Goal: Task Accomplishment & Management: Complete application form

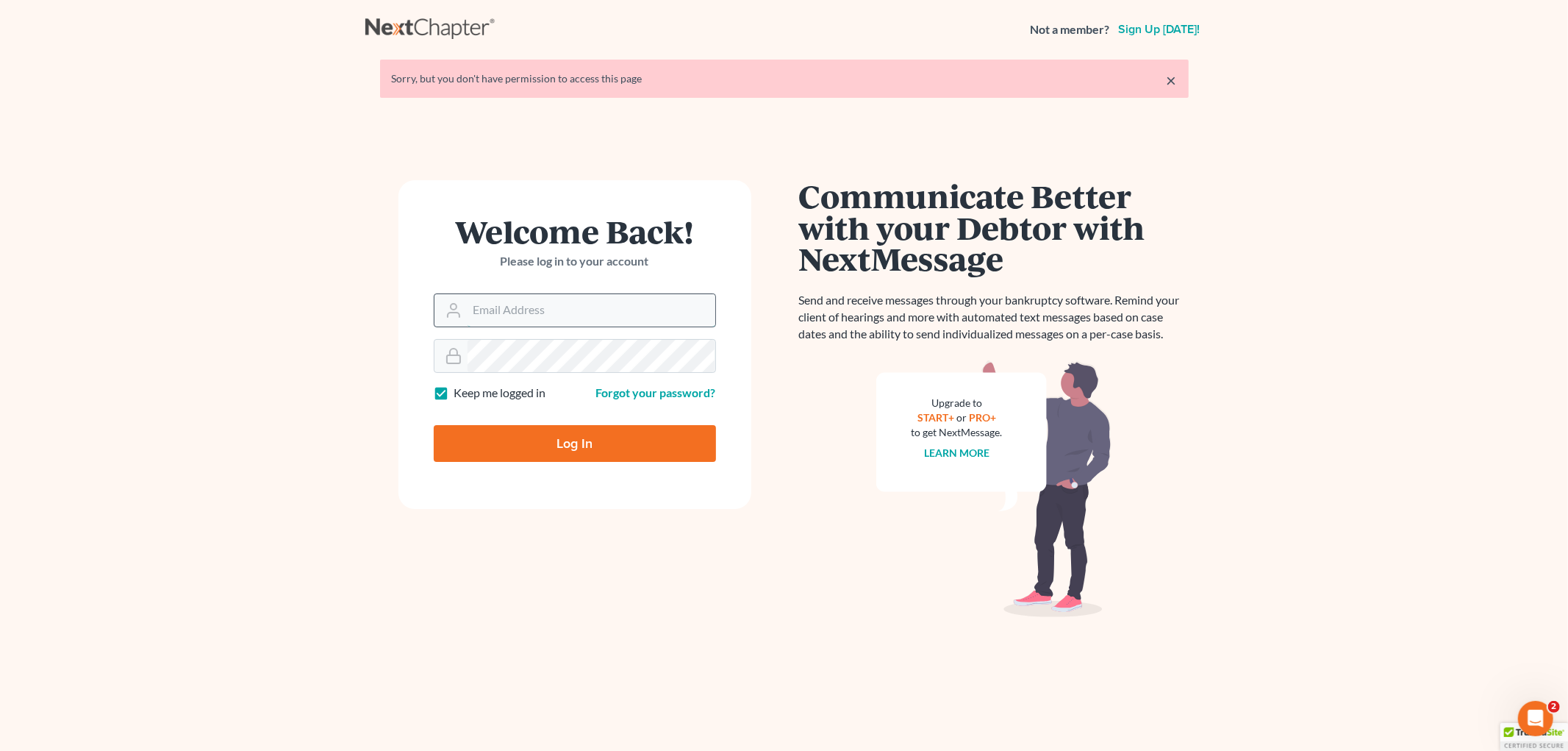
click at [503, 314] on input "Email Address" at bounding box center [591, 310] width 247 height 32
type input "[EMAIL_ADDRESS][PERSON_NAME][DOMAIN_NAME]"
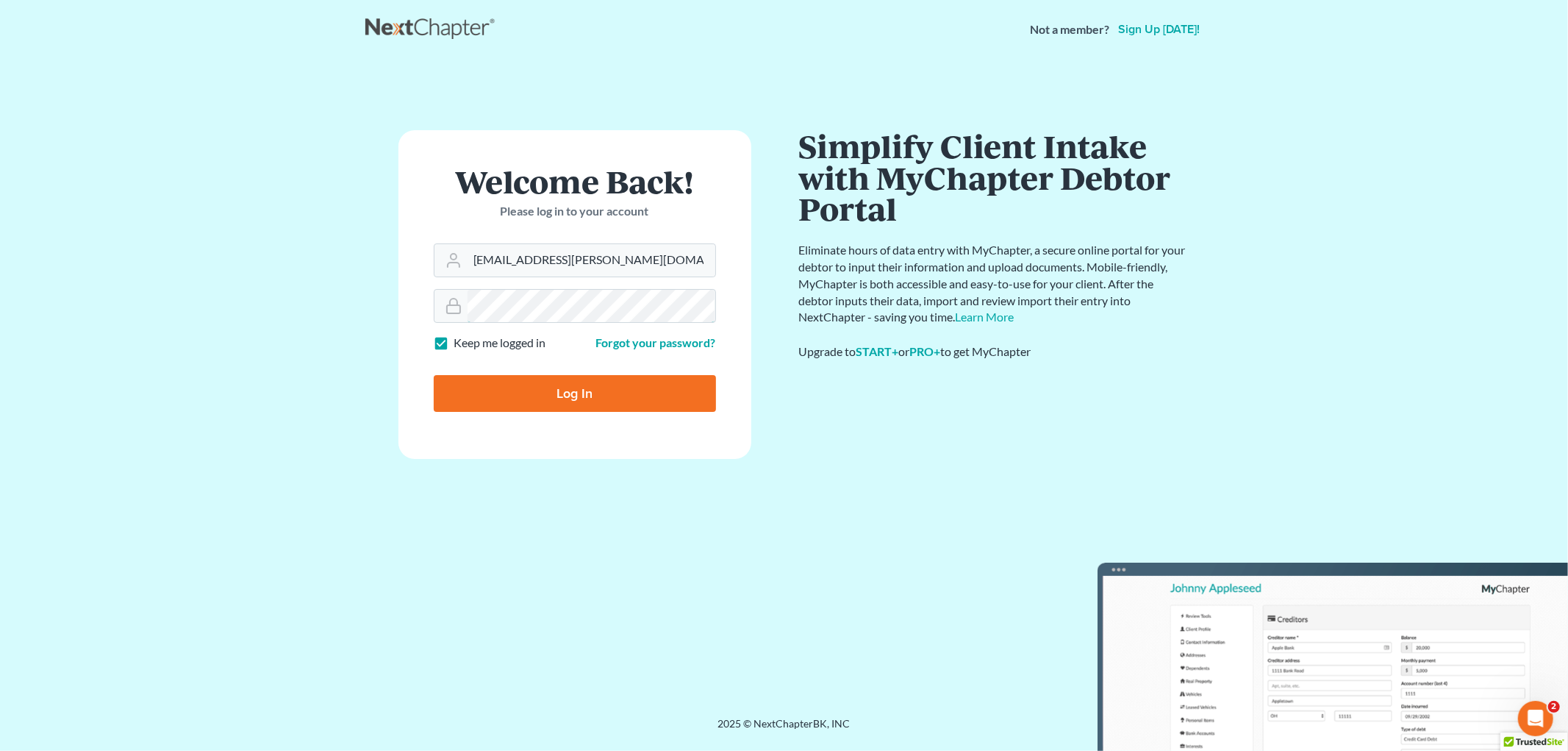
click at [433, 375] on input "Log In" at bounding box center [574, 393] width 282 height 37
type input "Thinking..."
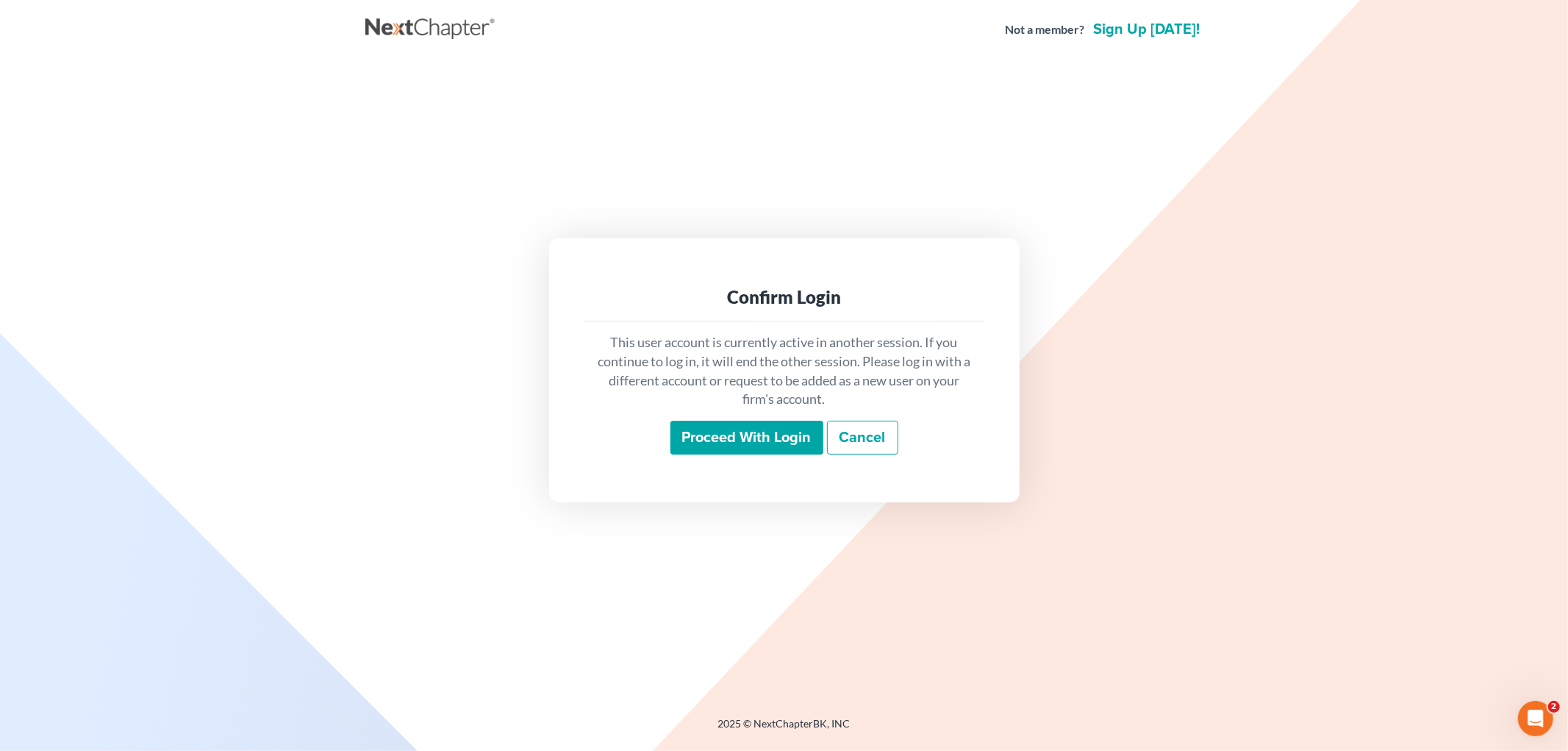
click at [762, 440] on input "Proceed with login" at bounding box center [747, 437] width 153 height 34
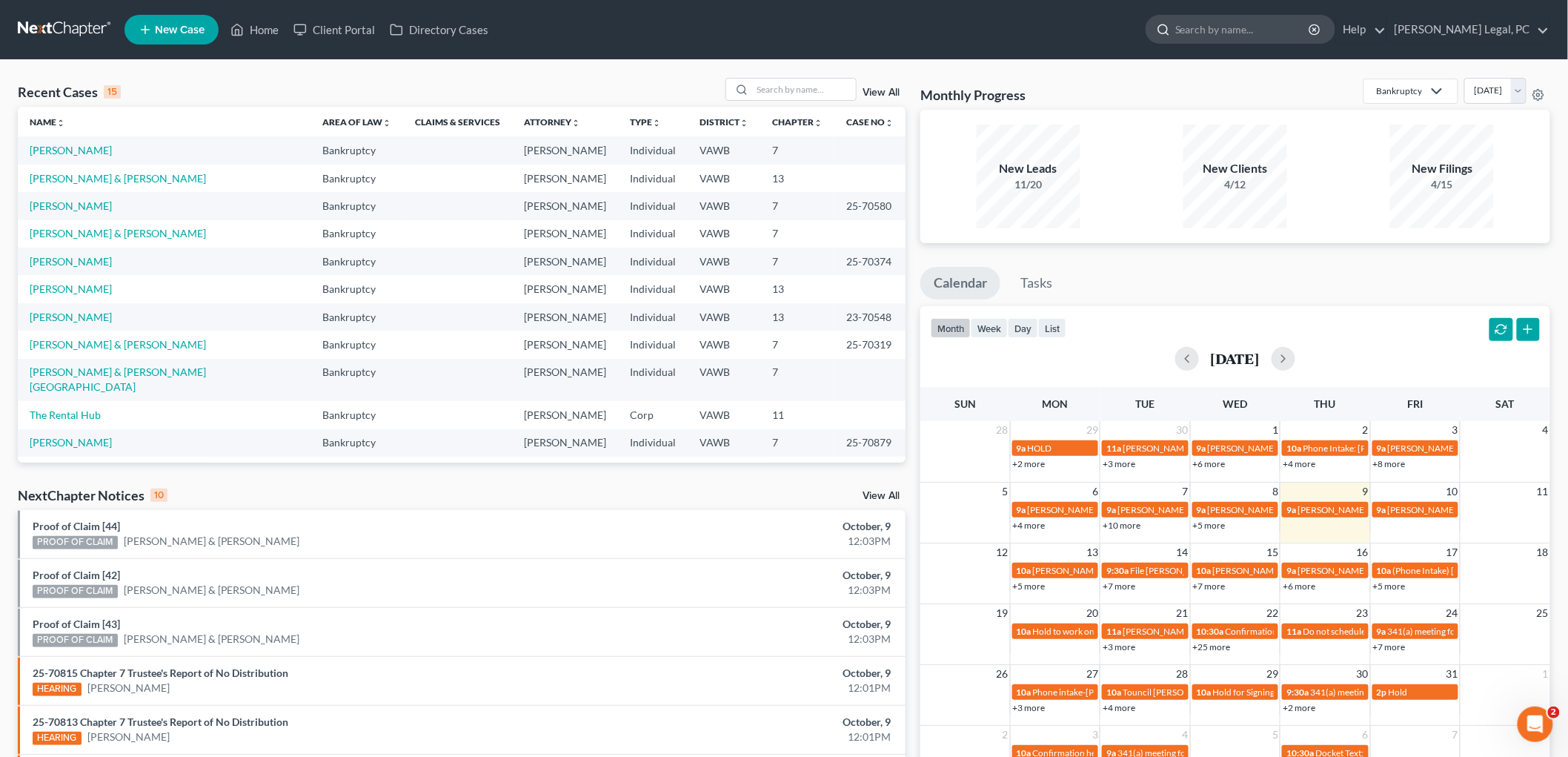
click at [1226, 27] on input "search" at bounding box center [1244, 29] width 136 height 27
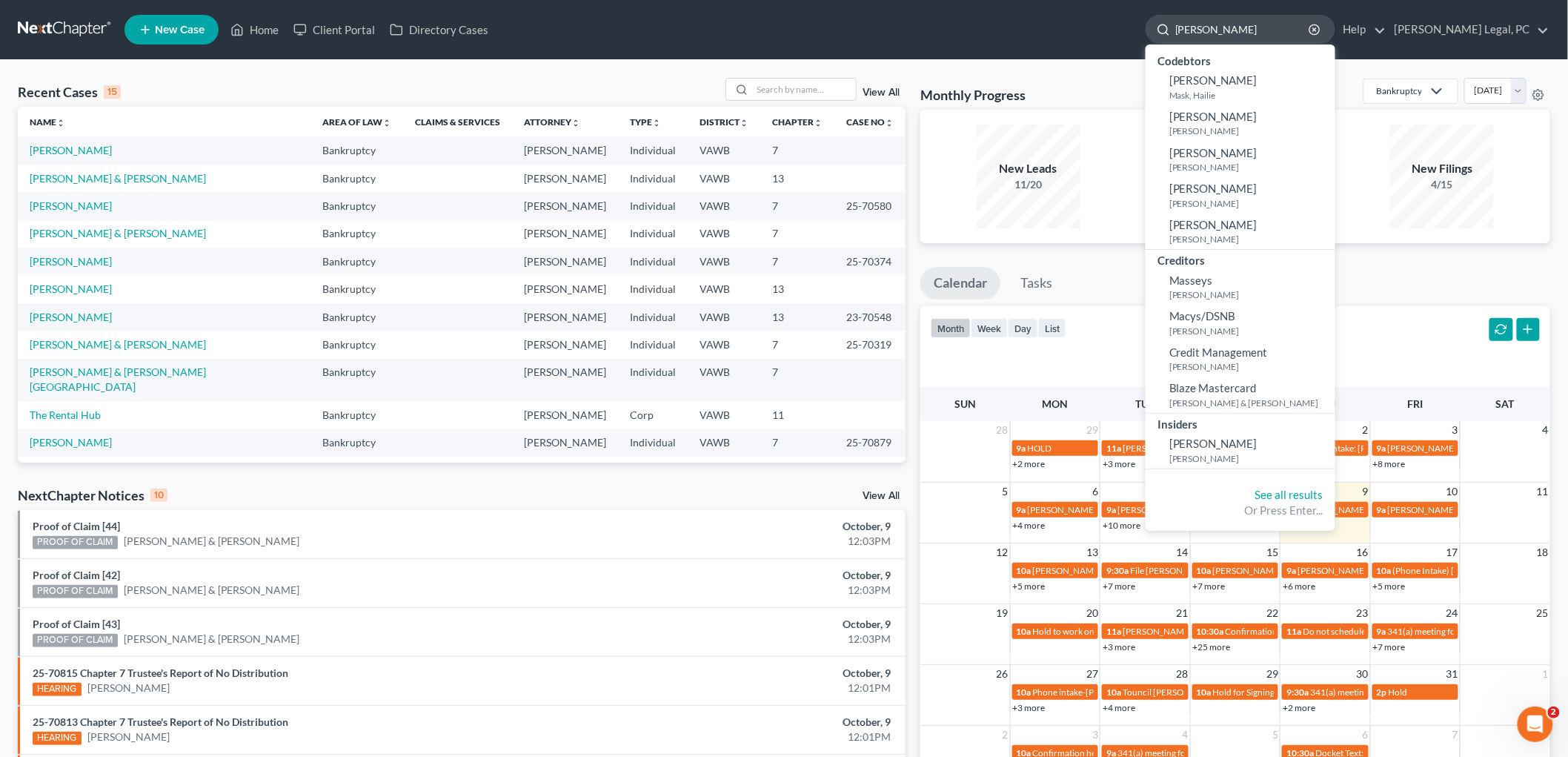
type input "marcus"
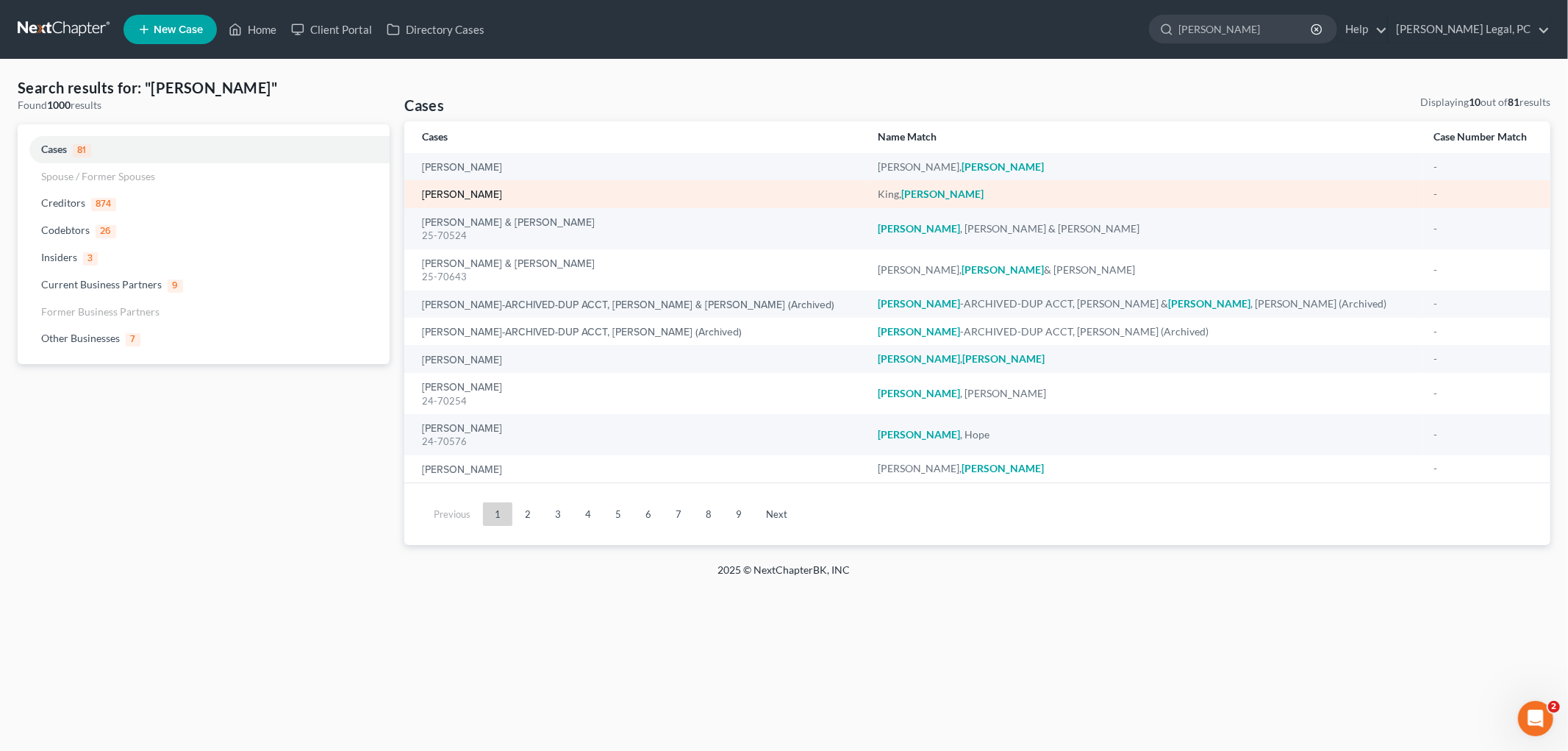
click at [474, 197] on link "[PERSON_NAME]" at bounding box center [461, 195] width 80 height 11
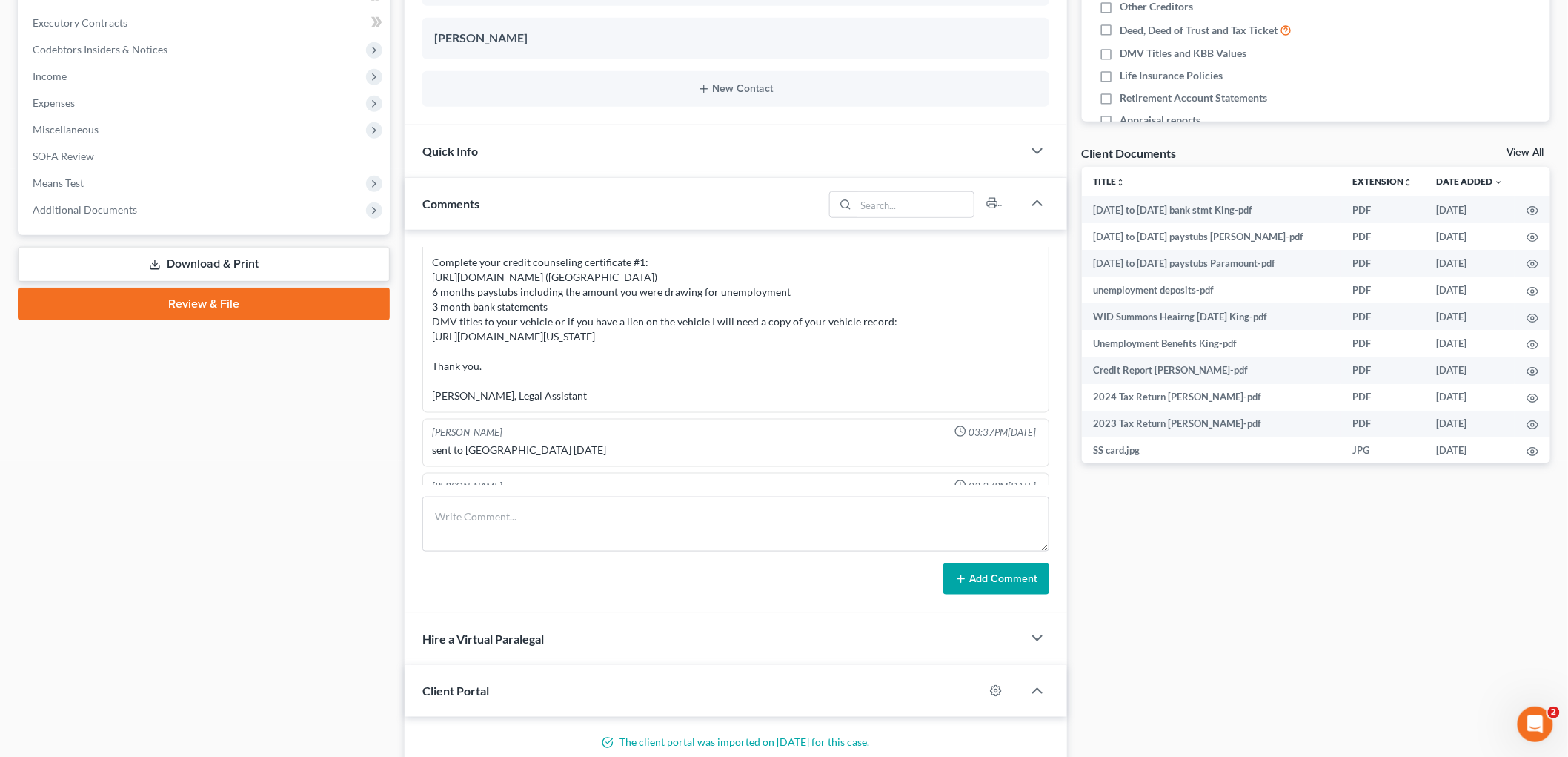
scroll to position [942, 0]
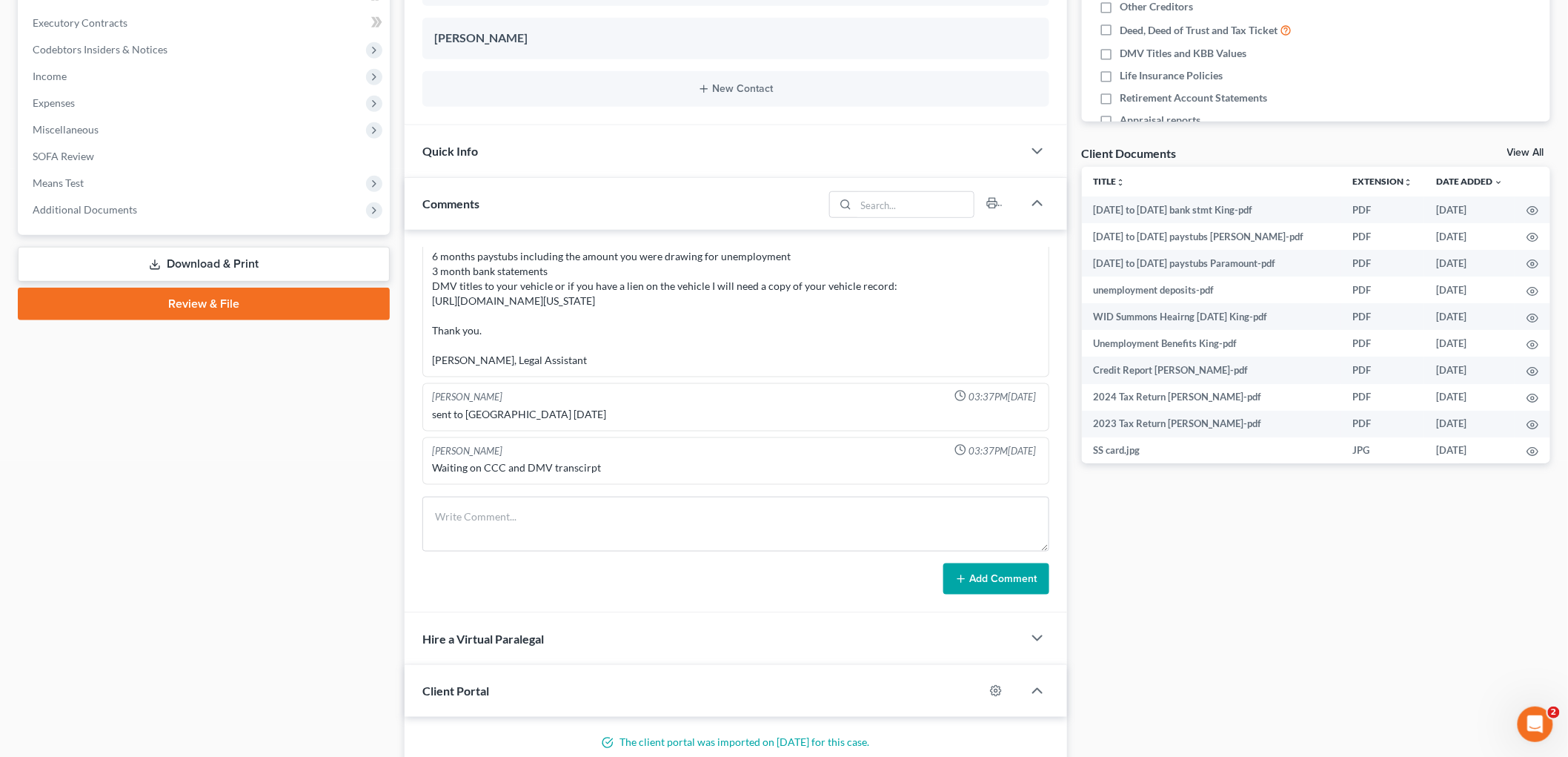
click at [1522, 148] on link "View All" at bounding box center [1526, 153] width 37 height 11
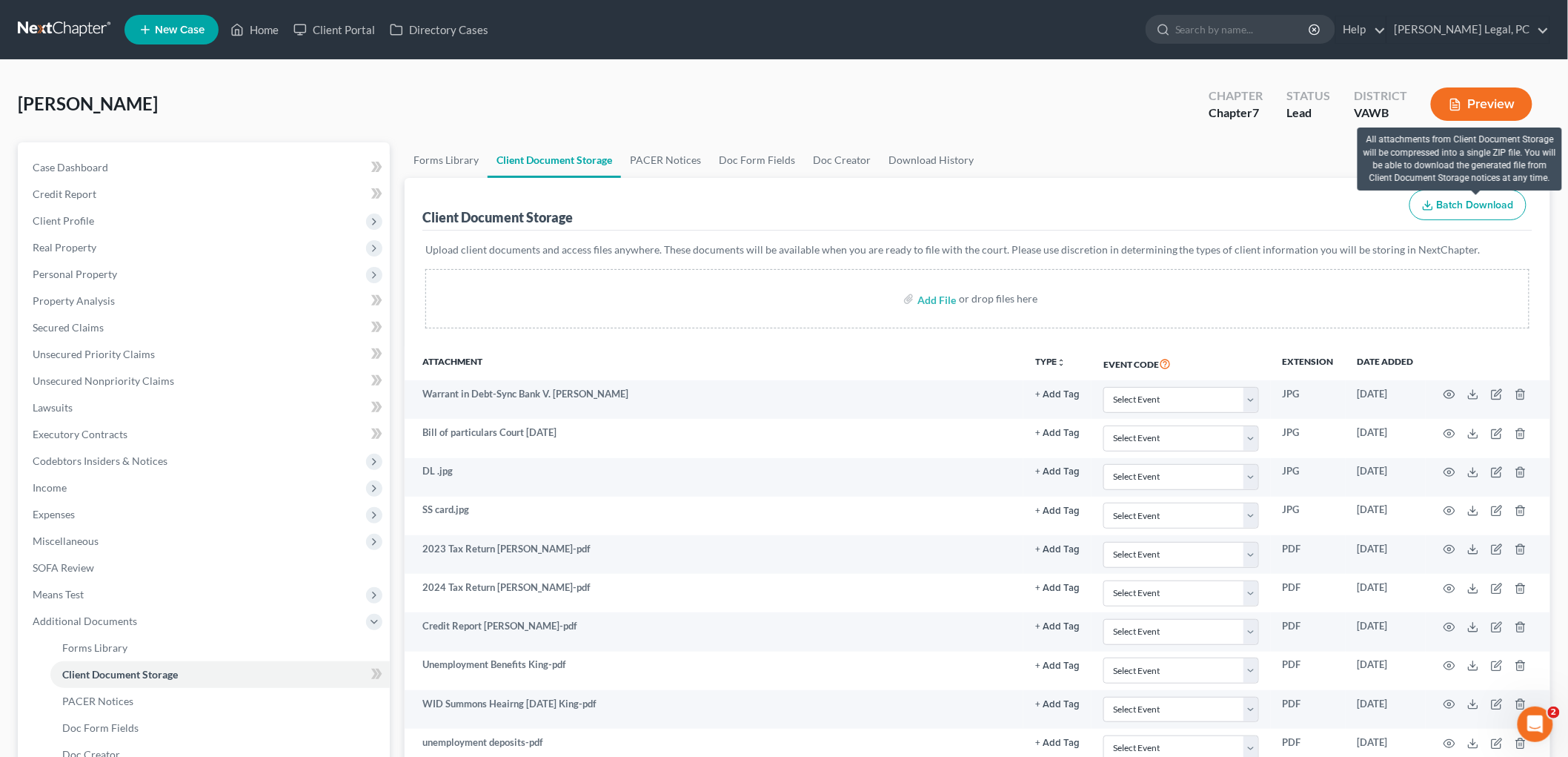
click at [1463, 205] on span "Batch Download" at bounding box center [1475, 205] width 77 height 12
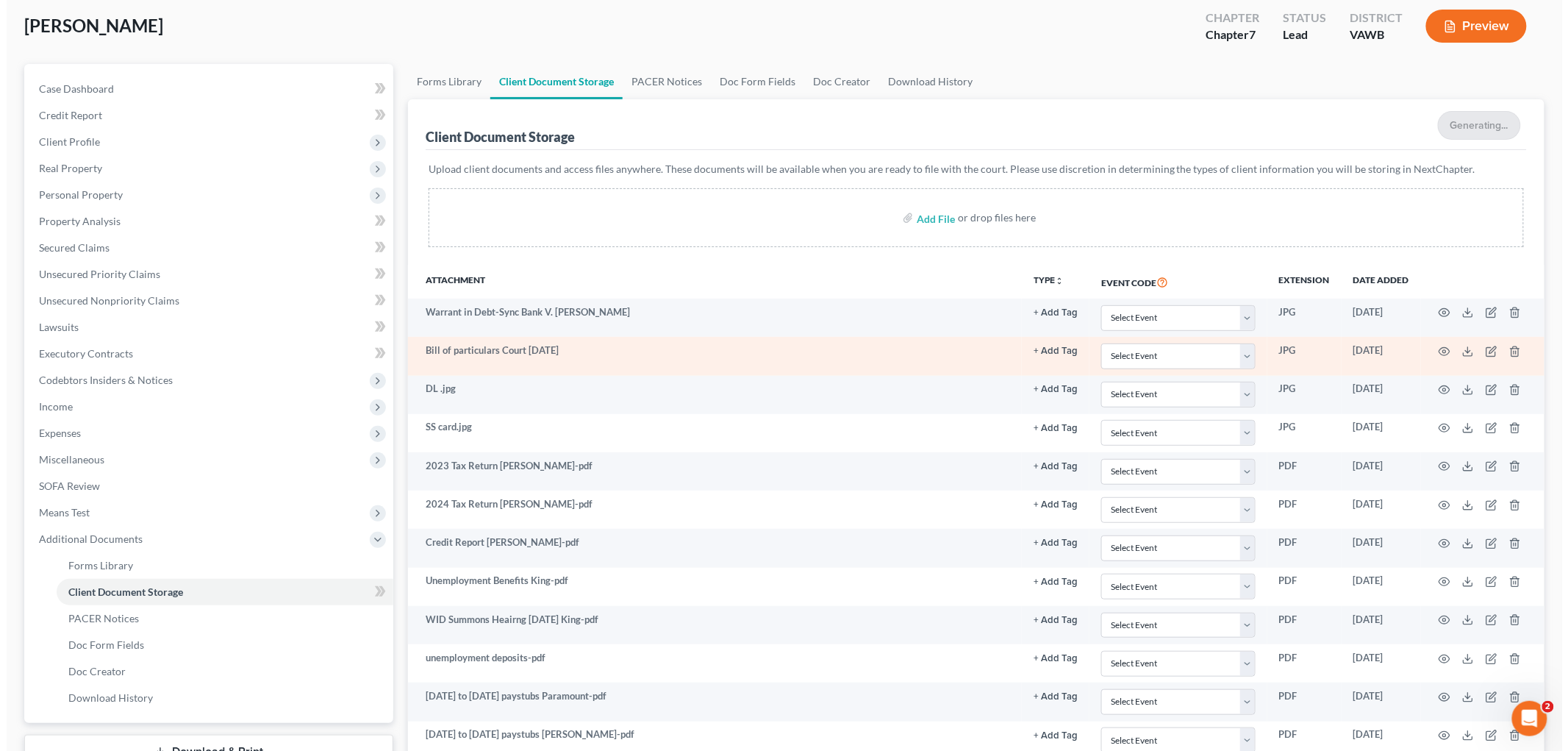
scroll to position [240, 0]
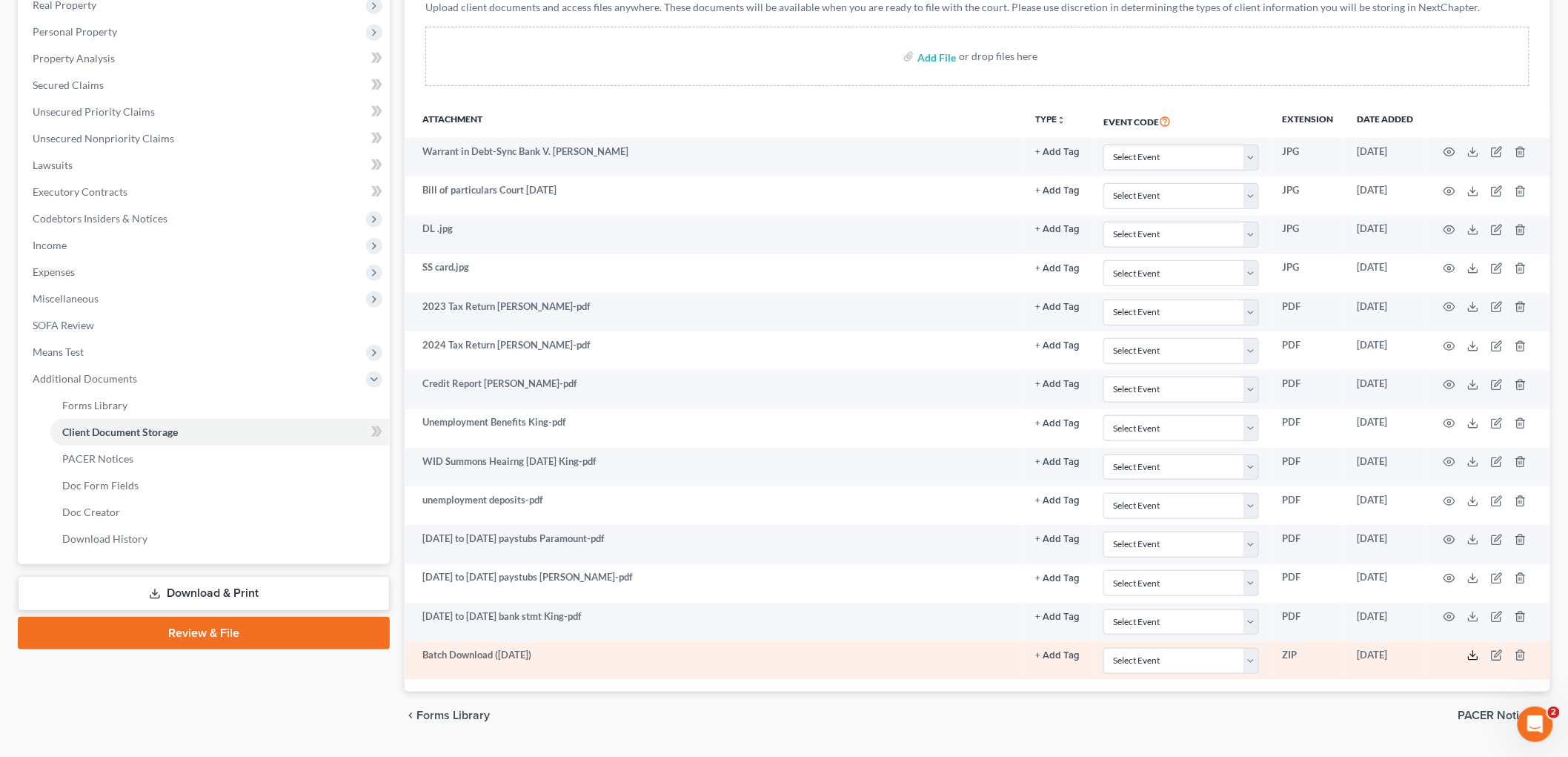
click at [1470, 657] on icon at bounding box center [1473, 655] width 12 height 12
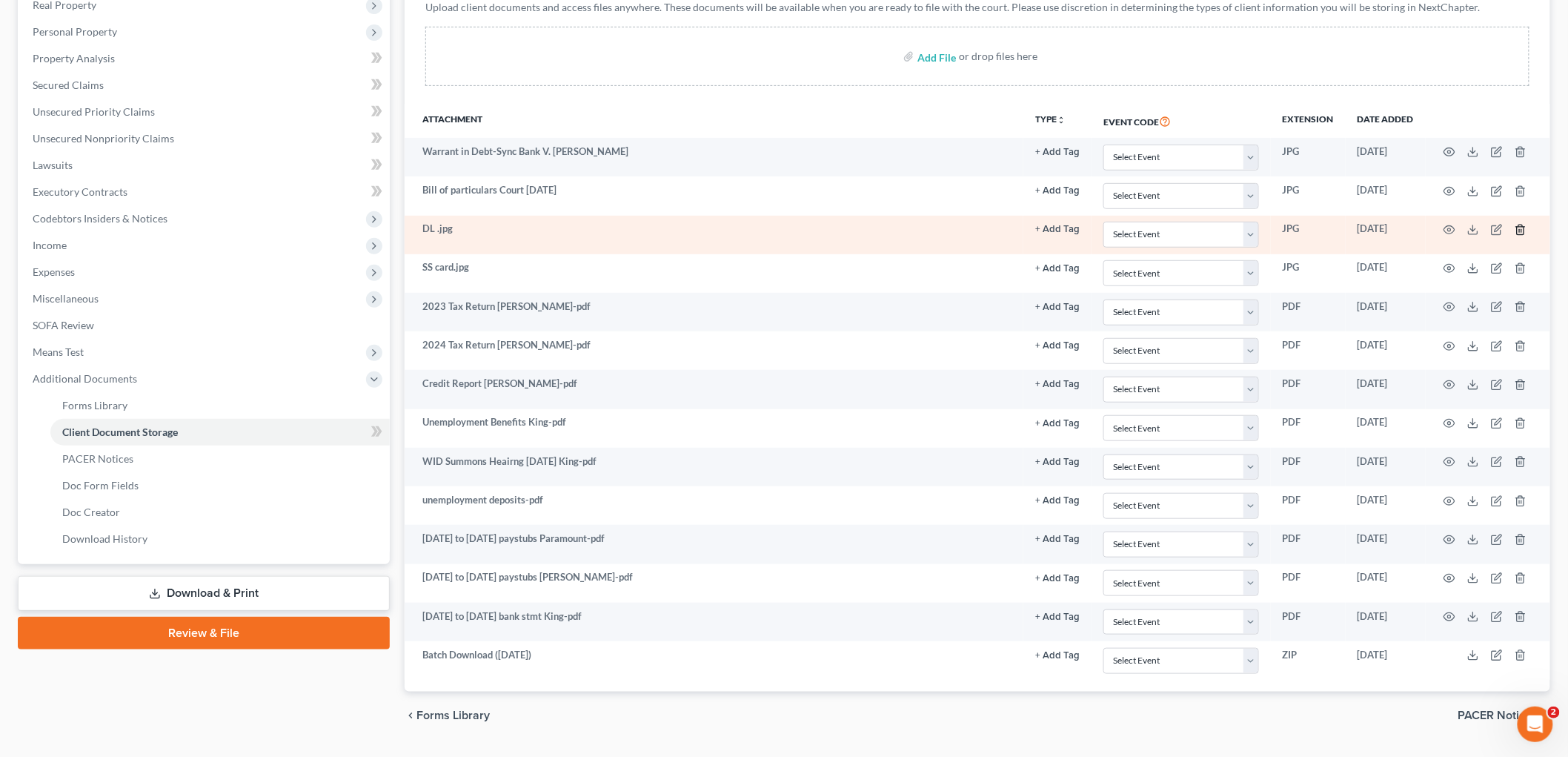
click at [1523, 224] on icon "button" at bounding box center [1521, 230] width 12 height 12
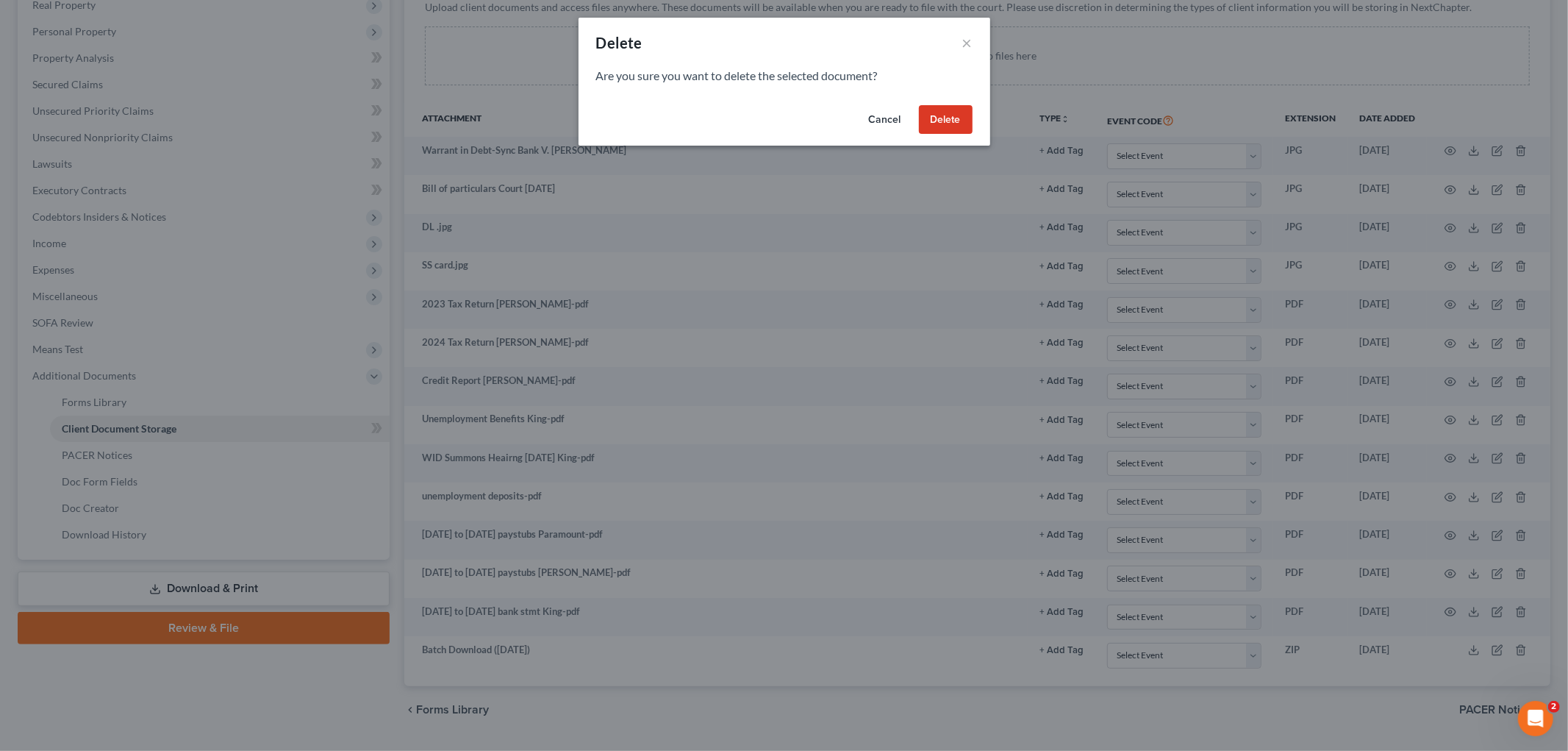
click at [932, 118] on button "Delete" at bounding box center [945, 120] width 53 height 30
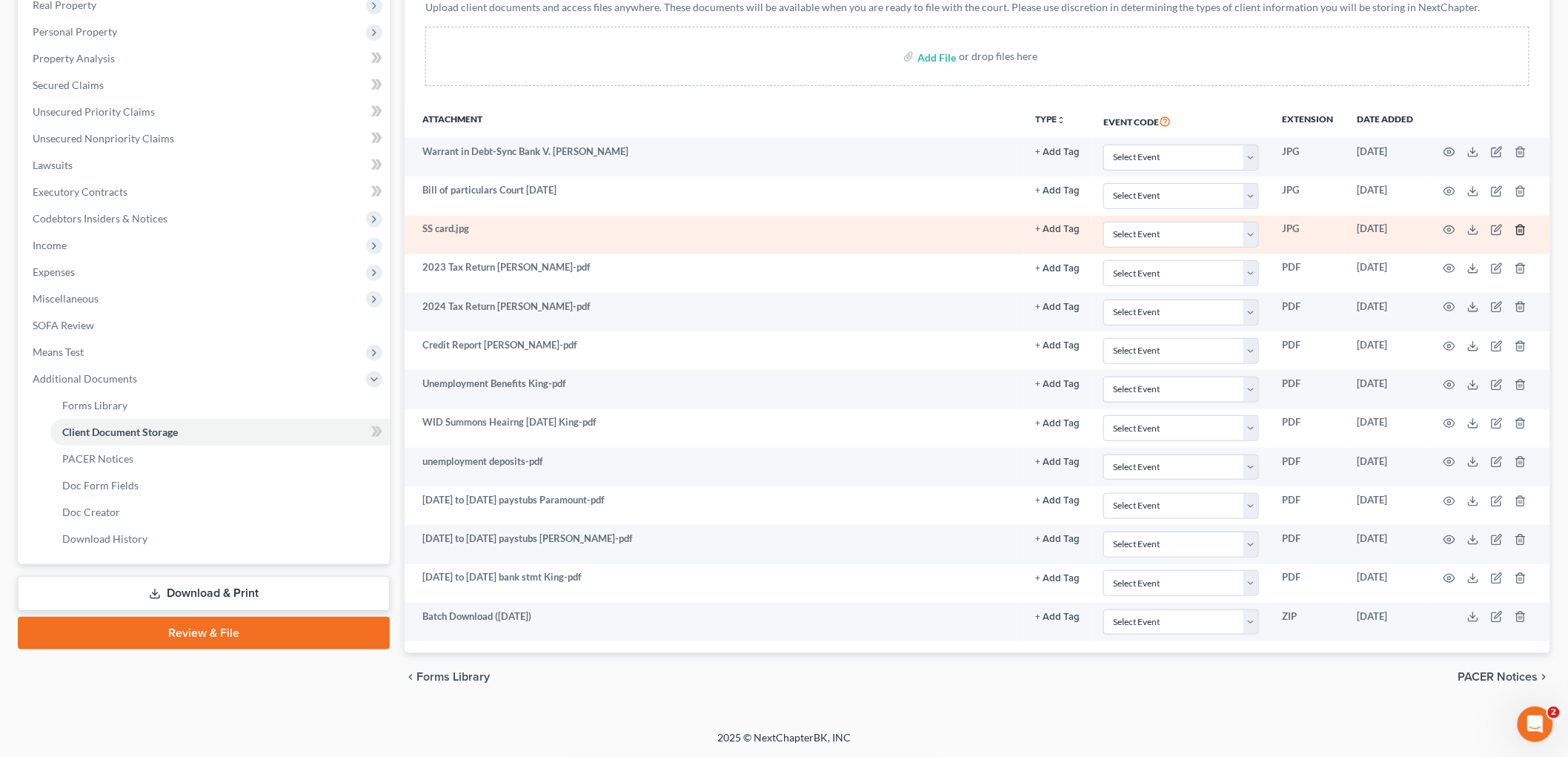
click at [1523, 233] on icon "button" at bounding box center [1521, 230] width 12 height 12
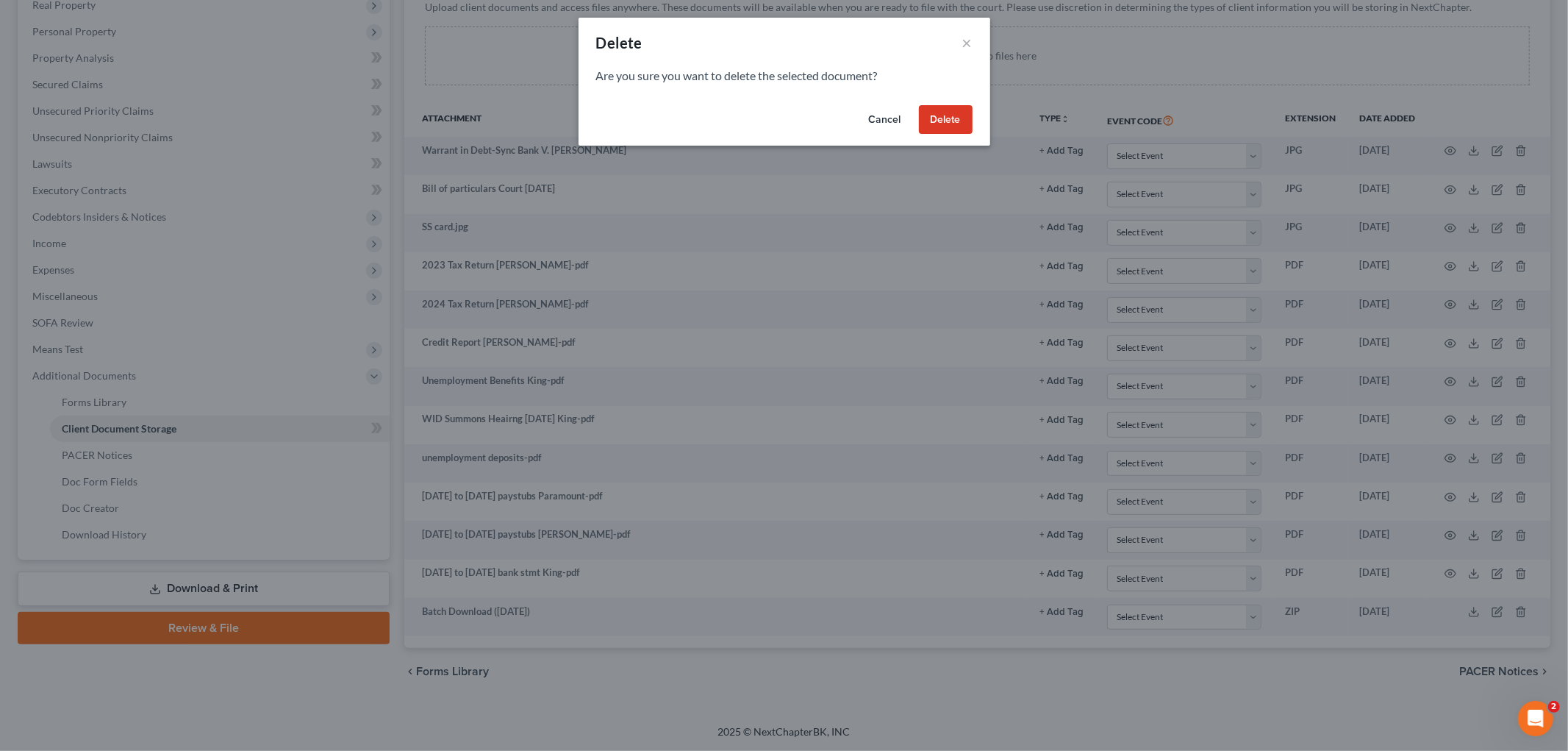
click at [942, 127] on button "Delete" at bounding box center [945, 120] width 53 height 30
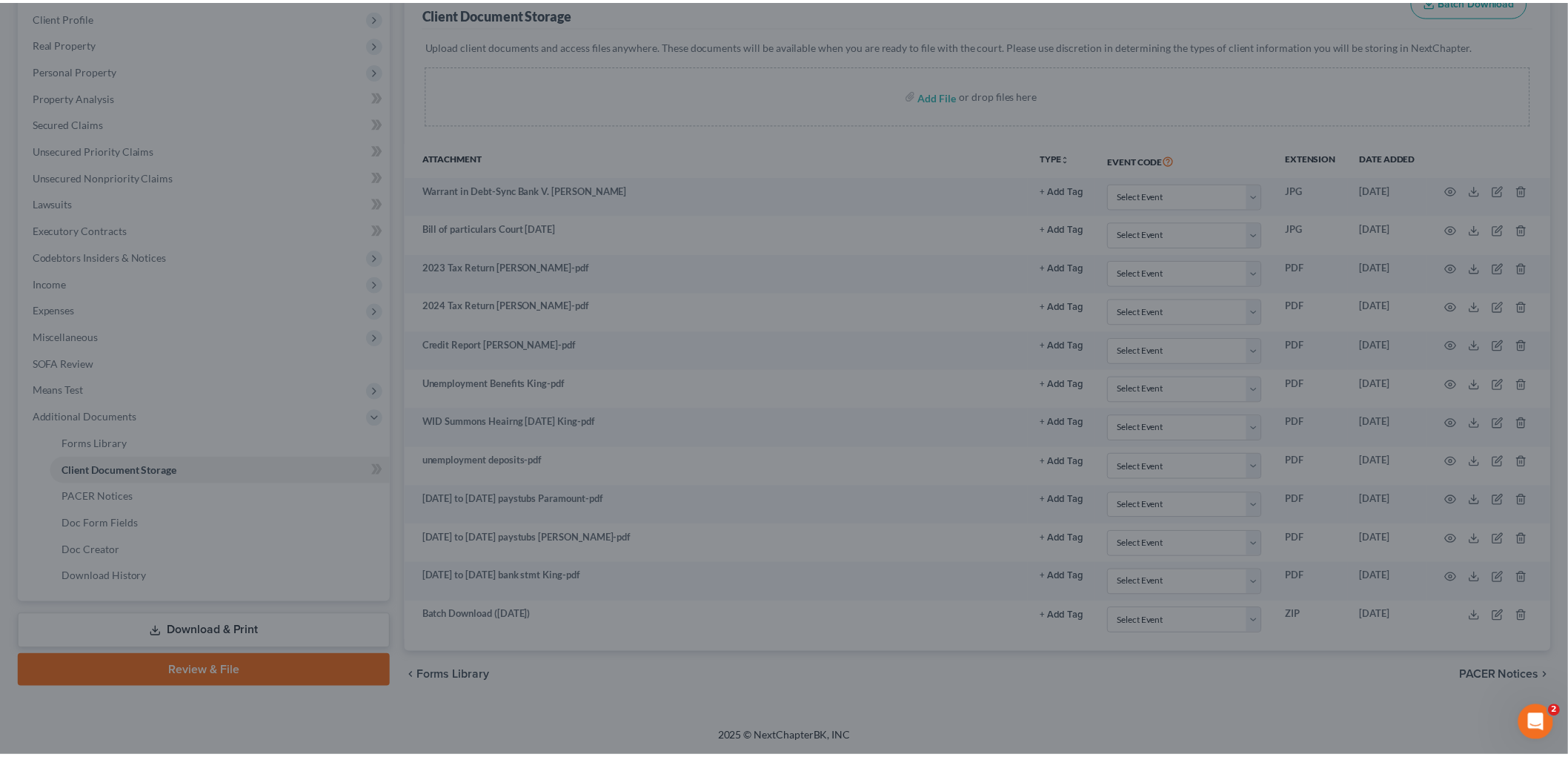
scroll to position [205, 0]
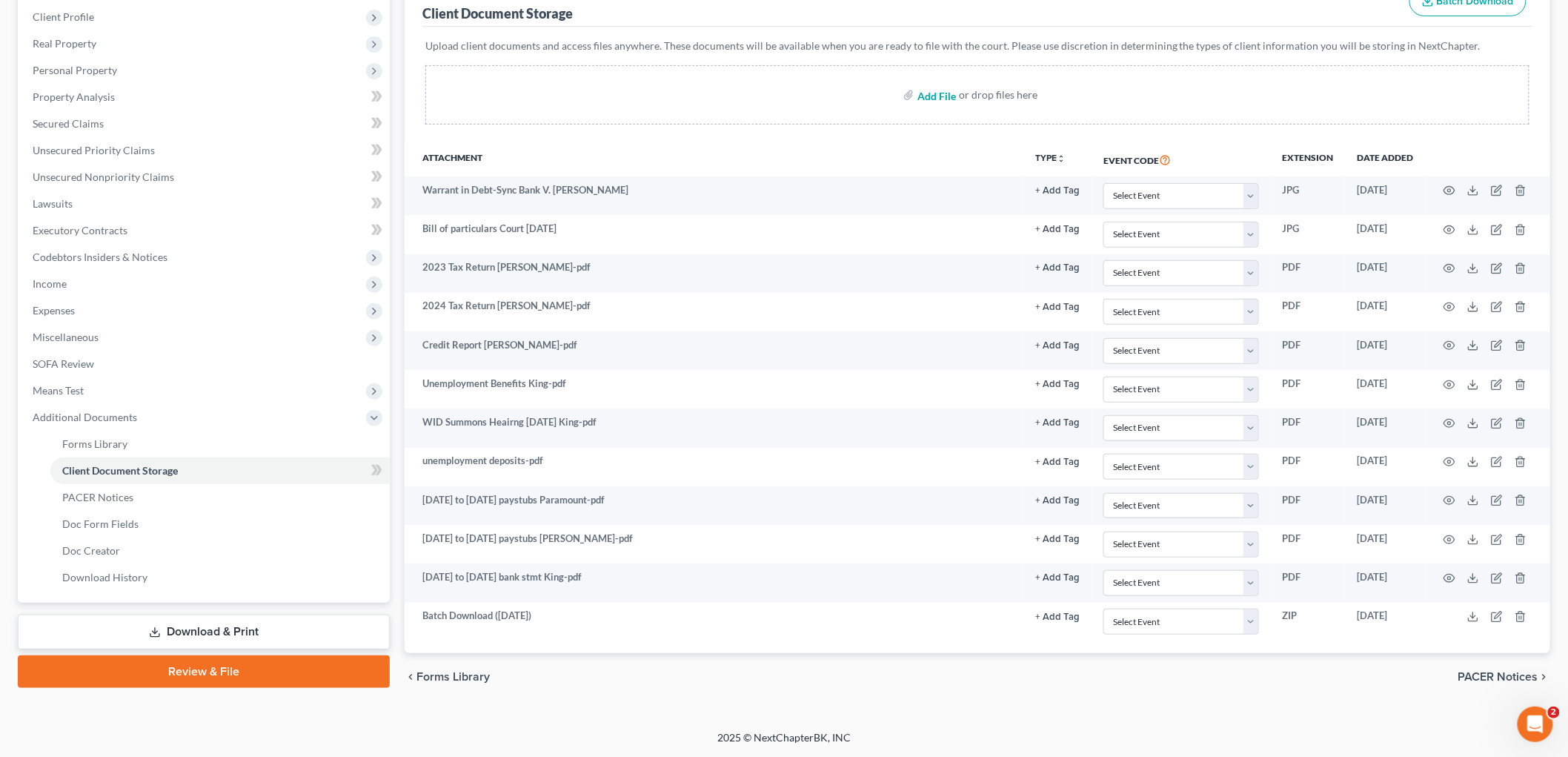
click at [924, 95] on input "file" at bounding box center [935, 95] width 36 height 27
type input "C:\fakepath\SSN and license.pdf"
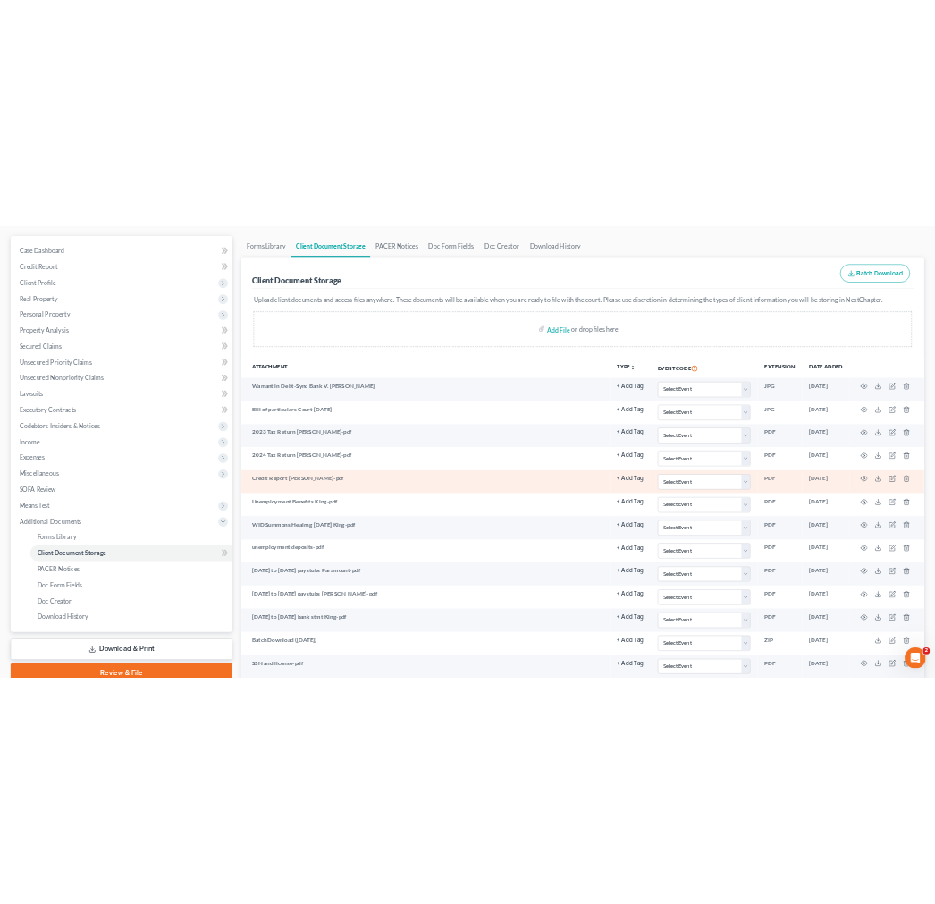
scroll to position [0, 0]
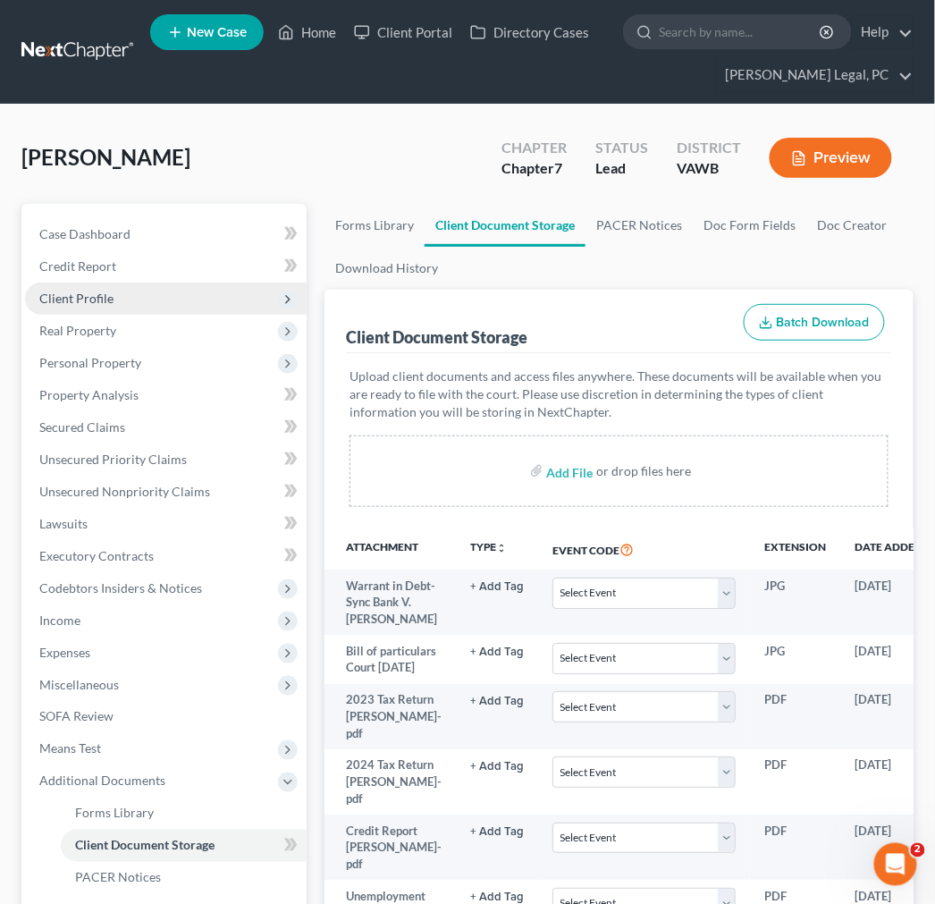
click at [57, 297] on span "Client Profile" at bounding box center [76, 298] width 74 height 15
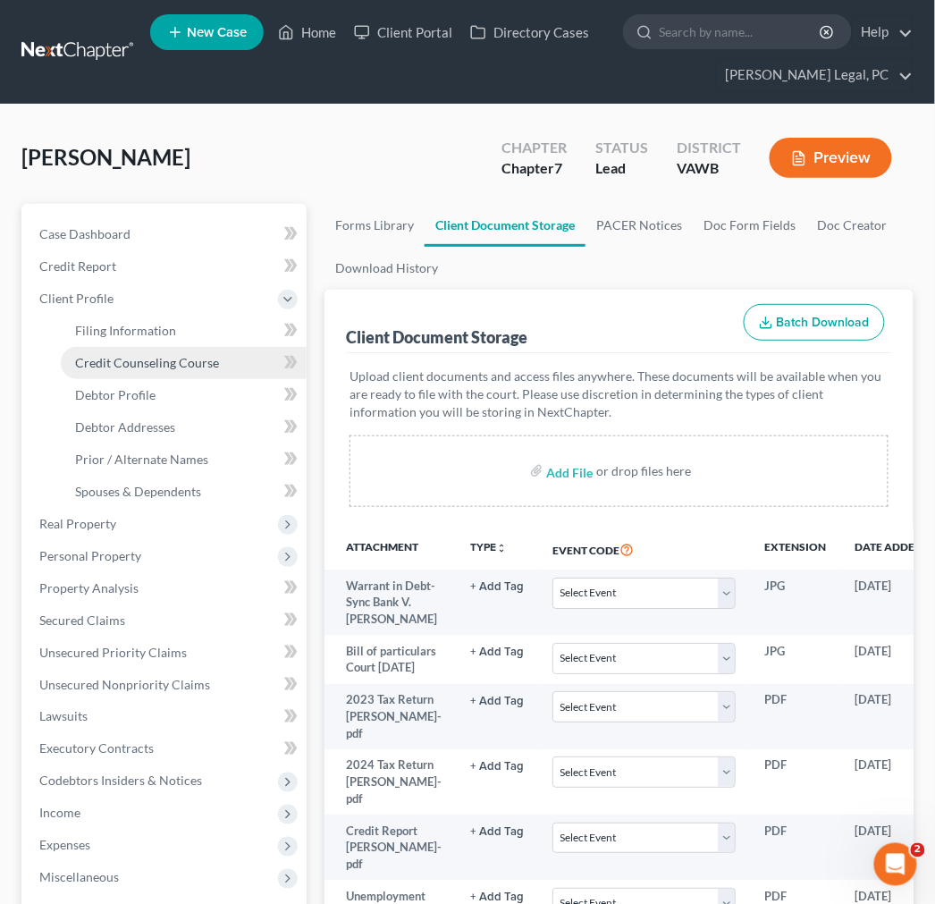
click at [101, 364] on span "Credit Counseling Course" at bounding box center [147, 362] width 144 height 15
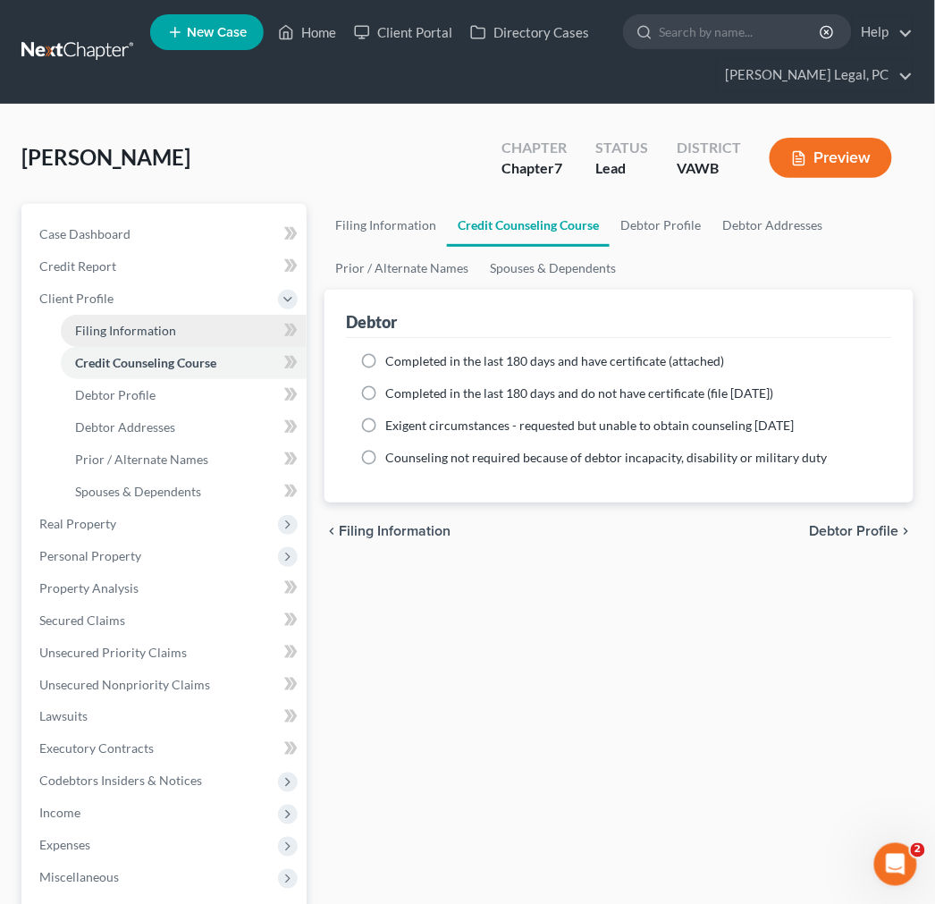
click at [102, 325] on span "Filing Information" at bounding box center [125, 330] width 101 height 15
select select "1"
select select "0"
select select "48"
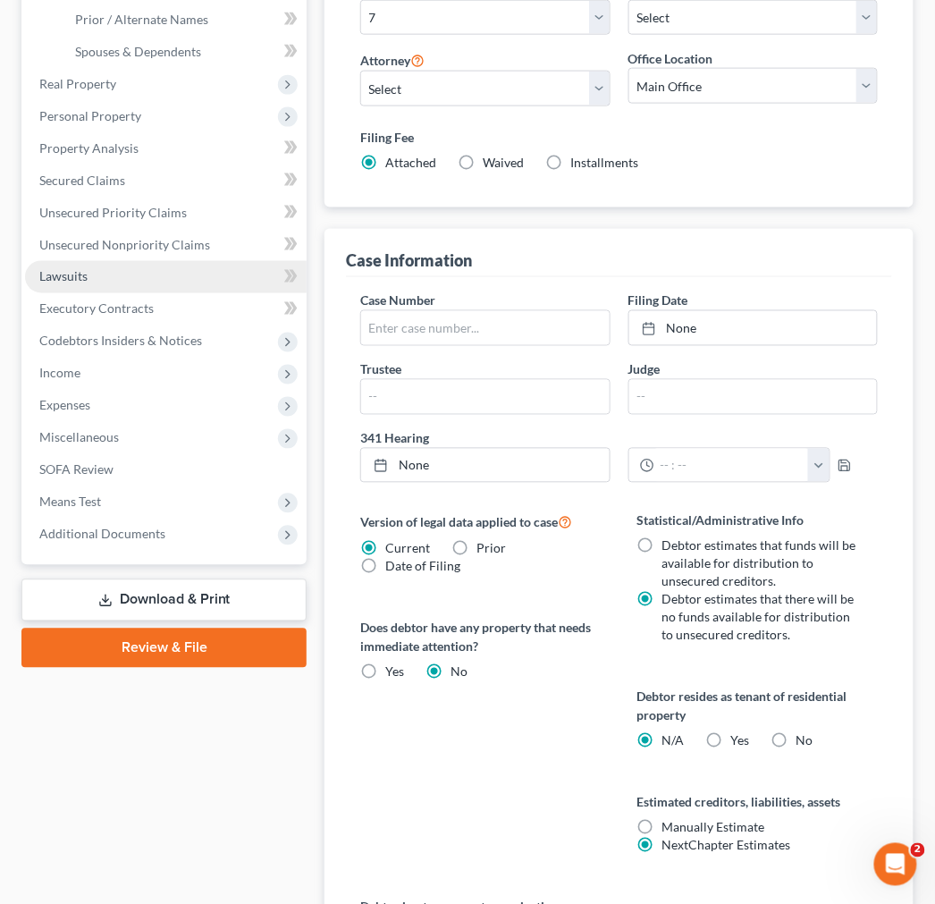
scroll to position [404, 0]
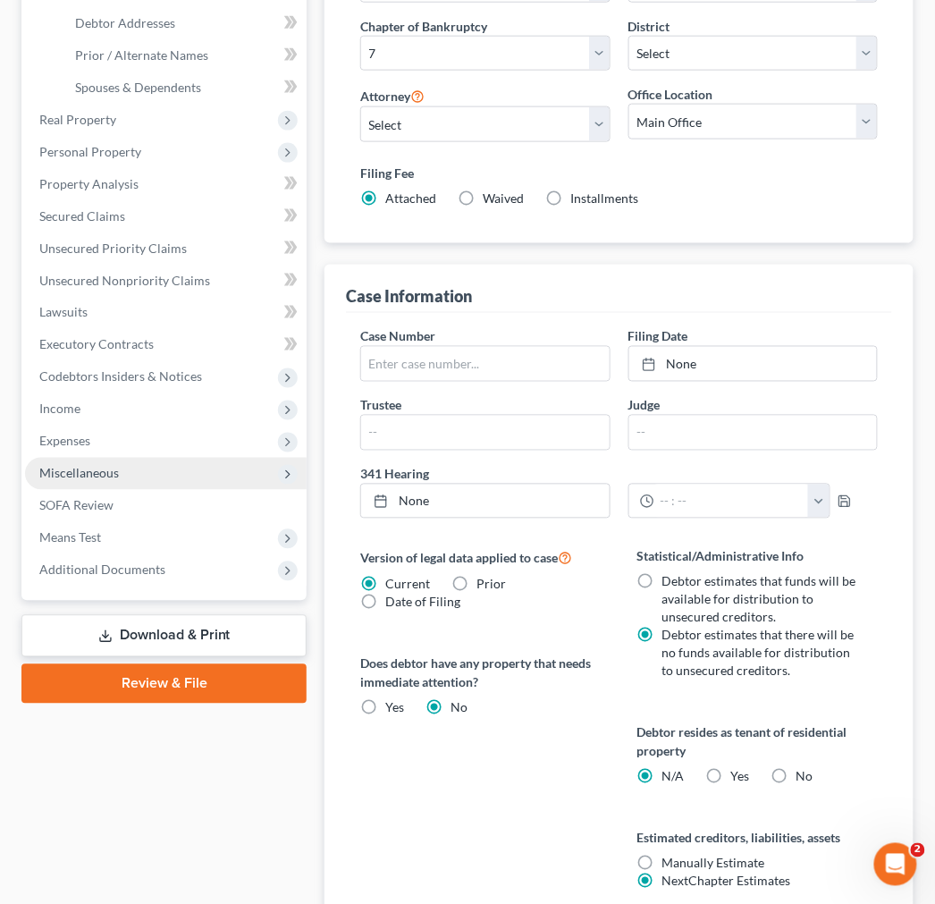
click at [85, 471] on span "Miscellaneous" at bounding box center [79, 473] width 80 height 15
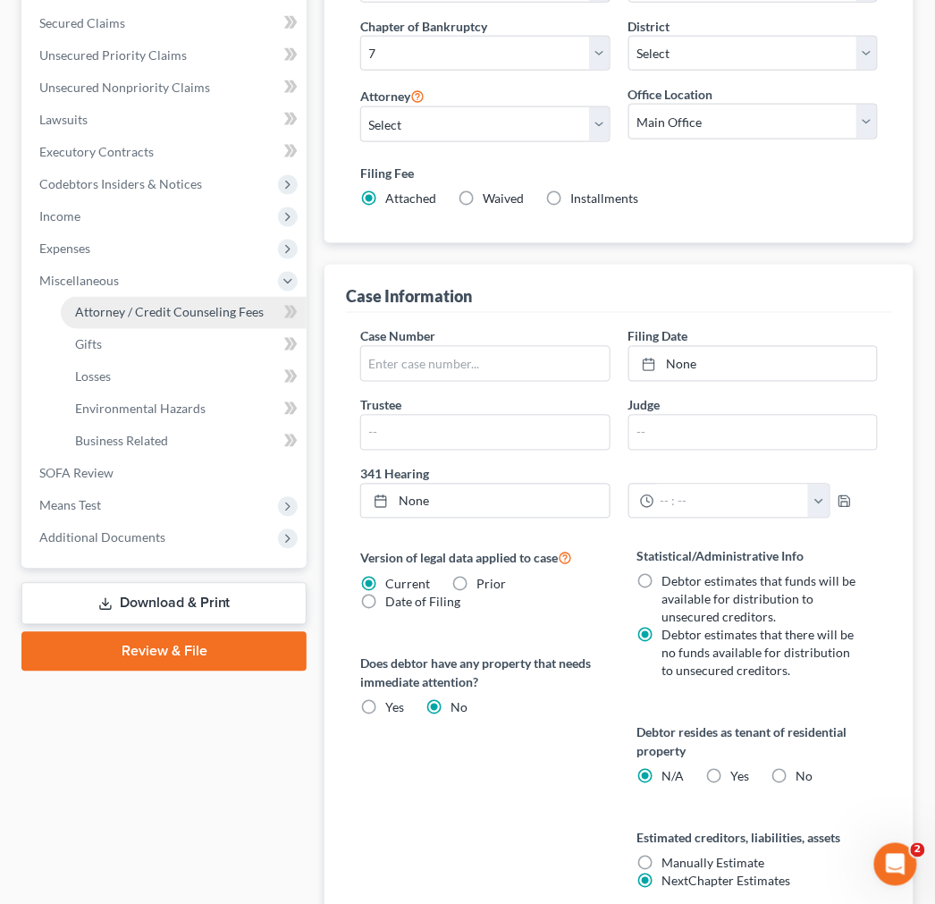
click at [122, 316] on span "Attorney / Credit Counseling Fees" at bounding box center [169, 312] width 189 height 15
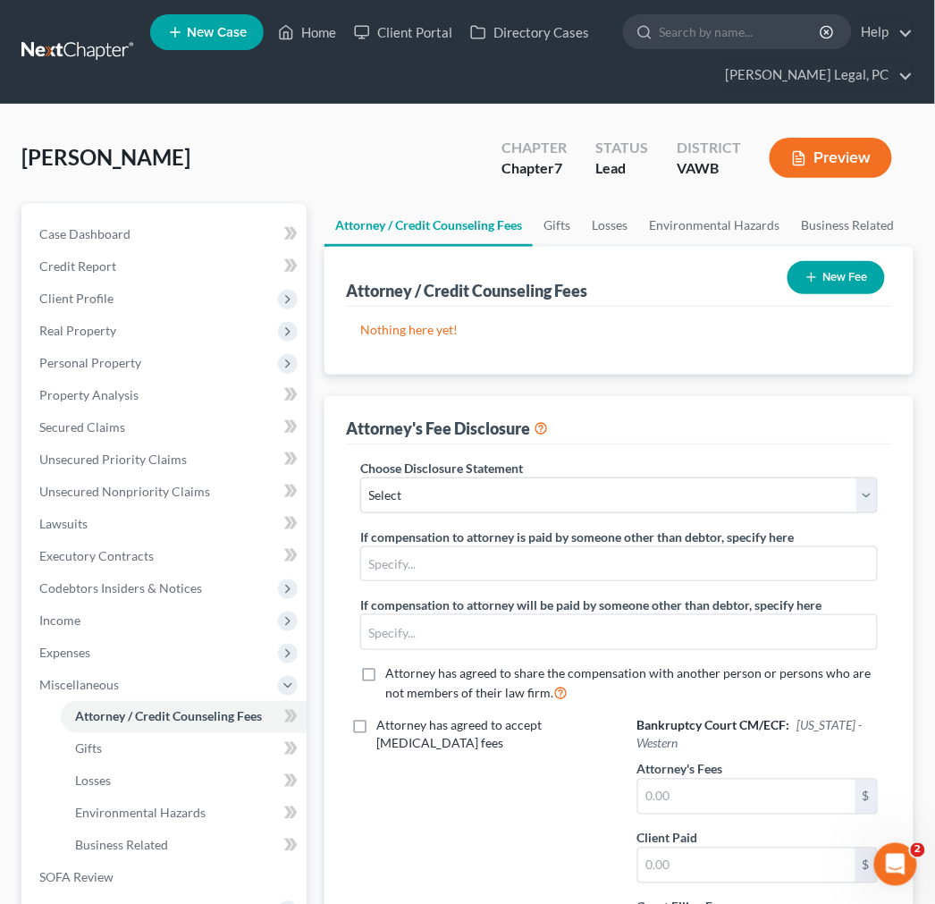
click at [850, 272] on button "New Fee" at bounding box center [836, 277] width 97 height 33
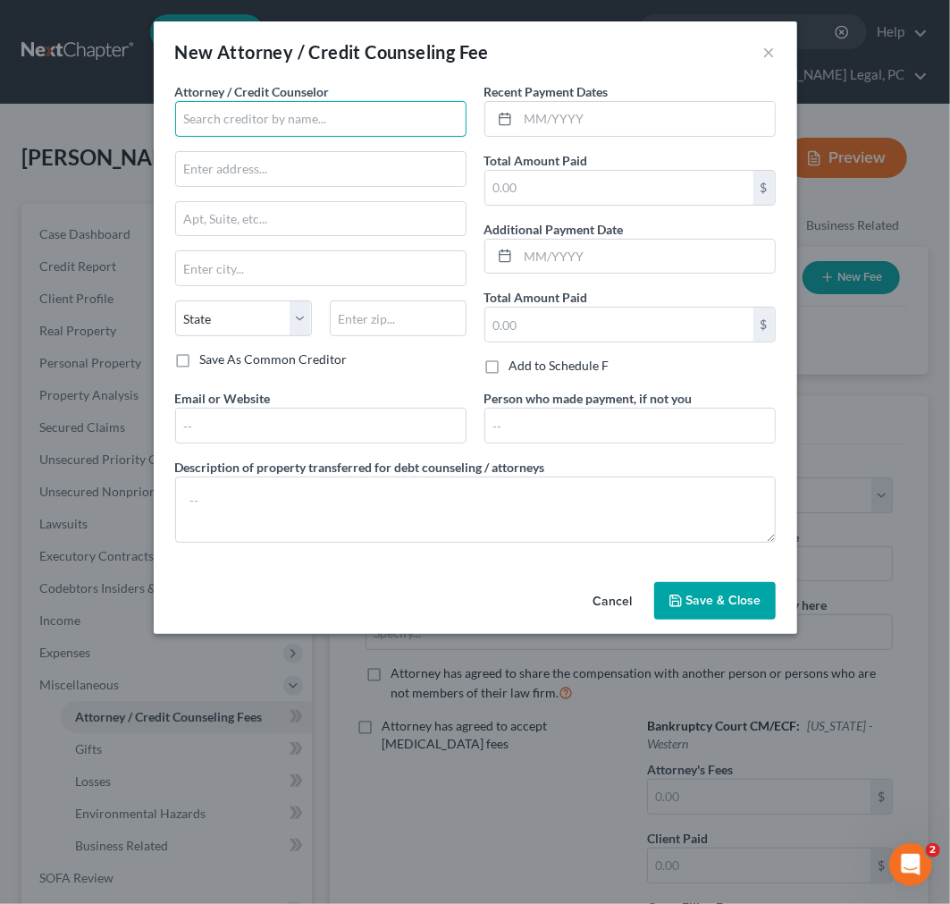
click at [286, 114] on input "text" at bounding box center [320, 119] width 291 height 36
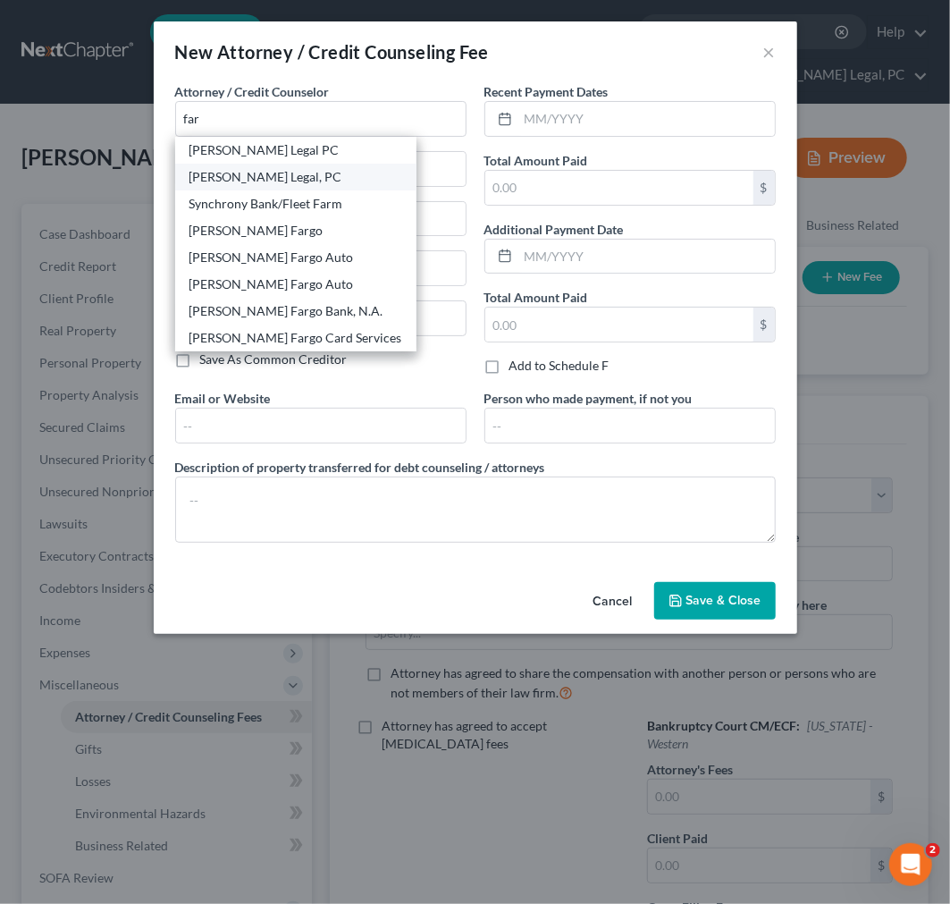
click at [274, 179] on div "[PERSON_NAME] Legal, PC" at bounding box center [296, 177] width 213 height 18
type input "[PERSON_NAME] Legal, PC"
type input "490 West Monroe St."
type input "Wytheville"
select select "48"
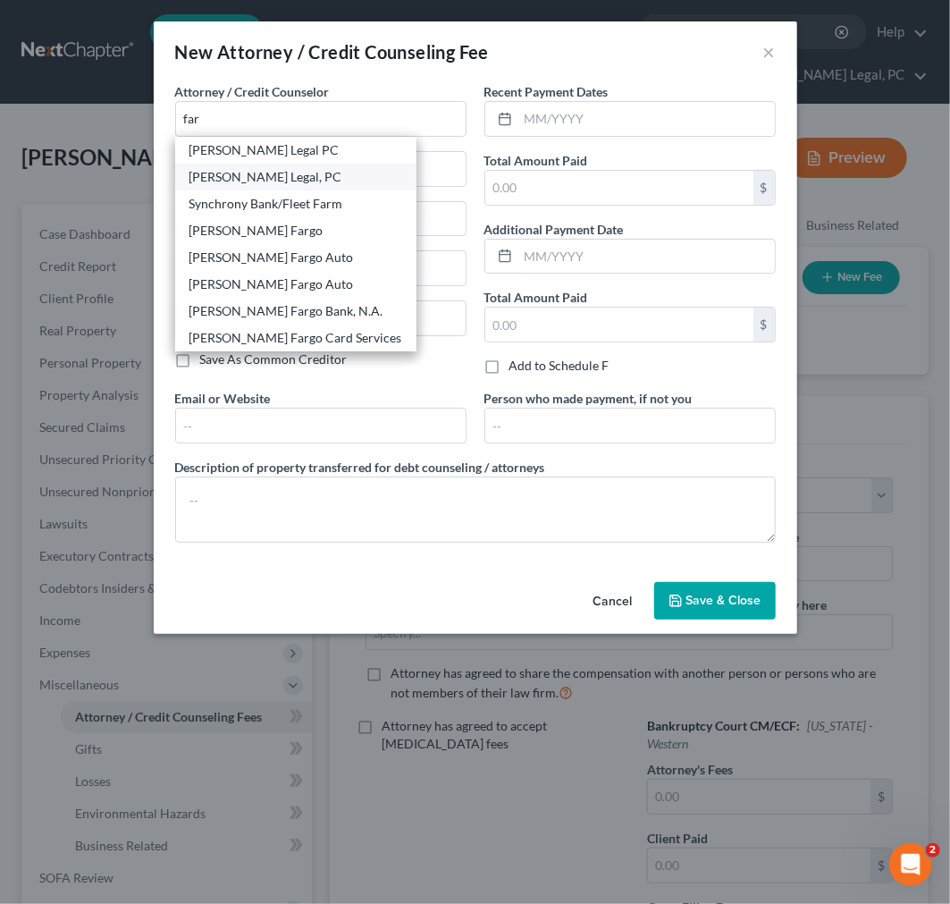
type input "24382"
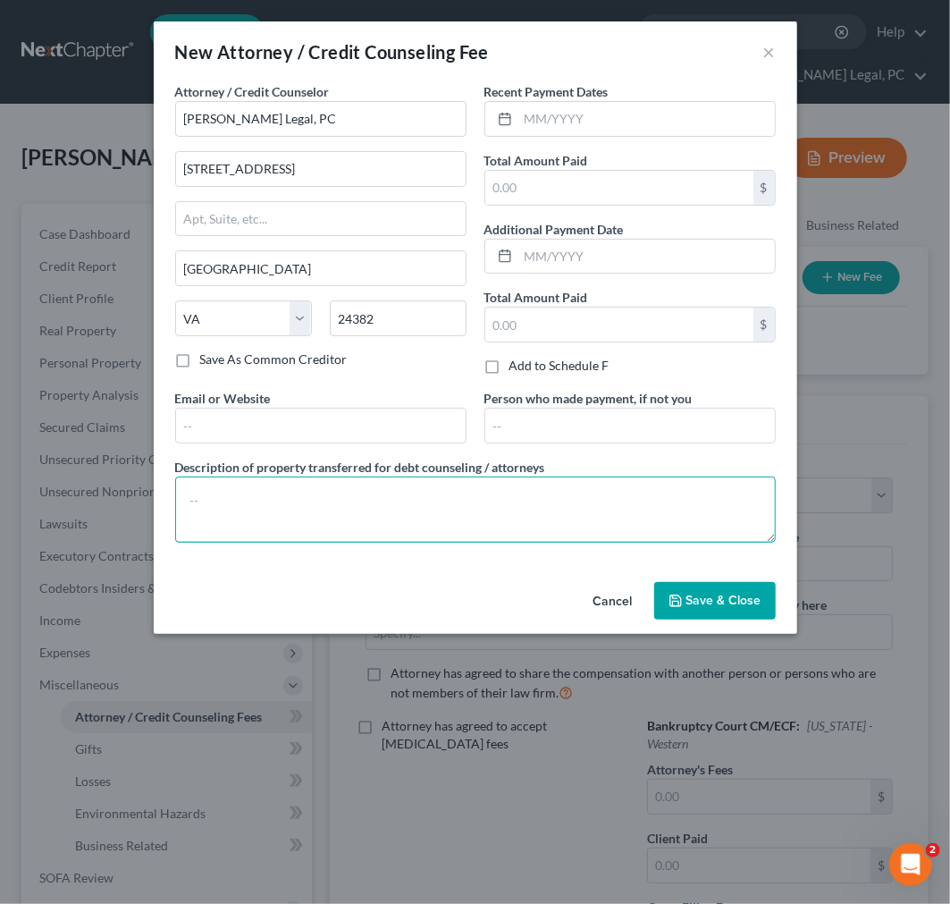
click at [299, 516] on textarea at bounding box center [475, 509] width 601 height 66
type textarea "R"
type textarea "Attorney's fees for representation of the debtor in a Chapter 7 bankruptcy proc…"
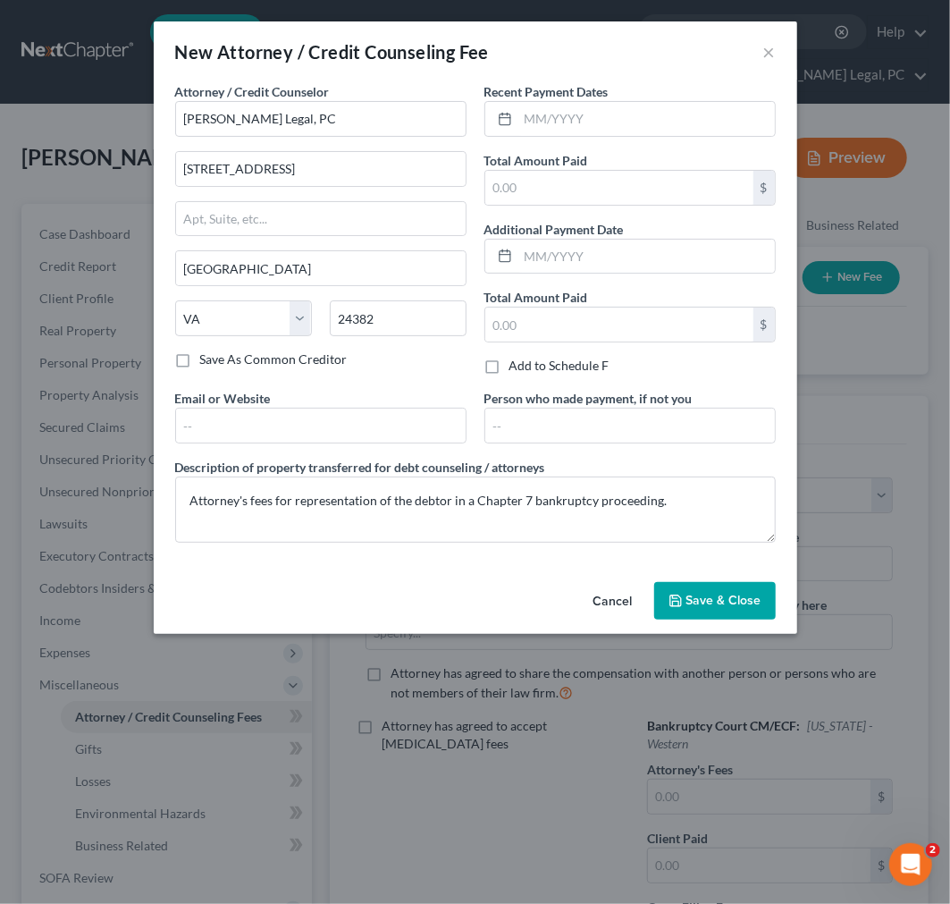
click at [715, 608] on span "Save & Close" at bounding box center [724, 600] width 75 height 15
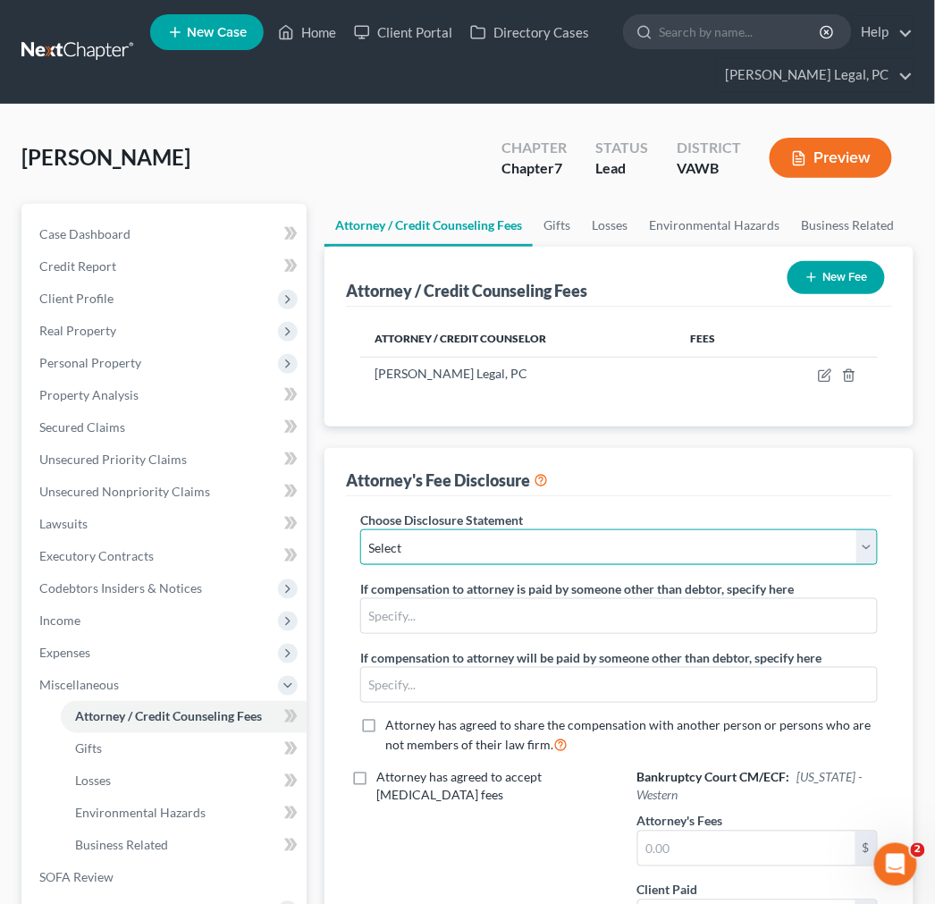
click at [493, 543] on select "Select Fee Disclosure" at bounding box center [619, 547] width 518 height 36
select select "0"
click at [360, 529] on select "Select Fee Disclosure" at bounding box center [619, 547] width 518 height 36
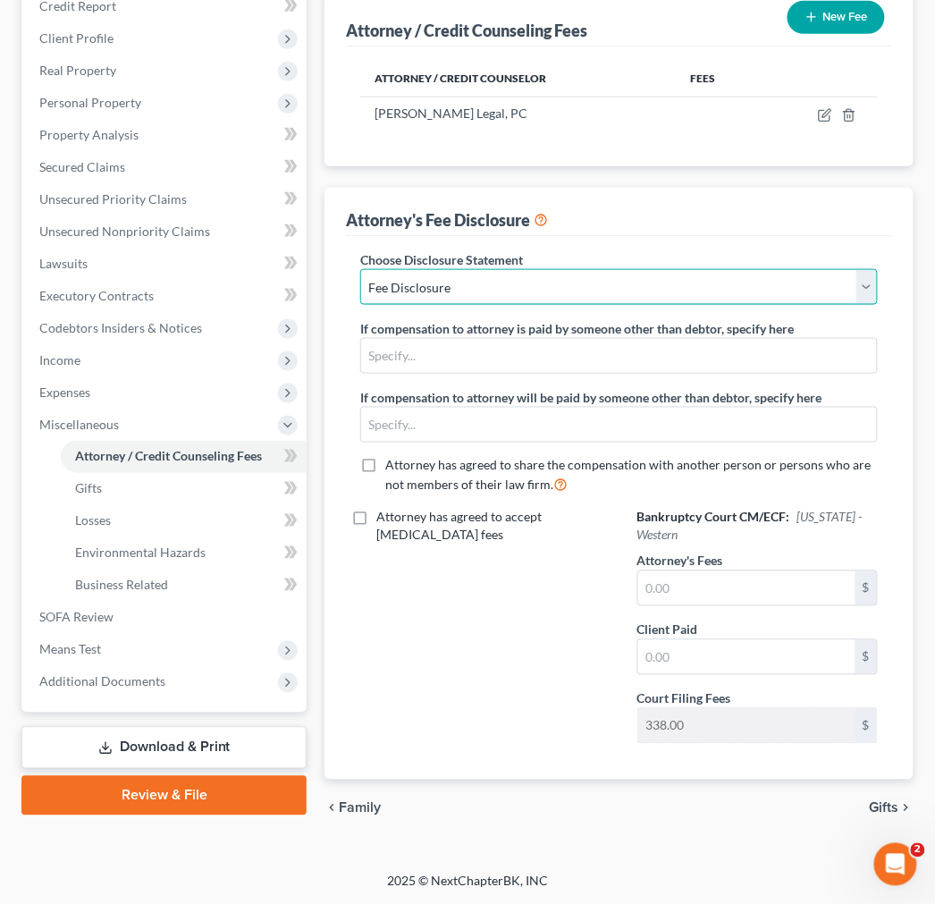
scroll to position [261, 0]
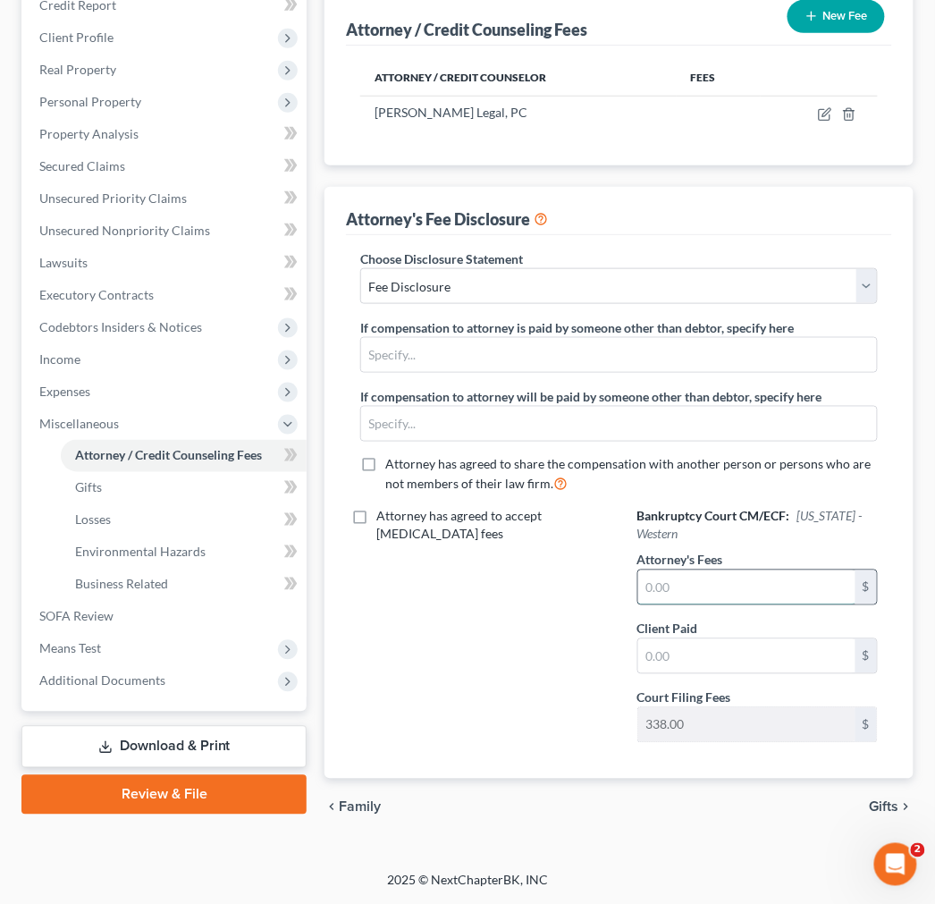
click at [668, 582] on input "text" at bounding box center [746, 587] width 217 height 34
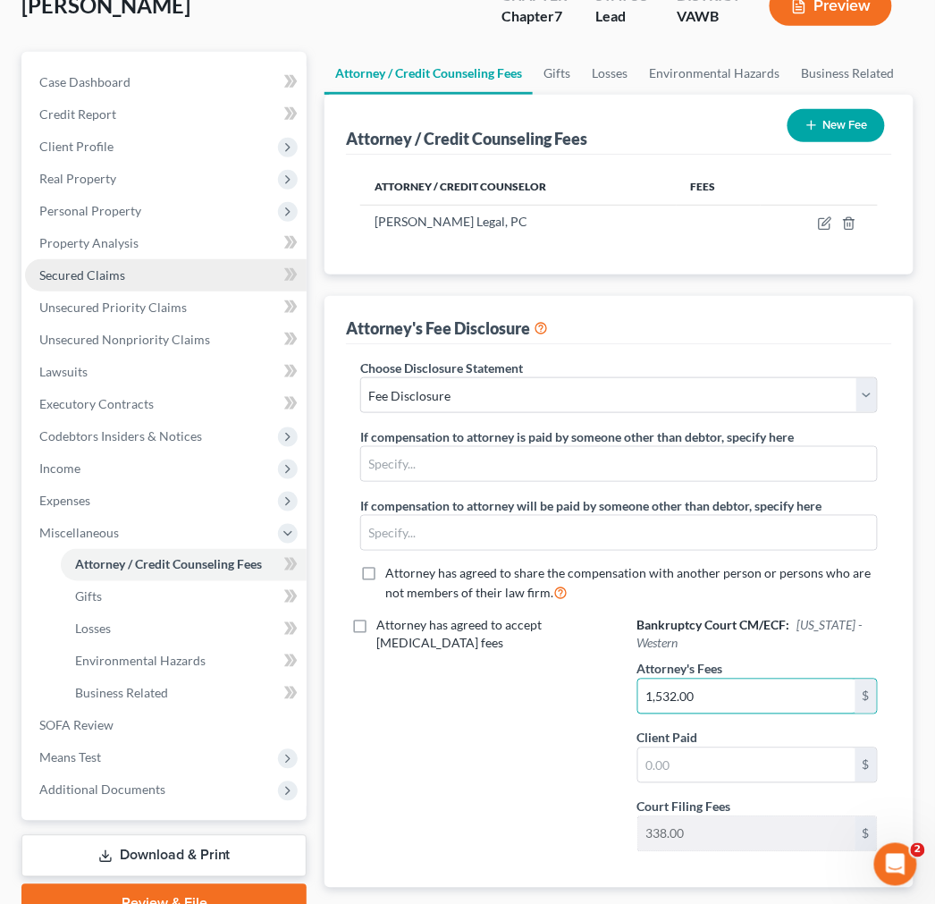
scroll to position [0, 0]
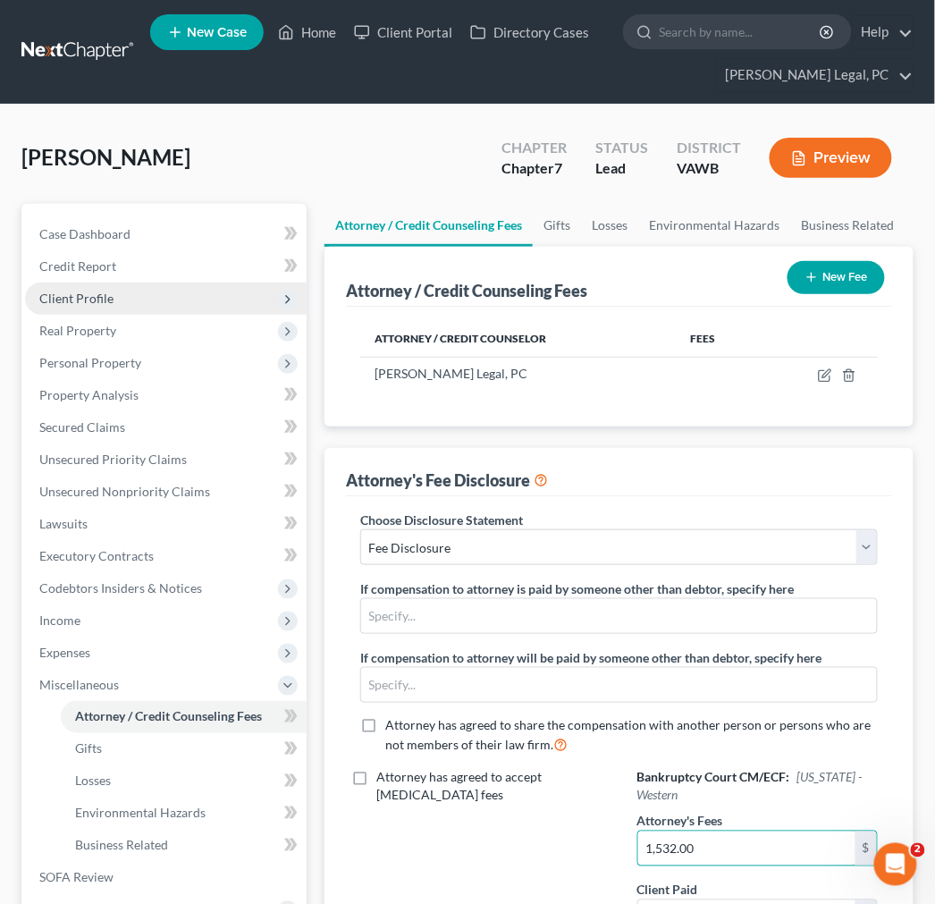
type input "1,532.00"
click at [75, 297] on span "Client Profile" at bounding box center [76, 298] width 74 height 15
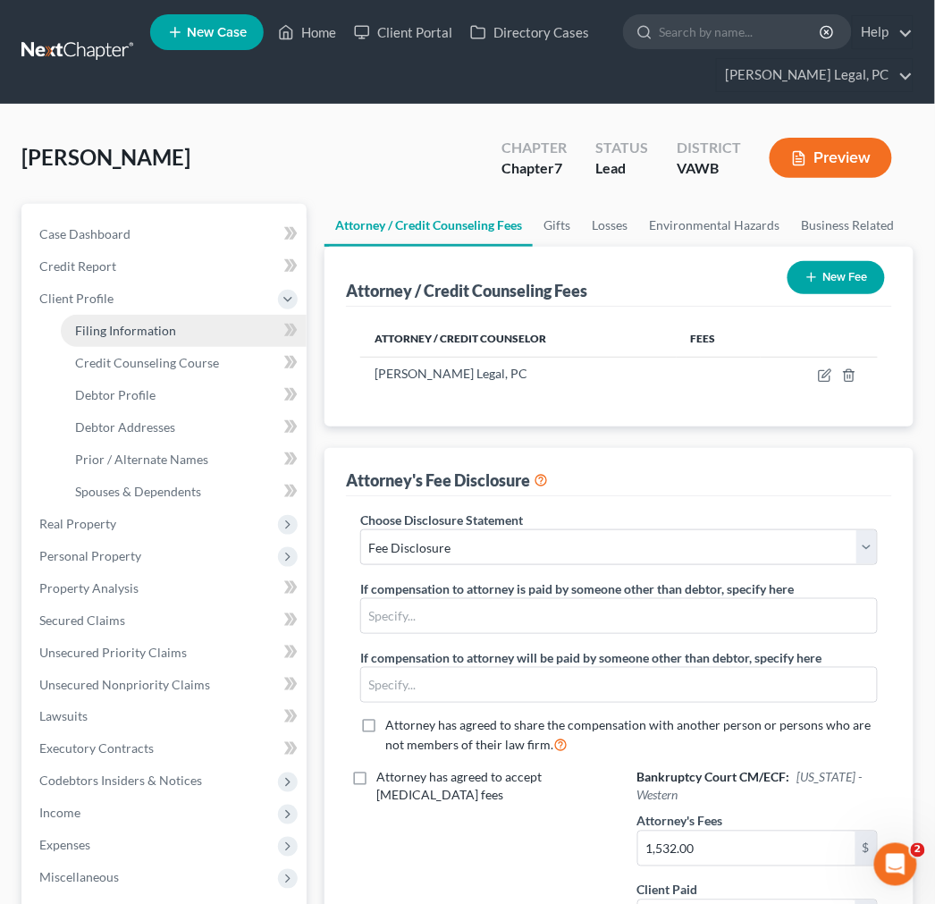
click at [84, 328] on span "Filing Information" at bounding box center [125, 330] width 101 height 15
select select "1"
select select "0"
select select "84"
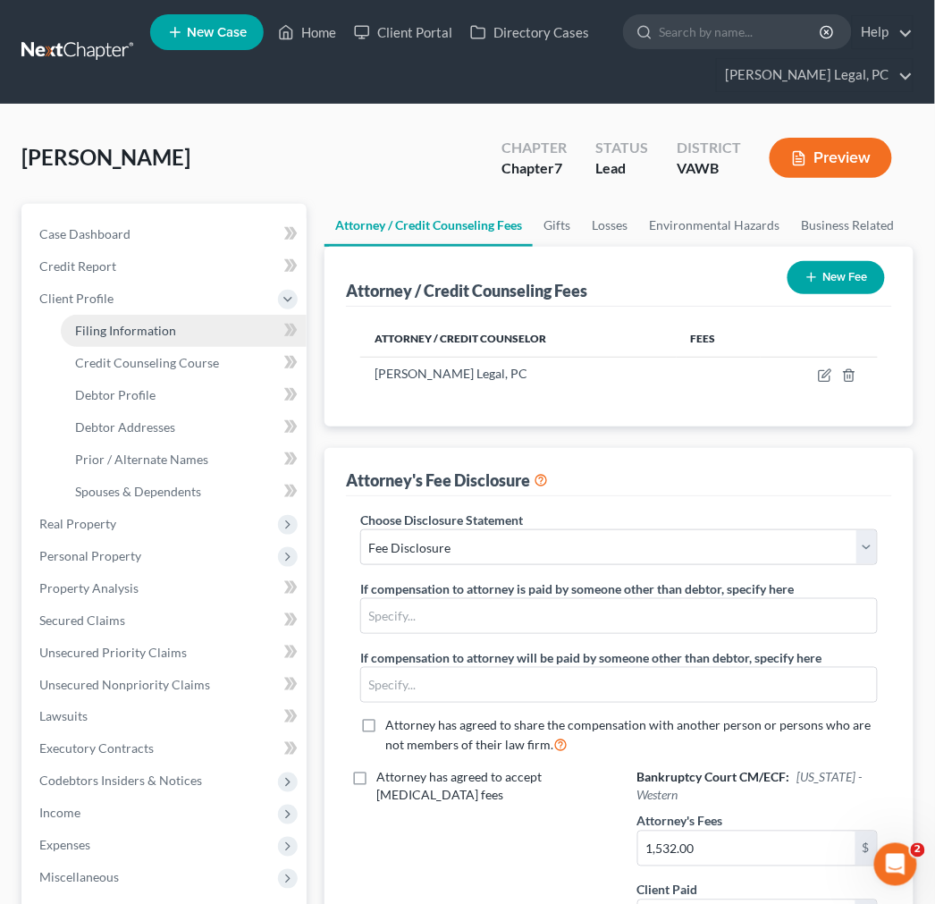
select select "48"
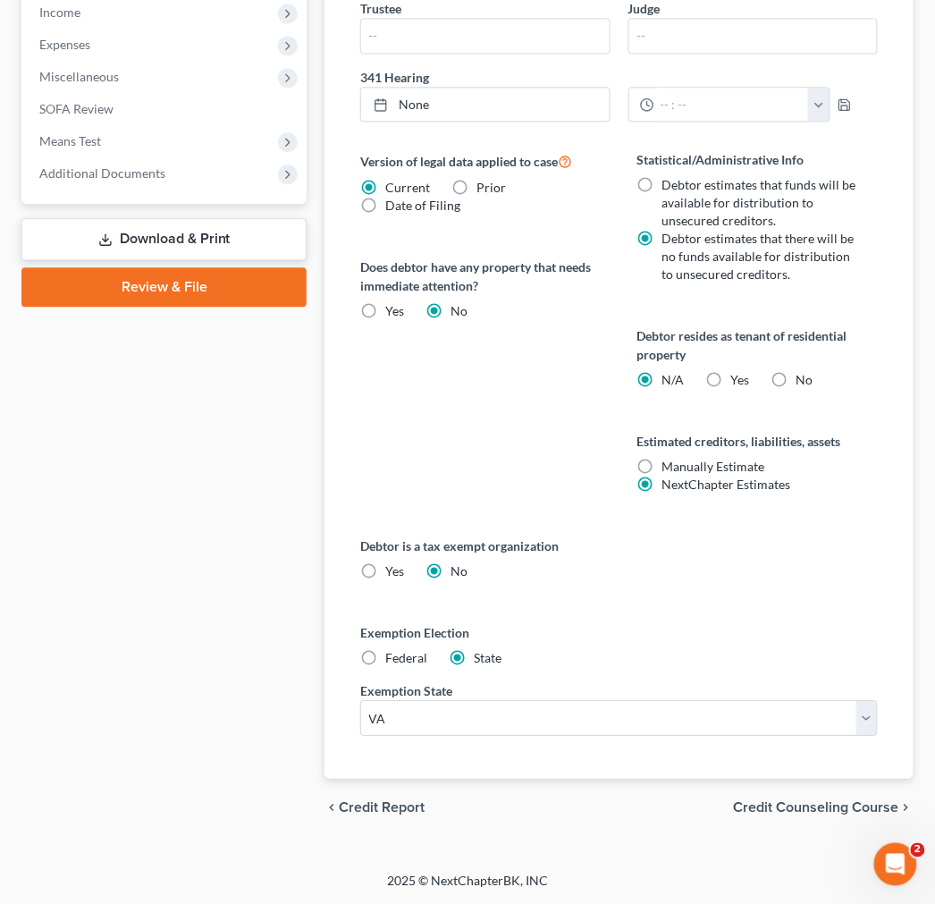
click at [838, 805] on span "Credit Counseling Course" at bounding box center [816, 807] width 165 height 14
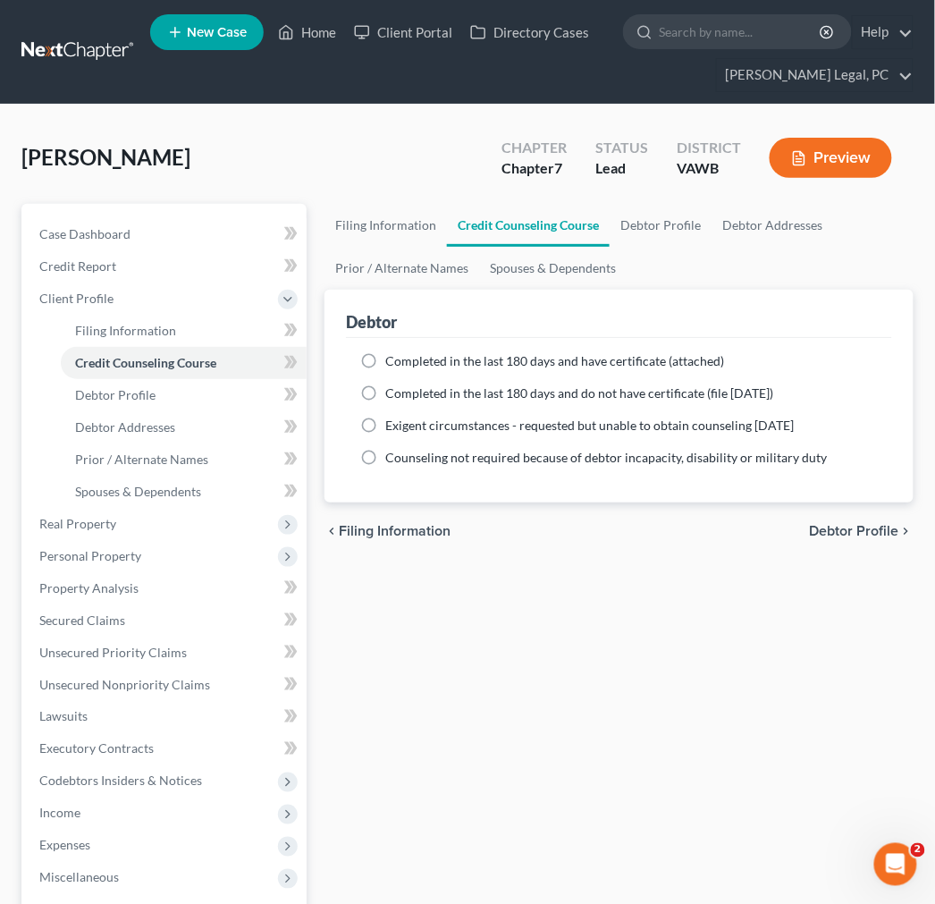
click at [889, 527] on span "Debtor Profile" at bounding box center [854, 531] width 89 height 14
select select "0"
select select "1"
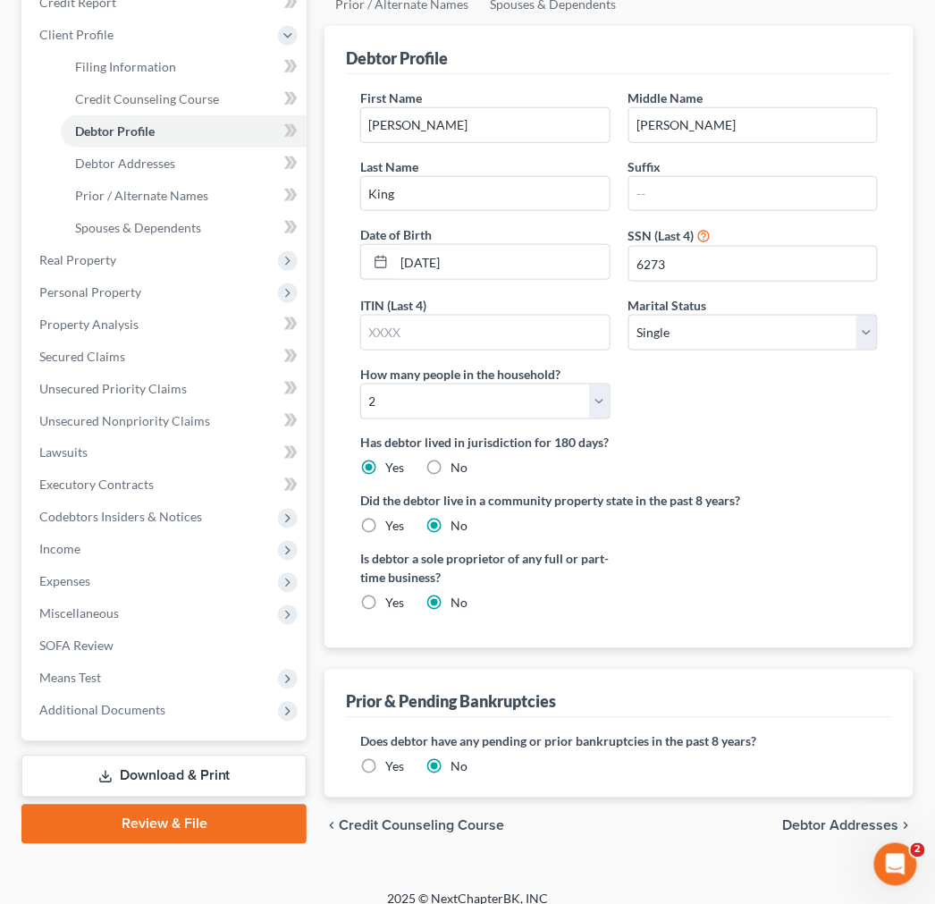
scroll to position [282, 0]
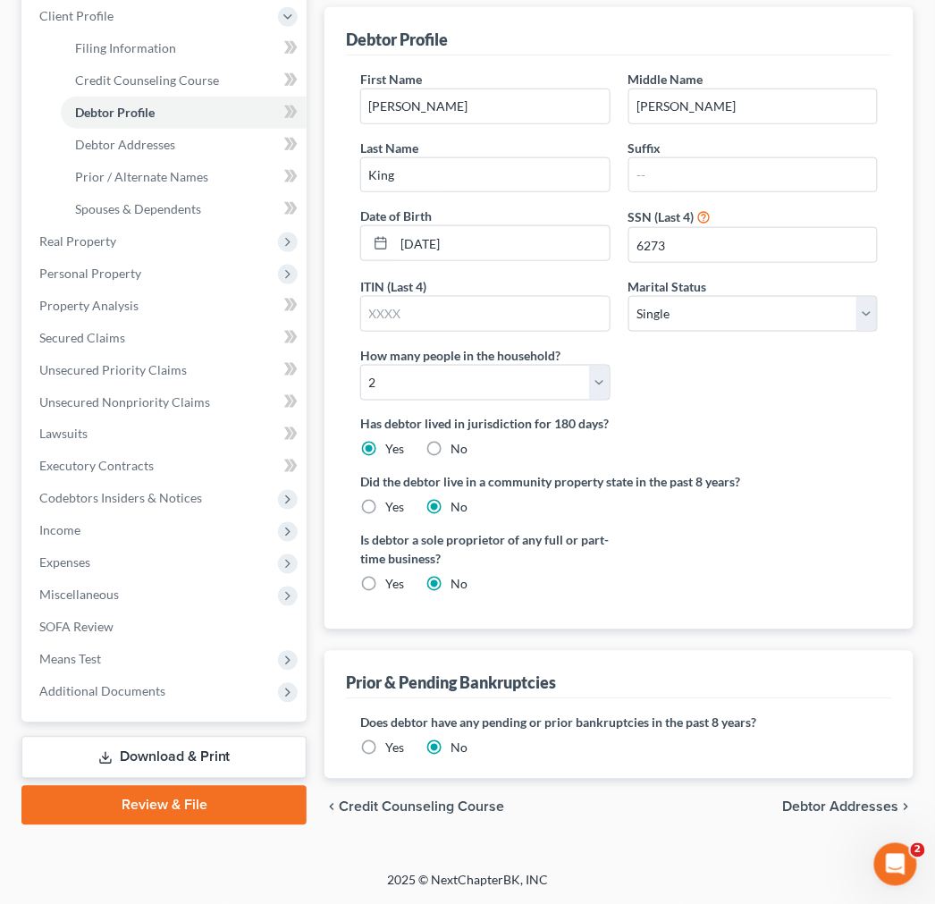
click at [835, 801] on span "Debtor Addresses" at bounding box center [841, 807] width 116 height 14
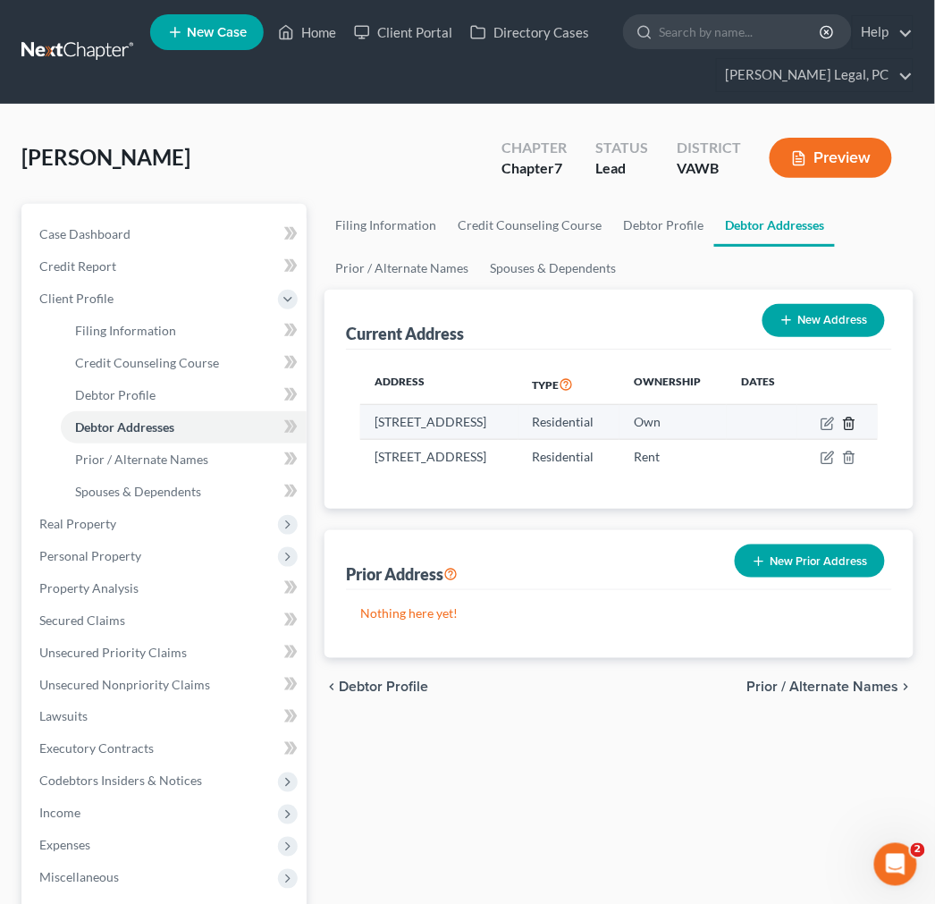
click at [851, 429] on icon "button" at bounding box center [849, 423] width 8 height 12
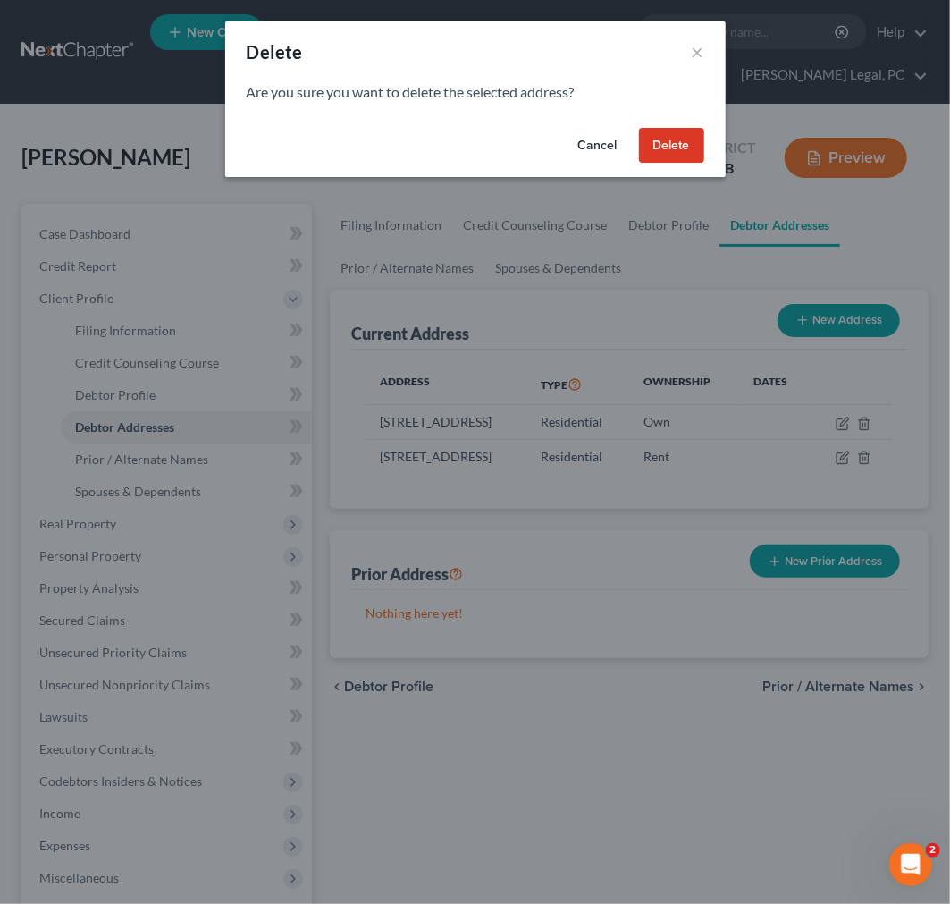
click at [665, 150] on button "Delete" at bounding box center [671, 146] width 65 height 36
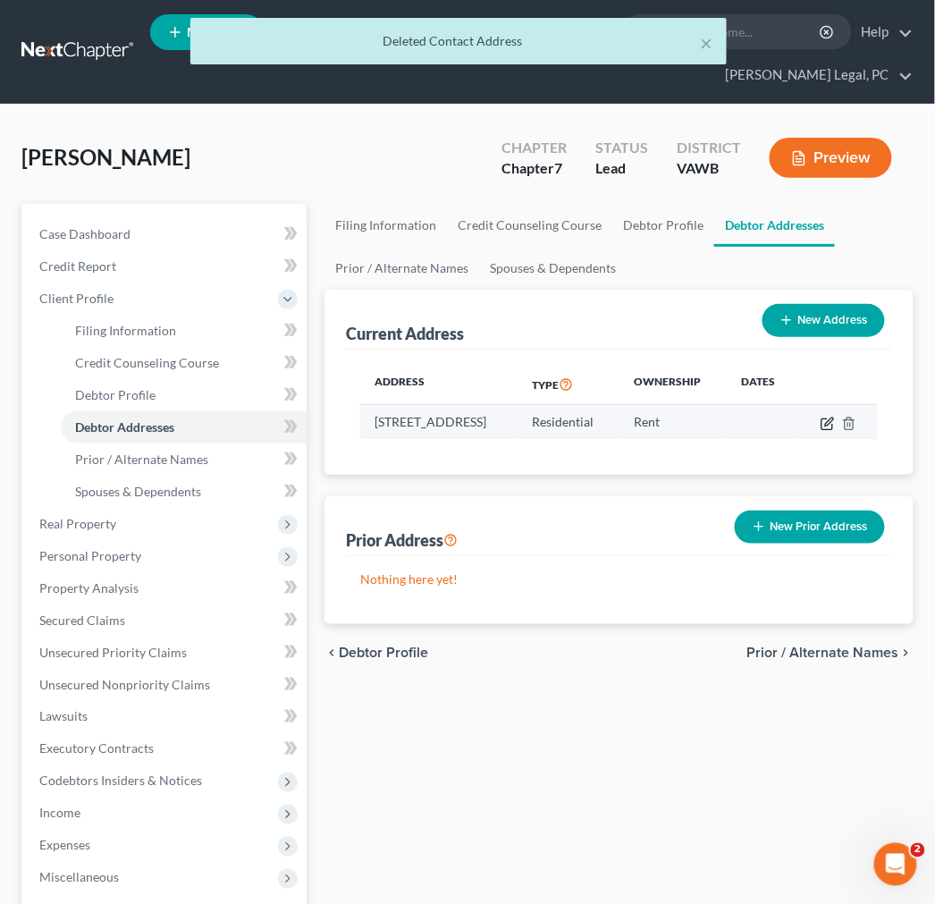
click at [835, 420] on icon "button" at bounding box center [828, 424] width 14 height 14
select select "48"
select select "0"
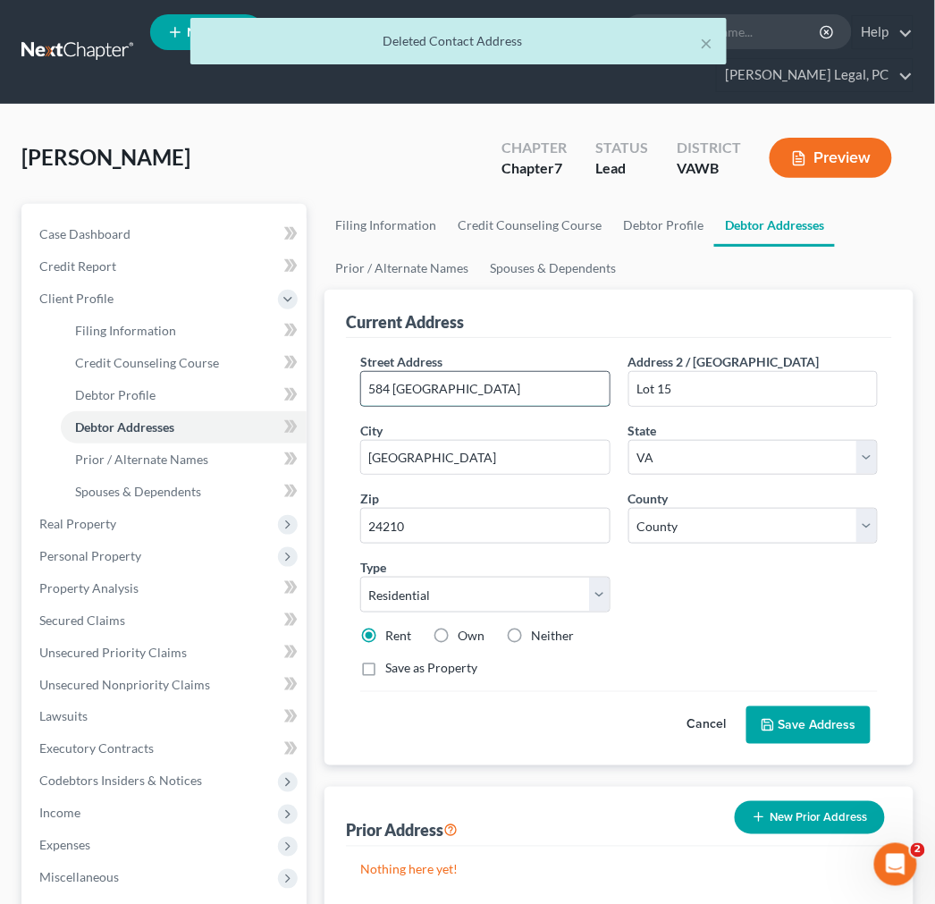
click at [457, 386] on input "584 Norfolk St" at bounding box center [485, 389] width 248 height 34
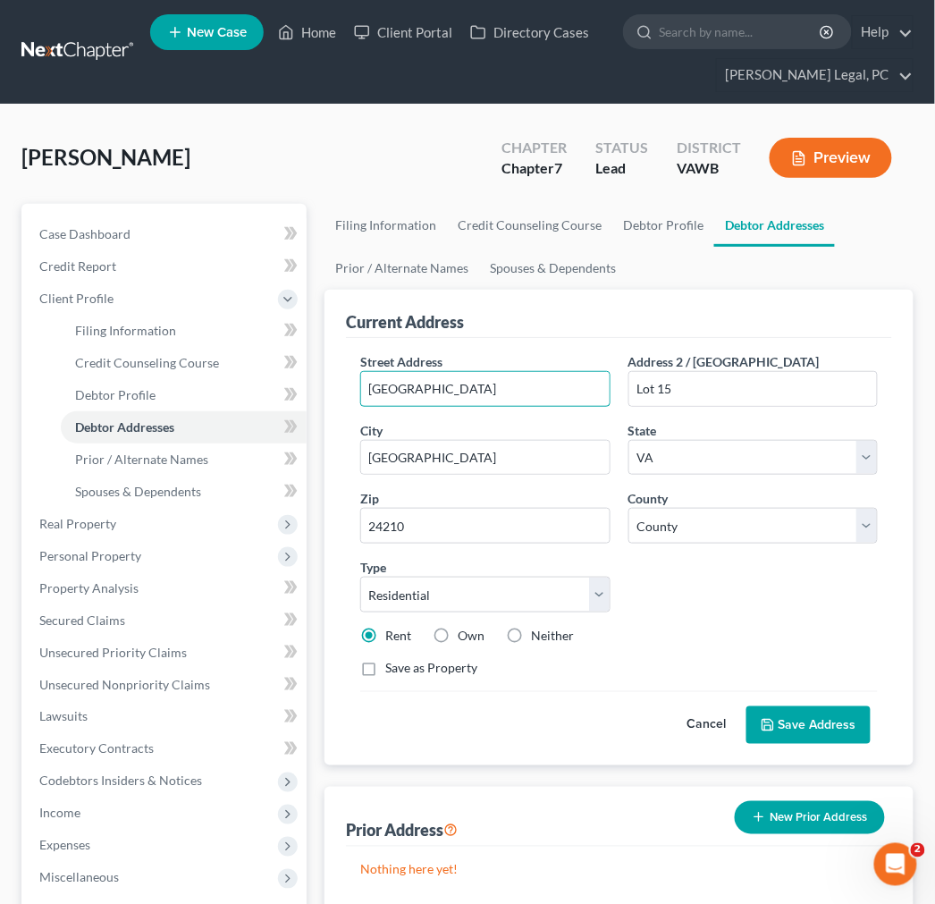
type input "584 Norfolk Street"
click at [818, 725] on button "Save Address" at bounding box center [808, 725] width 124 height 38
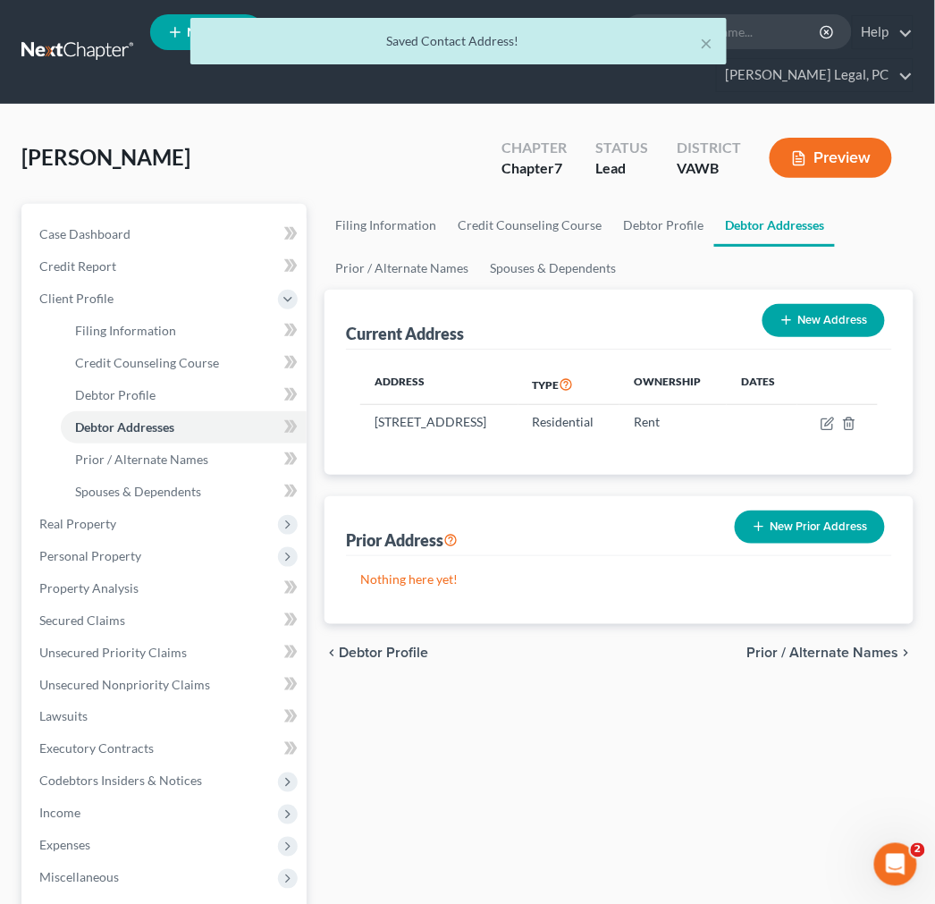
click at [874, 660] on span "Prior / Alternate Names" at bounding box center [823, 652] width 152 height 14
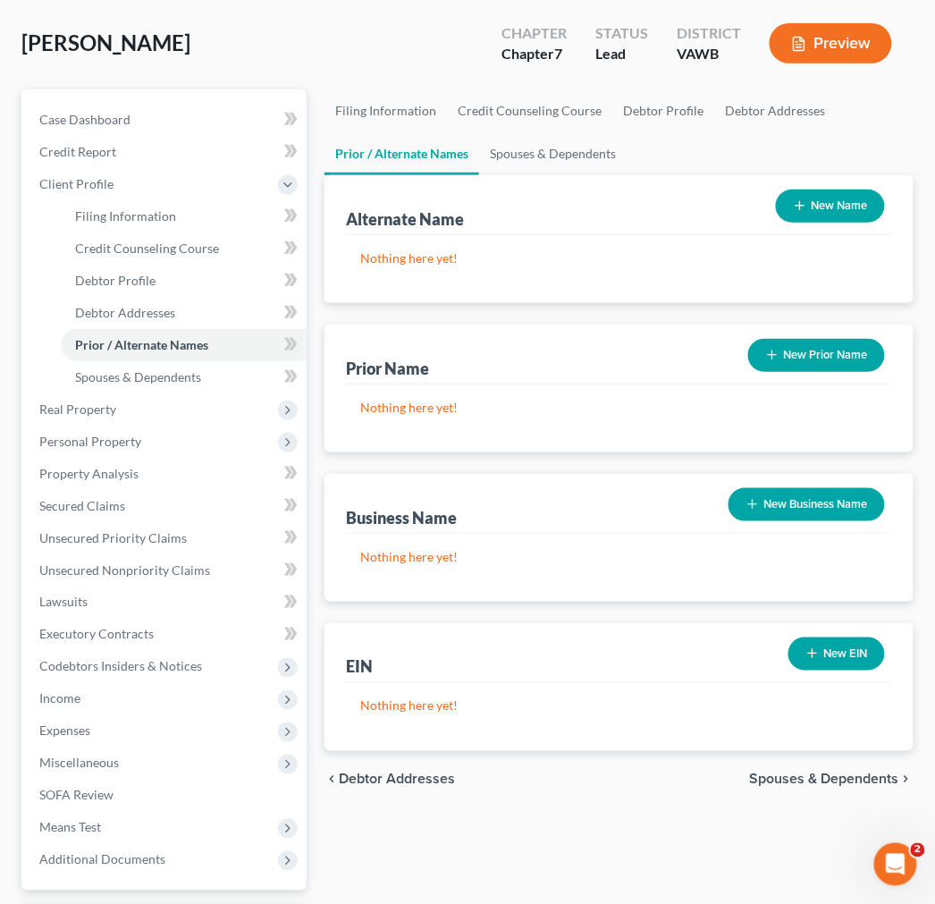
scroll to position [270, 0]
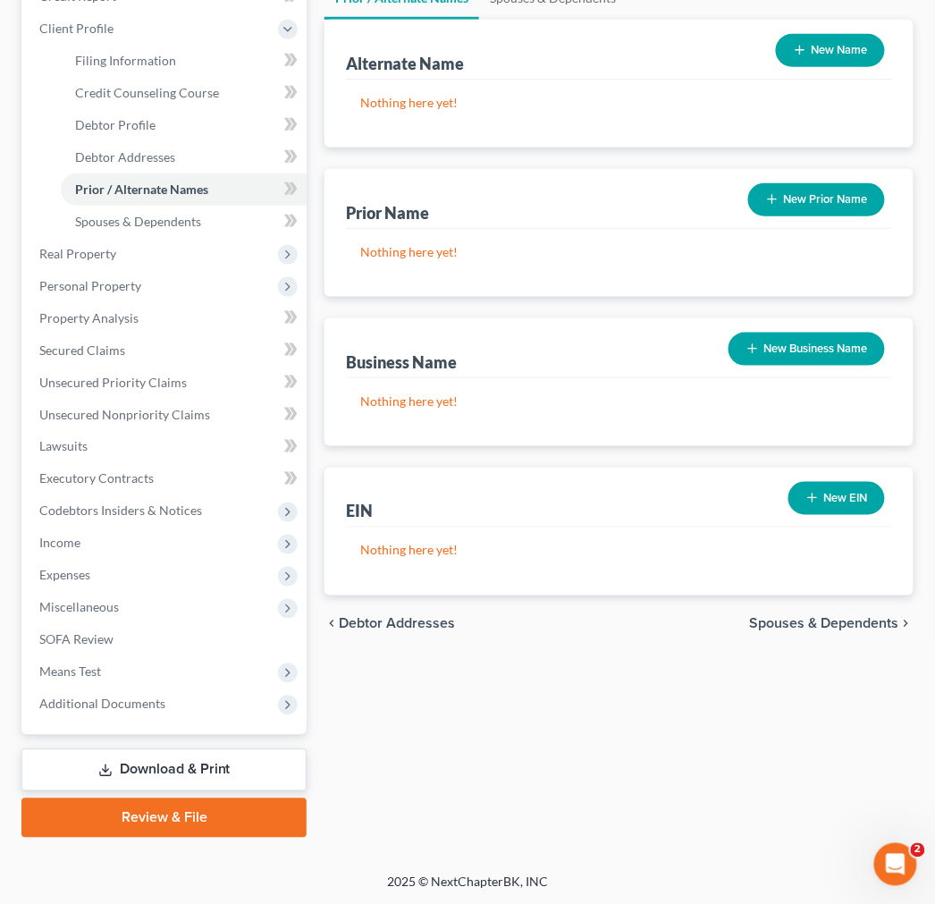
click at [870, 619] on span "Spouses & Dependents" at bounding box center [824, 624] width 149 height 14
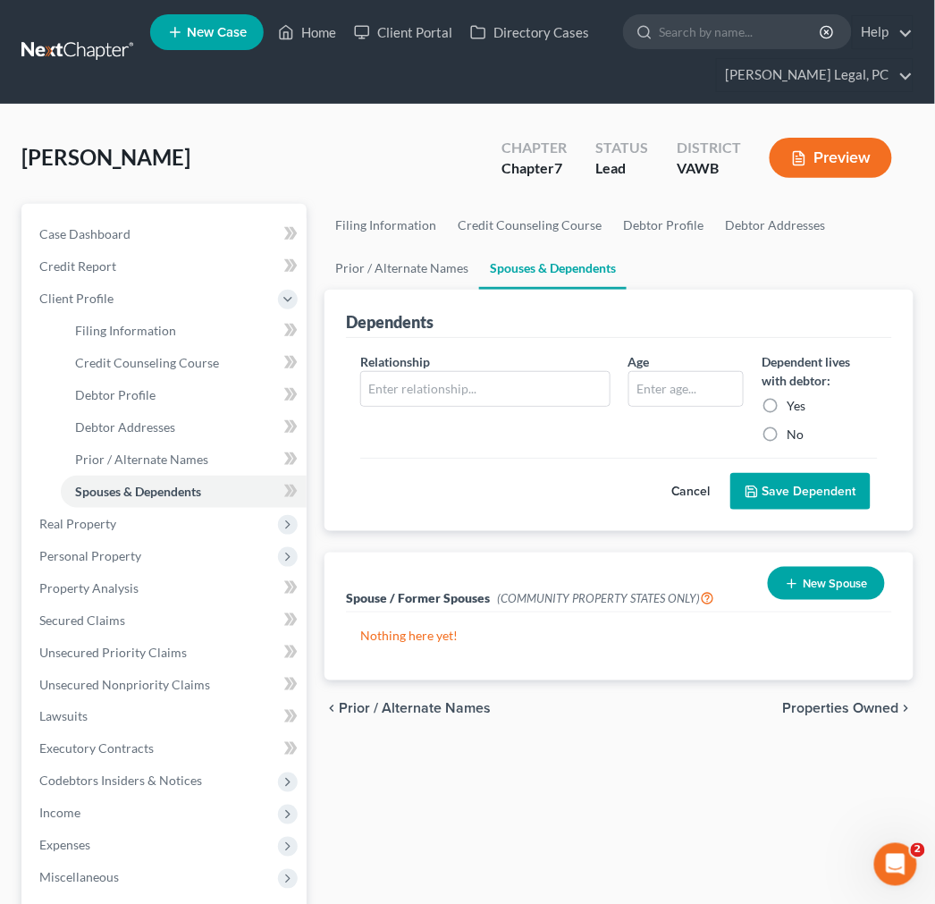
click at [849, 707] on span "Properties Owned" at bounding box center [841, 709] width 116 height 14
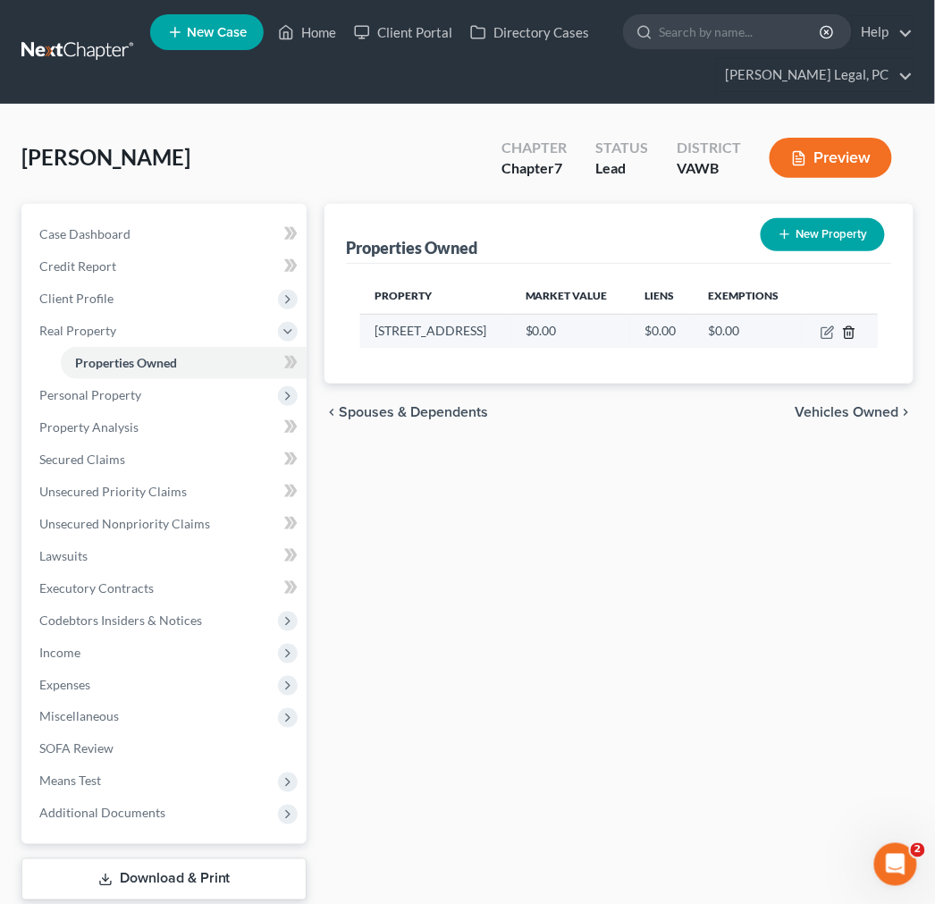
click at [852, 333] on icon "button" at bounding box center [849, 332] width 14 height 14
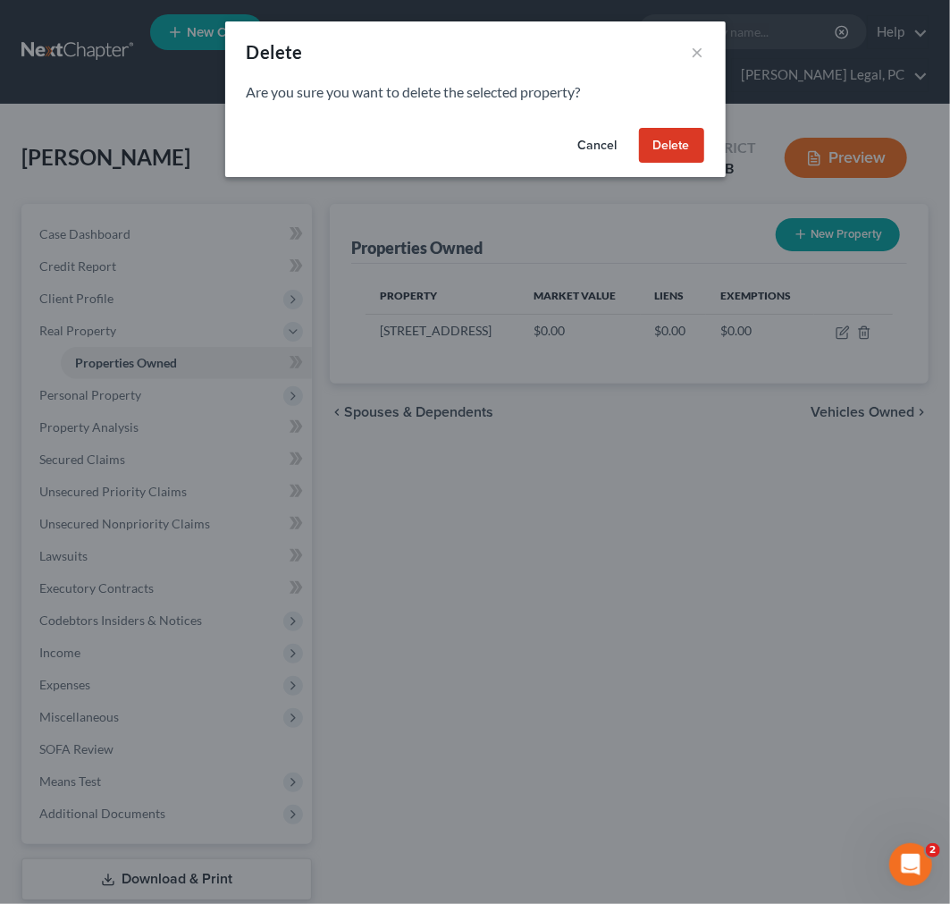
click at [655, 143] on button "Delete" at bounding box center [671, 146] width 65 height 36
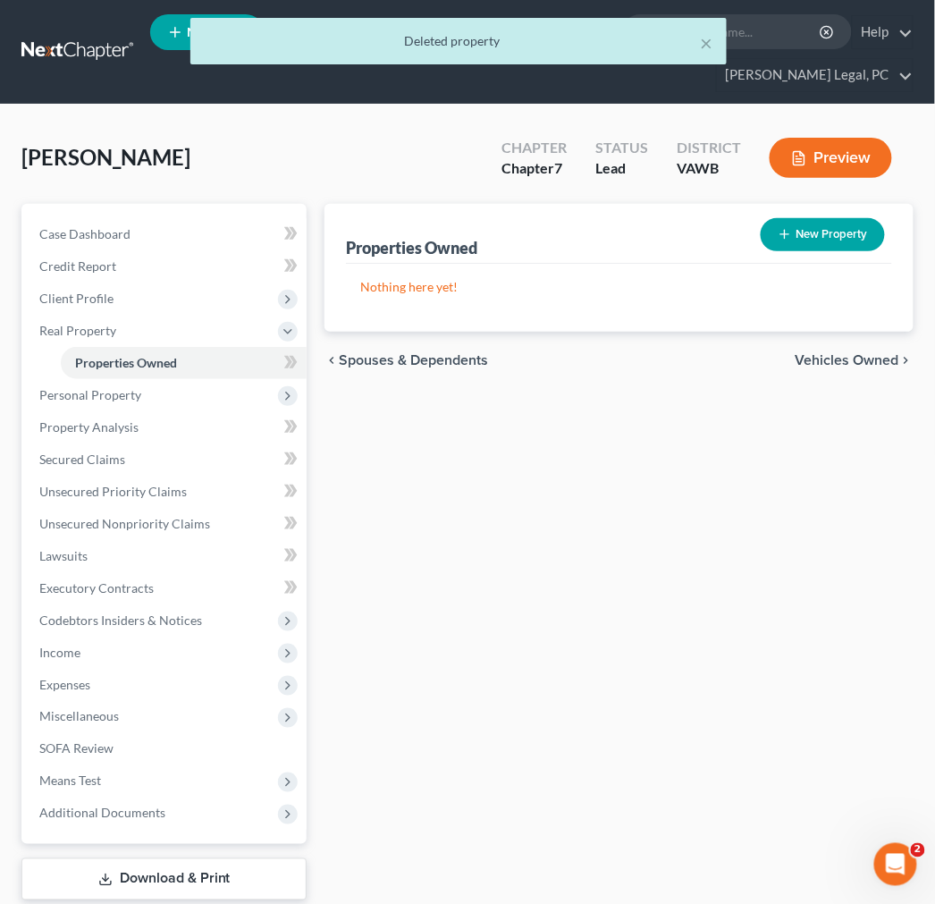
click at [876, 356] on span "Vehicles Owned" at bounding box center [848, 360] width 104 height 14
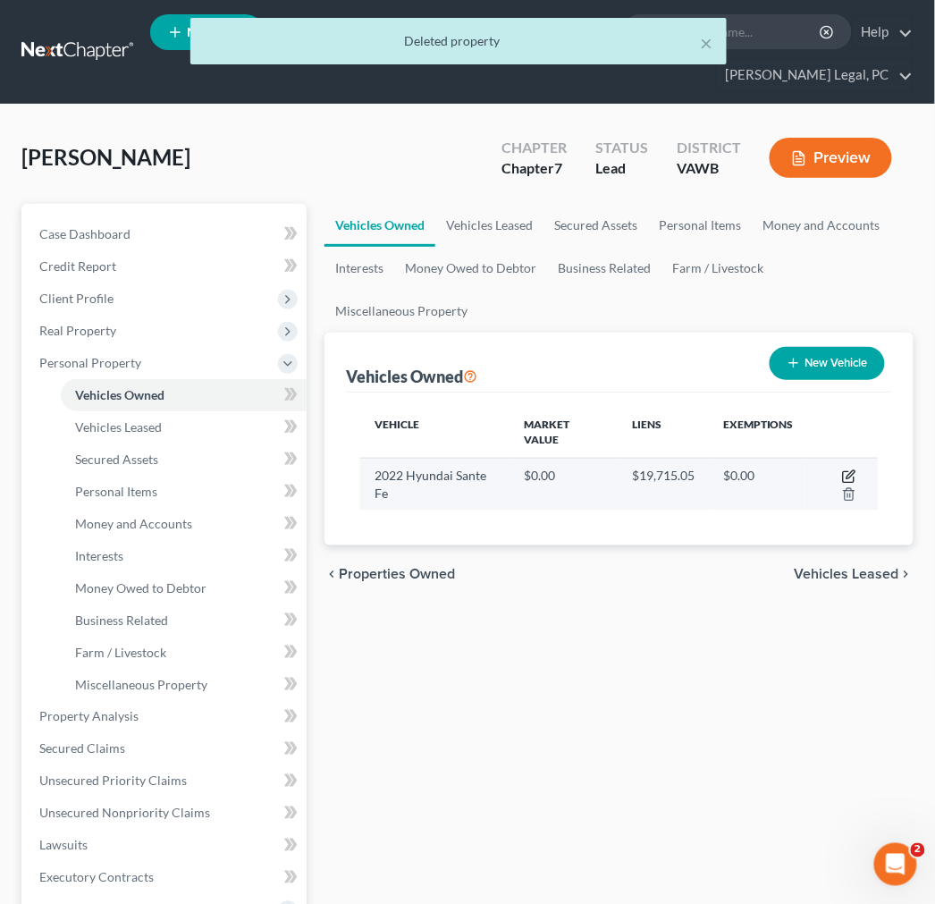
click at [844, 476] on icon "button" at bounding box center [848, 477] width 11 height 11
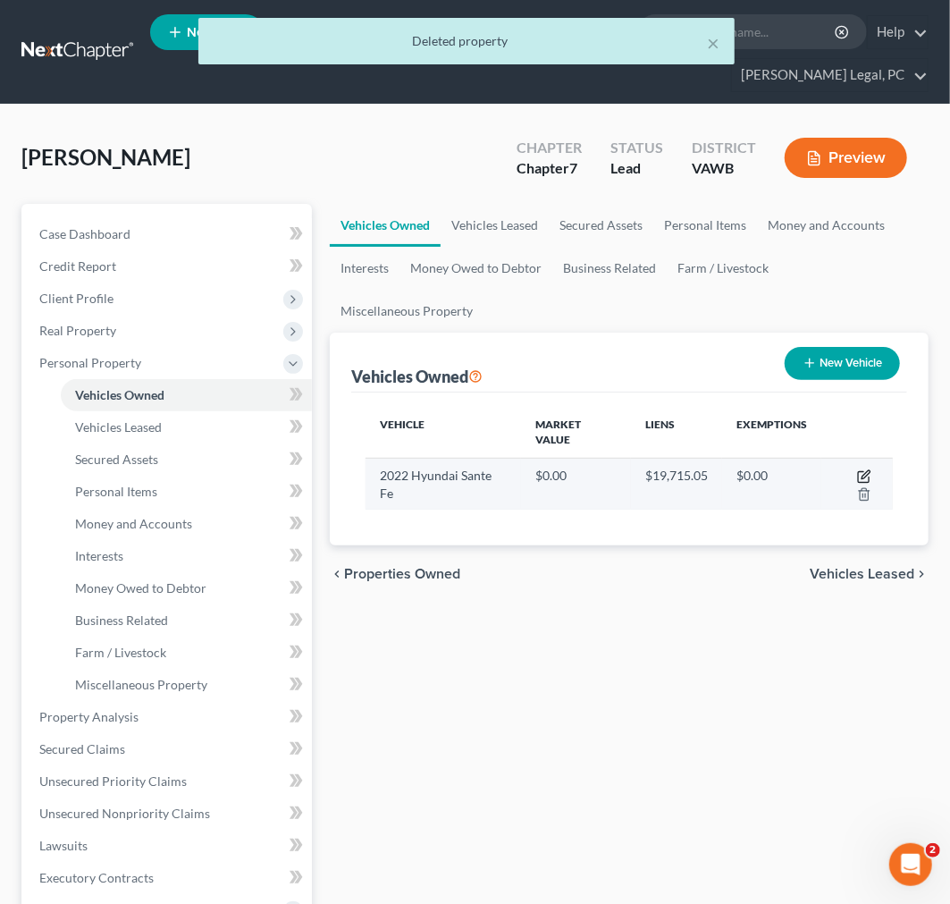
select select "0"
select select "4"
select select "1"
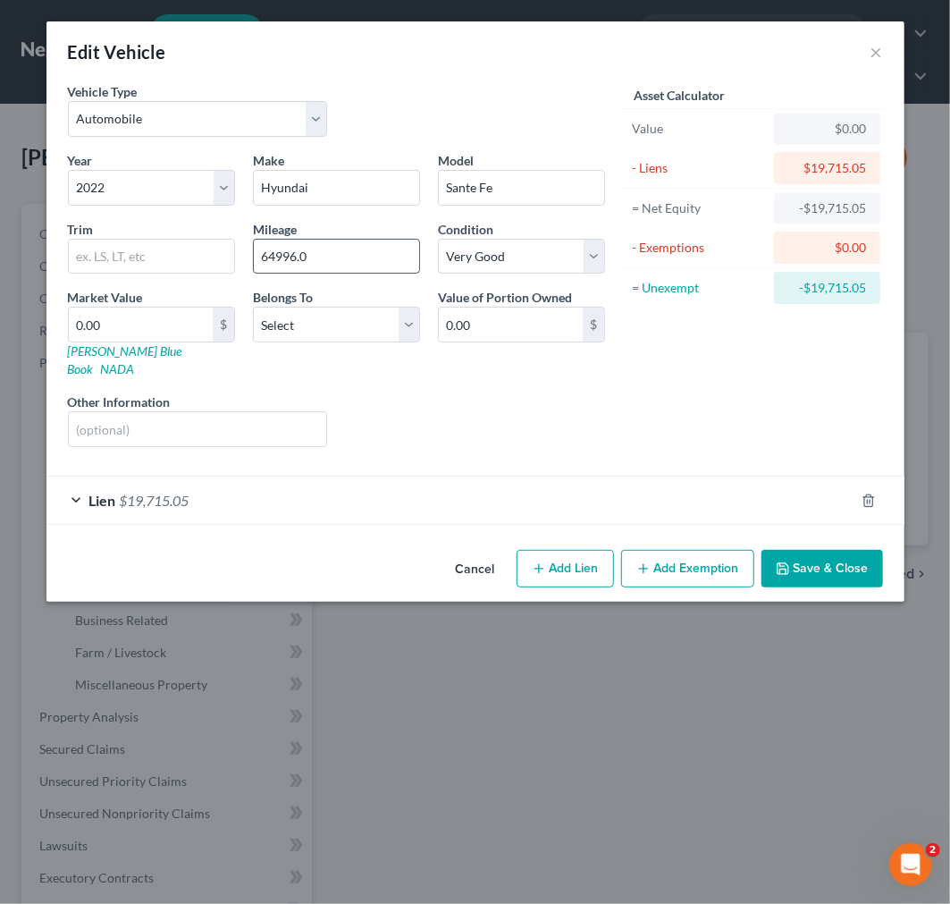
click at [272, 257] on input "64996.0" at bounding box center [336, 257] width 165 height 34
type input "64,996"
click at [721, 551] on button "Add Exemption" at bounding box center [687, 569] width 133 height 38
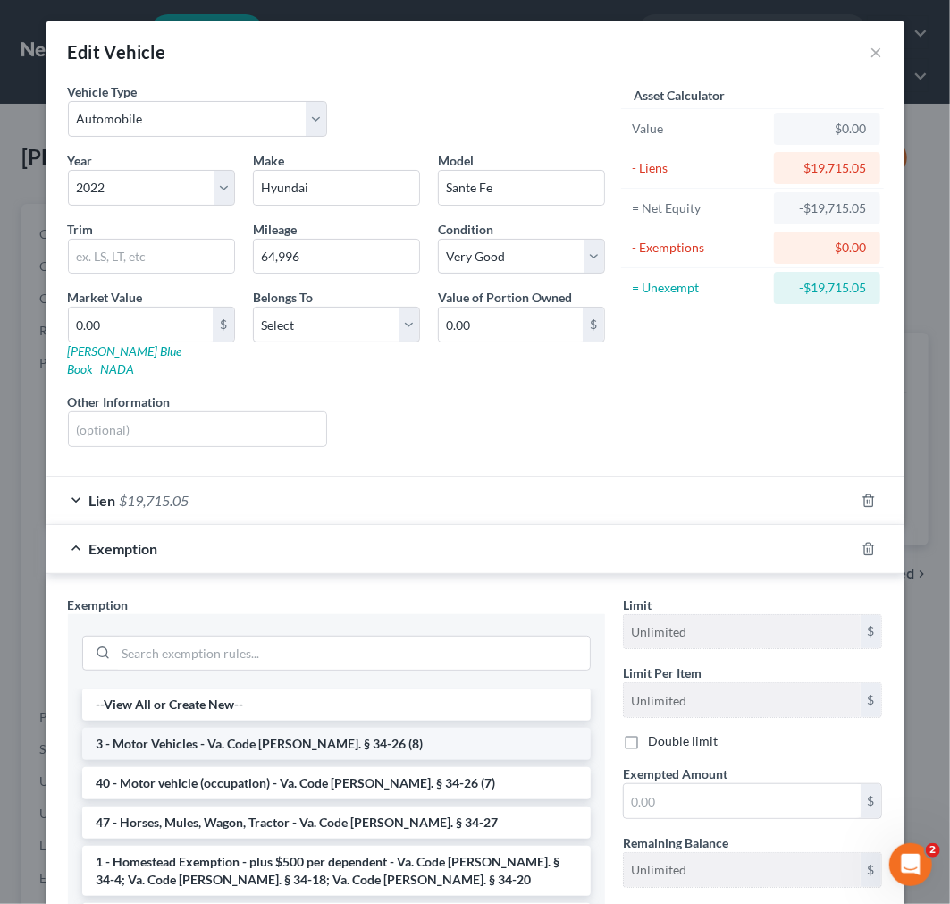
click at [249, 734] on li "3 - Motor Vehicles - Va. Code [PERSON_NAME]. § 34-26 (8)" at bounding box center [336, 744] width 509 height 32
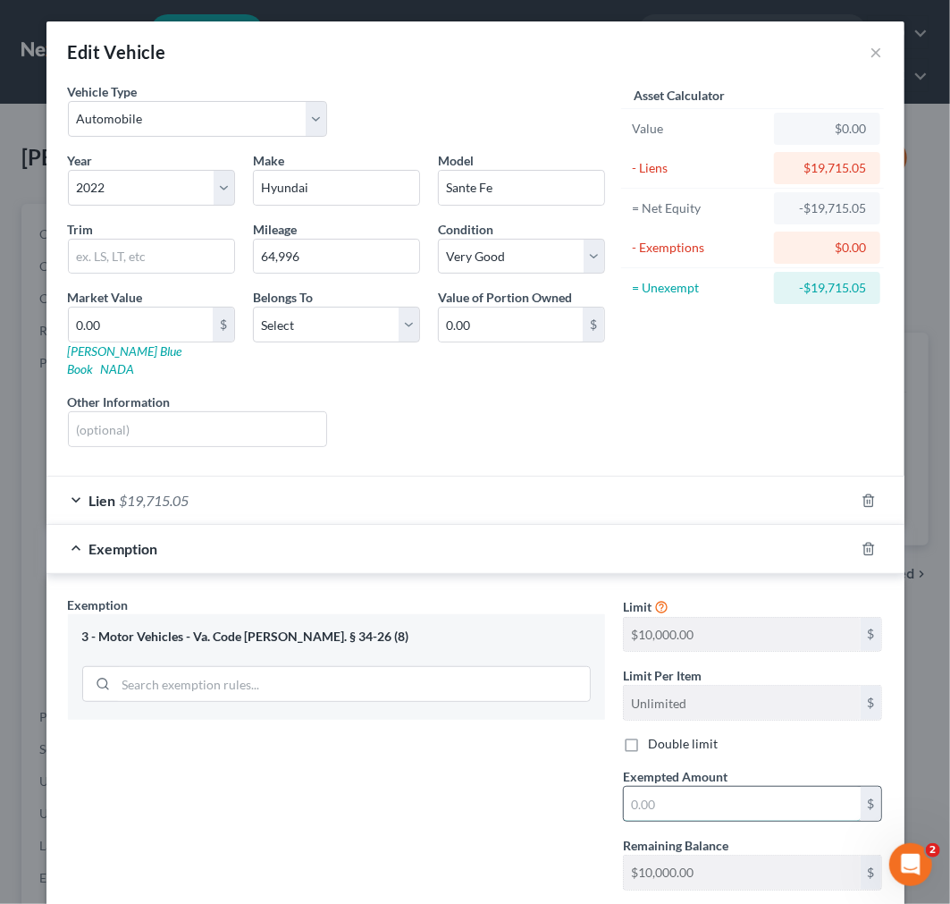
click at [779, 790] on input "text" at bounding box center [742, 804] width 237 height 34
type input "10,000.00"
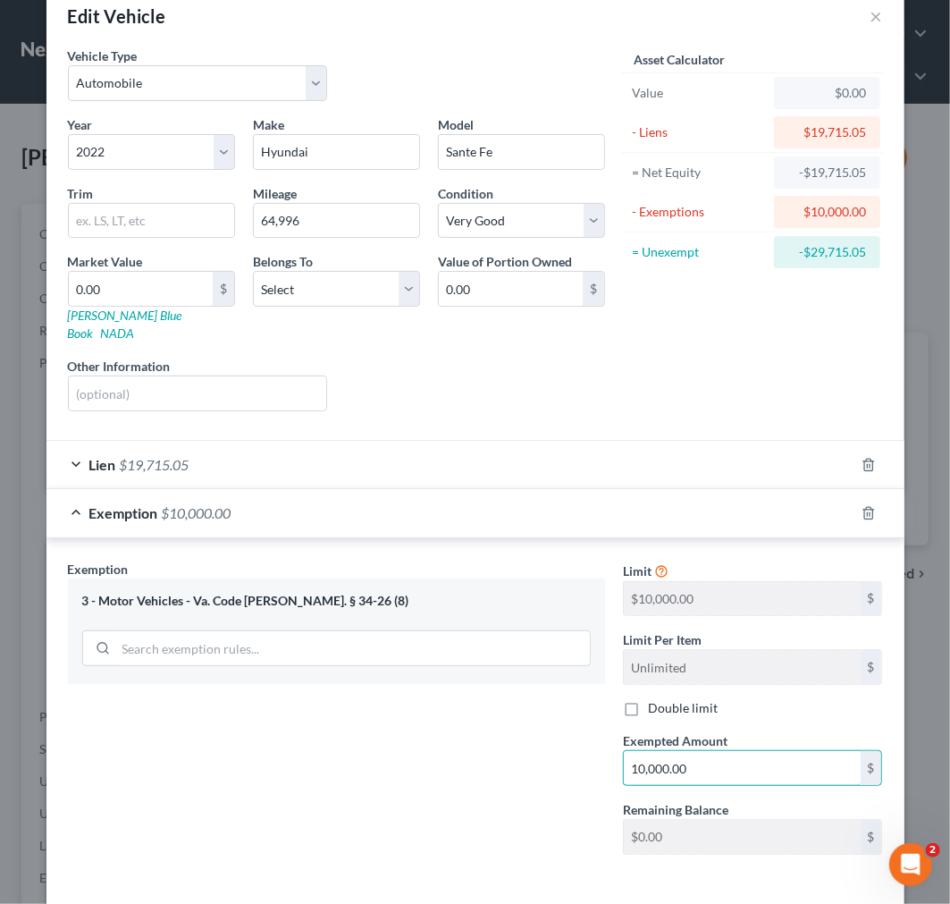
scroll to position [98, 0]
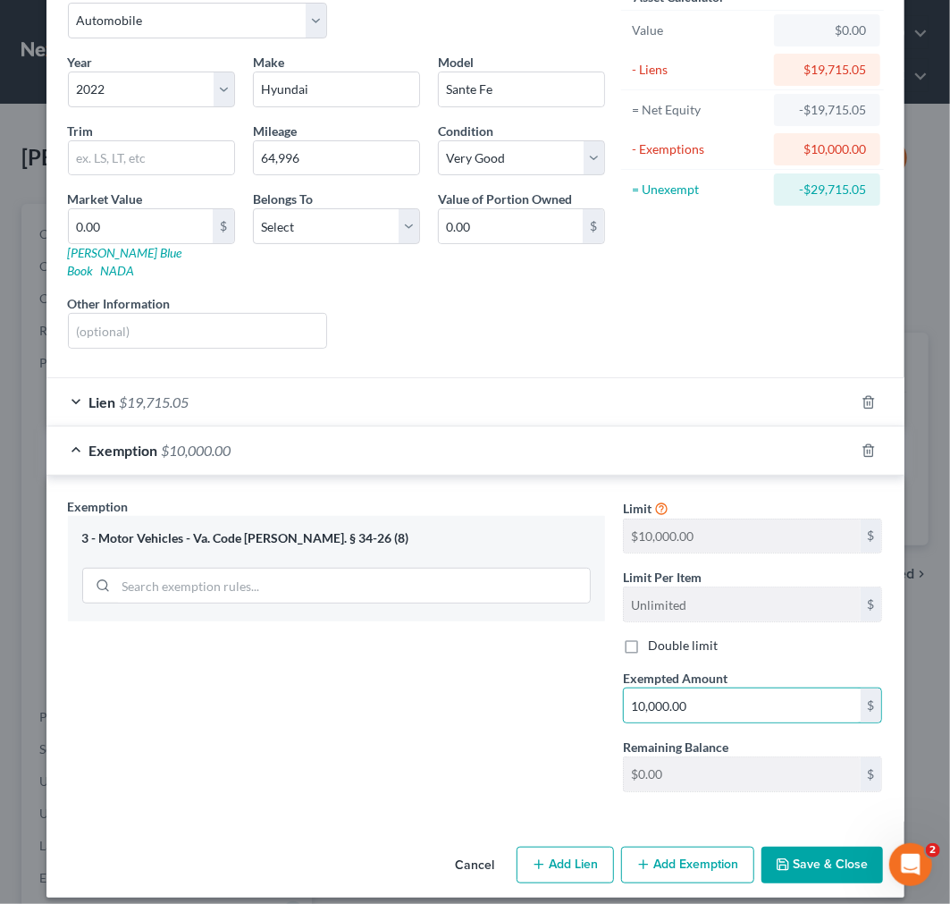
click at [809, 855] on button "Save & Close" at bounding box center [823, 866] width 122 height 38
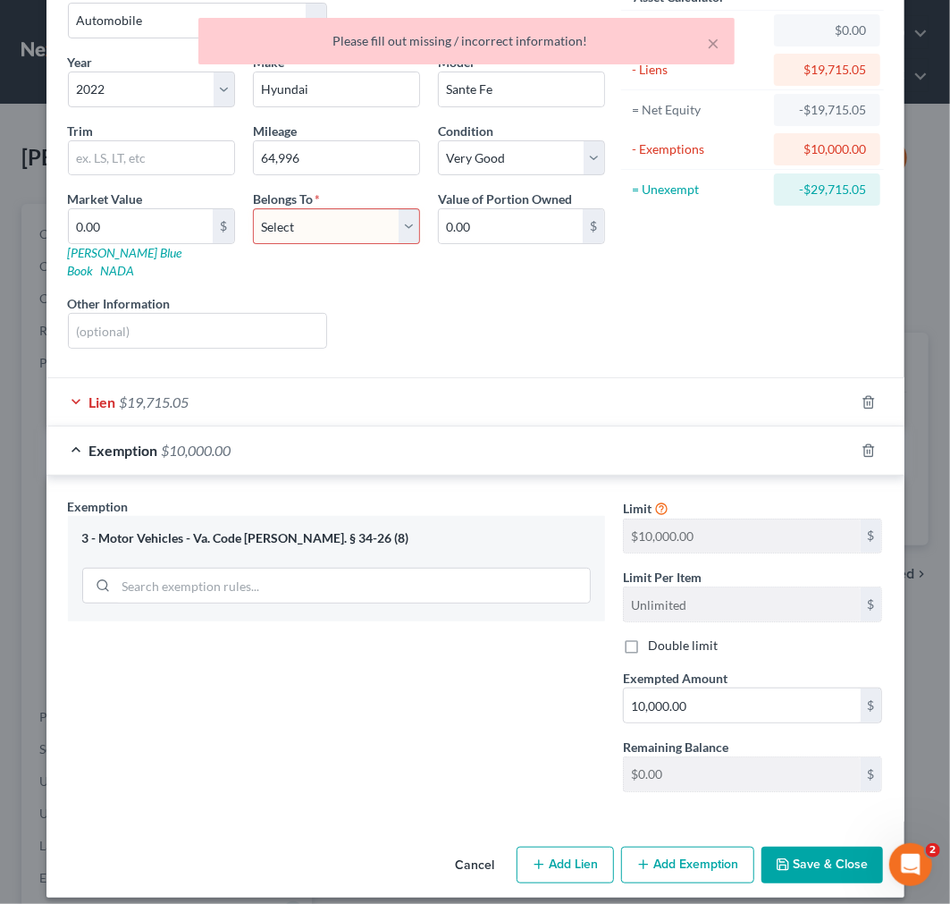
click at [402, 223] on select "Select Debtor 1 Only Debtor 2 Only Debtor 1 And Debtor 2 Only At Least One Of T…" at bounding box center [336, 226] width 167 height 36
select select "0"
click at [253, 208] on select "Select Debtor 1 Only Debtor 2 Only Debtor 1 And Debtor 2 Only At Least One Of T…" at bounding box center [336, 226] width 167 height 36
click at [420, 398] on div "Lien $19,715.05" at bounding box center [450, 401] width 808 height 47
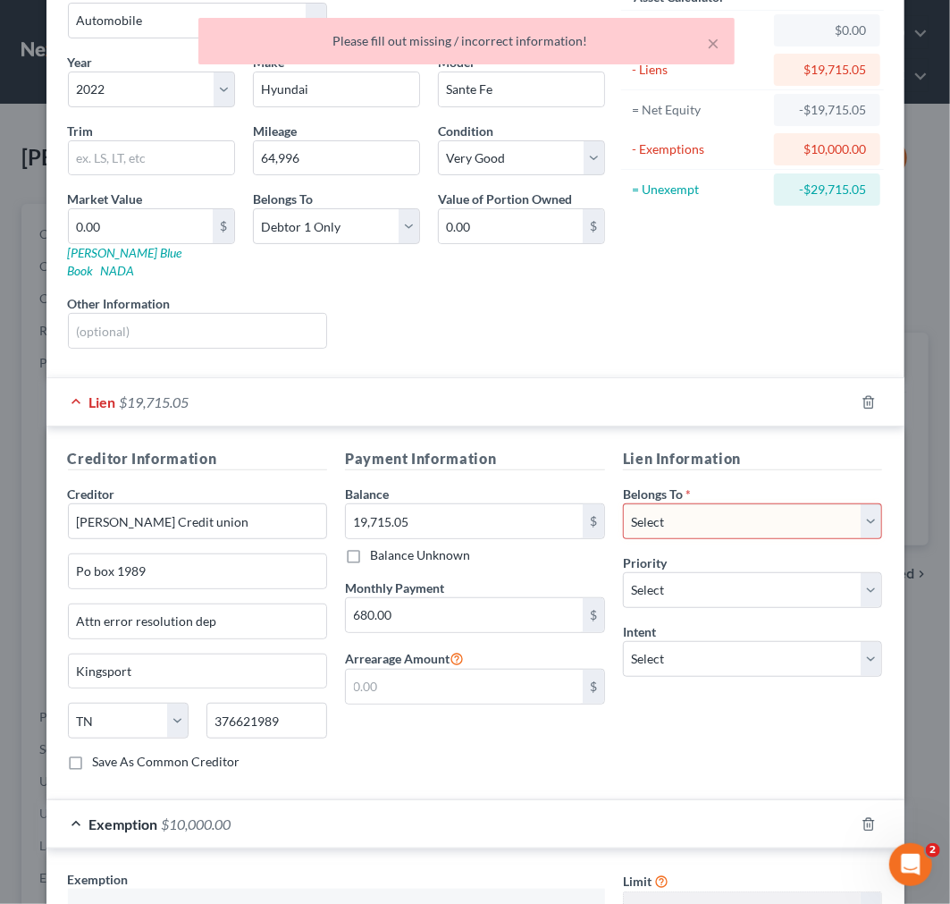
click at [692, 510] on select "Select Debtor 1 Only Debtor 2 Only Debtor 1 And Debtor 2 Only At Least One Of T…" at bounding box center [753, 521] width 260 height 36
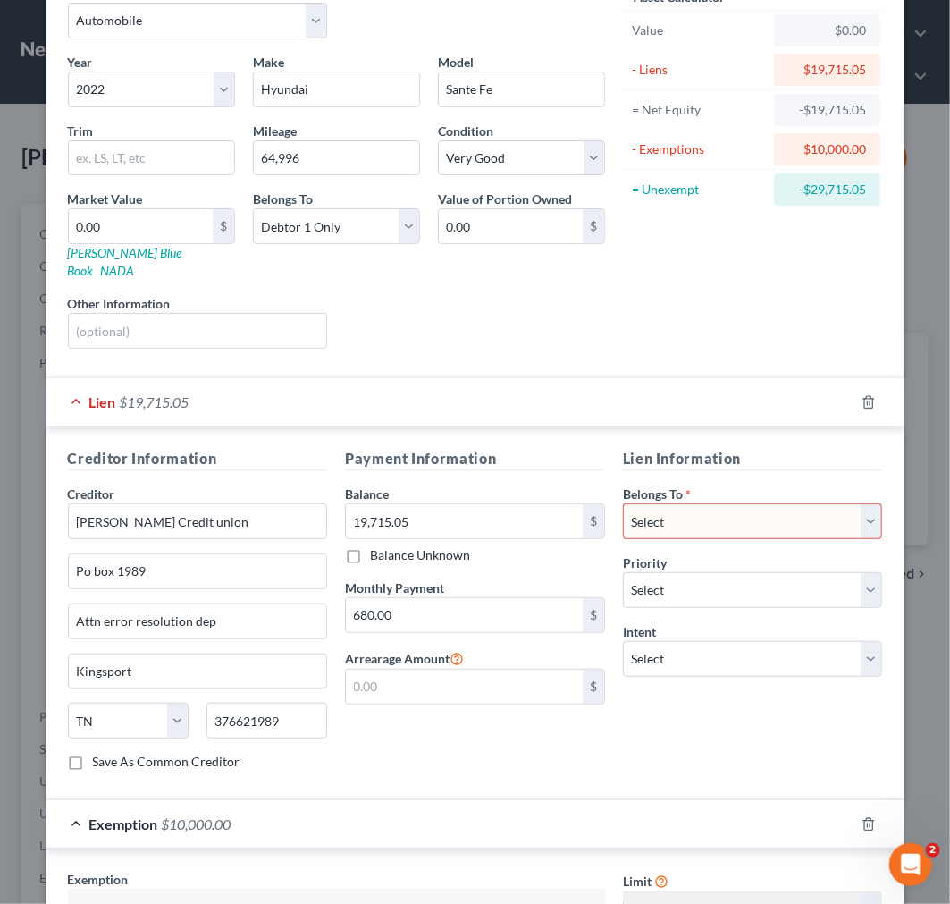
select select "0"
click at [623, 503] on select "Select Debtor 1 Only Debtor 2 Only Debtor 1 And Debtor 2 Only At Least One Of T…" at bounding box center [753, 521] width 260 height 36
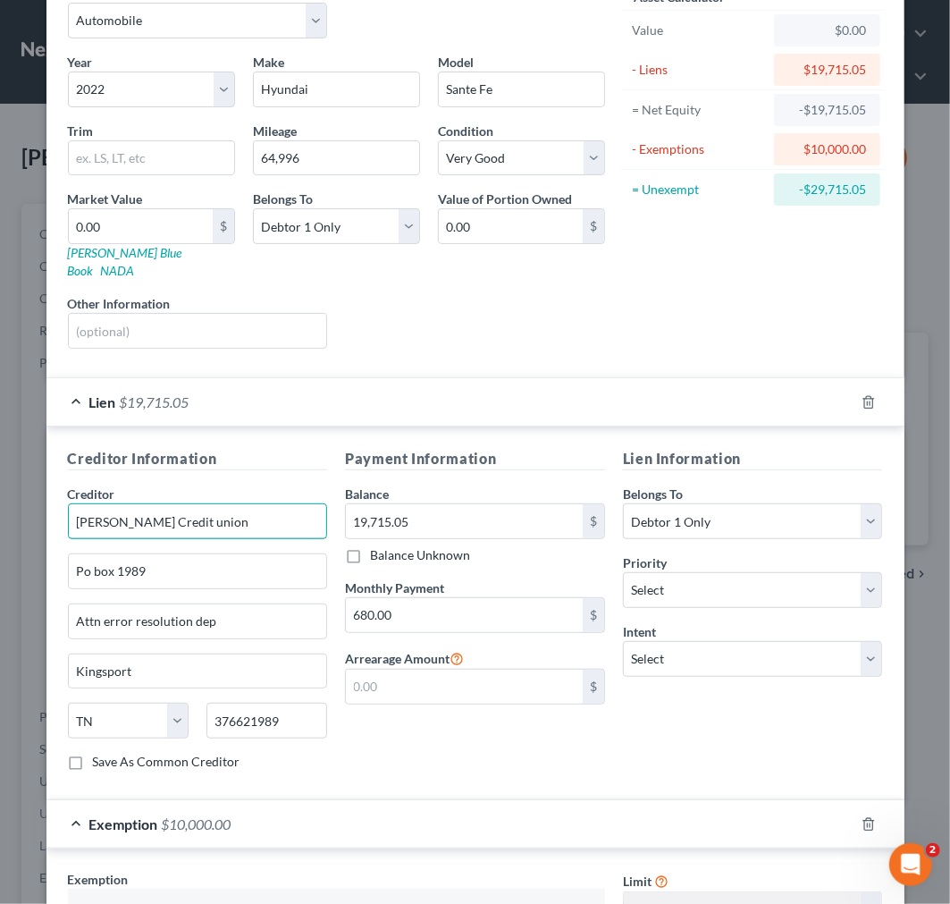
drag, startPoint x: 230, startPoint y: 505, endPoint x: -2, endPoint y: 505, distance: 231.5
click at [0, 505] on html "Home New Case Client Portal Directory Cases [PERSON_NAME] Legal, PC [EMAIL_ADDR…" at bounding box center [475, 652] width 950 height 1304
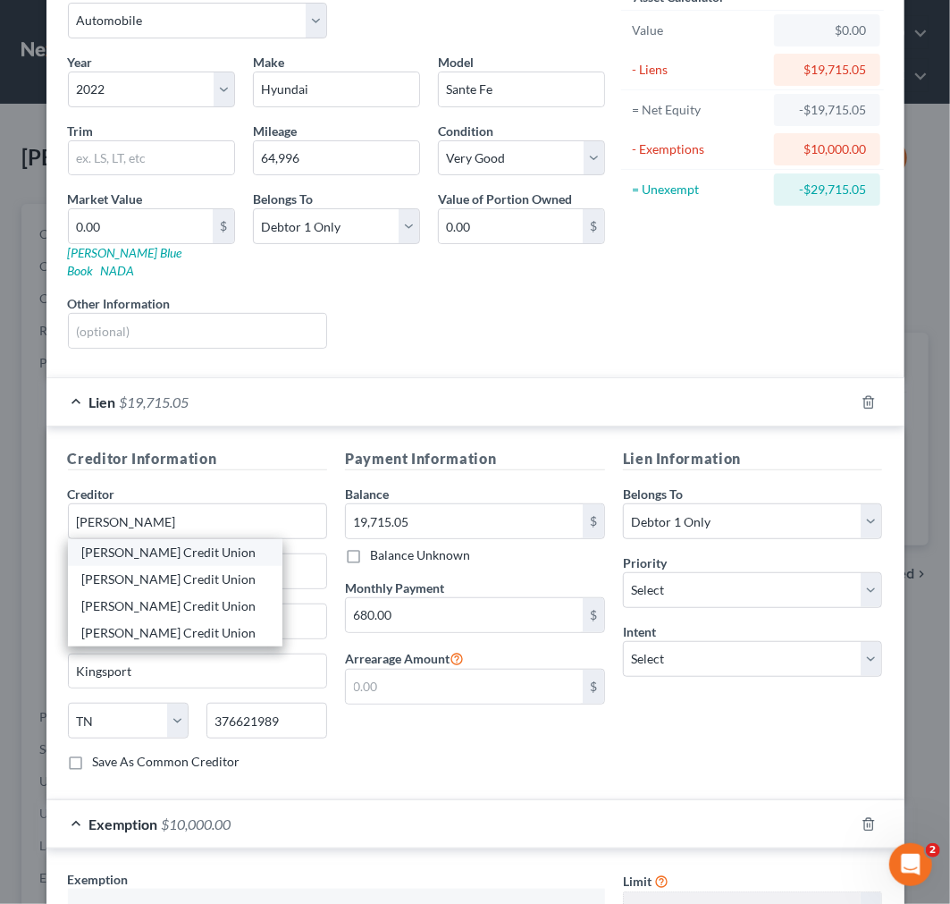
click at [82, 543] on div "[PERSON_NAME] Credit Union" at bounding box center [175, 552] width 186 height 18
type input "[PERSON_NAME] Credit Union"
type input "Attn: Bankruptcy"
type input "PO Box 1989"
type input "Kingsport"
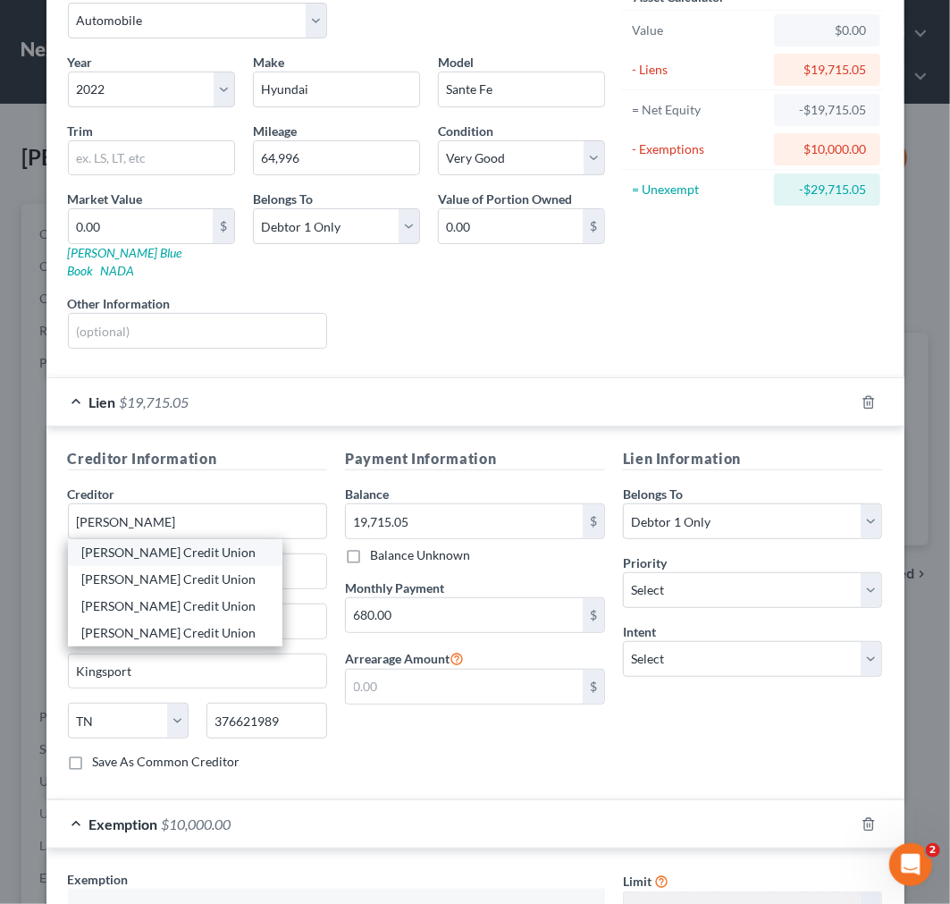
type input "37662"
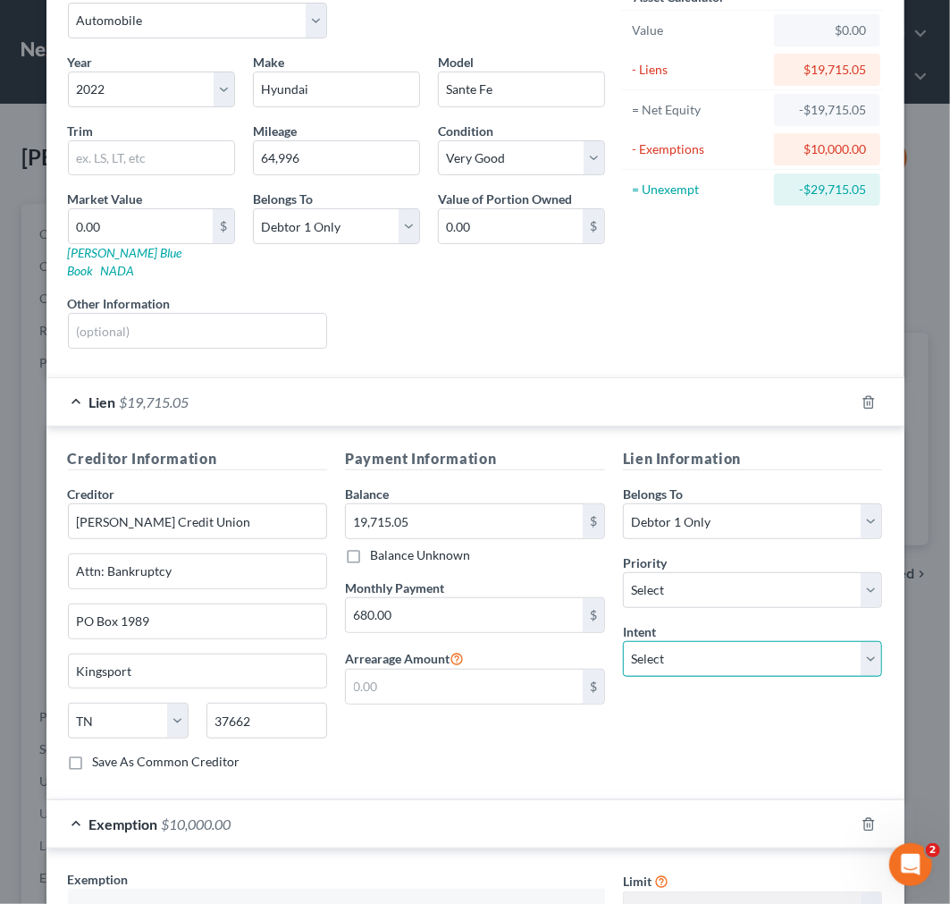
click at [709, 641] on select "Select Surrender Redeem Reaffirm Avoid Other" at bounding box center [753, 659] width 260 height 36
select select "4"
click at [623, 641] on select "Select Surrender Redeem Reaffirm Avoid Other" at bounding box center [753, 659] width 260 height 36
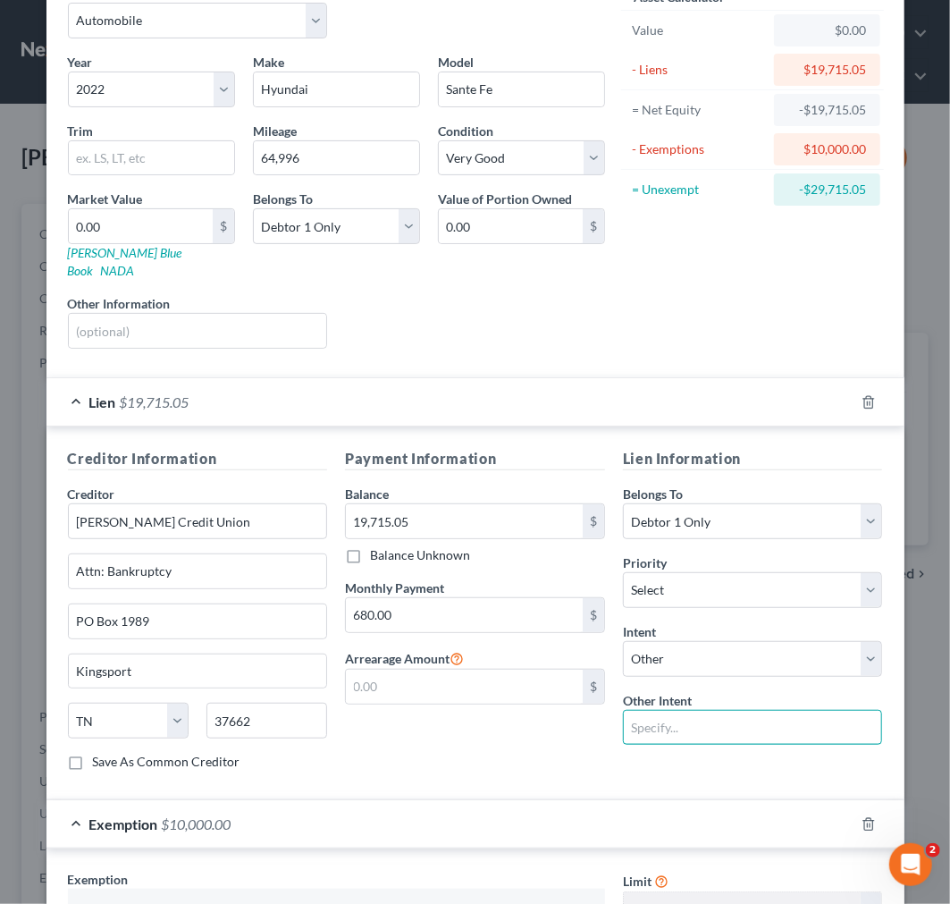
click at [703, 710] on input "text" at bounding box center [753, 728] width 260 height 36
type input "keep payments current"
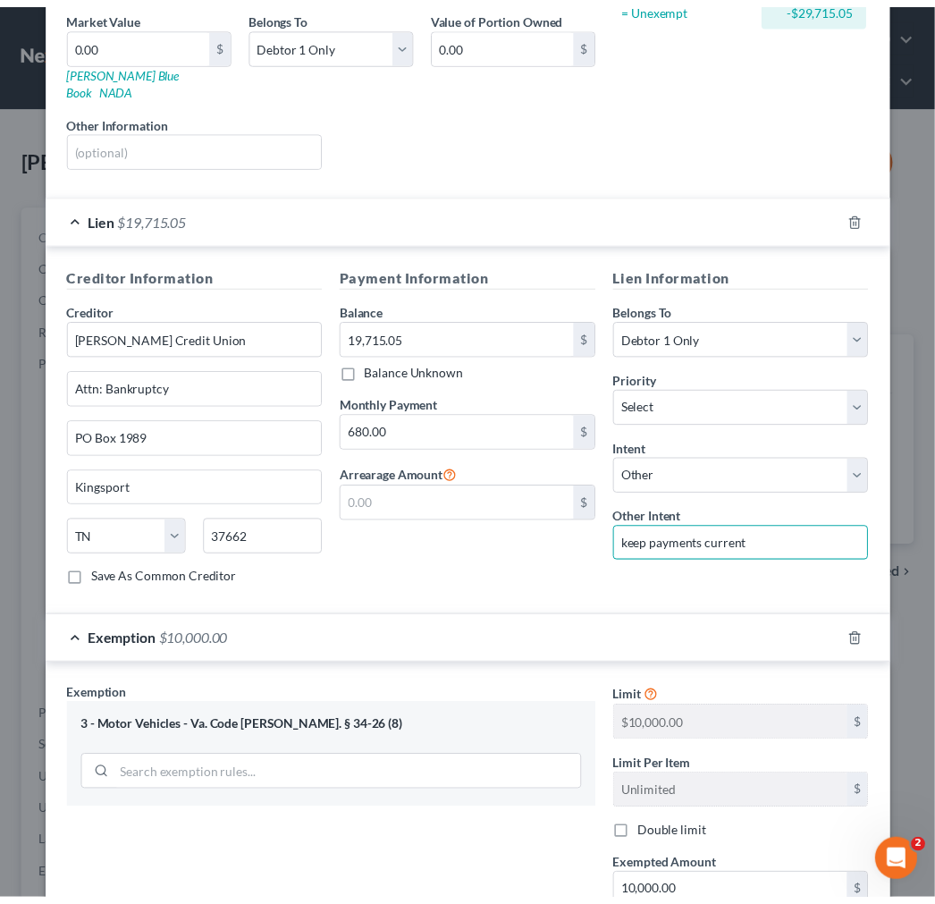
scroll to position [472, 0]
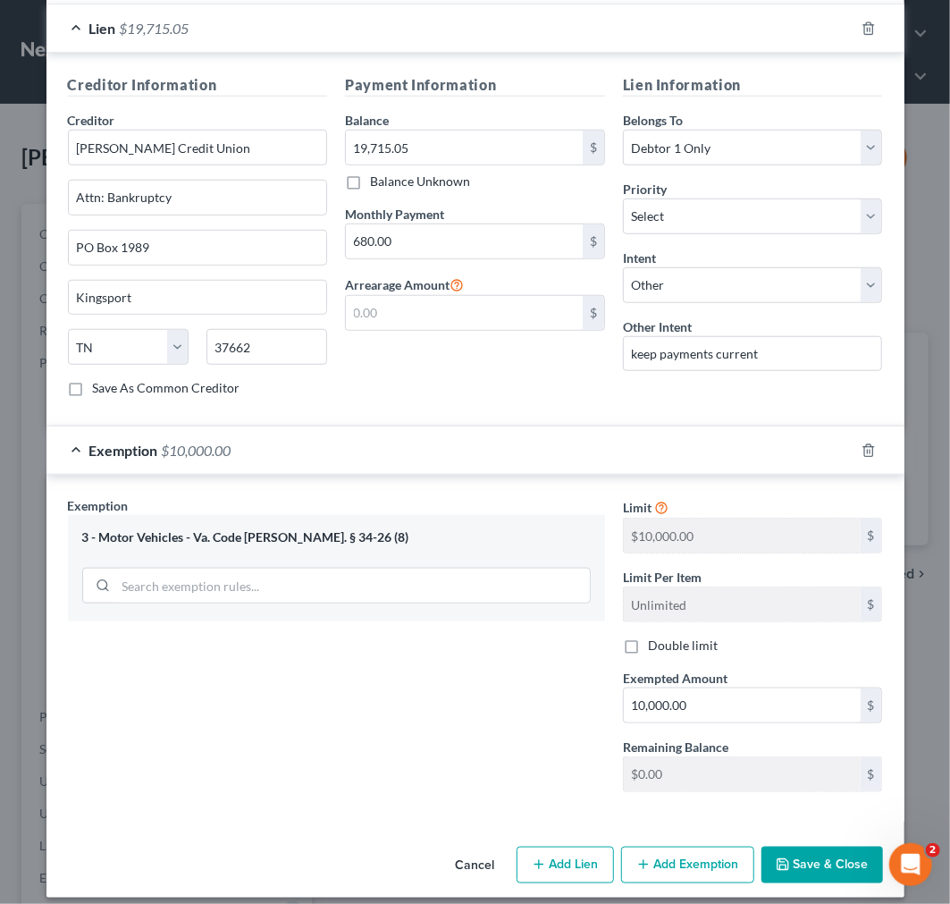
click at [805, 847] on button "Save & Close" at bounding box center [823, 866] width 122 height 38
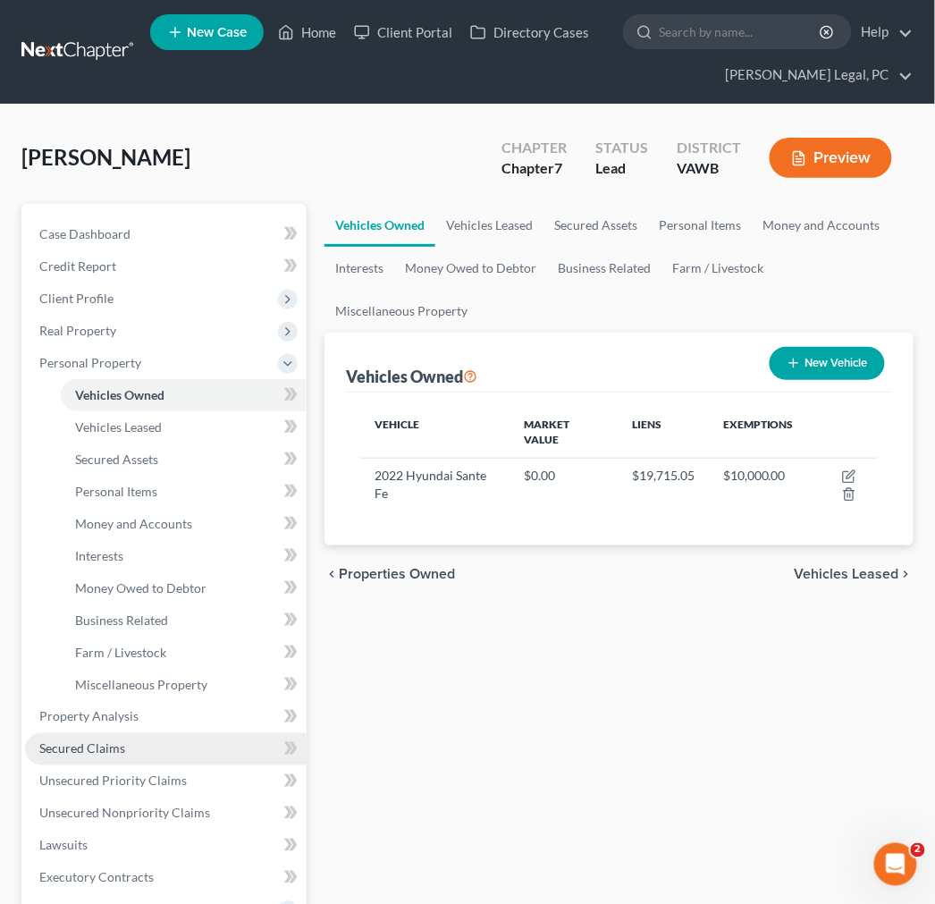
click at [95, 745] on span "Secured Claims" at bounding box center [82, 748] width 86 height 15
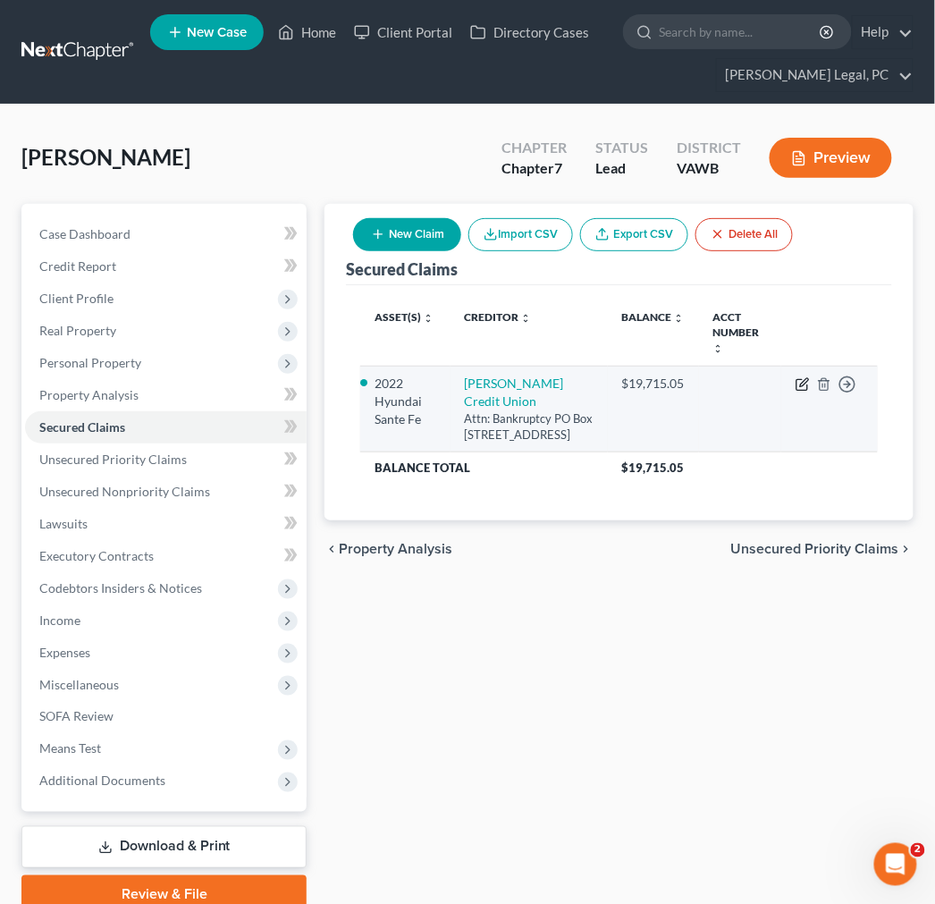
click at [806, 382] on icon "button" at bounding box center [804, 382] width 8 height 8
select select "44"
select select "5"
select select "4"
select select "0"
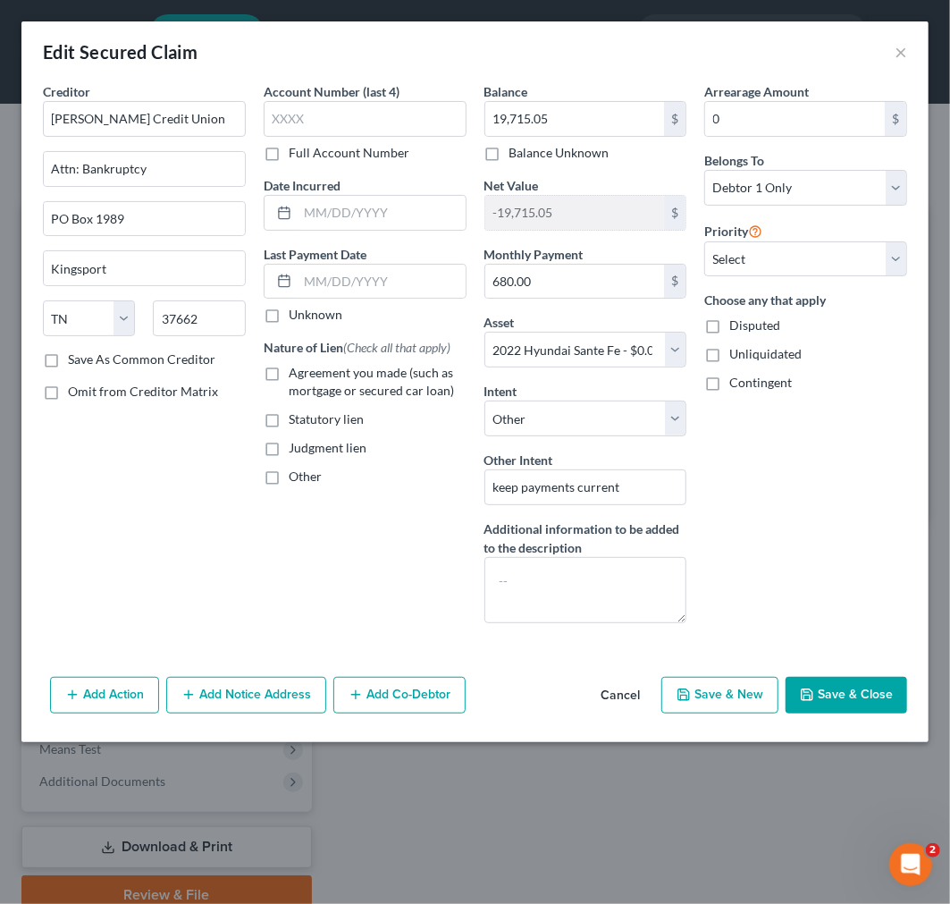
click at [289, 371] on label "Agreement you made (such as mortgage or secured car loan)" at bounding box center [378, 382] width 178 height 36
click at [296, 371] on input "Agreement you made (such as mortgage or secured car loan)" at bounding box center [302, 370] width 12 height 12
click at [289, 371] on label "Agreement you made (such as mortgage or secured car loan)" at bounding box center [378, 382] width 178 height 36
click at [296, 371] on input "Agreement you made (such as mortgage or secured car loan)" at bounding box center [302, 370] width 12 height 12
click at [289, 373] on label "Agreement you made (such as mortgage or secured car loan)" at bounding box center [378, 382] width 178 height 36
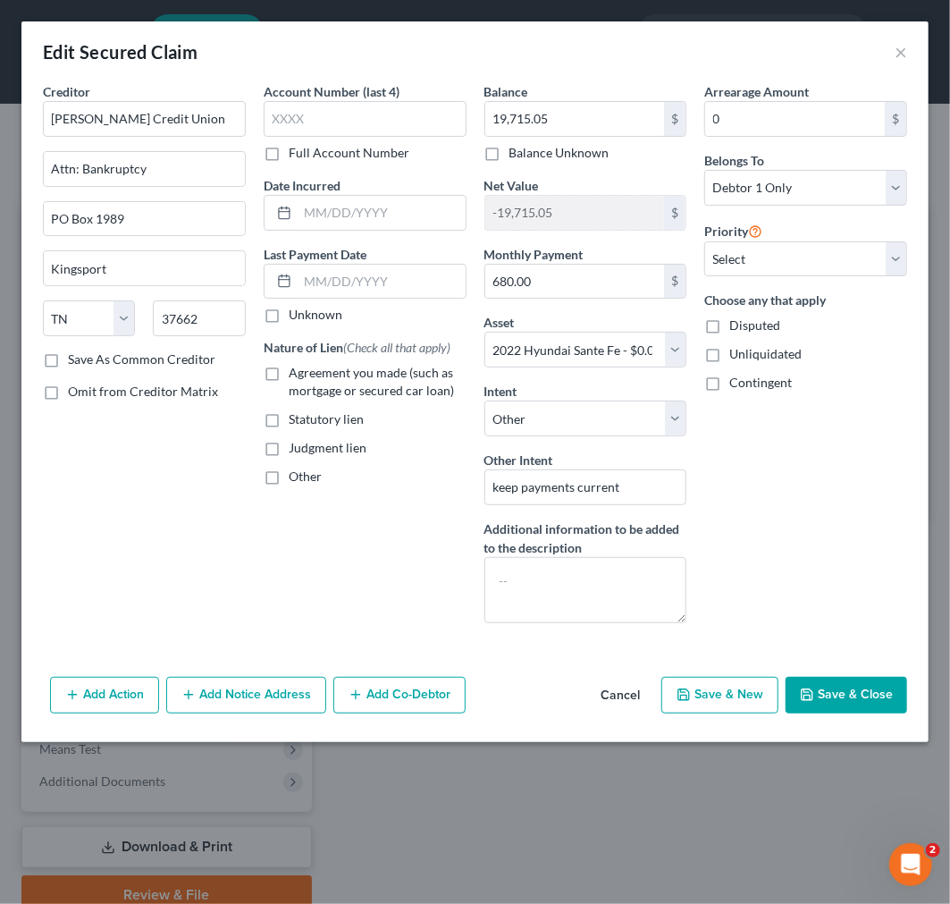
click at [296, 373] on input "Agreement you made (such as mortgage or secured car loan)" at bounding box center [302, 370] width 12 height 12
checkbox input "true"
click at [819, 690] on button "Save & Close" at bounding box center [847, 696] width 122 height 38
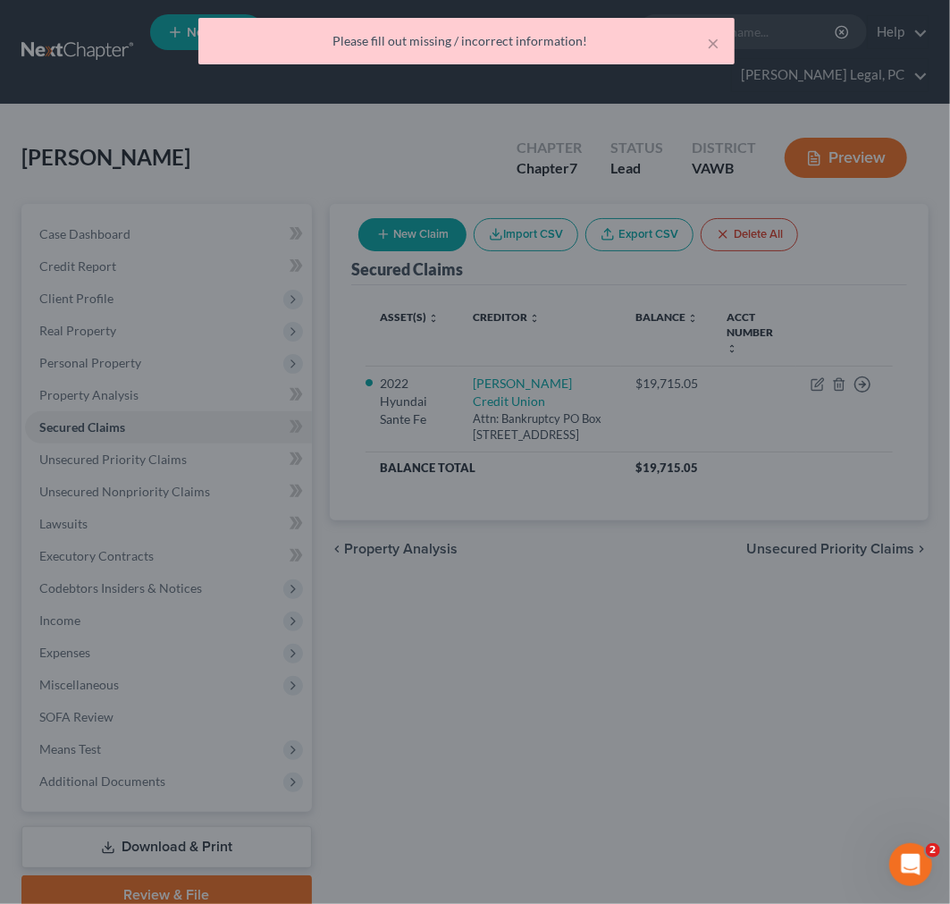
select select "5"
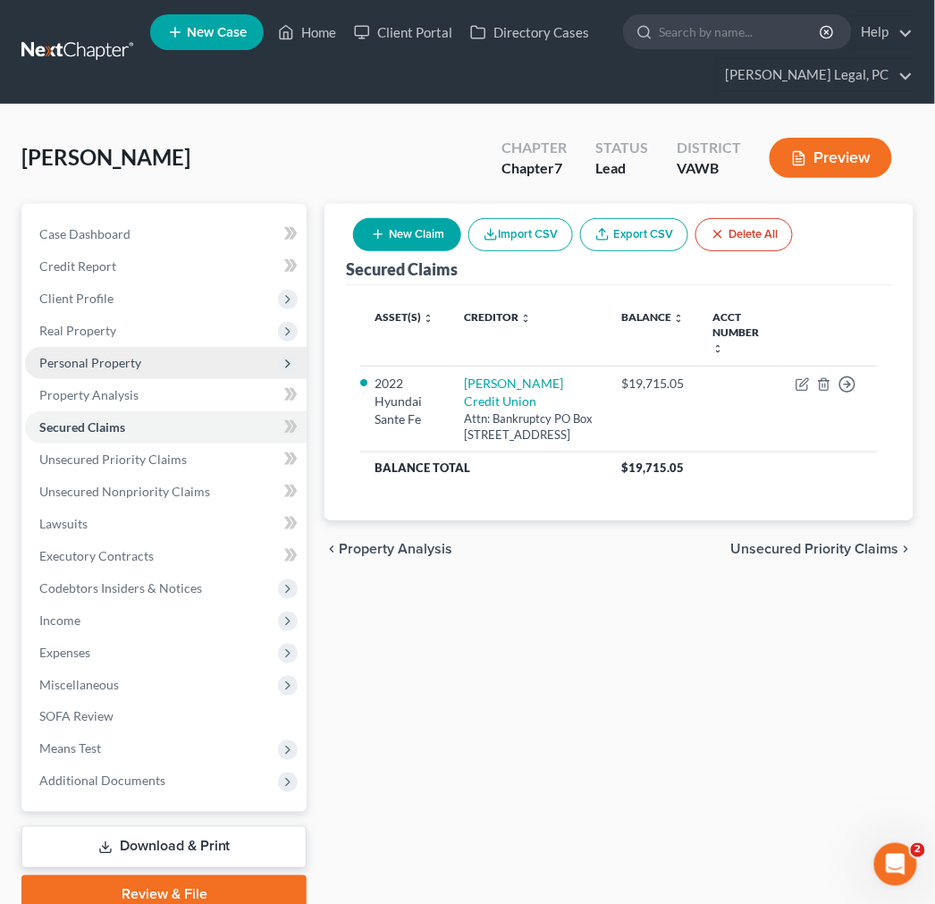
click at [65, 358] on span "Personal Property" at bounding box center [90, 362] width 102 height 15
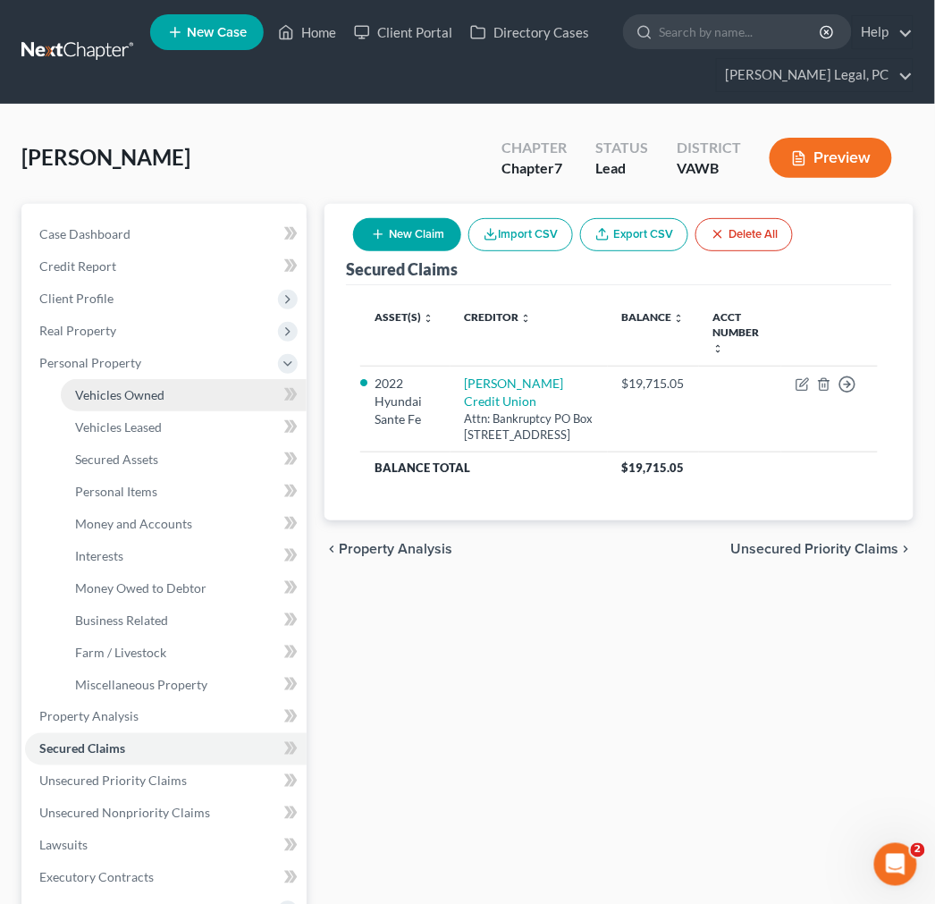
click at [118, 397] on span "Vehicles Owned" at bounding box center [119, 394] width 89 height 15
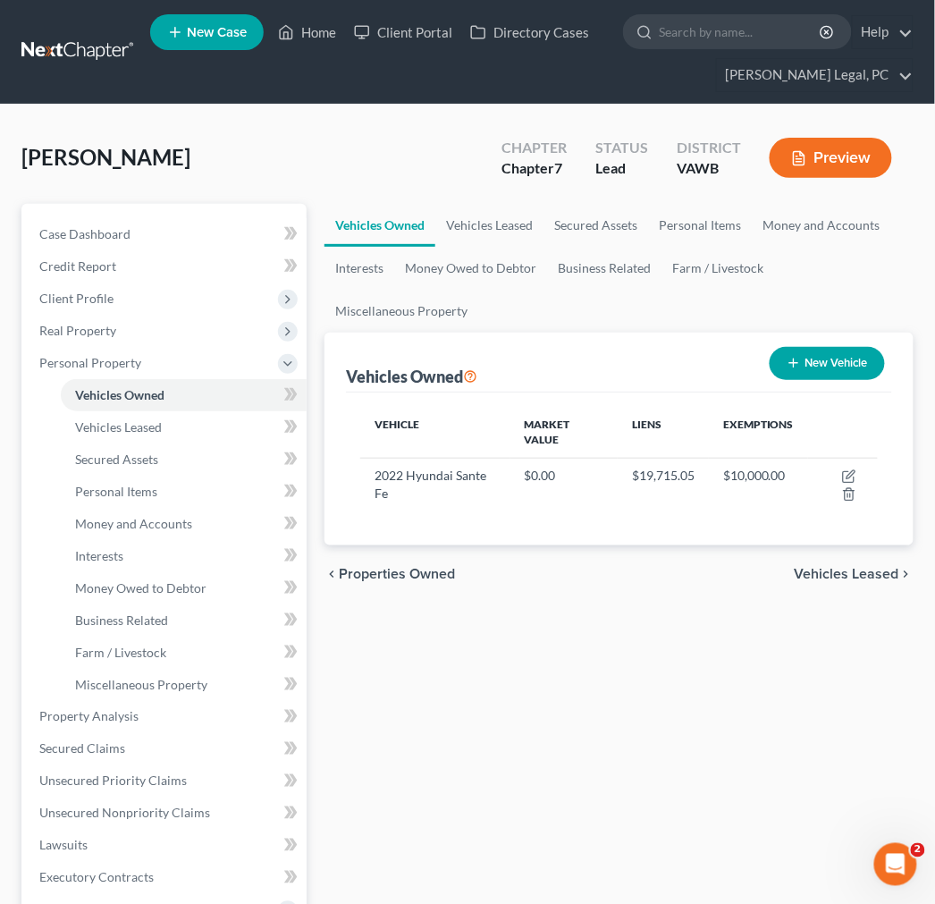
click at [877, 573] on span "Vehicles Leased" at bounding box center [847, 574] width 105 height 14
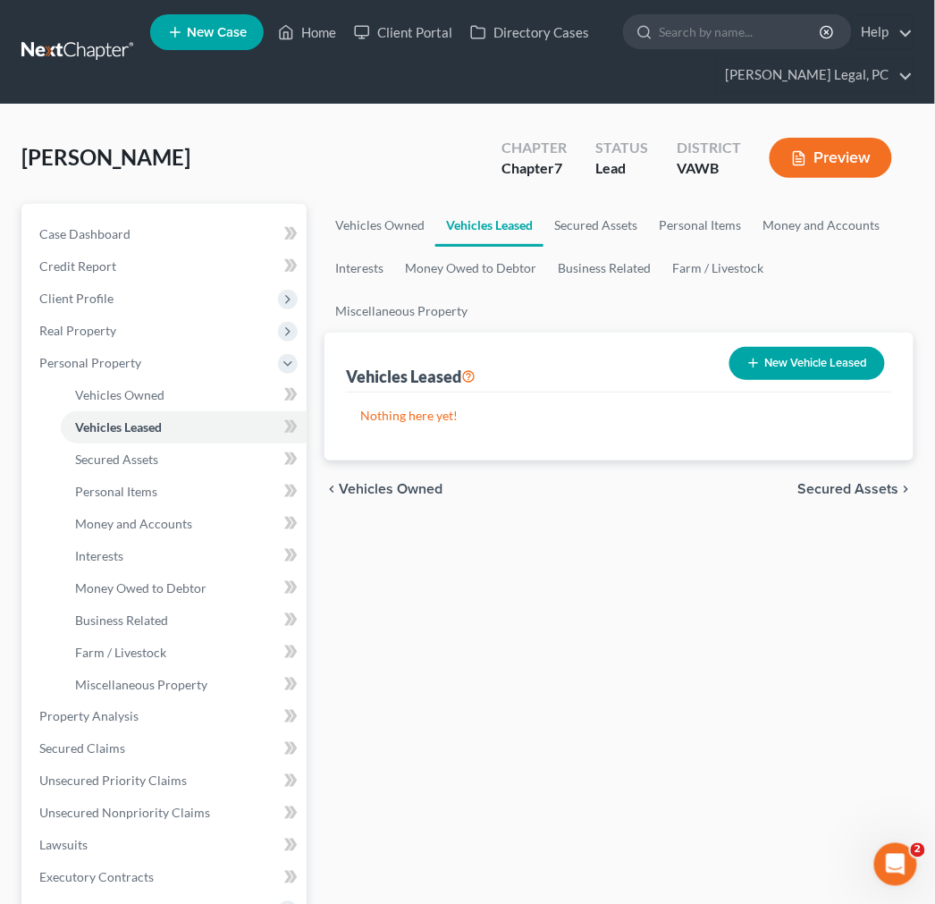
click at [860, 484] on span "Secured Assets" at bounding box center [848, 489] width 101 height 14
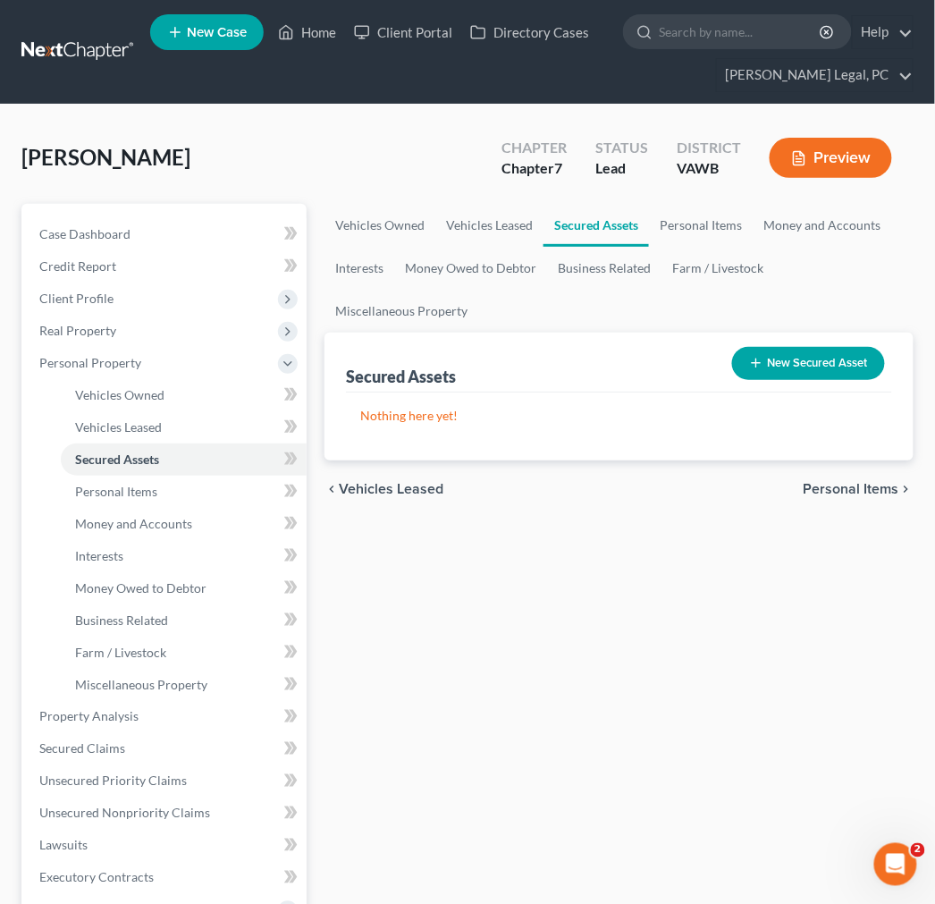
click at [860, 484] on span "Personal Items" at bounding box center [852, 489] width 96 height 14
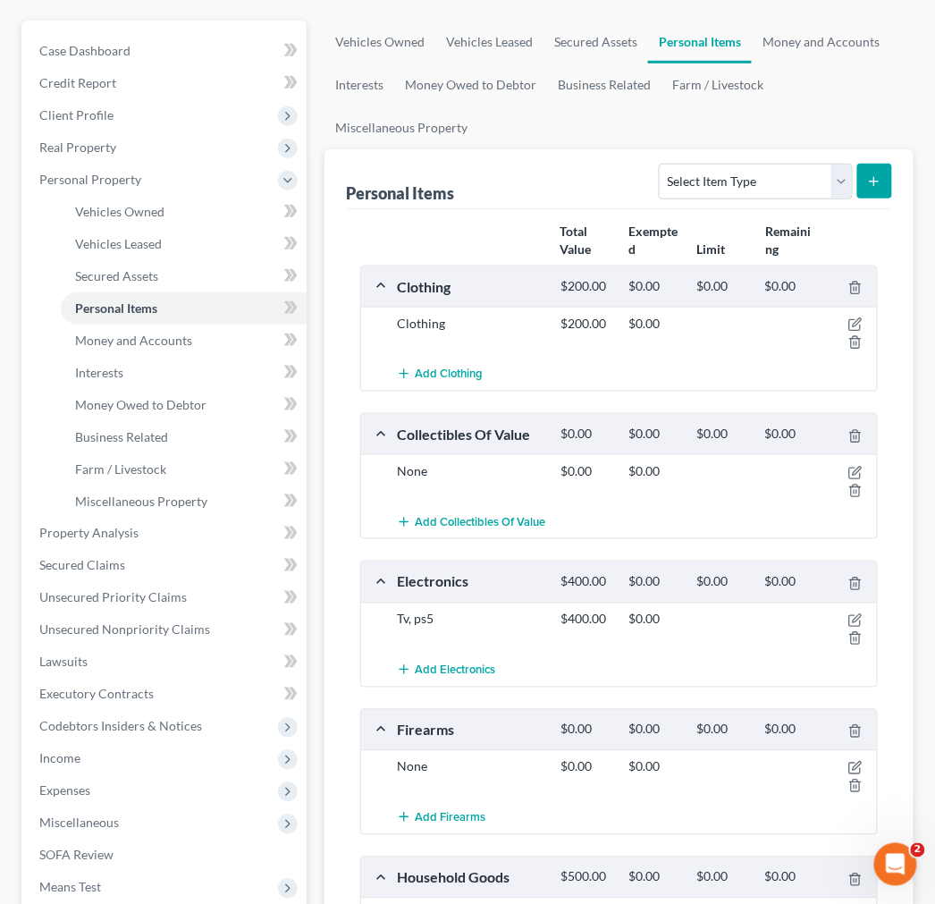
scroll to position [198, 0]
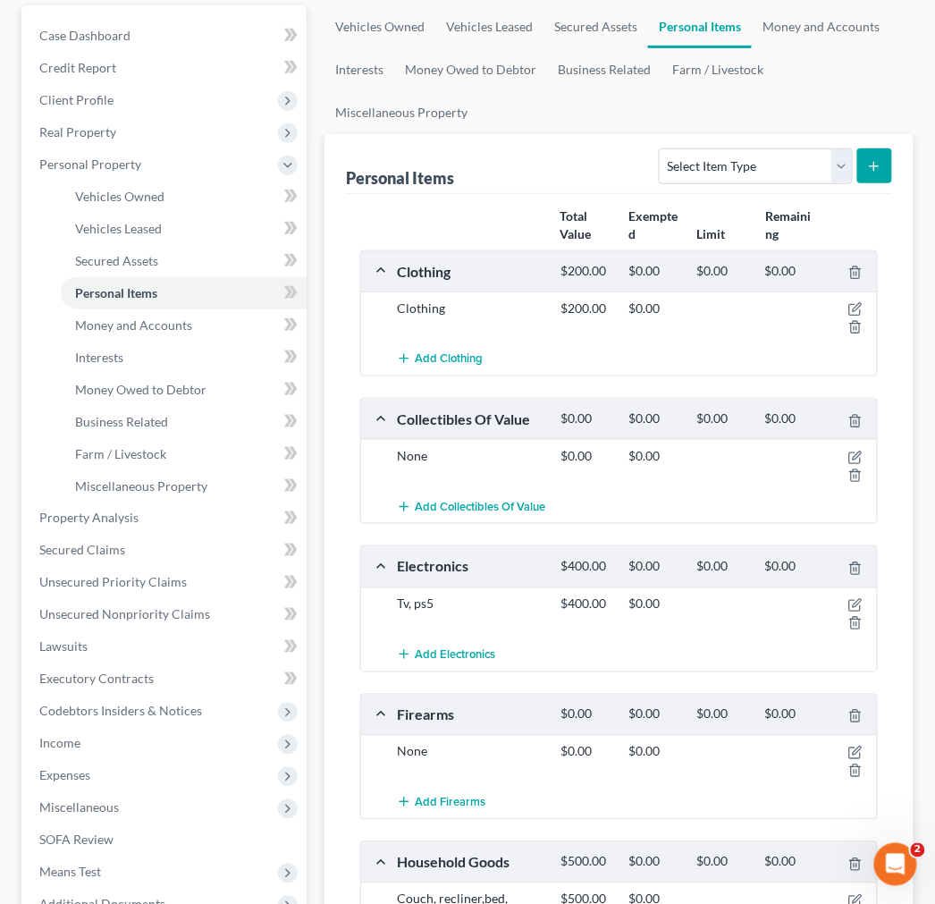
click at [847, 421] on div at bounding box center [851, 418] width 55 height 19
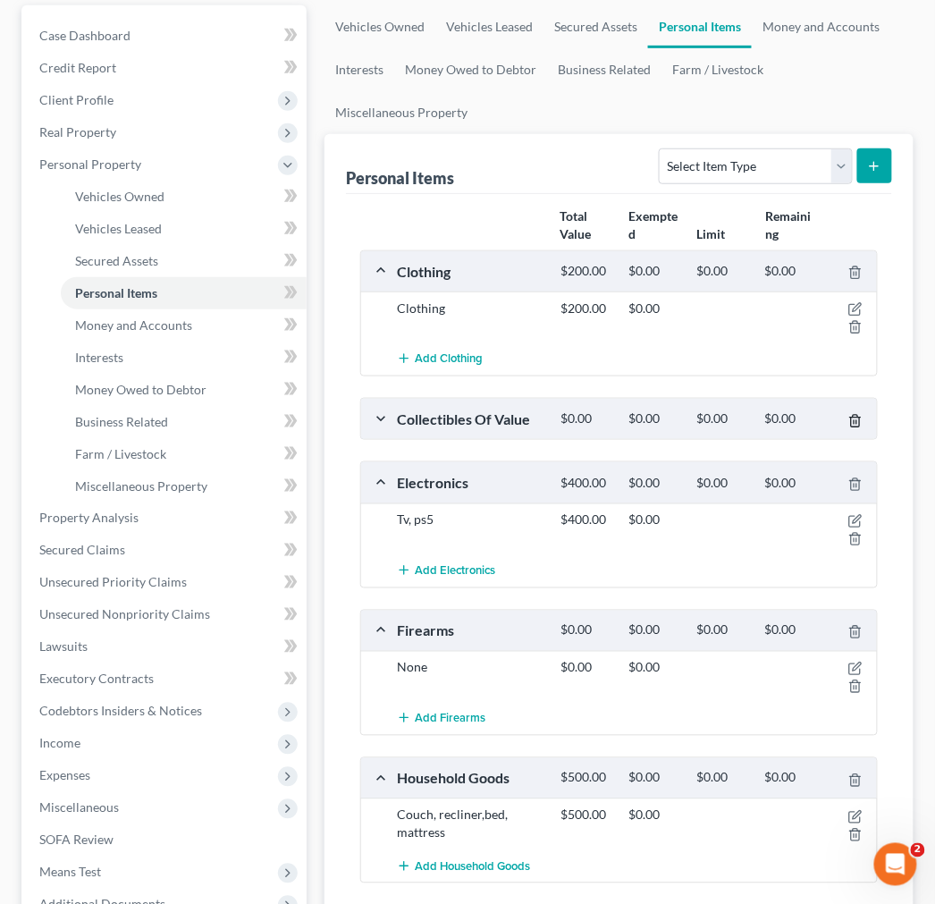
click at [859, 417] on icon "button" at bounding box center [855, 421] width 8 height 12
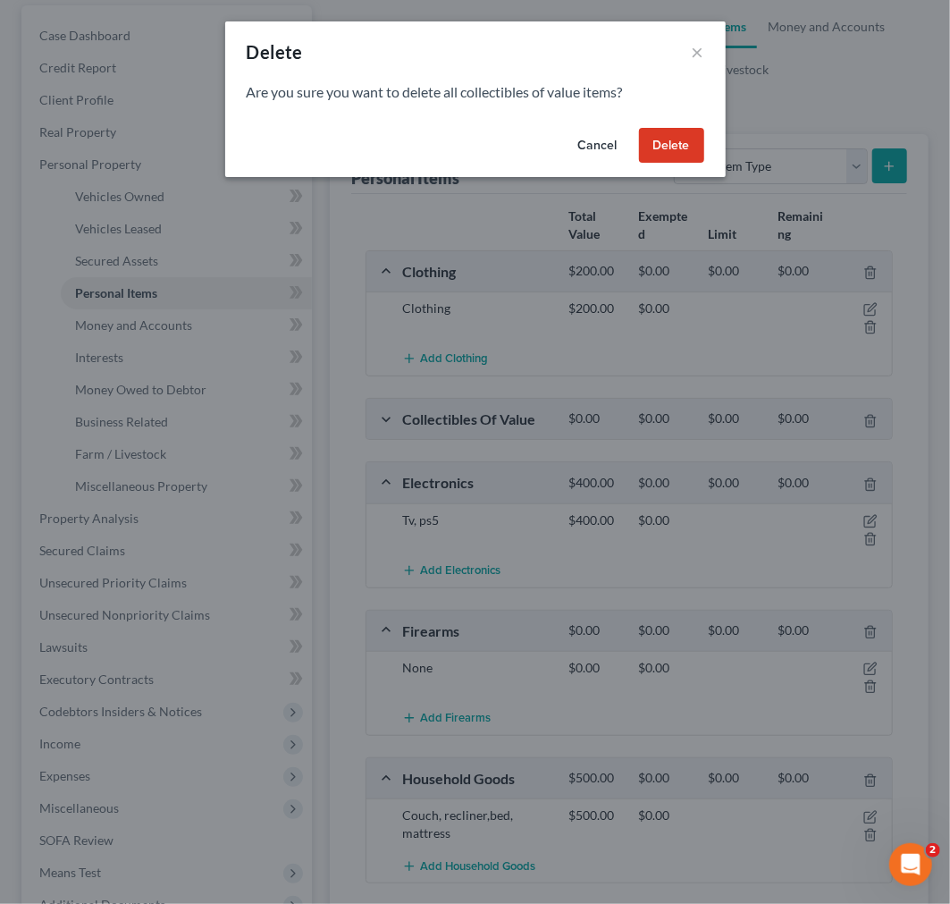
click at [657, 141] on button "Delete" at bounding box center [671, 146] width 65 height 36
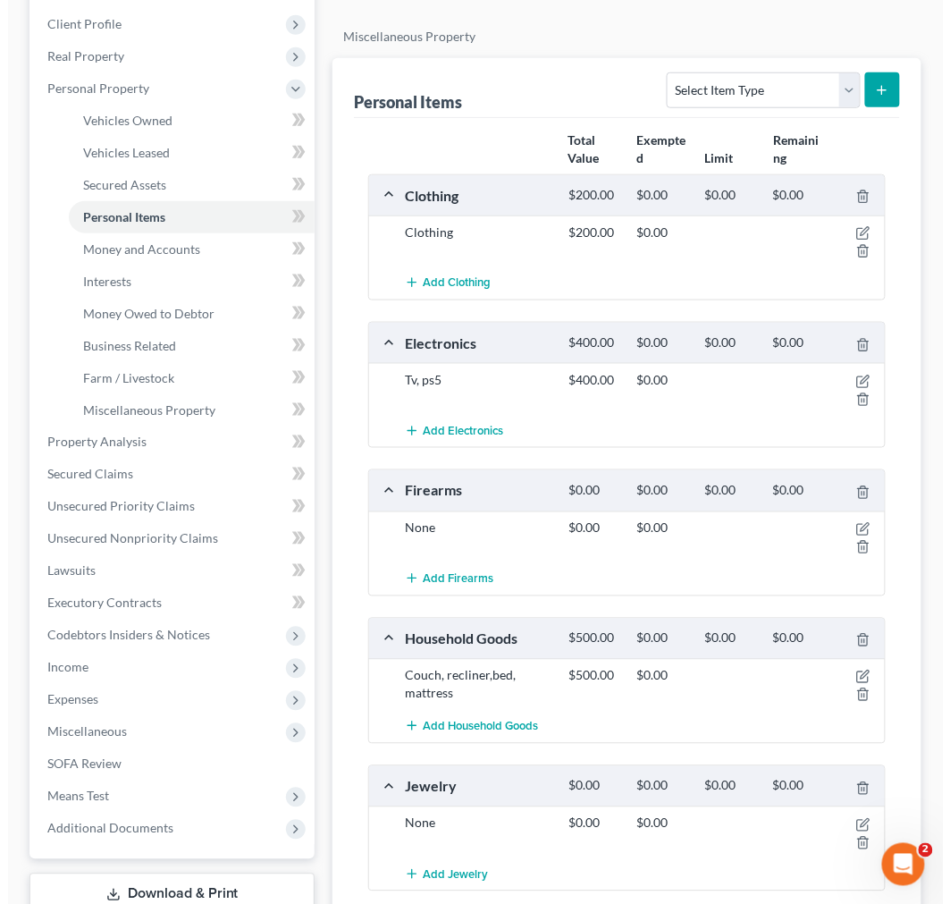
scroll to position [496, 0]
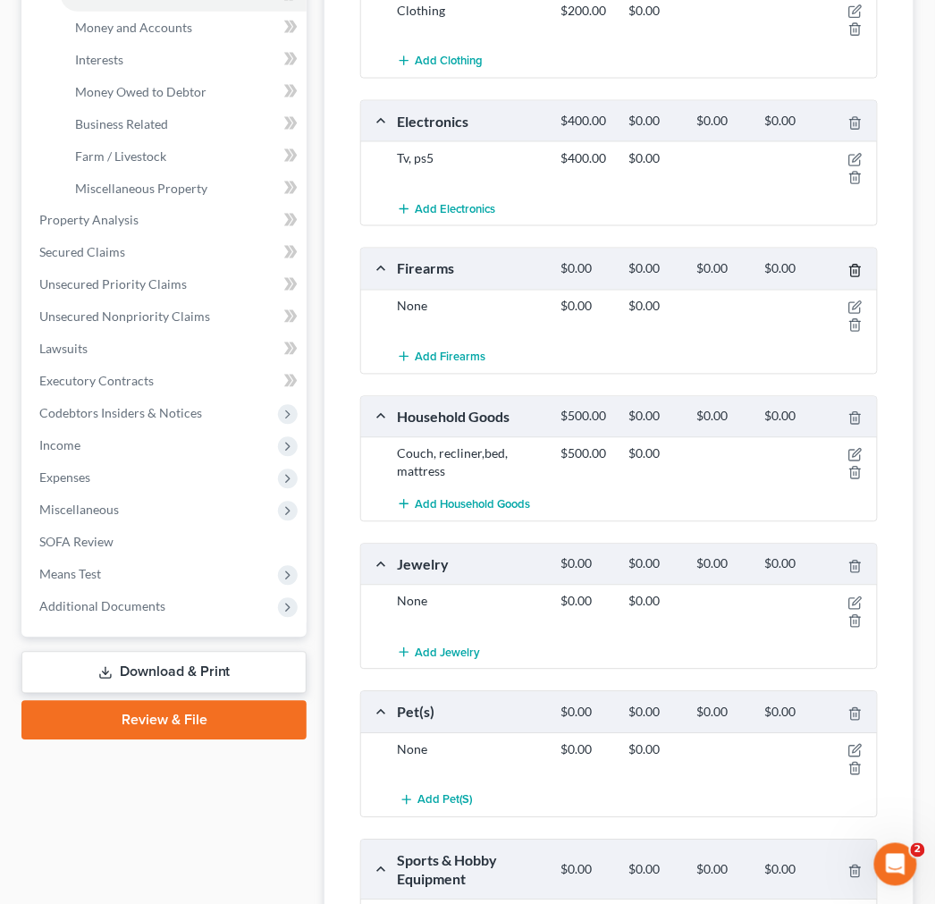
click at [854, 269] on icon "button" at bounding box center [855, 271] width 14 height 14
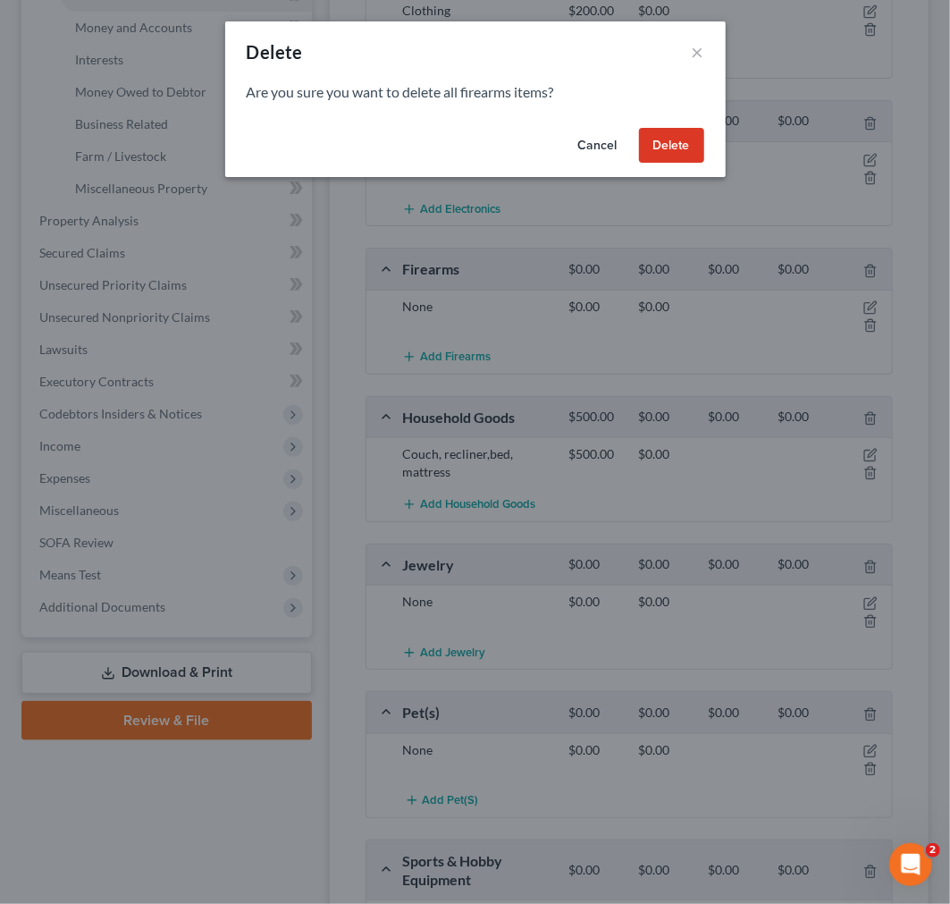
click at [671, 147] on button "Delete" at bounding box center [671, 146] width 65 height 36
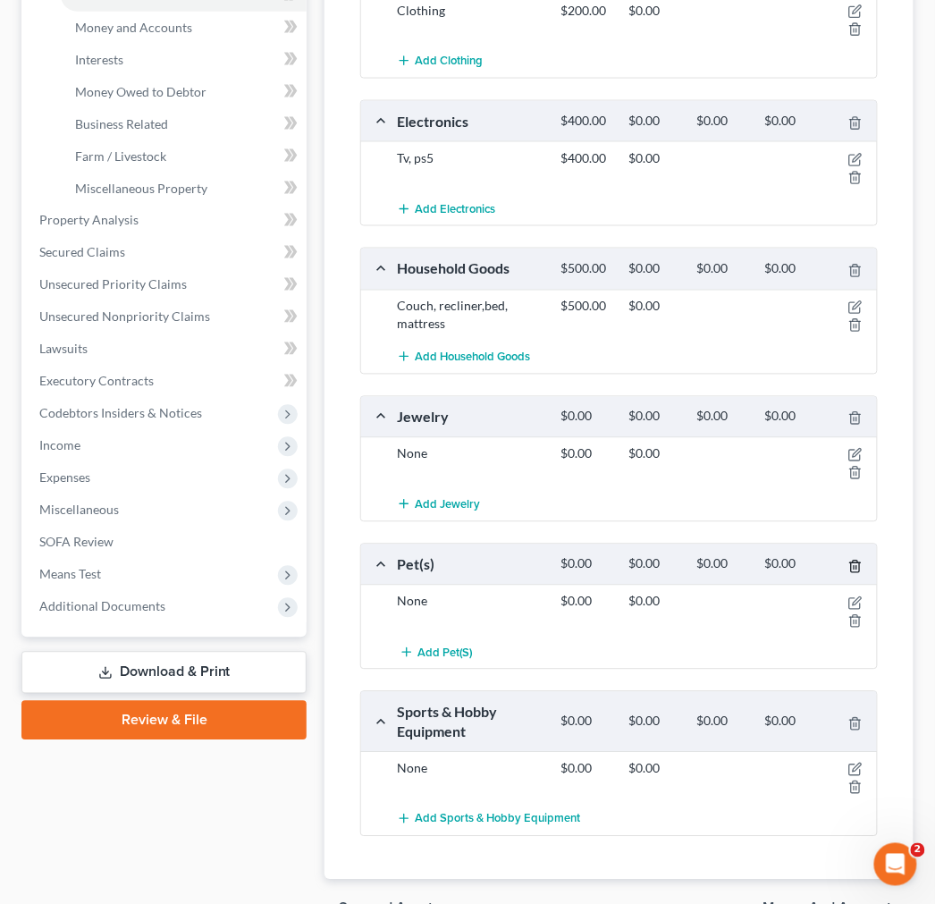
click at [855, 561] on icon "button" at bounding box center [855, 567] width 14 height 14
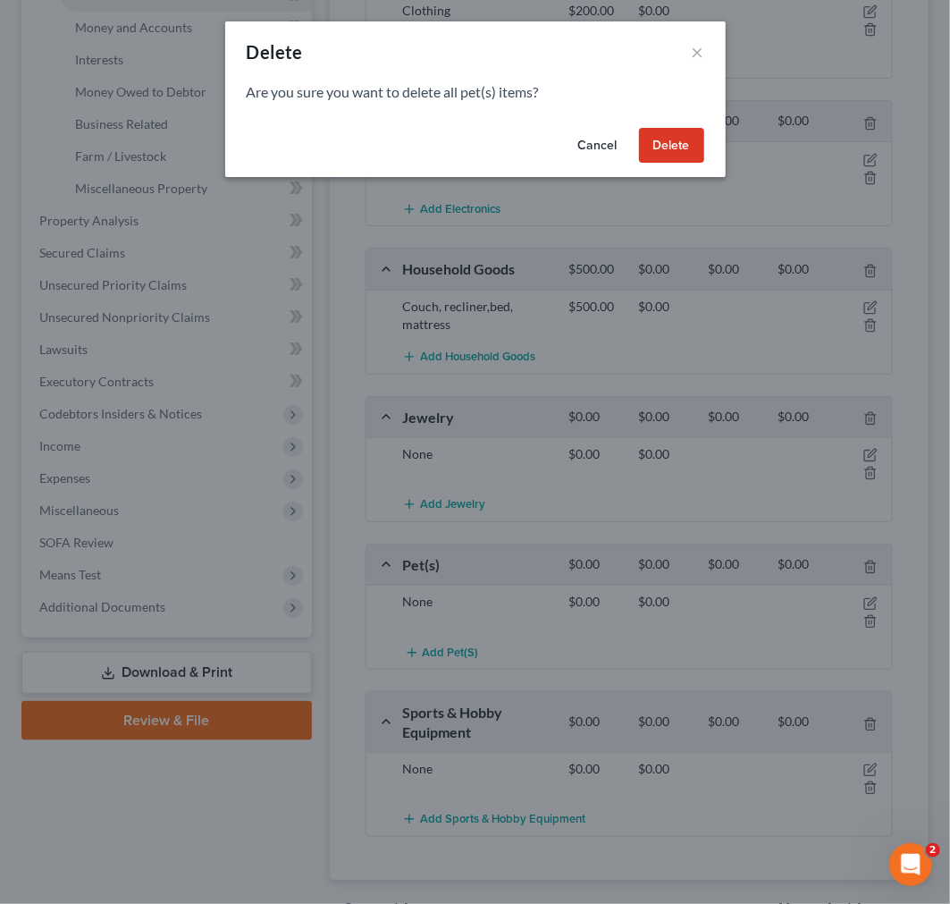
click at [678, 150] on button "Delete" at bounding box center [671, 146] width 65 height 36
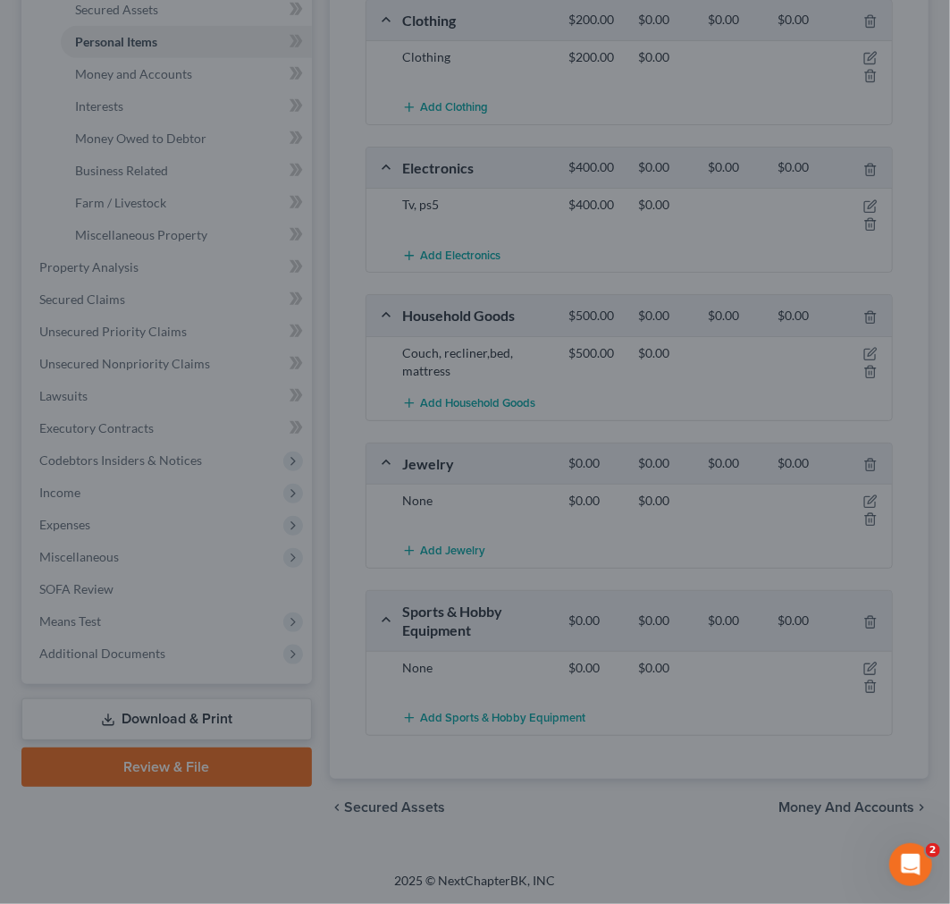
scroll to position [450, 0]
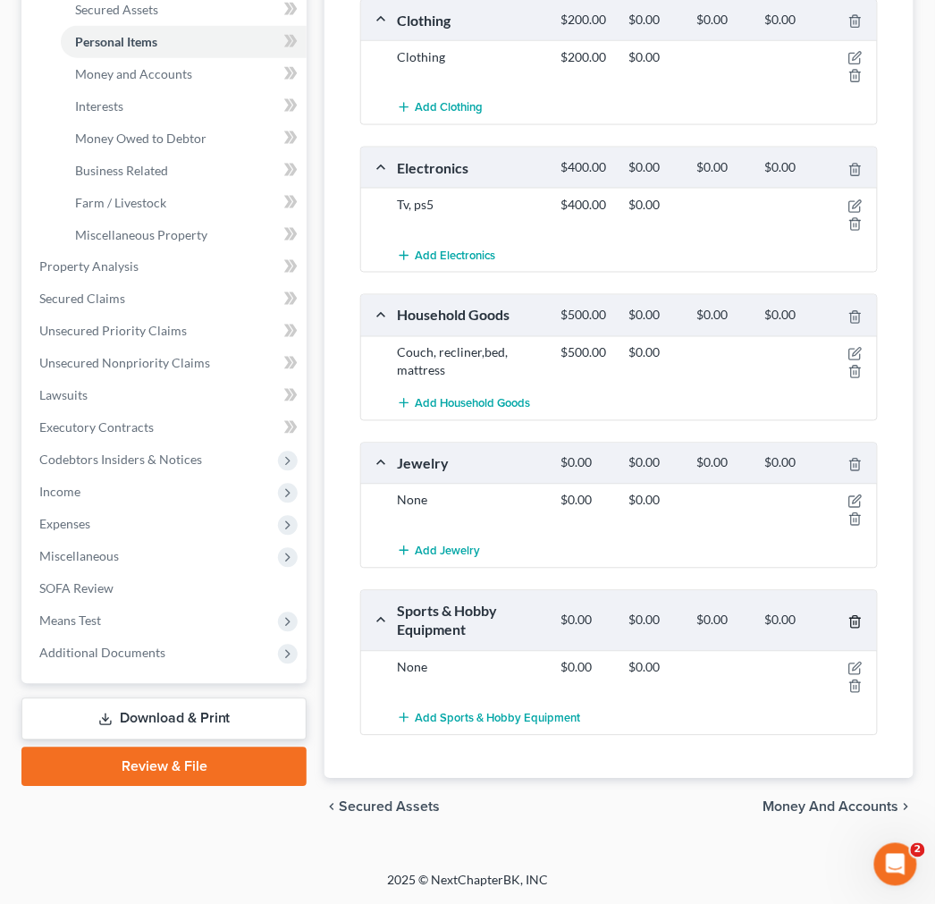
click at [859, 624] on icon "button" at bounding box center [855, 622] width 14 height 14
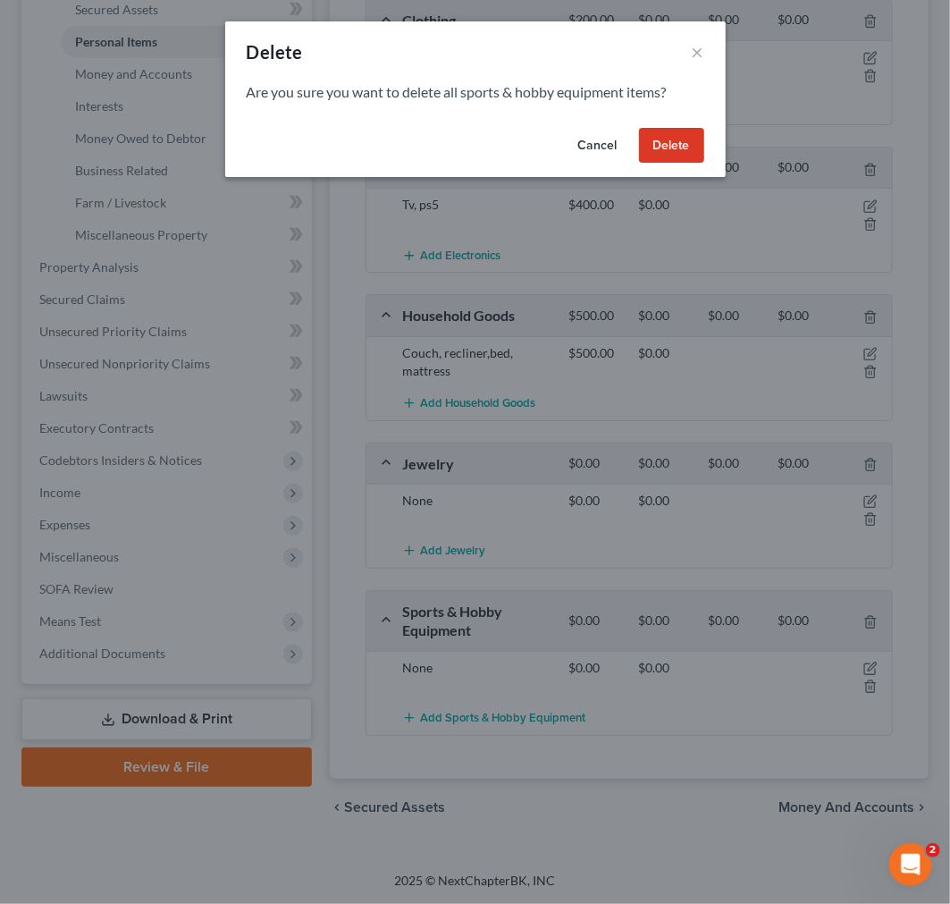
click at [676, 147] on button "Delete" at bounding box center [671, 146] width 65 height 36
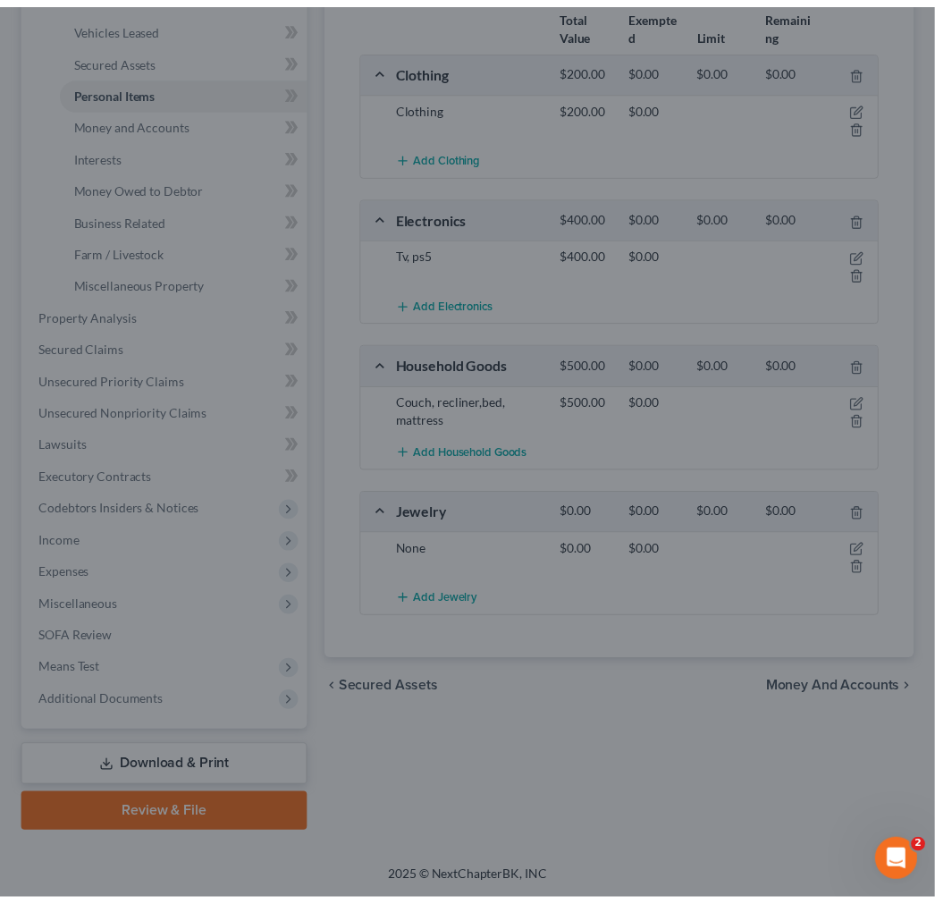
scroll to position [398, 0]
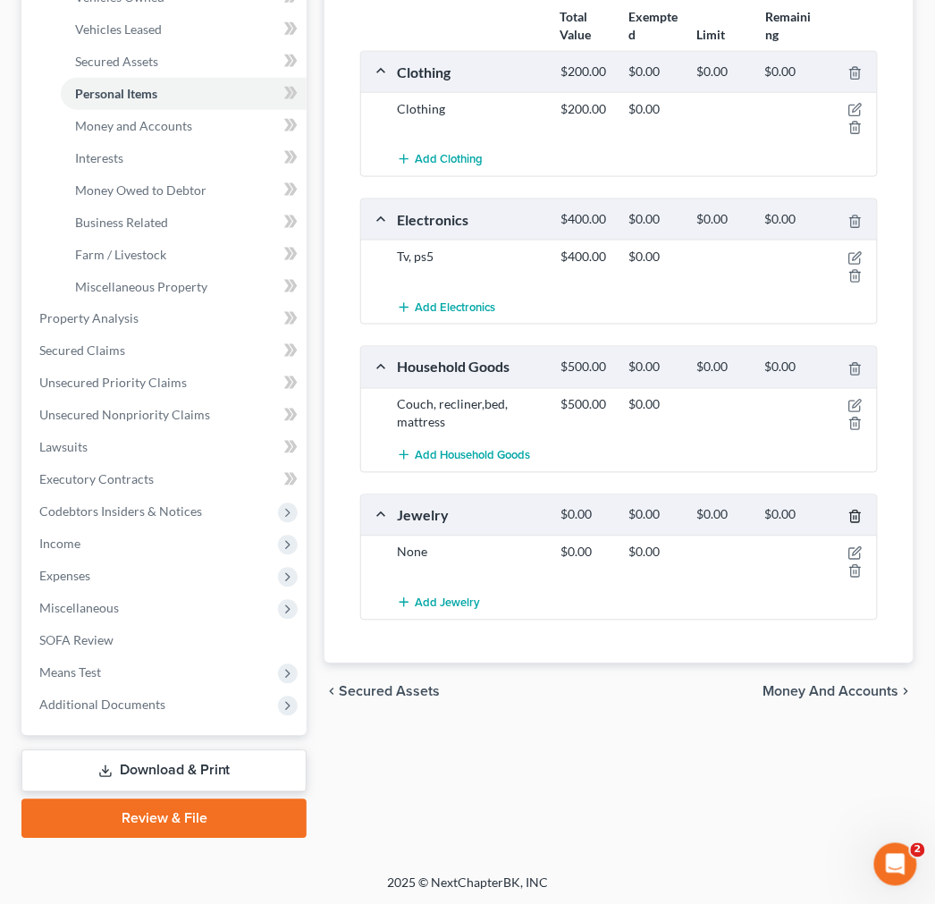
click at [853, 521] on icon "button" at bounding box center [855, 517] width 14 height 14
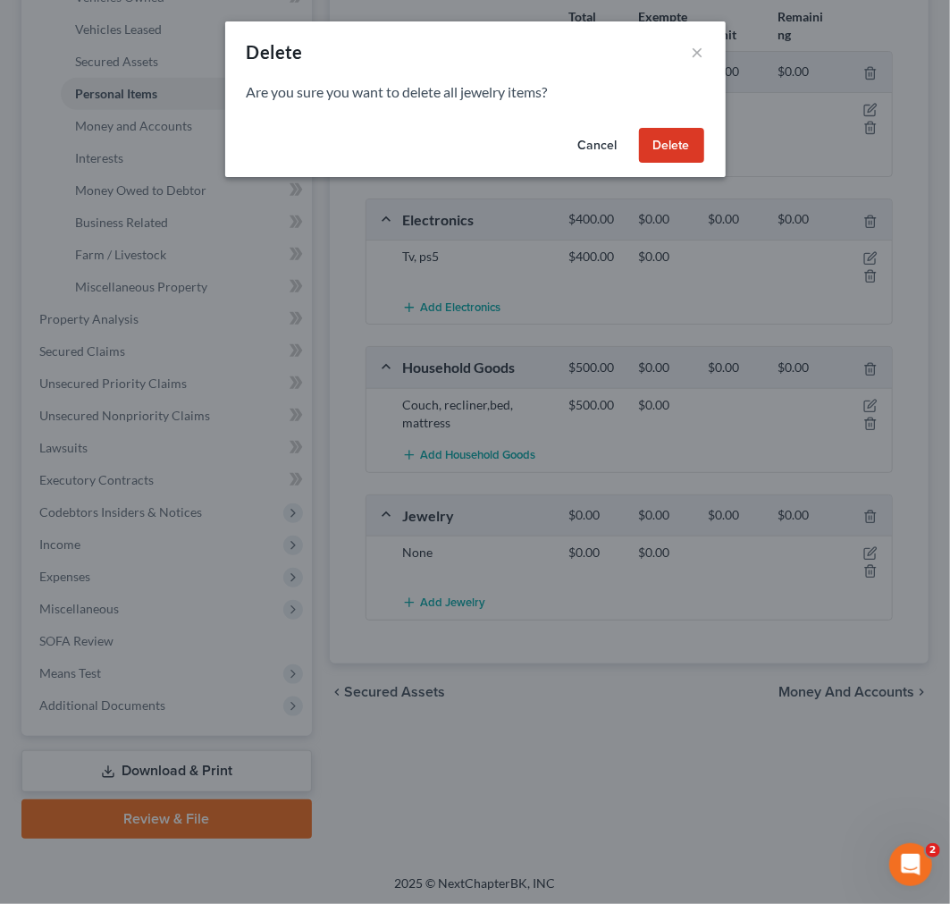
click at [654, 154] on button "Delete" at bounding box center [671, 146] width 65 height 36
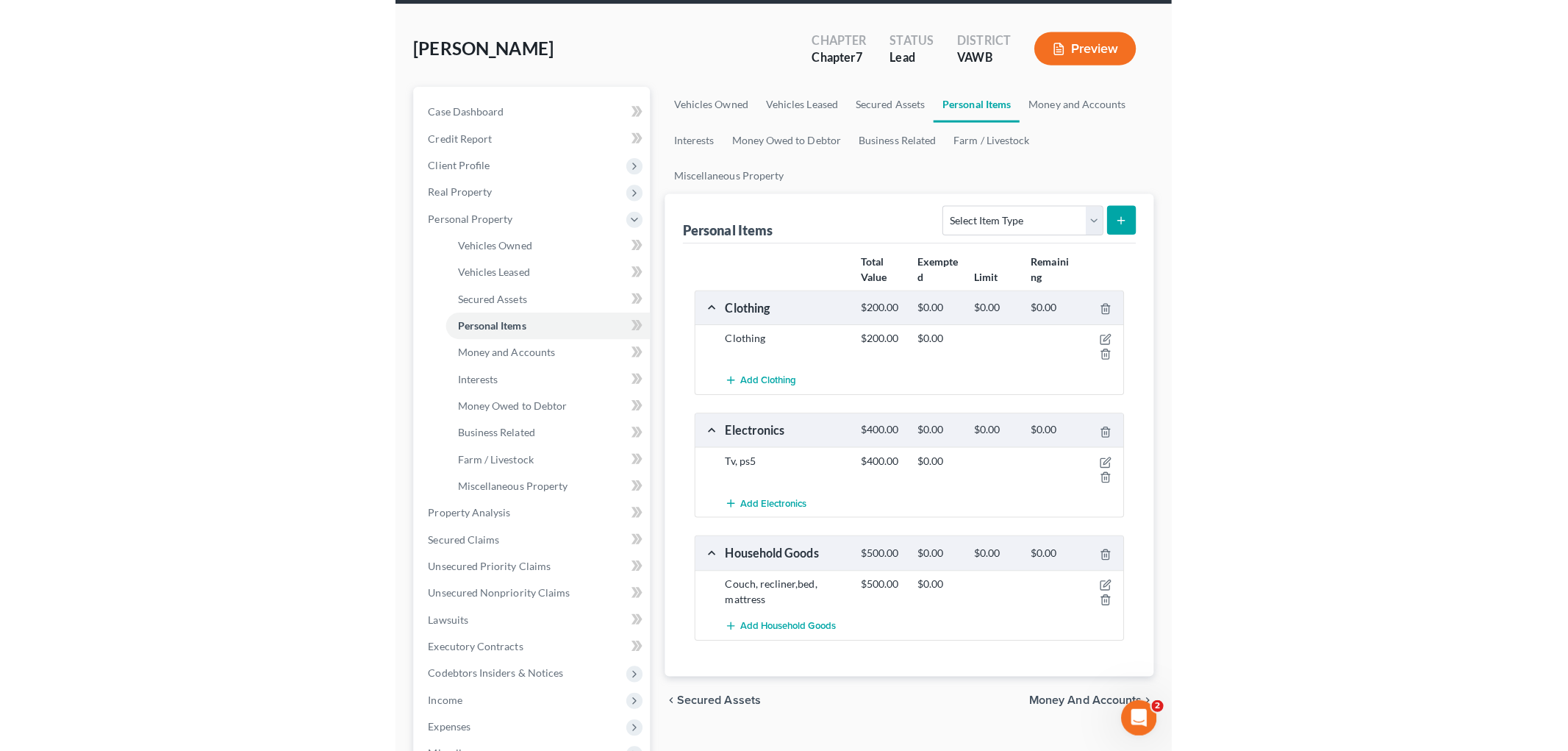
scroll to position [82, 0]
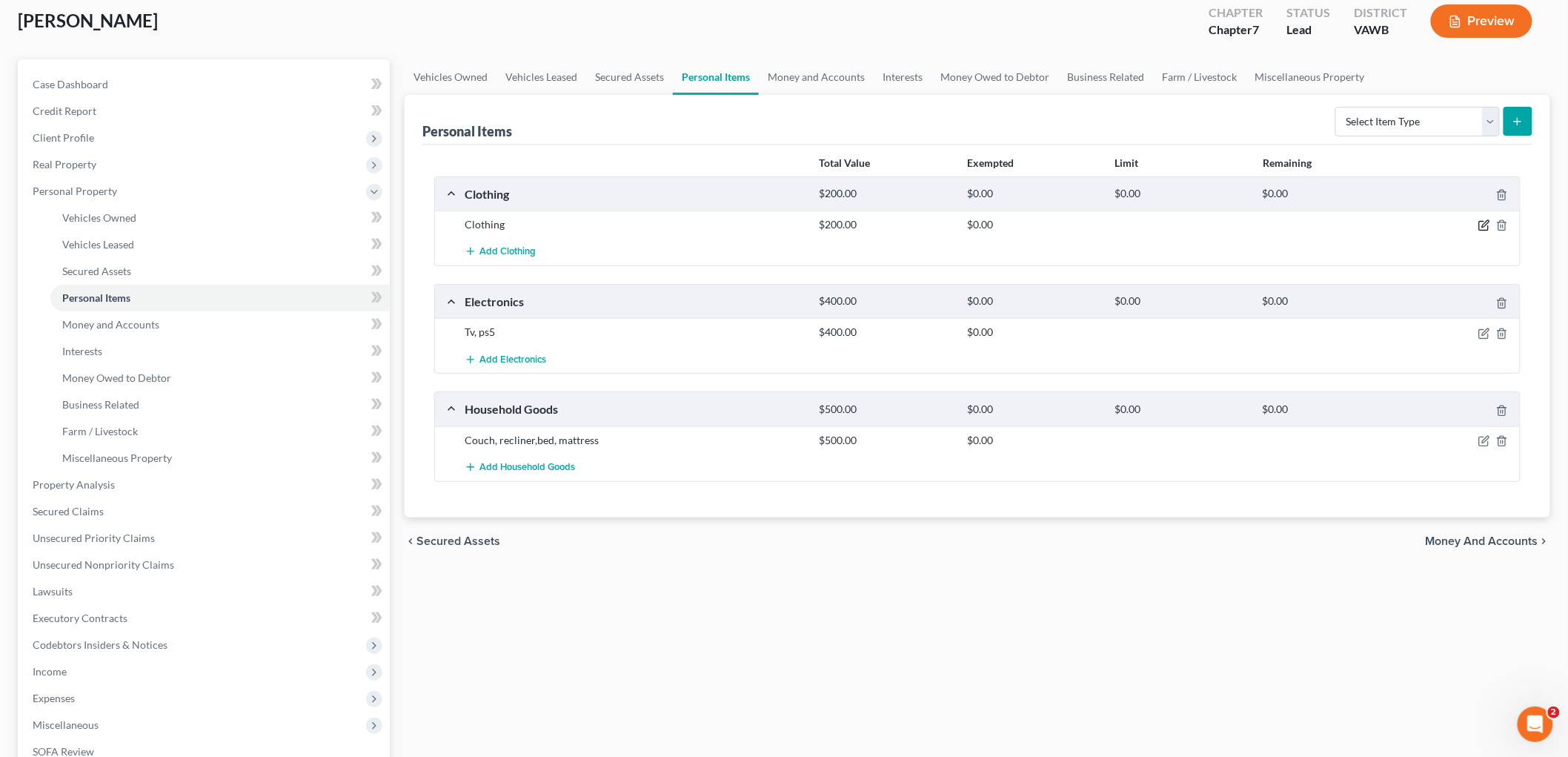
click at [1488, 225] on icon "button" at bounding box center [1484, 226] width 12 height 12
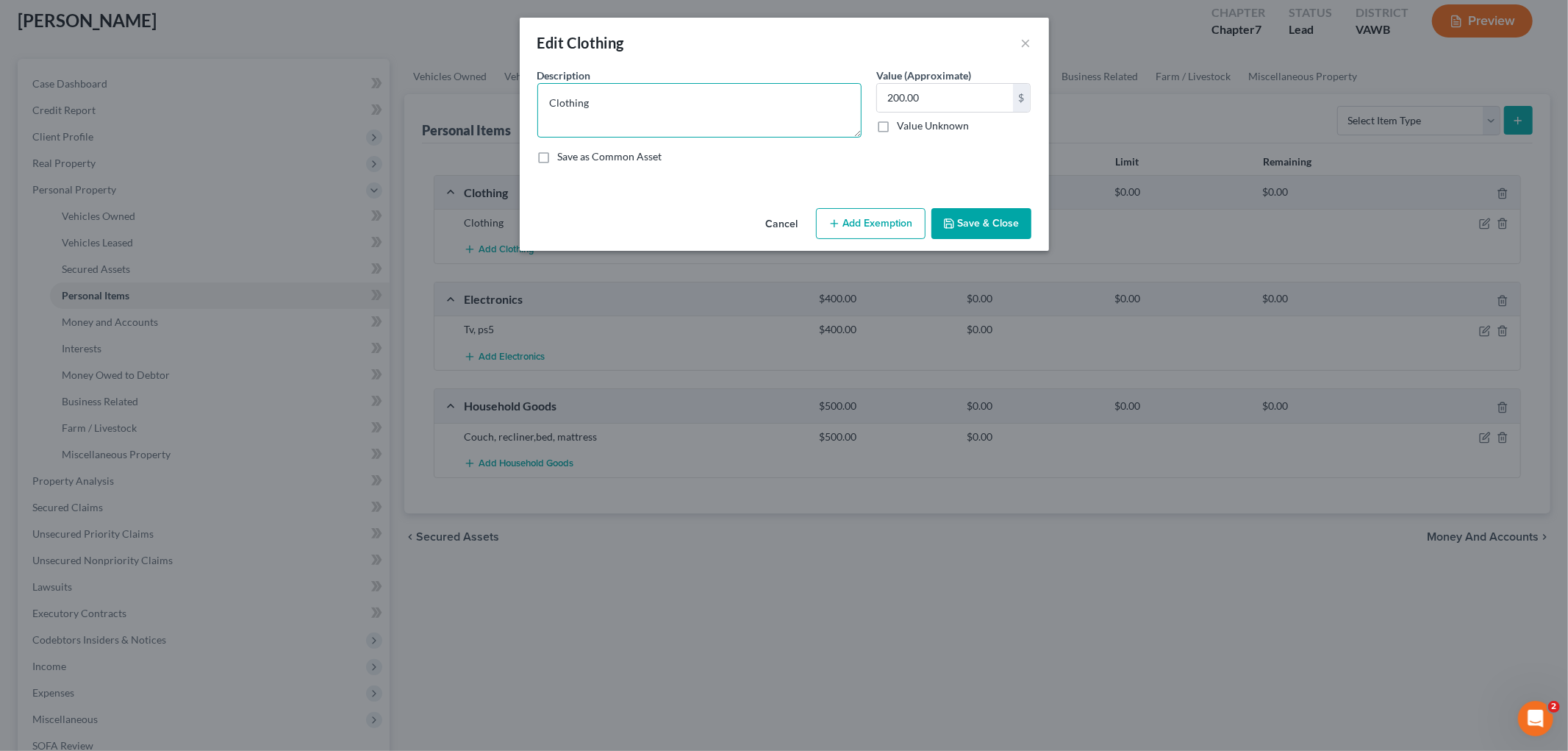
click at [563, 111] on textarea "Clothing" at bounding box center [699, 110] width 324 height 54
type textarea "clothing"
click at [885, 214] on button "Add Exemption" at bounding box center [870, 224] width 109 height 31
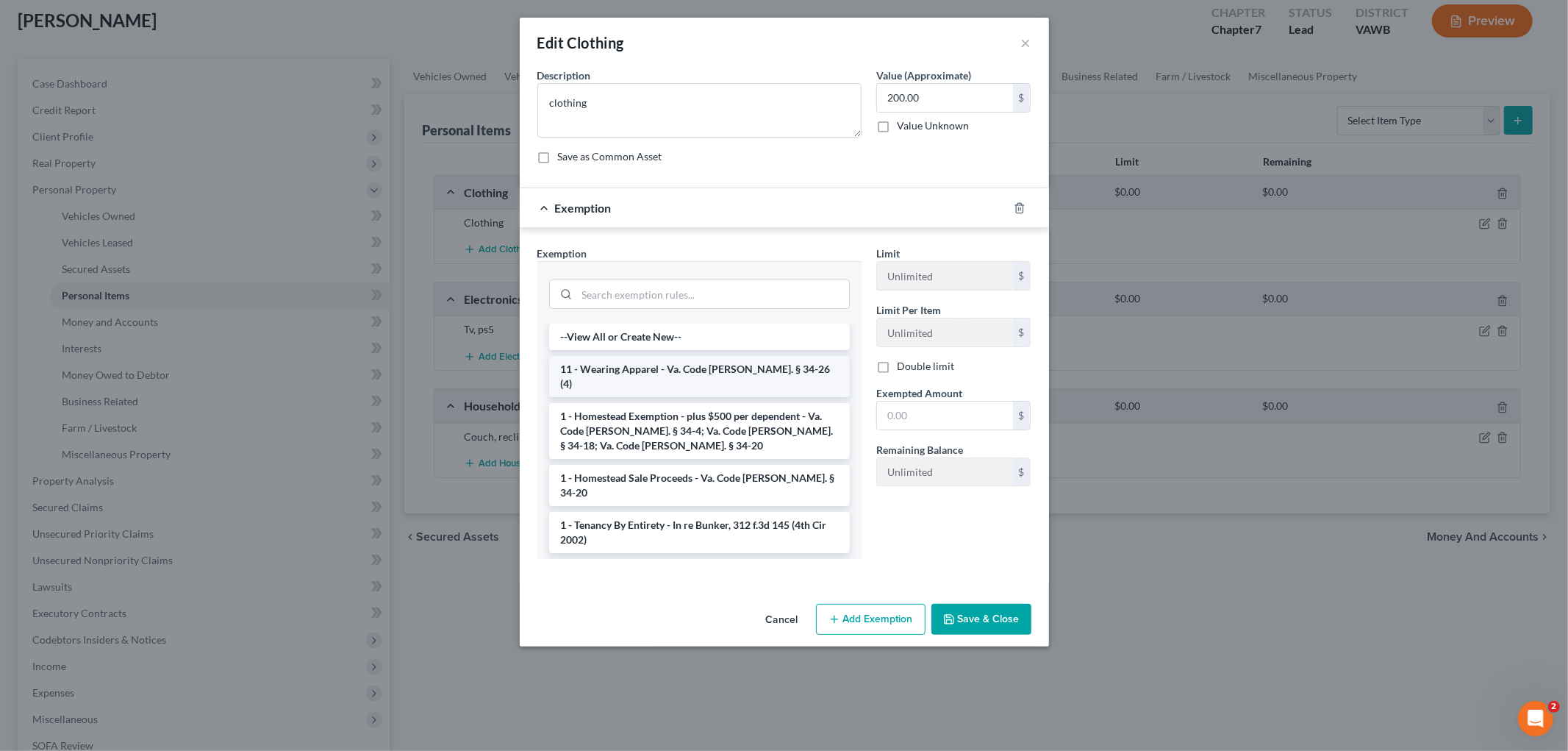
click at [682, 366] on li "11 - Wearing Apparel - Va. Code [PERSON_NAME]. § 34-26 (4)" at bounding box center [700, 377] width 301 height 41
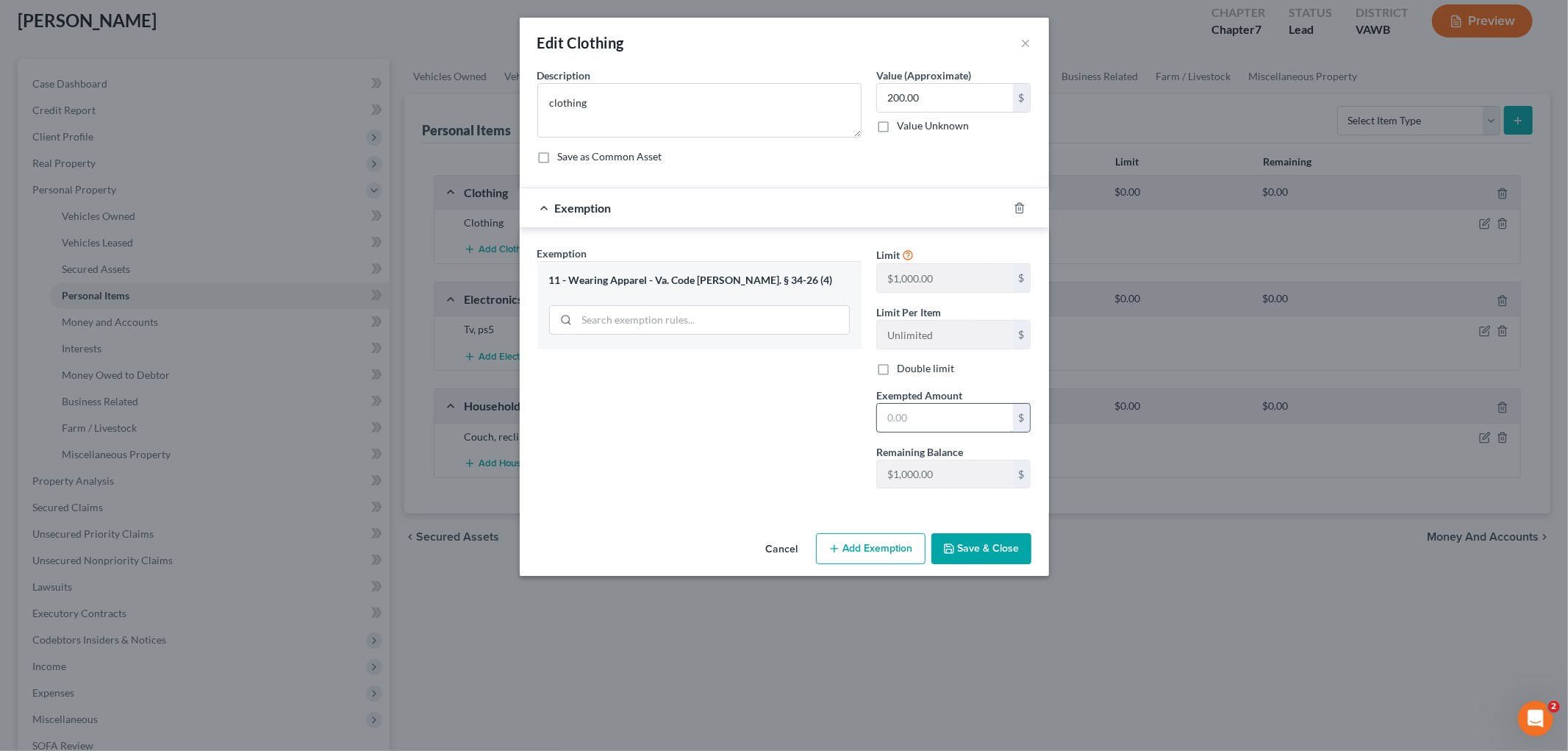
click at [902, 417] on input "text" at bounding box center [944, 418] width 136 height 28
type input "200.00"
click at [975, 554] on button "Save & Close" at bounding box center [982, 549] width 100 height 31
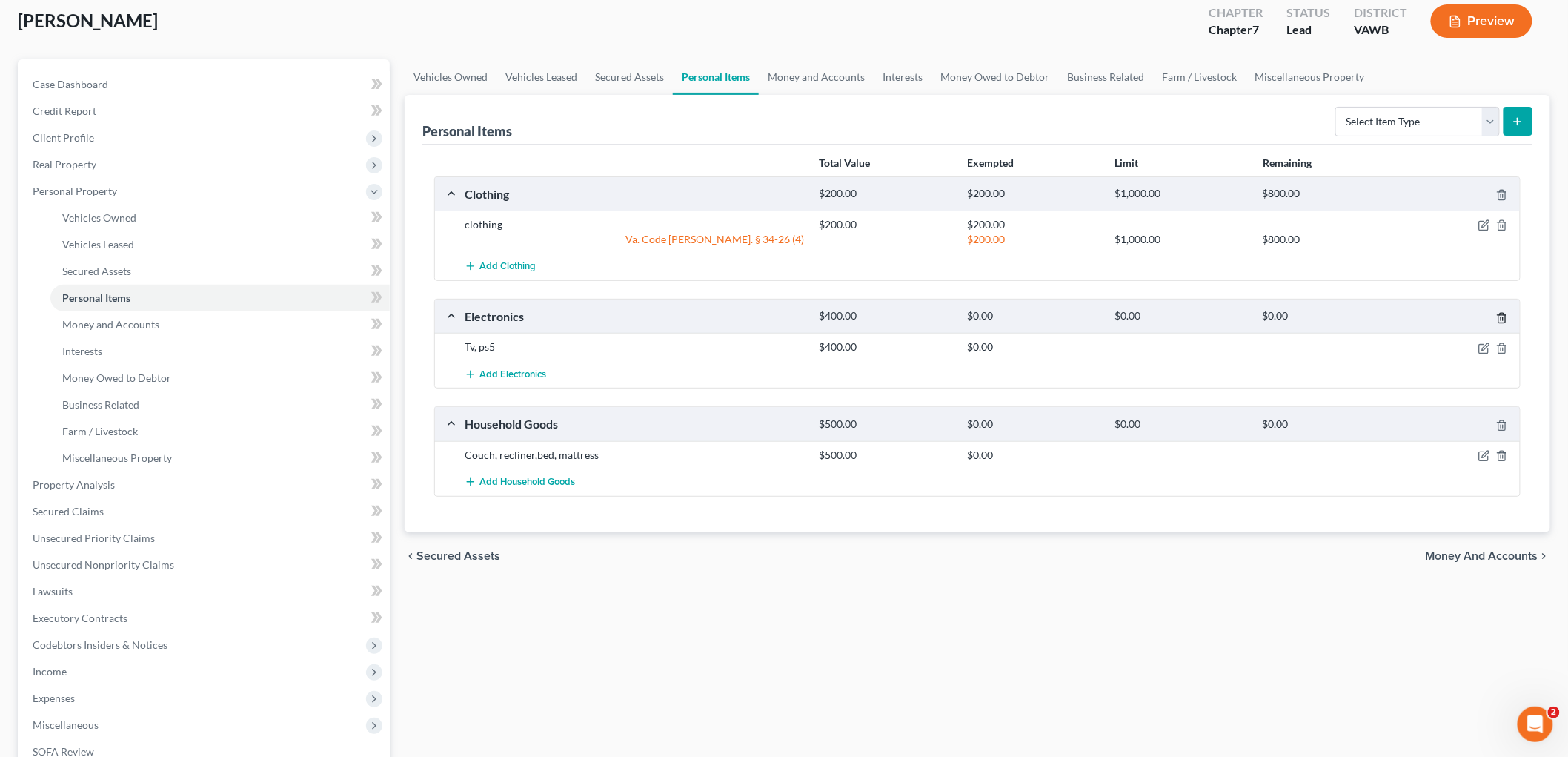
click at [1505, 319] on icon "button" at bounding box center [1502, 318] width 12 height 12
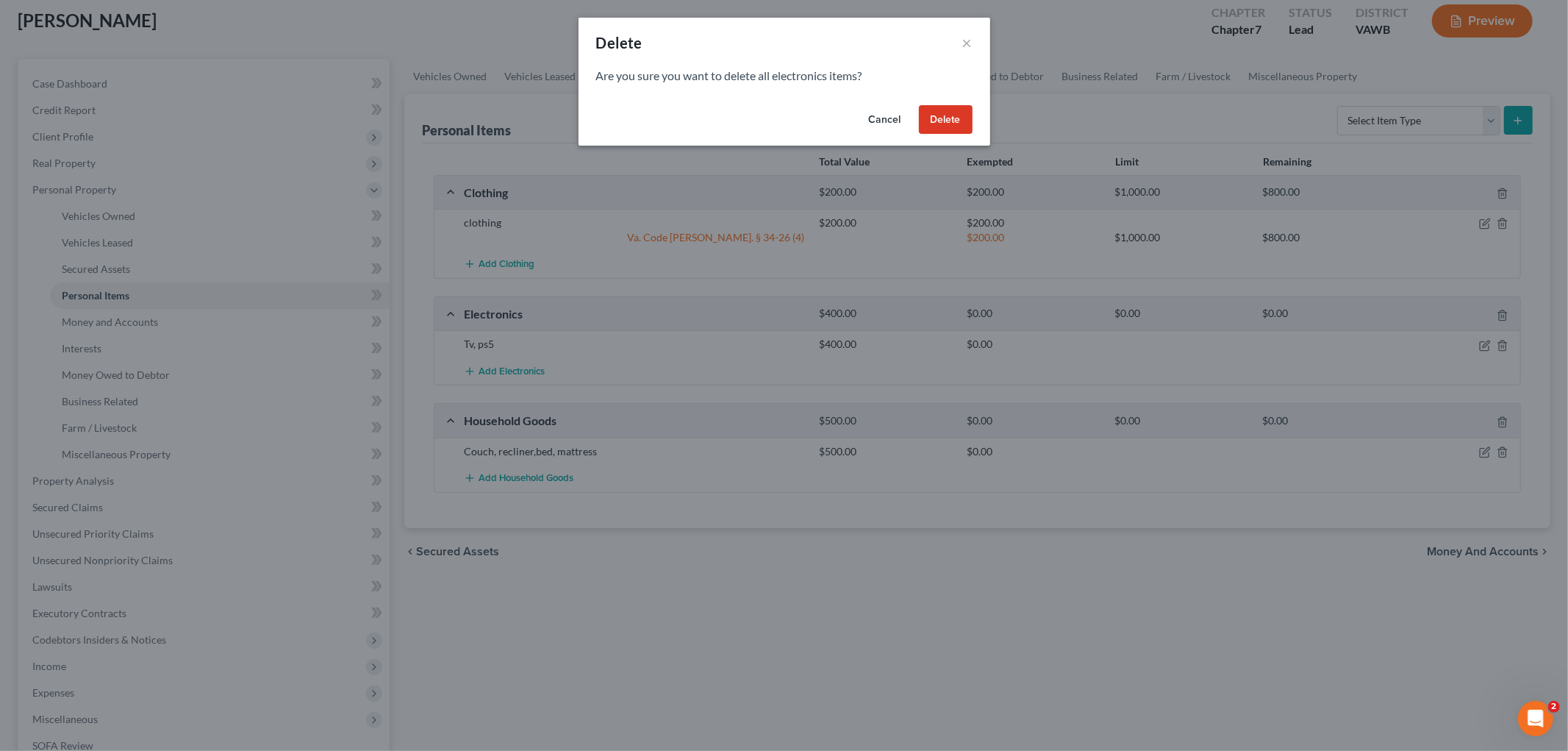
click at [882, 115] on button "Cancel" at bounding box center [885, 120] width 56 height 30
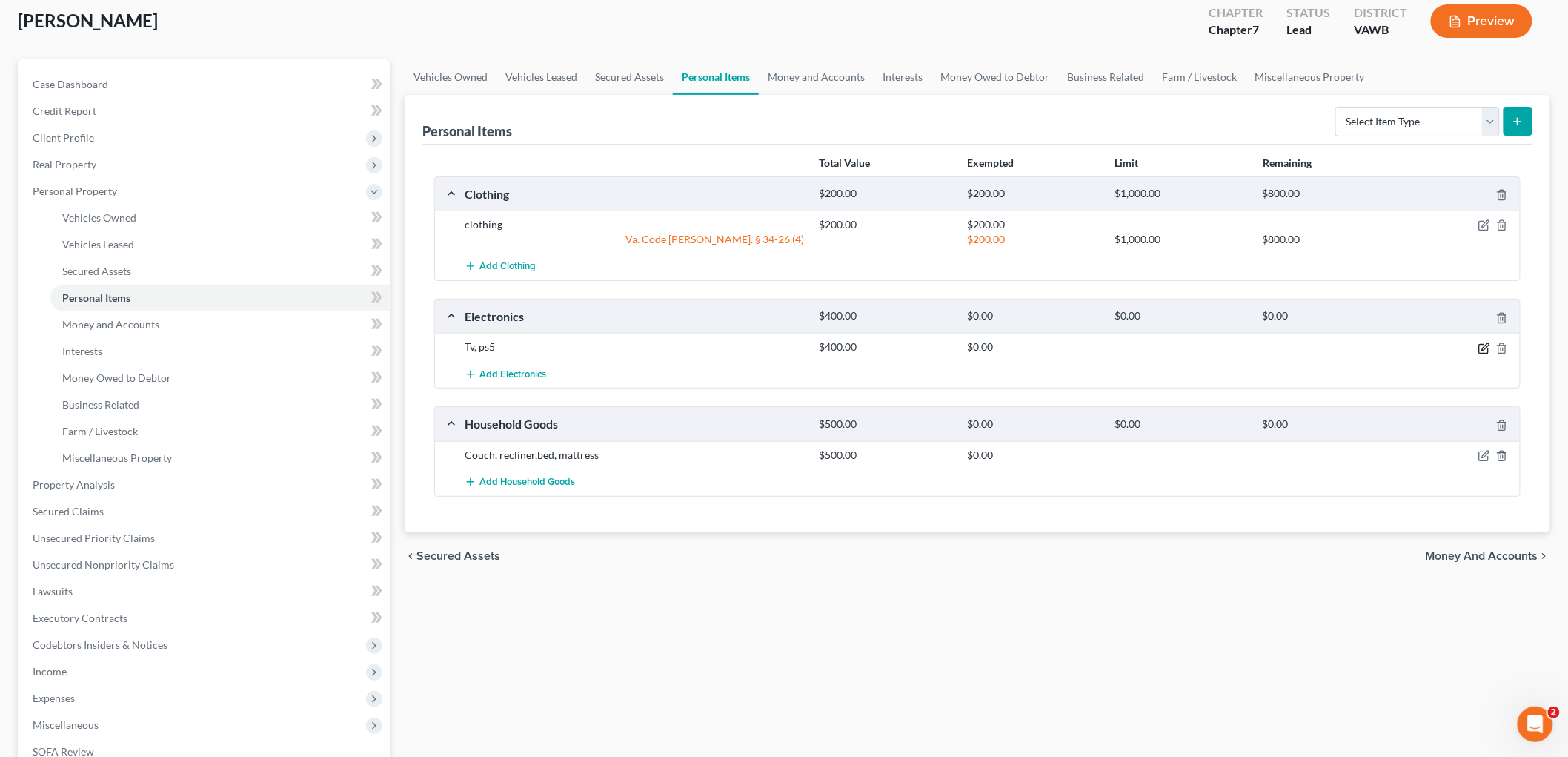
click at [1484, 345] on icon "button" at bounding box center [1484, 348] width 12 height 12
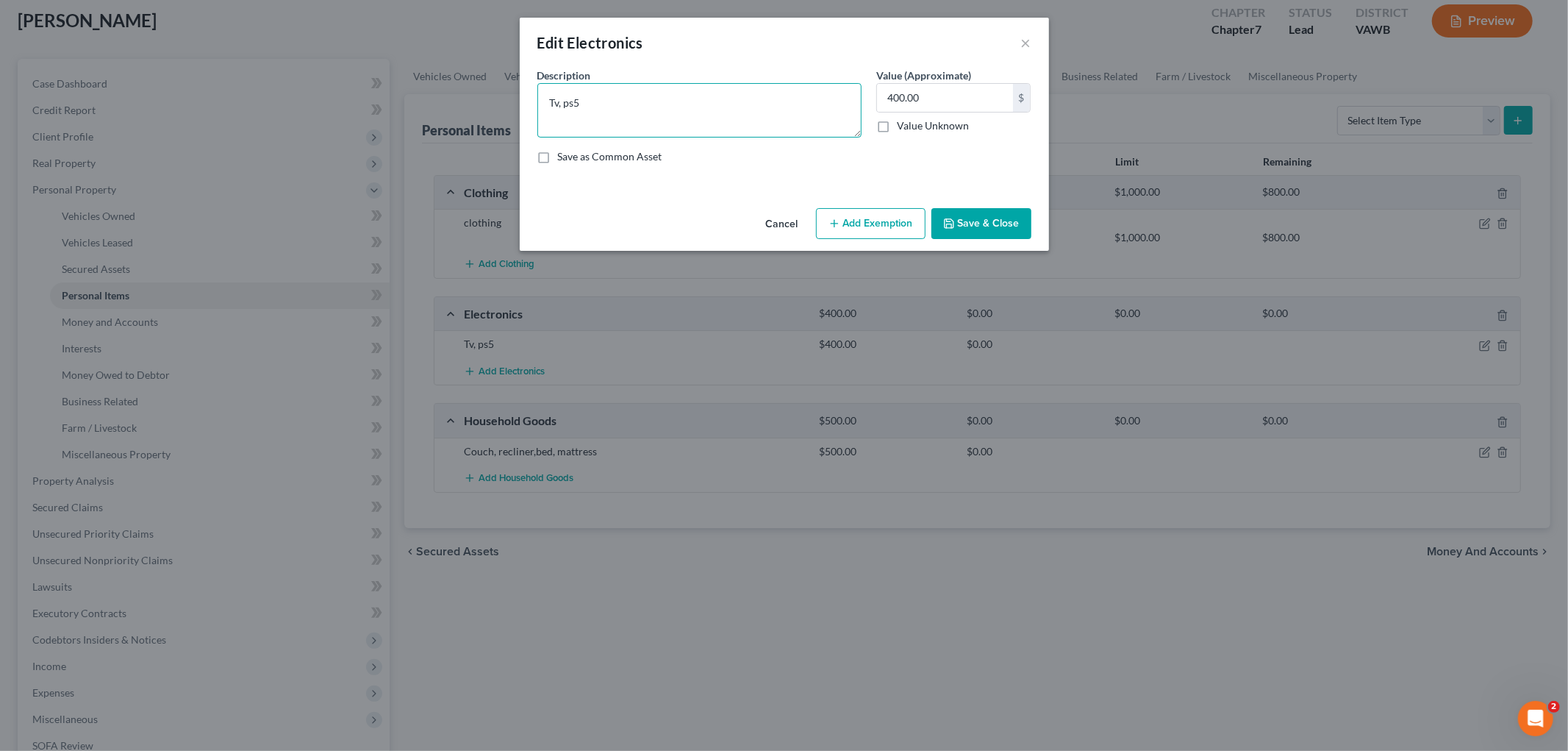
click at [571, 101] on textarea "Tv, ps5" at bounding box center [699, 110] width 324 height 54
type textarea "TV, PS5"
click at [886, 229] on button "Add Exemption" at bounding box center [870, 224] width 109 height 31
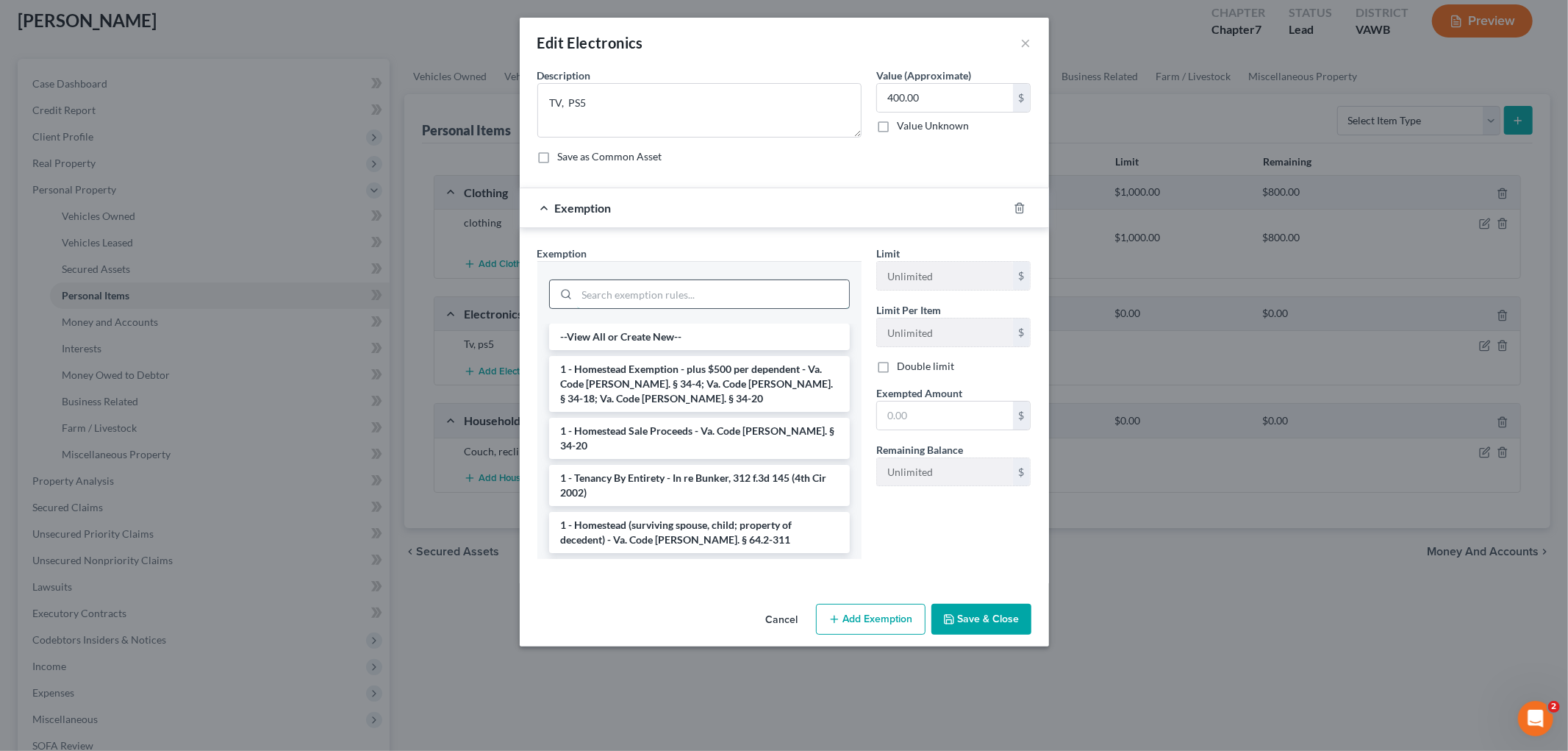
click at [689, 293] on input "search" at bounding box center [713, 294] width 272 height 28
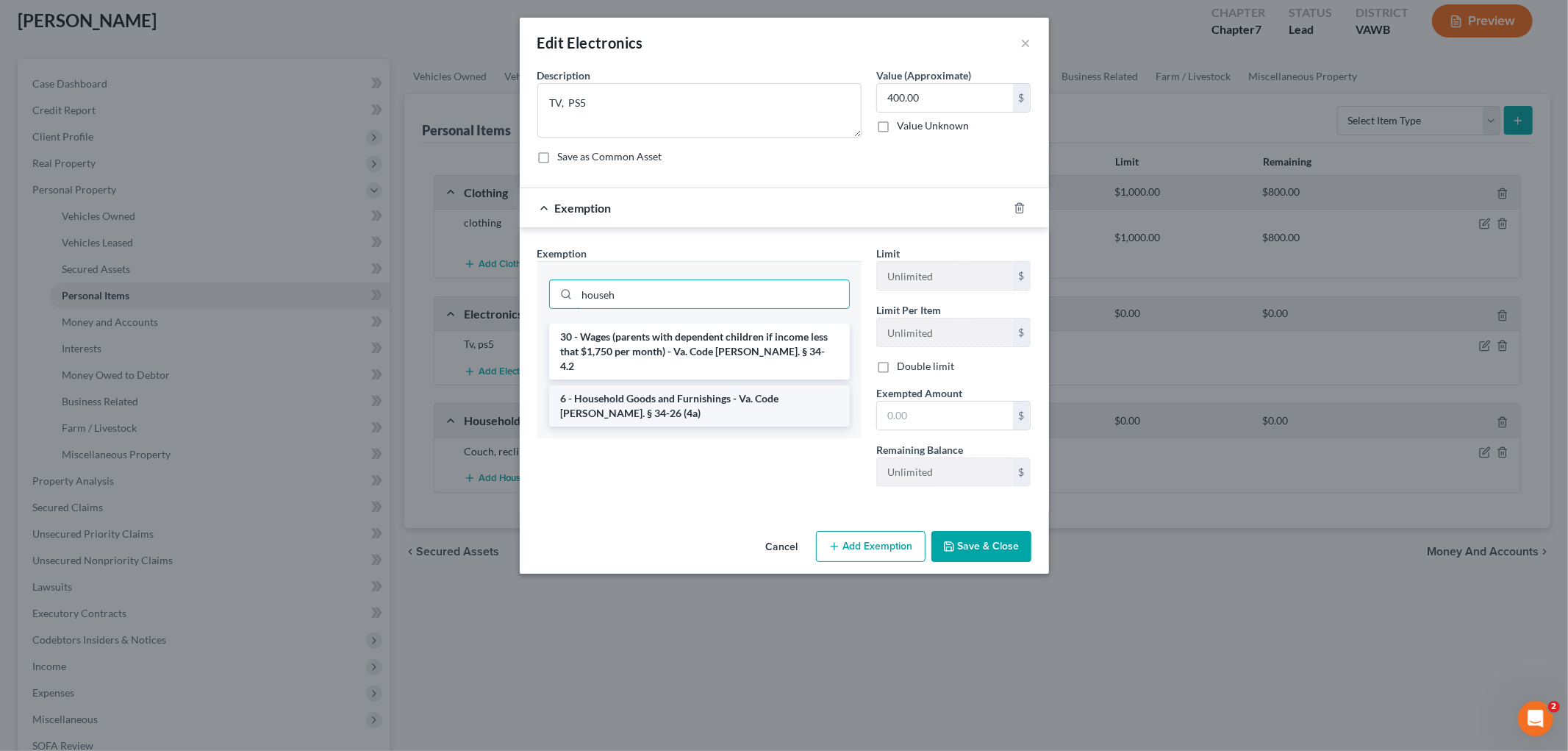
type input "househ"
click at [717, 385] on li "6 - Household Goods and Furnishings - Va. Code [PERSON_NAME]. § 34-26 (4a)" at bounding box center [700, 406] width 301 height 41
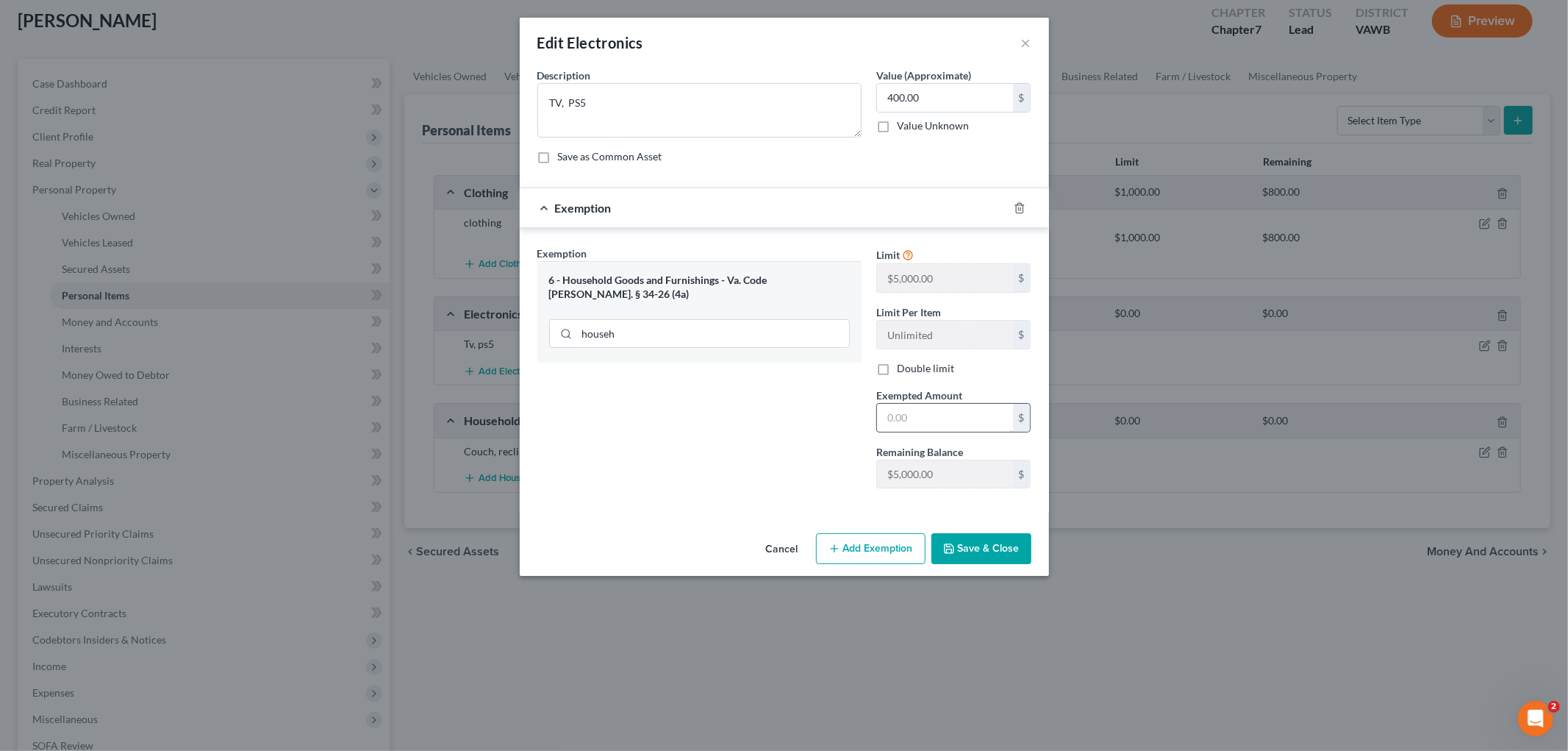
click at [905, 416] on input "text" at bounding box center [944, 418] width 136 height 28
type input "400.00"
click at [863, 550] on button "Add Exemption" at bounding box center [870, 549] width 109 height 31
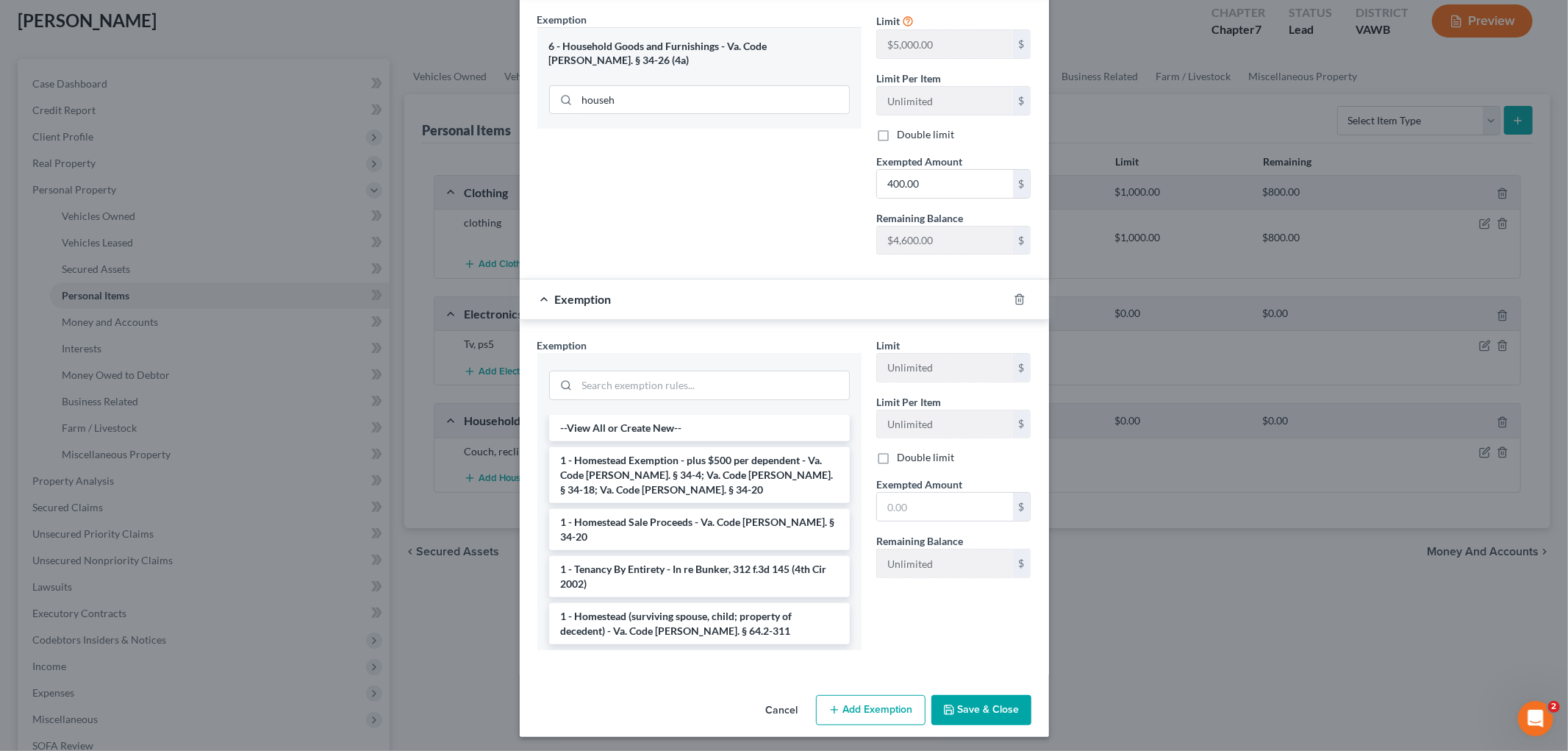
scroll to position [239, 0]
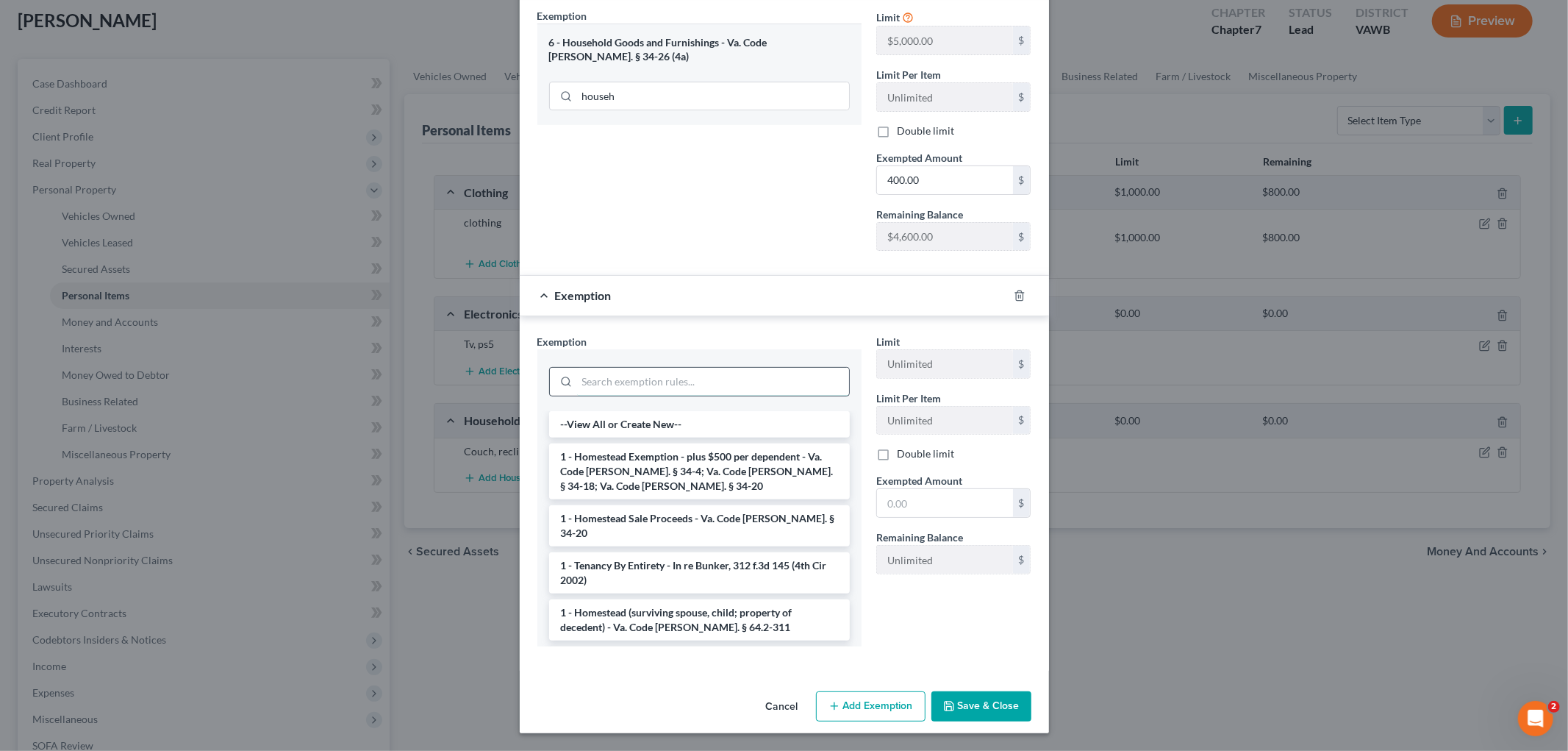
click at [627, 372] on input "search" at bounding box center [713, 382] width 272 height 28
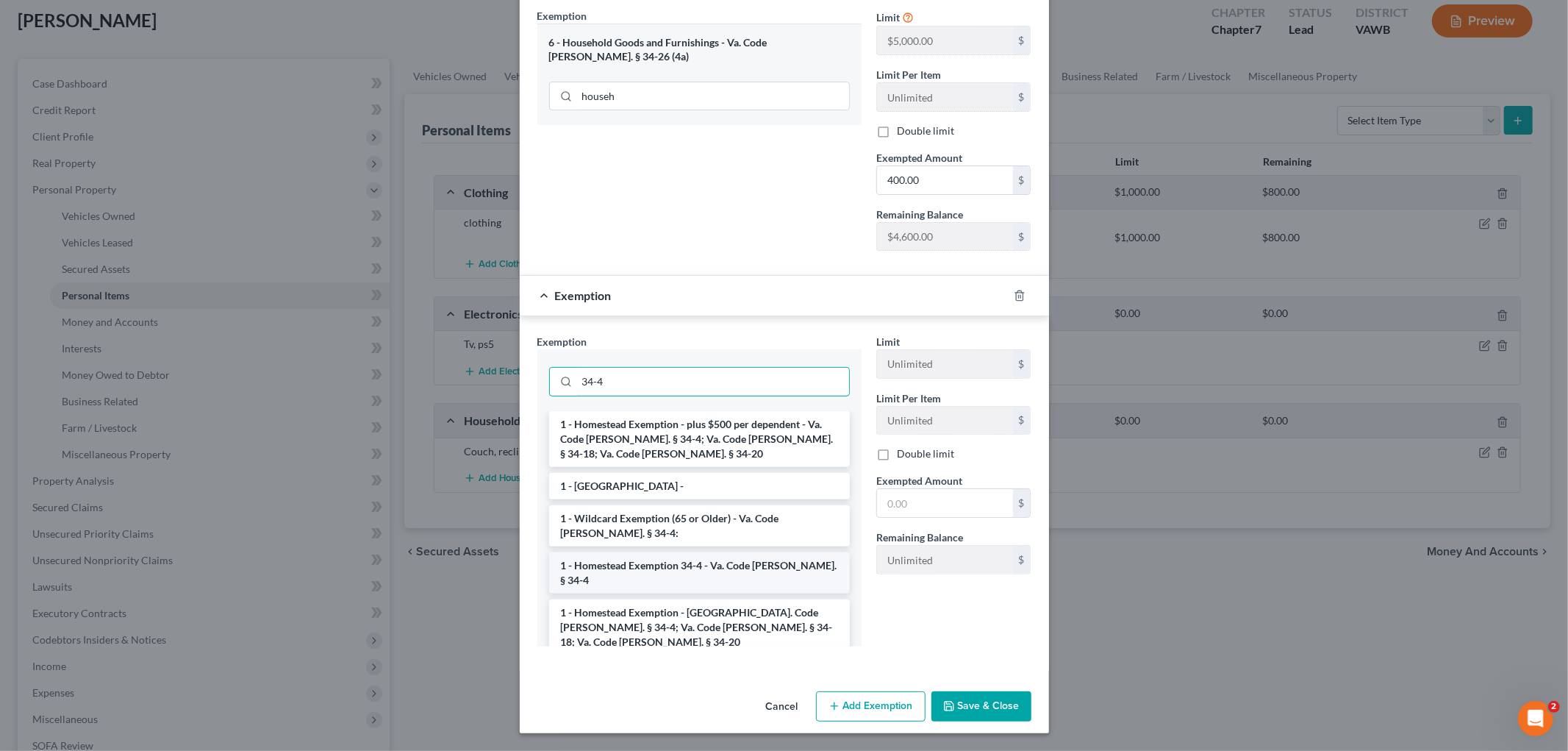
type input "34-4"
click at [706, 569] on li "1 - Homestead Exemption 34-4 - Va. Code [PERSON_NAME]. § 34-4" at bounding box center [700, 573] width 301 height 41
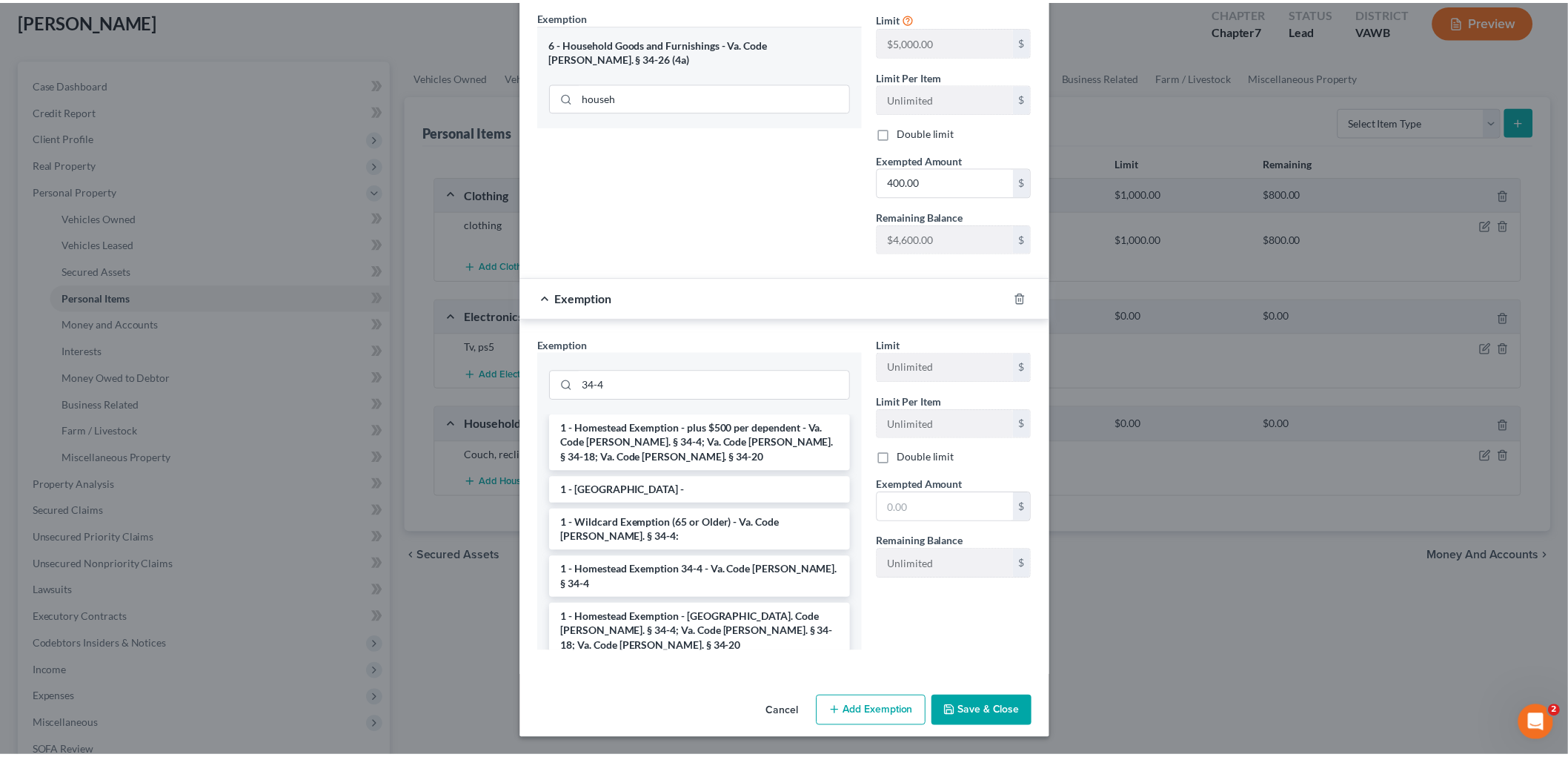
scroll to position [171, 0]
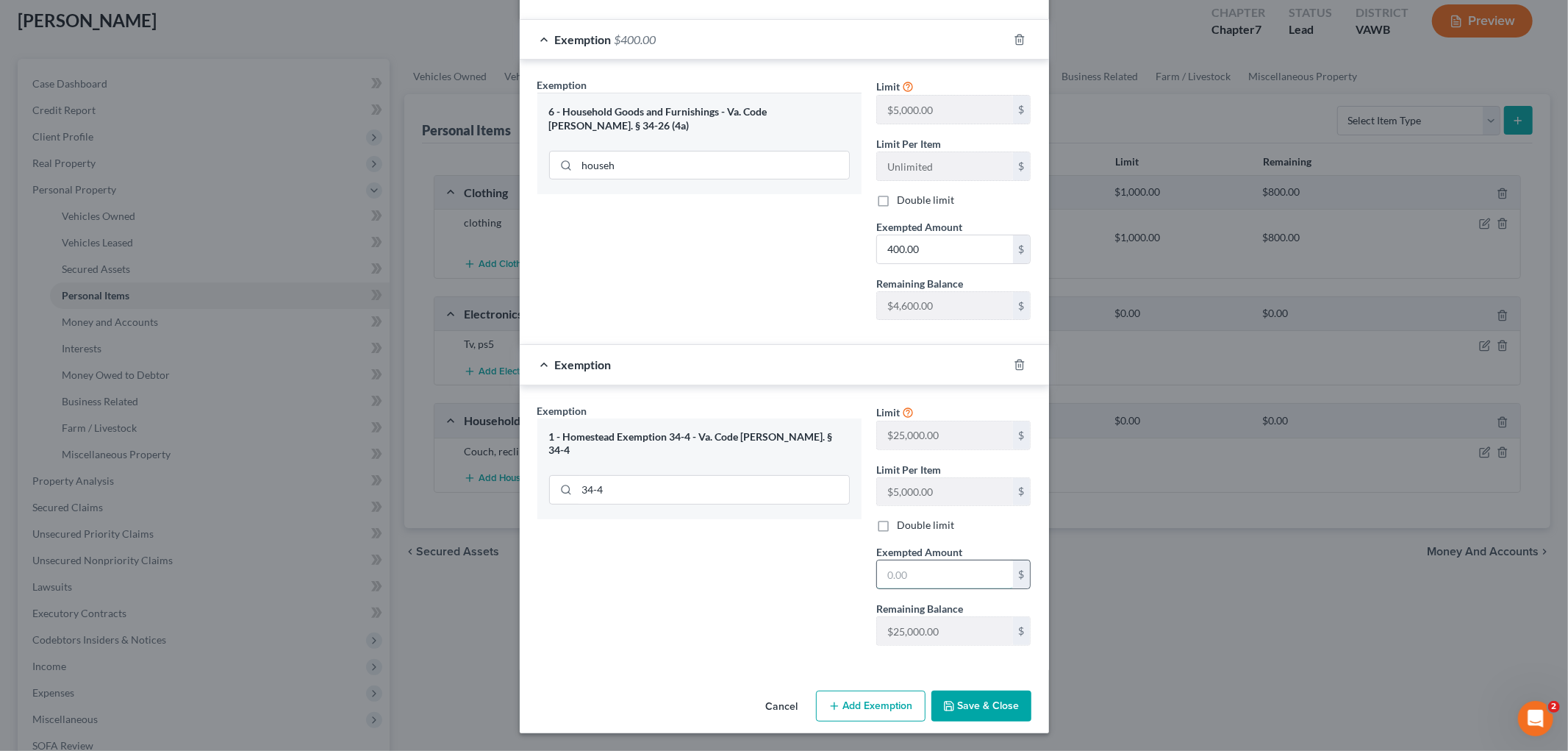
click at [905, 574] on input "text" at bounding box center [944, 574] width 136 height 28
type input "1.00"
click at [964, 703] on button "Save & Close" at bounding box center [982, 706] width 100 height 31
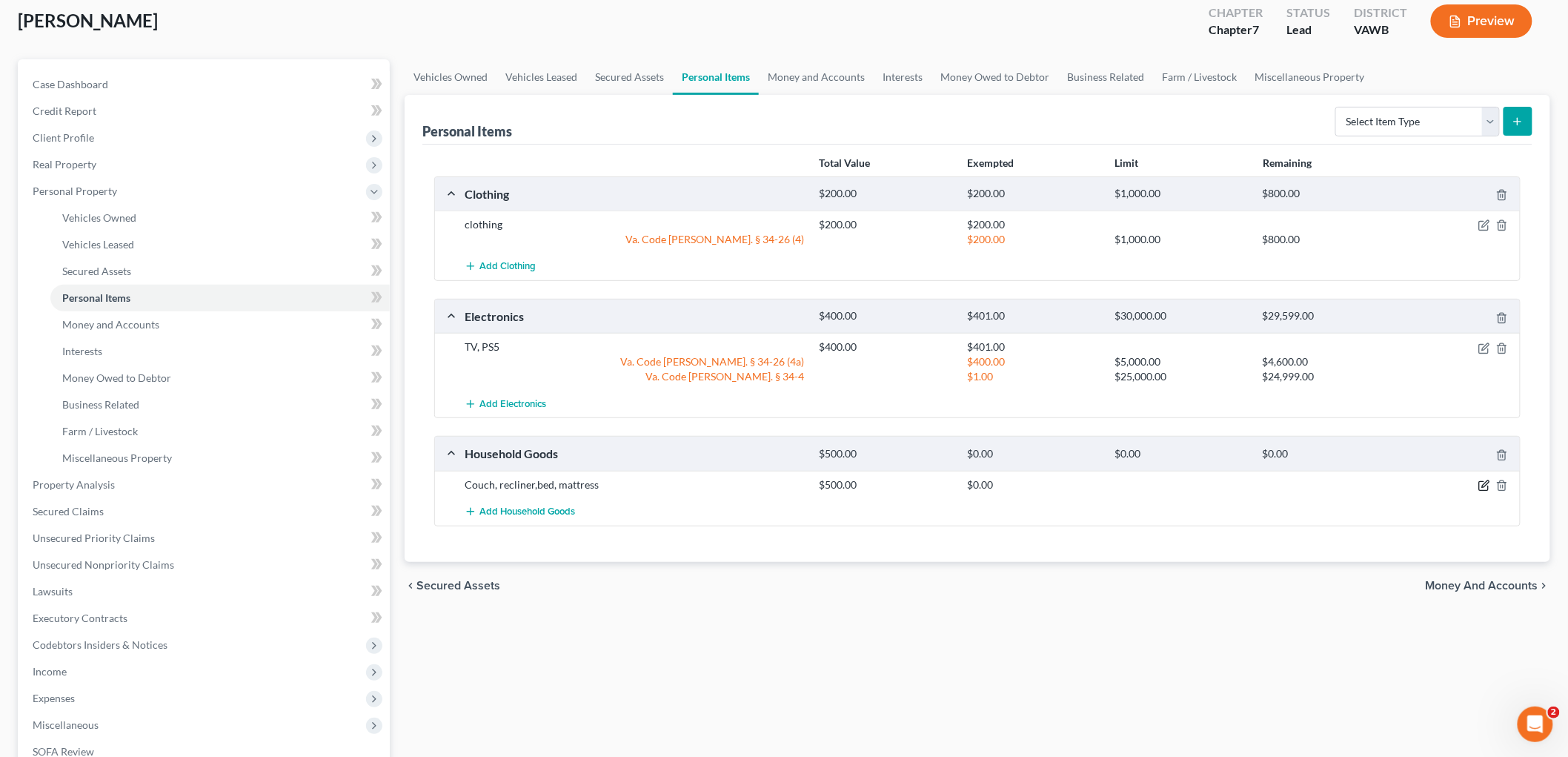
click at [1480, 482] on icon "button" at bounding box center [1483, 486] width 9 height 9
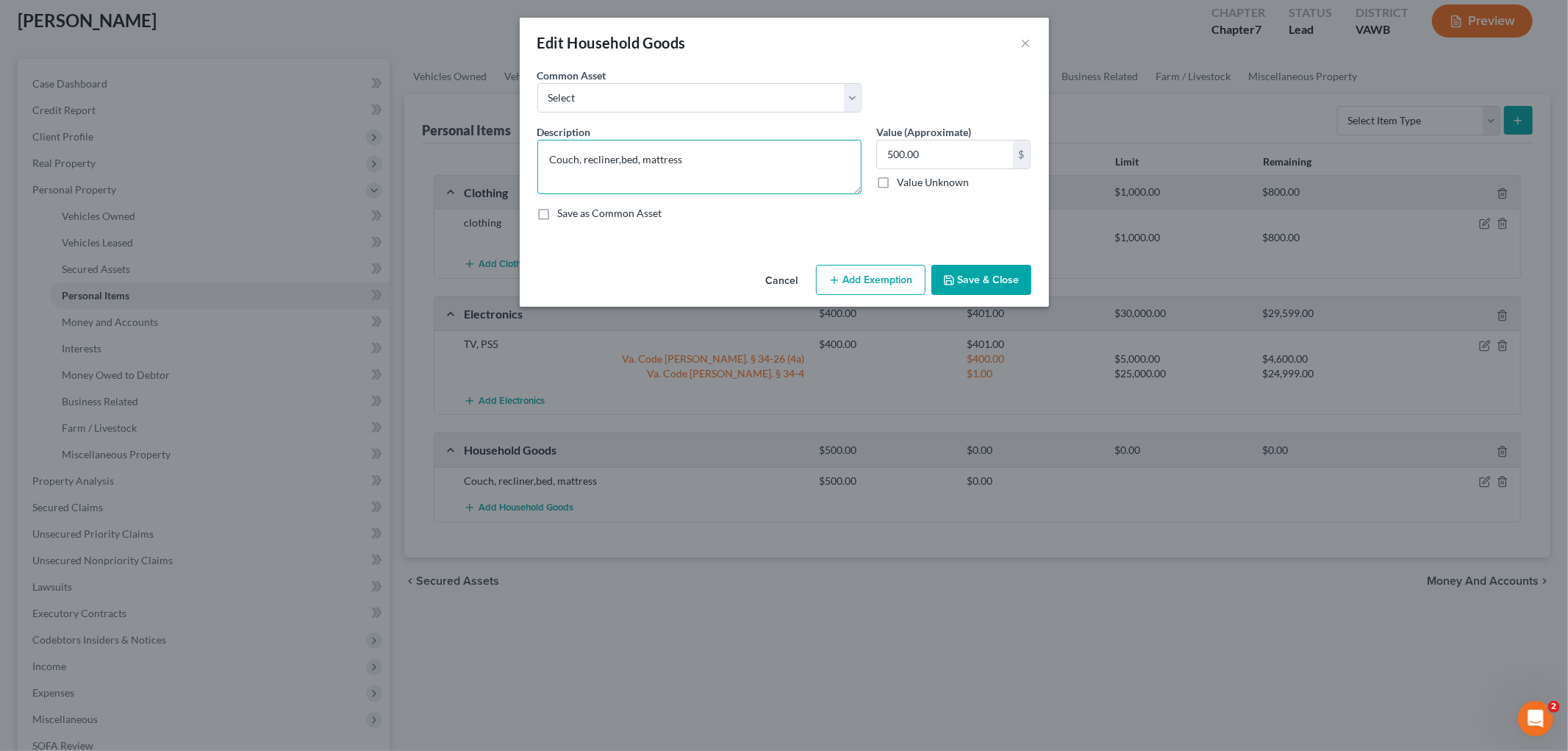
click at [549, 156] on textarea "Couch, recliner,bed, mattress" at bounding box center [699, 167] width 324 height 54
type textarea "couch, recliner, bed, mattress"
click at [878, 285] on button "Add Exemption" at bounding box center [870, 280] width 109 height 31
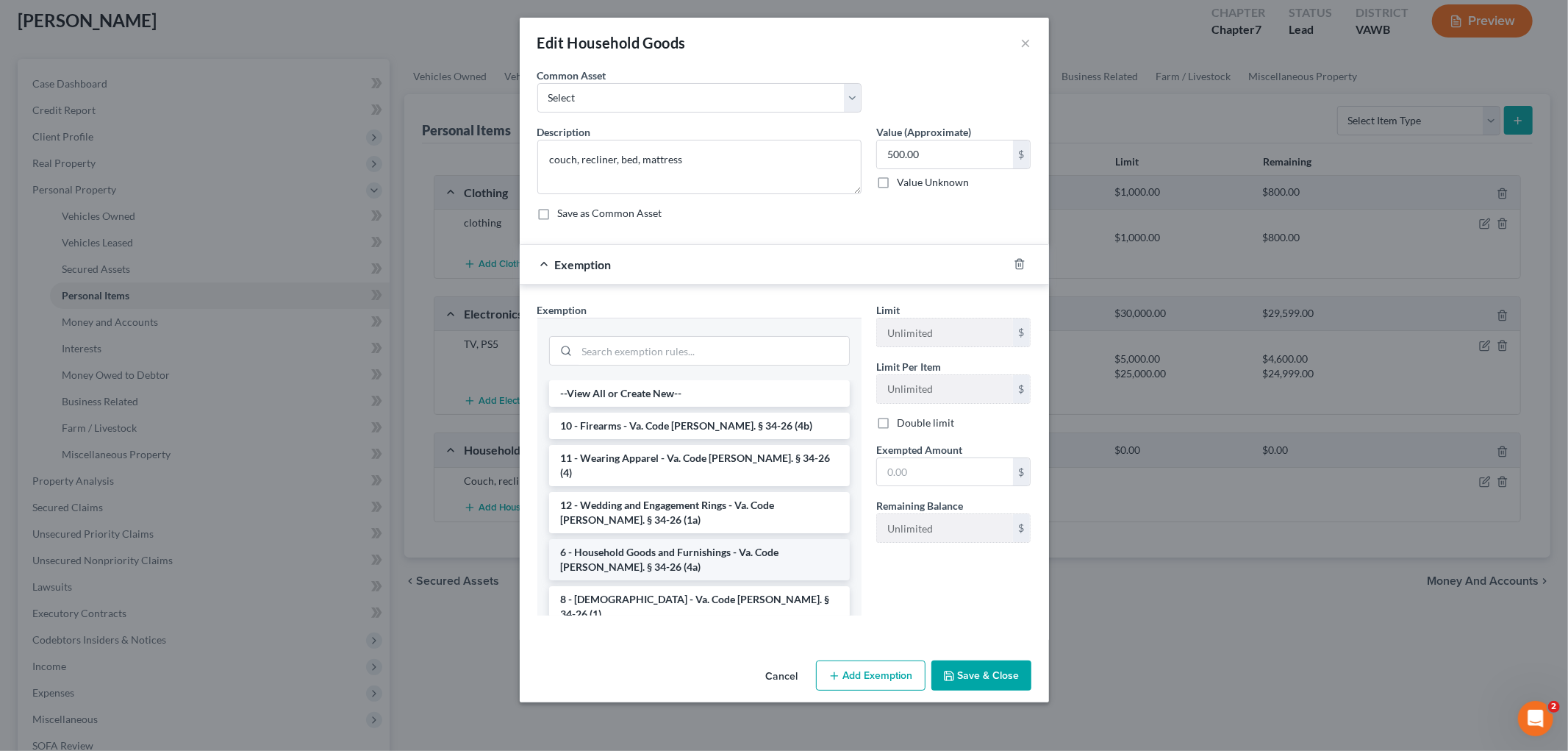
click at [674, 539] on li "6 - Household Goods and Furnishings - Va. Code [PERSON_NAME]. § 34-26 (4a)" at bounding box center [700, 559] width 301 height 41
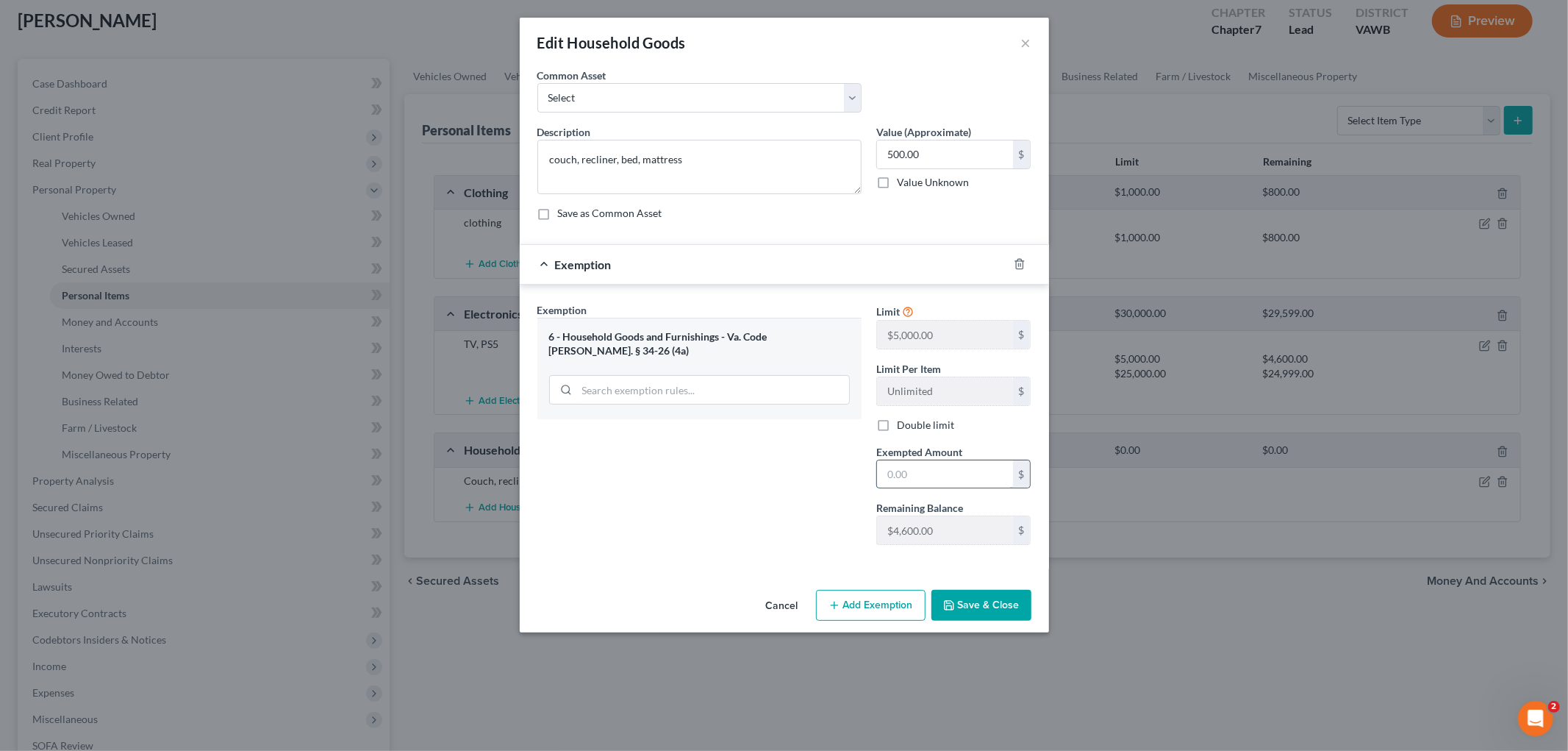
click at [895, 468] on input "text" at bounding box center [944, 475] width 136 height 28
type input "500.00"
click at [968, 606] on button "Save & Close" at bounding box center [982, 605] width 100 height 31
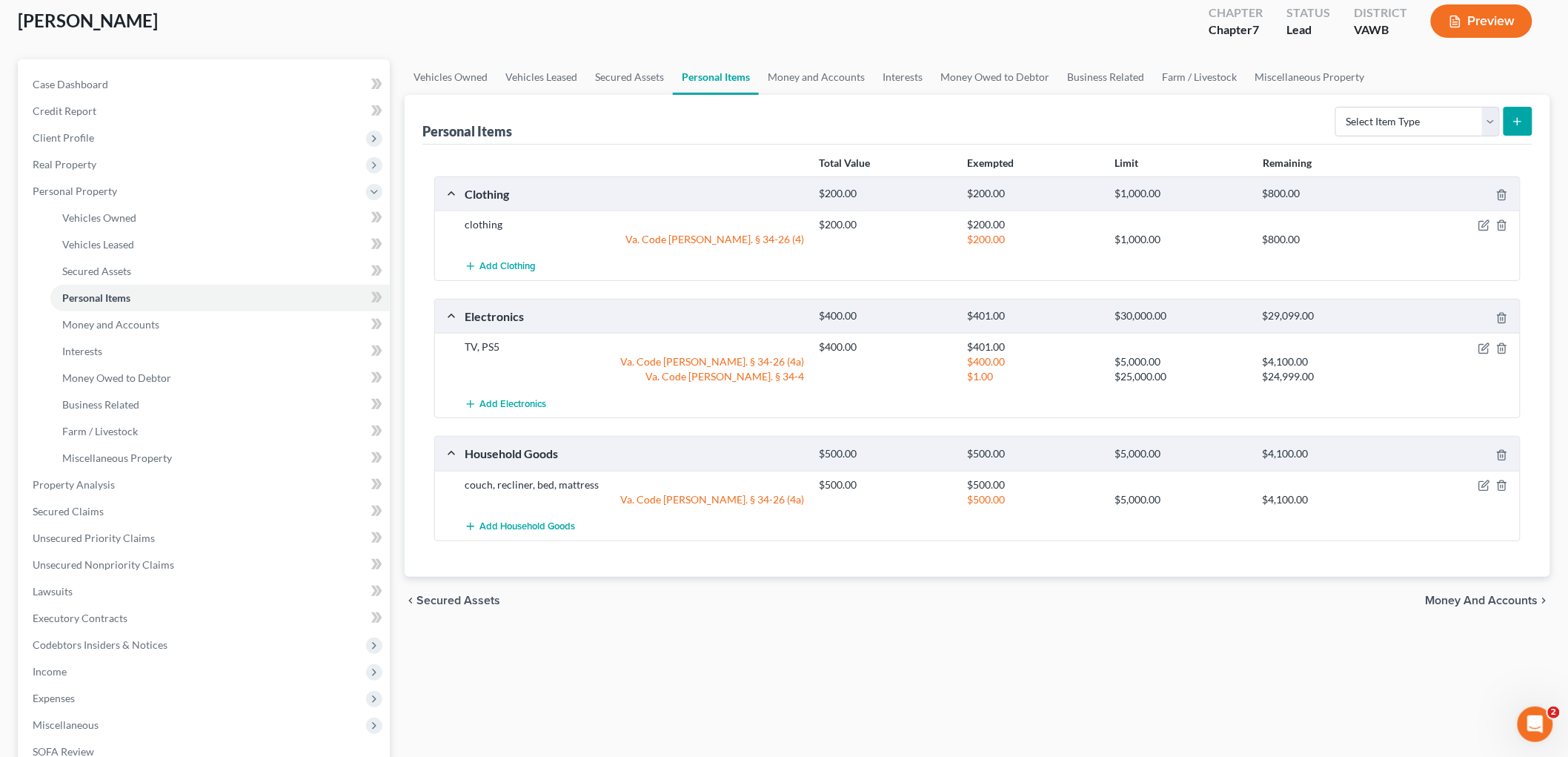
click at [1527, 600] on span "Money and Accounts" at bounding box center [1483, 600] width 113 height 12
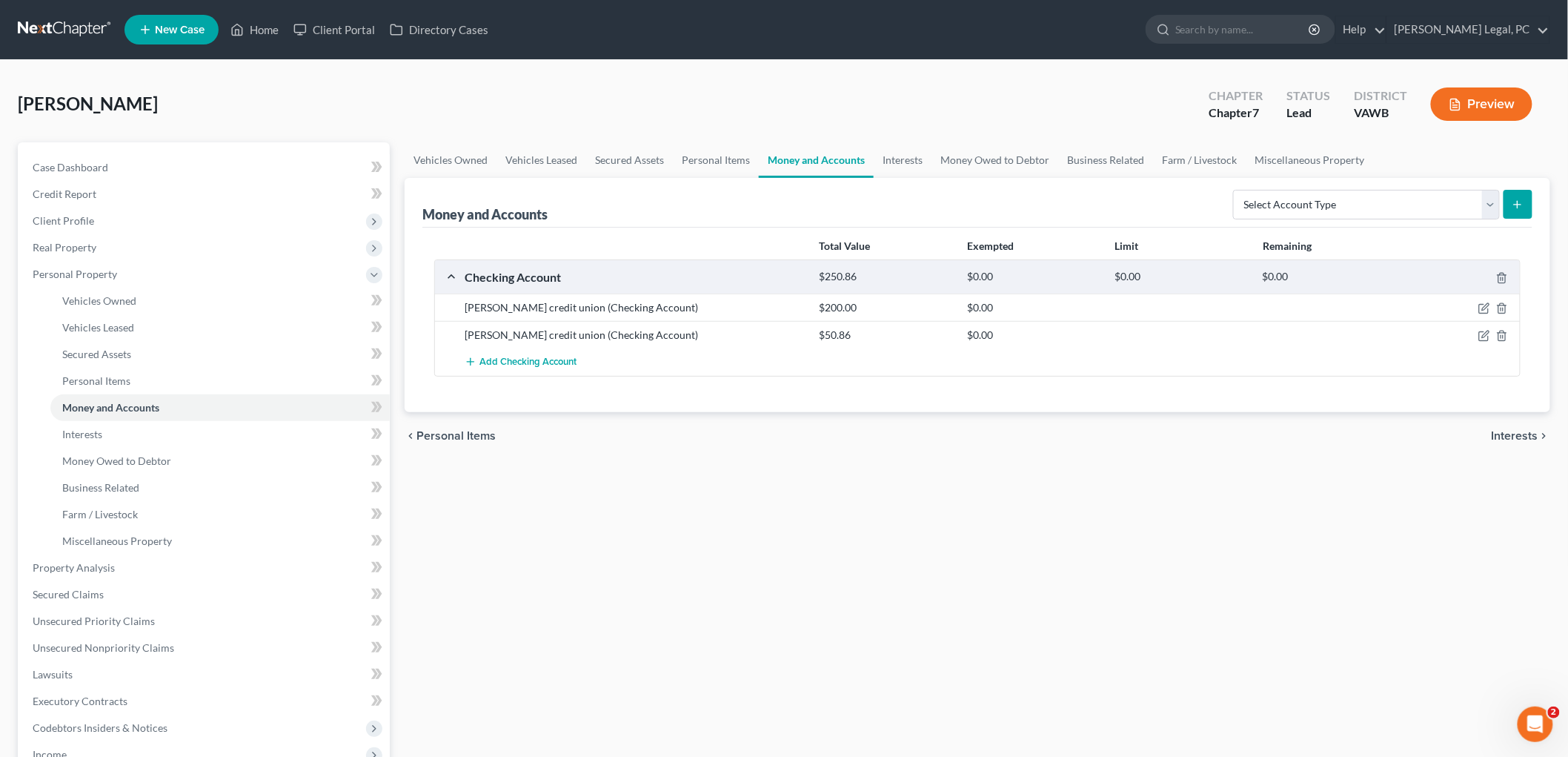
click at [621, 587] on div "Vehicles Owned Vehicles Leased Secured Assets Personal Items Money and Accounts…" at bounding box center [978, 570] width 1161 height 856
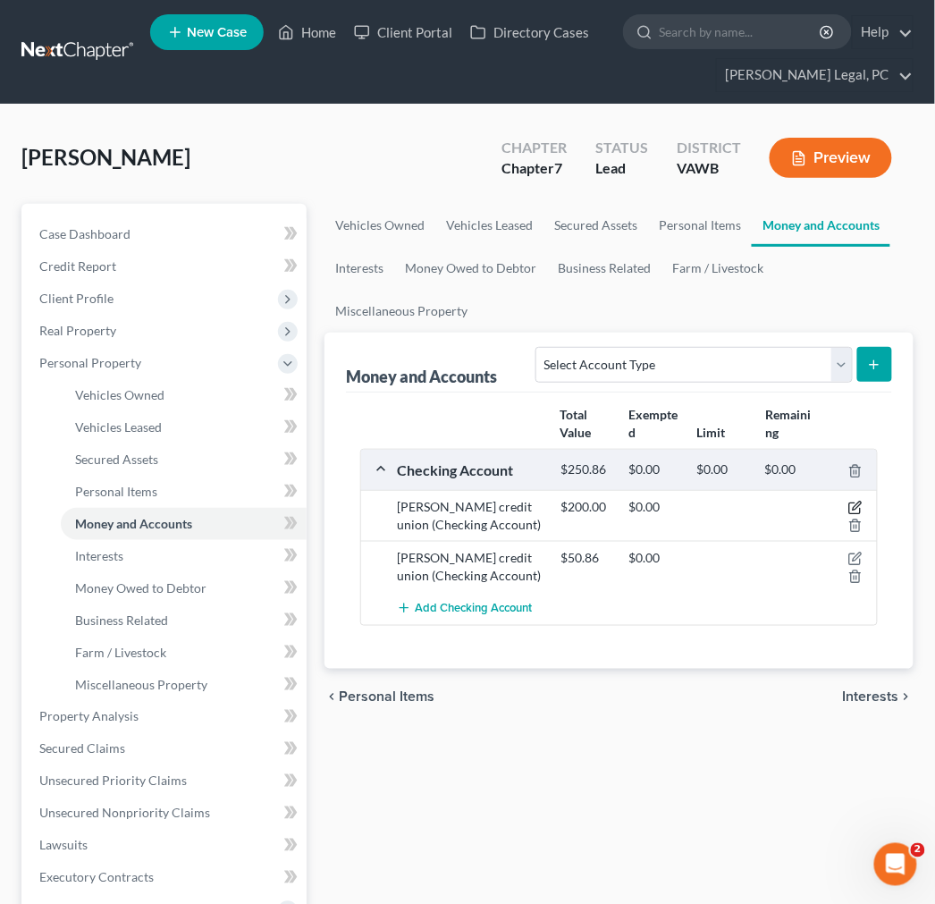
click at [855, 507] on icon "button" at bounding box center [855, 508] width 14 height 14
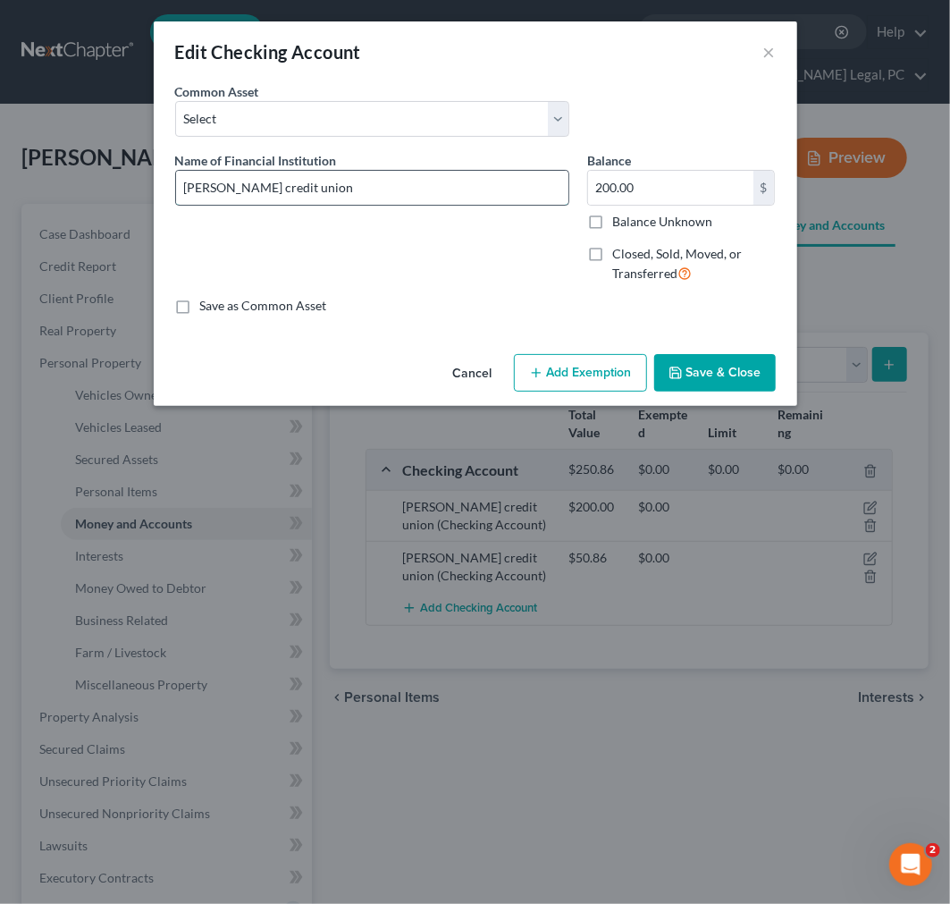
click at [307, 175] on input "Eastman credit union" at bounding box center [372, 188] width 392 height 34
type input "Eastman Credit Union #5706"
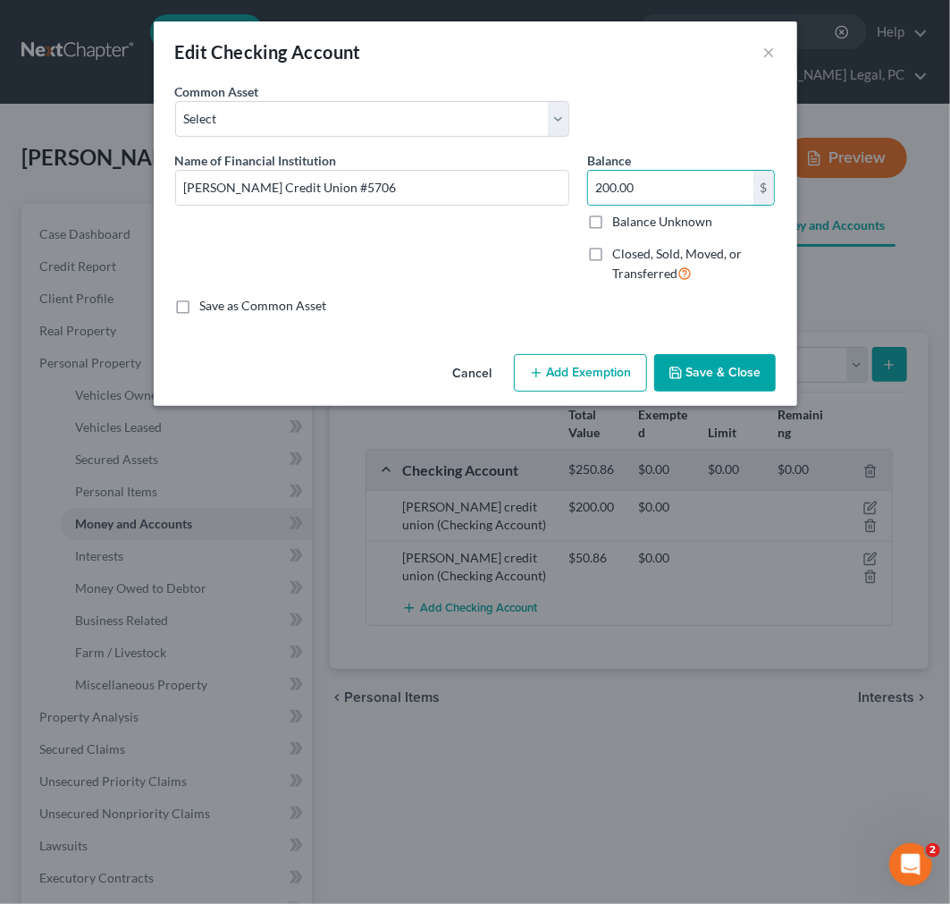
click at [604, 379] on button "Add Exemption" at bounding box center [580, 373] width 133 height 38
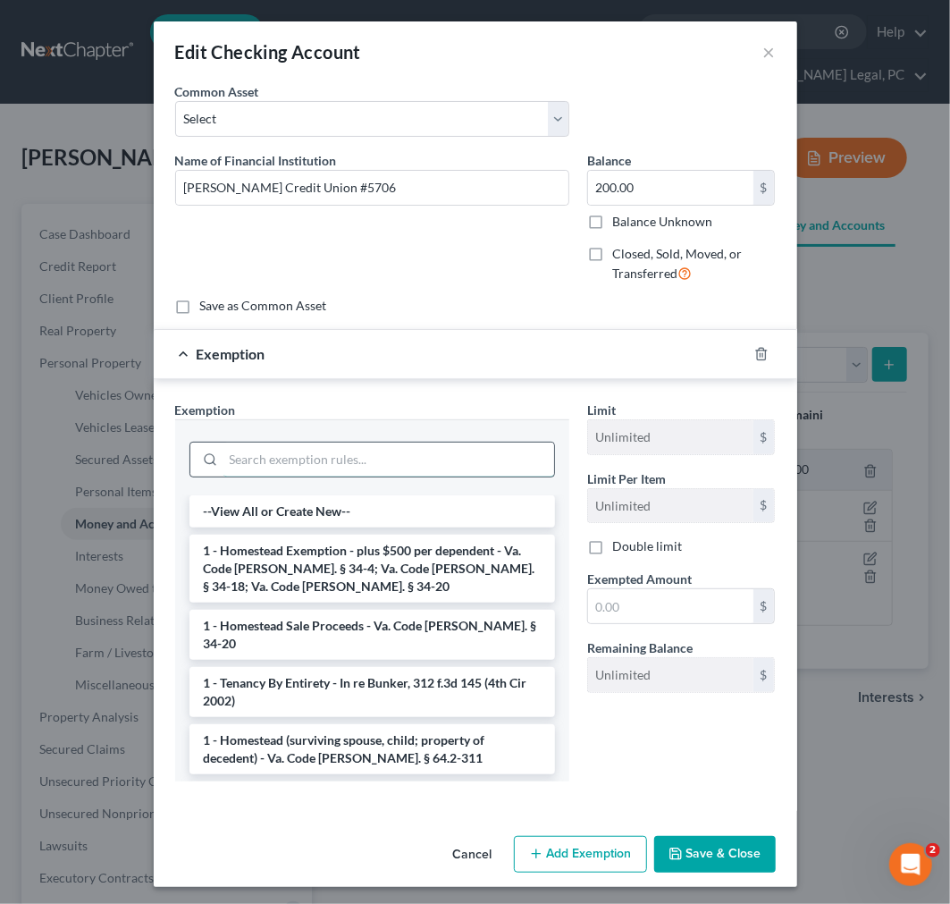
click at [287, 466] on input "search" at bounding box center [388, 459] width 331 height 34
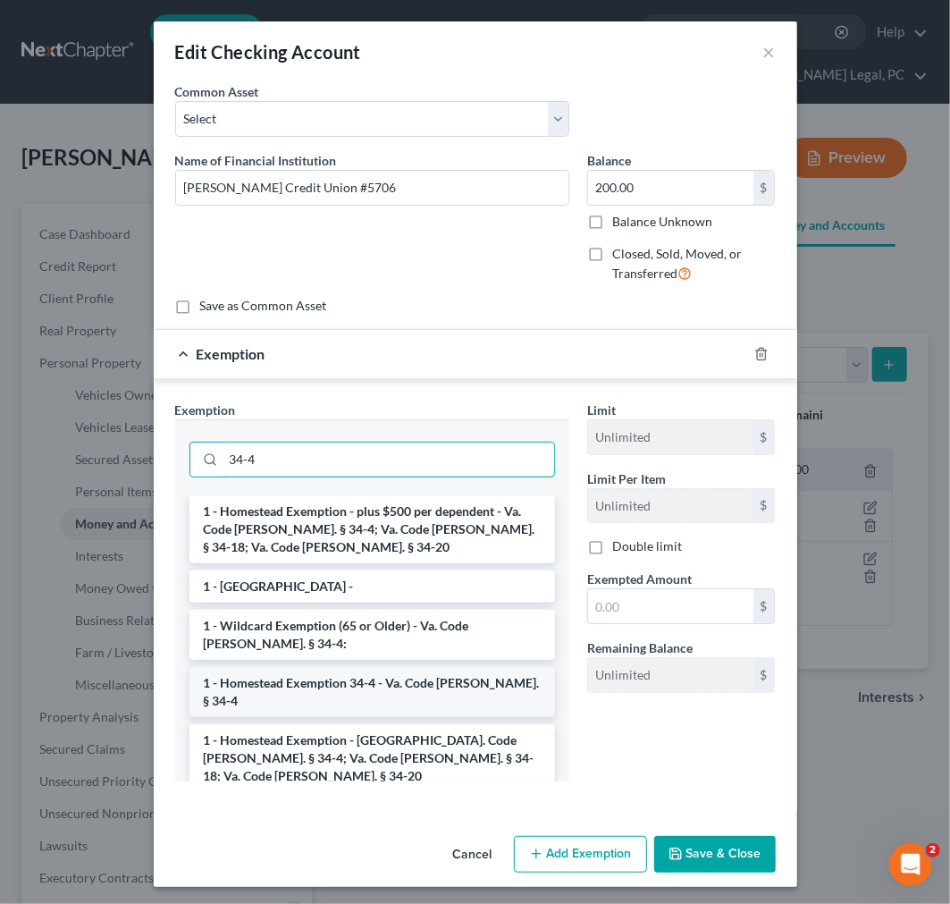
type input "34-4"
click at [367, 675] on li "1 - Homestead Exemption 34-4 - Va. Code [PERSON_NAME]. § 34-4" at bounding box center [373, 692] width 366 height 50
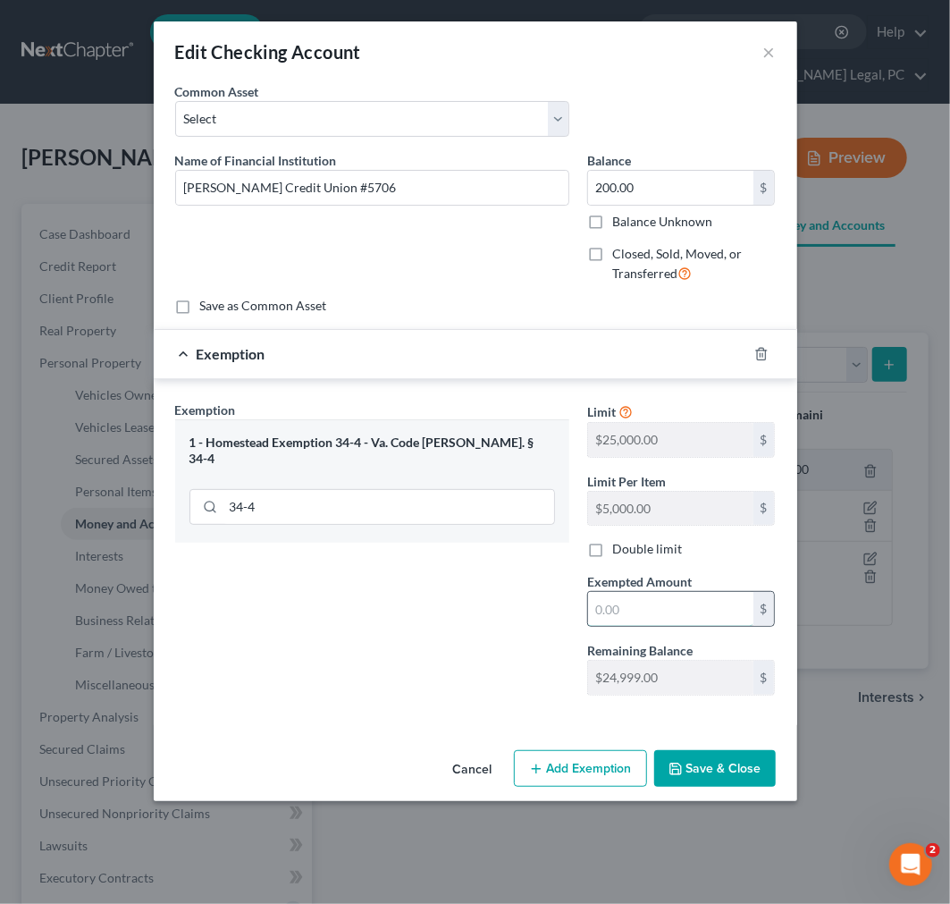
click at [620, 611] on input "text" at bounding box center [670, 609] width 165 height 34
type input "200.00"
click at [730, 778] on button "Save & Close" at bounding box center [715, 769] width 122 height 38
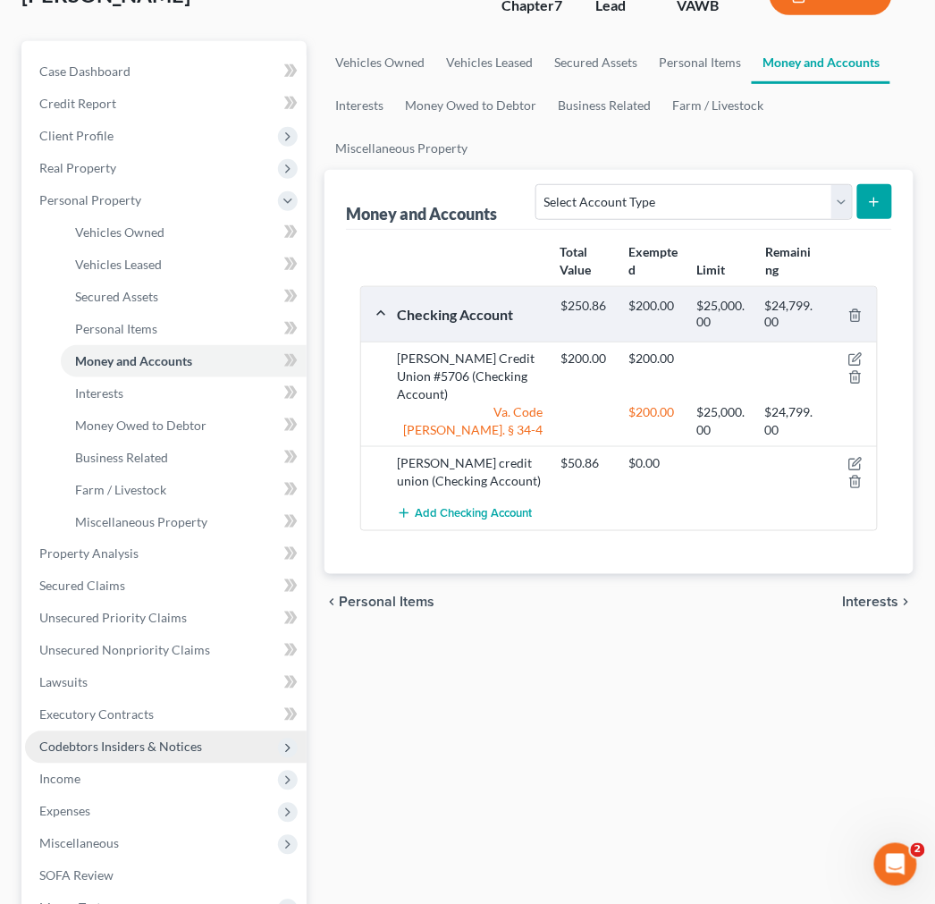
scroll to position [198, 0]
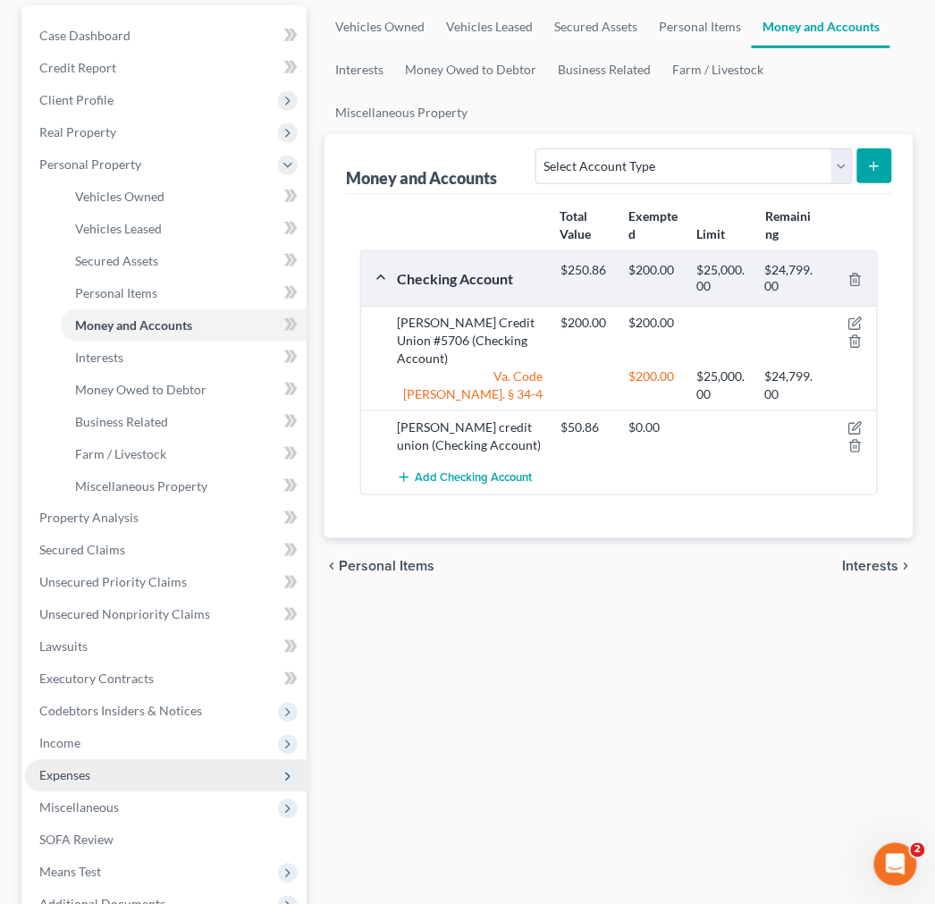
click at [72, 770] on span "Expenses" at bounding box center [64, 775] width 51 height 15
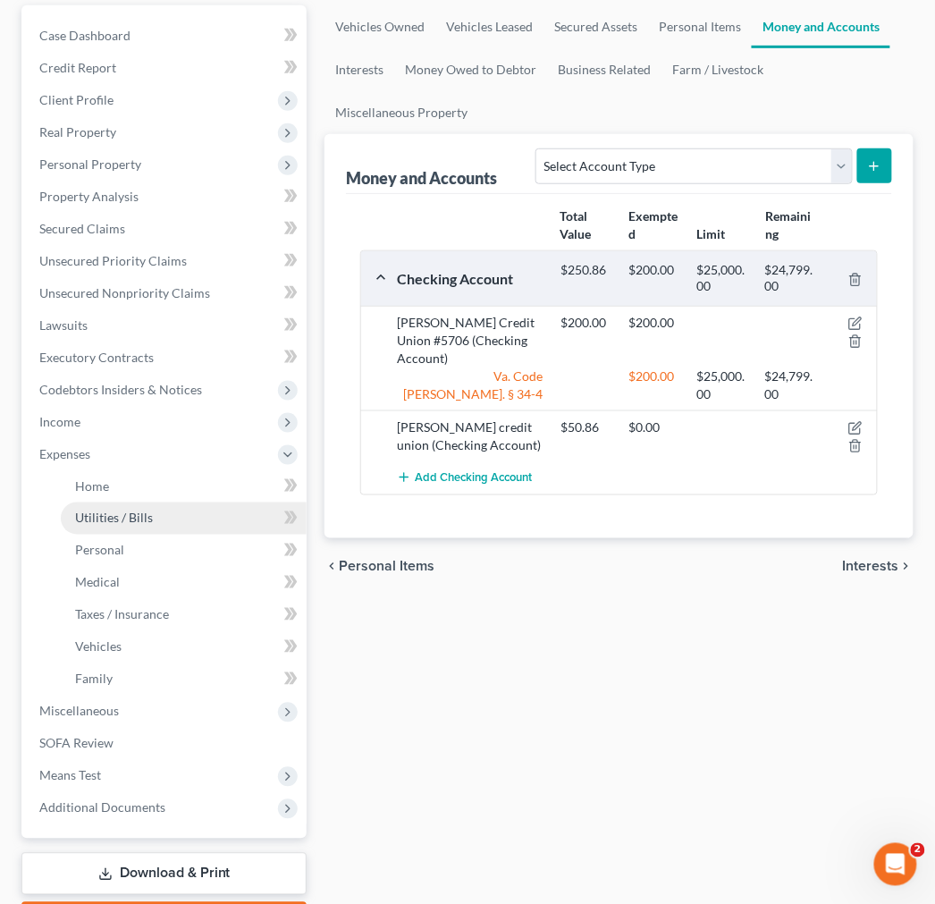
click at [84, 511] on span "Utilities / Bills" at bounding box center [114, 517] width 78 height 15
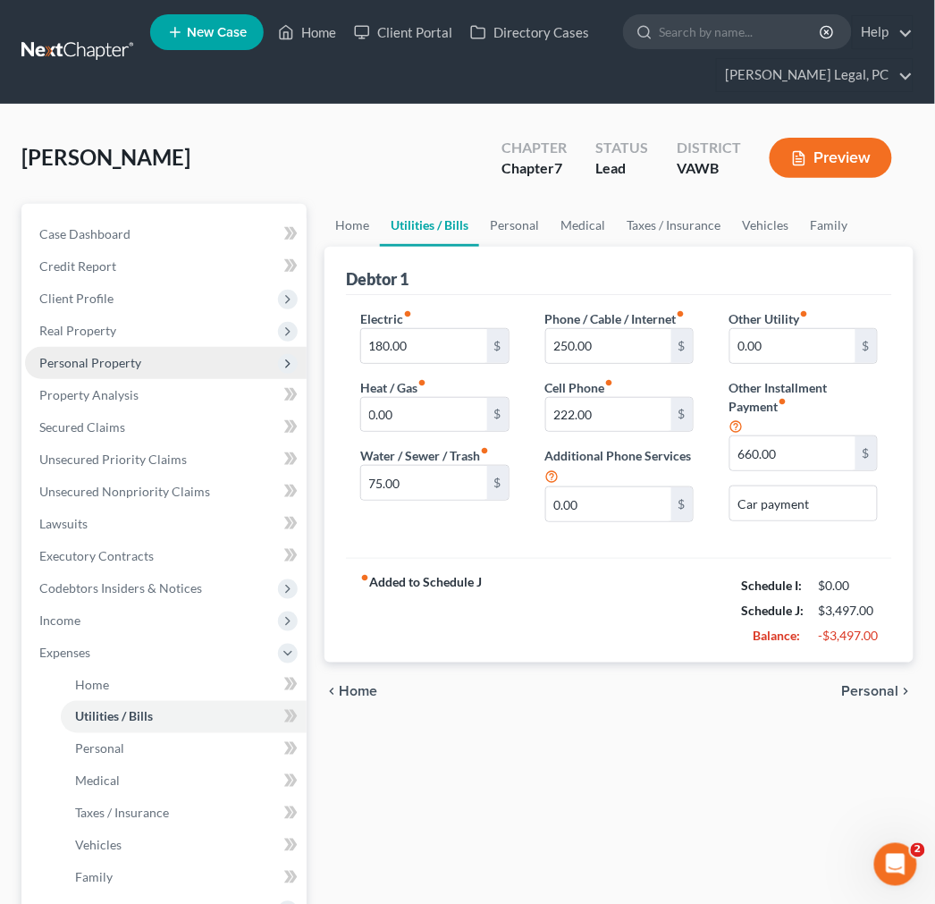
click at [88, 364] on span "Personal Property" at bounding box center [90, 362] width 102 height 15
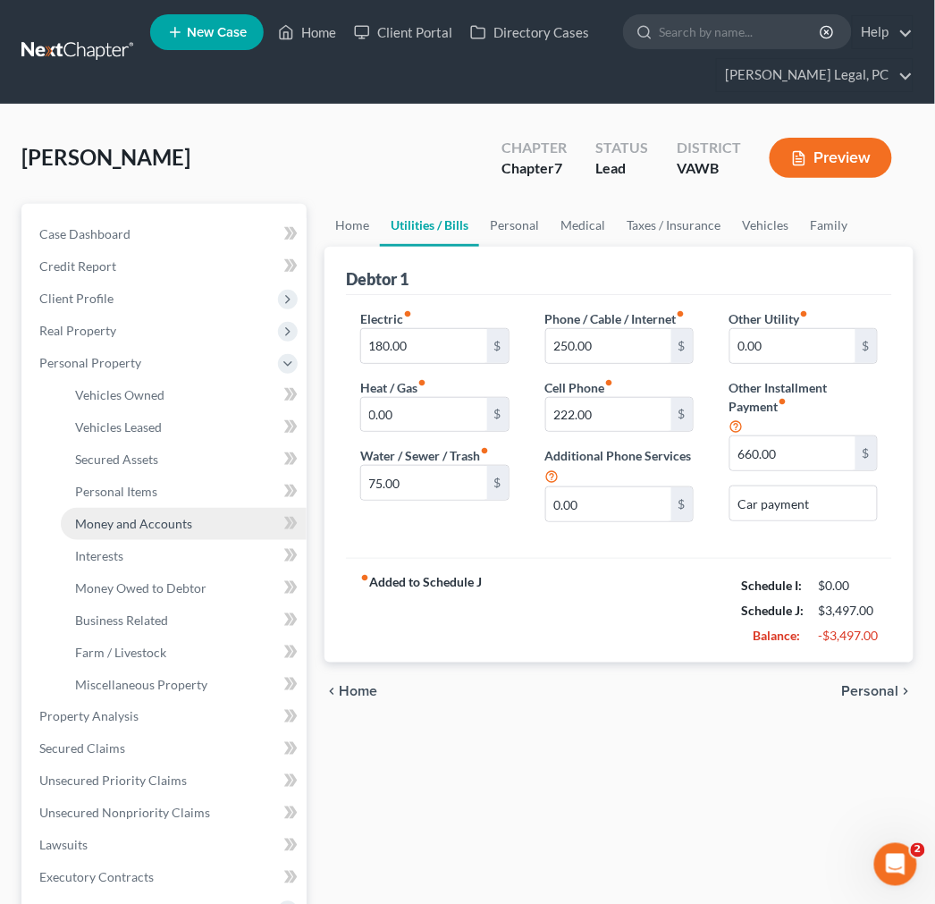
click at [112, 521] on span "Money and Accounts" at bounding box center [133, 523] width 117 height 15
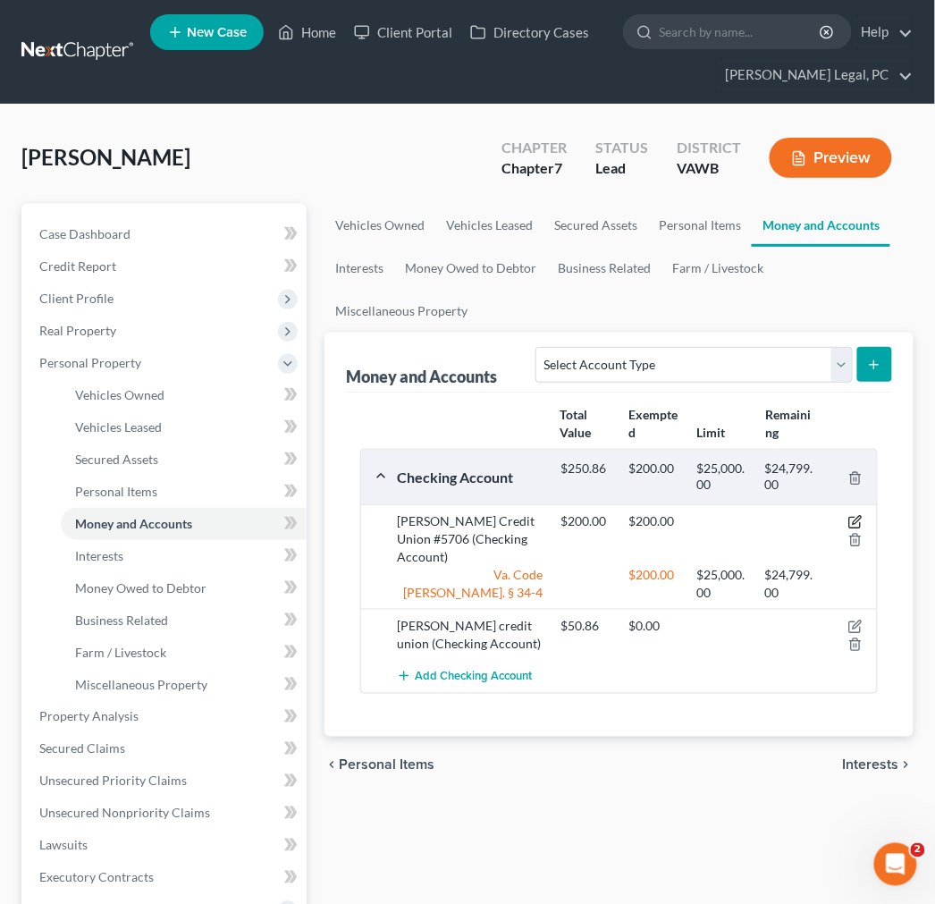
click at [854, 519] on icon "button" at bounding box center [855, 522] width 14 height 14
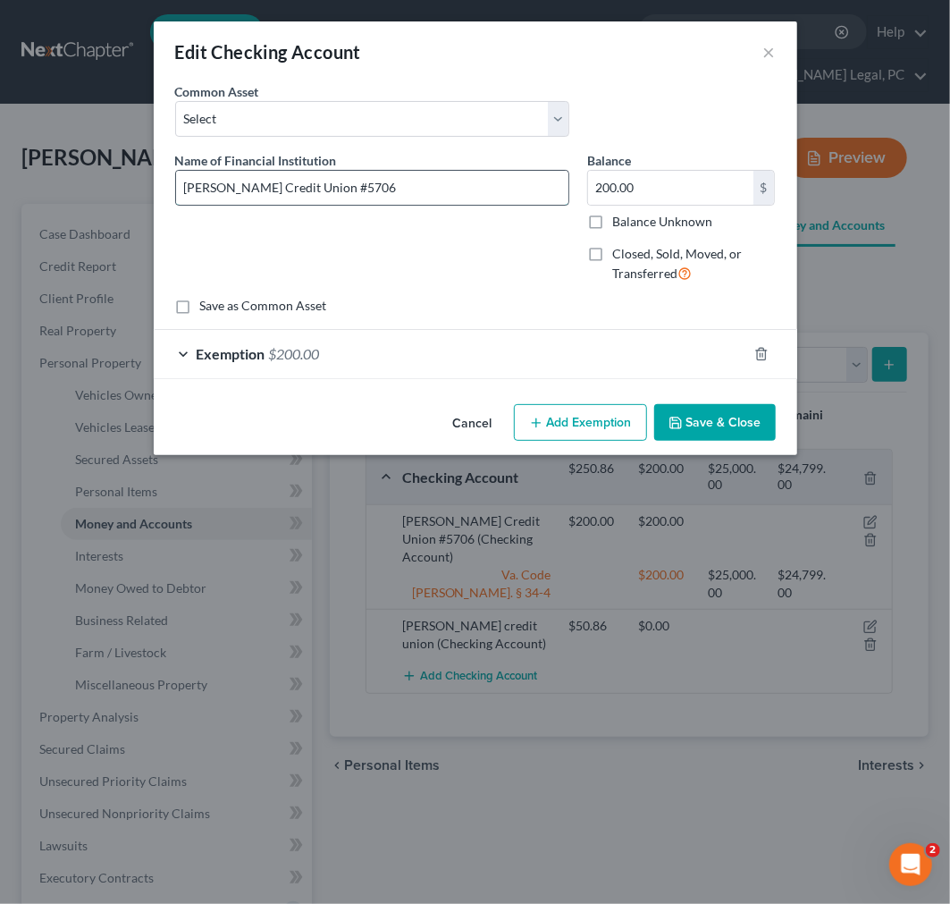
drag, startPoint x: 306, startPoint y: 188, endPoint x: 411, endPoint y: 191, distance: 105.5
click at [409, 191] on input "Eastman Credit Union #5706" at bounding box center [372, 188] width 392 height 34
type input "[PERSON_NAME] Credit Union"
click at [708, 429] on button "Save & Close" at bounding box center [715, 423] width 122 height 38
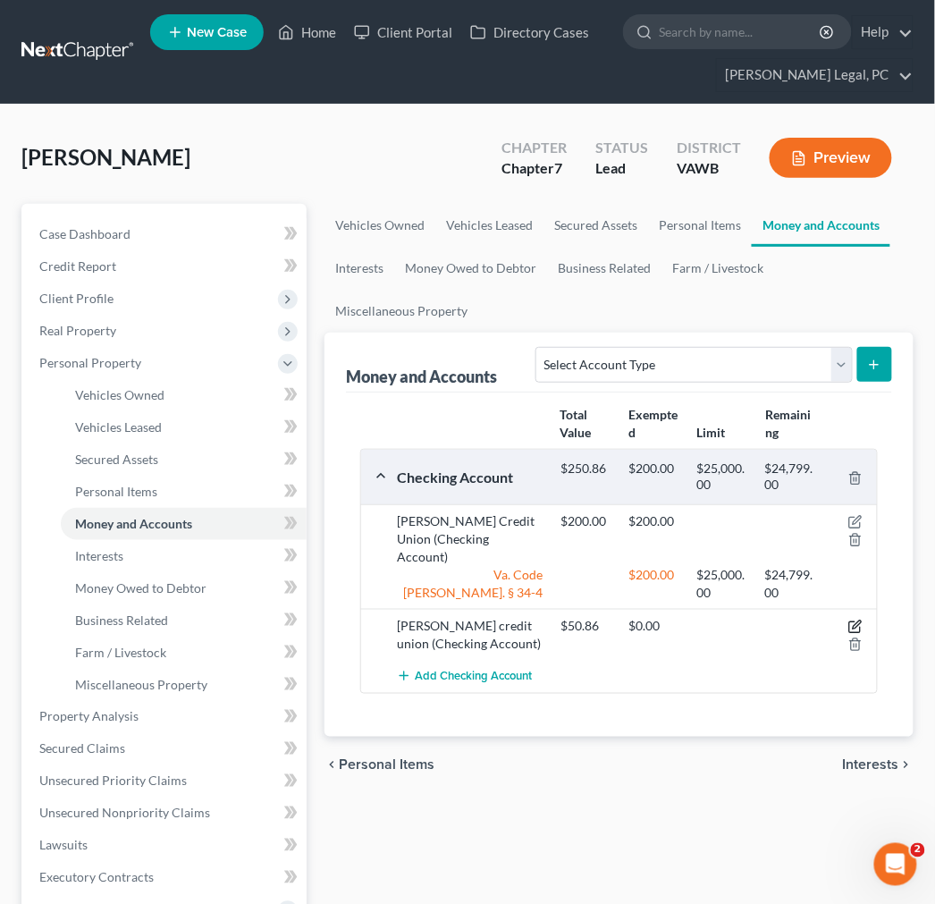
click at [851, 619] on icon "button" at bounding box center [855, 626] width 14 height 14
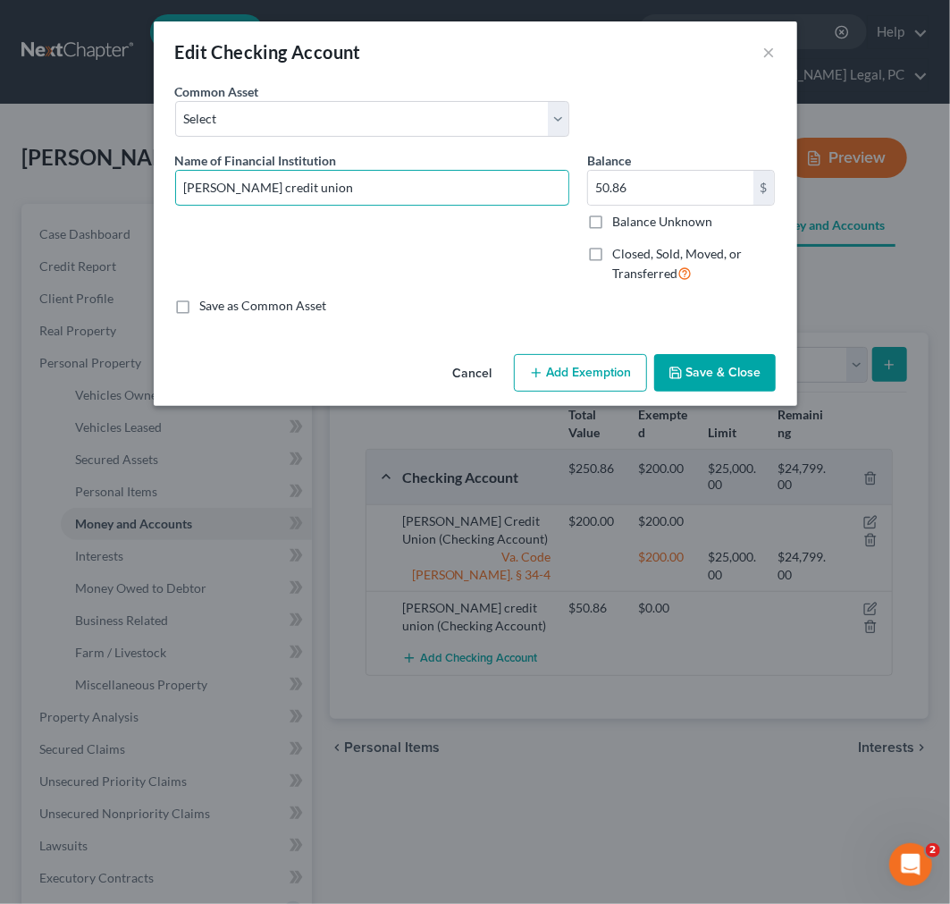
drag, startPoint x: 333, startPoint y: 191, endPoint x: 162, endPoint y: 190, distance: 170.7
click at [164, 188] on div "An exemption set must first be selected from the Filing Information section. Co…" at bounding box center [476, 214] width 644 height 265
type input "[PERSON_NAME] Credit Union"
click at [588, 367] on button "Add Exemption" at bounding box center [580, 373] width 133 height 38
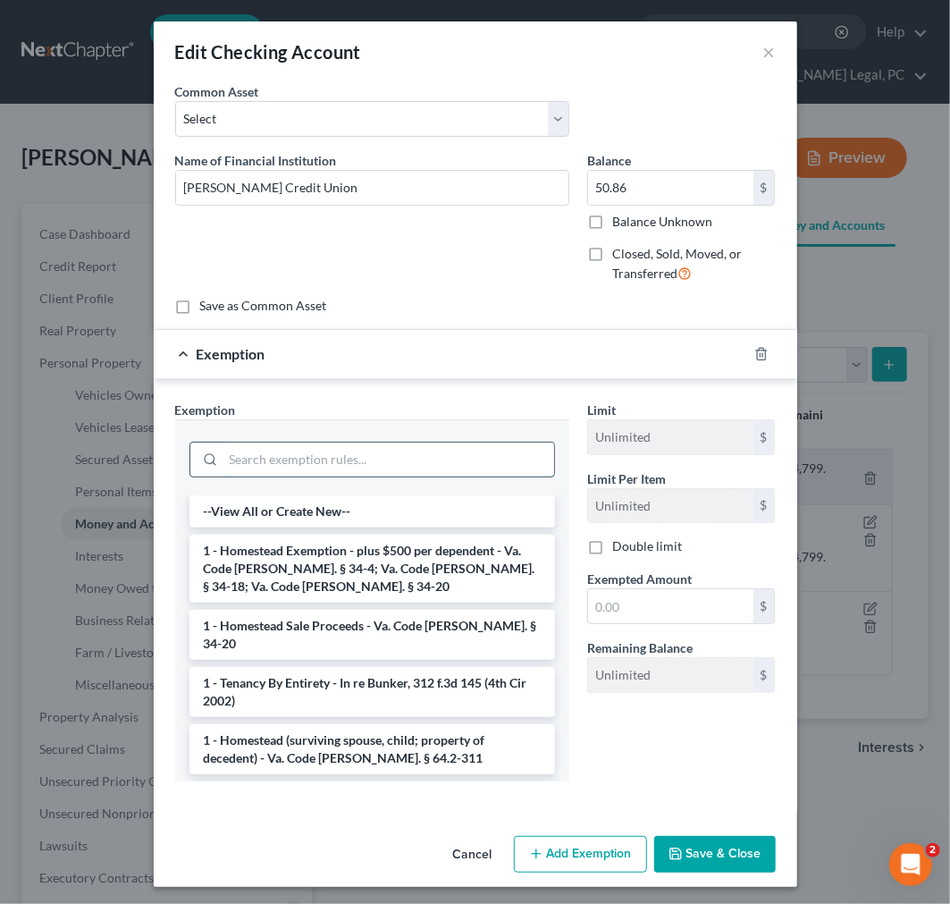
click at [354, 463] on input "search" at bounding box center [388, 459] width 331 height 34
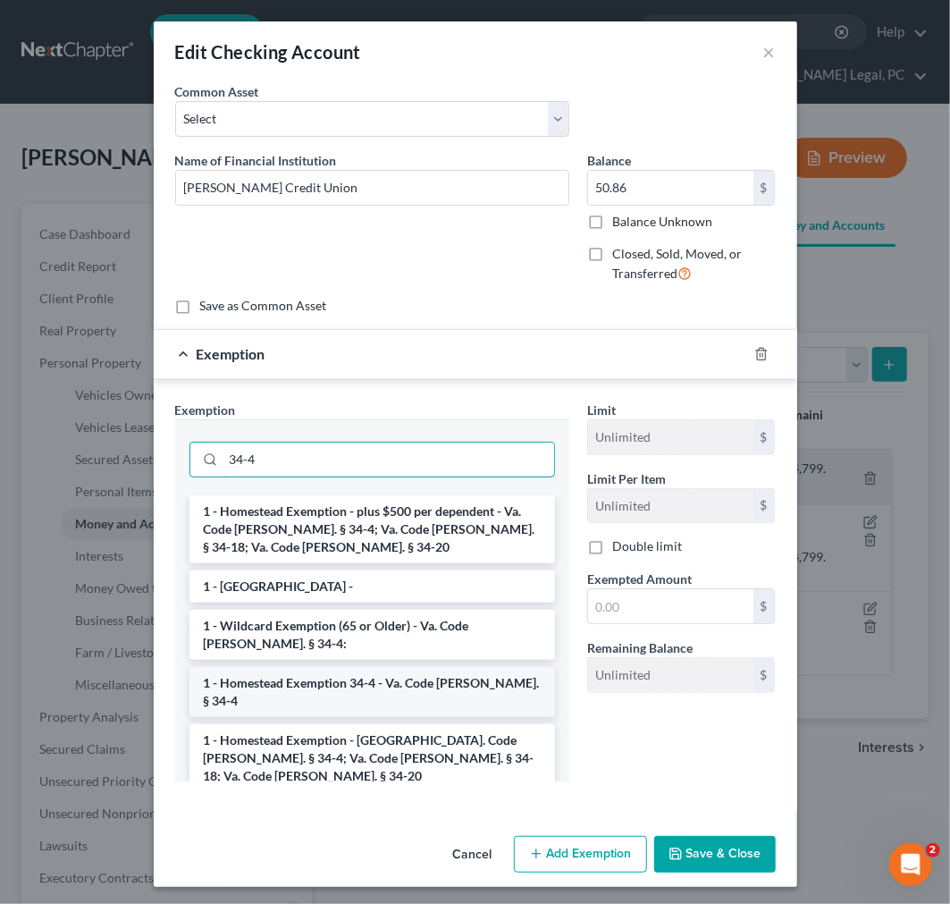
type input "34-4"
click at [444, 672] on li "1 - Homestead Exemption 34-4 - Va. Code [PERSON_NAME]. § 34-4" at bounding box center [373, 692] width 366 height 50
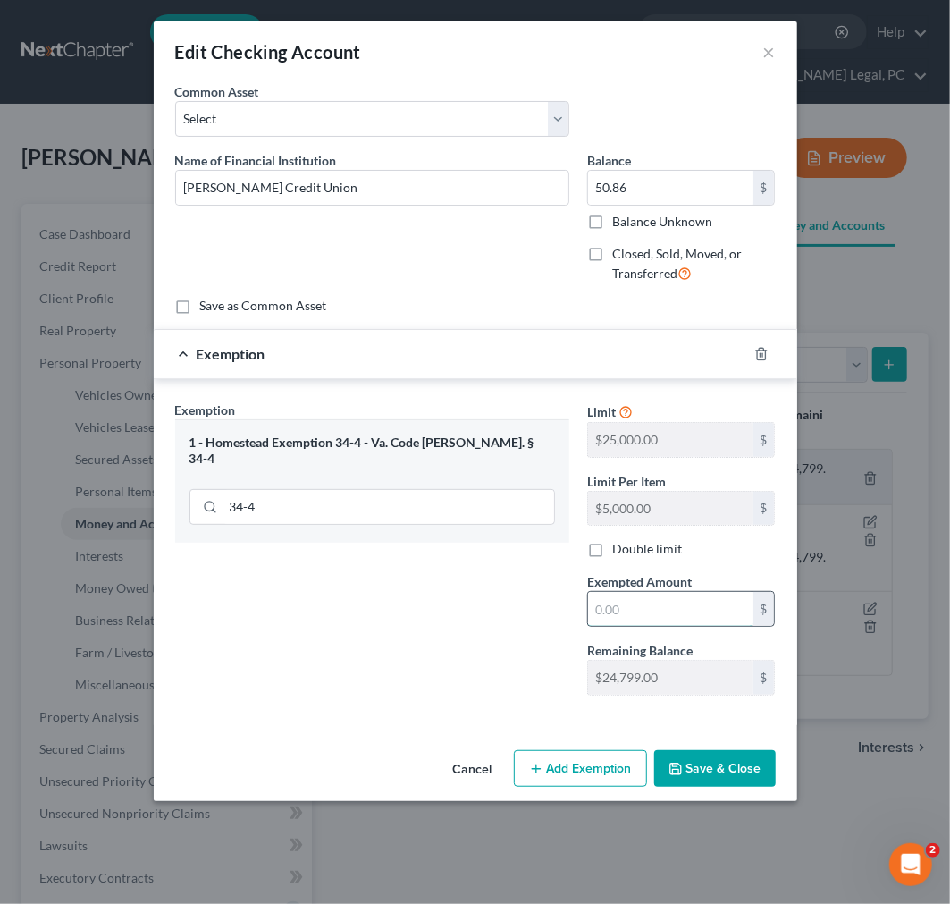
click at [659, 615] on input "text" at bounding box center [670, 609] width 165 height 34
type input "50.00"
click at [707, 778] on button "Save & Close" at bounding box center [715, 769] width 122 height 38
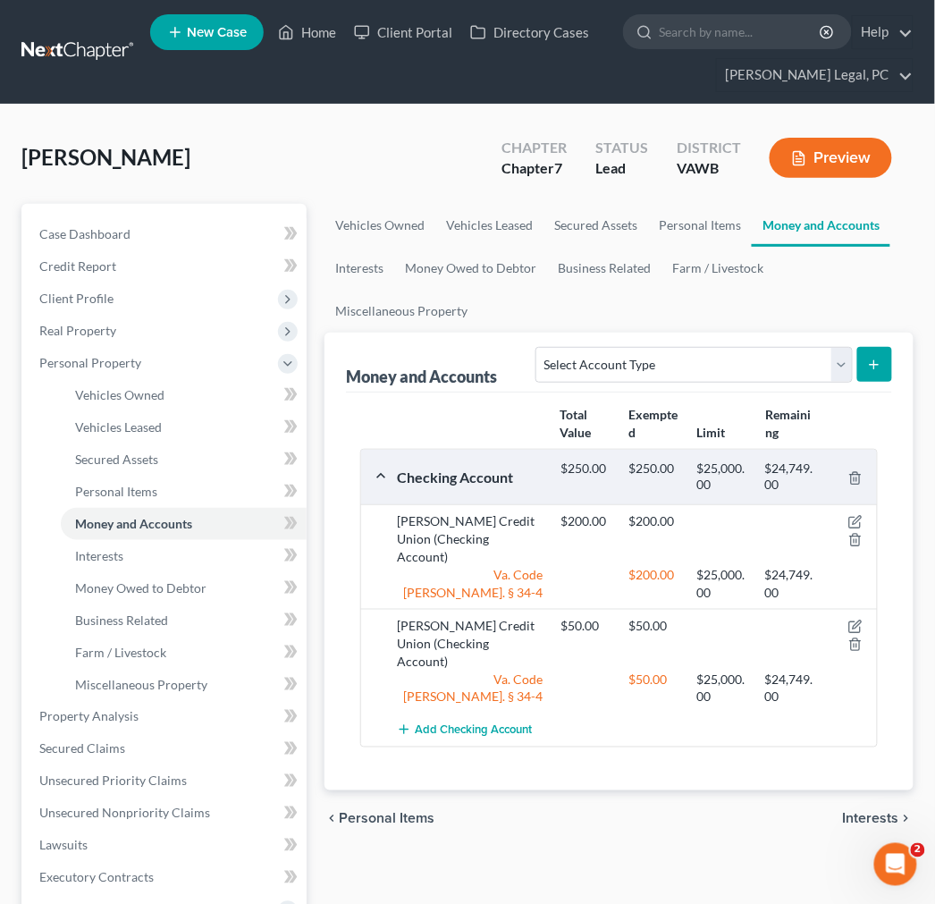
click at [883, 812] on span "Interests" at bounding box center [871, 819] width 56 height 14
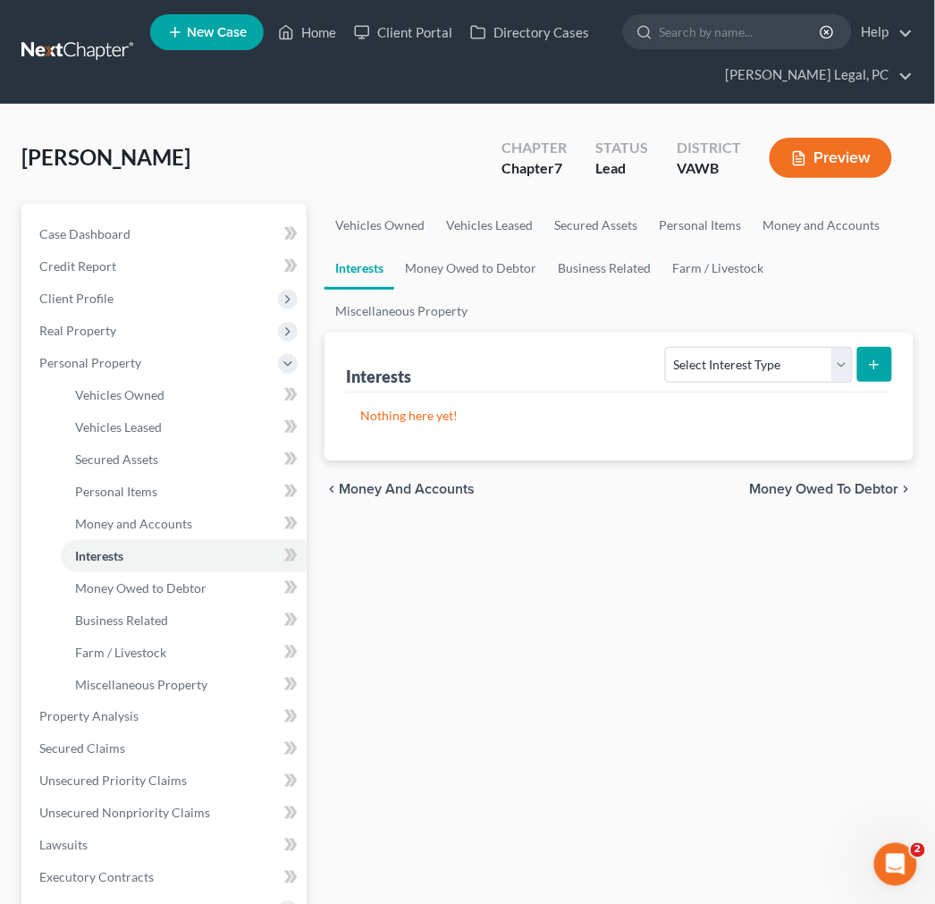
click at [704, 649] on div "Vehicles Owned Vehicles Leased Secured Assets Personal Items Money and Accounts…" at bounding box center [619, 720] width 607 height 1032
click at [843, 370] on select "Select Interest Type 401K Annuity Bond Education IRA Government Bond Government…" at bounding box center [758, 365] width 187 height 36
click at [508, 676] on div "Vehicles Owned Vehicles Leased Secured Assets Personal Items Money and Accounts…" at bounding box center [619, 720] width 607 height 1032
click at [845, 488] on span "Money Owed to Debtor" at bounding box center [824, 489] width 149 height 14
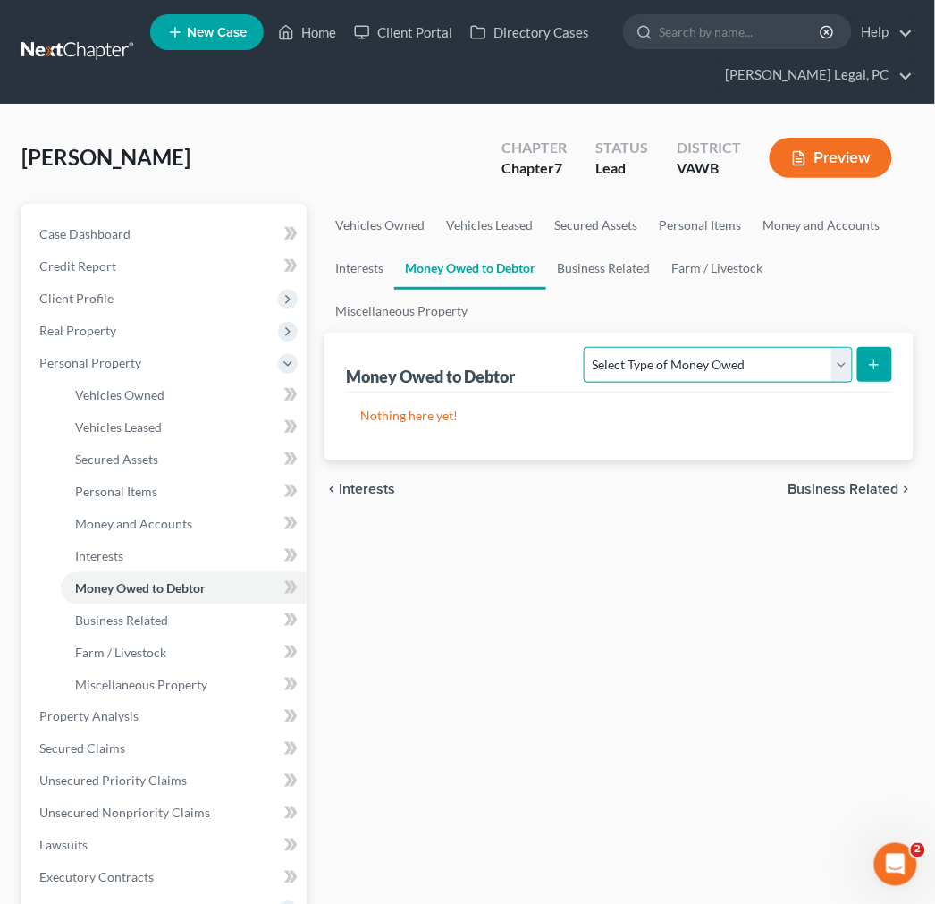
click at [841, 374] on select "Select Type of Money Owed Accounts Receivable Alimony Child Support Claims Agai…" at bounding box center [718, 365] width 268 height 36
select select "equitable_or_future_interests"
click at [587, 347] on select "Select Type of Money Owed Accounts Receivable Alimony Child Support Claims Agai…" at bounding box center [718, 365] width 268 height 36
click at [879, 365] on line "submit" at bounding box center [875, 365] width 8 height 0
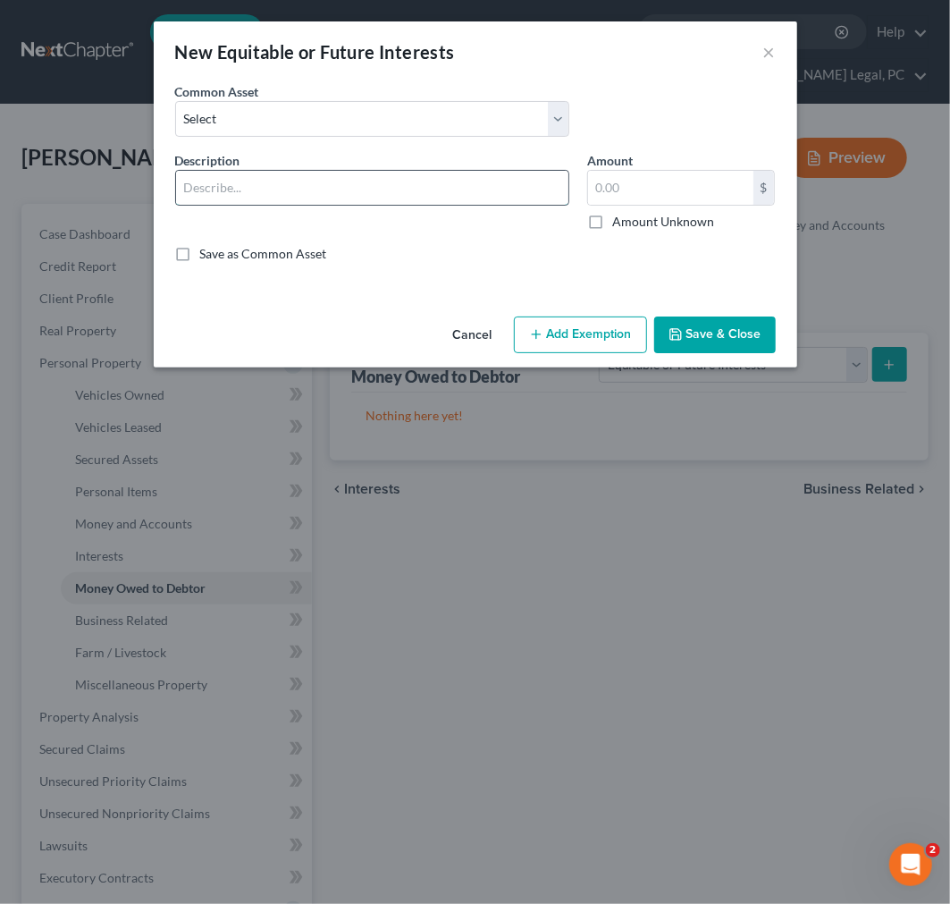
click at [384, 191] on input "text" at bounding box center [372, 188] width 392 height 34
click at [360, 194] on input "text" at bounding box center [372, 188] width 392 height 34
type input "Inchoate interest in inheritance Property *Debtor understands that if he become…"
click at [646, 191] on input "text" at bounding box center [670, 188] width 165 height 34
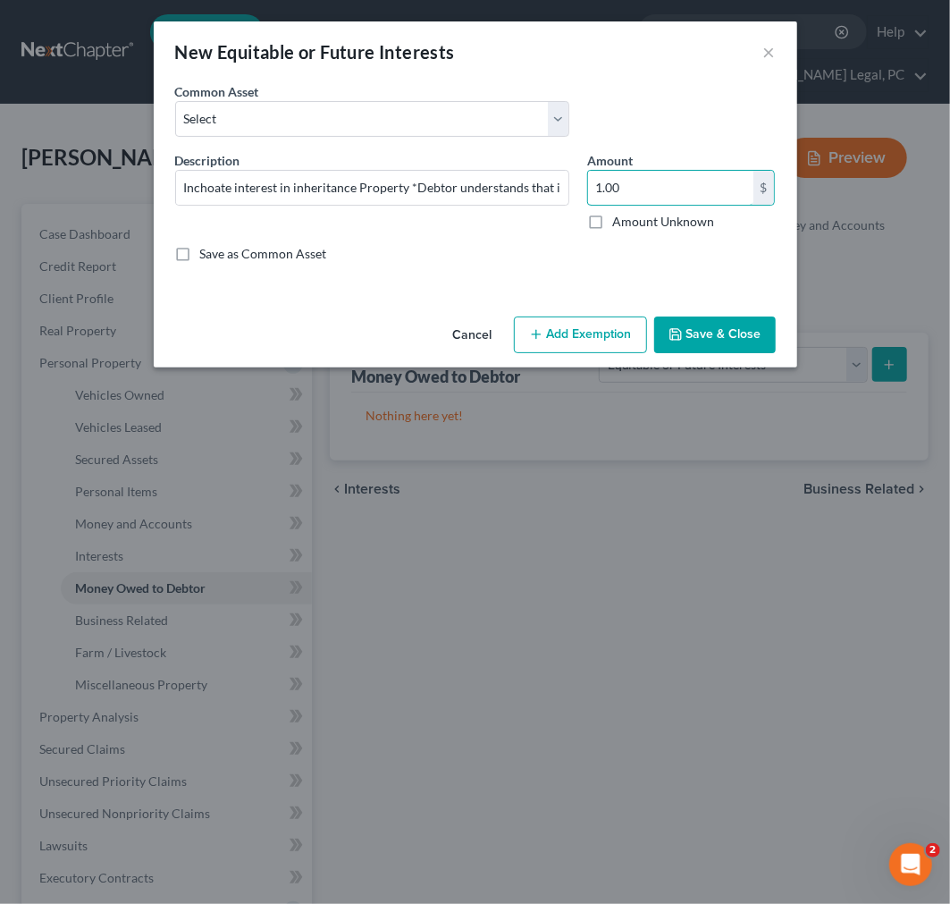
type input "1.00"
click at [600, 334] on button "Add Exemption" at bounding box center [580, 335] width 133 height 38
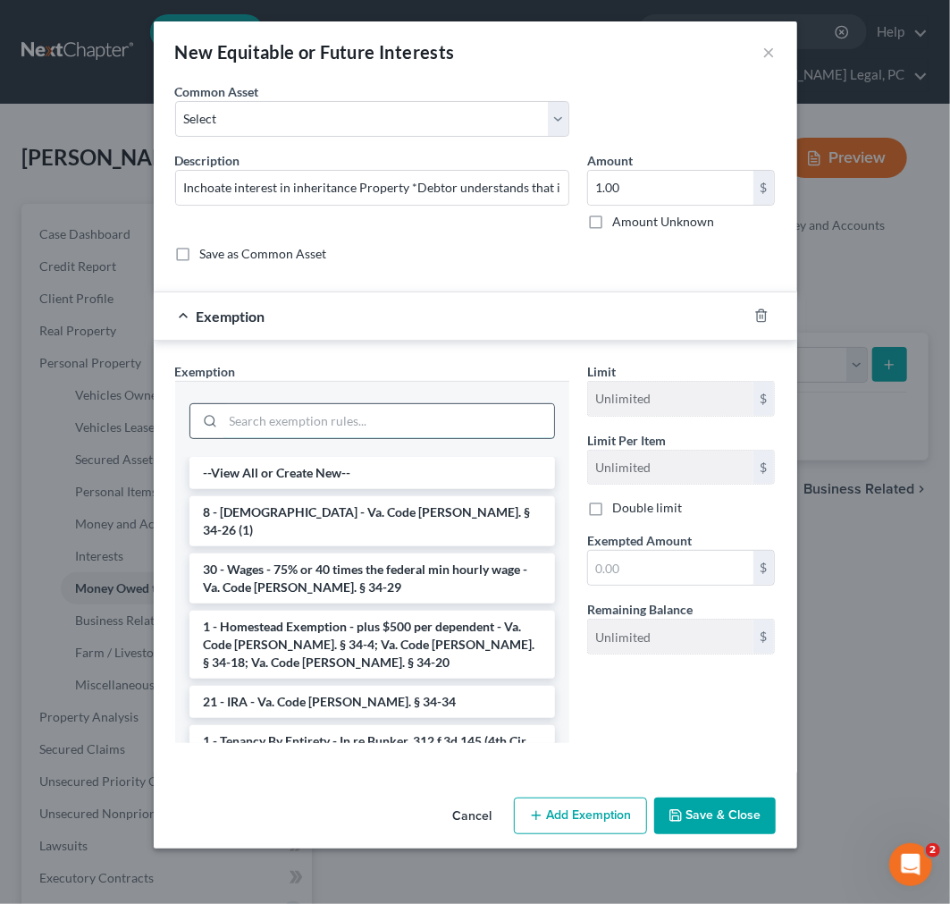
click at [355, 421] on input "search" at bounding box center [388, 421] width 331 height 34
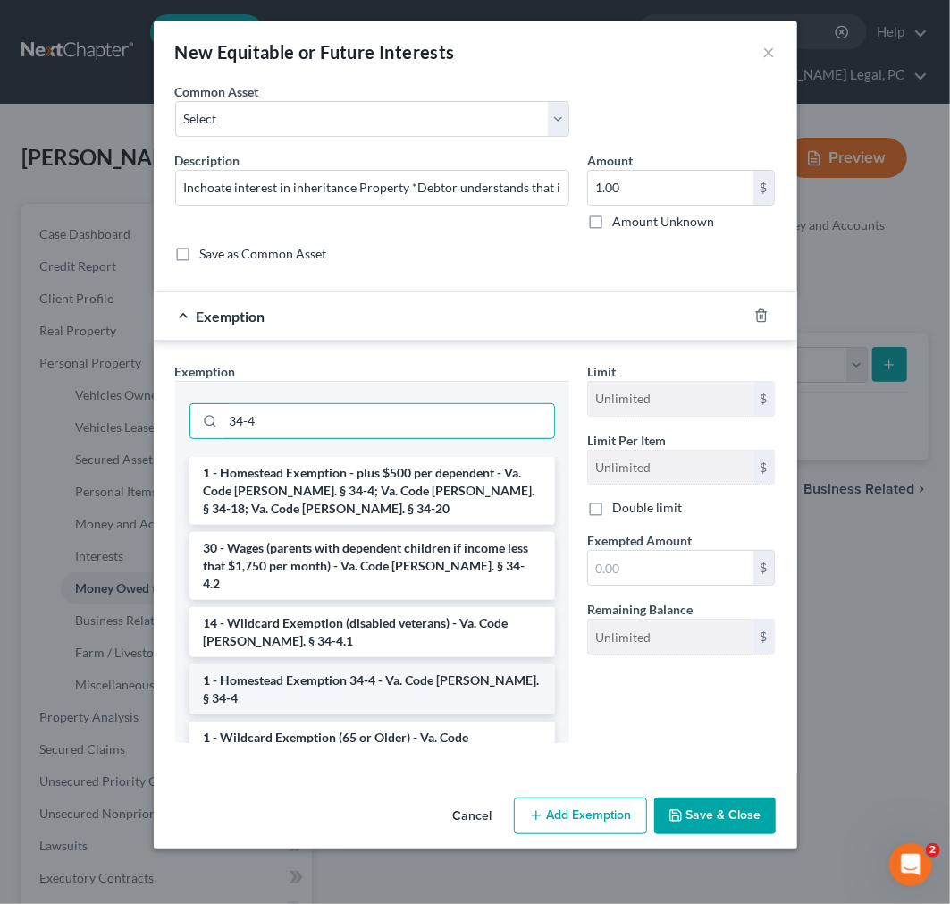
type input "34-4"
click at [364, 664] on li "1 - Homestead Exemption 34-4 - Va. Code [PERSON_NAME]. § 34-4" at bounding box center [373, 689] width 366 height 50
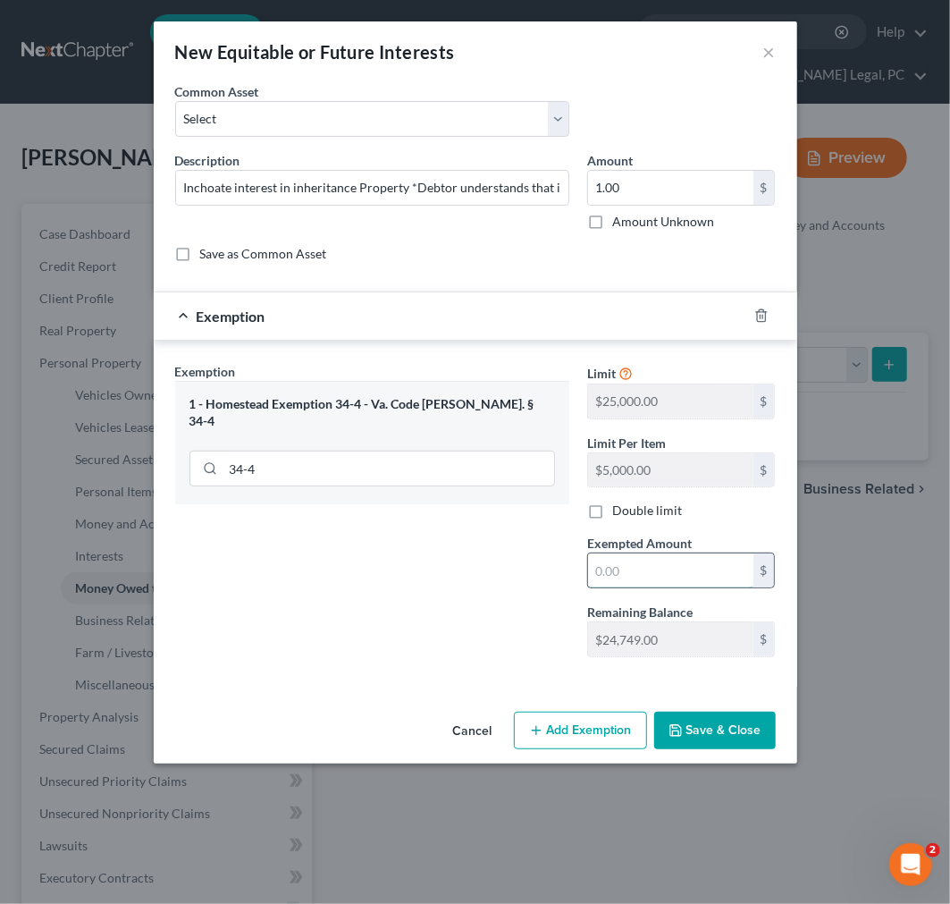
click at [647, 582] on input "text" at bounding box center [670, 570] width 165 height 34
type input "1.00"
click at [709, 737] on button "Save & Close" at bounding box center [715, 731] width 122 height 38
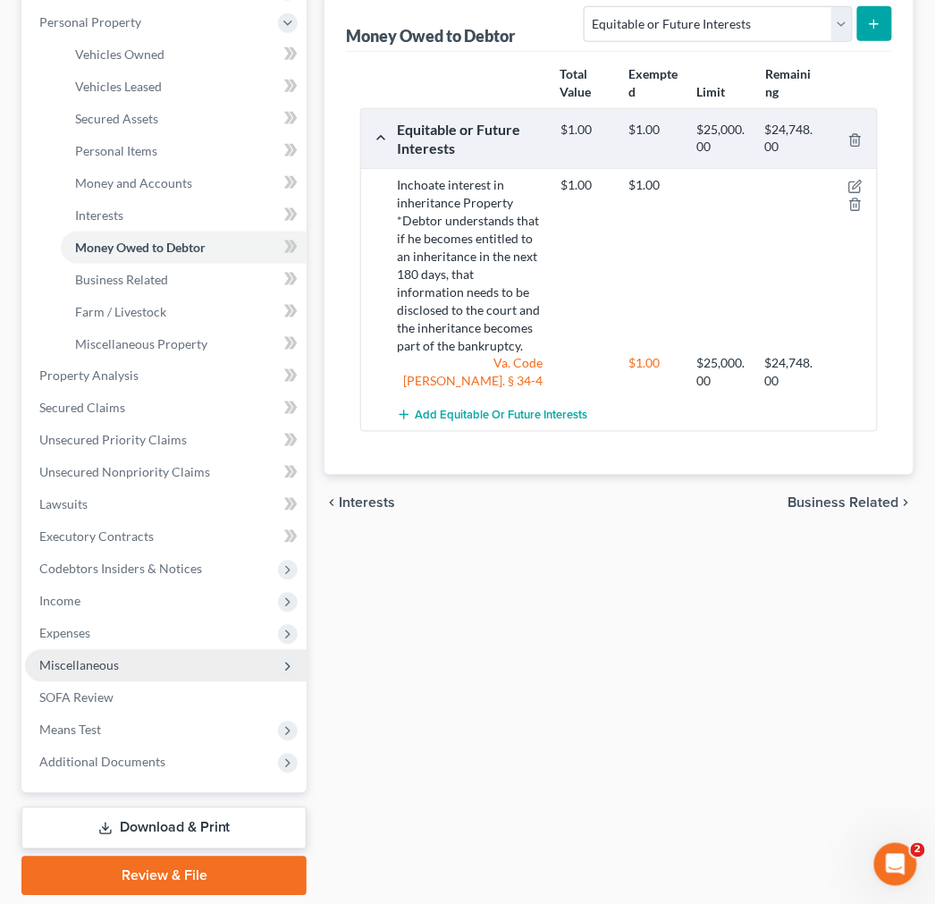
scroll to position [397, 0]
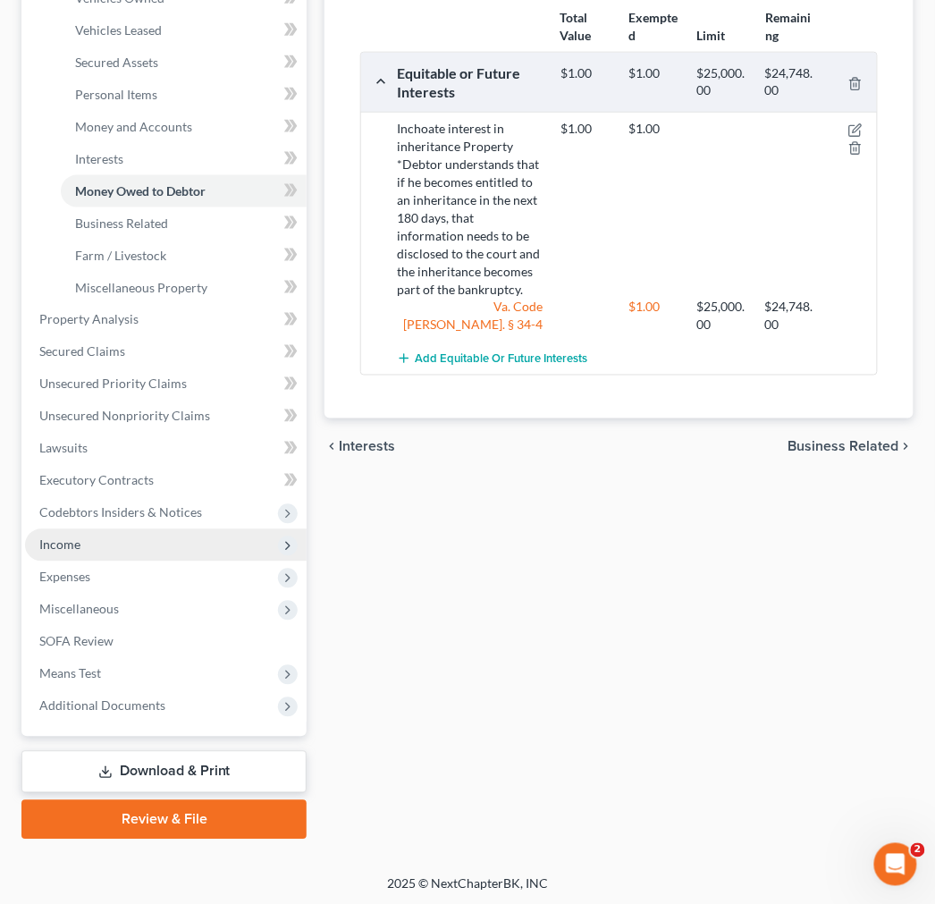
click at [75, 543] on span "Income" at bounding box center [59, 544] width 41 height 15
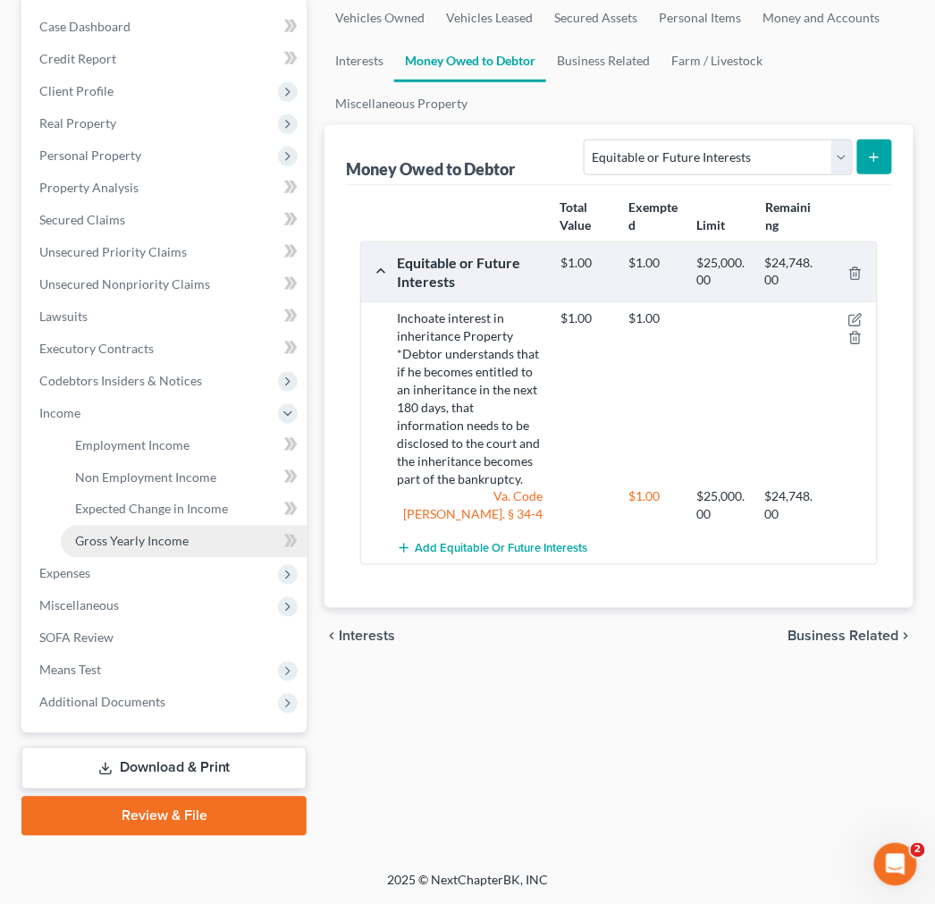
scroll to position [206, 0]
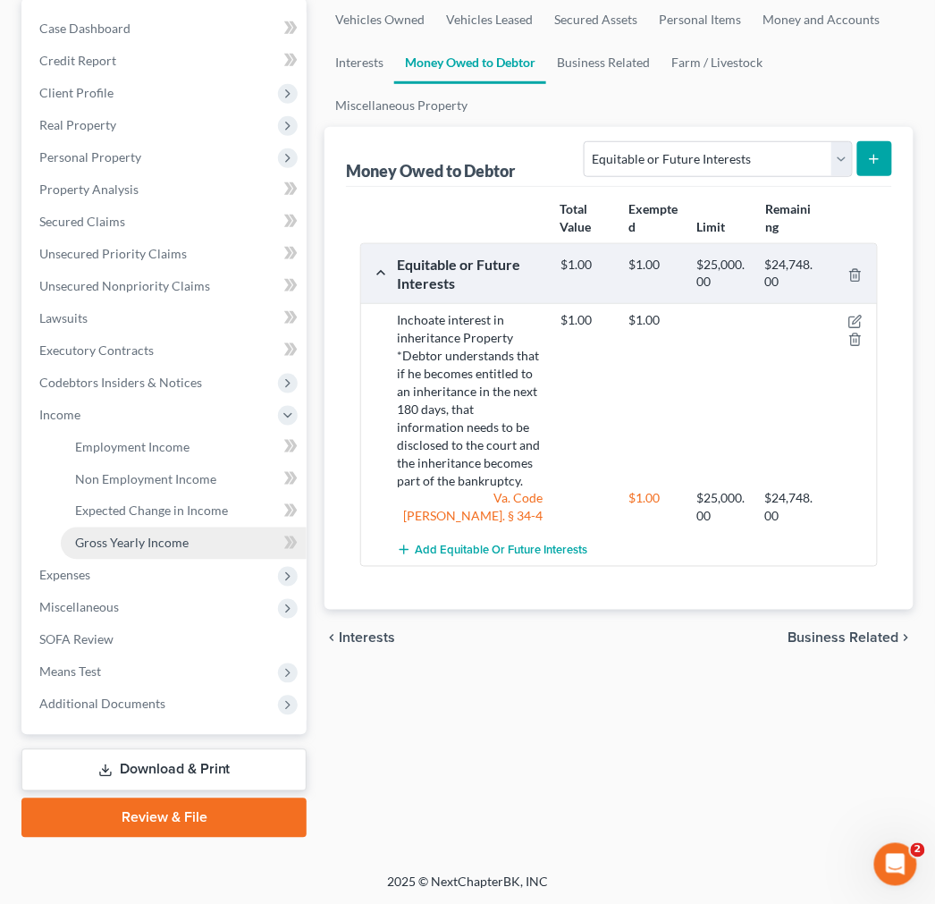
click at [105, 543] on span "Gross Yearly Income" at bounding box center [132, 542] width 114 height 15
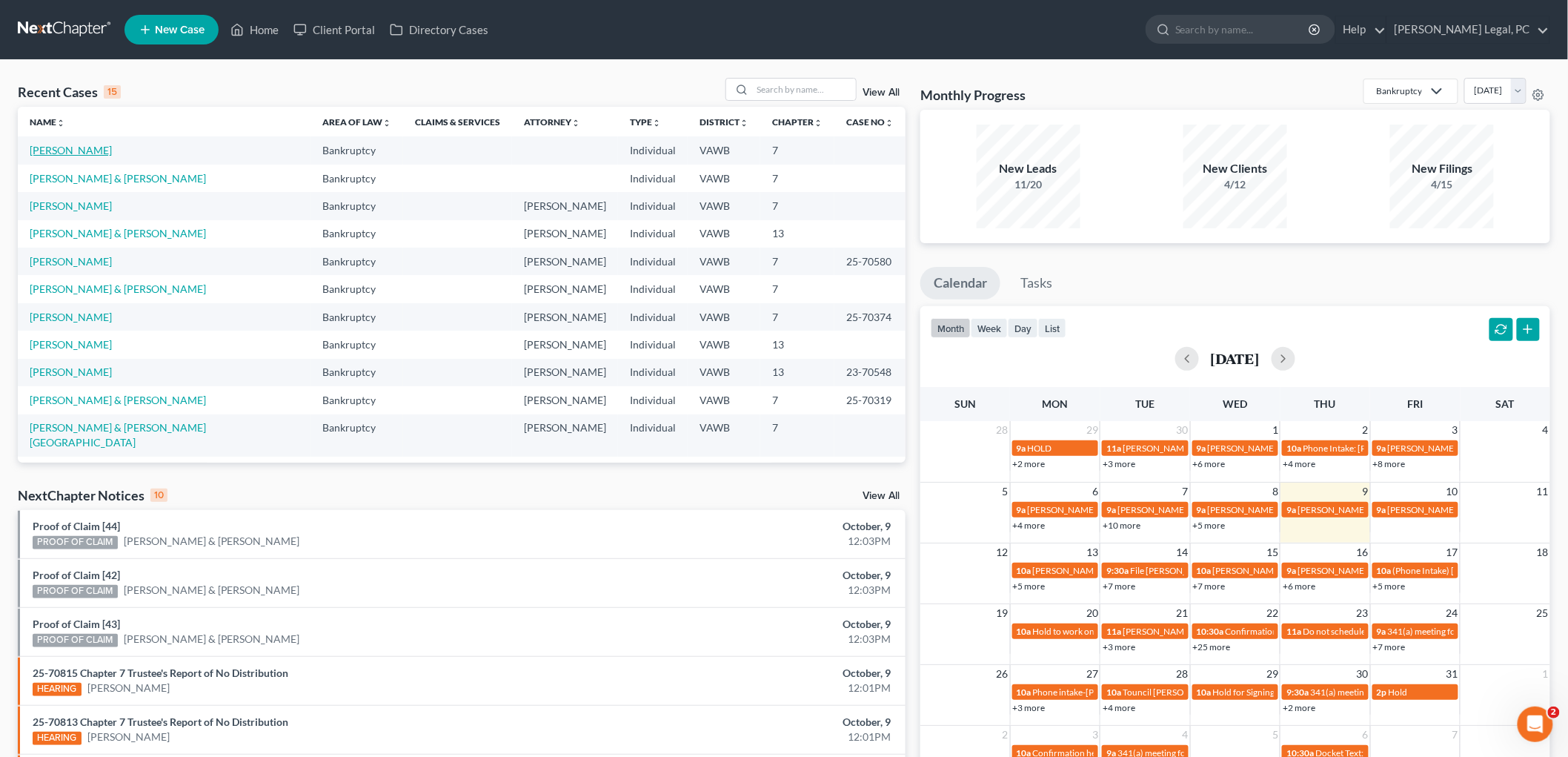
click at [62, 147] on link "[PERSON_NAME]" at bounding box center [70, 149] width 82 height 12
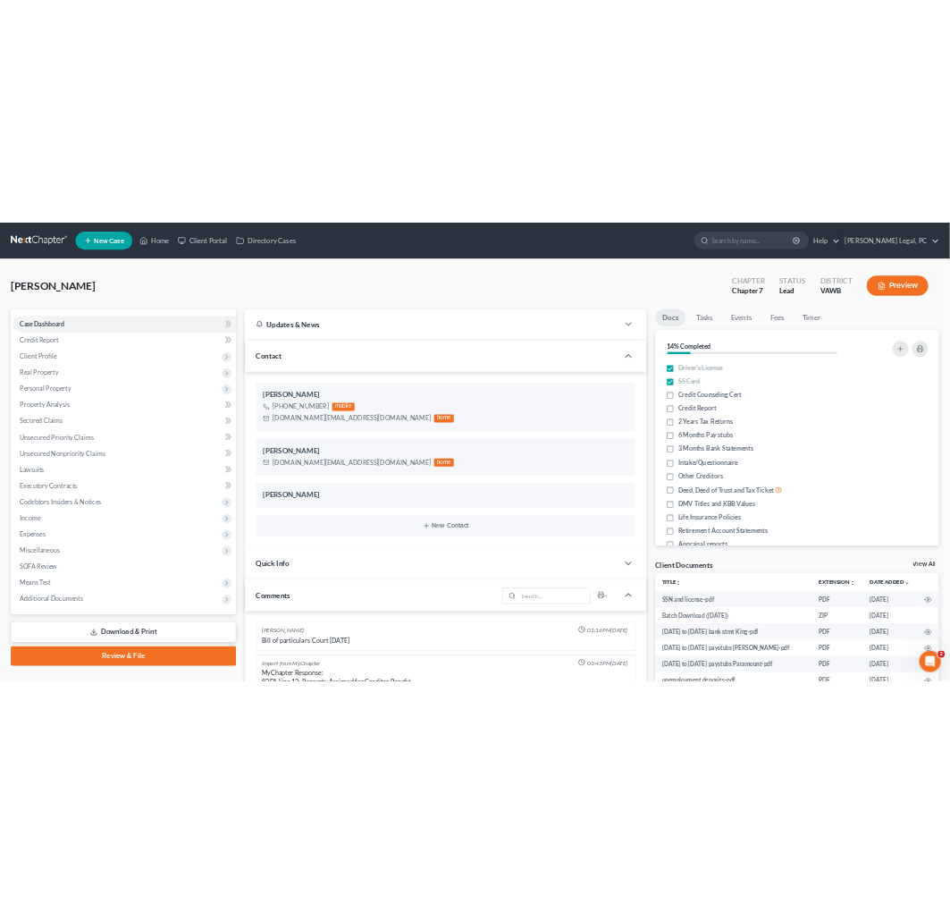
scroll to position [1136, 0]
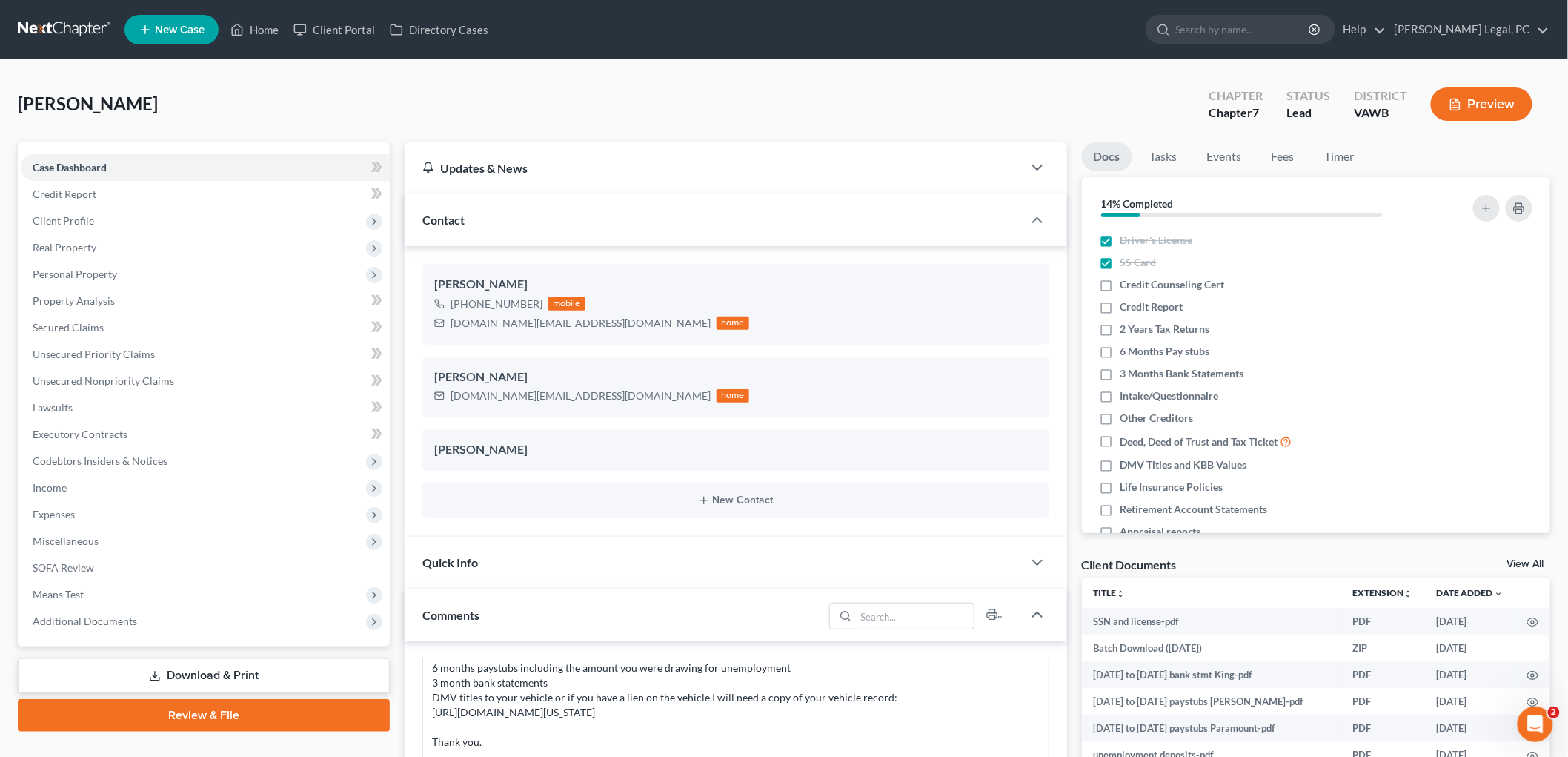
click at [446, 119] on div "[PERSON_NAME] Upgraded Chapter Chapter 7 Status Lead District [GEOGRAPHIC_DATA]…" at bounding box center [784, 110] width 1533 height 65
click at [84, 273] on span "Personal Property" at bounding box center [75, 274] width 85 height 12
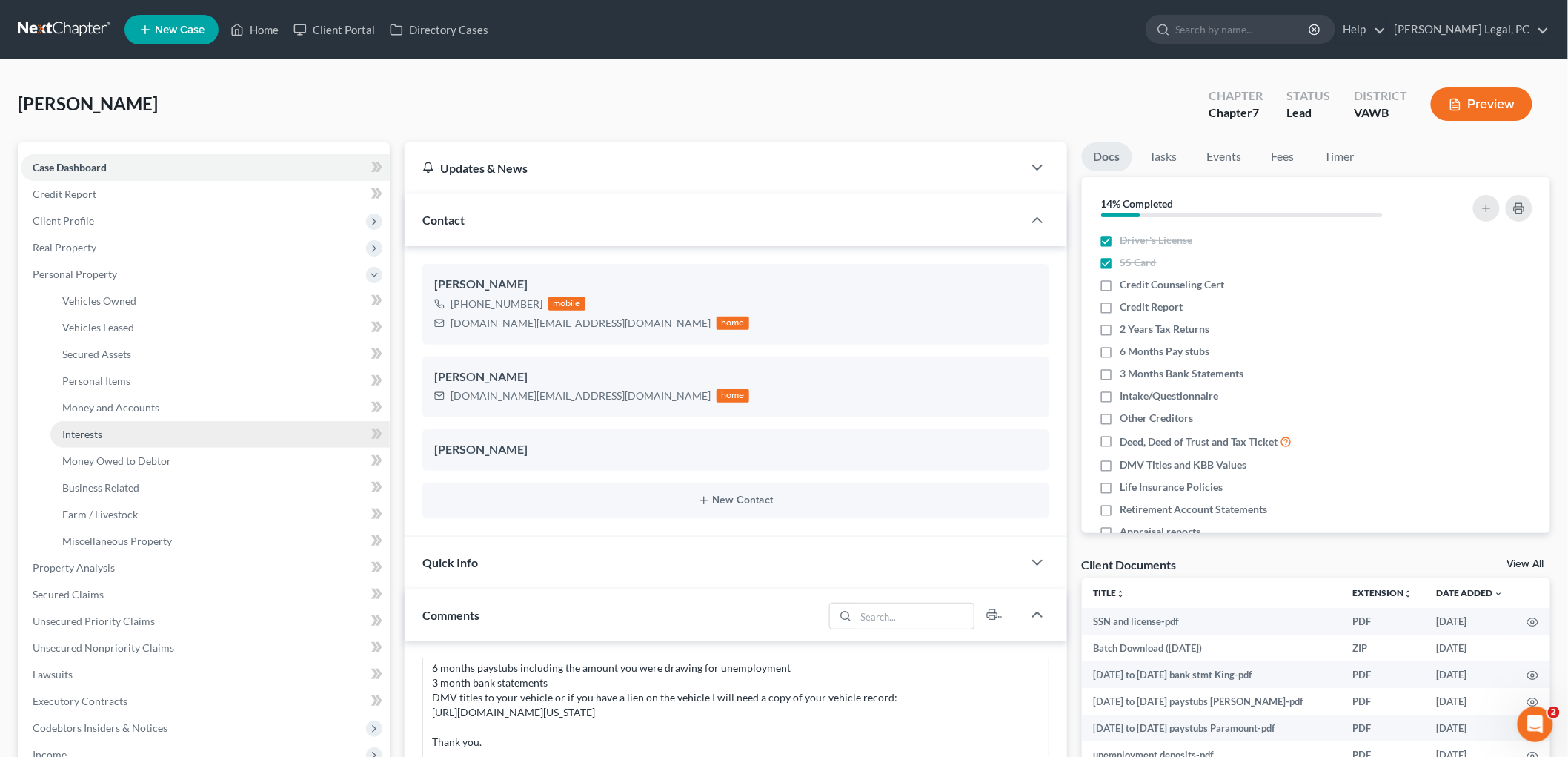
click at [107, 437] on link "Interests" at bounding box center [220, 434] width 339 height 27
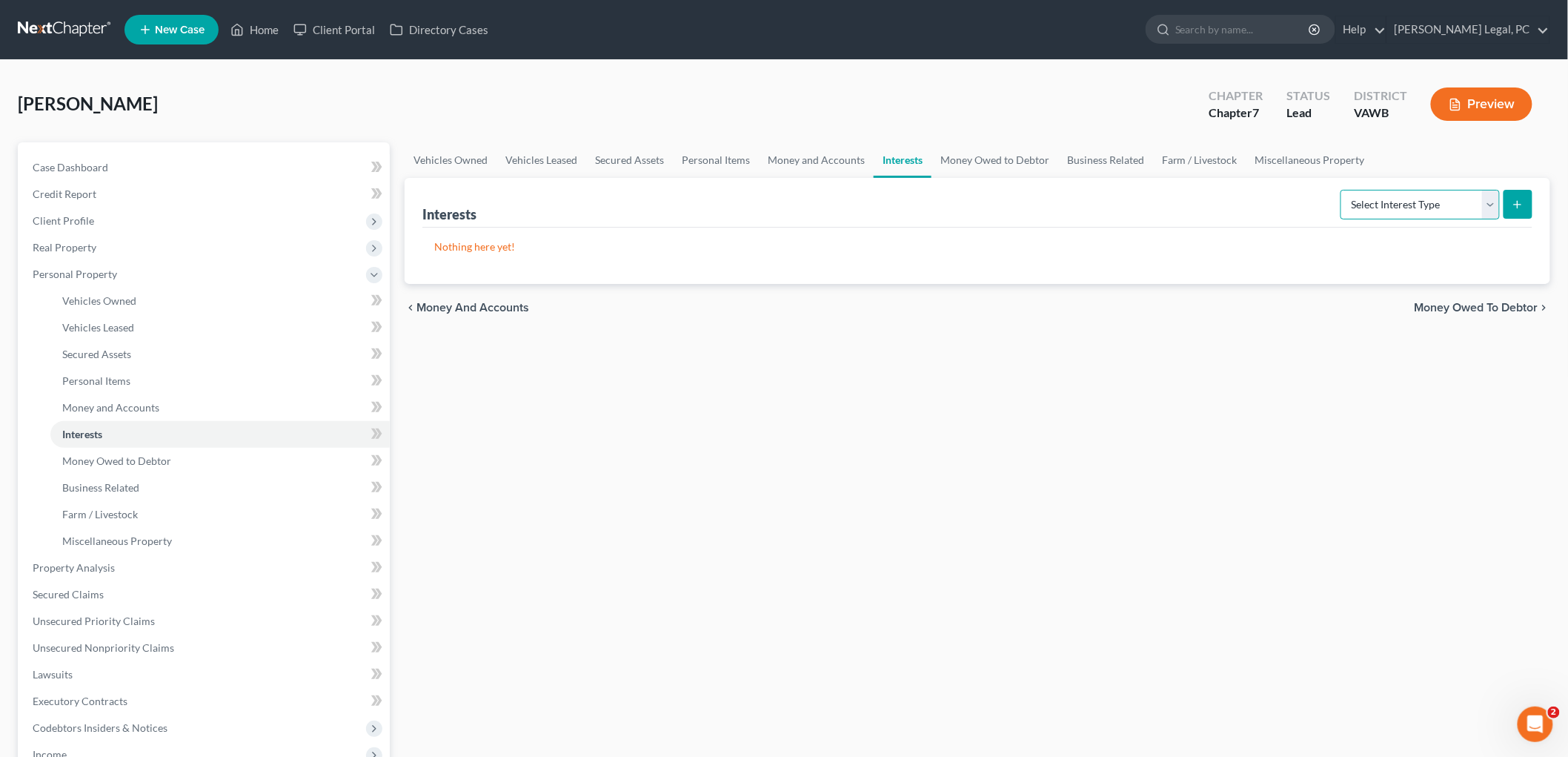
click at [1413, 199] on select "Select Interest Type 401K Annuity Bond Education IRA Government Bond Government…" at bounding box center [1420, 205] width 159 height 30
drag, startPoint x: 1044, startPoint y: 621, endPoint x: 1428, endPoint y: 362, distance: 463.2
click at [1049, 609] on div "Vehicles Owned Vehicles Leased Secured Assets Personal Items Money and Accounts…" at bounding box center [978, 570] width 1161 height 856
click at [1493, 307] on span "Money Owed to Debtor" at bounding box center [1476, 308] width 124 height 12
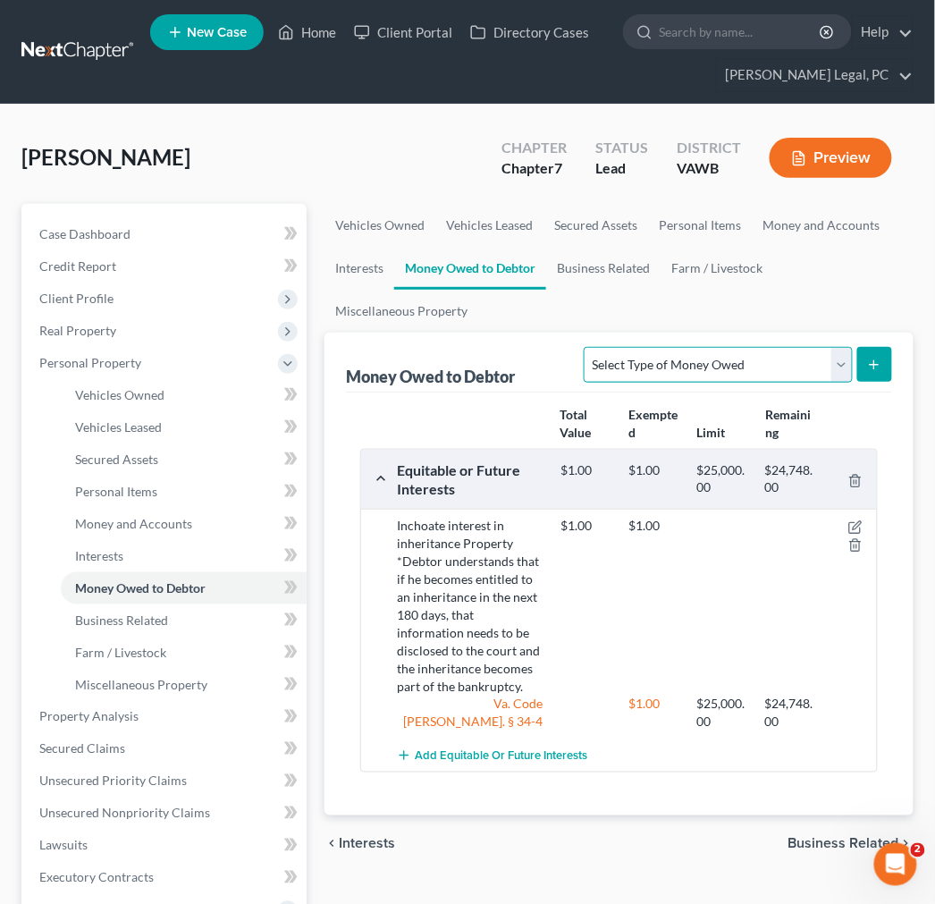
click at [752, 363] on select "Select Type of Money Owed Accounts Receivable Alimony Child Support Claims Agai…" at bounding box center [718, 365] width 268 height 36
select select "expected_tax_refund"
click at [584, 347] on select "Select Type of Money Owed Accounts Receivable Alimony Child Support Claims Agai…" at bounding box center [718, 365] width 268 height 36
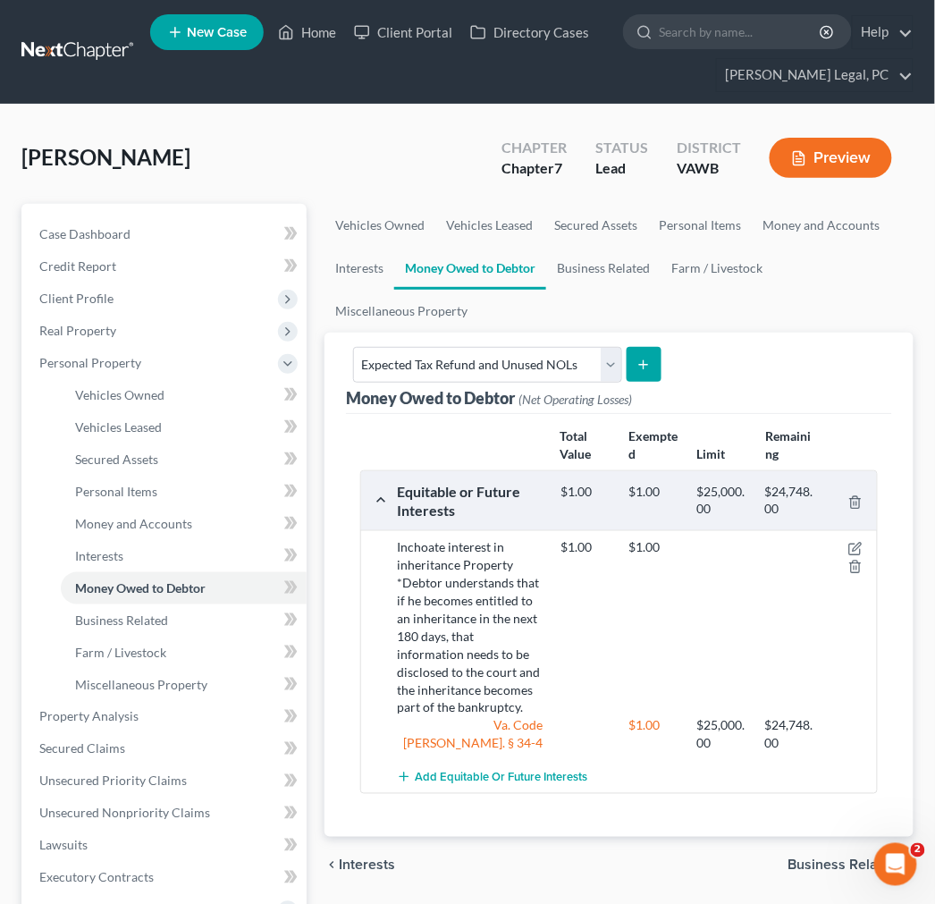
click at [646, 363] on icon "submit" at bounding box center [643, 365] width 14 height 14
select select "0"
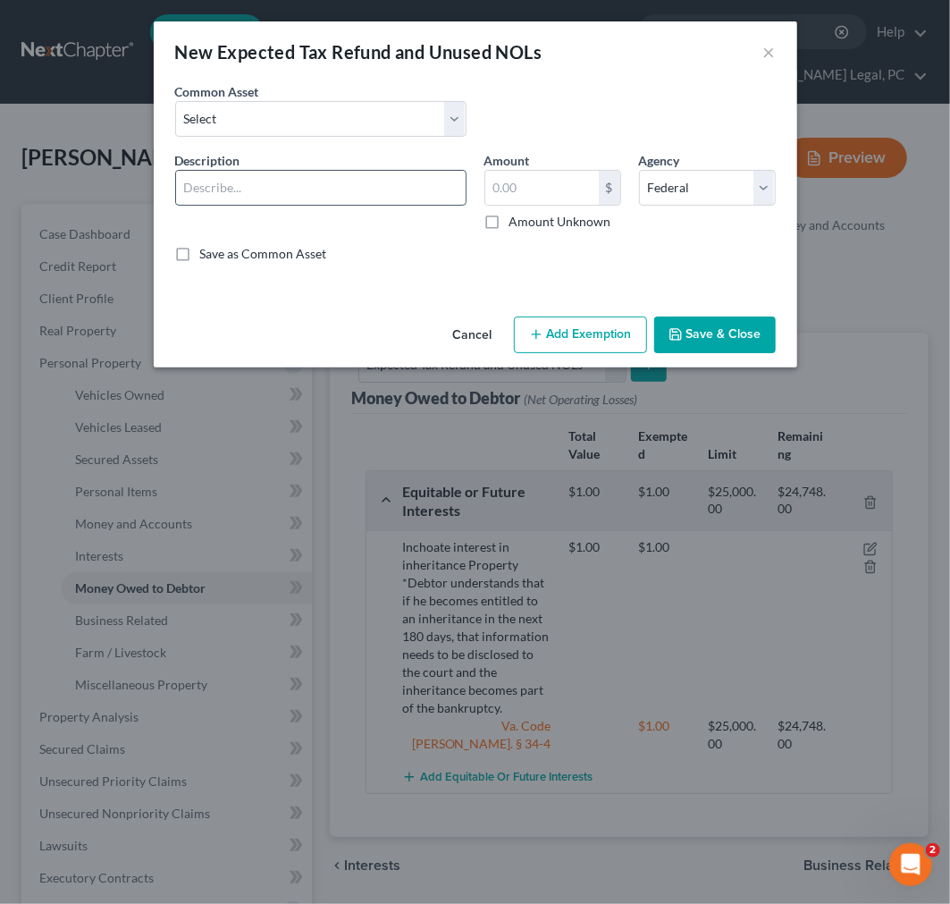
click at [332, 197] on input "text" at bounding box center [321, 188] width 290 height 34
type input "2025 prorata federal tax refund"
click at [501, 185] on input "text" at bounding box center [542, 188] width 114 height 34
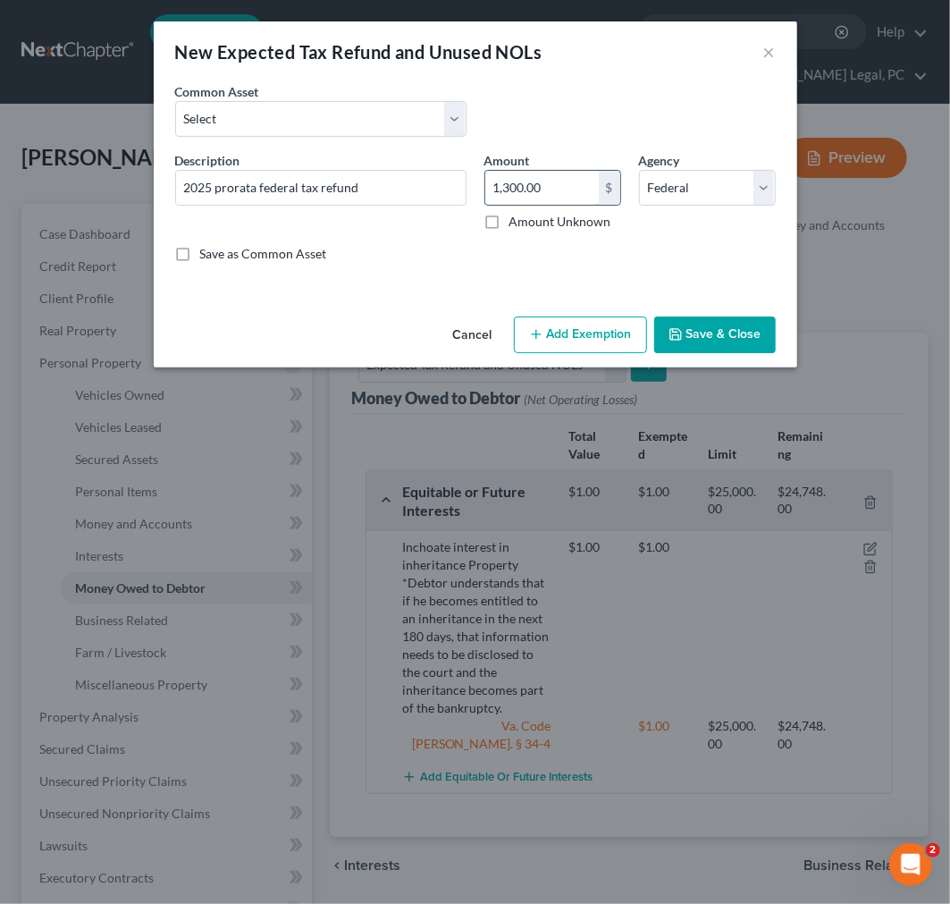
type input "1,300.00"
click at [560, 338] on button "Add Exemption" at bounding box center [580, 335] width 133 height 38
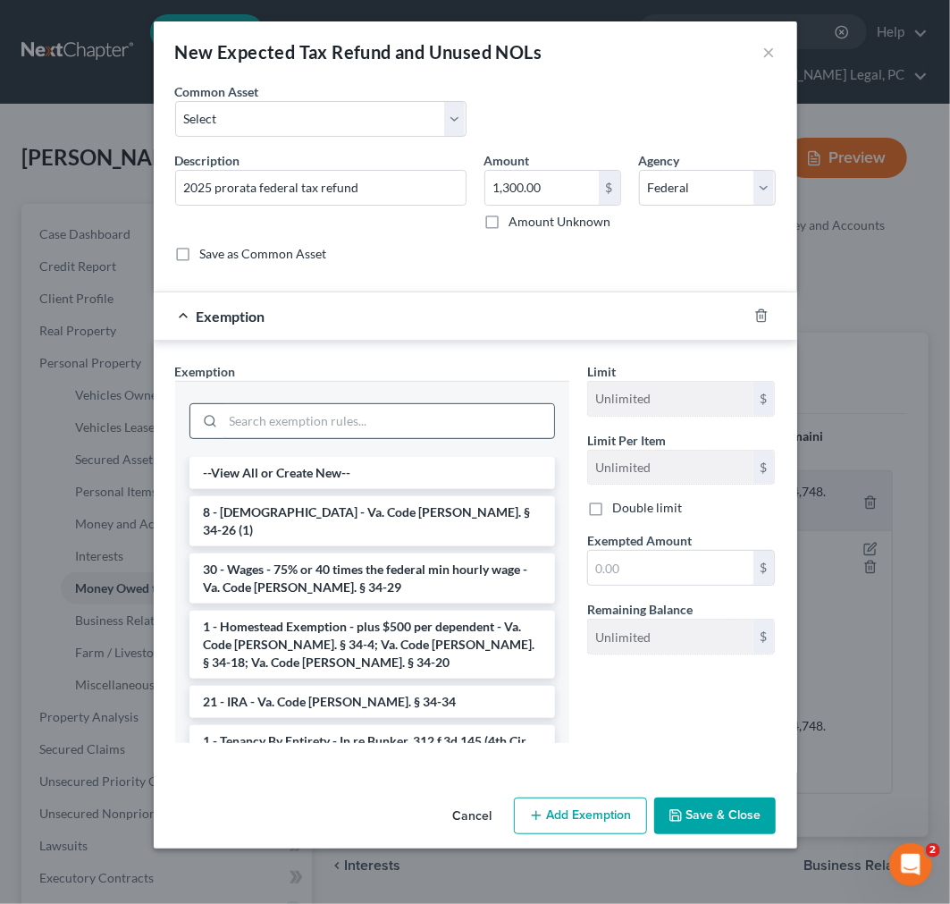
click at [432, 417] on input "search" at bounding box center [388, 421] width 331 height 34
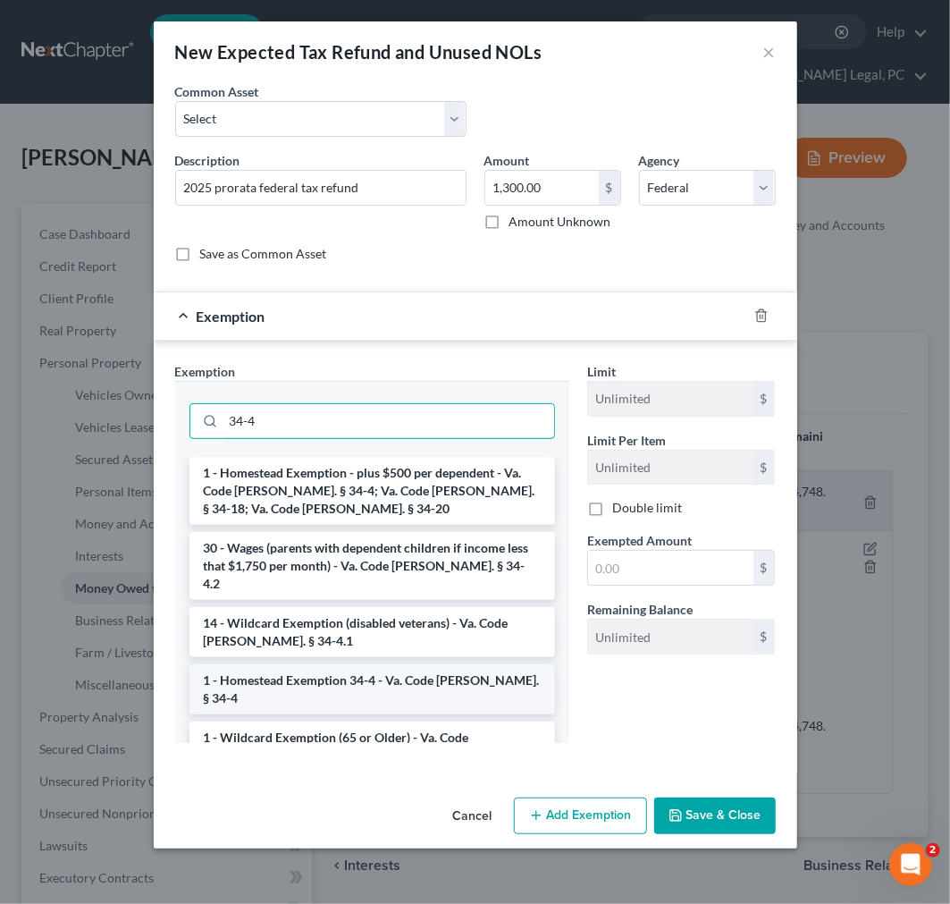
type input "34-4"
click at [409, 664] on li "1 - Homestead Exemption 34-4 - Va. Code [PERSON_NAME]. § 34-4" at bounding box center [373, 689] width 366 height 50
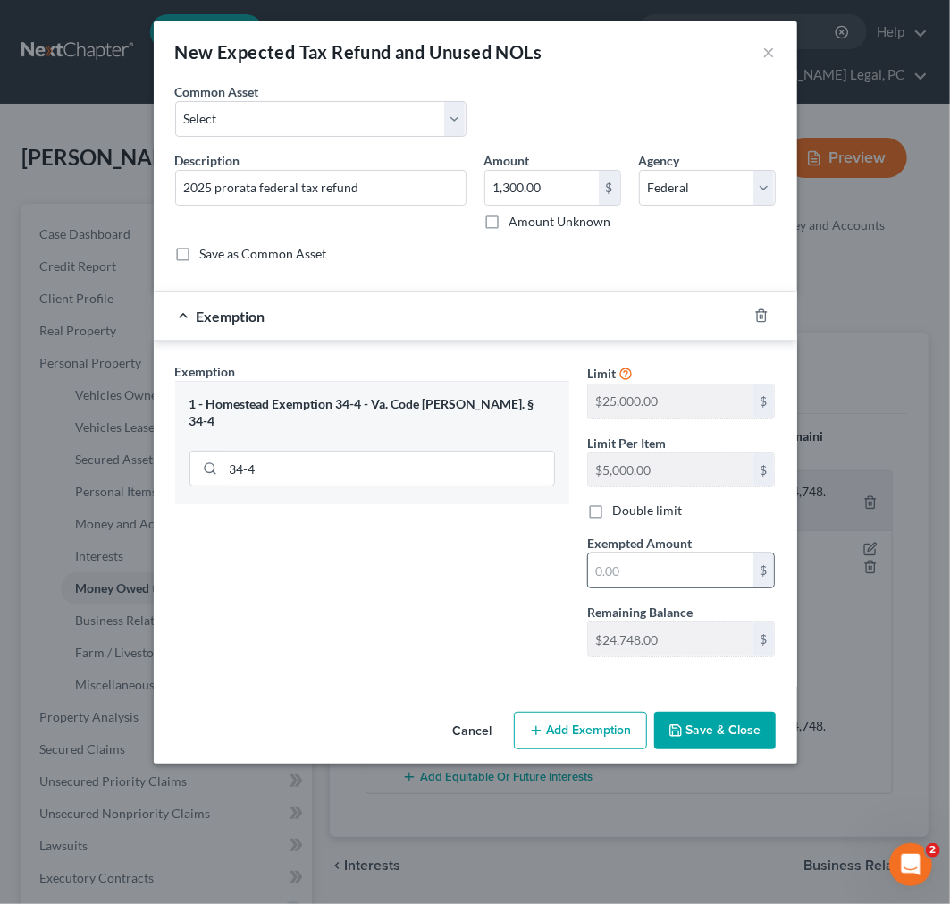
click at [621, 572] on input "text" at bounding box center [670, 570] width 165 height 34
type input "900.00"
click at [576, 717] on button "Add Exemption" at bounding box center [580, 731] width 133 height 38
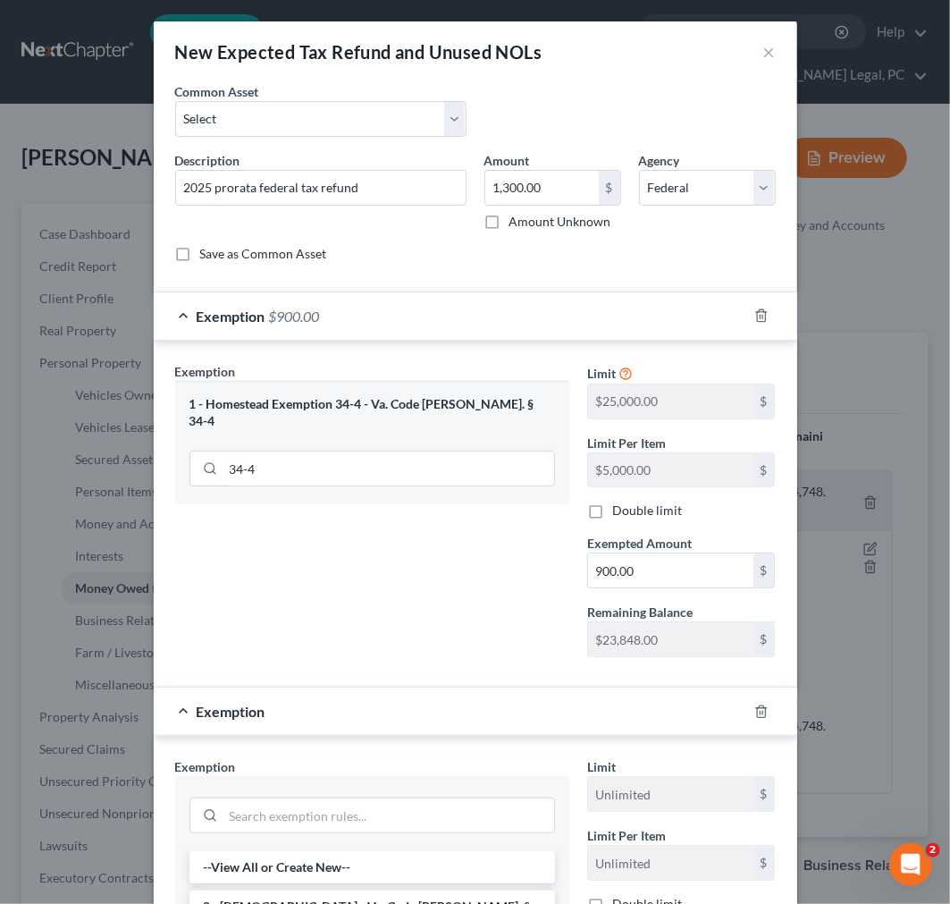
scroll to position [362, 0]
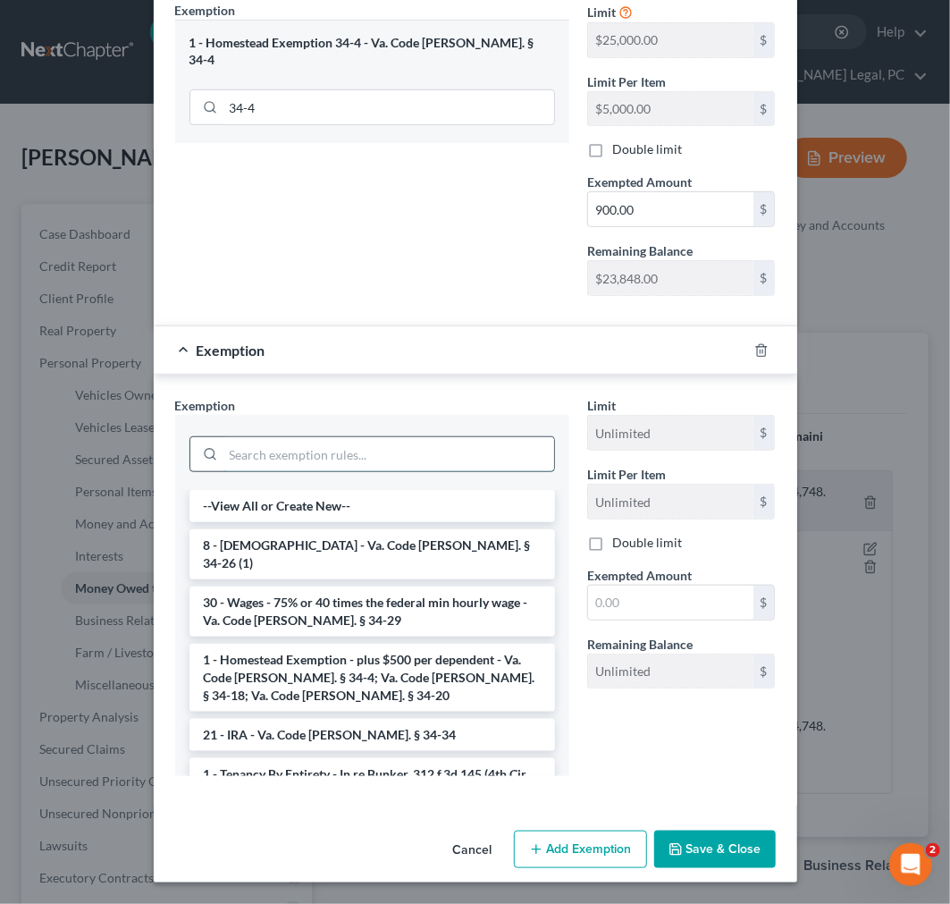
click at [333, 444] on input "search" at bounding box center [388, 454] width 331 height 34
type input "a"
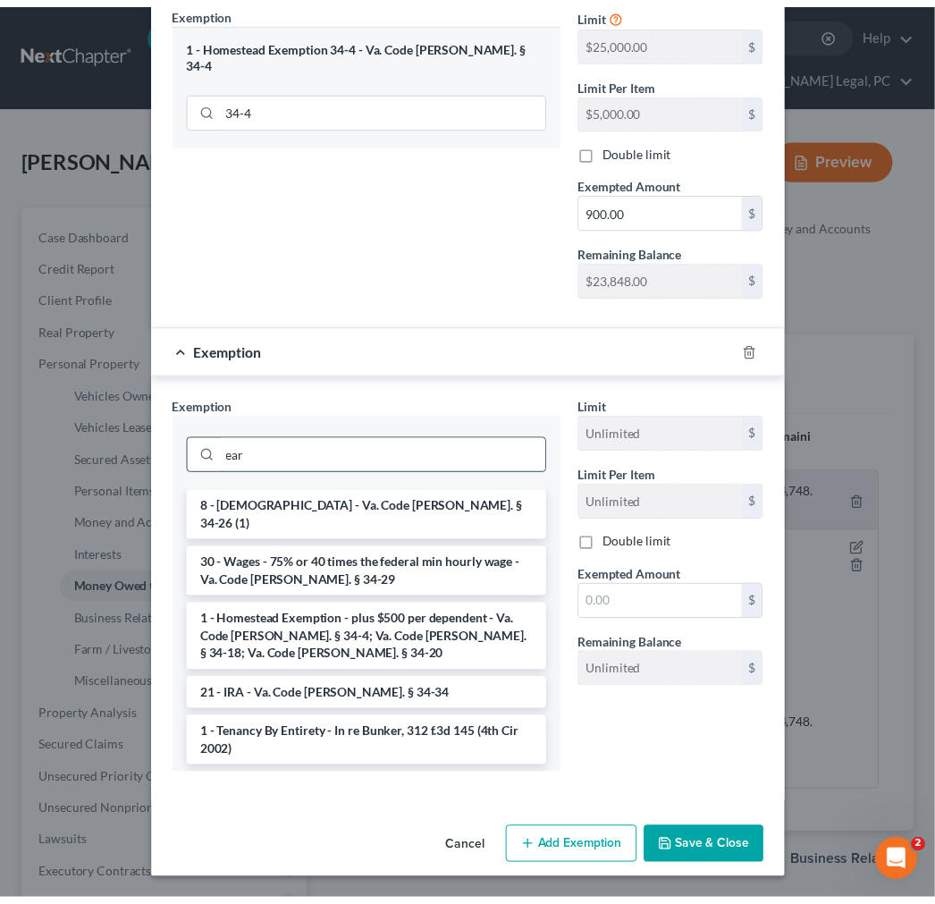
scroll to position [275, 0]
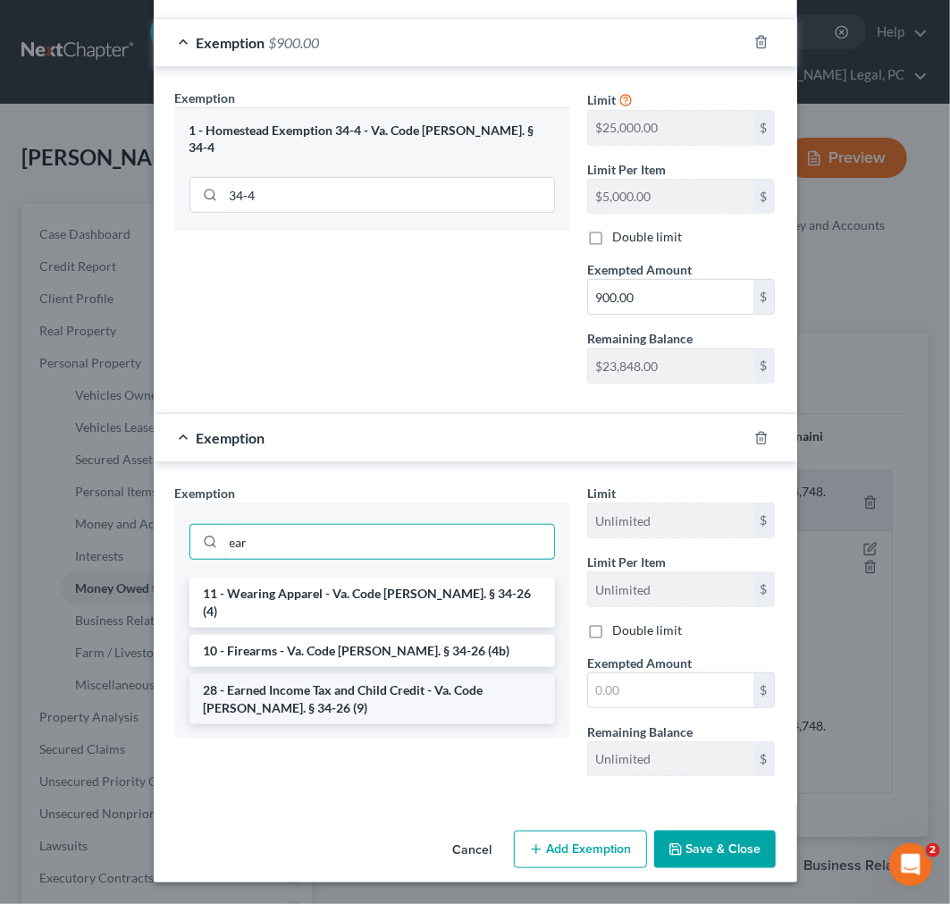
type input "ear"
click at [289, 674] on li "28 - Earned Income Tax and Child Credit - Va. Code [PERSON_NAME]. § 34-26 (9)" at bounding box center [373, 699] width 366 height 50
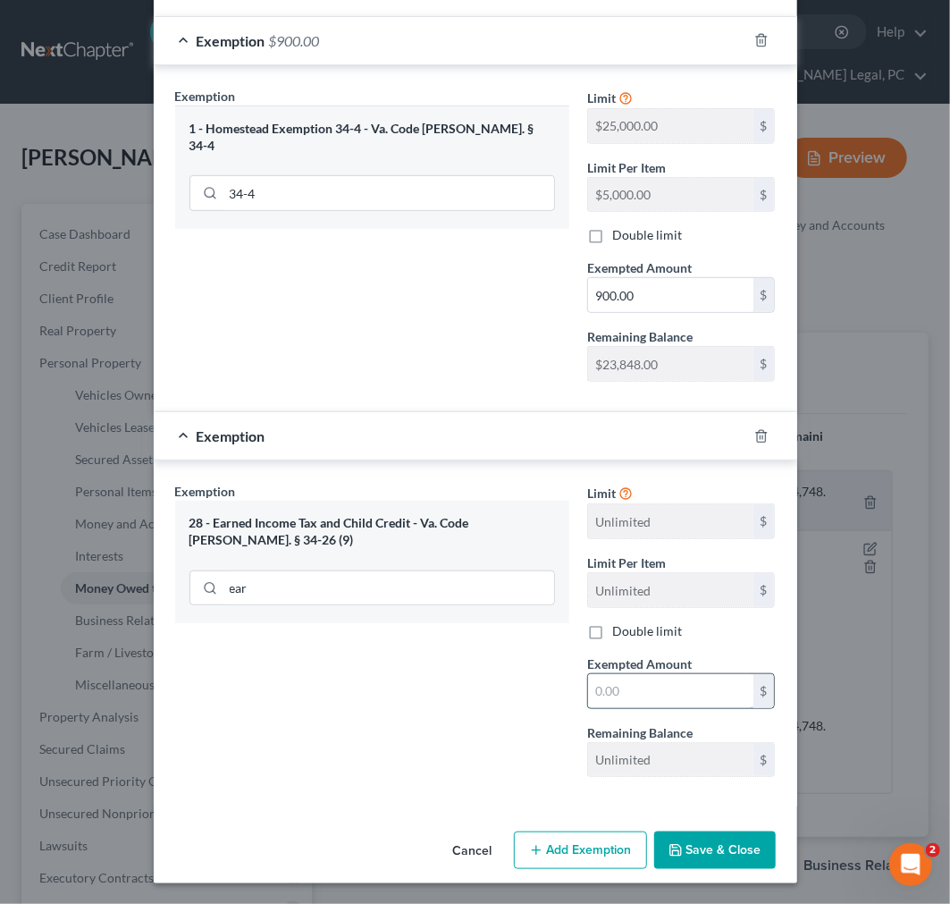
click at [658, 691] on input "text" at bounding box center [670, 691] width 165 height 34
type input "400.00"
drag, startPoint x: 686, startPoint y: 854, endPoint x: 682, endPoint y: 841, distance: 13.0
click at [686, 853] on button "Save & Close" at bounding box center [715, 850] width 122 height 38
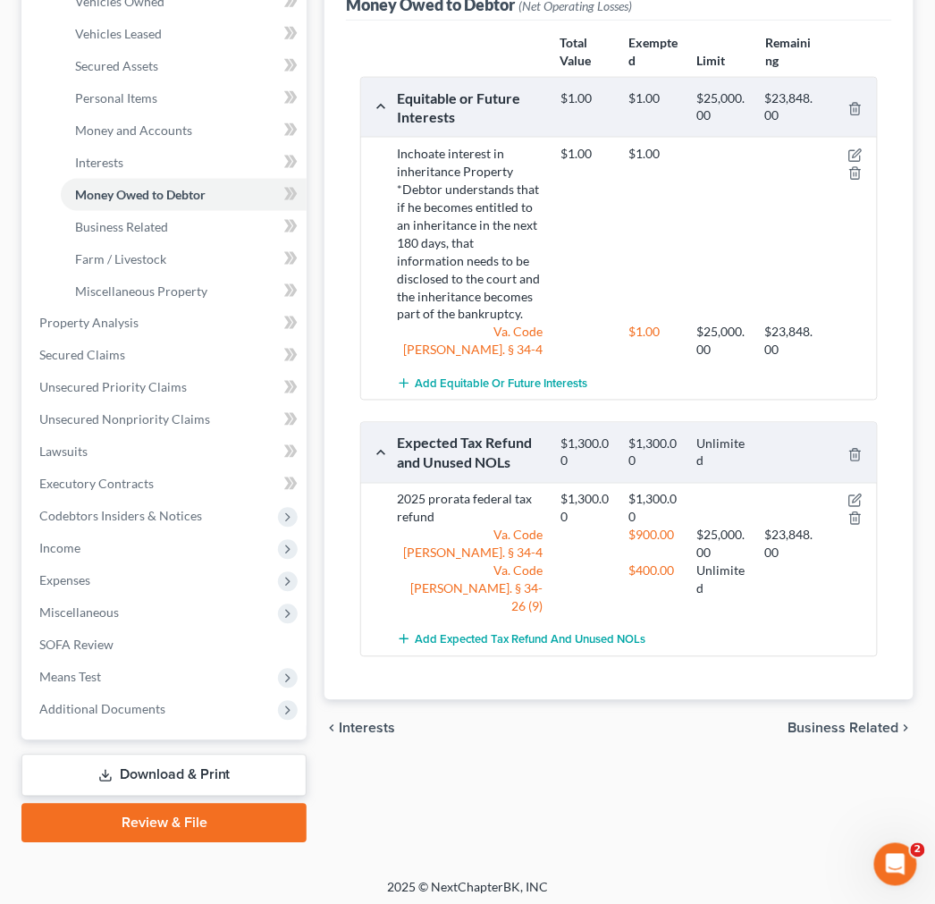
scroll to position [398, 0]
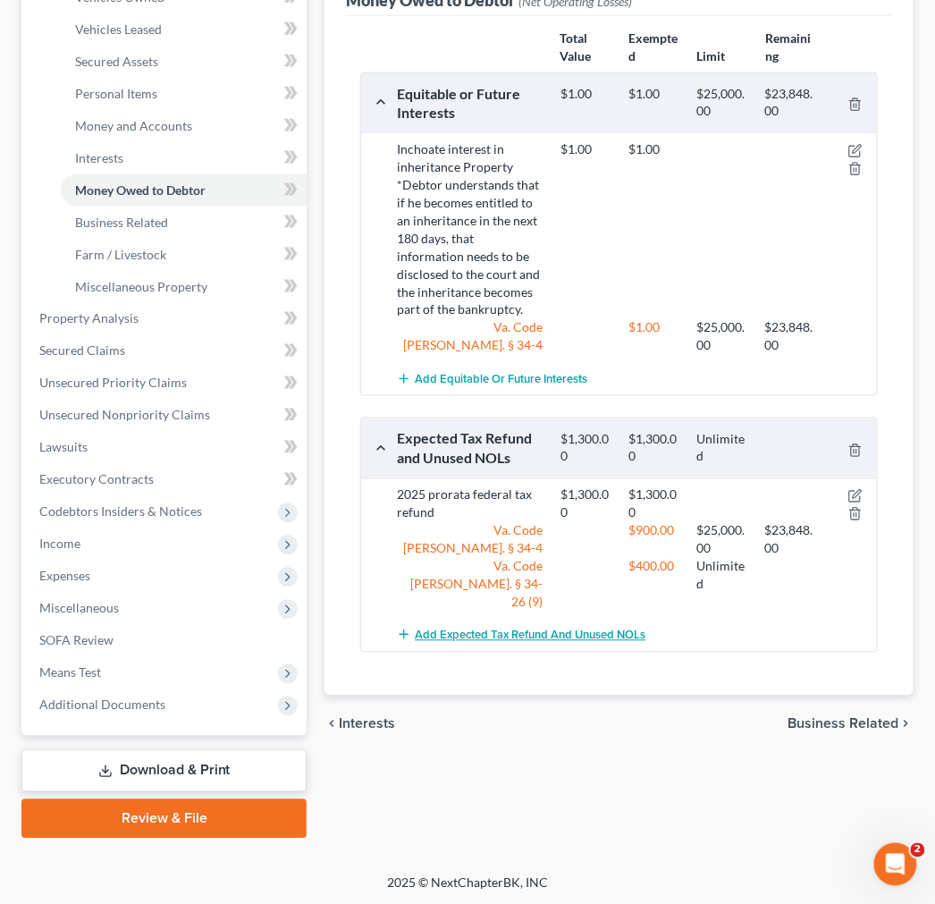
click at [569, 628] on span "Add Expected Tax Refund and Unused NOLs" at bounding box center [530, 635] width 231 height 14
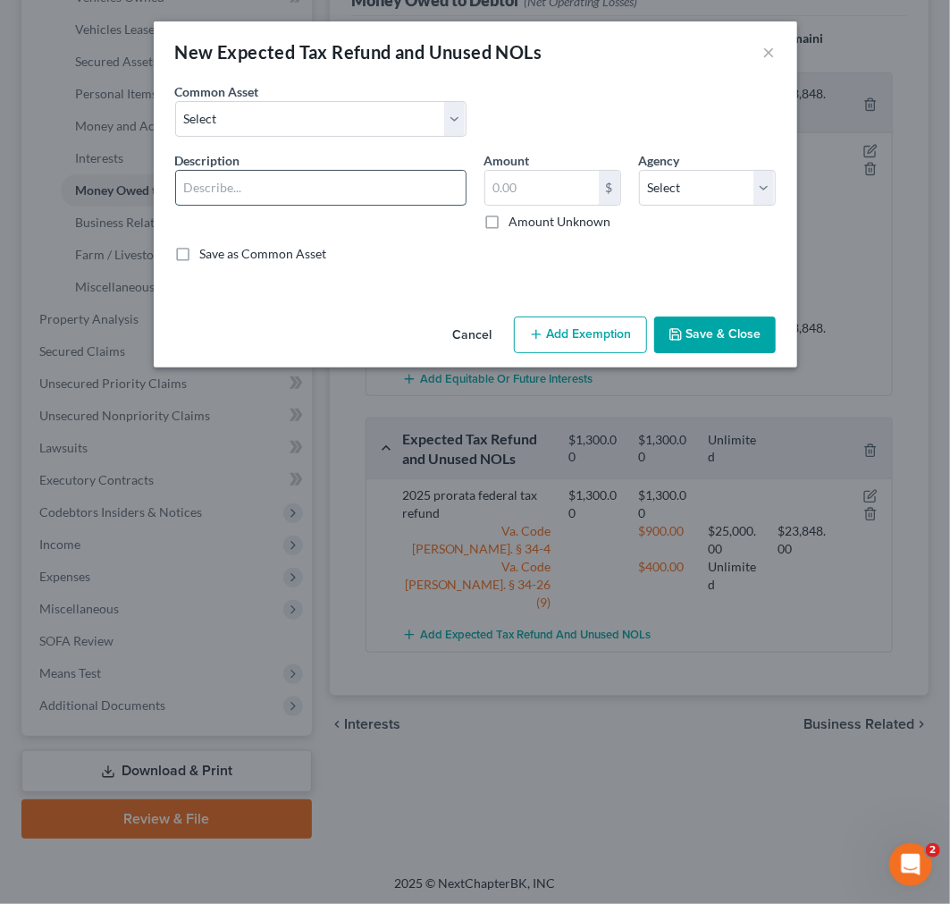
click at [338, 190] on input "text" at bounding box center [321, 188] width 290 height 34
type input "2025 prorata state tax refund"
click at [517, 184] on input "text" at bounding box center [542, 188] width 114 height 34
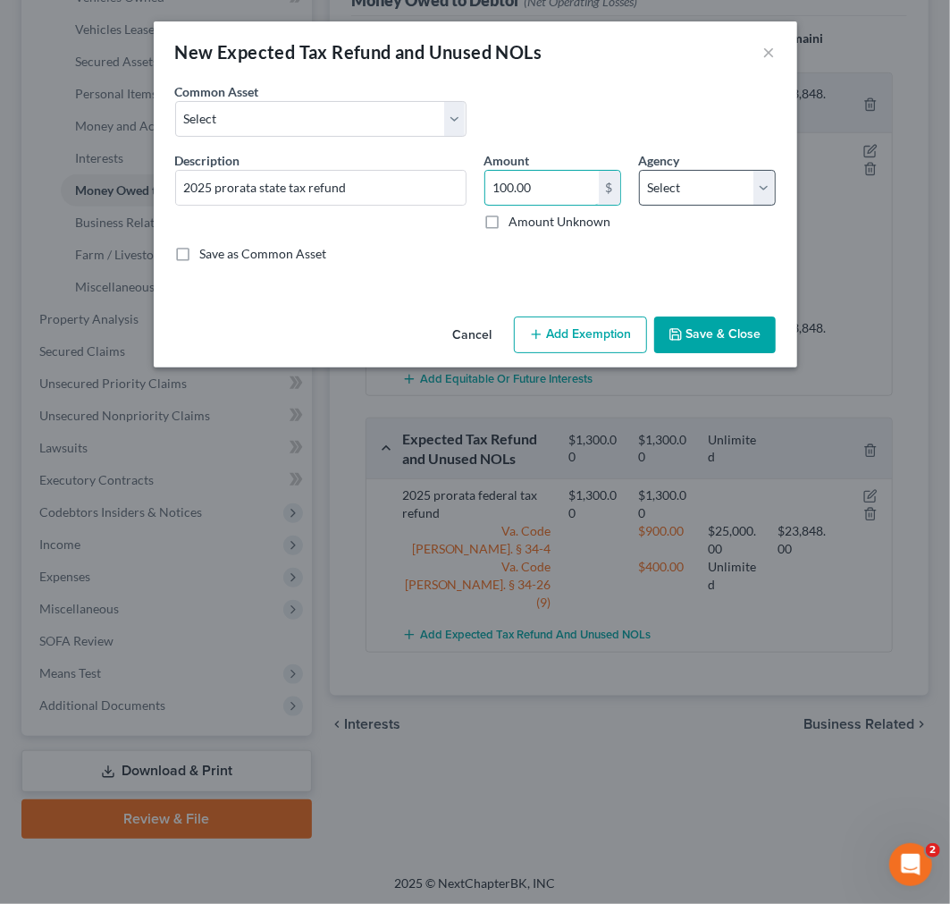
type input "100.00"
click at [660, 172] on select "Select Federal State Local" at bounding box center [707, 188] width 137 height 36
select select "1"
click at [639, 170] on select "Select Federal State Local" at bounding box center [707, 188] width 137 height 36
click at [593, 333] on button "Add Exemption" at bounding box center [580, 335] width 133 height 38
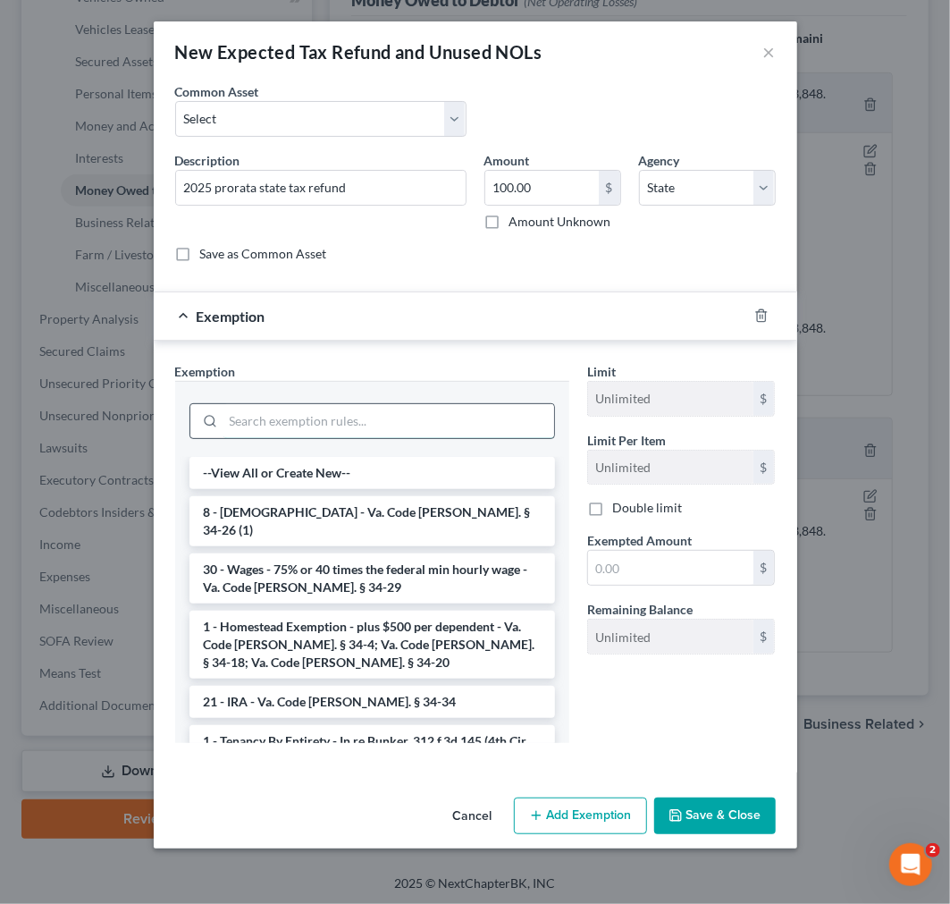
click at [440, 417] on input "search" at bounding box center [388, 421] width 331 height 34
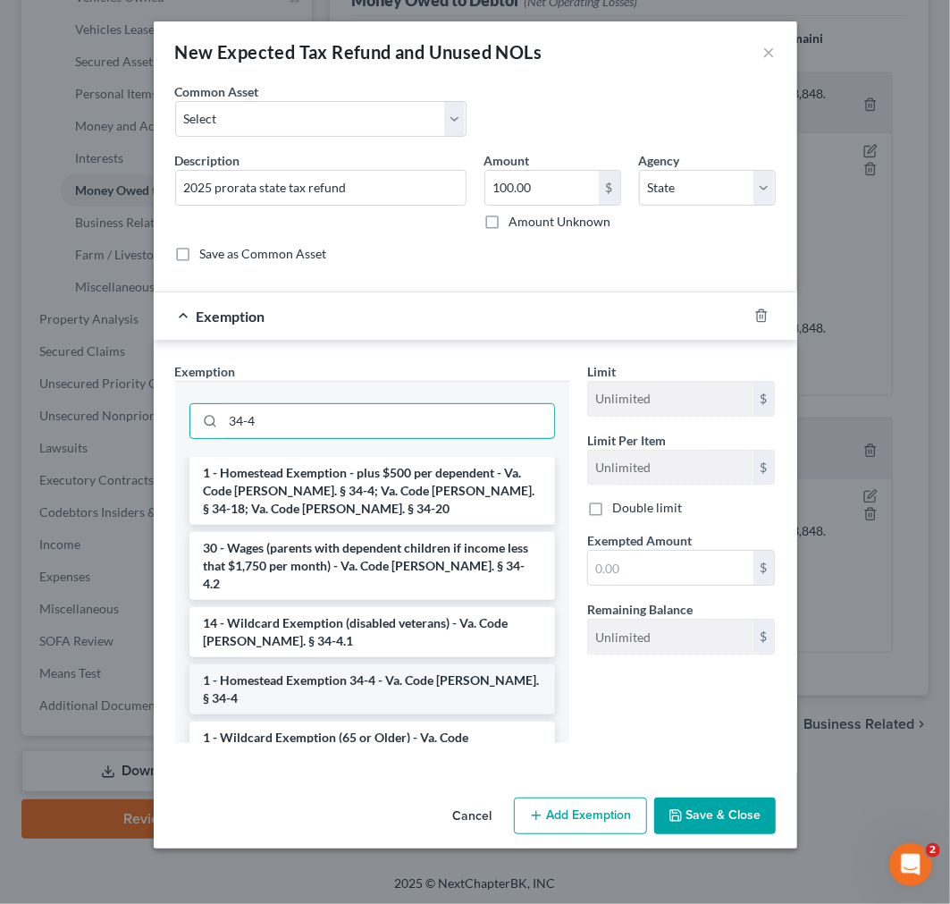
type input "34-4"
click at [349, 664] on li "1 - Homestead Exemption 34-4 - Va. Code [PERSON_NAME]. § 34-4" at bounding box center [373, 689] width 366 height 50
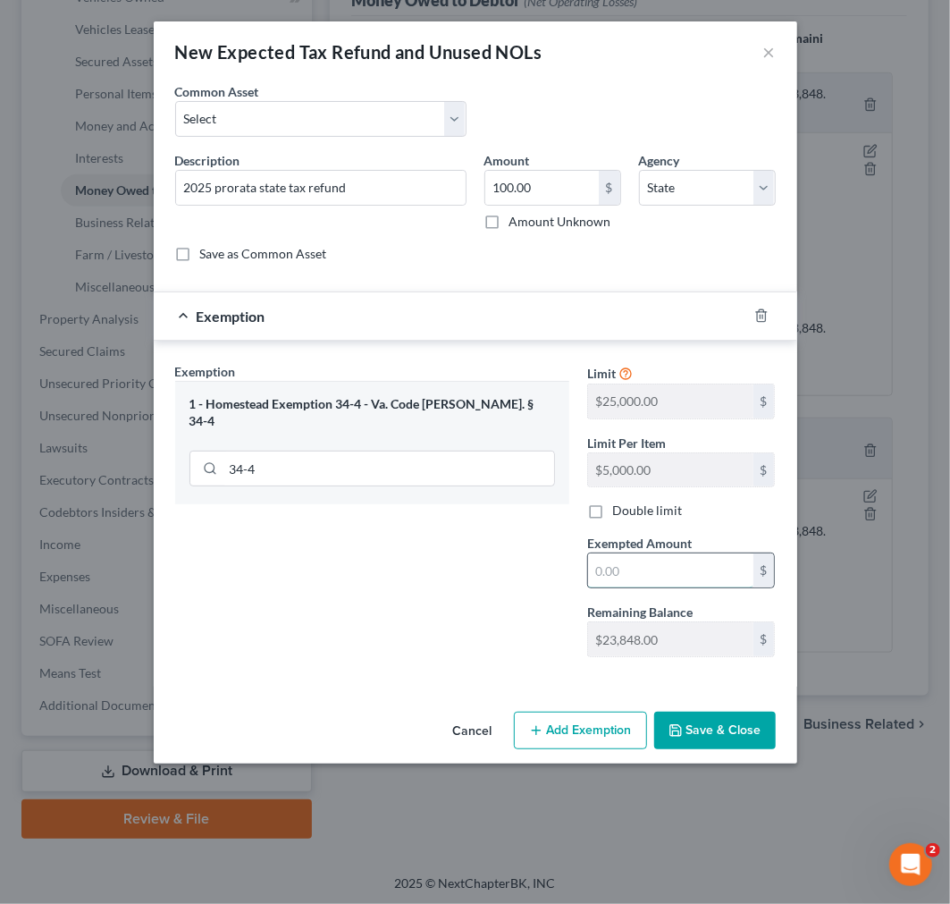
click at [602, 566] on input "text" at bounding box center [670, 570] width 165 height 34
type input "100.00"
click at [720, 737] on button "Save & Close" at bounding box center [715, 731] width 122 height 38
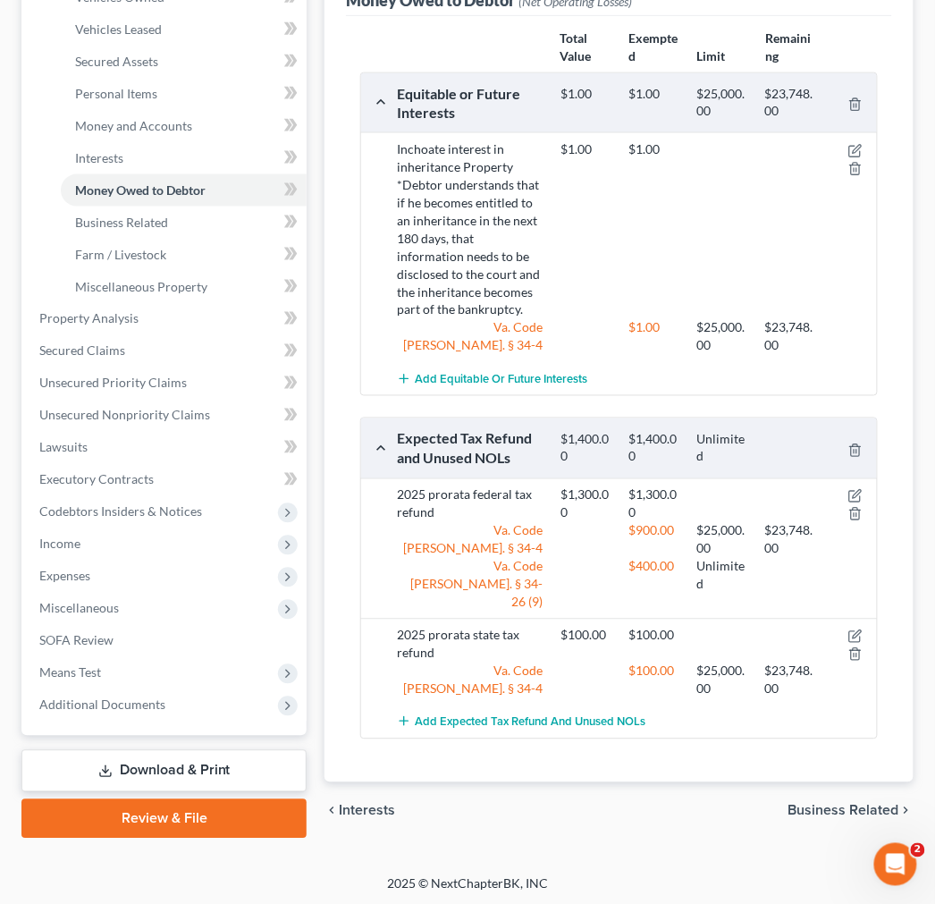
click at [674, 797] on div "chevron_left Interests Business Related chevron_right" at bounding box center [618, 810] width 589 height 57
click at [896, 804] on span "Business Related" at bounding box center [843, 811] width 111 height 14
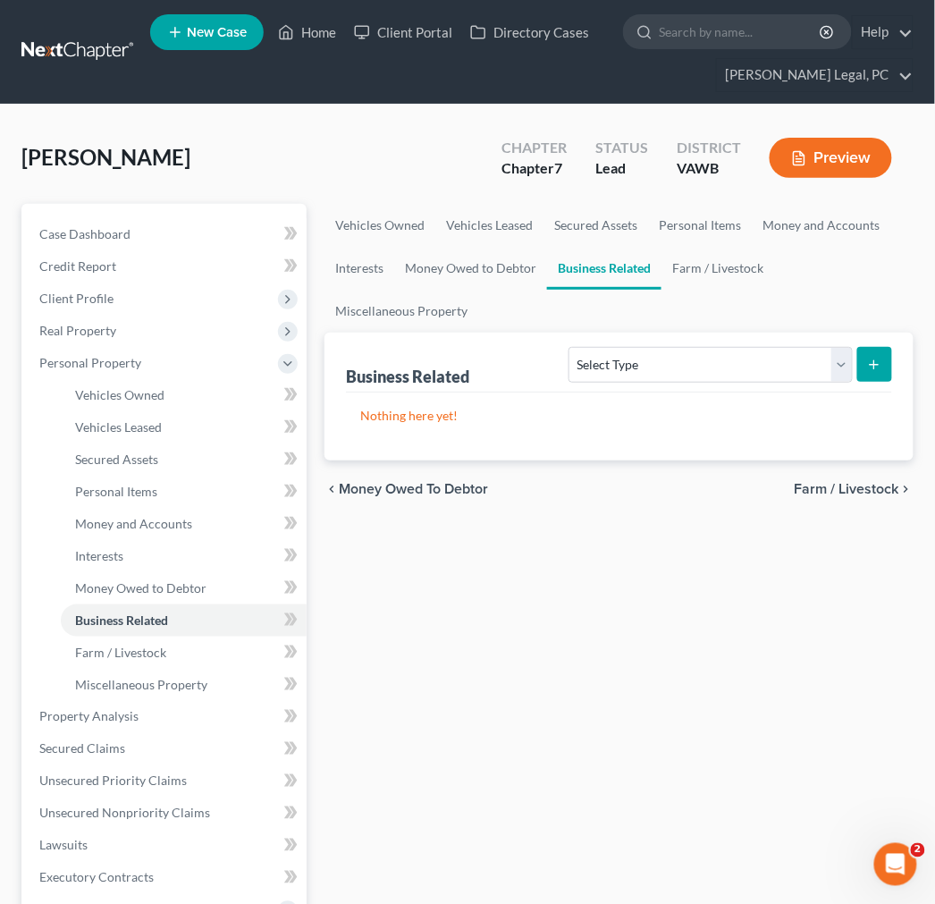
click at [872, 485] on span "Farm / Livestock" at bounding box center [847, 489] width 105 height 14
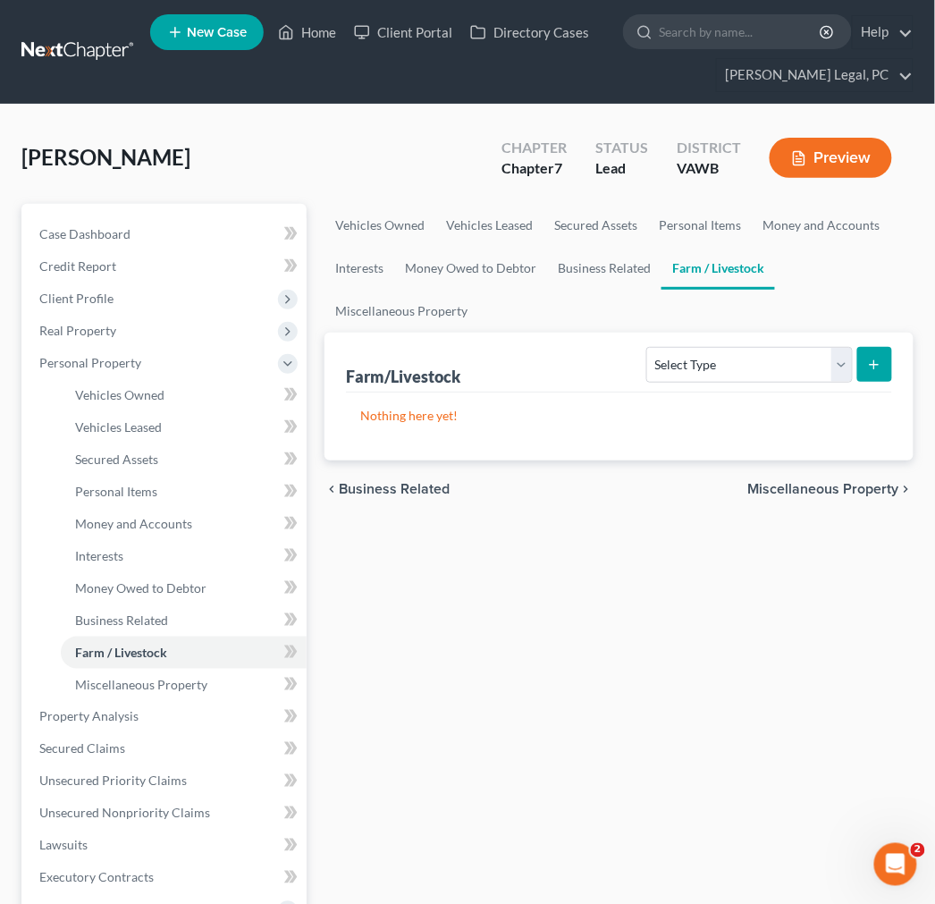
click at [872, 488] on span "Miscellaneous Property" at bounding box center [823, 489] width 151 height 14
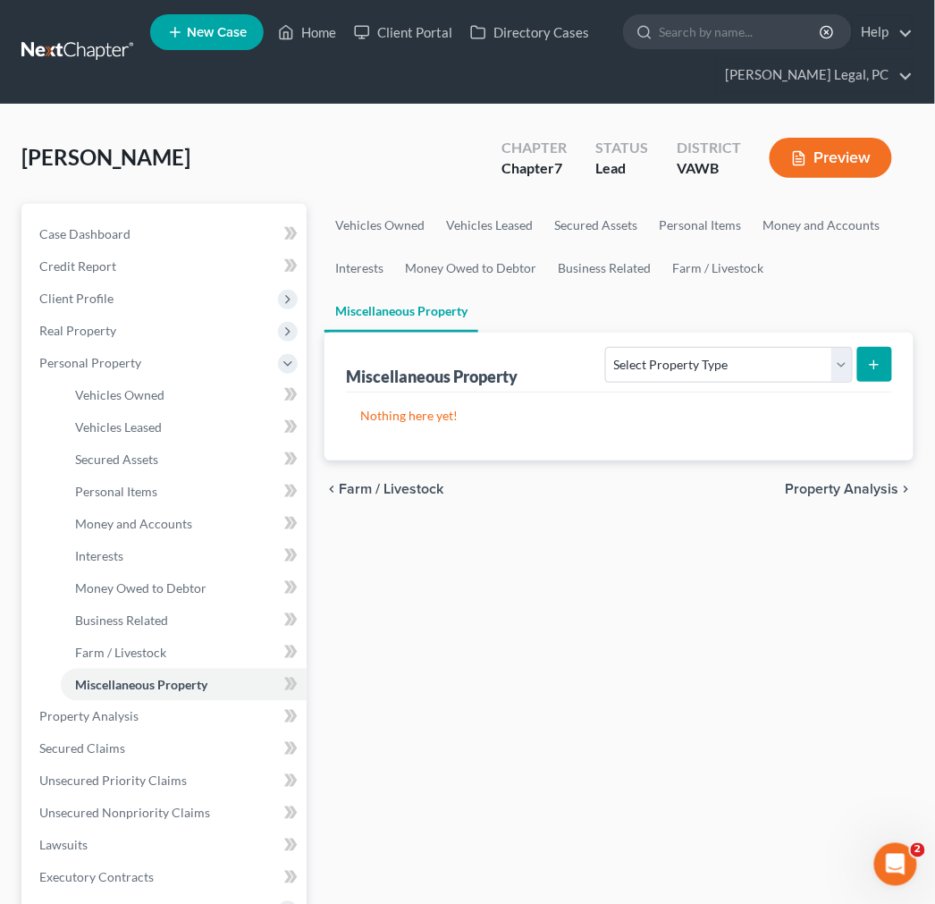
click at [872, 488] on span "Property Analysis" at bounding box center [843, 489] width 114 height 14
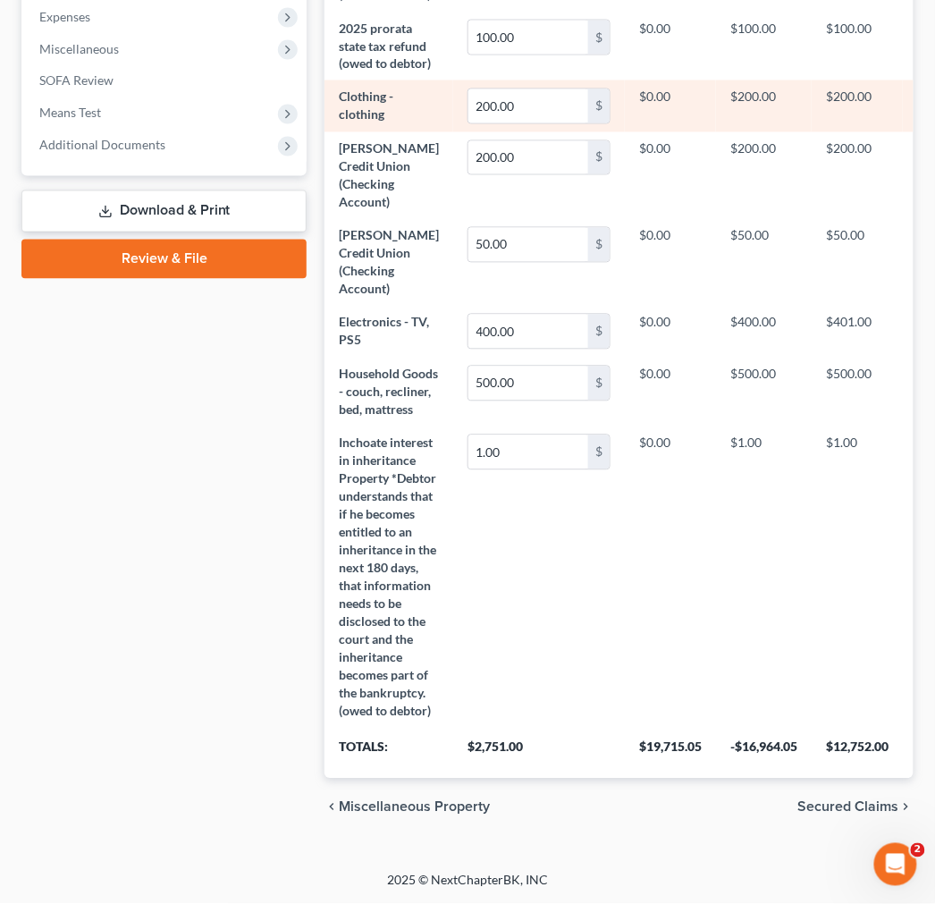
scroll to position [1024, 0]
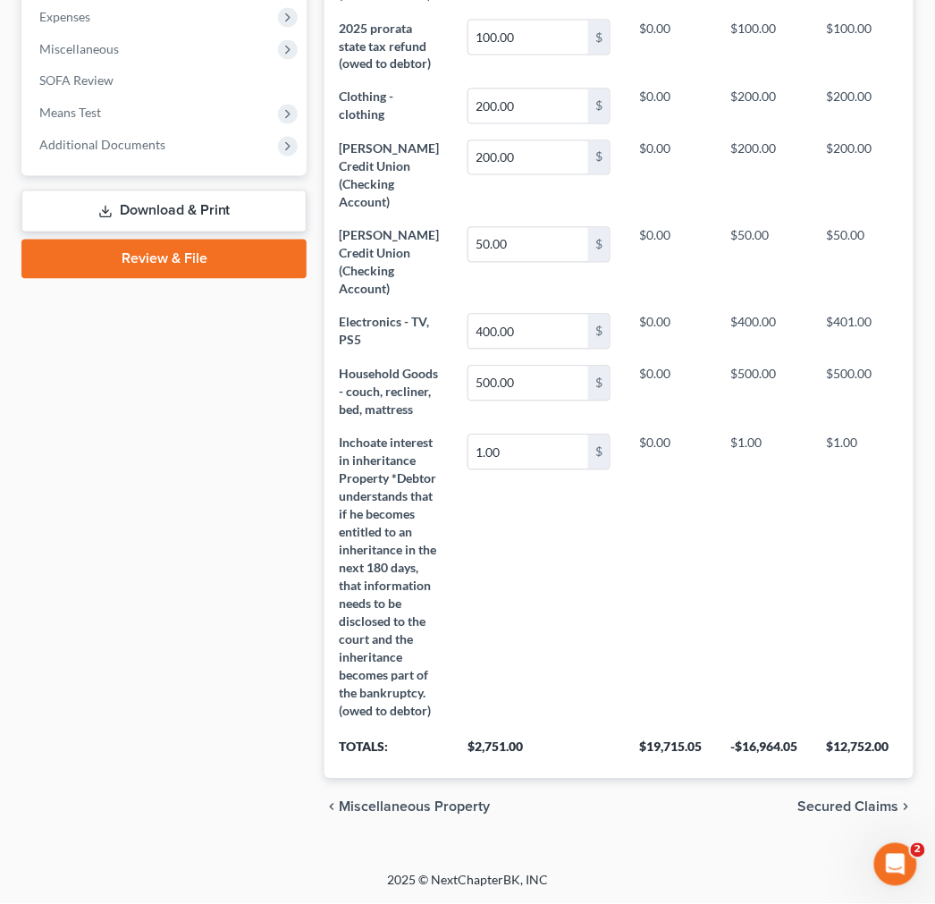
drag, startPoint x: 849, startPoint y: 809, endPoint x: 824, endPoint y: 728, distance: 85.1
click at [850, 808] on span "Secured Claims" at bounding box center [848, 807] width 101 height 14
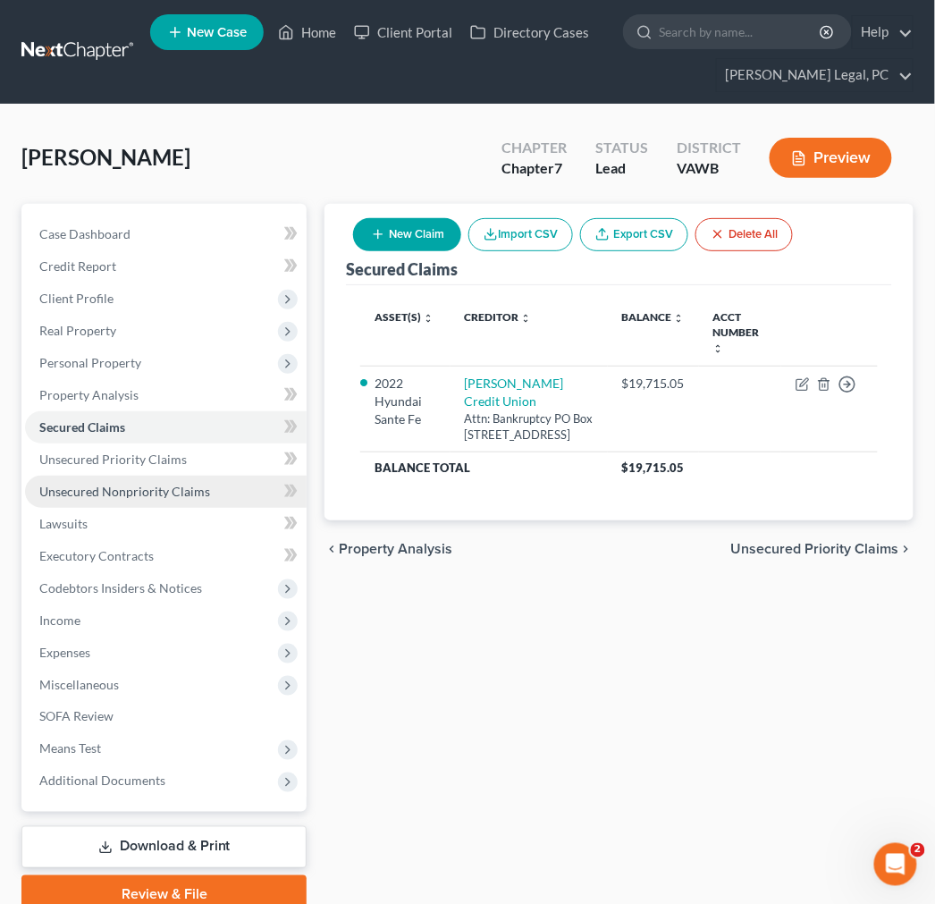
click at [75, 493] on span "Unsecured Nonpriority Claims" at bounding box center [124, 491] width 171 height 15
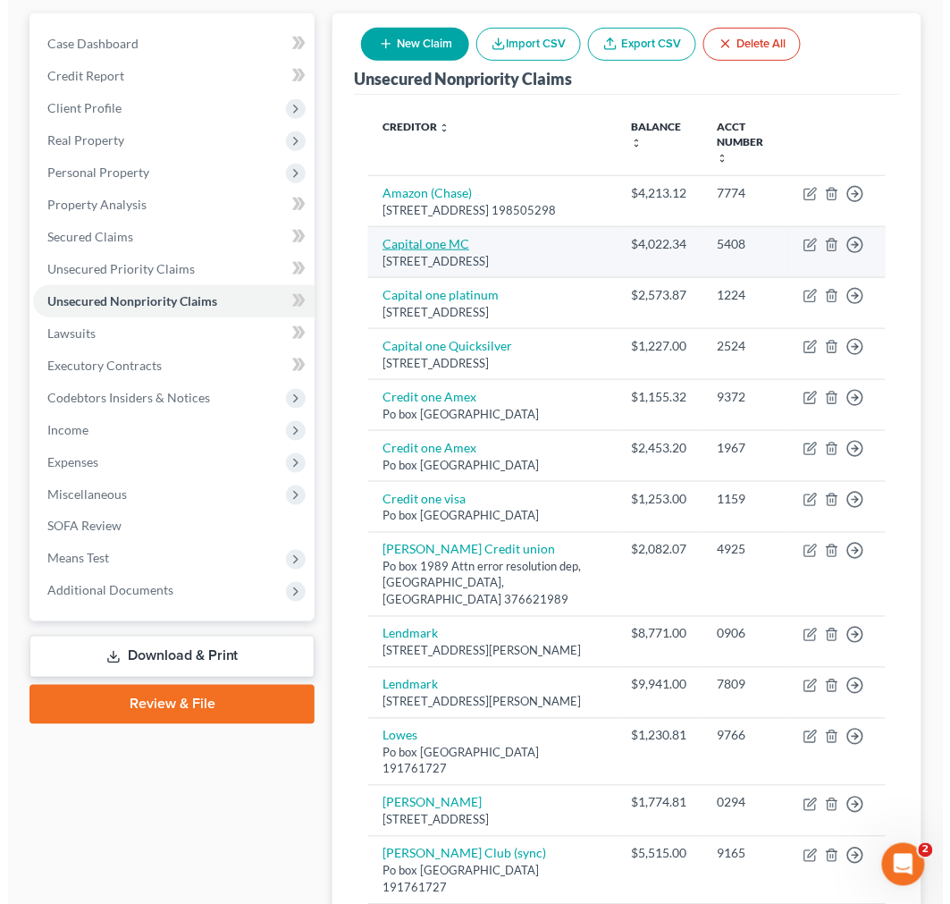
scroll to position [198, 0]
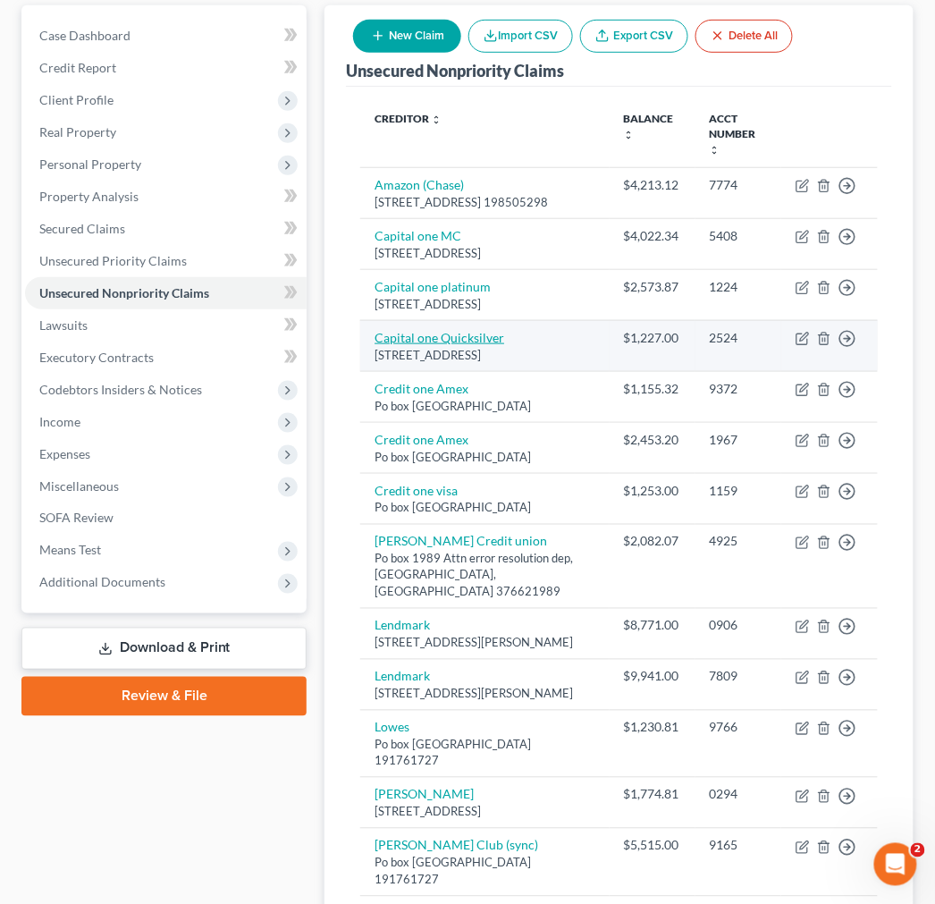
click at [436, 345] on link "Capital one Quicksilver" at bounding box center [440, 337] width 130 height 15
select select "46"
select select "2"
select select "0"
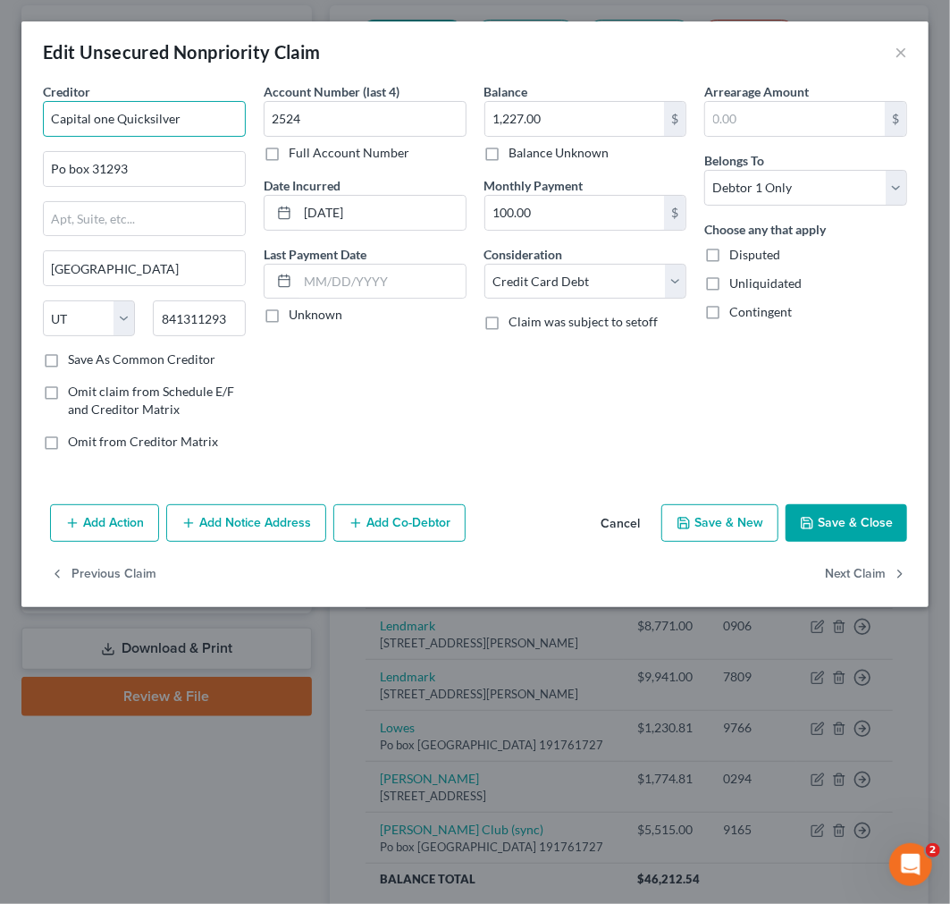
drag, startPoint x: 117, startPoint y: 113, endPoint x: 239, endPoint y: 114, distance: 121.6
click at [239, 114] on input "Capital one Quicksilver" at bounding box center [144, 119] width 203 height 36
type input "A"
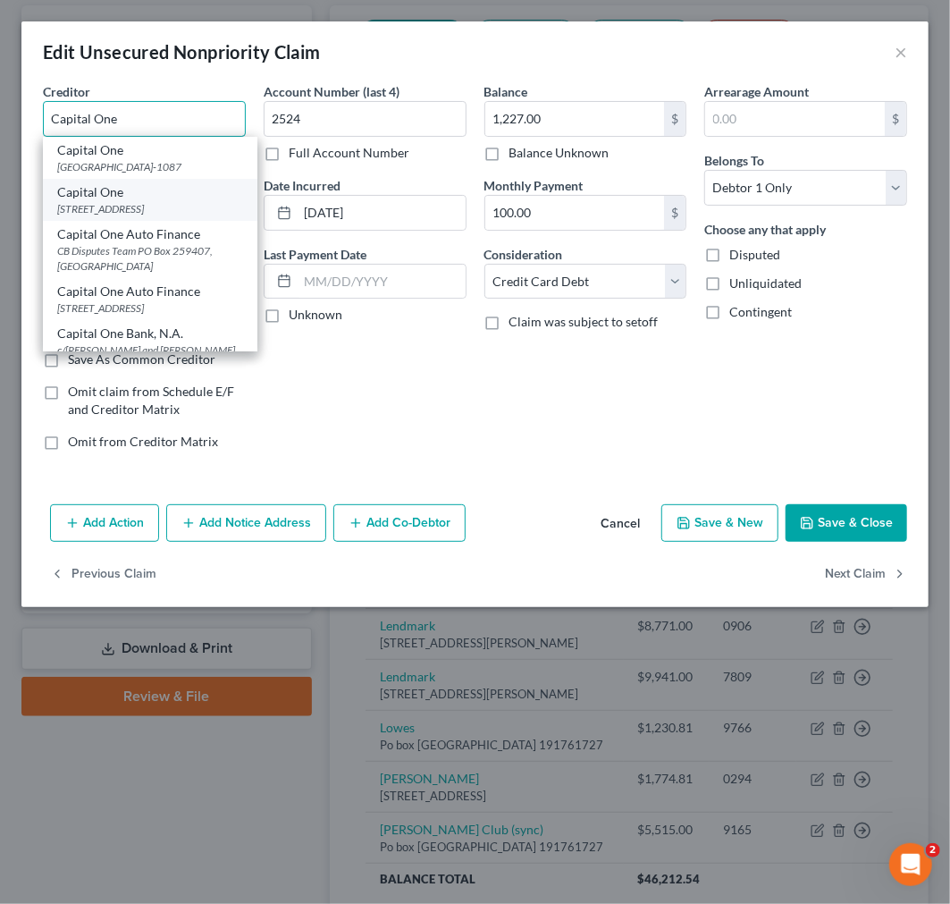
type input "Capital One"
click at [184, 215] on div "[STREET_ADDRESS]" at bounding box center [150, 208] width 186 height 15
type input "PO Box 31293"
type input "[GEOGRAPHIC_DATA]"
type input "84131"
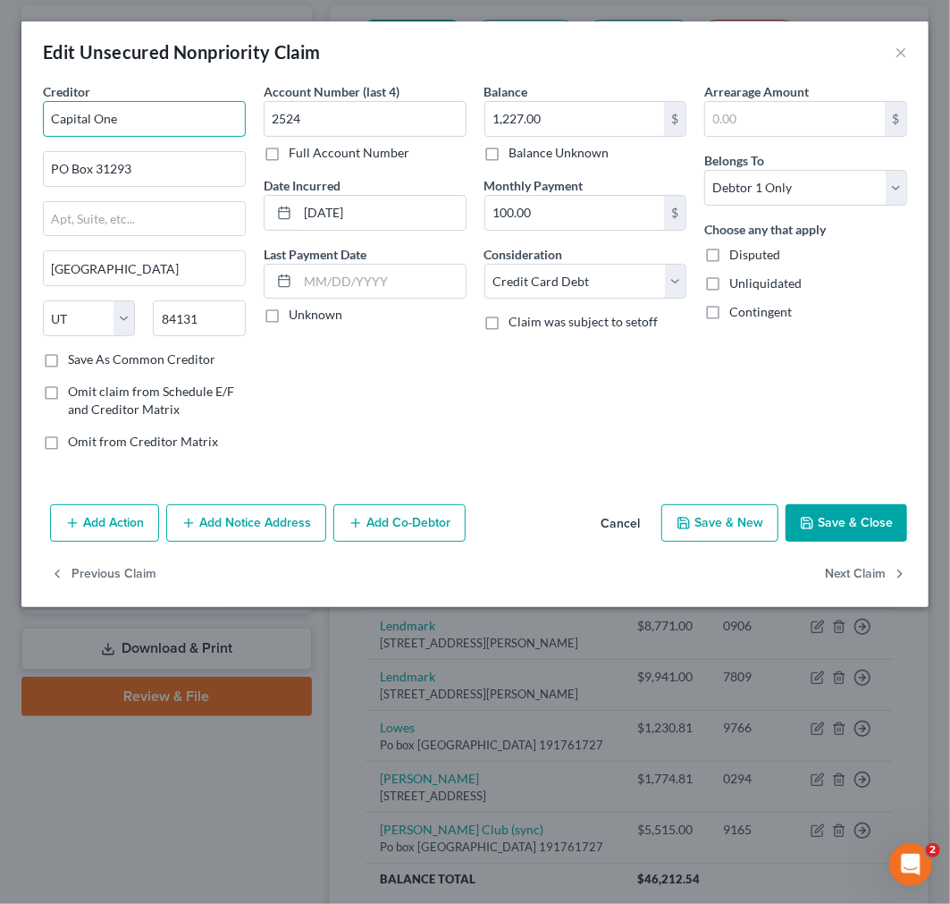
click at [149, 122] on input "Capital One" at bounding box center [144, 119] width 203 height 36
paste input "Quicksilver"
click at [119, 122] on input "Capital One-Quicksilver" at bounding box center [144, 119] width 203 height 36
type input "Capital One Quicksilver"
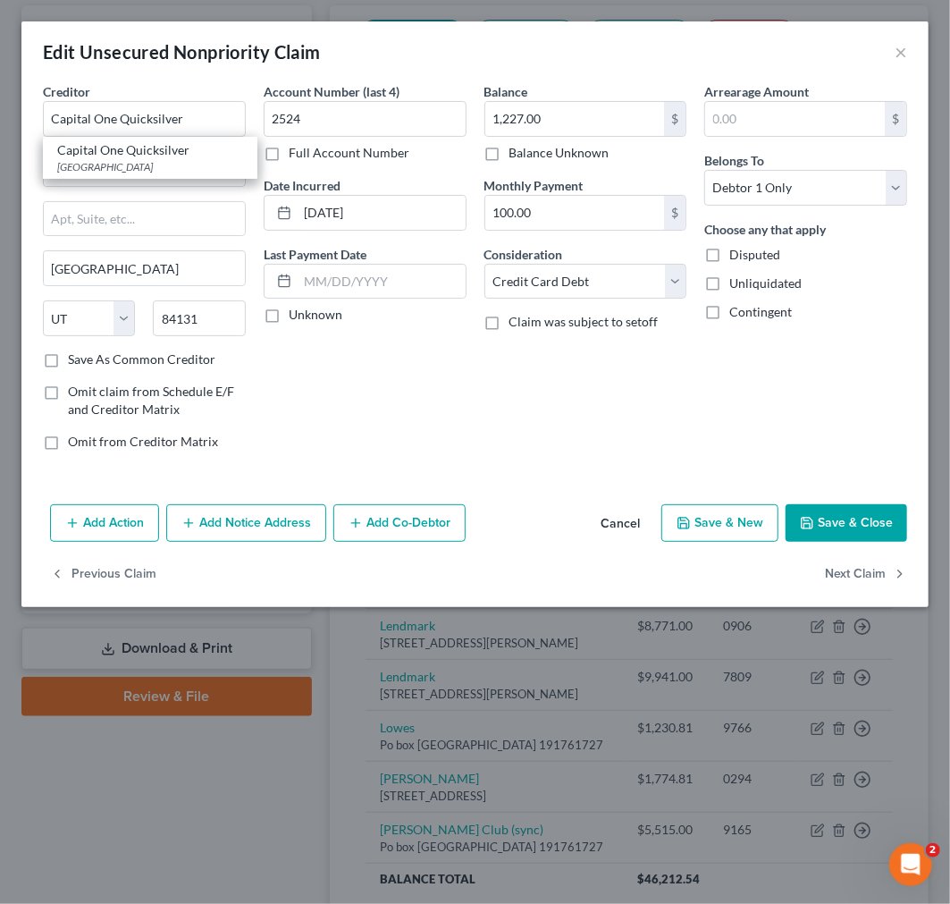
click at [68, 356] on label "Save As Common Creditor" at bounding box center [141, 359] width 147 height 18
click at [75, 356] on input "Save As Common Creditor" at bounding box center [81, 356] width 12 height 12
checkbox input "true"
type input "Capital One Quicksilver"
click at [814, 519] on icon "button" at bounding box center [807, 523] width 14 height 14
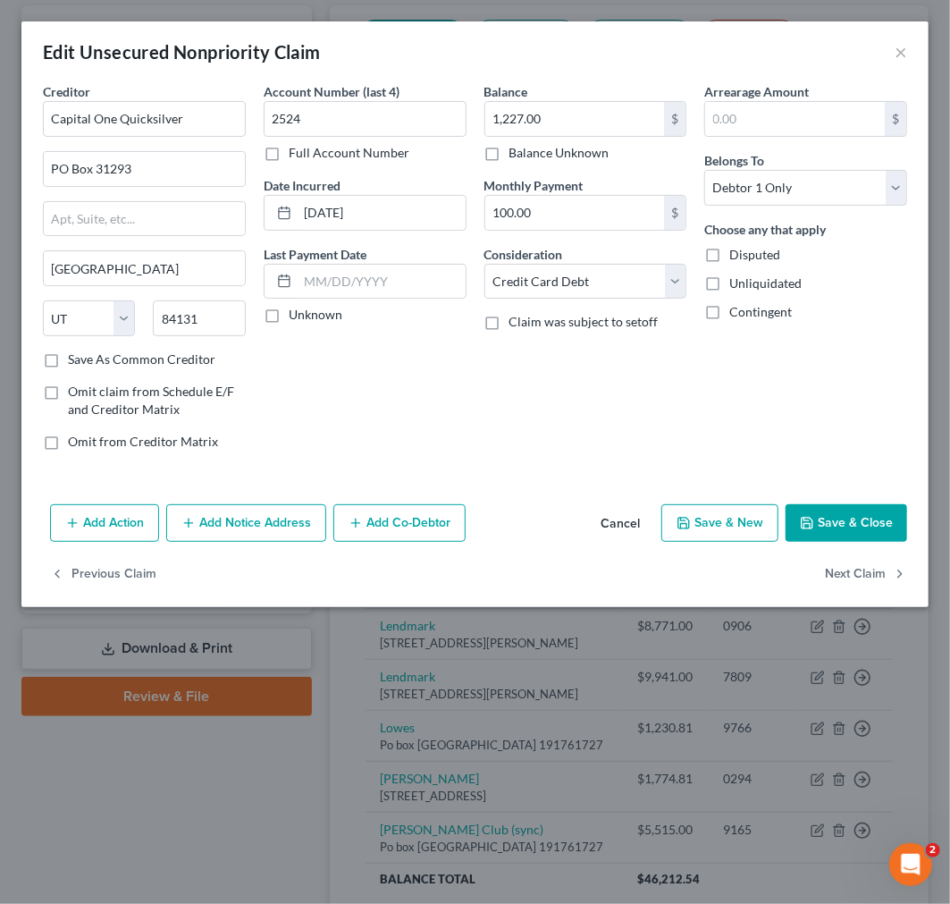
checkbox input "false"
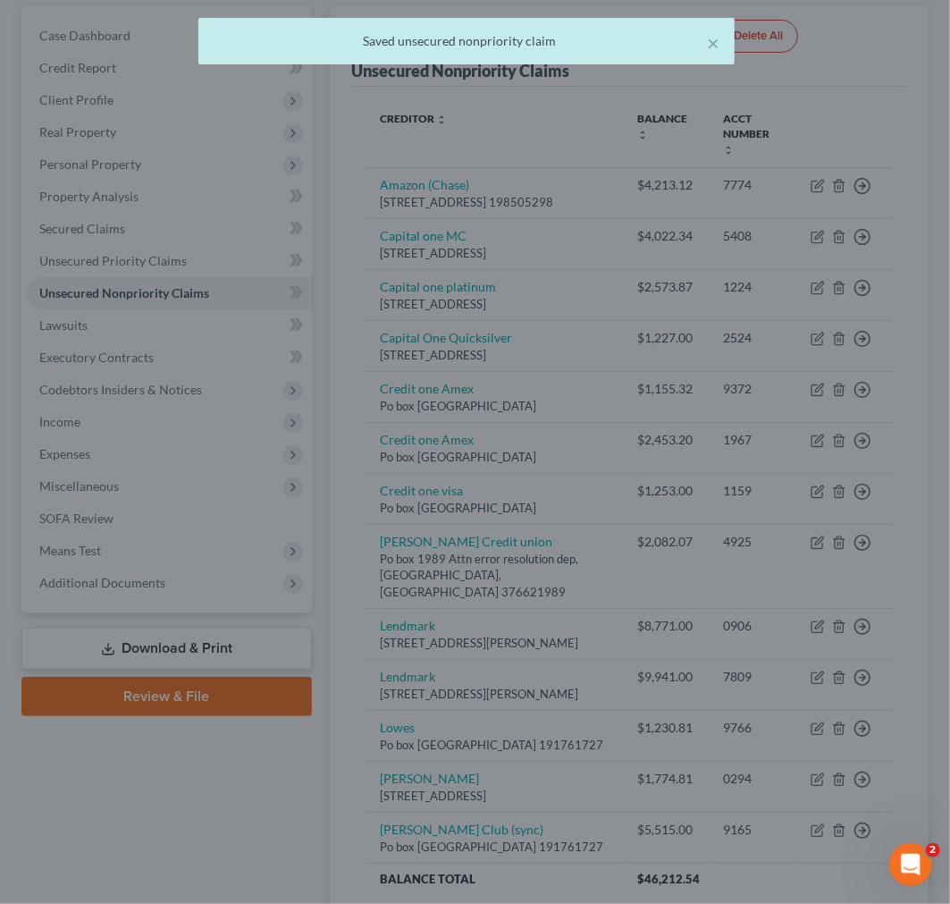
type input "0"
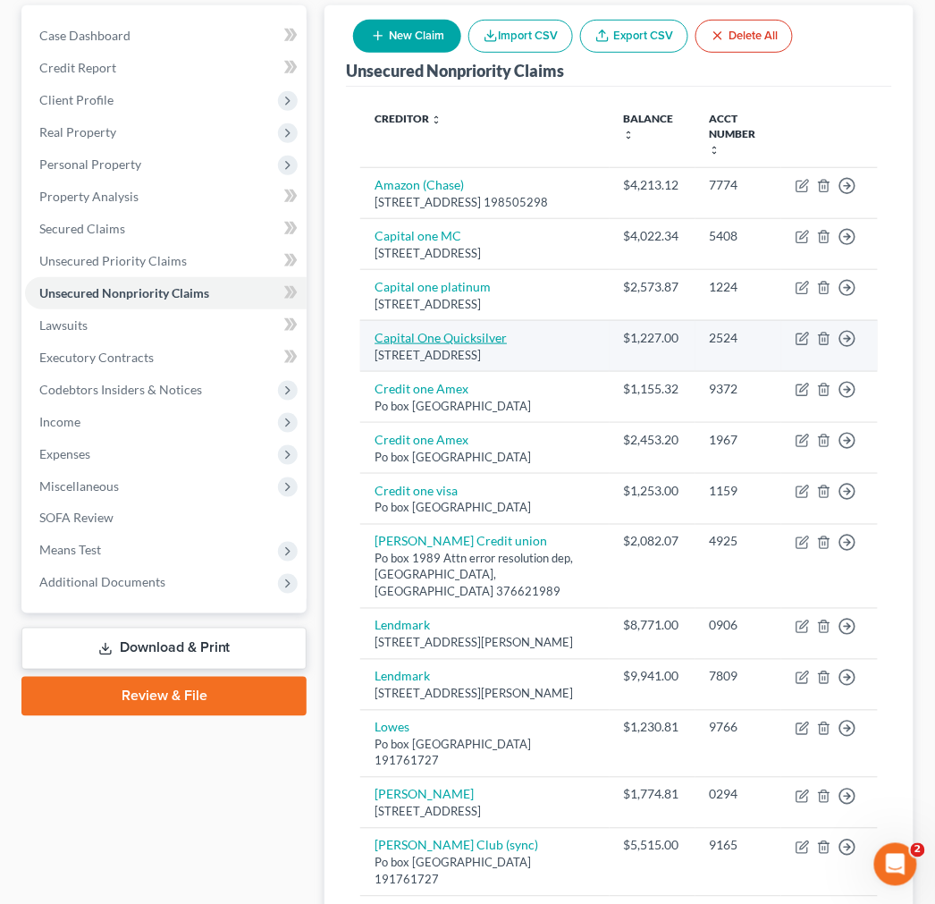
click at [445, 345] on link "Capital One Quicksilver" at bounding box center [441, 337] width 132 height 15
select select "46"
select select "2"
select select "0"
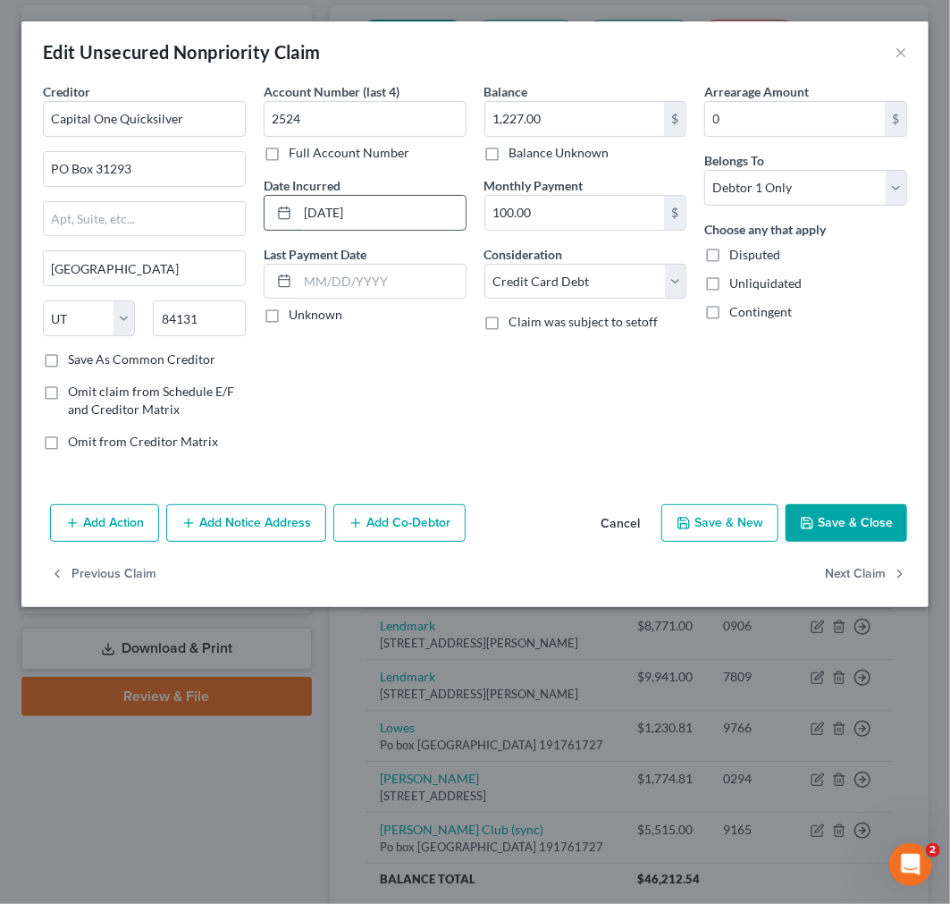
drag, startPoint x: 376, startPoint y: 207, endPoint x: 281, endPoint y: 212, distance: 95.8
click at [281, 212] on div "[DATE]" at bounding box center [365, 213] width 203 height 36
type input "[DATE]-[DATE]"
click at [822, 526] on button "Save & Close" at bounding box center [847, 523] width 122 height 38
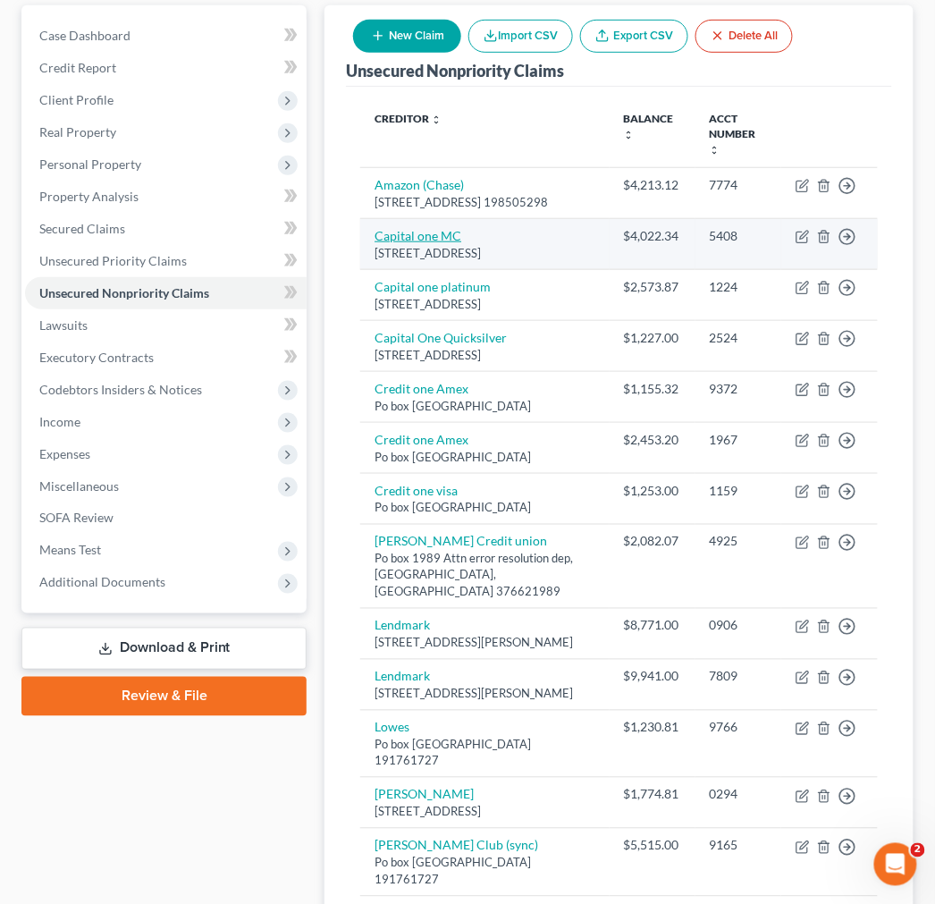
click at [424, 234] on link "Capital one MC" at bounding box center [418, 235] width 87 height 15
select select "46"
select select "2"
select select "0"
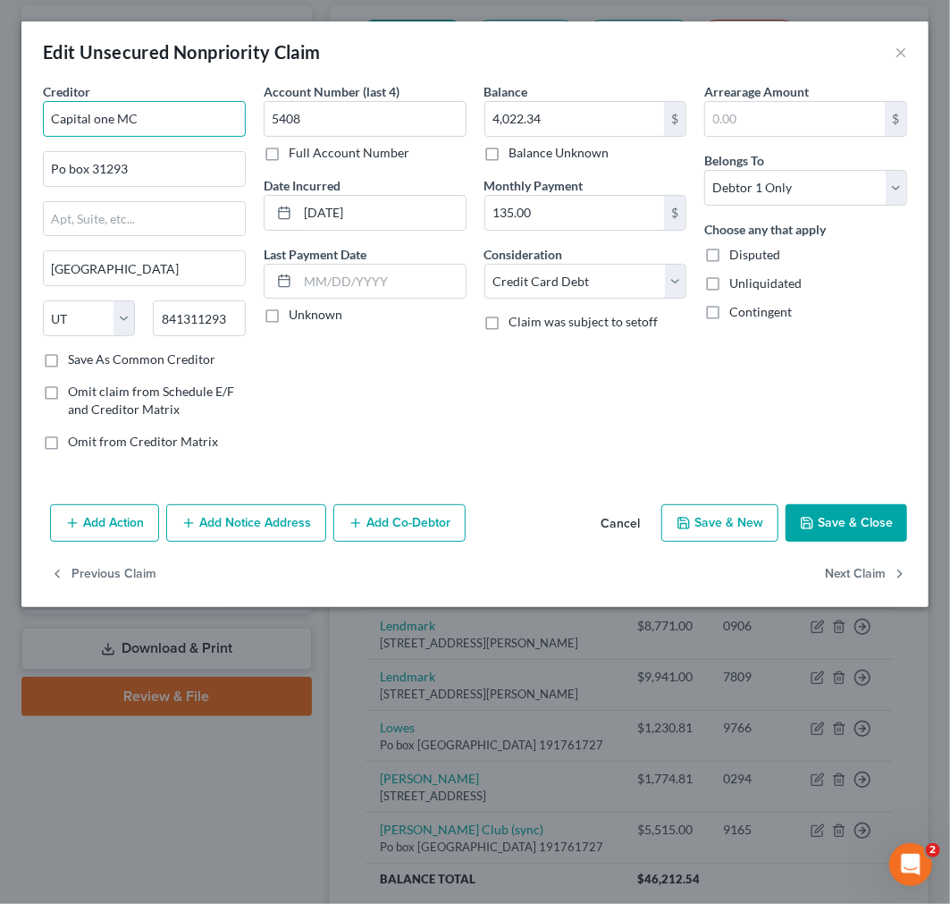
click at [174, 114] on input "Capital one MC" at bounding box center [144, 119] width 203 height 36
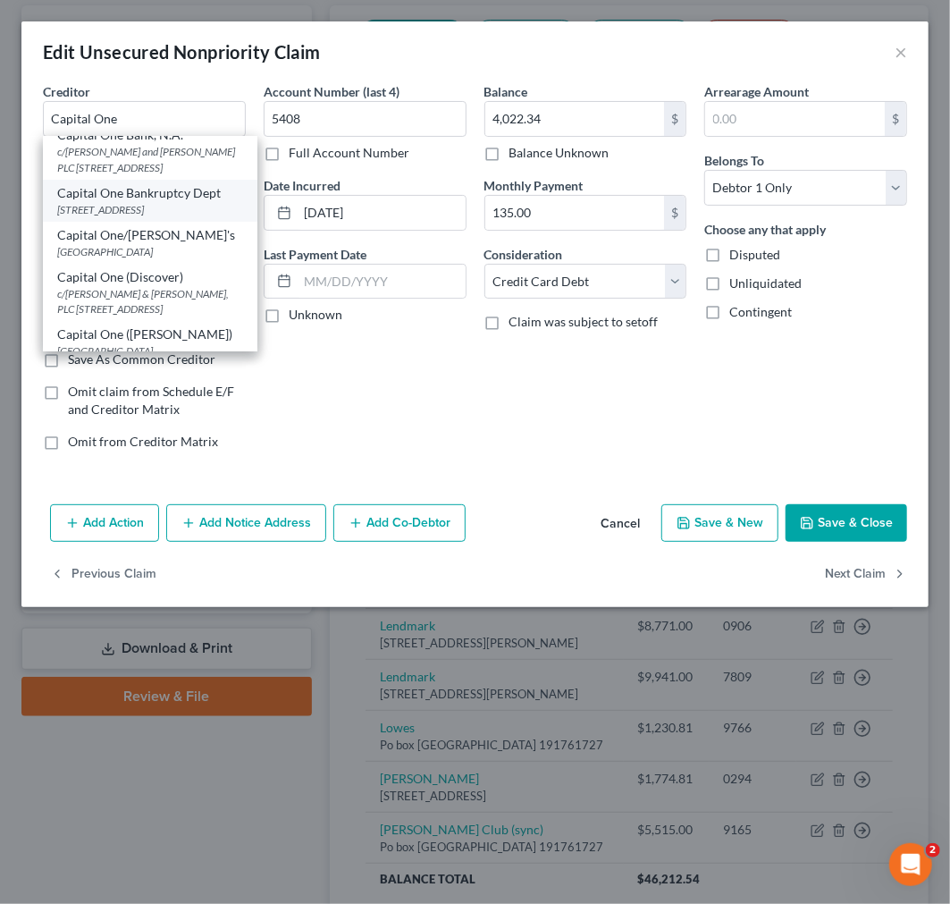
click at [137, 202] on div "Capital One Bankruptcy Dept" at bounding box center [150, 193] width 186 height 18
type input "Capital One Bankruptcy Dept"
type input "PO Box 30285"
type input "[GEOGRAPHIC_DATA]"
type input "84130-0285"
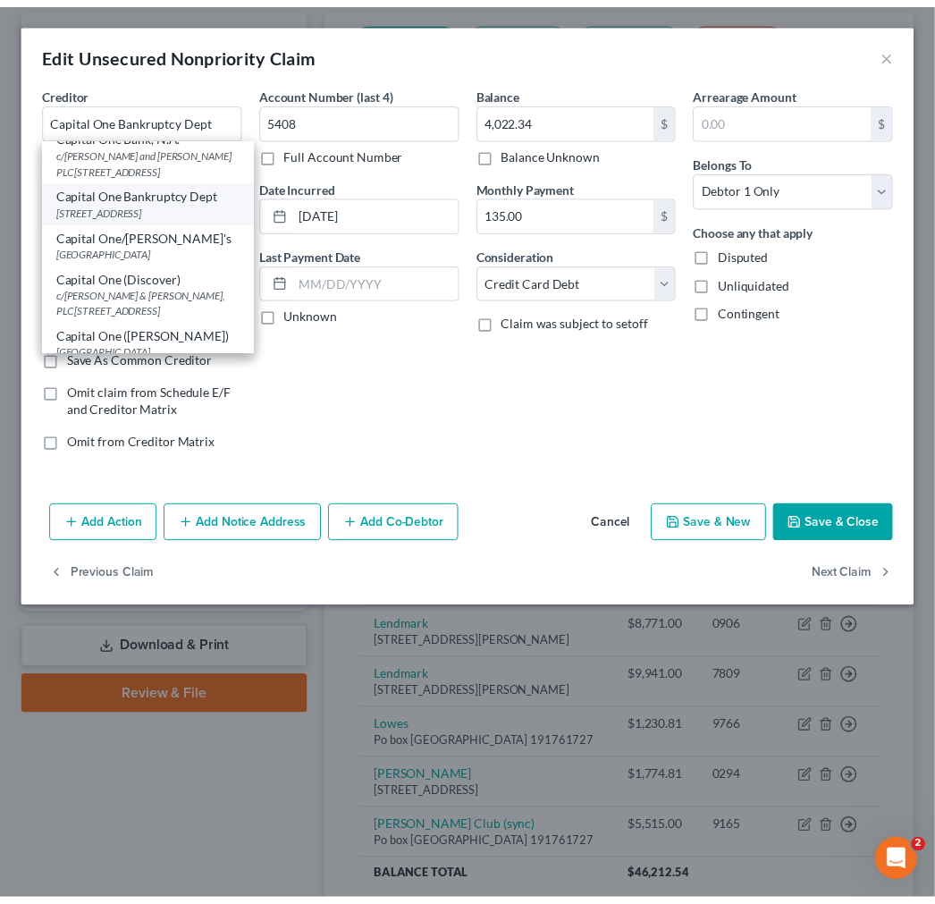
scroll to position [0, 0]
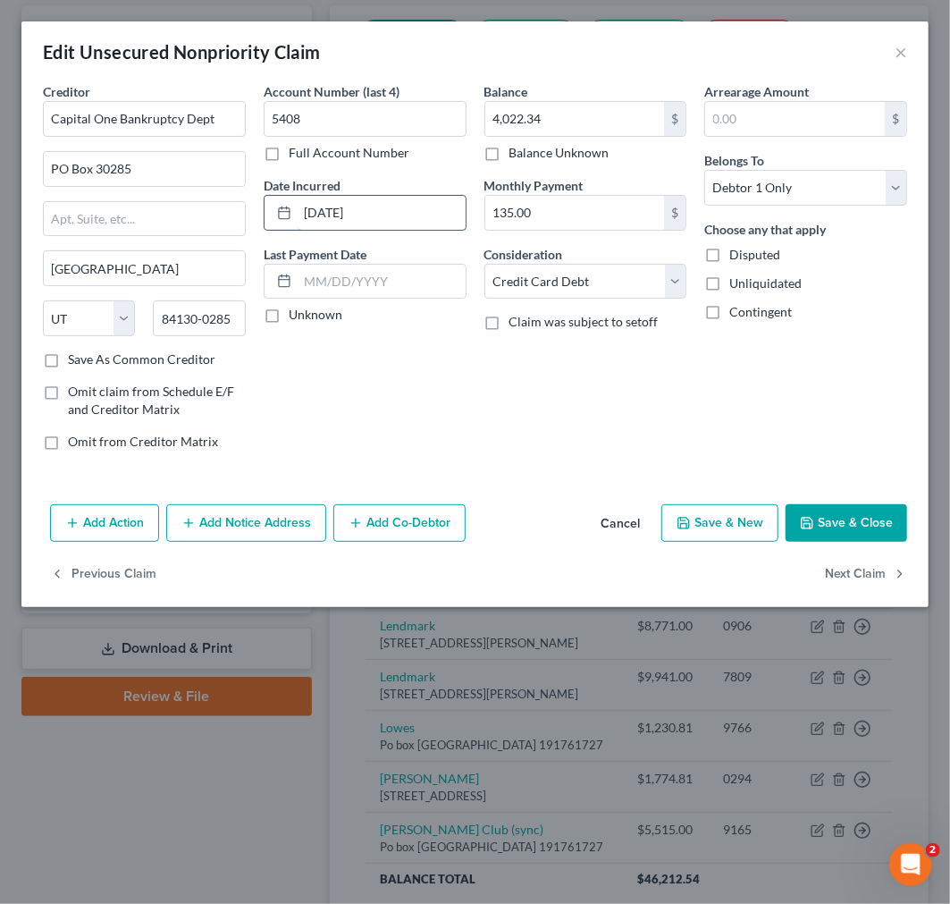
click at [364, 209] on input "[DATE]" at bounding box center [382, 213] width 168 height 34
type input "[DATE]-[DATE]"
click at [840, 516] on button "Save & Close" at bounding box center [847, 523] width 122 height 38
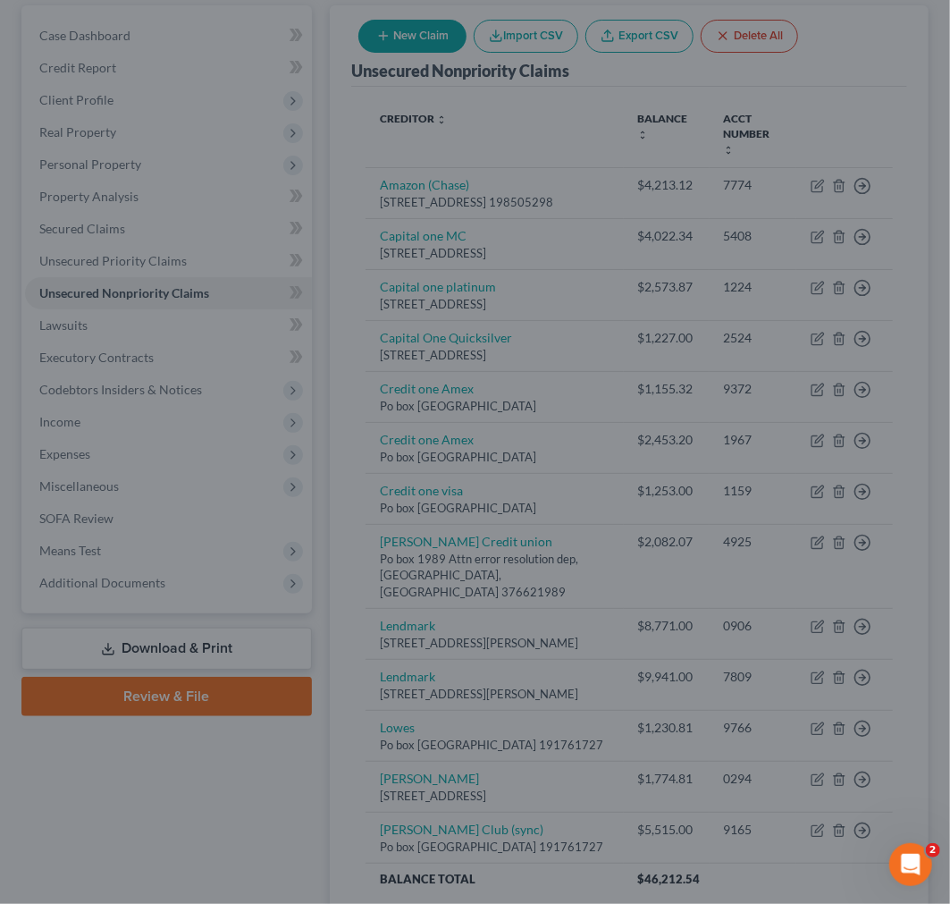
type input "0"
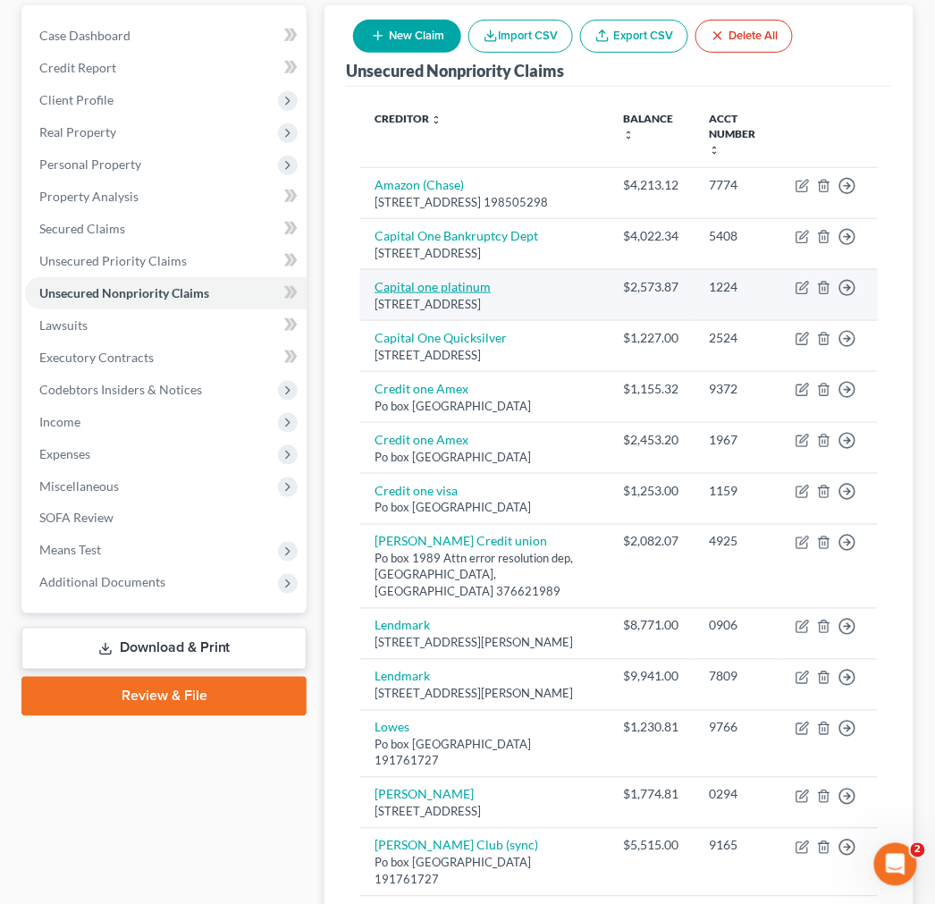
click at [400, 294] on link "Capital one platinum" at bounding box center [433, 286] width 116 height 15
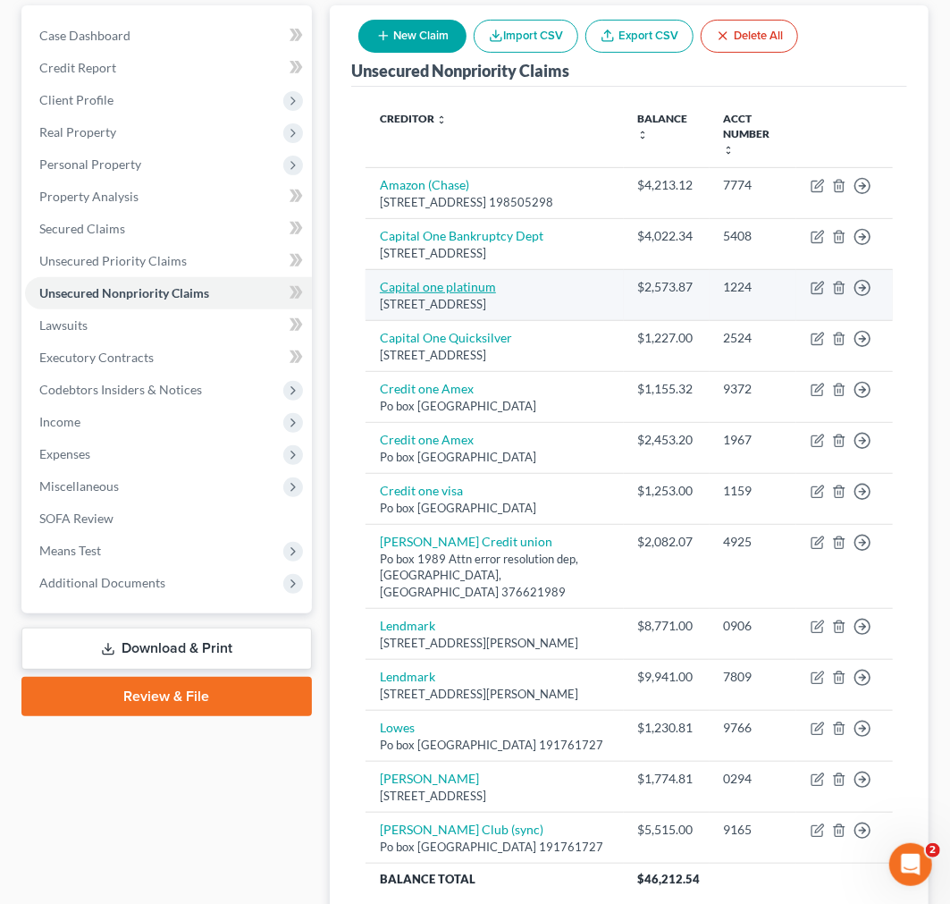
select select "46"
select select "2"
select select "0"
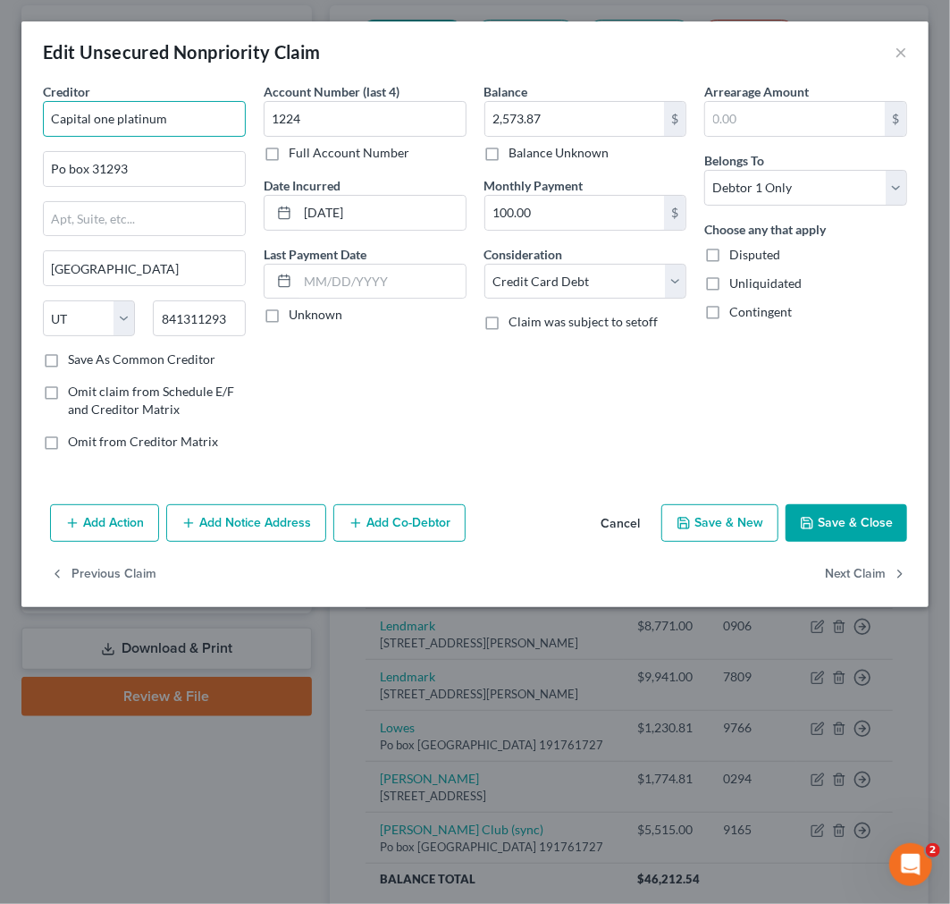
click at [154, 119] on input "Capital one platinum" at bounding box center [144, 119] width 203 height 36
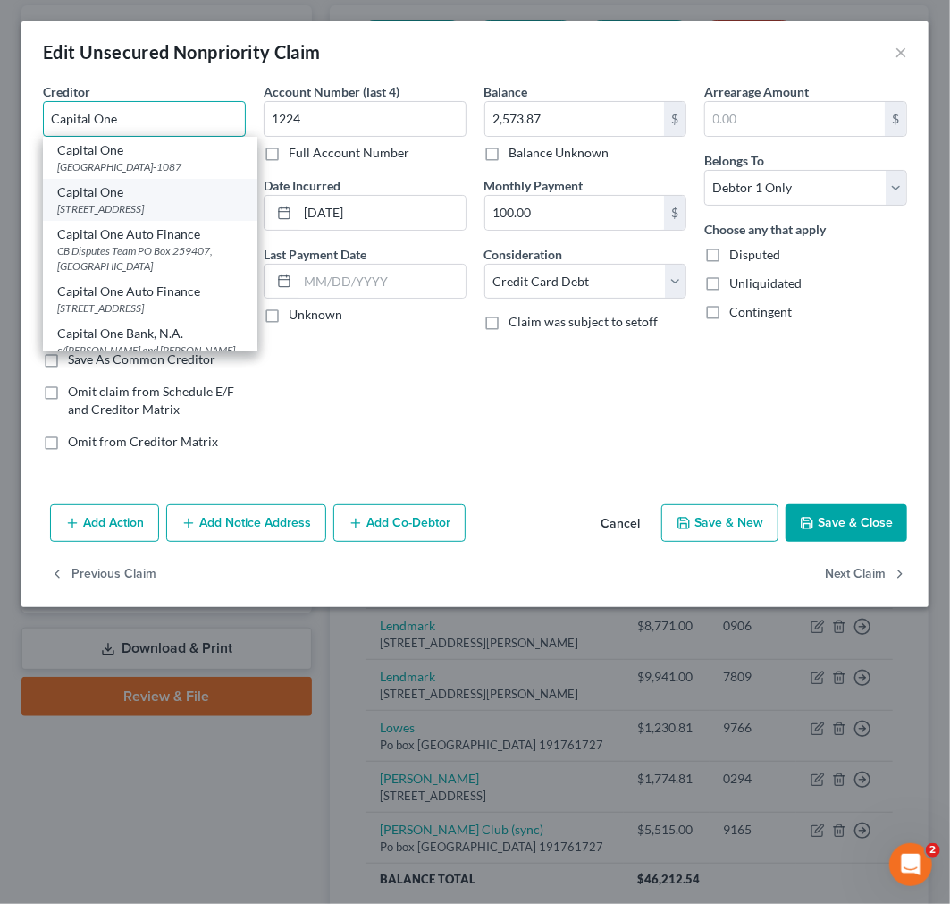
type input "Capital One"
click at [127, 216] on div "[STREET_ADDRESS]" at bounding box center [150, 208] width 186 height 15
type input "PO Box 31293"
type input "[GEOGRAPHIC_DATA]"
type input "84131"
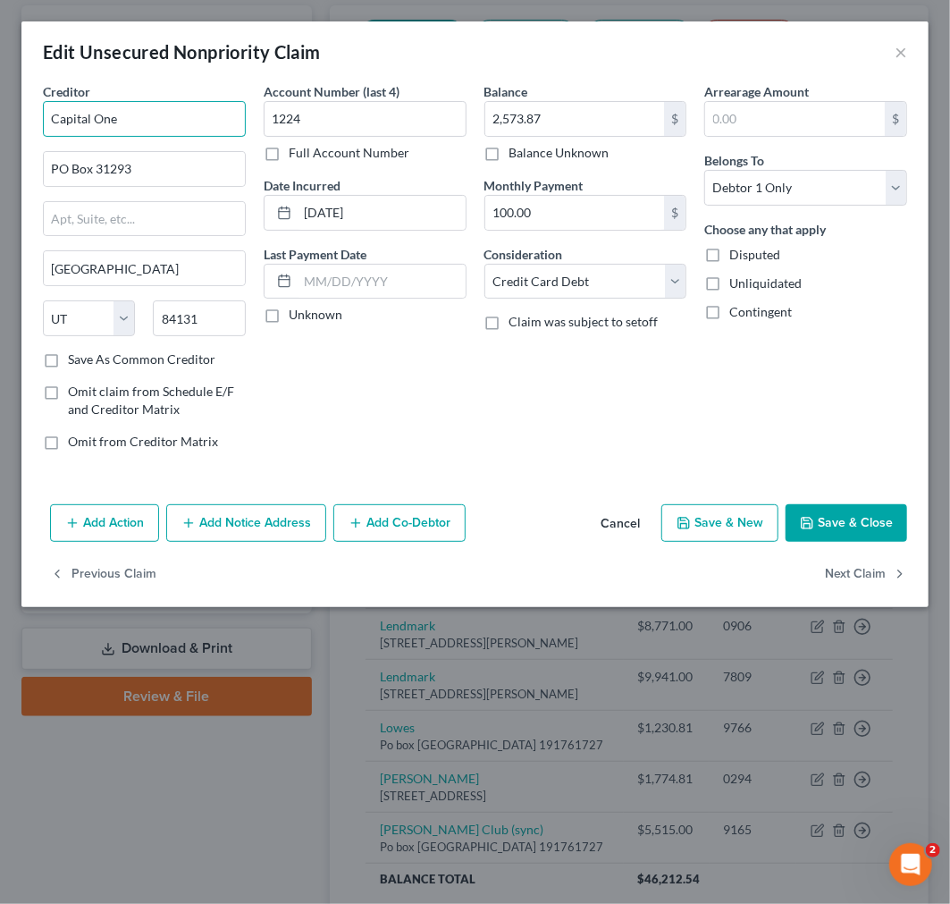
click at [149, 123] on input "Capital One" at bounding box center [144, 119] width 203 height 36
type input "Capital One Platinum"
click at [358, 209] on input "[DATE]" at bounding box center [382, 213] width 168 height 34
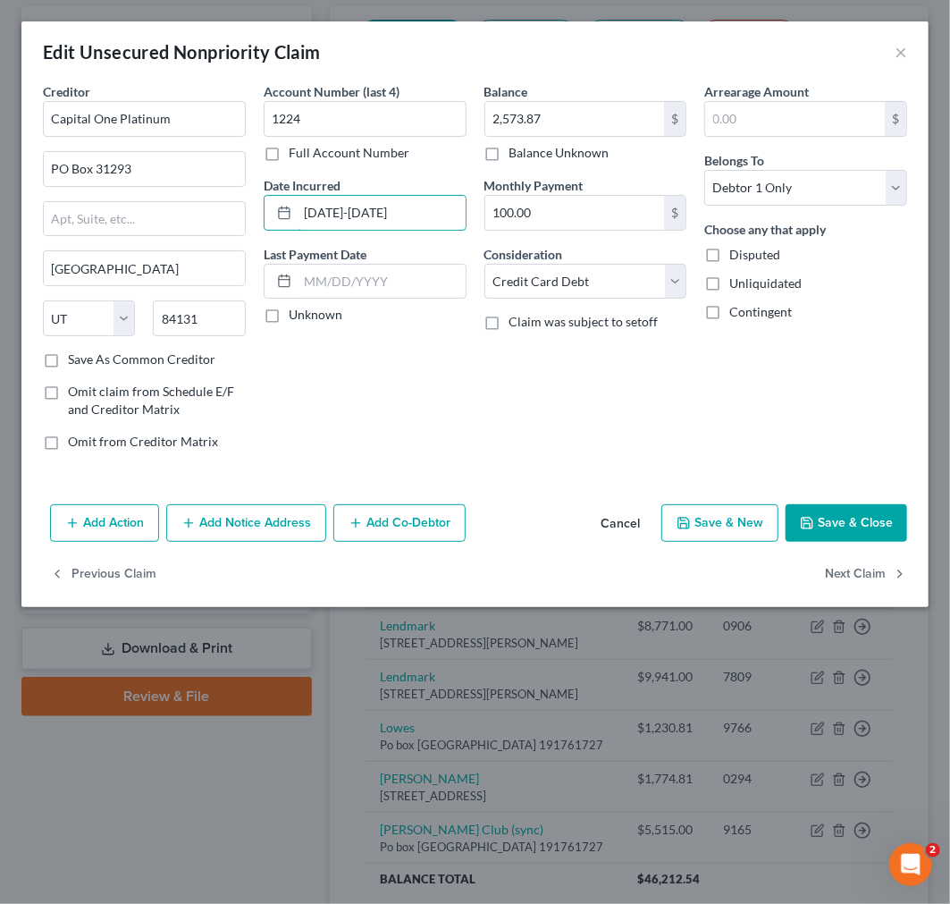
type input "[DATE]-[DATE]"
click at [825, 528] on button "Save & Close" at bounding box center [847, 523] width 122 height 38
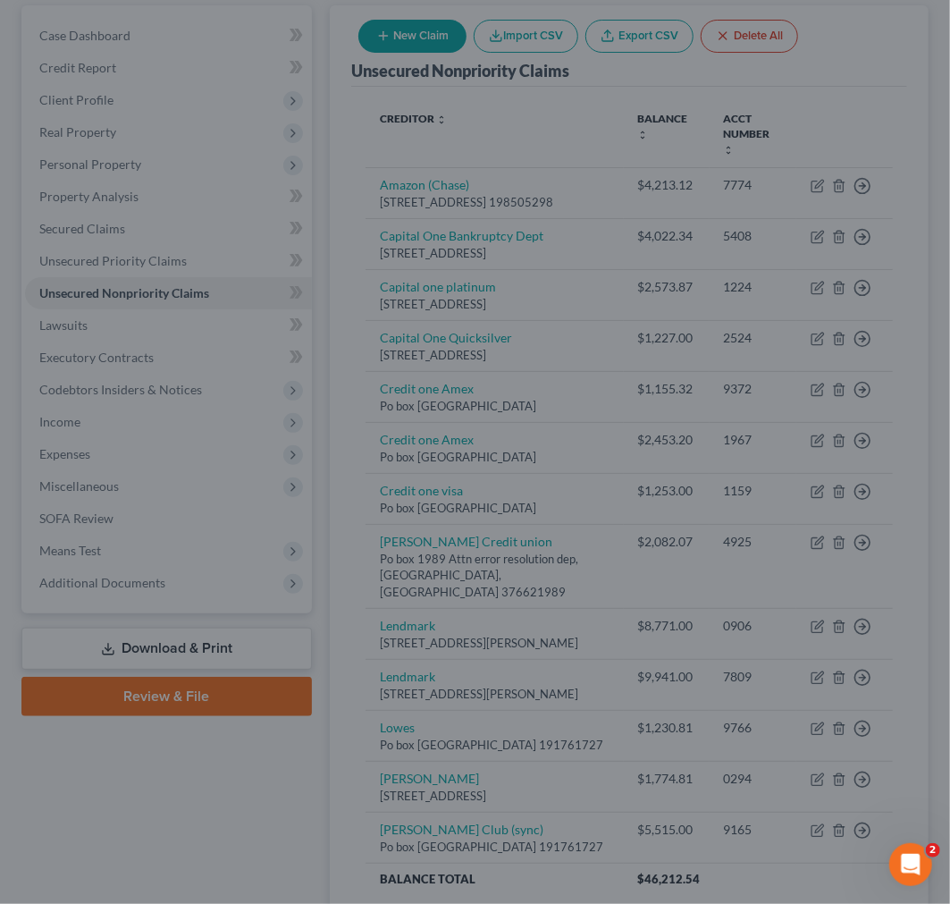
type input "0"
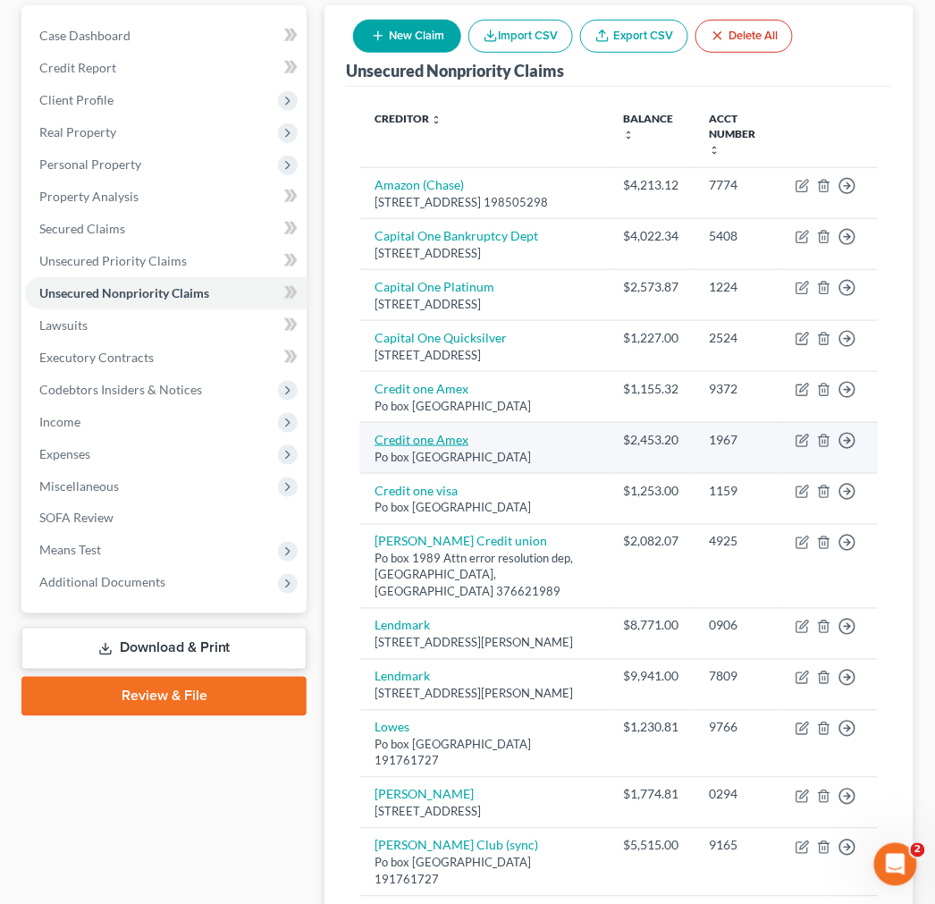
click at [411, 447] on link "Credit one Amex" at bounding box center [422, 439] width 94 height 15
select select "31"
select select "2"
select select "0"
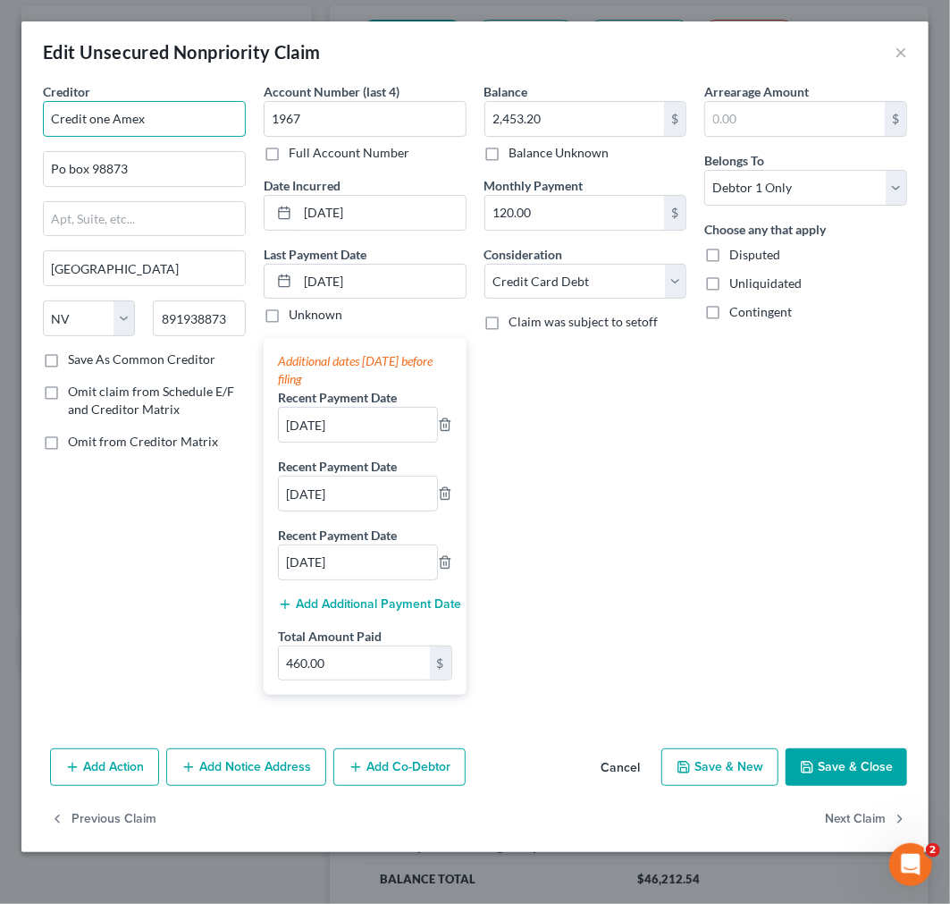
drag, startPoint x: 159, startPoint y: 113, endPoint x: 28, endPoint y: 119, distance: 131.6
click at [28, 119] on div "Creditor * Credit one Amex Po box 98873 [GEOGRAPHIC_DATA] [US_STATE][GEOGRAPHIC…" at bounding box center [474, 411] width 907 height 659
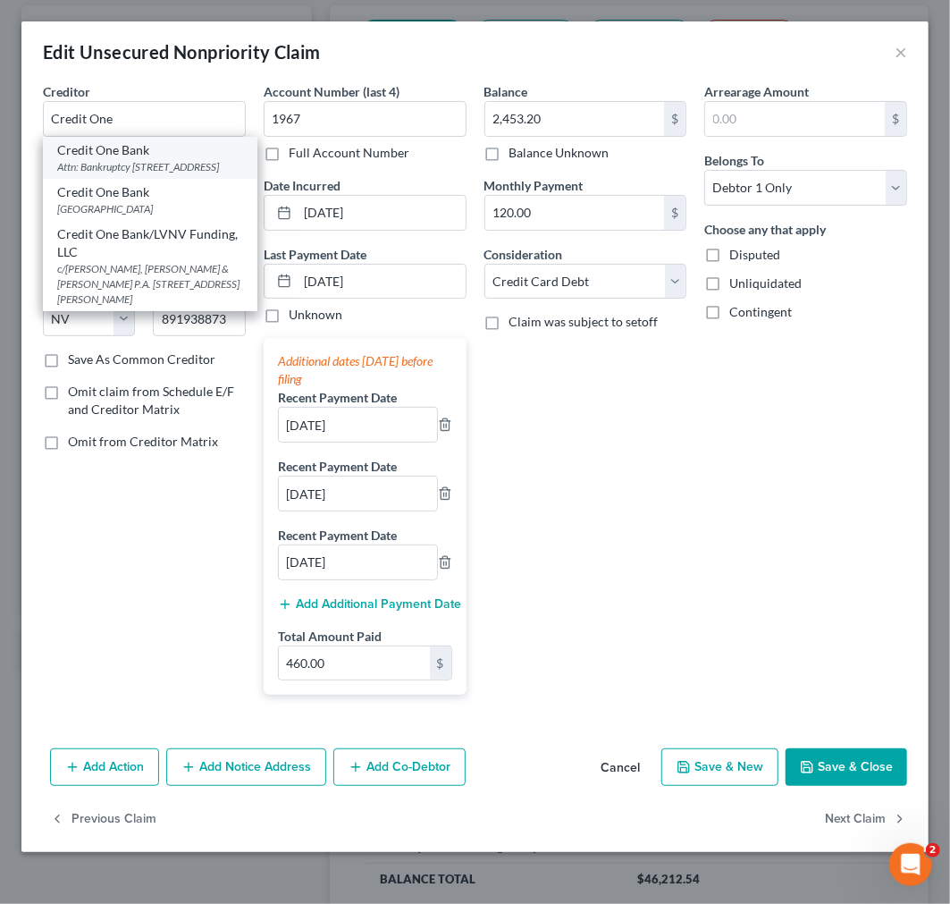
click at [126, 174] on div "Attn: Bankruptcy [STREET_ADDRESS]" at bounding box center [150, 166] width 186 height 15
type input "Credit One Bank"
type input "Attn: Bankruptcy"
type input "[STREET_ADDRESS]"
type input "[GEOGRAPHIC_DATA]"
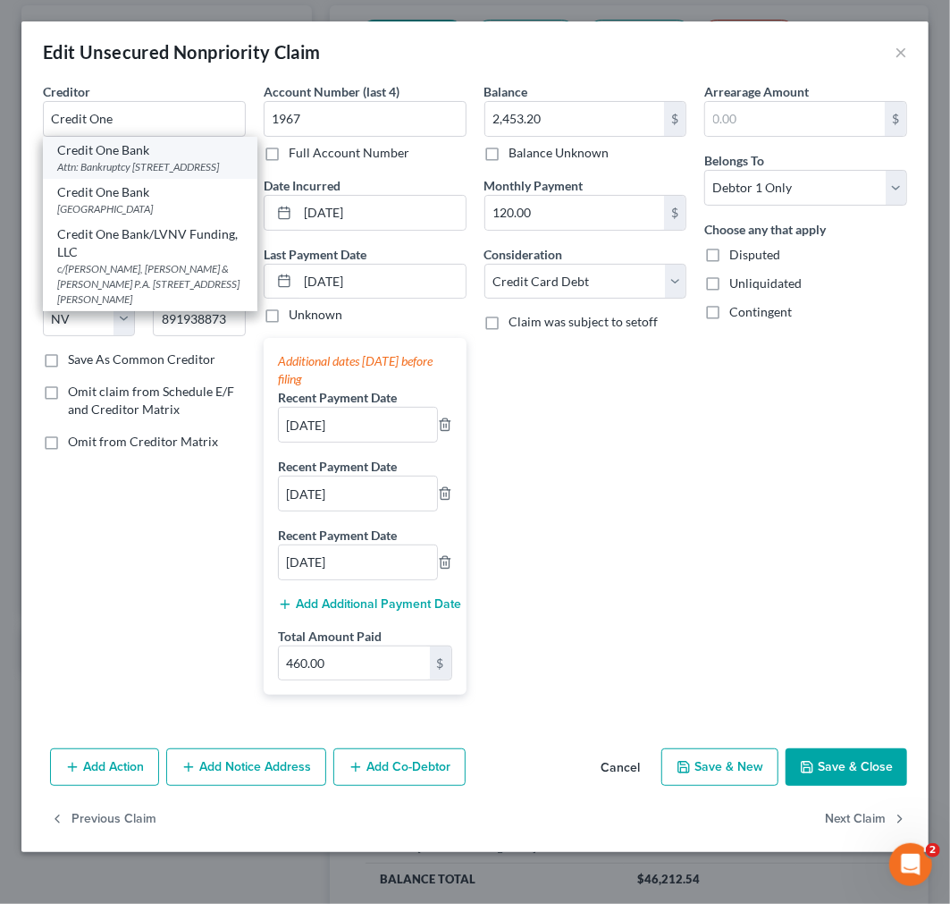
type input "89113"
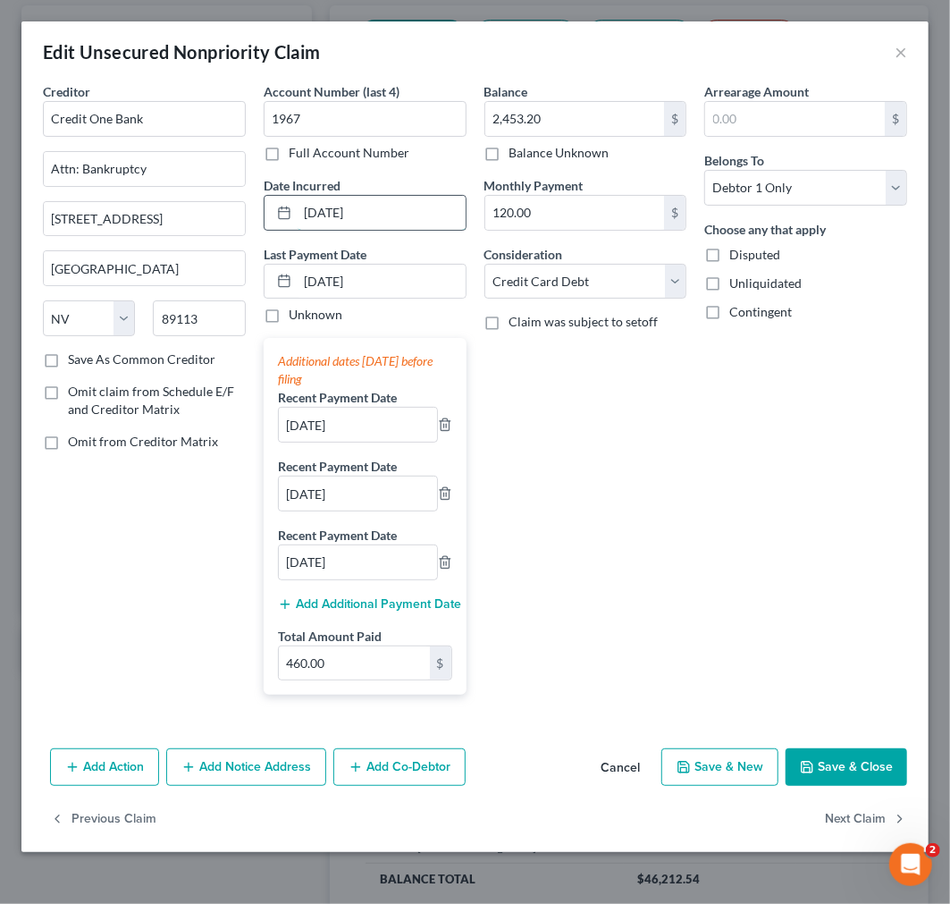
drag, startPoint x: 432, startPoint y: 206, endPoint x: 278, endPoint y: 201, distance: 153.8
click at [278, 201] on div "[DATE]" at bounding box center [365, 213] width 203 height 36
type input "[DATE]-[DATE]"
click at [830, 767] on button "Save & Close" at bounding box center [847, 767] width 122 height 38
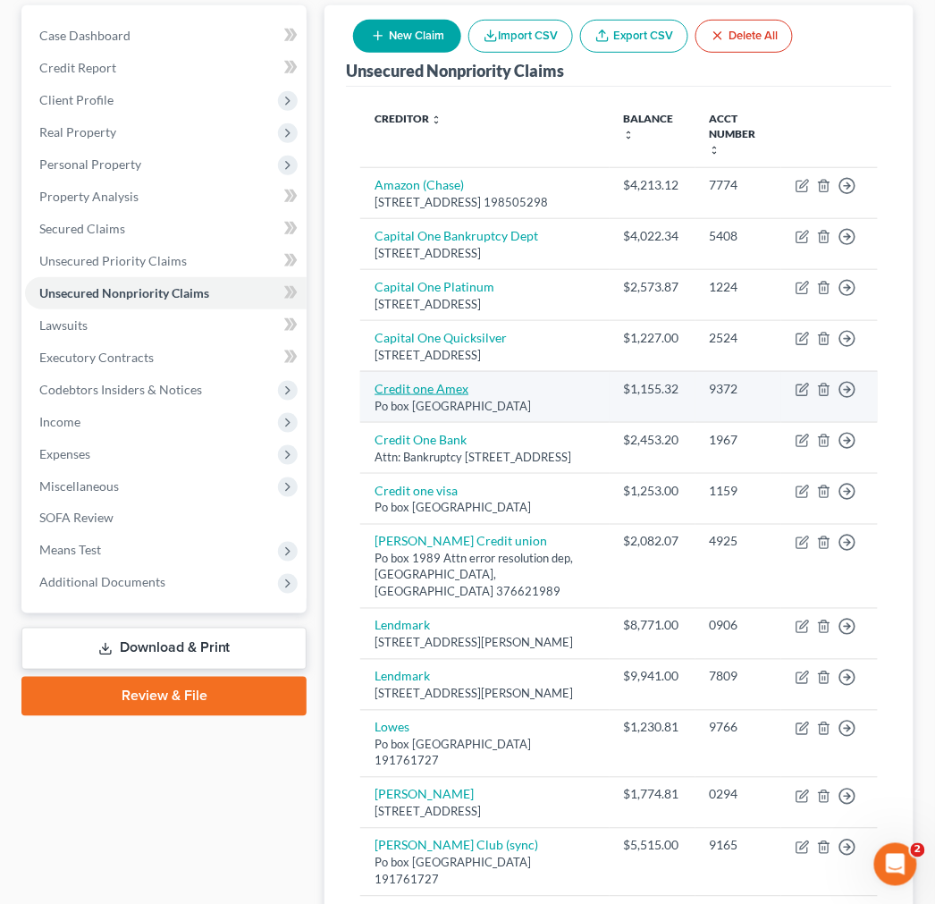
click at [431, 396] on link "Credit one Amex" at bounding box center [422, 388] width 94 height 15
select select "31"
select select "2"
select select "0"
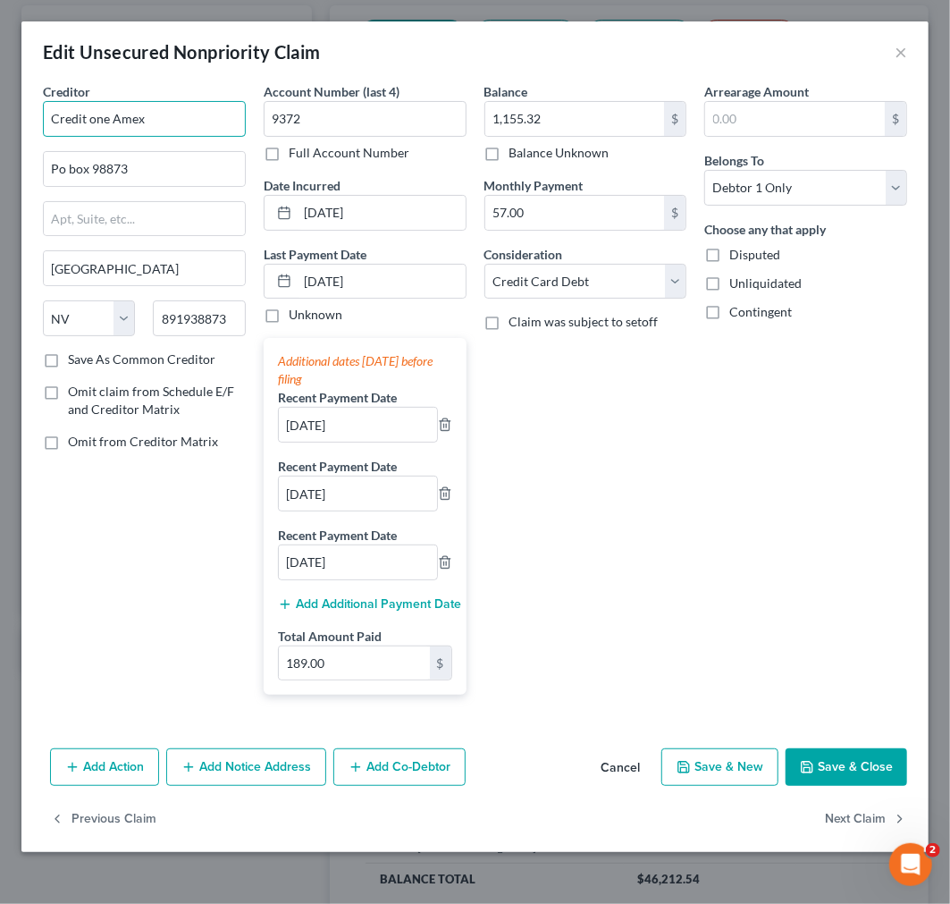
click at [156, 122] on input "Credit one Amex" at bounding box center [144, 119] width 203 height 36
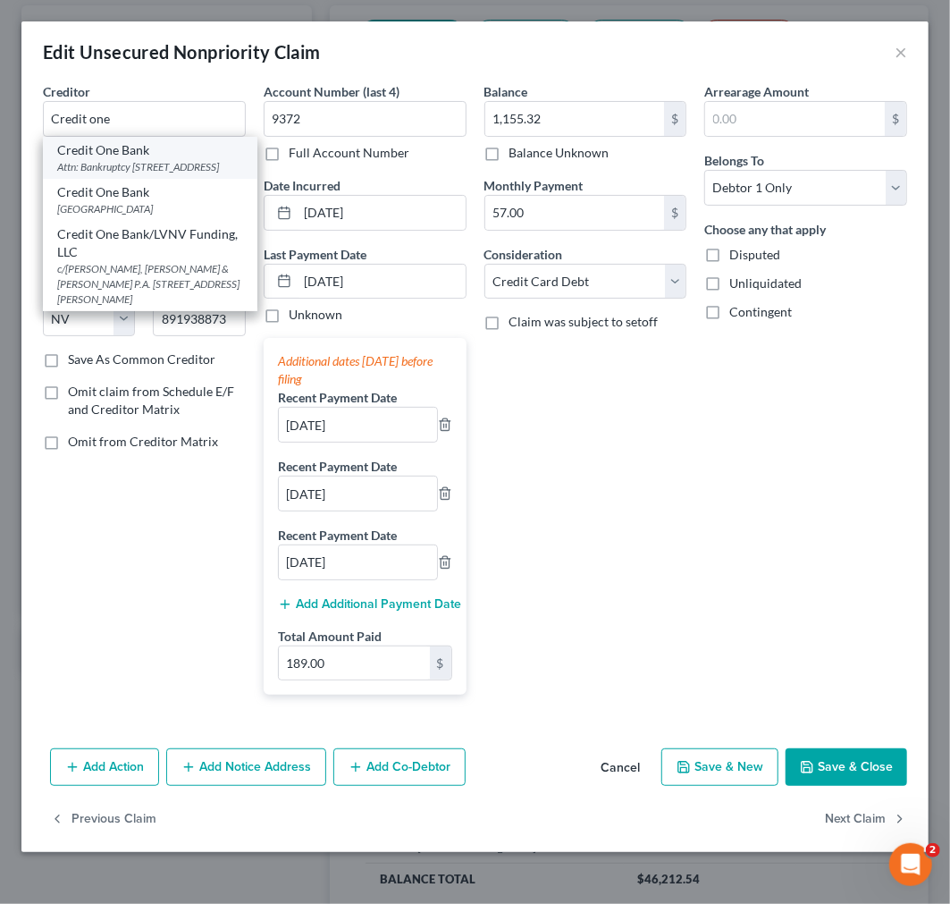
click at [141, 168] on div "Attn: Bankruptcy [STREET_ADDRESS]" at bounding box center [150, 166] width 186 height 15
type input "Credit One Bank"
type input "Attn: Bankruptcy"
type input "[STREET_ADDRESS]"
type input "[GEOGRAPHIC_DATA]"
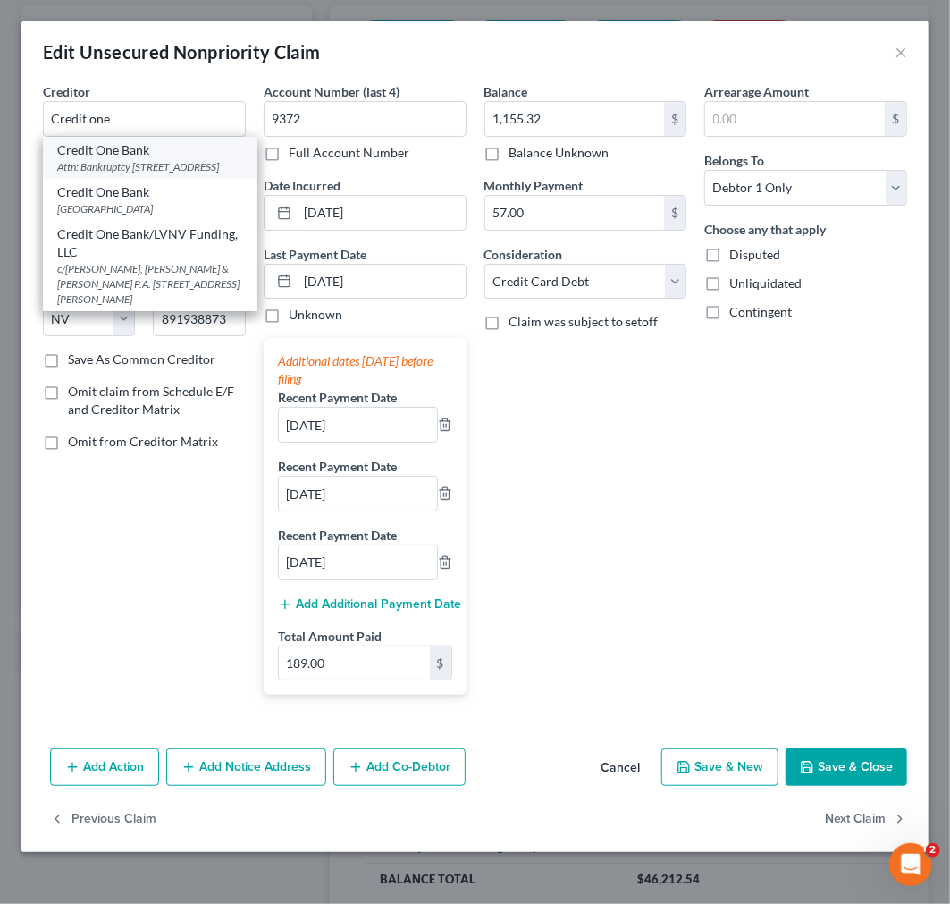
type input "89113"
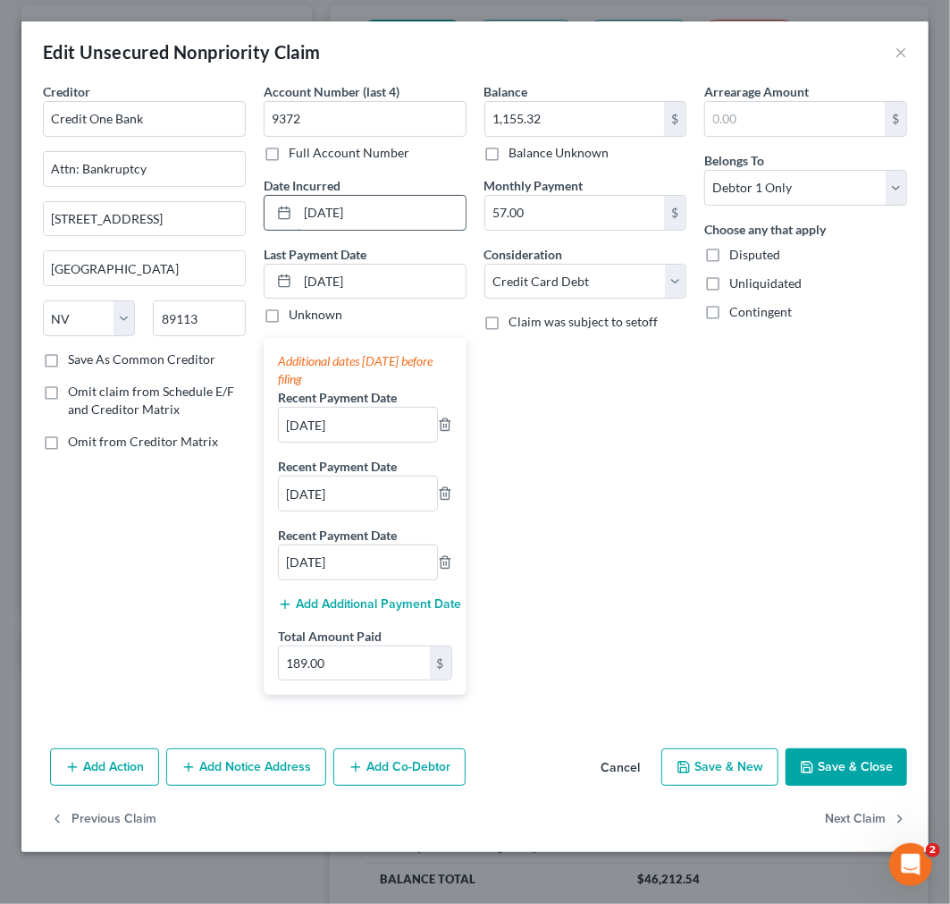
click at [344, 211] on input "[DATE]" at bounding box center [382, 213] width 168 height 34
type input "[DATE]-[DATE]"
click at [810, 769] on polyline "button" at bounding box center [808, 770] width 6 height 4
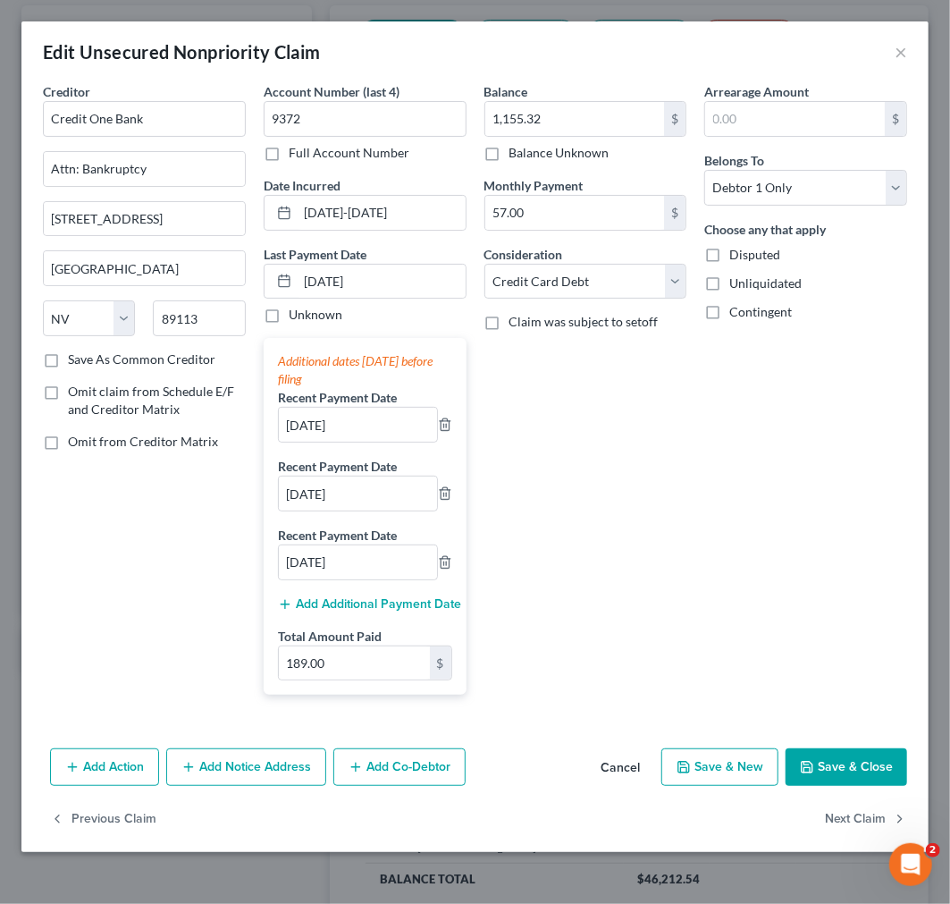
type input "0"
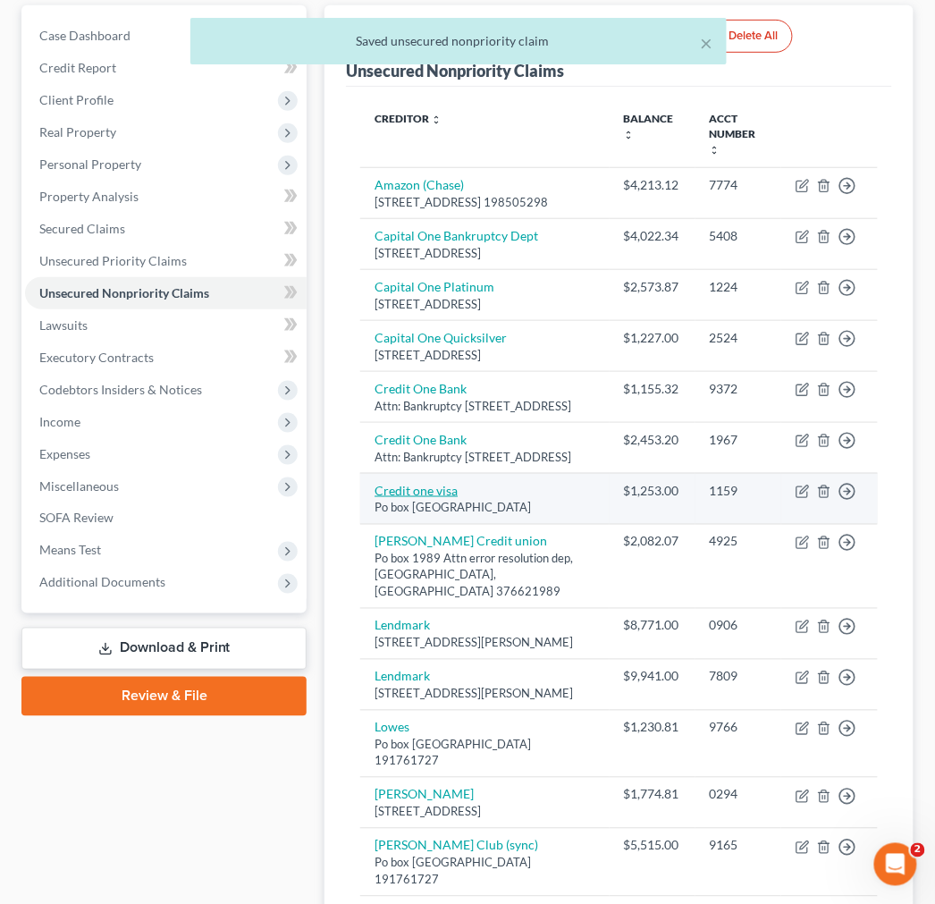
click at [404, 498] on link "Credit one visa" at bounding box center [416, 490] width 83 height 15
select select "31"
select select "2"
select select "0"
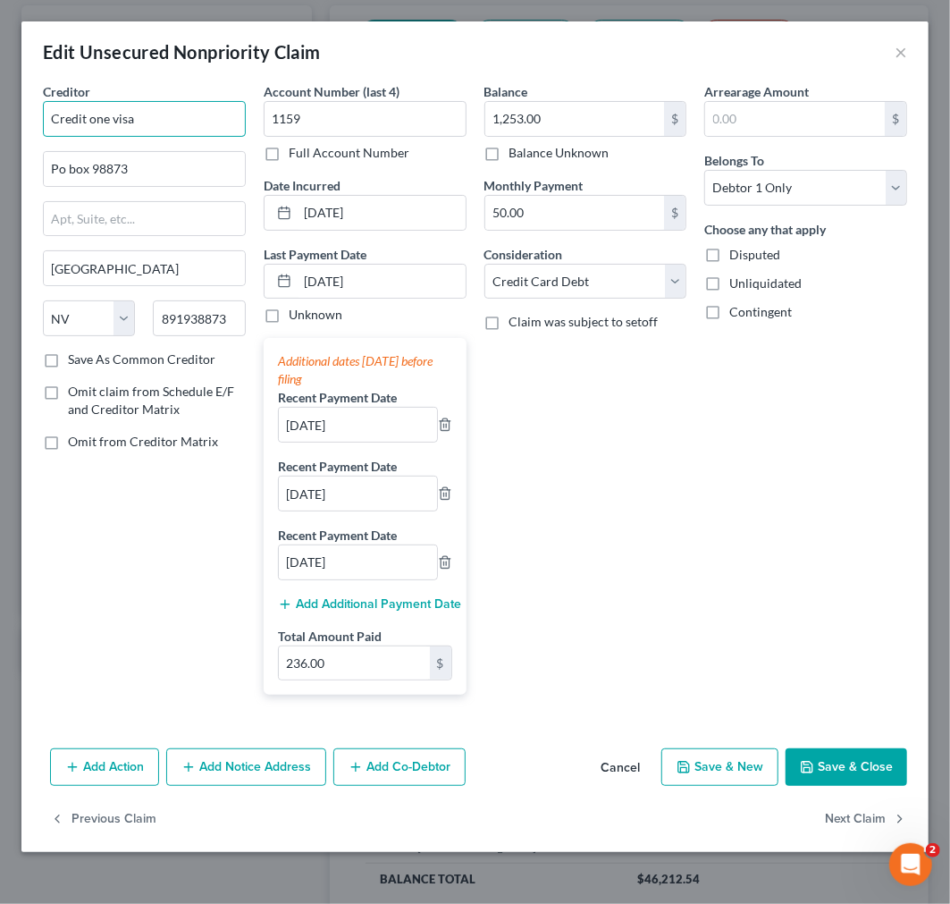
click at [174, 112] on input "Credit one visa" at bounding box center [144, 119] width 203 height 36
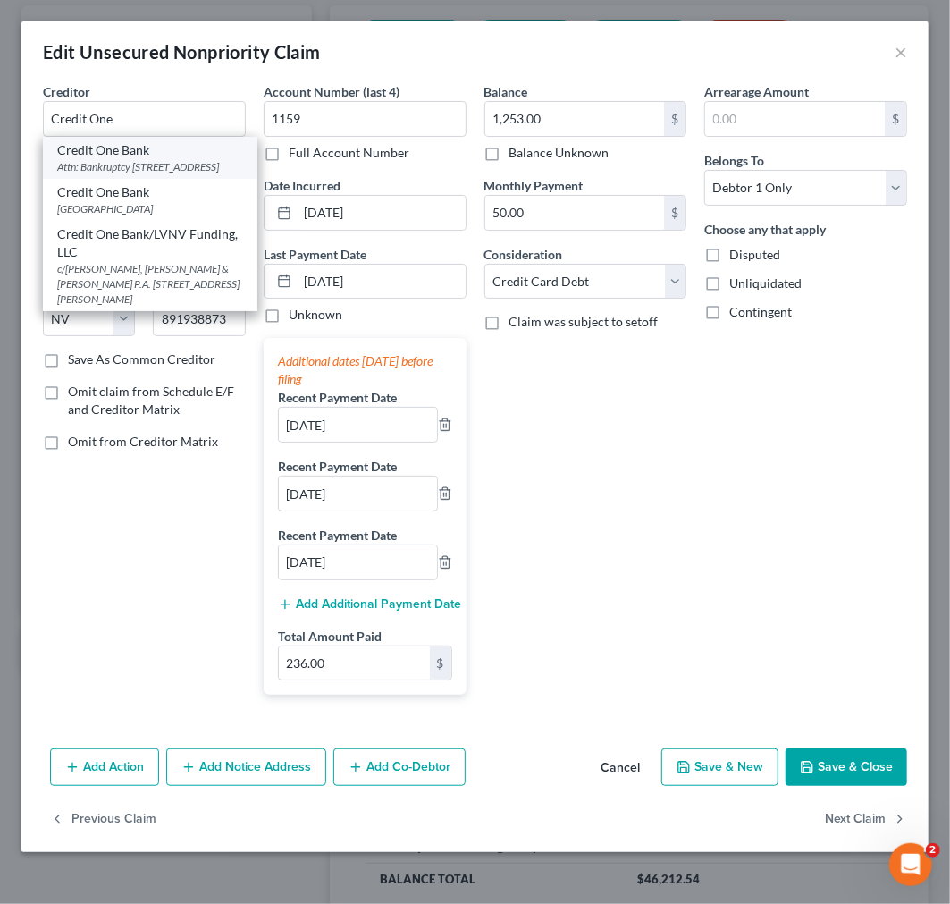
click at [167, 164] on div "Attn: Bankruptcy [STREET_ADDRESS]" at bounding box center [150, 166] width 186 height 15
type input "Credit One Bank"
type input "Attn: Bankruptcy"
type input "[STREET_ADDRESS]"
type input "[GEOGRAPHIC_DATA]"
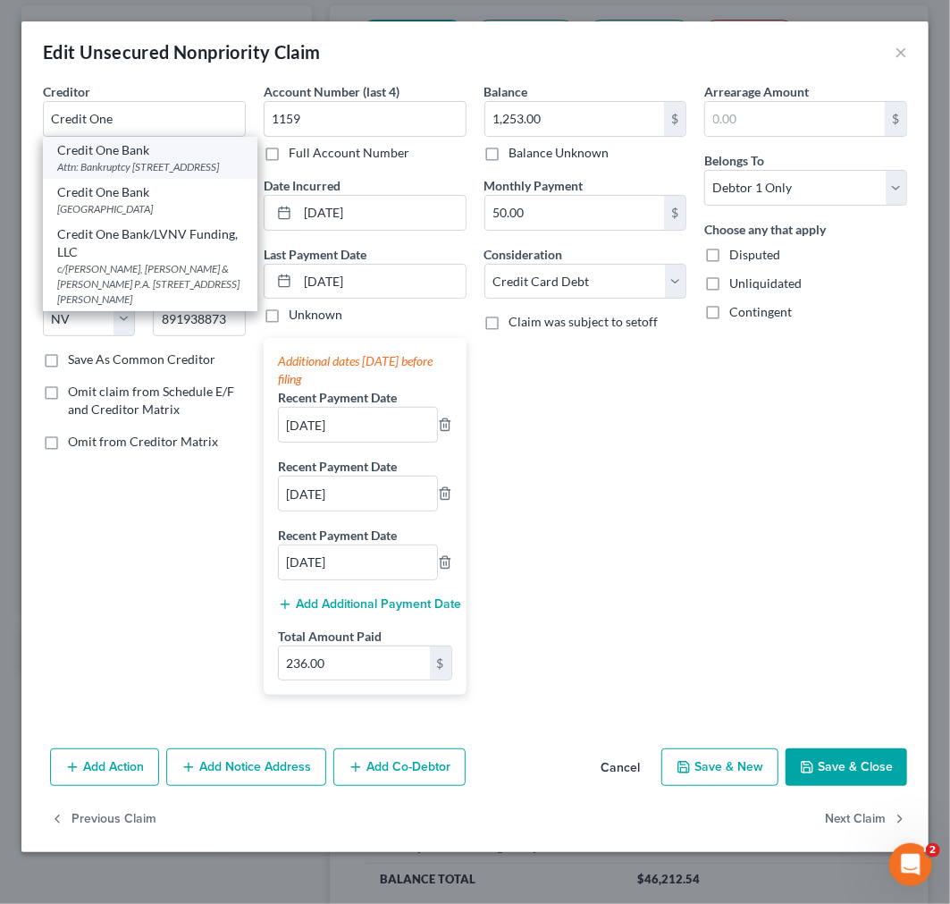
type input "89113"
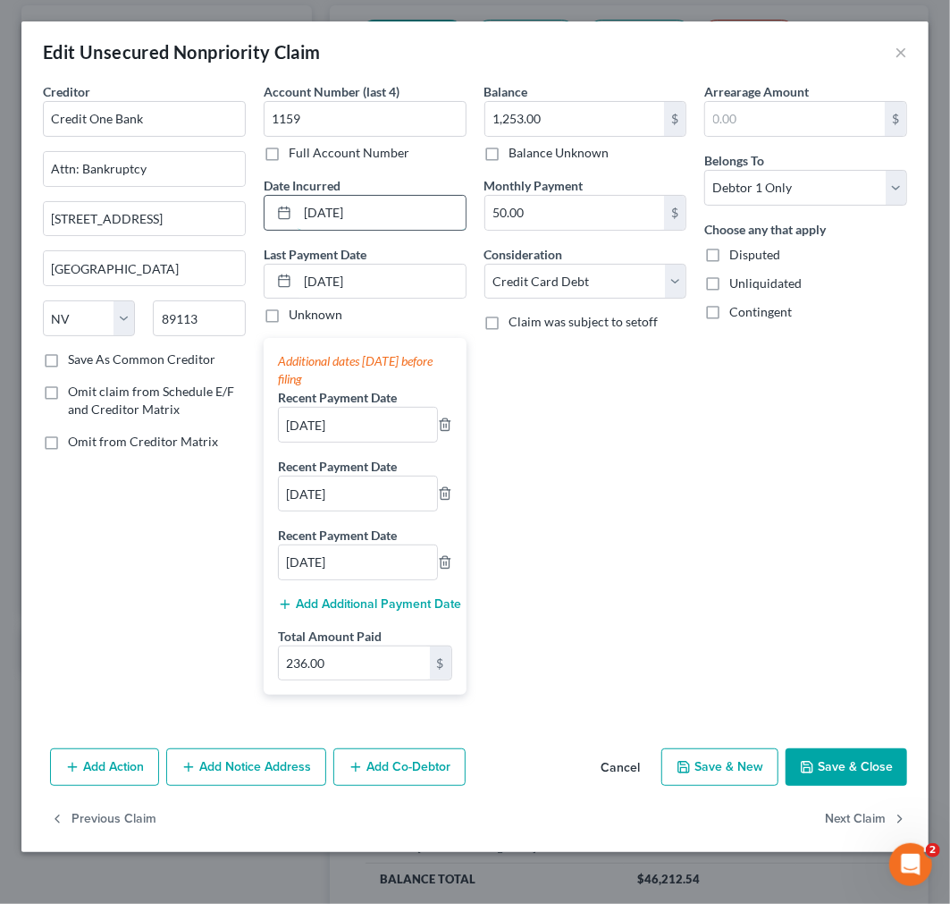
click at [299, 207] on input "[DATE]" at bounding box center [382, 213] width 168 height 34
type input "[DATE]-[DATE]"
click at [845, 773] on button "Save & Close" at bounding box center [847, 767] width 122 height 38
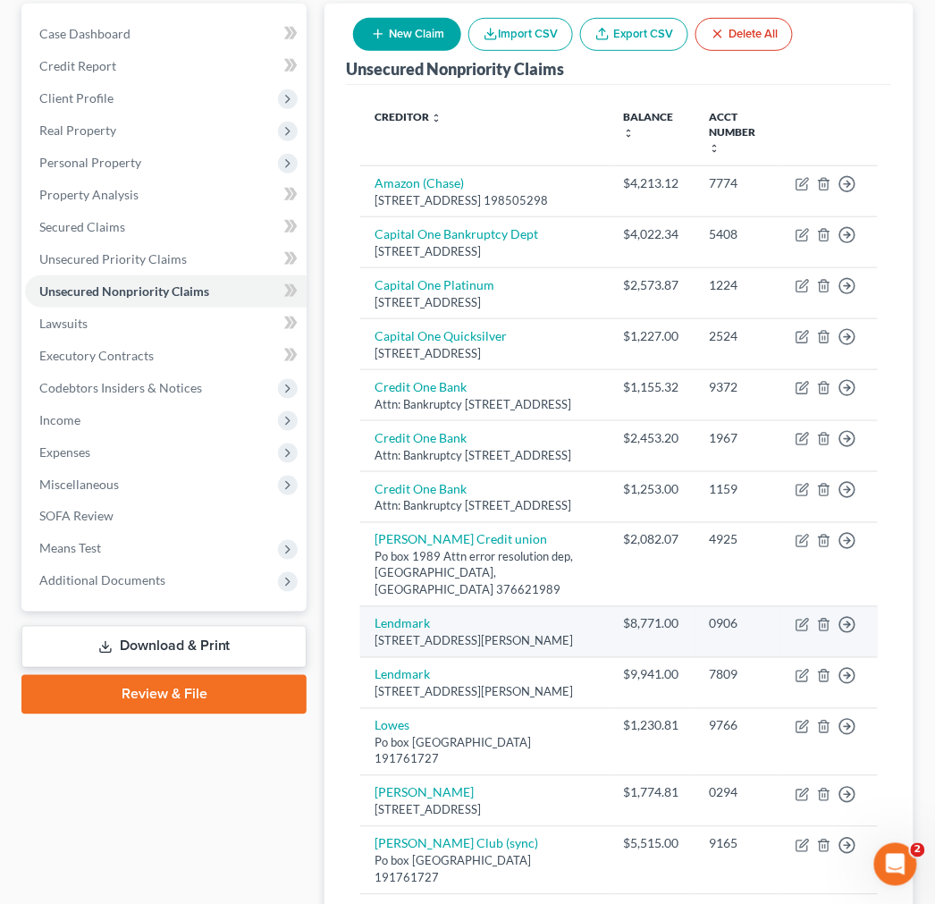
scroll to position [198, 0]
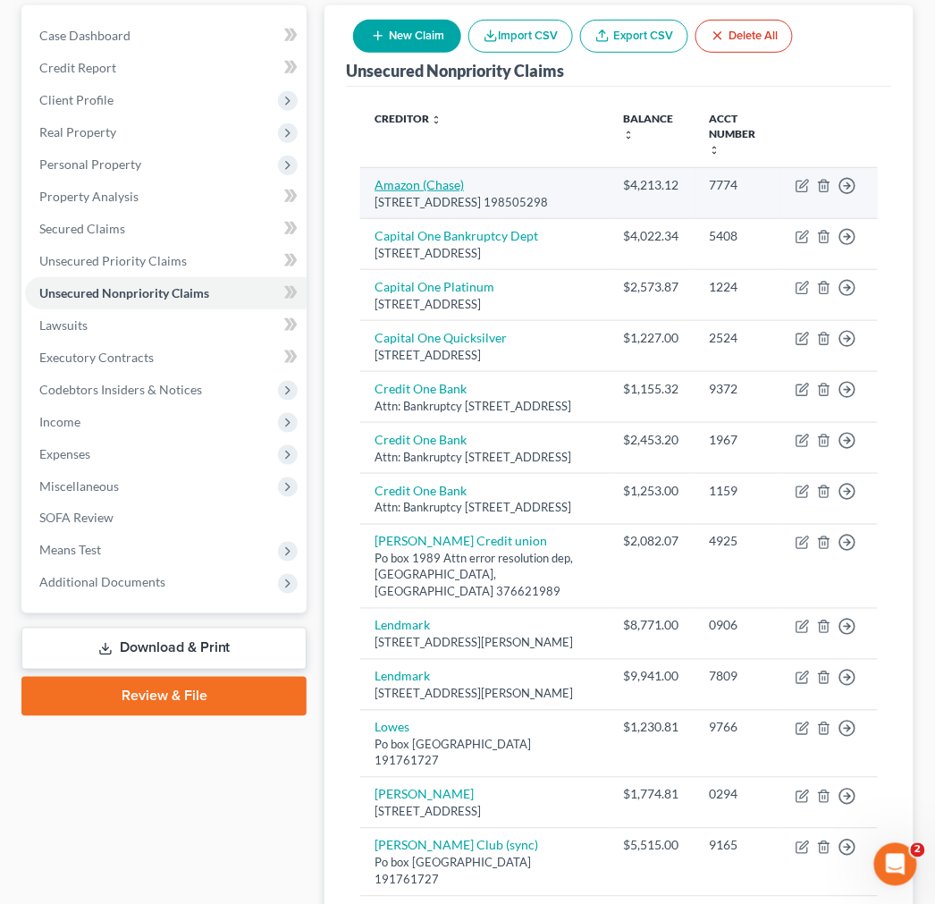
click at [406, 177] on link "Amazon (Chase)" at bounding box center [419, 184] width 89 height 15
select select "7"
select select "2"
select select "0"
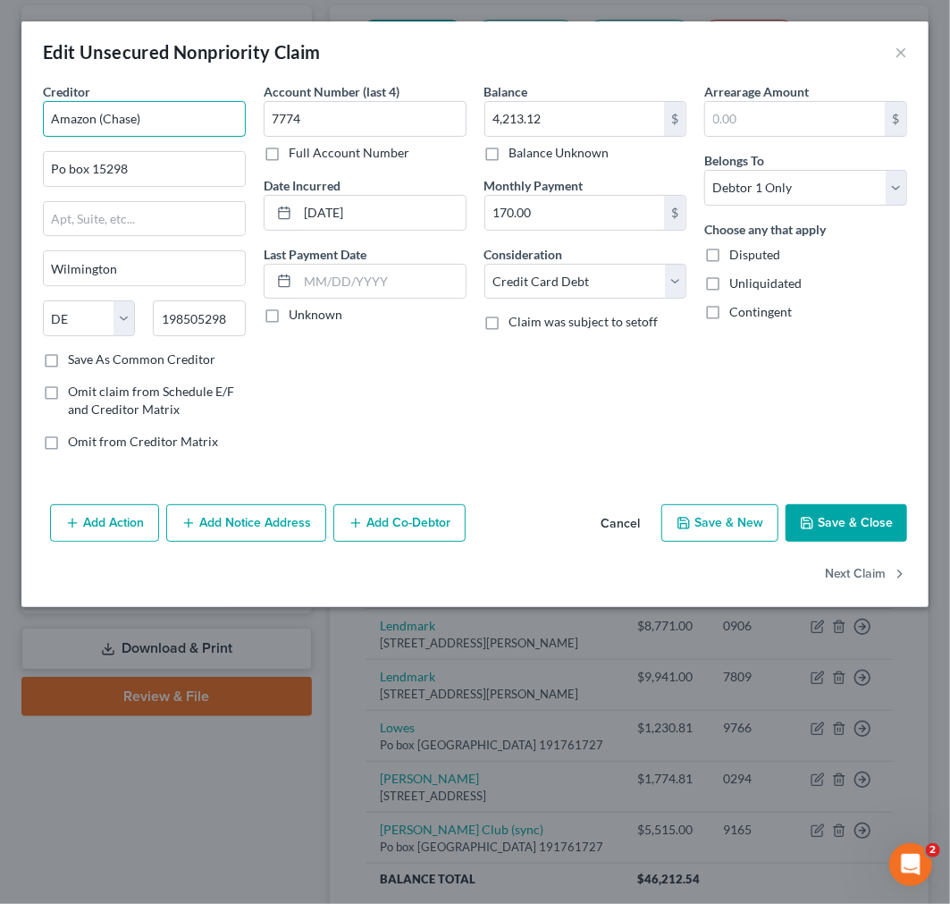
click at [136, 117] on input "Amazon (Chase)" at bounding box center [144, 119] width 203 height 36
click at [137, 118] on input "Amazon (Chase)" at bounding box center [144, 119] width 203 height 36
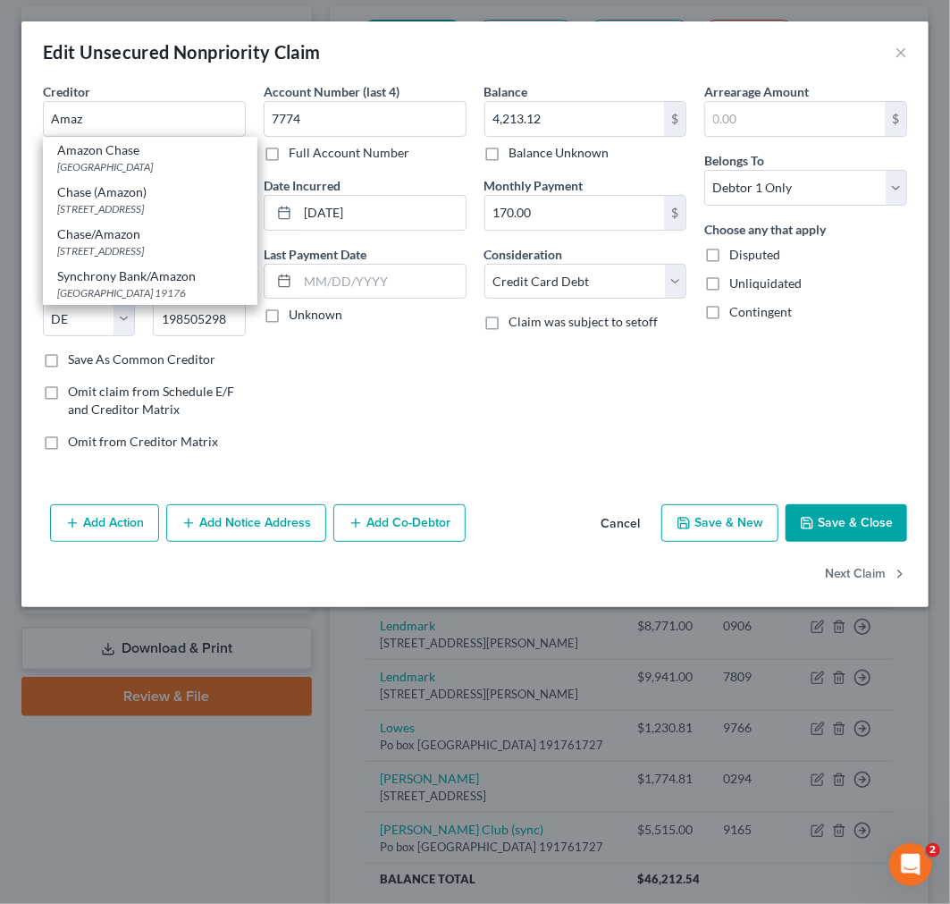
click at [215, 67] on div "Edit Unsecured Nonpriority Claim ×" at bounding box center [474, 51] width 907 height 61
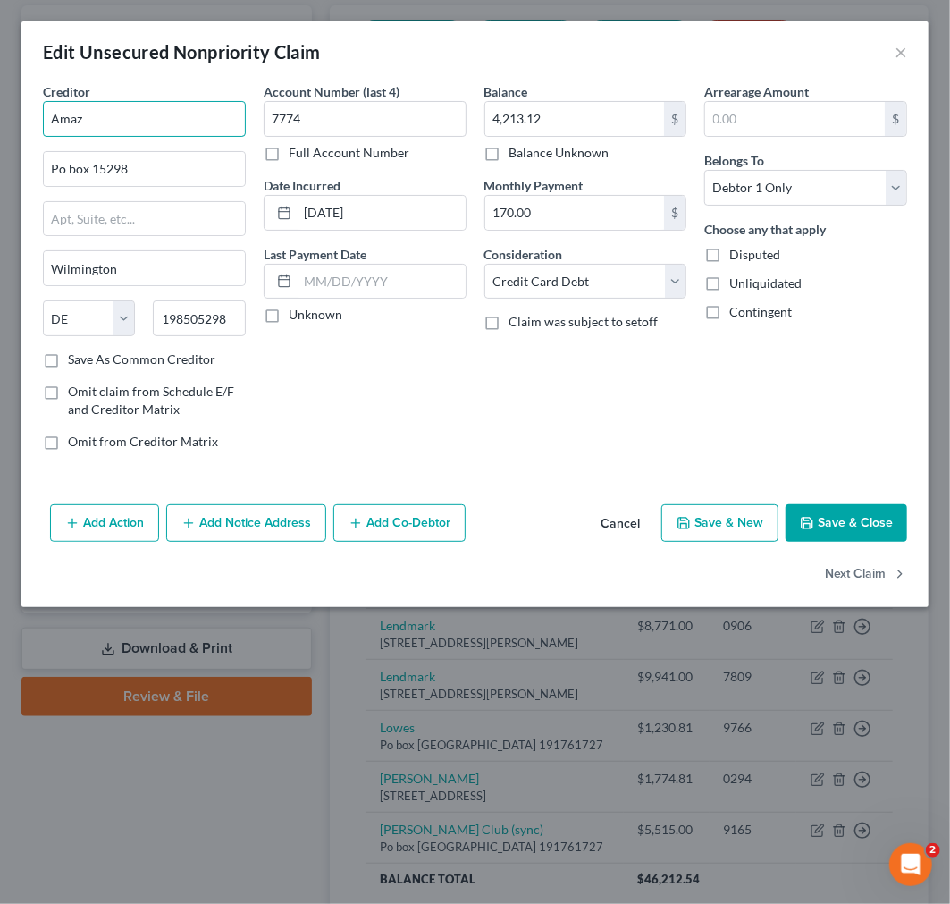
click at [122, 129] on input "Amaz" at bounding box center [144, 119] width 203 height 36
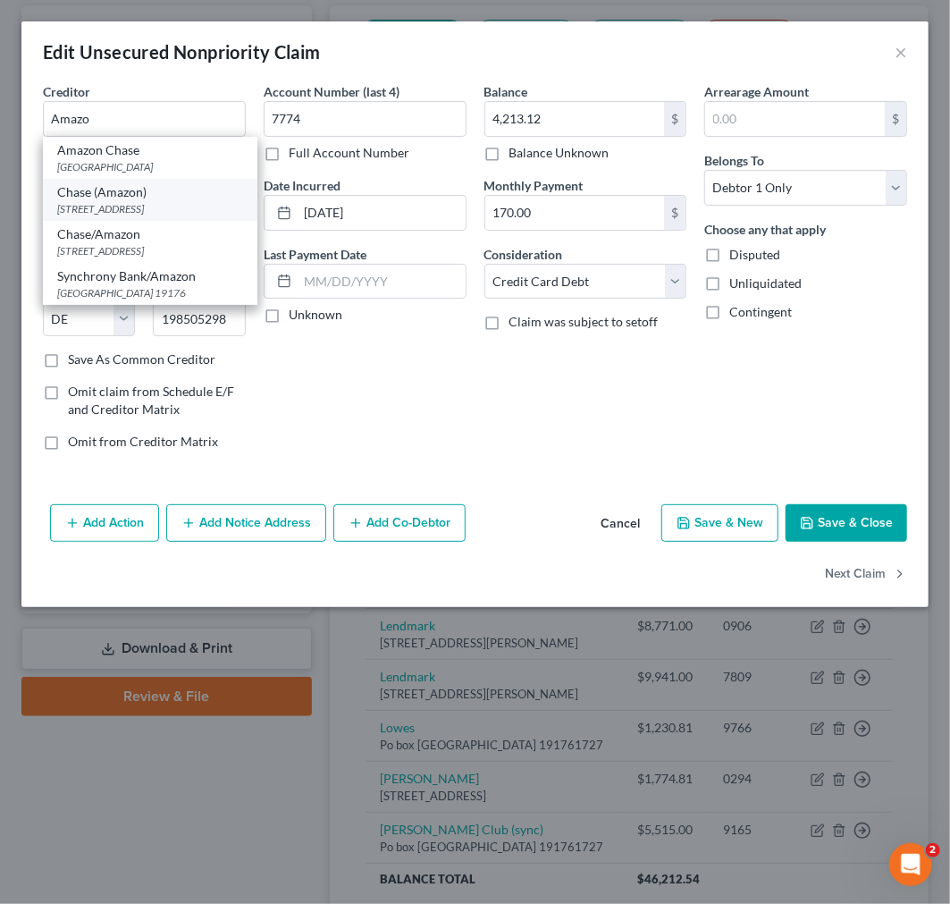
click at [139, 211] on div "[STREET_ADDRESS]" at bounding box center [150, 208] width 186 height 15
type input "Chase (Amazon)"
type input "PO Box 17230"
type input "Wilmington"
type input "19850"
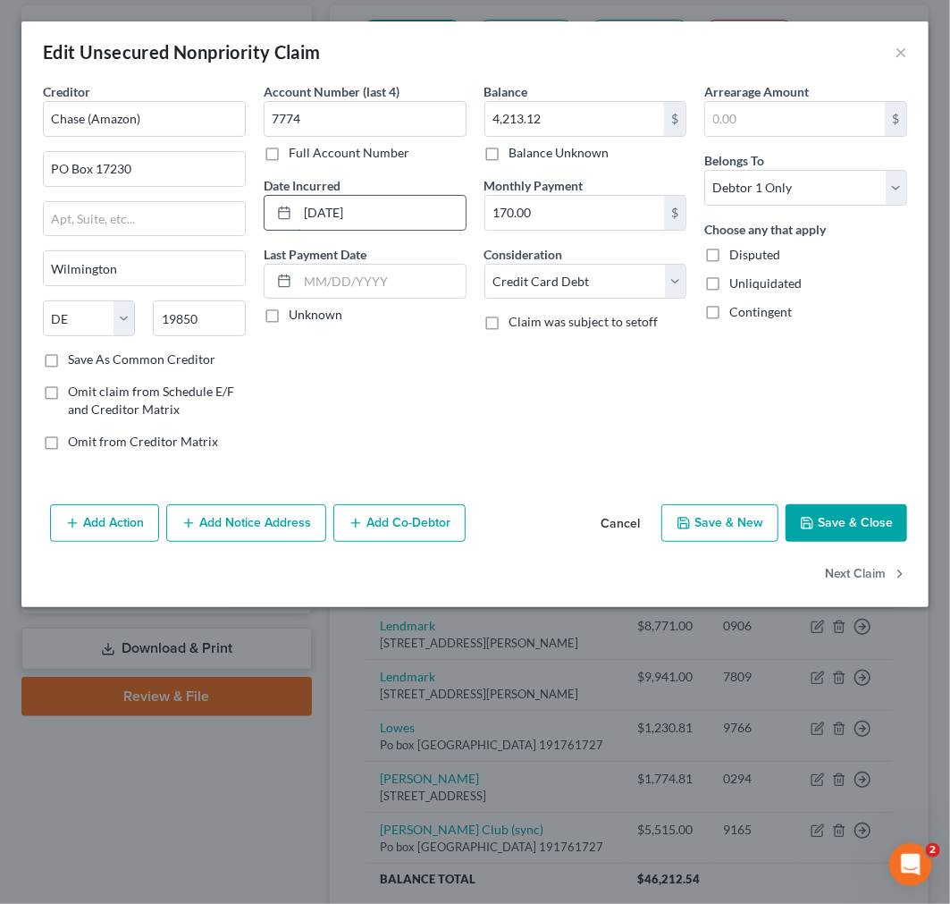
click at [400, 215] on input "[DATE]" at bounding box center [382, 213] width 168 height 34
type input "[DATE]-[DATE]"
click at [840, 513] on button "Save & Close" at bounding box center [847, 523] width 122 height 38
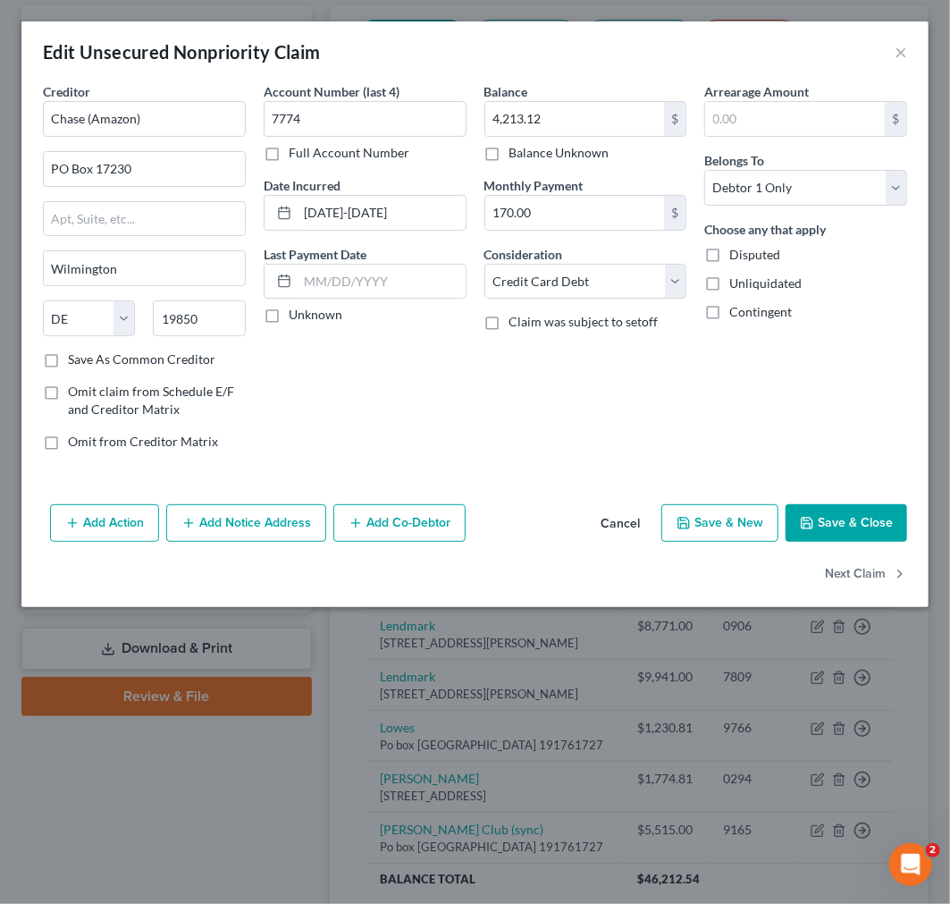
type input "0"
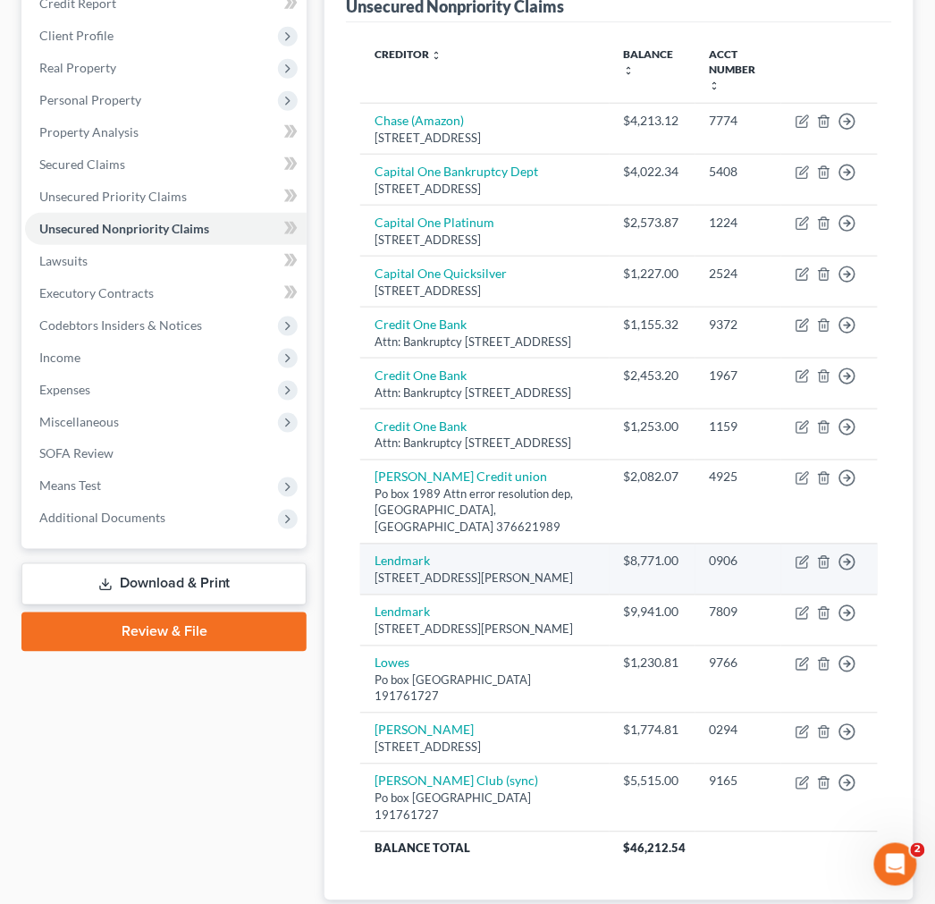
scroll to position [298, 0]
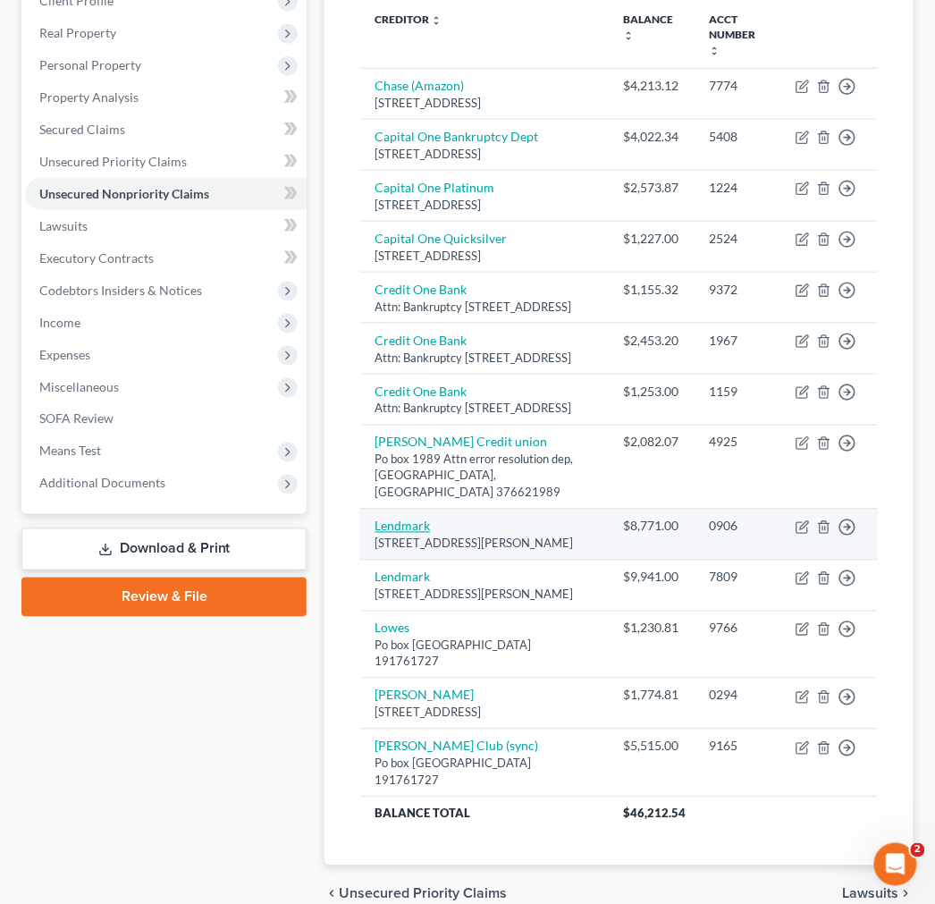
click at [415, 534] on link "Lendmark" at bounding box center [402, 525] width 55 height 15
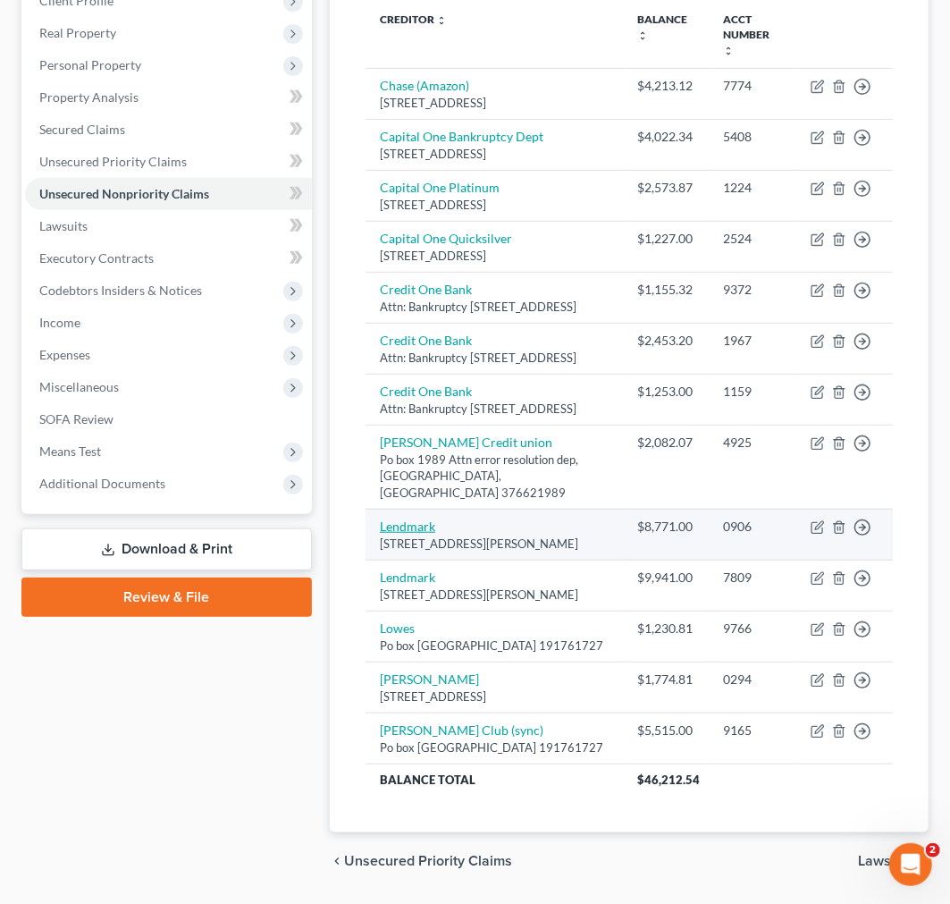
select select "10"
select select "0"
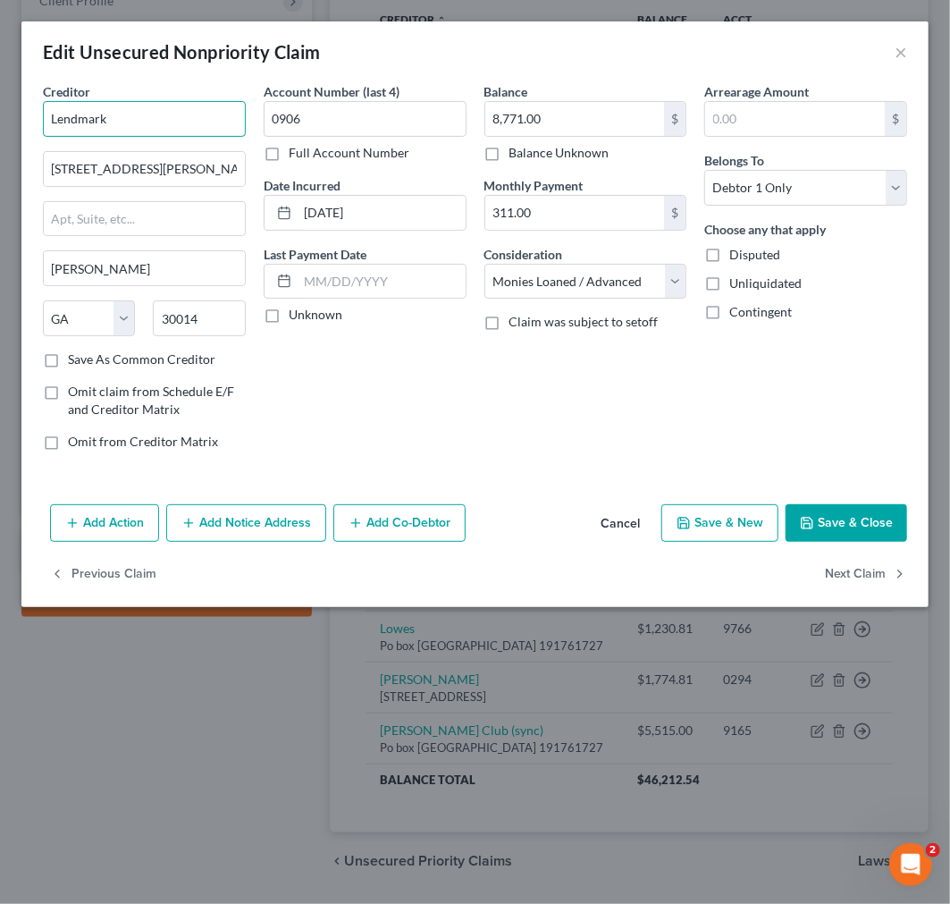
click at [129, 122] on input "Lendmark" at bounding box center [144, 119] width 203 height 36
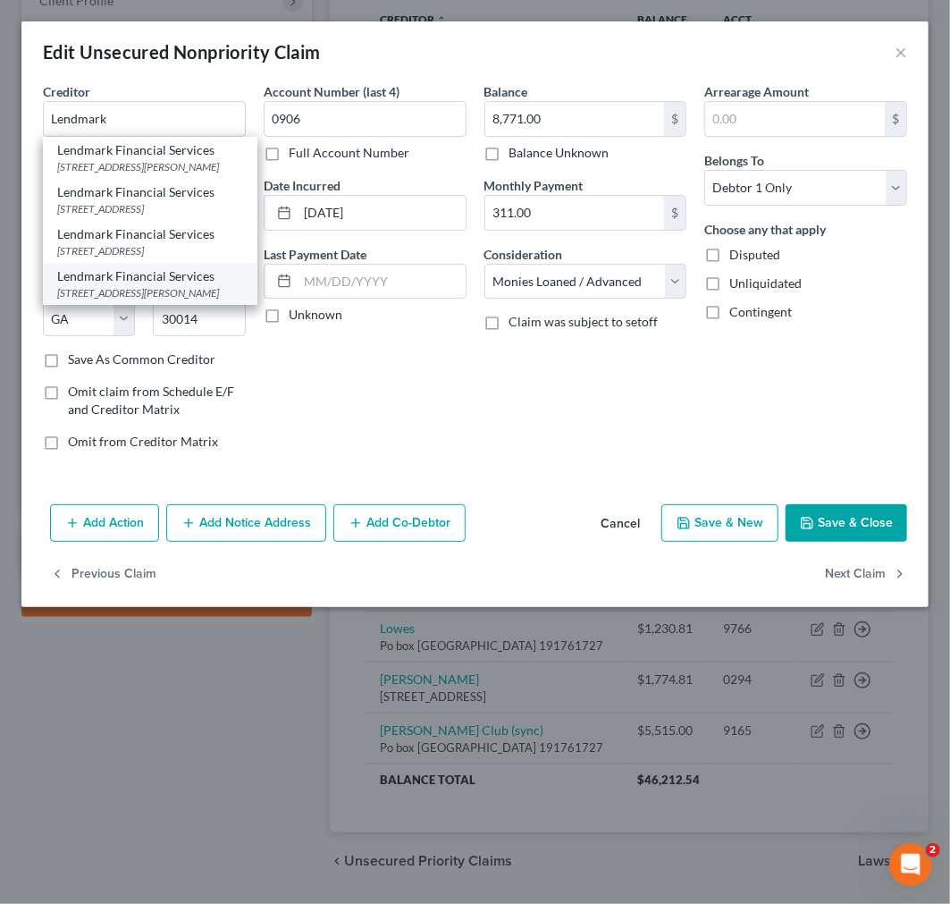
click at [141, 300] on div "[STREET_ADDRESS][PERSON_NAME]" at bounding box center [150, 292] width 186 height 15
type input "Lendmark Financial Services"
type input "[STREET_ADDRESS][PERSON_NAME]"
type input "[PERSON_NAME]"
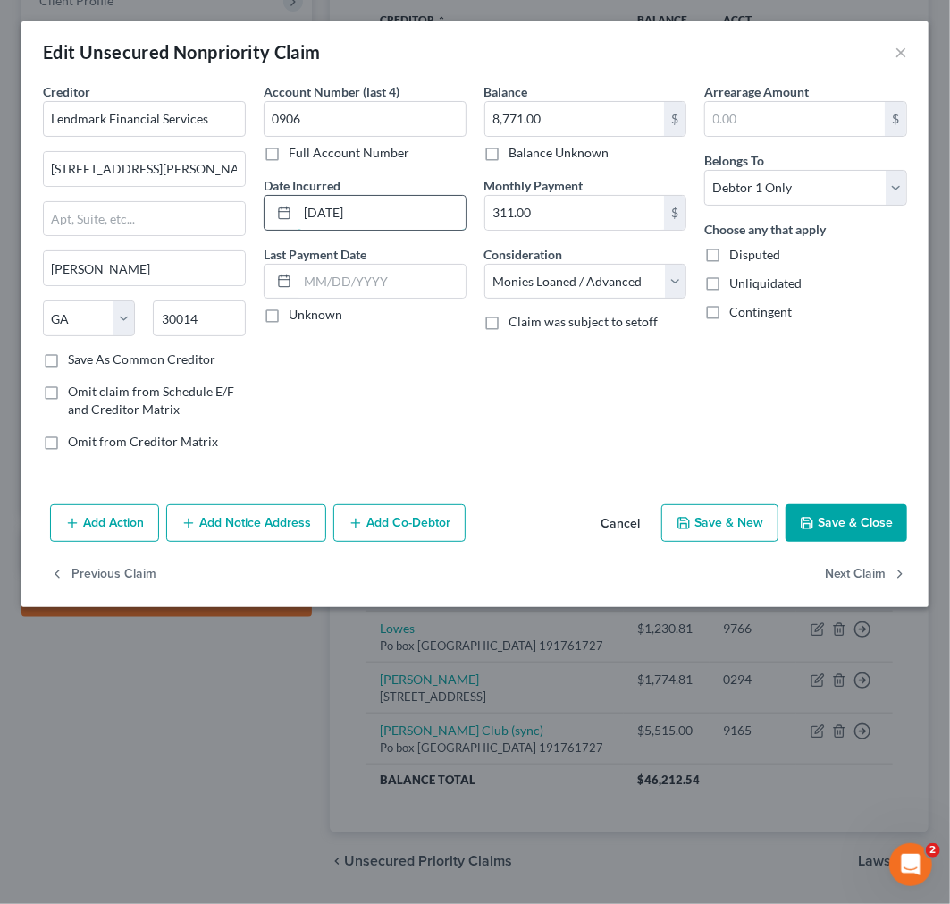
drag, startPoint x: 386, startPoint y: 212, endPoint x: 282, endPoint y: 212, distance: 104.6
click at [282, 212] on div "[DATE]" at bounding box center [365, 213] width 203 height 36
type input "2024"
click at [871, 523] on button "Save & Close" at bounding box center [847, 523] width 122 height 38
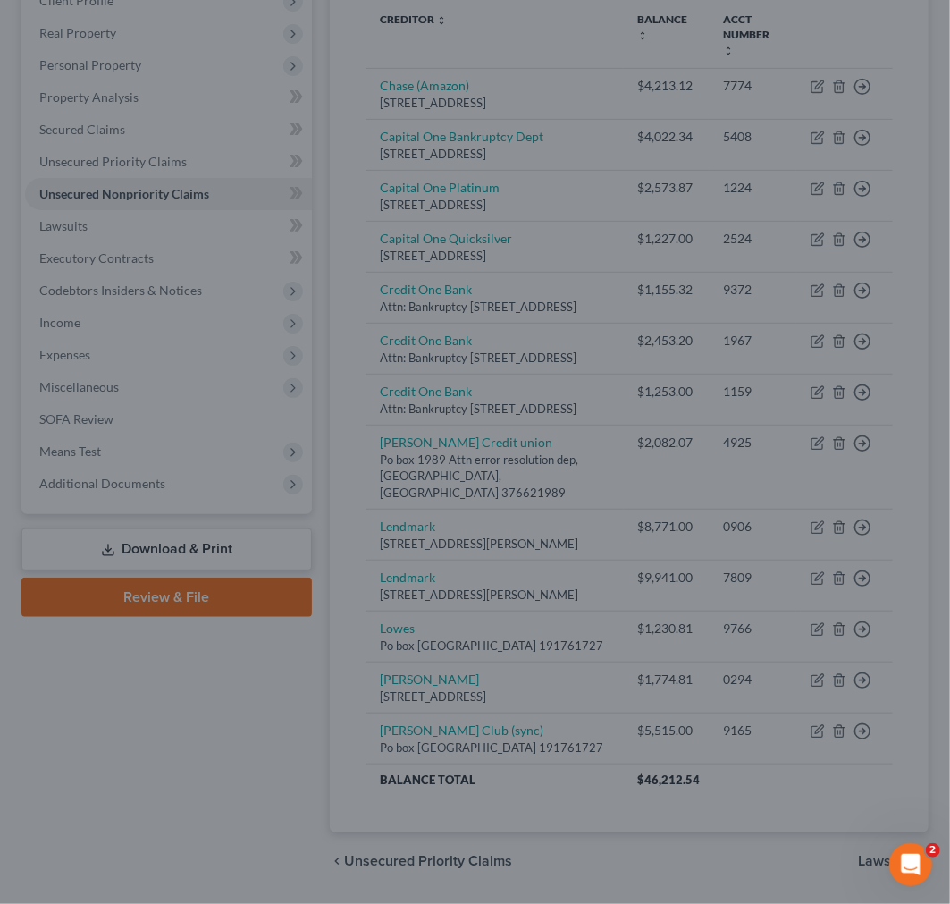
type input "0"
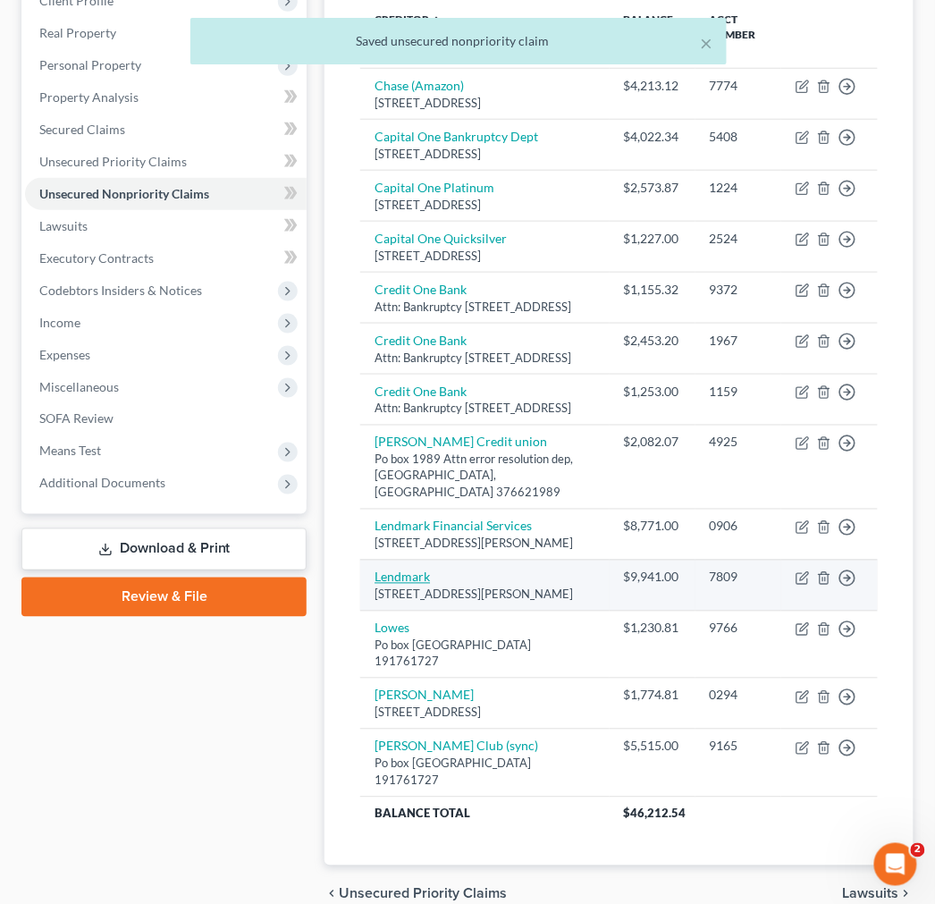
click at [413, 585] on link "Lendmark" at bounding box center [402, 576] width 55 height 15
select select "10"
select select "0"
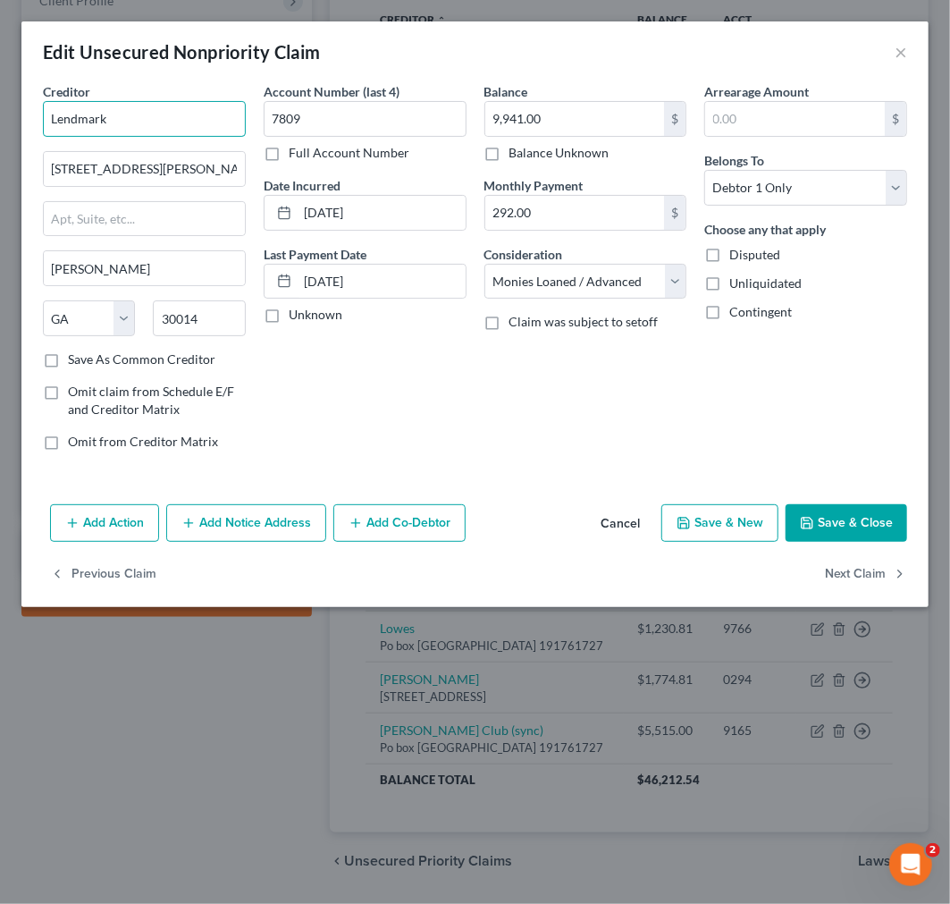
drag, startPoint x: 118, startPoint y: 112, endPoint x: 38, endPoint y: 118, distance: 79.8
click at [38, 118] on div "Creditor * Lendmark [STREET_ADDRESS][PERSON_NAME][PERSON_NAME] [US_STATE][GEOGR…" at bounding box center [144, 273] width 221 height 383
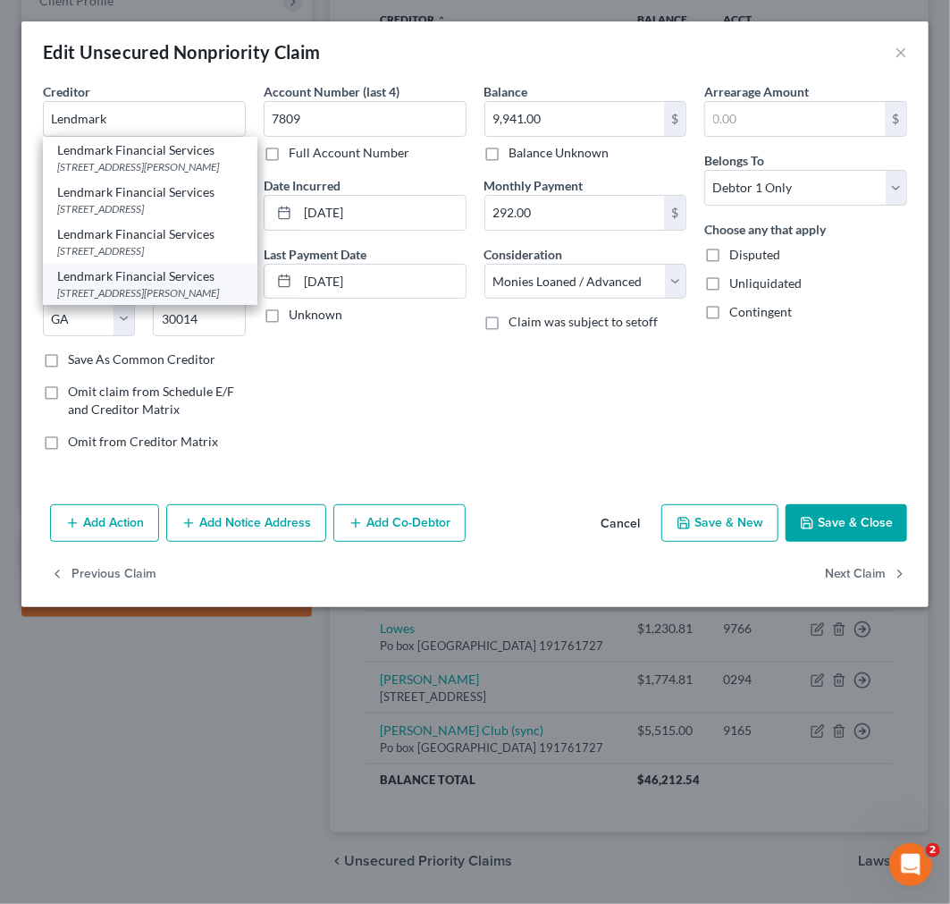
click at [136, 300] on div "[STREET_ADDRESS][PERSON_NAME]" at bounding box center [150, 292] width 186 height 15
type input "Lendmark Financial Services"
type input "[STREET_ADDRESS][PERSON_NAME]"
type input "[PERSON_NAME]"
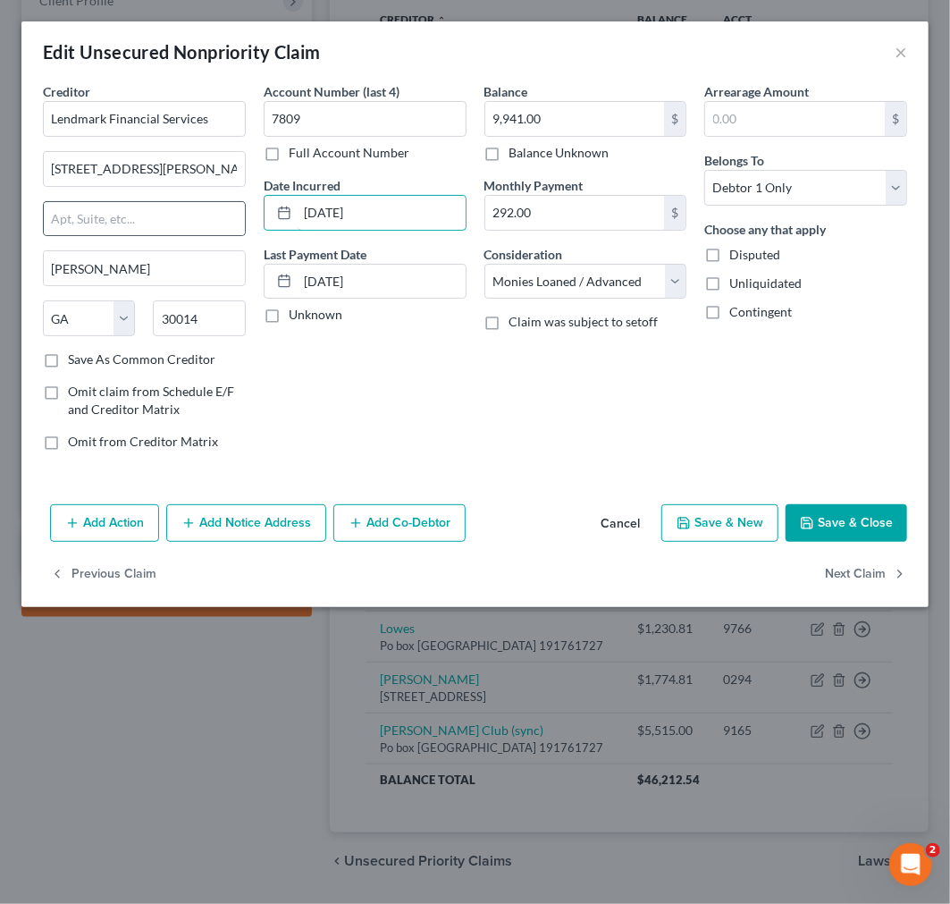
drag, startPoint x: 386, startPoint y: 211, endPoint x: 245, endPoint y: 211, distance: 141.2
click at [245, 211] on div "Creditor * Lendmark Financial Services [STREET_ADDRESS][PERSON_NAME][PERSON_NAM…" at bounding box center [475, 273] width 882 height 383
type input "[DATE]"
click at [850, 522] on button "Save & Close" at bounding box center [847, 523] width 122 height 38
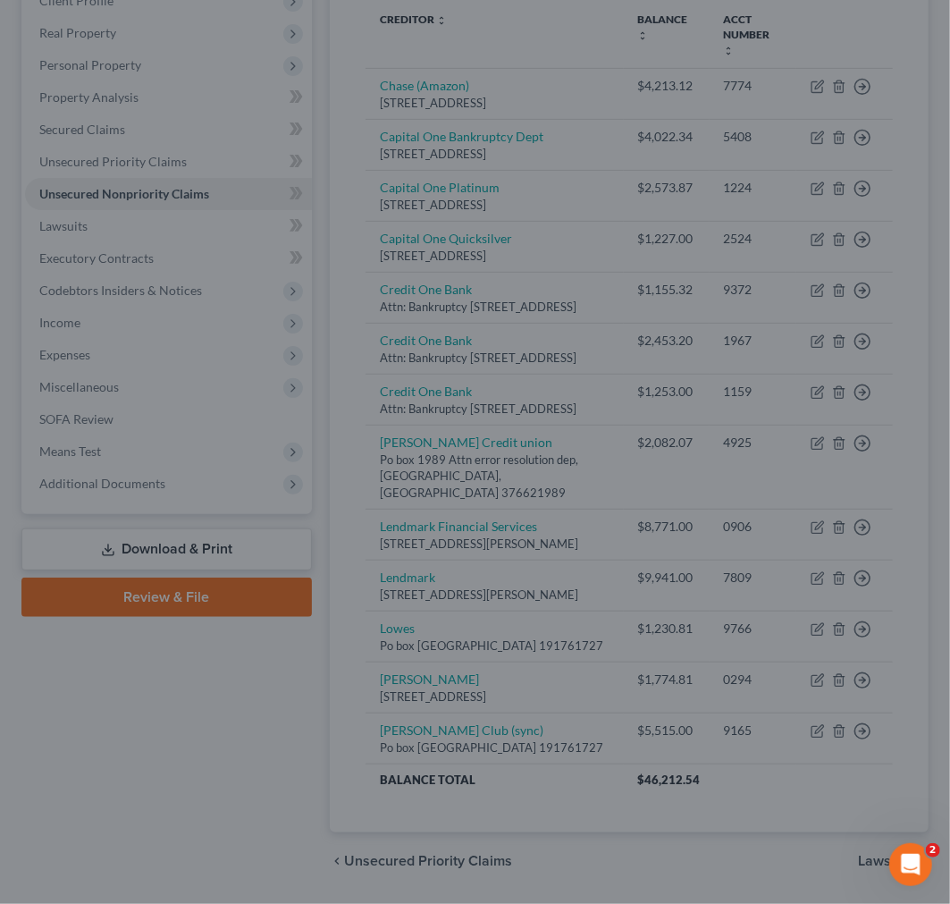
type input "0"
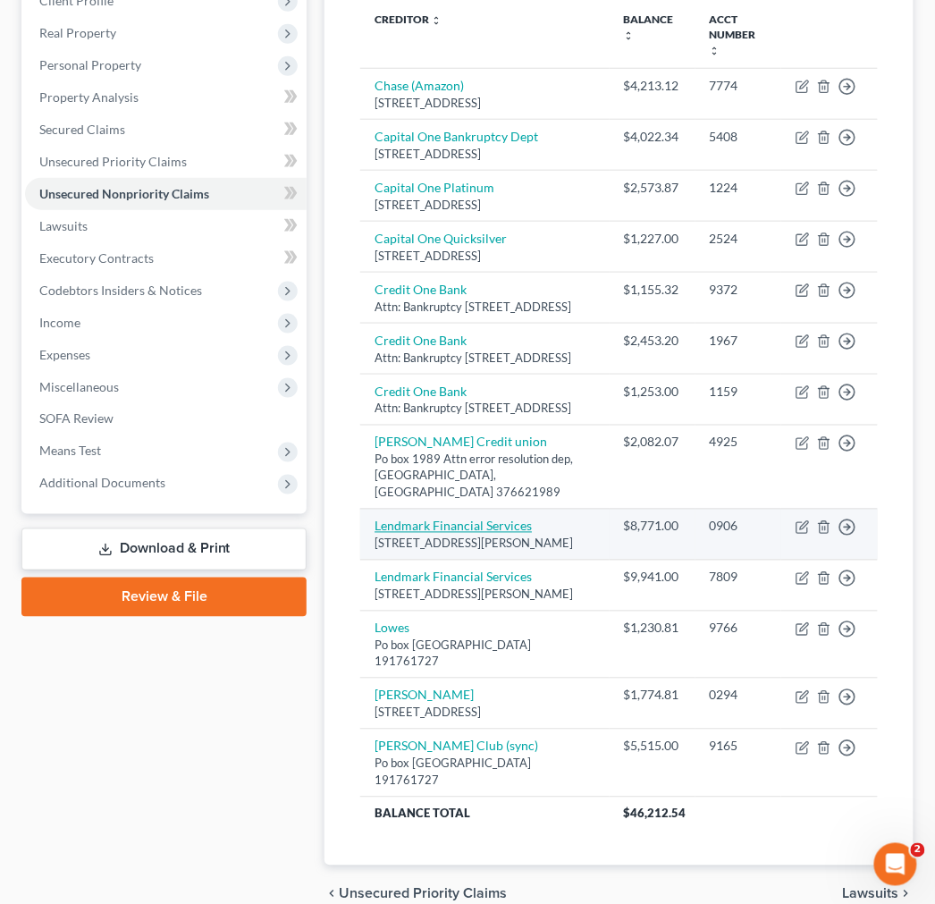
click at [418, 534] on link "Lendmark Financial Services" at bounding box center [453, 525] width 157 height 15
select select "10"
select select "0"
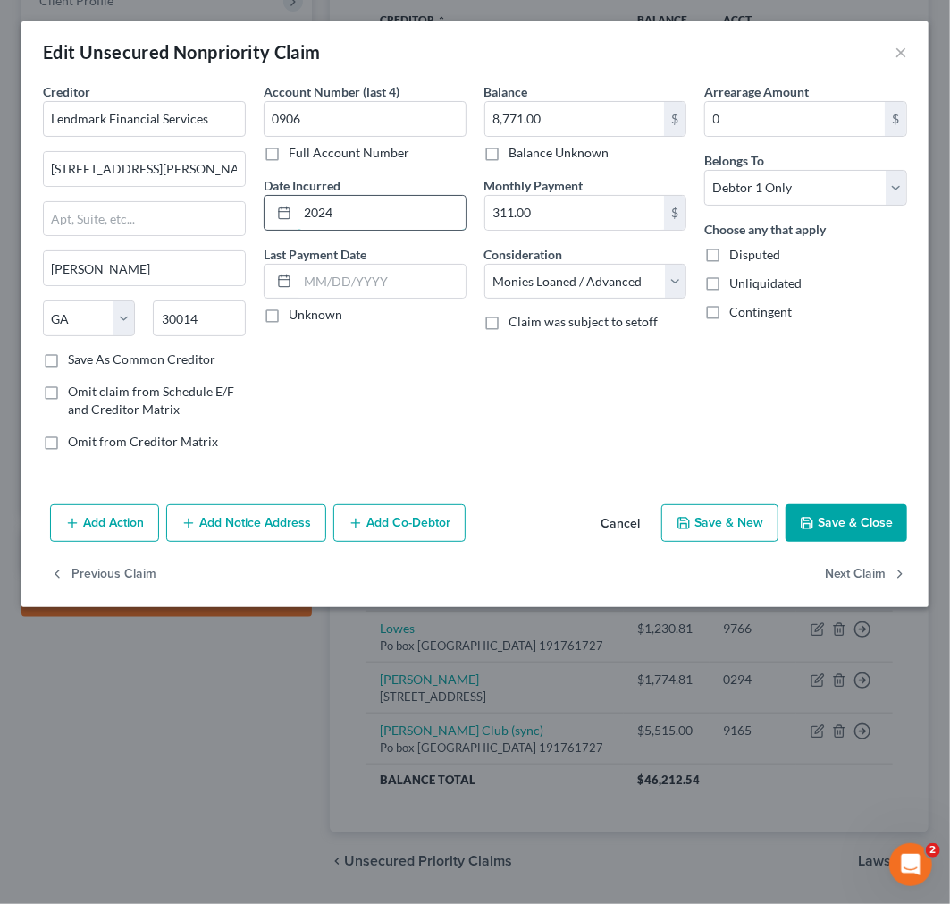
click at [365, 211] on input "2024" at bounding box center [382, 213] width 168 height 34
type input "[DATE]"
click at [863, 520] on button "Save & Close" at bounding box center [847, 523] width 122 height 38
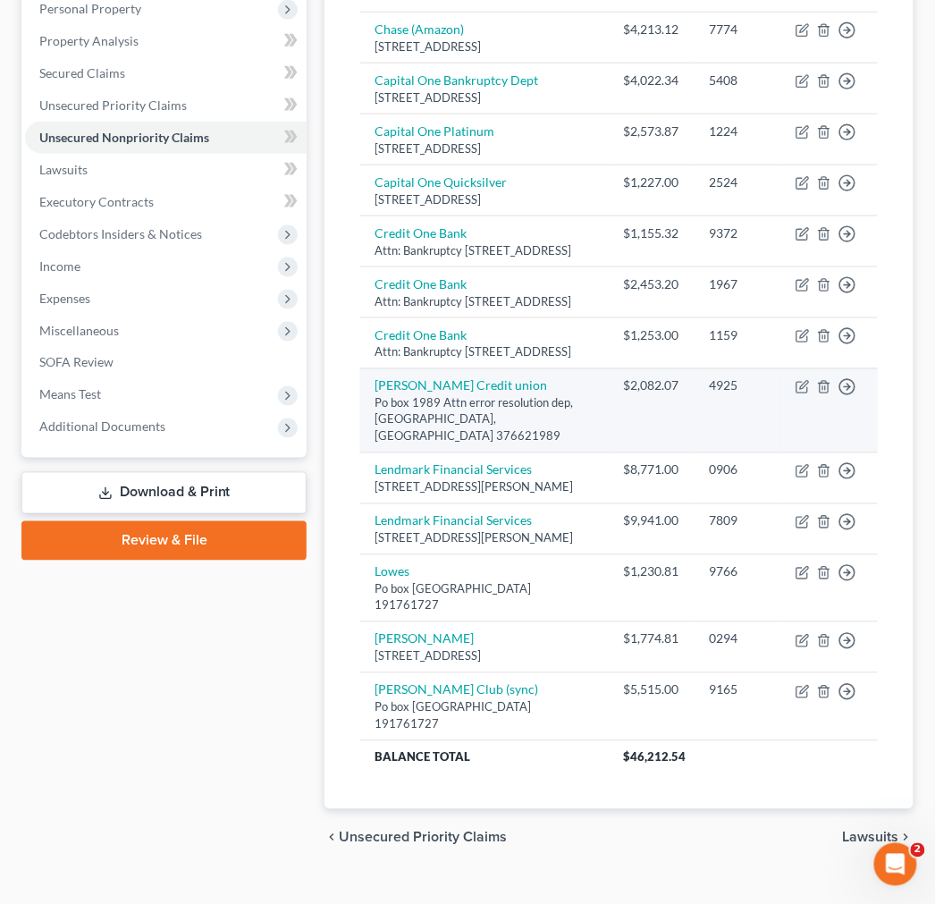
scroll to position [469, 0]
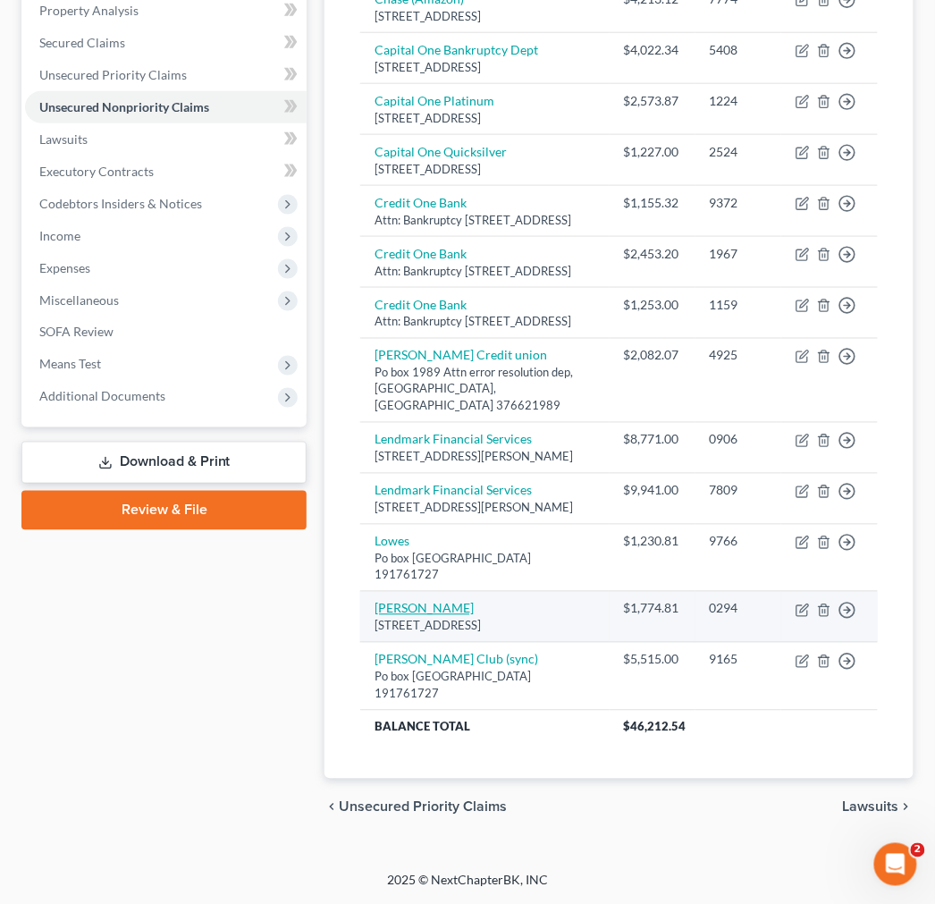
click at [407, 601] on link "[PERSON_NAME]" at bounding box center [424, 608] width 99 height 15
select select "35"
select select "2"
select select "0"
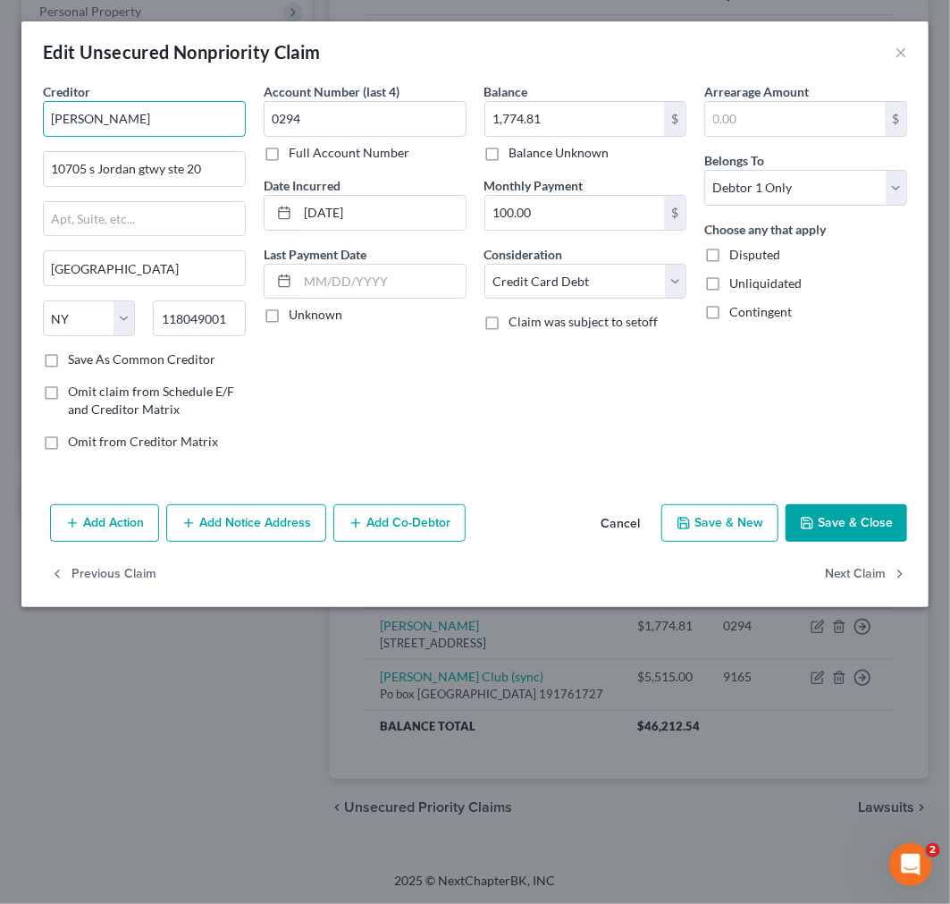
click at [144, 119] on input "[PERSON_NAME]" at bounding box center [144, 119] width 203 height 36
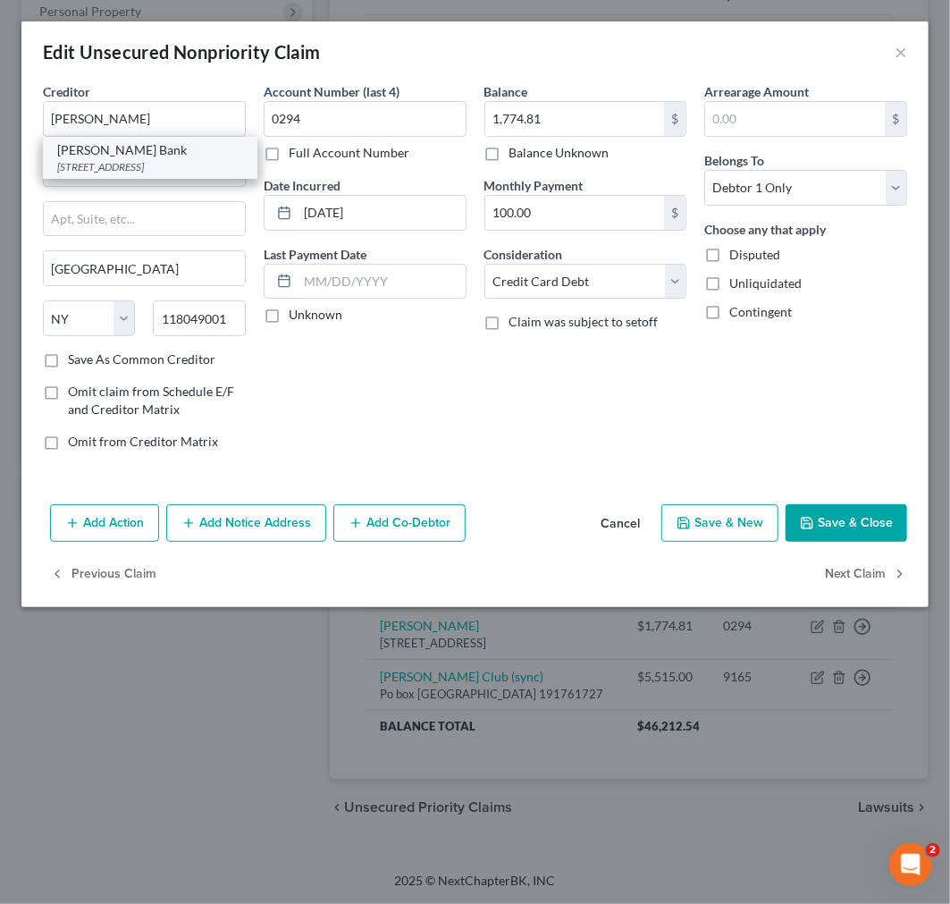
click at [138, 174] on div "[STREET_ADDRESS]" at bounding box center [150, 166] width 186 height 15
type input "[PERSON_NAME] Bank"
type input "PO Box 9201"
type input "Old Bethpage"
type input "11804"
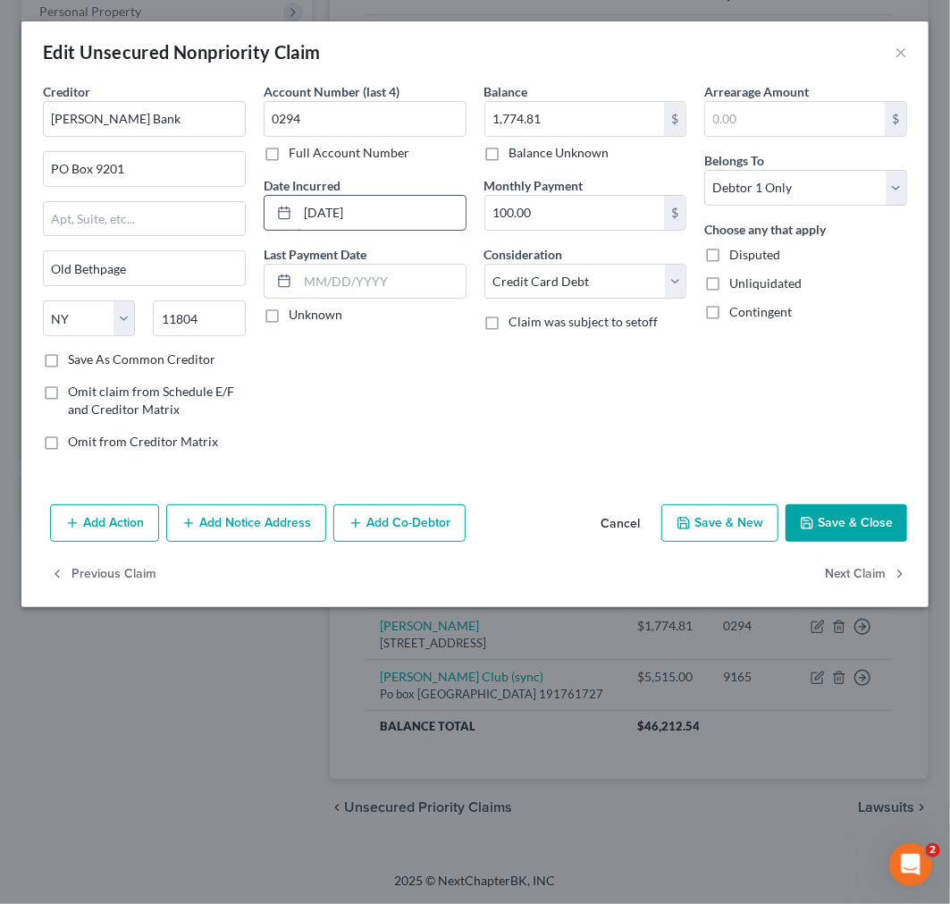
click at [375, 209] on input "[DATE]" at bounding box center [382, 213] width 168 height 34
type input "[DATE]-[DATE]"
click at [865, 520] on button "Save & Close" at bounding box center [847, 523] width 122 height 38
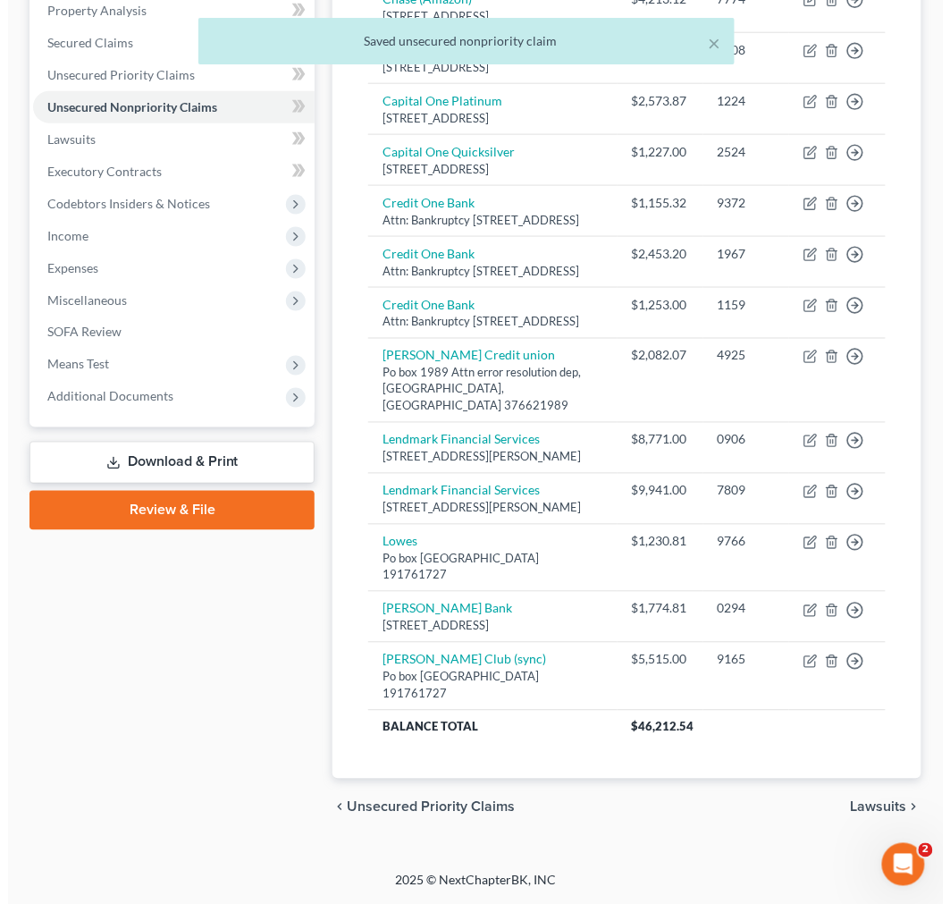
scroll to position [452, 0]
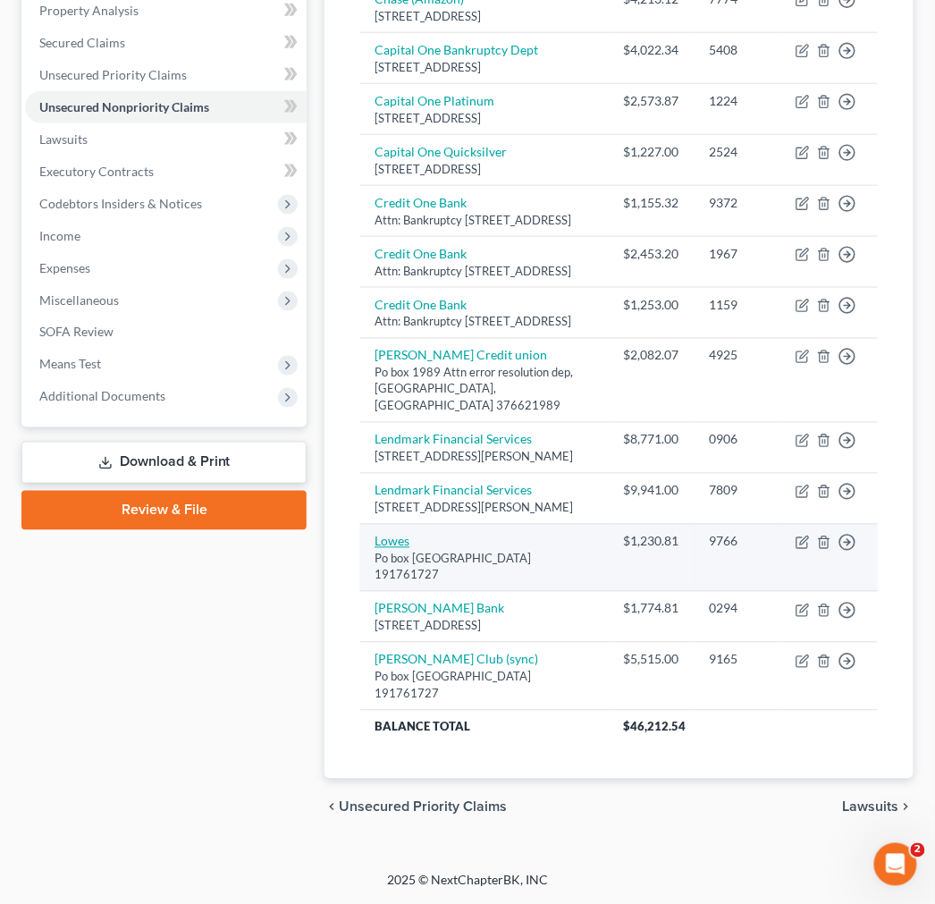
click at [389, 543] on link "Lowes" at bounding box center [392, 541] width 35 height 15
select select "39"
select select "2"
select select "0"
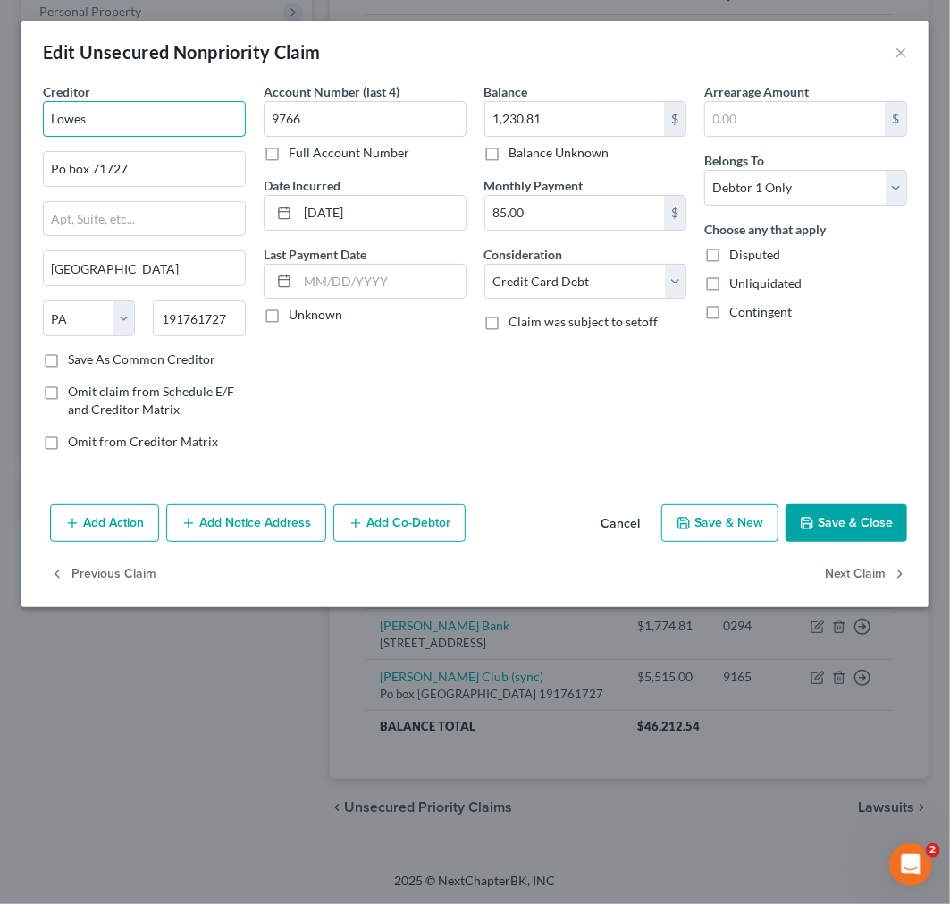
click at [120, 122] on input "Lowes" at bounding box center [144, 119] width 203 height 36
type input "l"
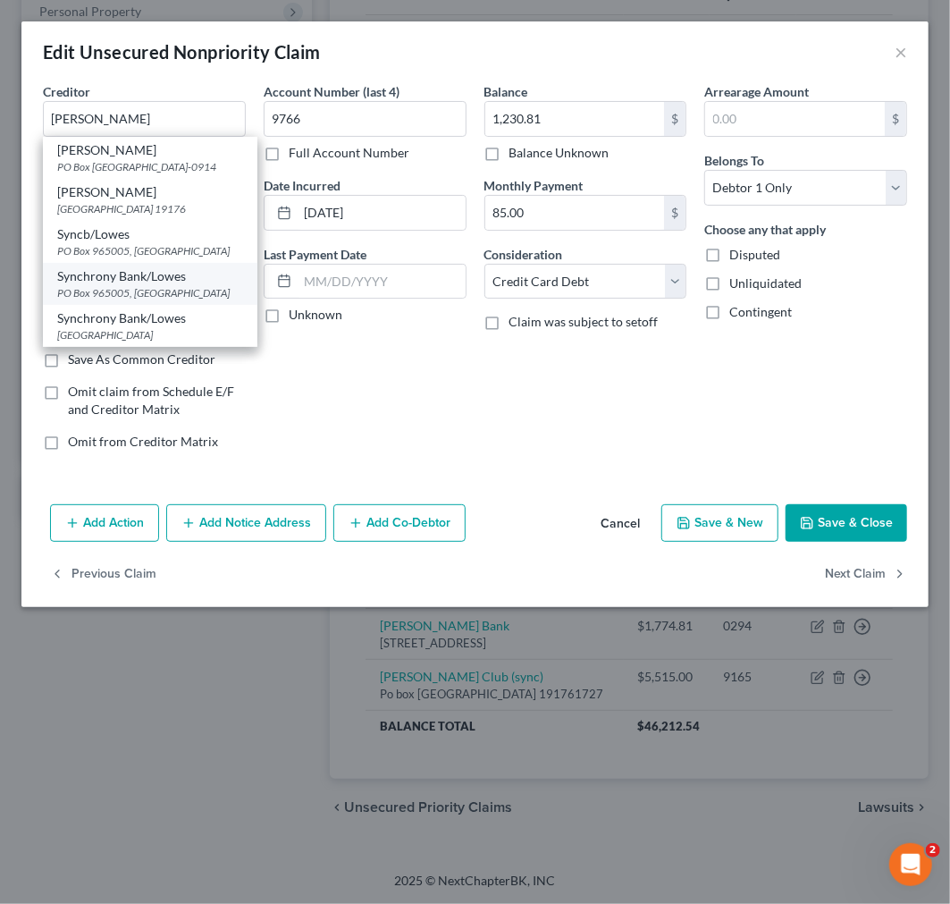
click at [107, 285] on div "Synchrony Bank/Lowes" at bounding box center [150, 276] width 186 height 18
type input "Synchrony Bank/Lowes"
type input "PO Box 965005"
type input "Orlando"
select select "9"
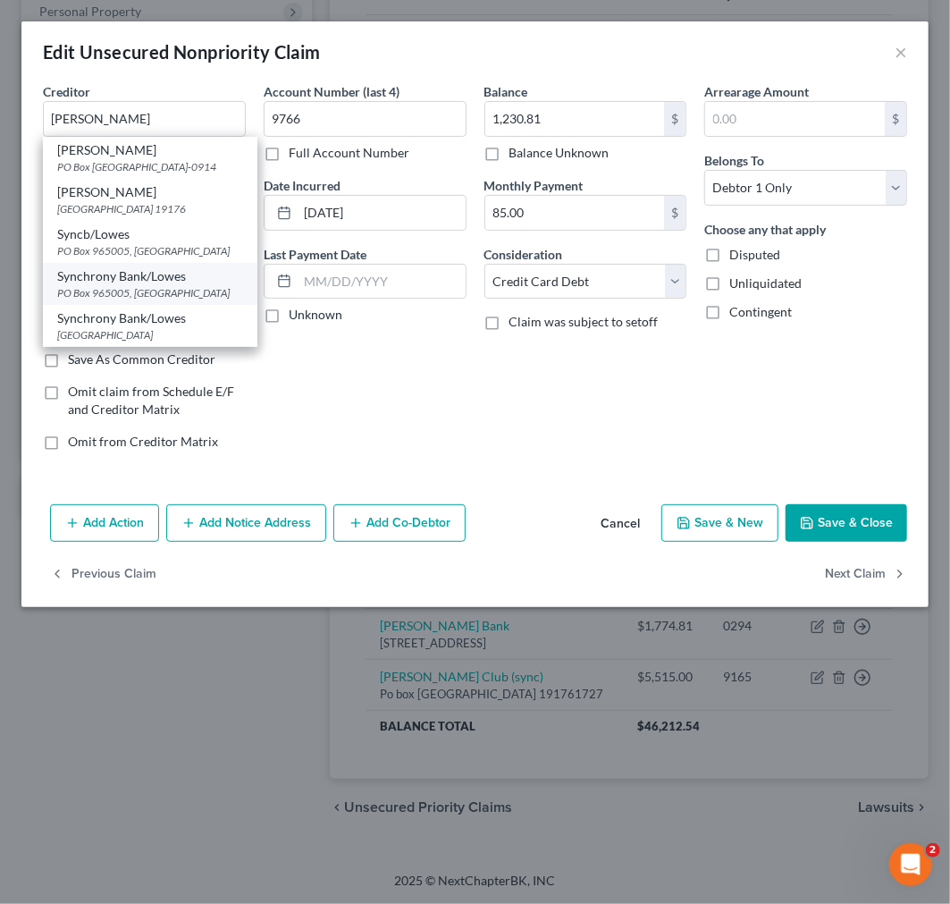
type input "32896"
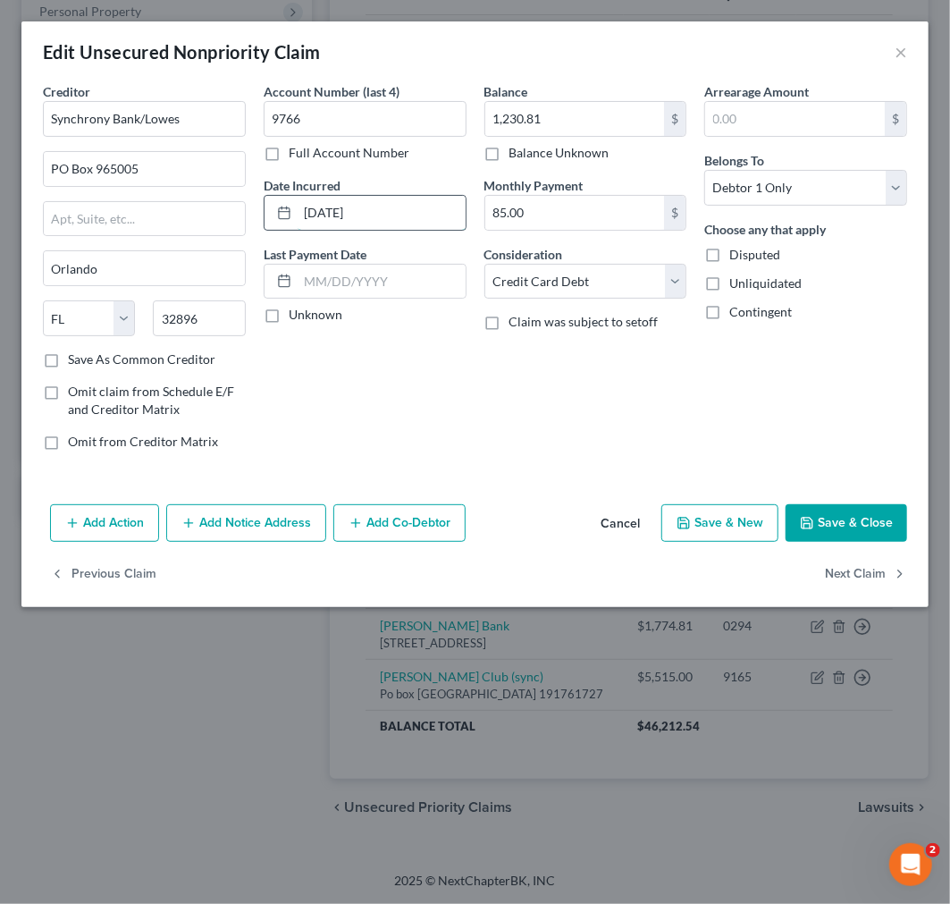
click at [337, 206] on input "[DATE]" at bounding box center [382, 213] width 168 height 34
type input "[DATE]-[DATE]"
click at [853, 513] on button "Save & Close" at bounding box center [847, 523] width 122 height 38
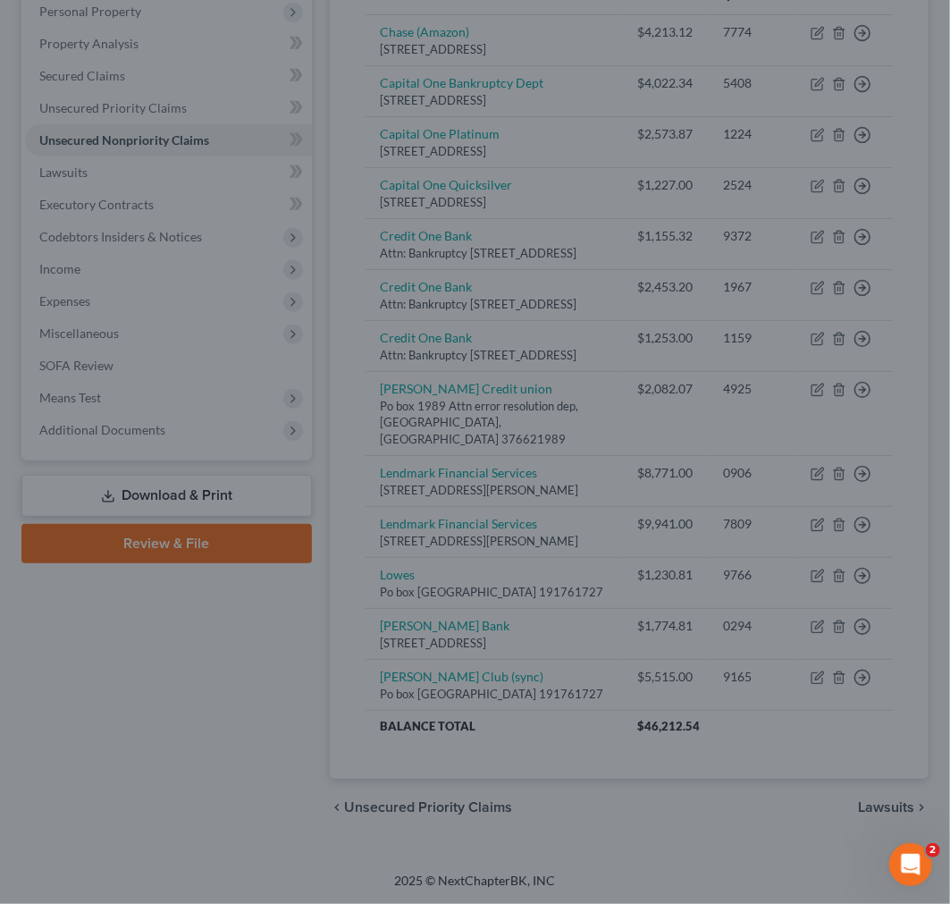
type input "0"
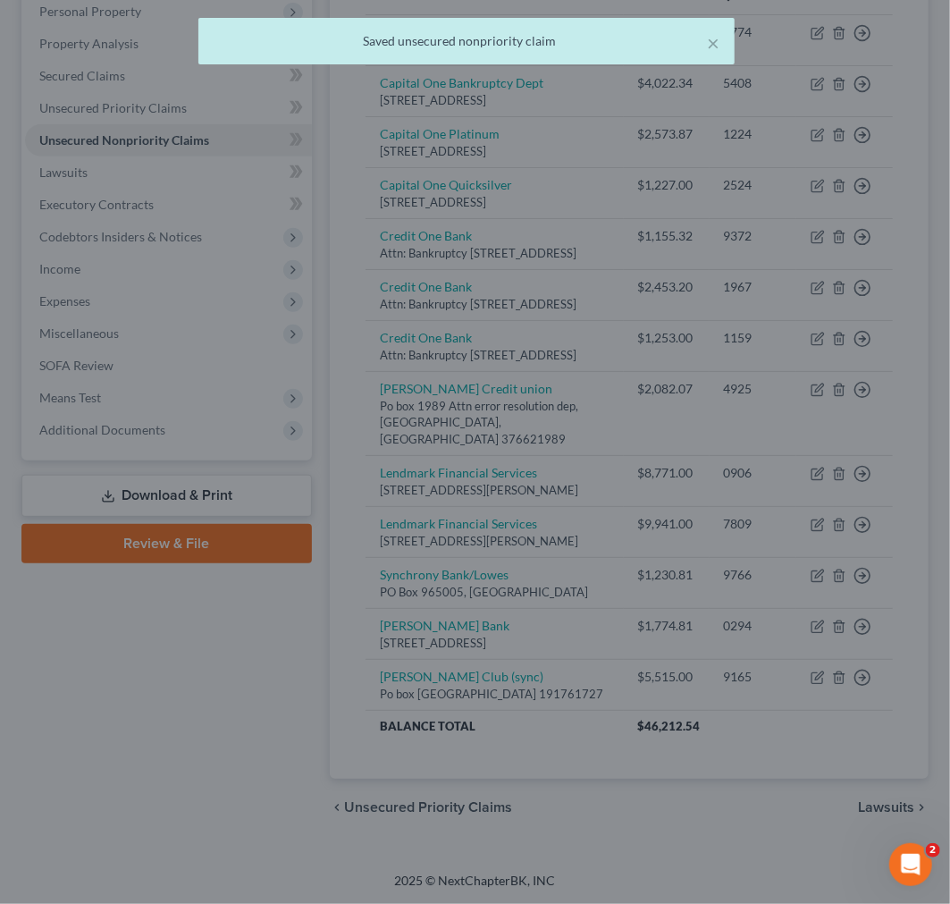
scroll to position [435, 0]
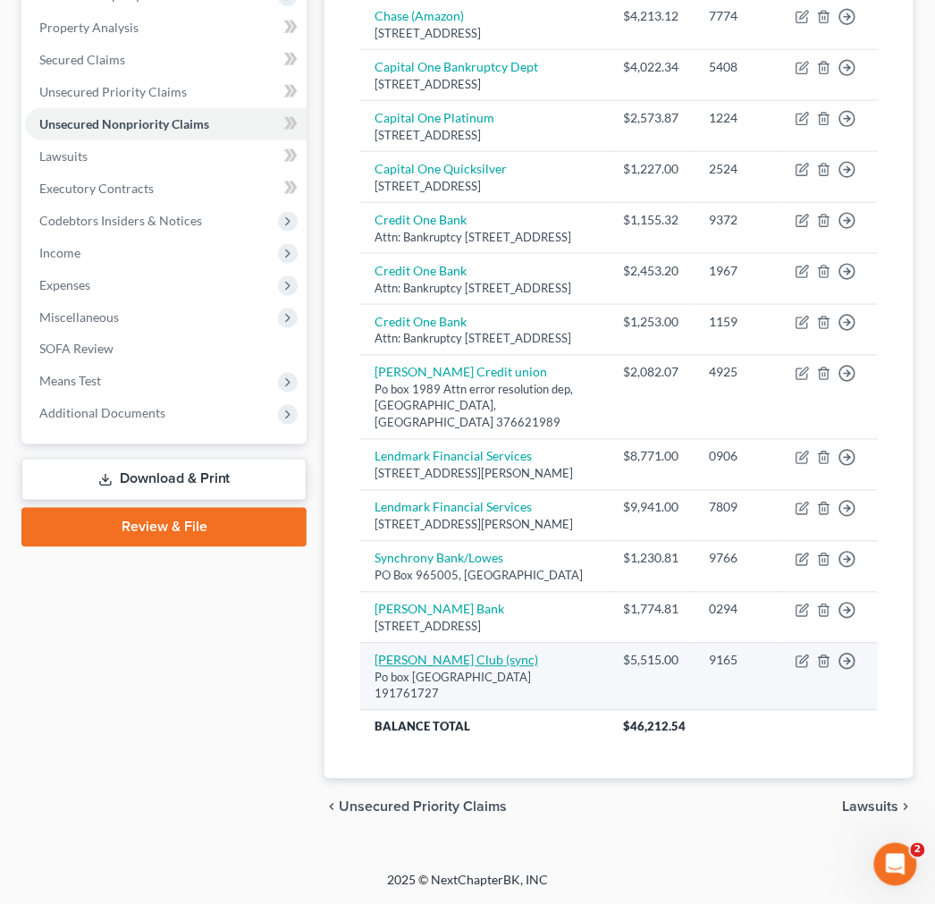
click at [400, 664] on link "[PERSON_NAME] Club (sync)" at bounding box center [457, 660] width 164 height 15
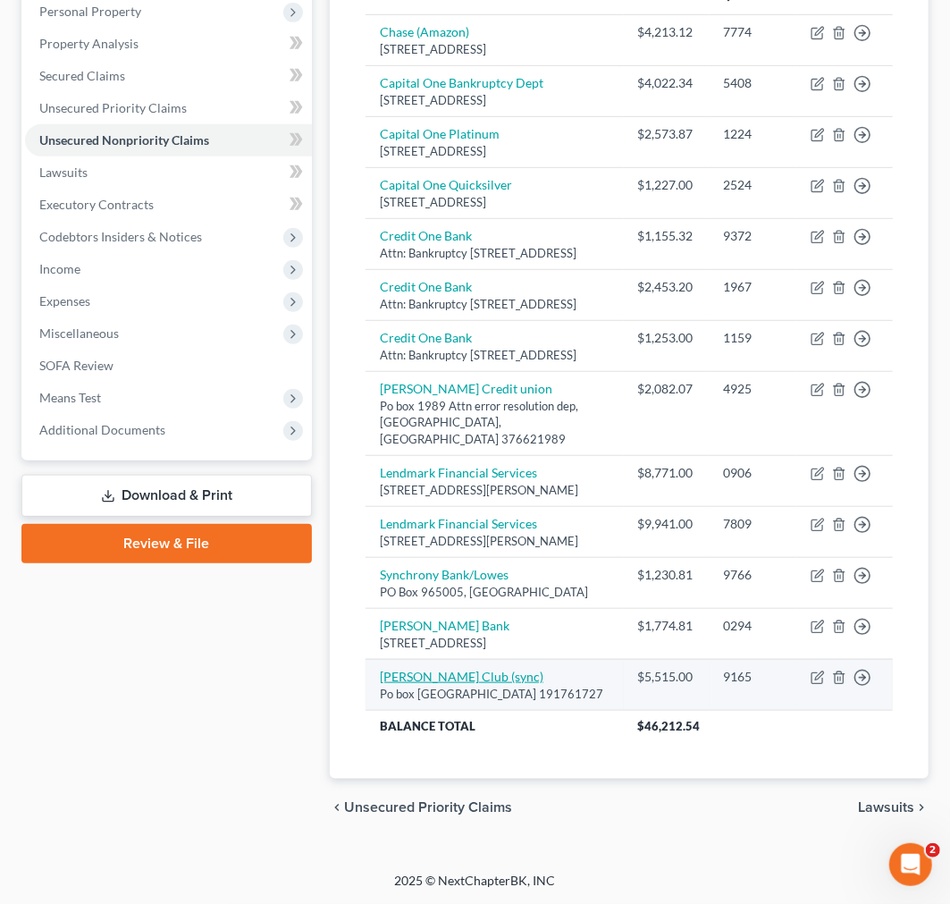
select select "39"
select select "2"
select select "0"
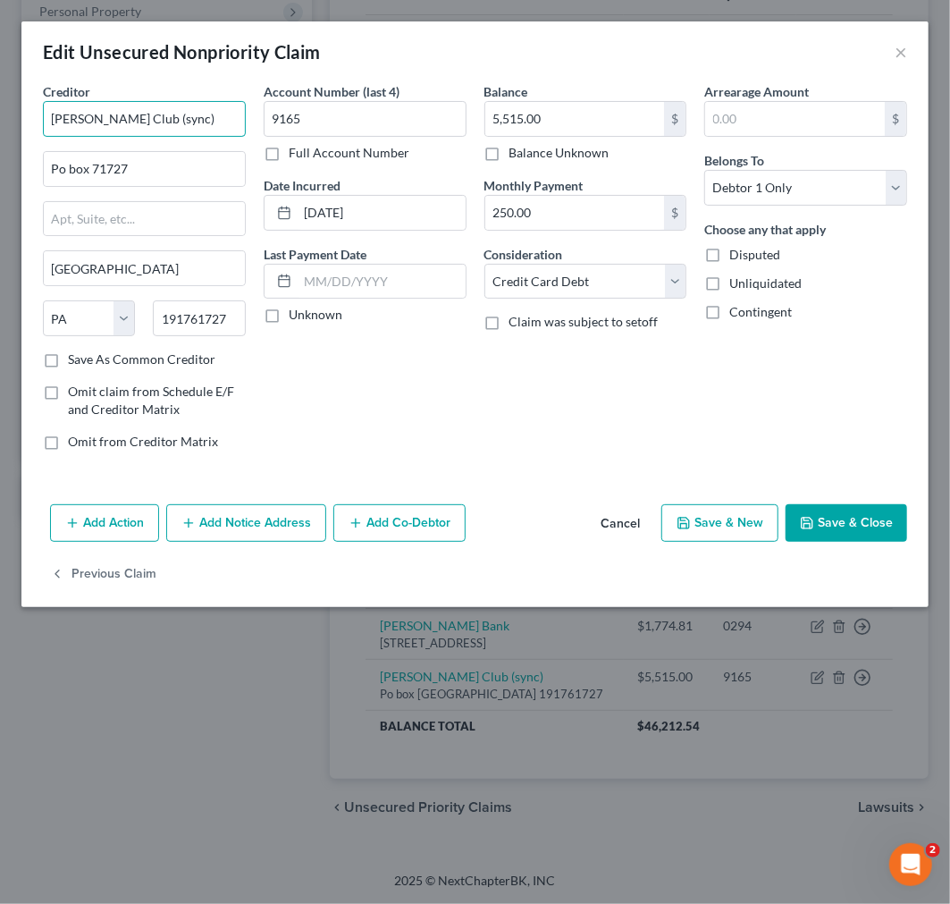
click at [95, 129] on input "[PERSON_NAME] Club (sync)" at bounding box center [144, 119] width 203 height 36
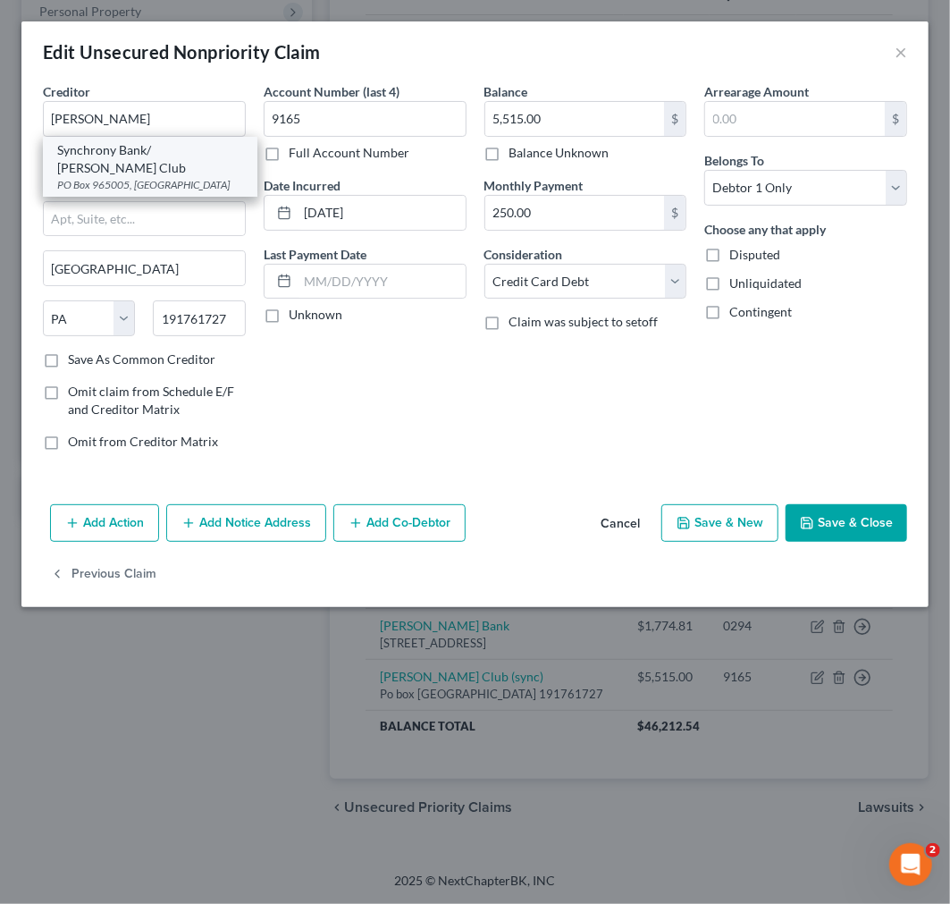
click at [104, 177] on div "PO Box 965005, [GEOGRAPHIC_DATA]" at bounding box center [150, 184] width 186 height 15
type input "Synchrony Bank/ [PERSON_NAME] Club"
type input "PO Box 965005"
type input "Orlando"
select select "9"
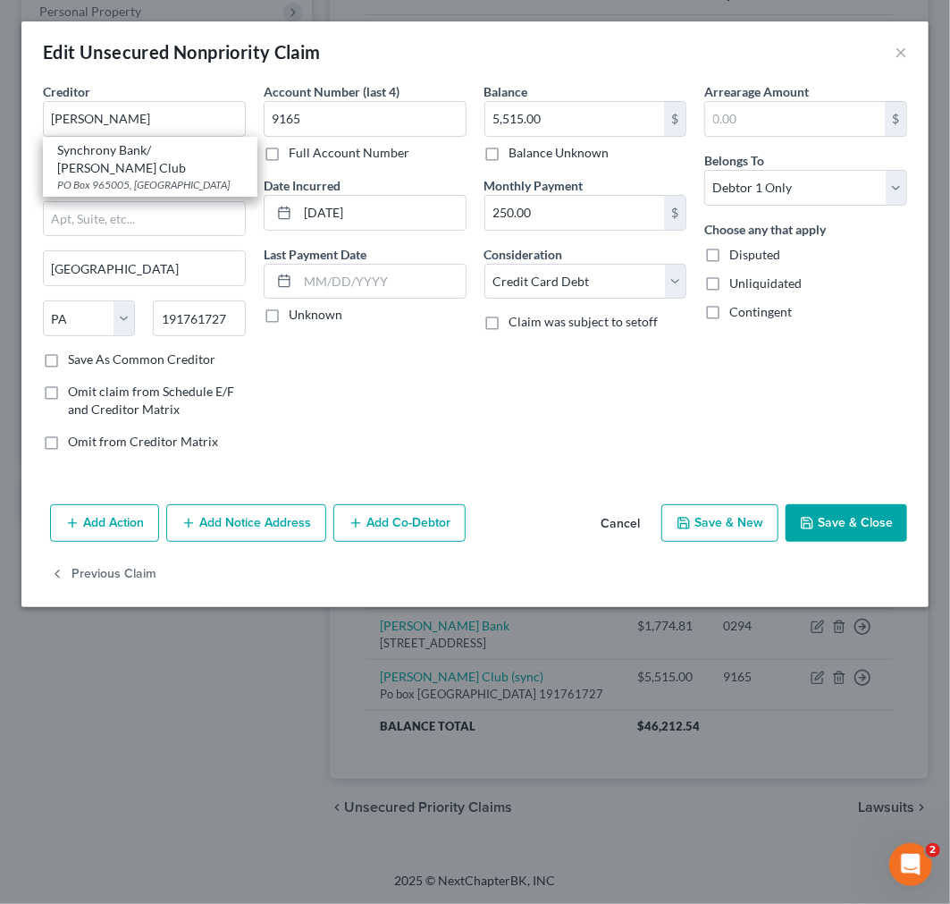
type input "32896"
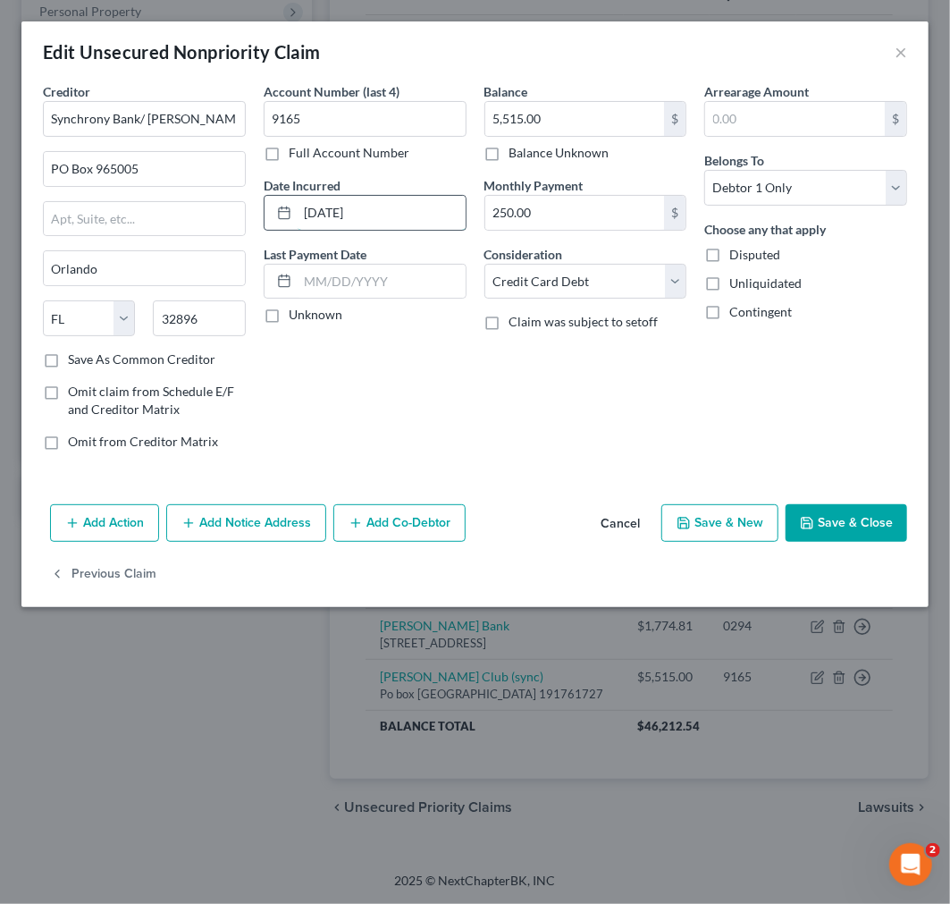
click at [317, 208] on input "[DATE]" at bounding box center [382, 213] width 168 height 34
type input "[DATE]-[DATE]"
click at [827, 513] on button "Save & Close" at bounding box center [847, 523] width 122 height 38
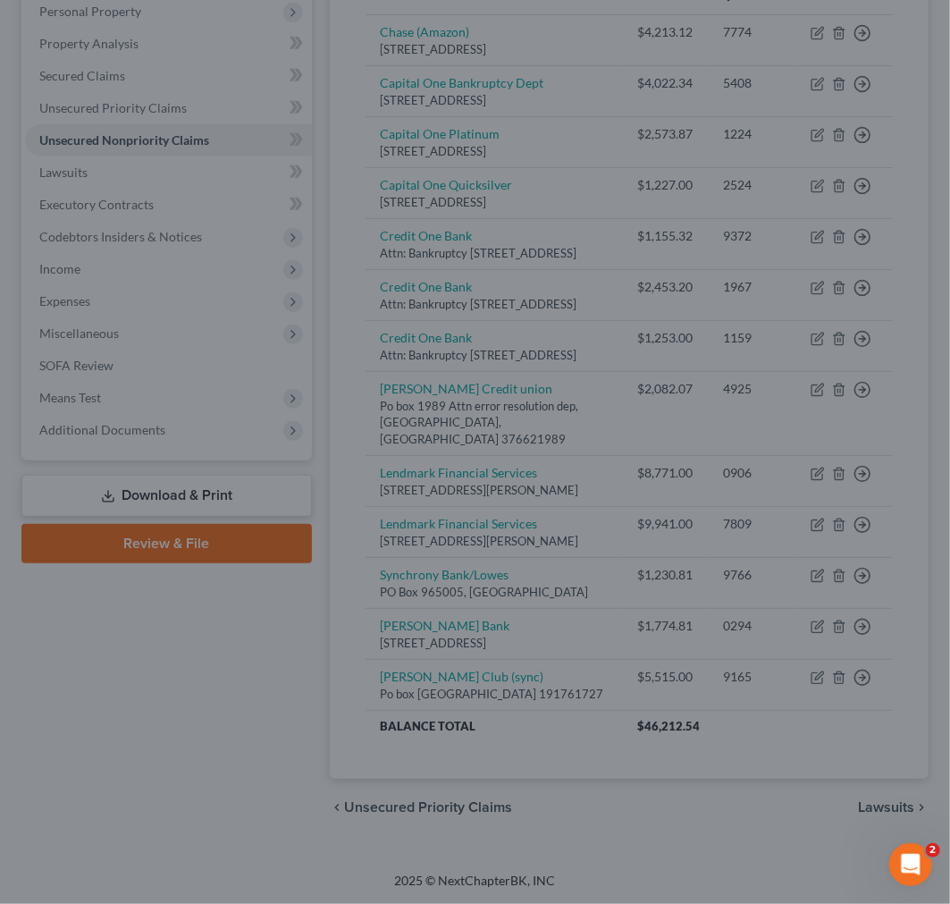
type input "0"
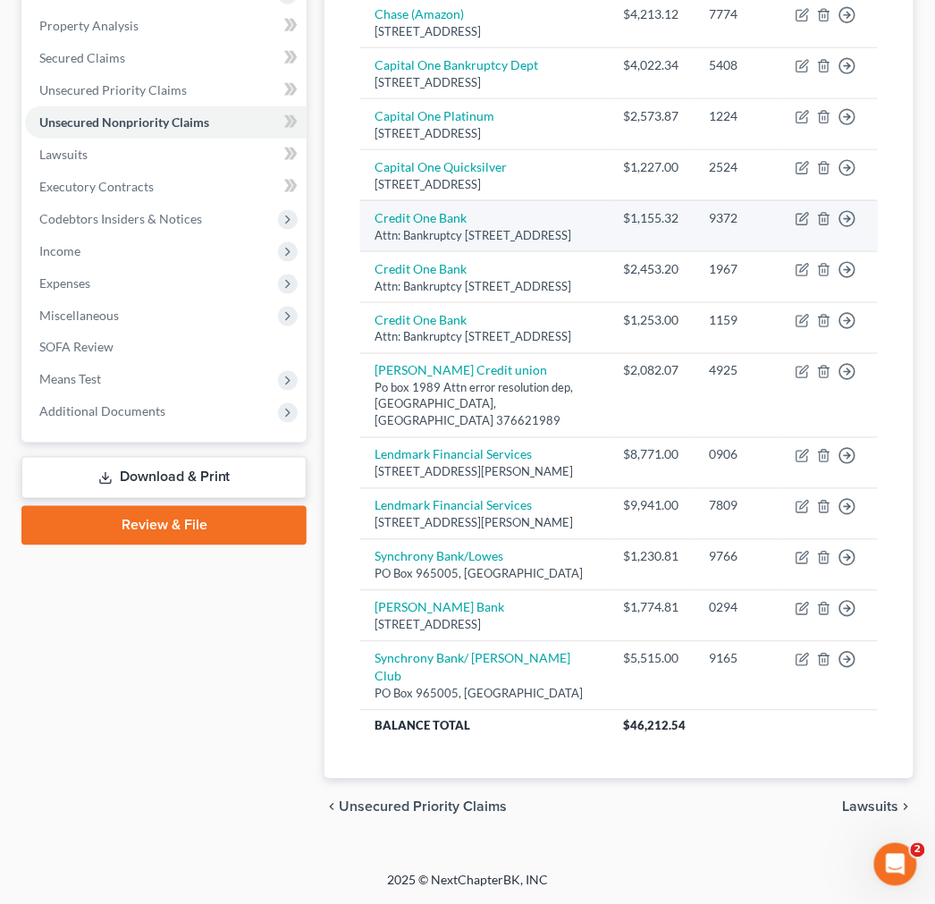
scroll to position [420, 0]
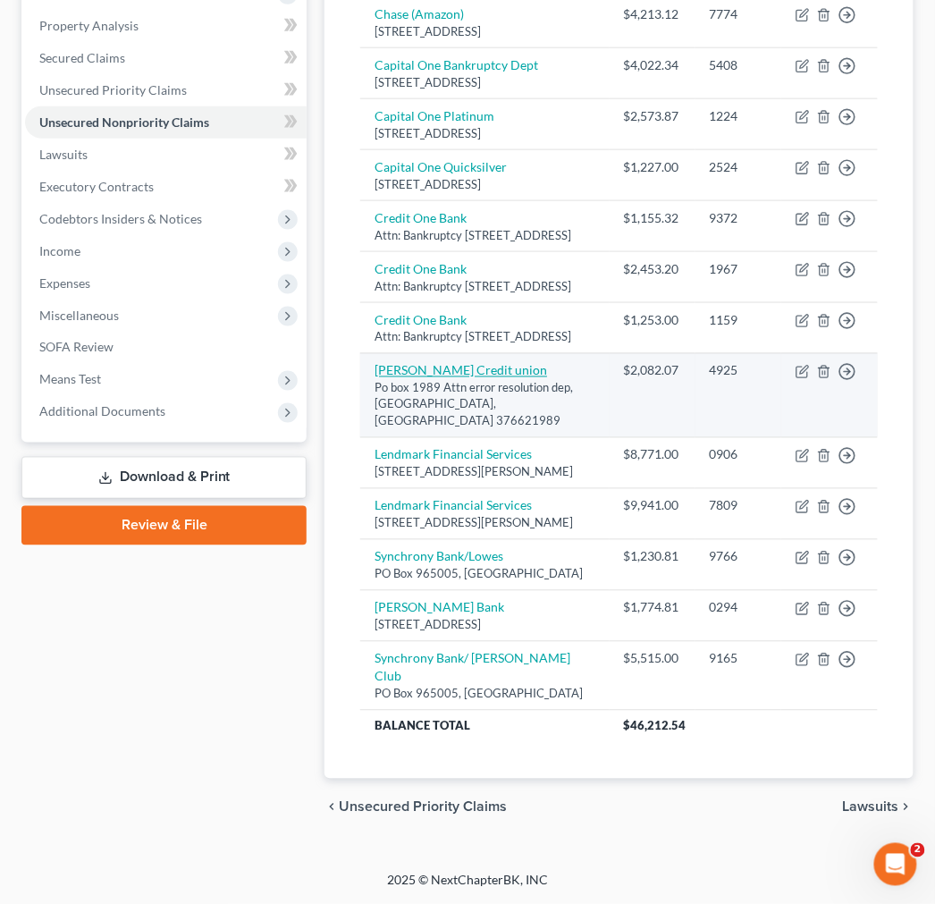
click at [451, 373] on link "[PERSON_NAME] Credit union" at bounding box center [461, 370] width 173 height 15
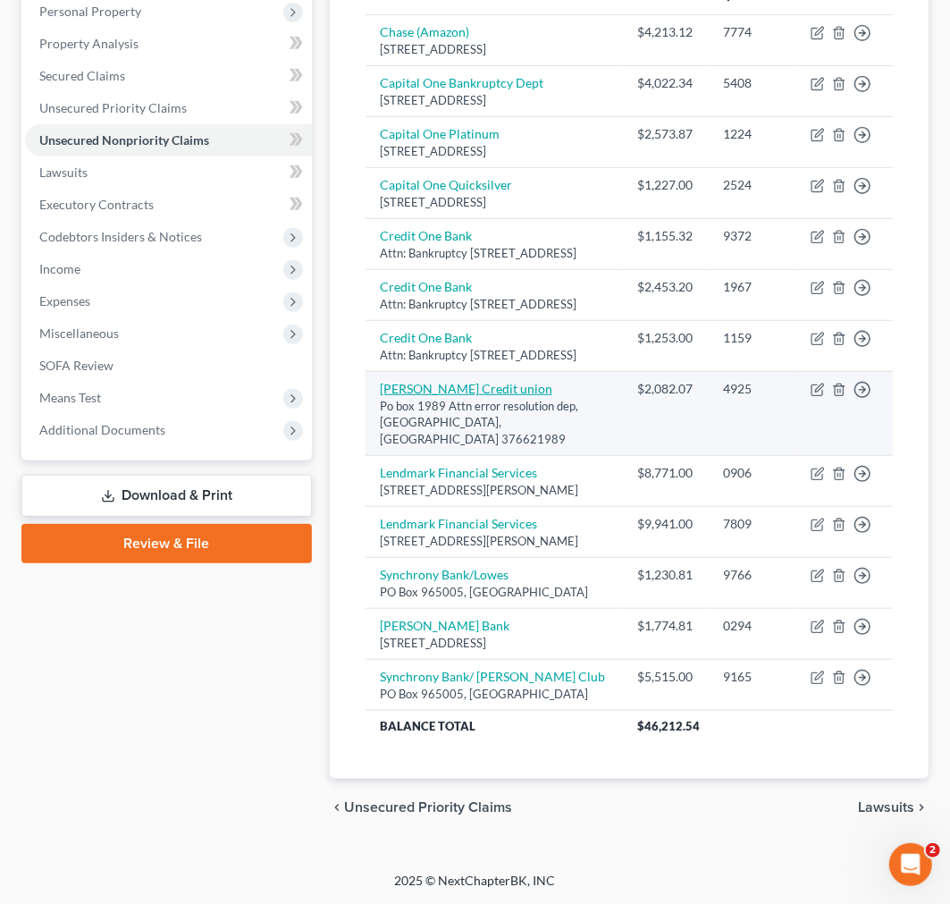
select select "44"
select select "10"
select select "0"
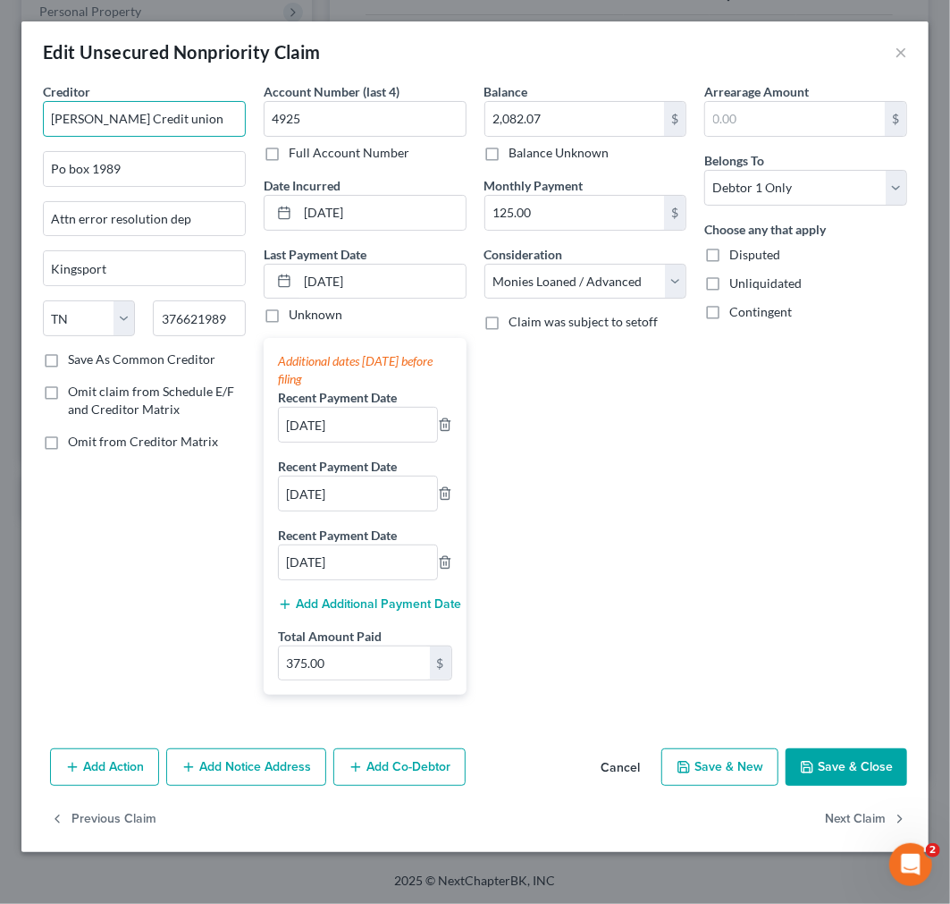
click at [173, 121] on input "[PERSON_NAME] Credit union" at bounding box center [144, 119] width 203 height 36
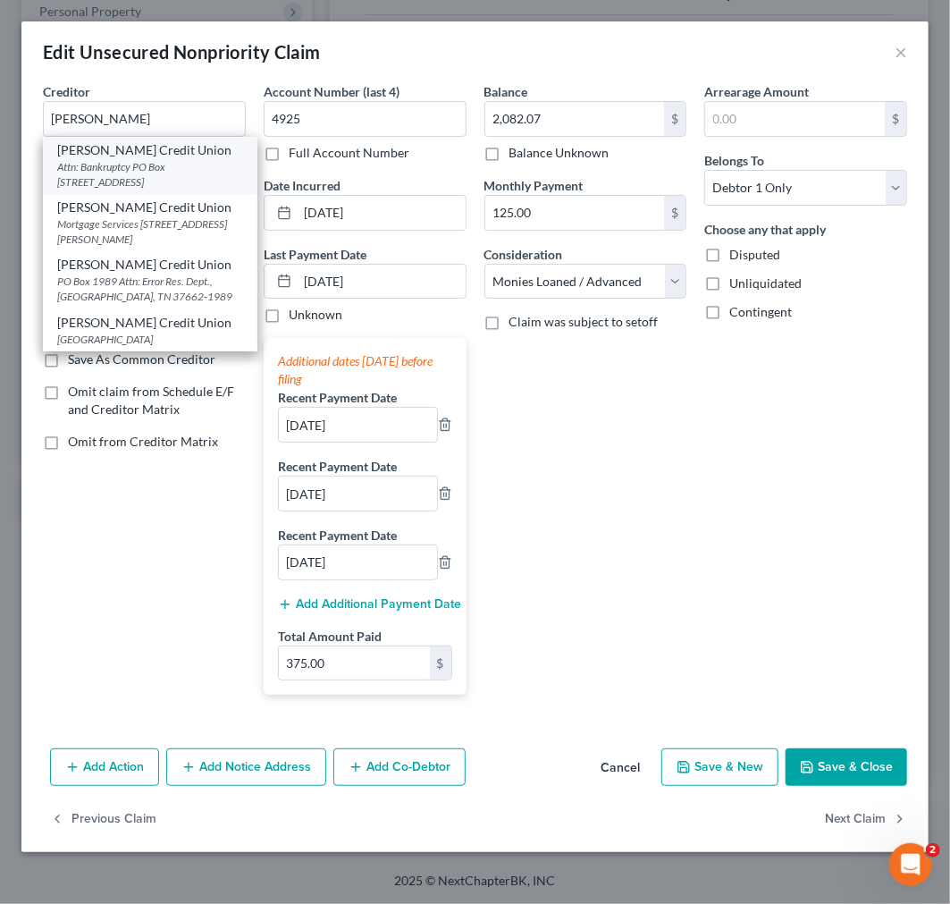
click at [162, 173] on div "Attn: Bankruptcy PO Box [STREET_ADDRESS]" at bounding box center [150, 174] width 186 height 30
type input "[PERSON_NAME] Credit Union"
type input "Attn: Bankruptcy"
type input "PO Box 1989"
type input "Kingsport"
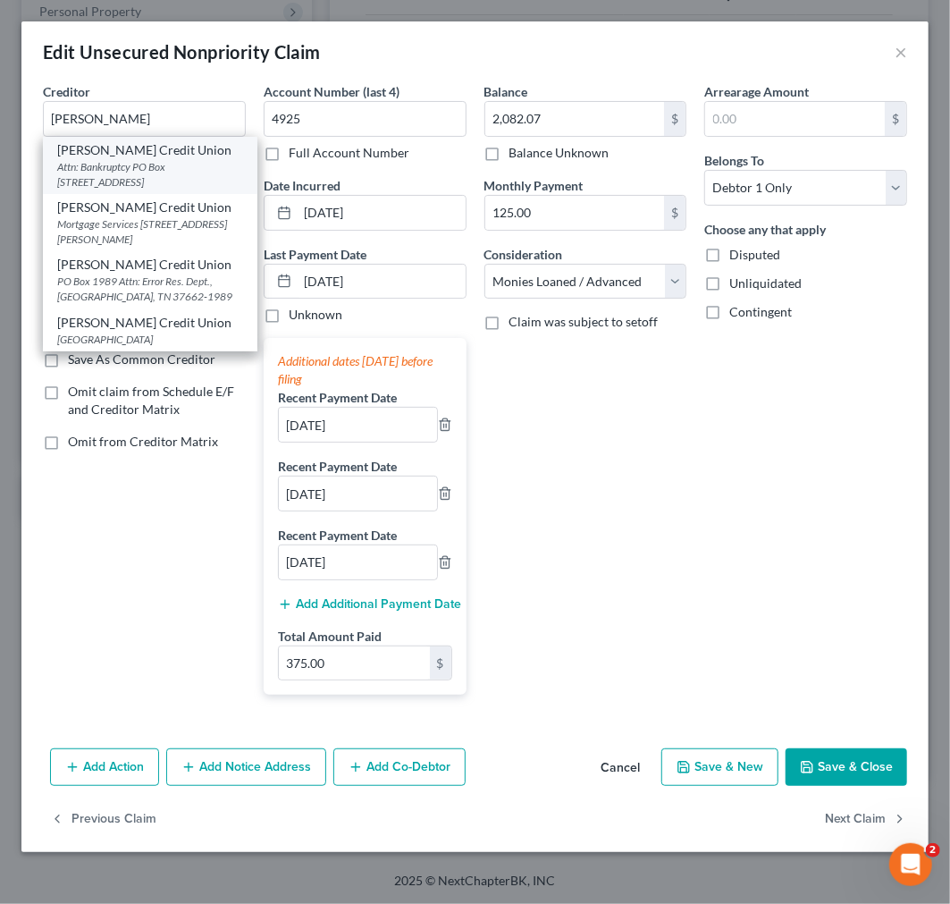
type input "37662"
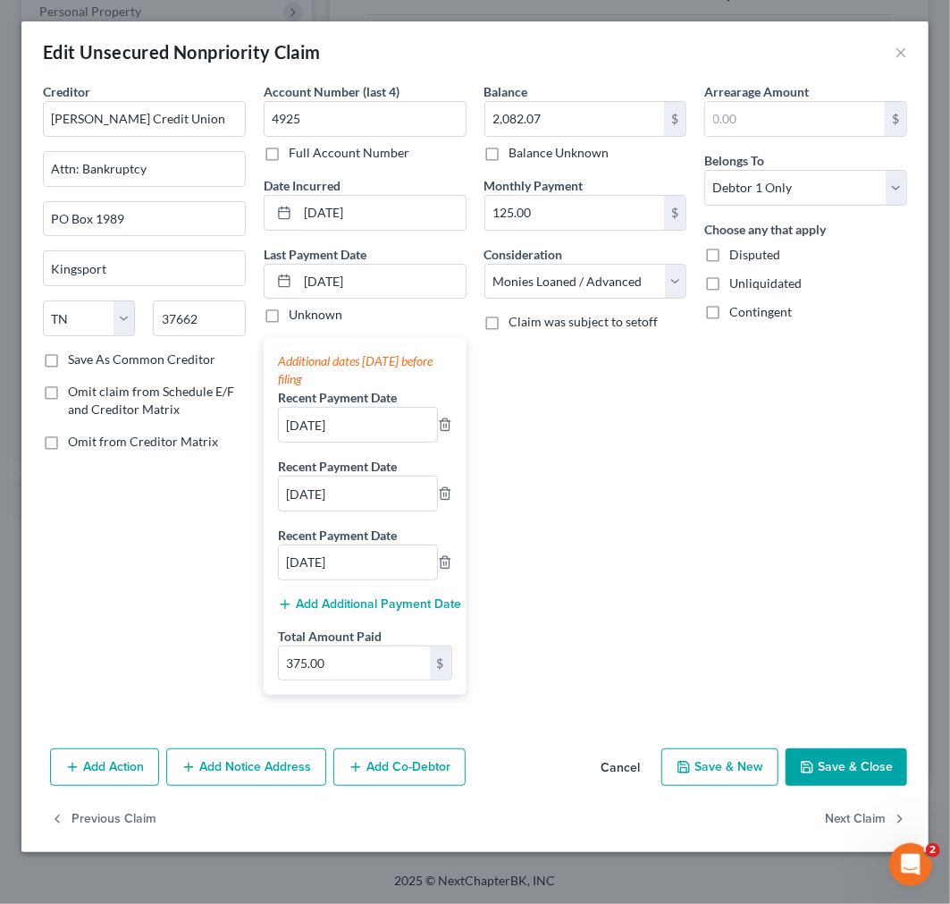
click at [844, 766] on button "Save & Close" at bounding box center [847, 767] width 122 height 38
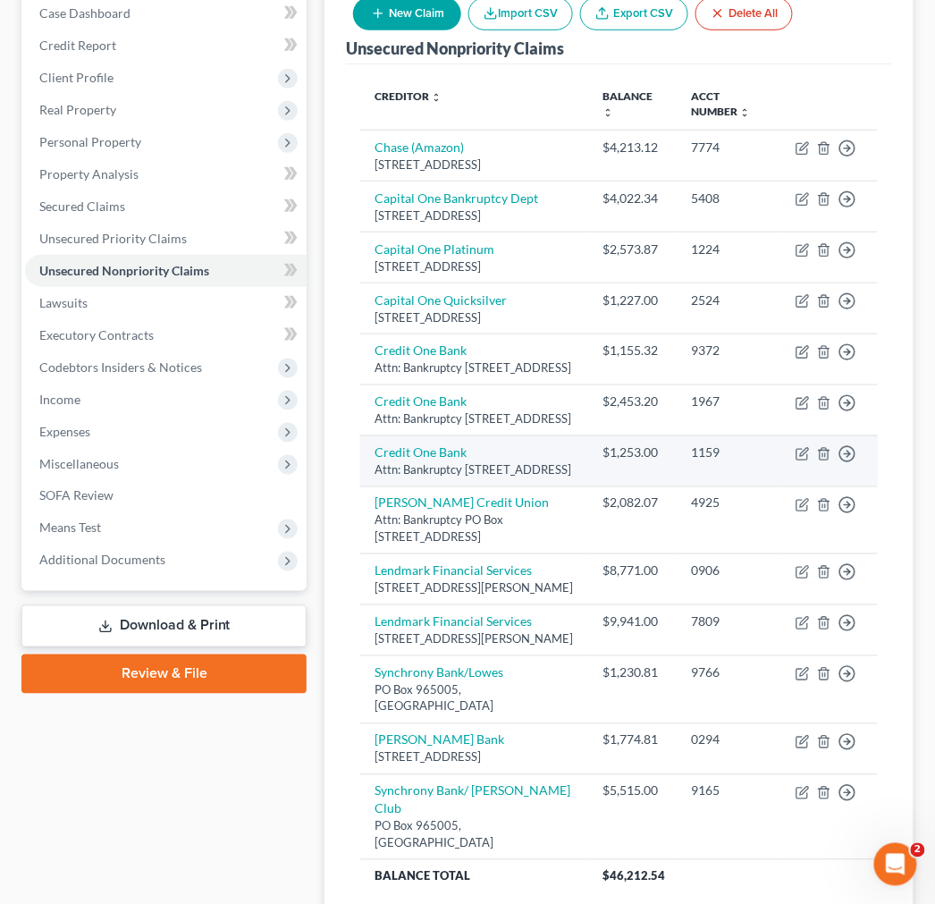
scroll to position [122, 0]
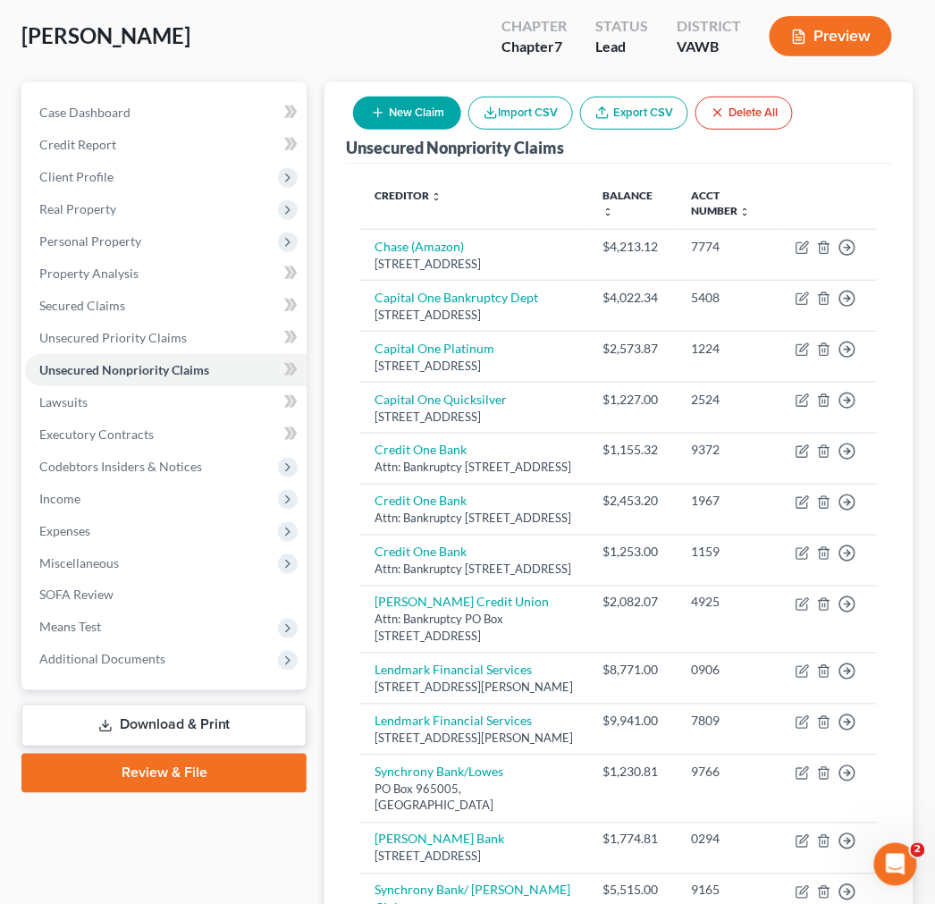
click at [403, 109] on button "New Claim" at bounding box center [407, 113] width 108 height 33
select select "0"
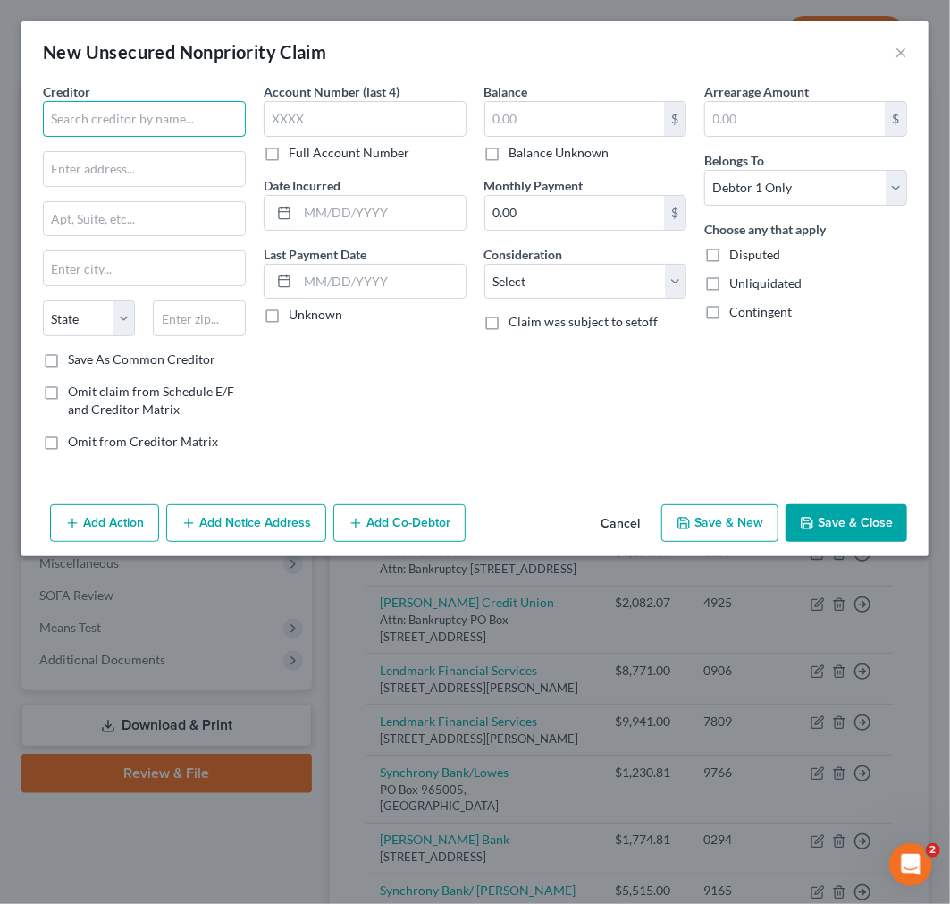
click at [162, 116] on input "text" at bounding box center [144, 119] width 203 height 36
type input "c"
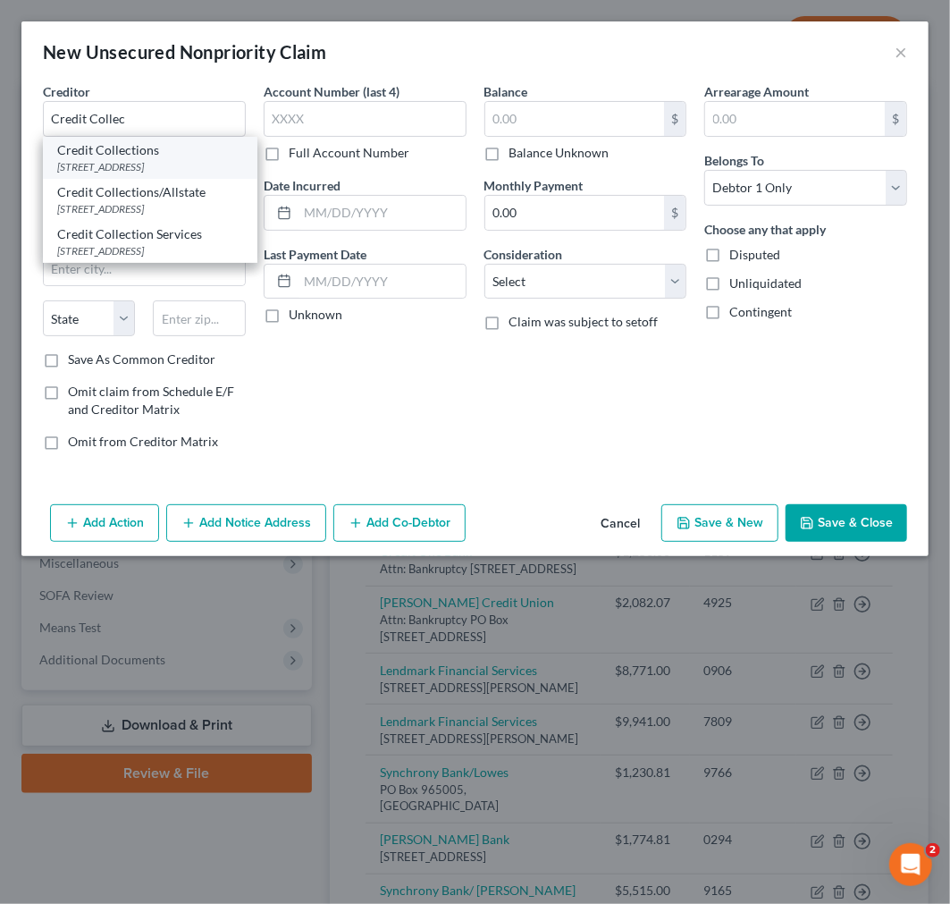
click at [159, 162] on div "[STREET_ADDRESS]" at bounding box center [150, 166] width 186 height 15
type input "Credit Collections"
type input "[STREET_ADDRESS]"
type input "[PERSON_NAME]"
select select "22"
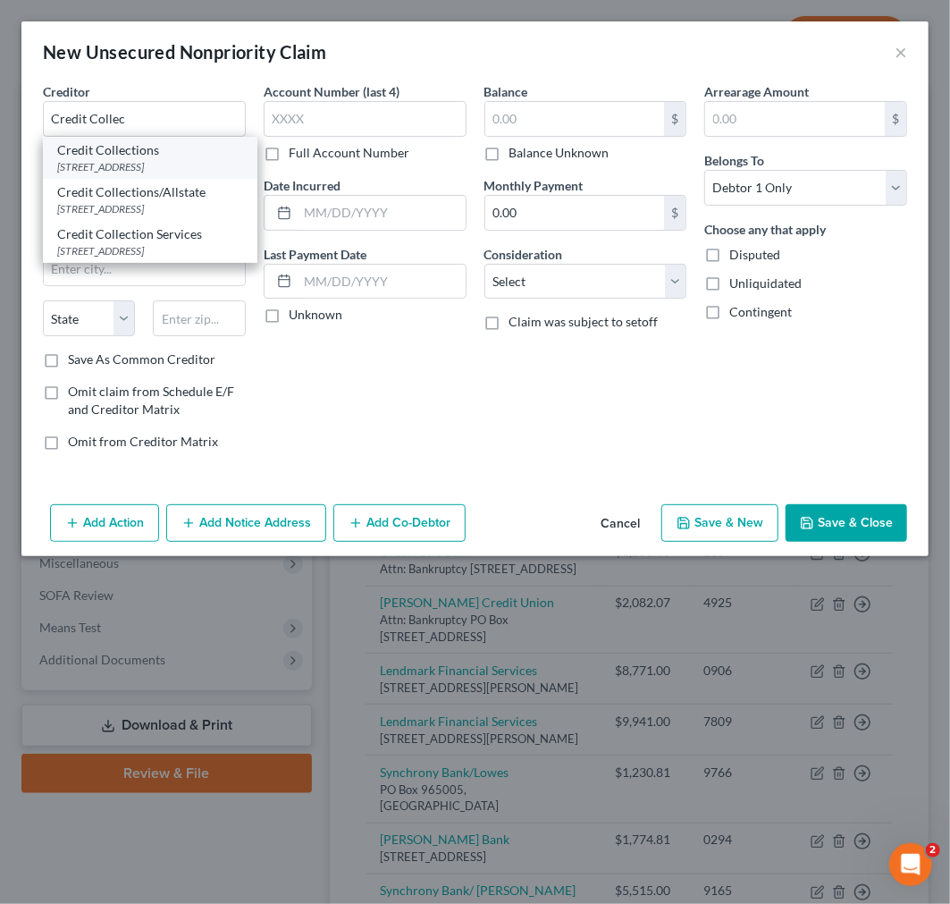
type input "02062"
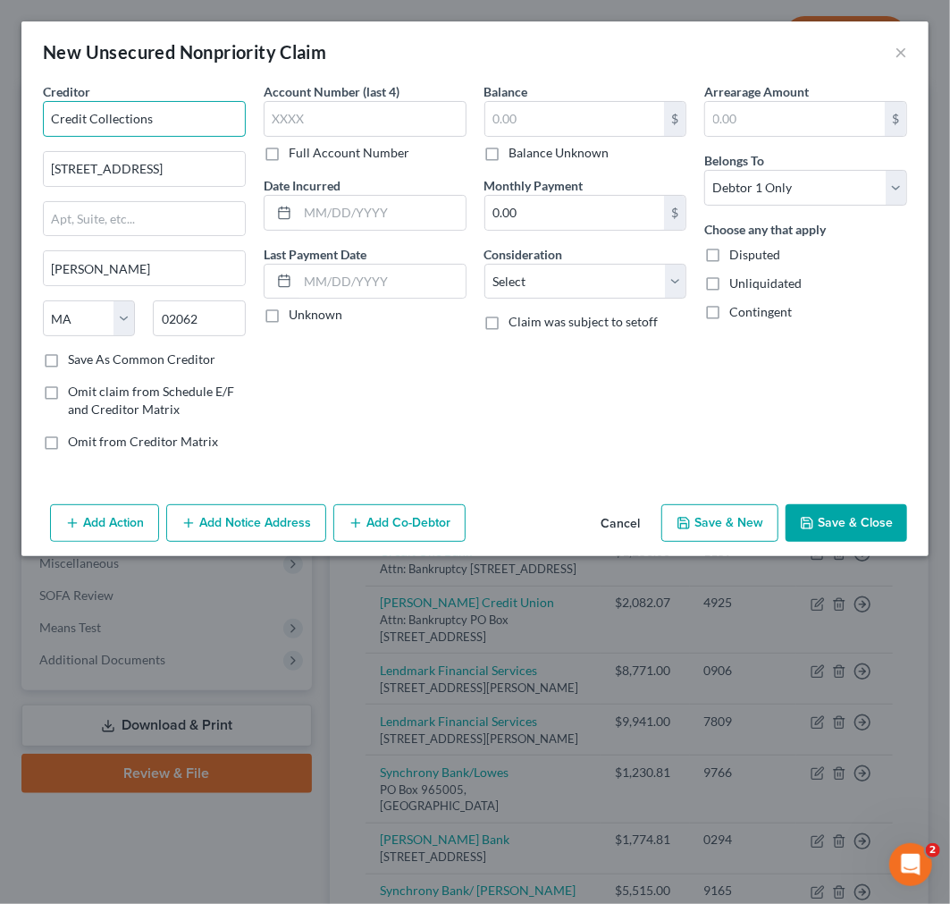
click at [184, 119] on input "Credit Collections" at bounding box center [144, 119] width 203 height 36
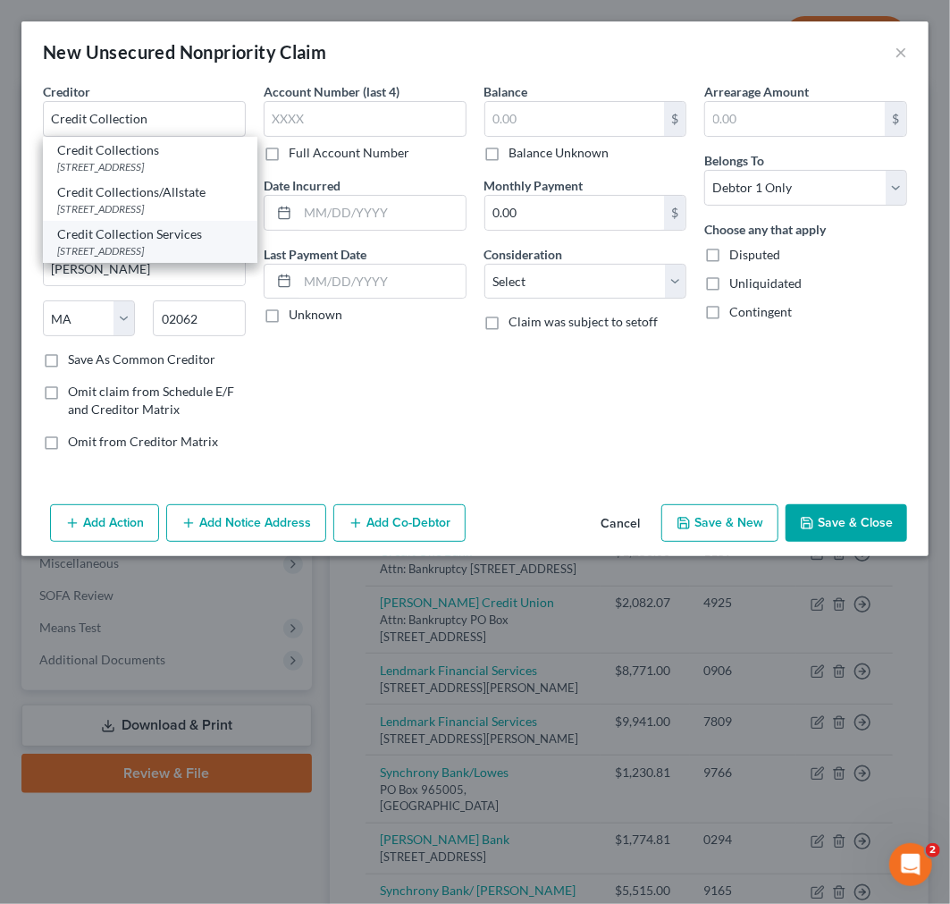
click at [159, 243] on div "Credit Collection Services" at bounding box center [150, 234] width 186 height 18
type input "Credit Collection Services"
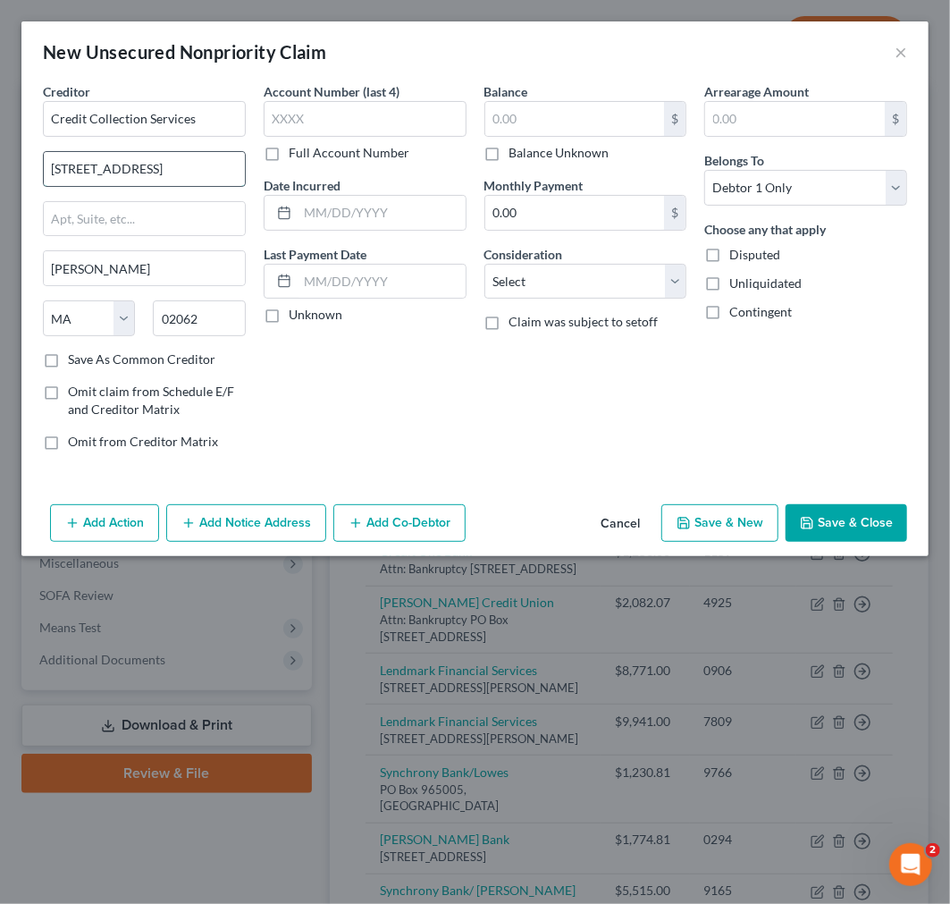
drag, startPoint x: 52, startPoint y: 164, endPoint x: 191, endPoint y: 161, distance: 139.5
click at [191, 157] on input "[STREET_ADDRESS]" at bounding box center [144, 169] width 201 height 34
type input "PO Box 607"
type input "02062"
click at [68, 360] on label "Save As Common Creditor" at bounding box center [141, 359] width 147 height 18
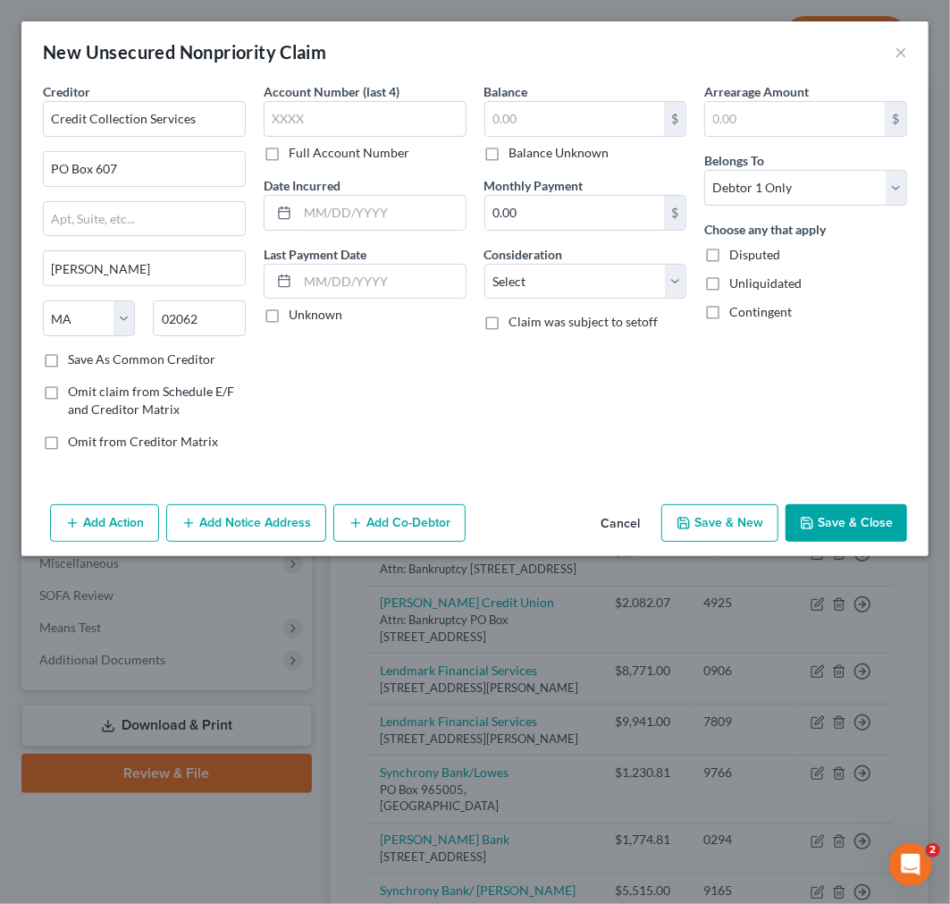
click at [75, 360] on input "Save As Common Creditor" at bounding box center [81, 356] width 12 height 12
checkbox input "true"
click at [560, 273] on select "Select Cable / Satellite Services Collection Agency Credit Card Debt Debt Couns…" at bounding box center [585, 282] width 203 height 36
select select "1"
click at [484, 264] on select "Select Cable / Satellite Services Collection Agency Credit Card Debt Debt Couns…" at bounding box center [585, 282] width 203 height 36
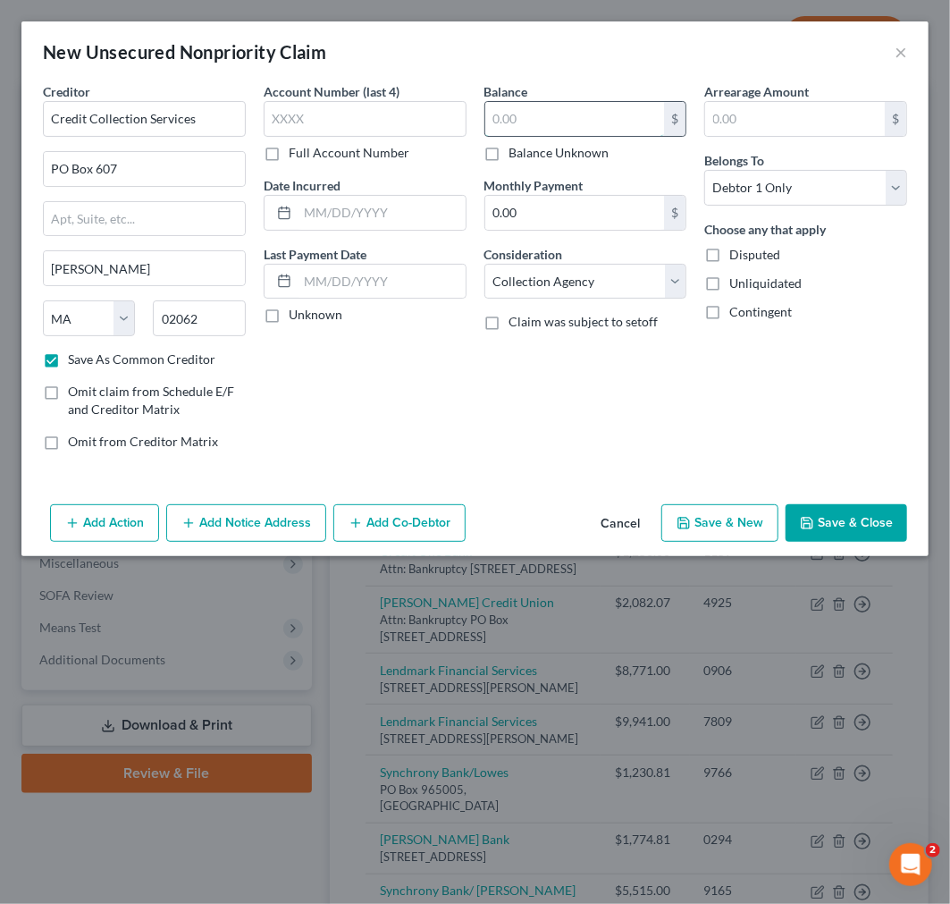
click at [550, 118] on input "text" at bounding box center [575, 119] width 180 height 34
type input "153"
click at [834, 519] on button "Save & Close" at bounding box center [847, 523] width 122 height 38
checkbox input "false"
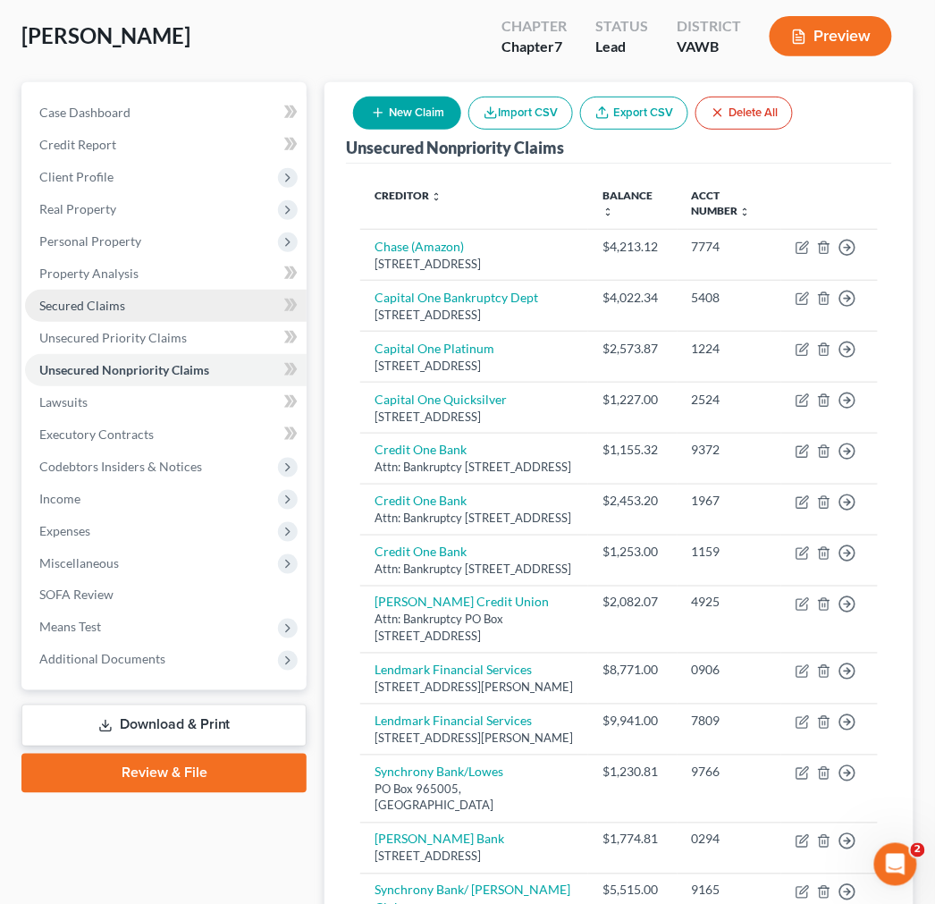
click at [72, 301] on span "Secured Claims" at bounding box center [82, 305] width 86 height 15
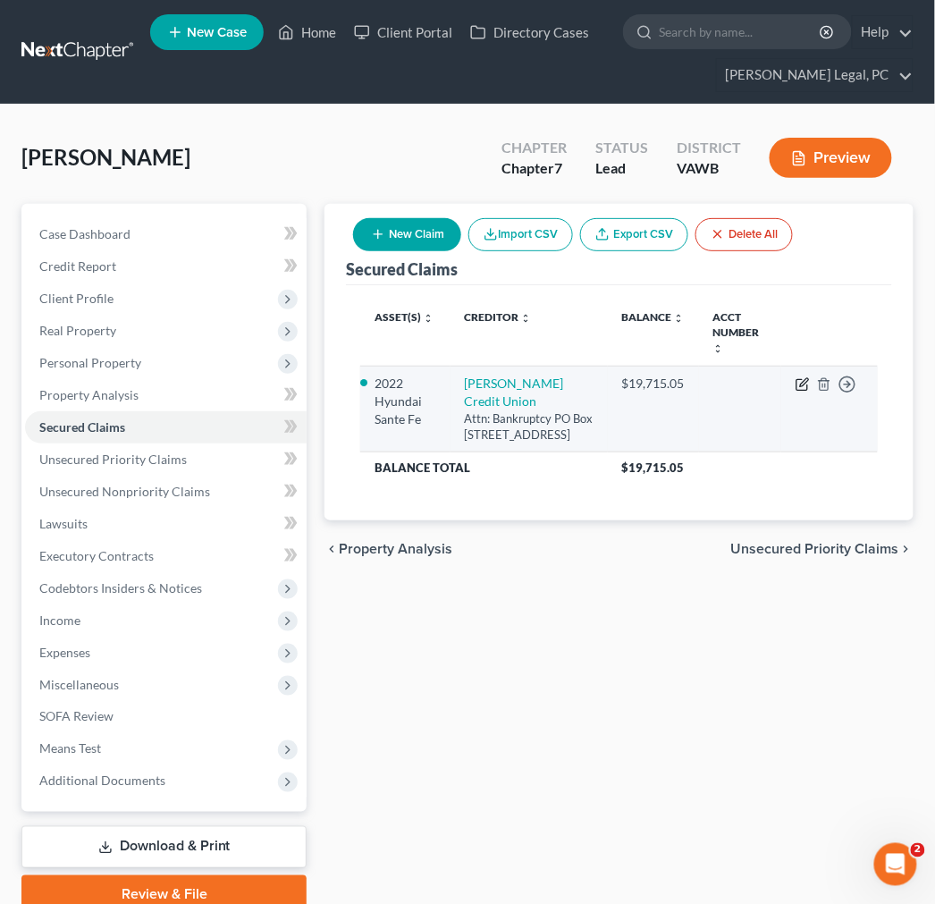
click at [803, 385] on icon "button" at bounding box center [804, 382] width 8 height 8
select select "44"
select select "7"
select select "4"
select select "0"
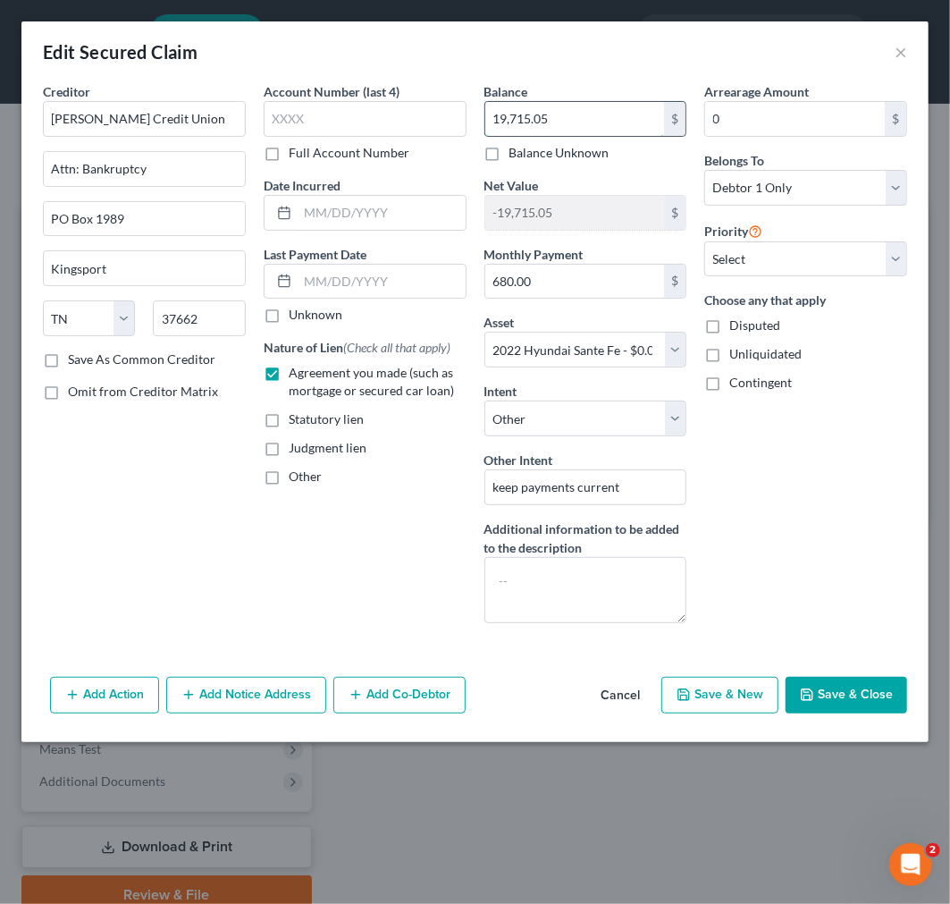
click at [523, 121] on input "19,715.05" at bounding box center [575, 119] width 180 height 34
type input "19,337.00"
click at [824, 688] on button "Save & Close" at bounding box center [847, 696] width 122 height 38
select select
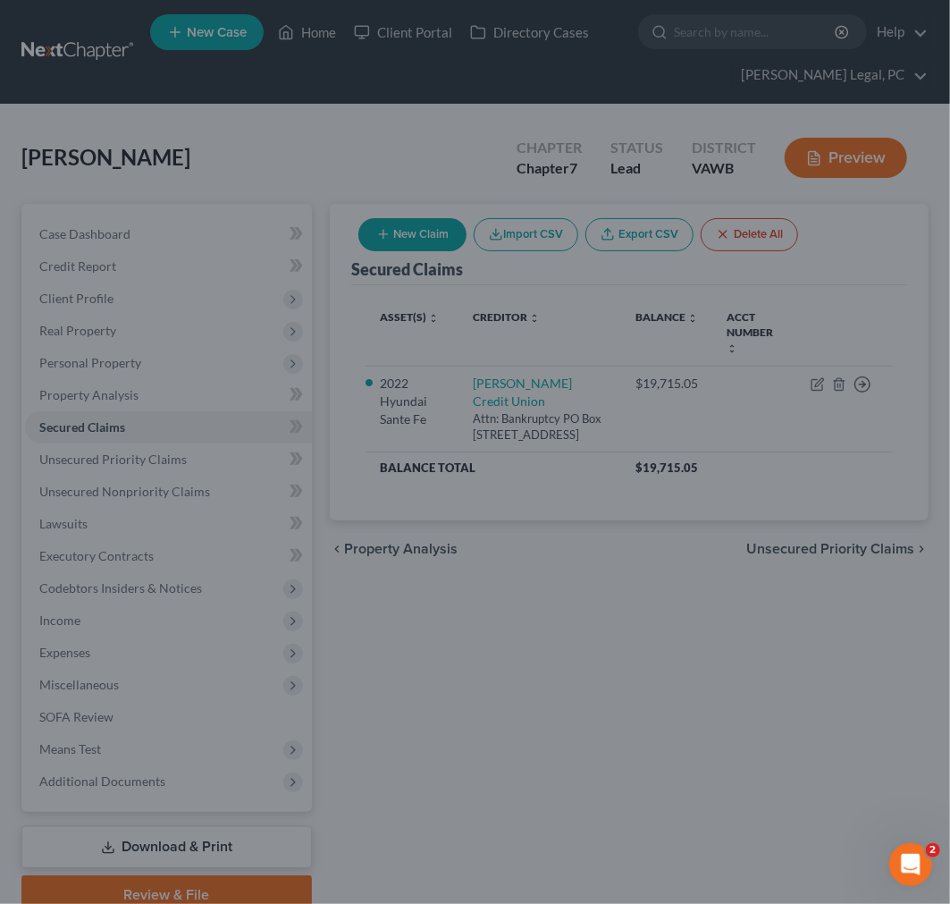
type input "-19,337.00"
select select "7"
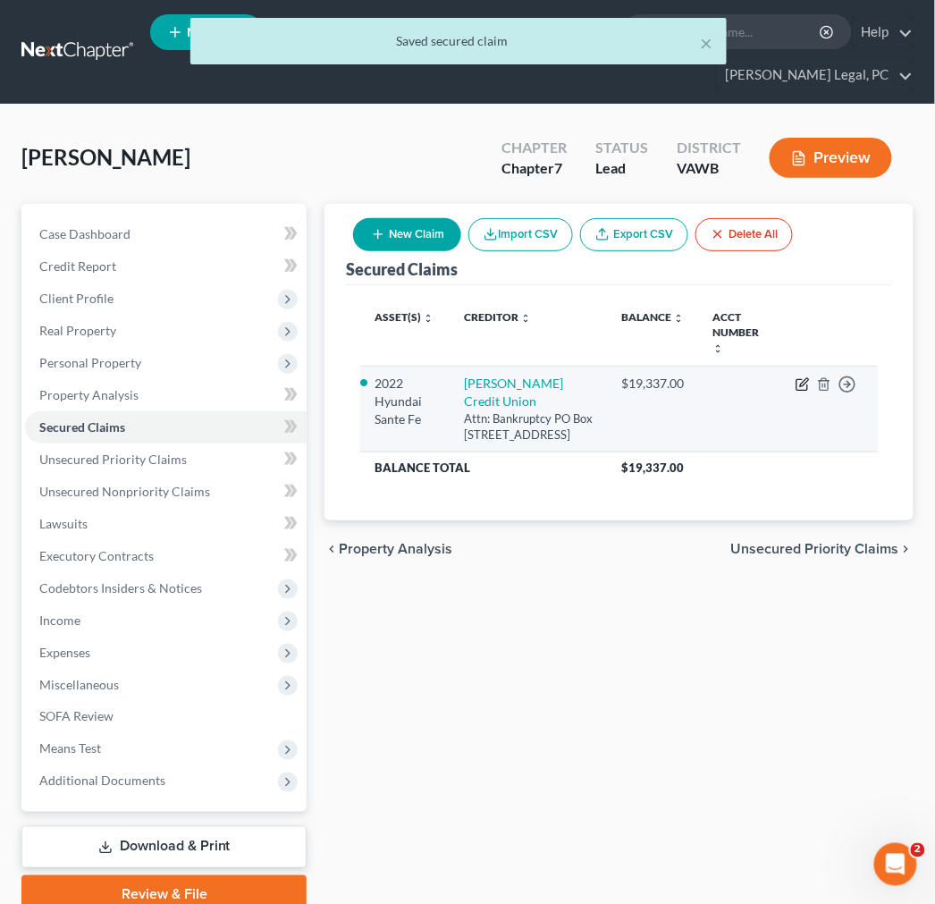
click at [797, 388] on icon "button" at bounding box center [801, 385] width 11 height 11
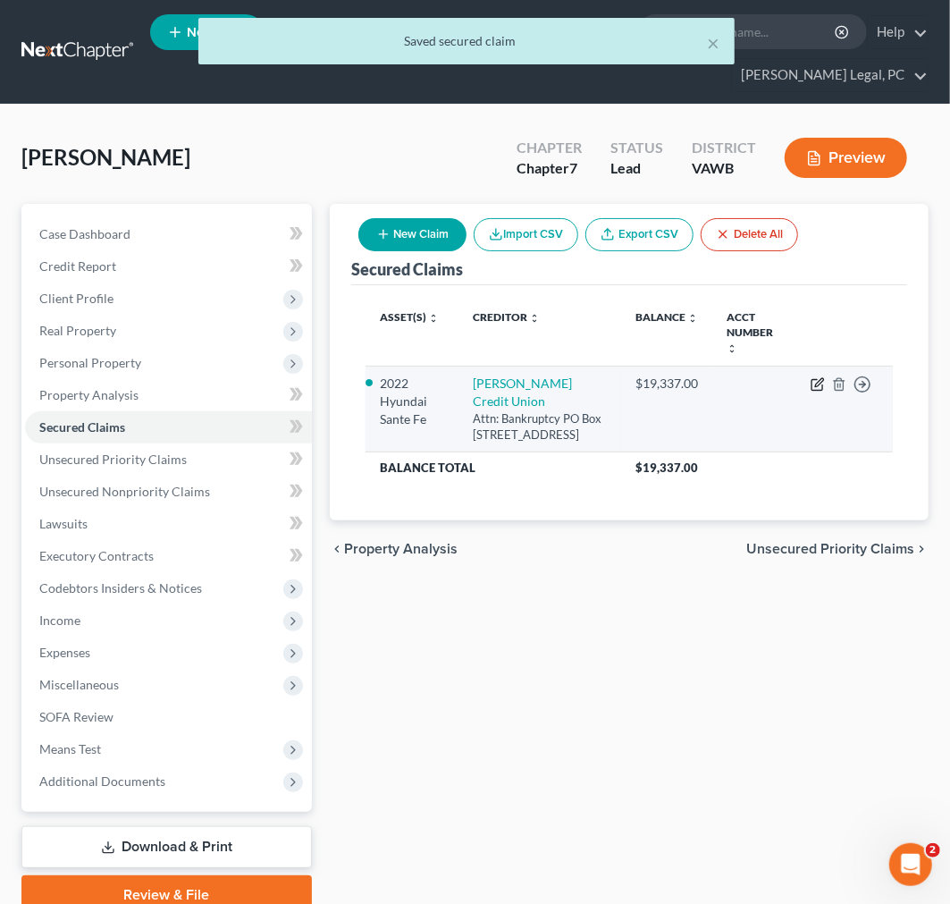
select select "44"
select select "7"
select select "4"
select select "0"
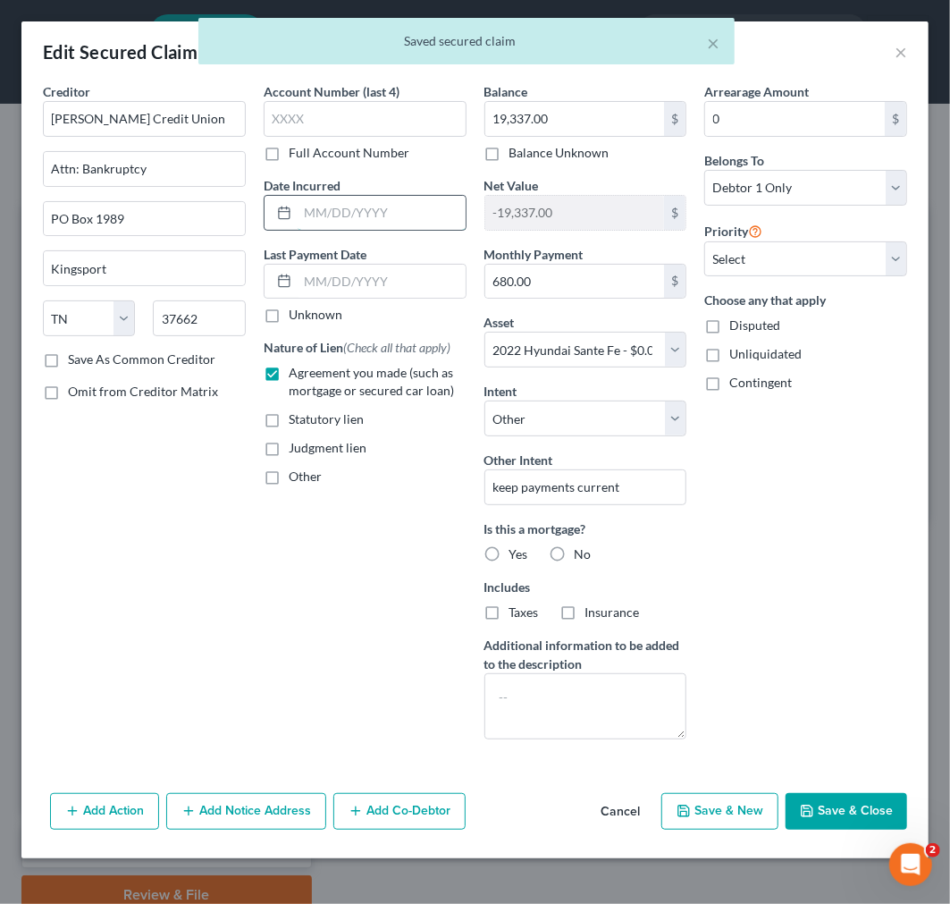
click at [366, 219] on input "text" at bounding box center [382, 213] width 168 height 34
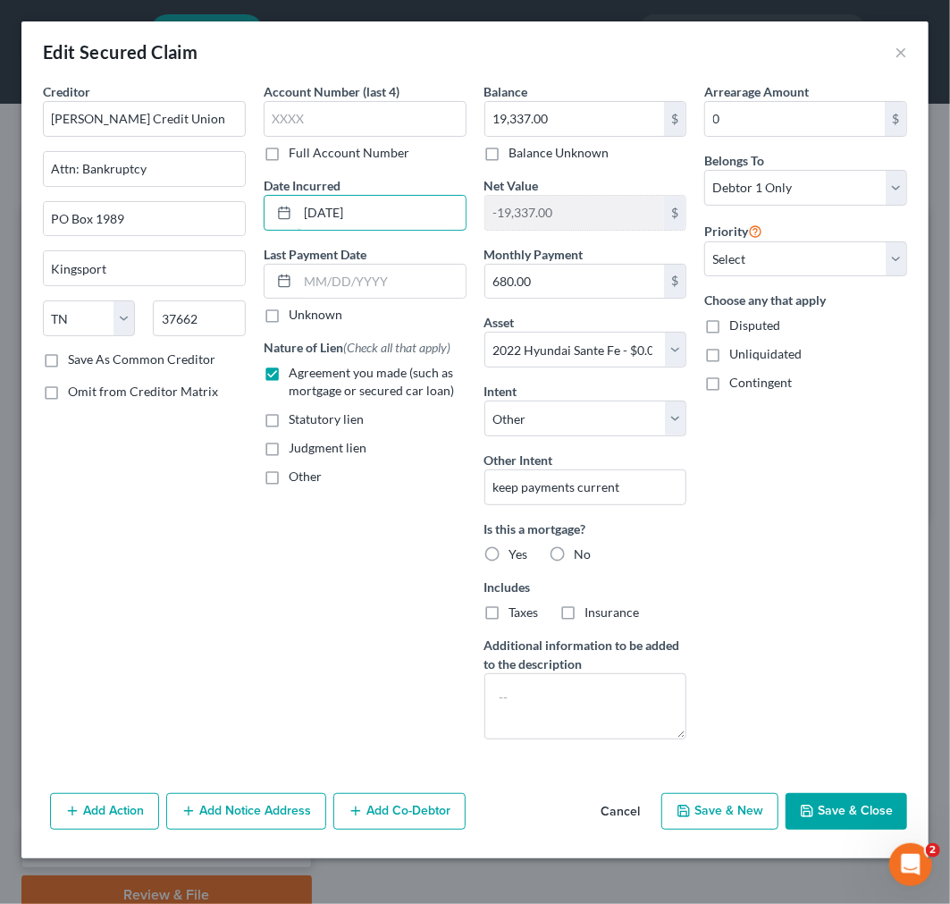
type input "[DATE]"
click at [853, 813] on button "Save & Close" at bounding box center [847, 812] width 122 height 38
select select
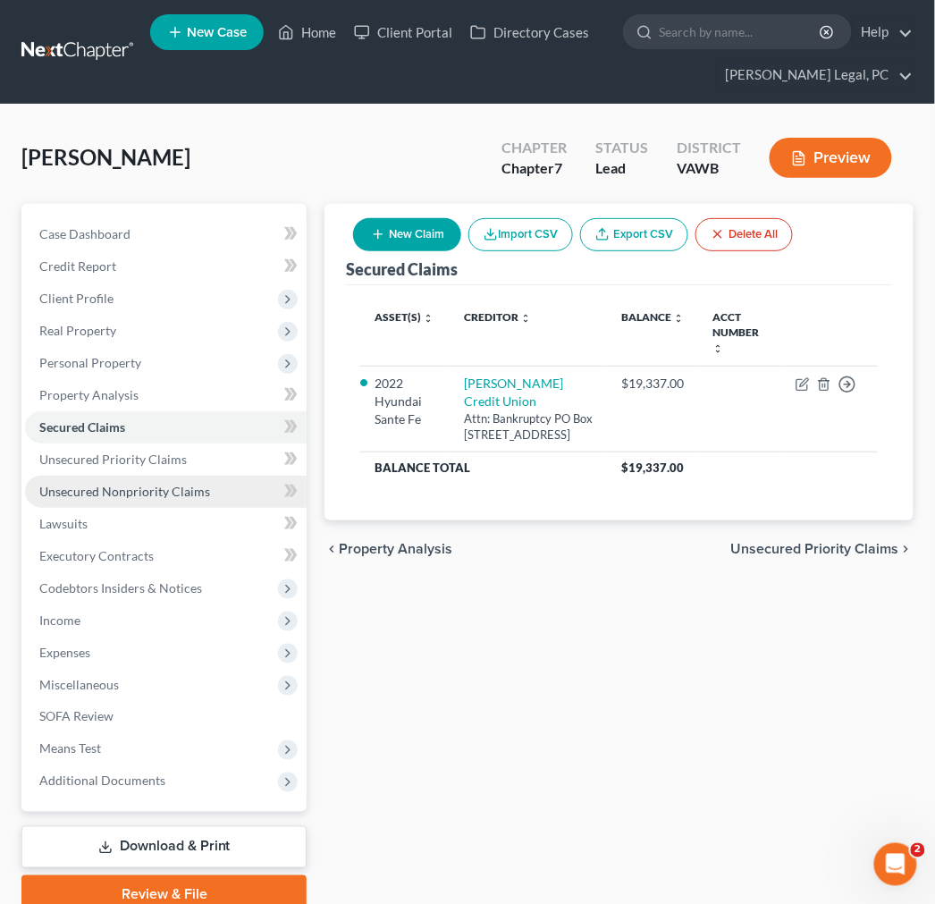
click at [97, 488] on span "Unsecured Nonpriority Claims" at bounding box center [124, 491] width 171 height 15
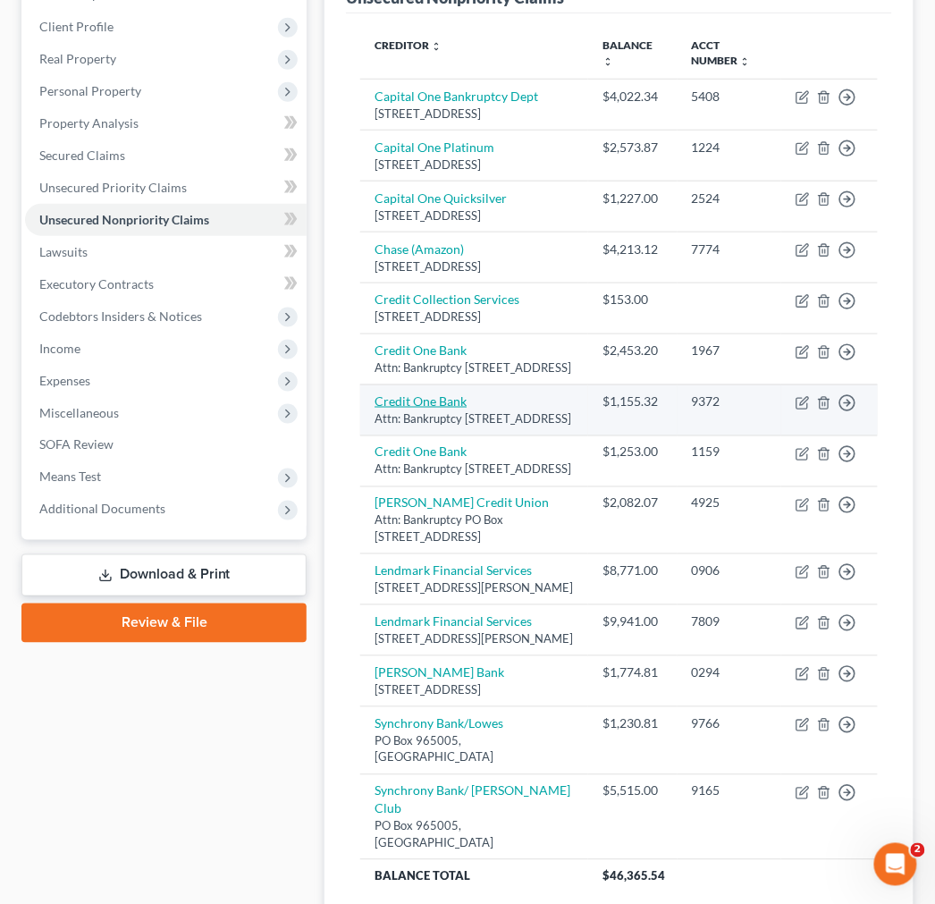
scroll to position [298, 0]
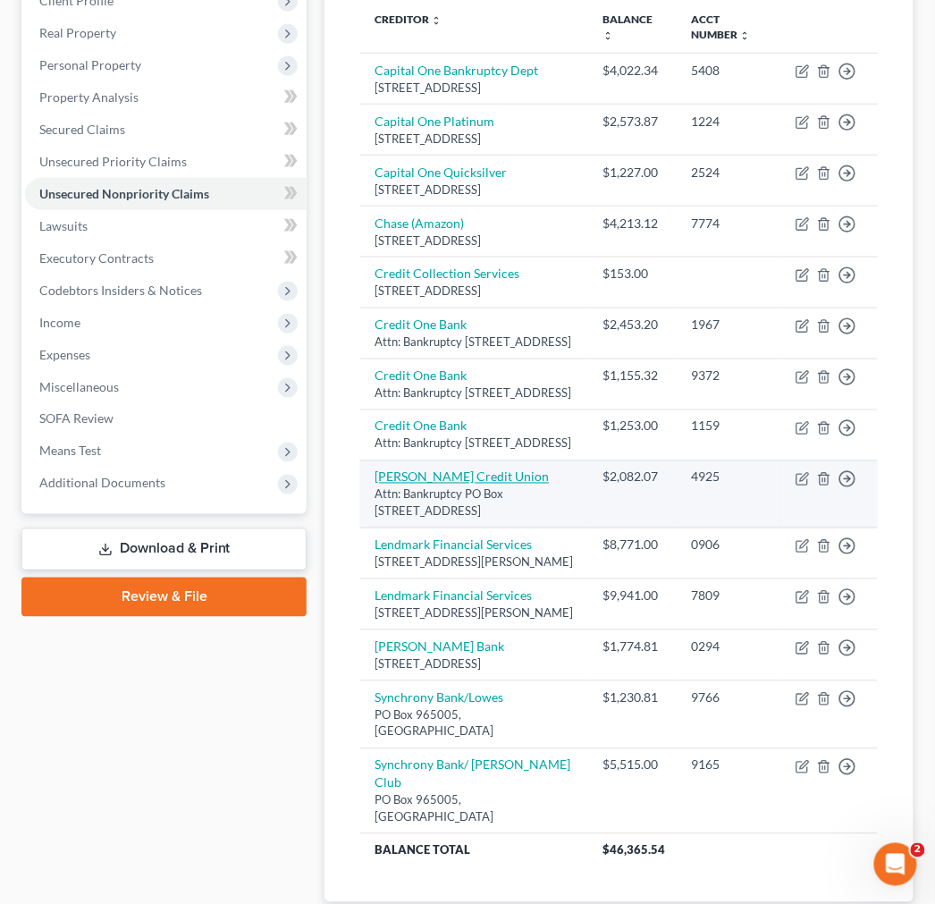
click at [438, 484] on link "[PERSON_NAME] Credit Union" at bounding box center [462, 476] width 174 height 15
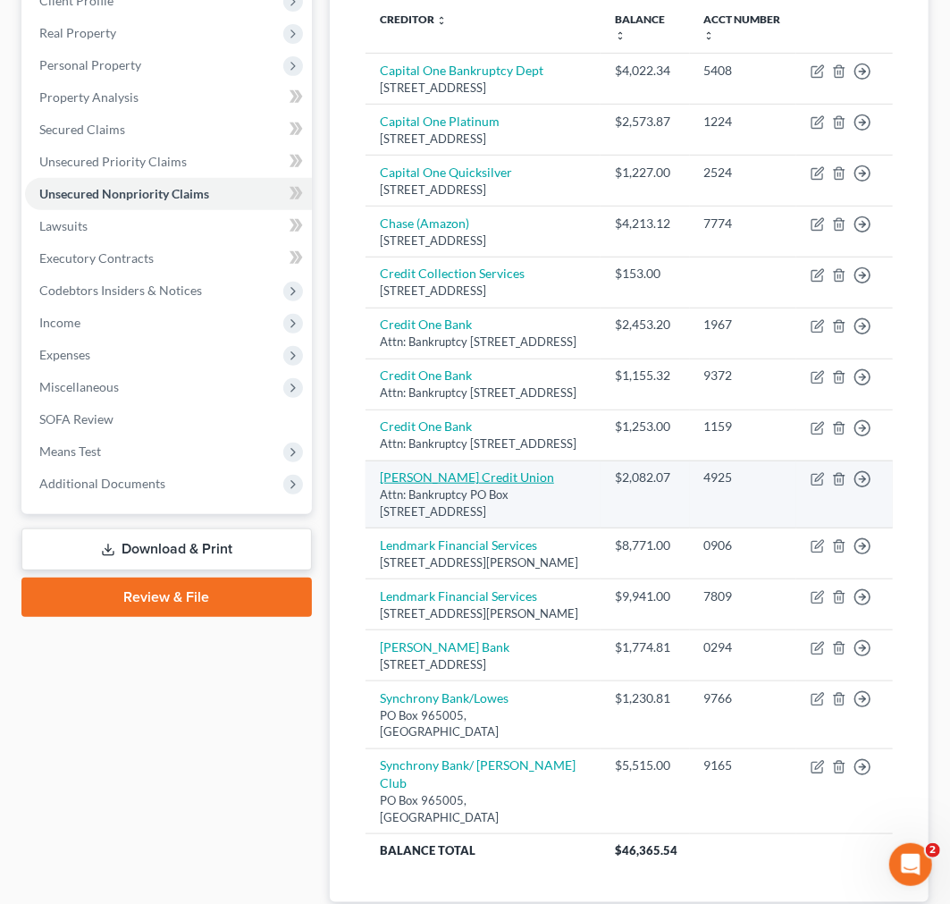
select select "44"
select select "10"
select select "0"
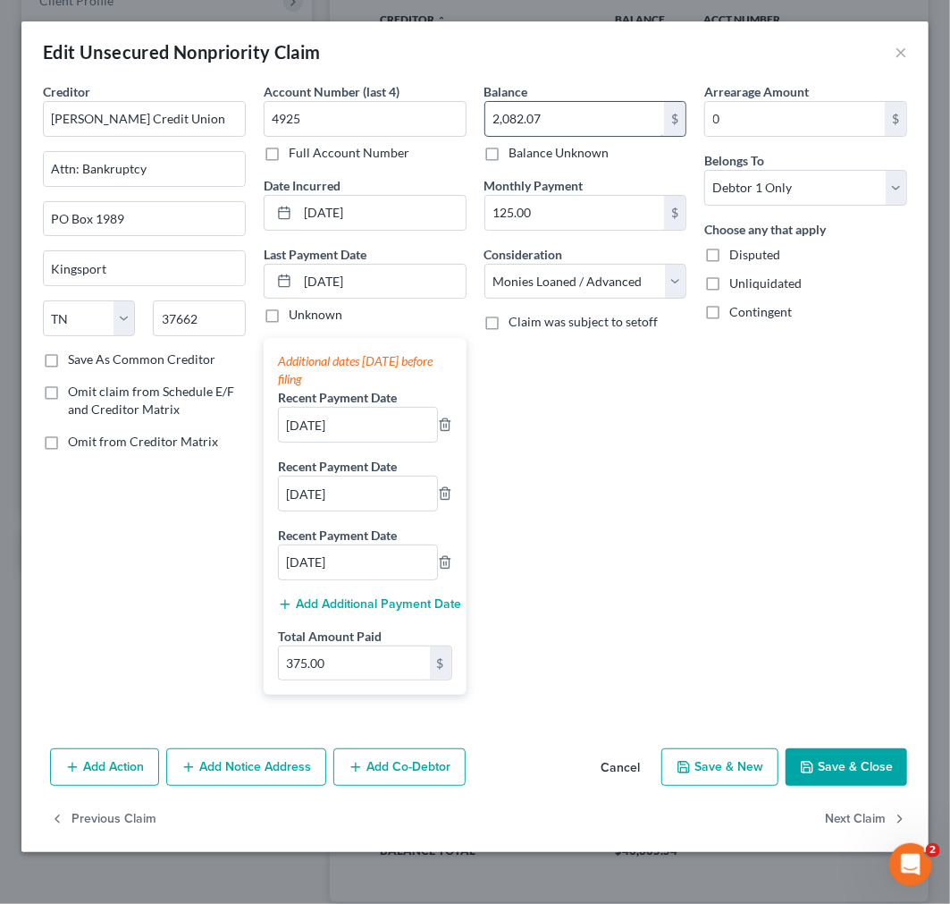
click at [612, 112] on input "2,082.07" at bounding box center [575, 119] width 180 height 34
type input "1,995.00"
click at [332, 209] on input "[DATE]" at bounding box center [382, 213] width 168 height 34
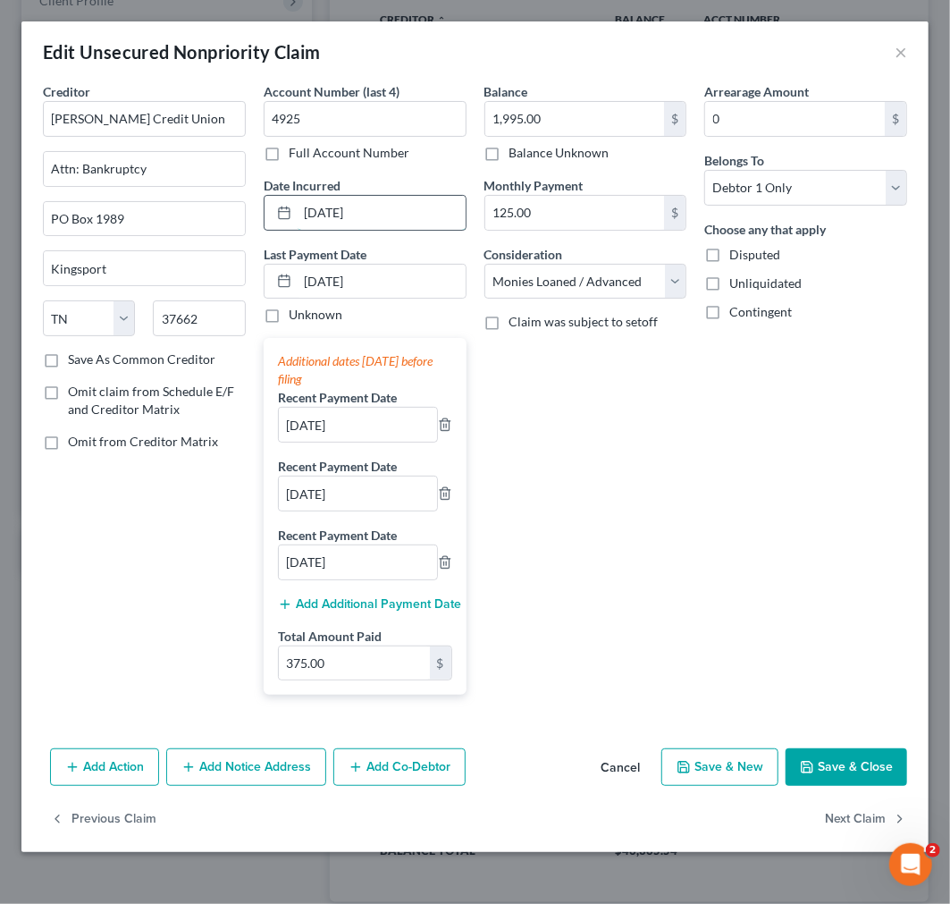
click at [332, 209] on input "[DATE]" at bounding box center [382, 213] width 168 height 34
type input "[DATE]"
click at [856, 760] on button "Save & Close" at bounding box center [847, 767] width 122 height 38
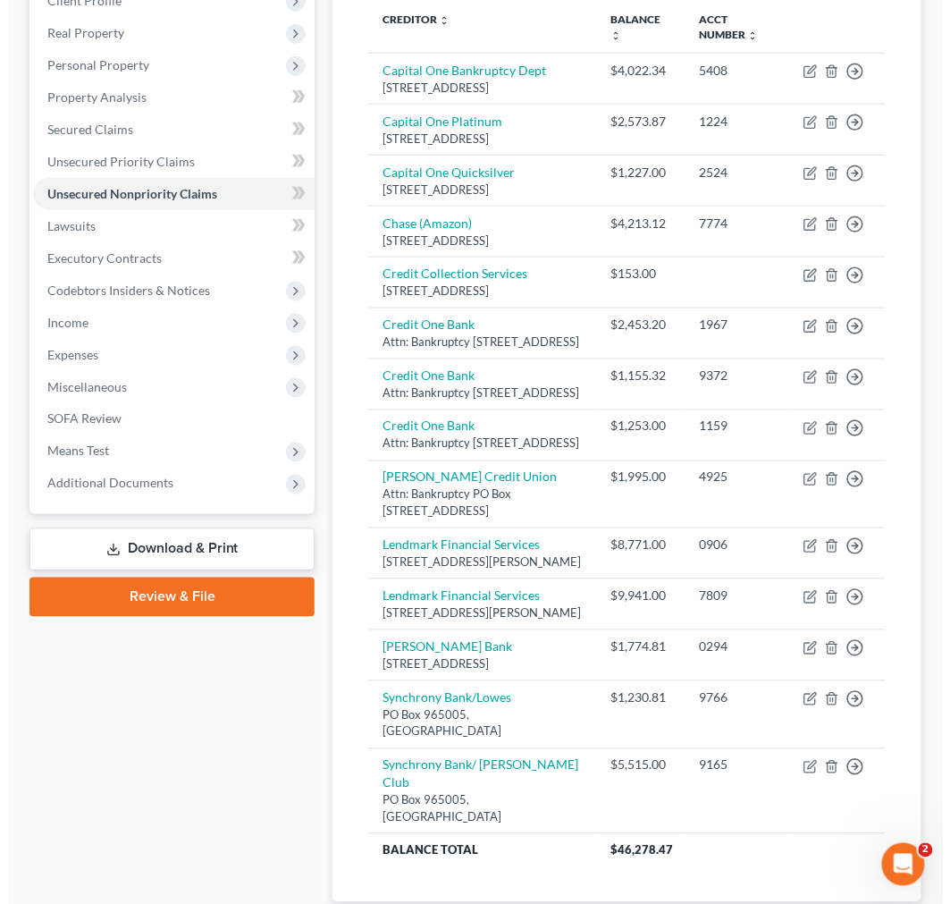
scroll to position [275, 0]
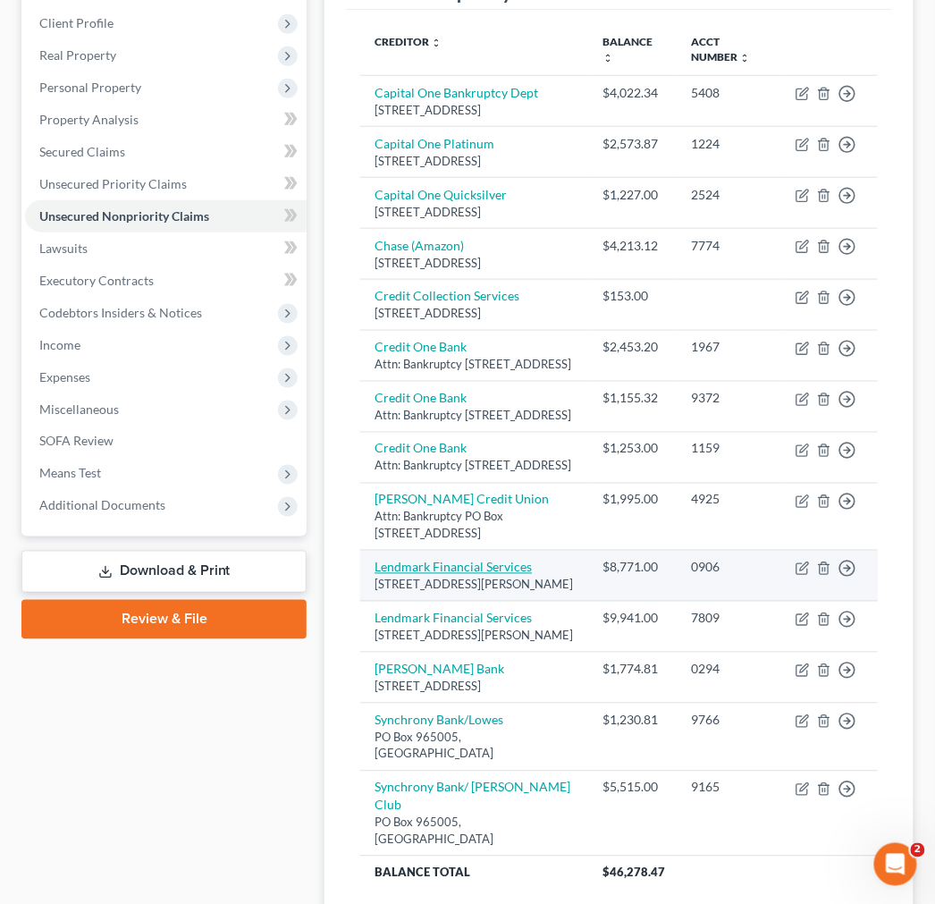
click at [468, 575] on link "Lendmark Financial Services" at bounding box center [453, 567] width 157 height 15
select select "10"
select select "0"
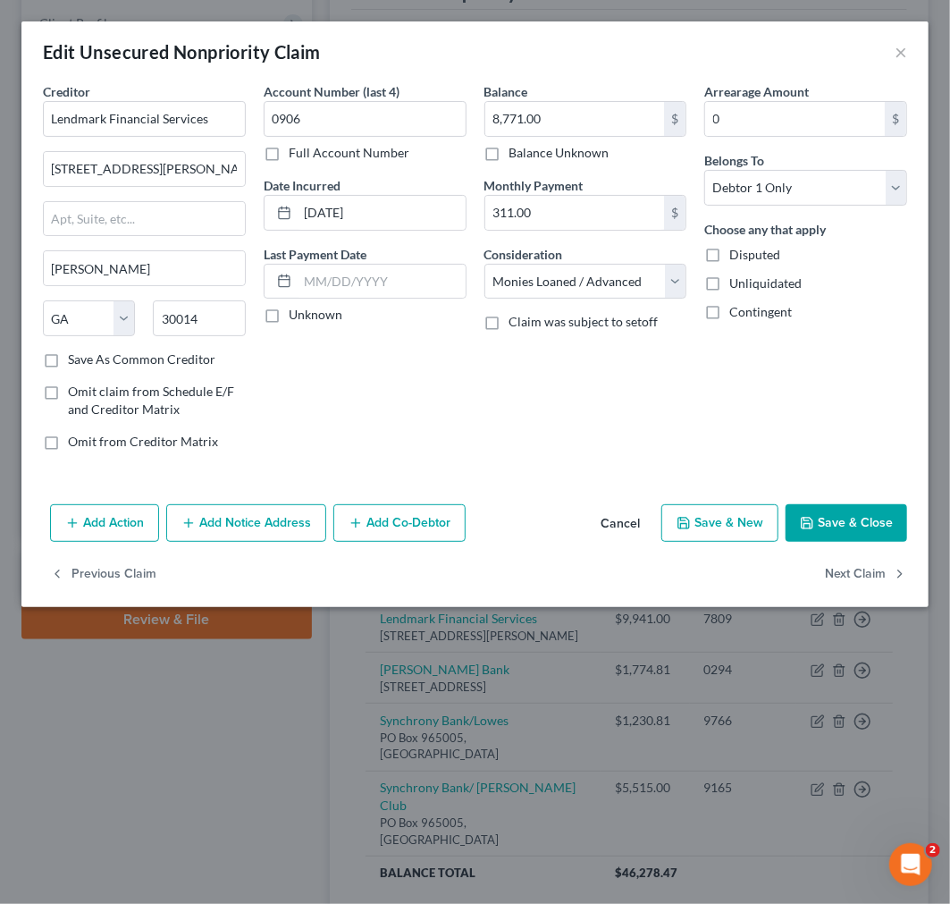
click at [251, 524] on button "Add Notice Address" at bounding box center [246, 523] width 160 height 38
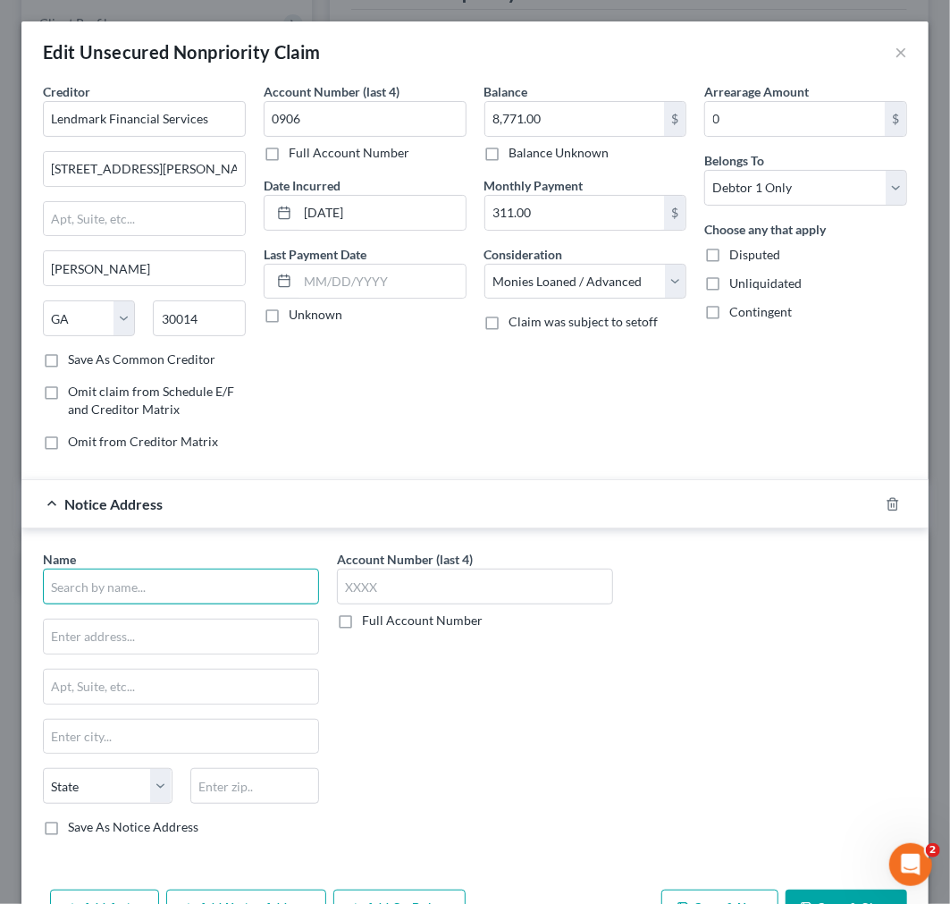
click at [228, 594] on input "text" at bounding box center [181, 587] width 276 height 36
click at [204, 588] on input "[GEOGRAPHIC_DATA]" at bounding box center [181, 587] width 276 height 36
type input "Bristol General District Court"
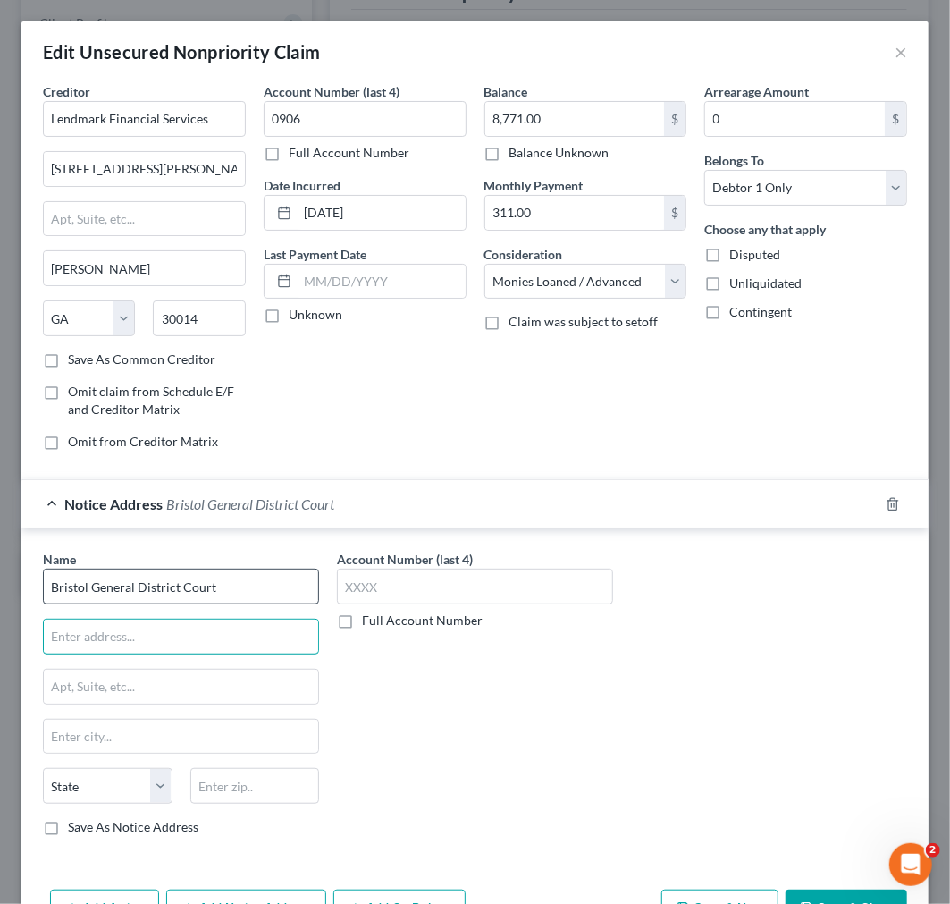
paste input "[STREET_ADDRESS]"
click at [273, 636] on input "[STREET_ADDRESS]" at bounding box center [181, 636] width 274 height 34
type input "[STREET_ADDRESS]"
click at [226, 788] on input "text" at bounding box center [255, 786] width 130 height 36
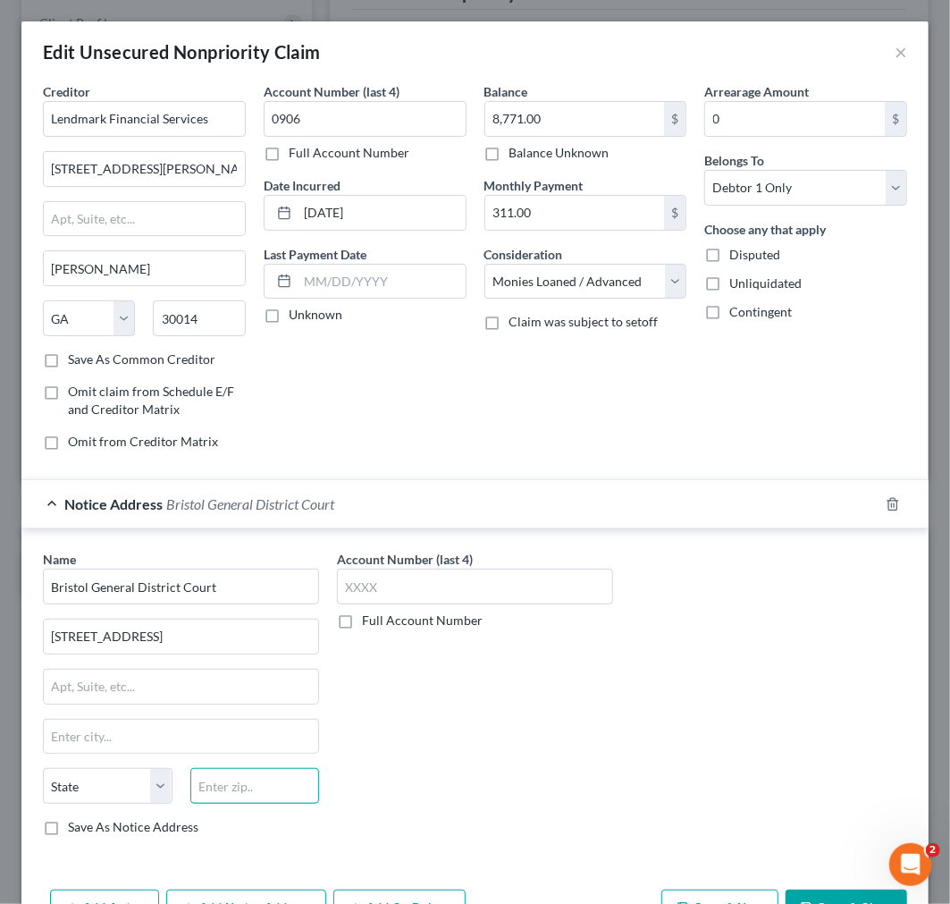
click at [227, 788] on input "text" at bounding box center [255, 786] width 130 height 36
paste input "24201"
type input "24201"
type input "[GEOGRAPHIC_DATA]"
select select "48"
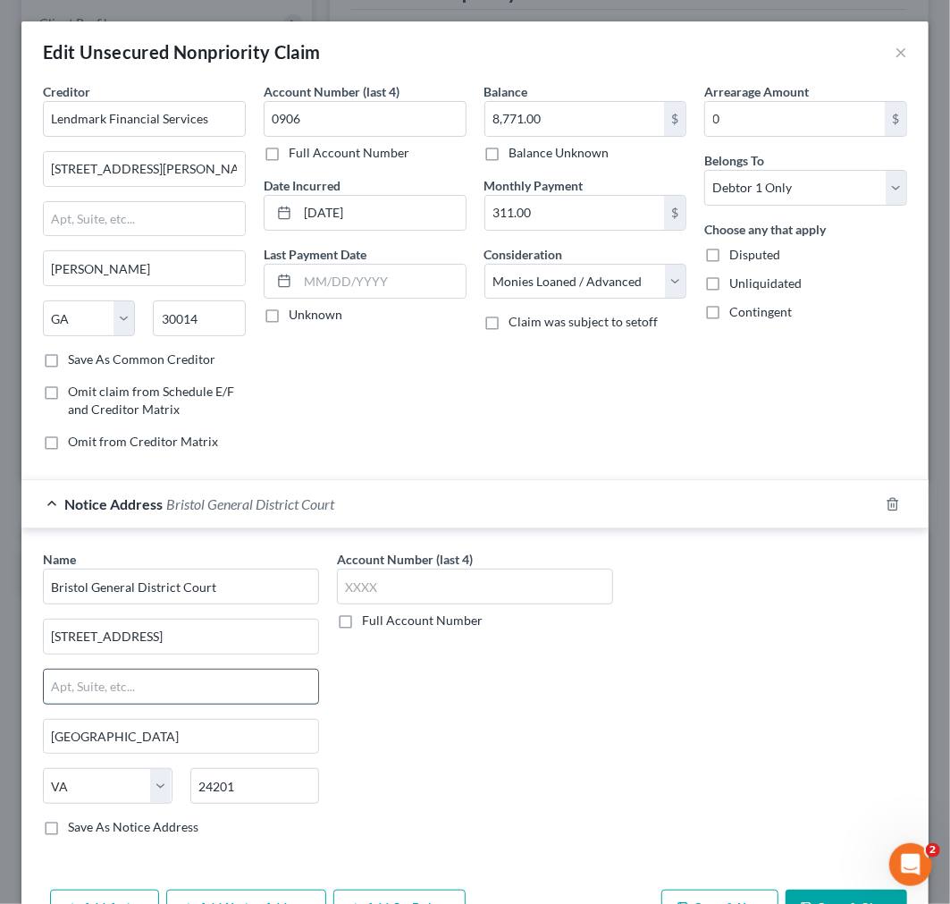
click at [155, 682] on input "text" at bounding box center [181, 687] width 274 height 34
click at [107, 638] on input "[STREET_ADDRESS]" at bounding box center [181, 636] width 274 height 34
click at [149, 630] on input "[STREET_ADDRESS]" at bounding box center [181, 636] width 274 height 34
type input "[STREET_ADDRESS]"
click at [68, 826] on label "Save As Notice Address" at bounding box center [133, 827] width 131 height 18
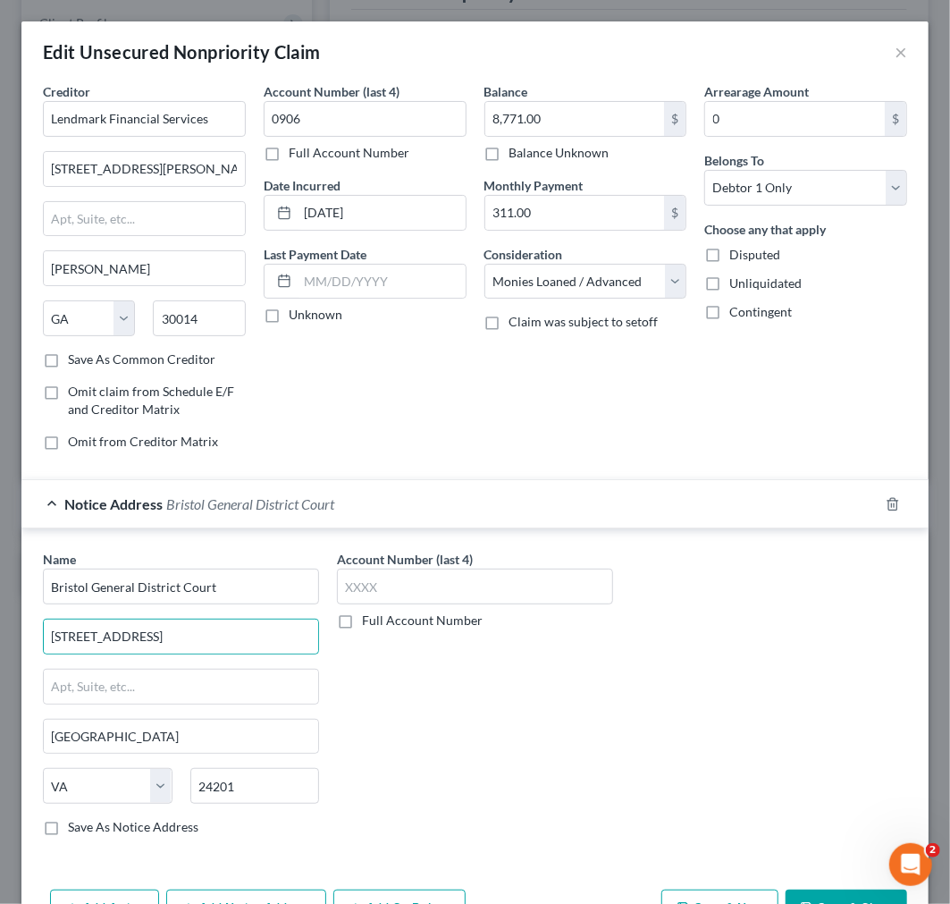
click at [75, 826] on input "Save As Notice Address" at bounding box center [81, 824] width 12 height 12
checkbox input "true"
click at [362, 623] on label "Full Account Number" at bounding box center [422, 620] width 121 height 18
click at [369, 623] on input "Full Account Number" at bounding box center [375, 617] width 12 height 12
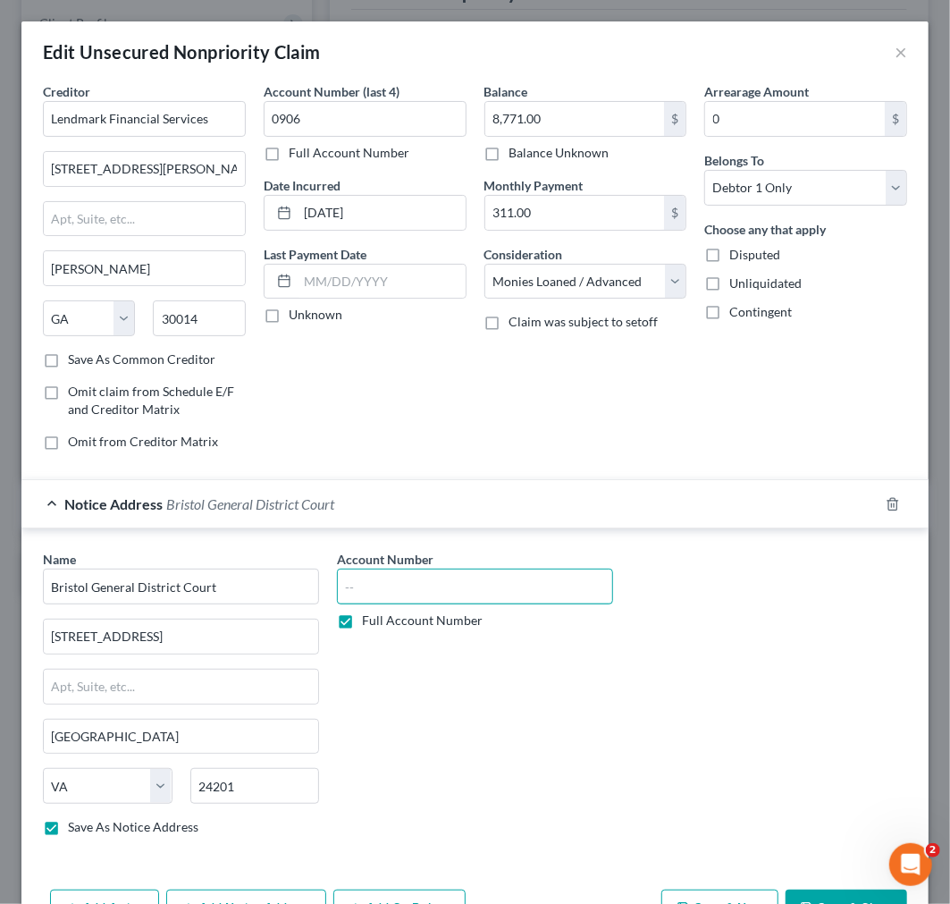
click at [358, 590] on input "text" at bounding box center [475, 587] width 276 height 36
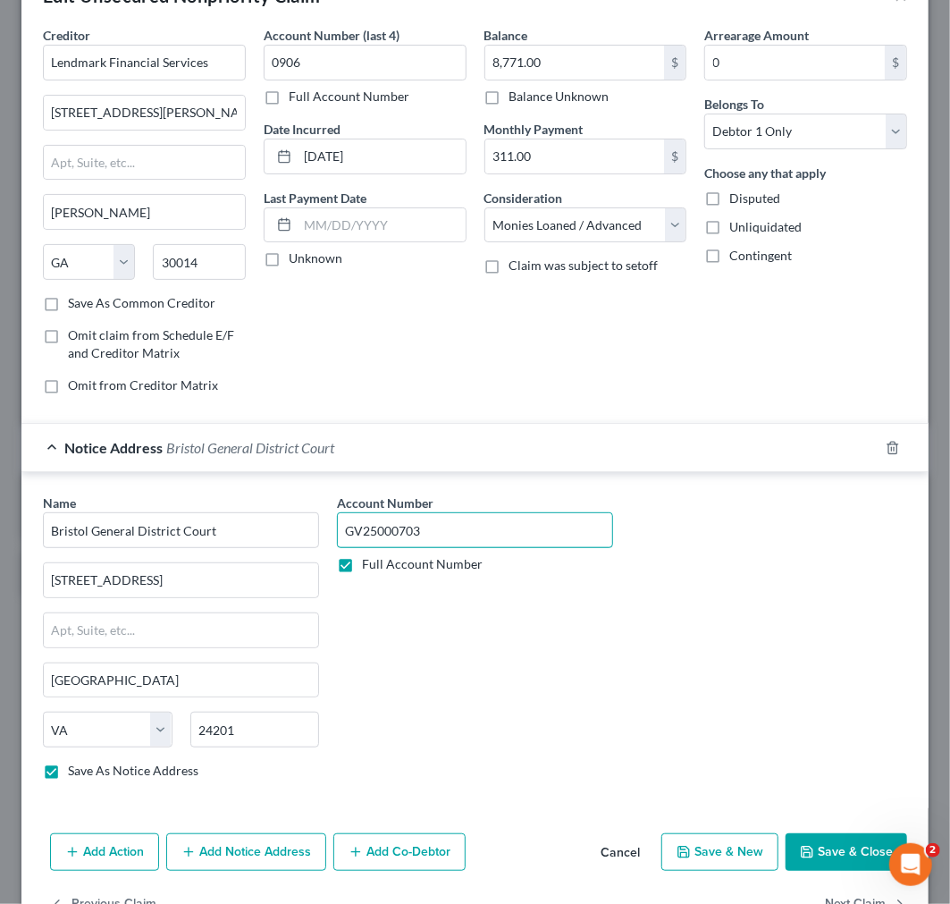
scroll to position [112, 0]
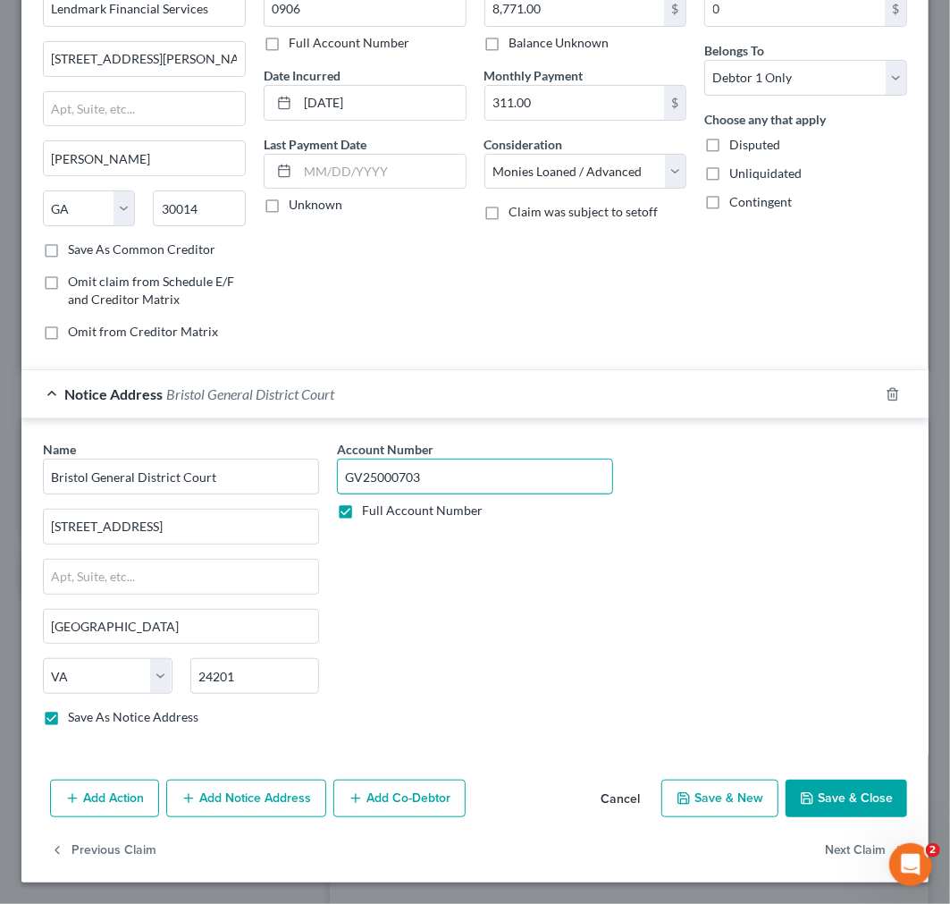
type input "GV25000703"
click at [837, 802] on button "Save & Close" at bounding box center [847, 798] width 122 height 38
checkbox input "false"
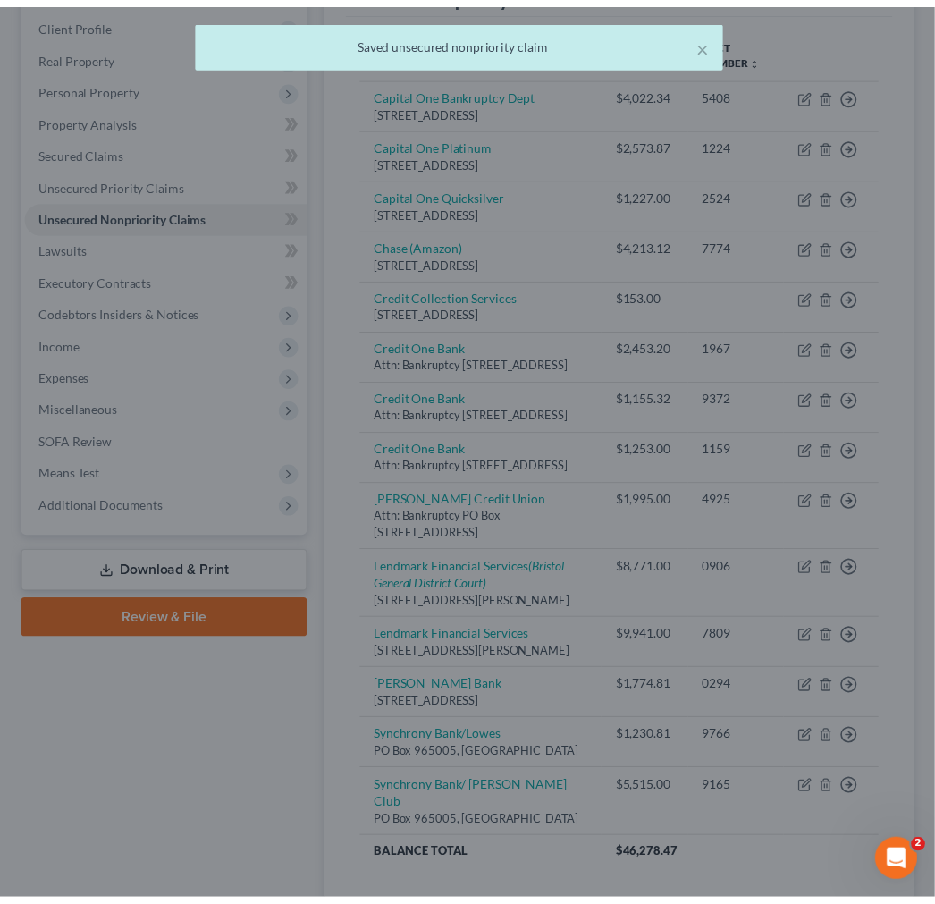
scroll to position [0, 0]
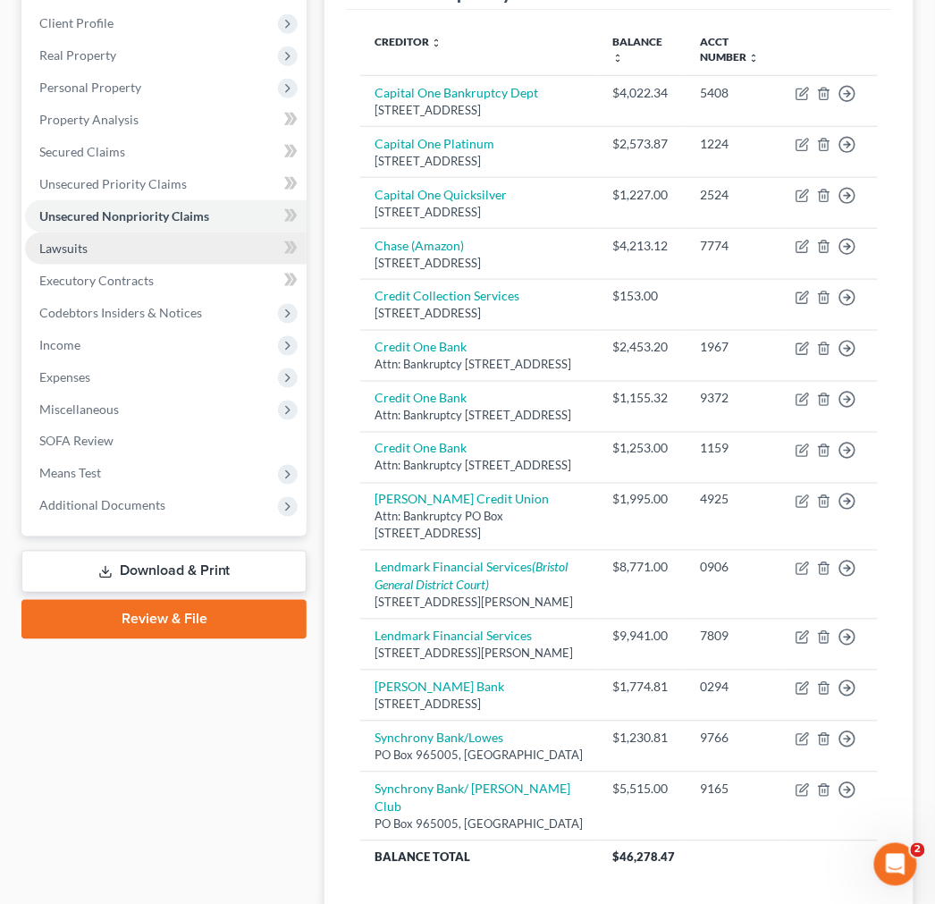
click at [64, 247] on span "Lawsuits" at bounding box center [63, 247] width 48 height 15
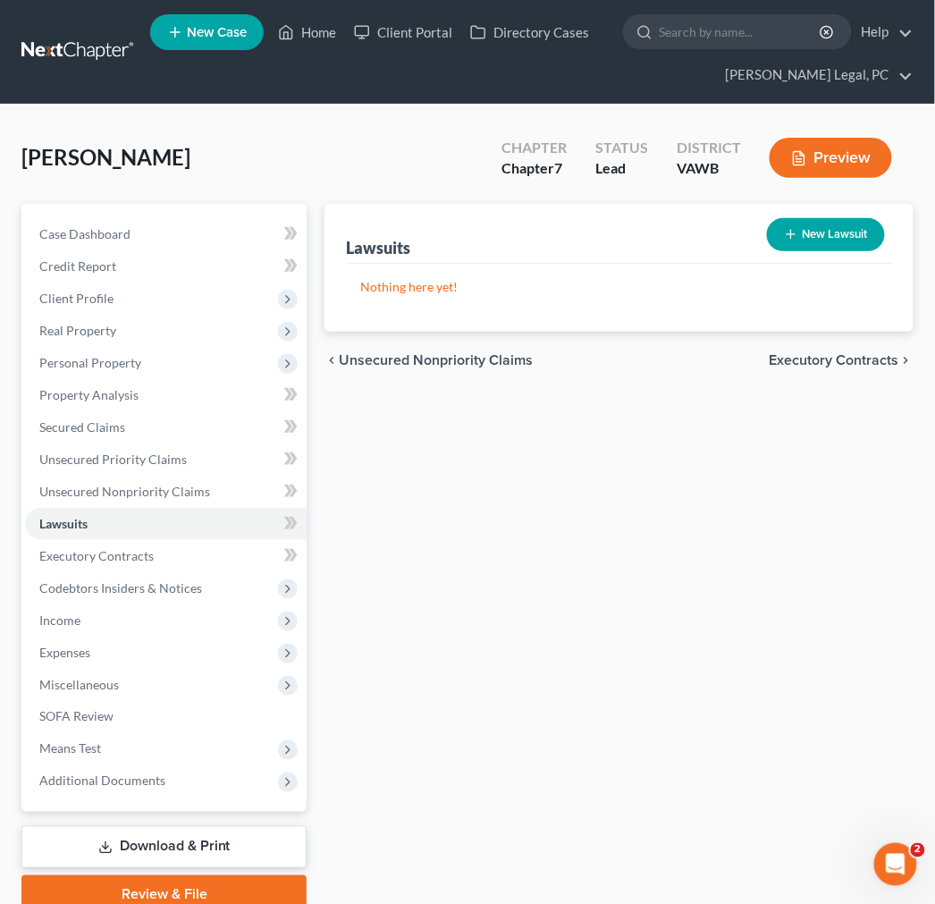
click at [826, 240] on button "New Lawsuit" at bounding box center [826, 234] width 118 height 33
select select "0"
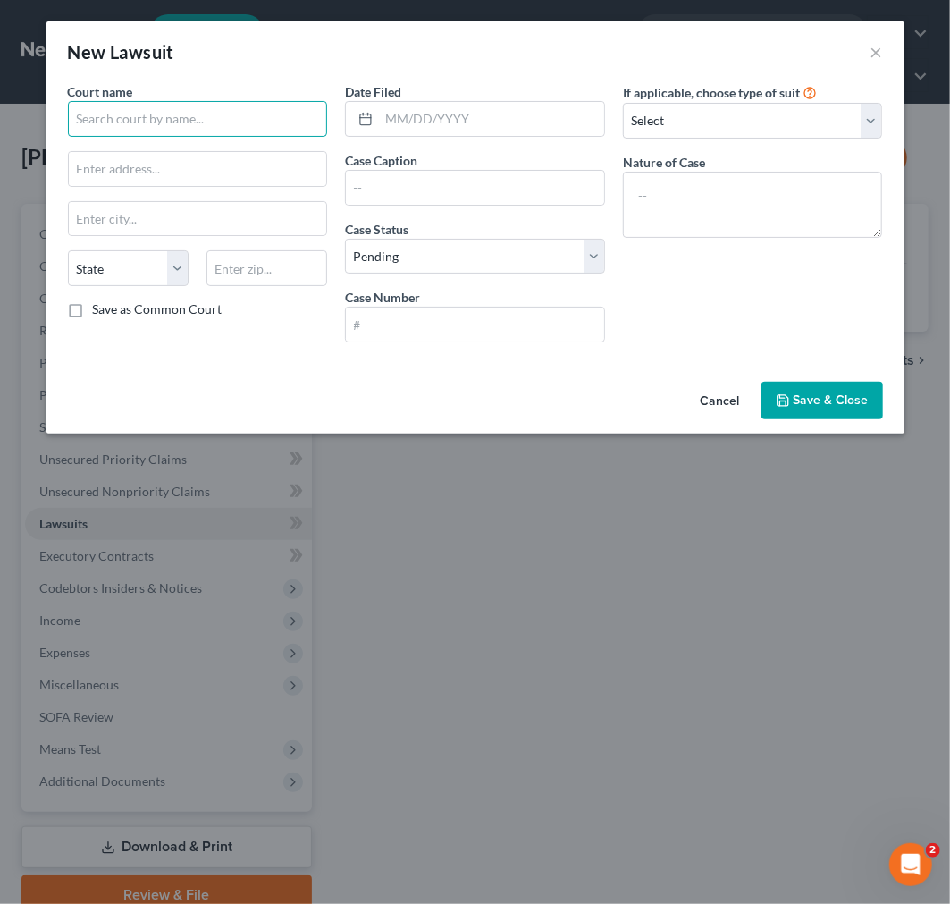
click at [204, 131] on input "text" at bounding box center [198, 119] width 260 height 36
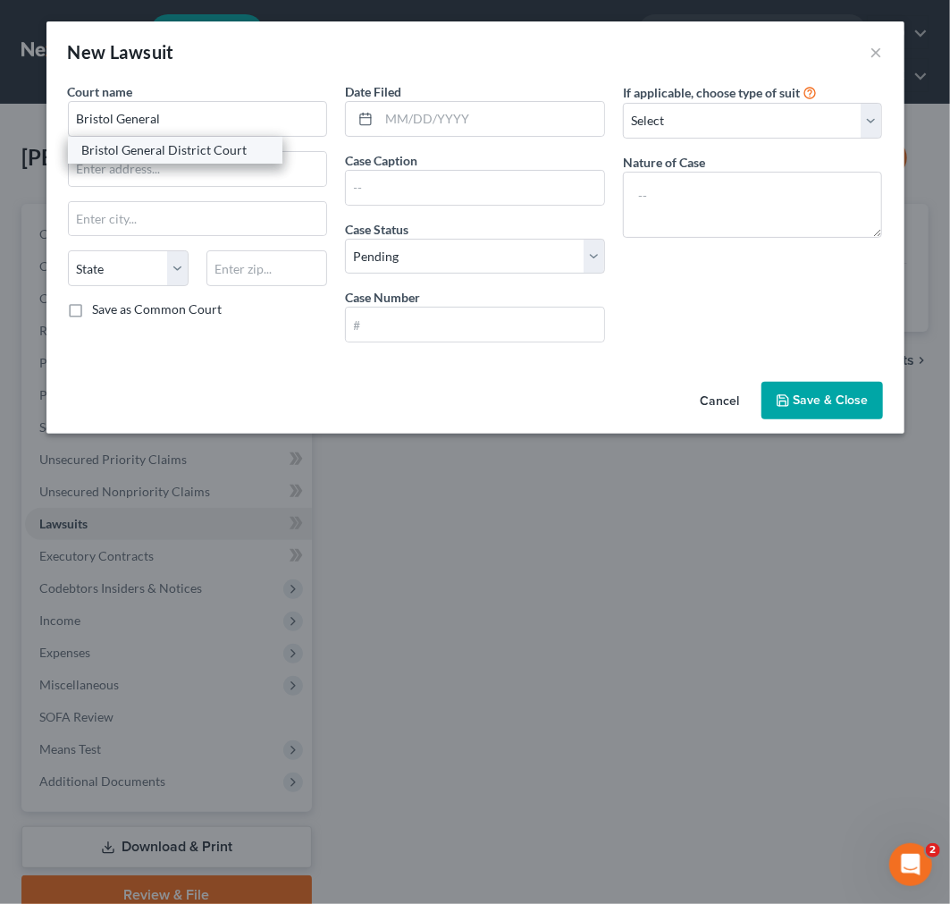
click at [202, 156] on div "Bristol General District Court" at bounding box center [175, 150] width 186 height 18
type input "Bristol General District Court"
type input "[STREET_ADDRESS]"
type input "[GEOGRAPHIC_DATA]"
select select "48"
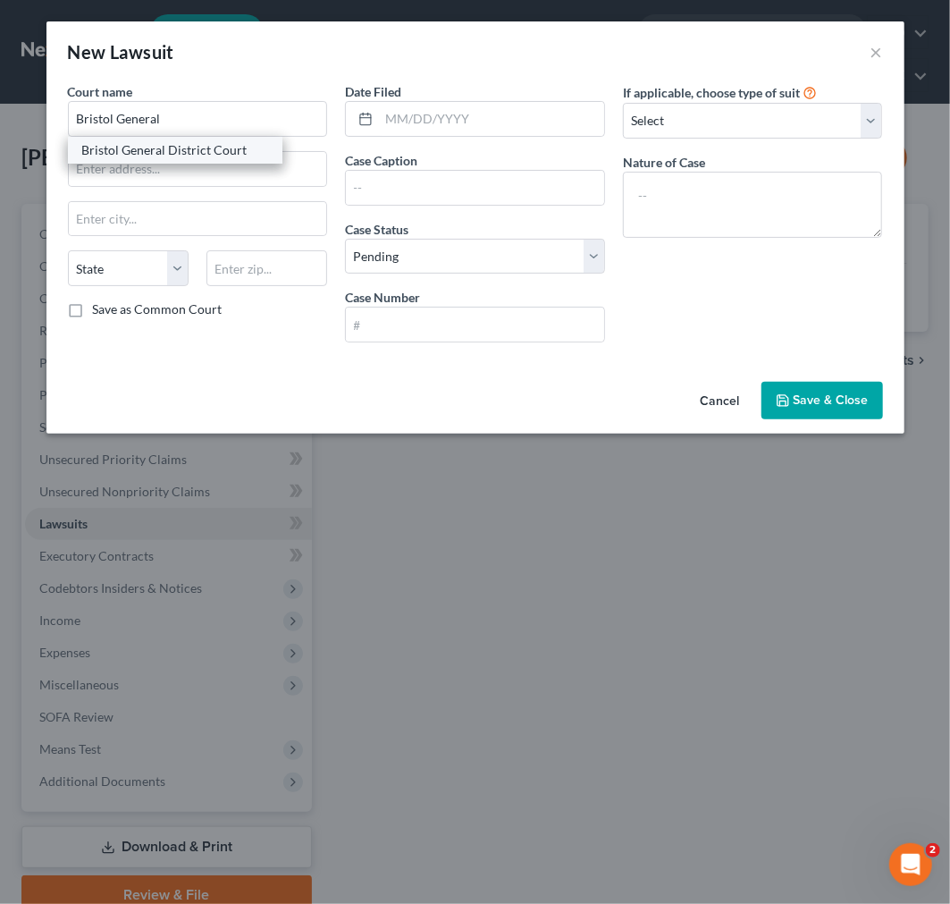
type input "24201-4393"
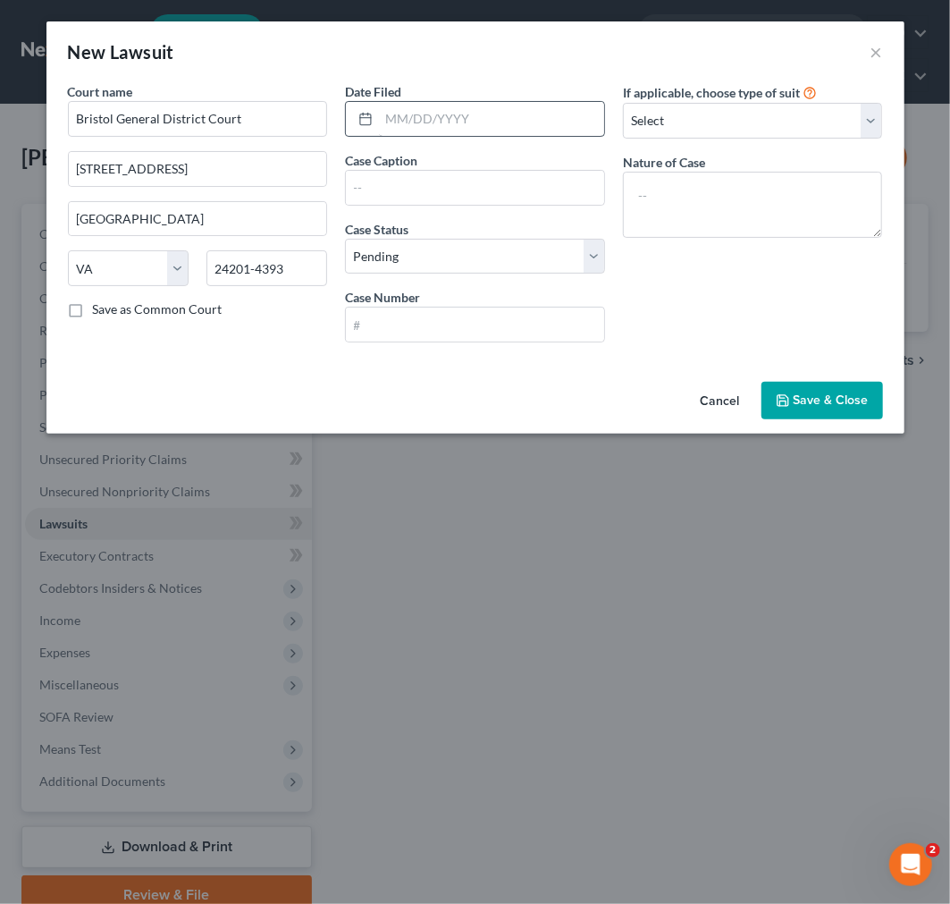
click at [378, 117] on div at bounding box center [475, 119] width 260 height 36
click at [388, 117] on input "text" at bounding box center [491, 119] width 225 height 34
type input "[DATE]"
click at [505, 188] on input "Lendmark" at bounding box center [475, 188] width 258 height 34
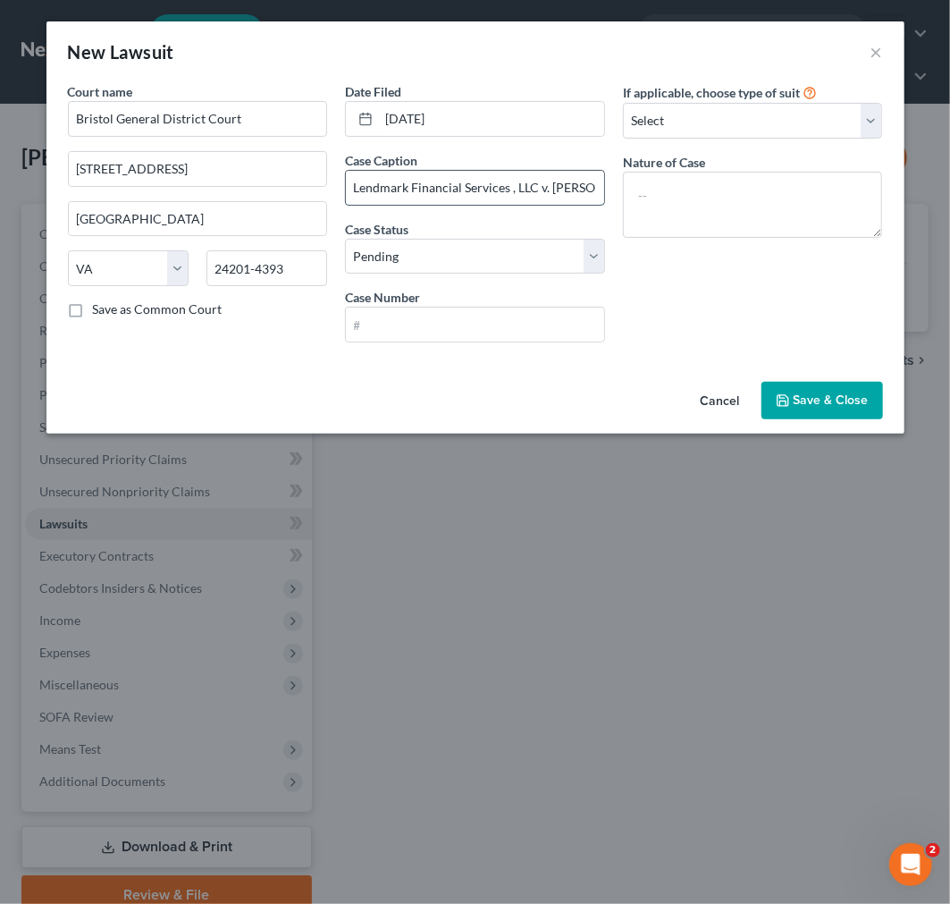
scroll to position [0, 34]
drag, startPoint x: 510, startPoint y: 188, endPoint x: 627, endPoint y: 195, distance: 116.4
click at [627, 195] on div "Court name * [GEOGRAPHIC_DATA] [STREET_ADDRESS][GEOGRAPHIC_DATA] [US_STATE] AK …" at bounding box center [475, 219] width 833 height 274
type input "Lendmark Financial Services v. .[PERSON_NAME]"
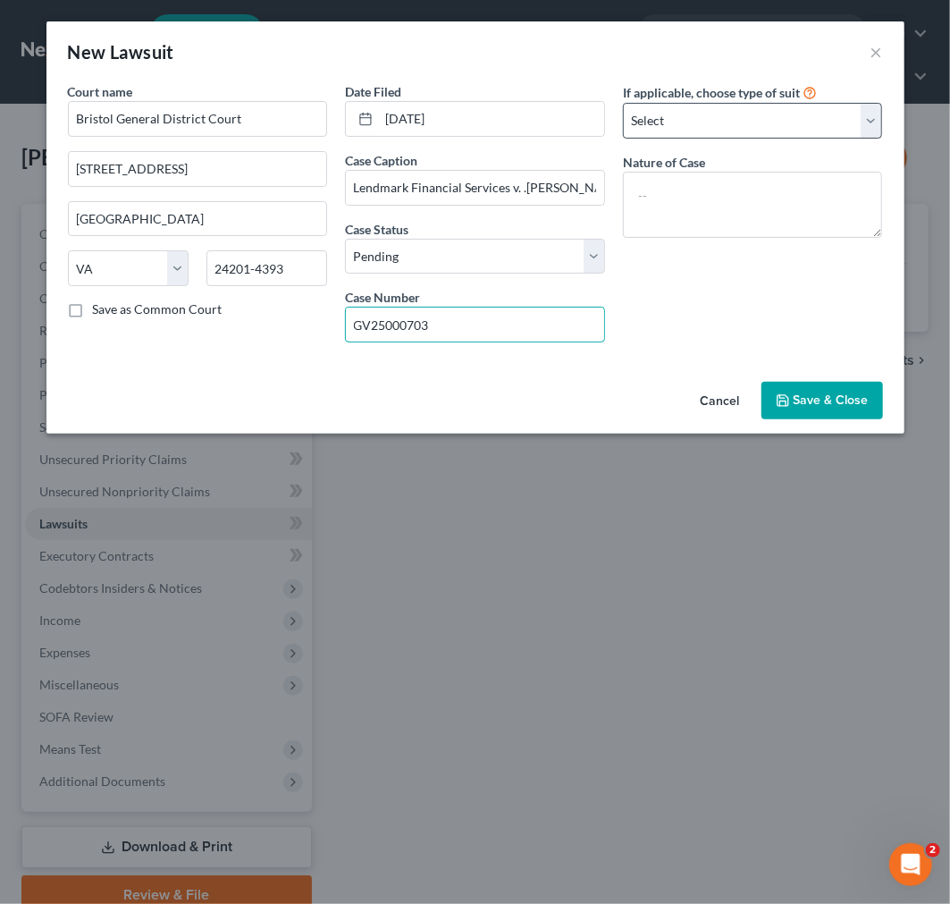
type input "GV25000703"
click at [743, 114] on select "Select Repossession Garnishment Foreclosure Attached, Seized, Or Levied Other" at bounding box center [753, 121] width 260 height 36
click at [623, 103] on select "Select Repossession Garnishment Foreclosure Attached, Seized, Or Levied Other" at bounding box center [753, 121] width 260 height 36
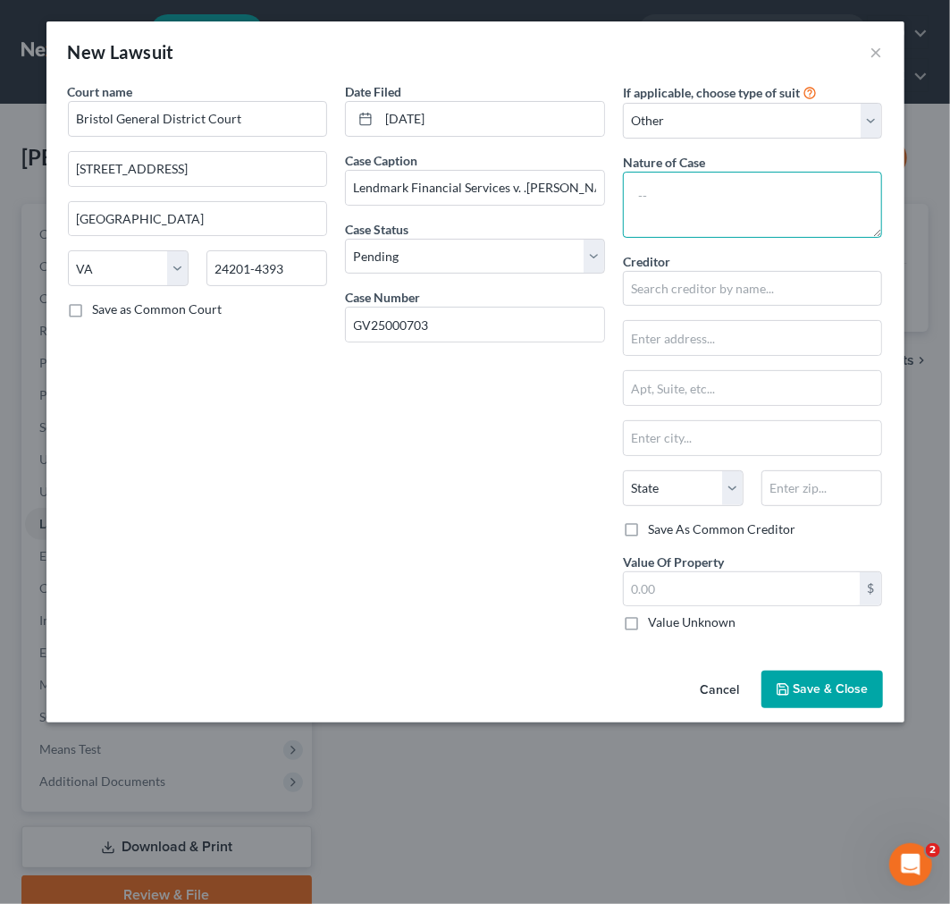
click at [683, 188] on textarea at bounding box center [753, 205] width 260 height 66
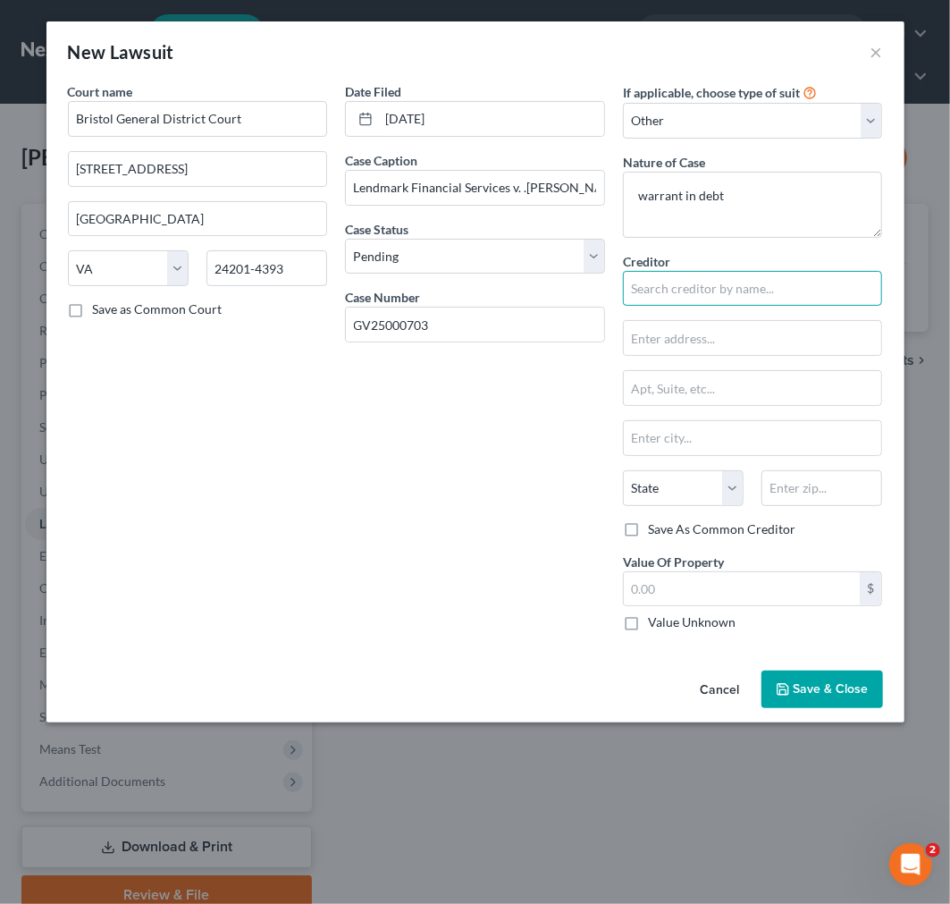
click at [644, 283] on input "text" at bounding box center [753, 289] width 260 height 36
paste input "[STREET_ADDRESS]. [GEOGRAPHIC_DATA], VA 24202"
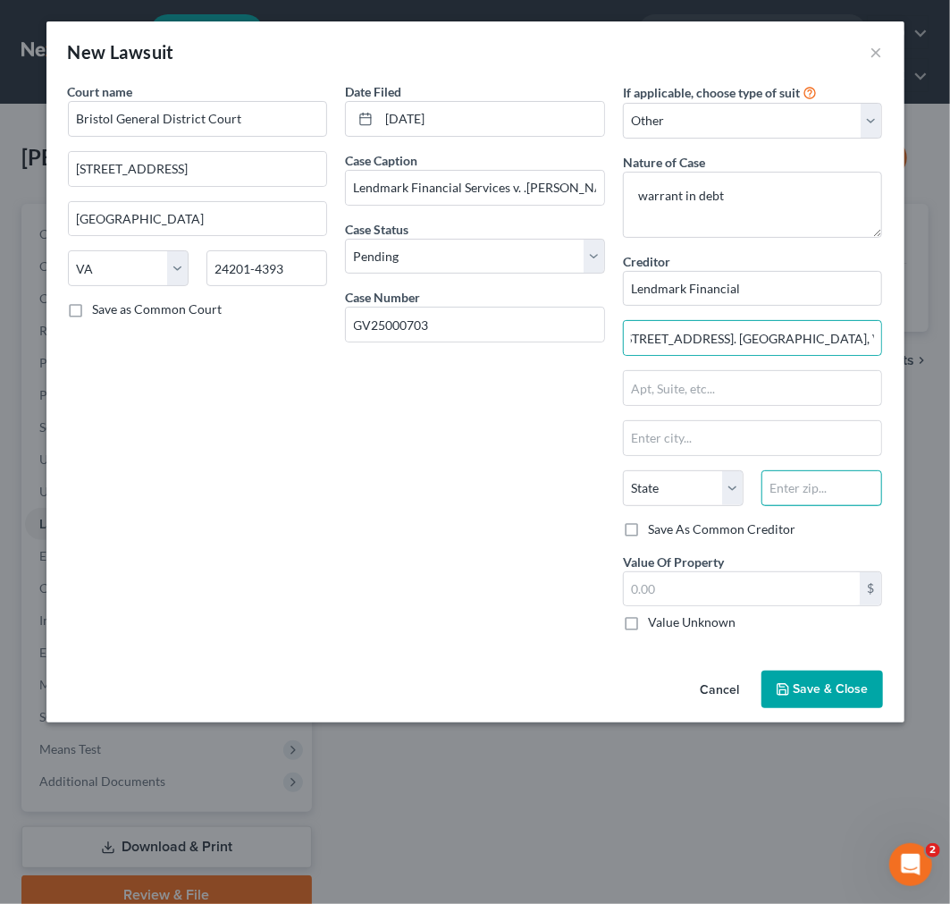
click at [817, 490] on input "text" at bounding box center [822, 488] width 121 height 36
drag, startPoint x: 781, startPoint y: 336, endPoint x: 907, endPoint y: 349, distance: 126.7
click at [907, 349] on div "New Lawsuit × Court name * [GEOGRAPHIC_DATA] [STREET_ADDRESS][GEOGRAPHIC_DATA] …" at bounding box center [475, 452] width 950 height 904
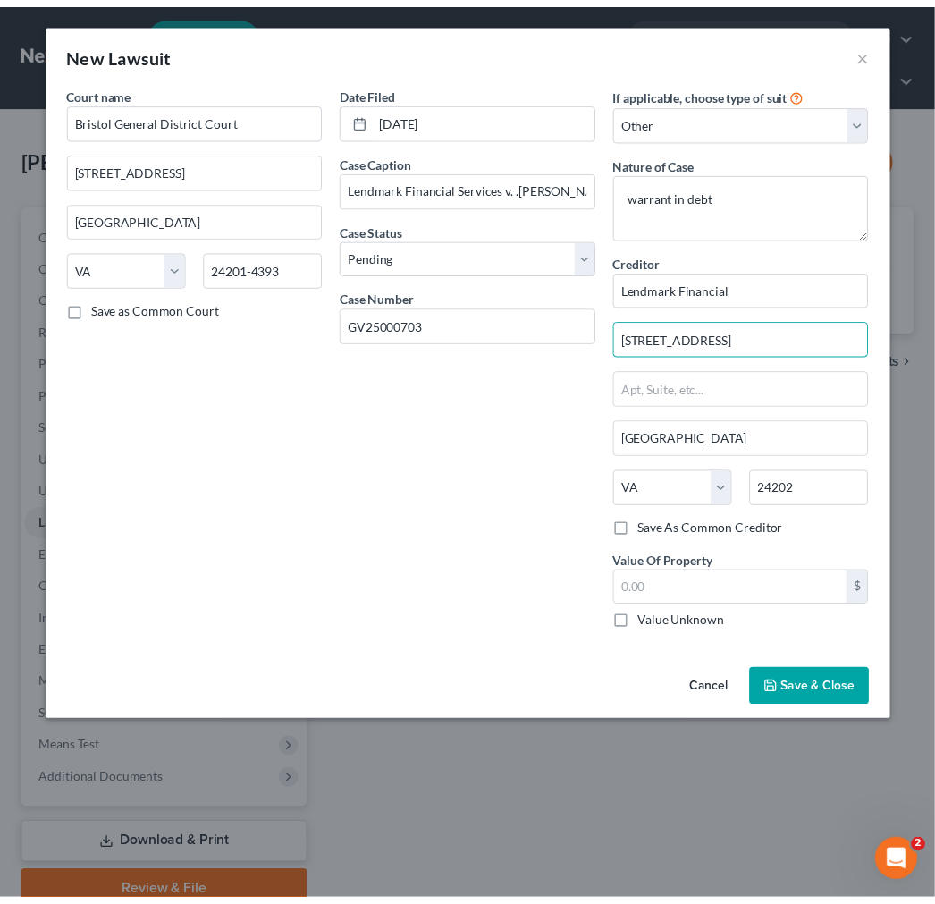
scroll to position [0, 0]
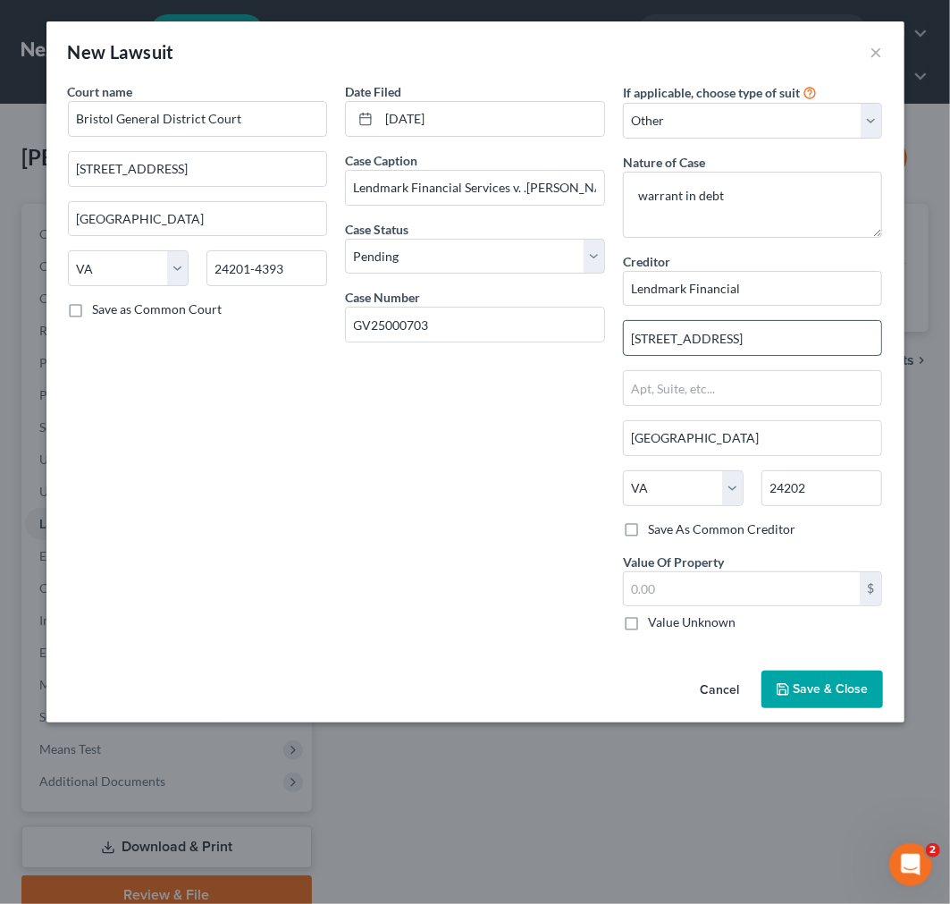
click at [738, 337] on input "[STREET_ADDRESS]" at bounding box center [753, 338] width 258 height 34
click at [823, 682] on span "Save & Close" at bounding box center [831, 688] width 75 height 15
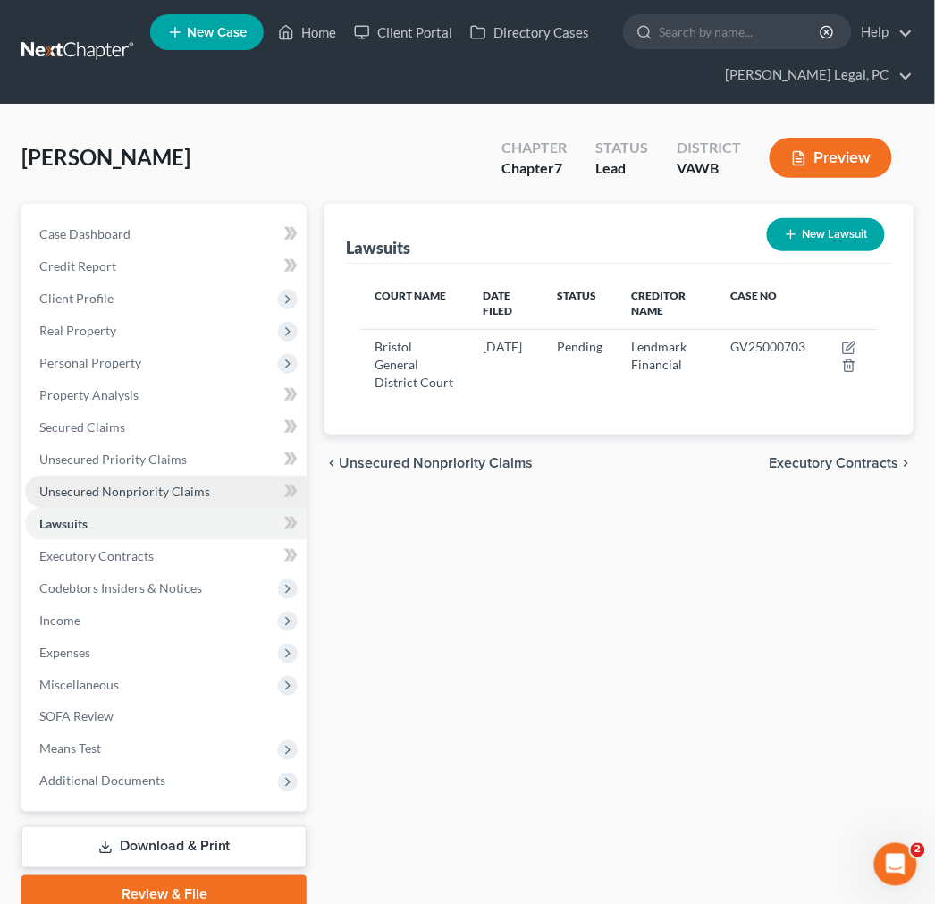
click at [95, 486] on span "Unsecured Nonpriority Claims" at bounding box center [124, 491] width 171 height 15
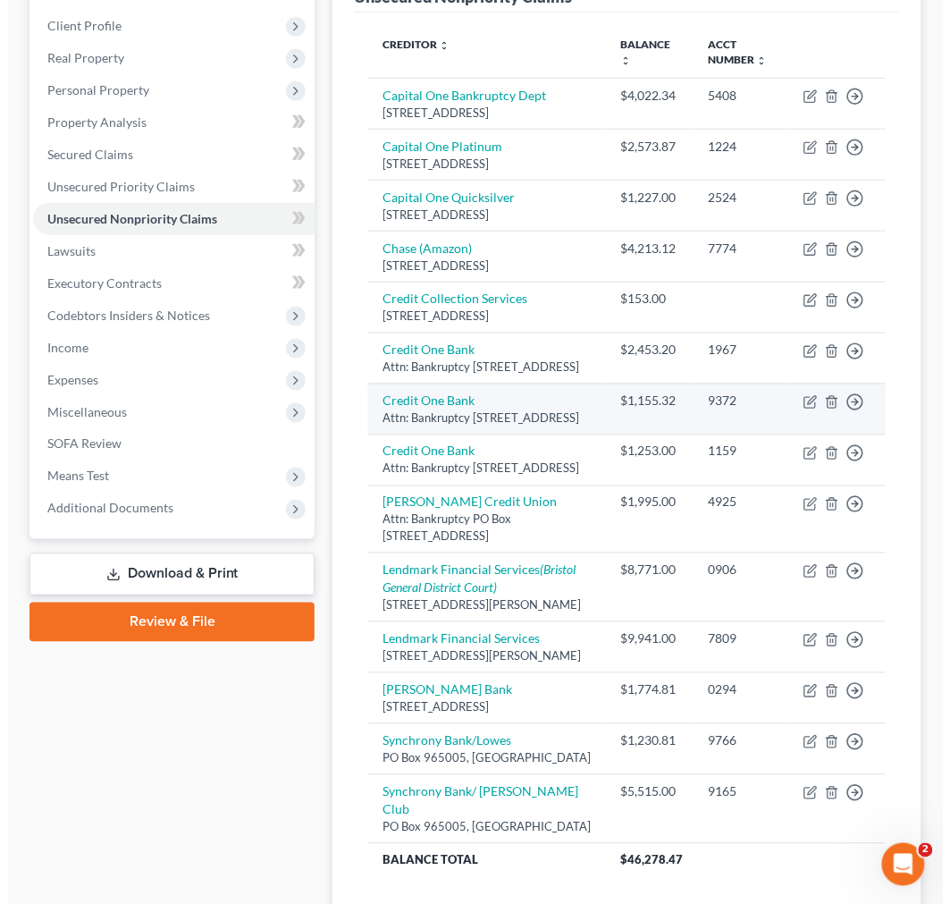
scroll to position [397, 0]
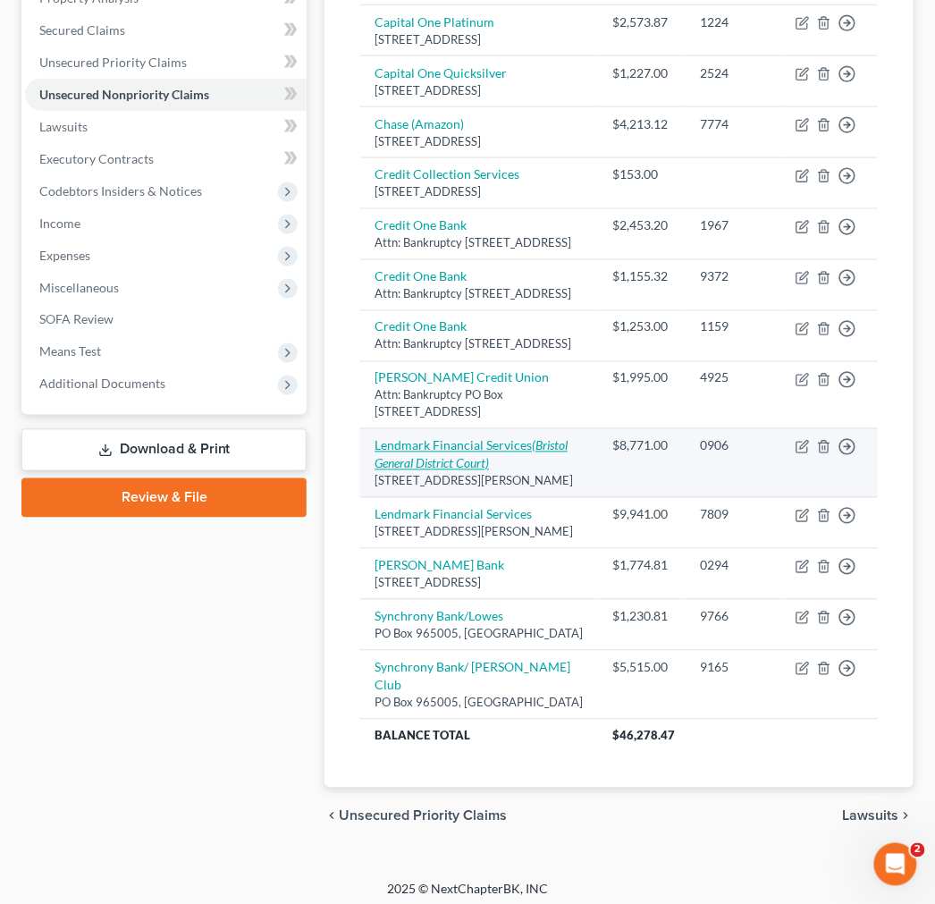
click at [470, 471] on link "Lendmark Financial Services (Bristol General District Court)" at bounding box center [471, 454] width 193 height 33
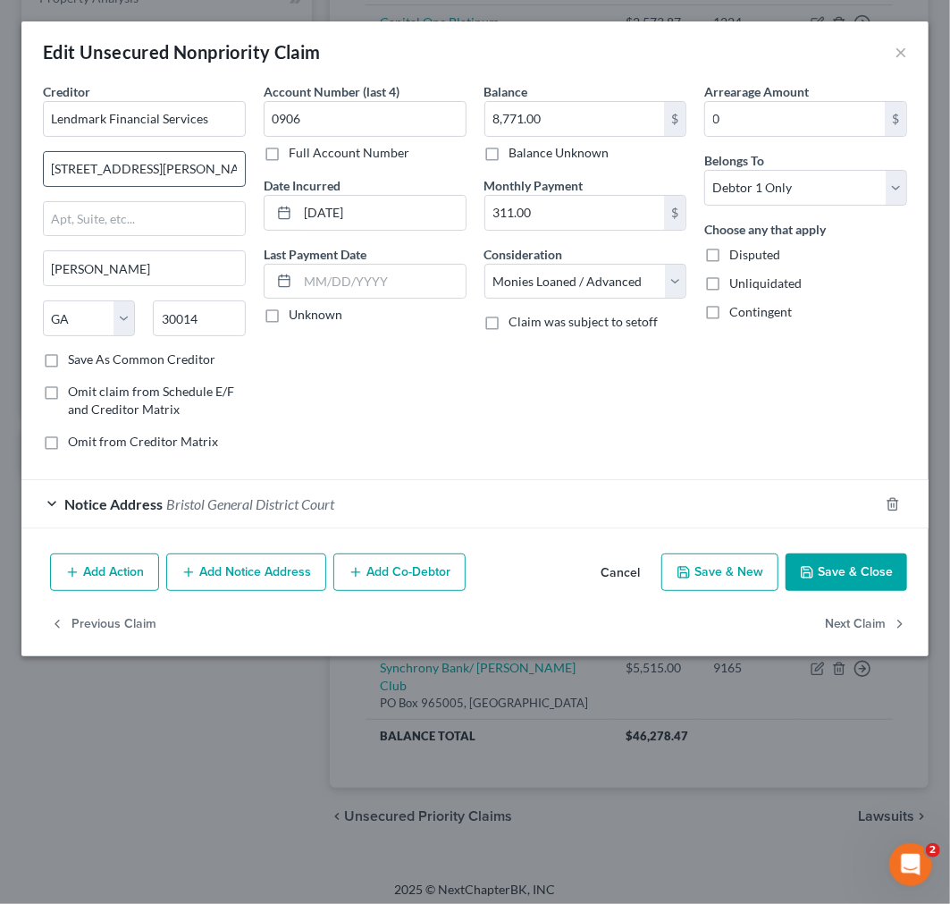
drag, startPoint x: 46, startPoint y: 168, endPoint x: 229, endPoint y: 180, distance: 182.7
click at [229, 180] on input "[STREET_ADDRESS][PERSON_NAME]" at bounding box center [144, 169] width 201 height 34
paste input "[STREET_ADDRESS]. [GEOGRAPHIC_DATA], VA 24202"
click at [222, 157] on input "[STREET_ADDRESS]. [GEOGRAPHIC_DATA], VA 24202" at bounding box center [144, 169] width 201 height 34
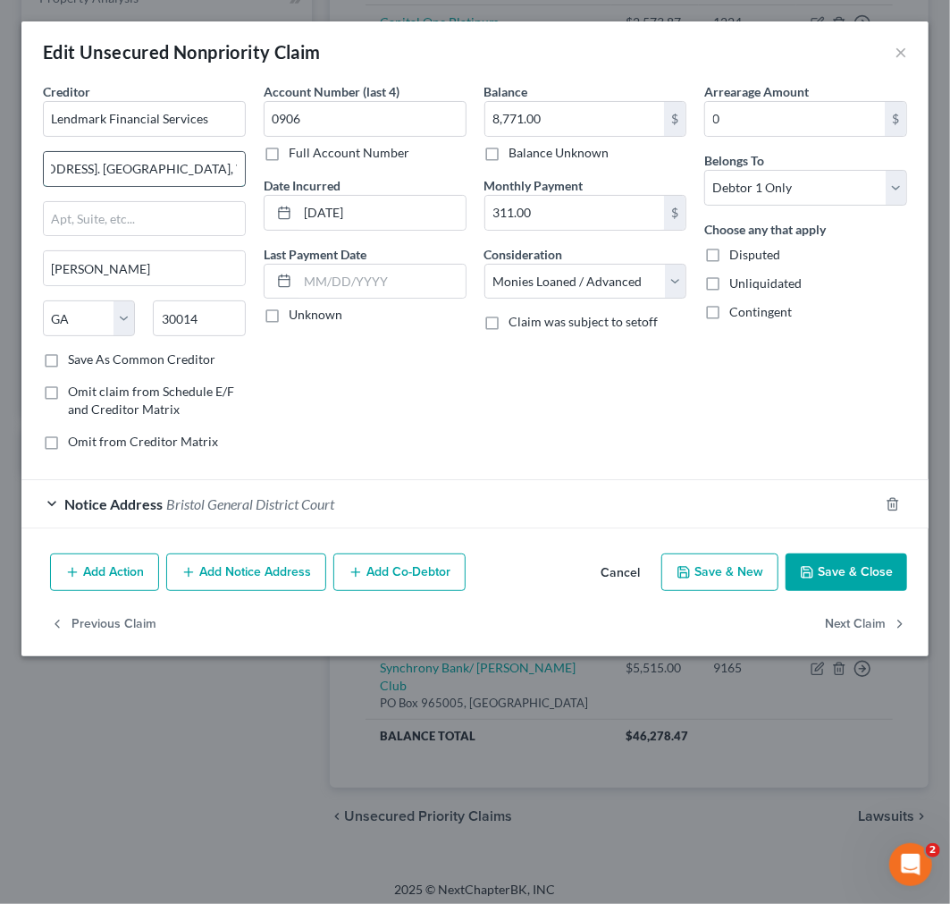
click at [222, 157] on input "[STREET_ADDRESS]. [GEOGRAPHIC_DATA], VA 24202" at bounding box center [144, 169] width 201 height 34
click at [185, 315] on input "30014" at bounding box center [199, 318] width 92 height 36
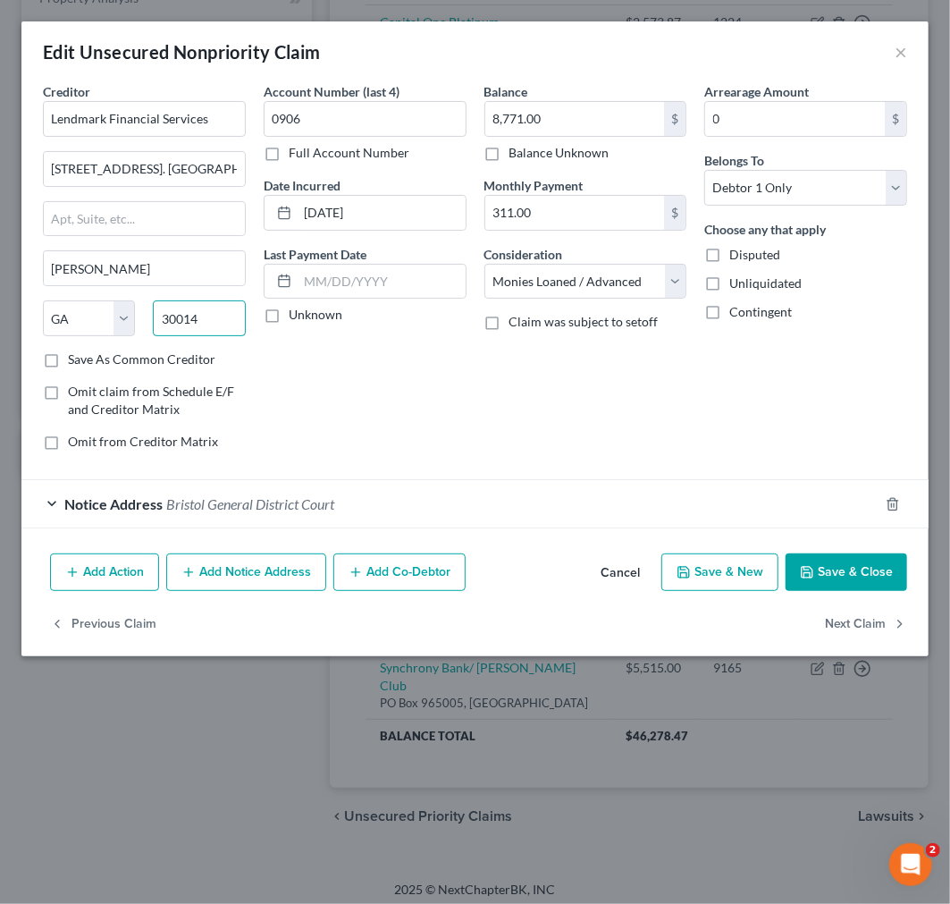
click at [185, 315] on input "30014" at bounding box center [199, 318] width 92 height 36
paste input "24202"
click at [177, 271] on input "[GEOGRAPHIC_DATA]" at bounding box center [144, 268] width 201 height 34
drag, startPoint x: 200, startPoint y: 165, endPoint x: 300, endPoint y: 176, distance: 100.7
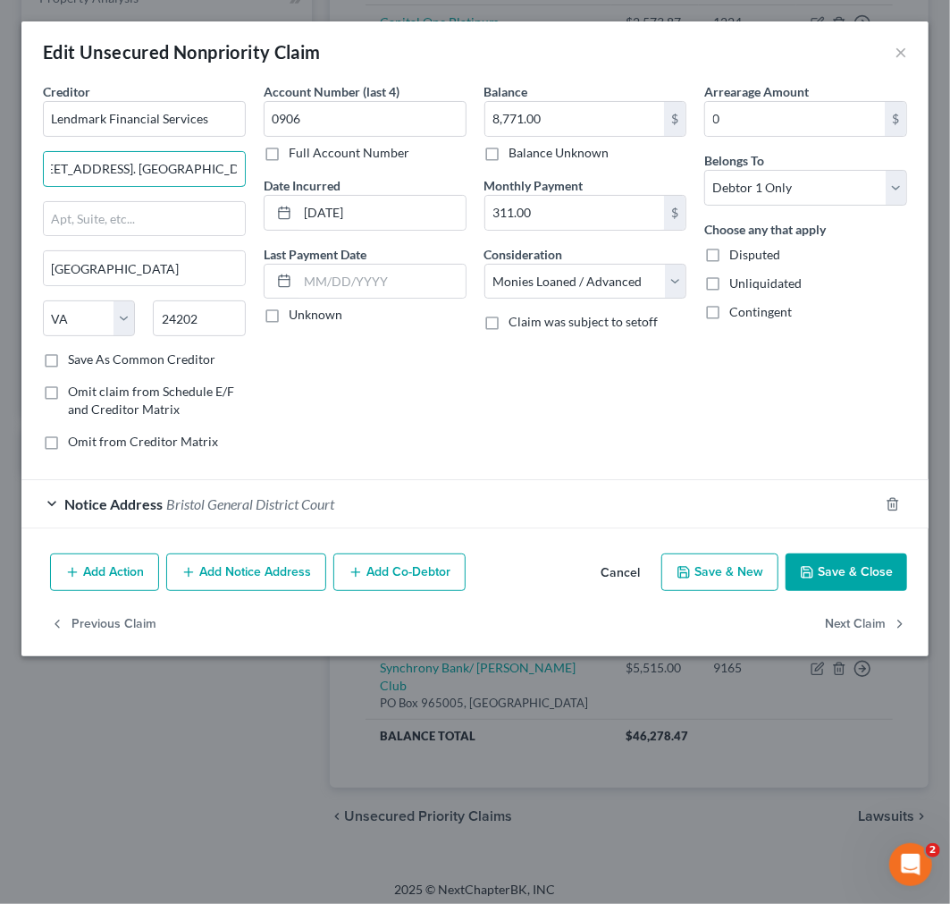
click at [299, 175] on div "Creditor * Lendmark Financial Services [STREET_ADDRESS]. [GEOGRAPHIC_DATA], [GE…" at bounding box center [475, 273] width 882 height 383
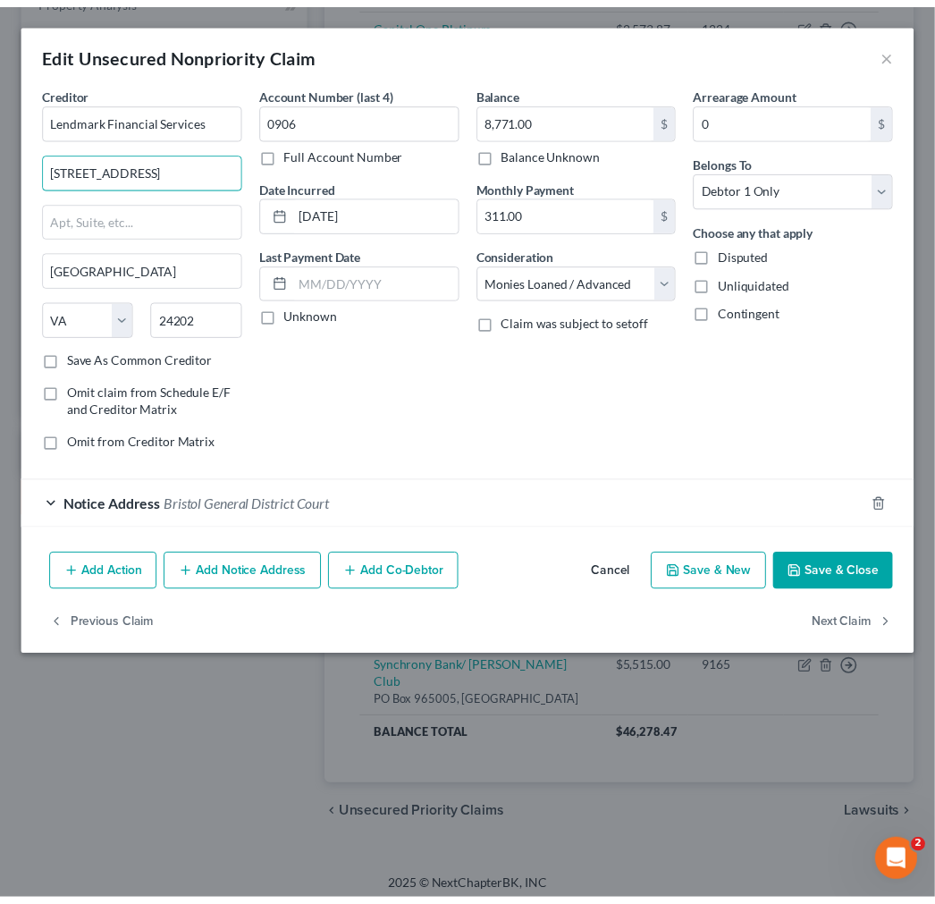
scroll to position [0, 0]
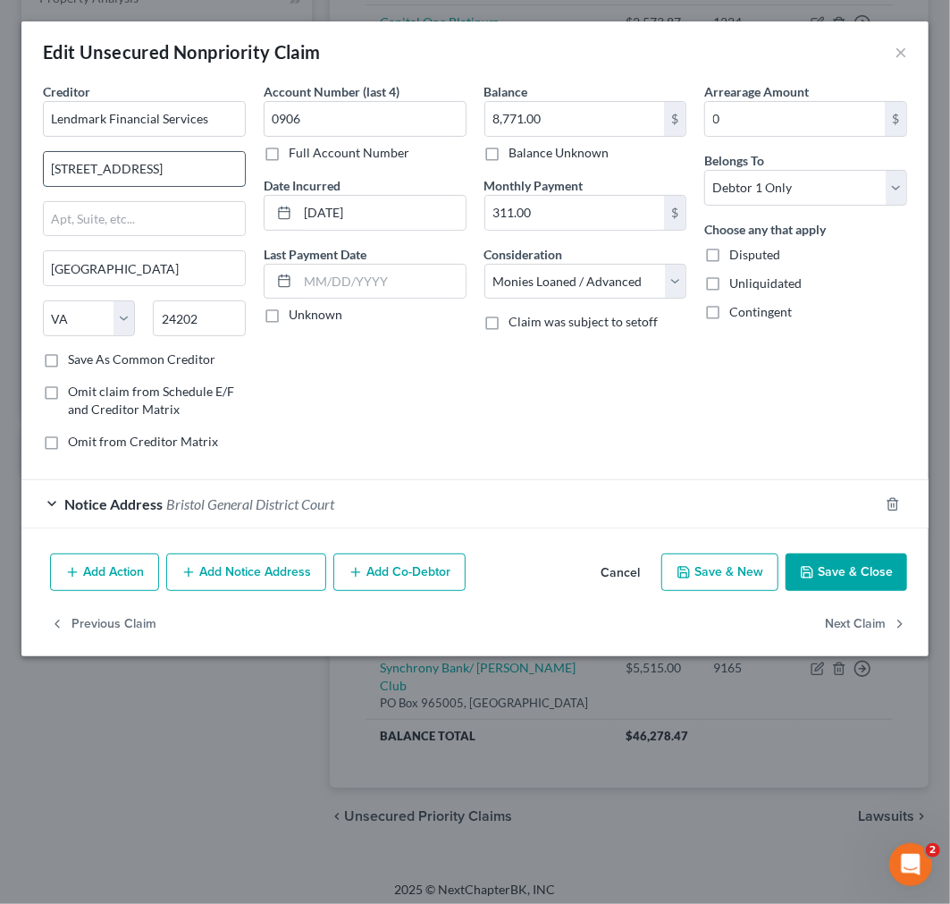
click at [161, 167] on input "[STREET_ADDRESS]" at bounding box center [144, 169] width 201 height 34
click at [68, 358] on label "Save As Common Creditor" at bounding box center [141, 359] width 147 height 18
click at [75, 358] on input "Save As Common Creditor" at bounding box center [81, 356] width 12 height 12
click at [837, 570] on button "Save & Close" at bounding box center [847, 572] width 122 height 38
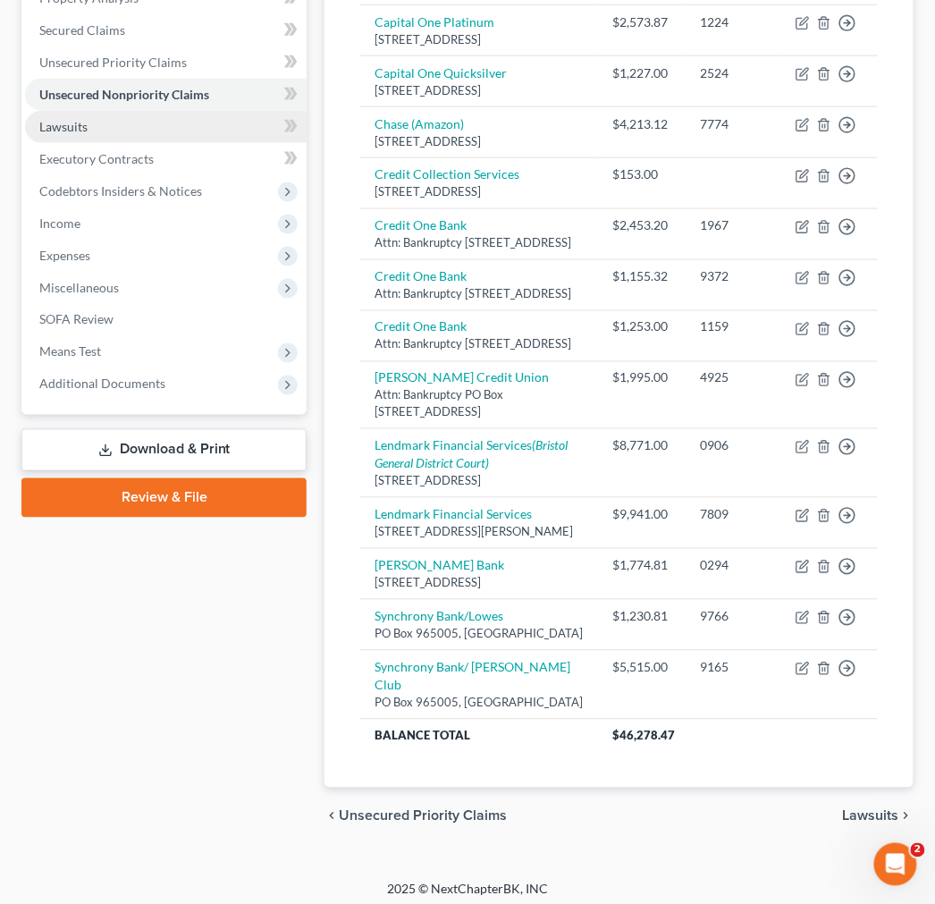
click at [61, 126] on span "Lawsuits" at bounding box center [63, 126] width 48 height 15
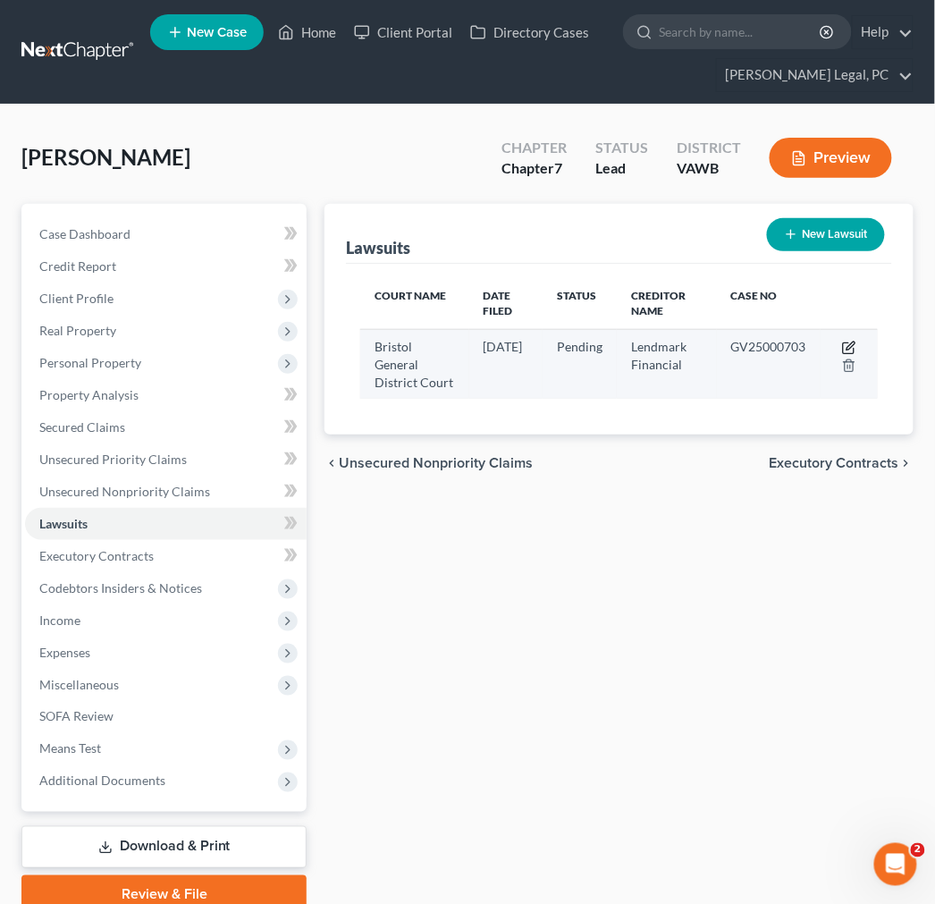
click at [852, 342] on icon "button" at bounding box center [851, 345] width 8 height 8
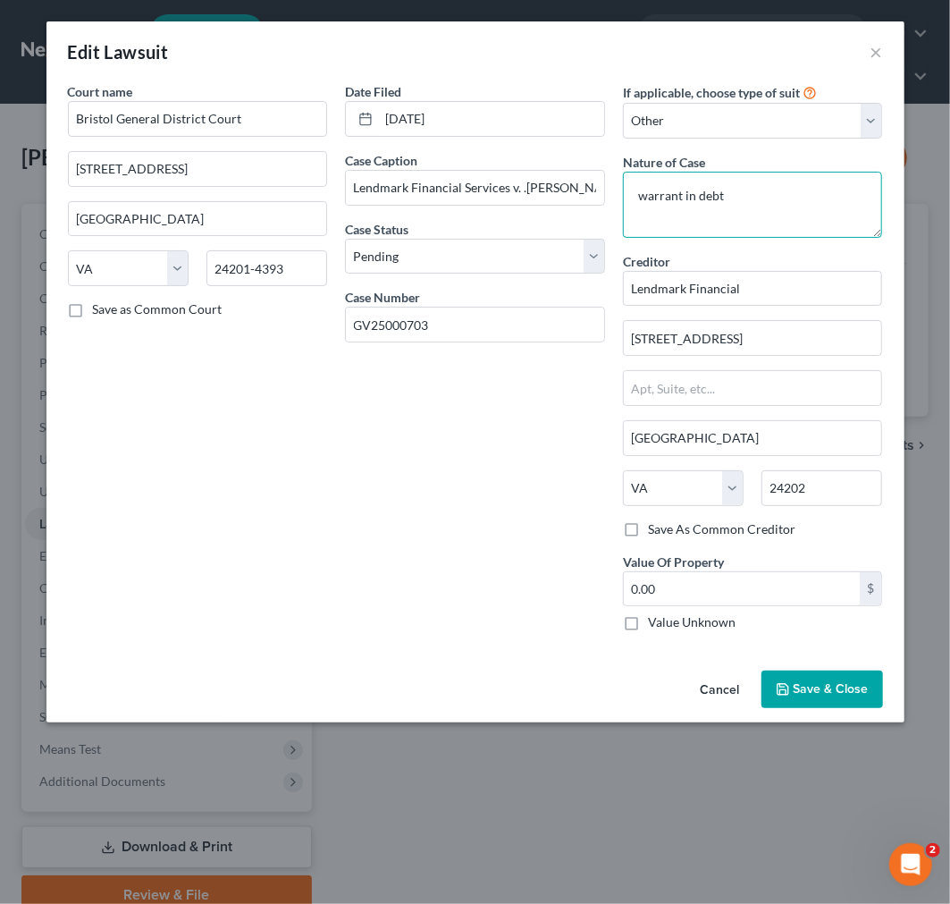
click at [746, 198] on textarea "warrant in debt" at bounding box center [753, 205] width 260 height 66
click at [816, 684] on span "Save & Close" at bounding box center [831, 688] width 75 height 15
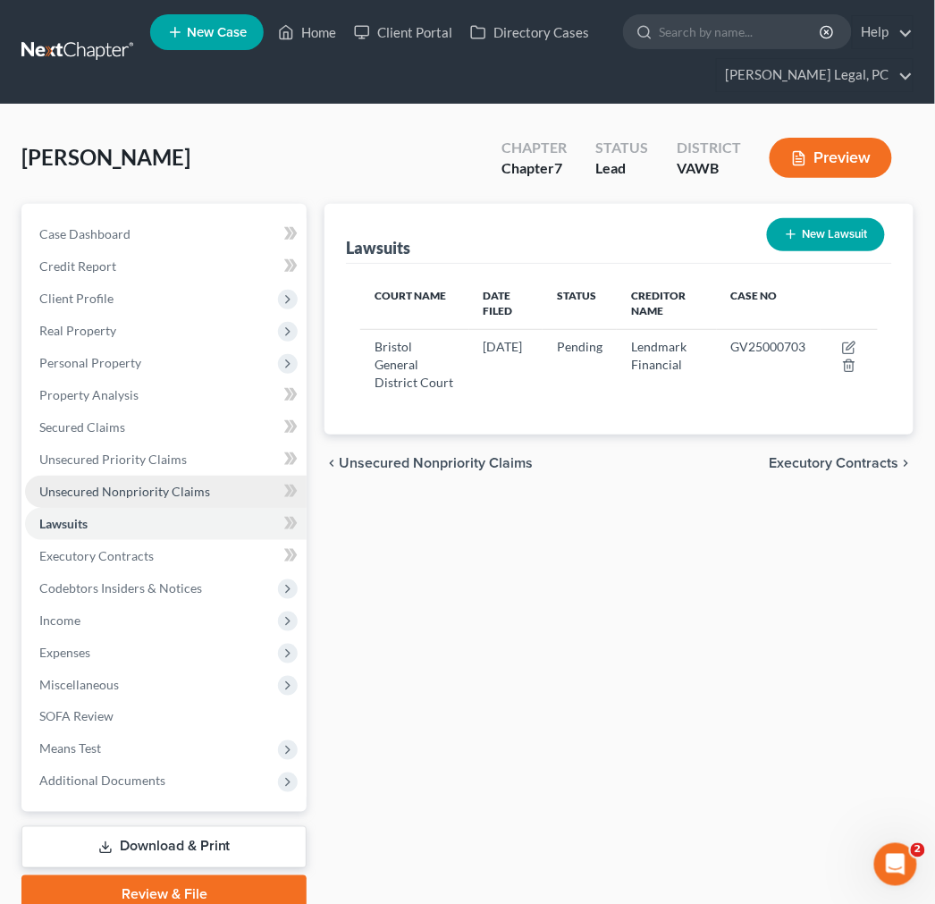
click at [77, 489] on span "Unsecured Nonpriority Claims" at bounding box center [124, 491] width 171 height 15
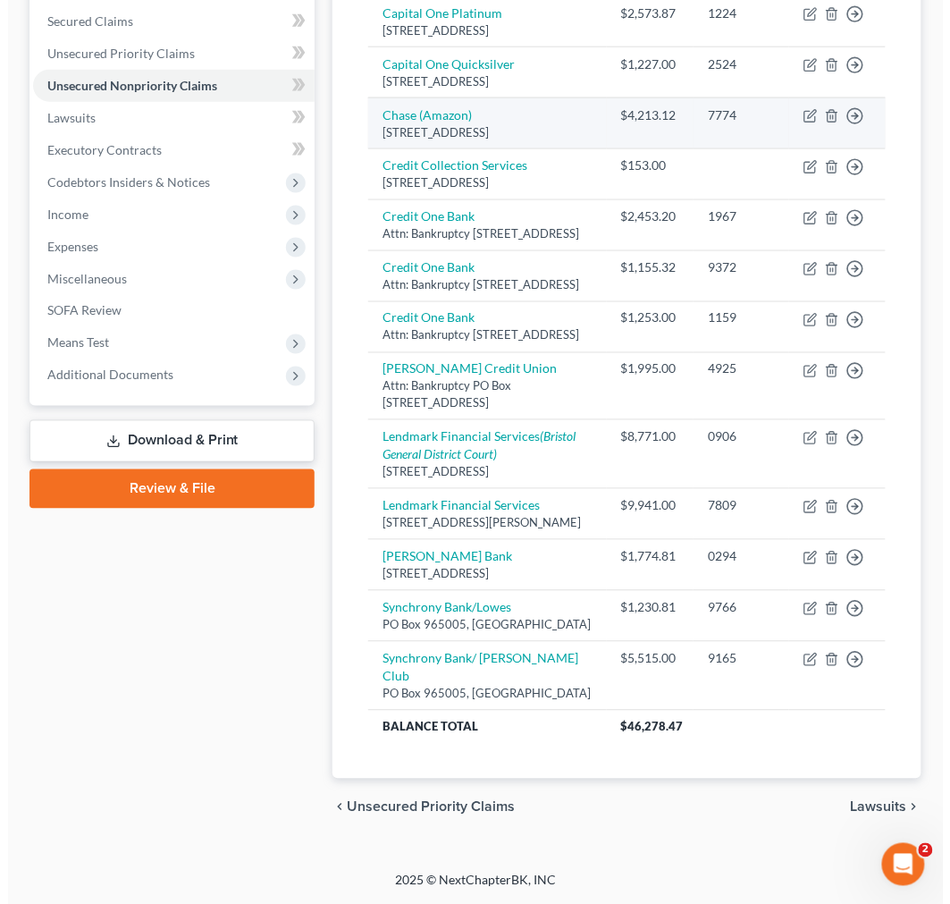
scroll to position [488, 0]
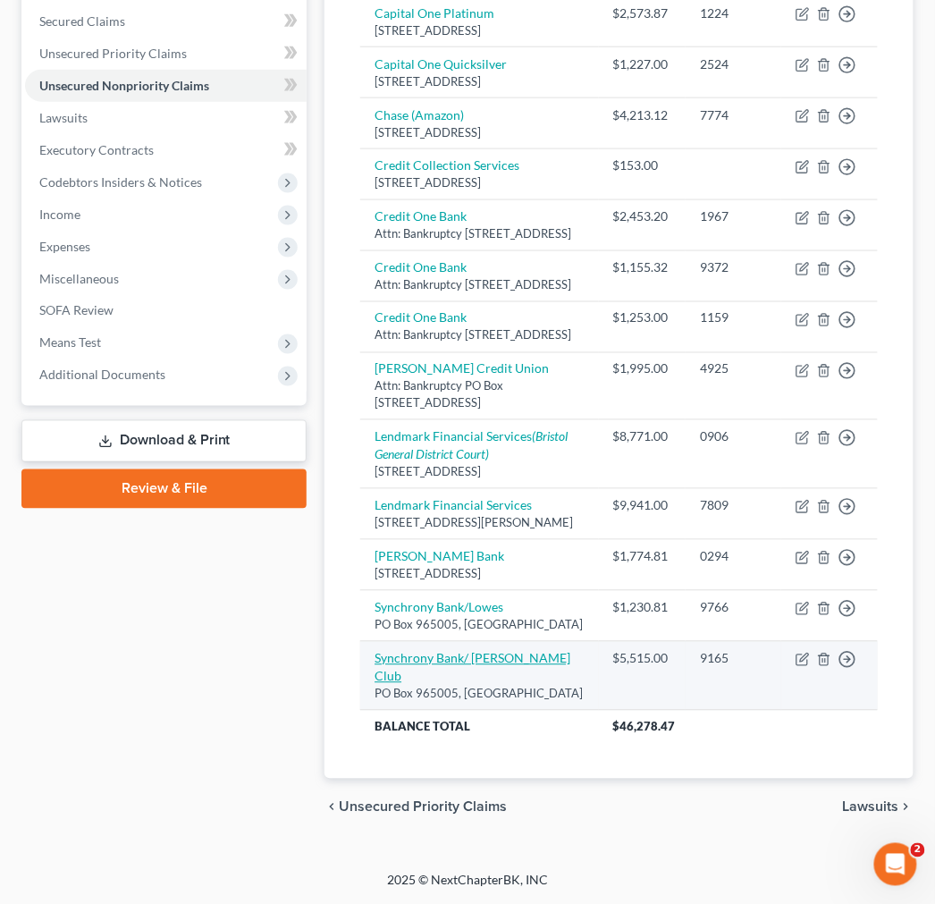
click at [492, 680] on link "Synchrony Bank/ [PERSON_NAME] Club" at bounding box center [473, 667] width 196 height 33
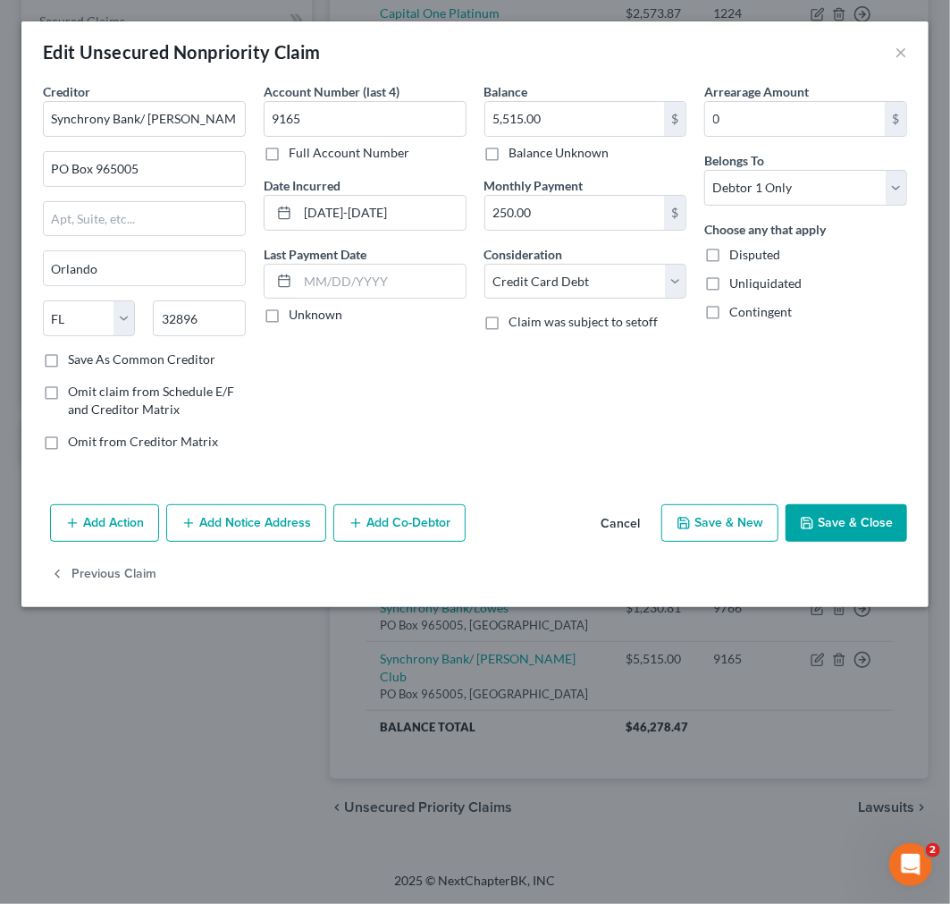
click at [239, 525] on button "Add Notice Address" at bounding box center [246, 523] width 160 height 38
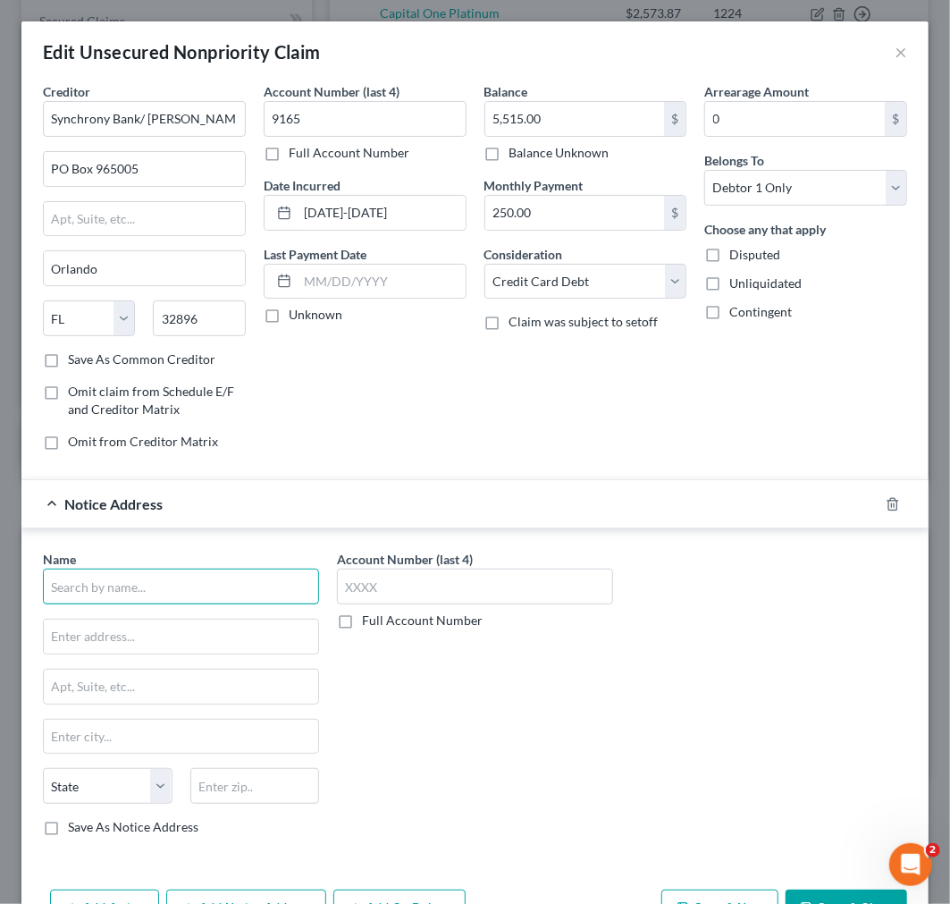
click at [140, 586] on input "text" at bounding box center [181, 587] width 276 height 36
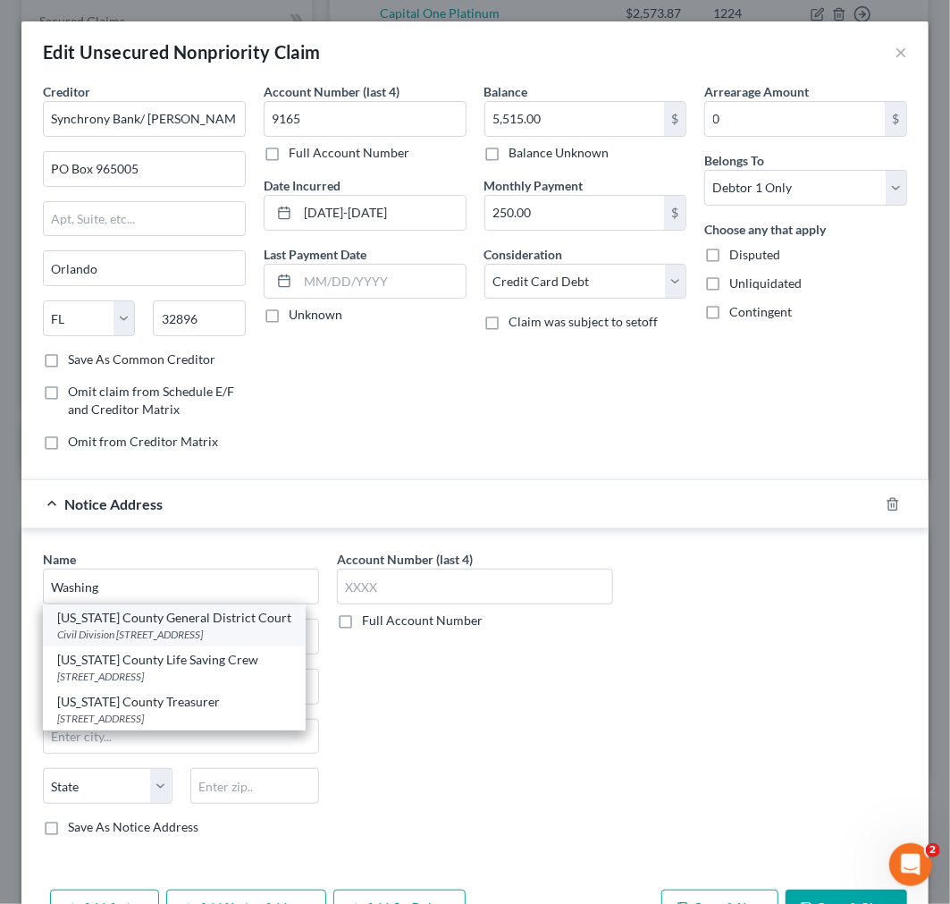
click at [138, 628] on div "Civil Division [STREET_ADDRESS]" at bounding box center [174, 634] width 234 height 15
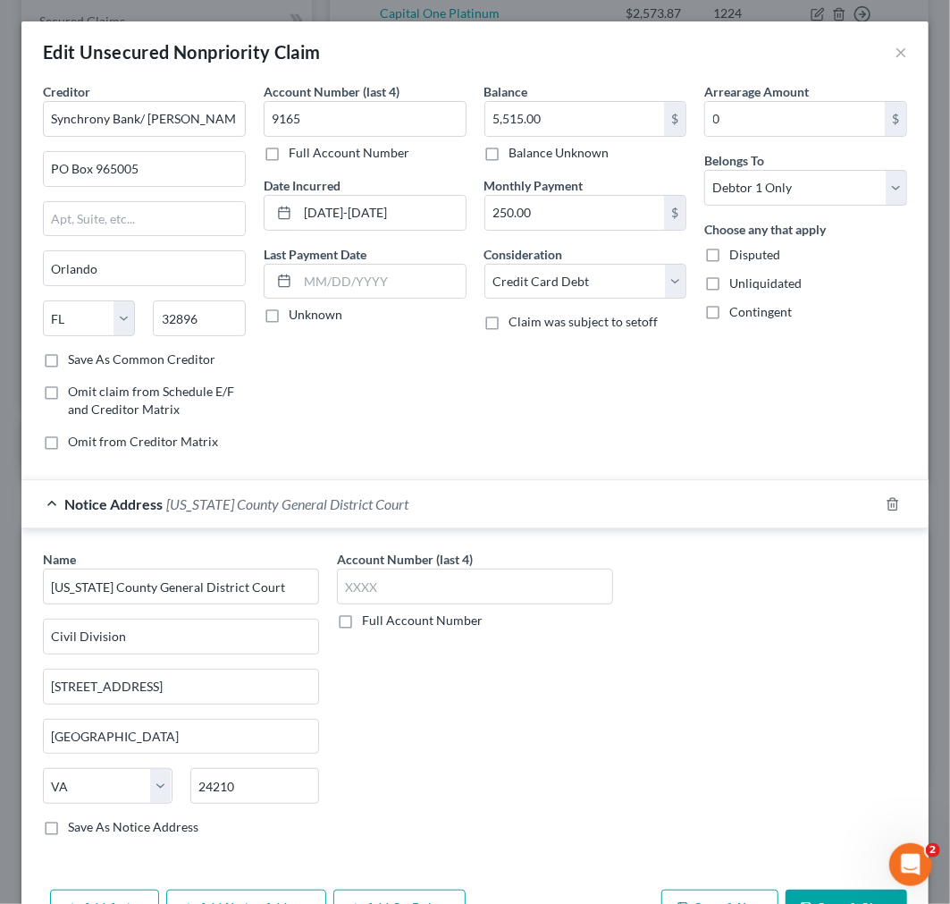
click at [362, 620] on label "Full Account Number" at bounding box center [422, 620] width 121 height 18
click at [369, 620] on input "Full Account Number" at bounding box center [375, 617] width 12 height 12
click at [347, 593] on input "text" at bounding box center [475, 587] width 276 height 36
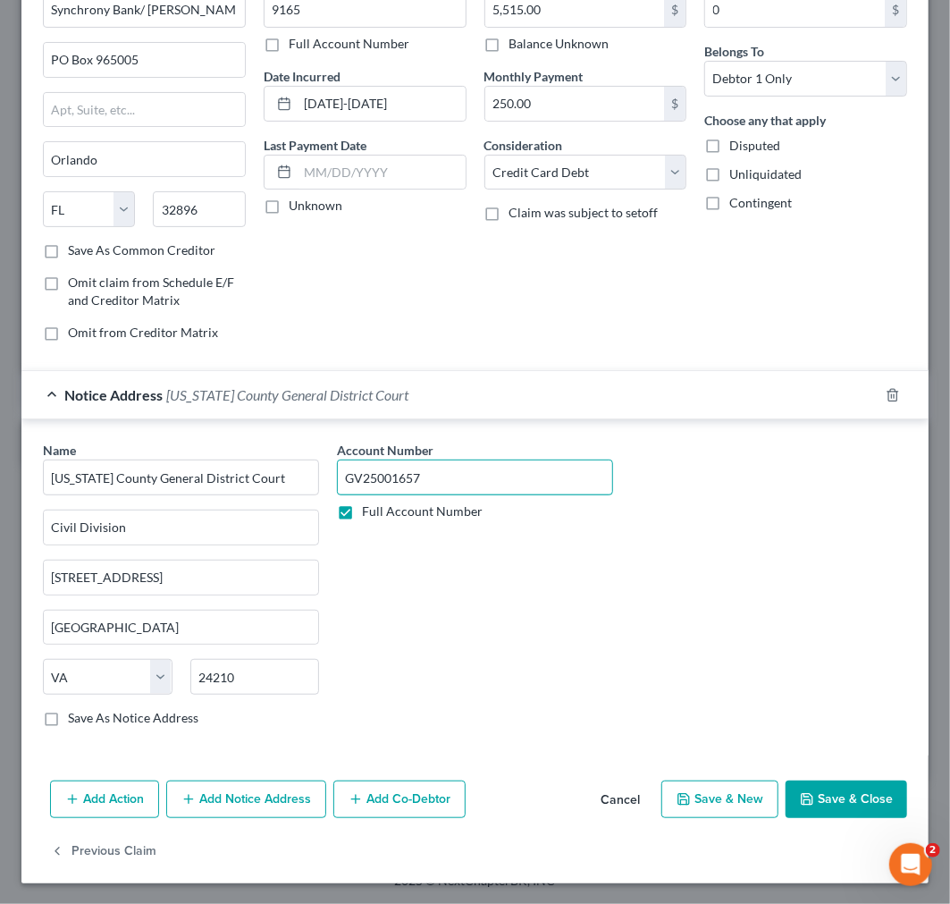
scroll to position [112, 0]
click at [232, 796] on button "Add Notice Address" at bounding box center [246, 798] width 160 height 38
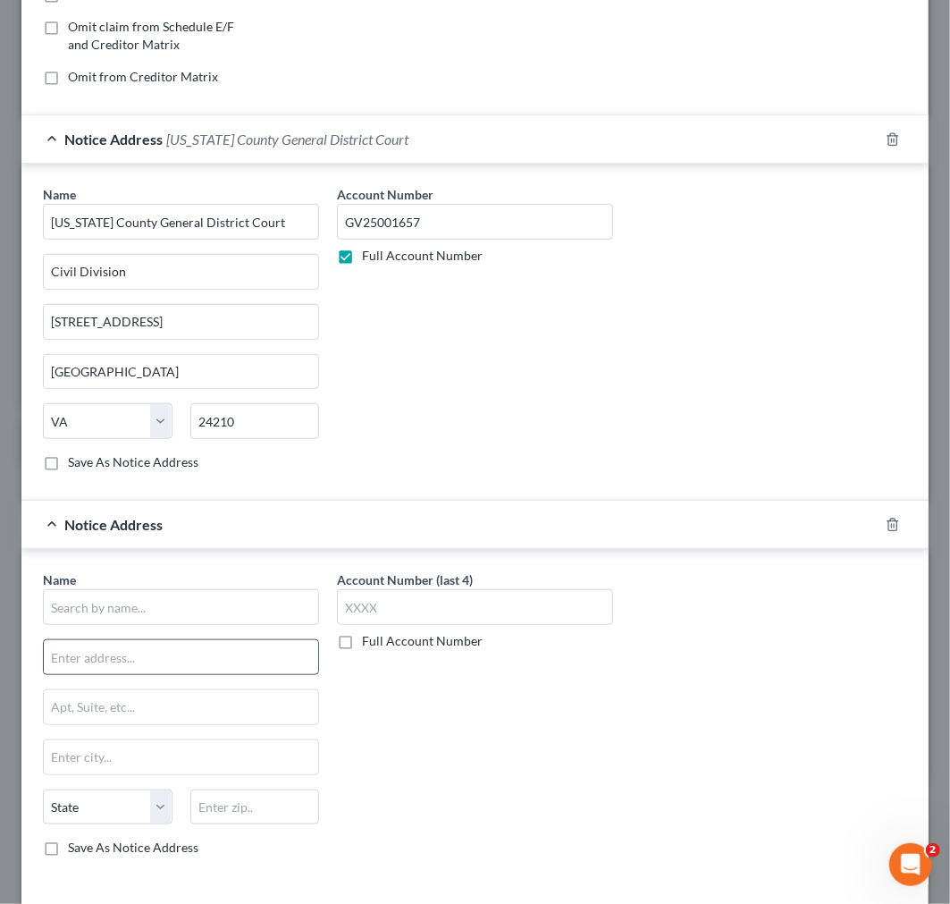
scroll to position [409, 0]
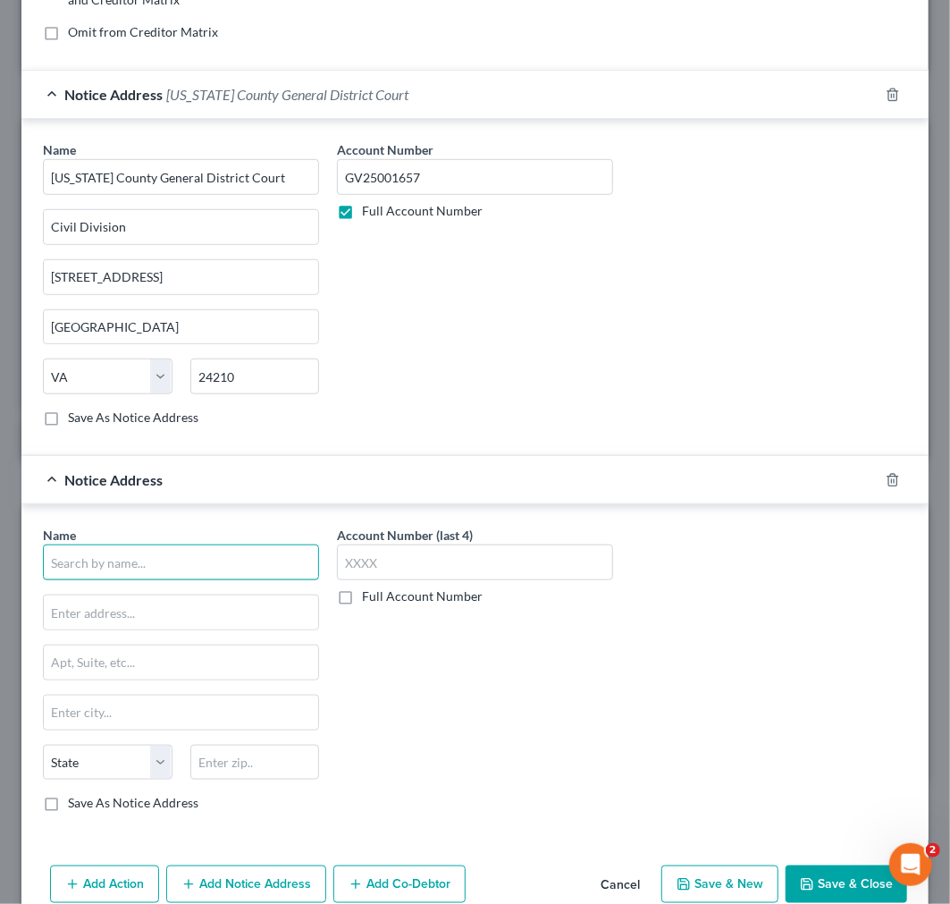
click at [126, 573] on input "text" at bounding box center [181, 562] width 276 height 36
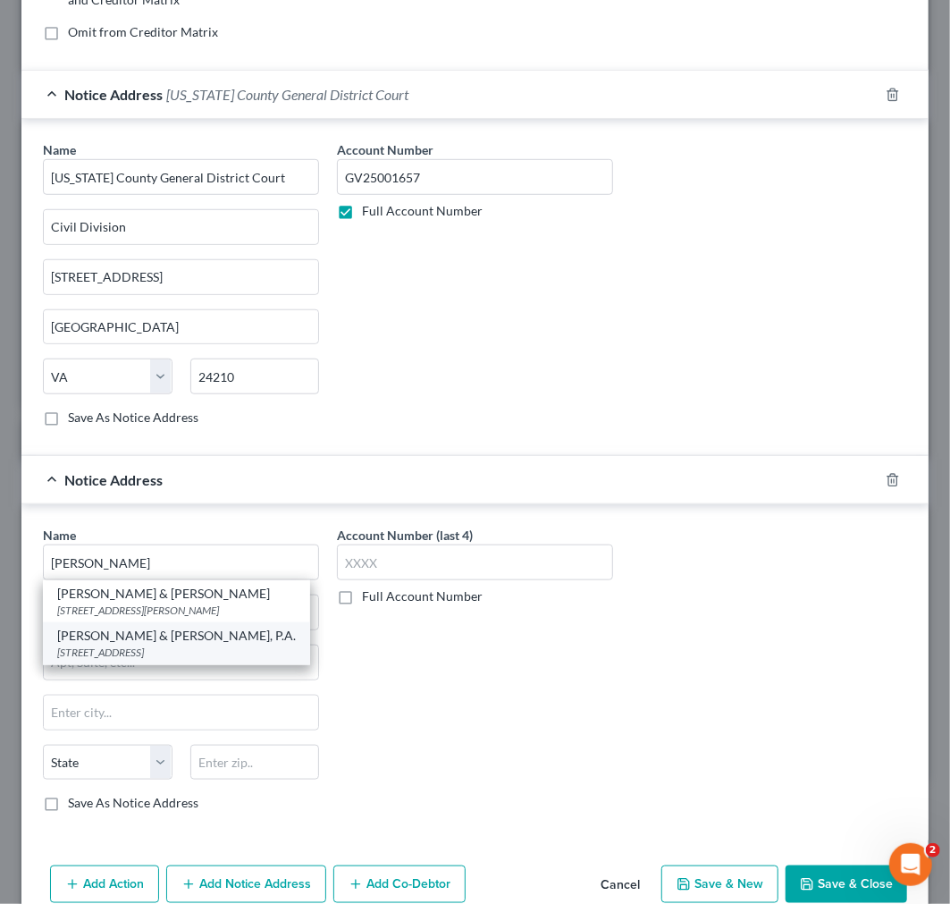
click at [116, 660] on div "[STREET_ADDRESS]" at bounding box center [176, 651] width 239 height 15
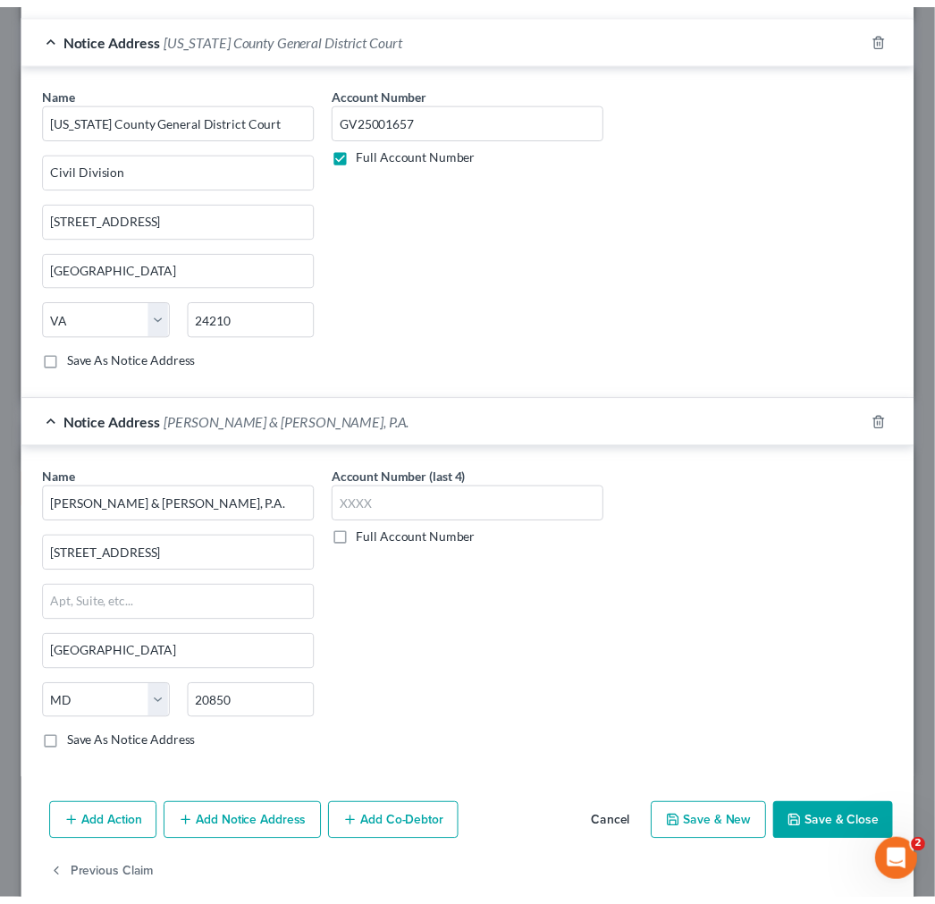
scroll to position [498, 0]
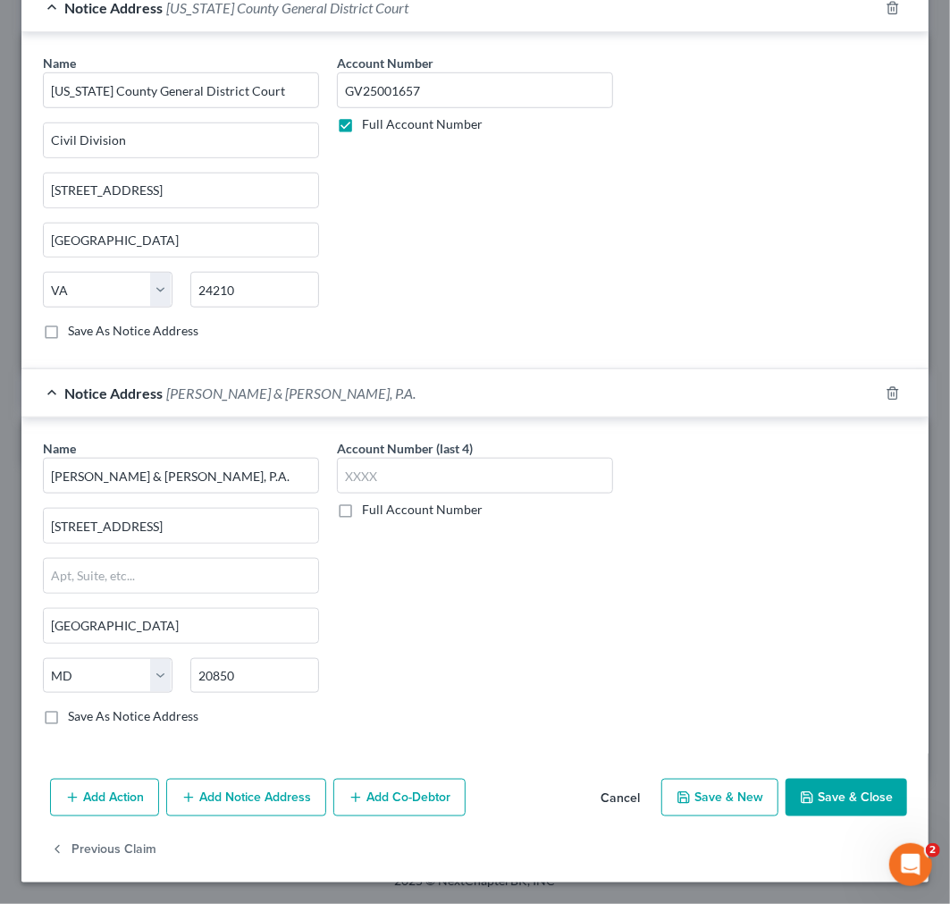
click at [815, 794] on button "Save & Close" at bounding box center [847, 798] width 122 height 38
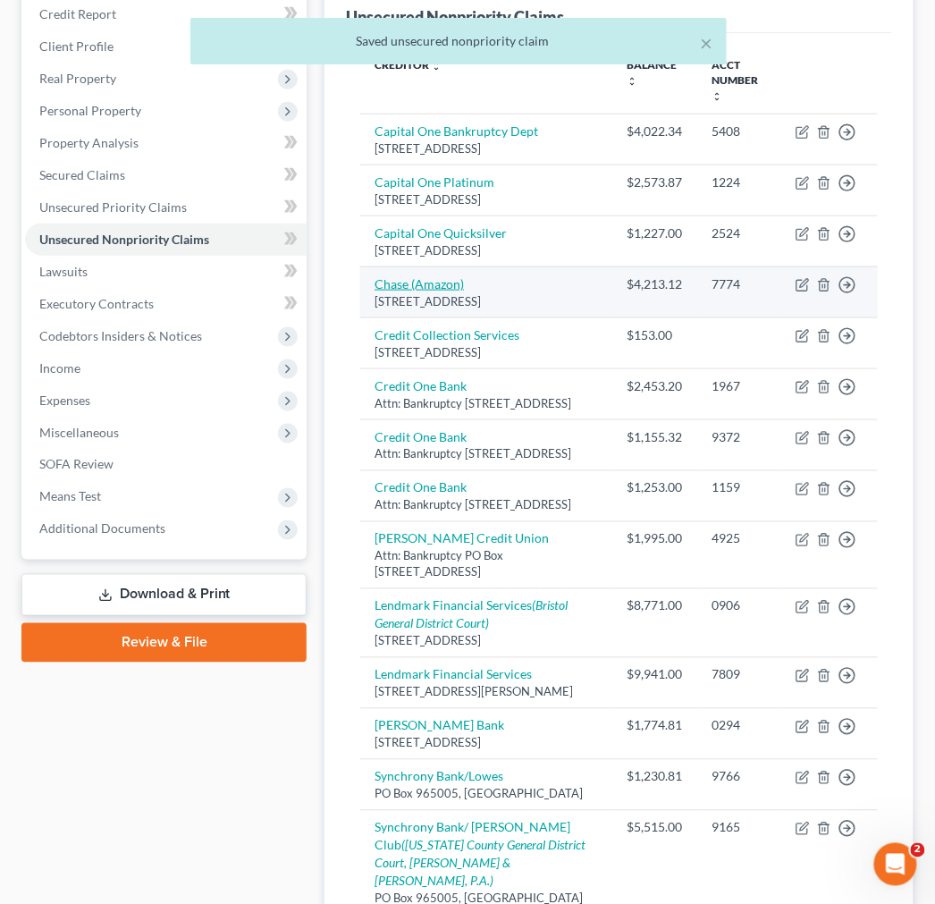
scroll to position [190, 0]
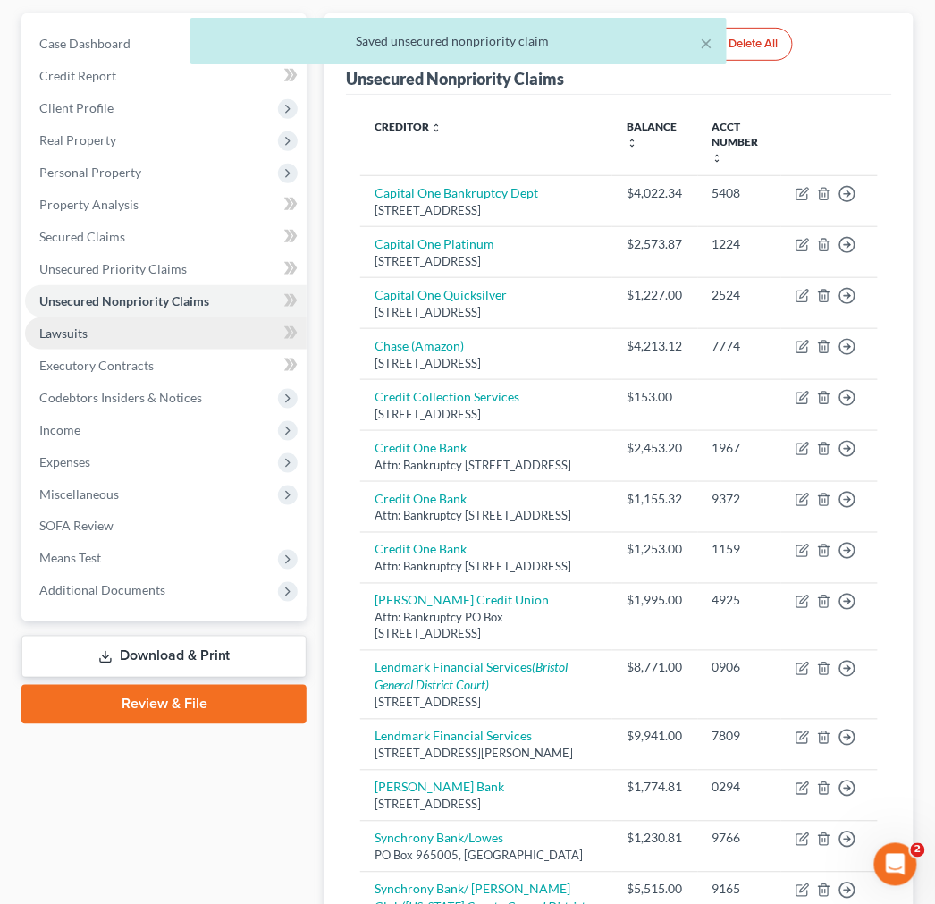
click at [67, 335] on span "Lawsuits" at bounding box center [63, 332] width 48 height 15
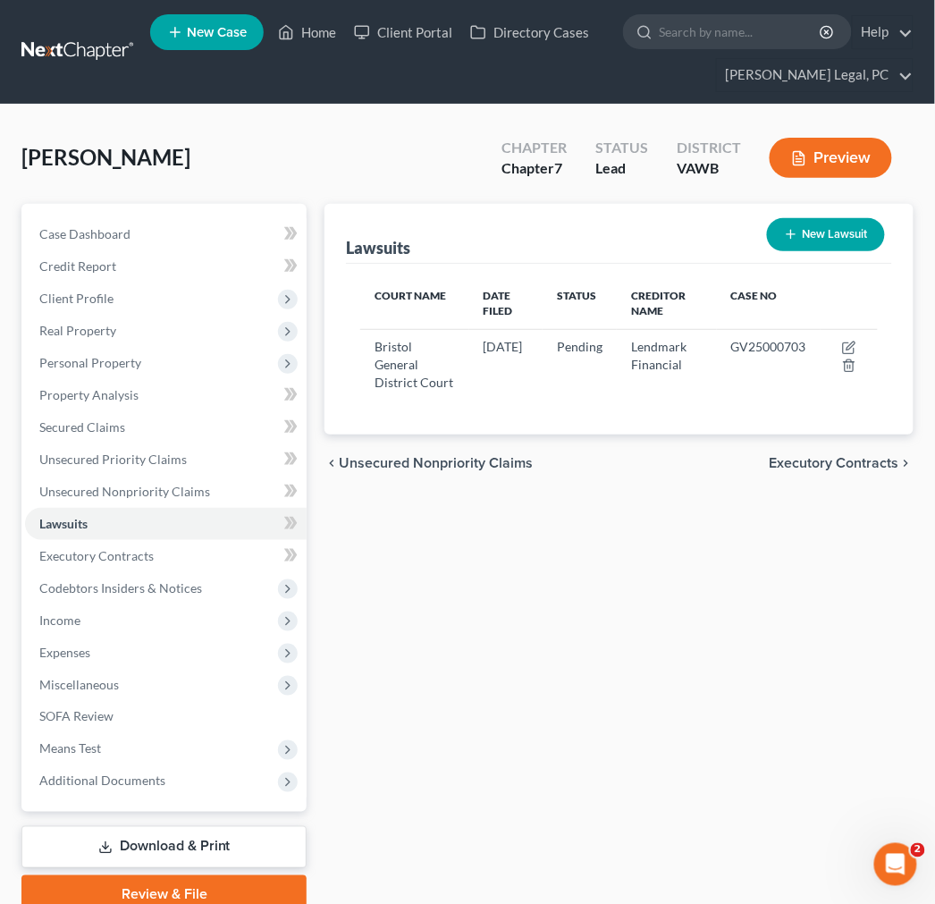
click at [816, 230] on button "New Lawsuit" at bounding box center [826, 234] width 118 height 33
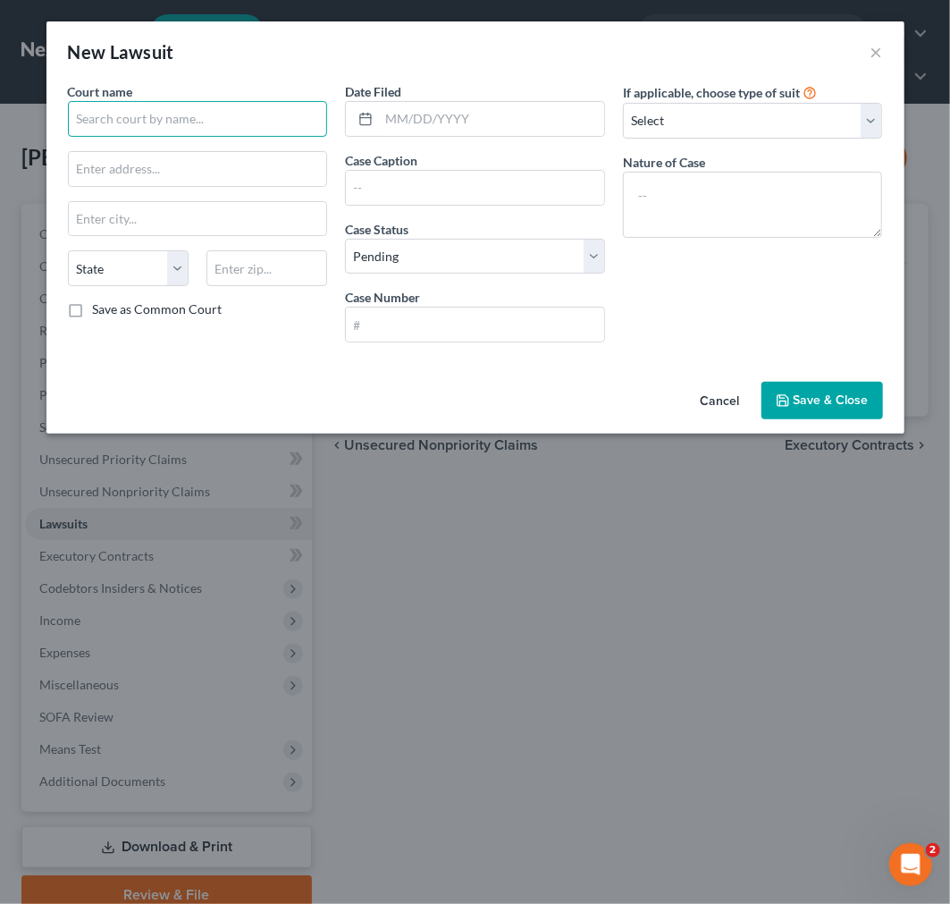
click at [223, 126] on input "text" at bounding box center [198, 119] width 260 height 36
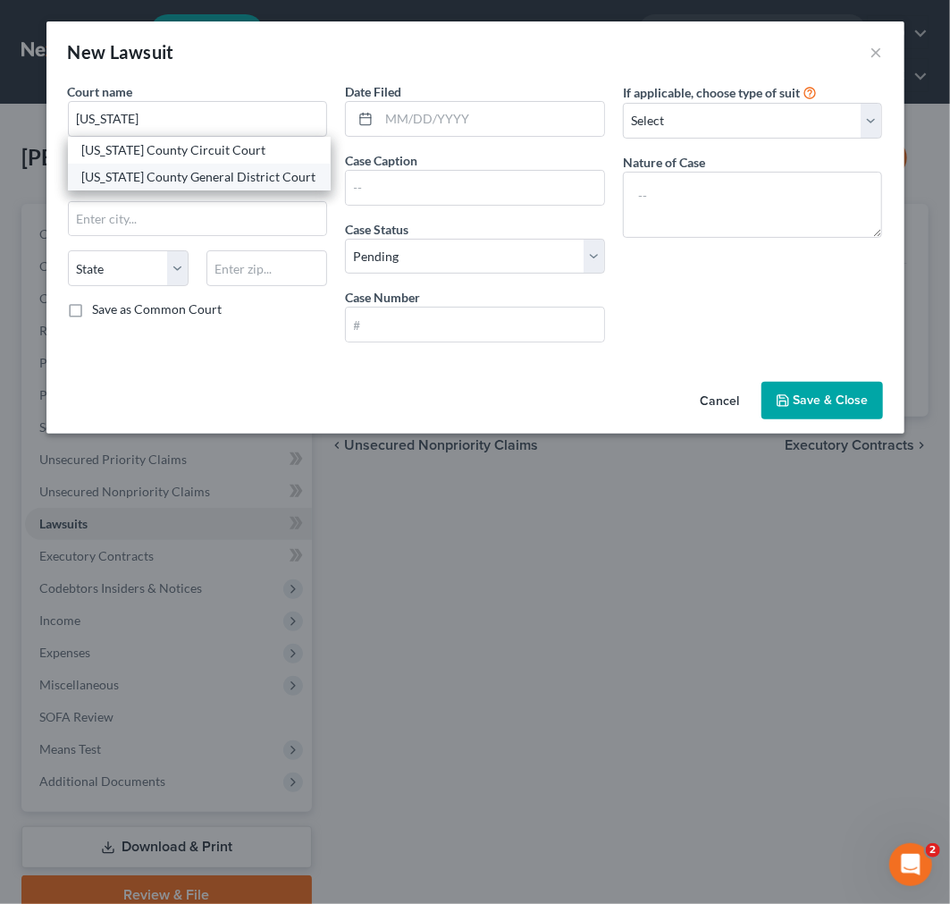
click at [158, 179] on div "[US_STATE] County General District Court" at bounding box center [199, 177] width 234 height 18
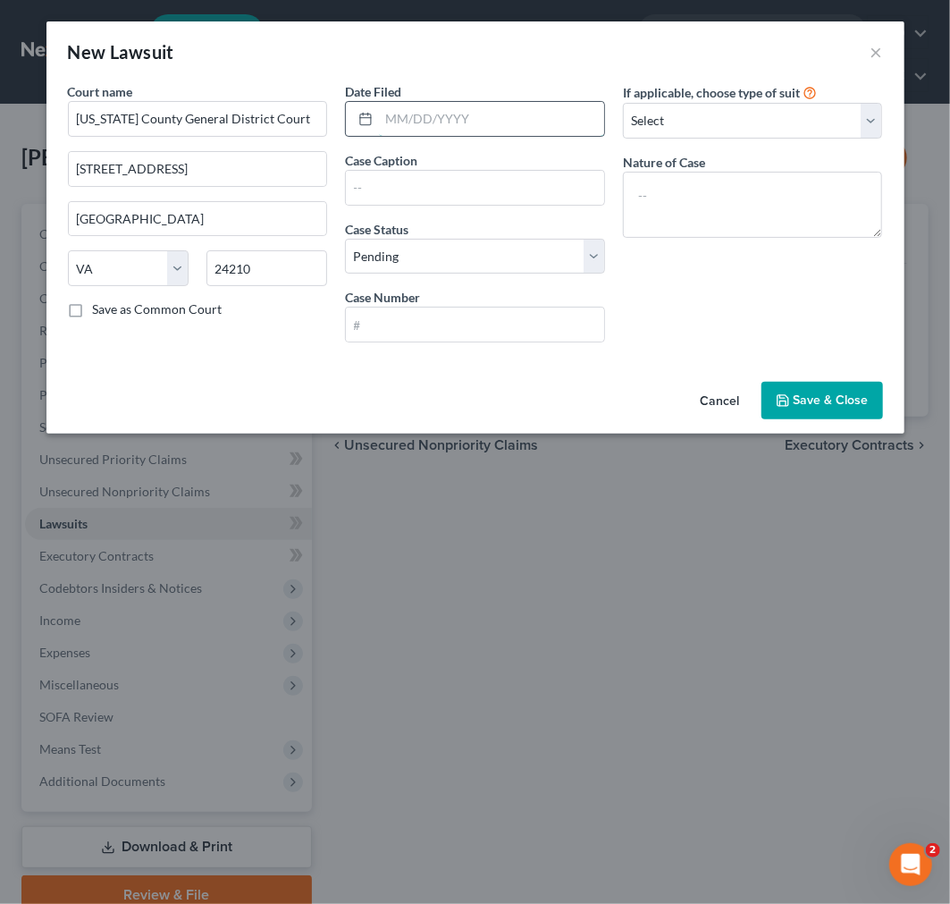
click at [406, 120] on input "text" at bounding box center [491, 119] width 225 height 34
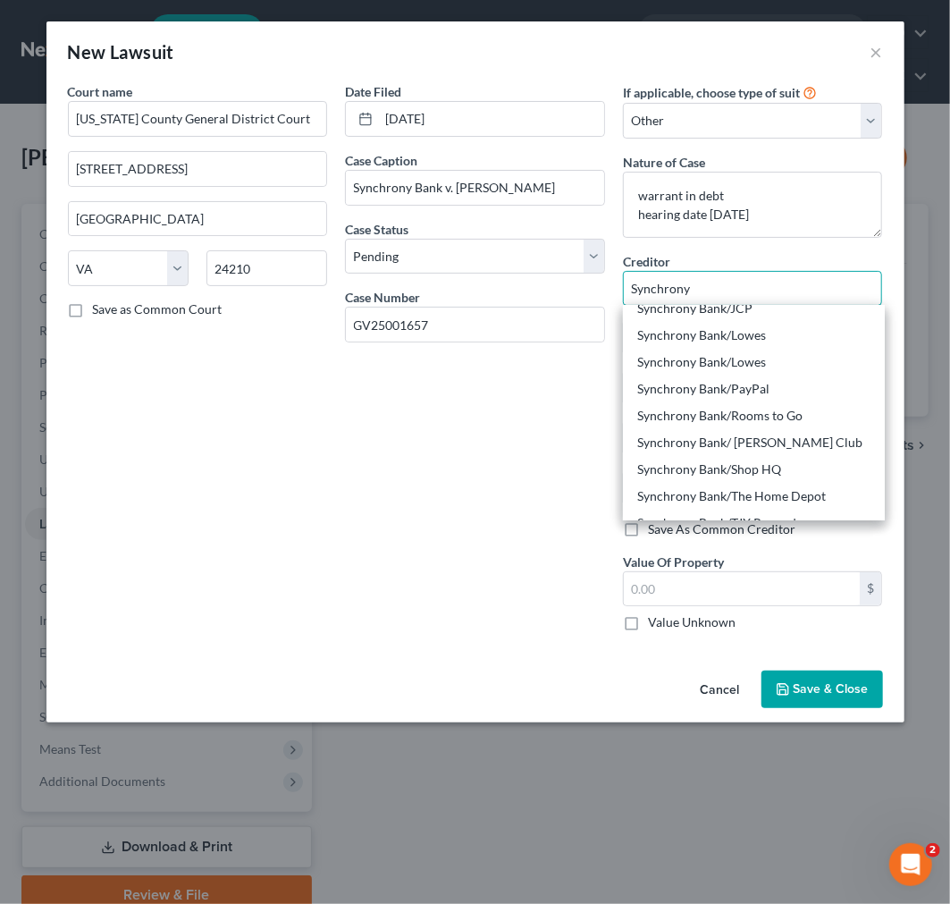
scroll to position [298, 0]
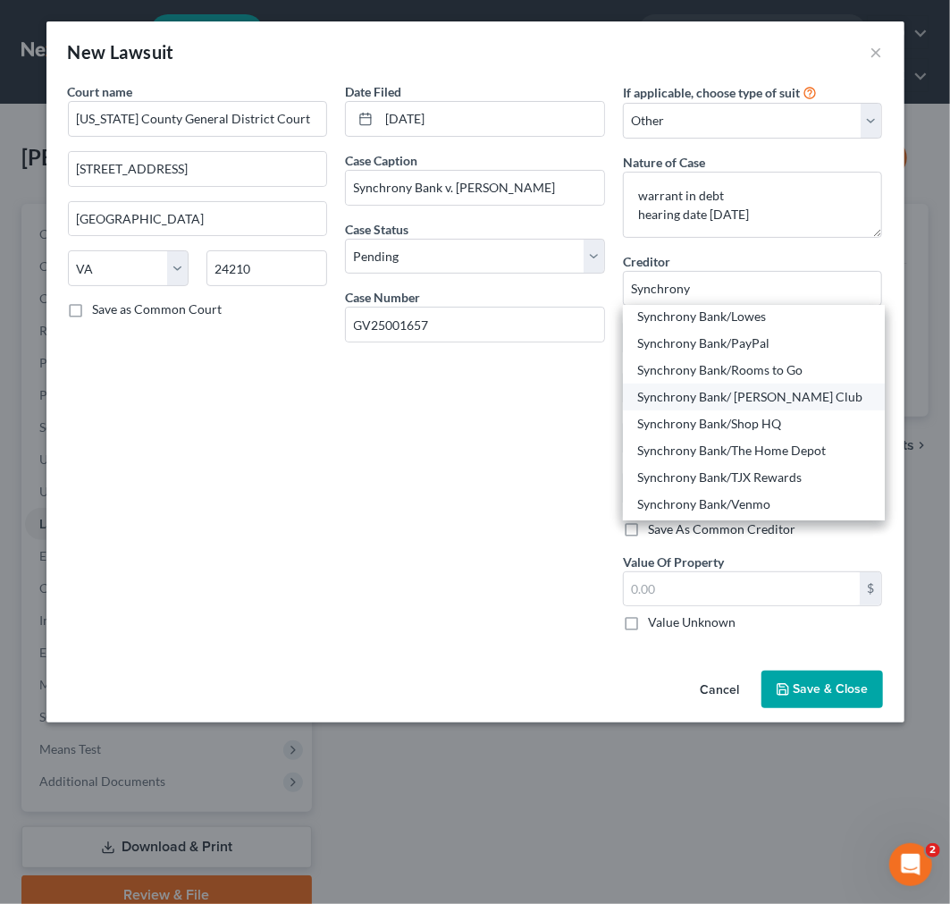
click at [757, 406] on div "Synchrony Bank/ [PERSON_NAME] Club" at bounding box center [753, 397] width 233 height 18
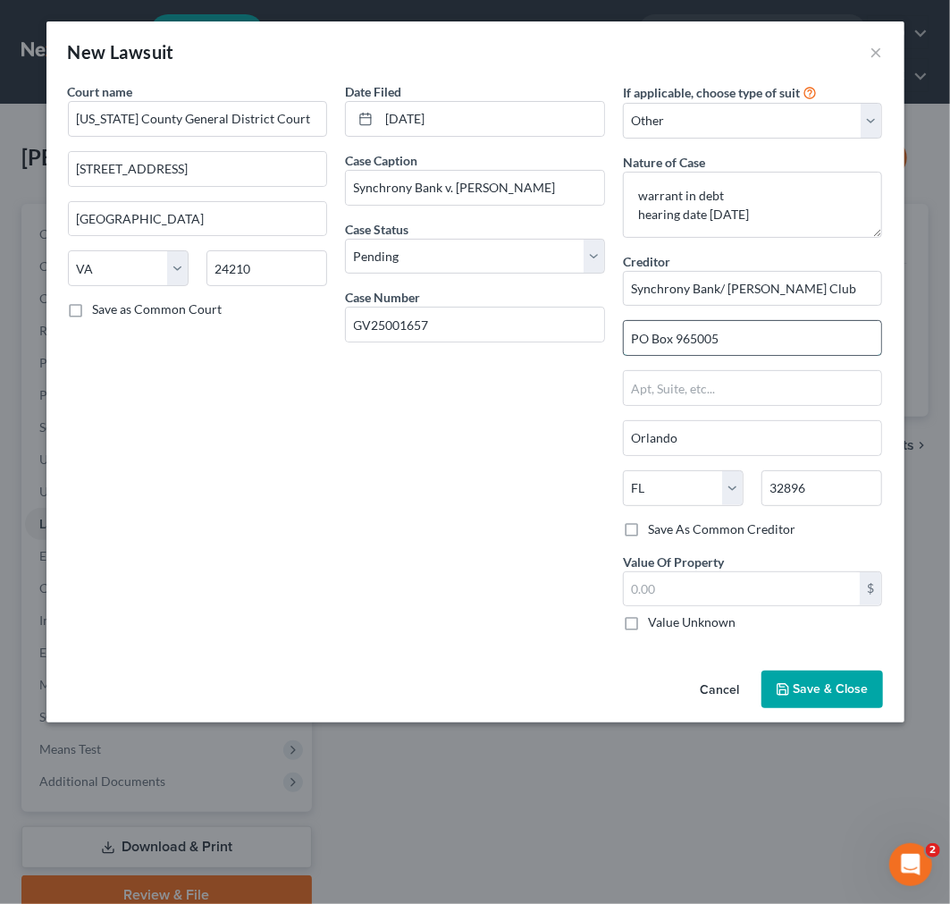
click at [746, 338] on input "PO Box 965005" at bounding box center [753, 338] width 258 height 34
click at [679, 388] on input "text" at bounding box center [753, 388] width 258 height 34
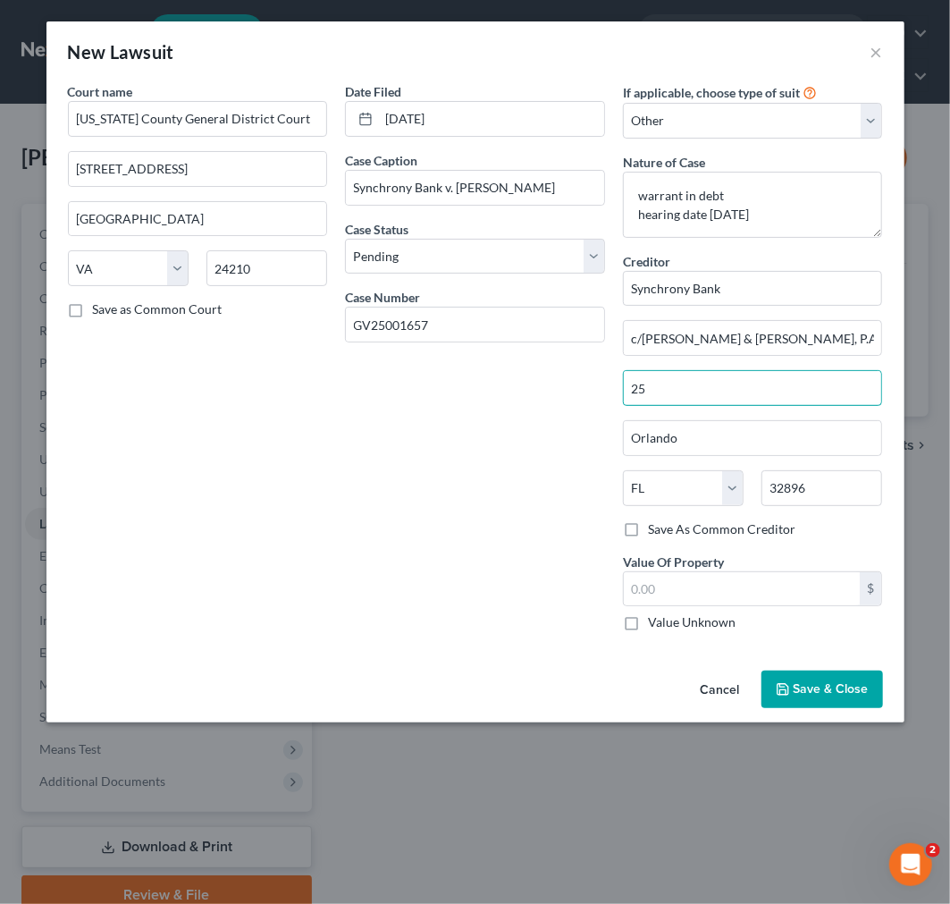
drag, startPoint x: 669, startPoint y: 381, endPoint x: 613, endPoint y: 382, distance: 55.4
click at [614, 381] on div "If applicable, choose type of suit Select Repossession Garnishment Foreclosure …" at bounding box center [753, 363] width 278 height 563
click at [762, 495] on input "32896" at bounding box center [822, 488] width 121 height 36
click at [785, 429] on input "Orlando" at bounding box center [753, 438] width 258 height 34
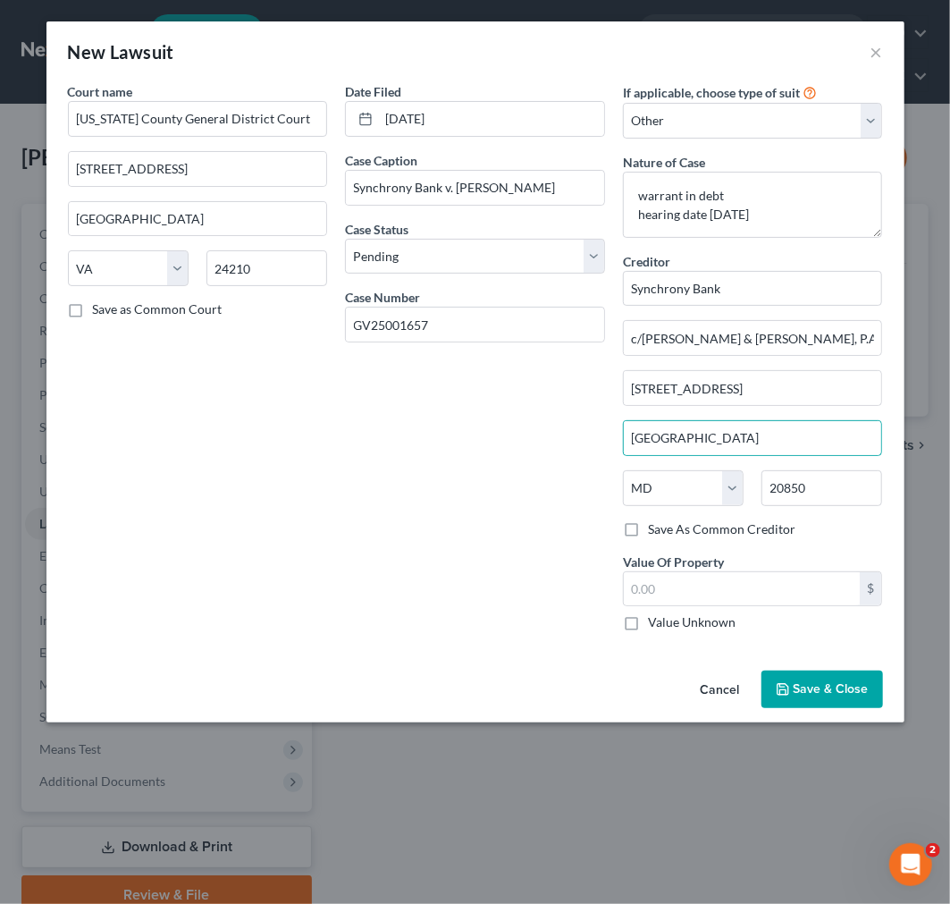
click at [648, 534] on label "Save As Common Creditor" at bounding box center [721, 529] width 147 height 18
click at [655, 532] on input "Save As Common Creditor" at bounding box center [661, 526] width 12 height 12
click at [814, 691] on span "Save & Close" at bounding box center [831, 688] width 75 height 15
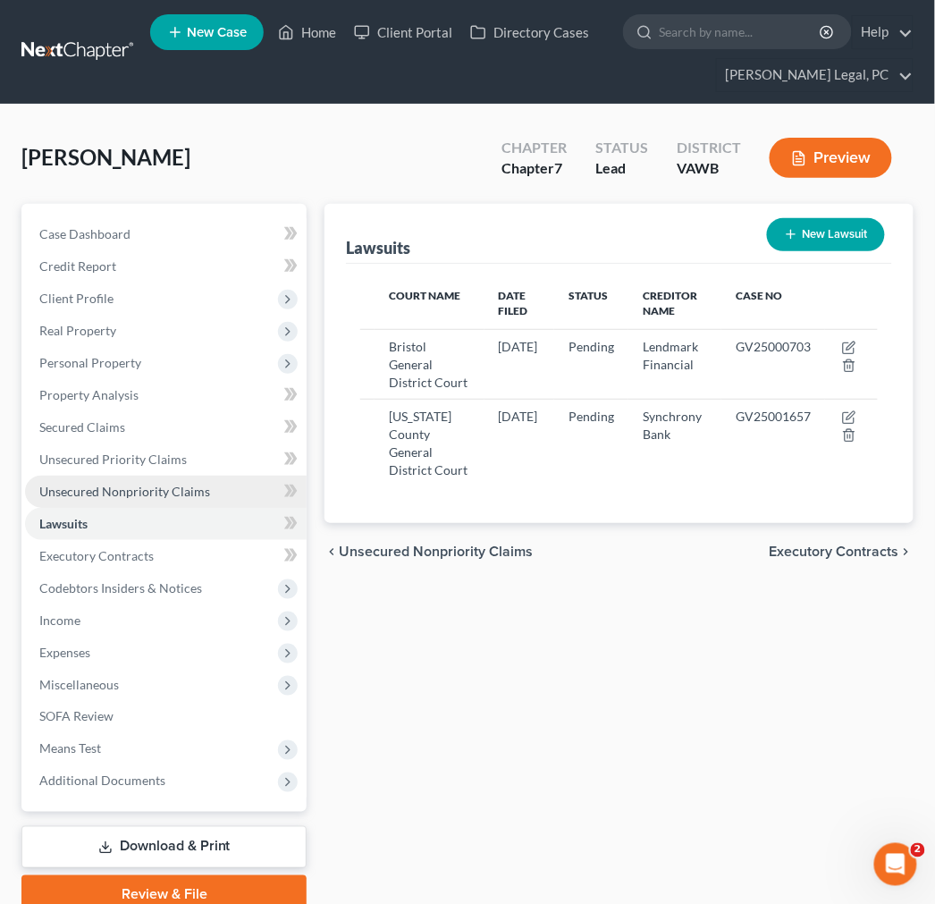
click at [90, 488] on span "Unsecured Nonpriority Claims" at bounding box center [124, 491] width 171 height 15
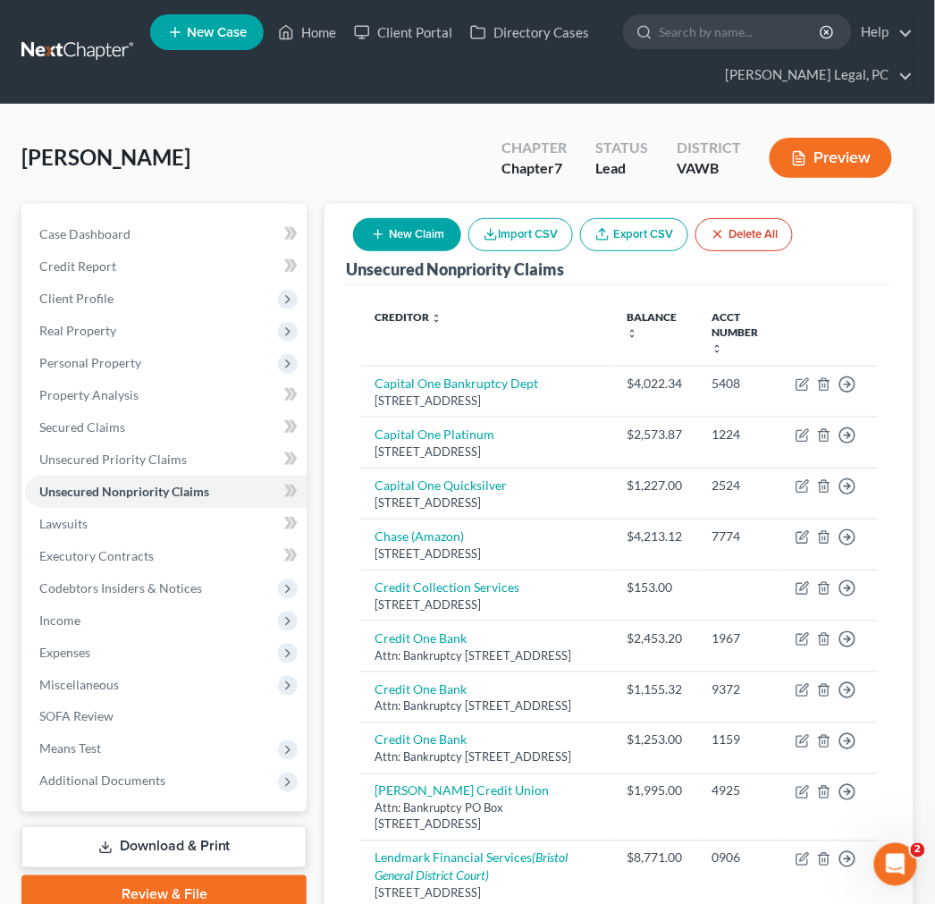
click at [395, 232] on button "New Claim" at bounding box center [407, 234] width 108 height 33
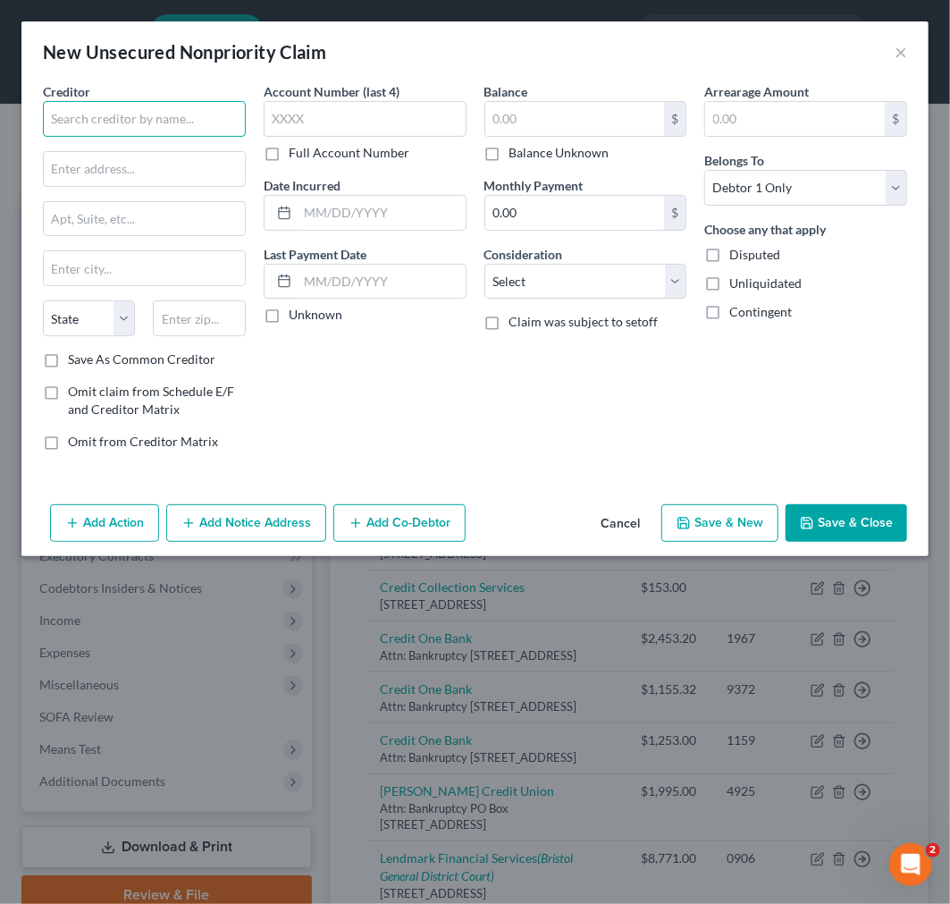
click at [139, 121] on input "text" at bounding box center [144, 119] width 203 height 36
click at [89, 163] on input "text" at bounding box center [144, 169] width 201 height 34
paste input "[STREET_ADDRESS][PERSON_NAME]"
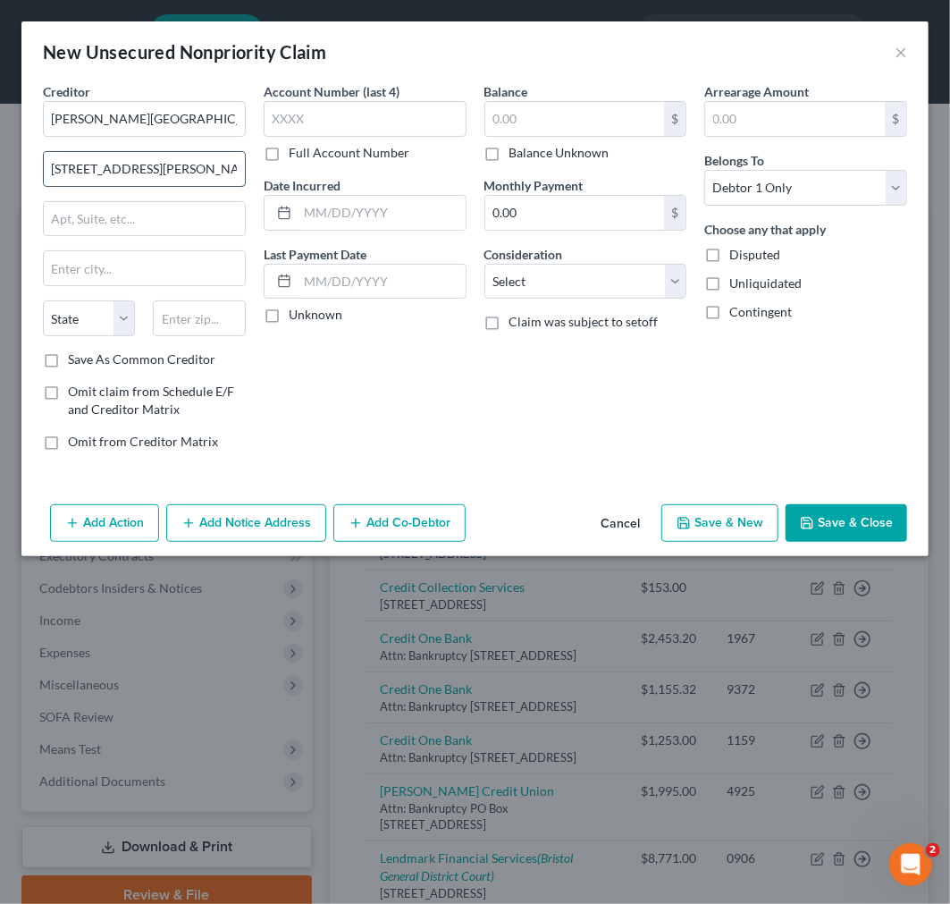
scroll to position [0, 67]
click at [215, 164] on input "[STREET_ADDRESS][PERSON_NAME]" at bounding box center [144, 169] width 201 height 34
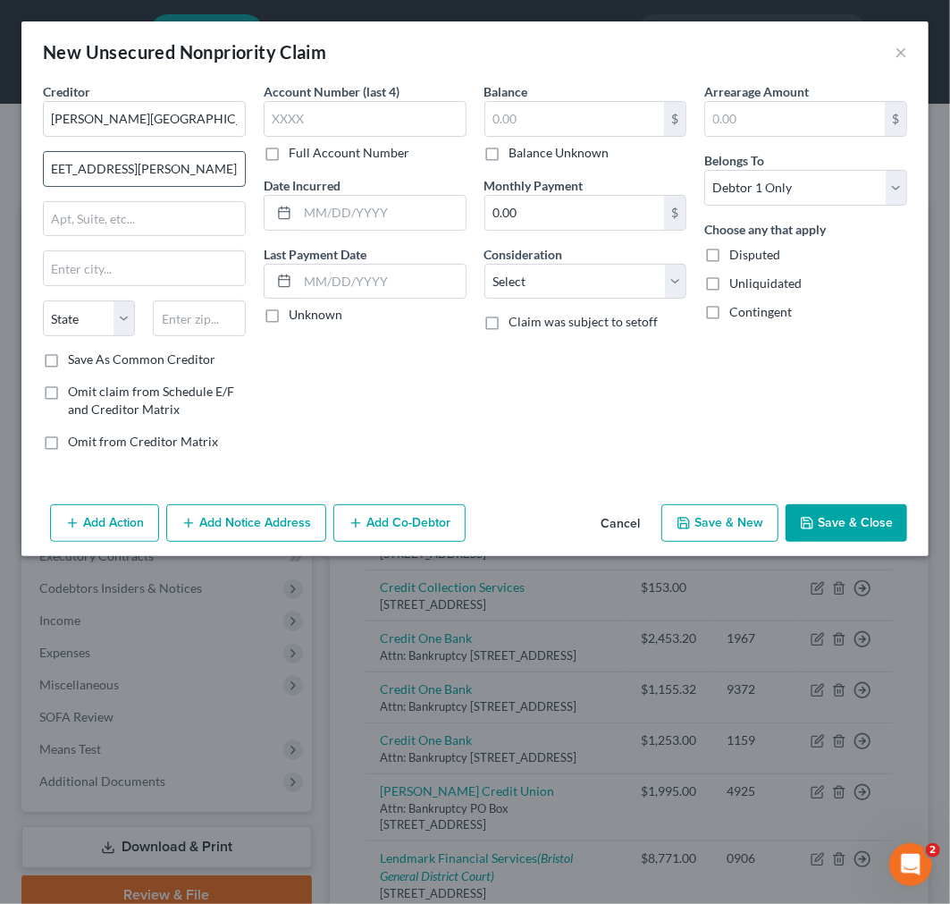
click at [215, 164] on input "[STREET_ADDRESS][PERSON_NAME]" at bounding box center [144, 169] width 201 height 34
click at [182, 318] on input "text" at bounding box center [199, 318] width 92 height 36
paste input "24211"
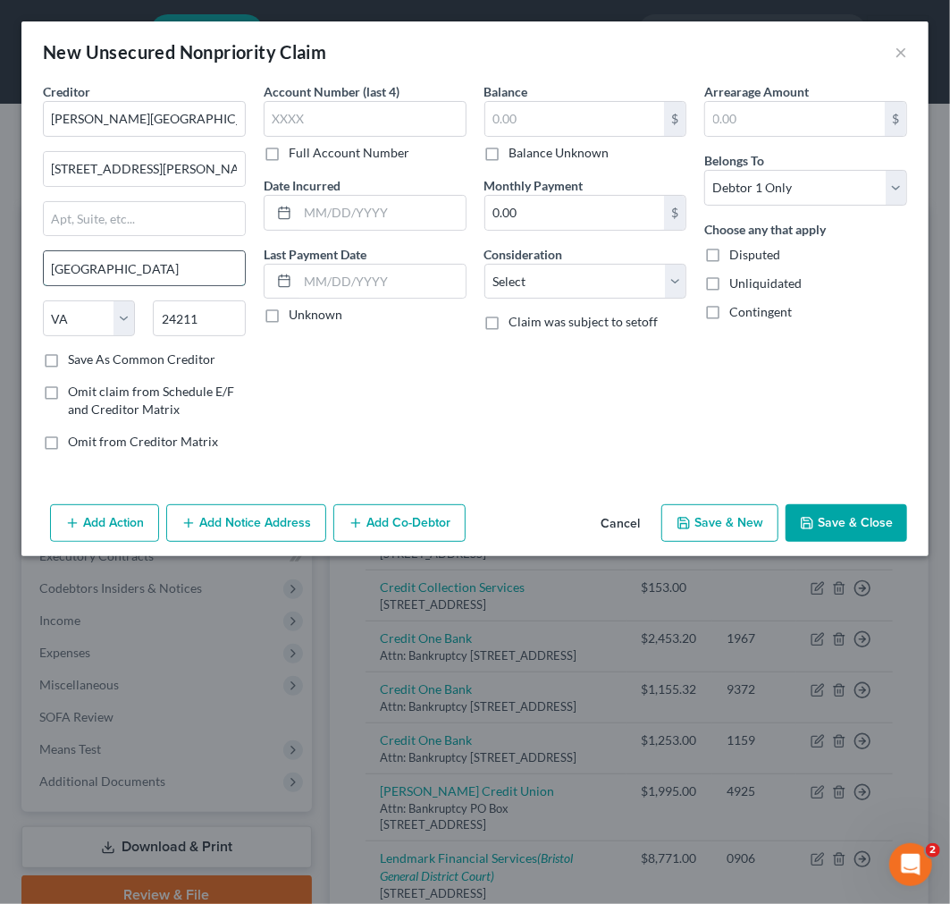
click at [156, 260] on input "[GEOGRAPHIC_DATA]" at bounding box center [144, 268] width 201 height 34
drag, startPoint x: 184, startPoint y: 167, endPoint x: 269, endPoint y: 172, distance: 85.0
click at [269, 172] on div "Creditor * [PERSON_NAME][GEOGRAPHIC_DATA] [STREET_ADDRESS][PERSON_NAME] [GEOGRA…" at bounding box center [475, 273] width 882 height 383
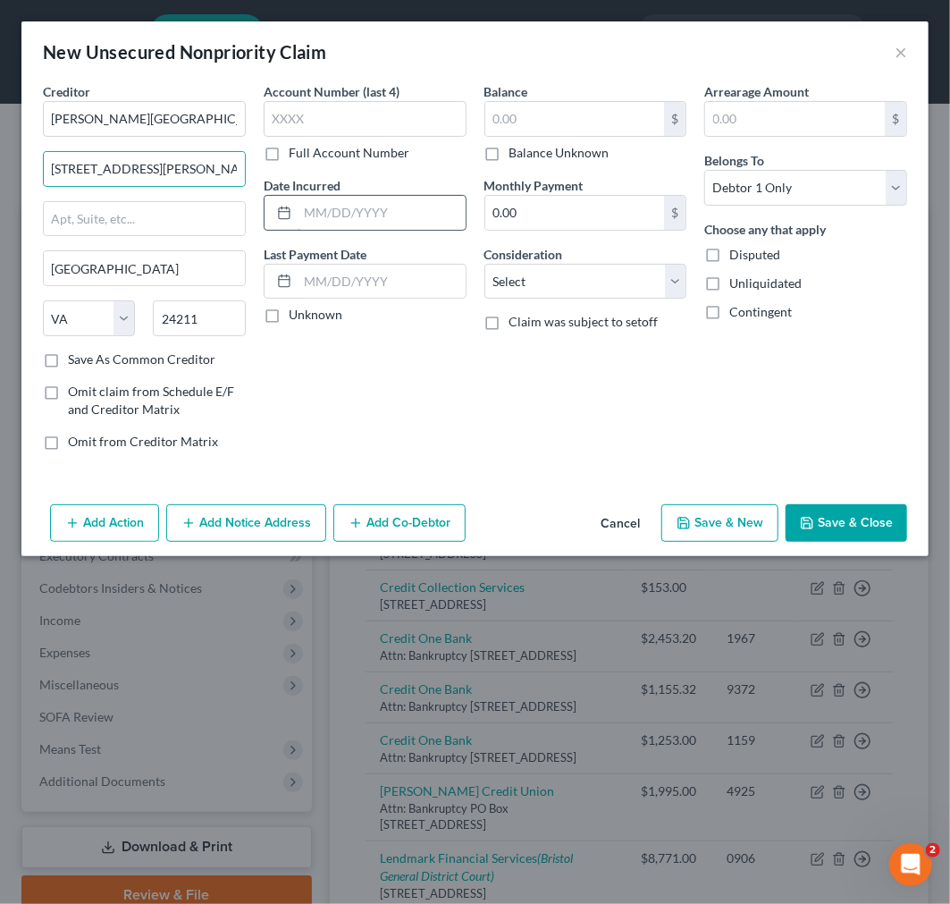
click at [307, 211] on input "text" at bounding box center [382, 213] width 168 height 34
click at [565, 274] on select "Select Cable / Satellite Services Collection Agency Credit Card Debt Debt Couns…" at bounding box center [585, 282] width 203 height 36
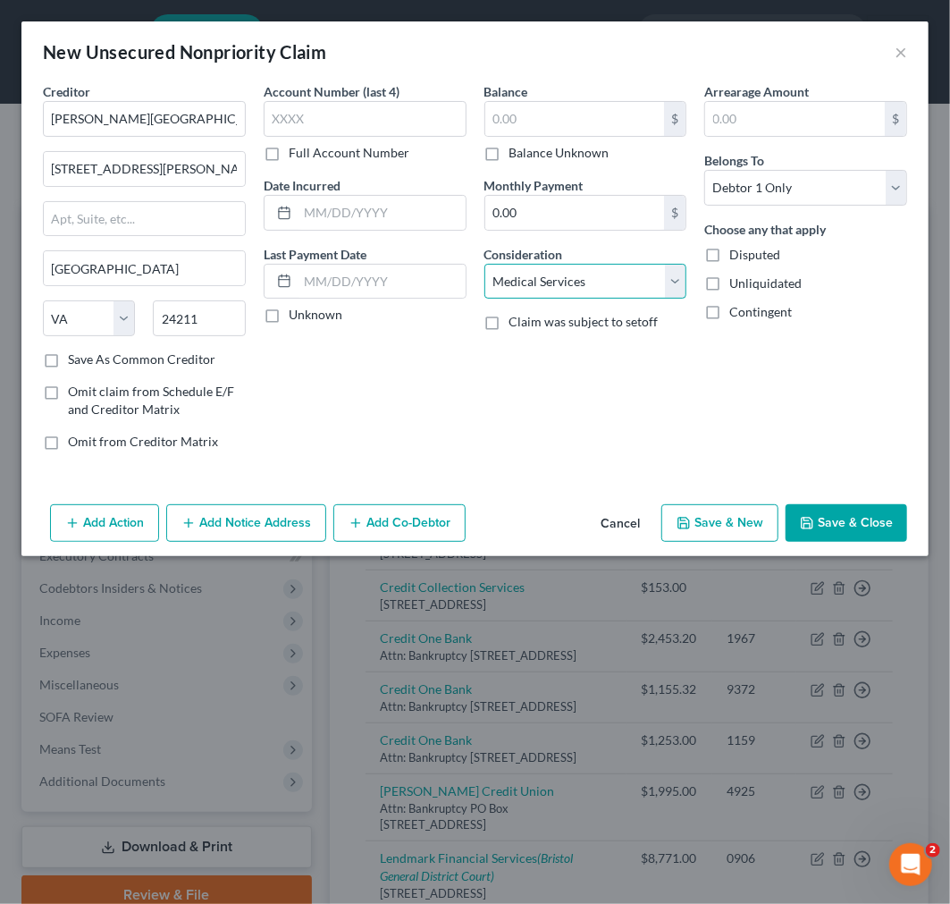
click at [484, 264] on select "Select Cable / Satellite Services Collection Agency Credit Card Debt Debt Couns…" at bounding box center [585, 282] width 203 height 36
click at [611, 292] on select "Select Cable / Satellite Services Collection Agency Credit Card Debt Debt Couns…" at bounding box center [585, 282] width 203 height 36
click at [484, 264] on select "Select Cable / Satellite Services Collection Agency Credit Card Debt Debt Couns…" at bounding box center [585, 282] width 203 height 36
click at [567, 111] on input "text" at bounding box center [575, 119] width 180 height 34
click at [240, 531] on button "Add Notice Address" at bounding box center [246, 523] width 160 height 38
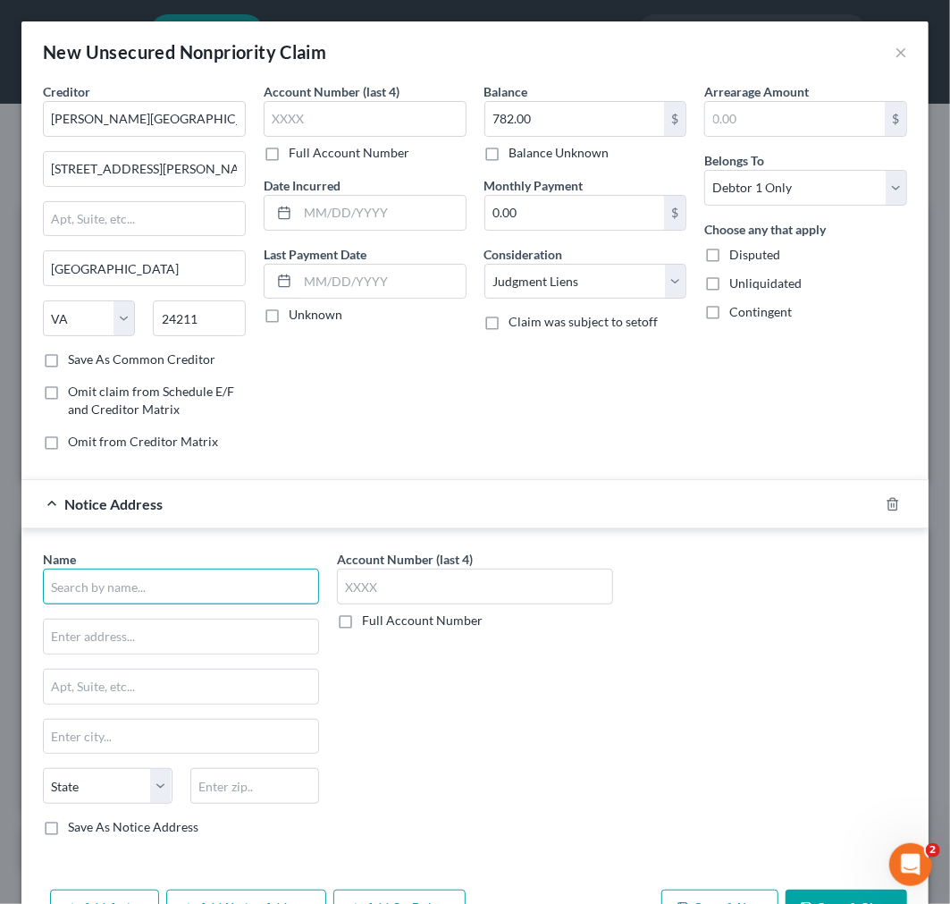
click at [206, 593] on input "text" at bounding box center [181, 587] width 276 height 36
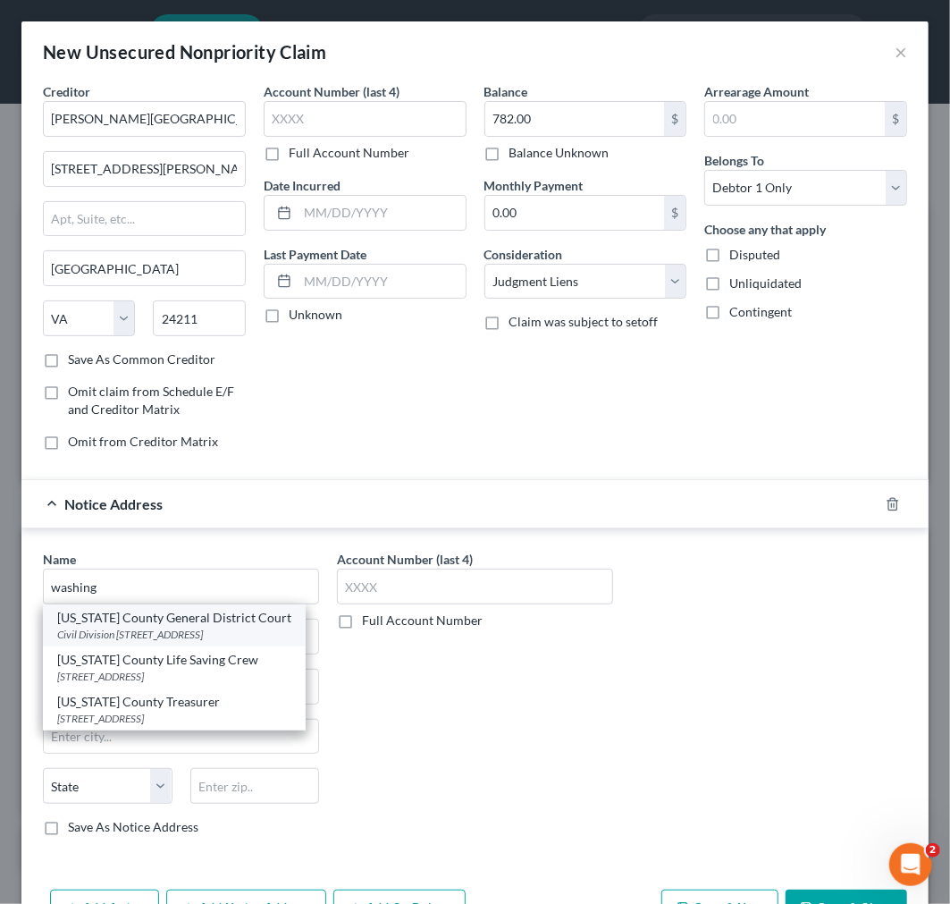
click at [164, 626] on div "[US_STATE] County General District Court" at bounding box center [174, 618] width 234 height 18
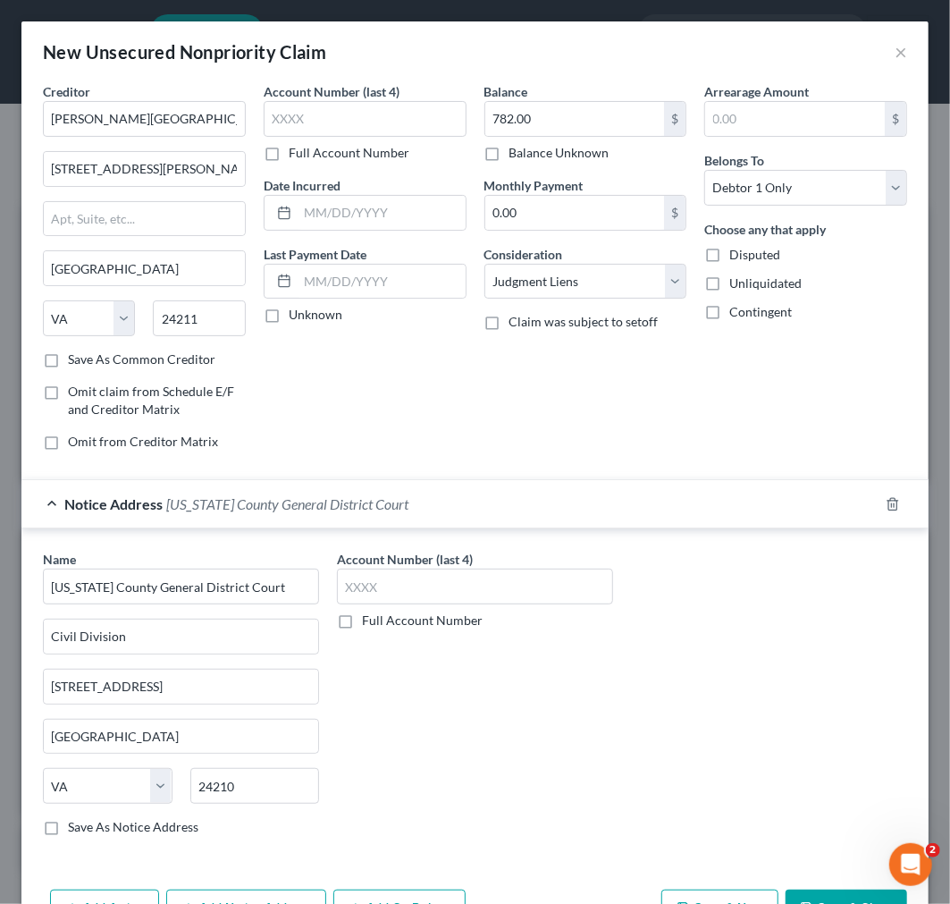
click at [362, 626] on label "Full Account Number" at bounding box center [422, 620] width 121 height 18
click at [369, 623] on input "Full Account Number" at bounding box center [375, 617] width 12 height 12
click at [351, 586] on input "text" at bounding box center [475, 587] width 276 height 36
click at [351, 213] on input "text" at bounding box center [382, 213] width 168 height 34
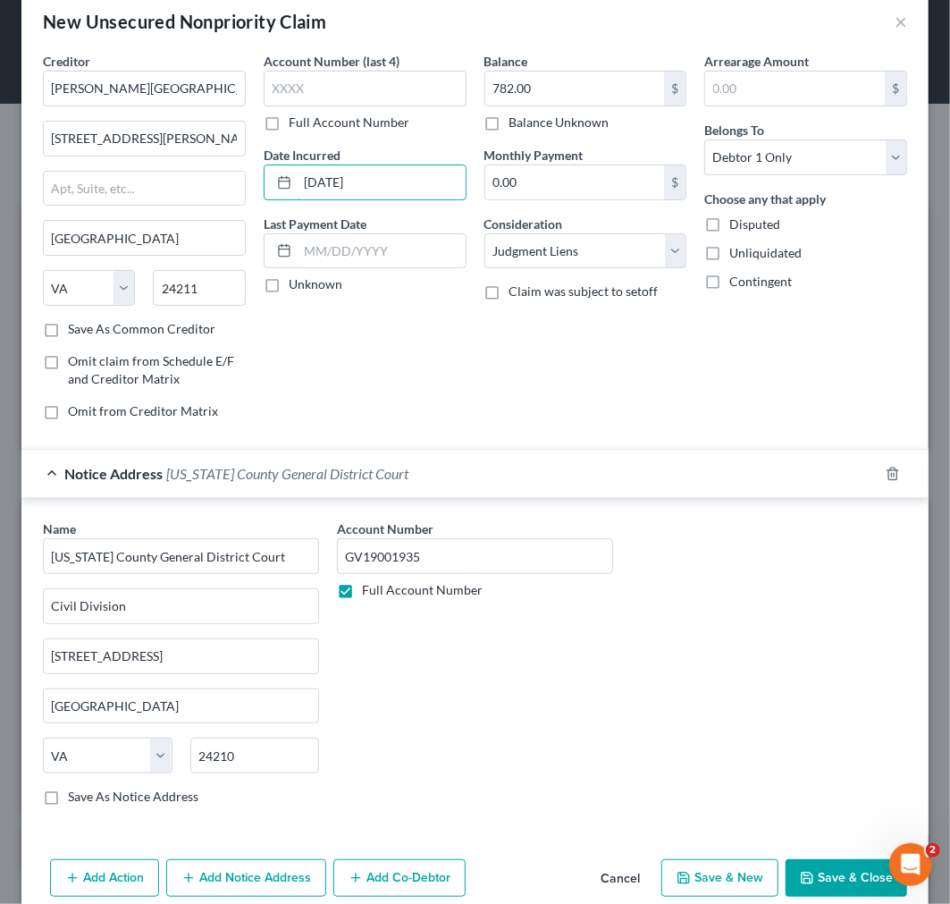
scroll to position [60, 0]
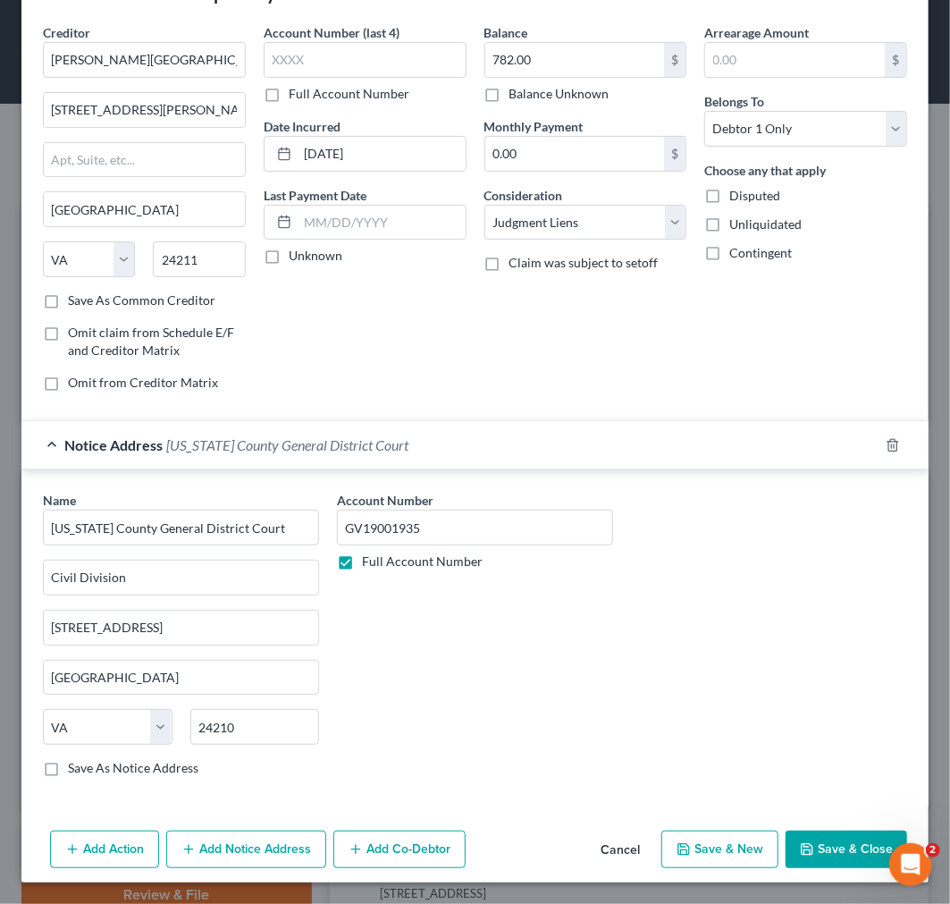
click at [808, 850] on button "Save & Close" at bounding box center [847, 849] width 122 height 38
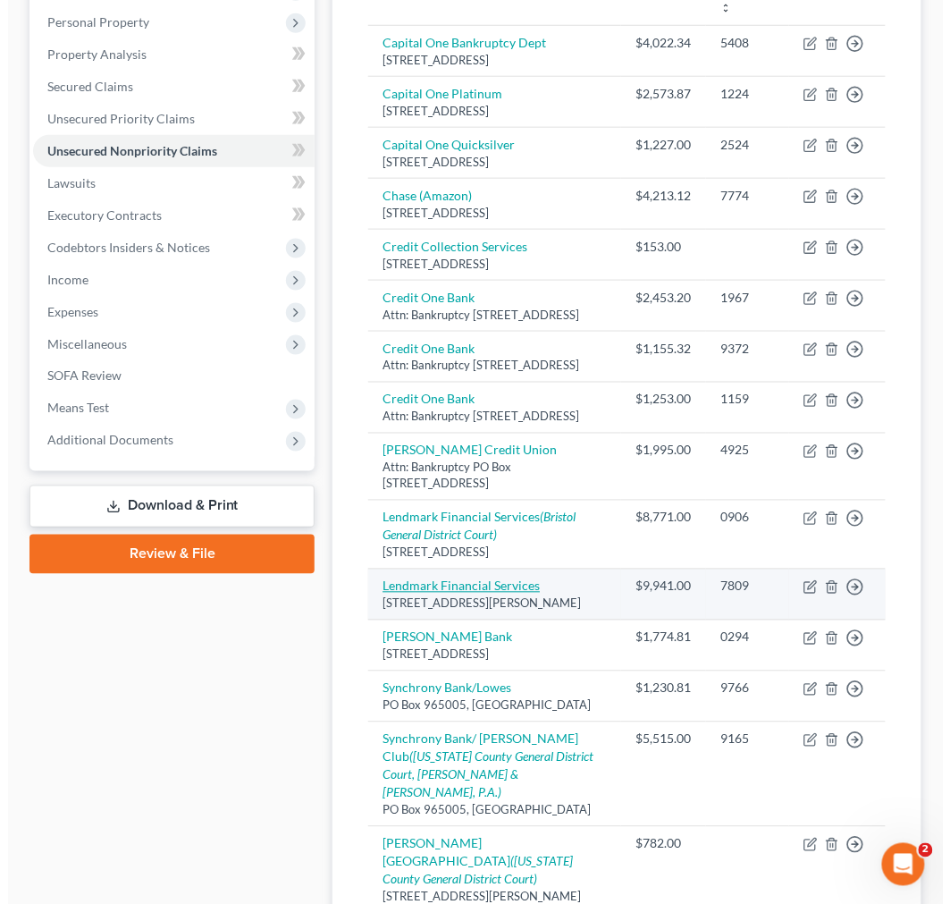
scroll to position [397, 0]
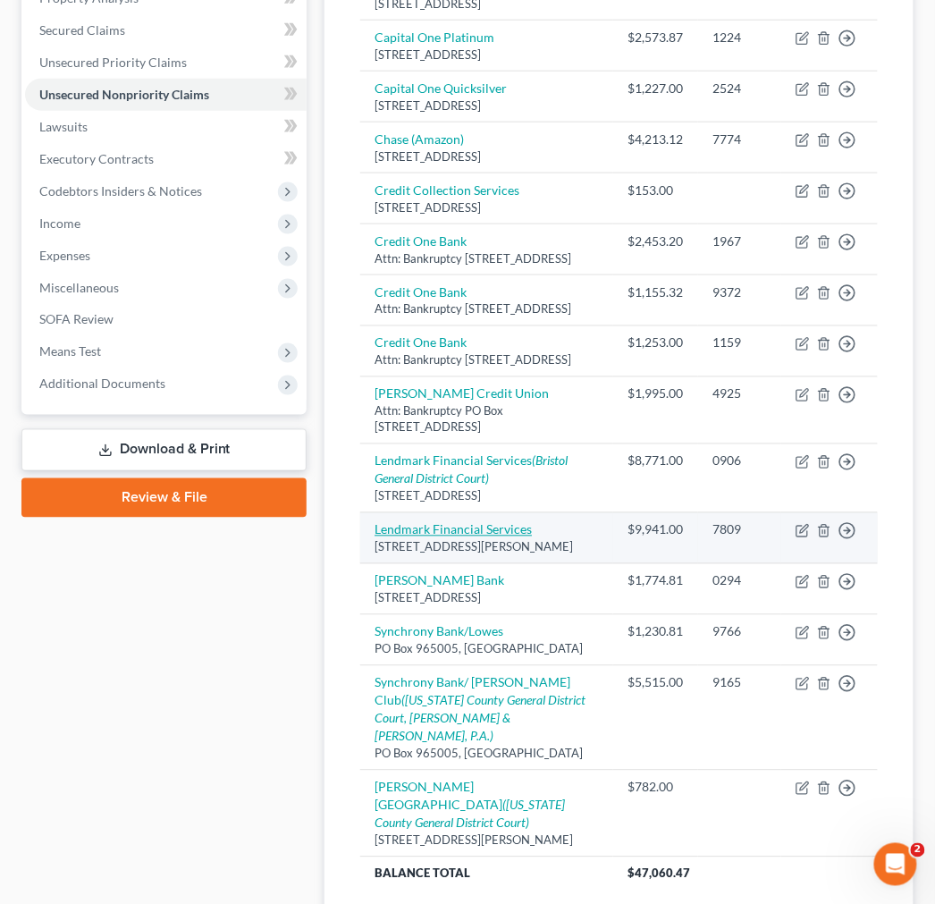
click at [453, 537] on link "Lendmark Financial Services" at bounding box center [453, 529] width 157 height 15
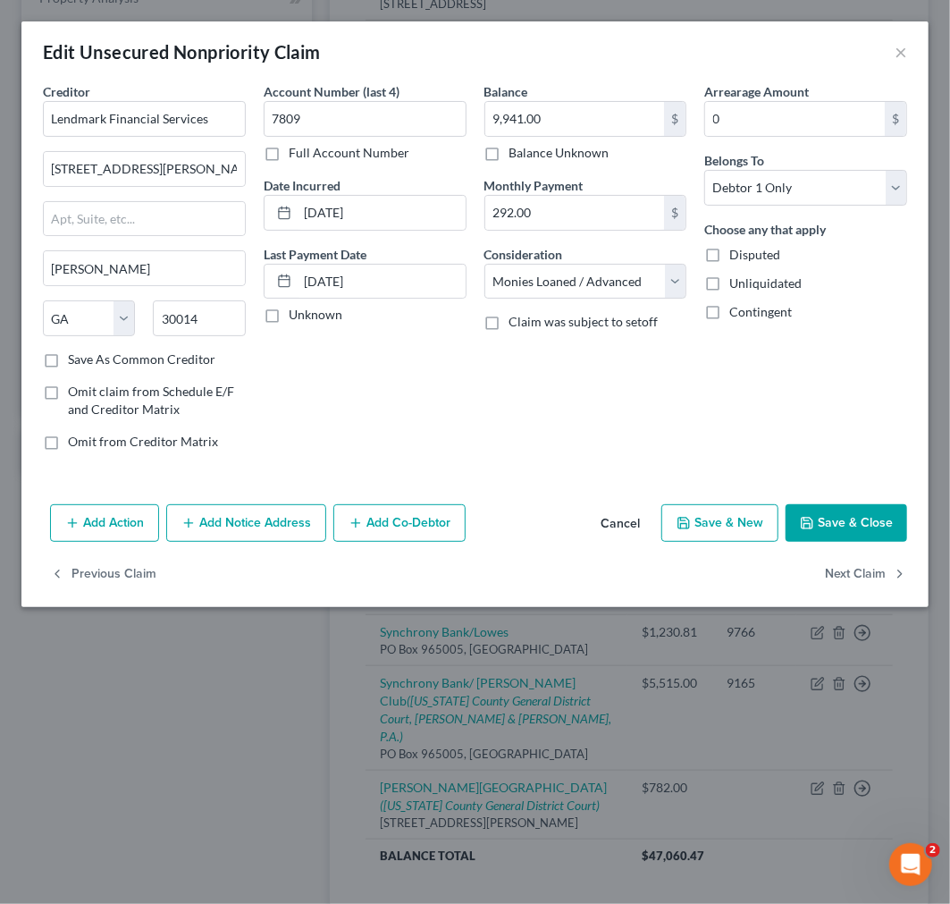
click at [246, 520] on button "Add Notice Address" at bounding box center [246, 523] width 160 height 38
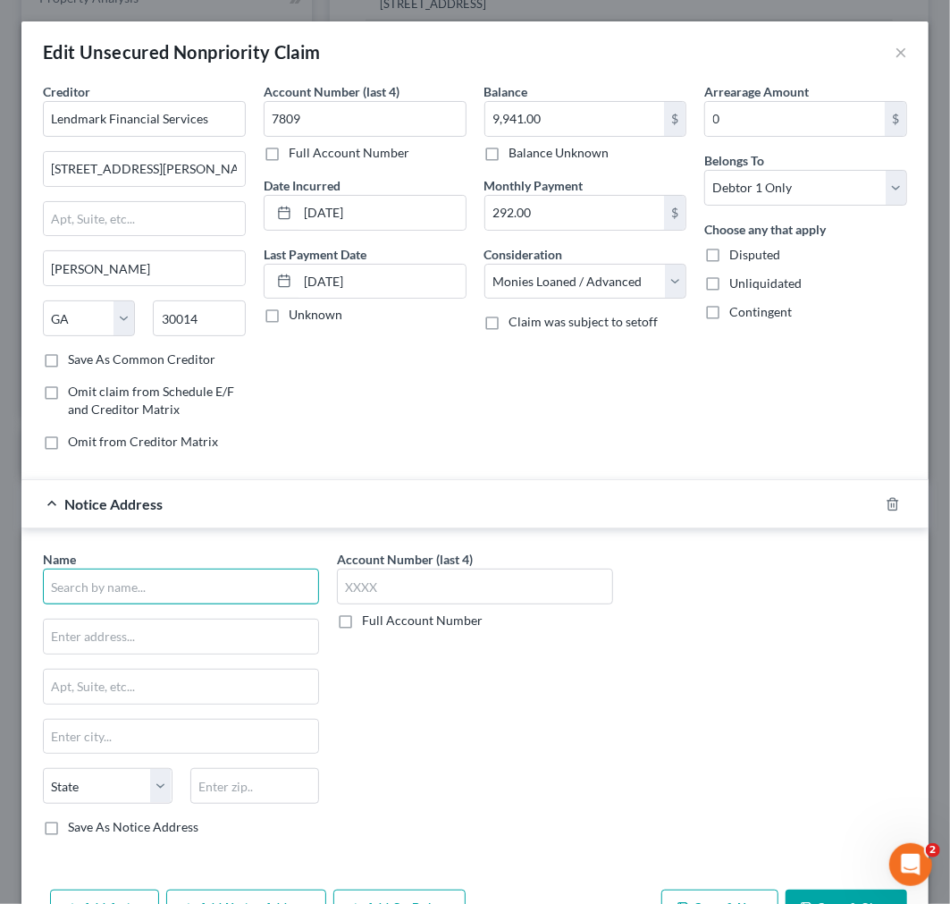
click at [191, 594] on input "text" at bounding box center [181, 587] width 276 height 36
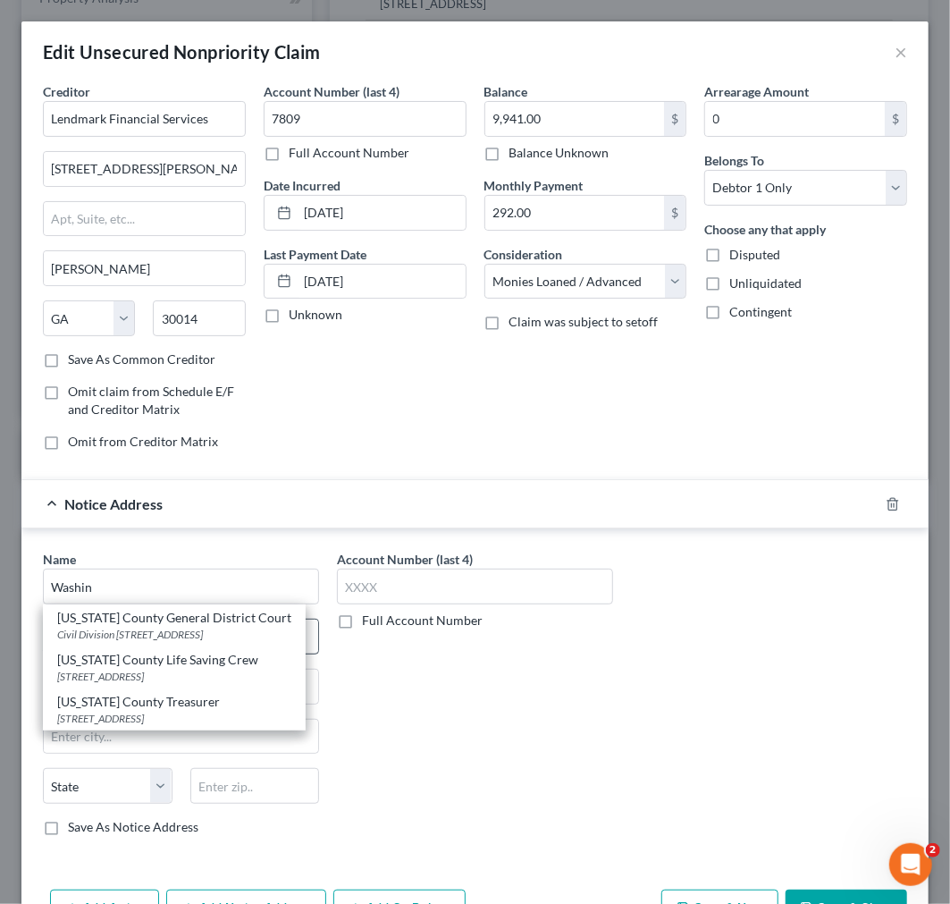
click at [190, 627] on div "[US_STATE] County General District Court" at bounding box center [174, 618] width 234 height 18
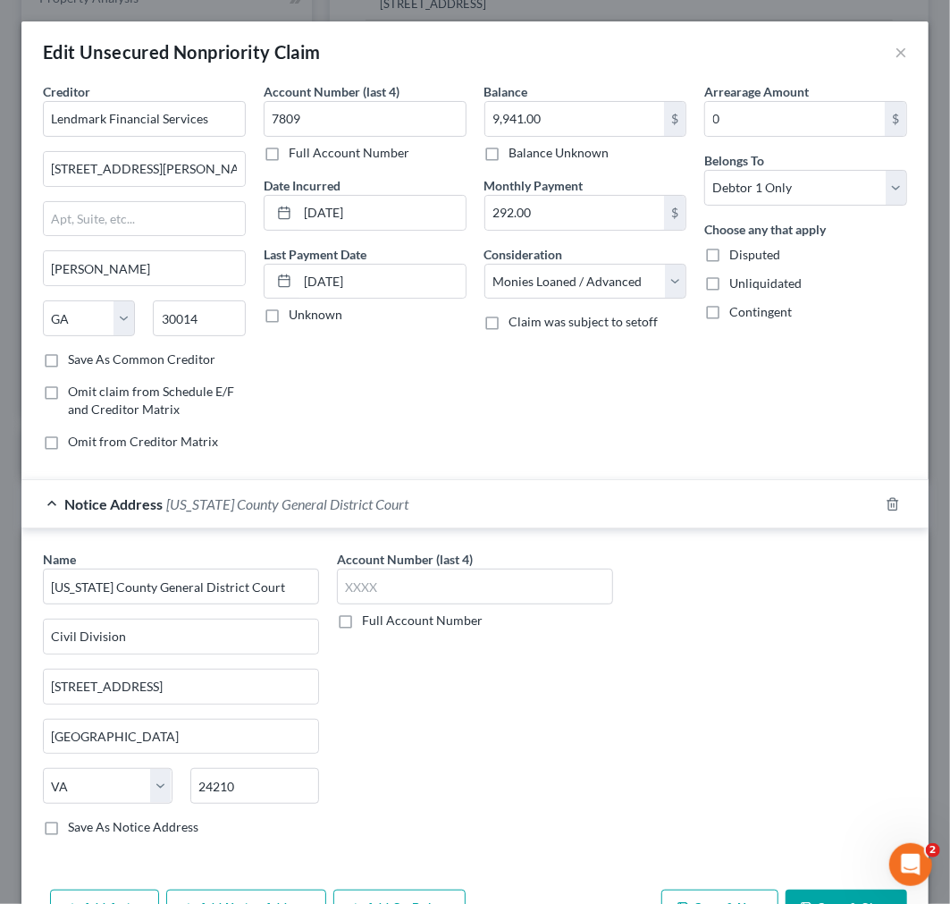
click at [362, 622] on label "Full Account Number" at bounding box center [422, 620] width 121 height 18
click at [369, 622] on input "Full Account Number" at bounding box center [375, 617] width 12 height 12
click at [354, 595] on input "text" at bounding box center [475, 587] width 276 height 36
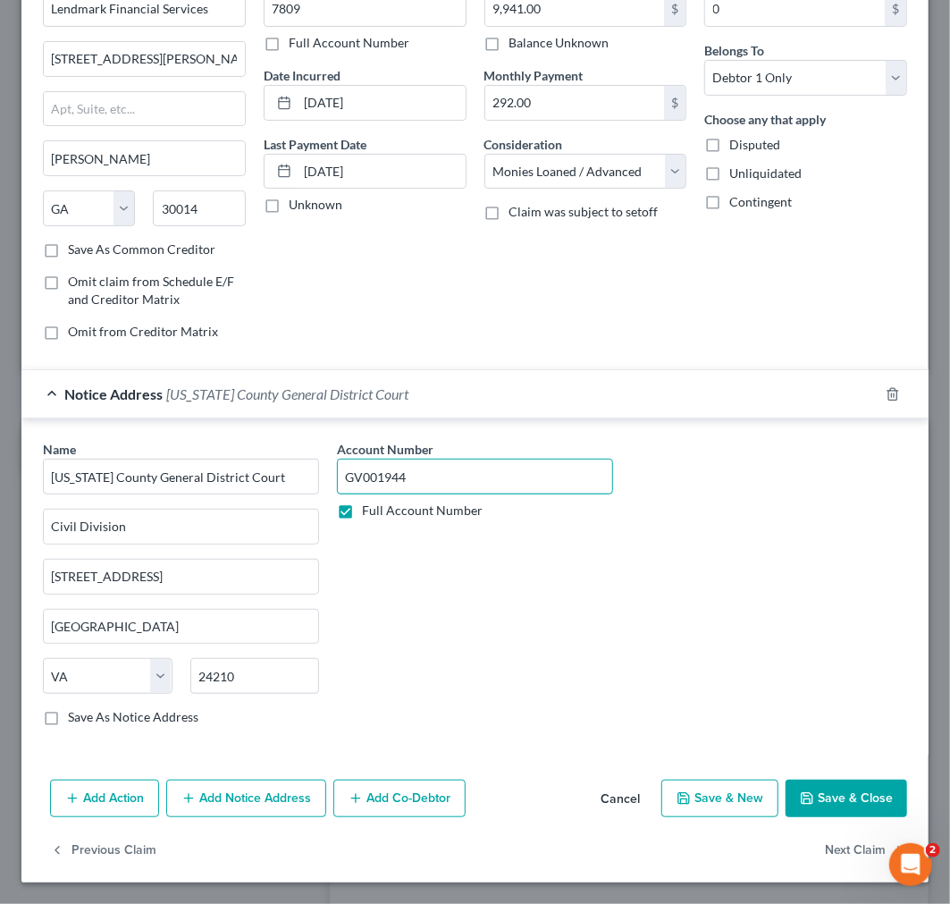
scroll to position [112, 0]
click at [254, 800] on button "Add Notice Address" at bounding box center [246, 798] width 160 height 38
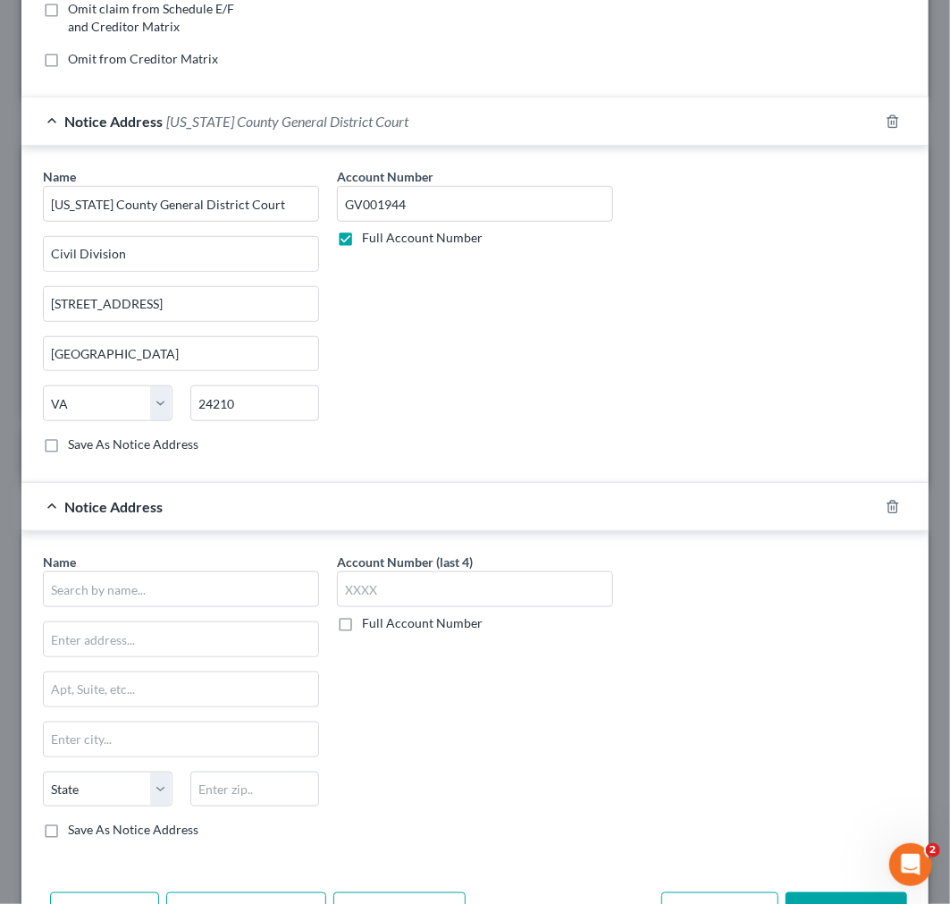
scroll to position [498, 0]
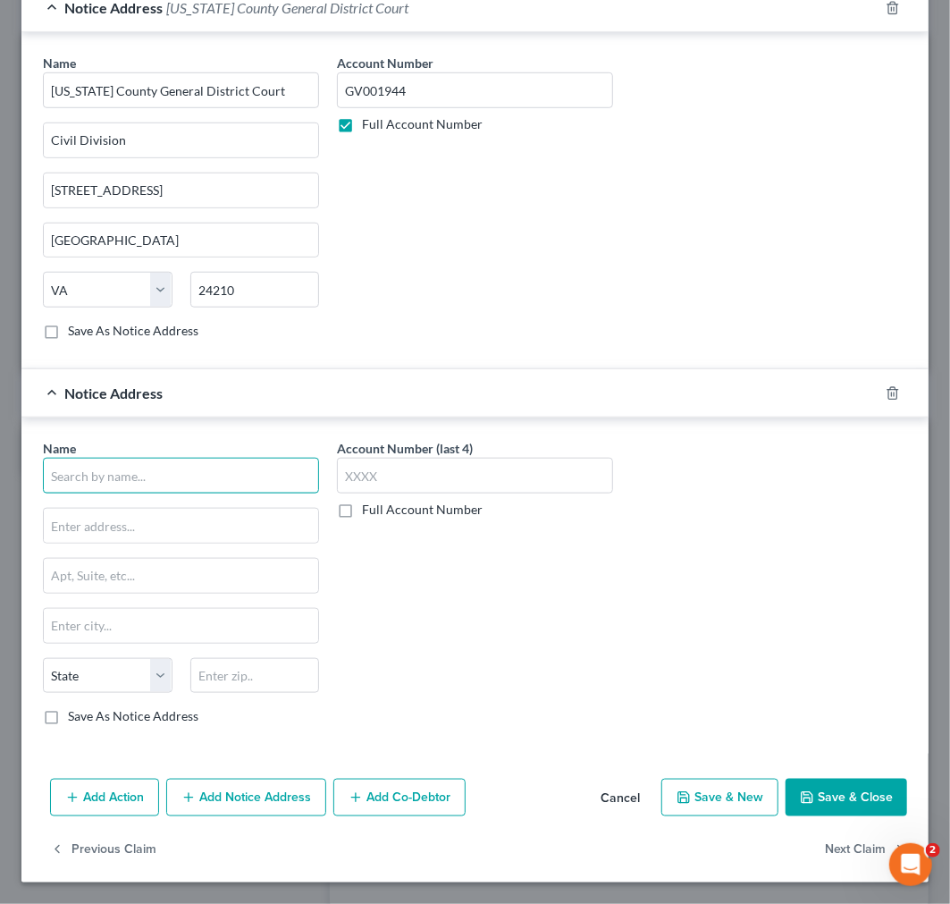
click at [131, 476] on input "text" at bounding box center [181, 476] width 276 height 36
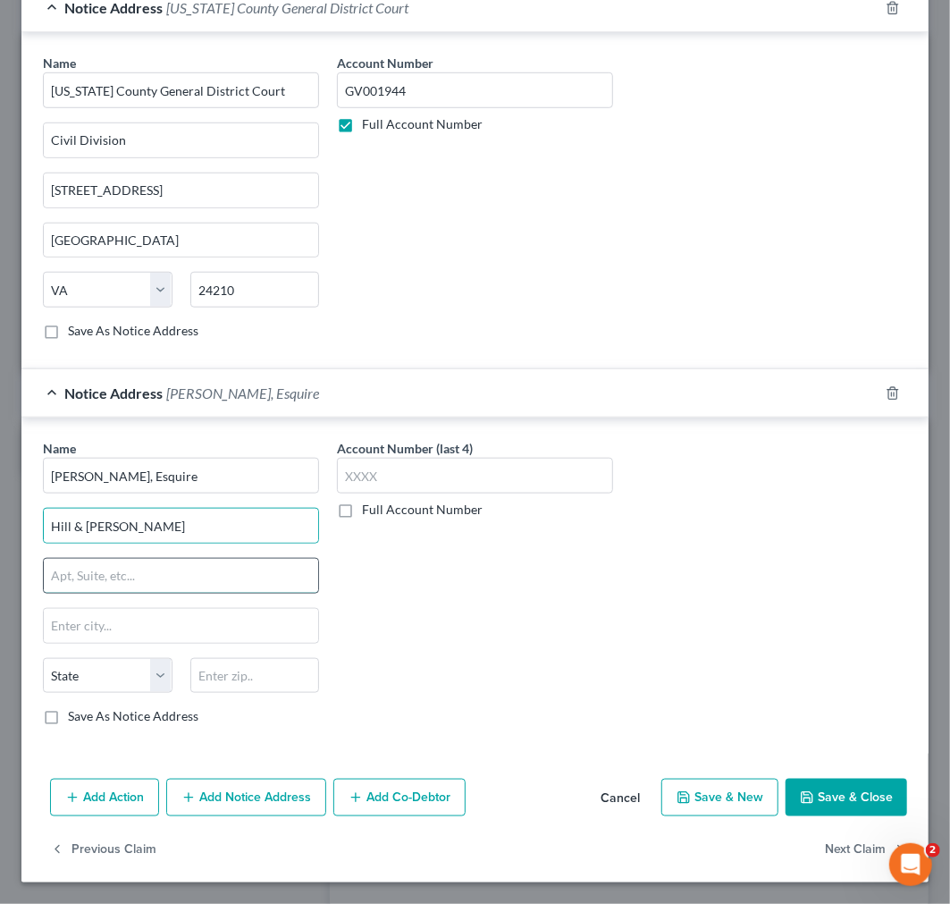
click at [97, 581] on input "text" at bounding box center [181, 576] width 274 height 34
paste input "[STREET_ADDRESS]"
click at [282, 572] on input "[STREET_ADDRESS]" at bounding box center [181, 576] width 274 height 34
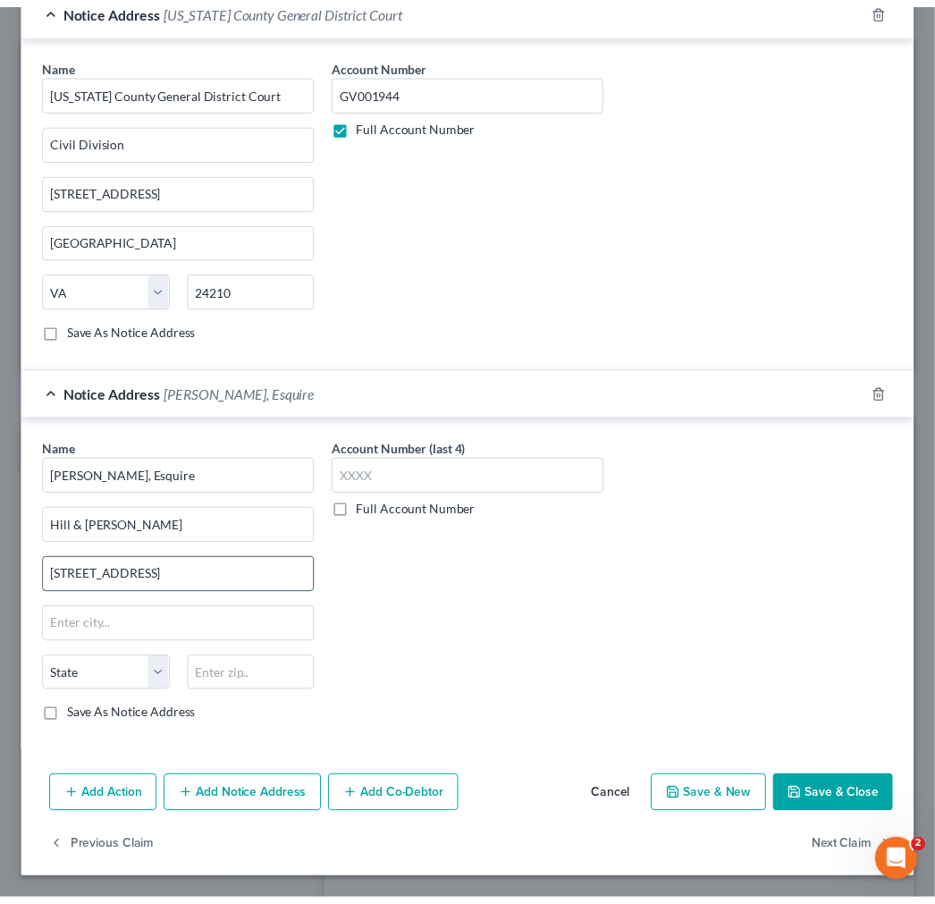
scroll to position [0, 0]
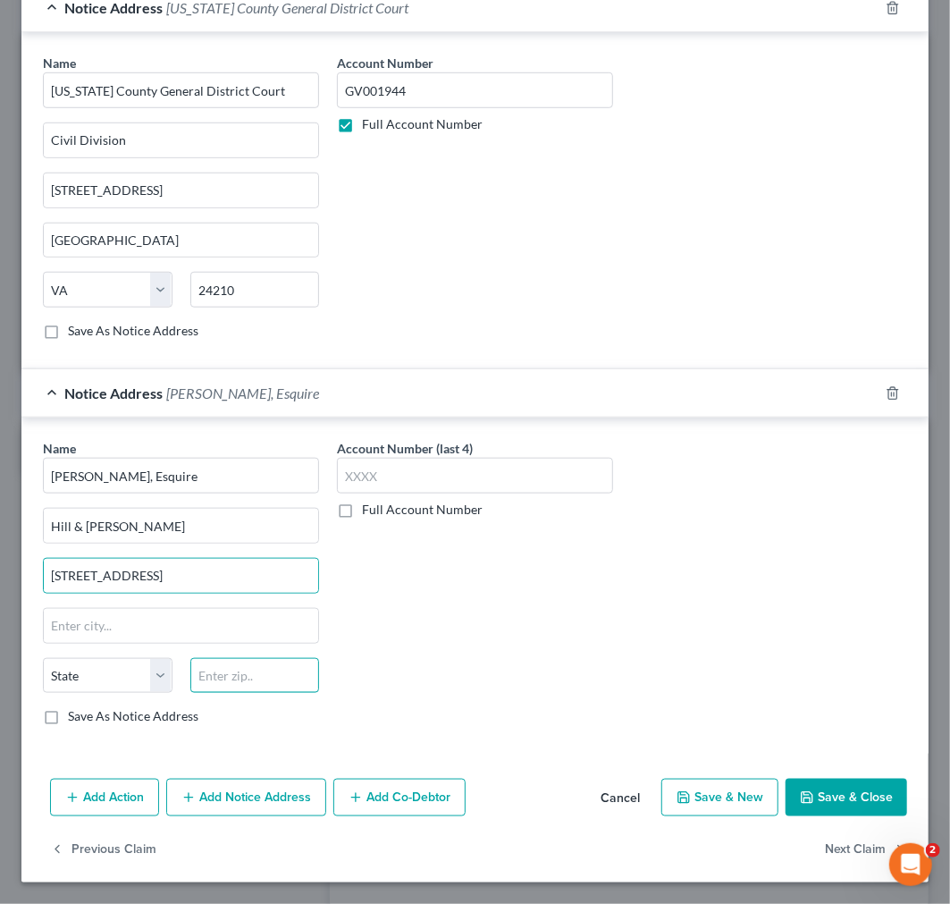
click at [265, 672] on input "text" at bounding box center [255, 676] width 130 height 36
paste input "23834"
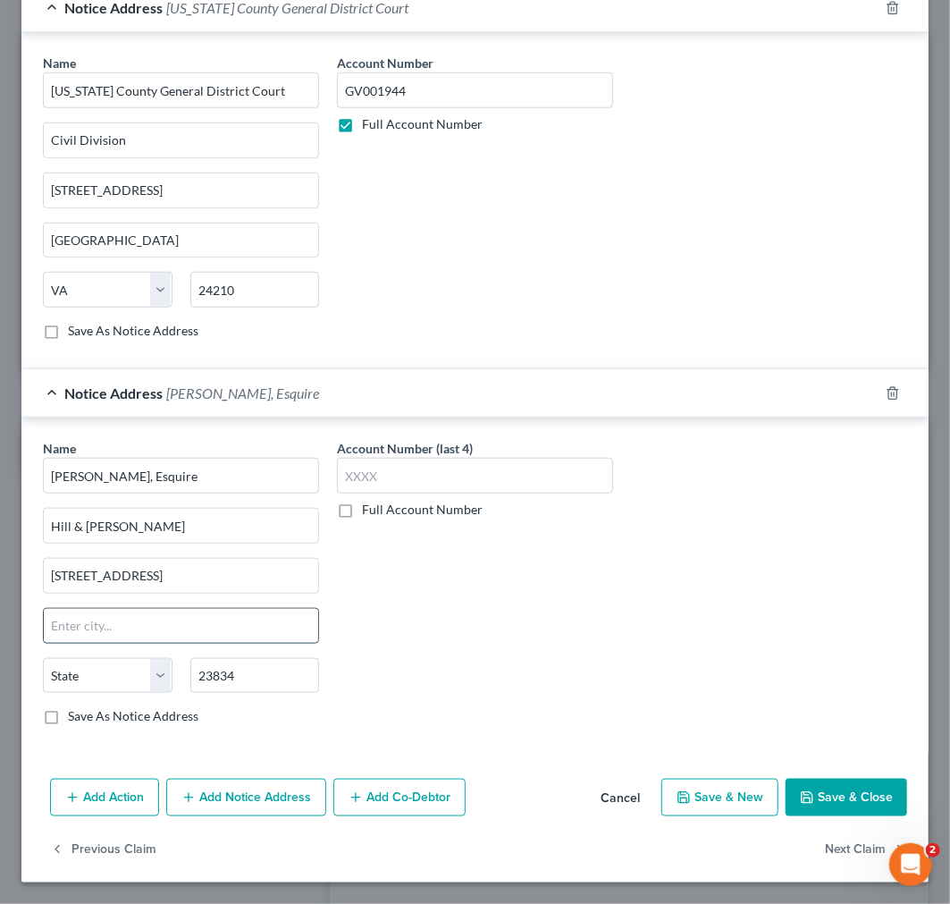
click at [233, 626] on input "text" at bounding box center [181, 626] width 274 height 34
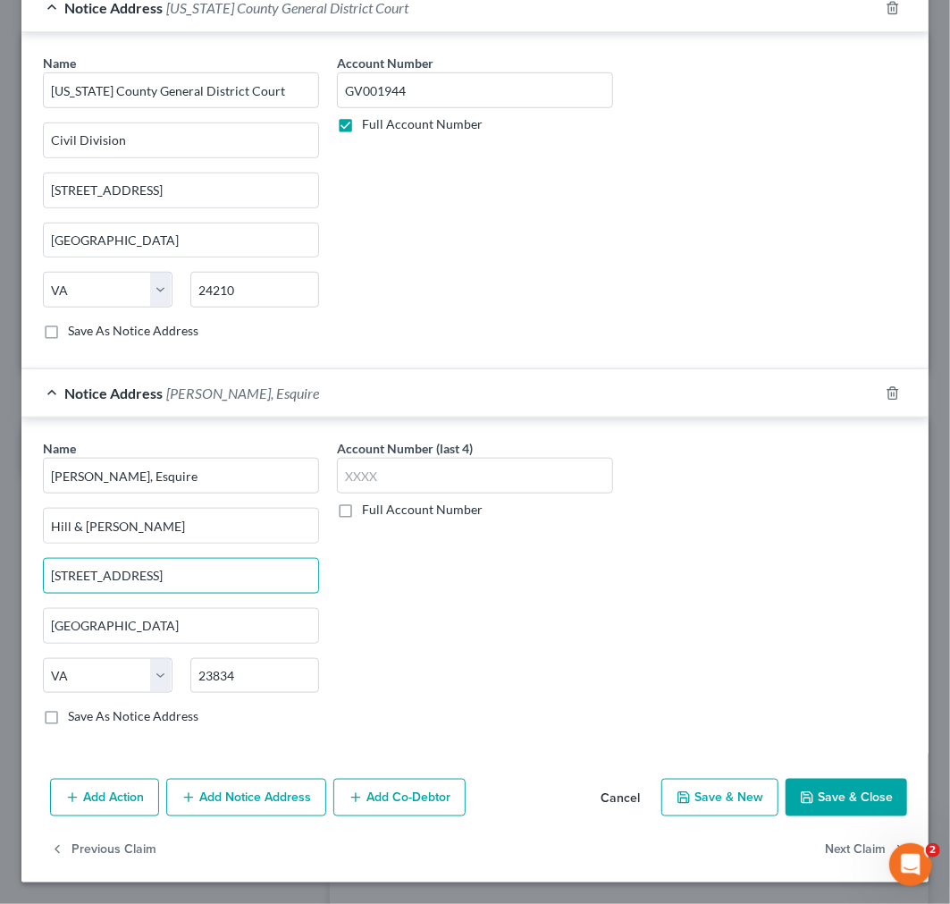
drag, startPoint x: 183, startPoint y: 572, endPoint x: 377, endPoint y: 584, distance: 194.3
click at [375, 584] on div "Name * [PERSON_NAME], [GEOGRAPHIC_DATA][PERSON_NAME] [STREET_ADDRESS] Colonial …" at bounding box center [475, 589] width 882 height 300
click at [828, 799] on button "Save & Close" at bounding box center [847, 798] width 122 height 38
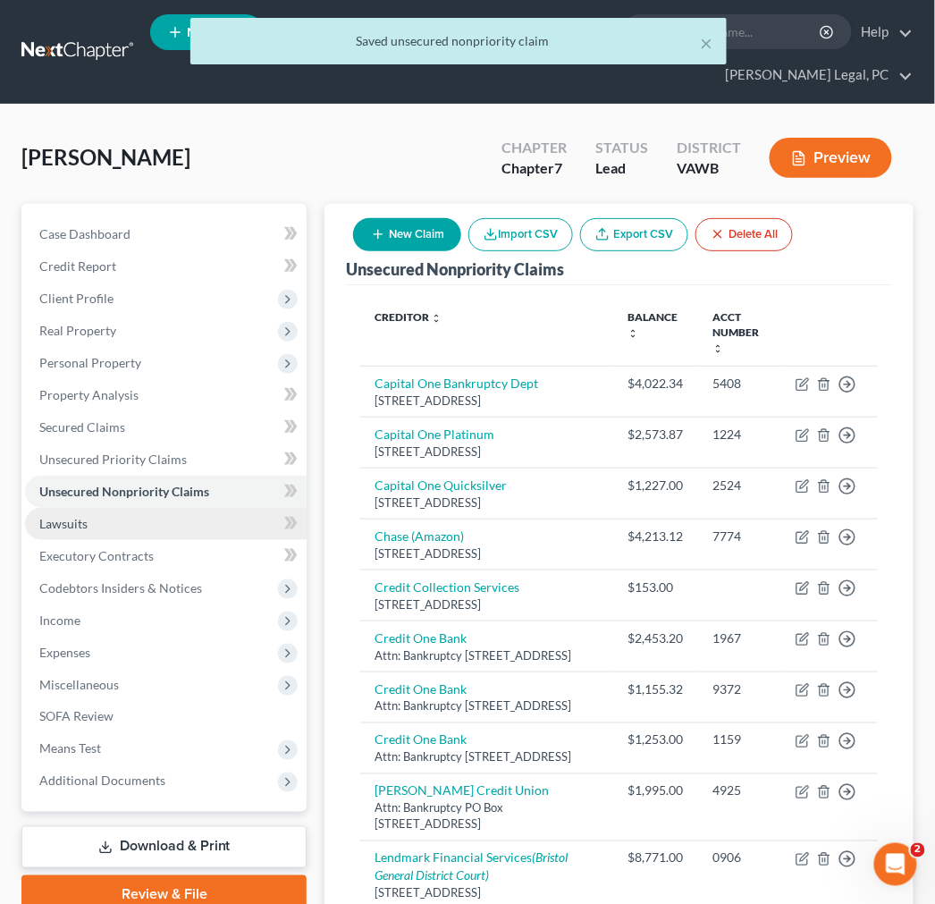
click at [58, 528] on span "Lawsuits" at bounding box center [63, 523] width 48 height 15
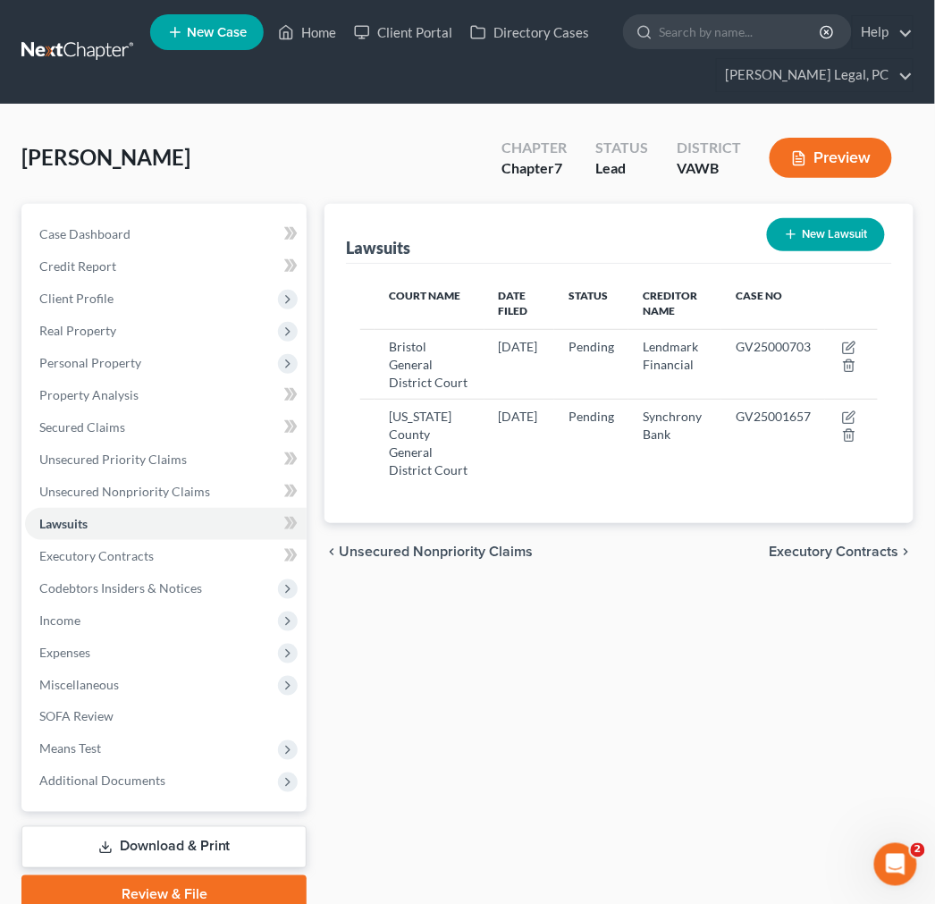
click at [822, 238] on button "New Lawsuit" at bounding box center [826, 234] width 118 height 33
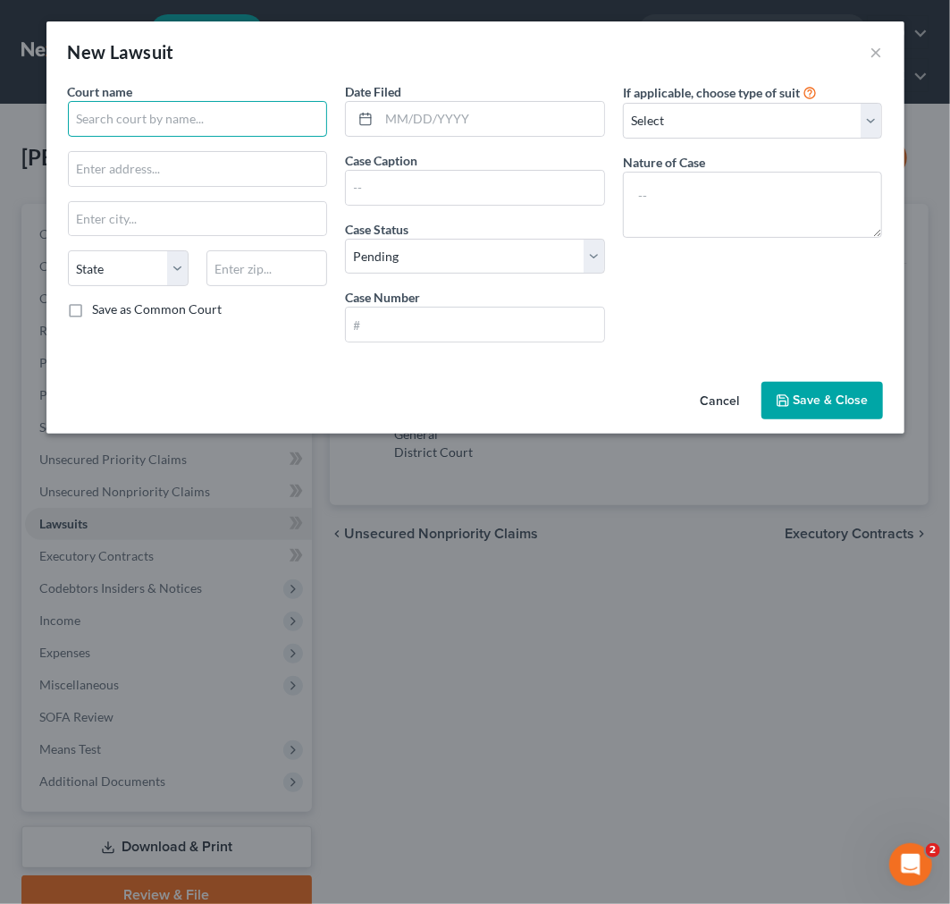
click at [161, 118] on input "text" at bounding box center [198, 119] width 260 height 36
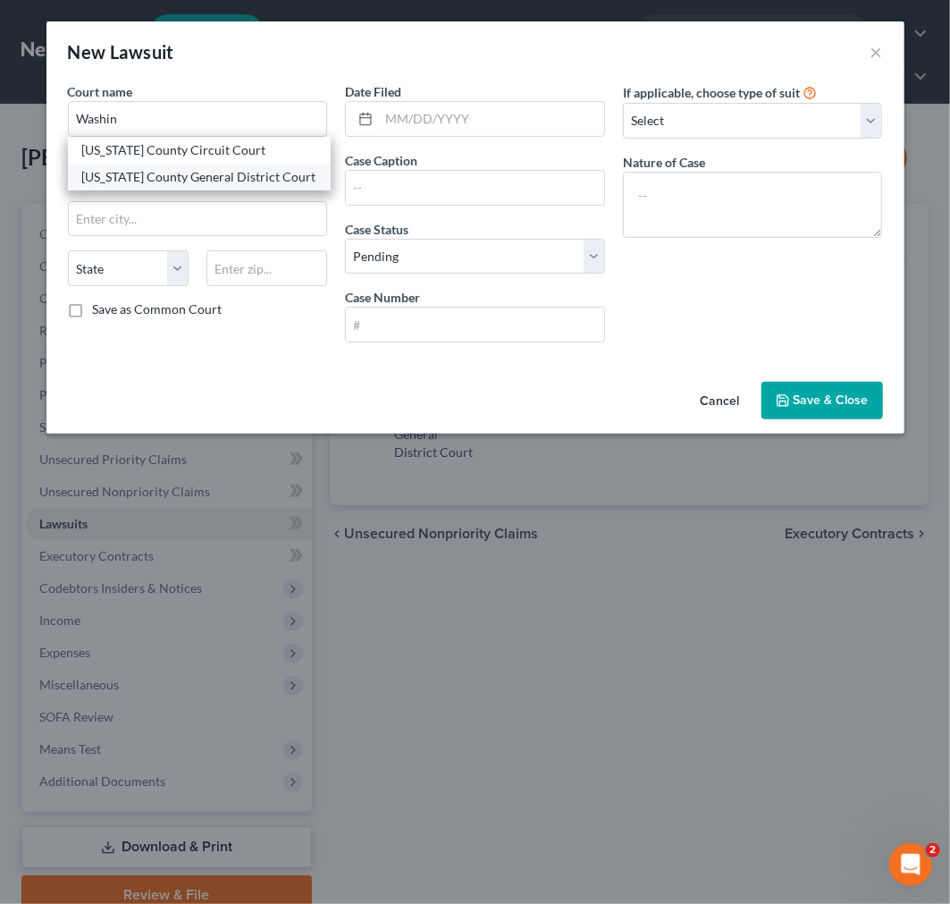
click at [167, 180] on div "[US_STATE] County General District Court" at bounding box center [199, 177] width 234 height 18
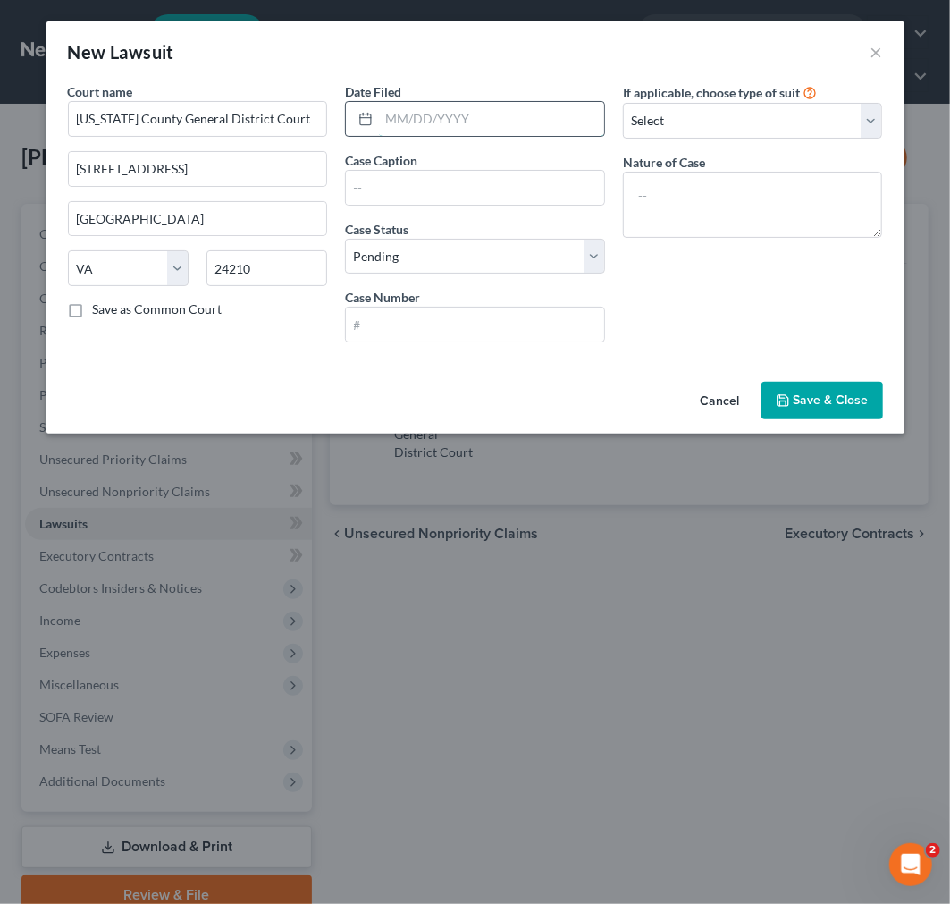
click at [386, 121] on input "text" at bounding box center [491, 119] width 225 height 34
click at [384, 167] on label "Case Caption" at bounding box center [381, 160] width 72 height 19
click at [382, 182] on input "text" at bounding box center [475, 188] width 258 height 34
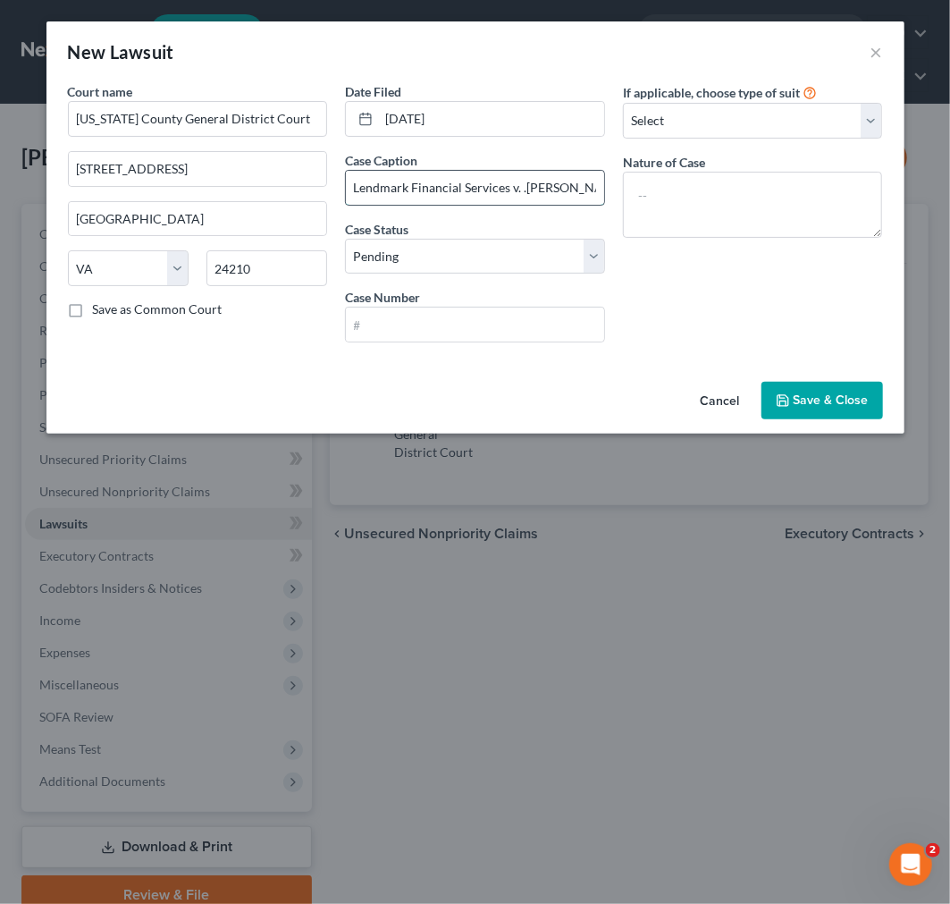
click at [523, 192] on input "Lendmark Financial Services v. .[PERSON_NAME]" at bounding box center [475, 188] width 258 height 34
click at [480, 316] on input "text" at bounding box center [475, 324] width 258 height 34
click at [800, 114] on select "Select Repossession Garnishment Foreclosure Attached, Seized, Or Levied Other" at bounding box center [753, 121] width 260 height 36
click at [623, 103] on select "Select Repossession Garnishment Foreclosure Attached, Seized, Or Levied Other" at bounding box center [753, 121] width 260 height 36
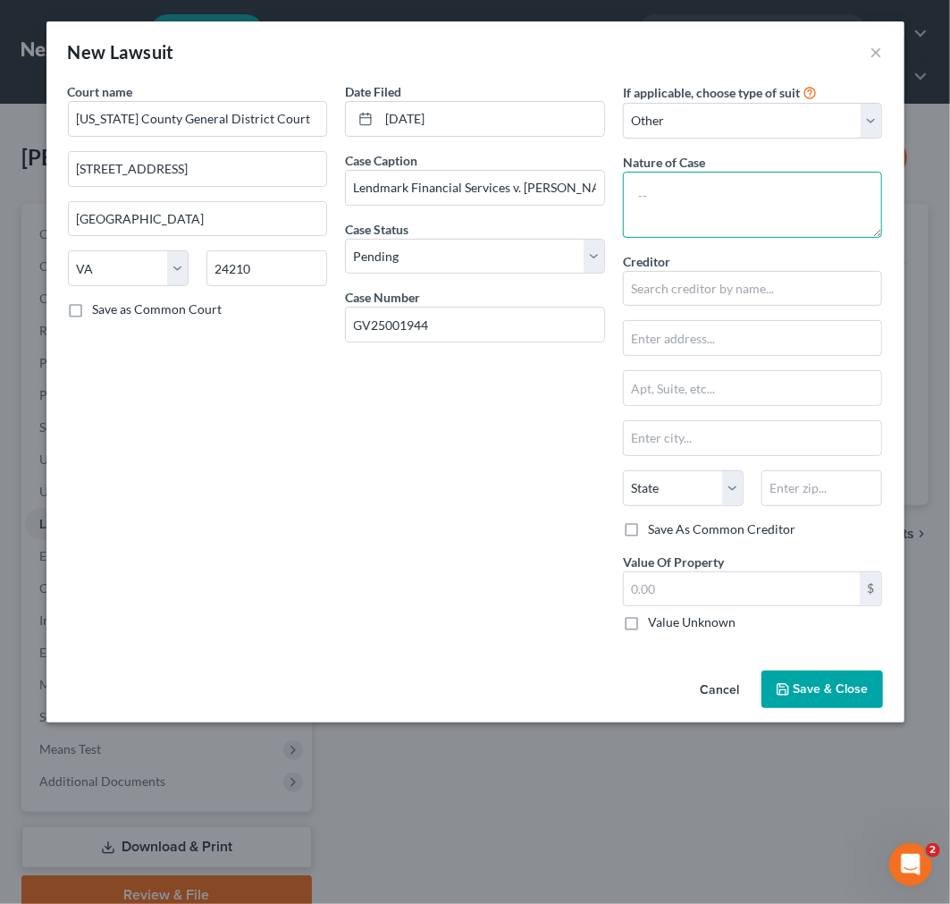
click at [709, 190] on textarea at bounding box center [753, 205] width 260 height 66
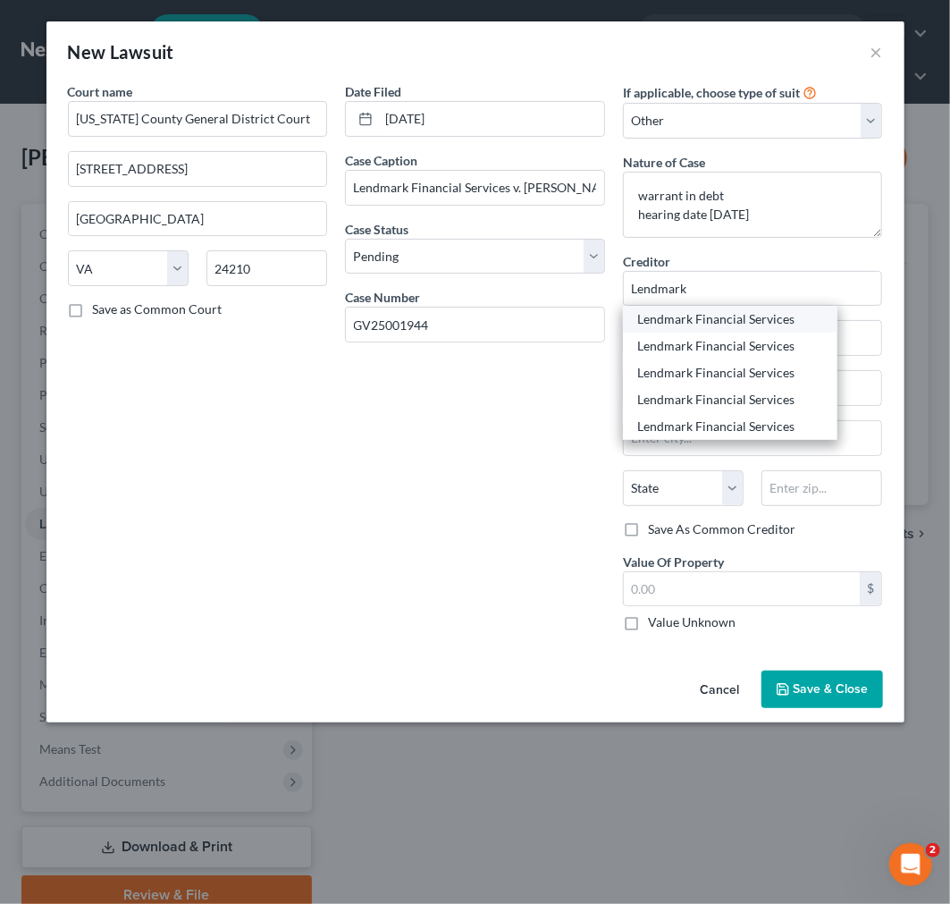
click at [733, 325] on div "Lendmark Financial Services" at bounding box center [730, 319] width 186 height 18
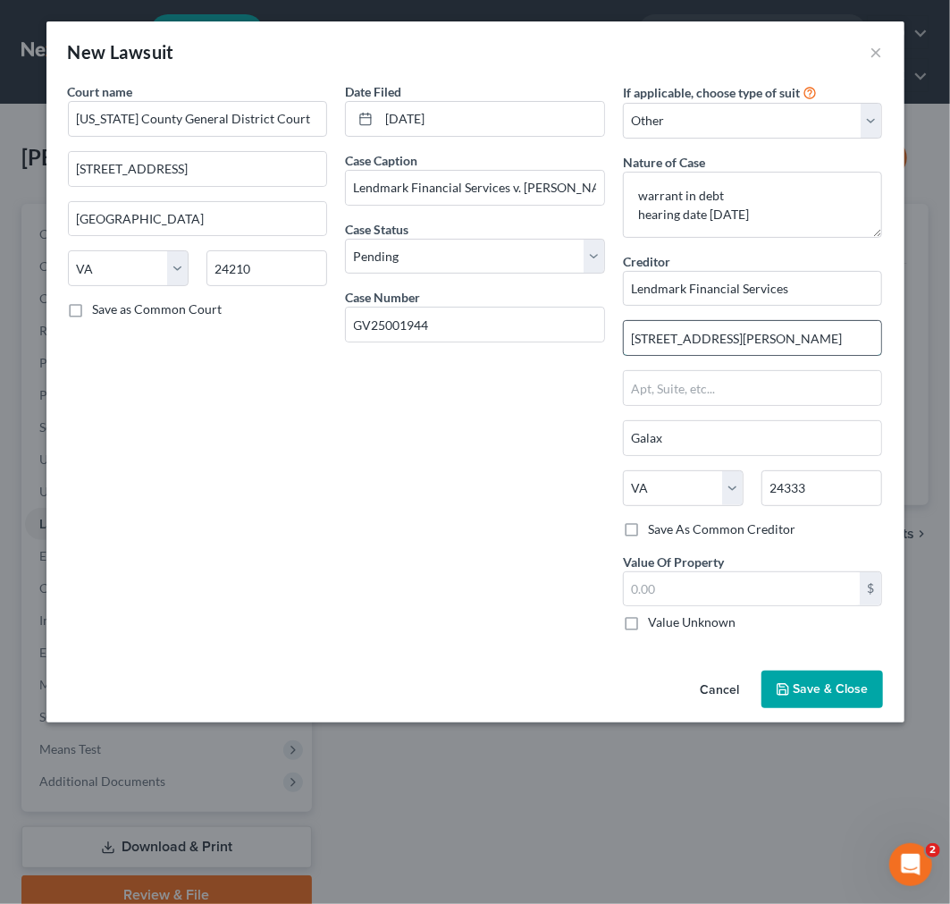
click at [725, 334] on input "[STREET_ADDRESS][PERSON_NAME]" at bounding box center [753, 338] width 258 height 34
paste input "[STREET_ADDRESS]"
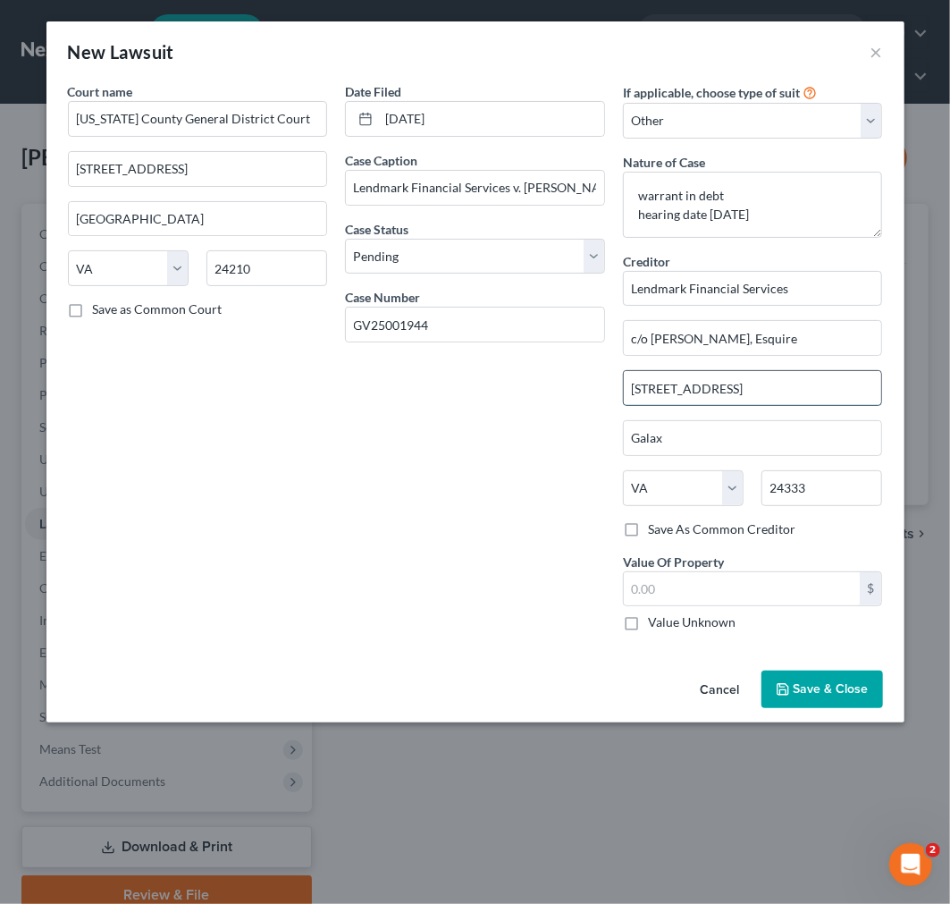
click at [838, 389] on input "[STREET_ADDRESS]" at bounding box center [753, 388] width 258 height 34
click at [829, 496] on input "24333" at bounding box center [822, 488] width 121 height 36
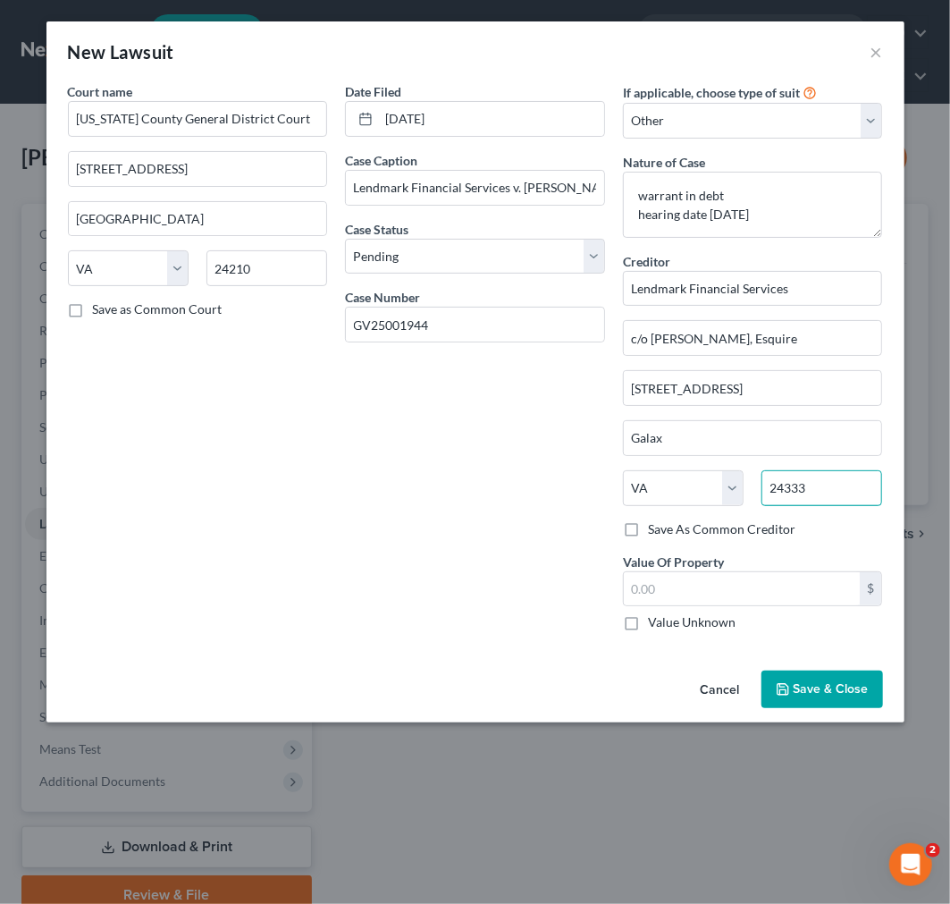
click at [829, 496] on input "24333" at bounding box center [822, 488] width 121 height 36
paste input "3834"
click at [797, 439] on input "[GEOGRAPHIC_DATA]" at bounding box center [753, 438] width 258 height 34
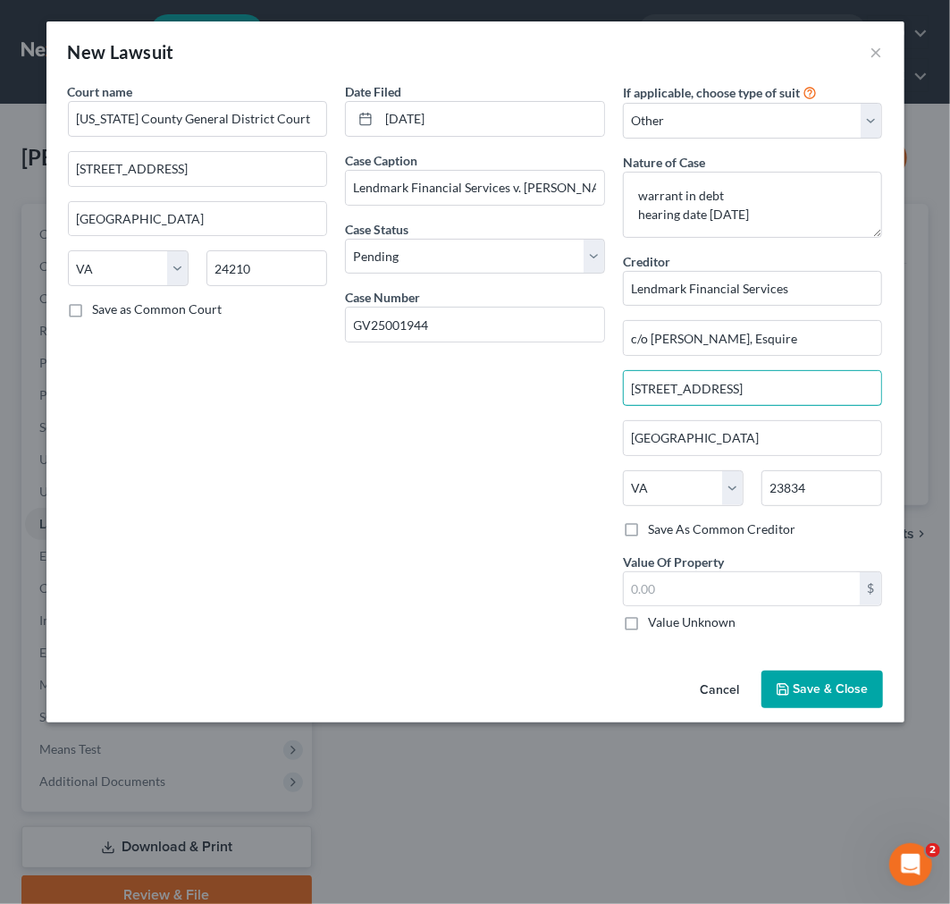
drag, startPoint x: 763, startPoint y: 385, endPoint x: 961, endPoint y: 386, distance: 197.6
click at [950, 386] on html "Home New Case Client Portal Directory Cases [PERSON_NAME] Legal, PC [EMAIL_ADDR…" at bounding box center [475, 491] width 950 height 982
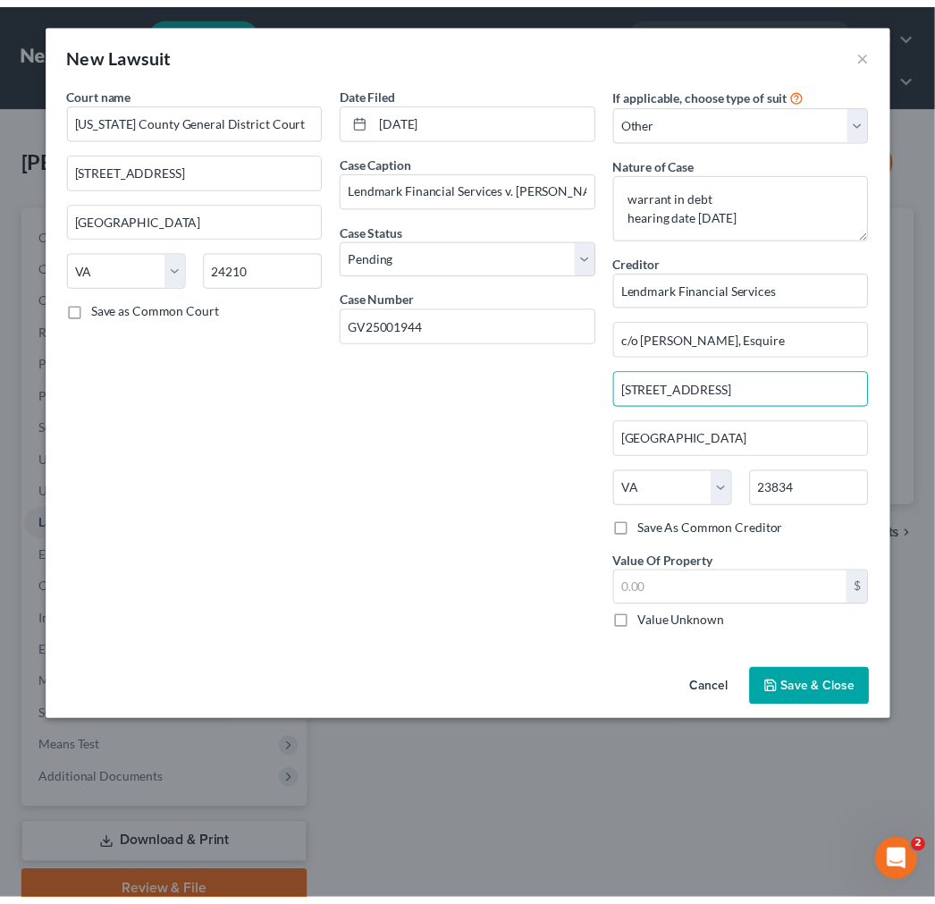
scroll to position [0, 0]
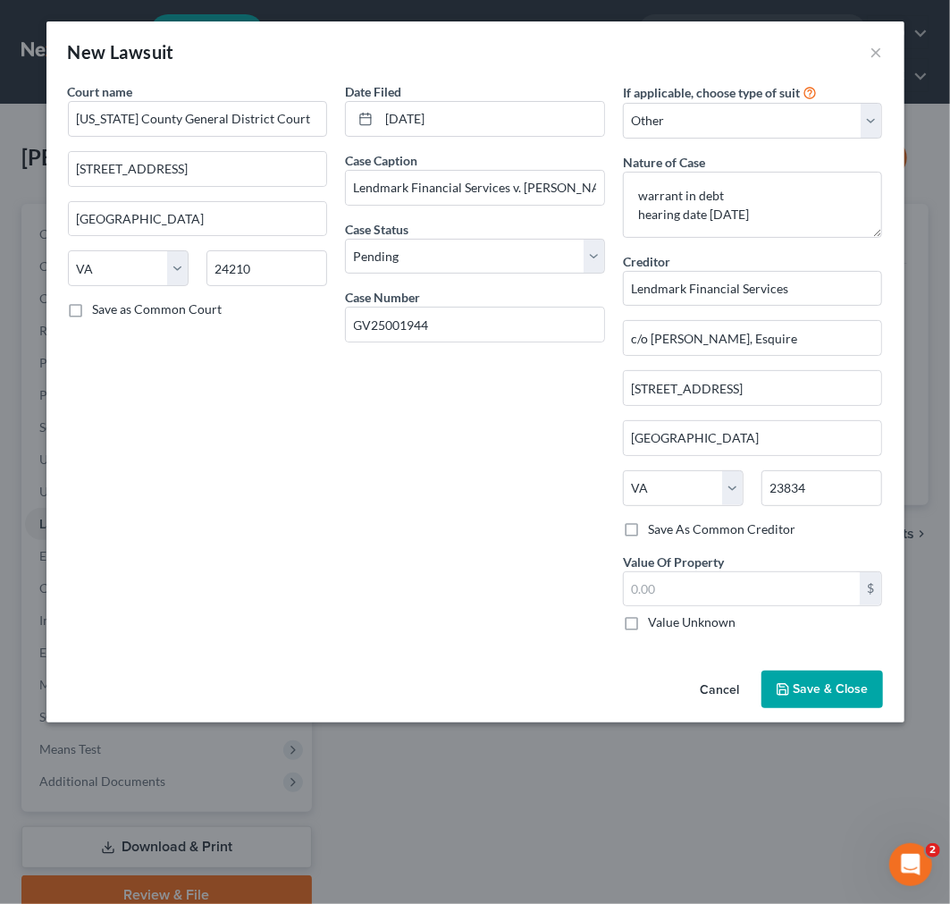
click at [799, 683] on span "Save & Close" at bounding box center [831, 688] width 75 height 15
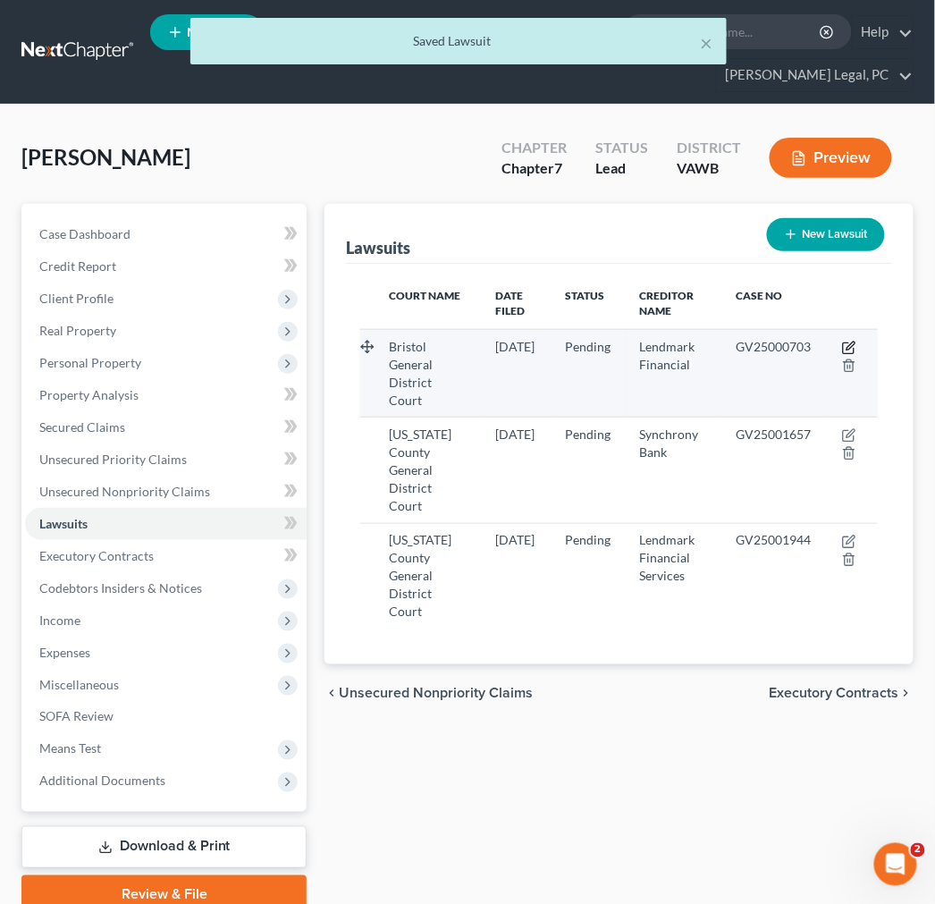
click at [846, 343] on icon "button" at bounding box center [849, 348] width 14 height 14
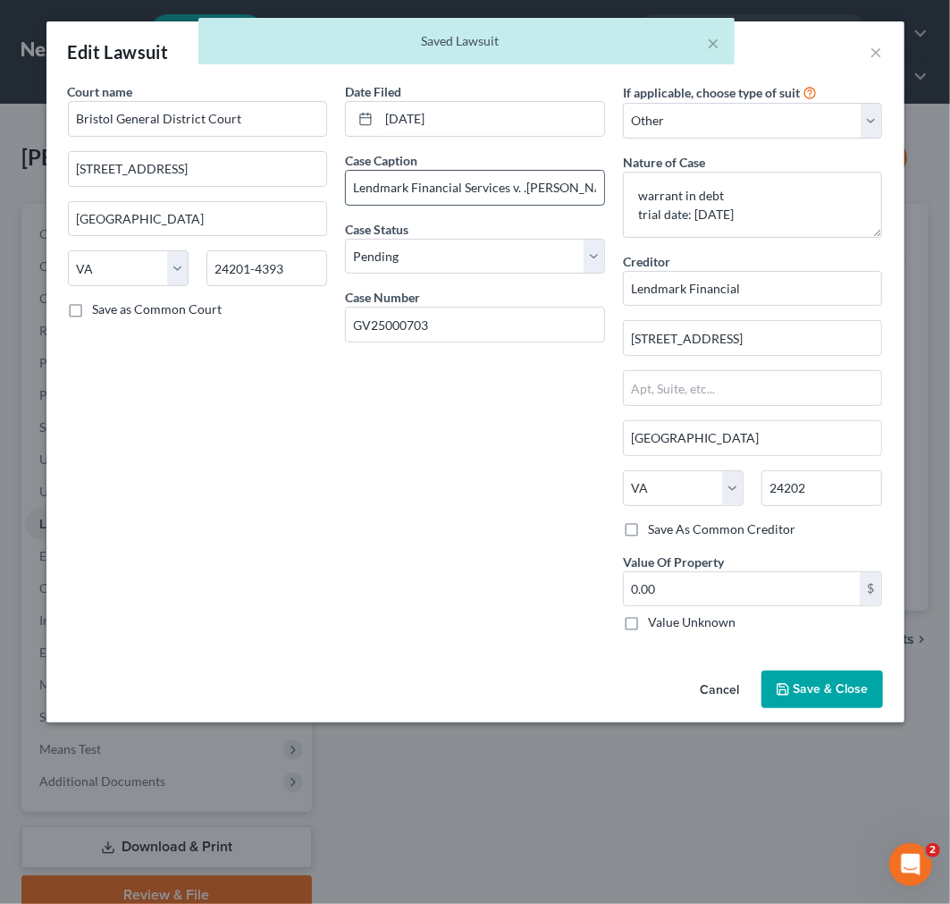
click at [515, 189] on input "Lendmark Financial Services v. .[PERSON_NAME]" at bounding box center [475, 188] width 258 height 34
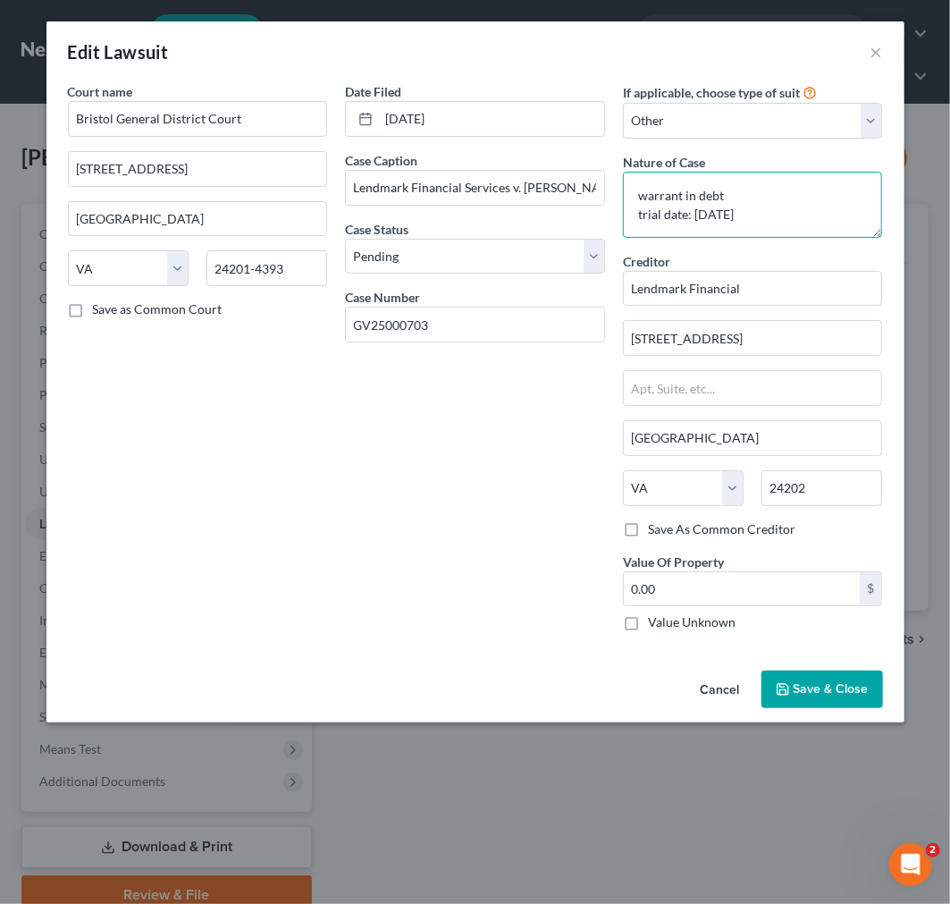
click at [691, 213] on textarea "warrant in debt trial date: [DATE]" at bounding box center [753, 205] width 260 height 66
click at [801, 694] on span "Save & Close" at bounding box center [831, 688] width 75 height 15
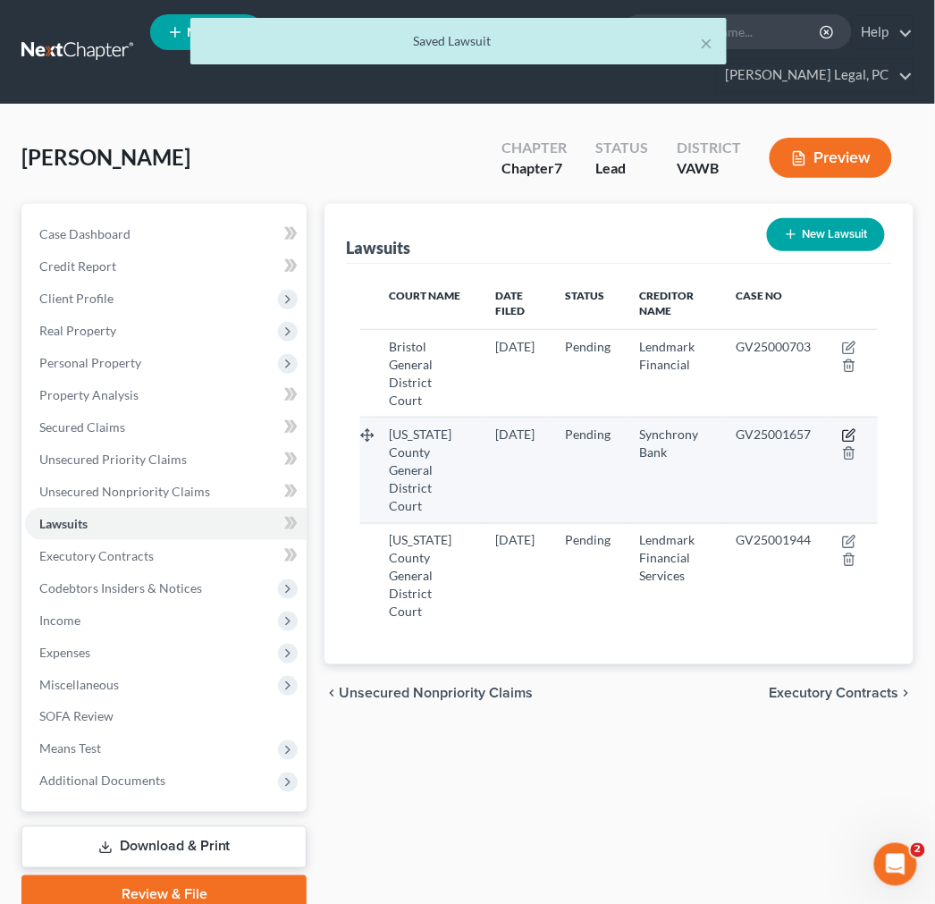
click at [849, 438] on icon "button" at bounding box center [849, 435] width 14 height 14
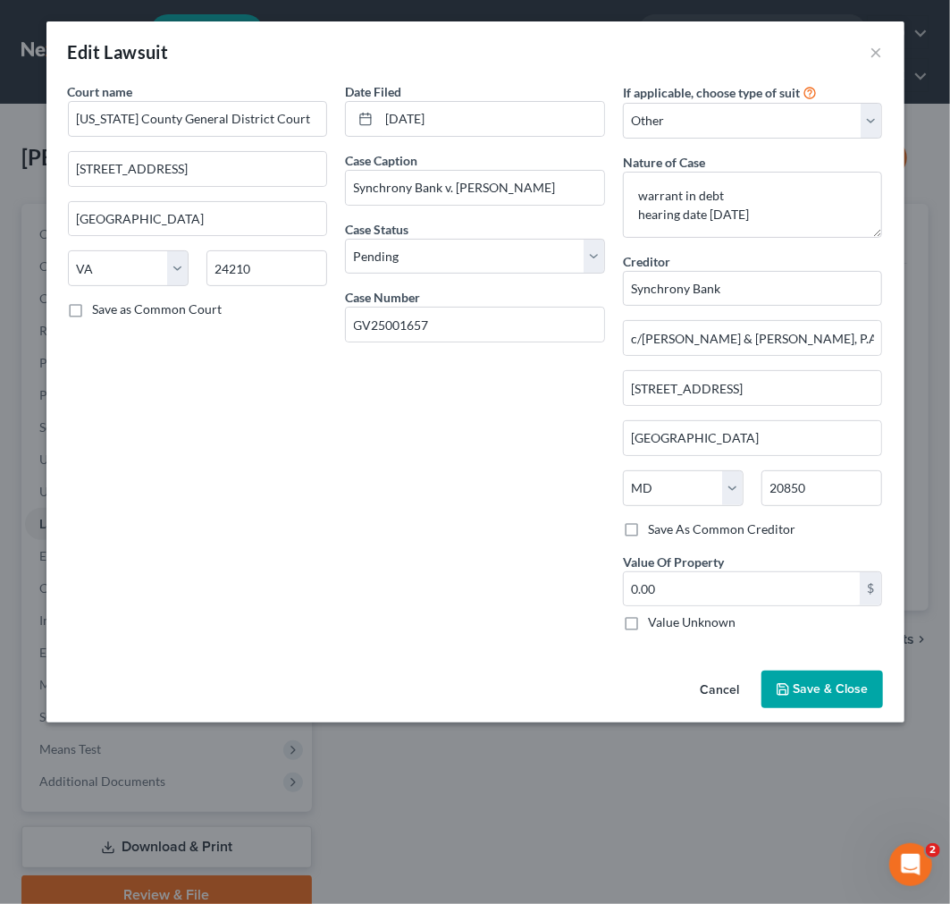
click at [799, 685] on span "Save & Close" at bounding box center [831, 688] width 75 height 15
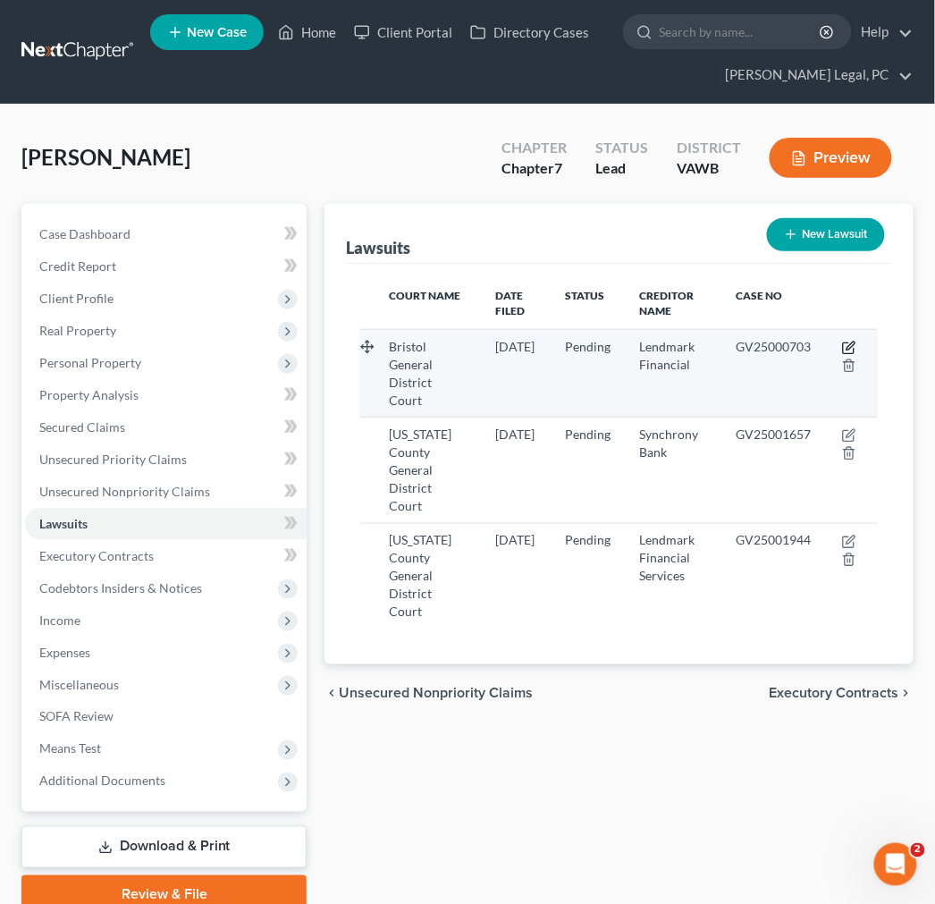
click at [854, 341] on icon "button" at bounding box center [849, 348] width 14 height 14
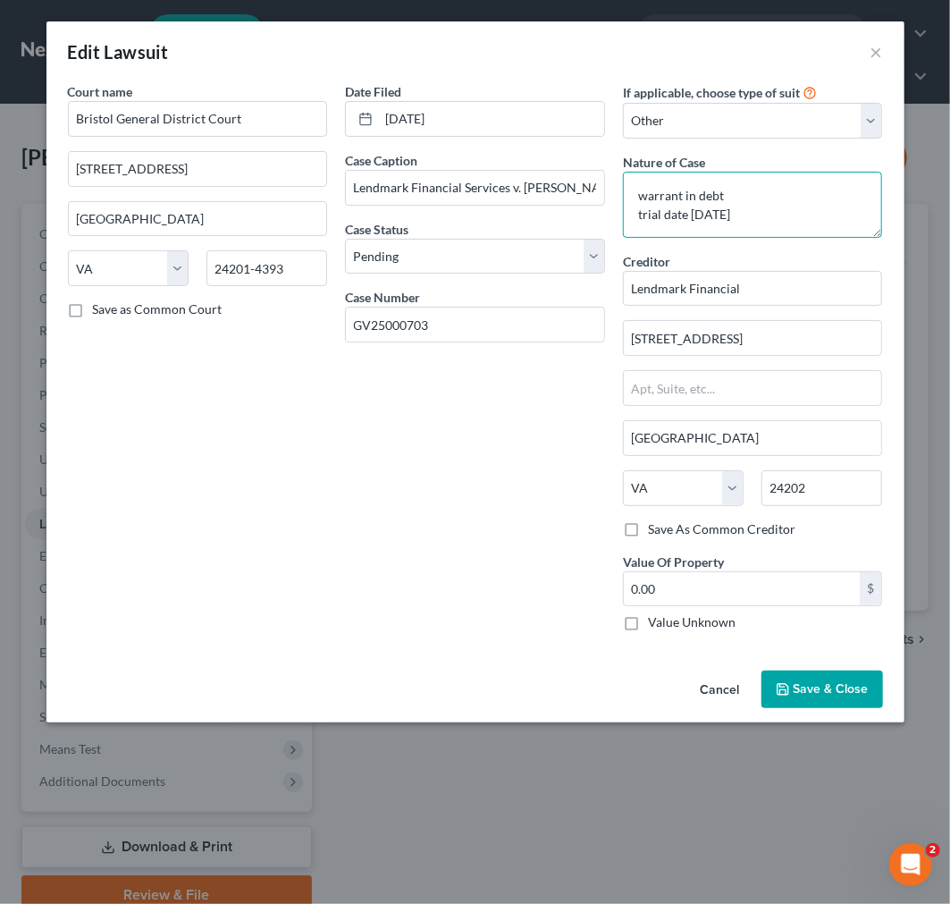
click at [647, 211] on textarea "warrant in debt trial date [DATE]" at bounding box center [753, 205] width 260 height 66
click at [832, 693] on span "Save & Close" at bounding box center [831, 688] width 75 height 15
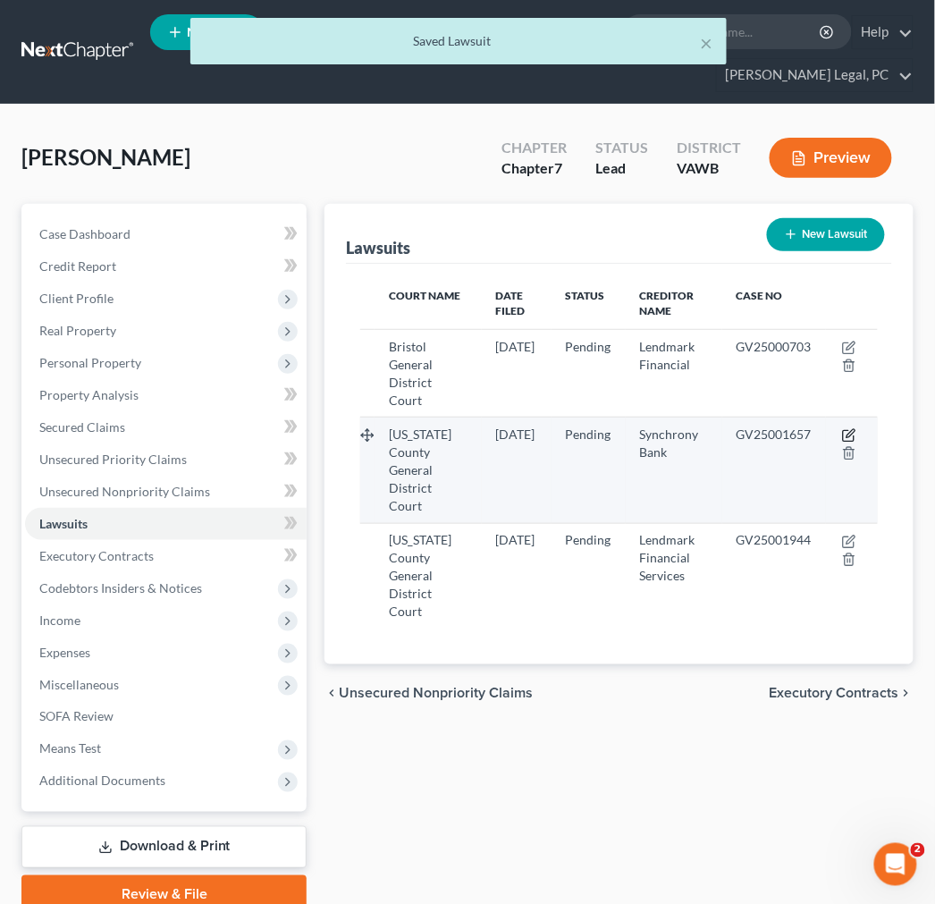
click at [850, 431] on icon "button" at bounding box center [848, 436] width 11 height 11
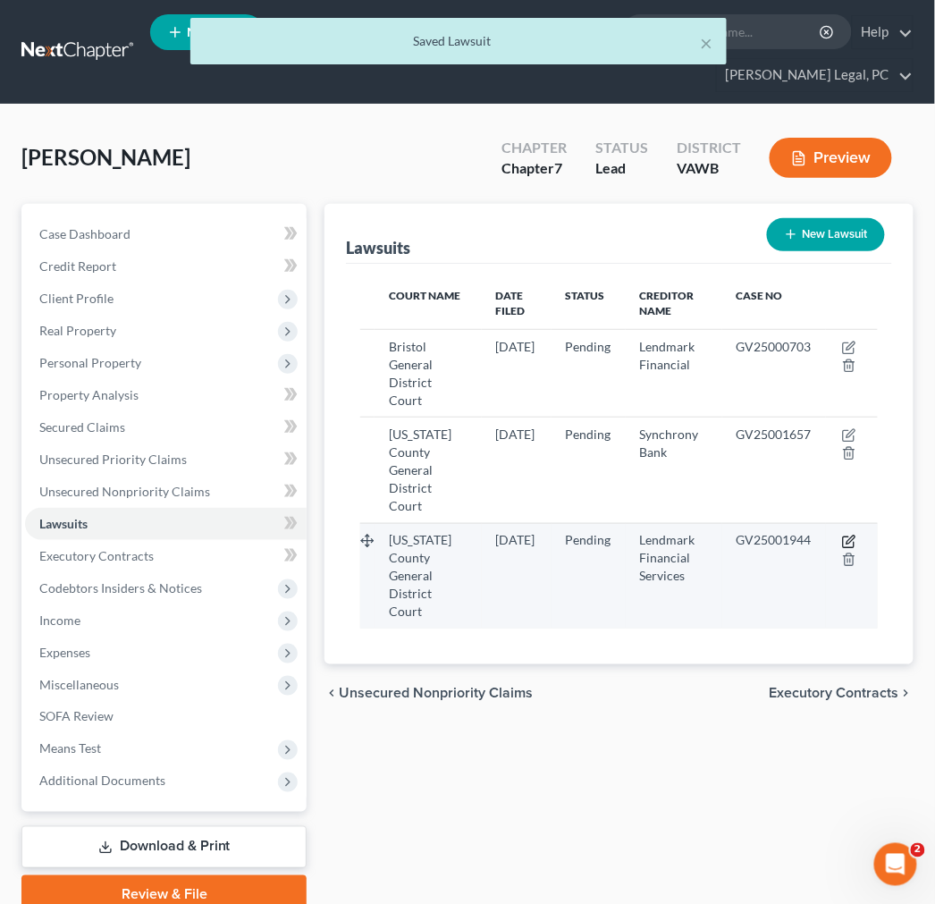
click at [849, 535] on icon "button" at bounding box center [849, 542] width 14 height 14
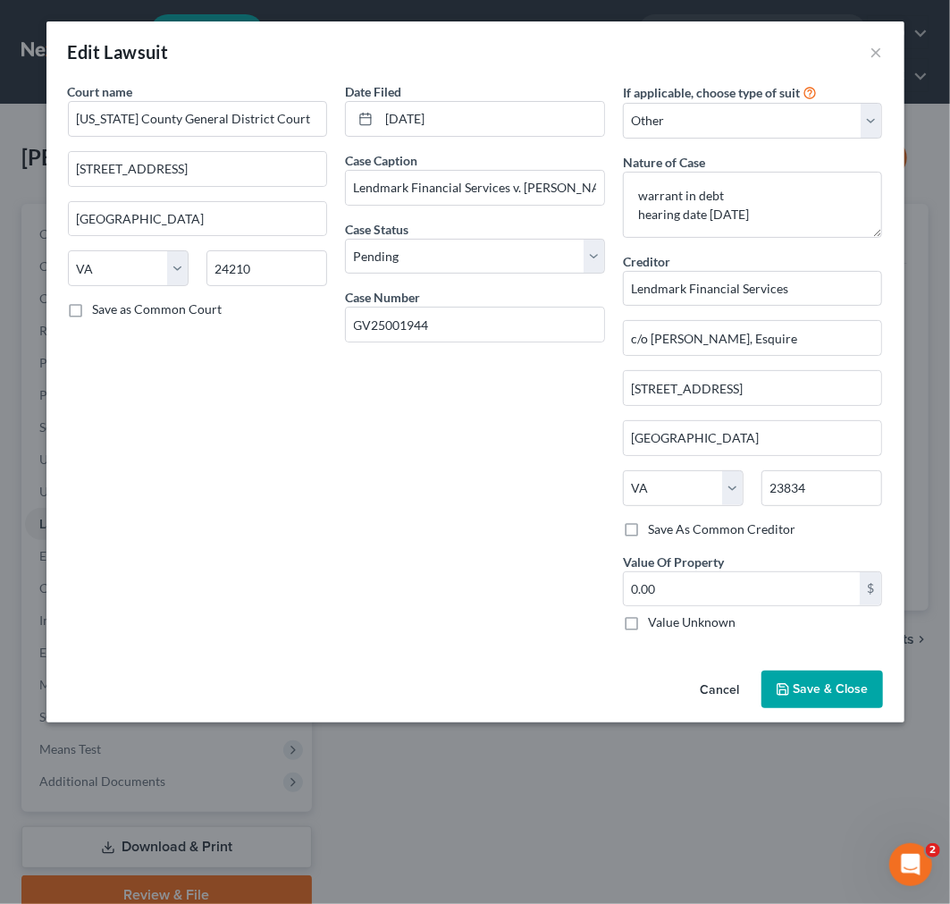
click at [803, 693] on span "Save & Close" at bounding box center [831, 688] width 75 height 15
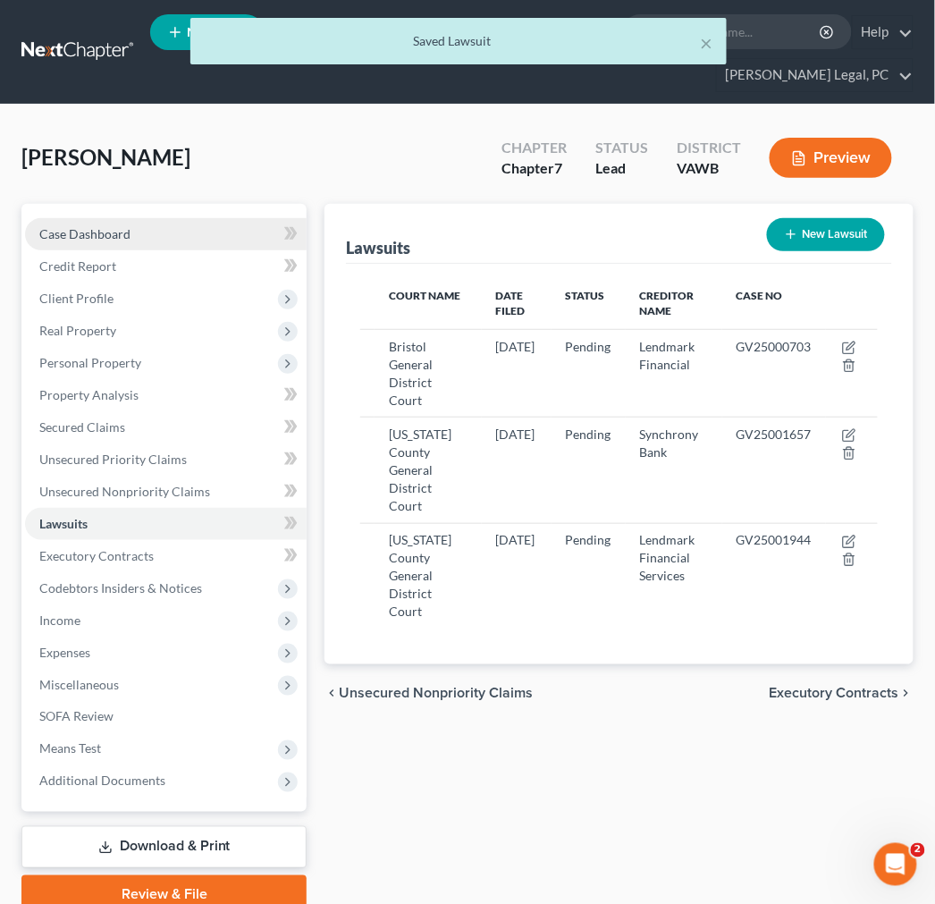
click at [89, 228] on span "Case Dashboard" at bounding box center [84, 233] width 91 height 15
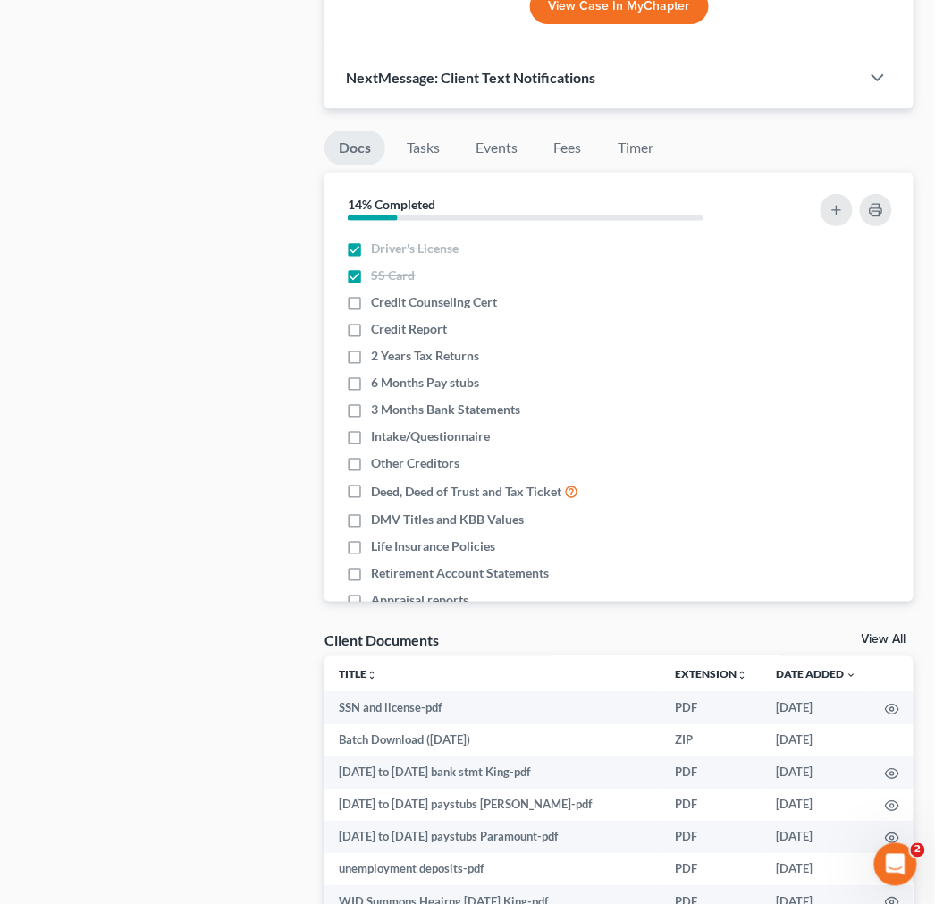
scroll to position [1664, 0]
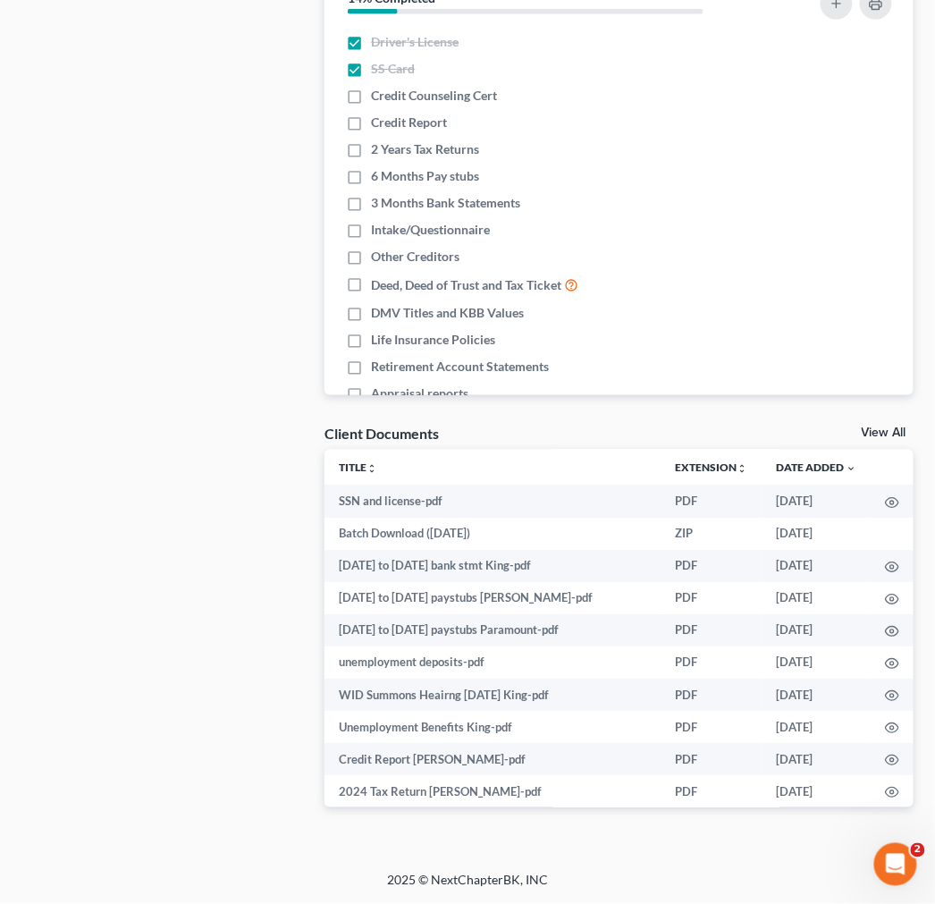
click at [882, 433] on link "View All" at bounding box center [884, 432] width 45 height 13
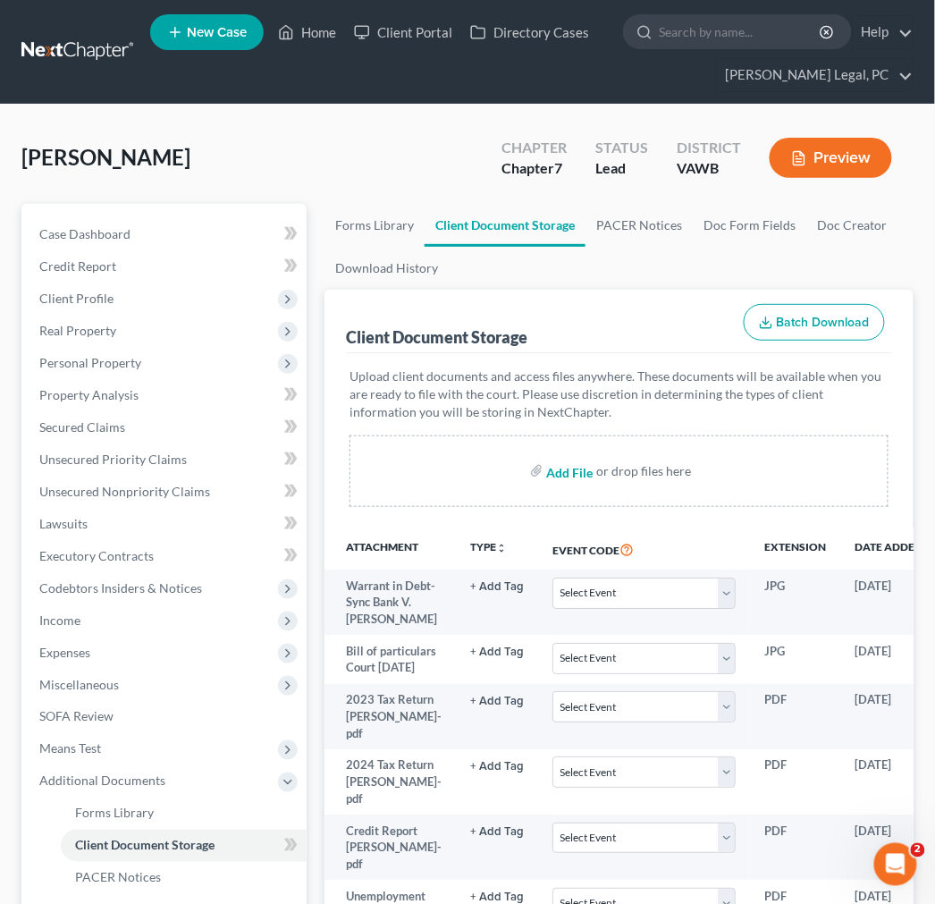
click at [574, 463] on input "file" at bounding box center [568, 471] width 43 height 32
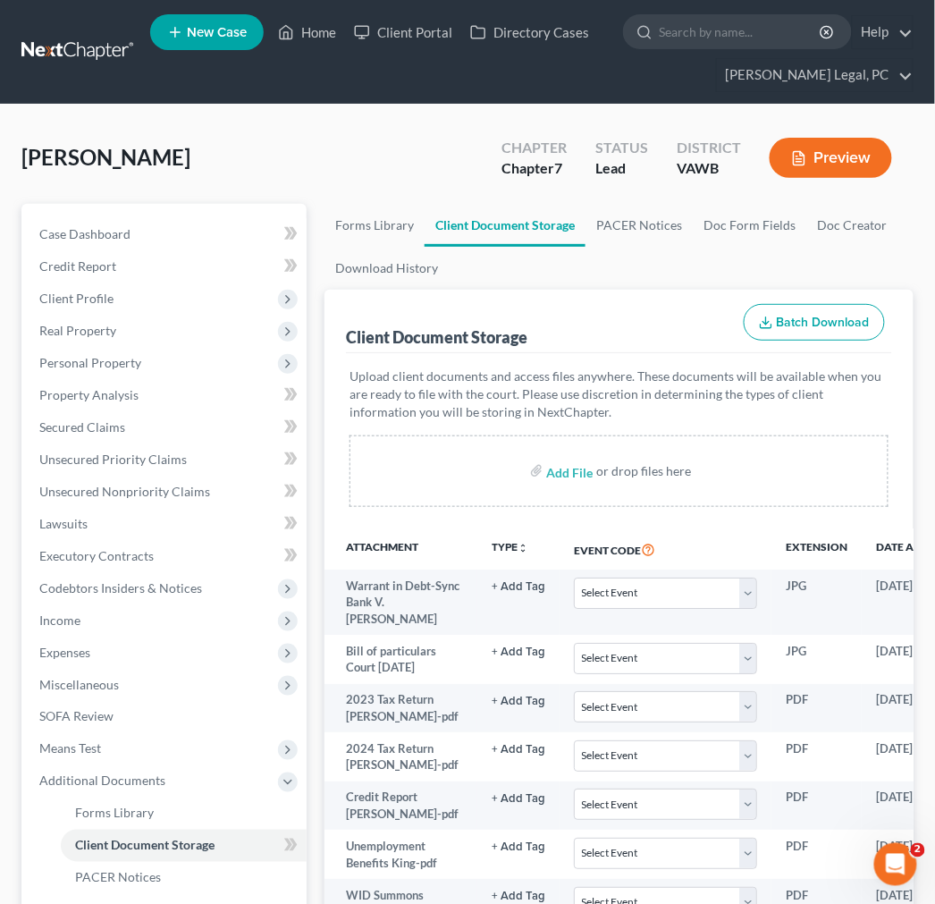
click at [581, 308] on div "Client Document Storage Batch Download" at bounding box center [619, 322] width 546 height 64
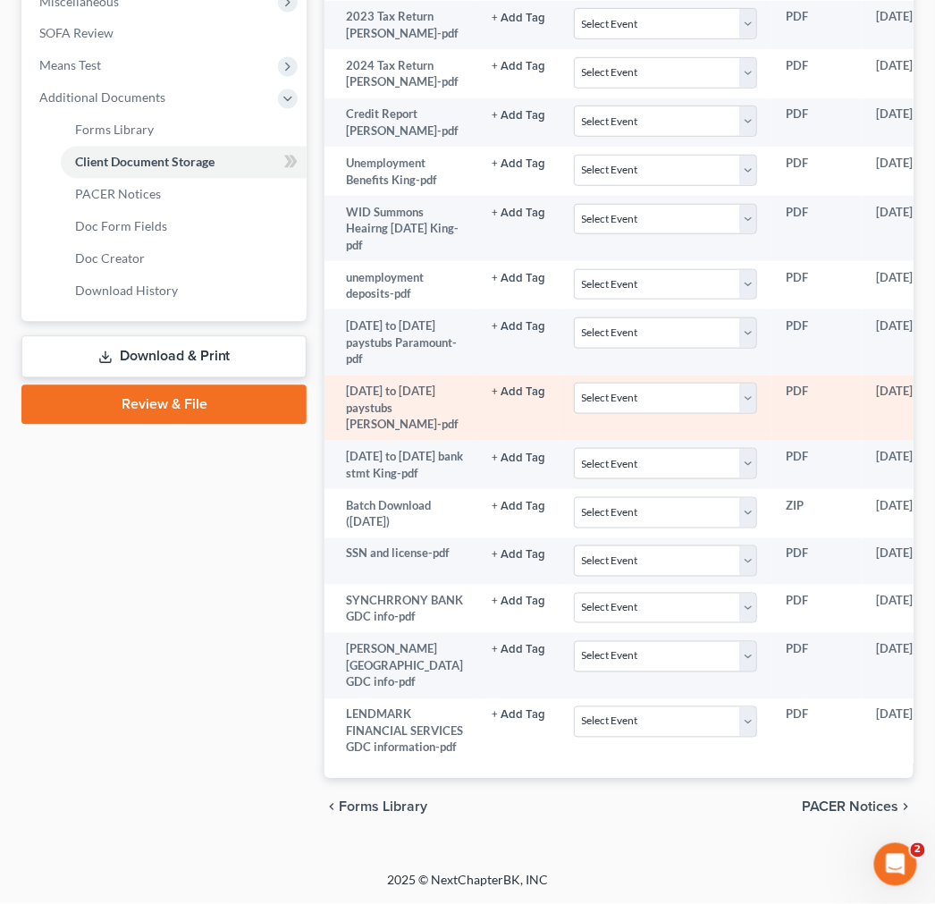
scroll to position [948, 0]
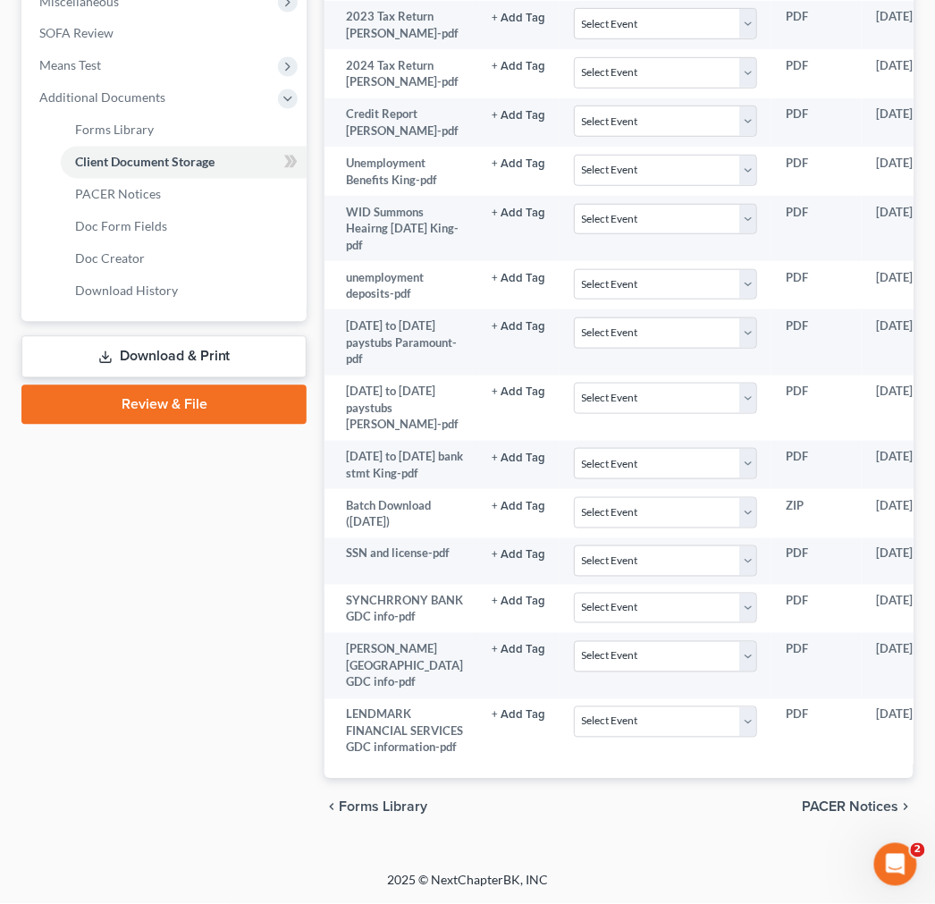
click at [879, 805] on span "PACER Notices" at bounding box center [851, 807] width 97 height 14
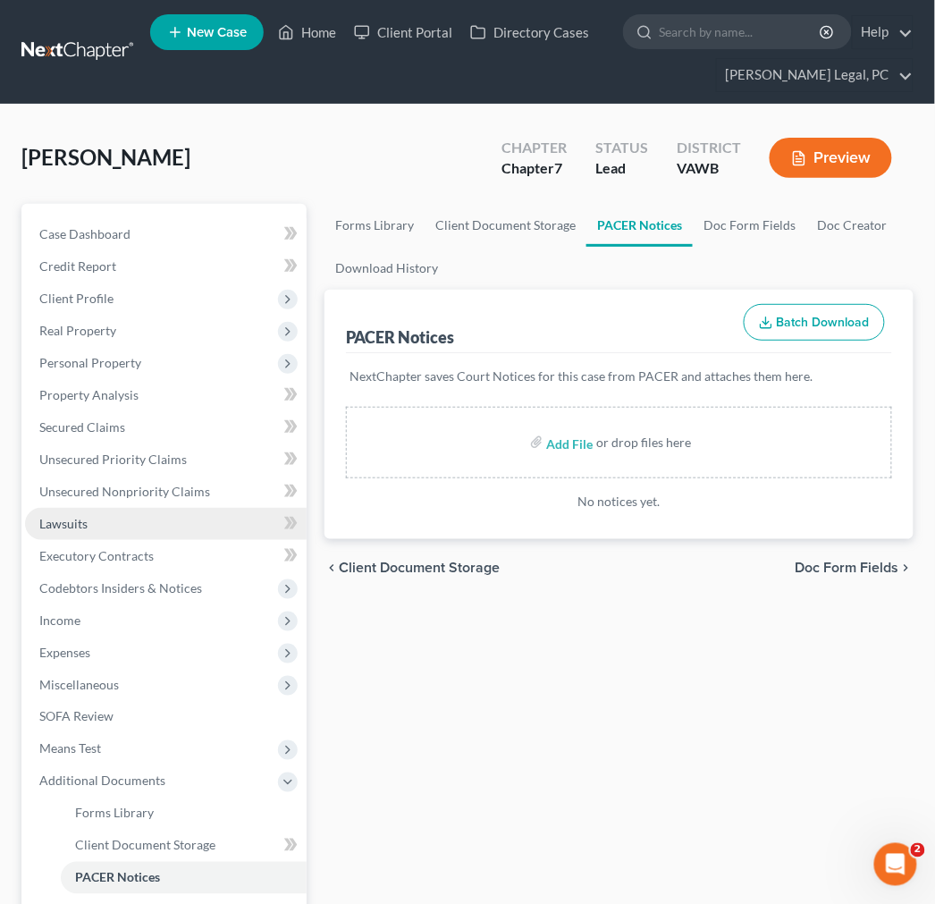
click at [81, 520] on span "Lawsuits" at bounding box center [63, 523] width 48 height 15
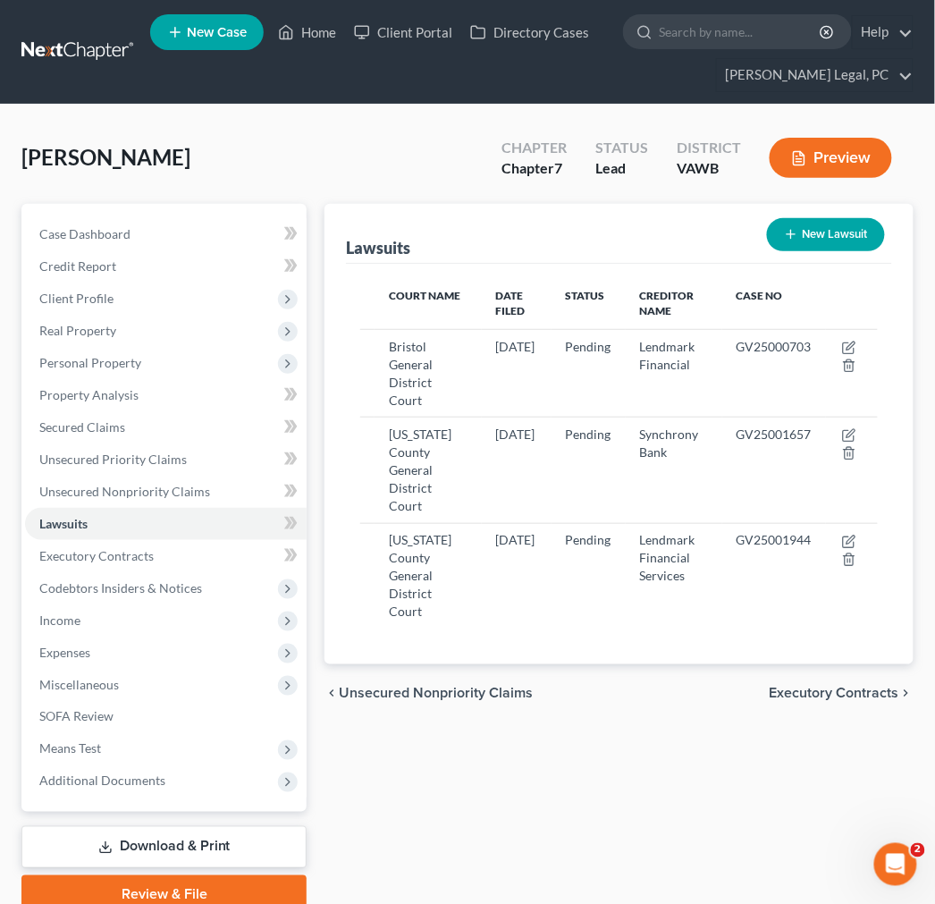
click at [871, 691] on span "Executory Contracts" at bounding box center [835, 693] width 130 height 14
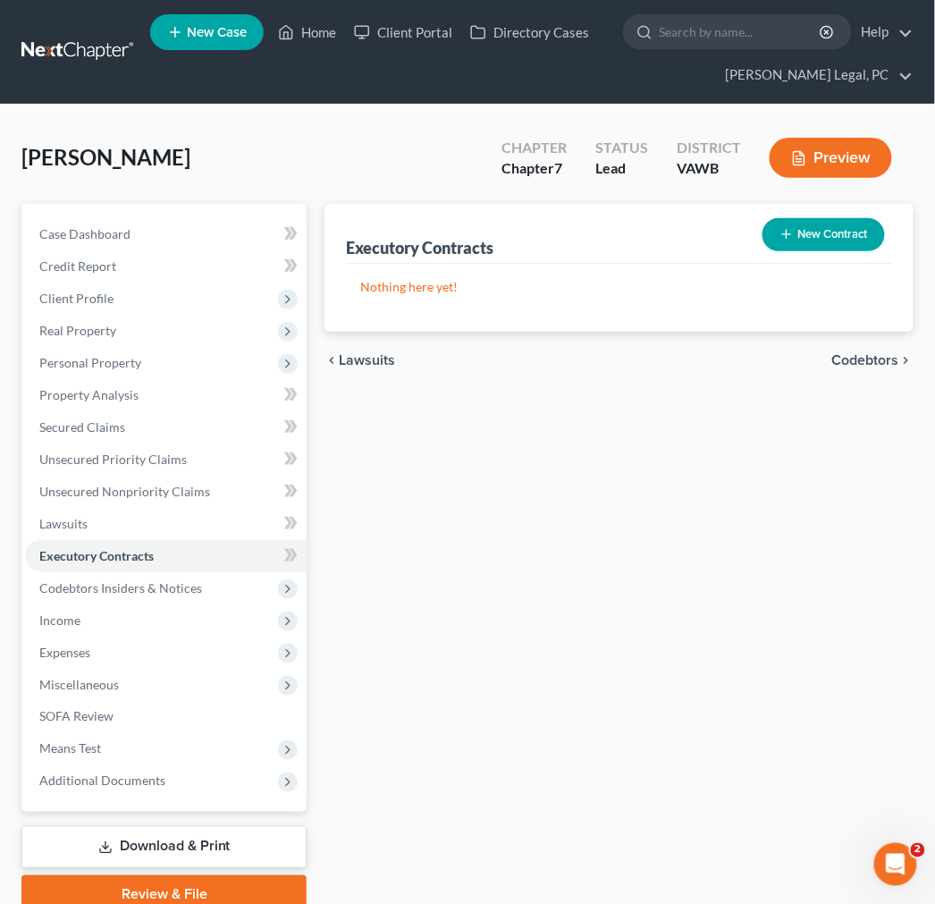
click at [864, 362] on span "Codebtors" at bounding box center [865, 360] width 67 height 14
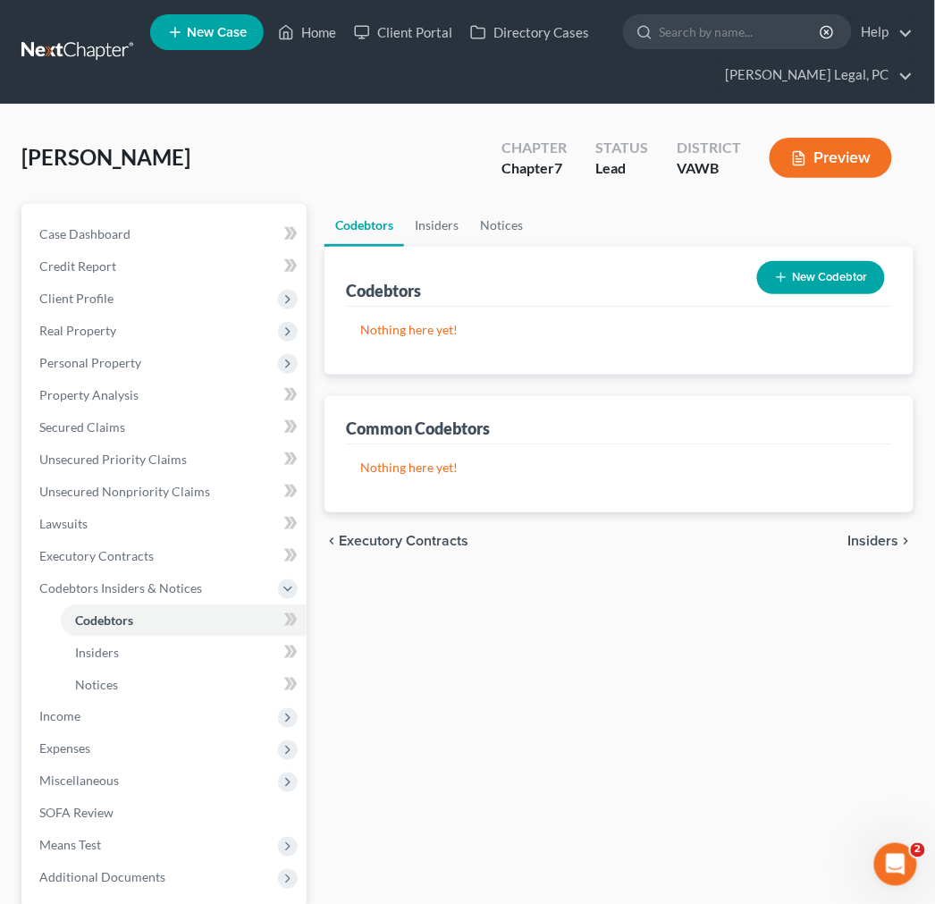
drag, startPoint x: 872, startPoint y: 537, endPoint x: 864, endPoint y: 527, distance: 13.3
click at [872, 538] on span "Insiders" at bounding box center [873, 541] width 51 height 14
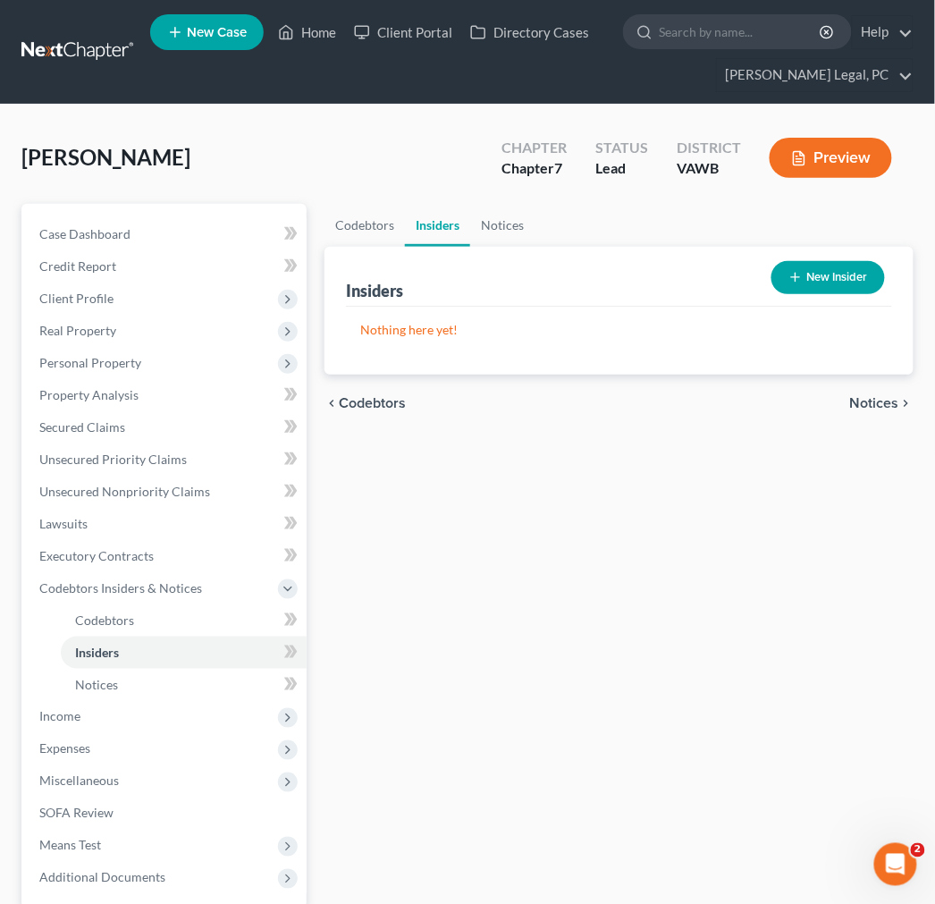
click at [883, 400] on span "Notices" at bounding box center [874, 403] width 49 height 14
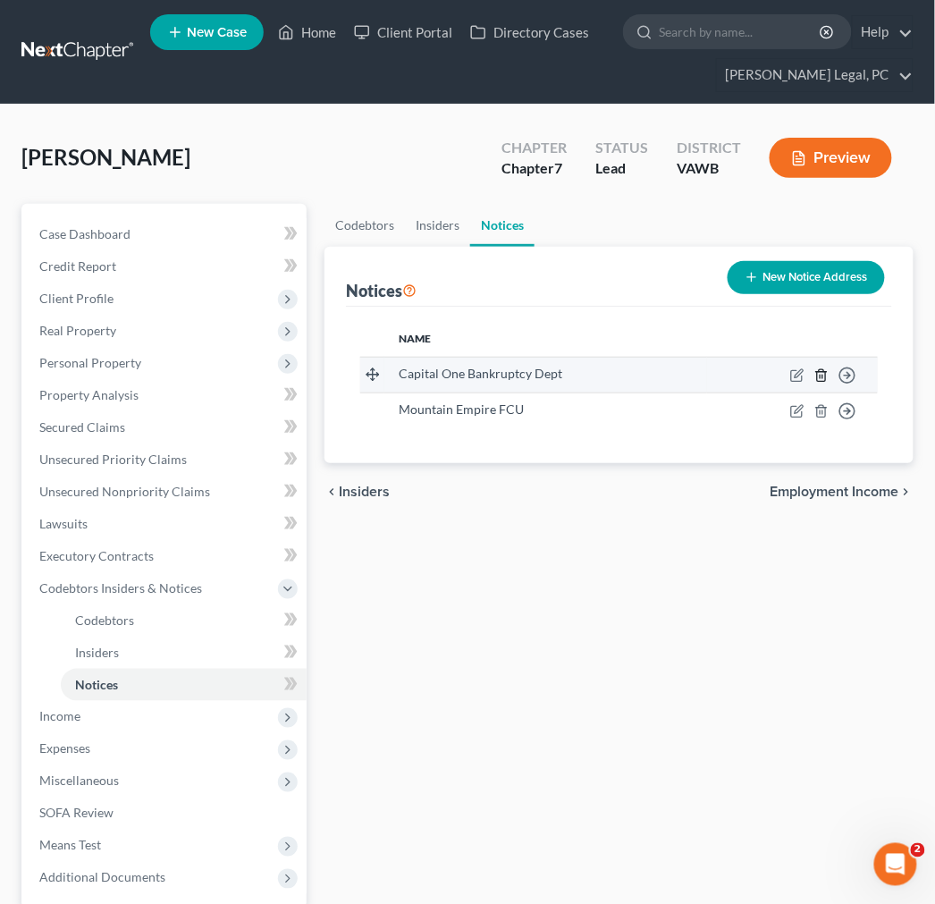
click at [824, 372] on icon "button" at bounding box center [821, 375] width 14 height 14
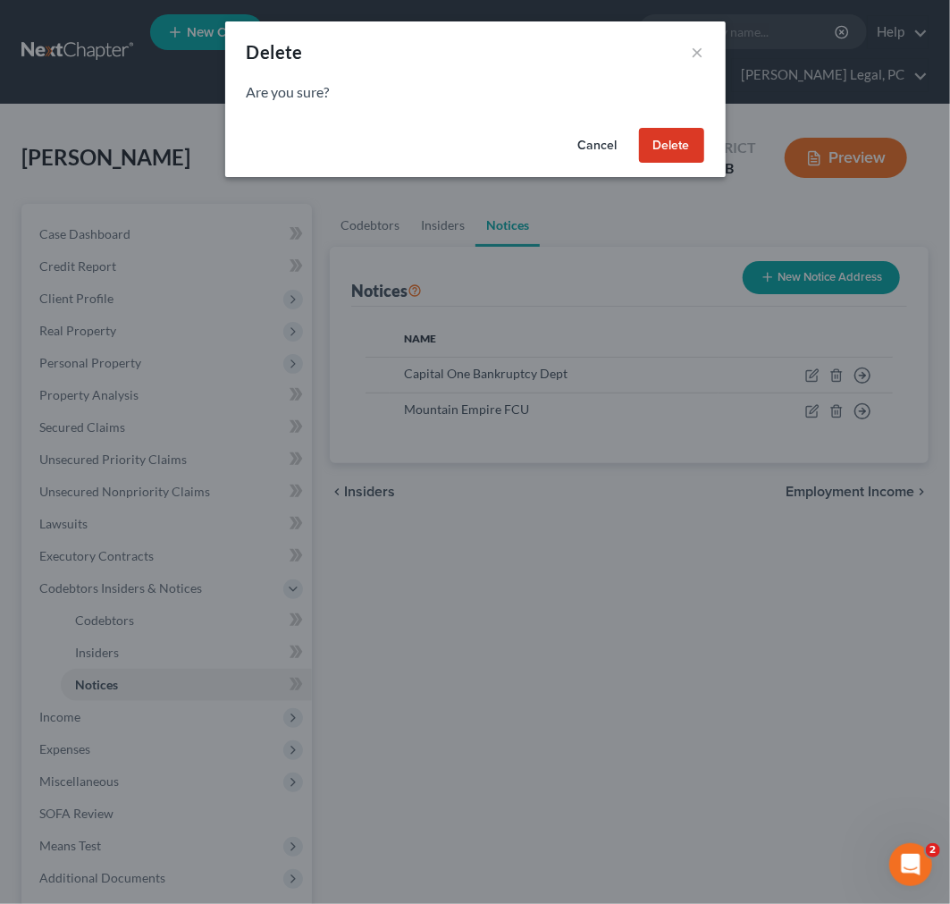
click at [658, 143] on button "Delete" at bounding box center [671, 146] width 65 height 36
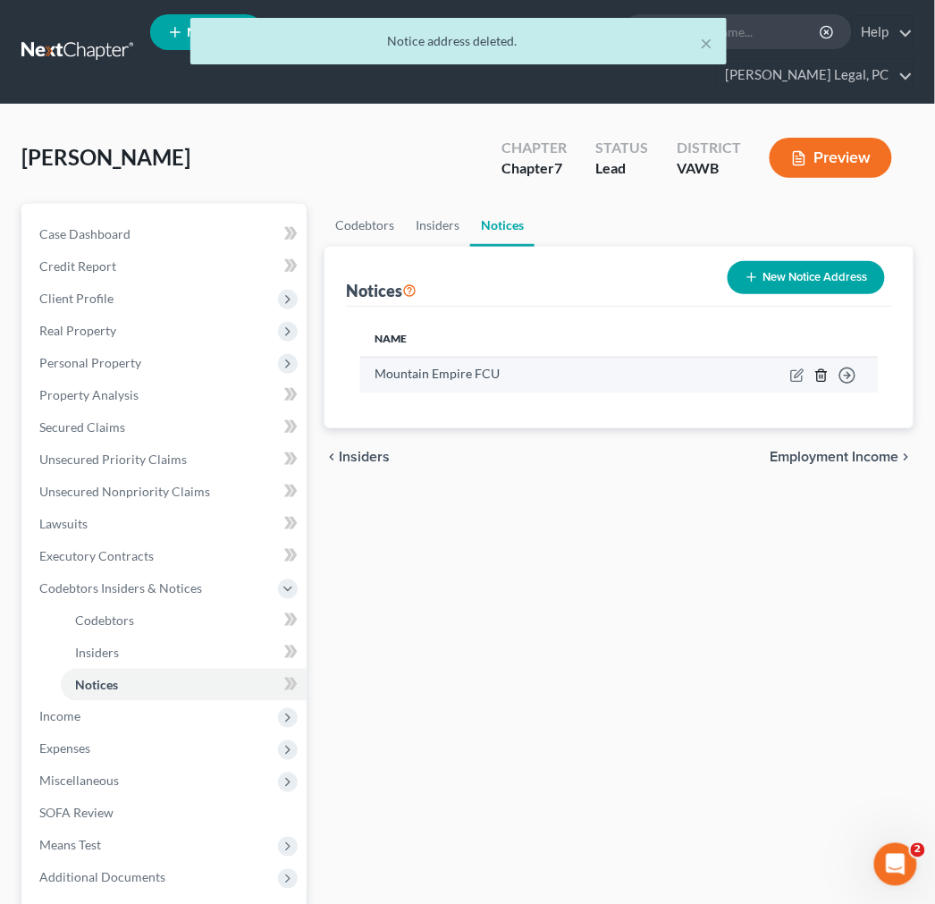
click at [820, 373] on icon "button" at bounding box center [821, 375] width 14 height 14
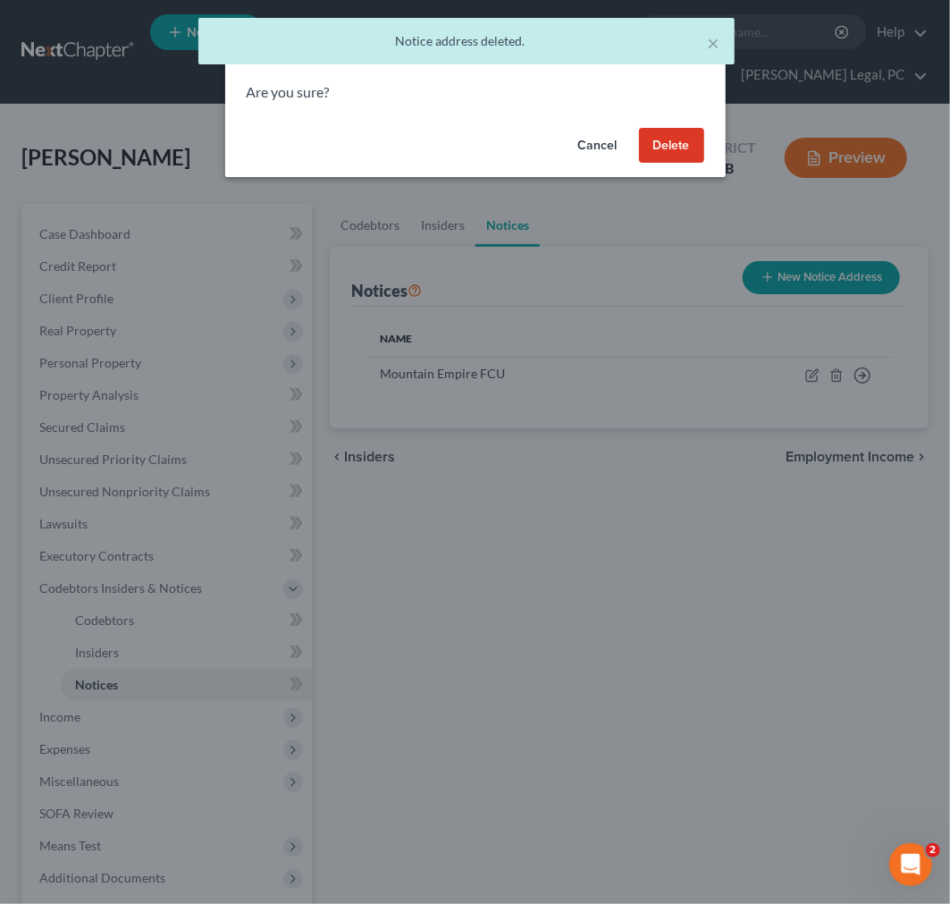
click at [664, 139] on button "Delete" at bounding box center [671, 146] width 65 height 36
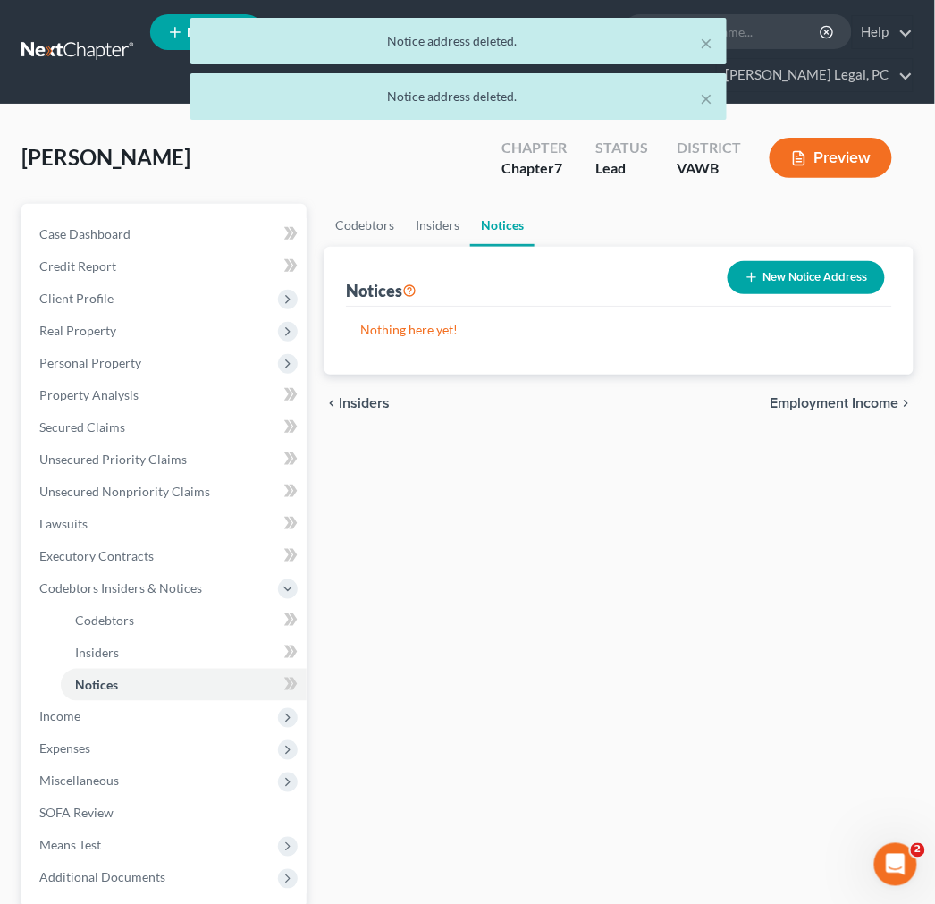
click at [858, 402] on span "Employment Income" at bounding box center [835, 403] width 129 height 14
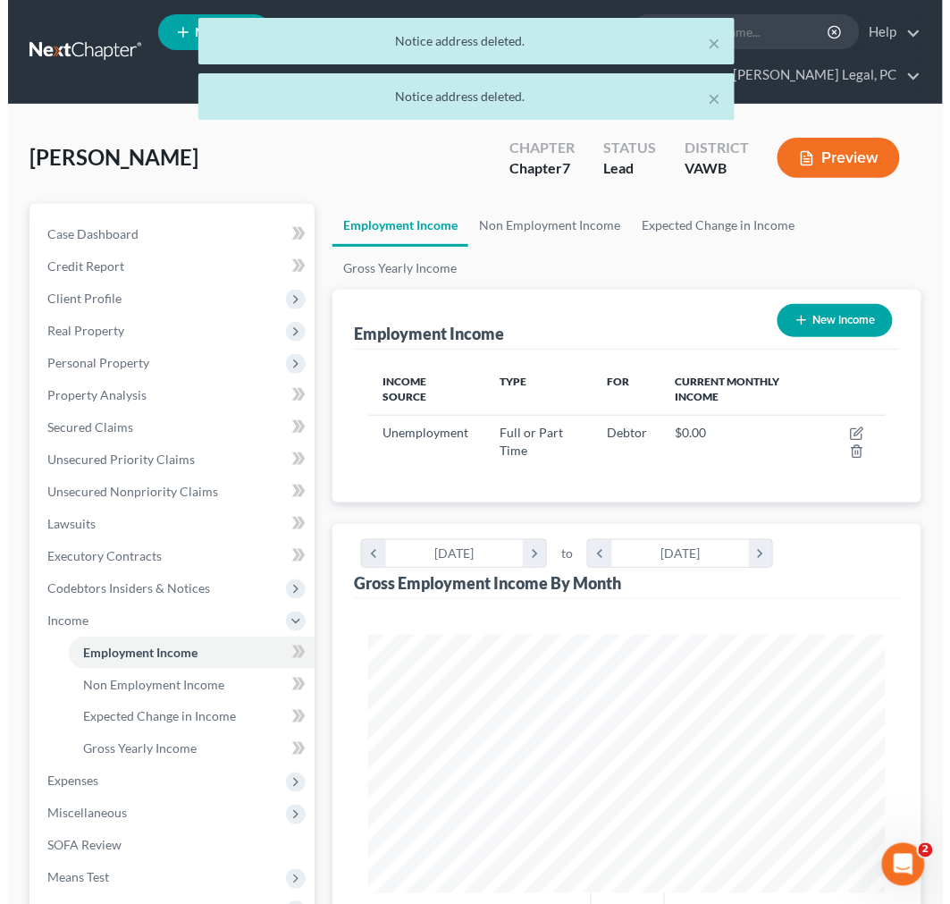
scroll to position [257, 552]
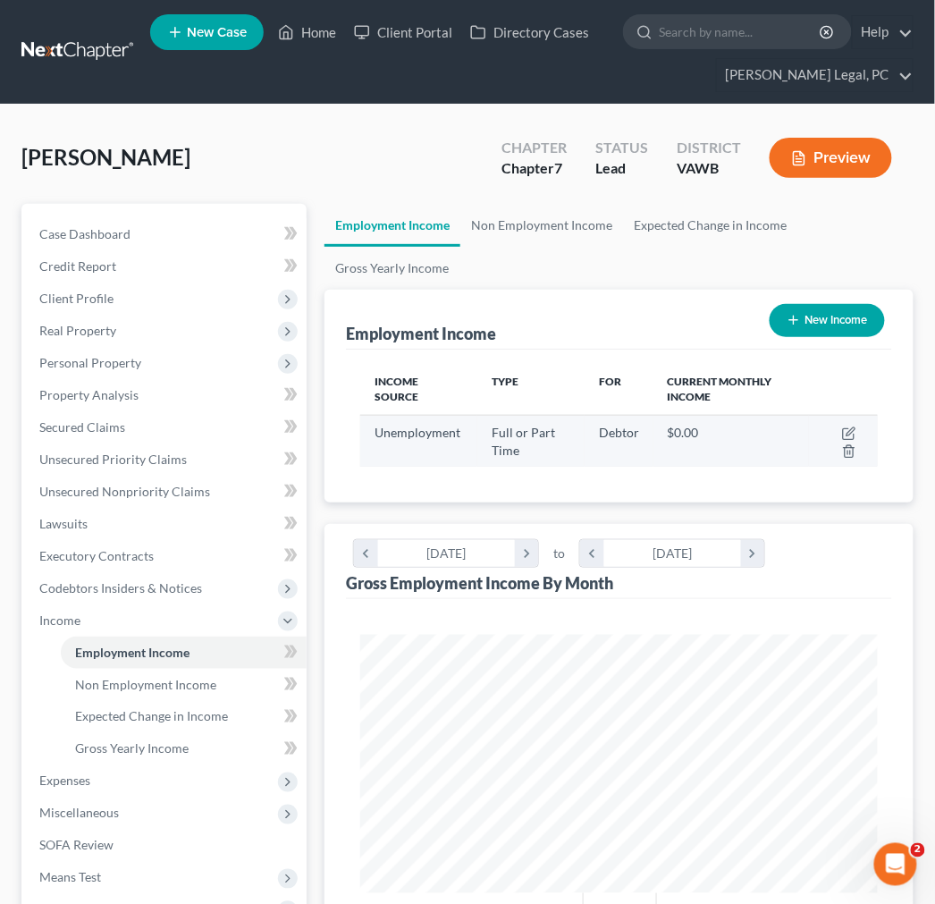
click at [733, 462] on td "$0.00" at bounding box center [731, 441] width 156 height 52
click at [843, 435] on icon "button" at bounding box center [849, 433] width 14 height 14
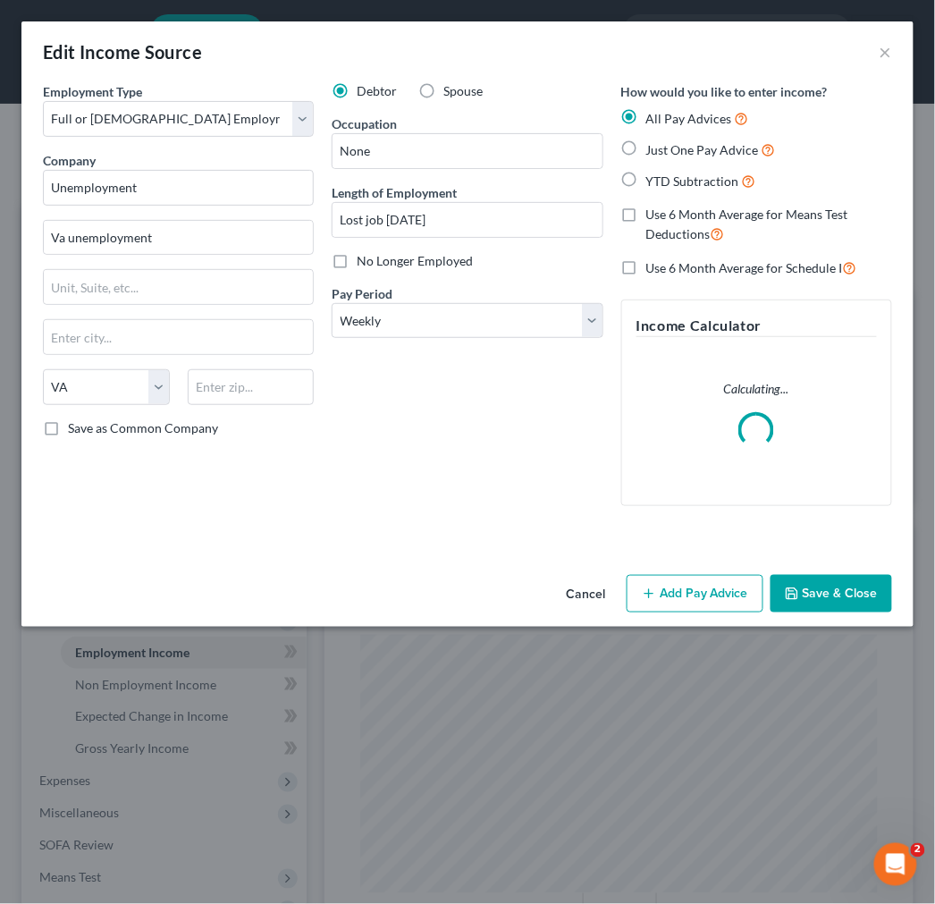
scroll to position [263, 563]
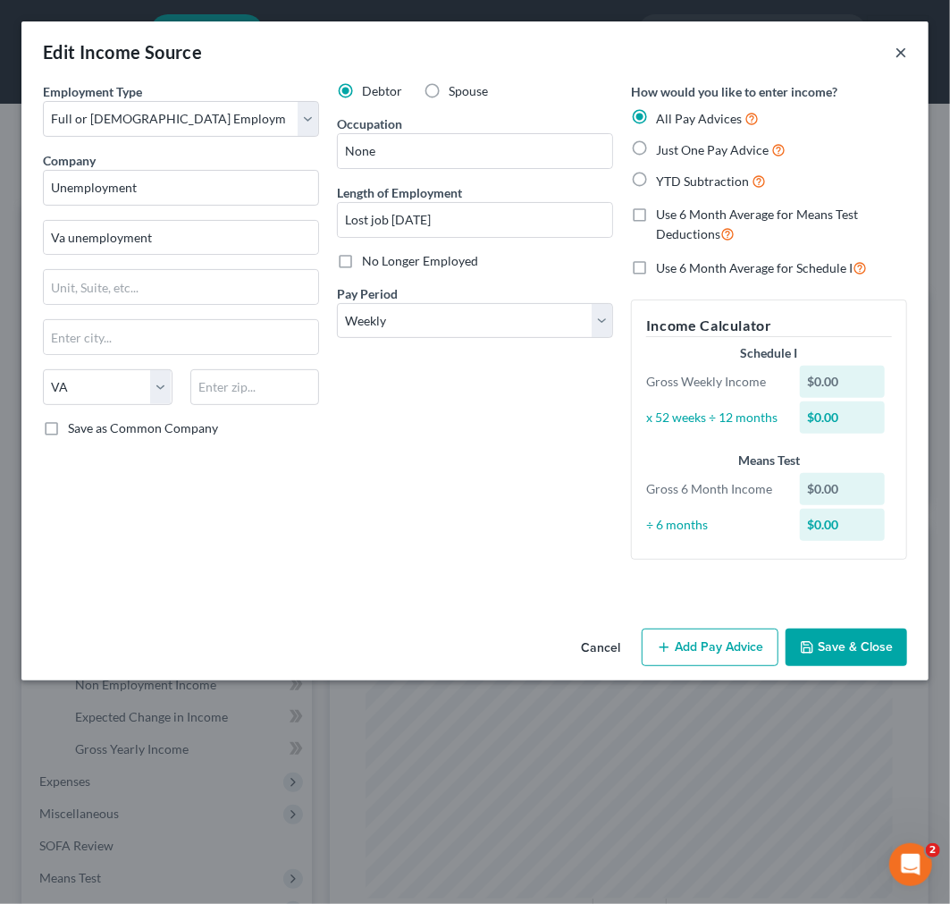
click at [903, 51] on button "×" at bounding box center [901, 51] width 13 height 21
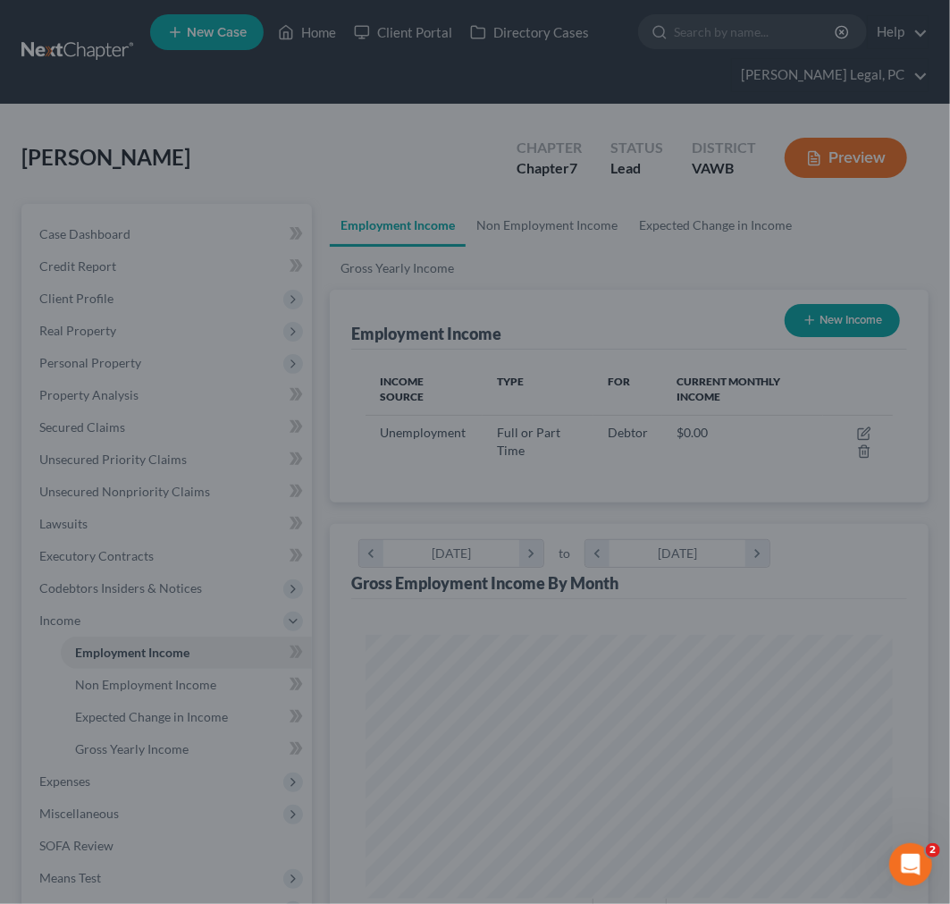
scroll to position [893635, 893340]
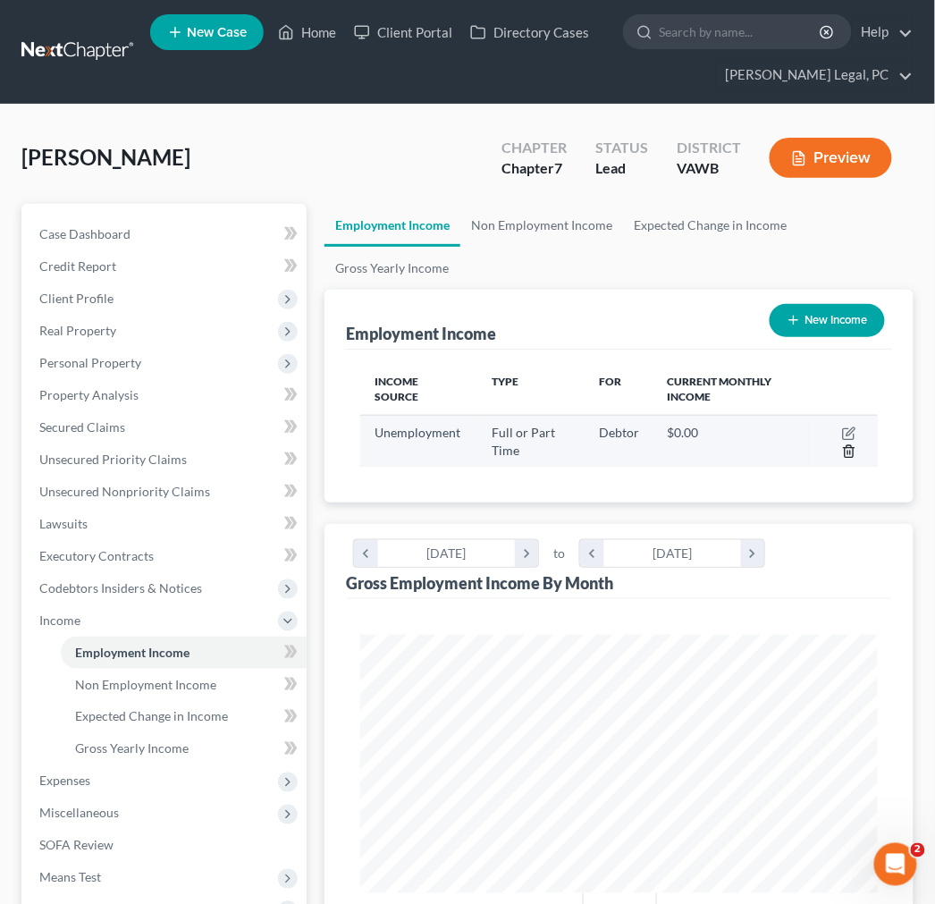
click at [853, 451] on icon "button" at bounding box center [849, 451] width 8 height 12
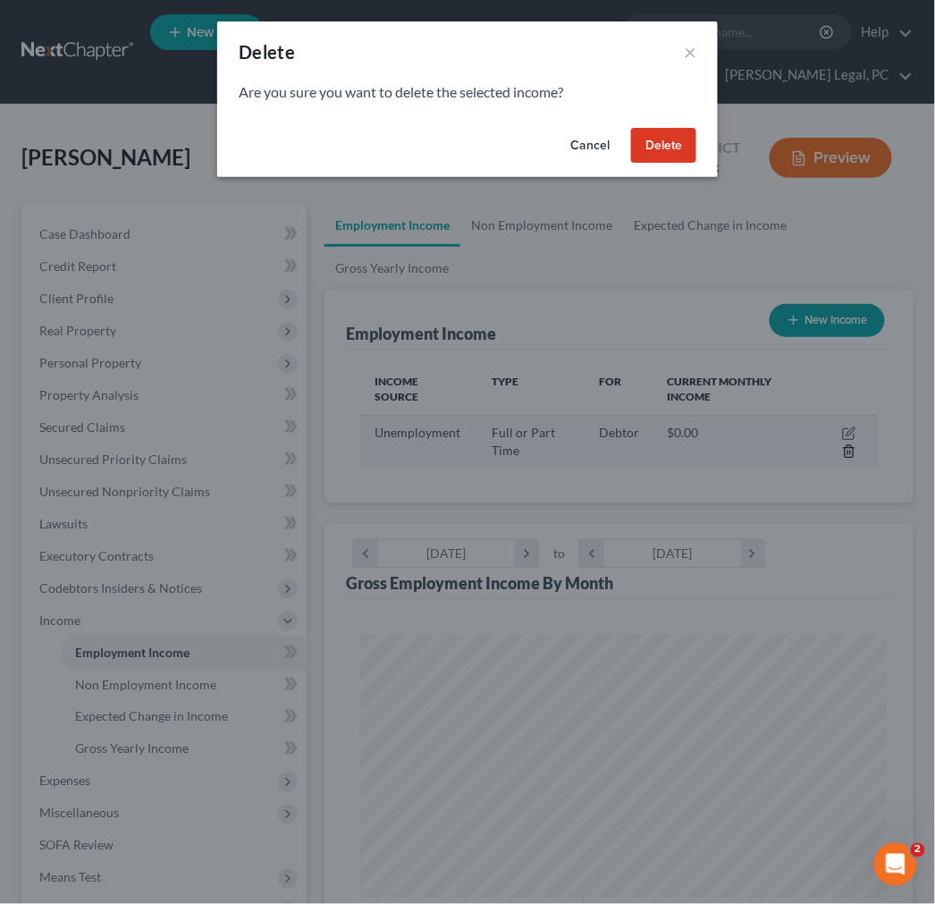
scroll to position [263, 563]
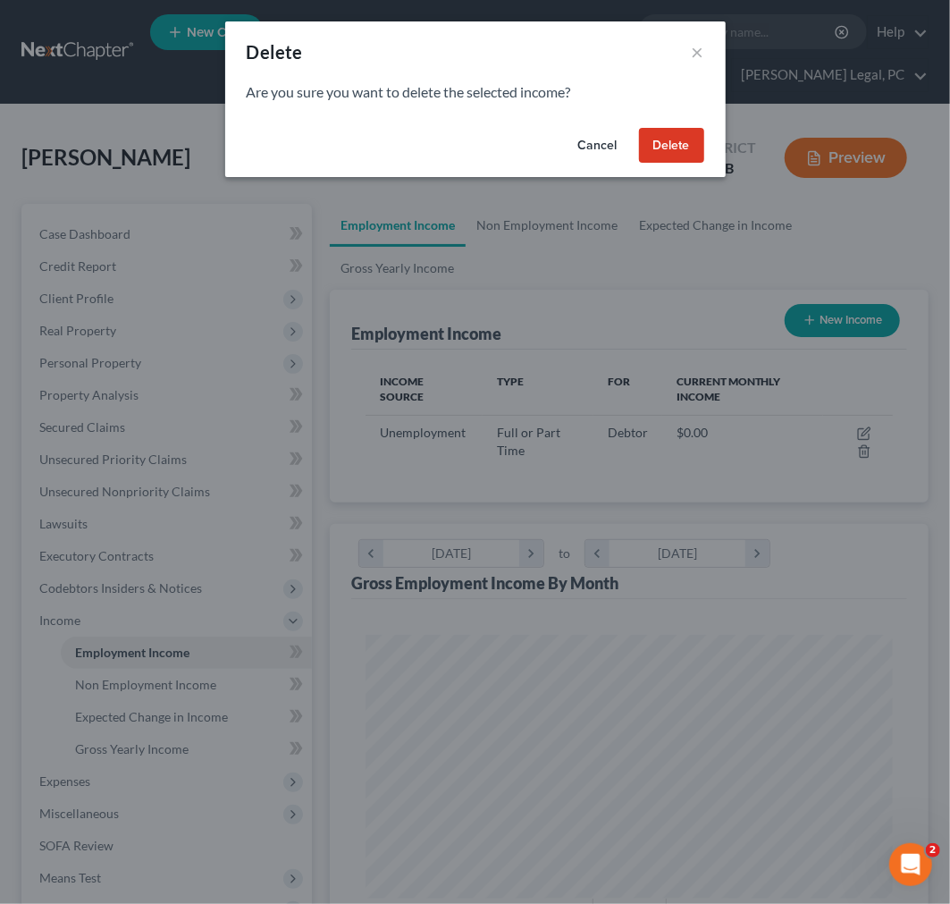
click at [665, 147] on button "Delete" at bounding box center [671, 146] width 65 height 36
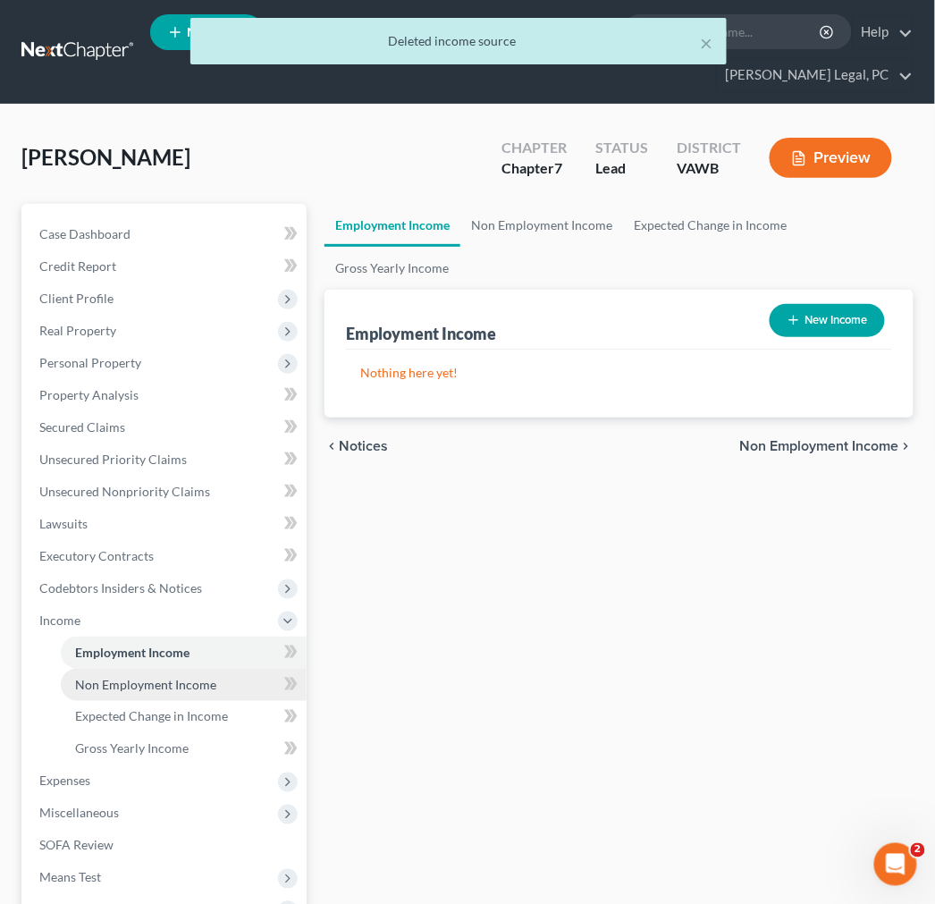
click at [162, 686] on span "Non Employment Income" at bounding box center [145, 684] width 141 height 15
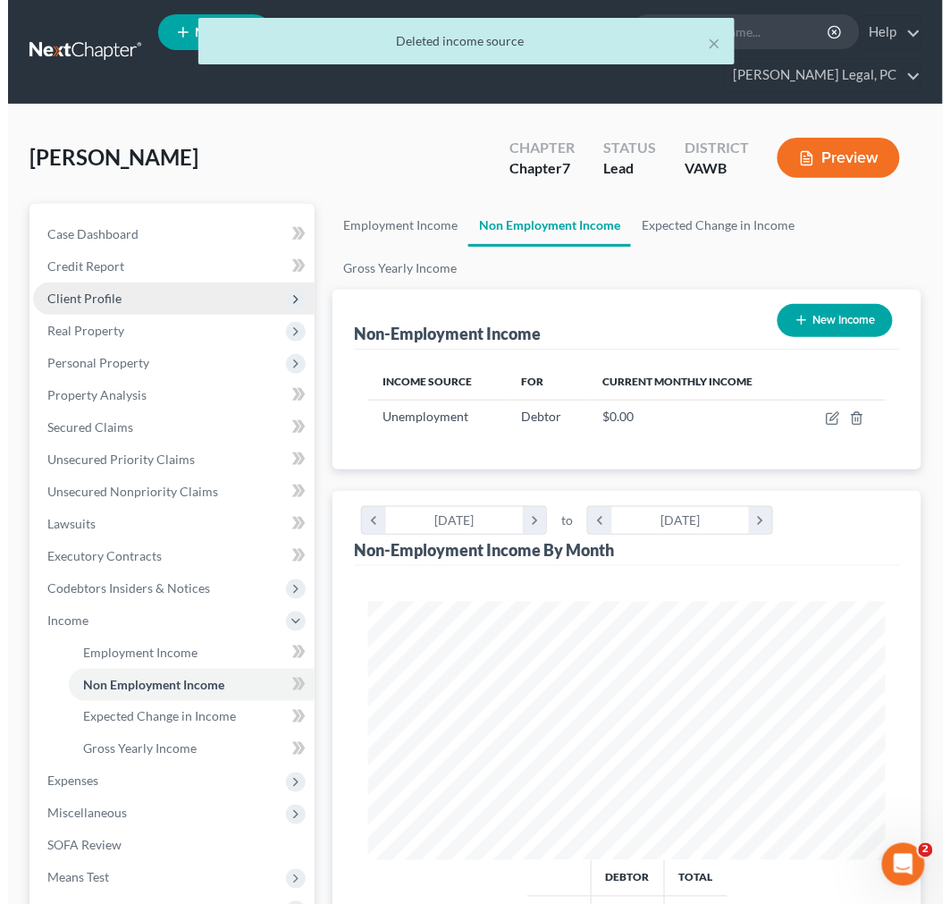
scroll to position [257, 552]
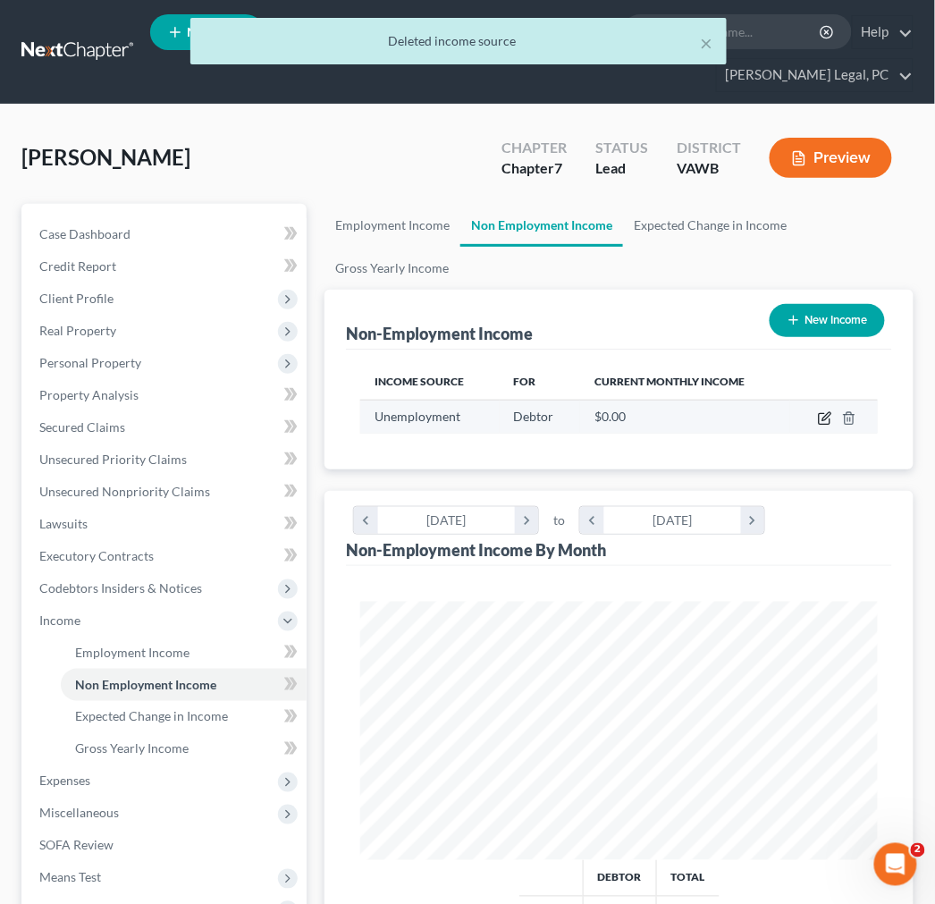
click at [818, 418] on icon "button" at bounding box center [825, 418] width 14 height 14
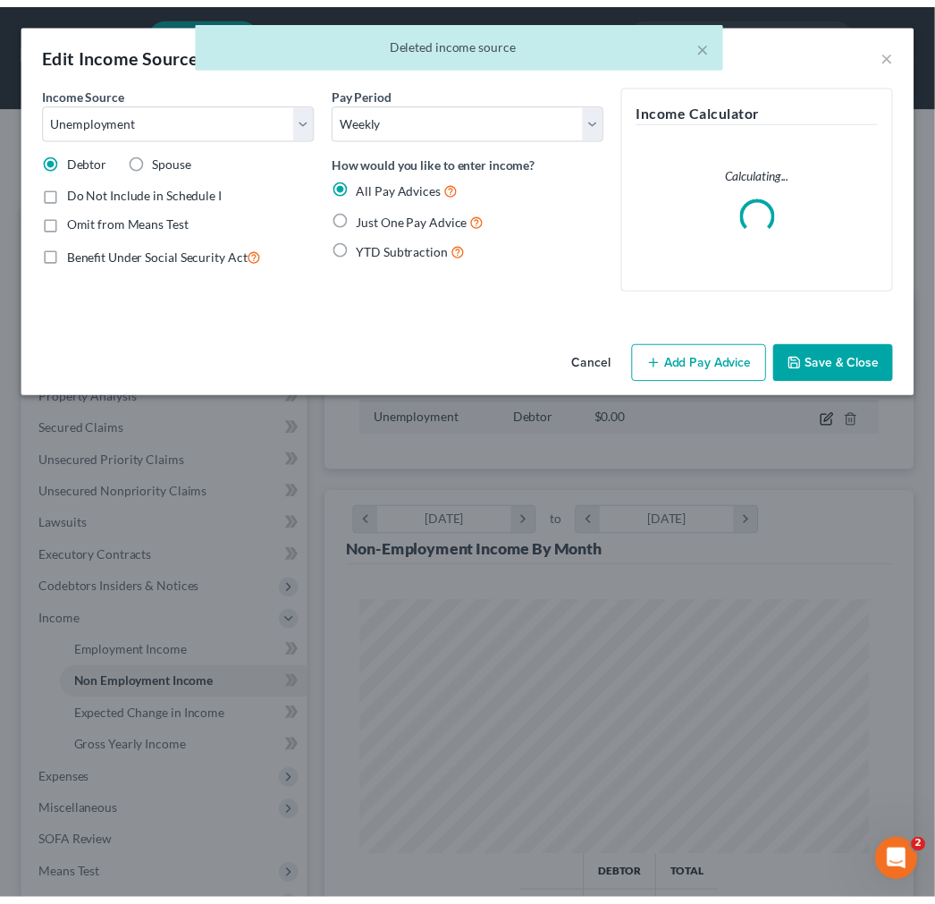
scroll to position [263, 563]
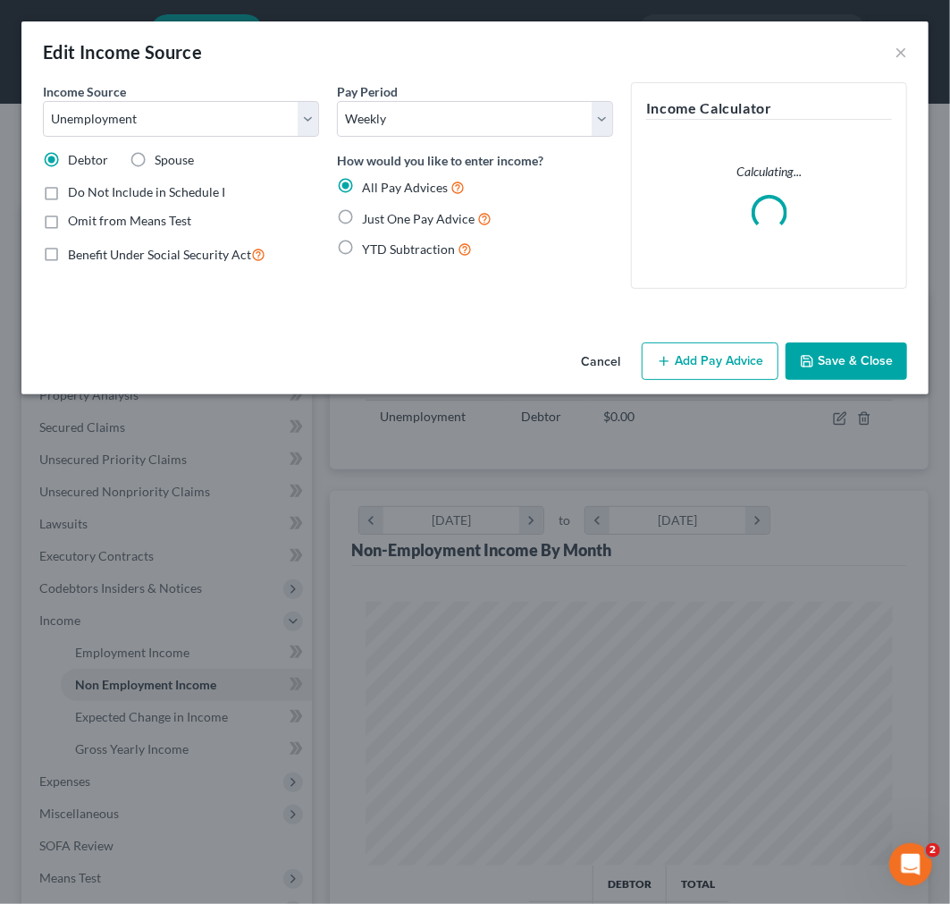
click at [362, 215] on label "Just One Pay Advice" at bounding box center [427, 218] width 130 height 21
click at [369, 215] on input "Just One Pay Advice" at bounding box center [375, 214] width 12 height 12
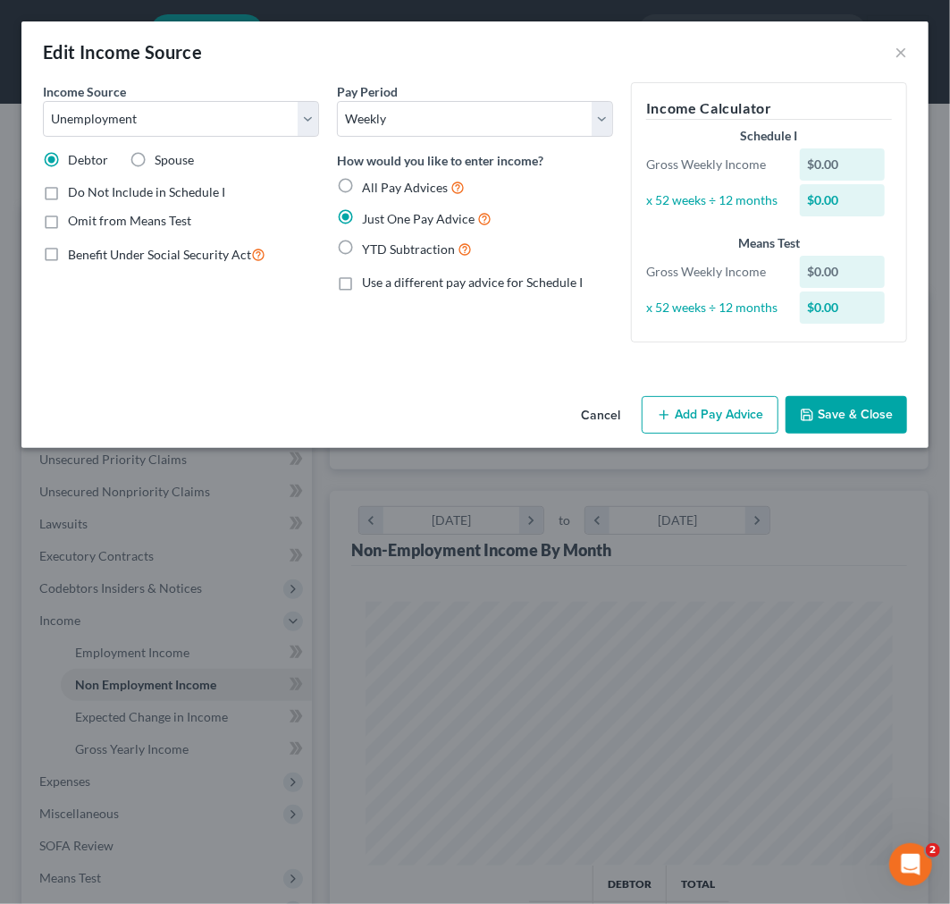
click at [674, 415] on button "Add Pay Advice" at bounding box center [710, 415] width 137 height 38
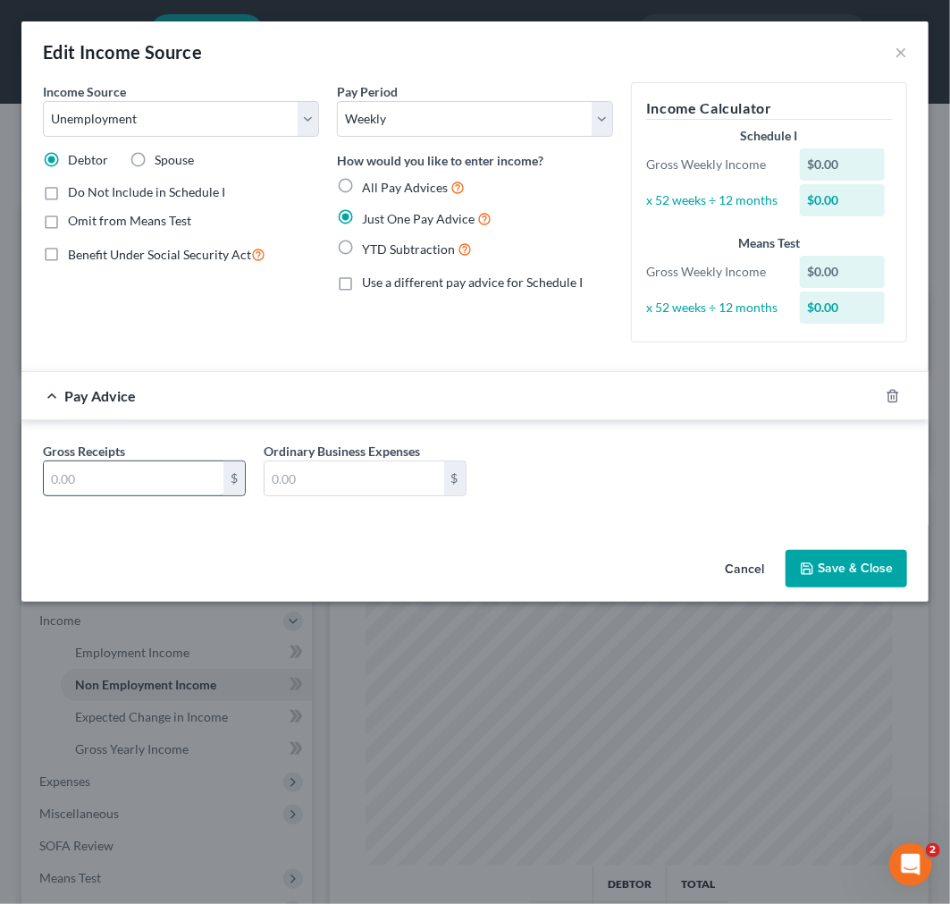
click at [166, 484] on input "text" at bounding box center [134, 478] width 180 height 34
click at [833, 566] on button "Save & Close" at bounding box center [847, 569] width 122 height 38
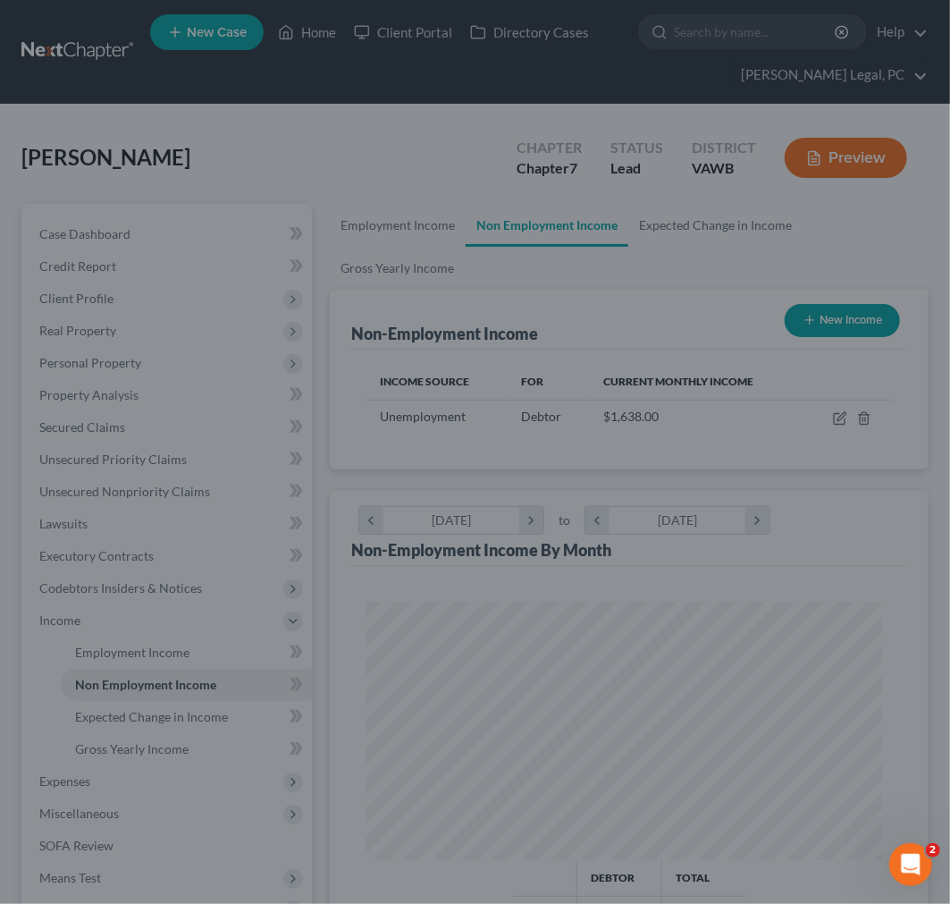
scroll to position [893635, 893340]
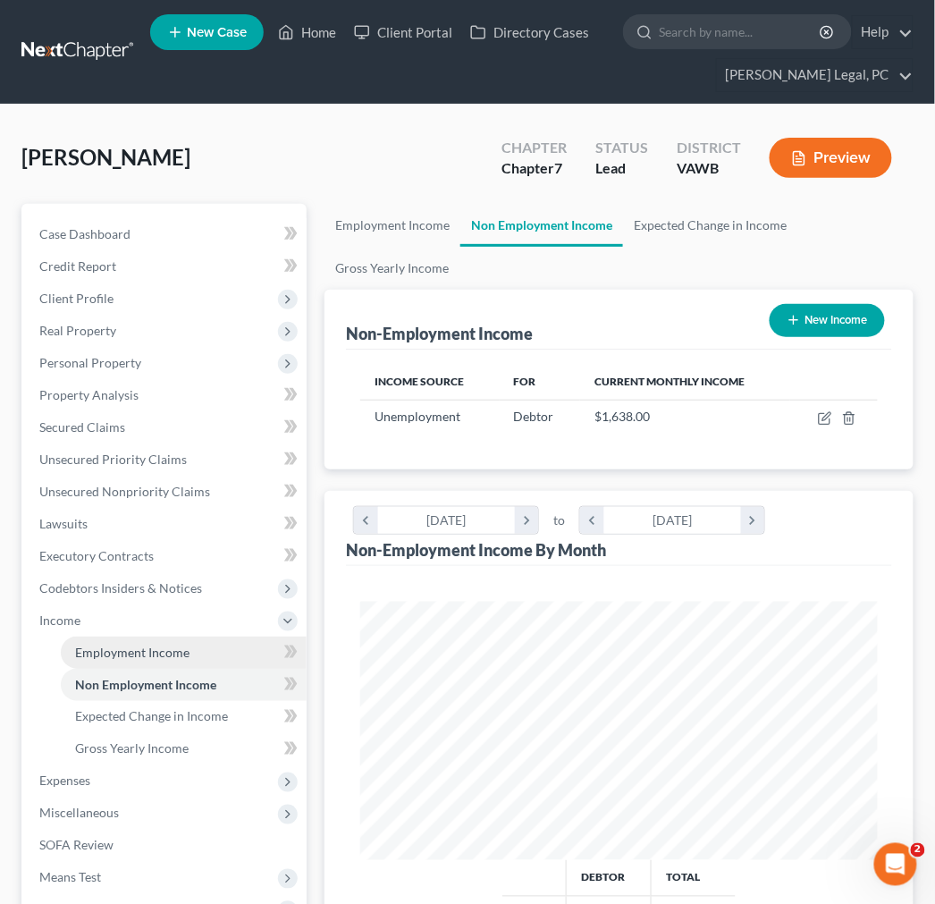
click at [107, 651] on span "Employment Income" at bounding box center [132, 651] width 114 height 15
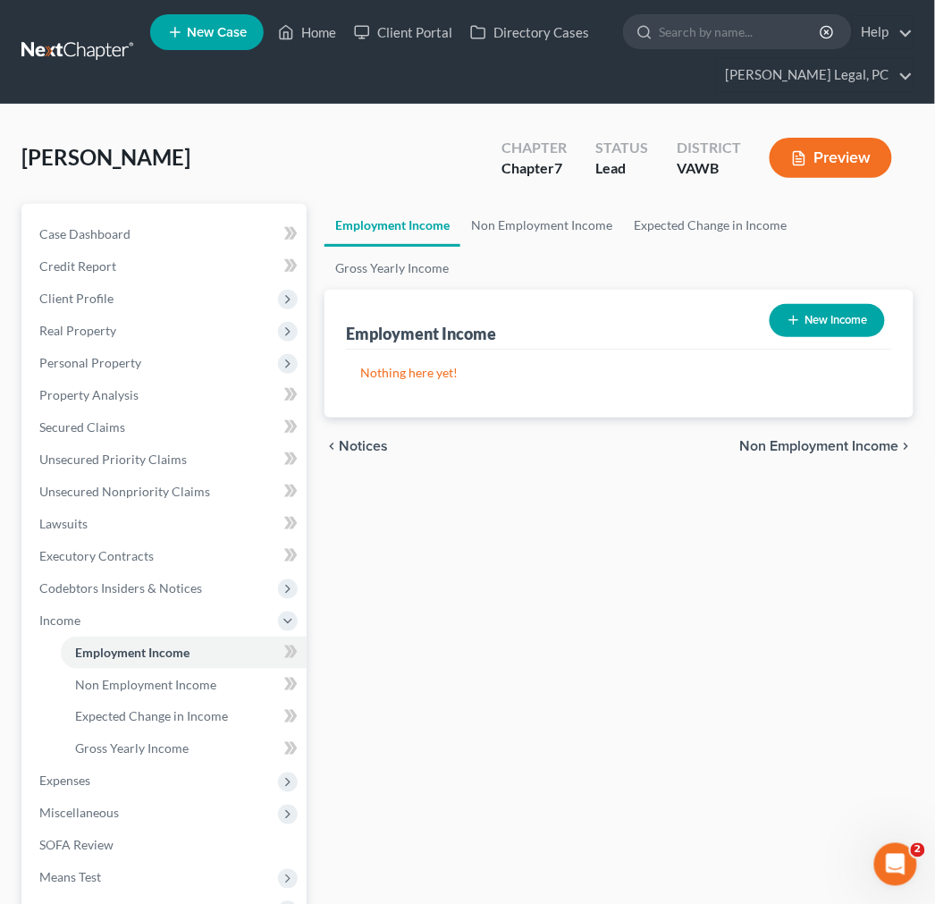
click at [816, 316] on button "New Income" at bounding box center [827, 320] width 115 height 33
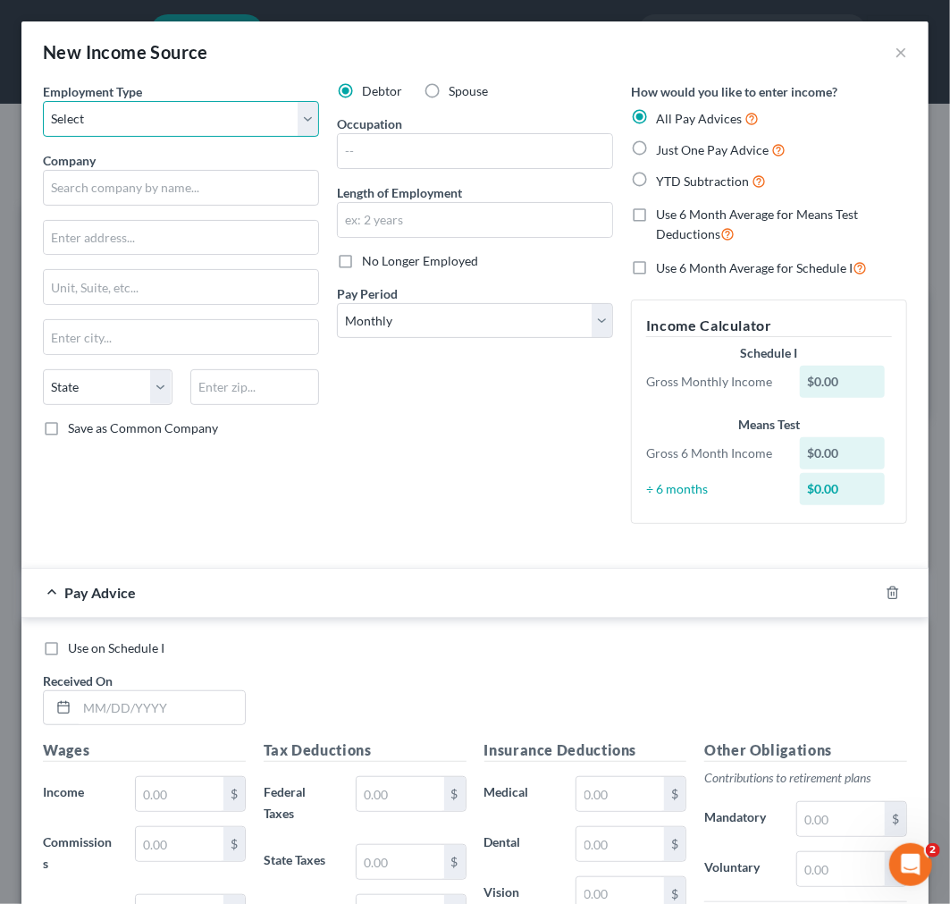
click at [111, 116] on select "Select Full or [DEMOGRAPHIC_DATA] Employment Self Employment" at bounding box center [181, 119] width 276 height 36
click at [43, 101] on select "Select Full or [DEMOGRAPHIC_DATA] Employment Self Employment" at bounding box center [181, 119] width 276 height 36
click at [362, 264] on label "No Longer Employed" at bounding box center [420, 261] width 116 height 18
click at [369, 264] on input "No Longer Employed" at bounding box center [375, 258] width 12 height 12
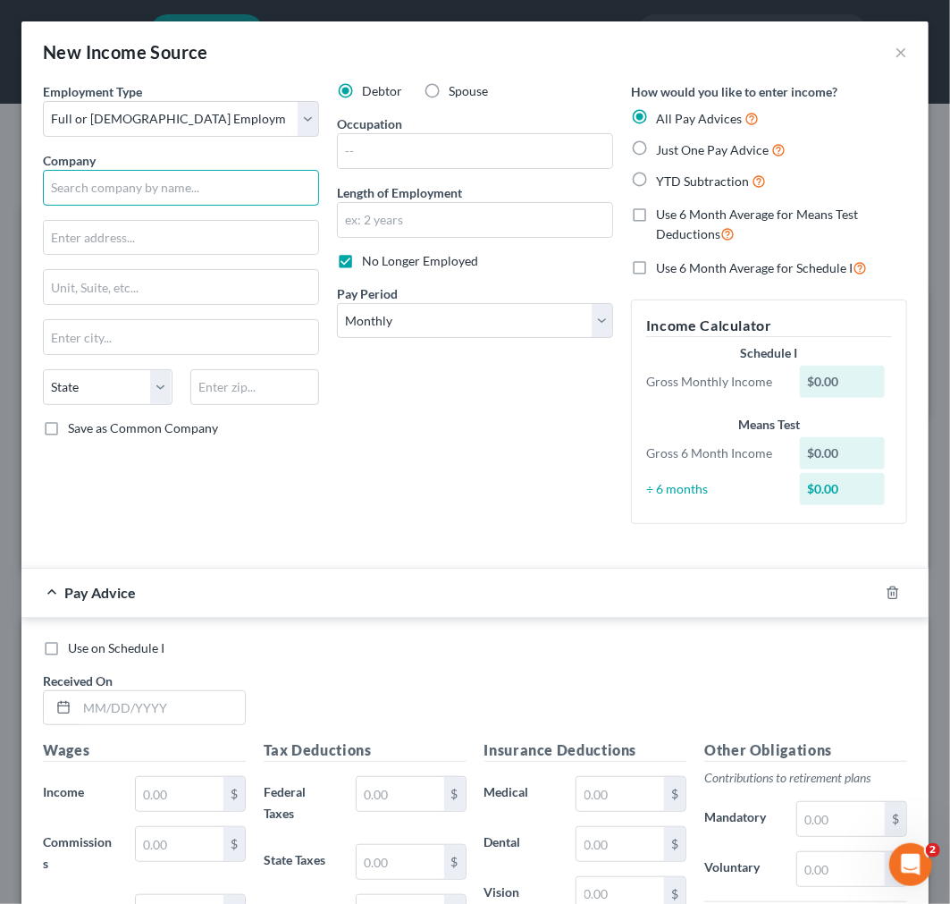
click at [248, 190] on input "text" at bounding box center [181, 188] width 276 height 36
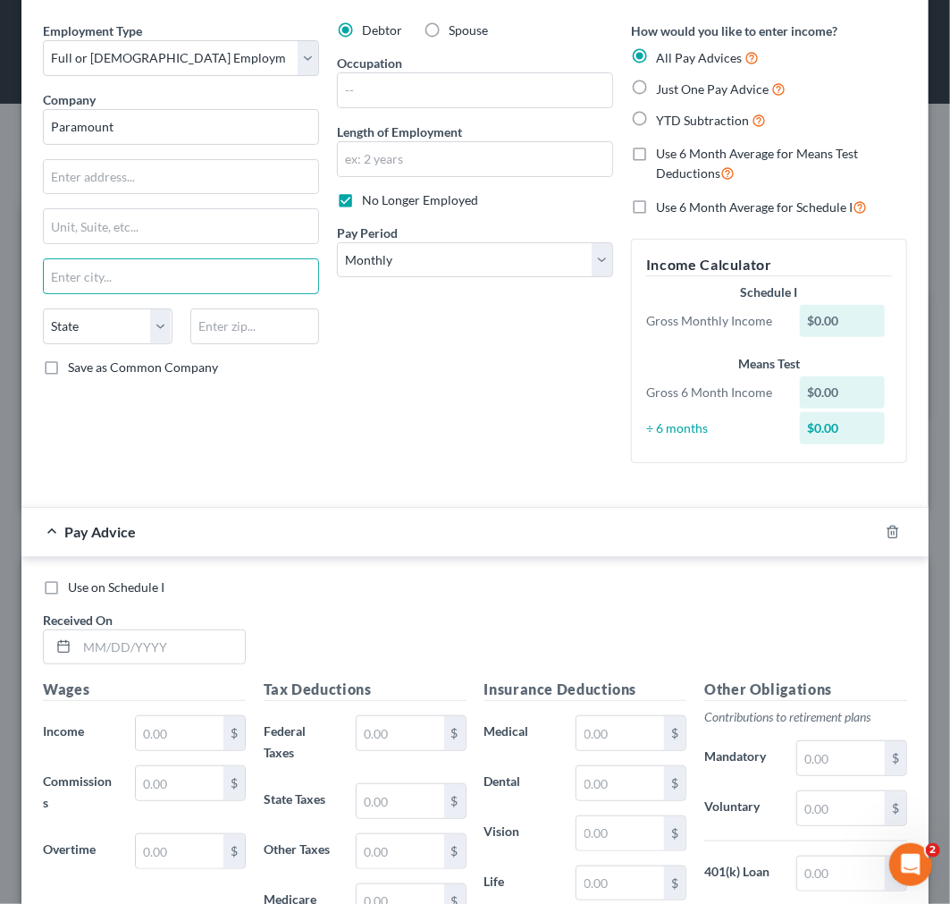
scroll to position [298, 0]
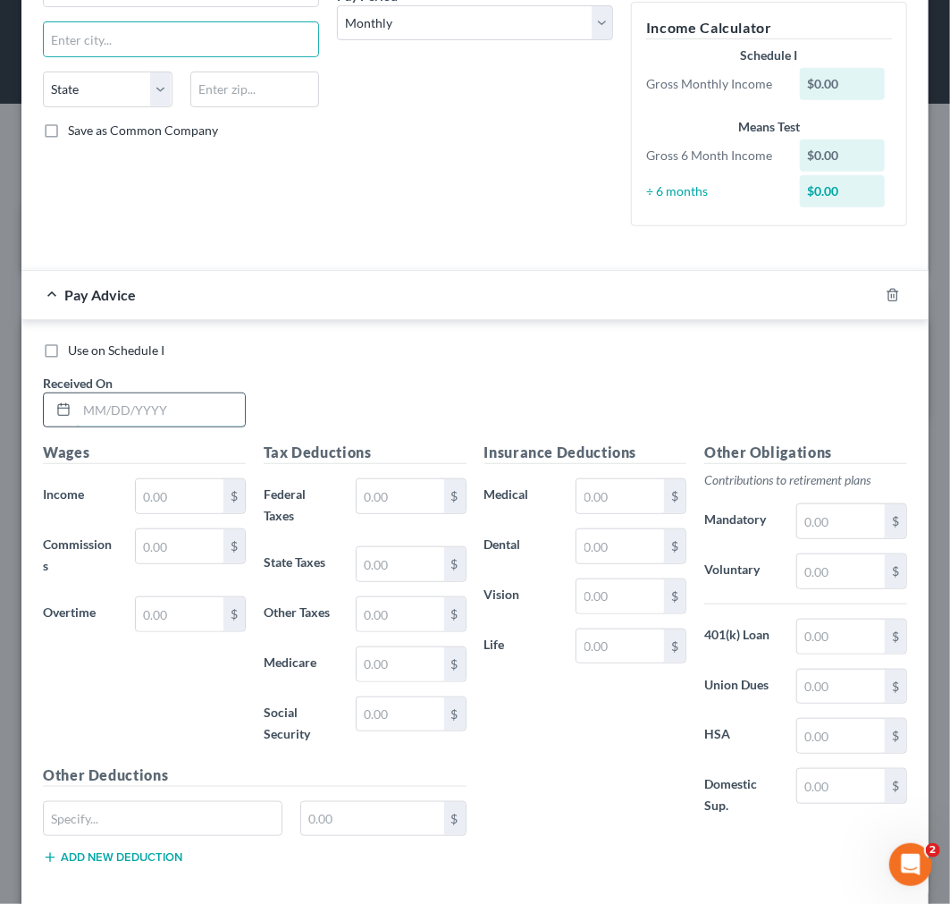
click at [145, 408] on input "text" at bounding box center [161, 410] width 168 height 34
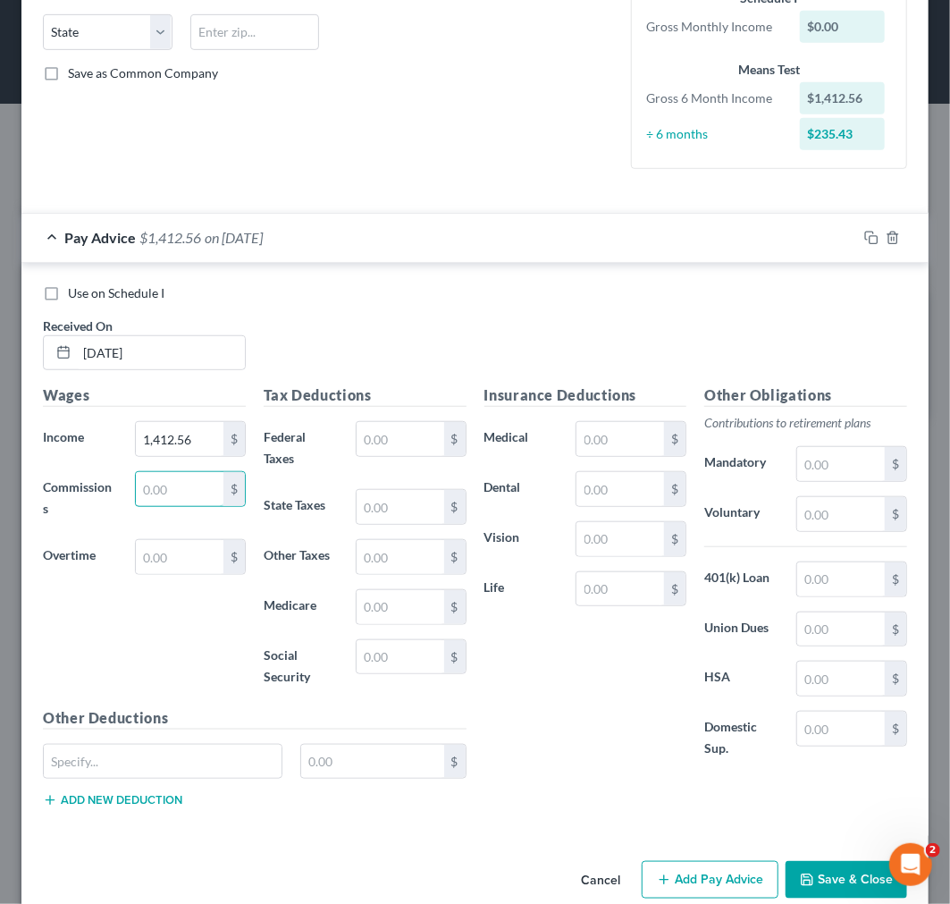
scroll to position [386, 0]
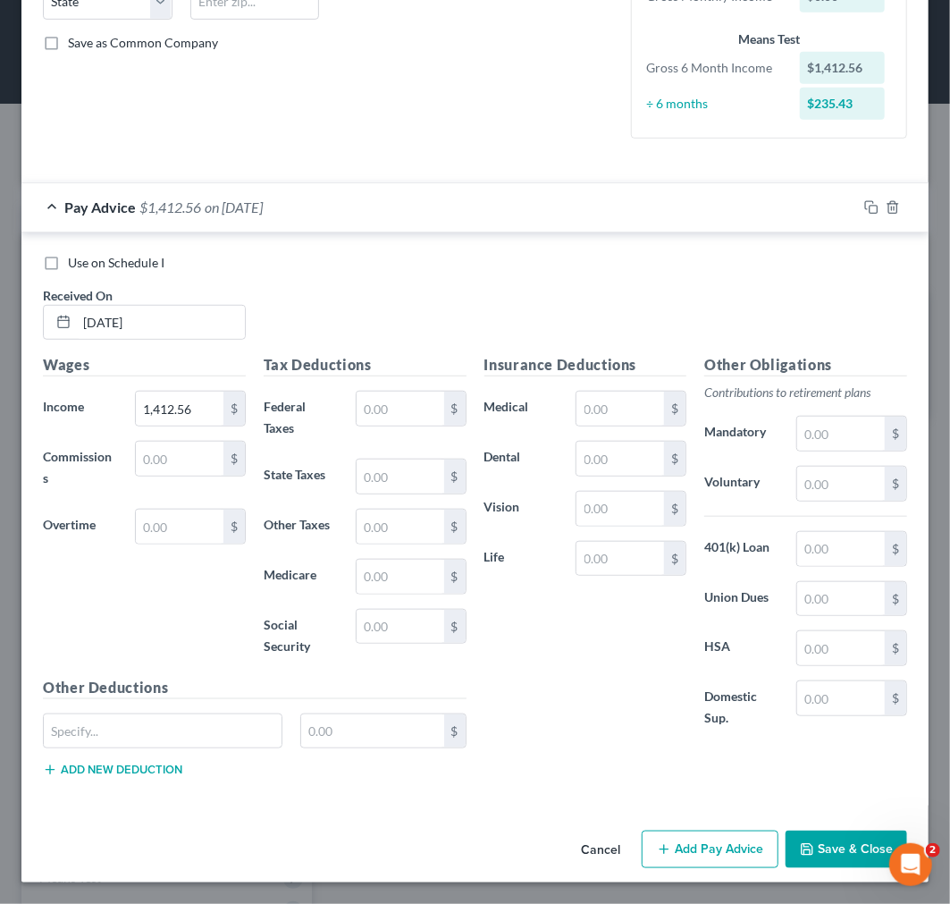
click at [692, 843] on button "Add Pay Advice" at bounding box center [710, 849] width 137 height 38
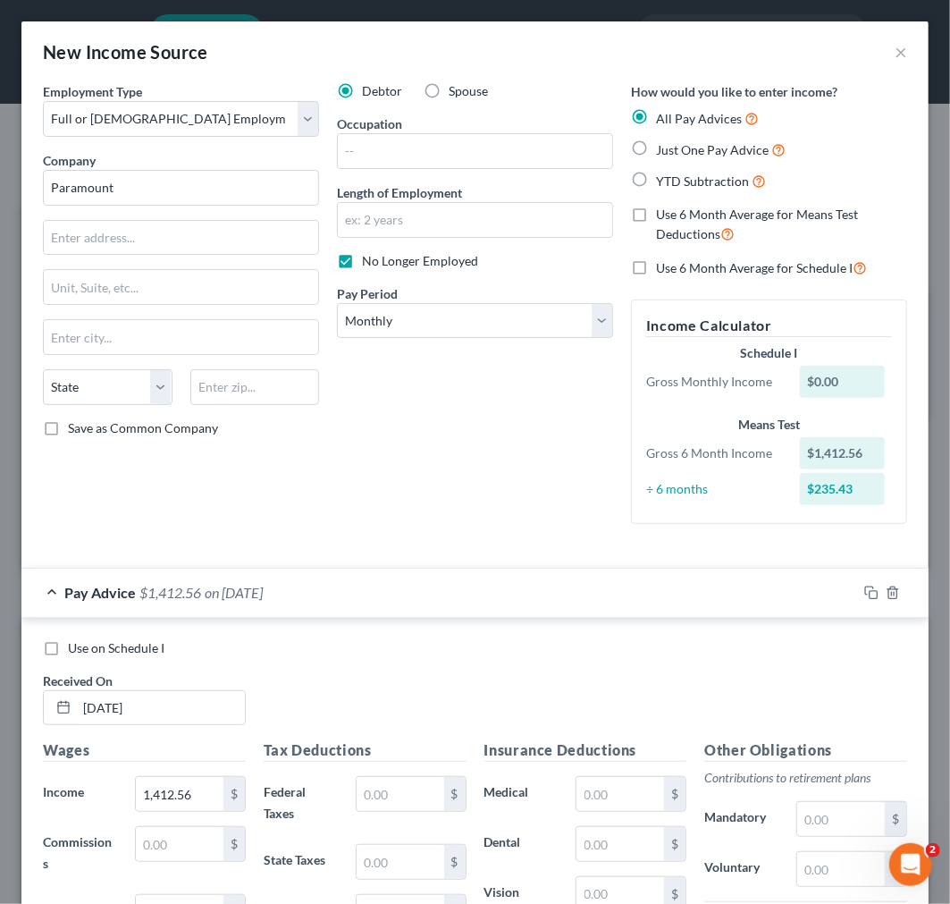
scroll to position [99, 0]
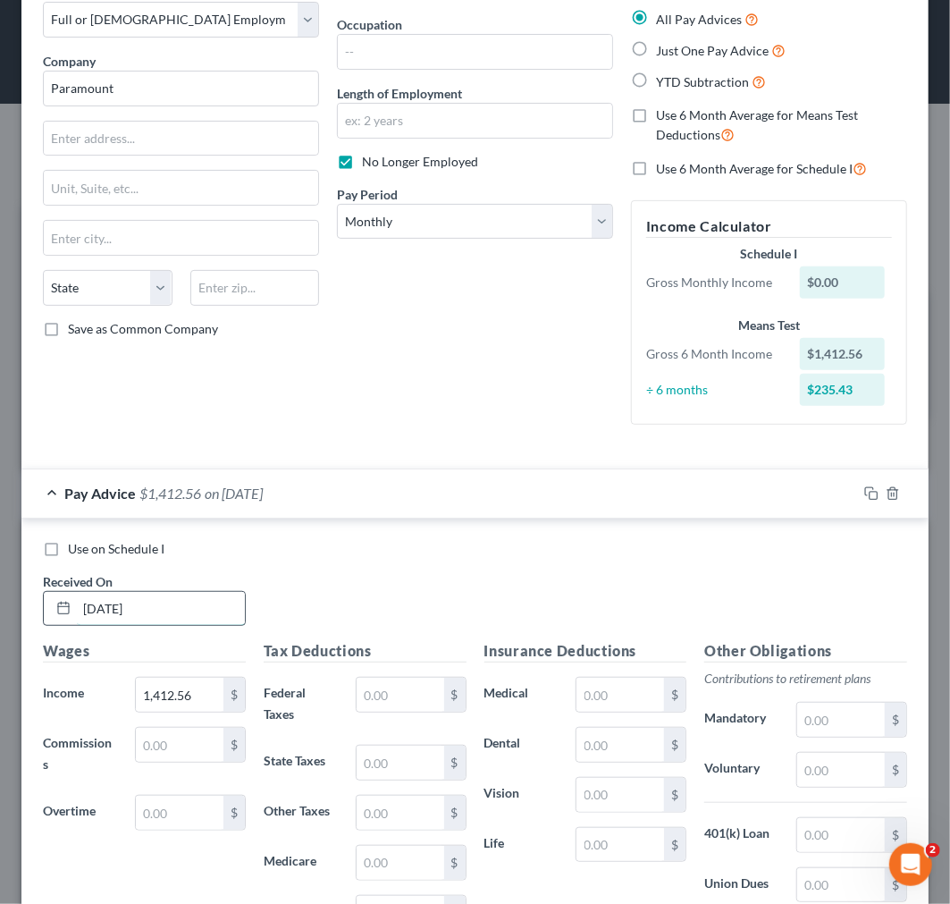
click at [120, 610] on input "[DATE]" at bounding box center [161, 609] width 168 height 34
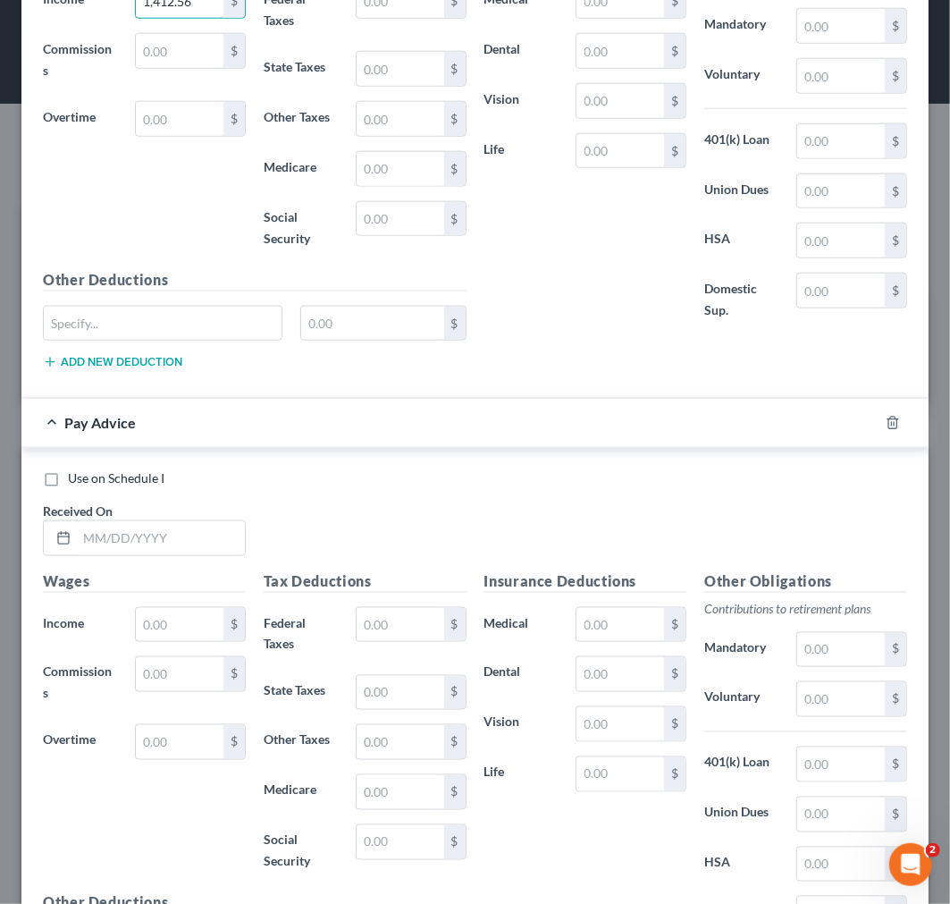
scroll to position [794, 0]
click at [136, 537] on input "text" at bounding box center [161, 537] width 168 height 34
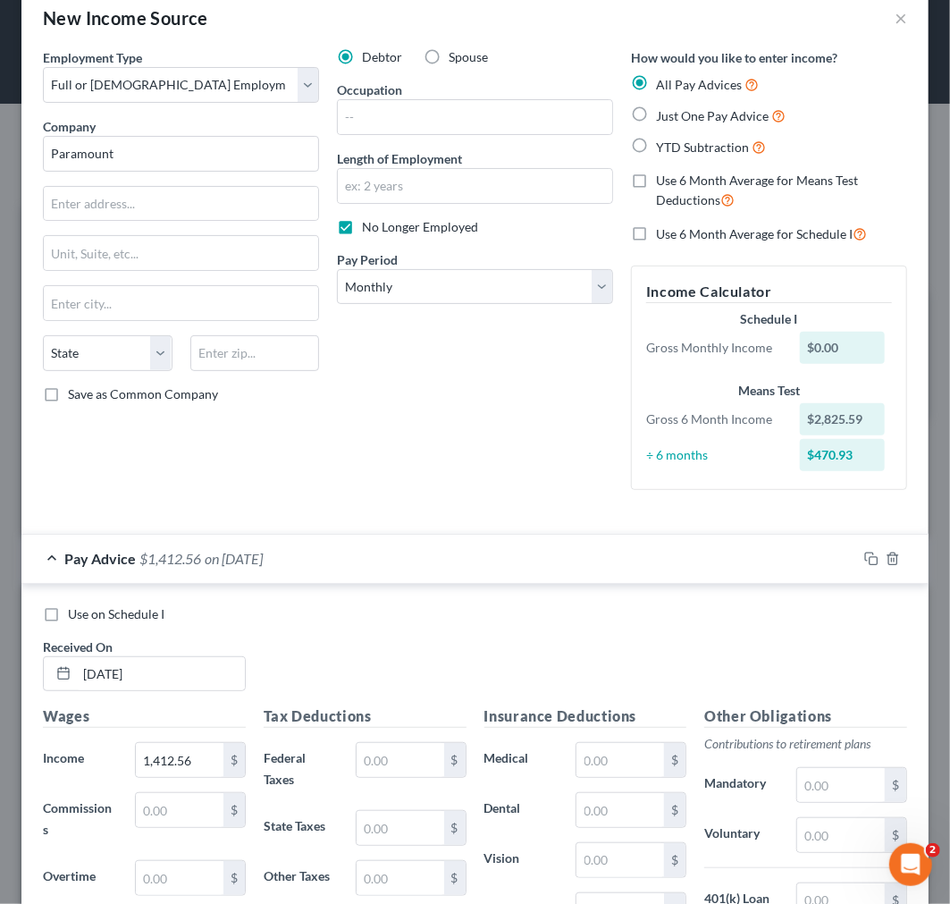
scroll to position [0, 0]
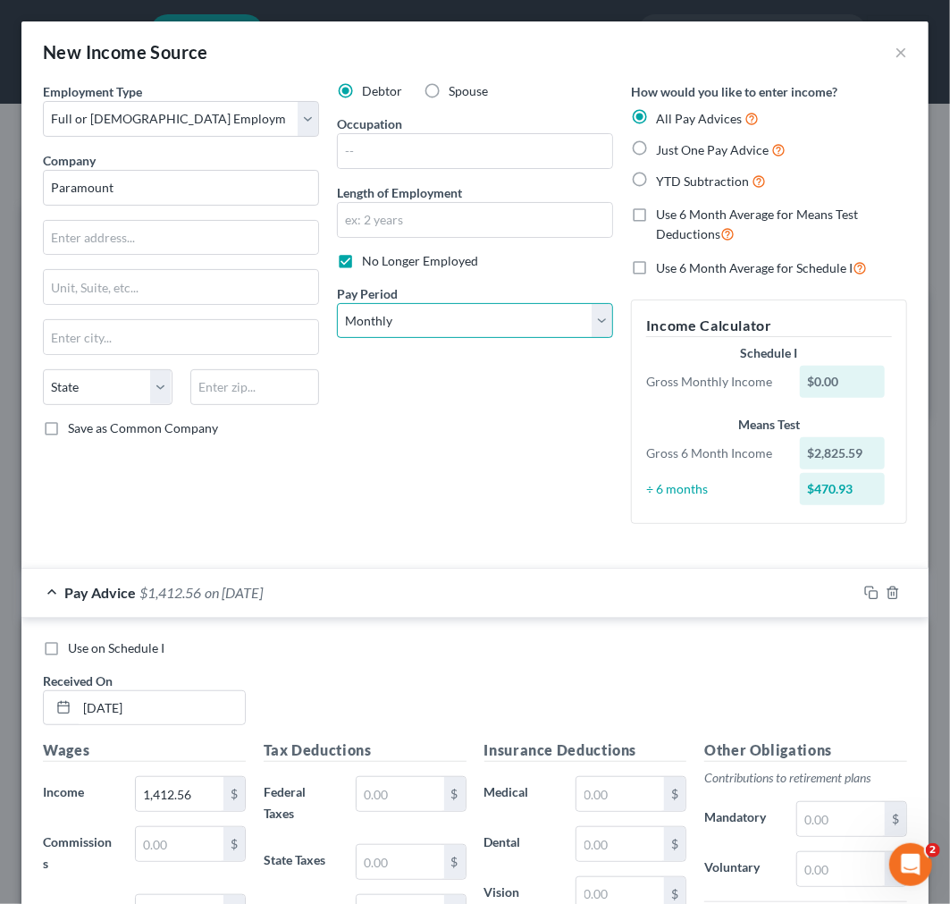
click at [484, 320] on select "Select Monthly Twice Monthly Every Other Week Weekly" at bounding box center [475, 321] width 276 height 36
click at [337, 303] on select "Select Monthly Twice Monthly Every Other Week Weekly" at bounding box center [475, 321] width 276 height 36
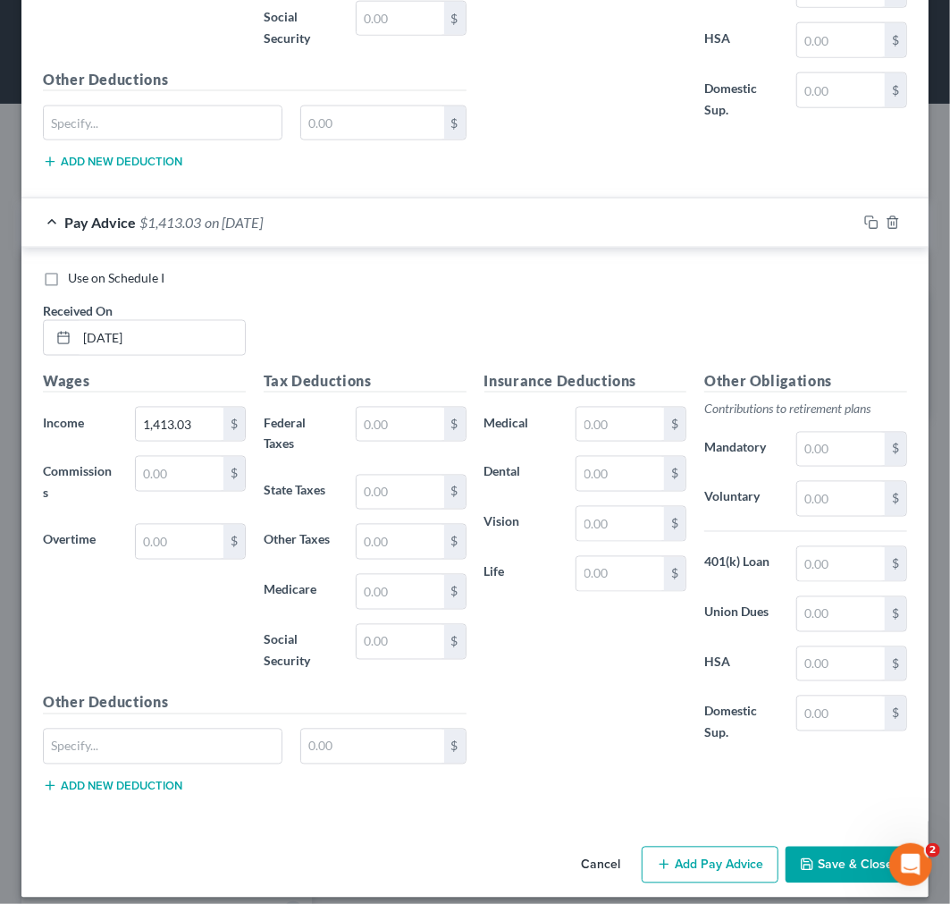
scroll to position [1011, 0]
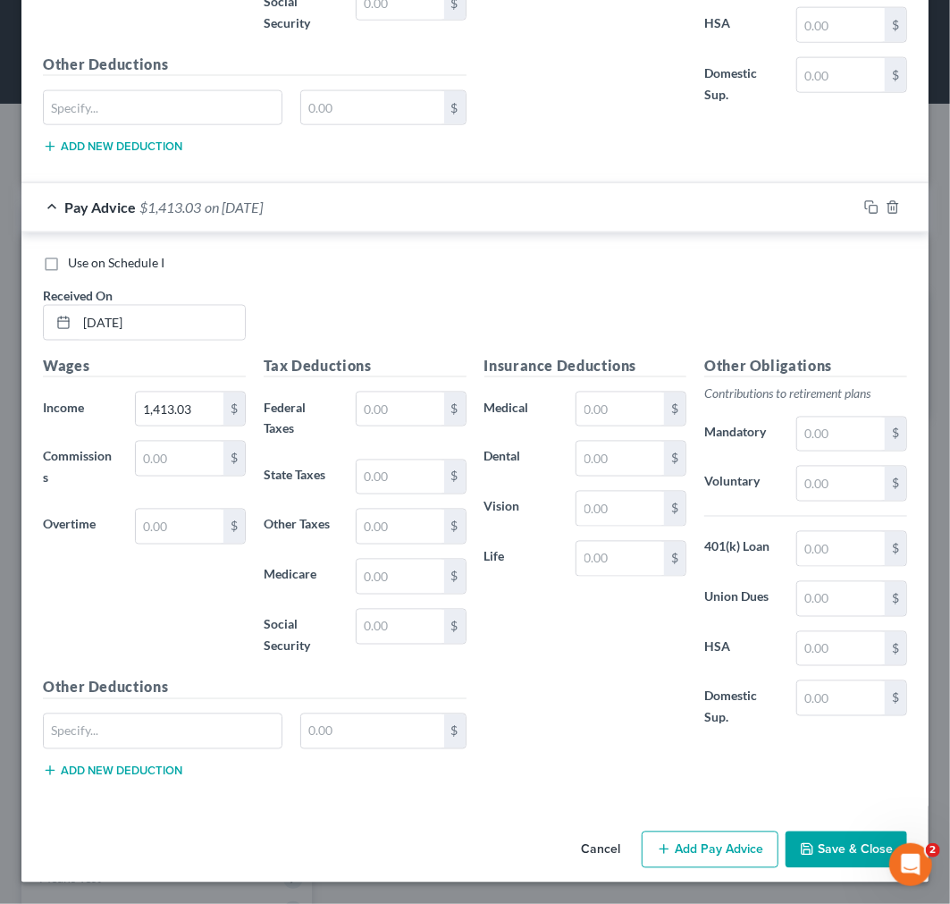
click at [720, 841] on button "Add Pay Advice" at bounding box center [710, 850] width 137 height 38
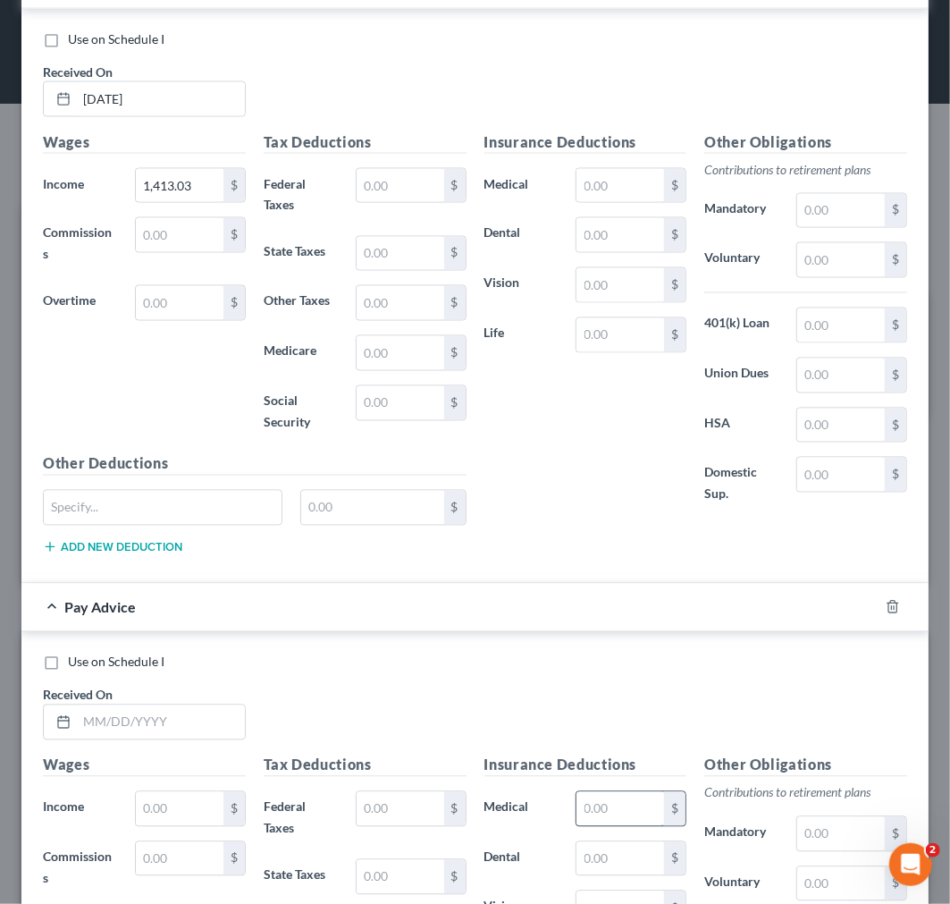
scroll to position [1309, 0]
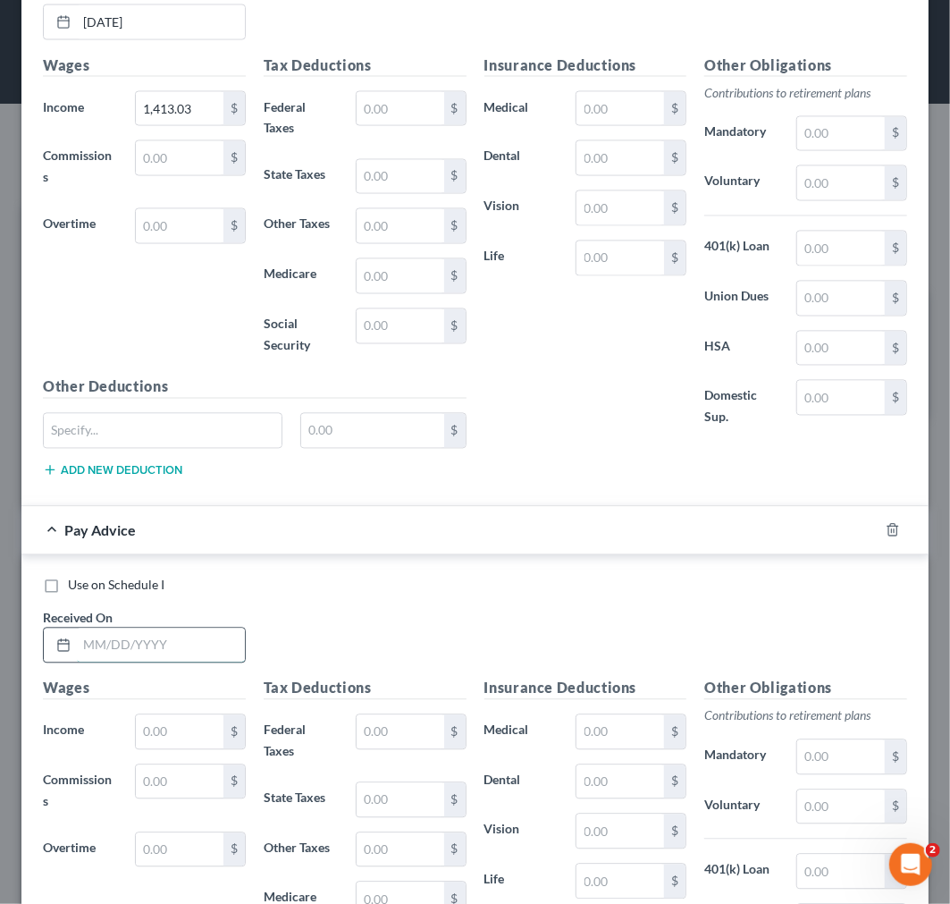
click at [108, 648] on input "text" at bounding box center [161, 645] width 168 height 34
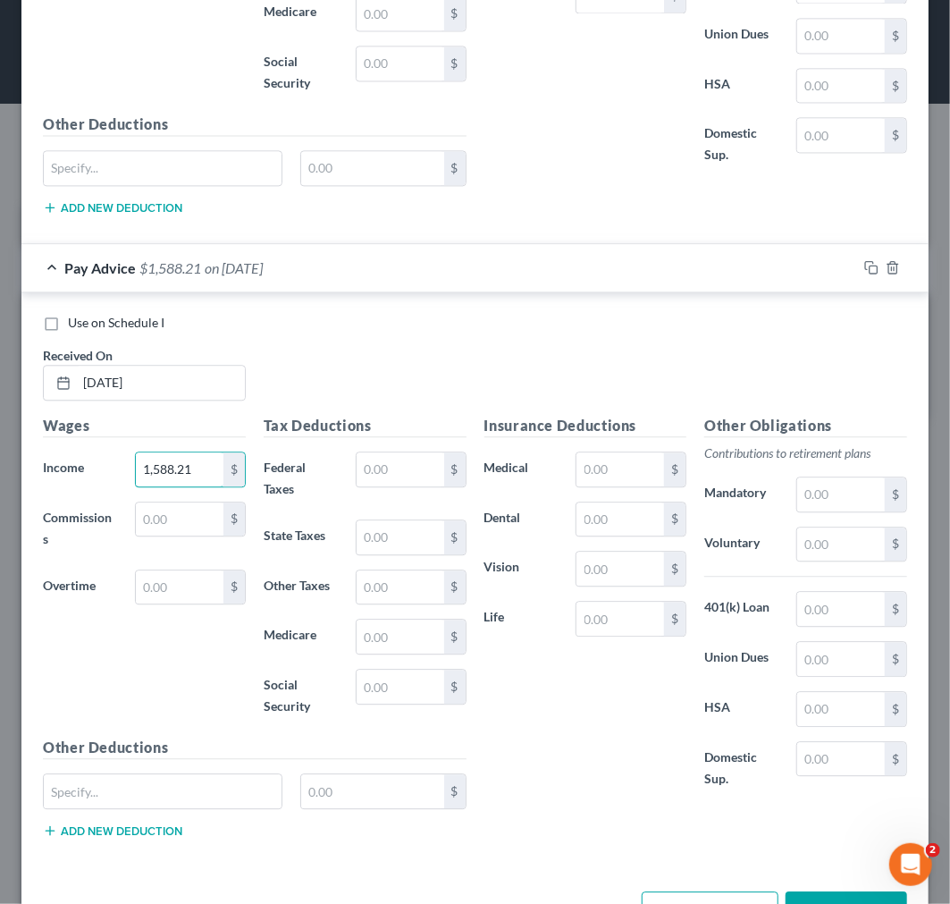
scroll to position [1674, 0]
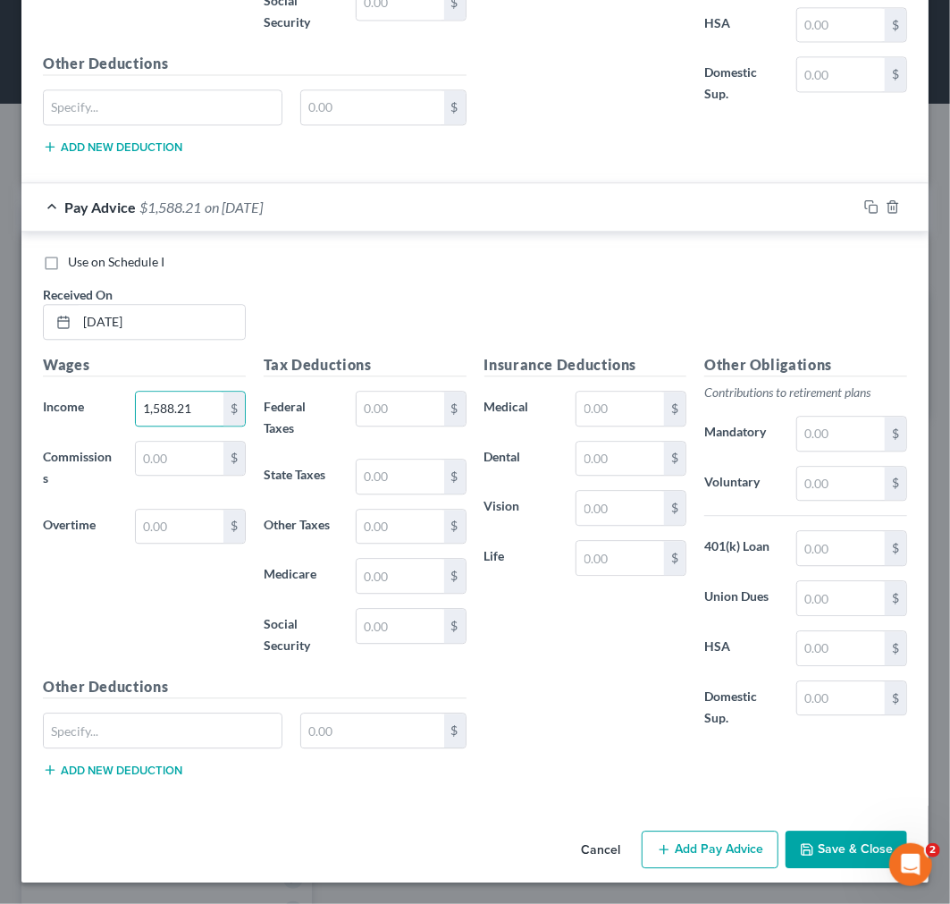
click at [691, 843] on button "Add Pay Advice" at bounding box center [710, 849] width 137 height 38
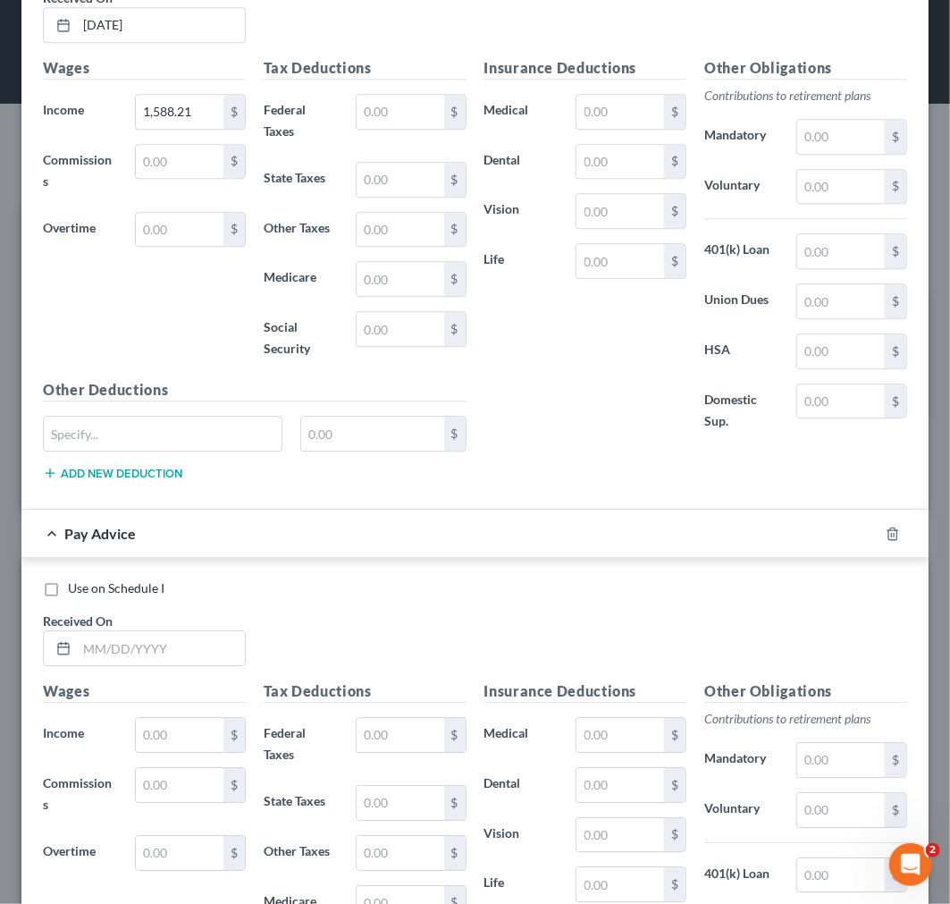
scroll to position [1972, 0]
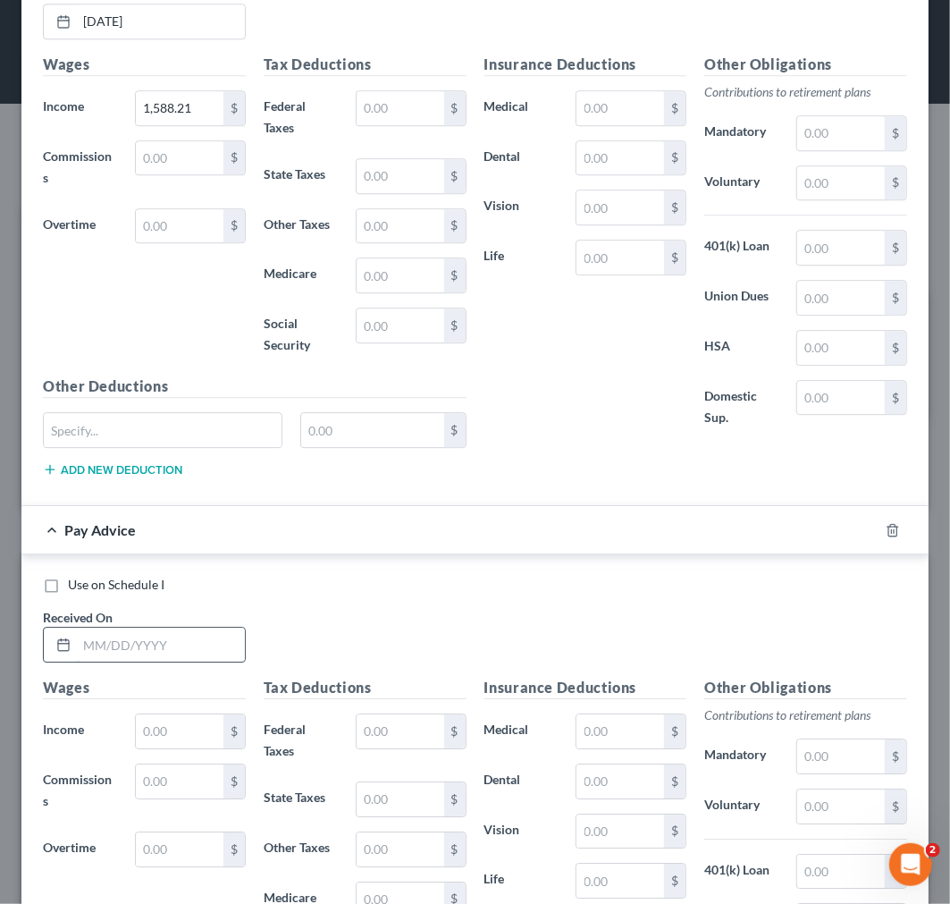
click at [164, 648] on input "text" at bounding box center [161, 645] width 168 height 34
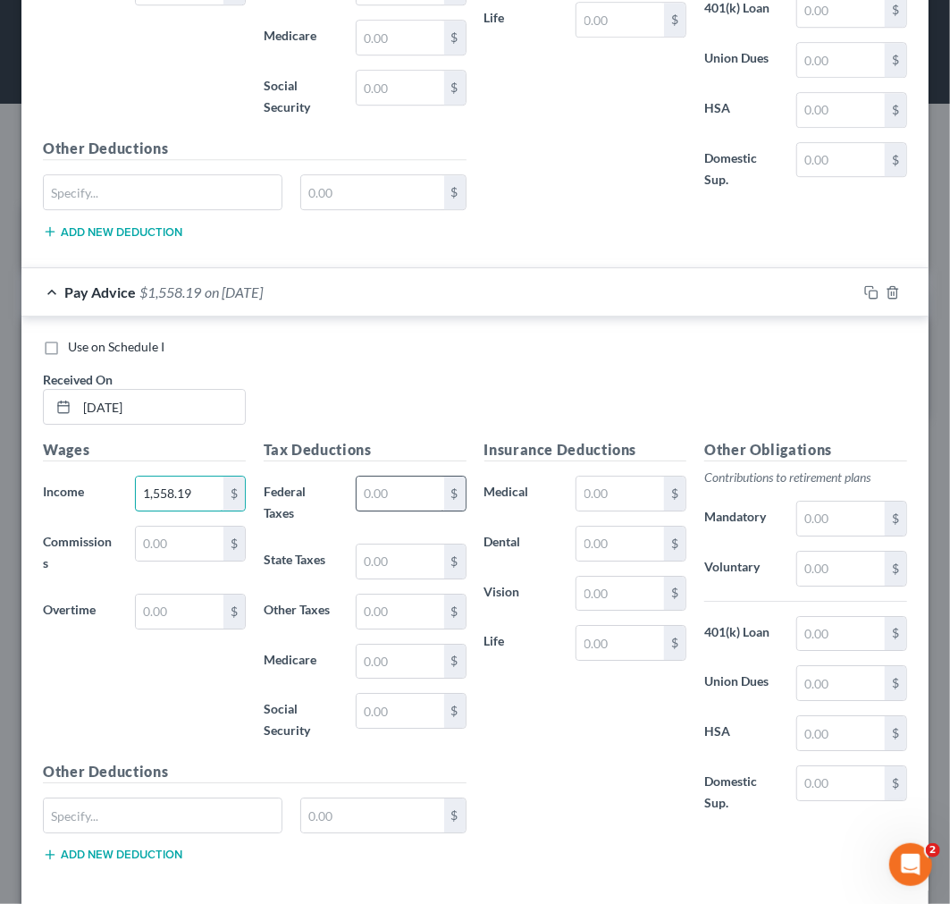
scroll to position [2298, 0]
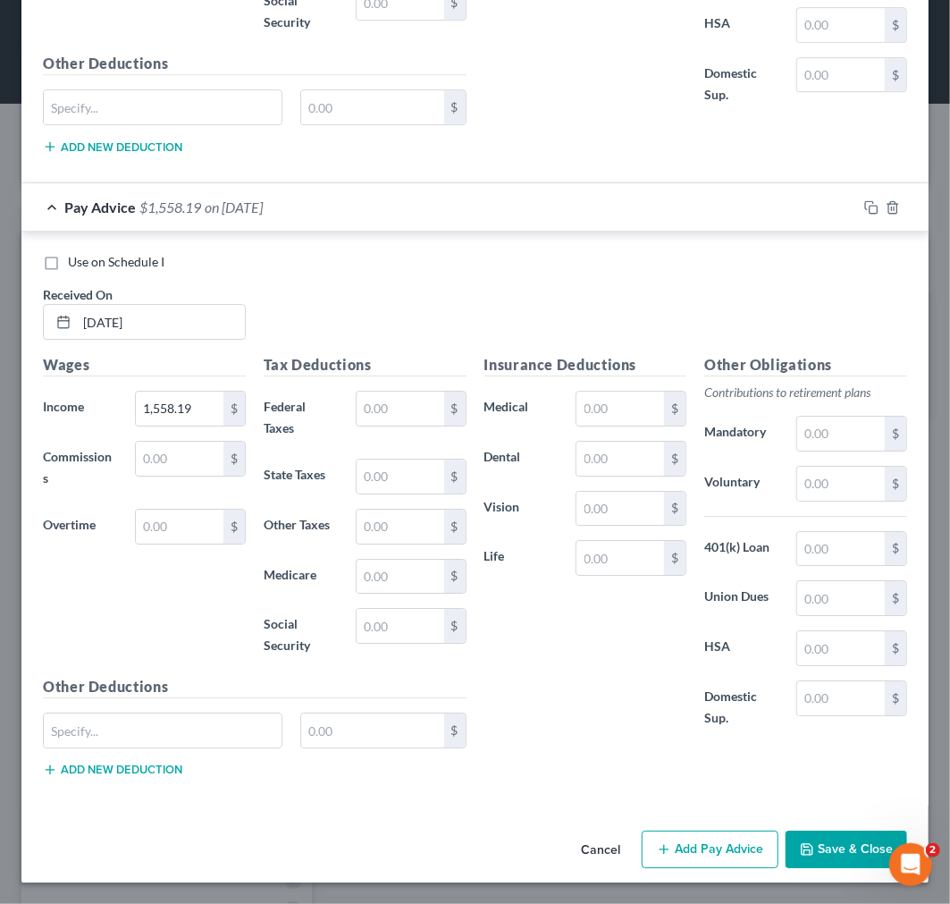
click at [687, 847] on button "Add Pay Advice" at bounding box center [710, 849] width 137 height 38
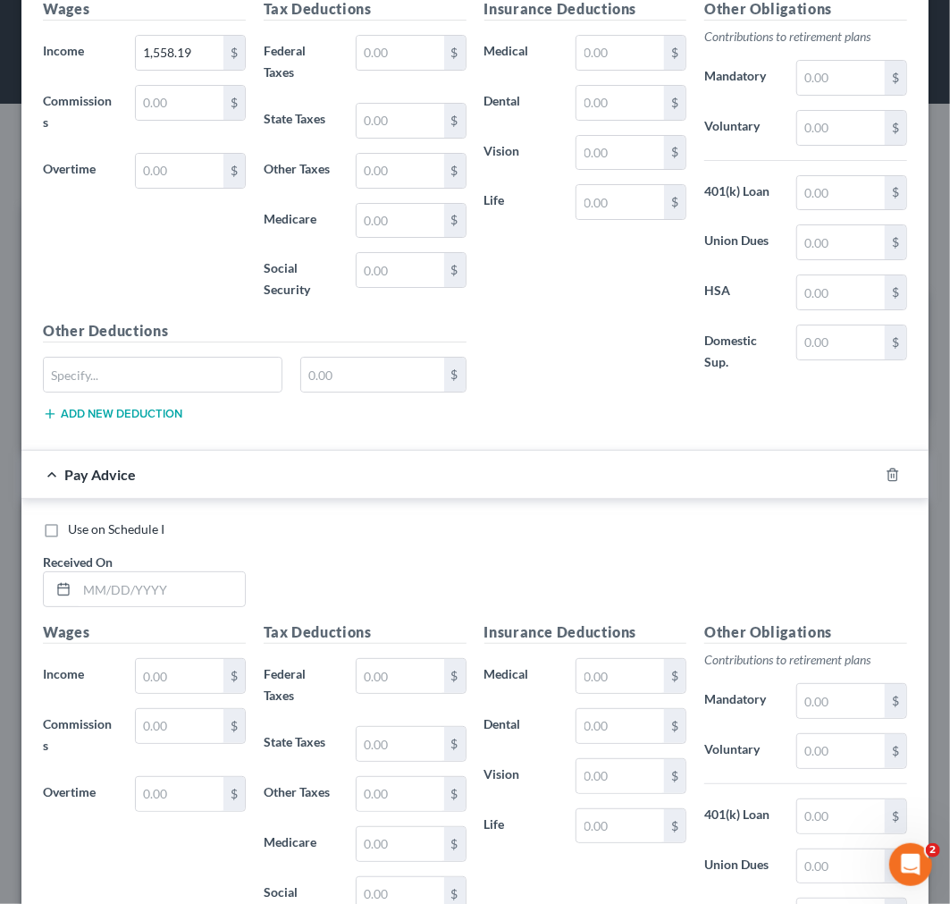
scroll to position [2695, 0]
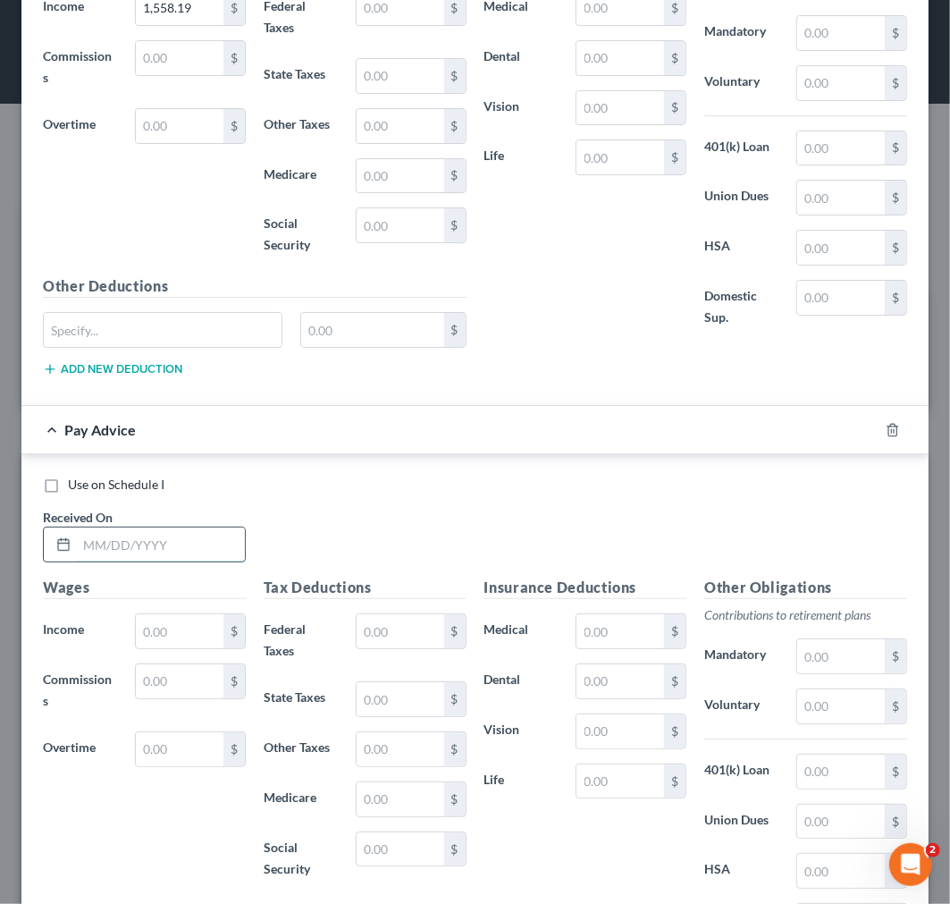
click at [83, 540] on input "text" at bounding box center [161, 544] width 168 height 34
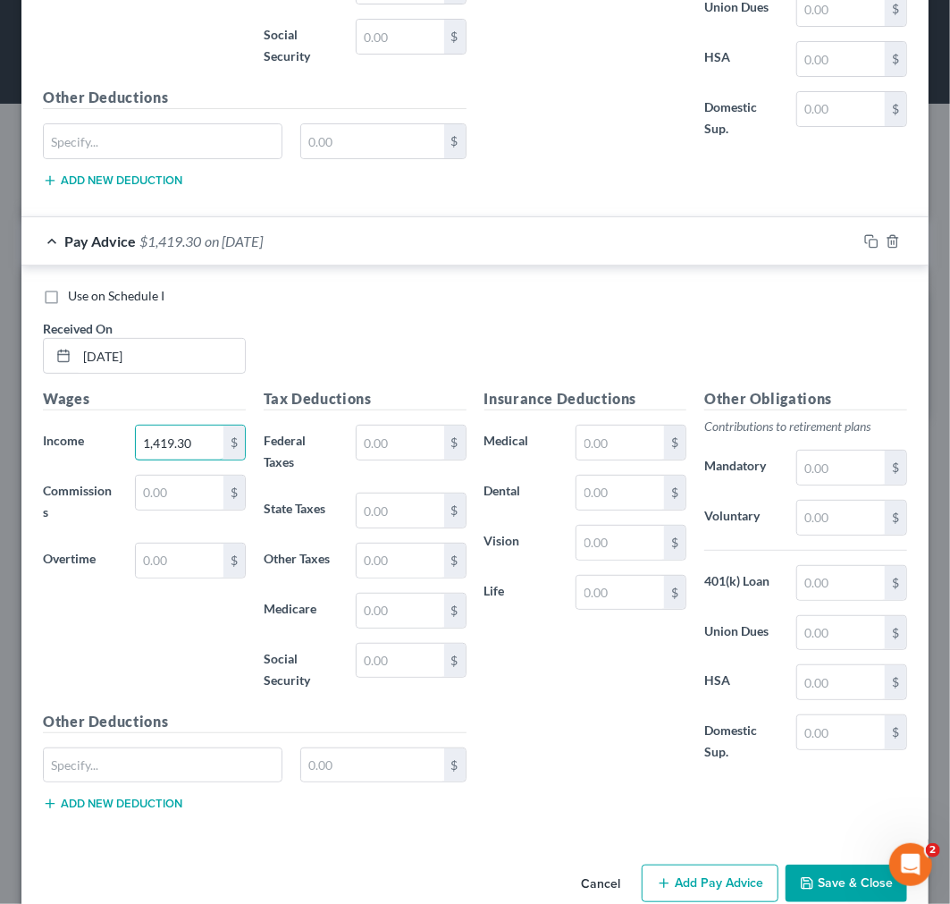
scroll to position [2923, 0]
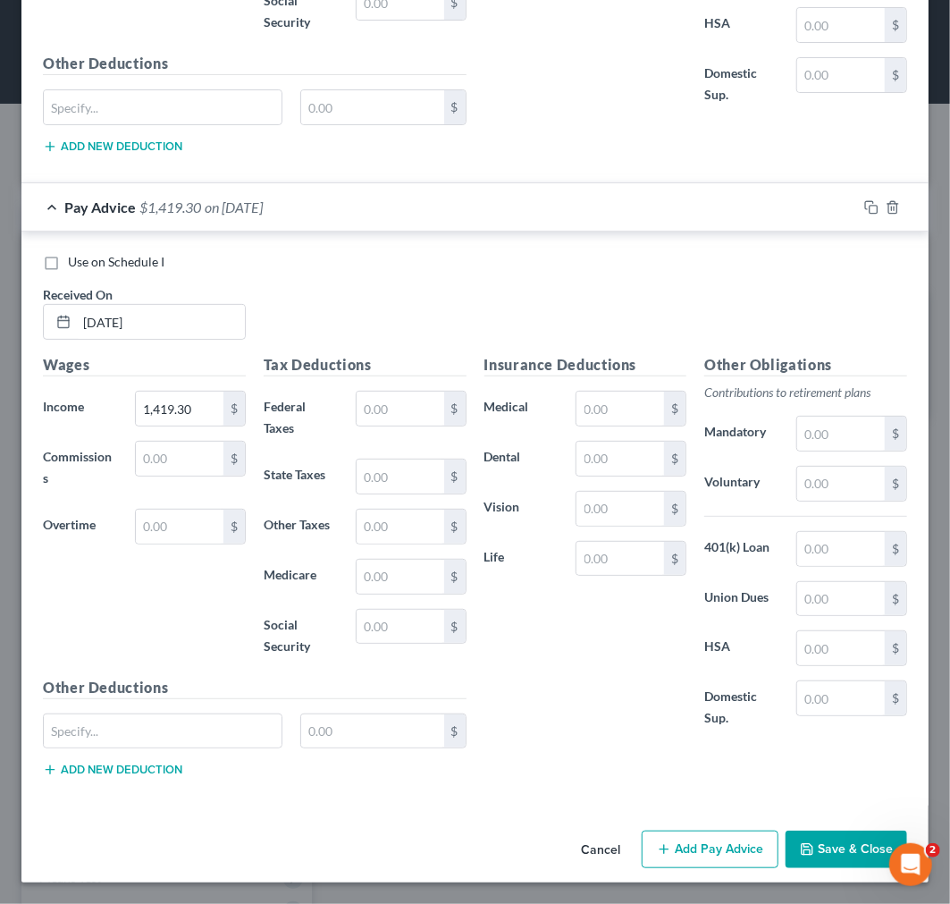
click at [657, 844] on icon "button" at bounding box center [664, 849] width 14 height 14
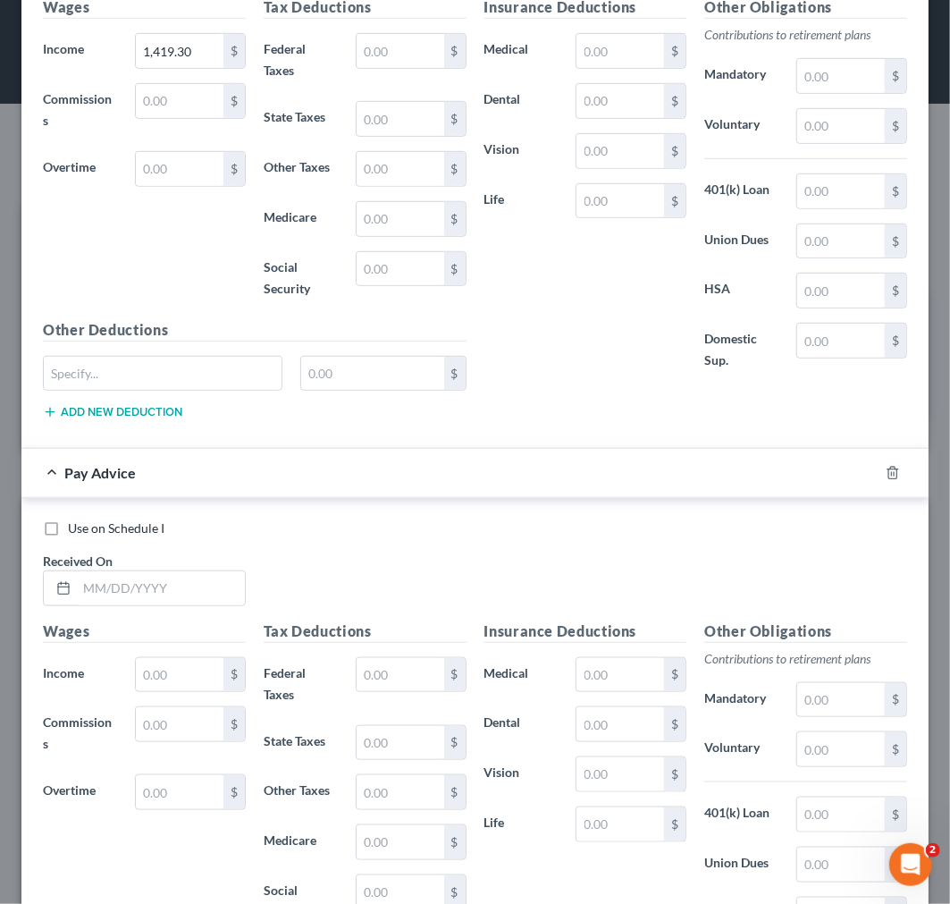
scroll to position [3320, 0]
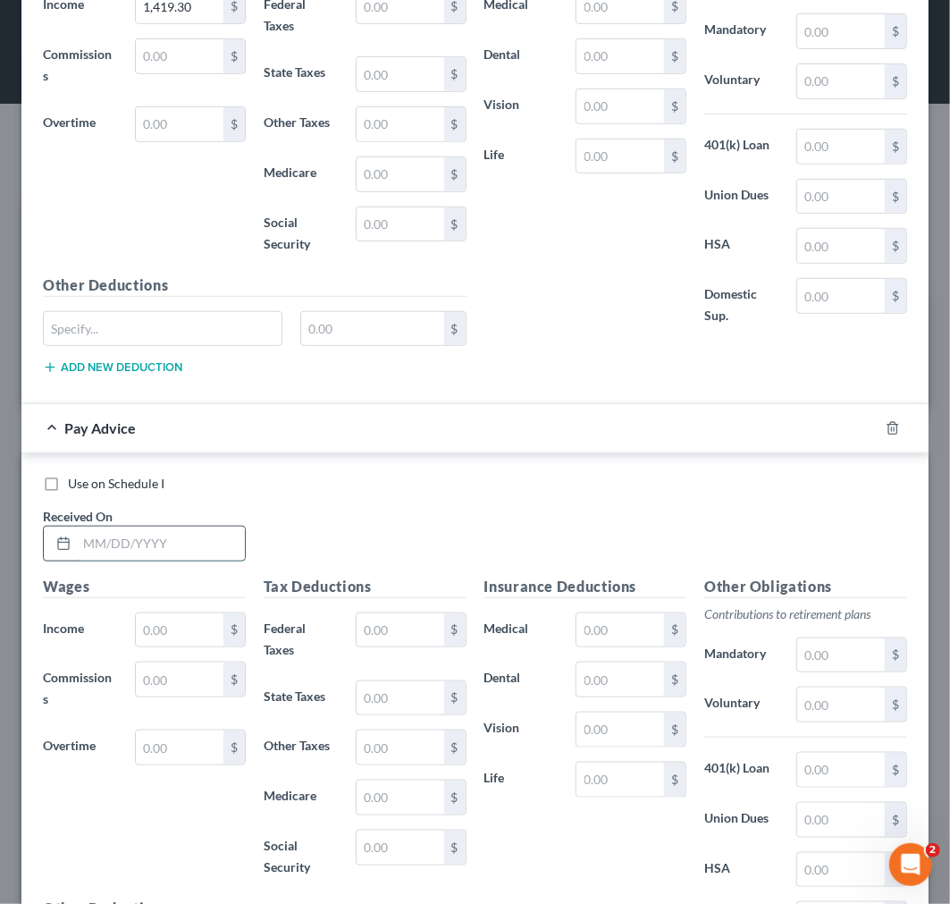
click at [192, 554] on input "text" at bounding box center [161, 544] width 168 height 34
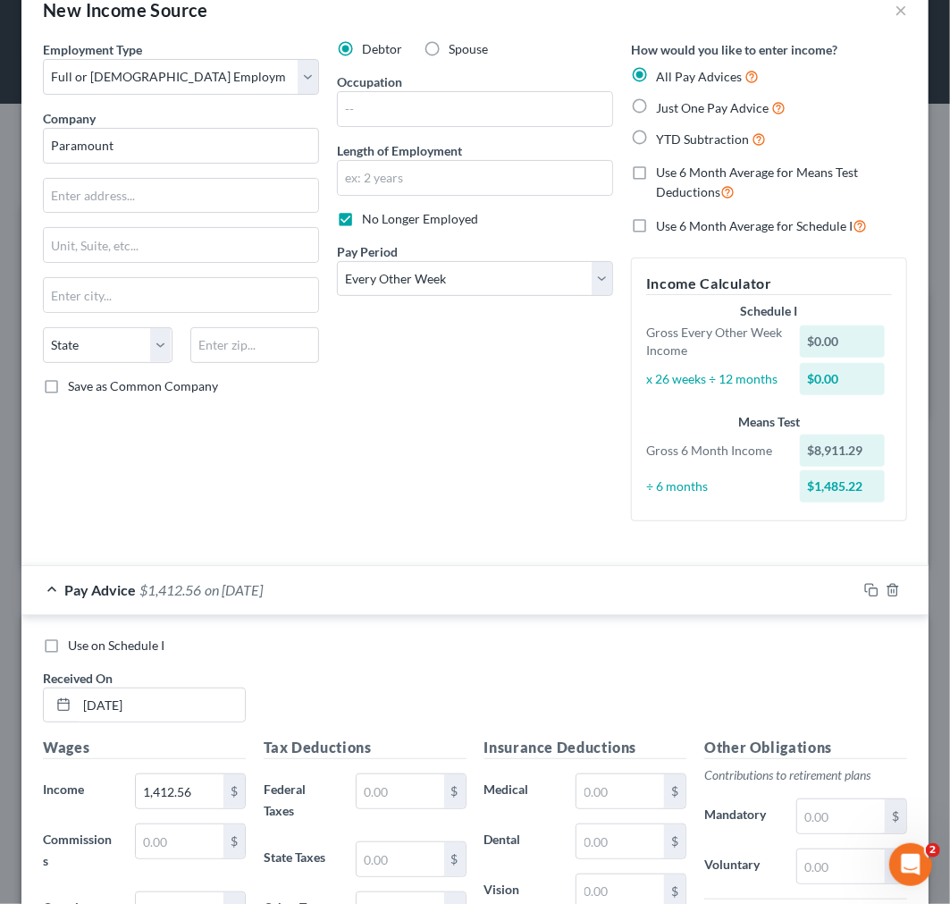
scroll to position [0, 0]
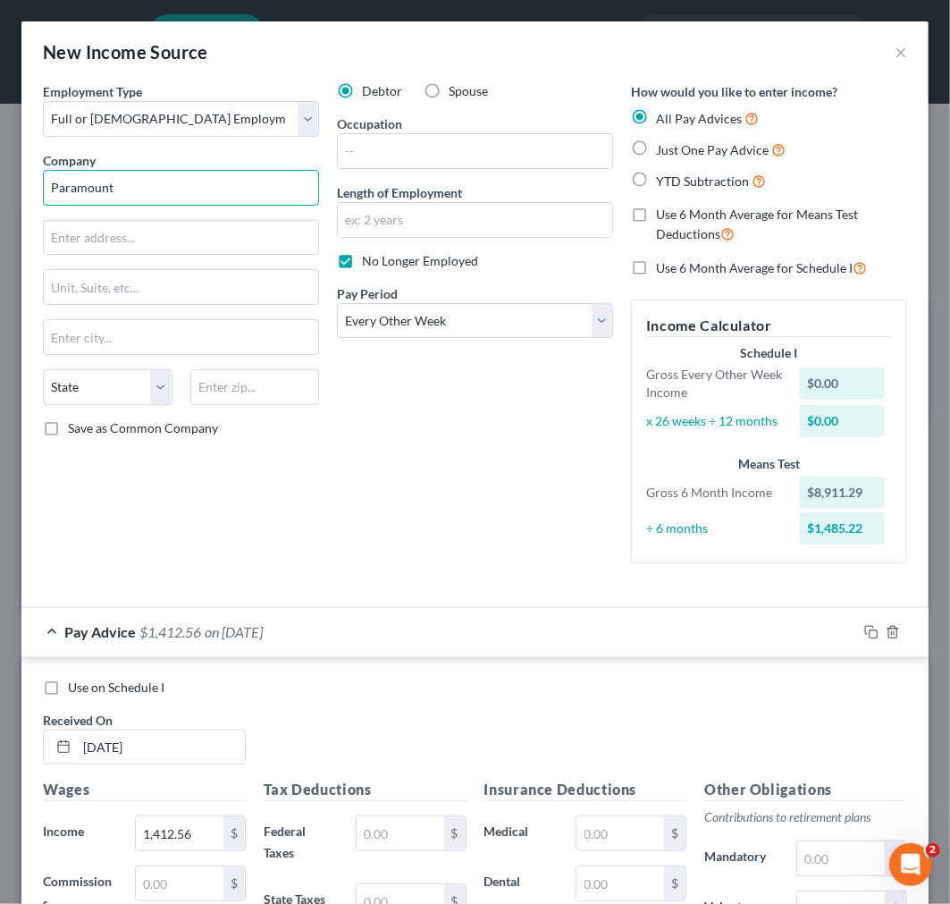
click at [170, 190] on input "Paramount" at bounding box center [181, 188] width 276 height 36
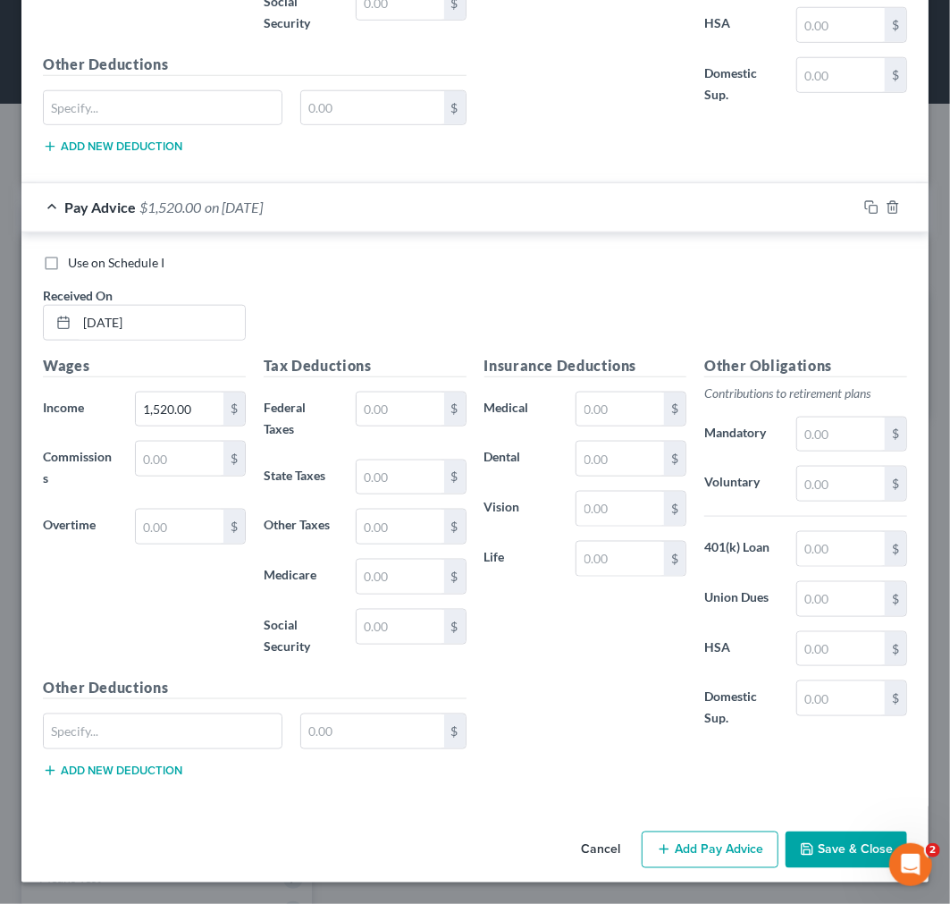
scroll to position [3546, 0]
click at [676, 853] on button "Add Pay Advice" at bounding box center [710, 850] width 137 height 38
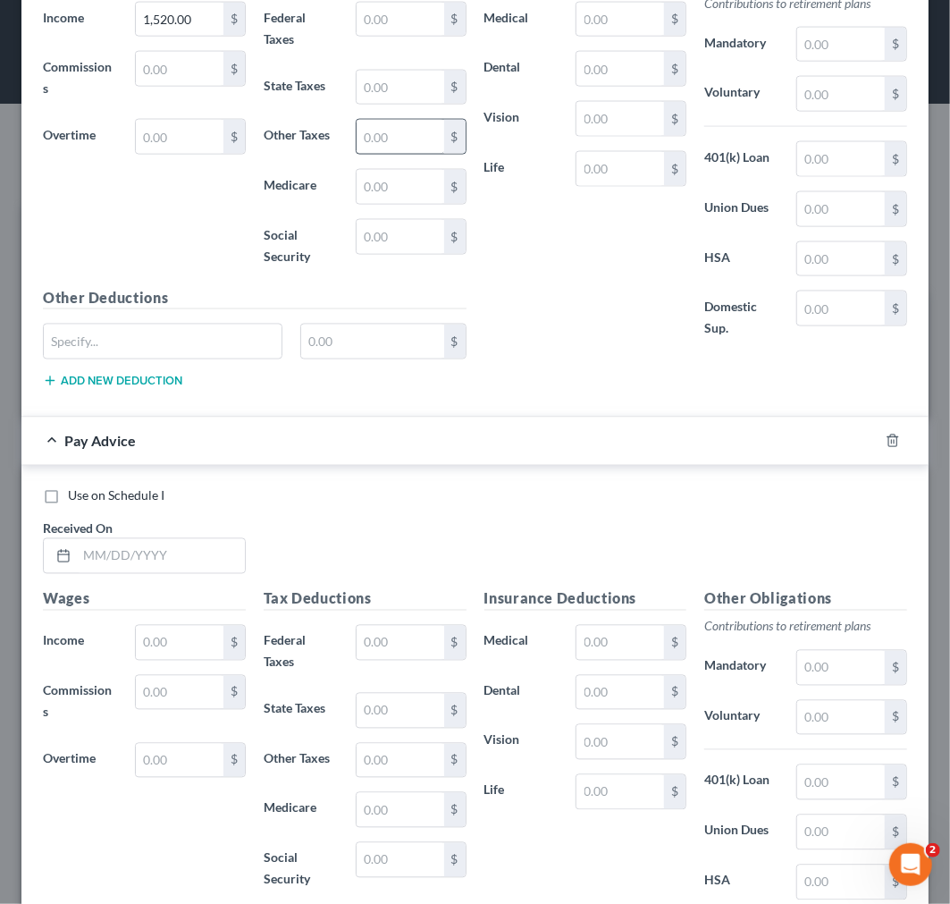
scroll to position [3944, 0]
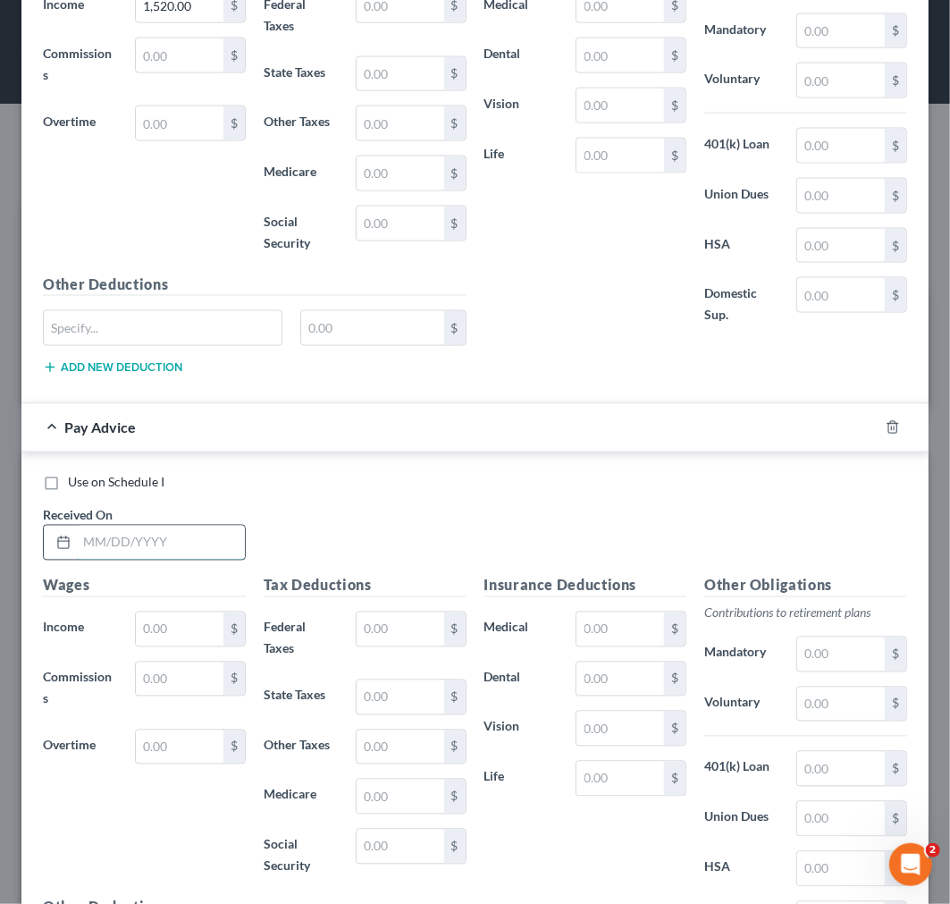
click at [157, 554] on input "text" at bounding box center [161, 543] width 168 height 34
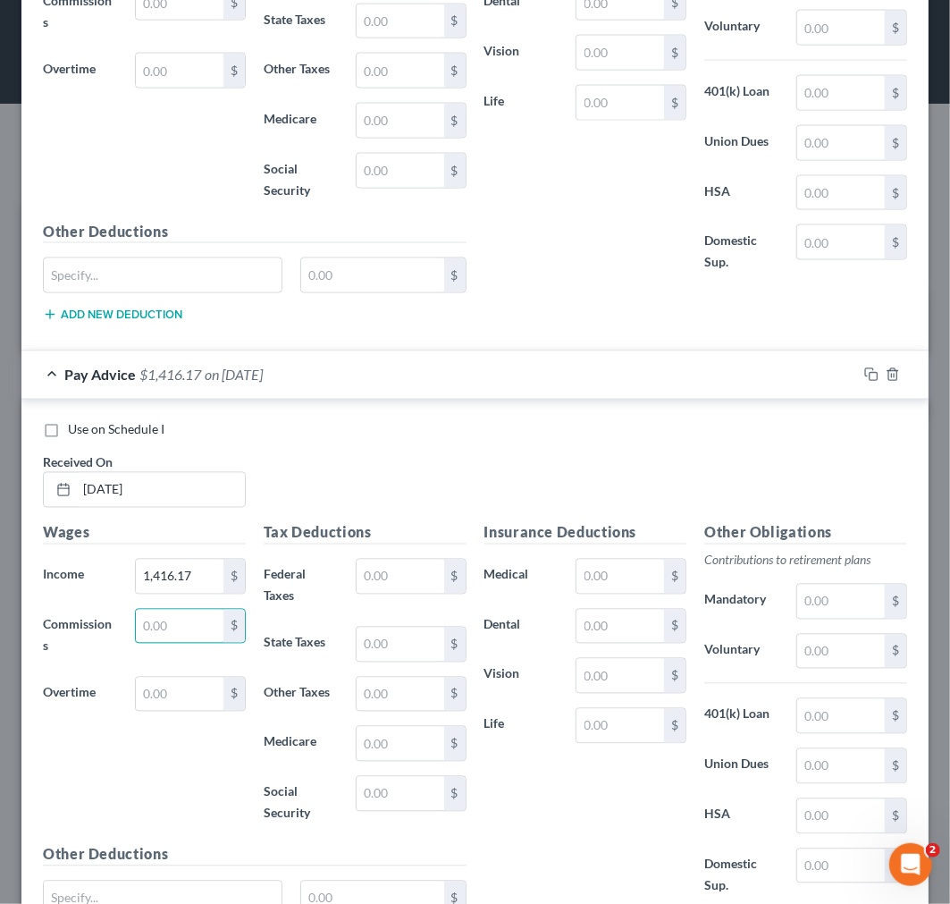
scroll to position [4171, 0]
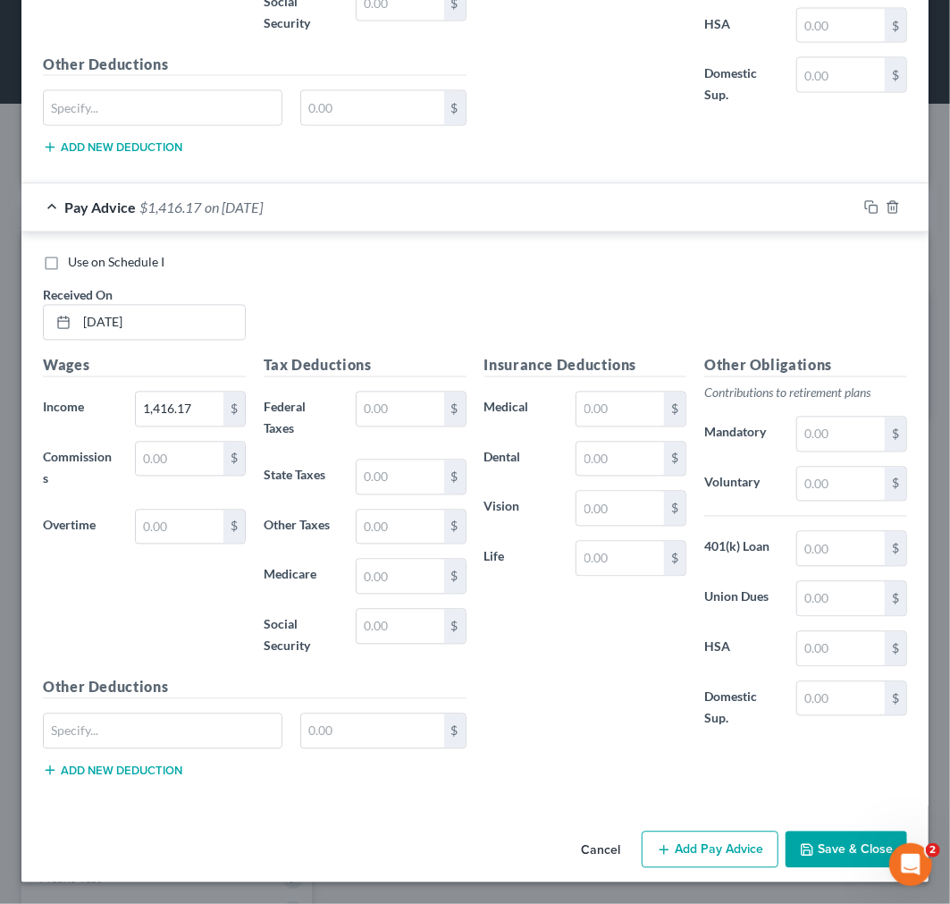
click at [716, 855] on button "Add Pay Advice" at bounding box center [710, 850] width 137 height 38
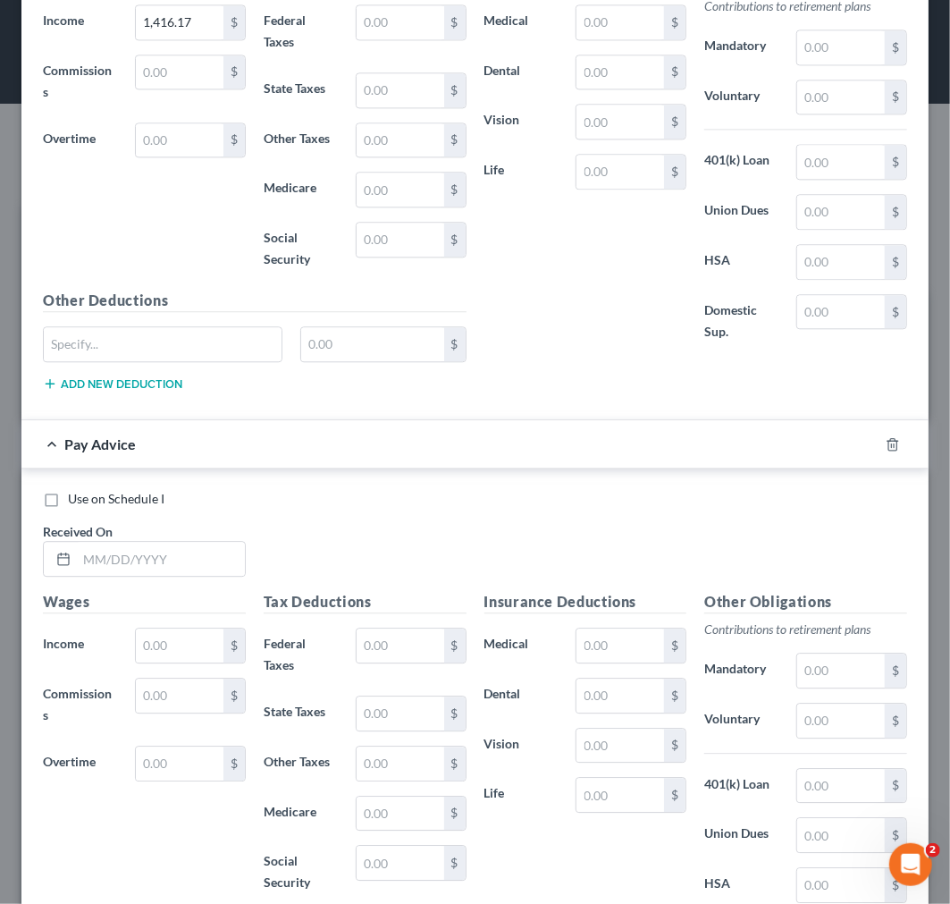
scroll to position [4569, 0]
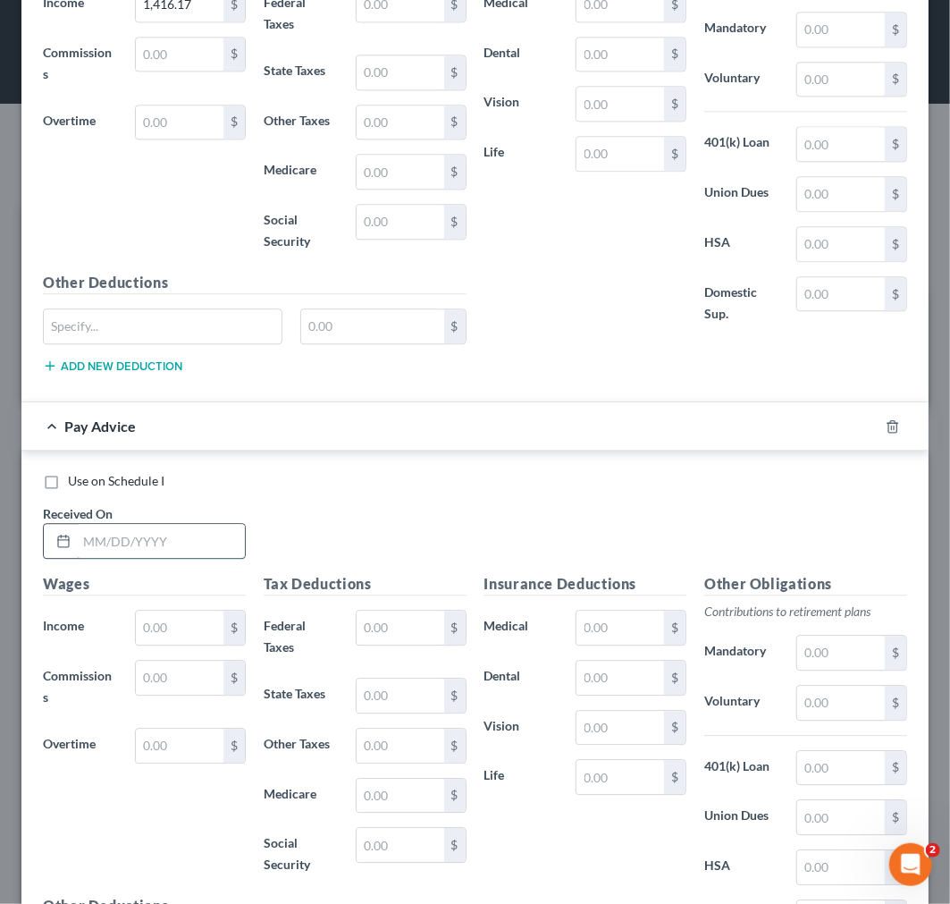
click at [174, 552] on input "text" at bounding box center [161, 541] width 168 height 34
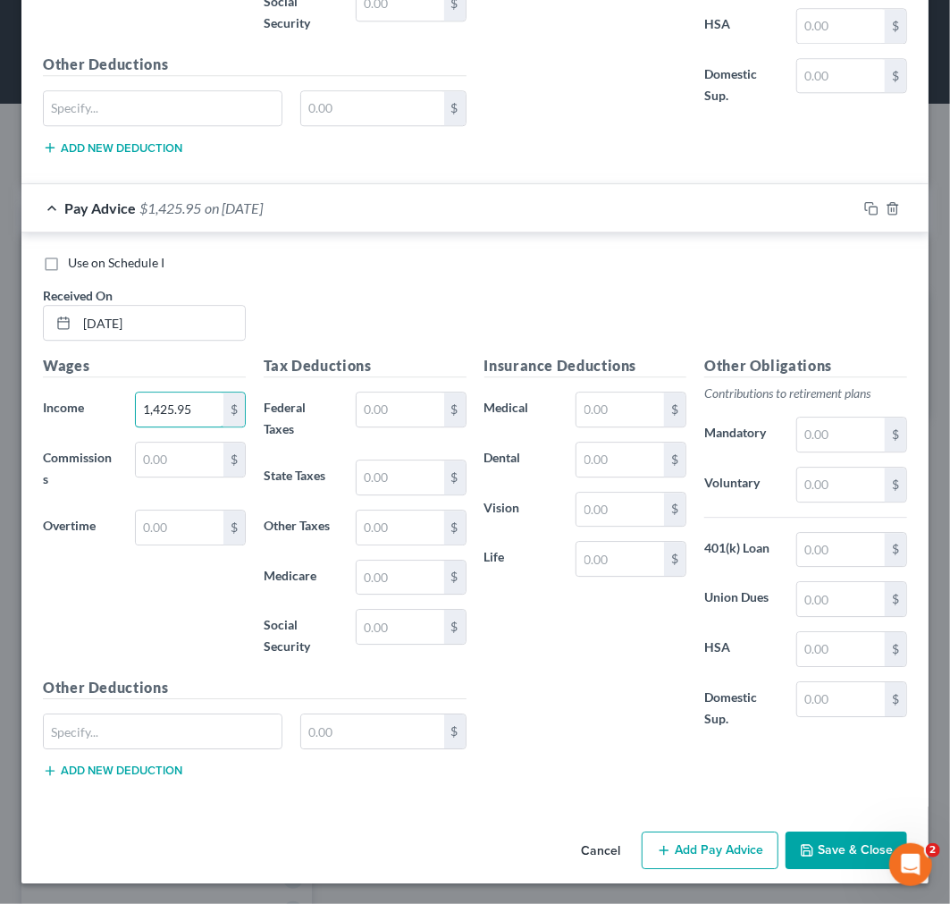
scroll to position [4796, 0]
click at [813, 845] on button "Save & Close" at bounding box center [847, 849] width 122 height 38
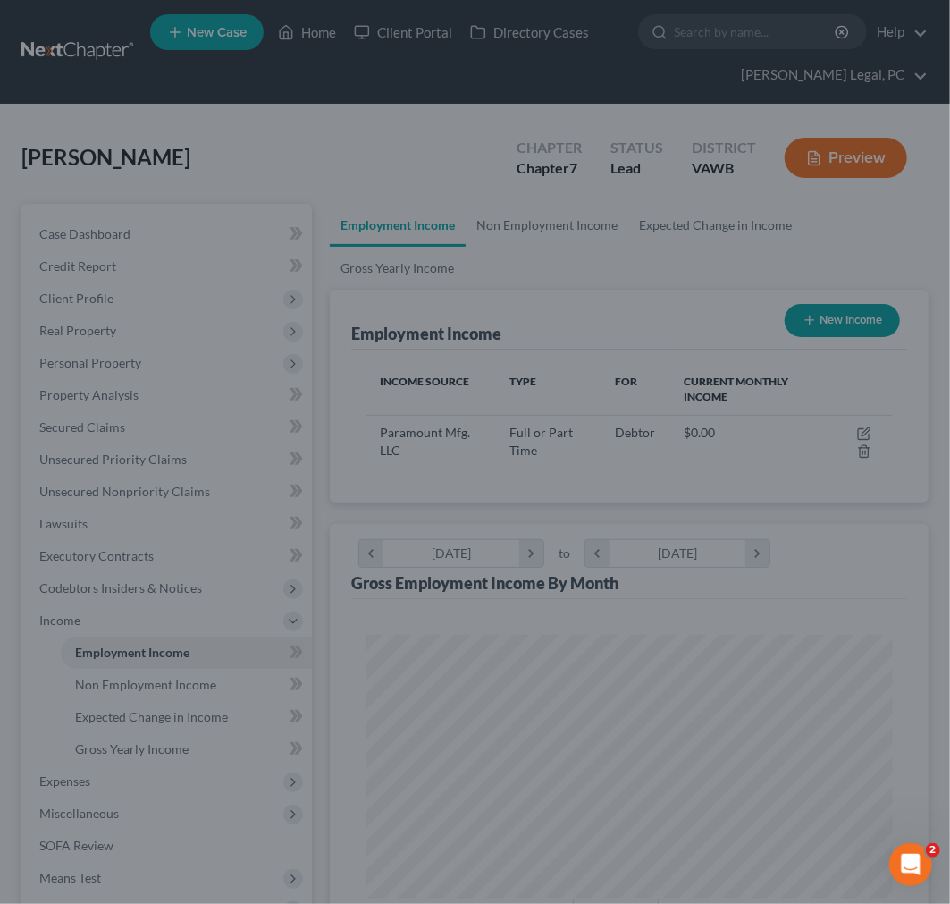
scroll to position [257, 552]
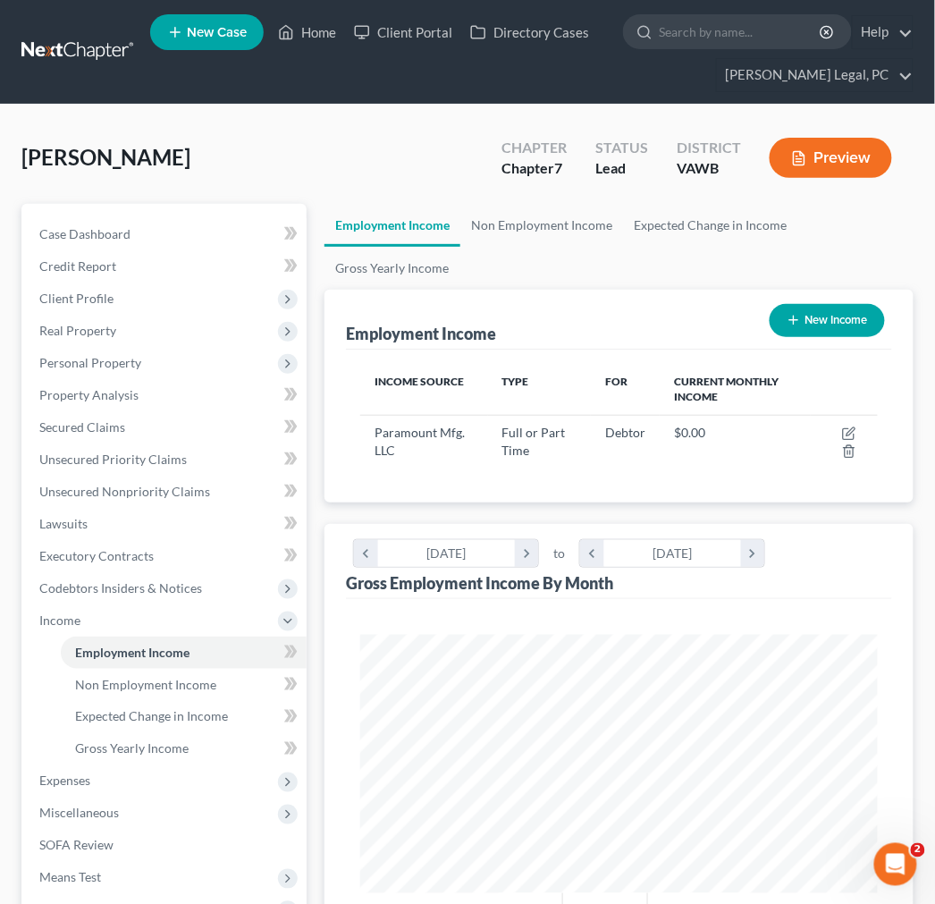
click at [843, 308] on button "New Income" at bounding box center [827, 320] width 115 height 33
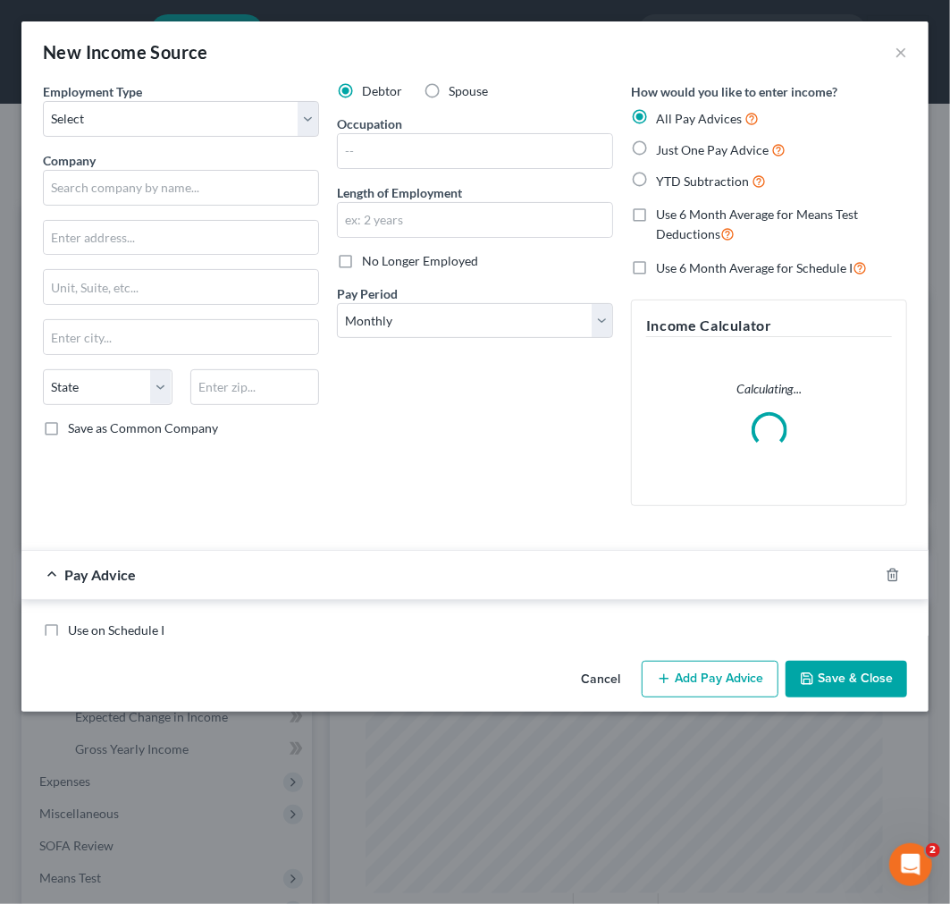
scroll to position [263, 563]
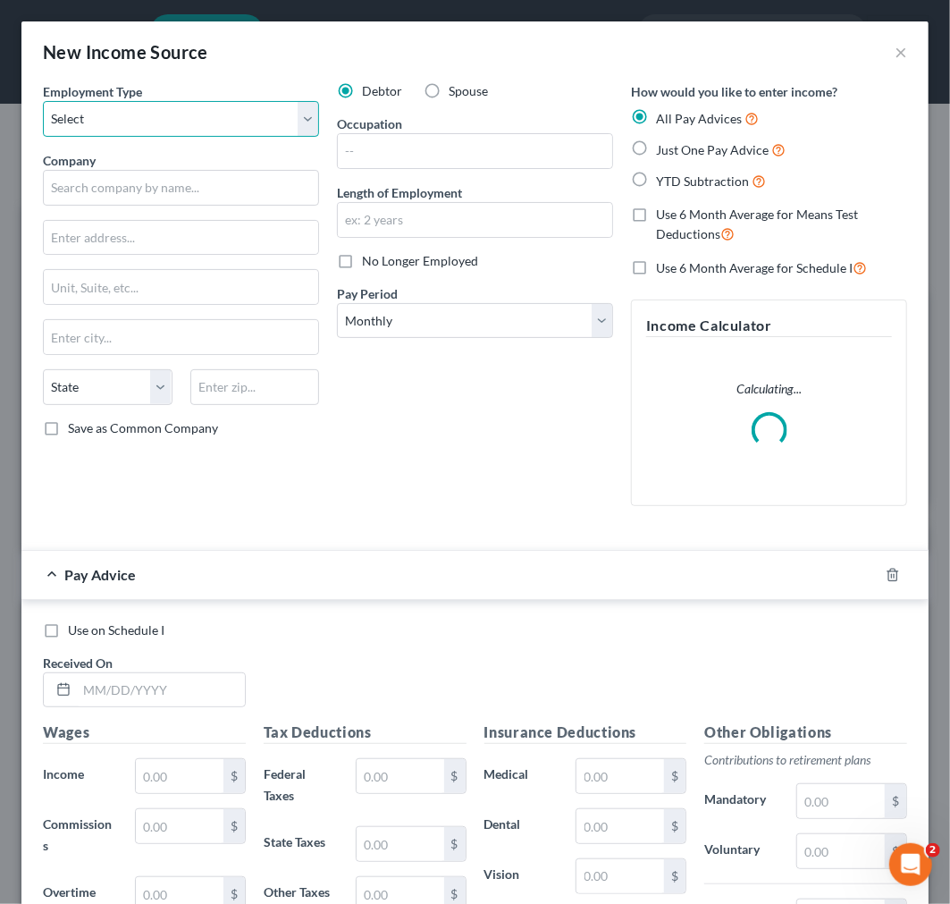
click at [182, 122] on select "Select Full or [DEMOGRAPHIC_DATA] Employment Self Employment" at bounding box center [181, 119] width 276 height 36
click at [43, 101] on select "Select Full or [DEMOGRAPHIC_DATA] Employment Self Employment" at bounding box center [181, 119] width 276 height 36
click at [362, 257] on label "No Longer Employed" at bounding box center [420, 261] width 116 height 18
click at [369, 257] on input "No Longer Employed" at bounding box center [375, 258] width 12 height 12
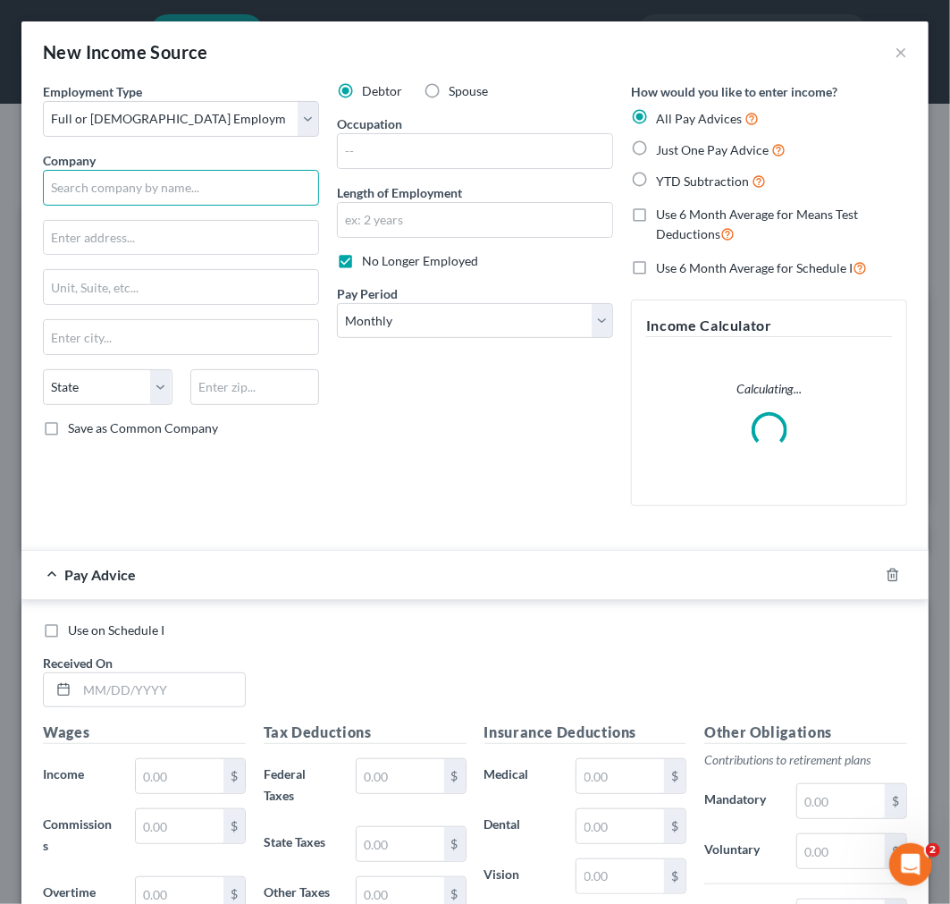
click at [131, 190] on input "text" at bounding box center [181, 188] width 276 height 36
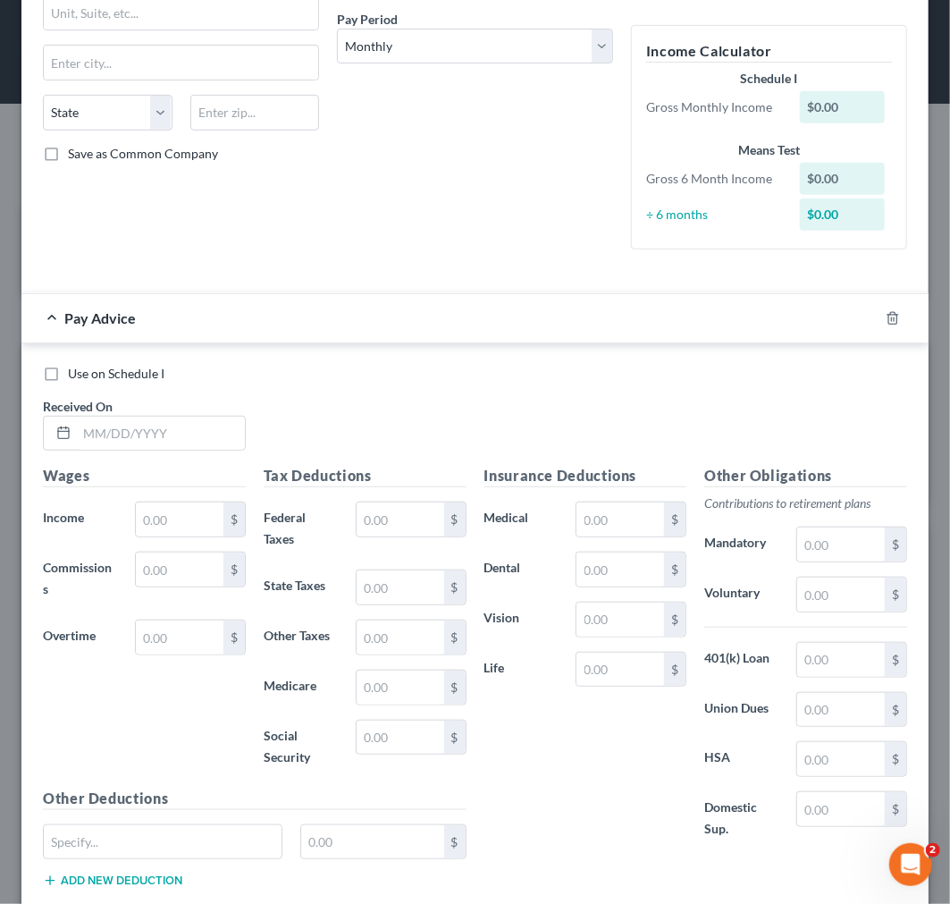
scroll to position [298, 0]
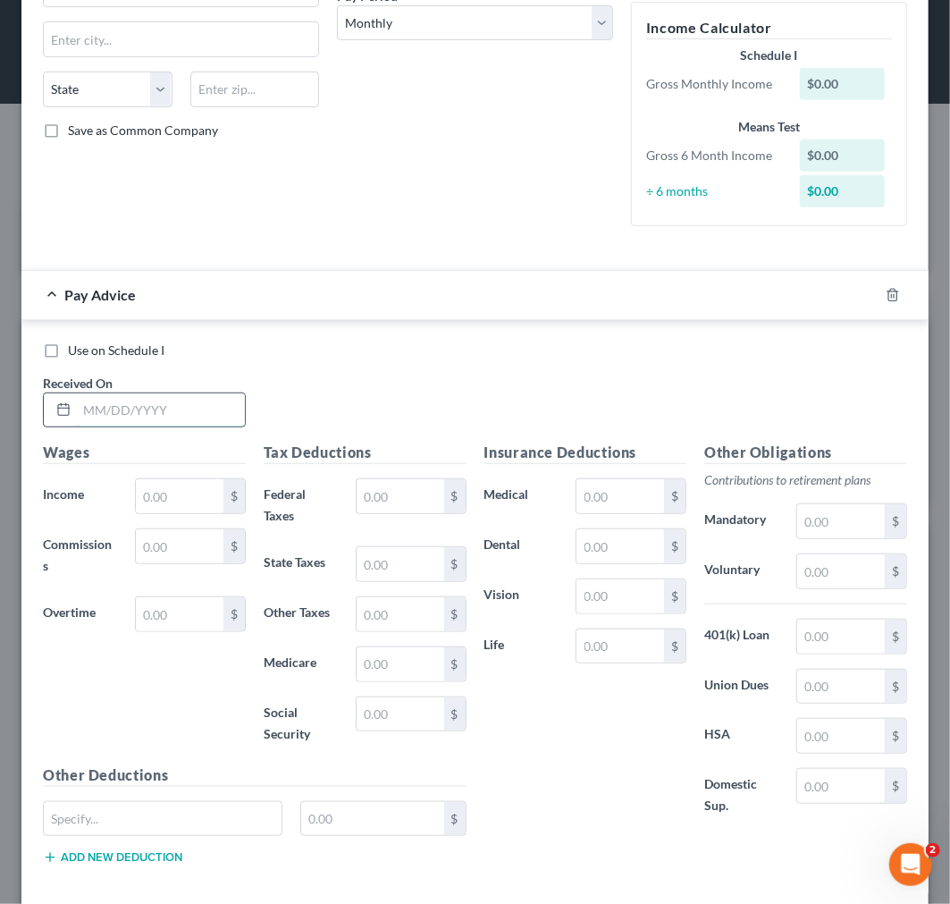
click at [135, 415] on input "text" at bounding box center [161, 410] width 168 height 34
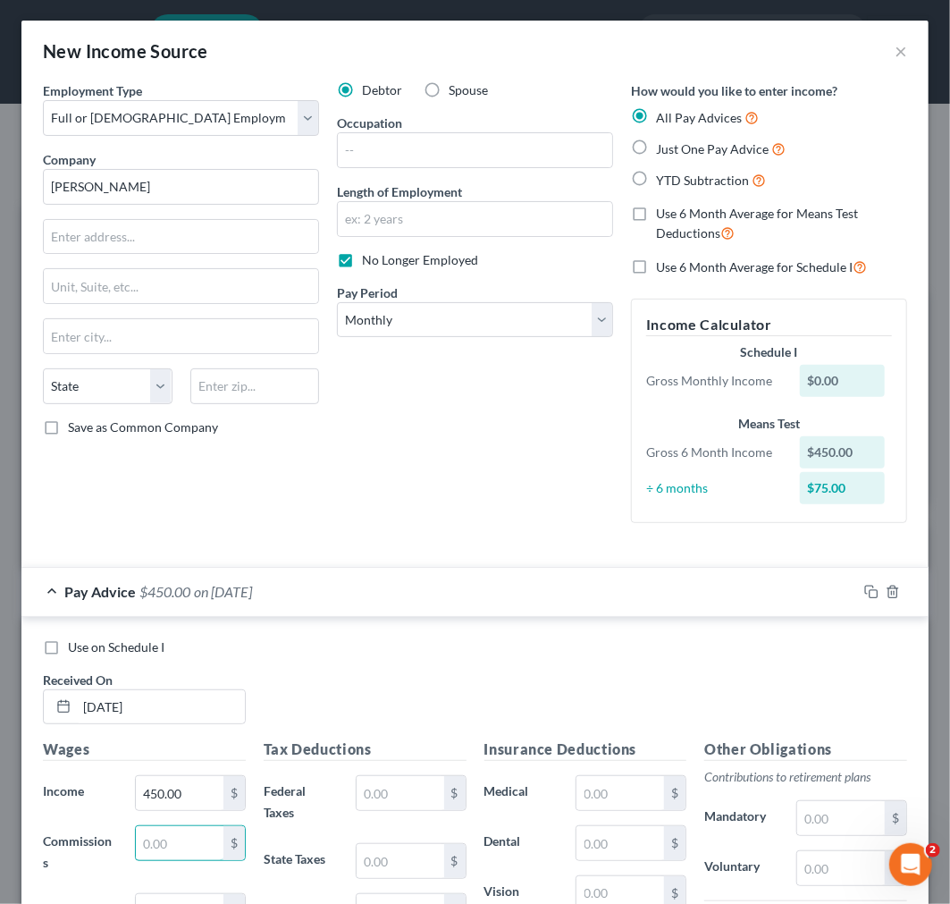
scroll to position [0, 0]
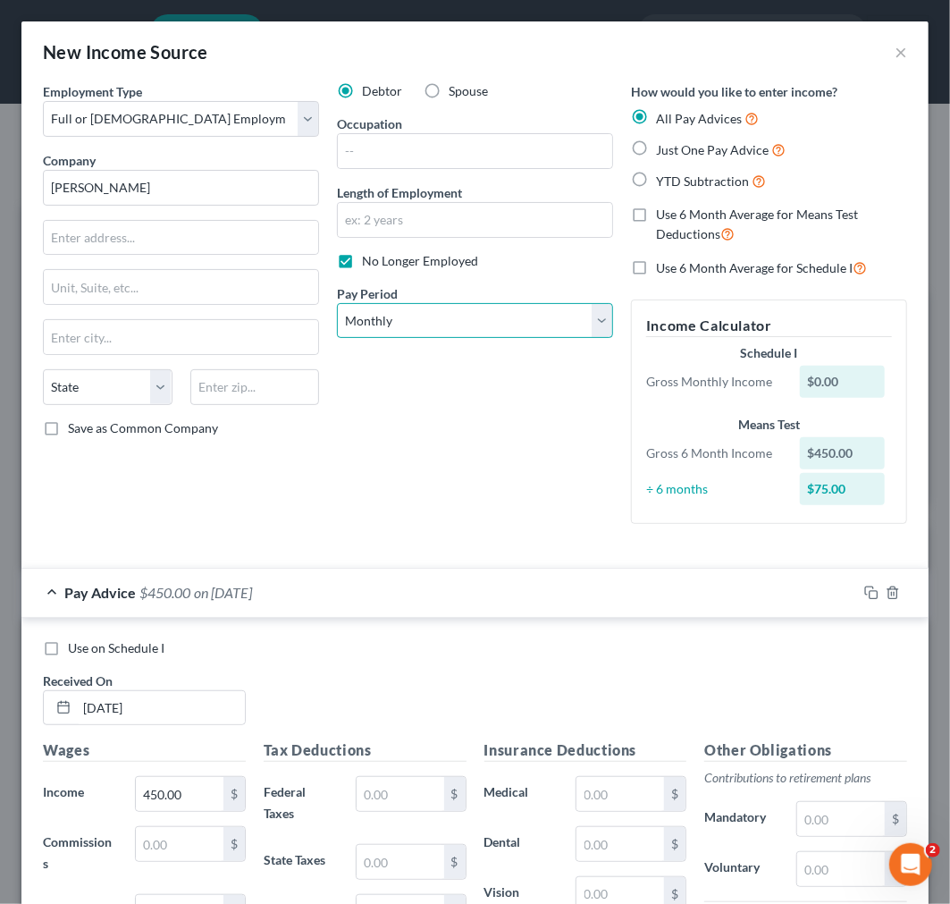
click at [481, 331] on select "Select Monthly Twice Monthly Every Other Week Weekly" at bounding box center [475, 321] width 276 height 36
click at [337, 303] on select "Select Monthly Twice Monthly Every Other Week Weekly" at bounding box center [475, 321] width 276 height 36
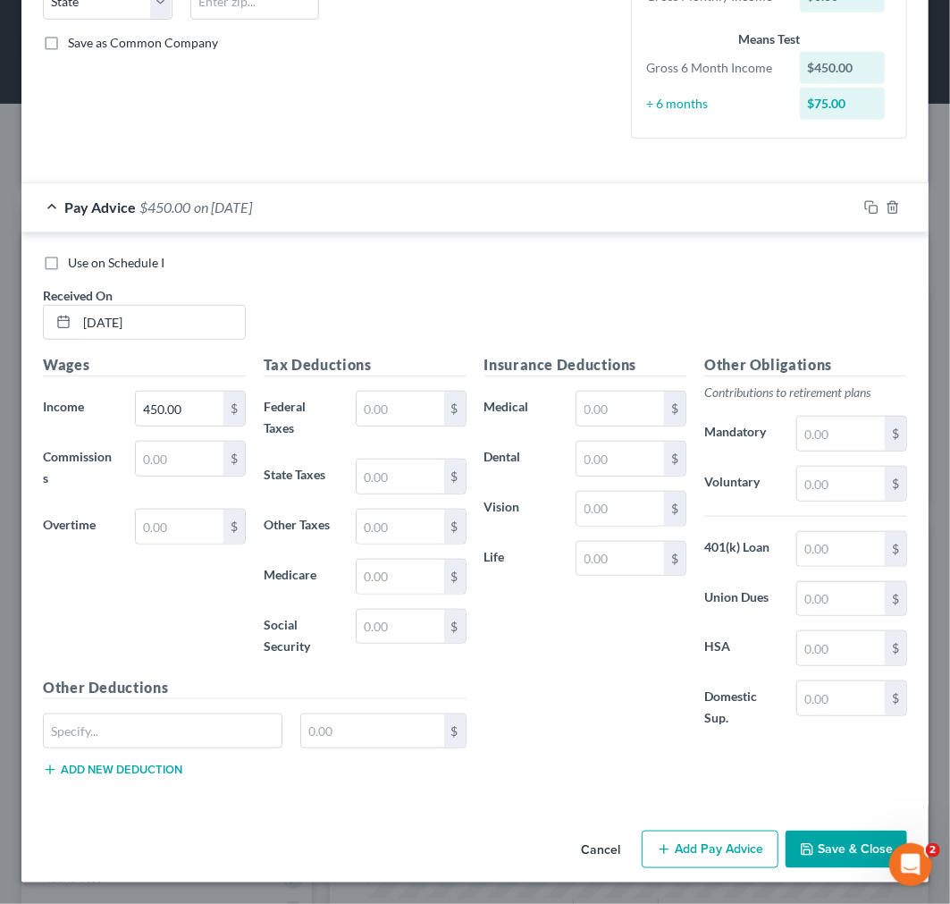
click at [672, 843] on button "Add Pay Advice" at bounding box center [710, 849] width 137 height 38
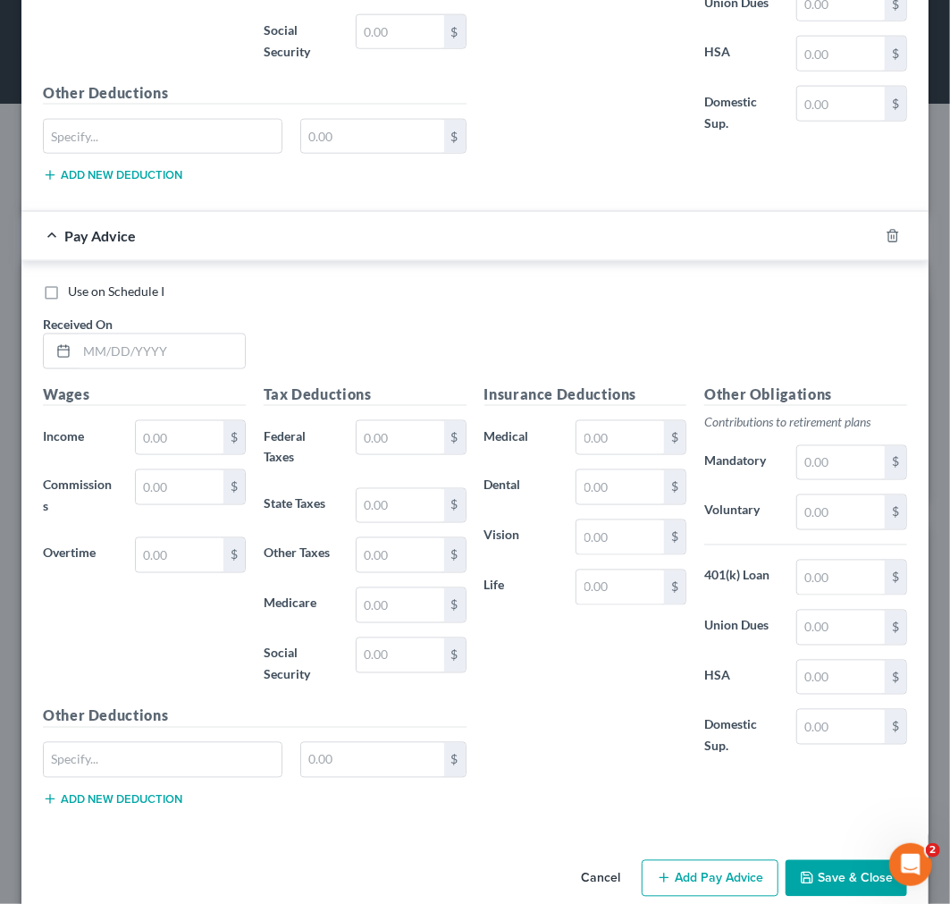
scroll to position [981, 0]
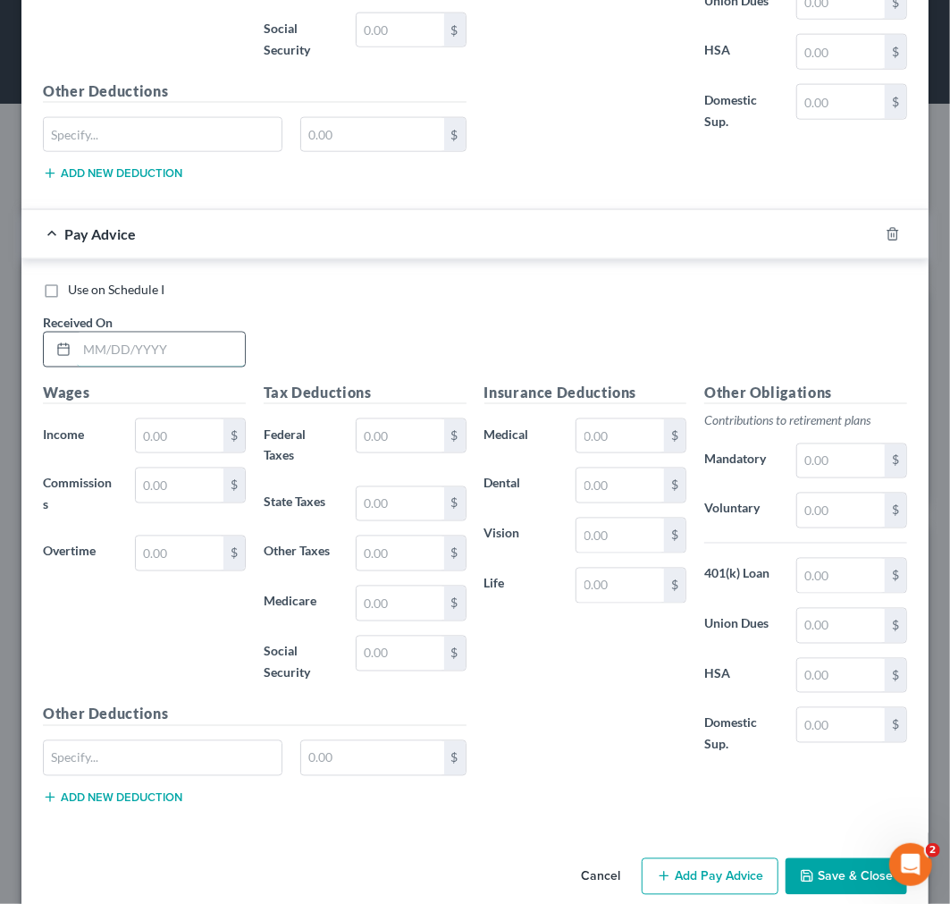
click at [154, 350] on input "text" at bounding box center [161, 350] width 168 height 34
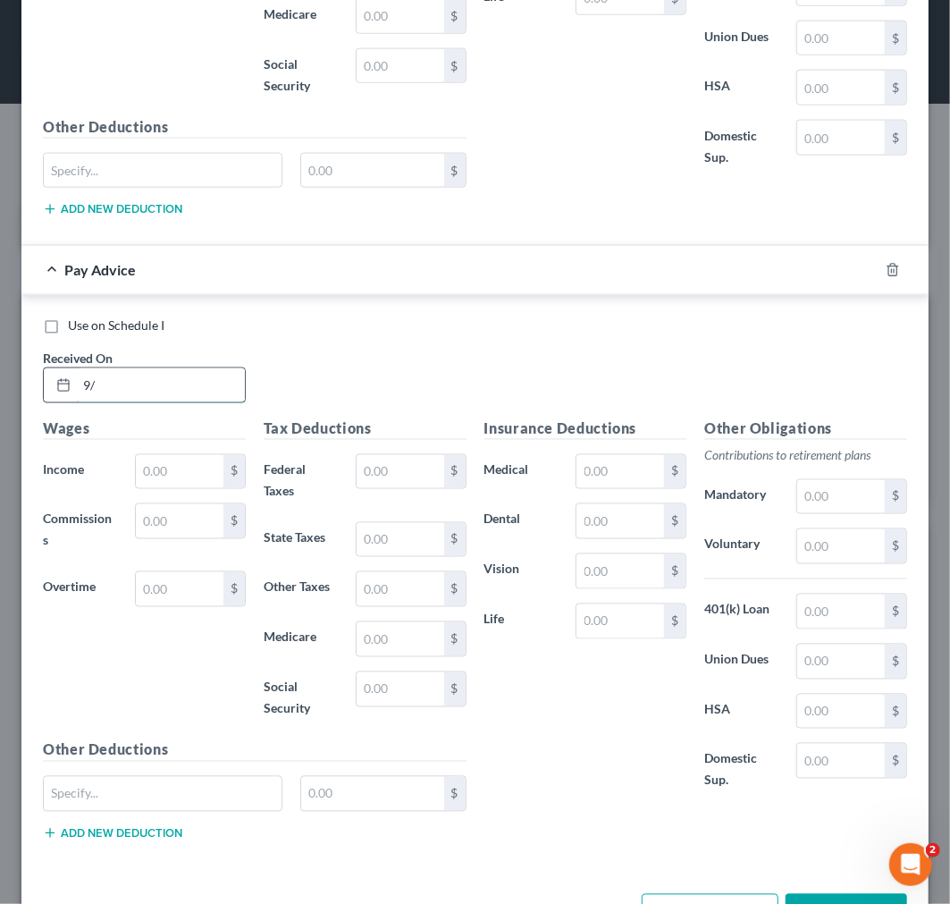
scroll to position [1017, 0]
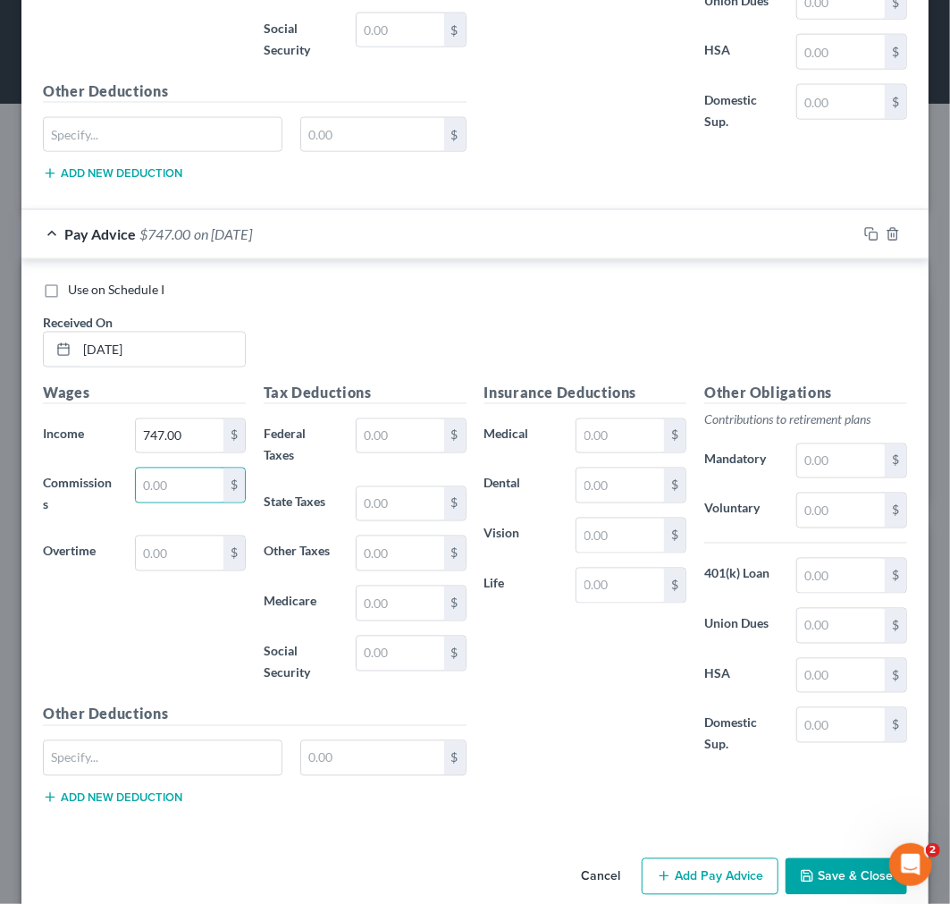
click at [668, 874] on button "Add Pay Advice" at bounding box center [710, 877] width 137 height 38
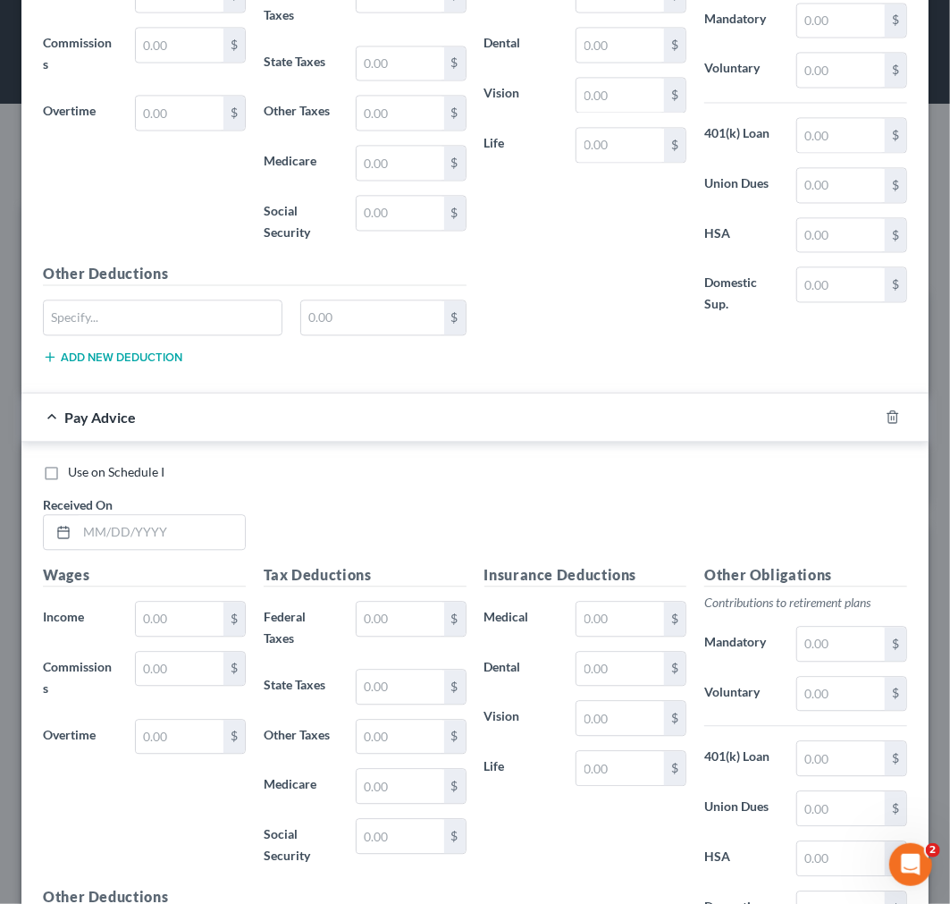
scroll to position [1514, 0]
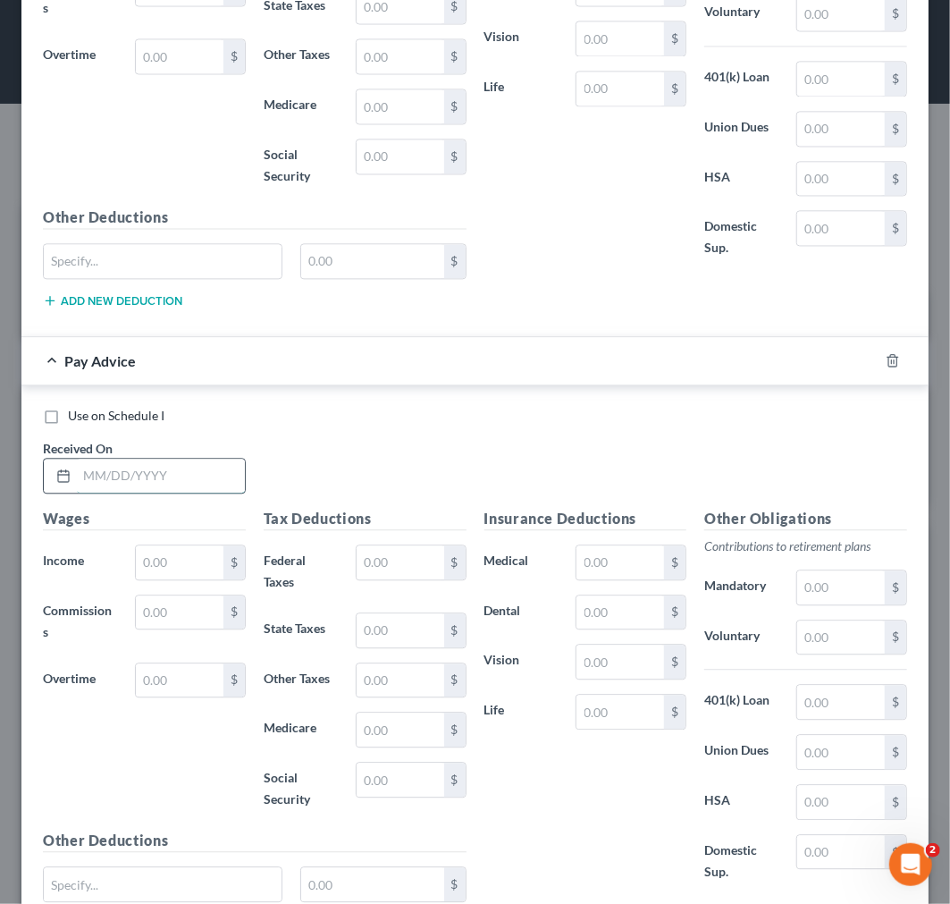
click at [172, 462] on input "text" at bounding box center [161, 476] width 168 height 34
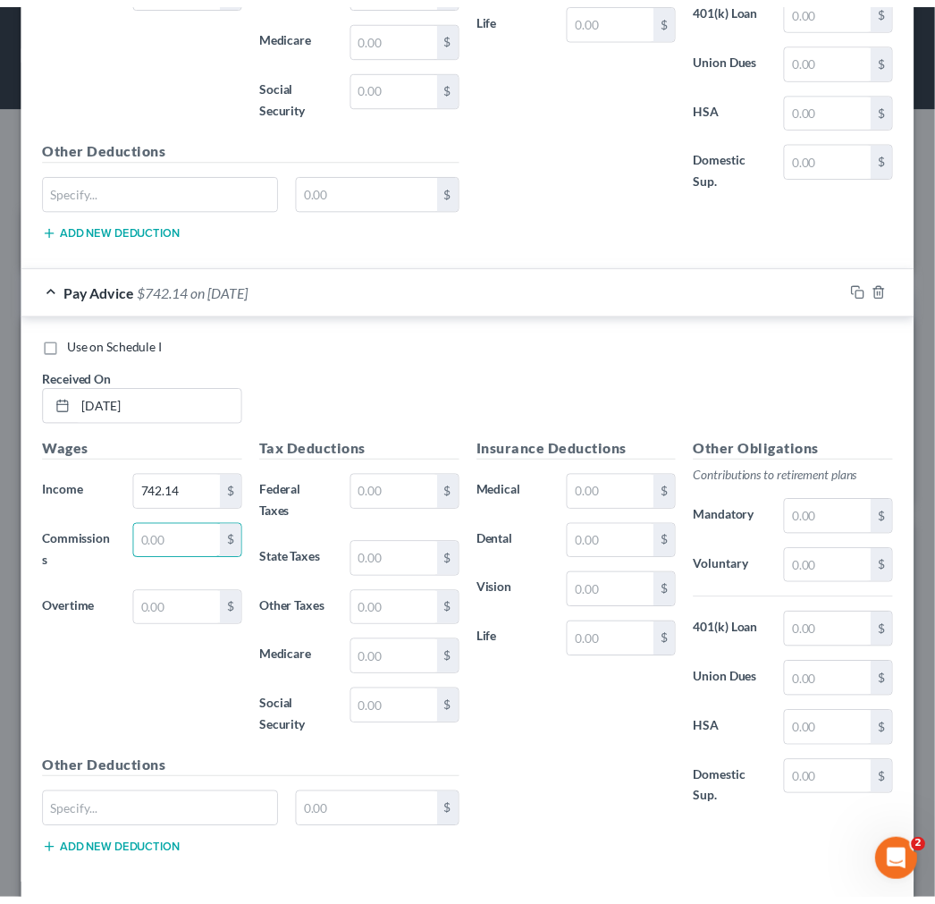
scroll to position [1670, 0]
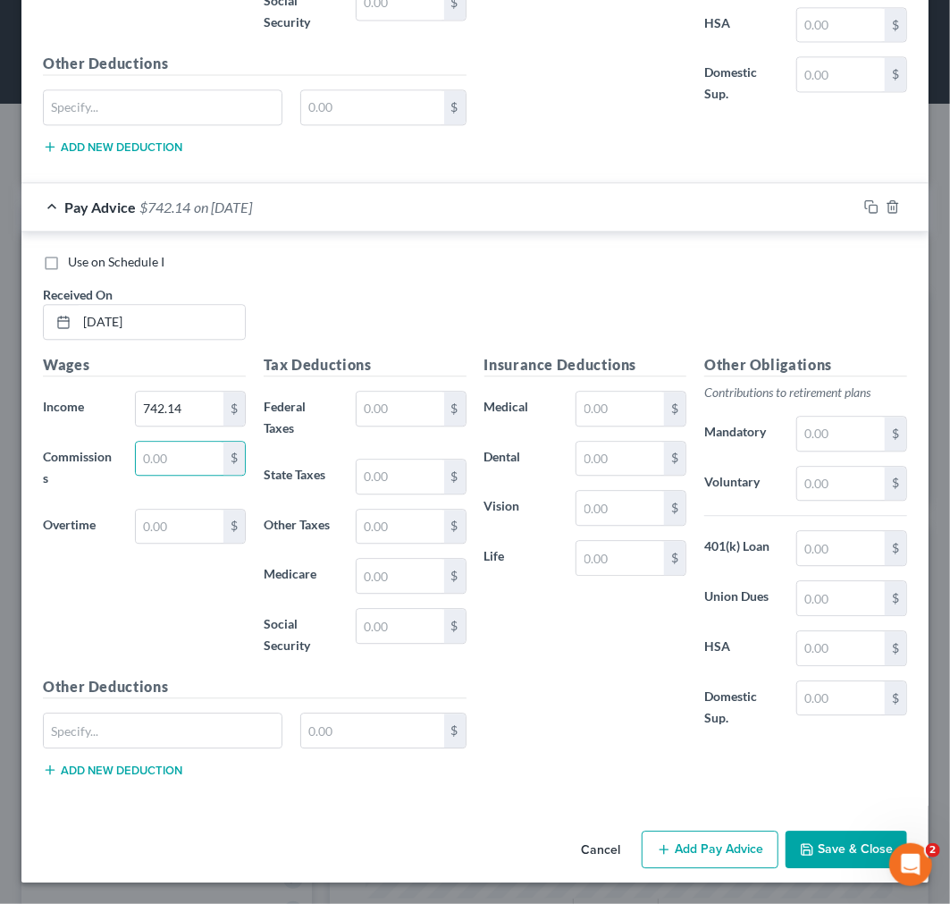
click at [800, 847] on icon "button" at bounding box center [807, 849] width 14 height 14
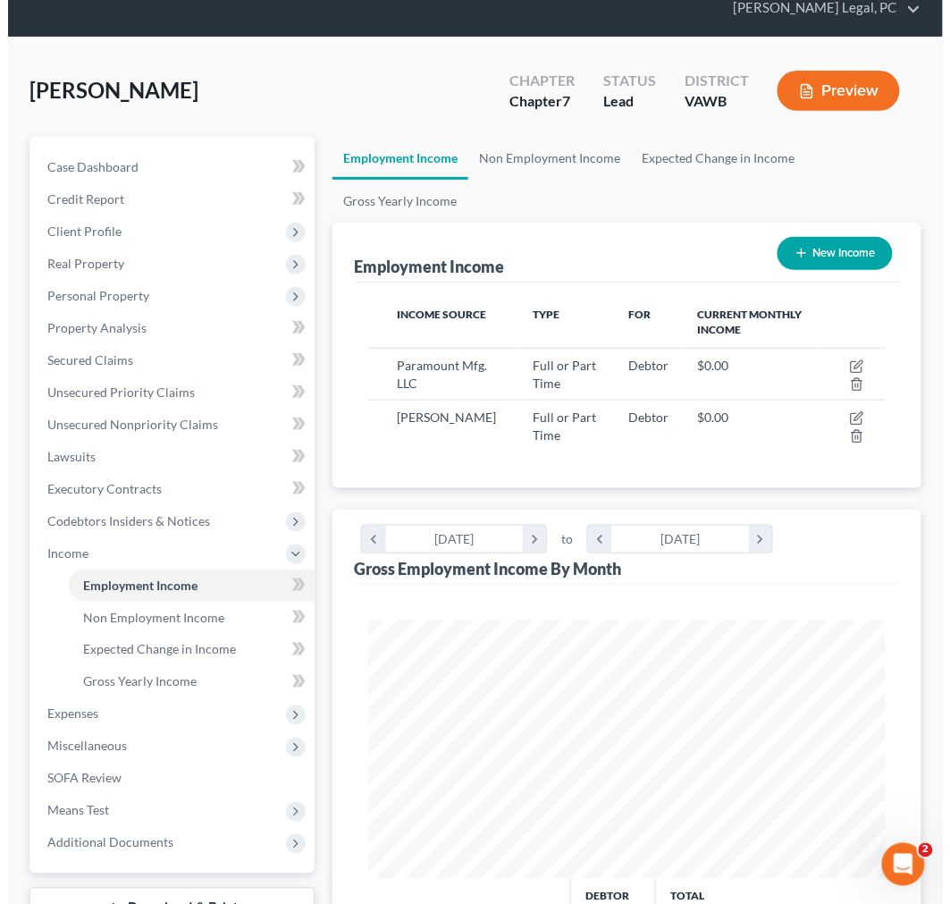
scroll to position [0, 0]
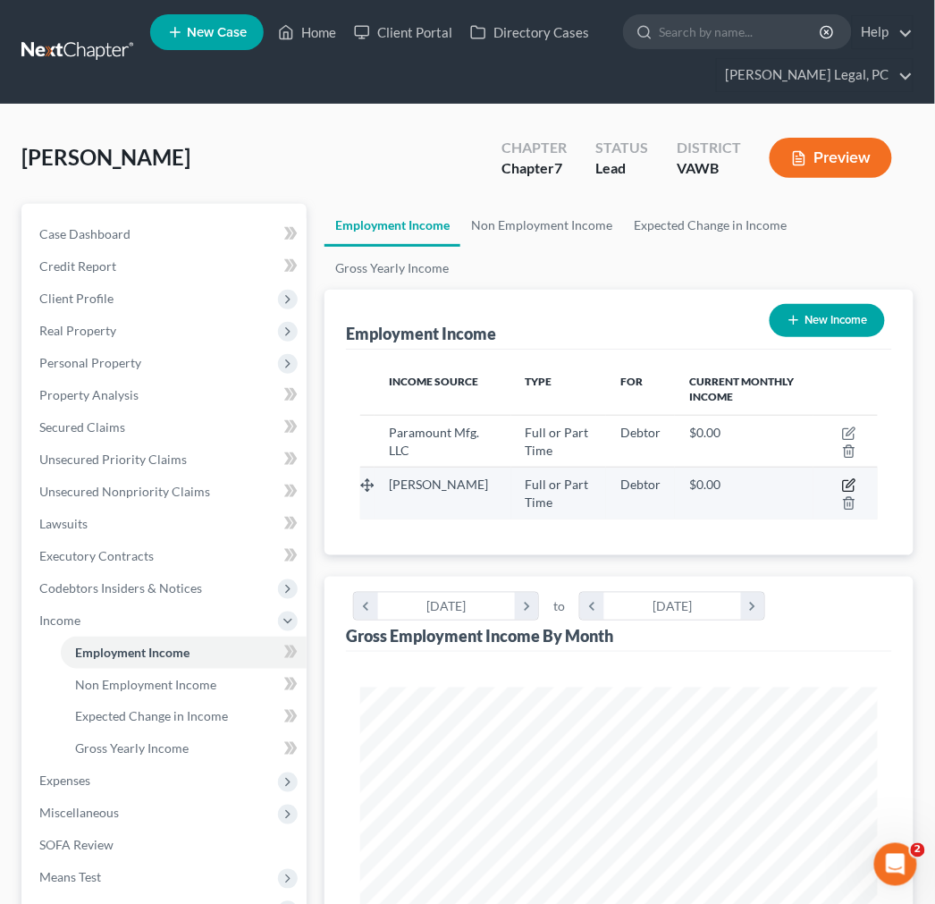
click at [852, 484] on icon "button" at bounding box center [851, 484] width 8 height 8
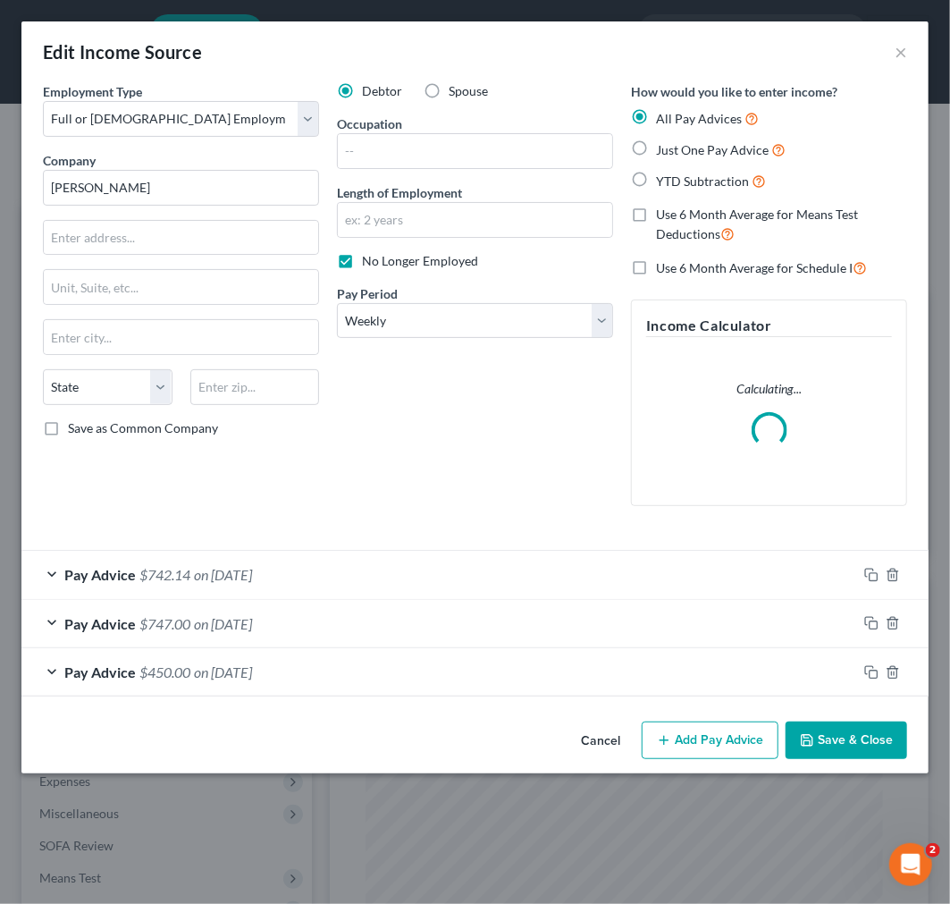
scroll to position [263, 563]
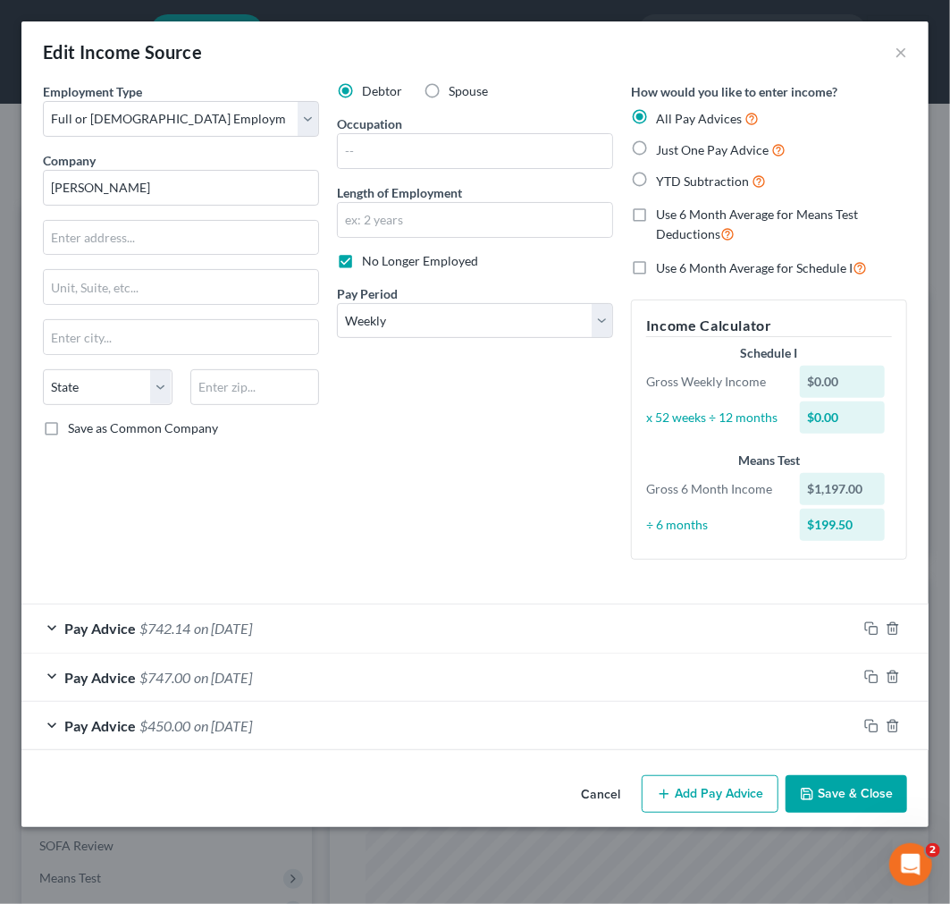
click at [354, 734] on div "Pay Advice $450.00 on [DATE]" at bounding box center [439, 725] width 836 height 47
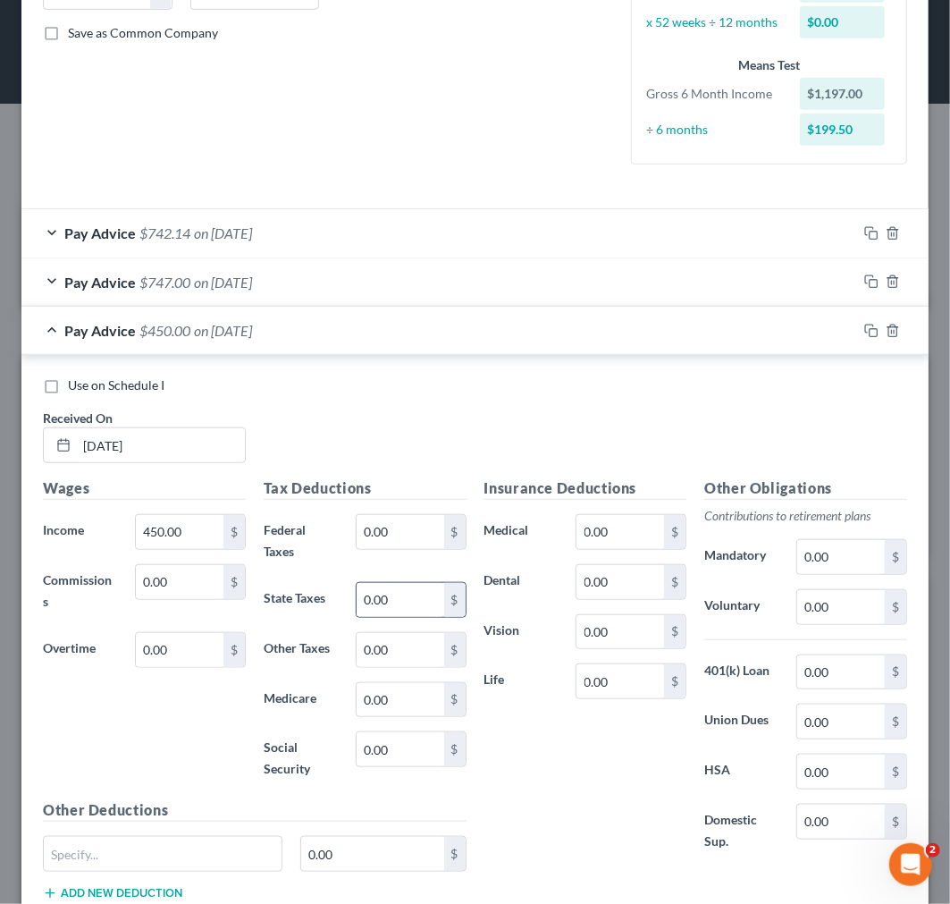
scroll to position [397, 0]
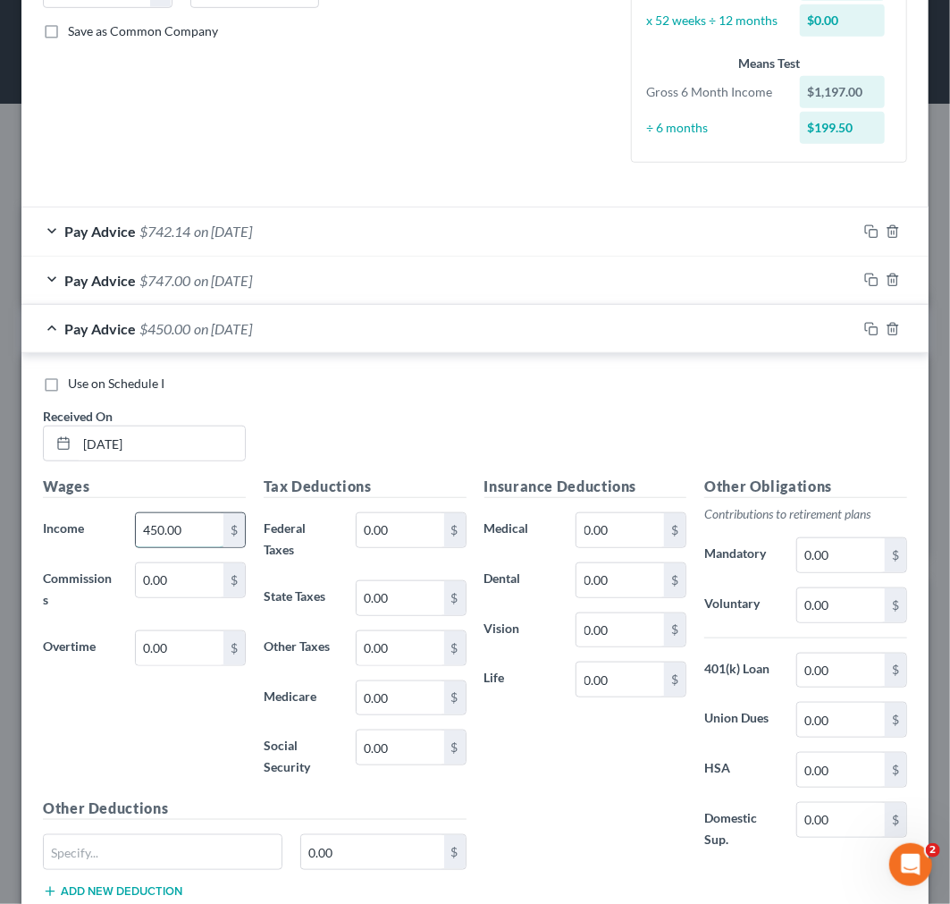
click at [202, 526] on input "450.00" at bounding box center [180, 530] width 88 height 34
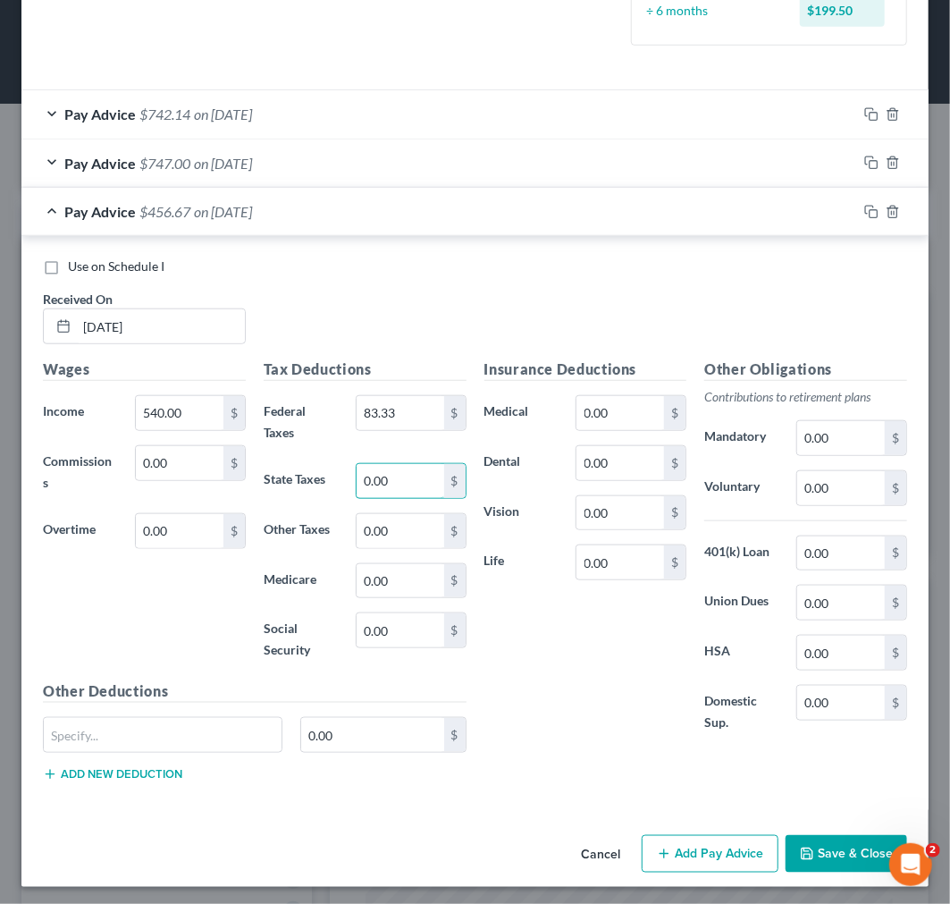
scroll to position [519, 0]
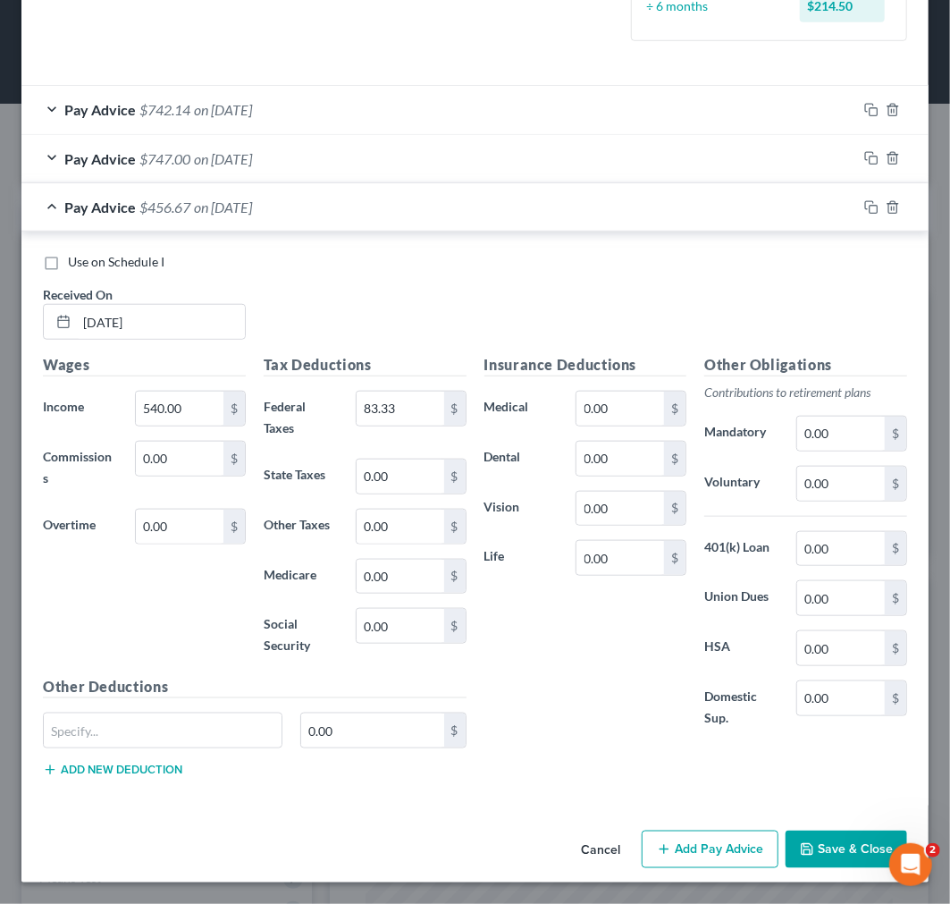
click at [252, 154] on span "on [DATE]" at bounding box center [223, 158] width 58 height 17
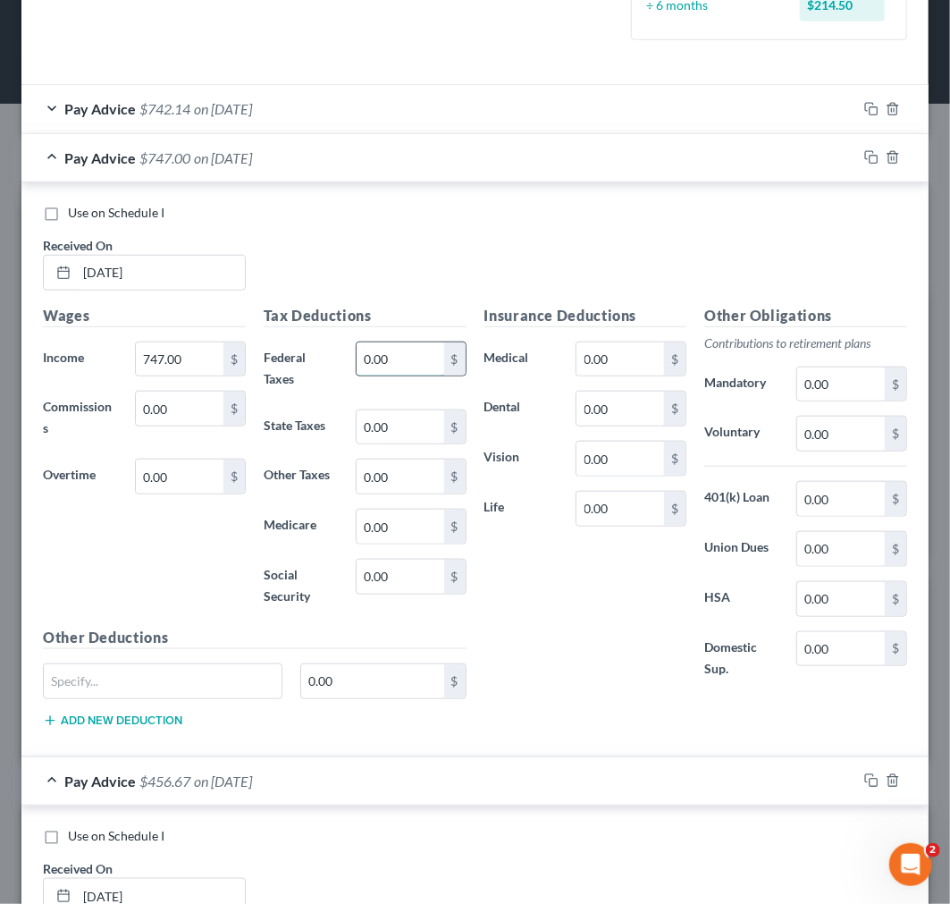
click at [386, 363] on input "0.00" at bounding box center [401, 359] width 88 height 34
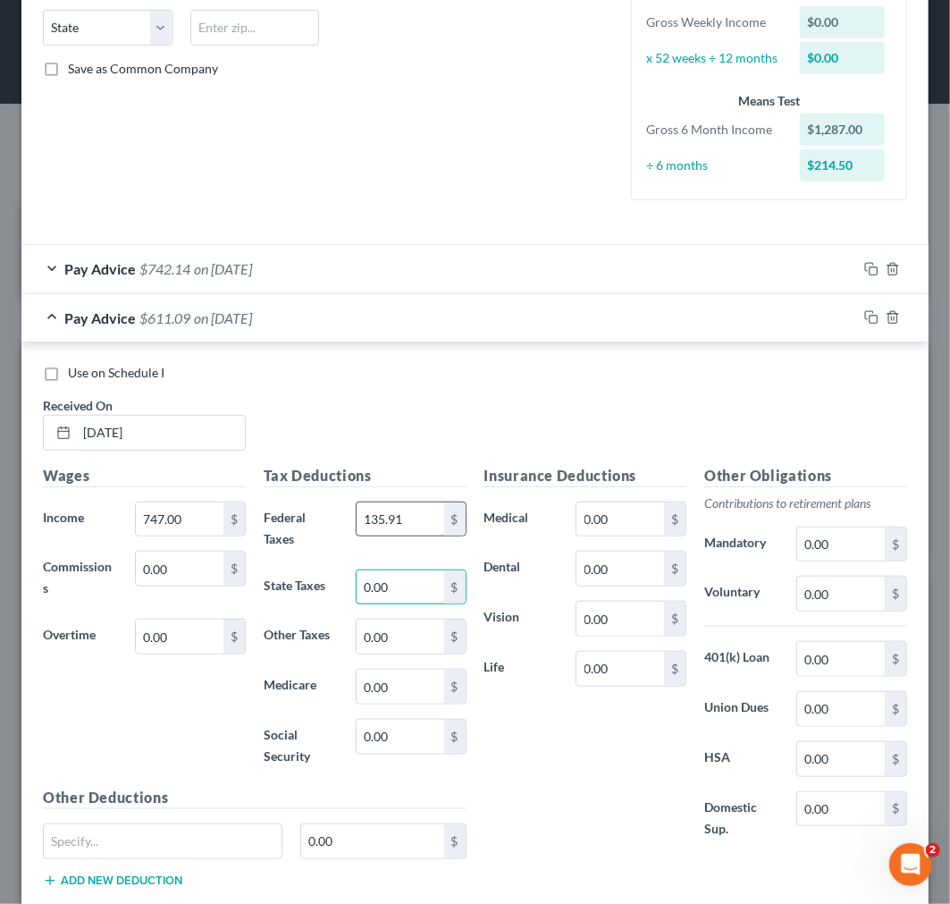
scroll to position [122, 0]
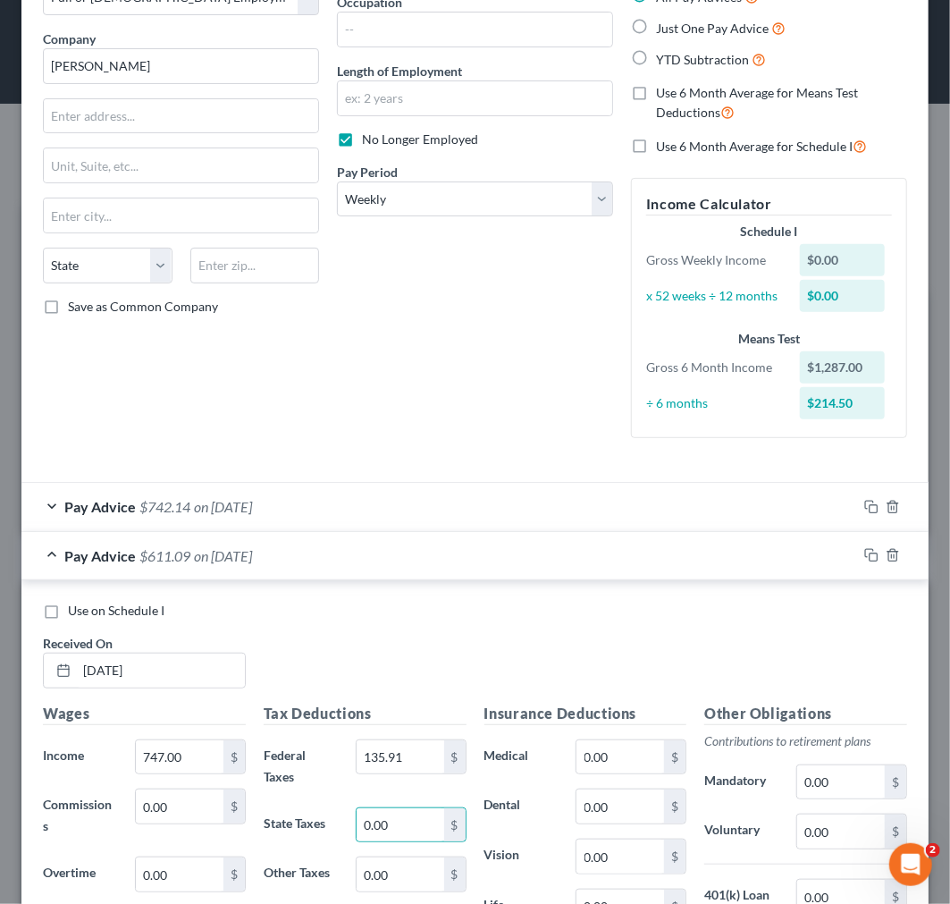
click at [334, 510] on div "Pay Advice $742.14 on [DATE]" at bounding box center [439, 506] width 836 height 47
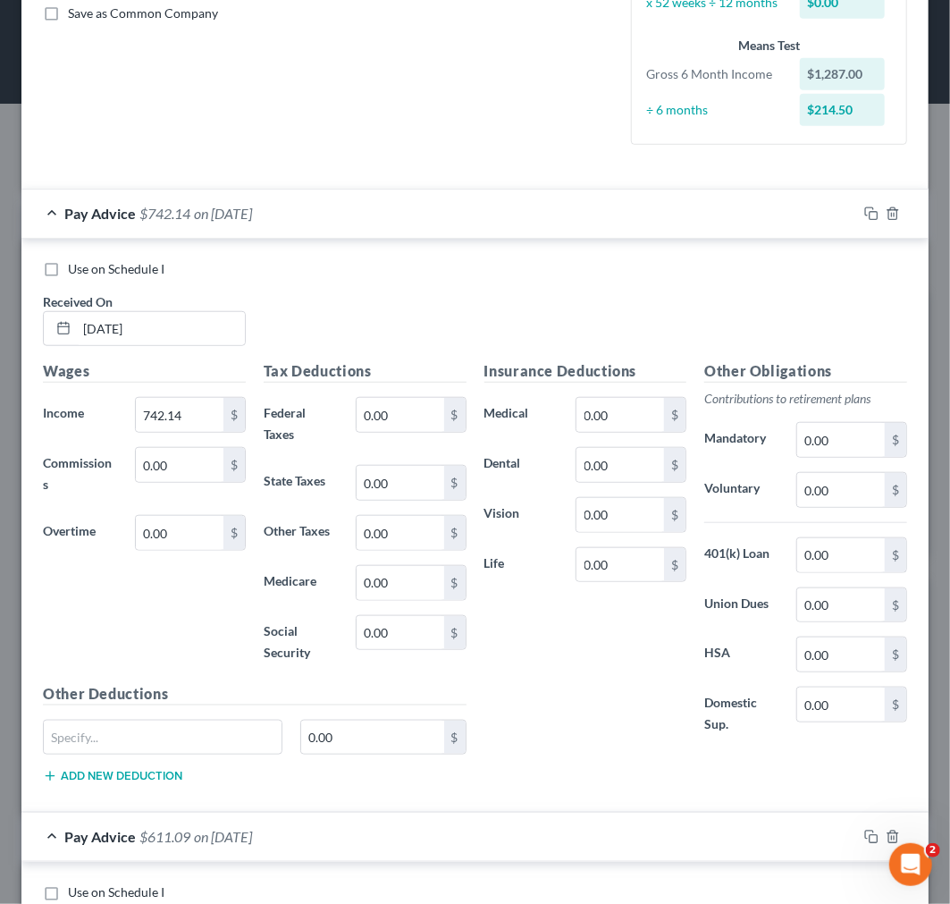
scroll to position [420, 0]
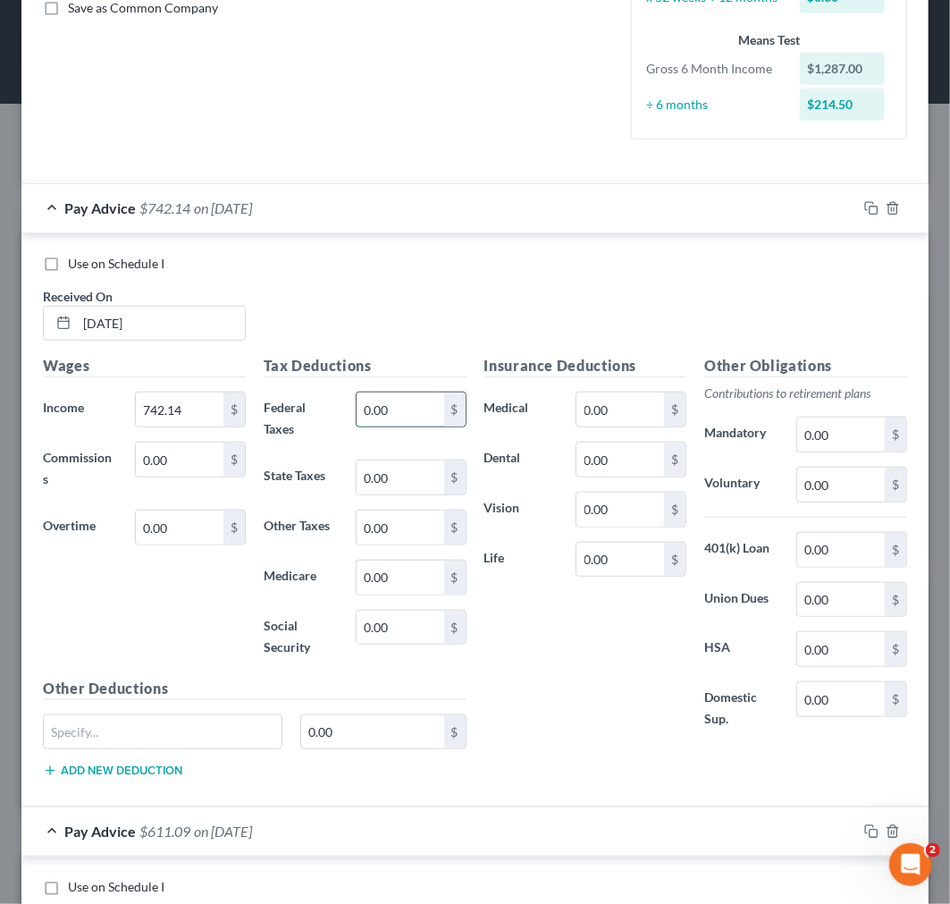
click at [387, 402] on input "0.00" at bounding box center [401, 409] width 88 height 34
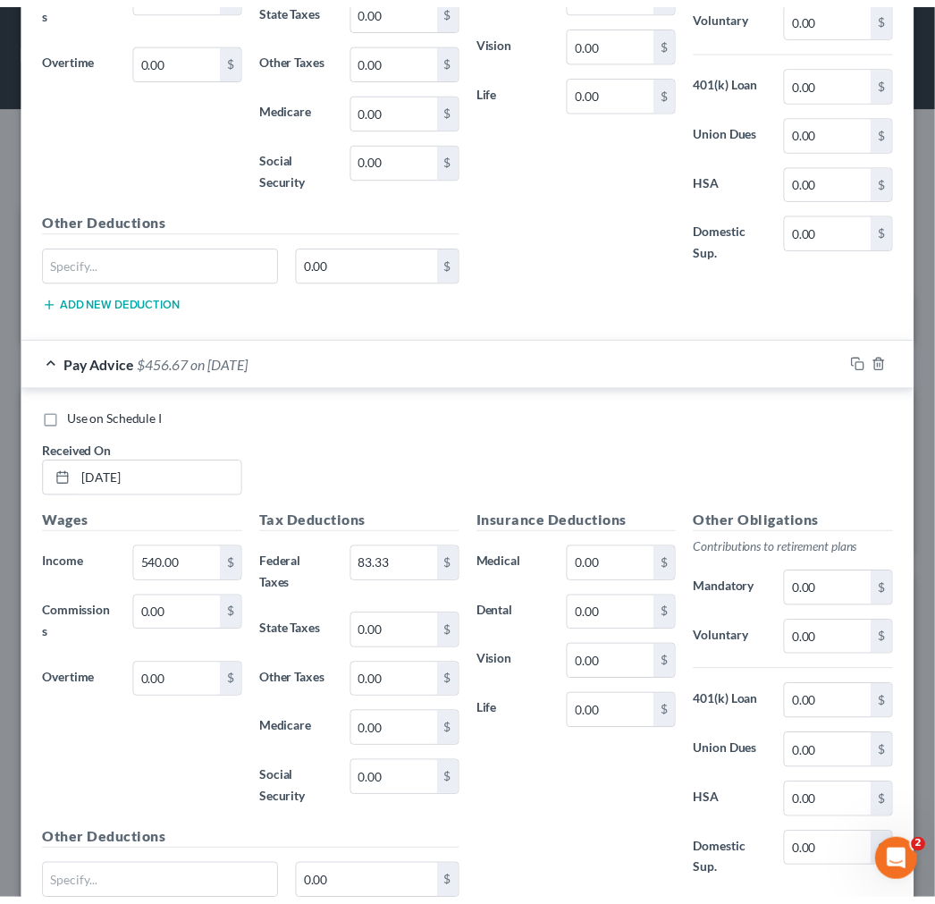
scroll to position [1670, 0]
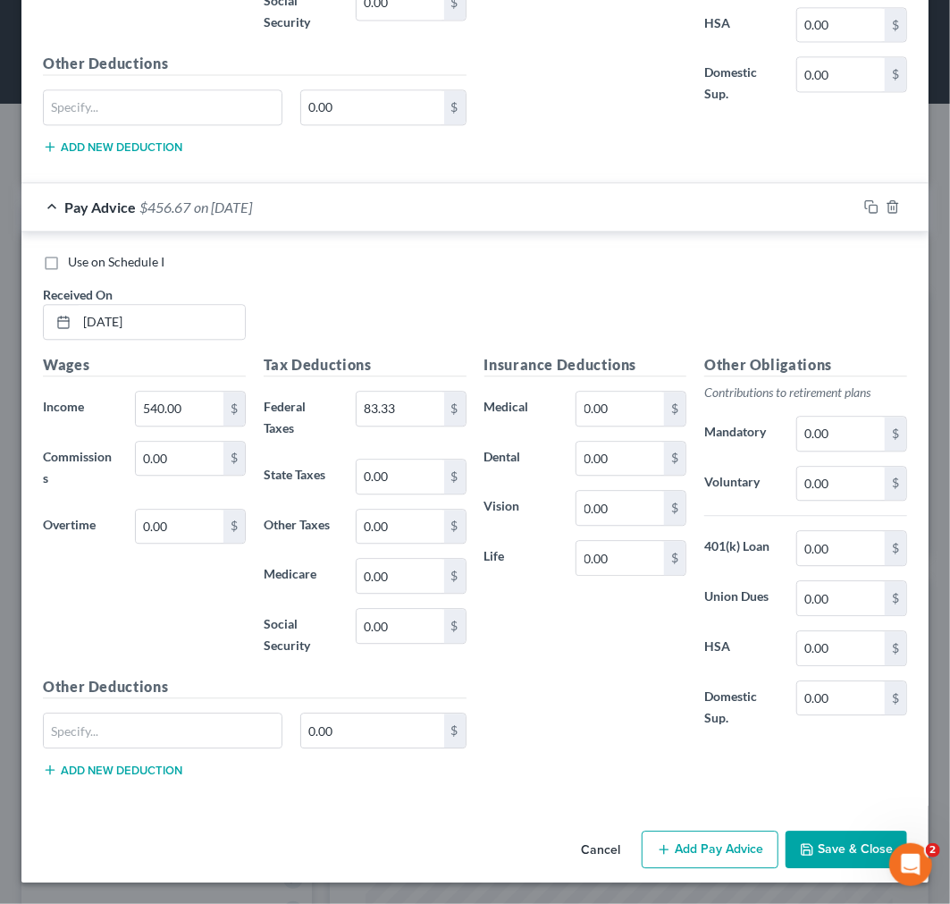
click at [800, 847] on icon "button" at bounding box center [807, 849] width 14 height 14
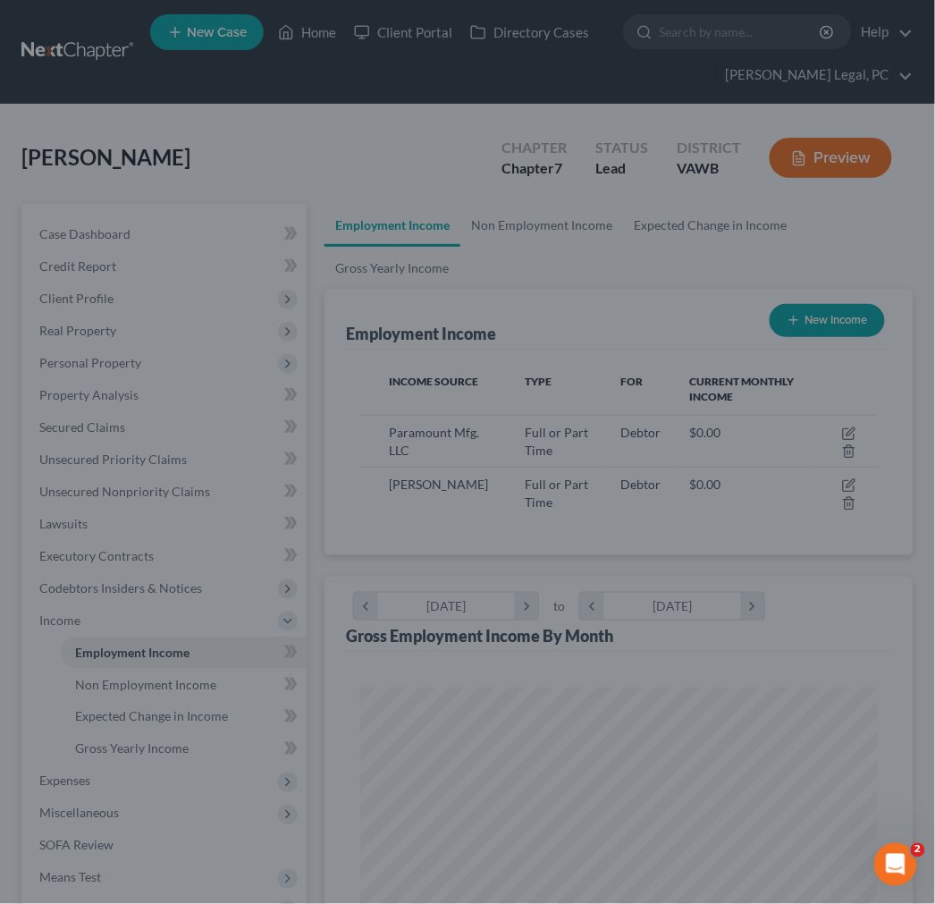
scroll to position [893635, 893340]
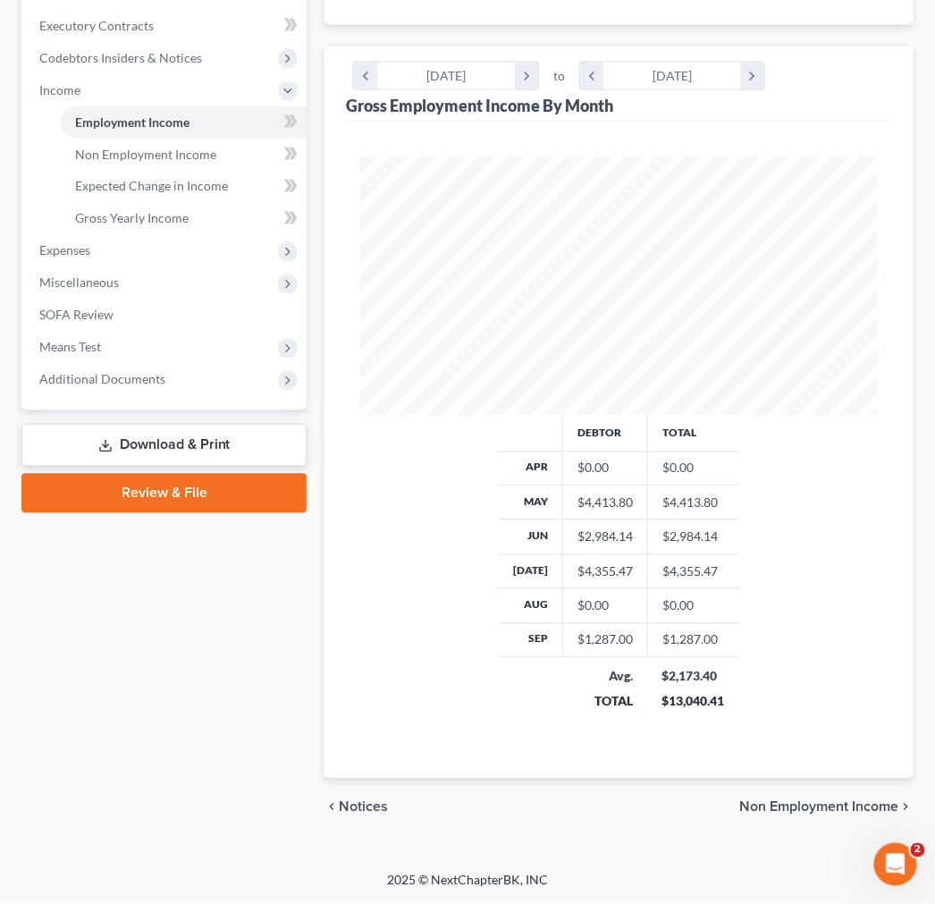
click at [883, 810] on span "Non Employment Income" at bounding box center [819, 807] width 159 height 14
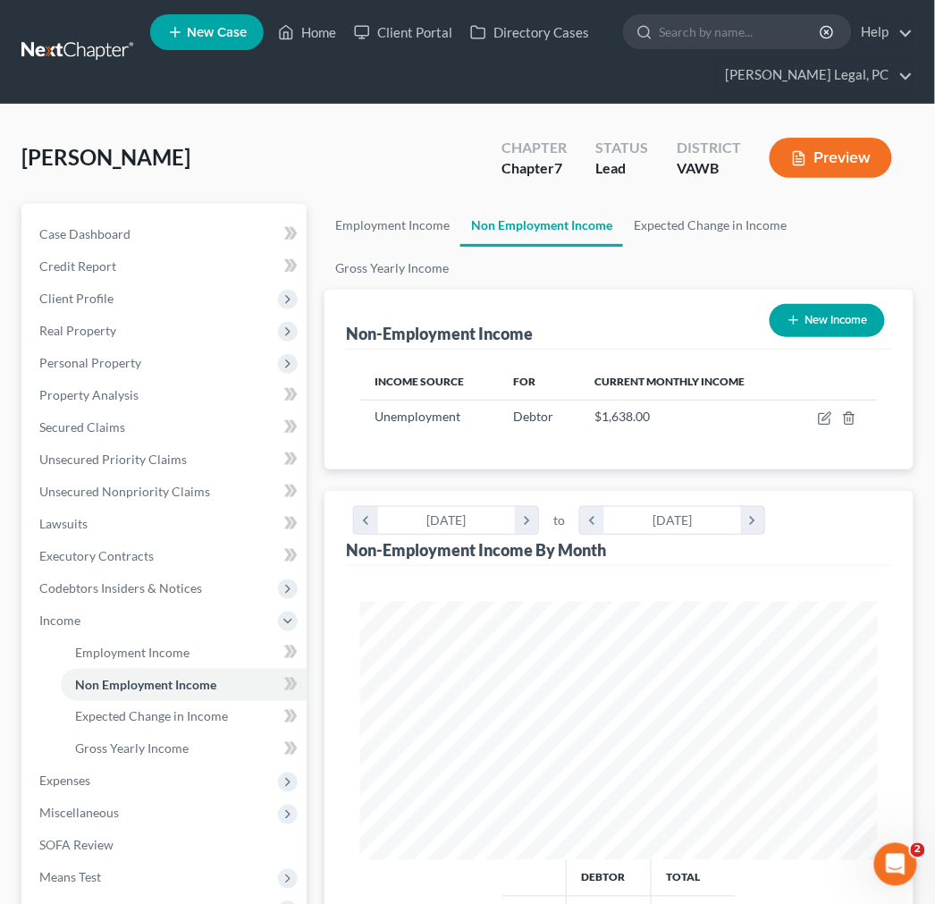
scroll to position [444, 0]
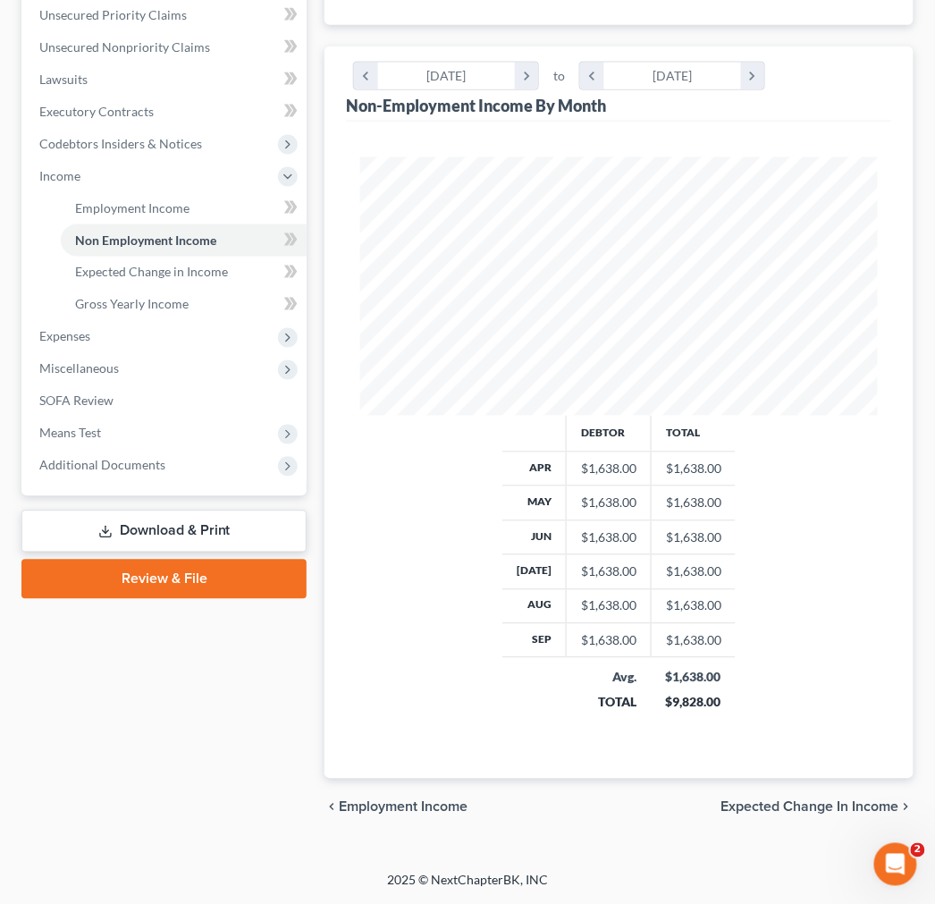
click at [847, 806] on span "Expected Change in Income" at bounding box center [810, 807] width 178 height 14
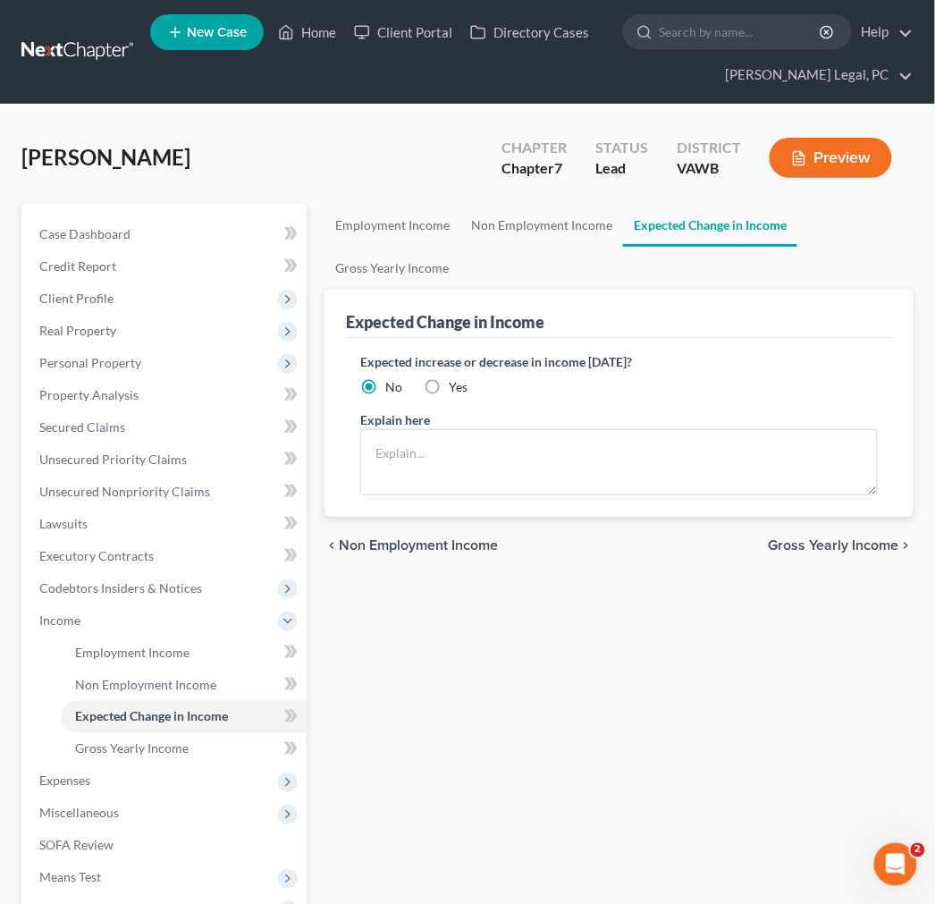
click at [855, 538] on span "Gross Yearly Income" at bounding box center [834, 545] width 131 height 14
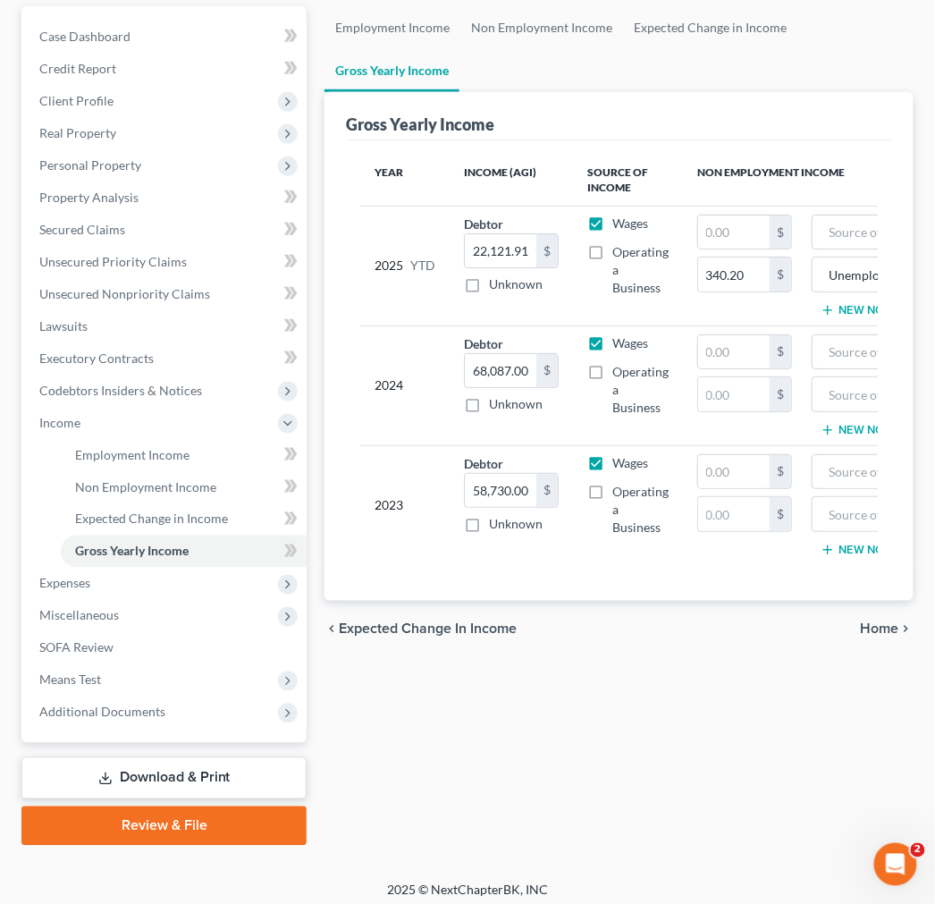
scroll to position [198, 0]
click at [889, 636] on span "Home" at bounding box center [880, 628] width 38 height 14
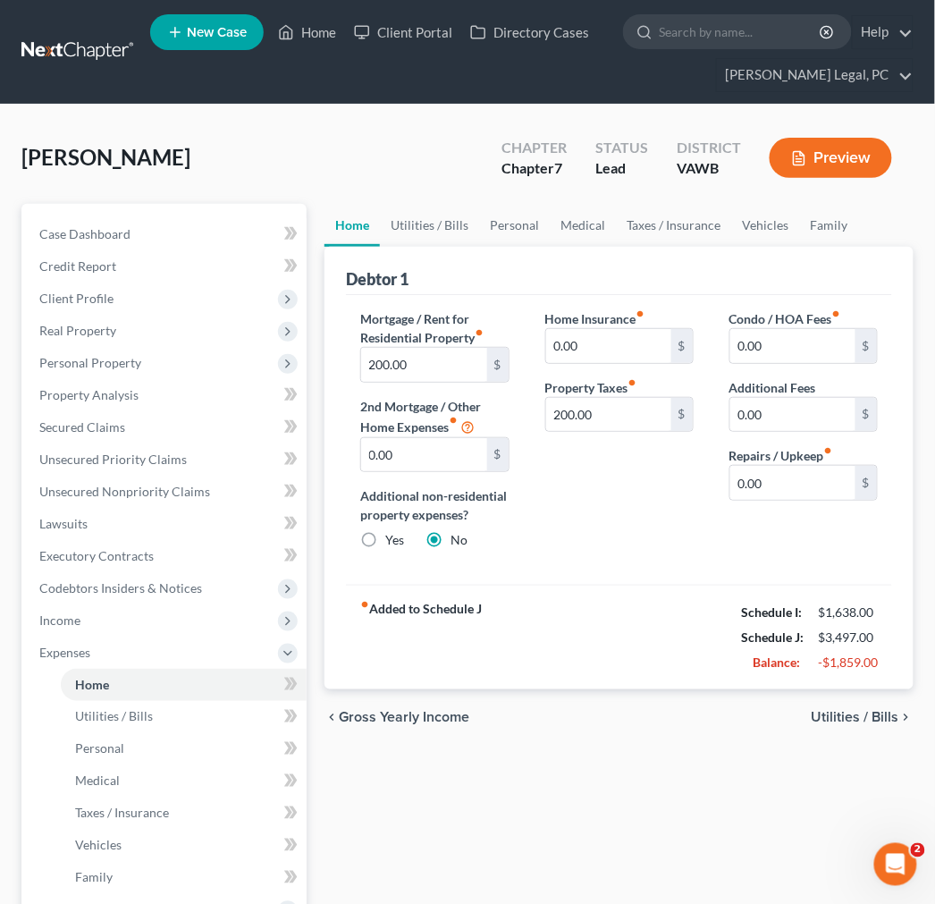
click at [883, 720] on span "Utilities / Bills" at bounding box center [856, 718] width 88 height 14
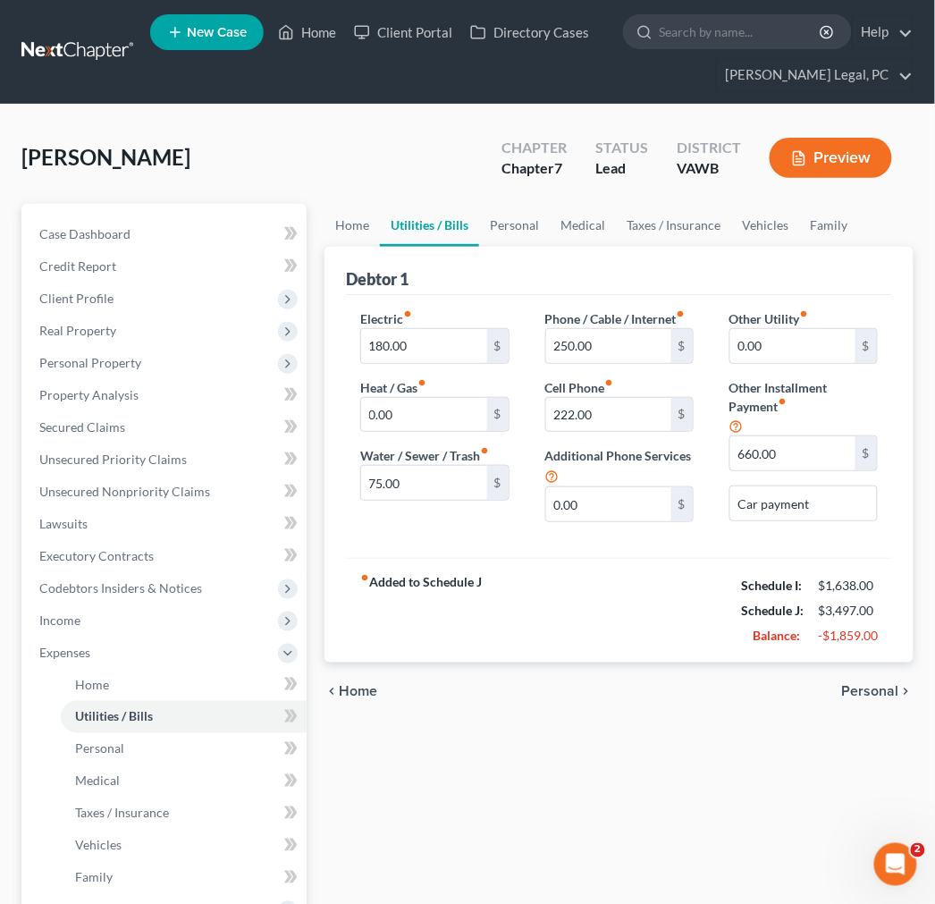
click at [878, 685] on span "Personal" at bounding box center [870, 691] width 57 height 14
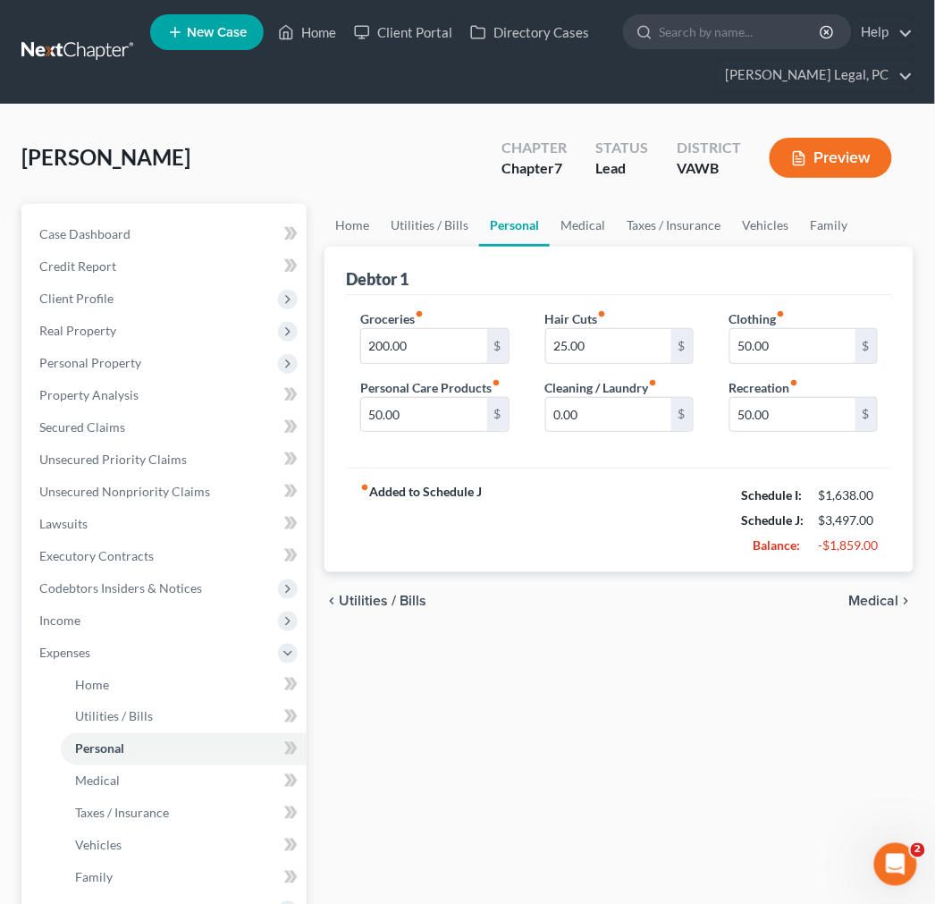
click at [881, 602] on span "Medical" at bounding box center [874, 601] width 50 height 14
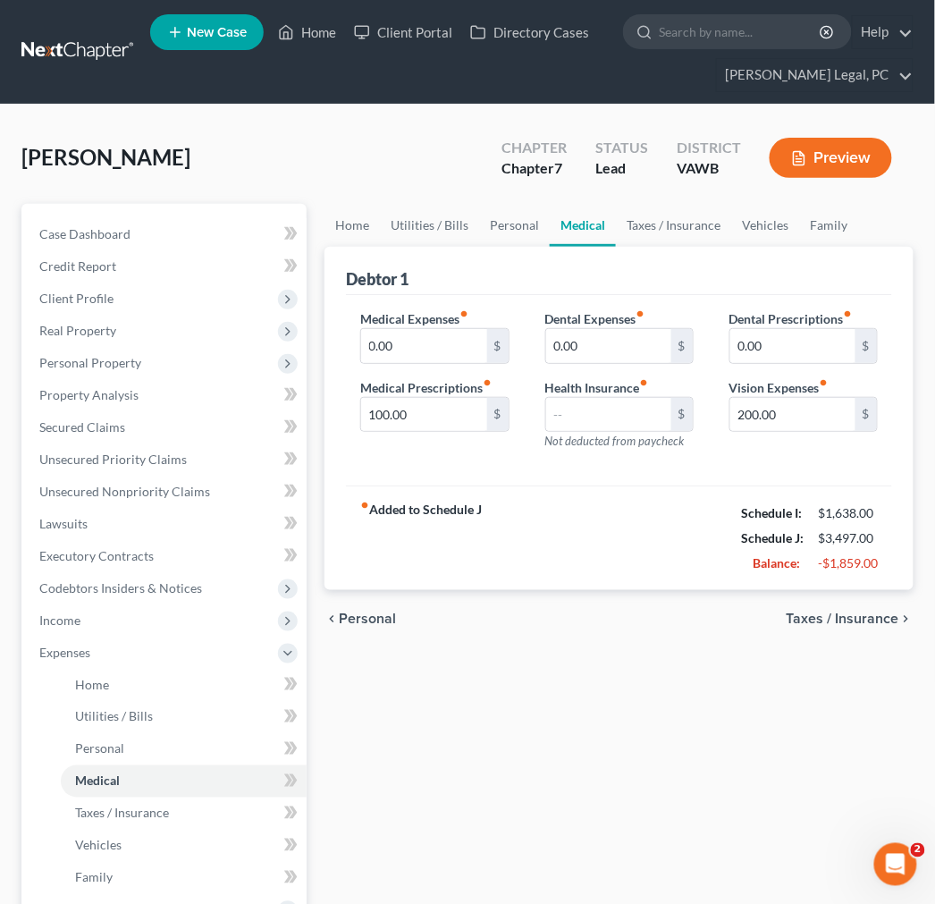
click at [879, 615] on span "Taxes / Insurance" at bounding box center [843, 618] width 113 height 14
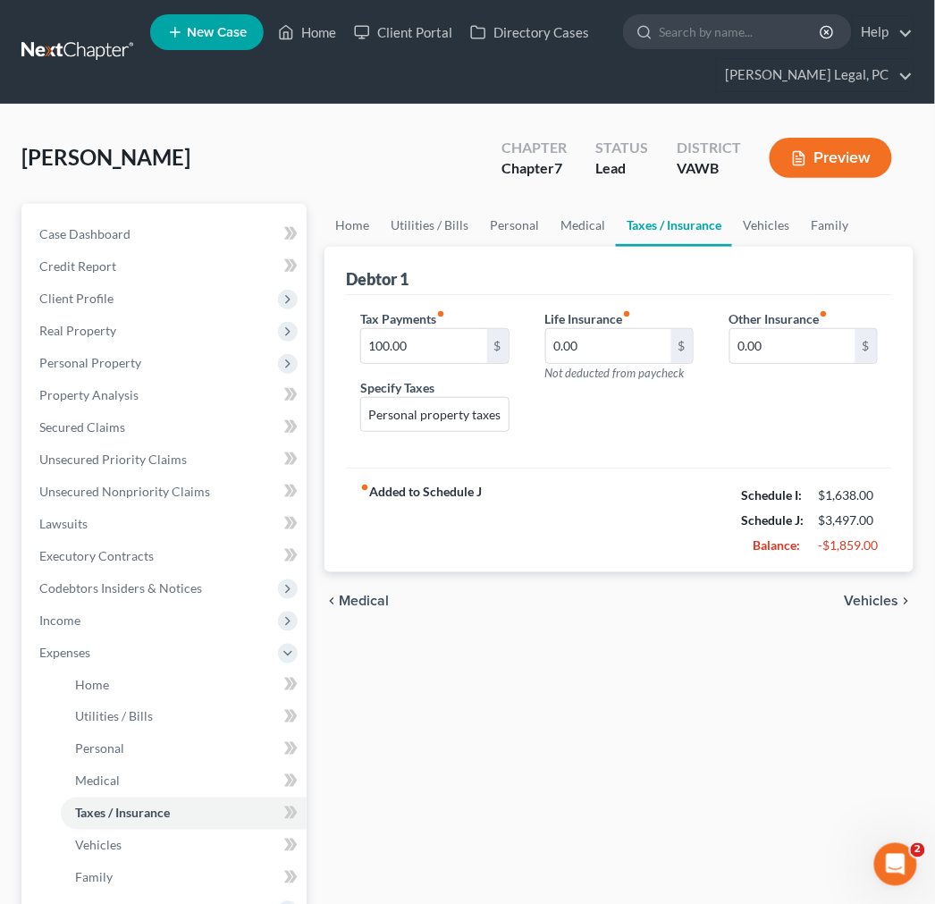
click at [878, 595] on span "Vehicles" at bounding box center [872, 601] width 55 height 14
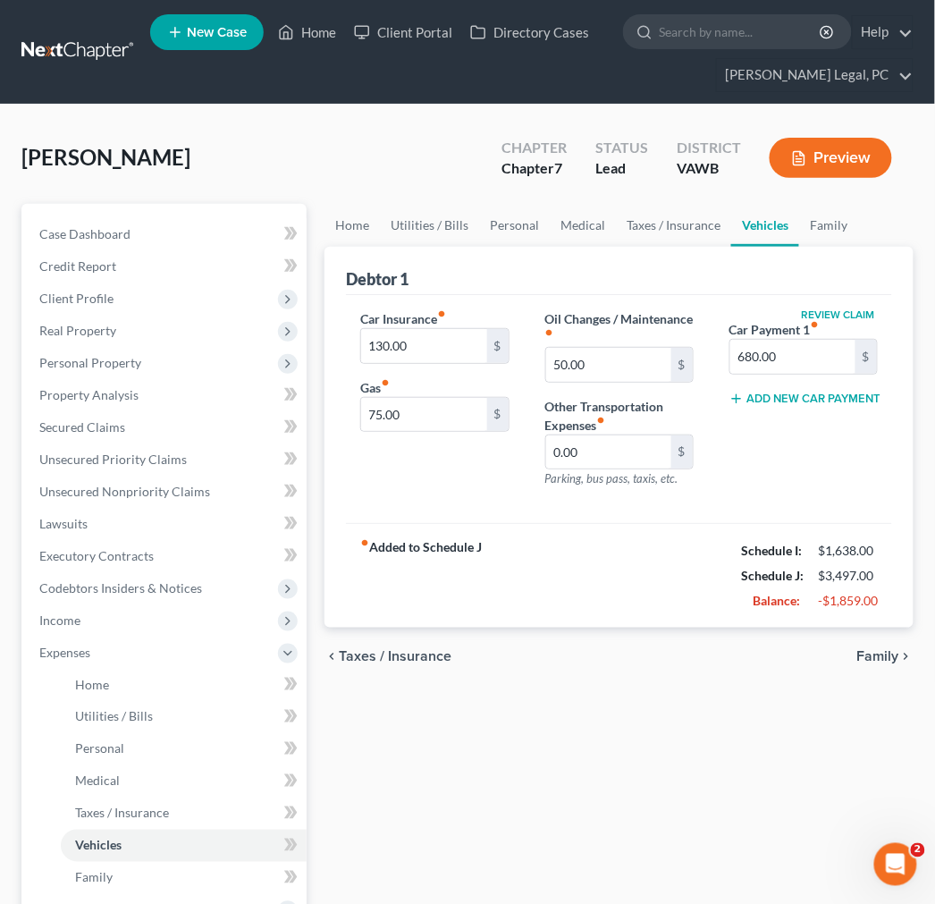
click at [877, 654] on span "Family" at bounding box center [878, 656] width 42 height 14
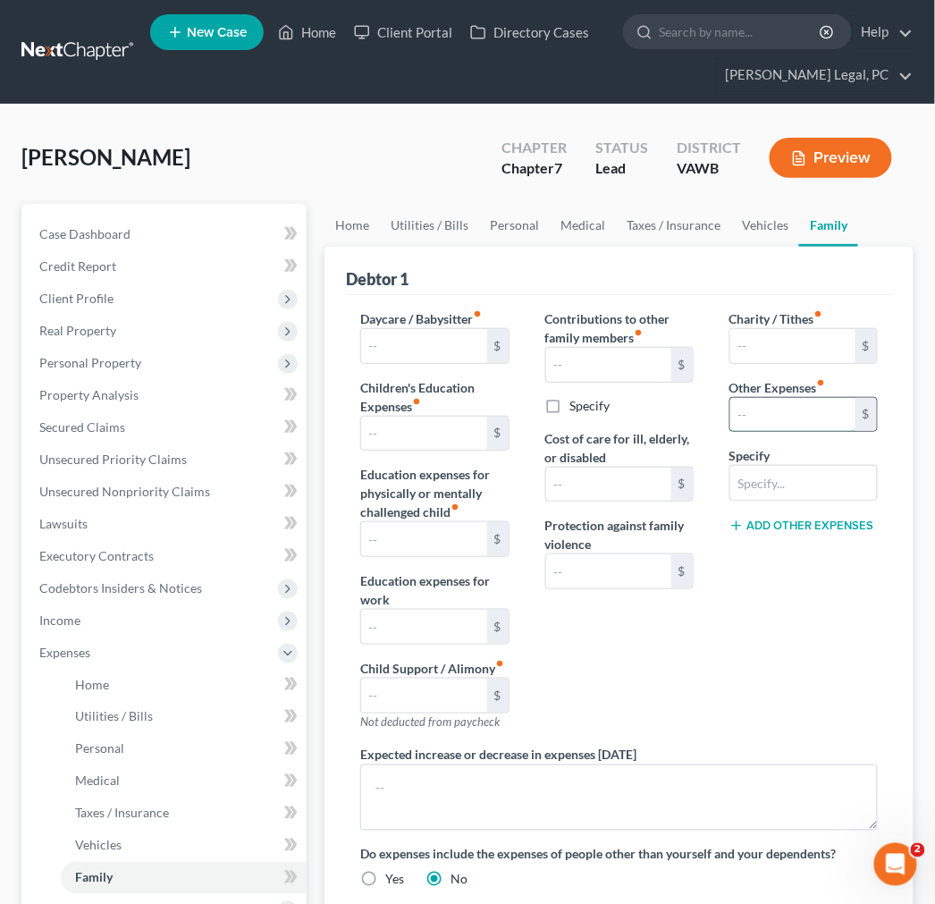
click at [803, 400] on input "text" at bounding box center [792, 415] width 125 height 34
click at [781, 470] on input "text" at bounding box center [803, 483] width 147 height 34
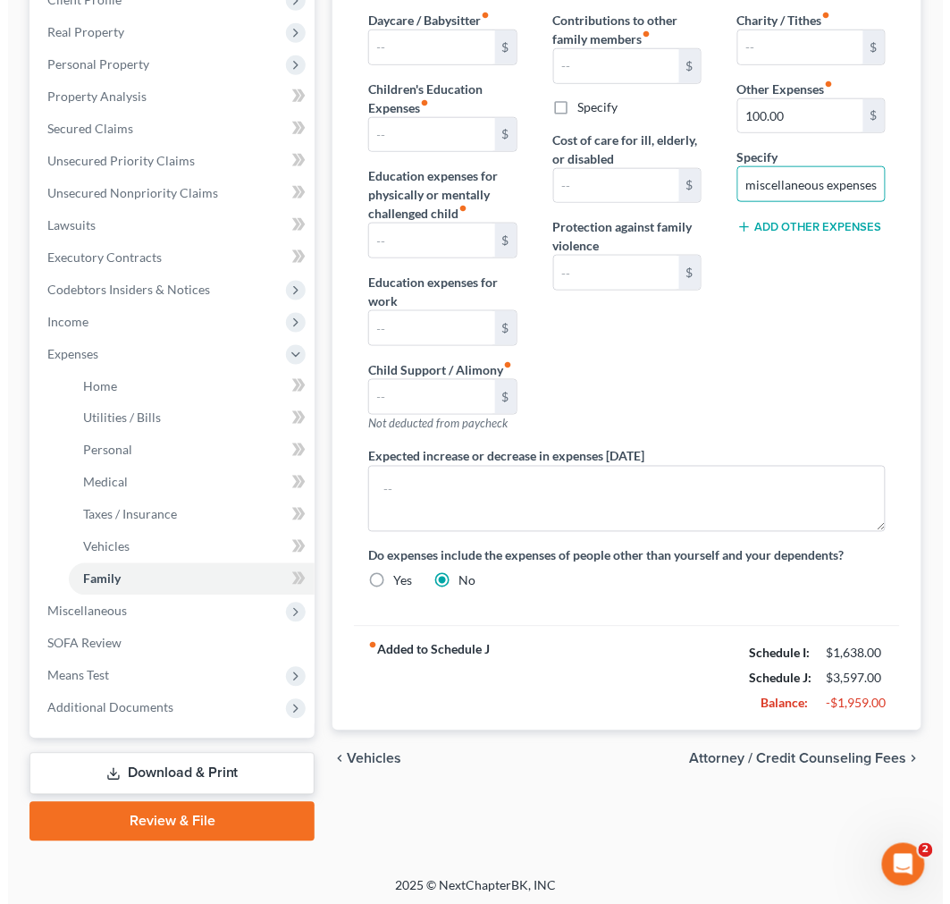
scroll to position [301, 0]
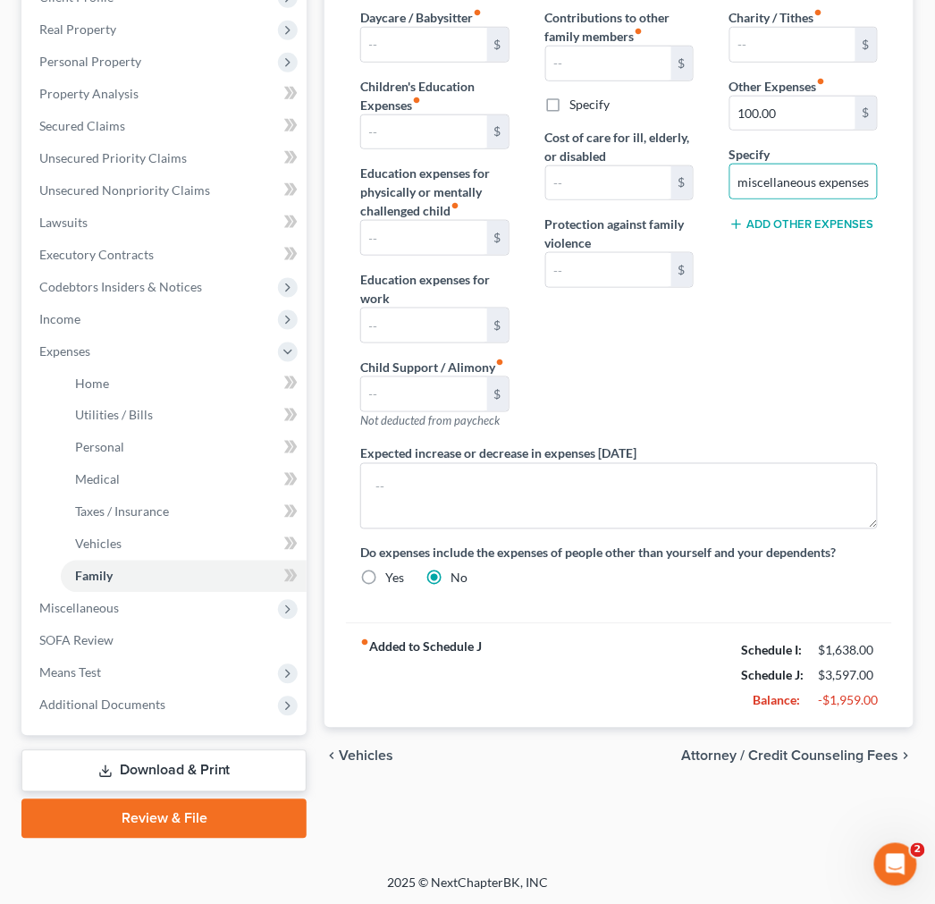
click at [872, 753] on span "Attorney / Credit Counseling Fees" at bounding box center [790, 756] width 217 height 14
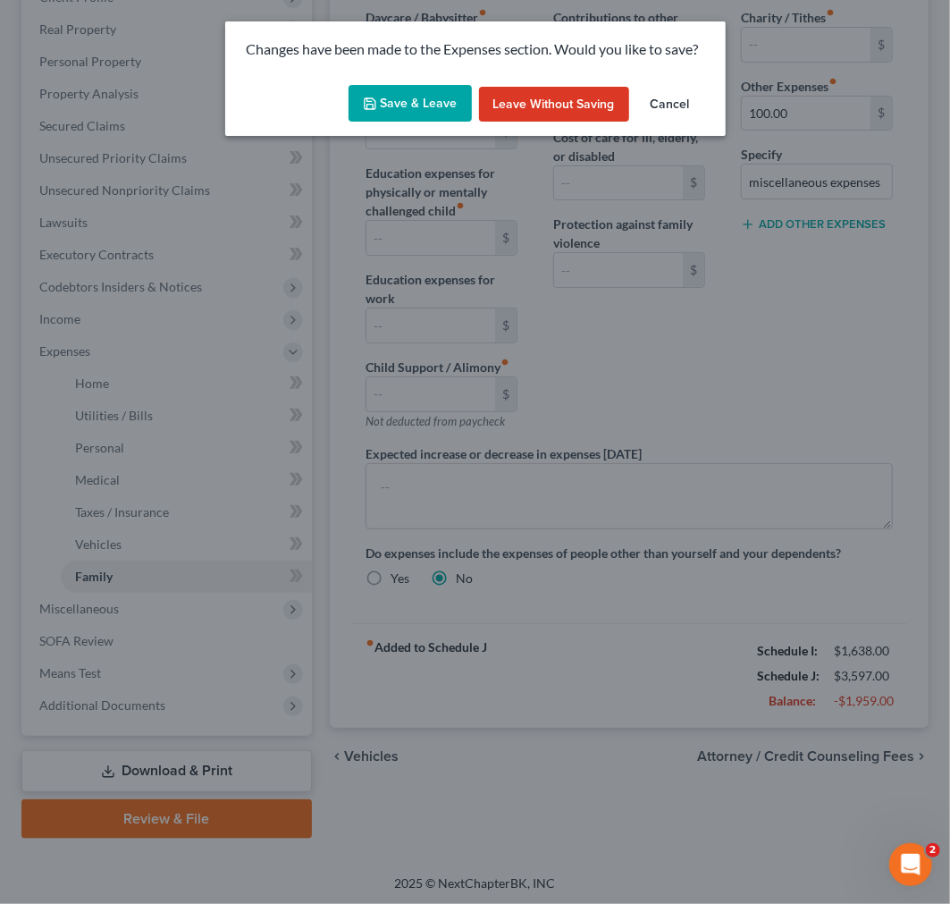
click at [403, 96] on button "Save & Leave" at bounding box center [410, 104] width 123 height 38
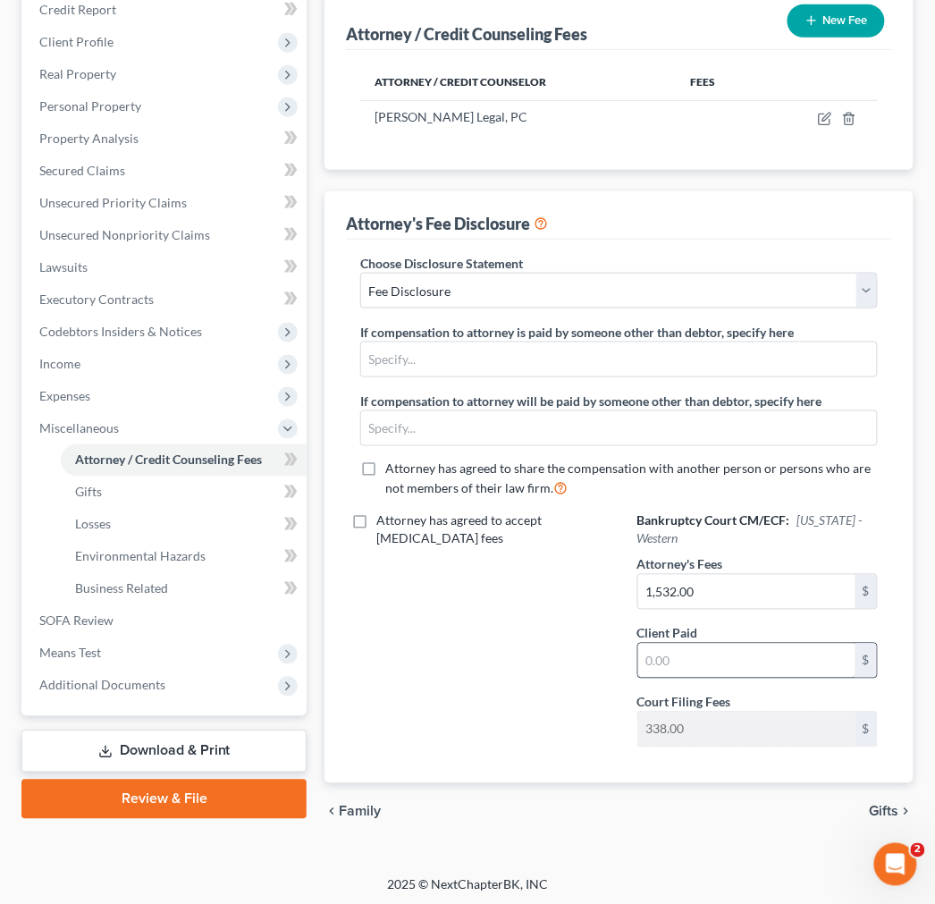
scroll to position [261, 0]
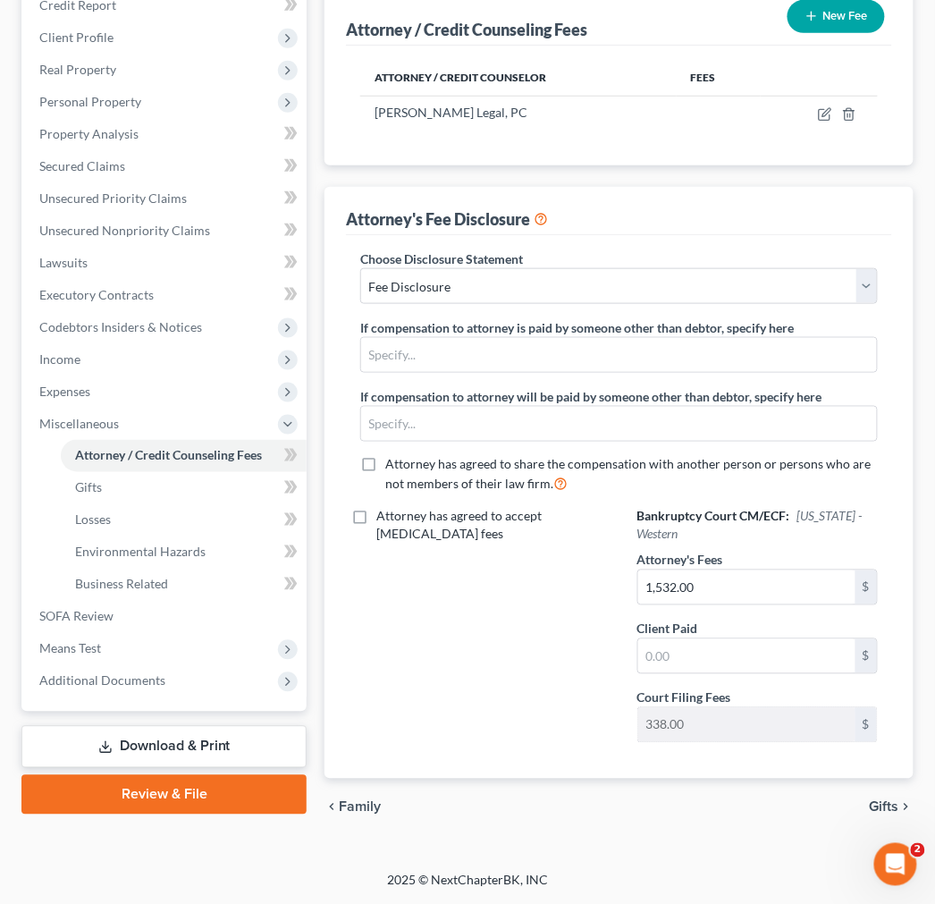
click at [877, 805] on span "Gifts" at bounding box center [884, 807] width 29 height 14
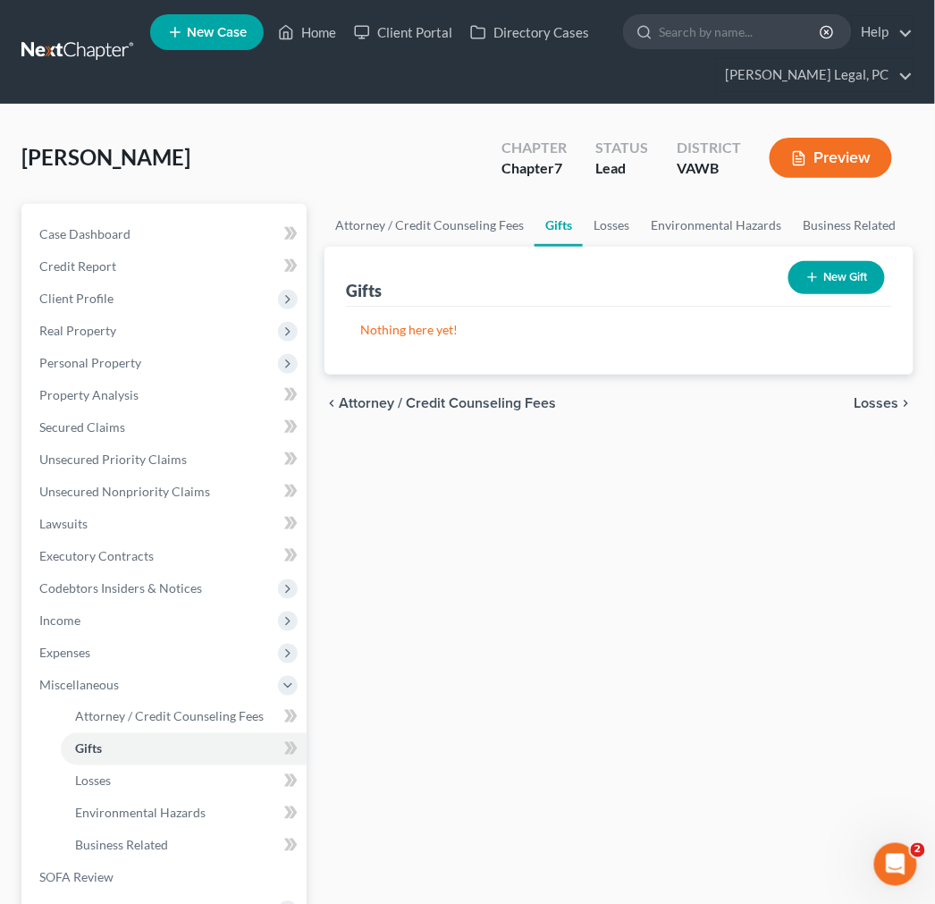
click at [872, 397] on span "Losses" at bounding box center [877, 403] width 45 height 14
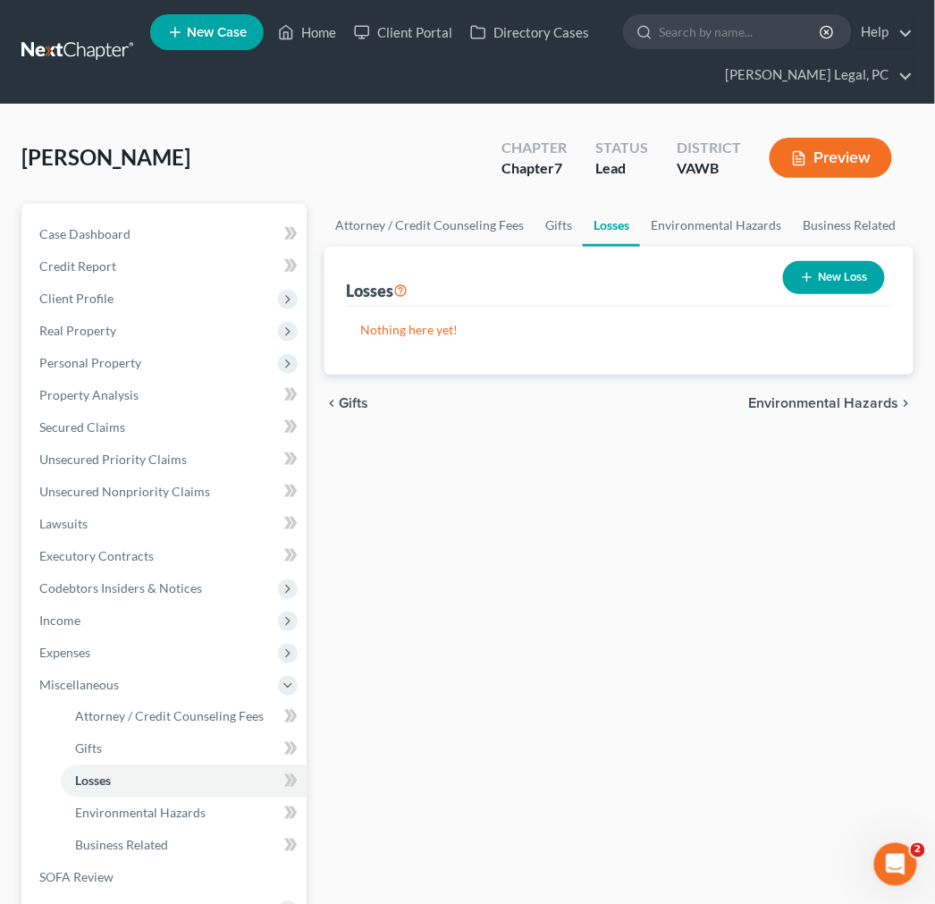
click at [867, 404] on span "Environmental Hazards" at bounding box center [824, 403] width 150 height 14
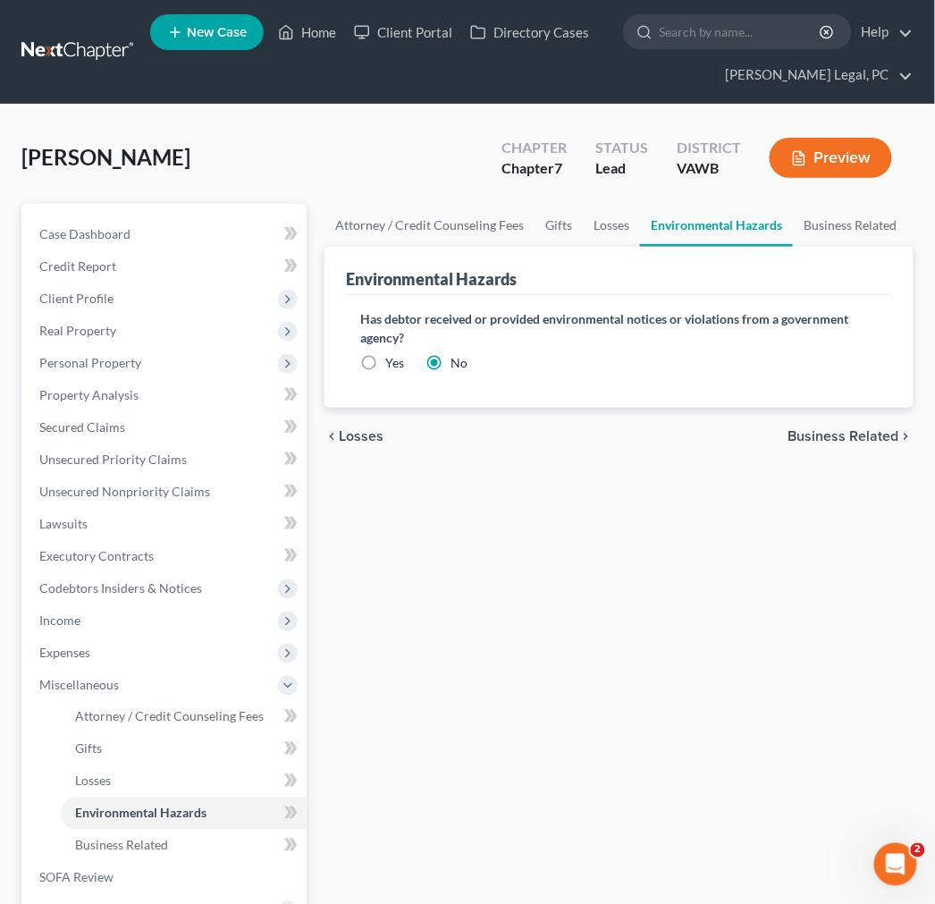
click at [867, 434] on span "Business Related" at bounding box center [843, 436] width 111 height 14
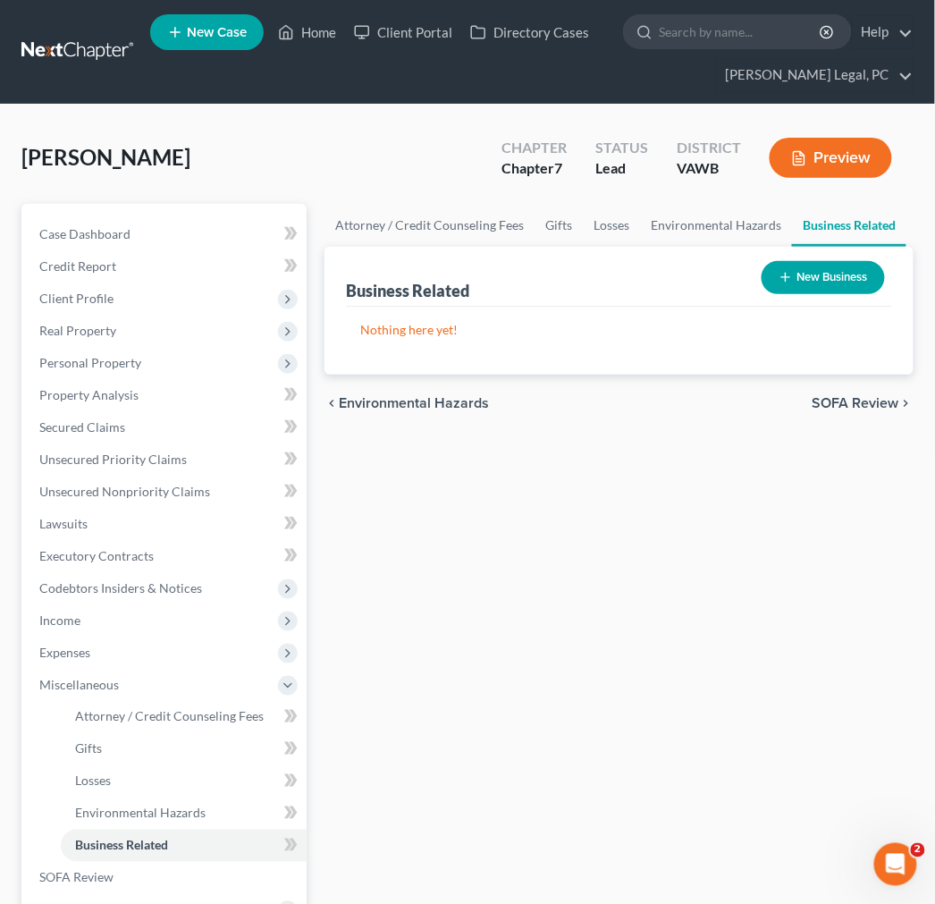
click at [862, 405] on span "SOFA Review" at bounding box center [856, 403] width 87 height 14
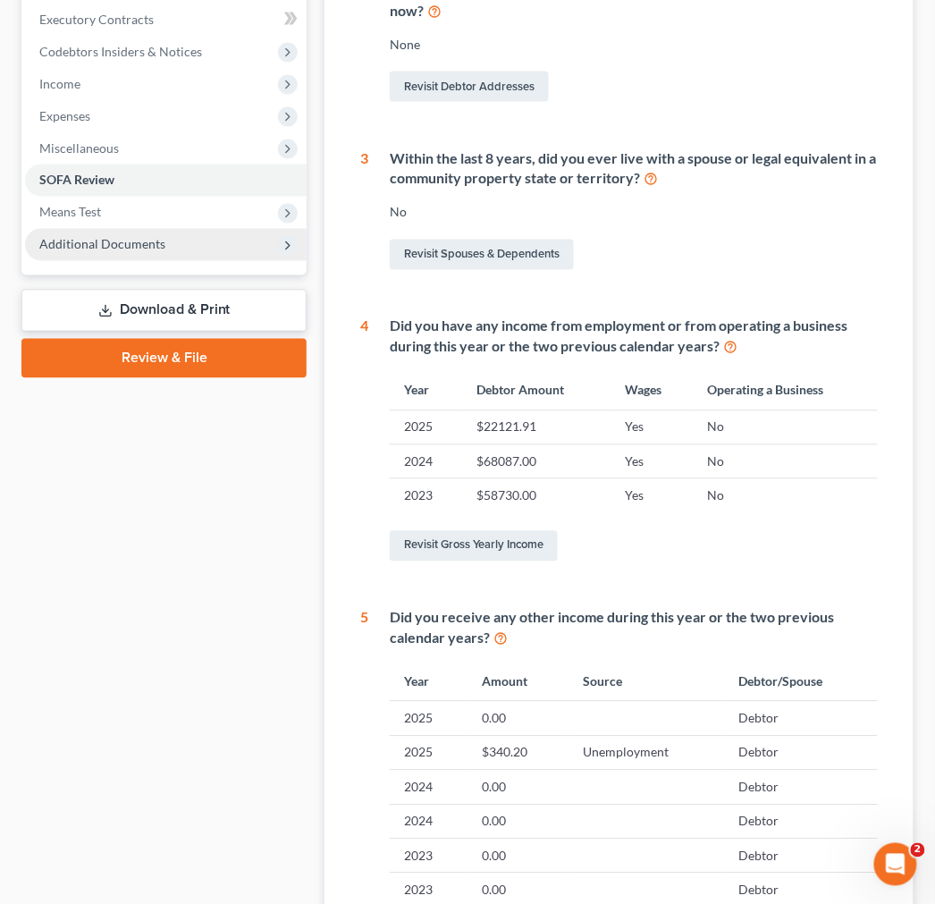
scroll to position [383, 0]
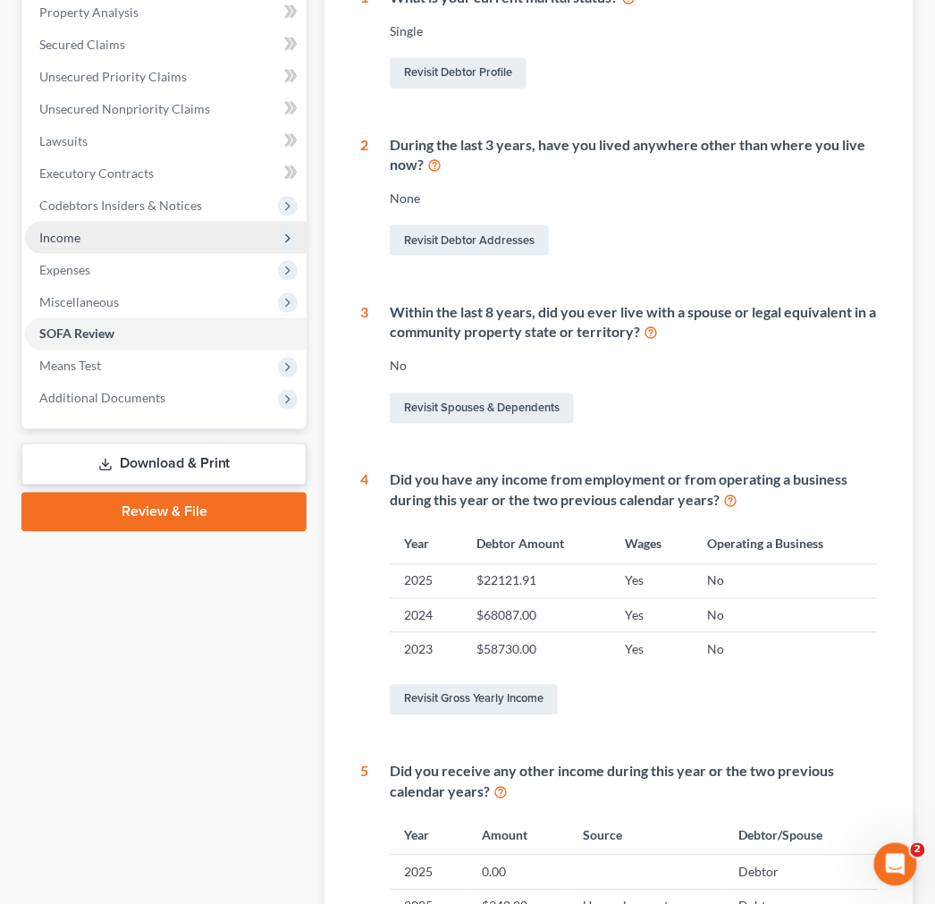
click at [55, 237] on span "Income" at bounding box center [59, 237] width 41 height 15
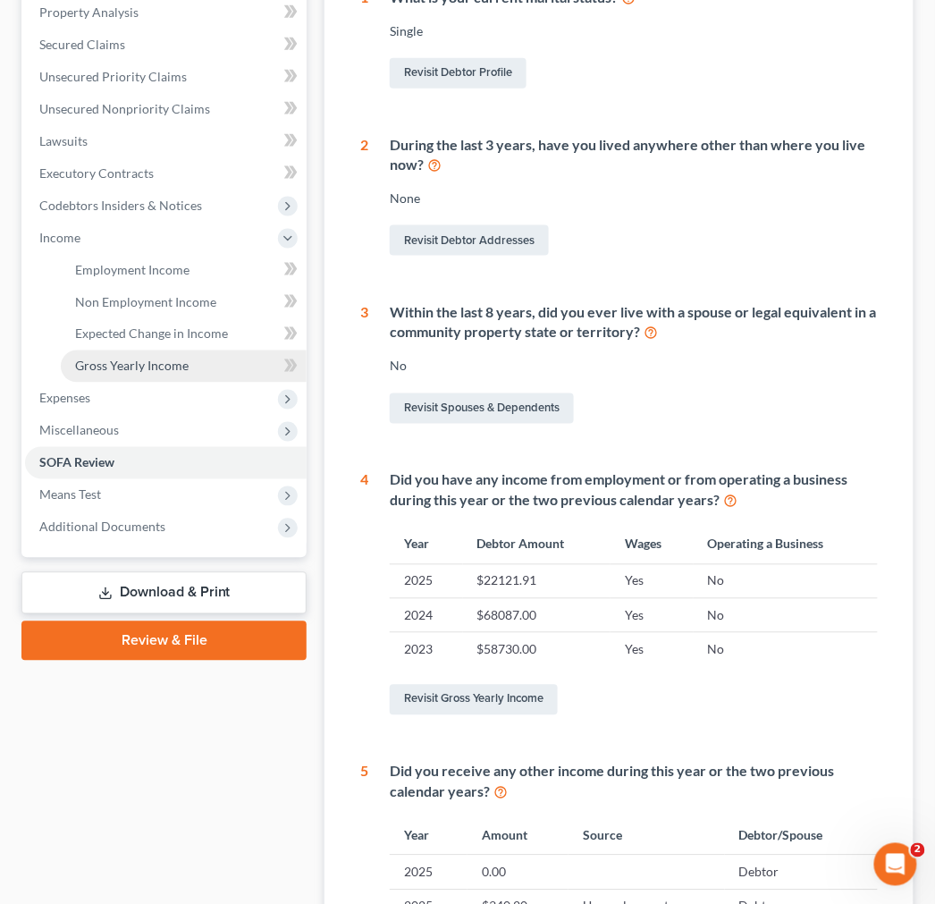
click at [123, 366] on span "Gross Yearly Income" at bounding box center [132, 365] width 114 height 15
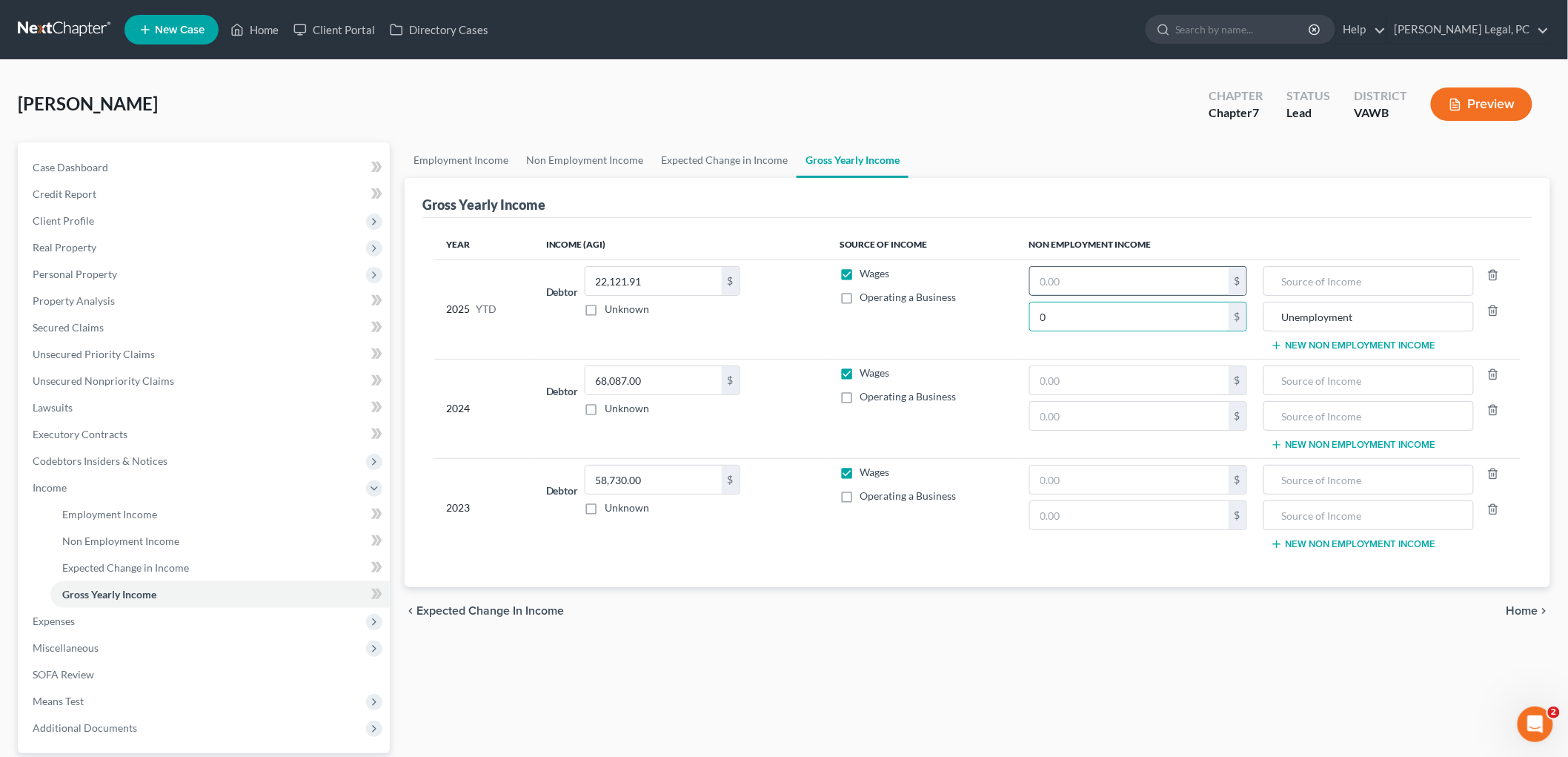
click at [1093, 284] on input "text" at bounding box center [1130, 281] width 199 height 28
paste input "340.20"
click at [1296, 320] on input "Unemployment" at bounding box center [1369, 317] width 194 height 28
click at [1299, 278] on input "text" at bounding box center [1369, 281] width 194 height 28
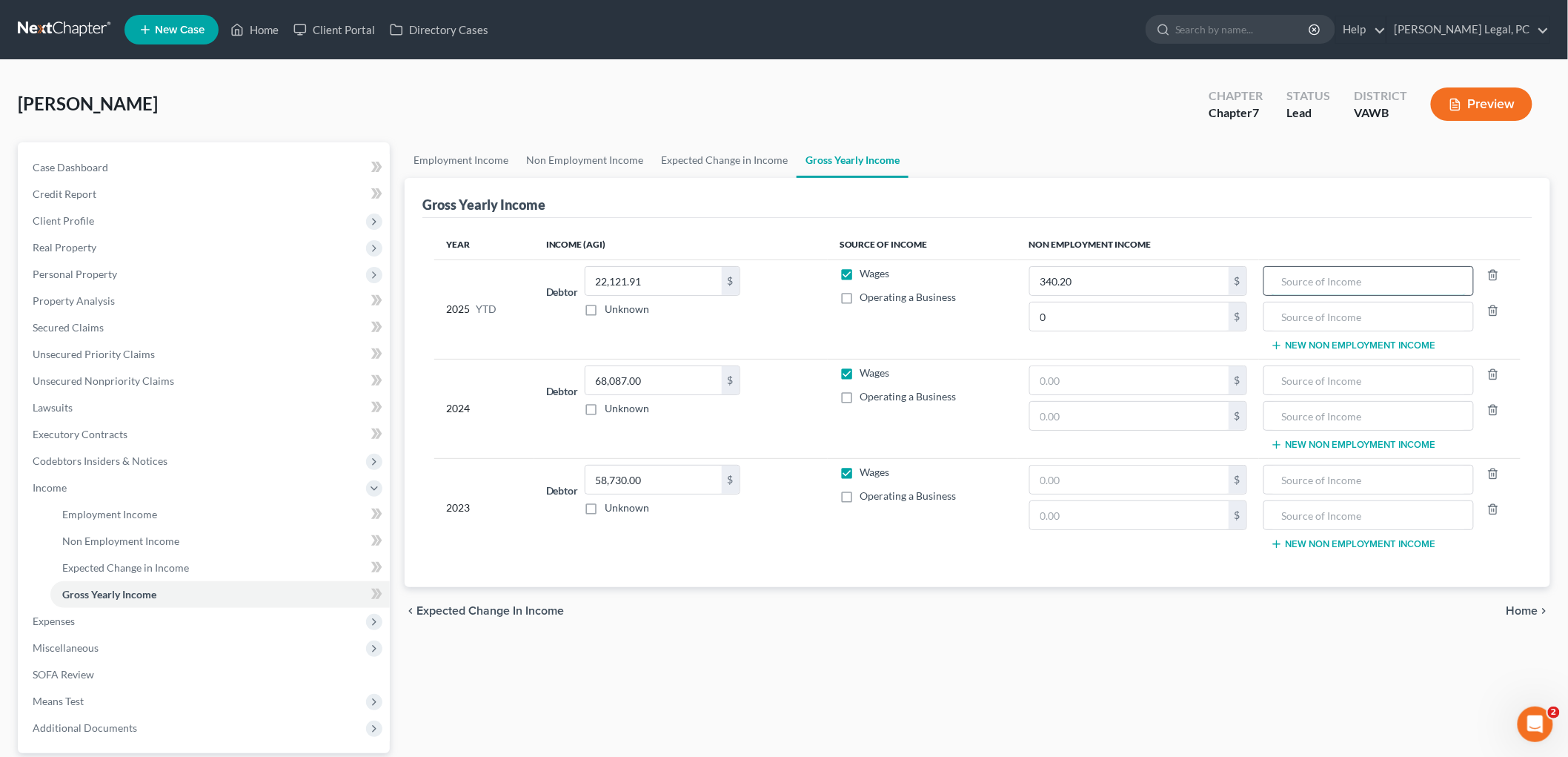
paste input "Unemployment"
click at [1493, 313] on icon "button" at bounding box center [1493, 310] width 12 height 12
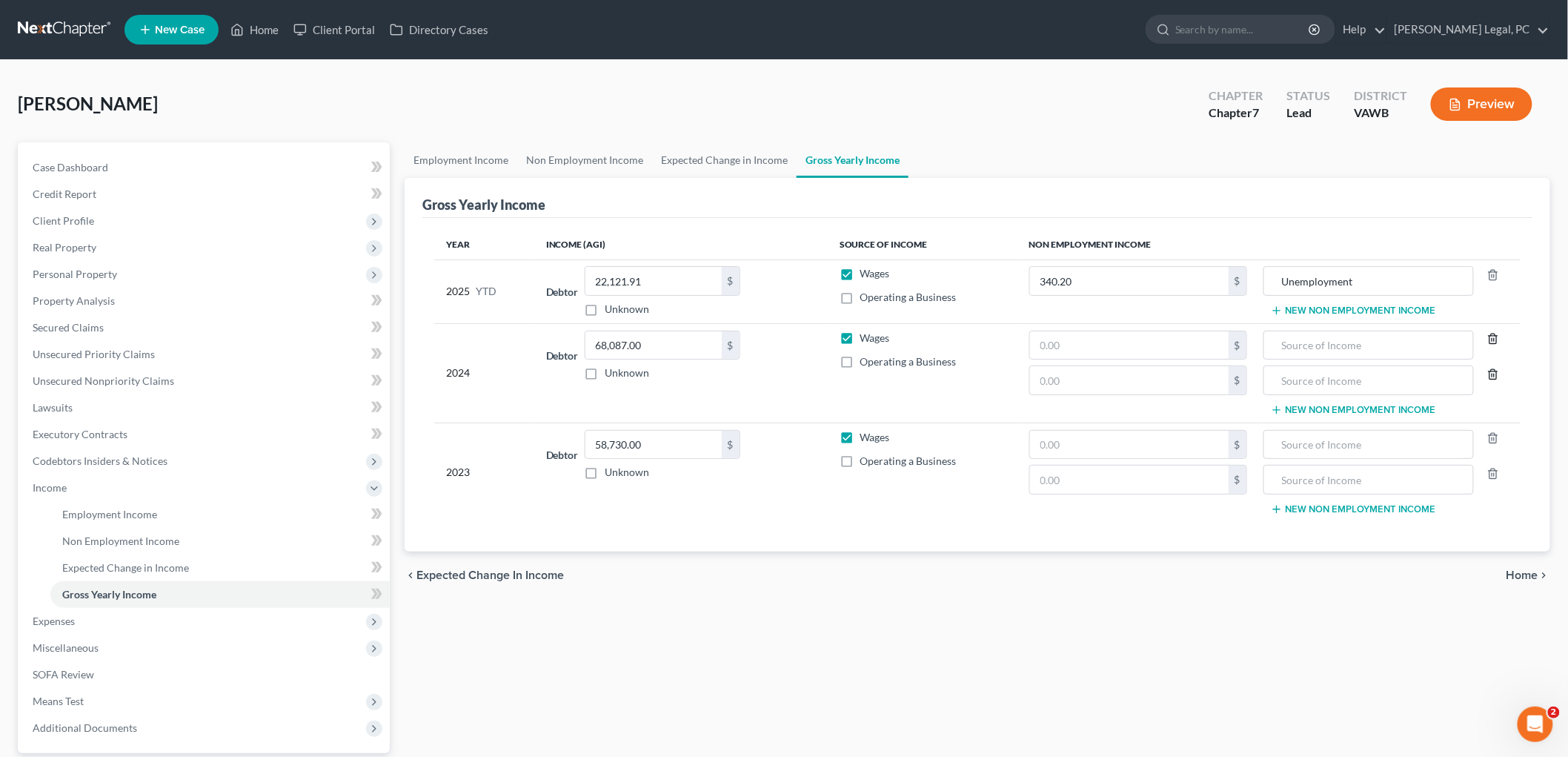
click at [1498, 339] on icon "button" at bounding box center [1493, 338] width 12 height 12
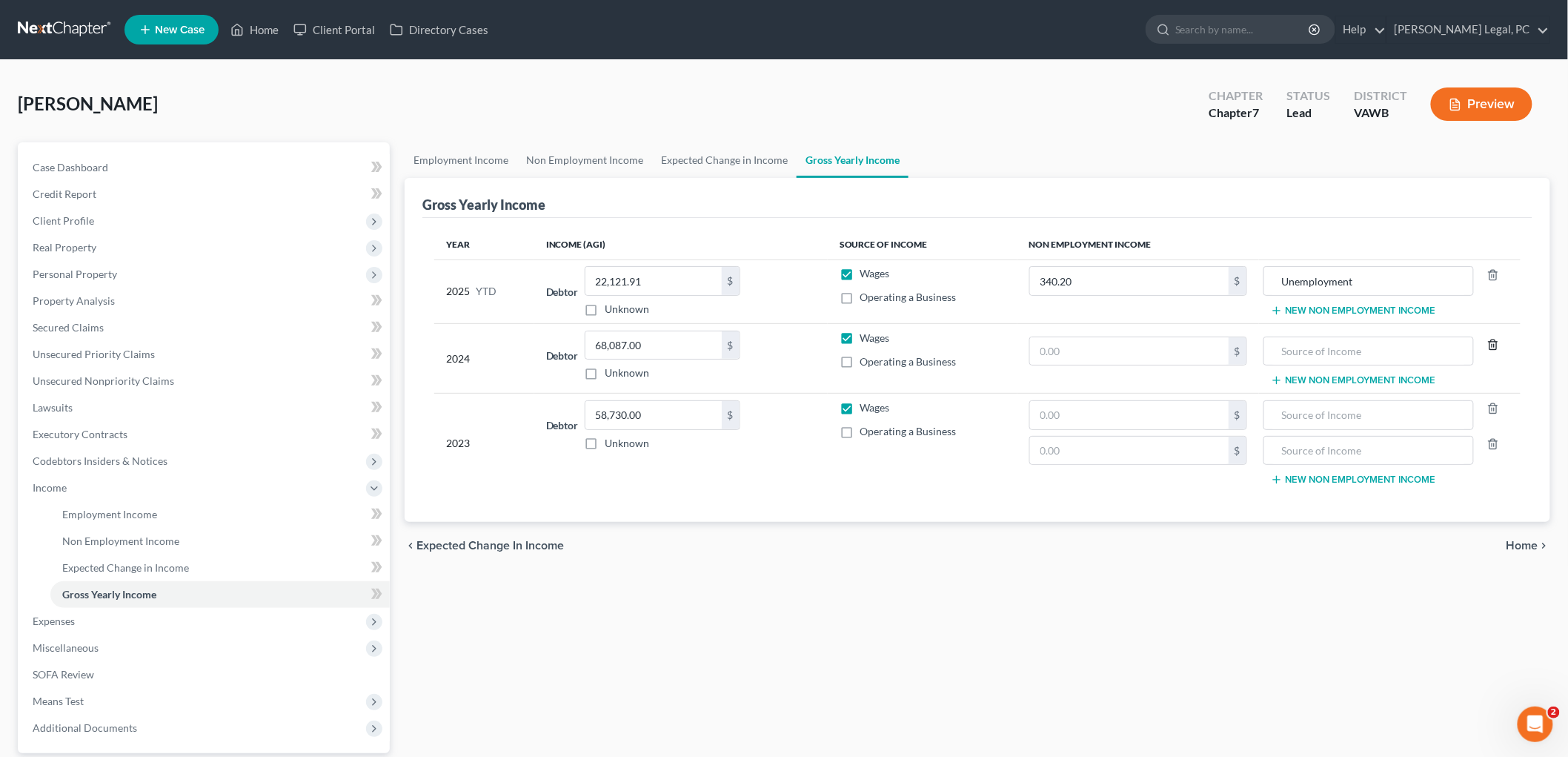
click at [1492, 342] on polyline "button" at bounding box center [1493, 342] width 9 height 0
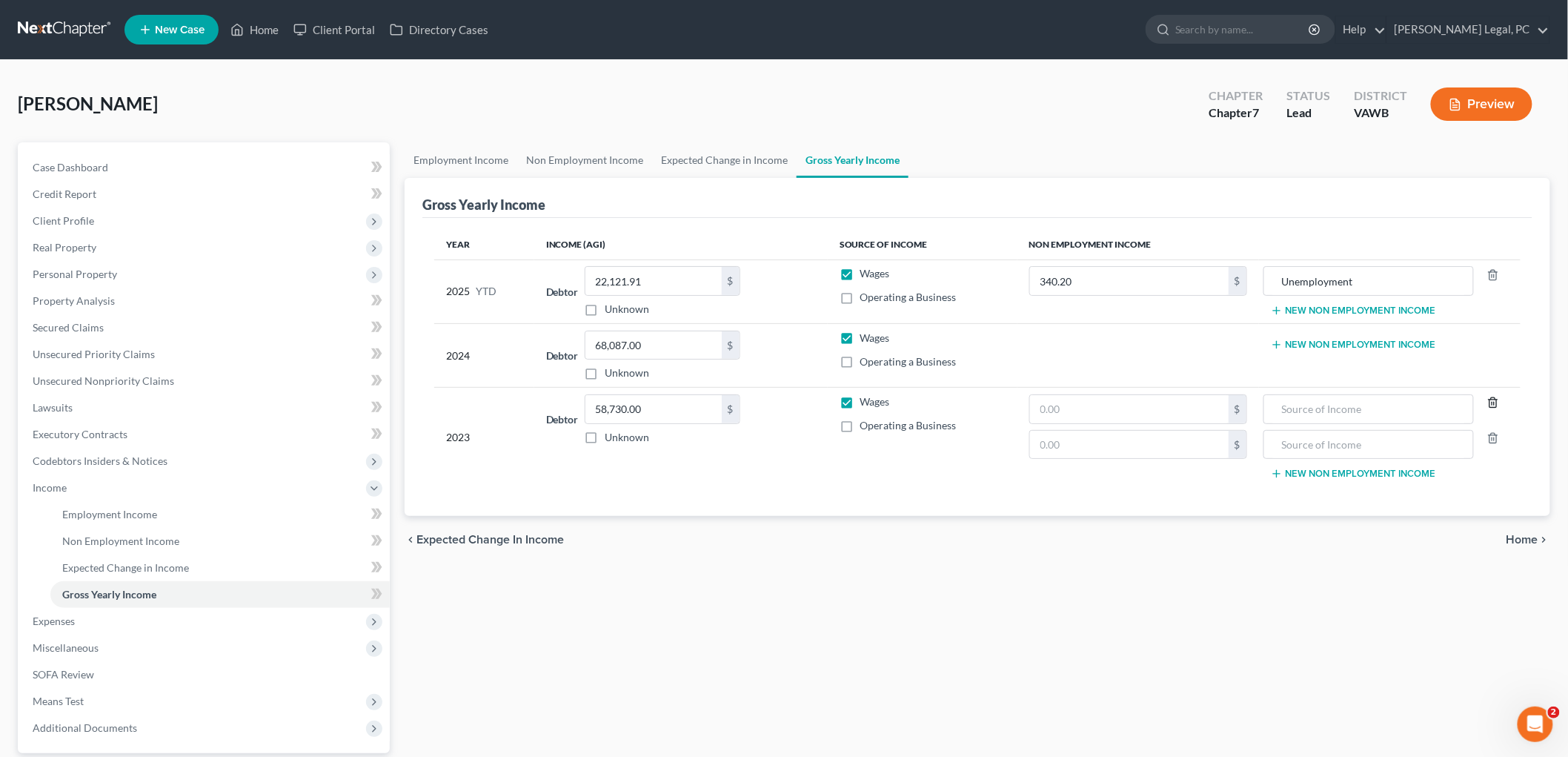
click at [1496, 399] on icon "button" at bounding box center [1493, 403] width 7 height 10
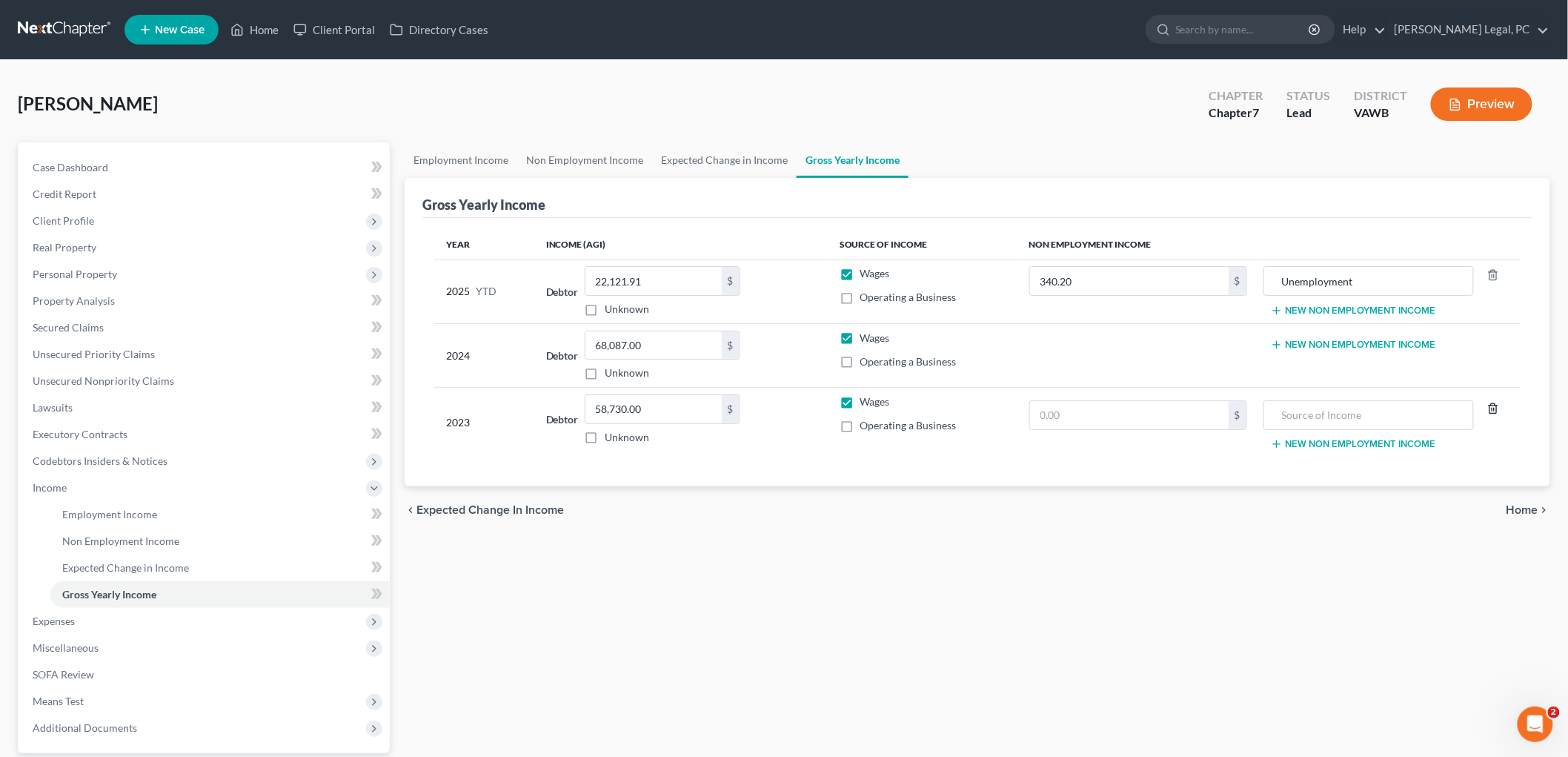
click at [1493, 409] on line "button" at bounding box center [1493, 410] width 0 height 3
click at [1524, 502] on span "Home" at bounding box center [1522, 504] width 32 height 12
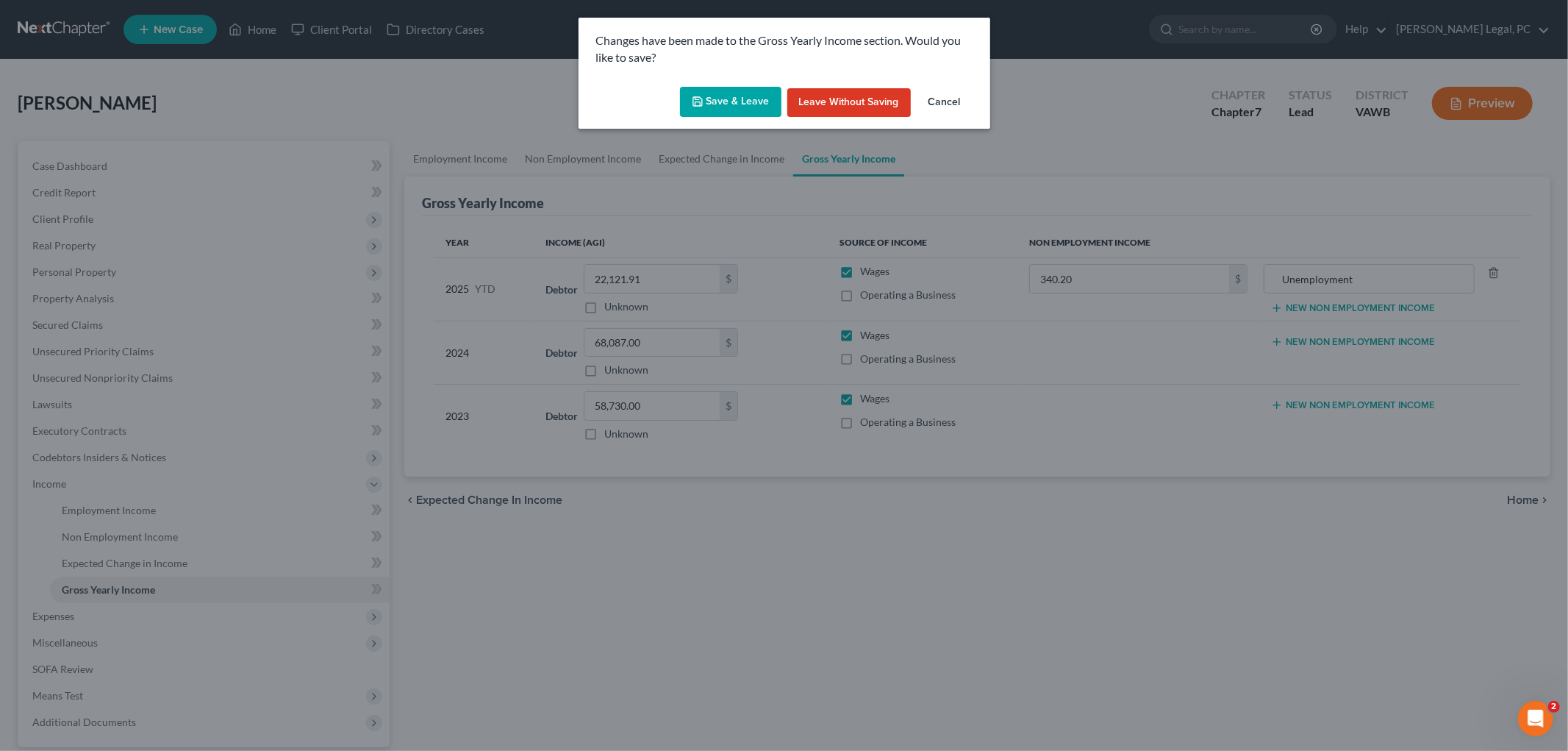
click at [731, 100] on button "Save & Leave" at bounding box center [730, 102] width 101 height 31
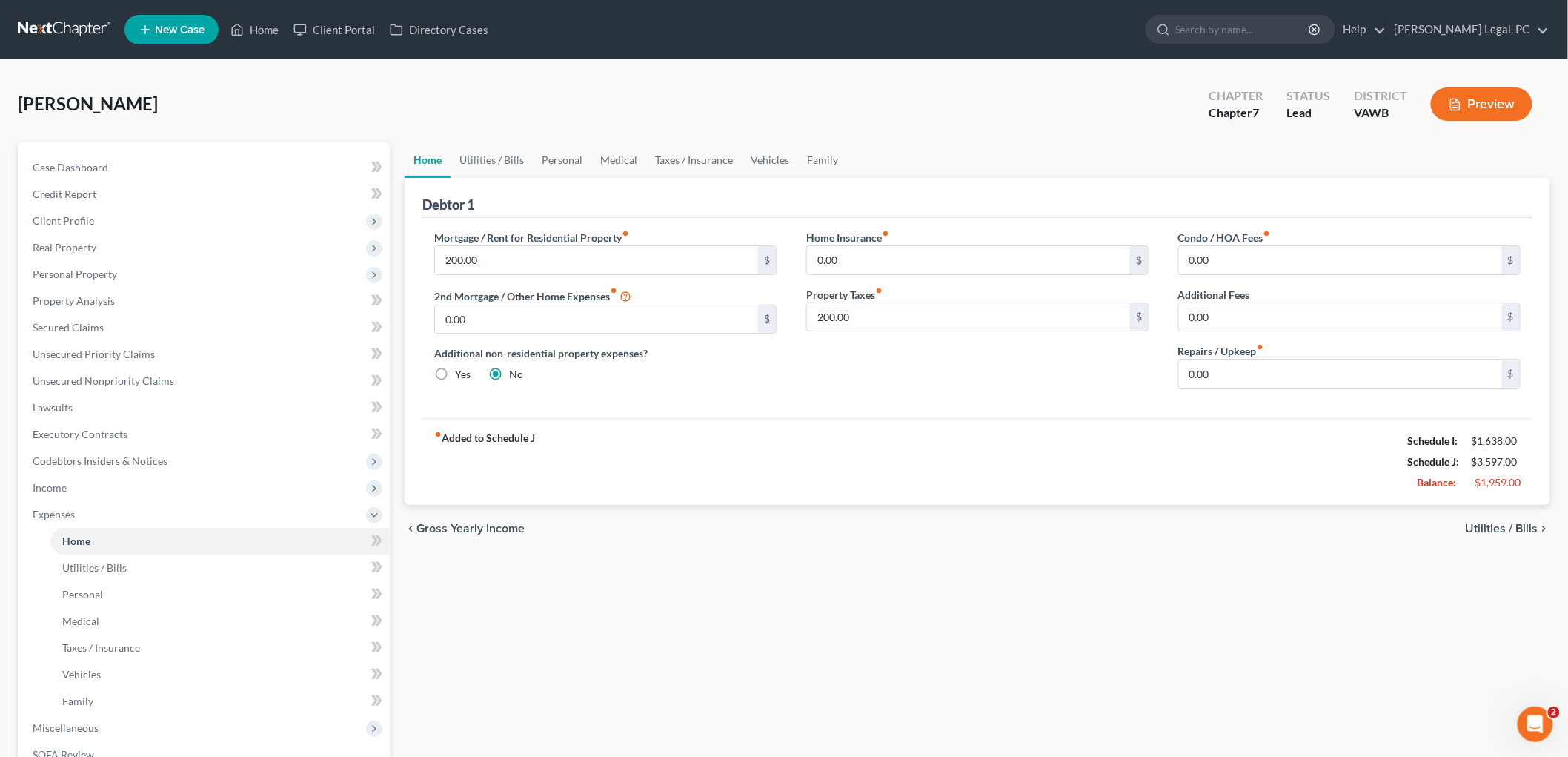
click at [1530, 529] on span "Utilities / Bills" at bounding box center [1502, 528] width 73 height 12
click at [1529, 522] on span "Utilities / Bills" at bounding box center [1502, 528] width 73 height 12
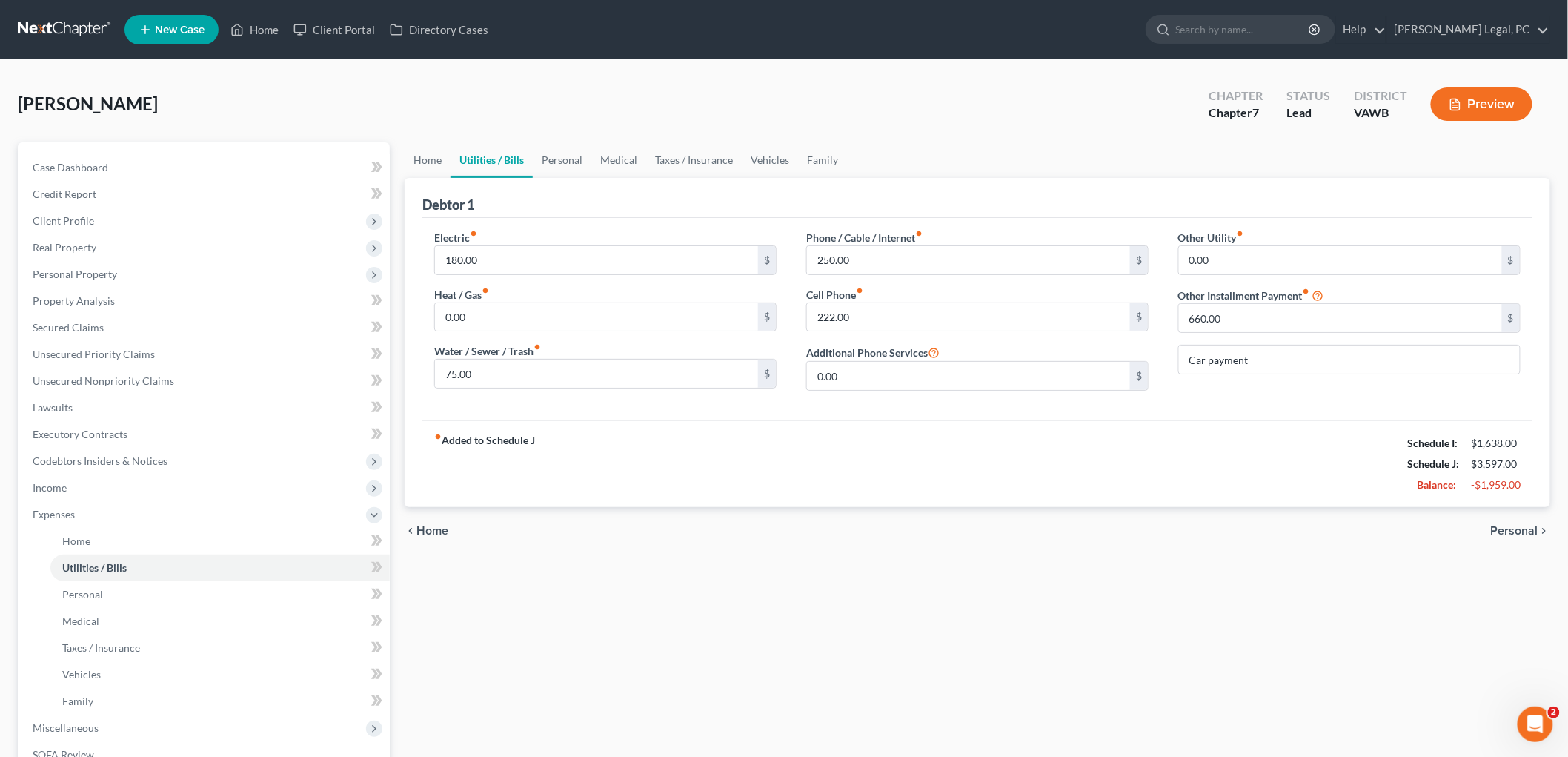
click at [1529, 525] on span "Personal" at bounding box center [1515, 531] width 47 height 12
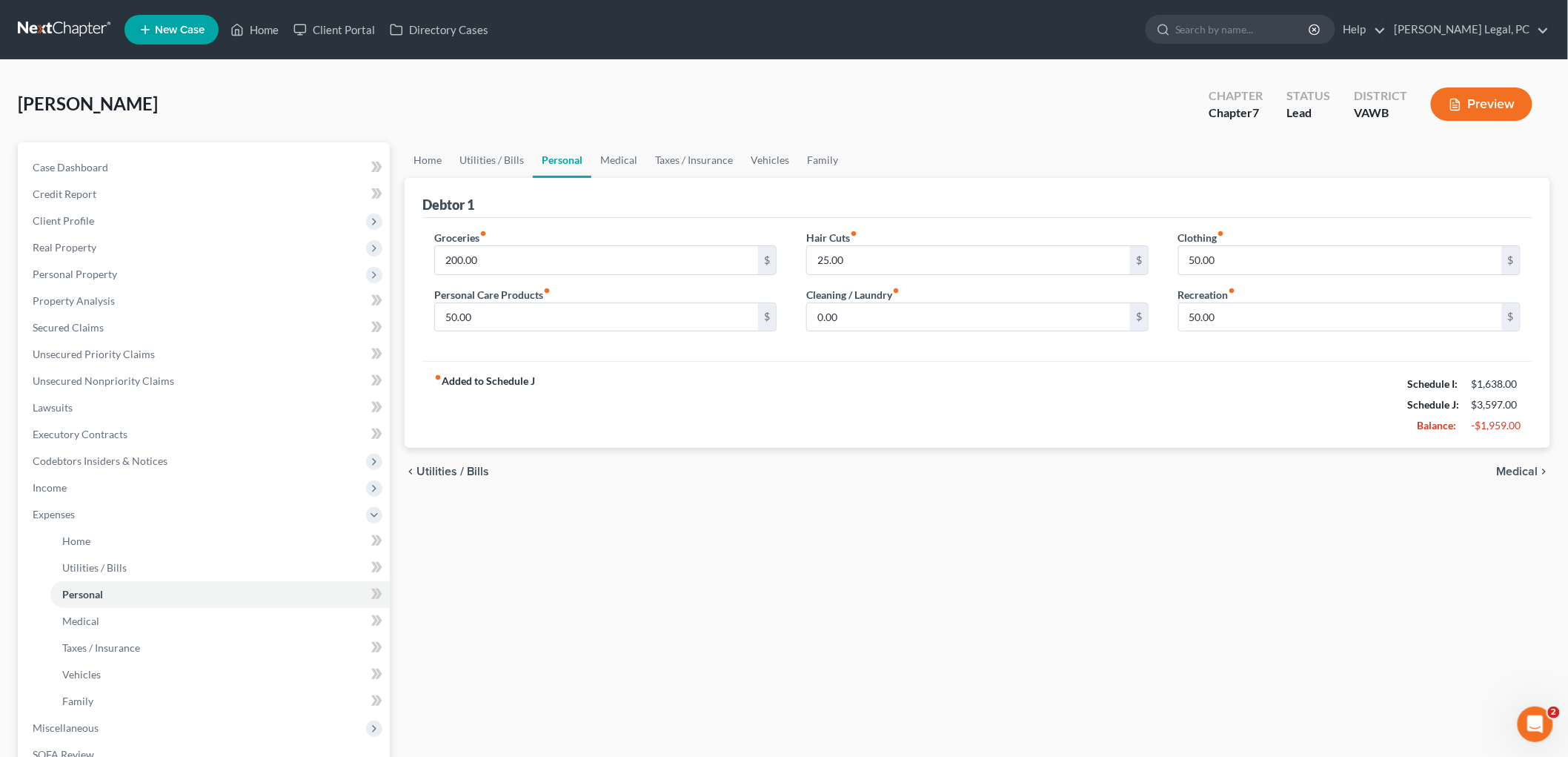
click at [1527, 465] on span "Medical" at bounding box center [1518, 471] width 41 height 12
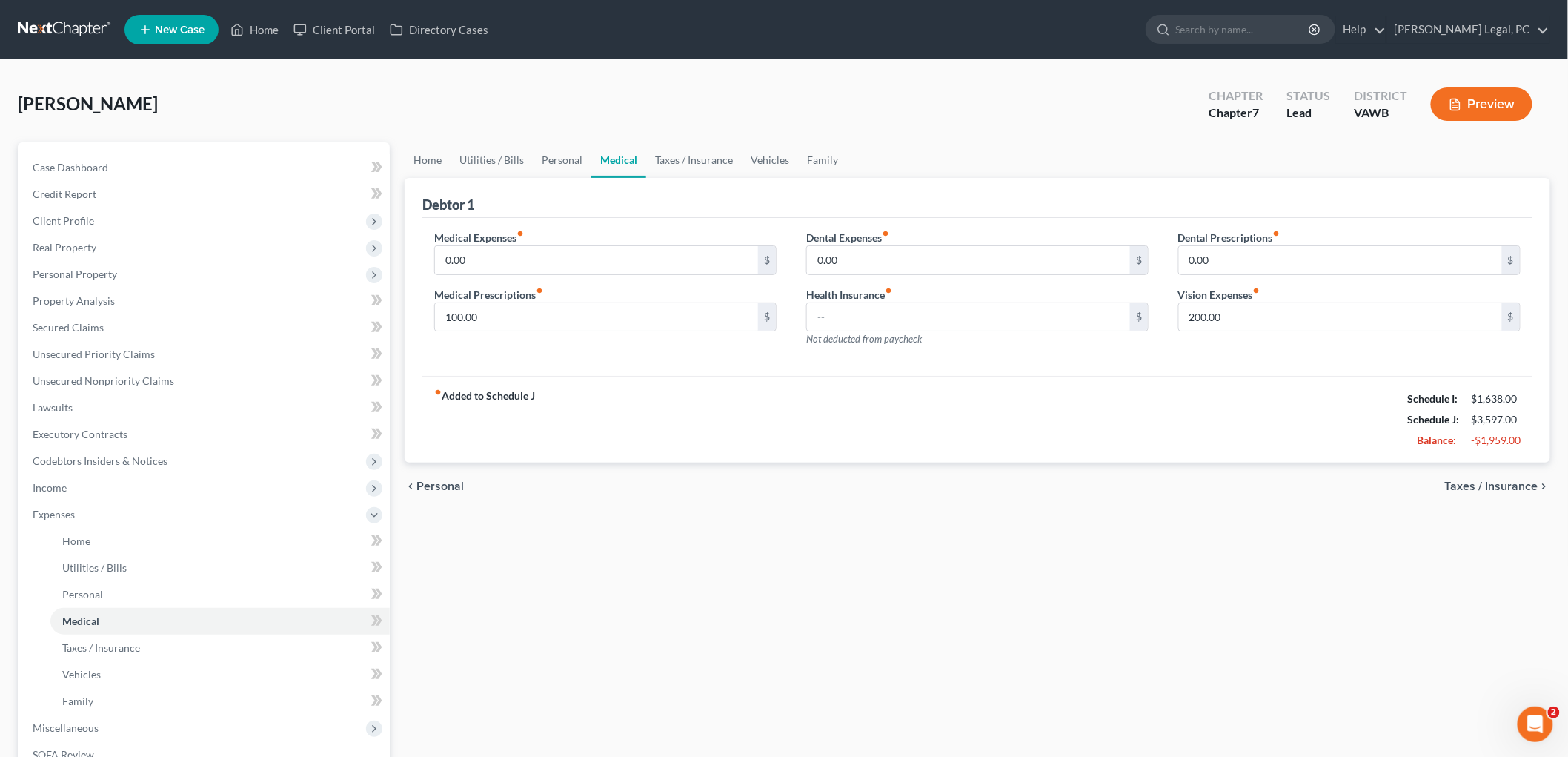
click at [1532, 485] on span "Taxes / Insurance" at bounding box center [1492, 486] width 94 height 12
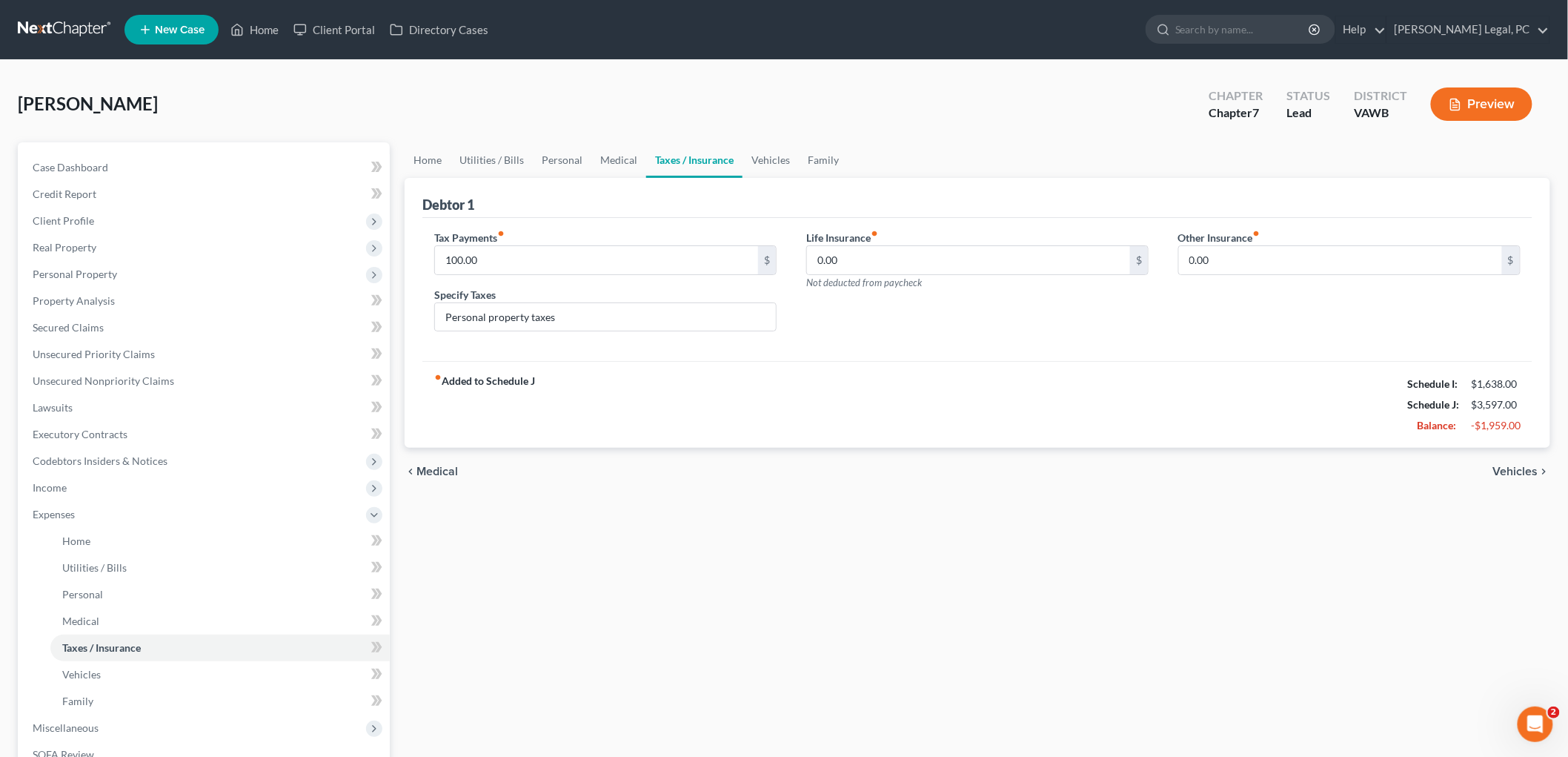
click at [416, 467] on span "Medical" at bounding box center [437, 471] width 41 height 12
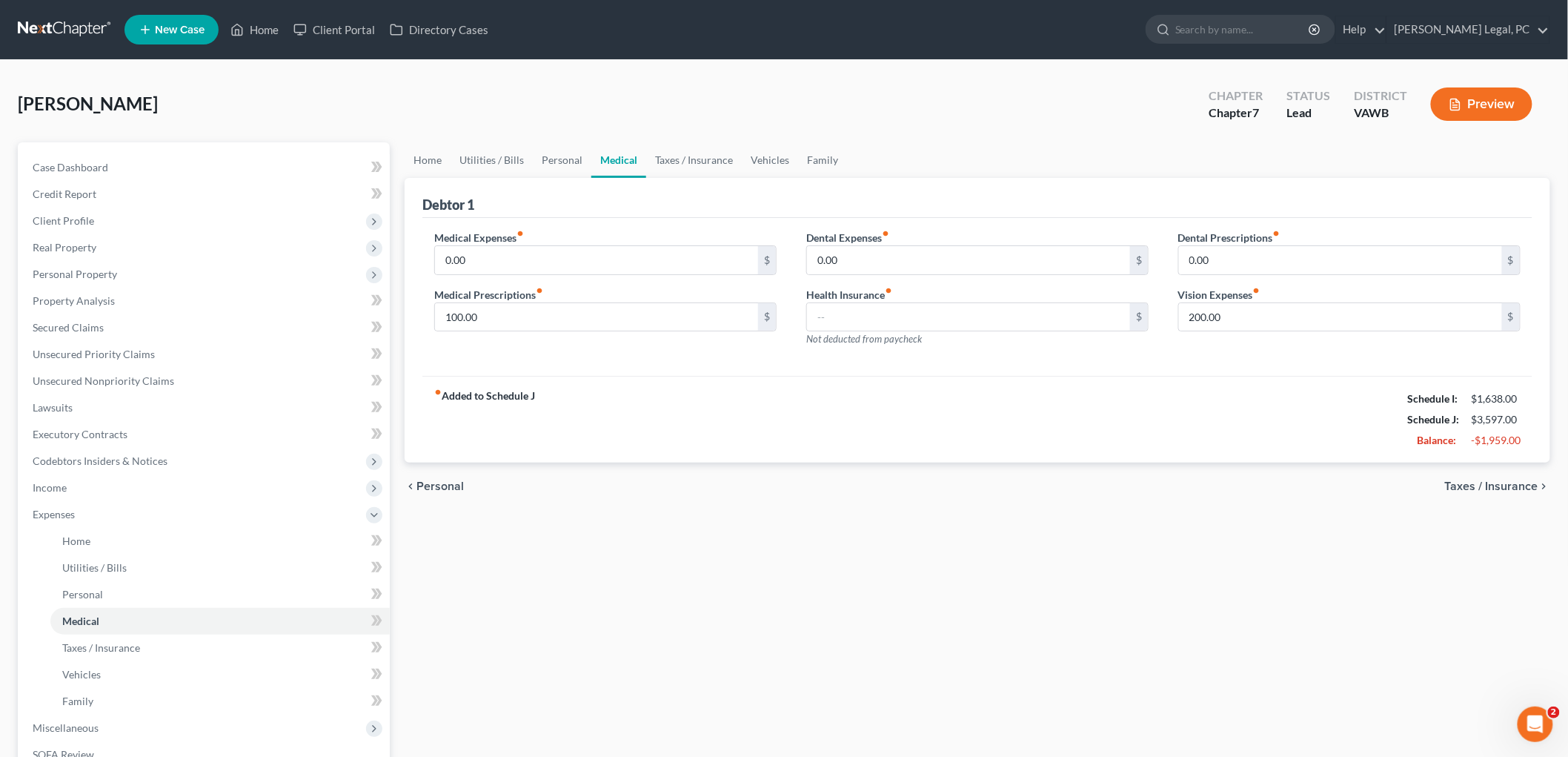
click at [1532, 483] on span "Taxes / Insurance" at bounding box center [1492, 486] width 94 height 12
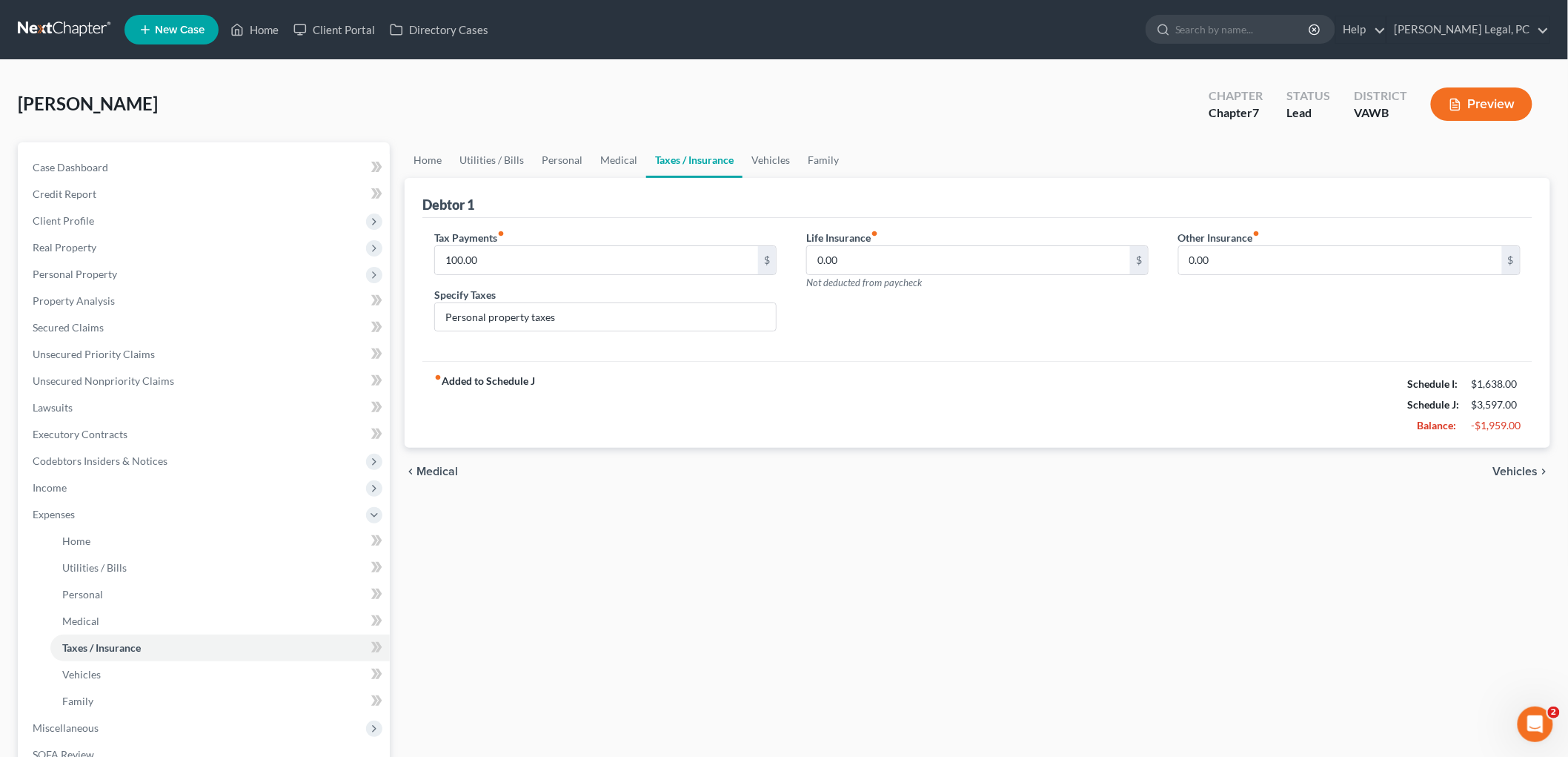
click at [1535, 470] on span "Vehicles" at bounding box center [1516, 471] width 46 height 12
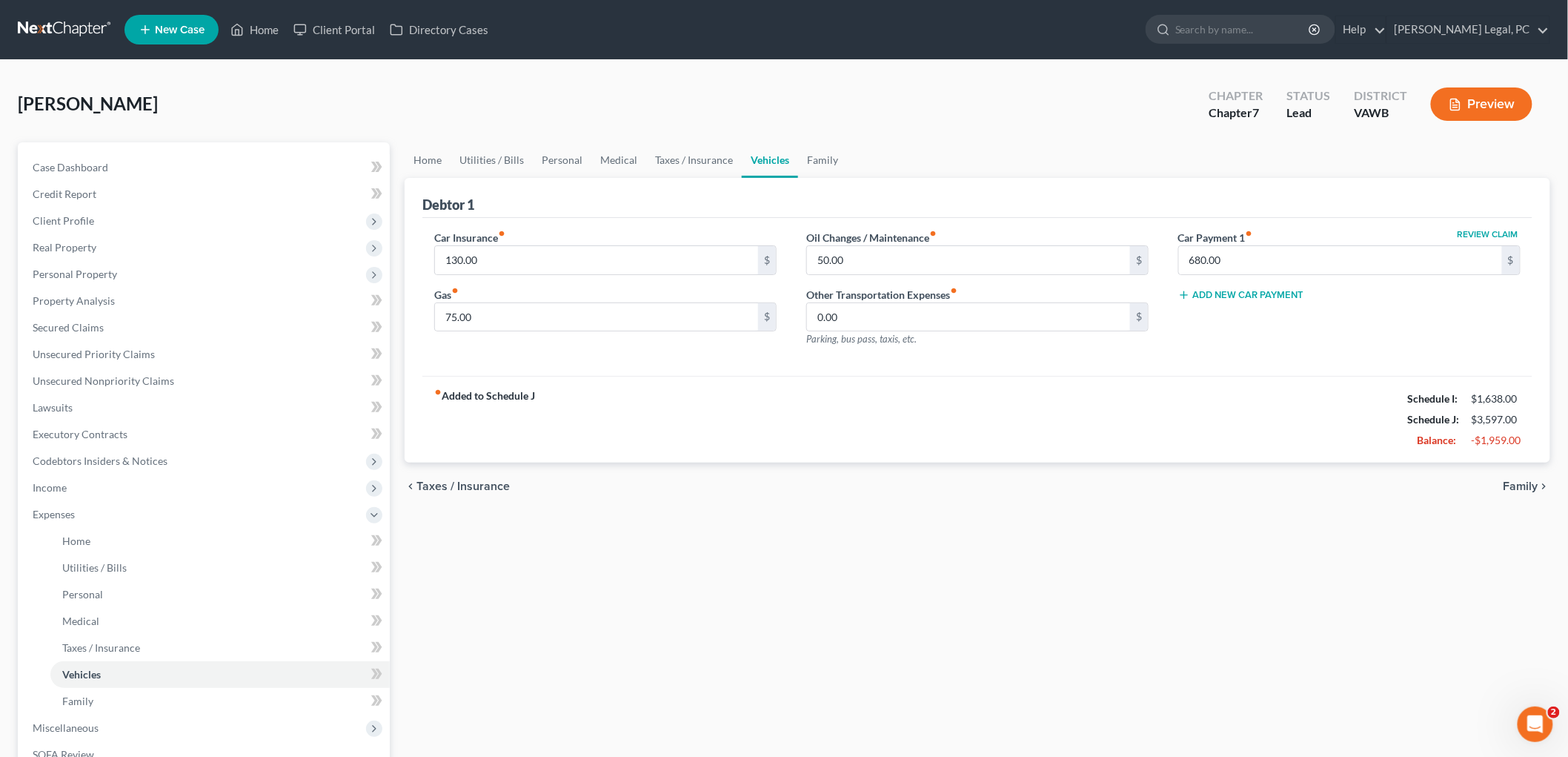
click at [1535, 480] on span "Family" at bounding box center [1522, 486] width 35 height 12
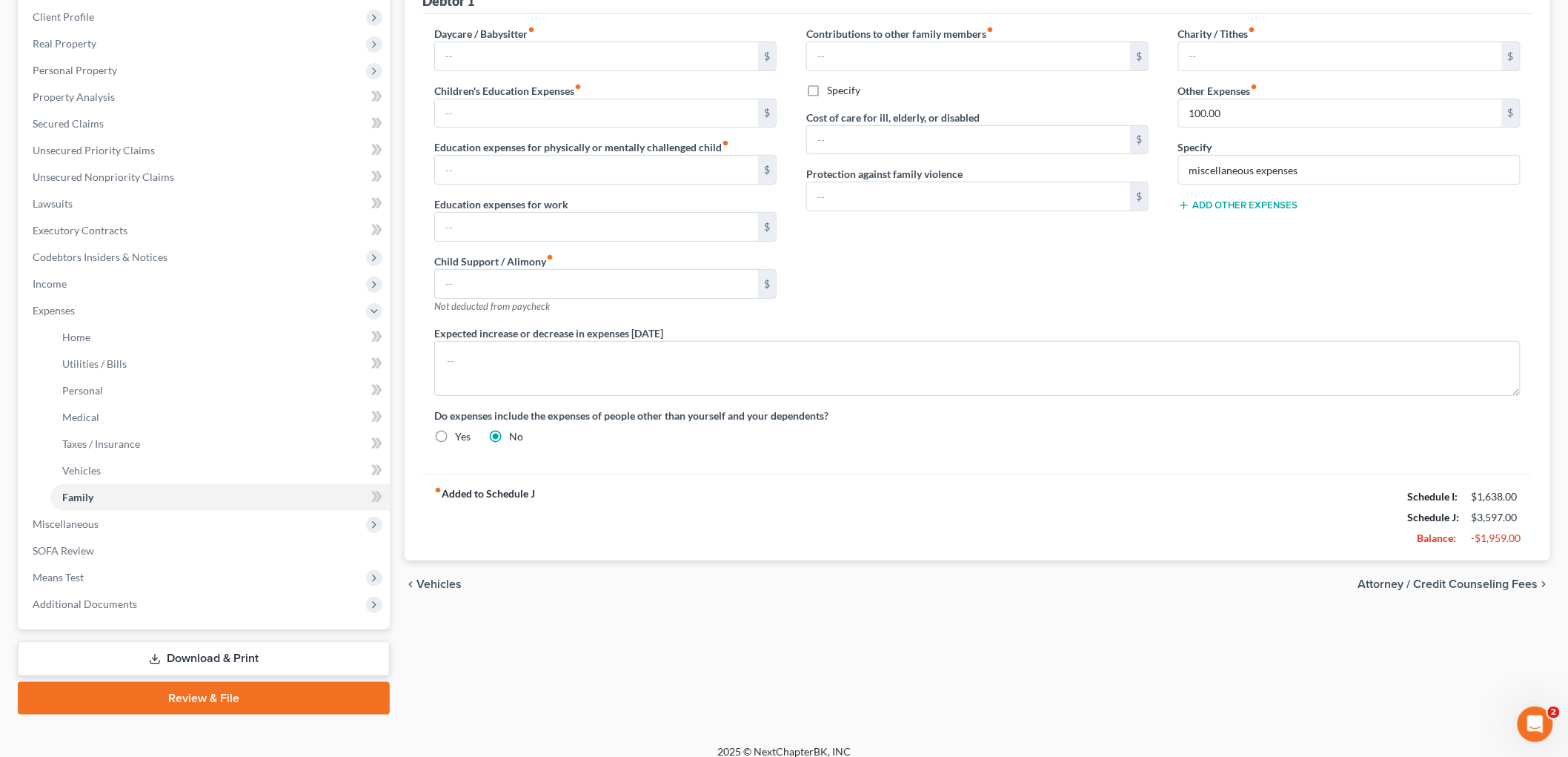
scroll to position [216, 0]
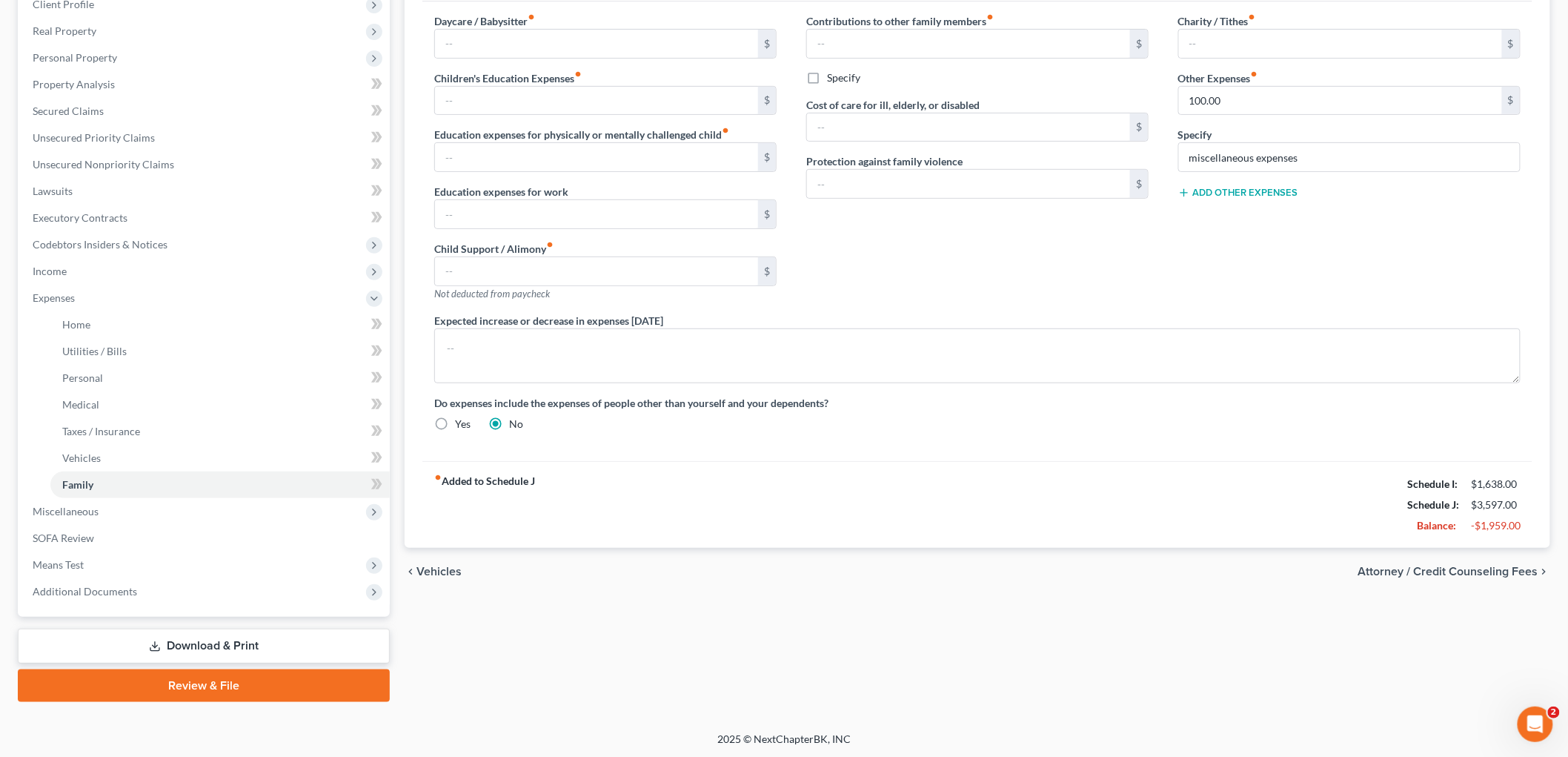
click at [1519, 570] on span "Attorney / Credit Counseling Fees" at bounding box center [1449, 571] width 180 height 12
select select "0"
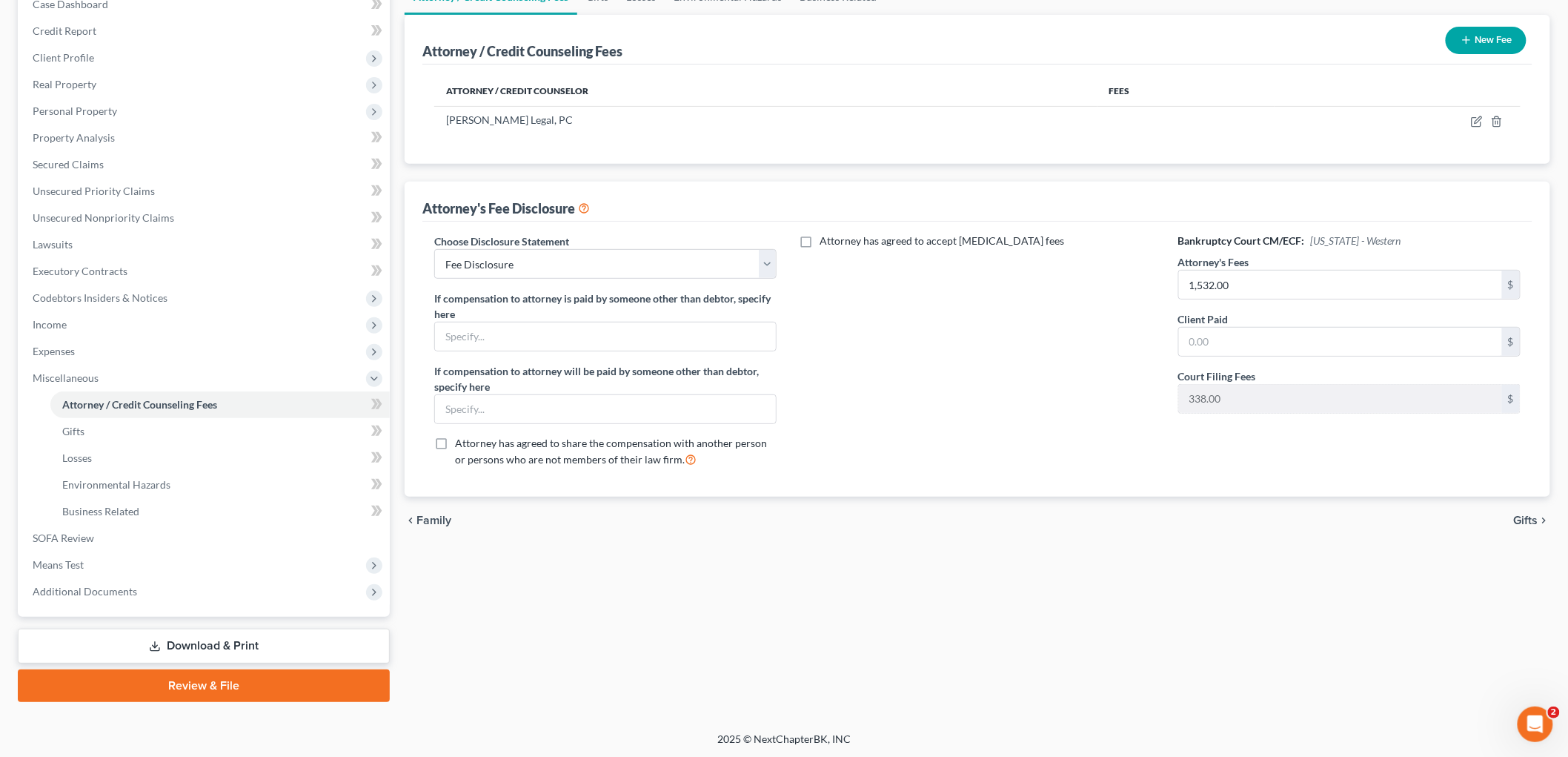
click at [1523, 522] on span "Gifts" at bounding box center [1526, 520] width 24 height 12
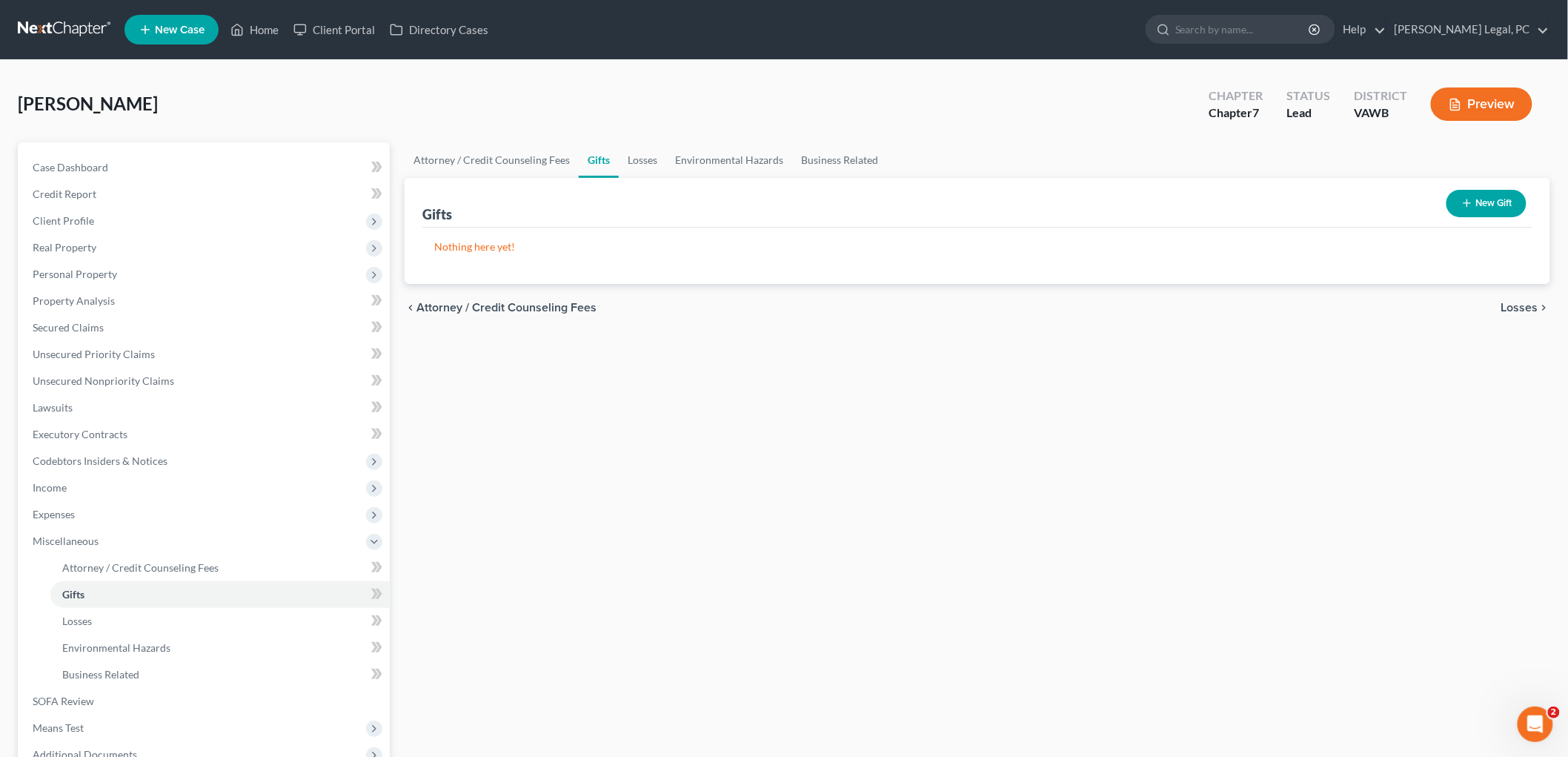
click at [1533, 309] on span "Losses" at bounding box center [1520, 308] width 37 height 12
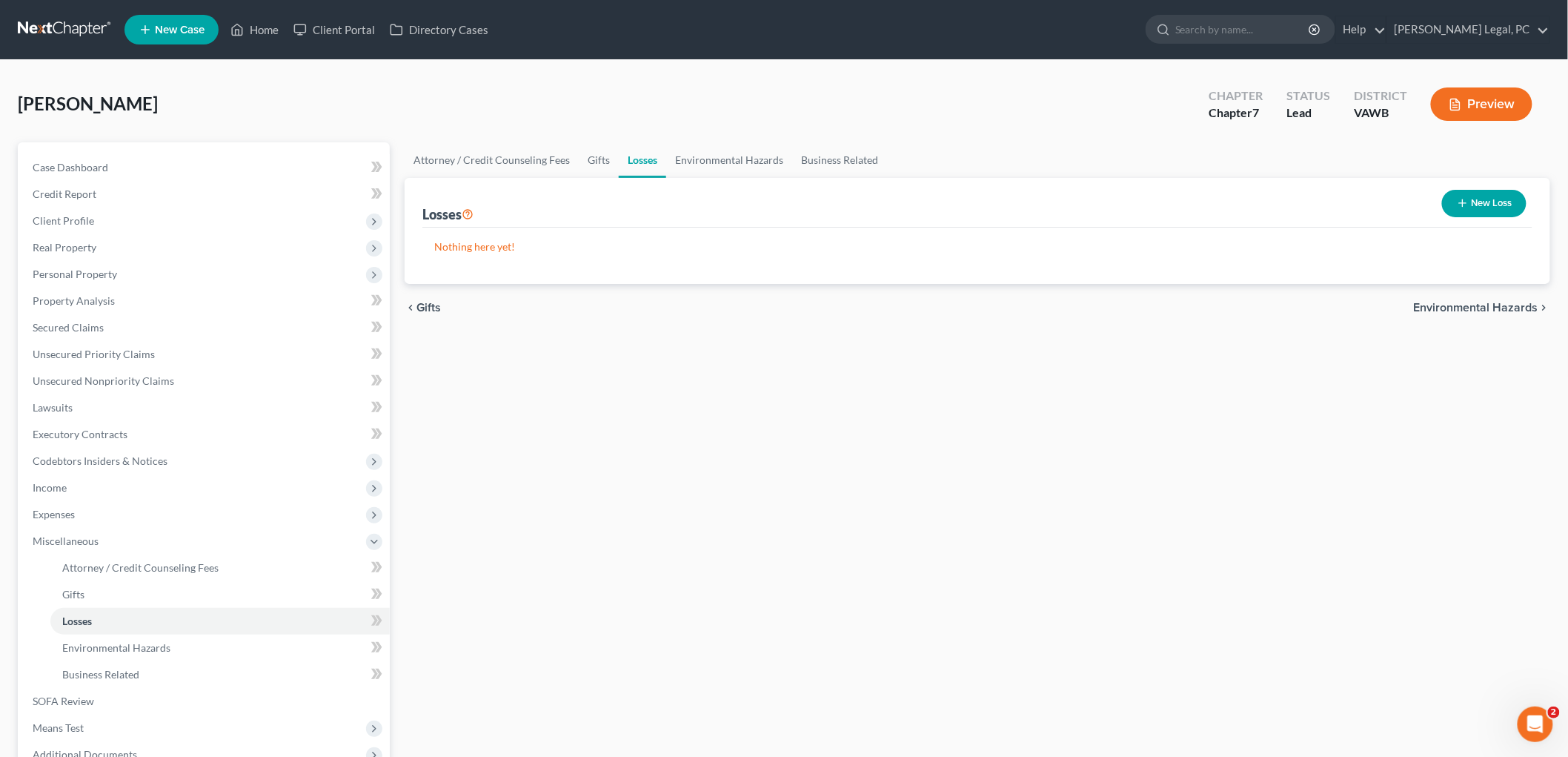
click at [1532, 306] on span "Environmental Hazards" at bounding box center [1477, 308] width 124 height 12
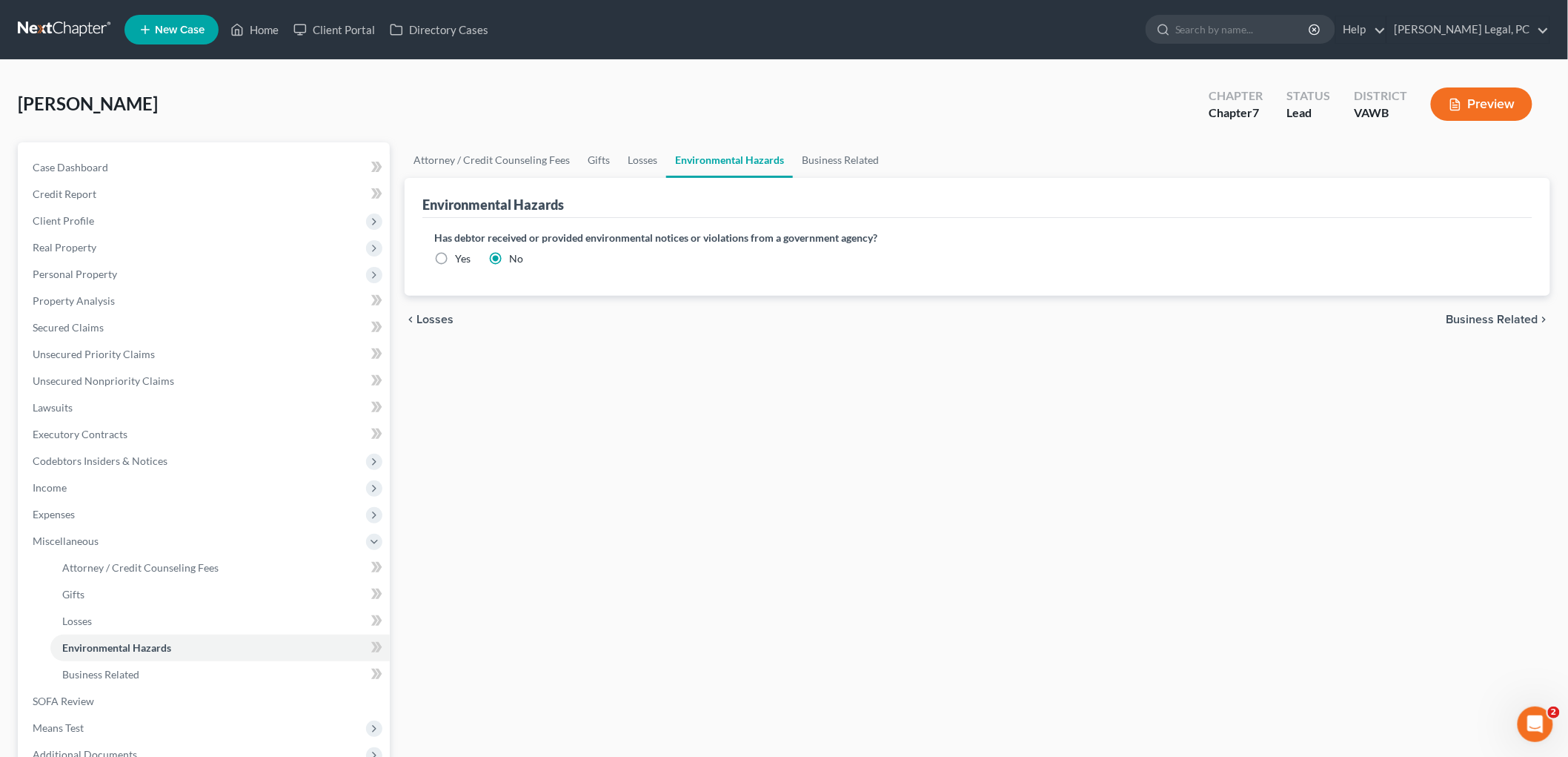
click at [1530, 316] on span "Business Related" at bounding box center [1493, 319] width 92 height 12
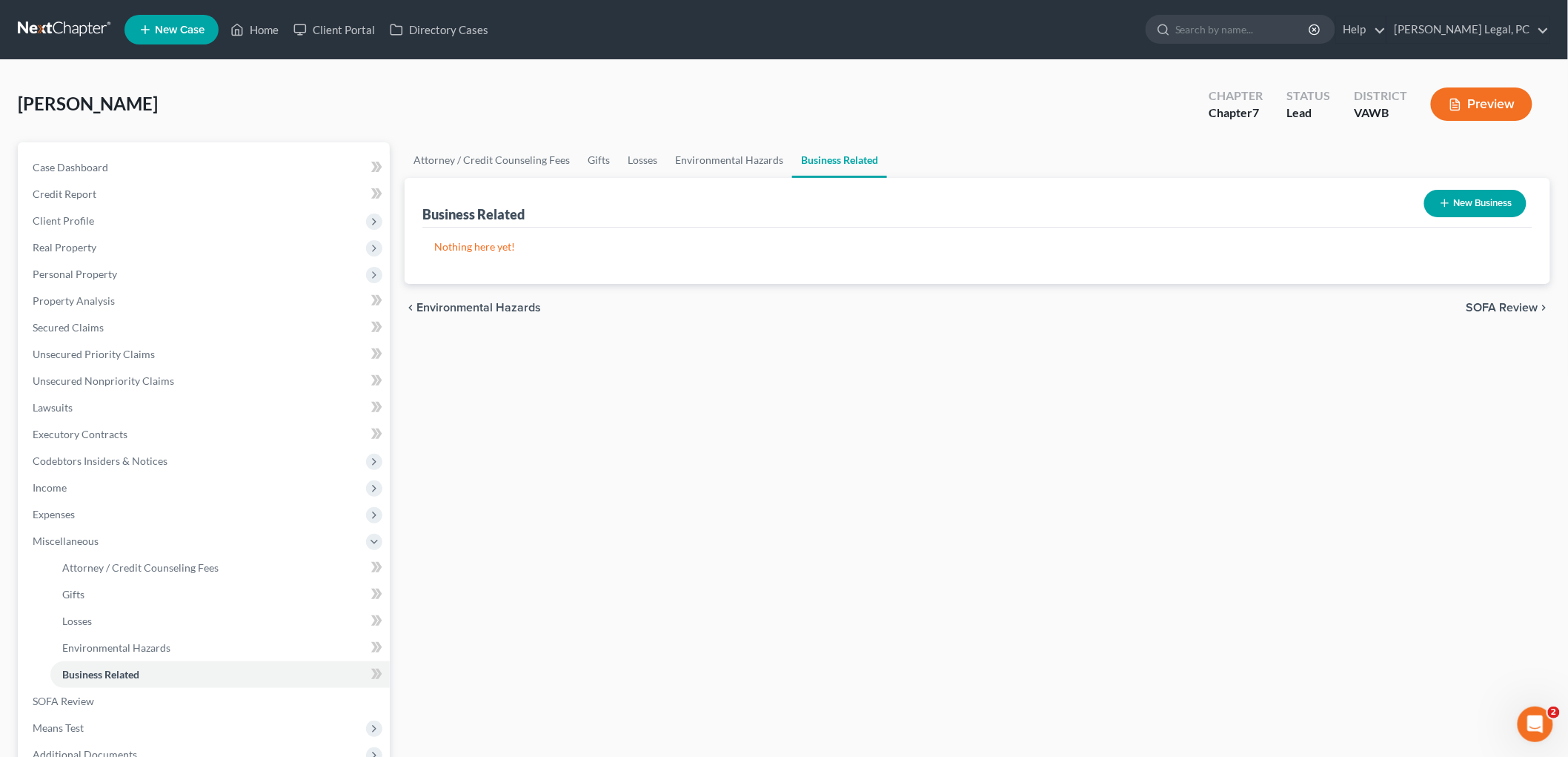
click at [1520, 306] on span "SOFA Review" at bounding box center [1502, 308] width 72 height 12
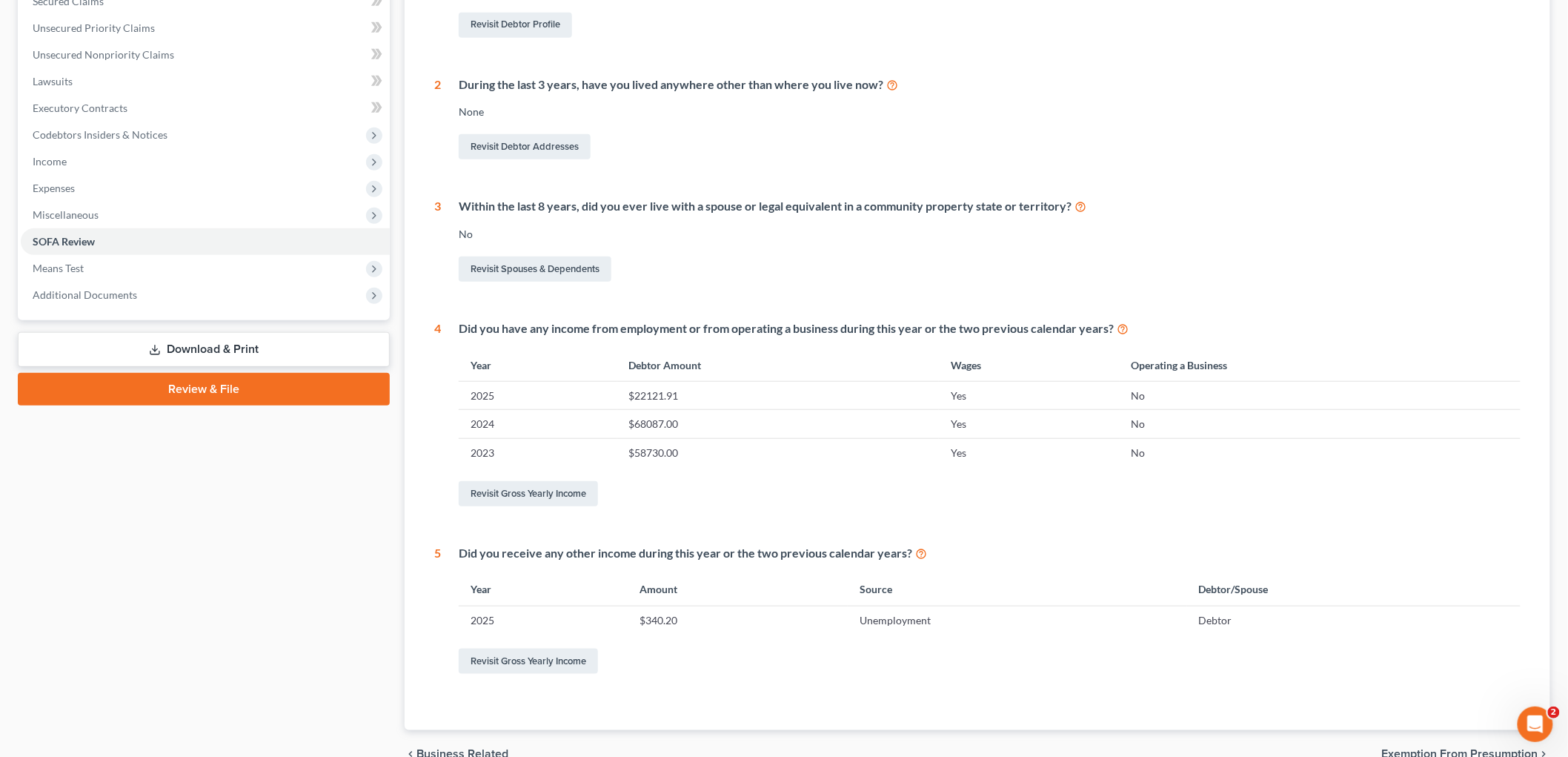
scroll to position [402, 0]
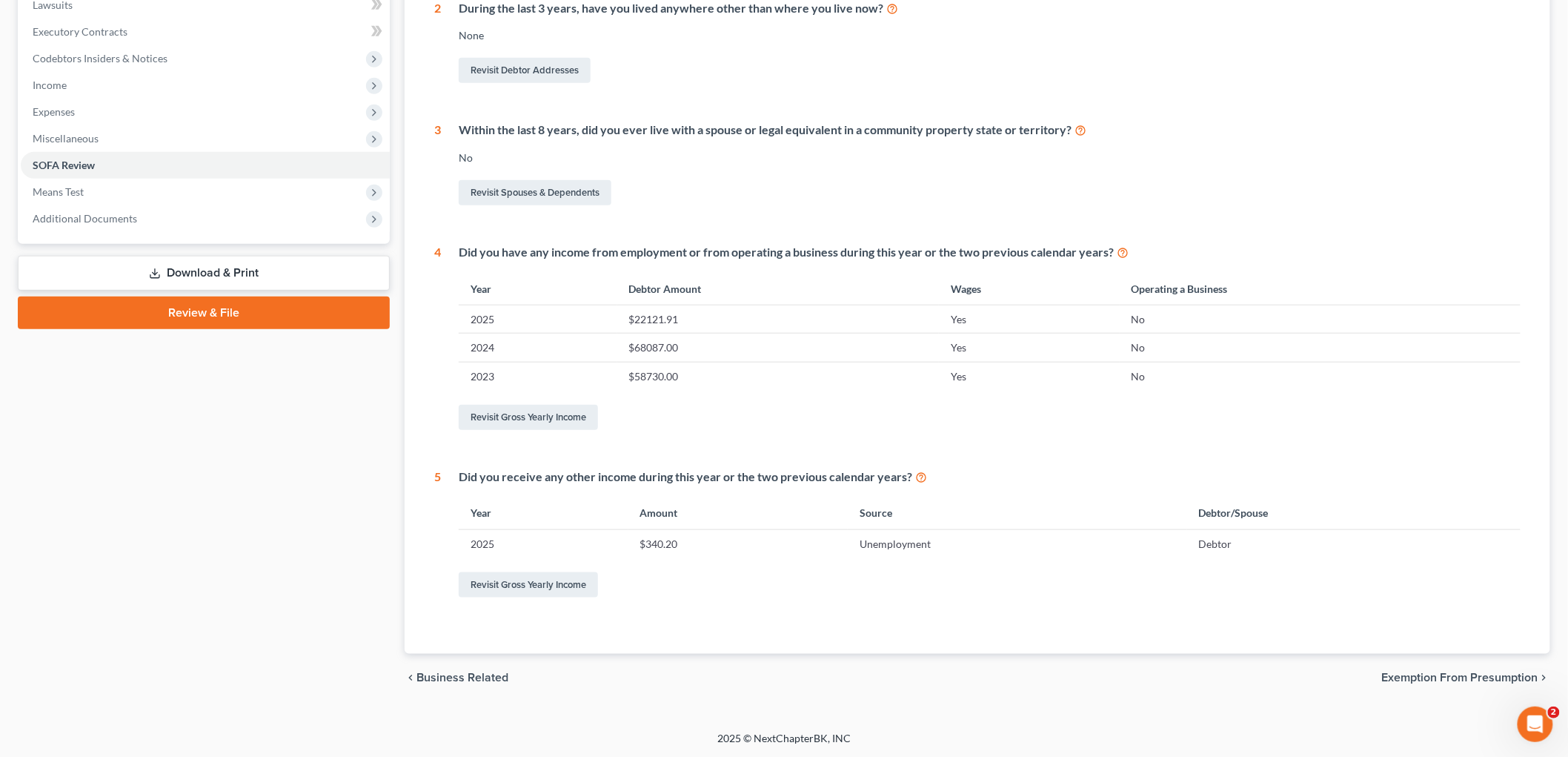
click at [1532, 676] on span "Exemption from Presumption" at bounding box center [1460, 677] width 157 height 12
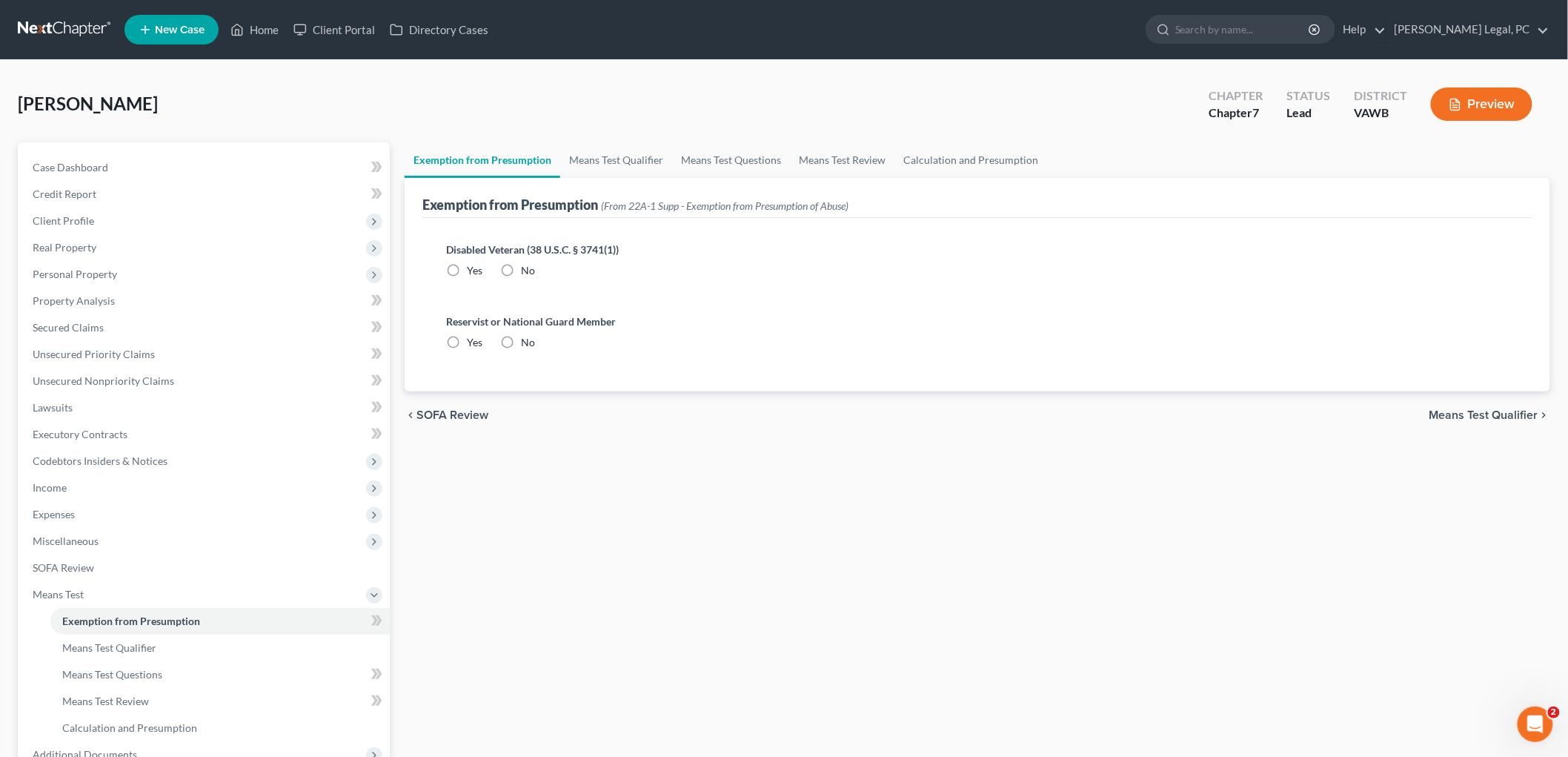
click at [521, 269] on label "No" at bounding box center [527, 270] width 14 height 15
click at [527, 269] on input "No" at bounding box center [532, 268] width 10 height 10
radio input "true"
click at [521, 339] on label "No" at bounding box center [527, 342] width 14 height 15
click at [527, 339] on input "No" at bounding box center [532, 340] width 10 height 10
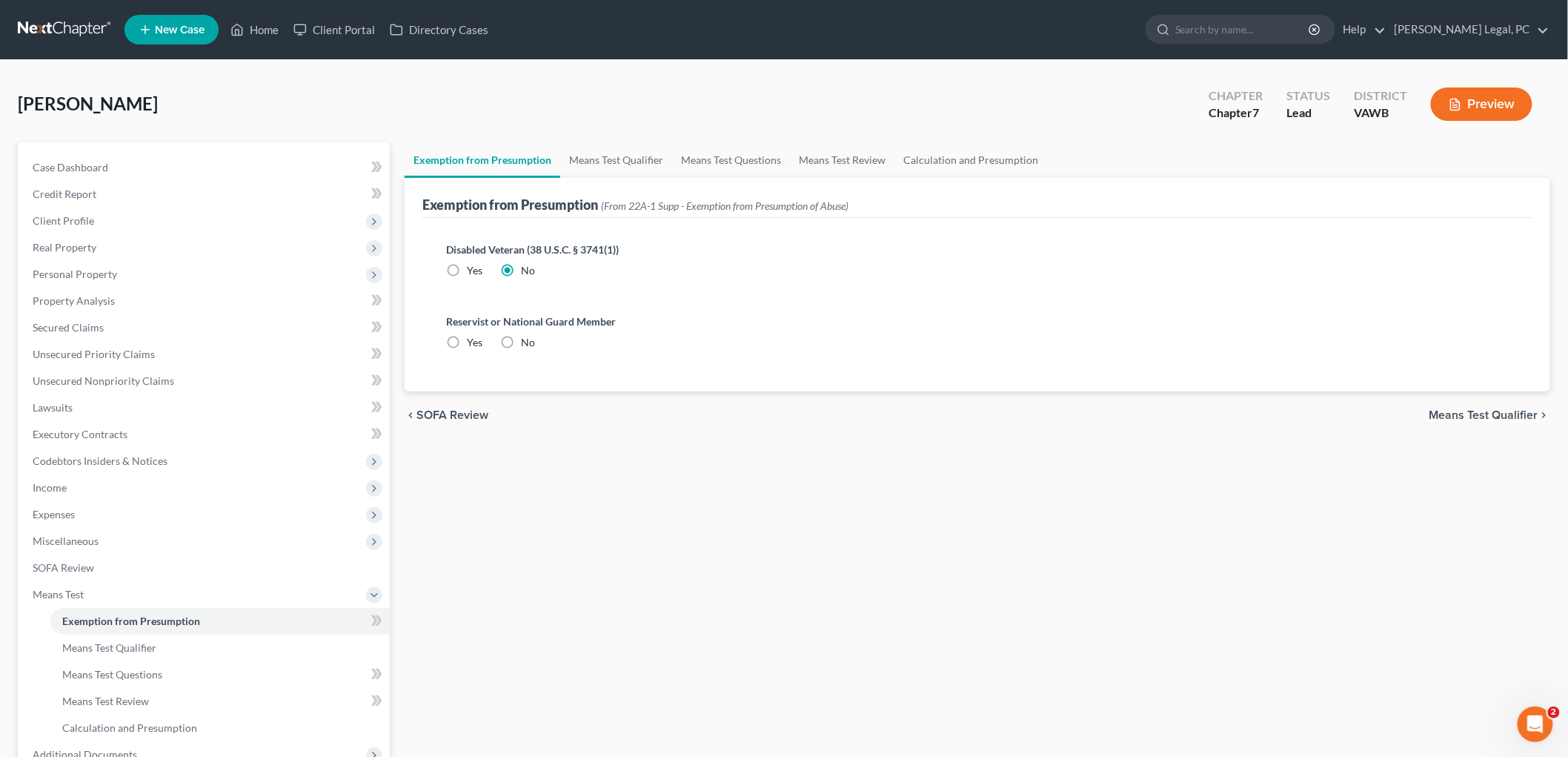
radio input "true"
click at [1521, 414] on span "Means Test Qualifier" at bounding box center [1483, 415] width 109 height 12
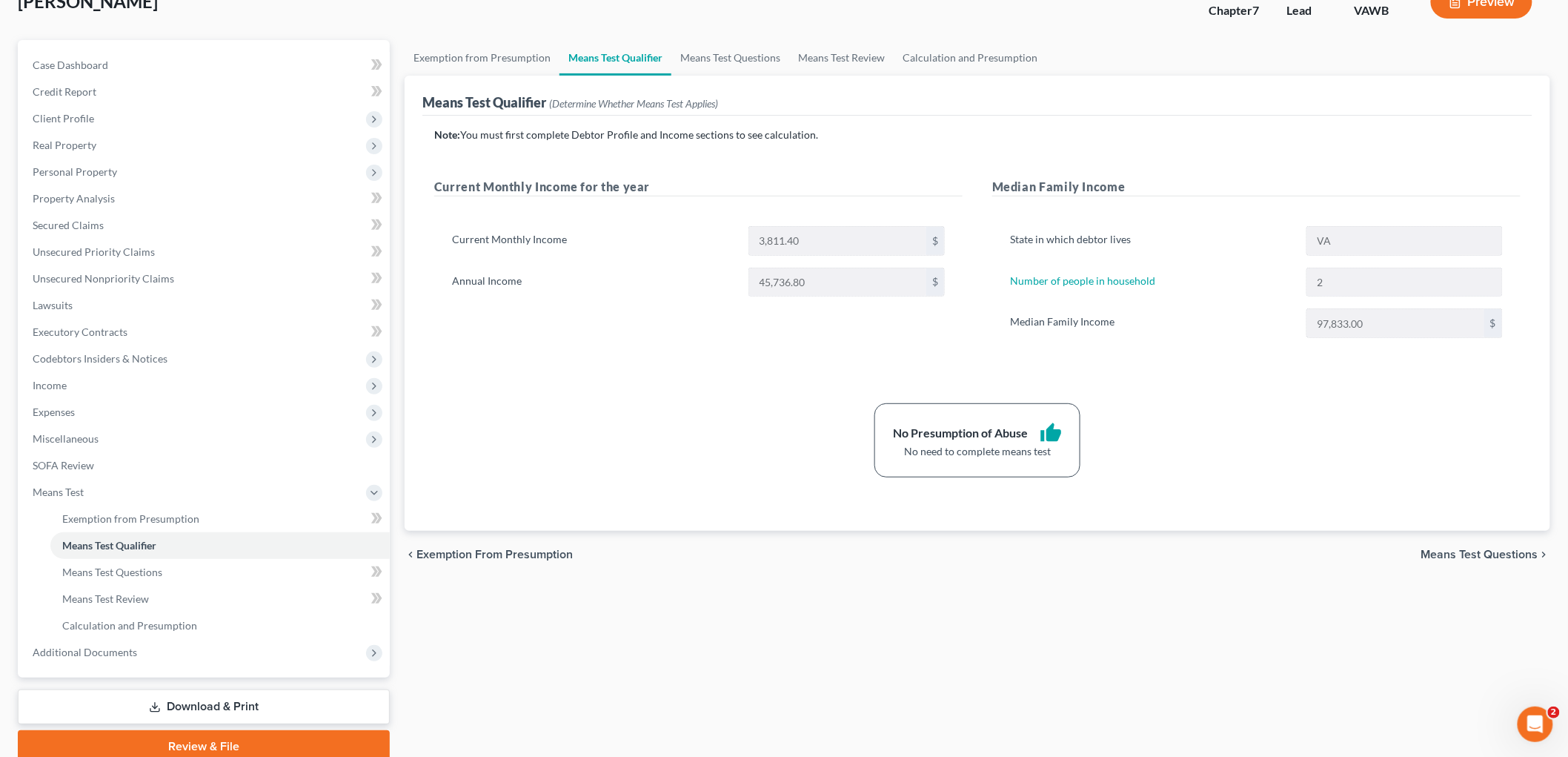
scroll to position [163, 0]
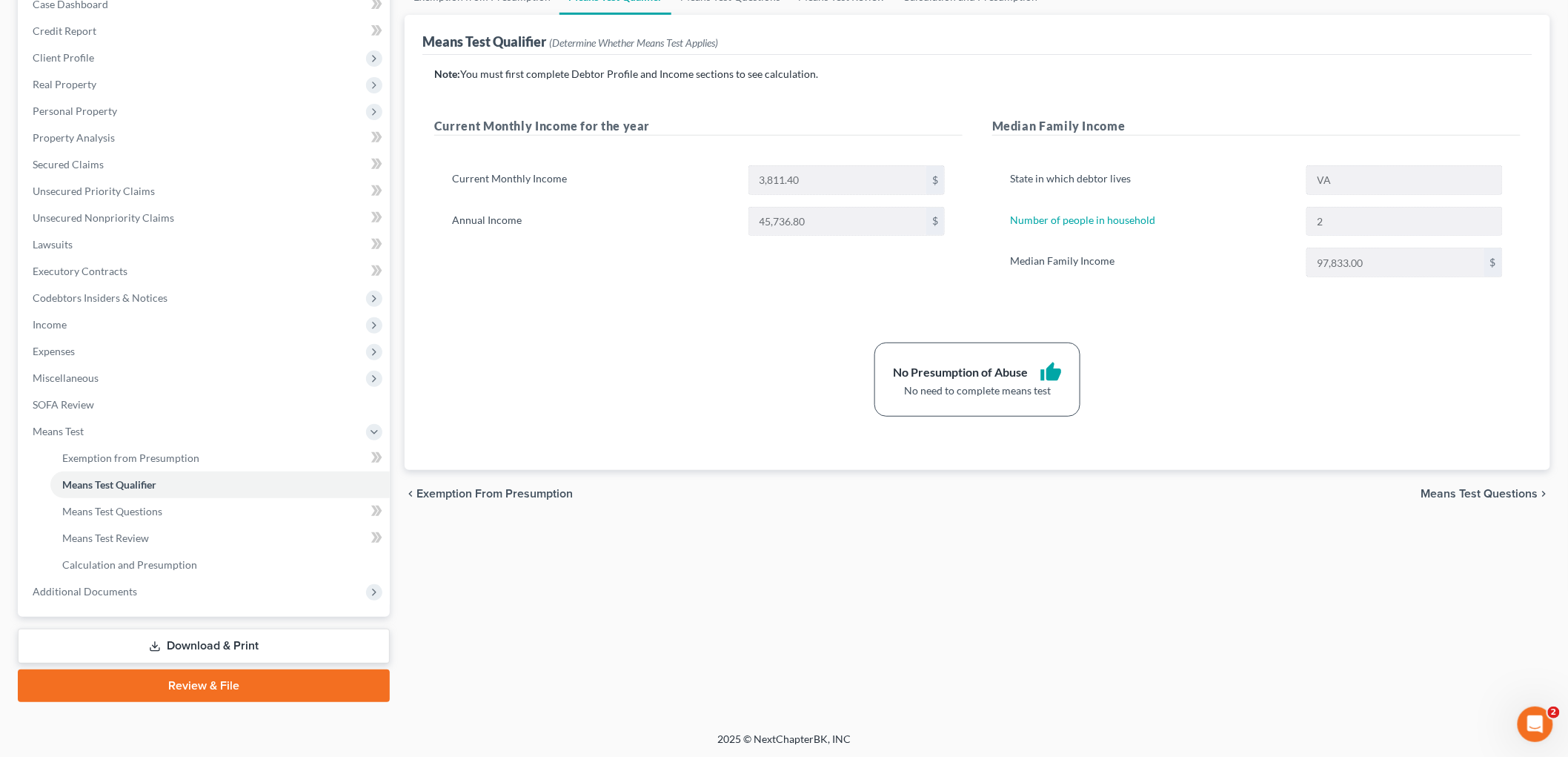
click at [1525, 489] on span "Means Test Questions" at bounding box center [1479, 493] width 117 height 12
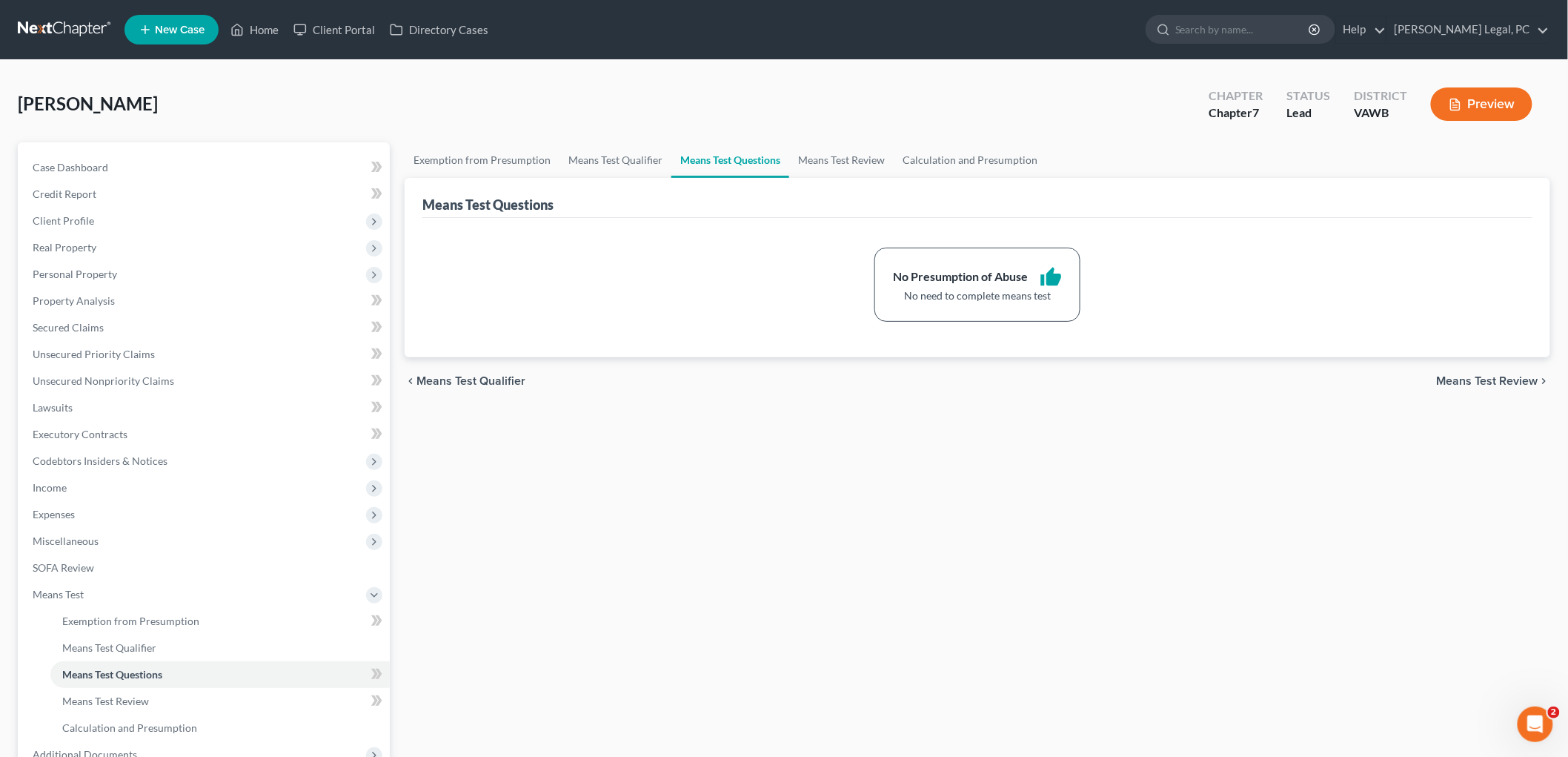
click at [1520, 375] on span "Means Test Review" at bounding box center [1488, 381] width 101 height 12
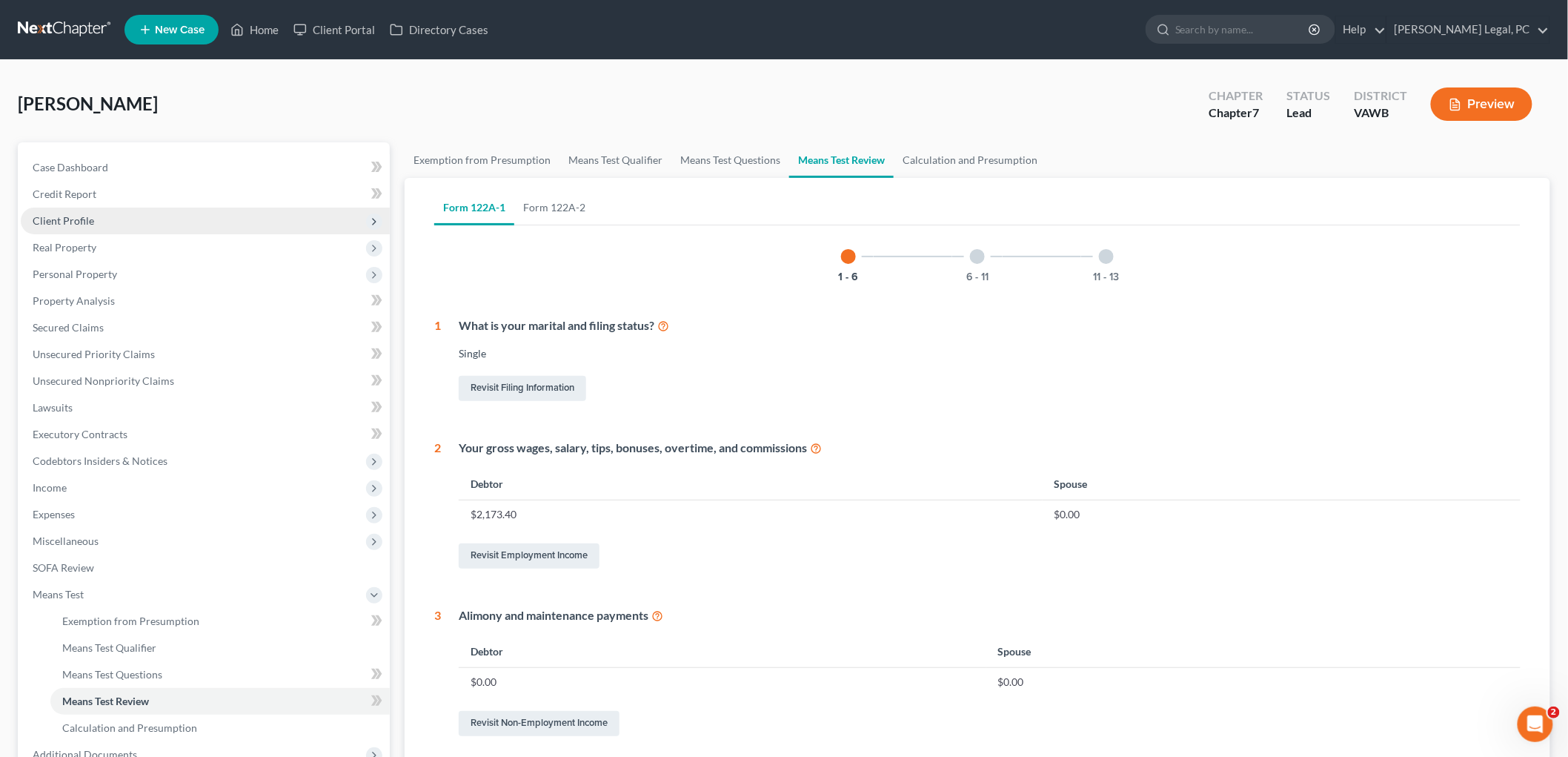
click at [37, 219] on span "Client Profile" at bounding box center [63, 220] width 61 height 12
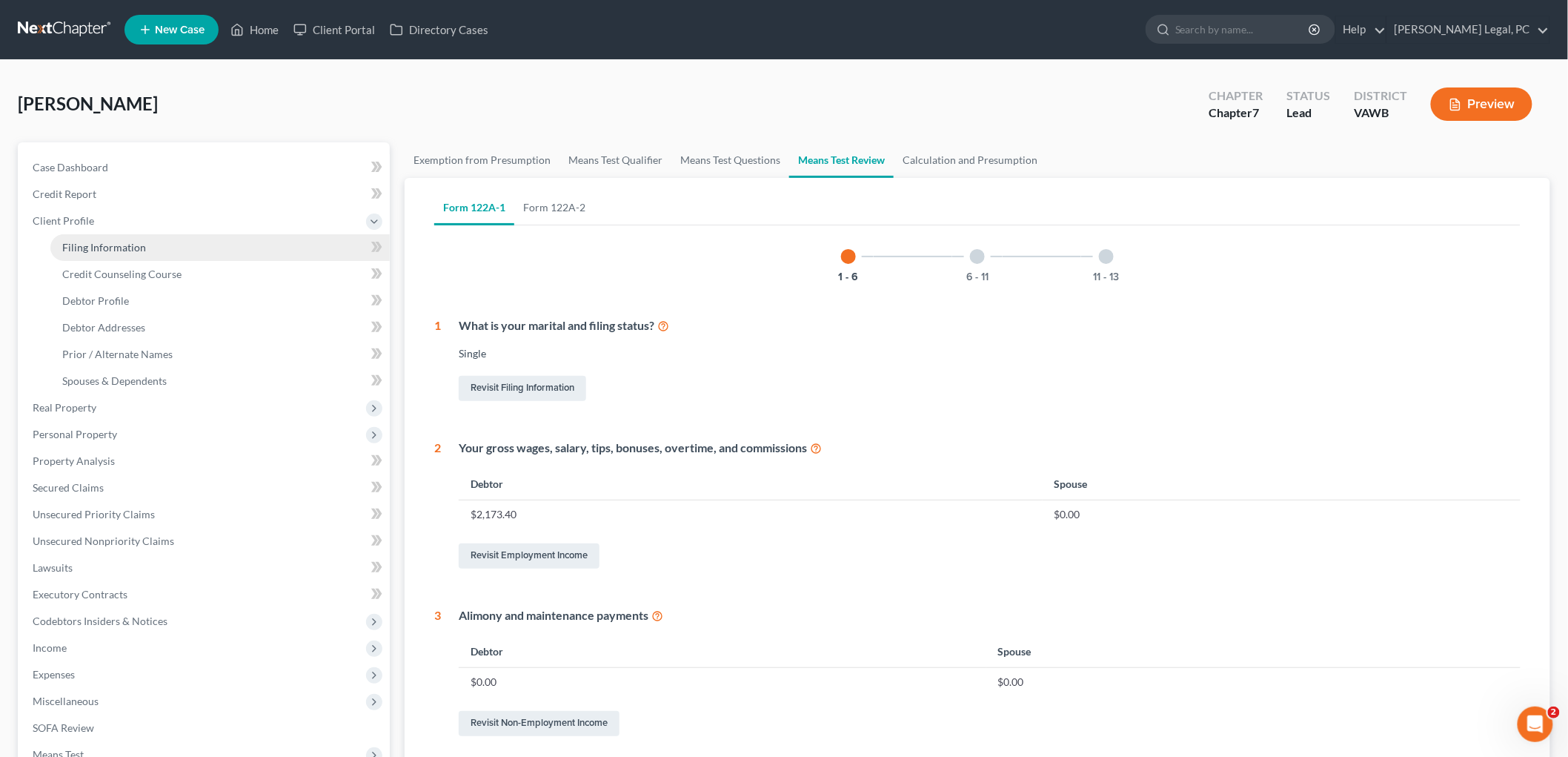
click at [79, 246] on span "Filing Information" at bounding box center [104, 247] width 84 height 12
select select "1"
select select "0"
select select "48"
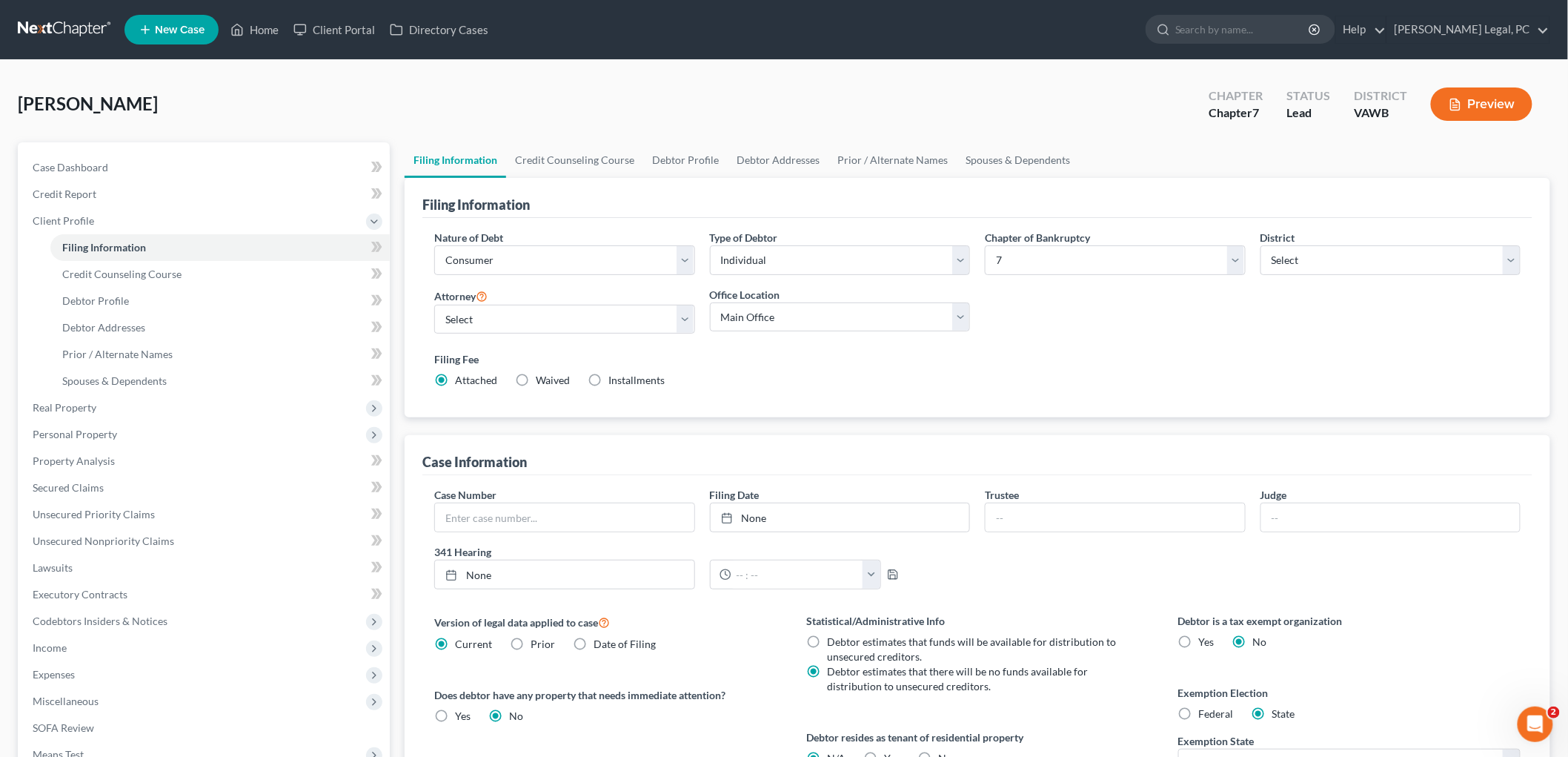
click at [1476, 101] on button "Preview" at bounding box center [1482, 104] width 101 height 33
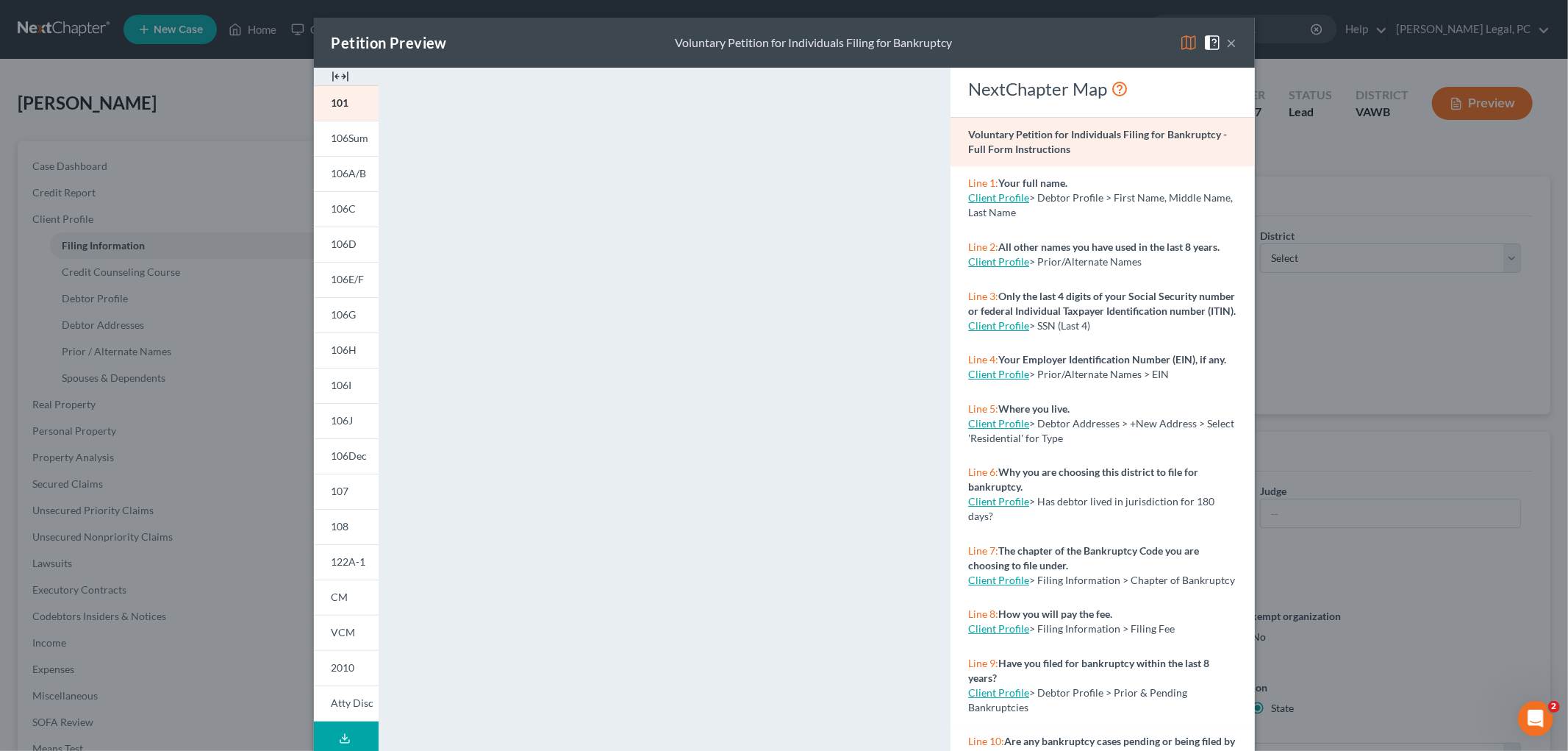
click at [338, 74] on img at bounding box center [340, 76] width 17 height 17
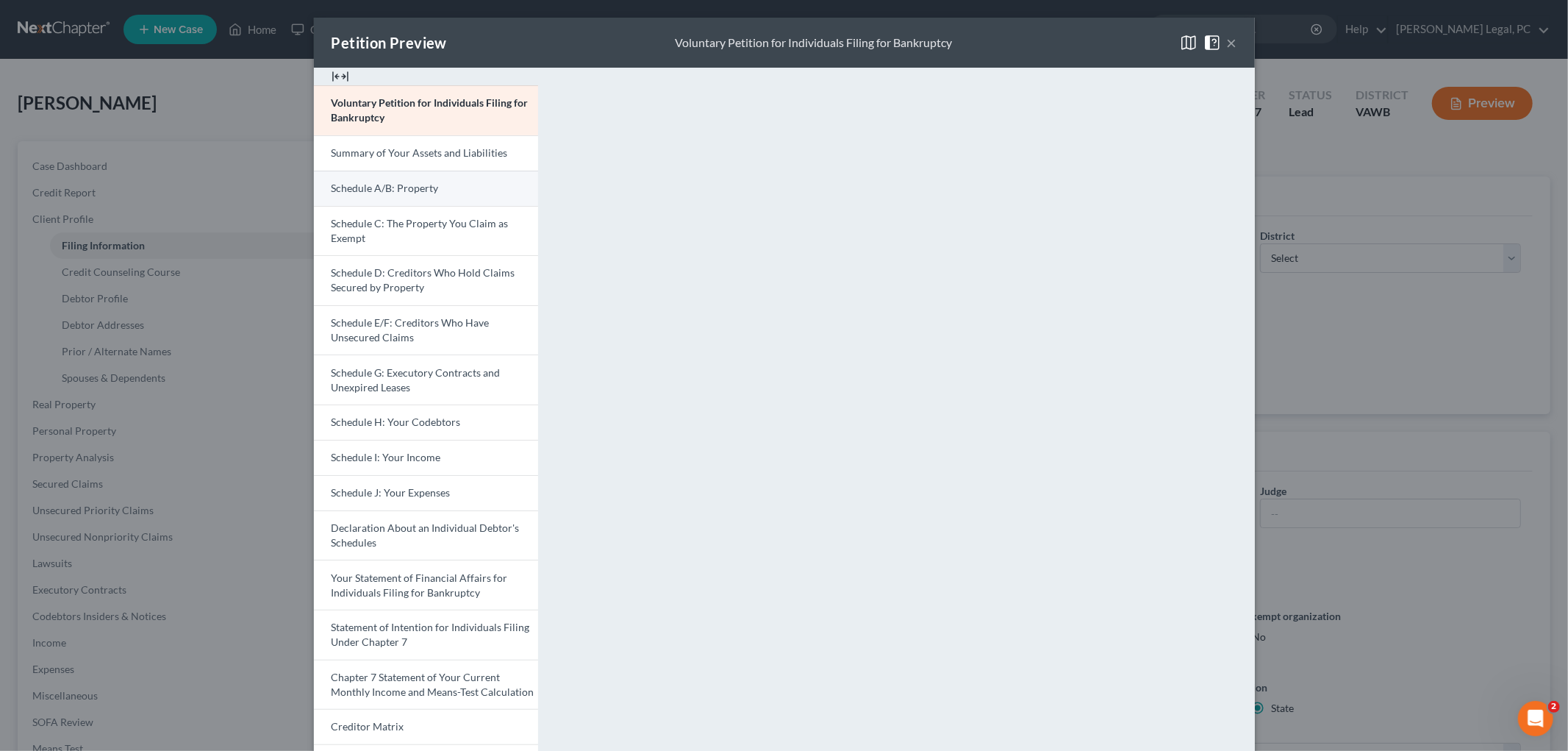
click at [382, 192] on span "Schedule A/B: Property" at bounding box center [385, 188] width 108 height 12
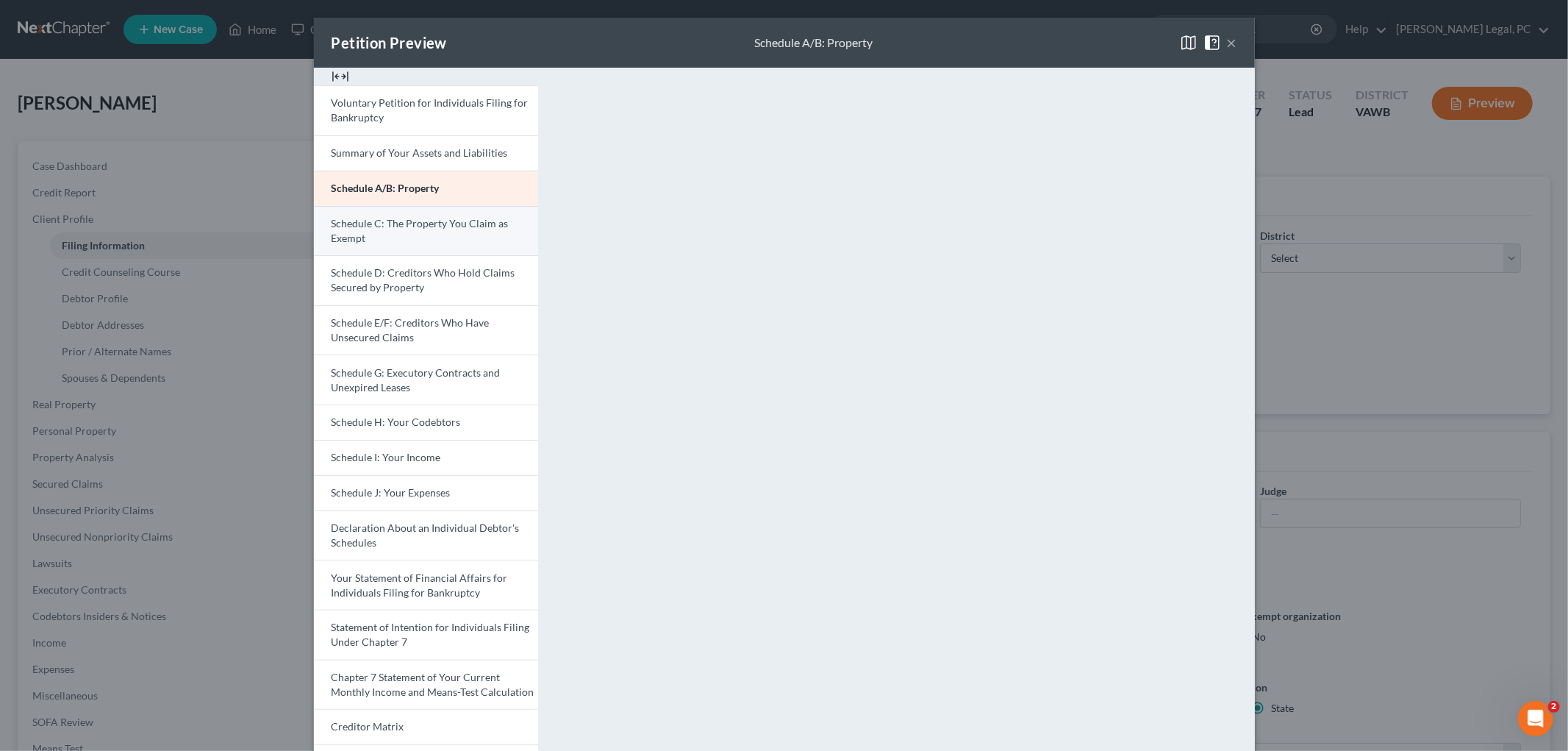
click at [377, 229] on span "Schedule C: The Property You Claim as Exempt" at bounding box center [419, 230] width 177 height 27
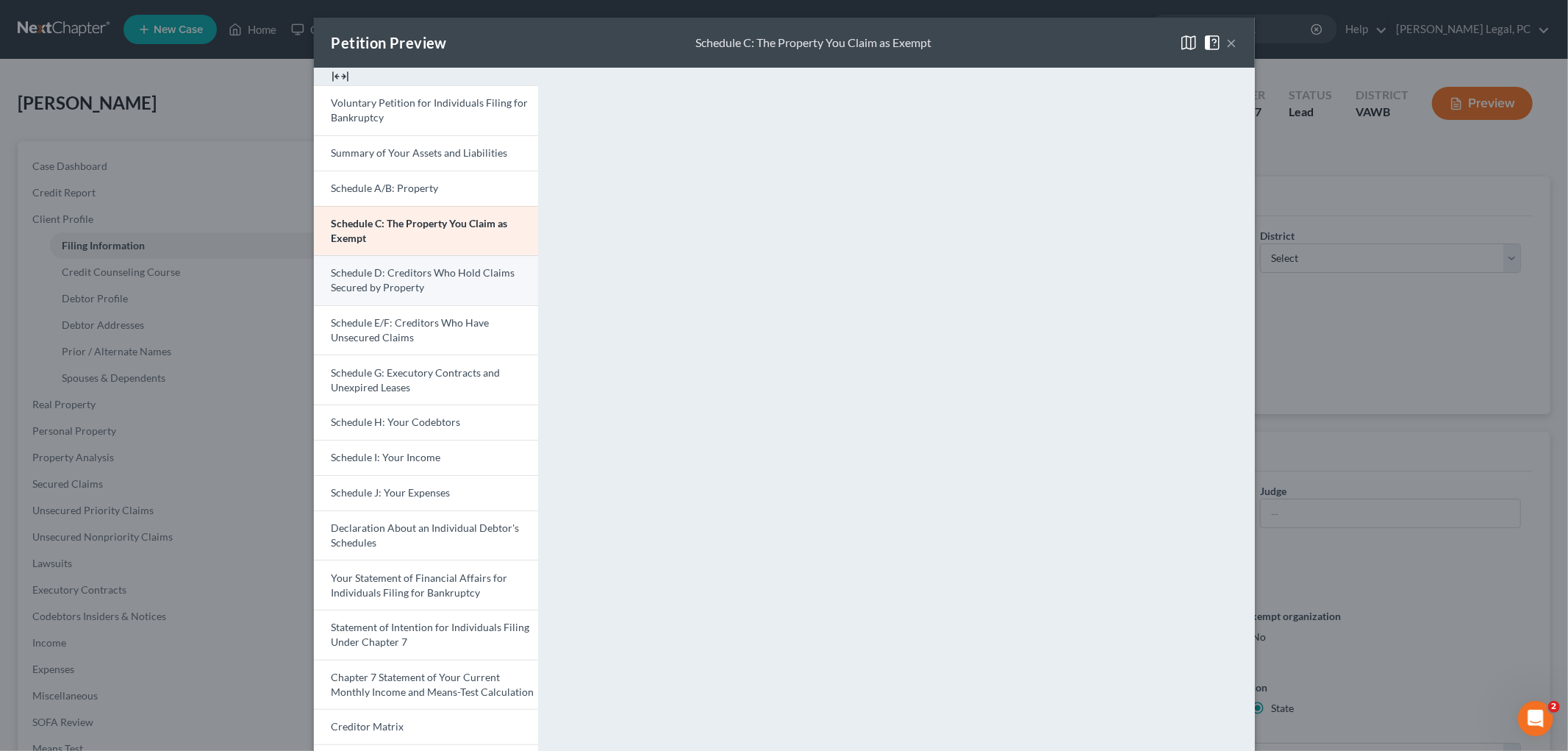
click at [430, 281] on link "Schedule D: Creditors Who Hold Claims Secured by Property" at bounding box center [426, 280] width 224 height 50
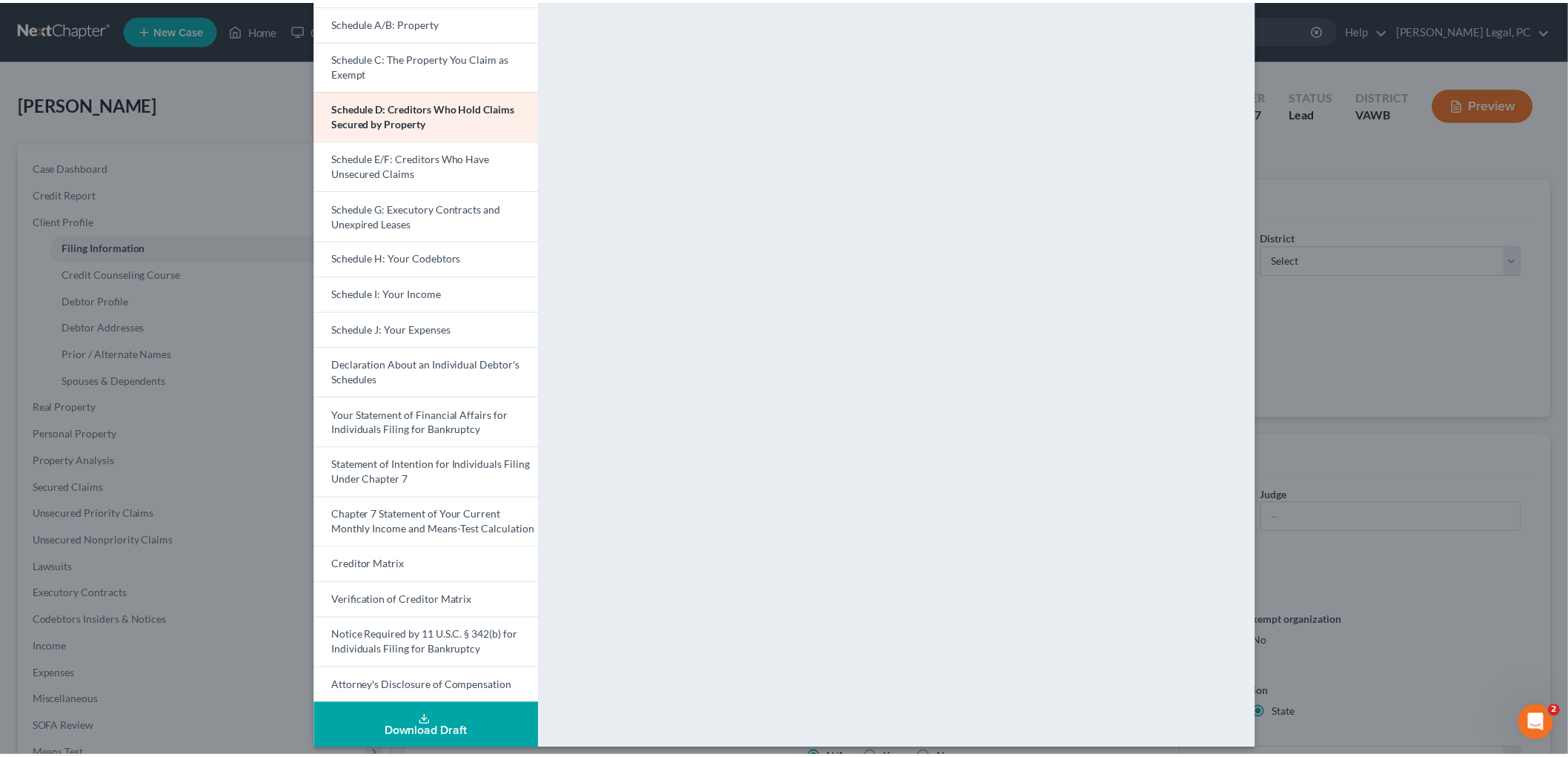
scroll to position [178, 0]
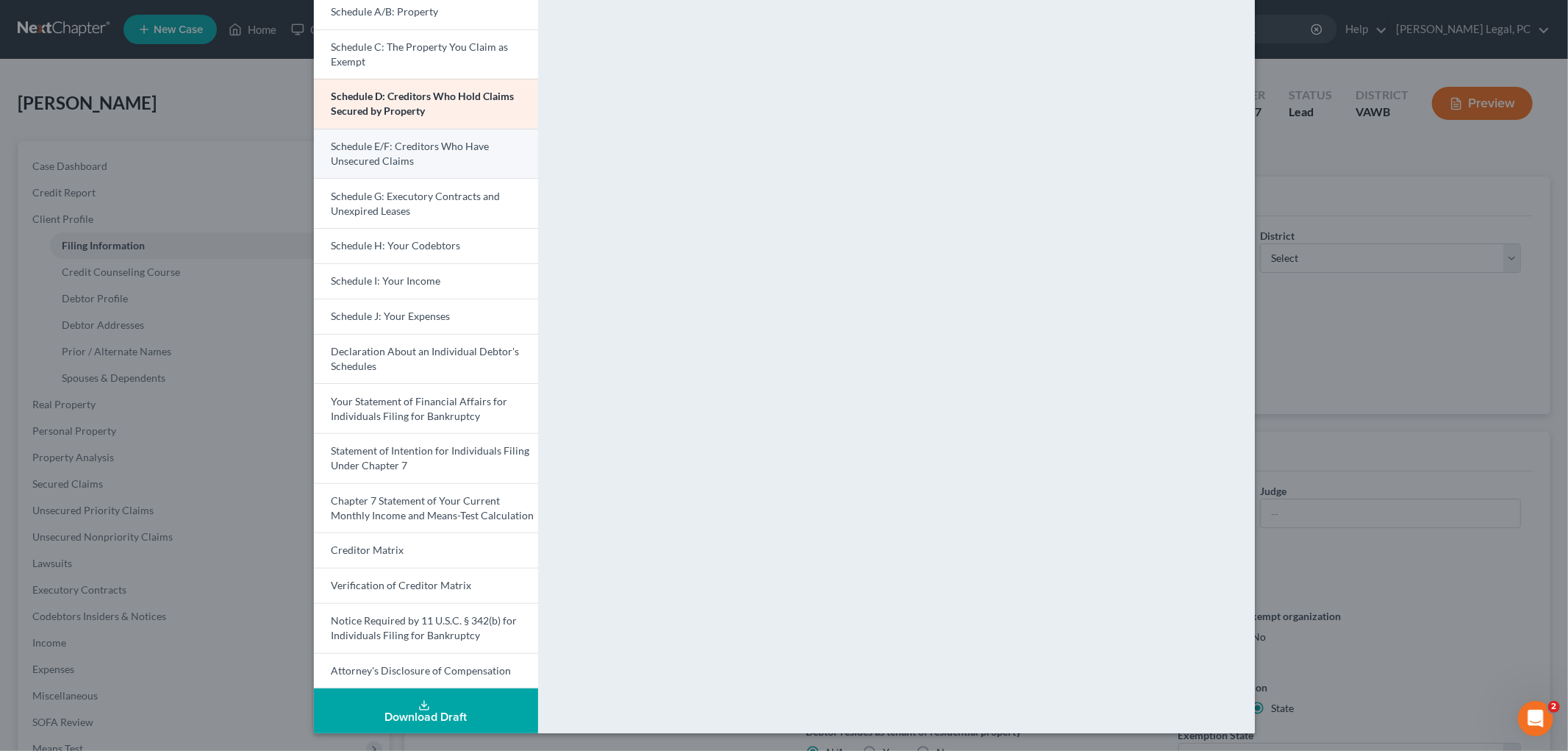
click at [376, 147] on span "Schedule E/F: Creditors Who Have Unsecured Claims" at bounding box center [410, 153] width 158 height 27
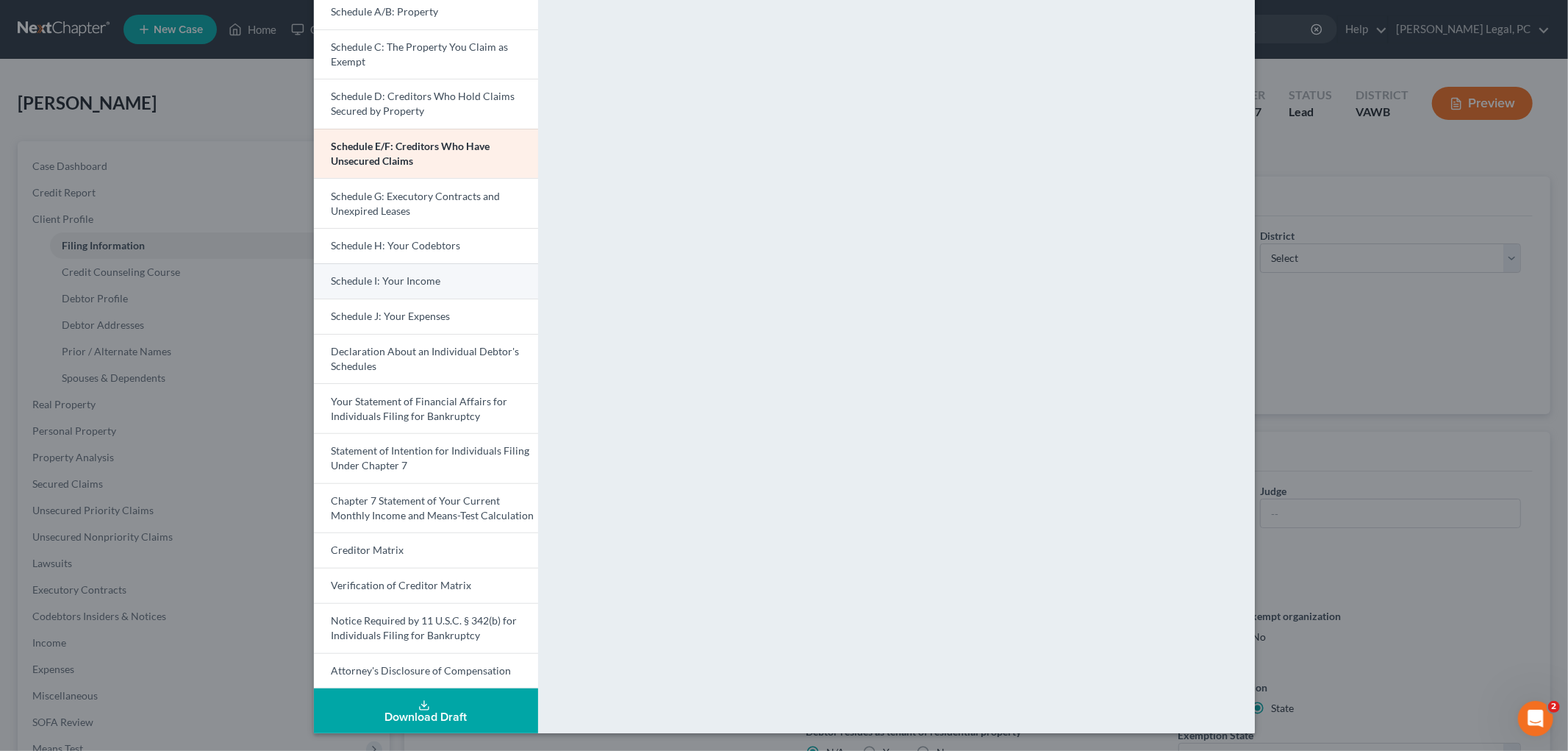
click at [393, 284] on span "Schedule I: Your Income" at bounding box center [386, 280] width 109 height 12
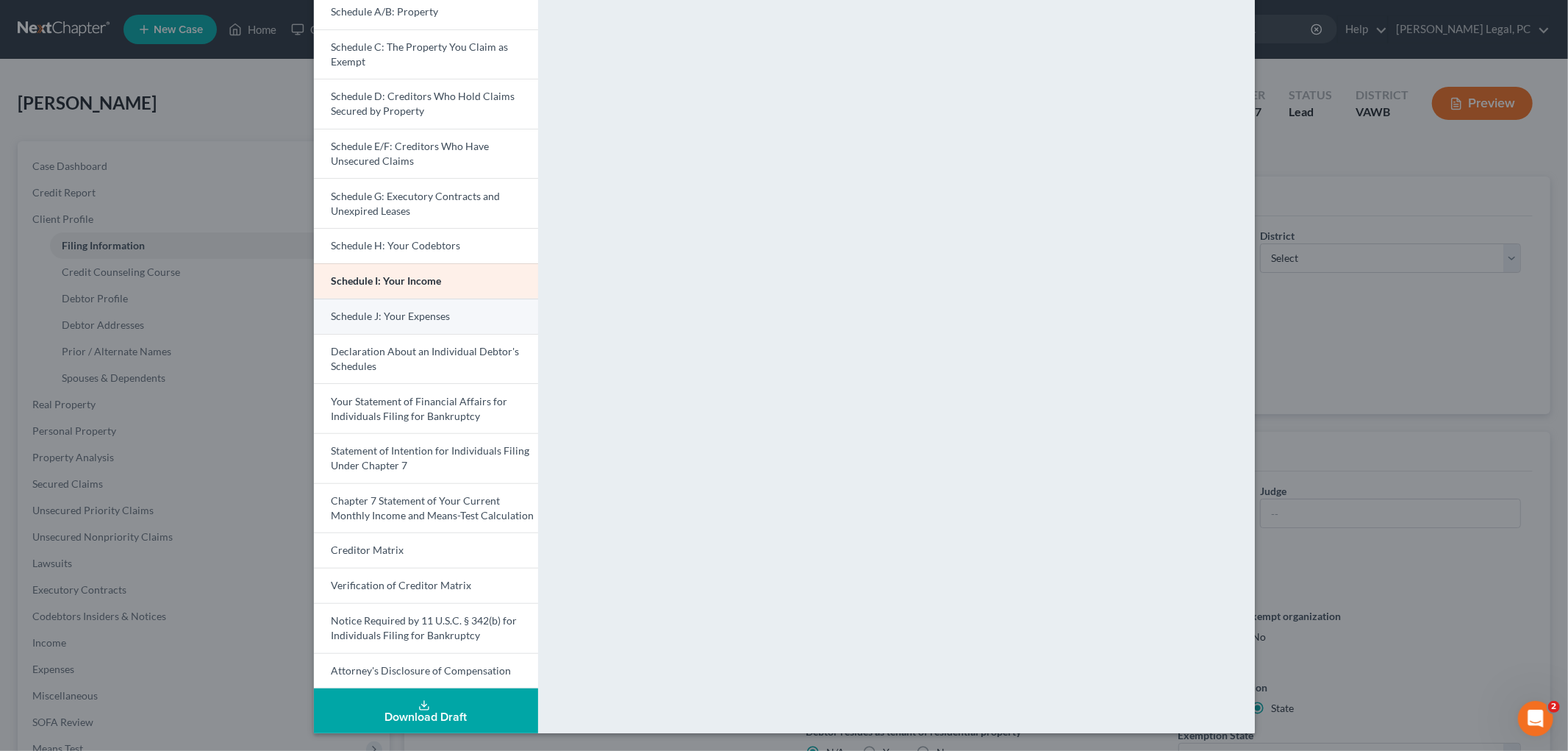
click at [432, 312] on span "Schedule J: Your Expenses" at bounding box center [391, 315] width 119 height 12
click at [402, 418] on span "Your Statement of Financial Affairs for Individuals Filing for Bankruptcy" at bounding box center [419, 408] width 177 height 27
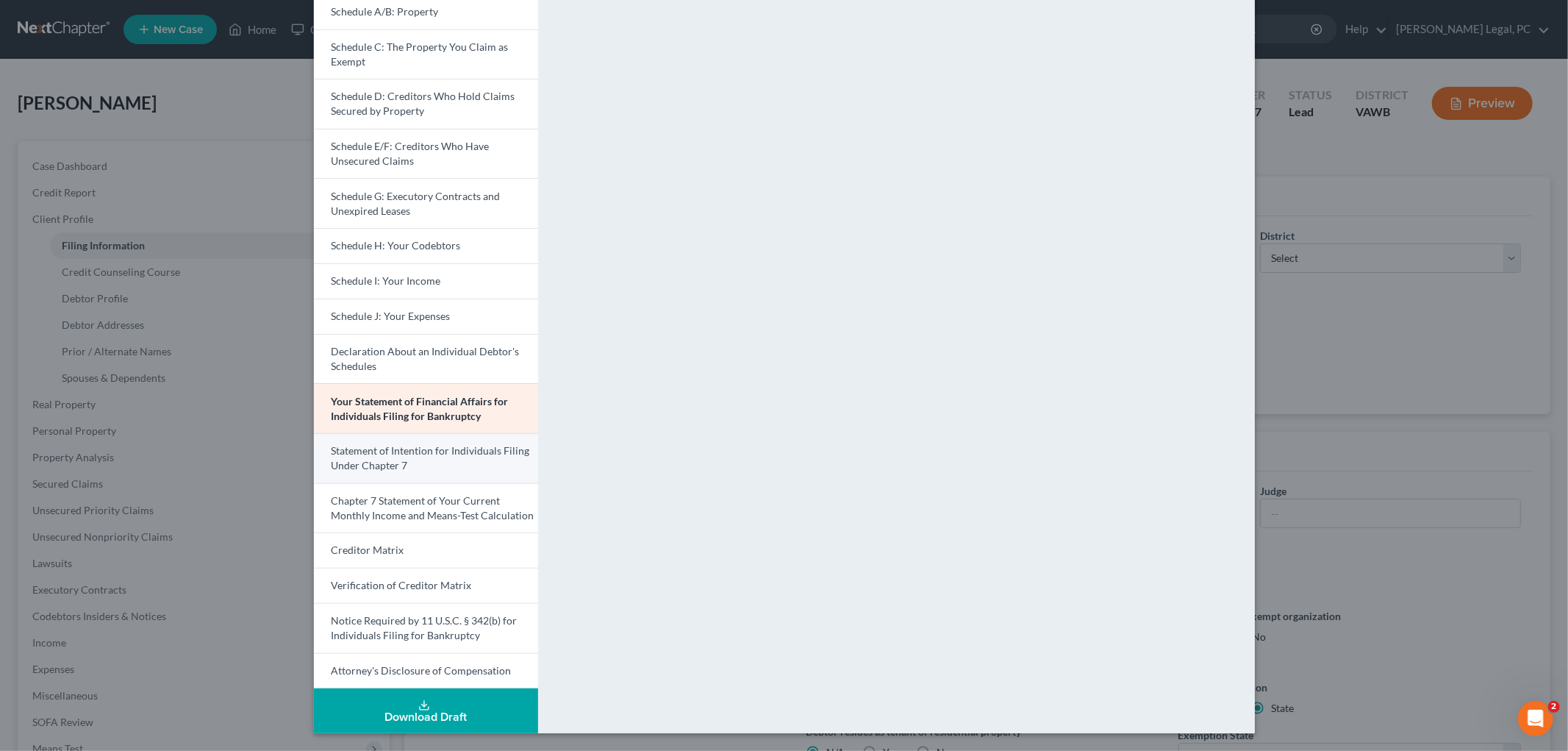
click at [368, 457] on span "Statement of Intention for Individuals Filing Under Chapter 7" at bounding box center [430, 457] width 198 height 27
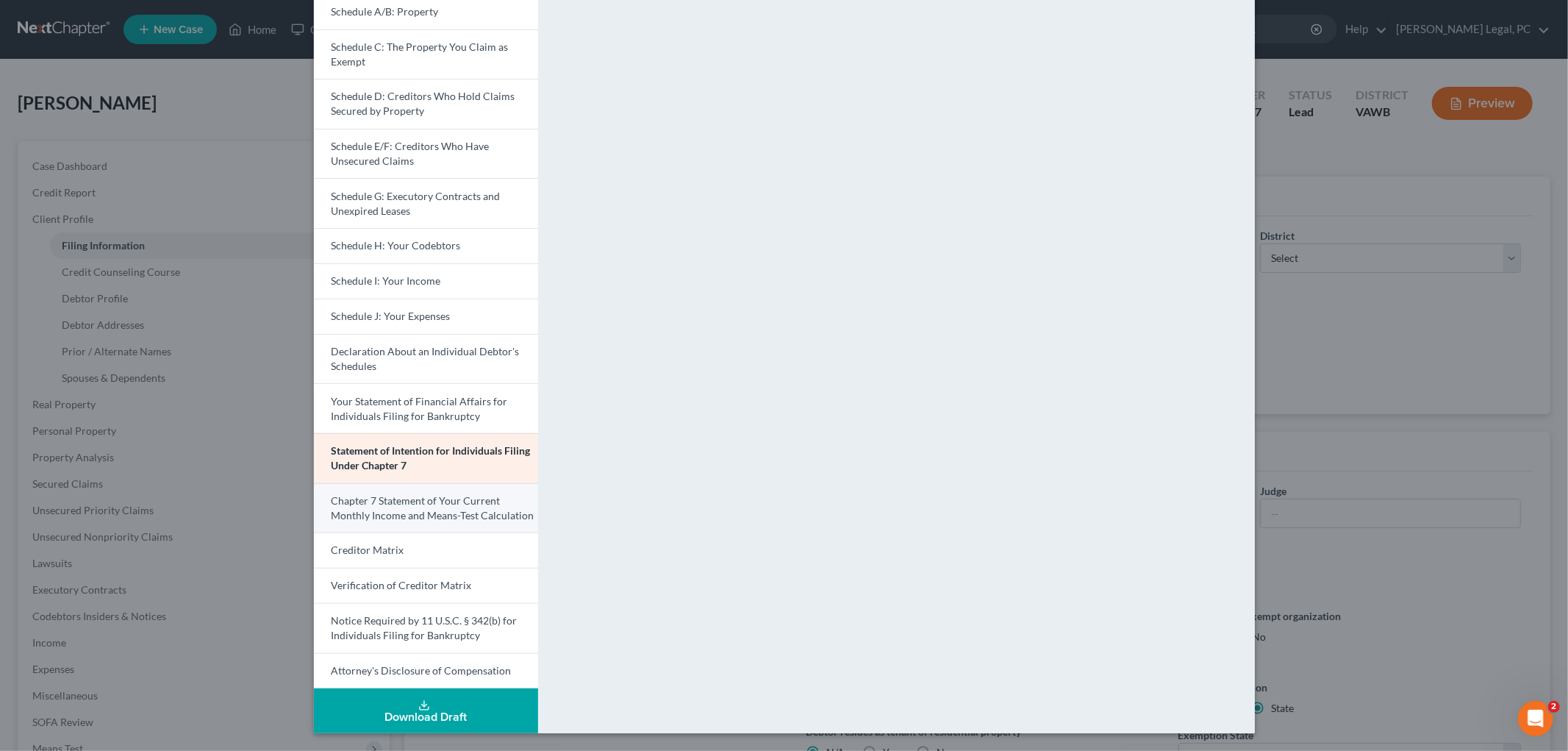
click at [358, 511] on span "Chapter 7 Statement of Your Current Monthly Income and Means-Test Calculation" at bounding box center [432, 508] width 203 height 27
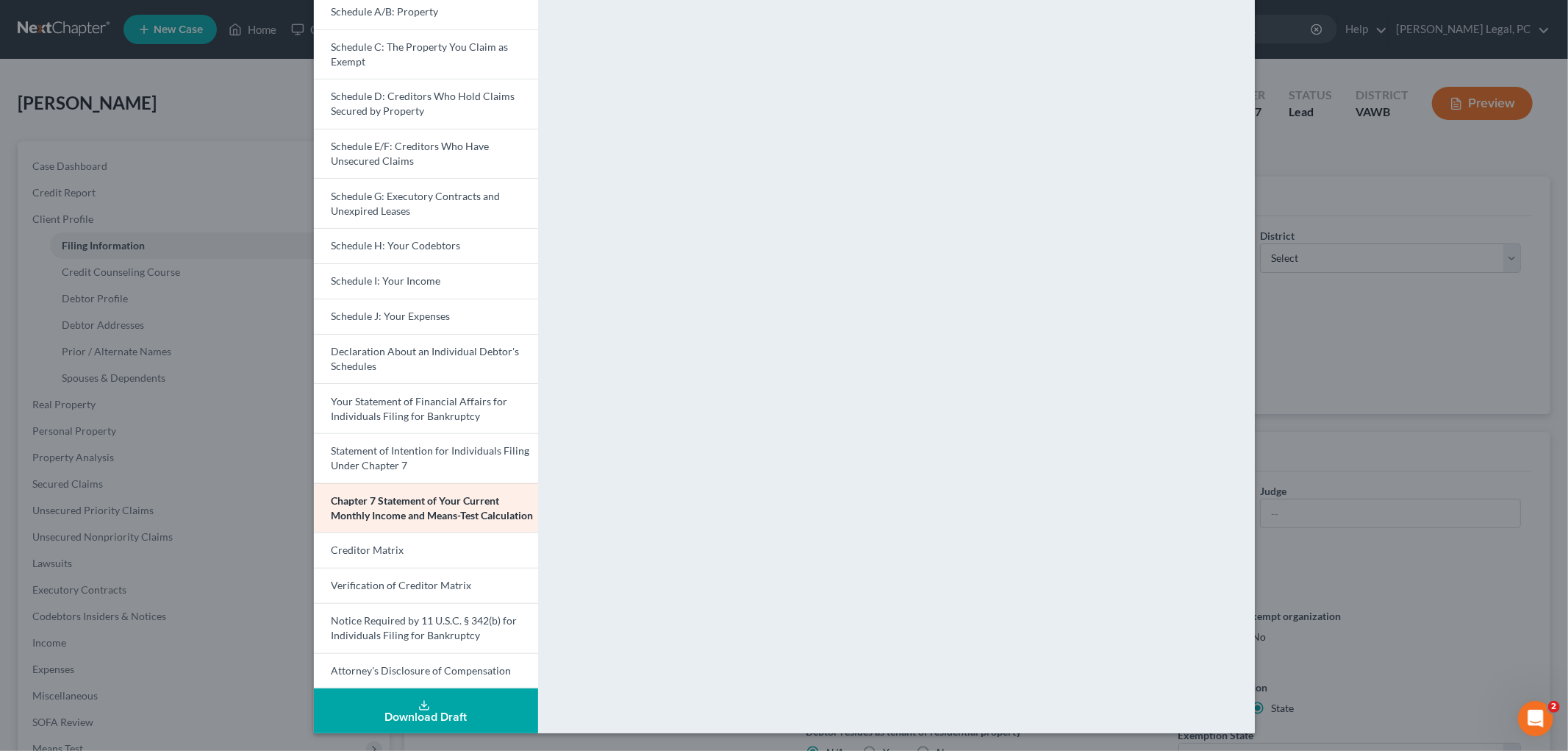
click at [60, 643] on div "Petition Preview Chapter 7 Statement of Your Current Monthly Income and Means-T…" at bounding box center [784, 375] width 1568 height 751
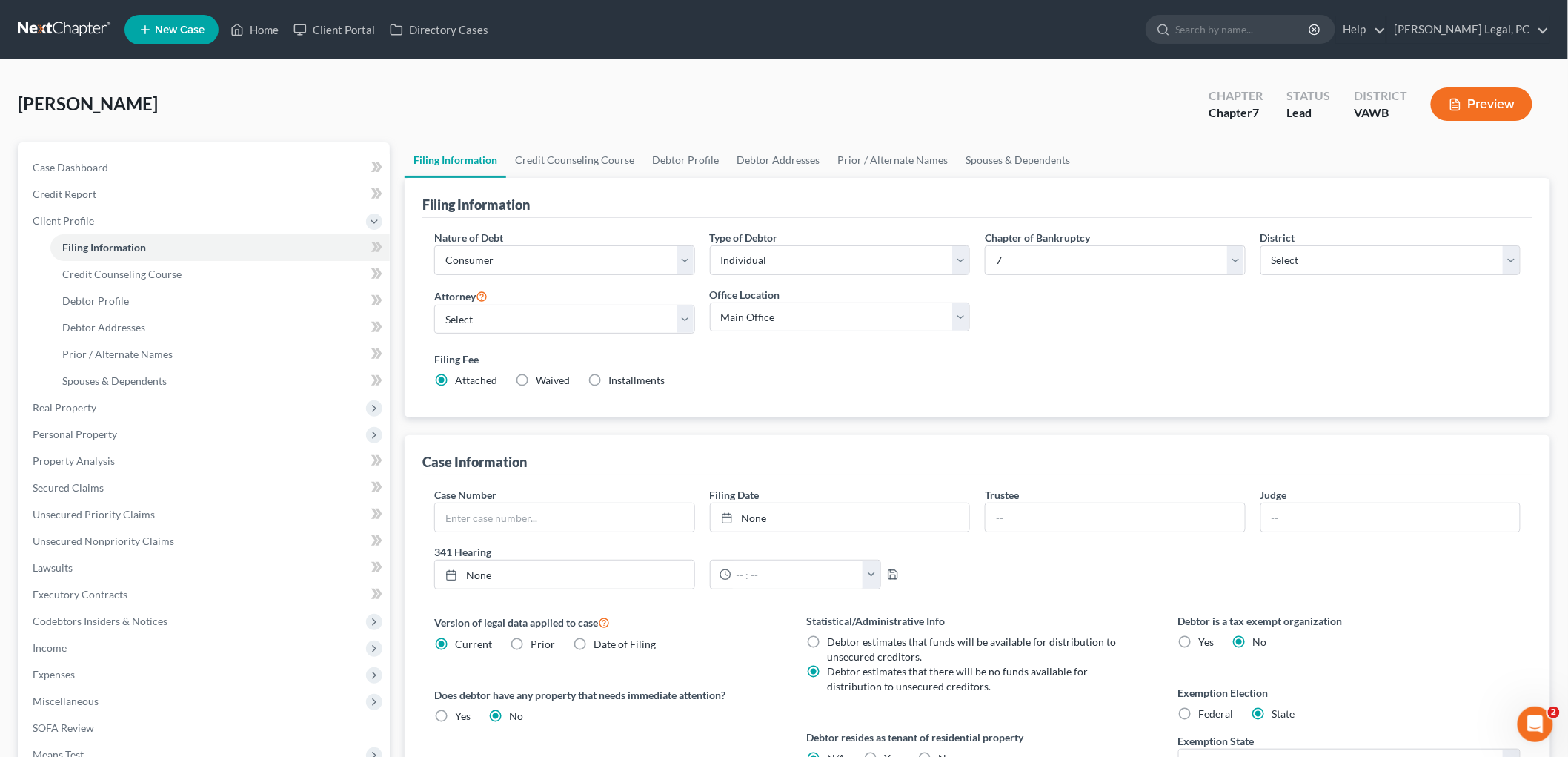
click at [61, 648] on span "Income" at bounding box center [49, 647] width 34 height 12
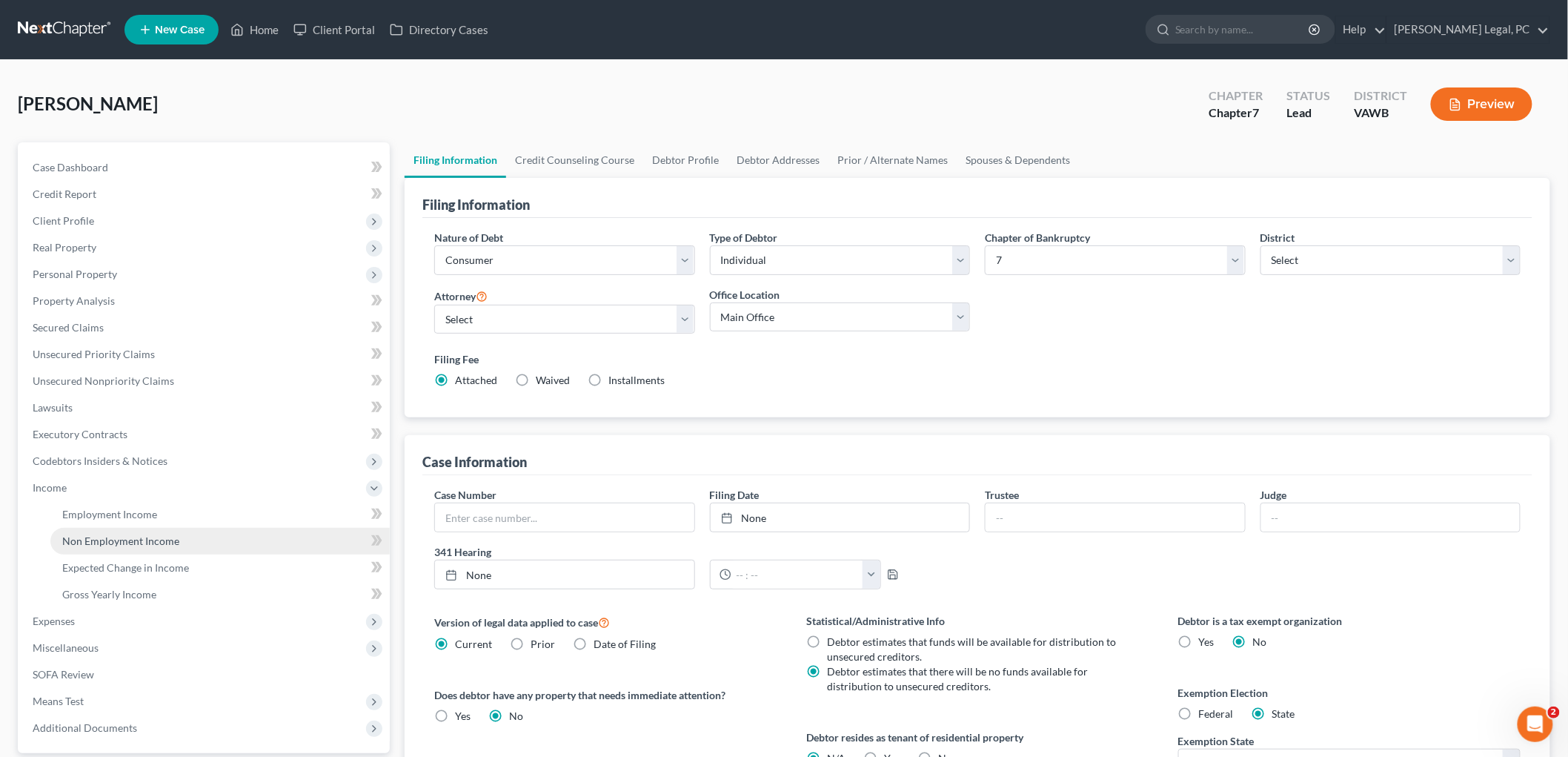
click at [129, 543] on span "Non Employment Income" at bounding box center [120, 540] width 117 height 12
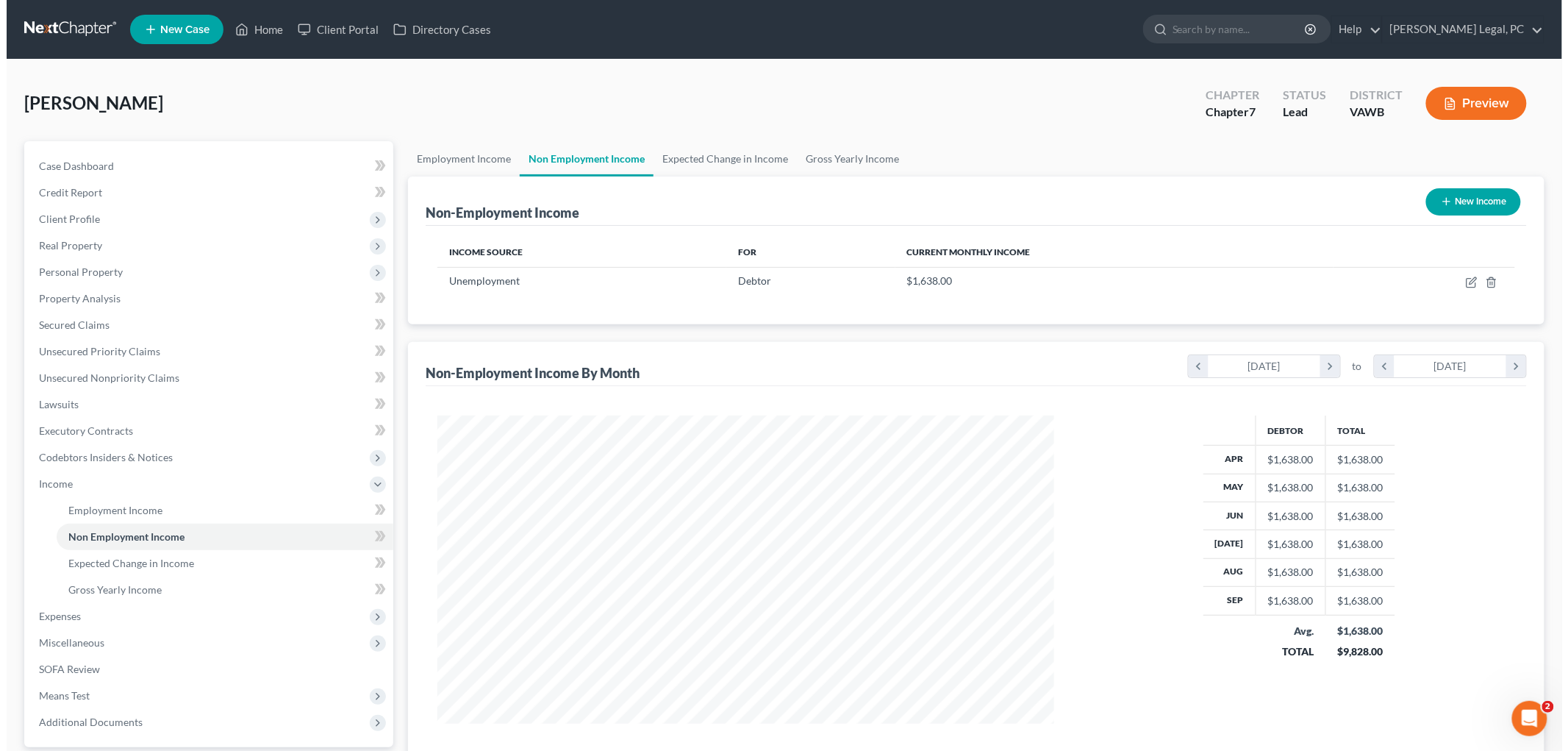
scroll to position [308, 645]
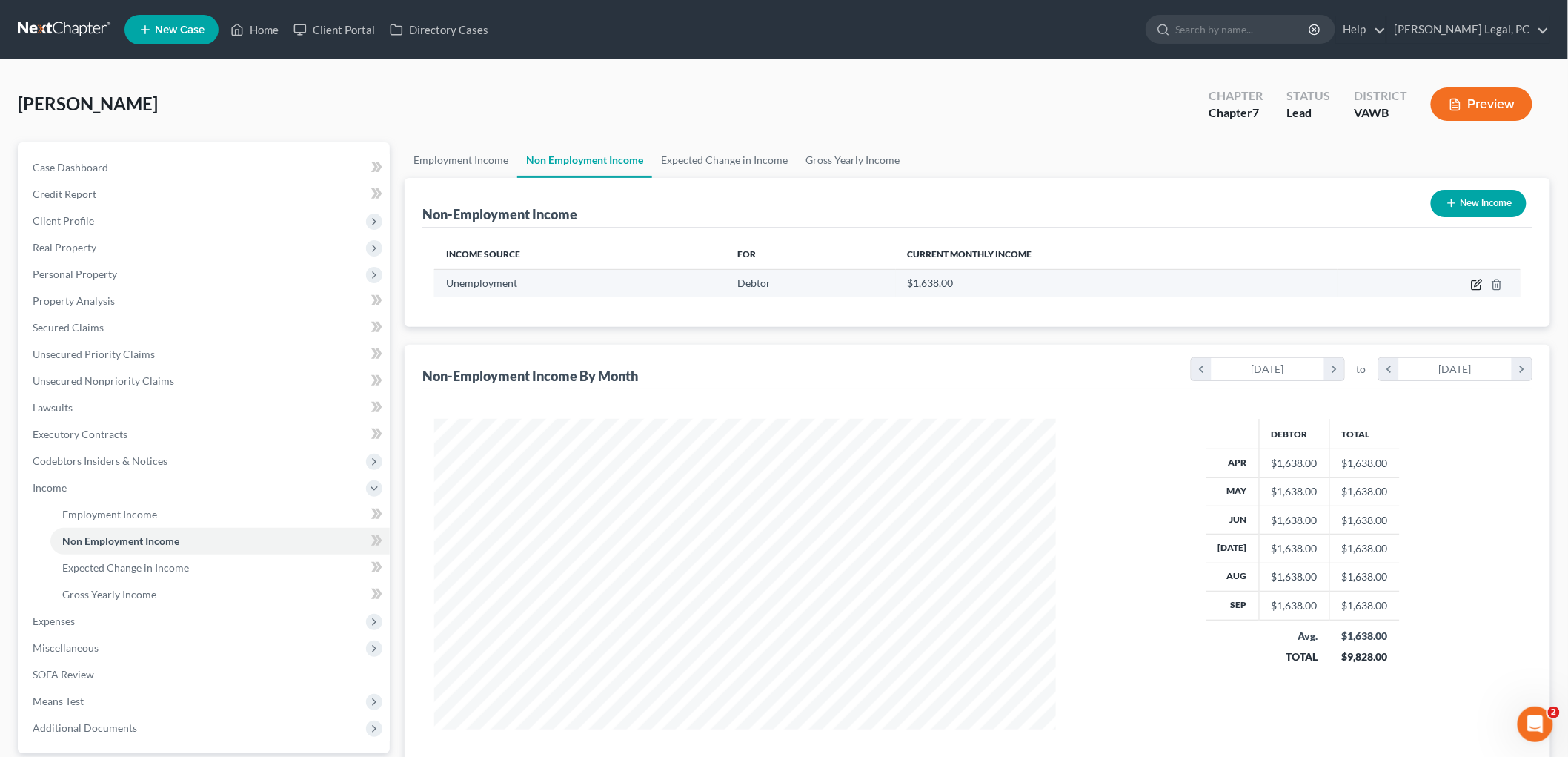
click at [1477, 284] on icon "button" at bounding box center [1478, 283] width 7 height 7
select select "0"
select select "3"
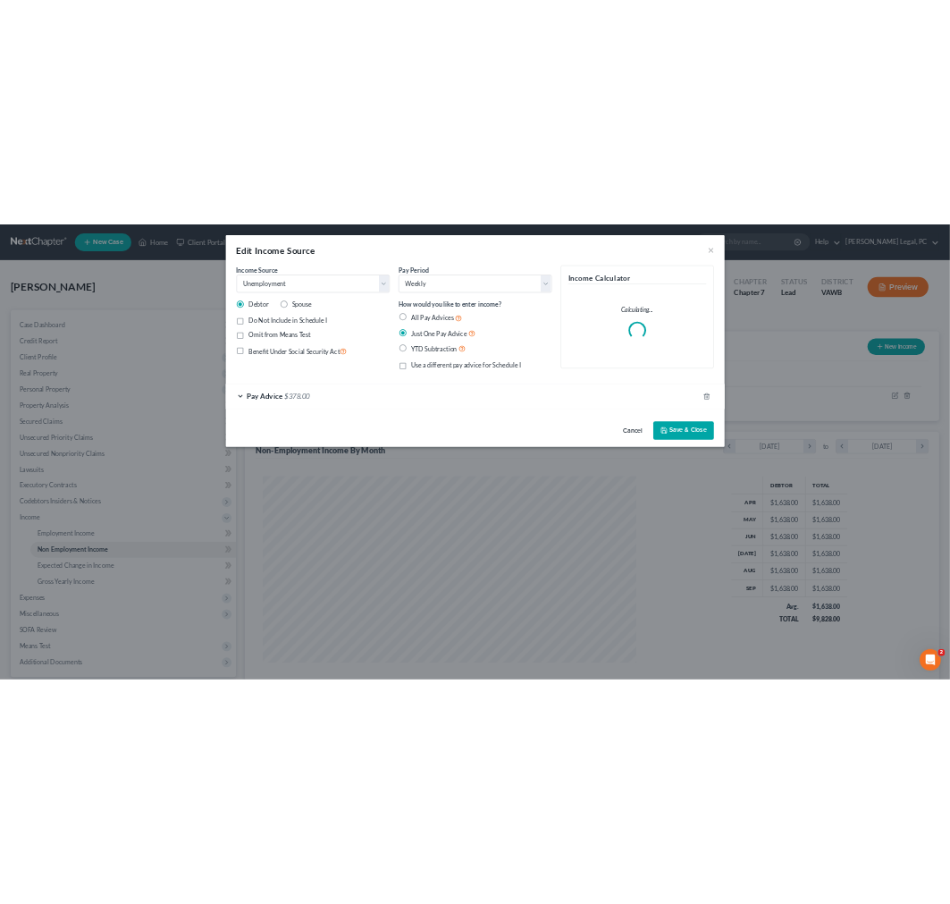
scroll to position [377, 792]
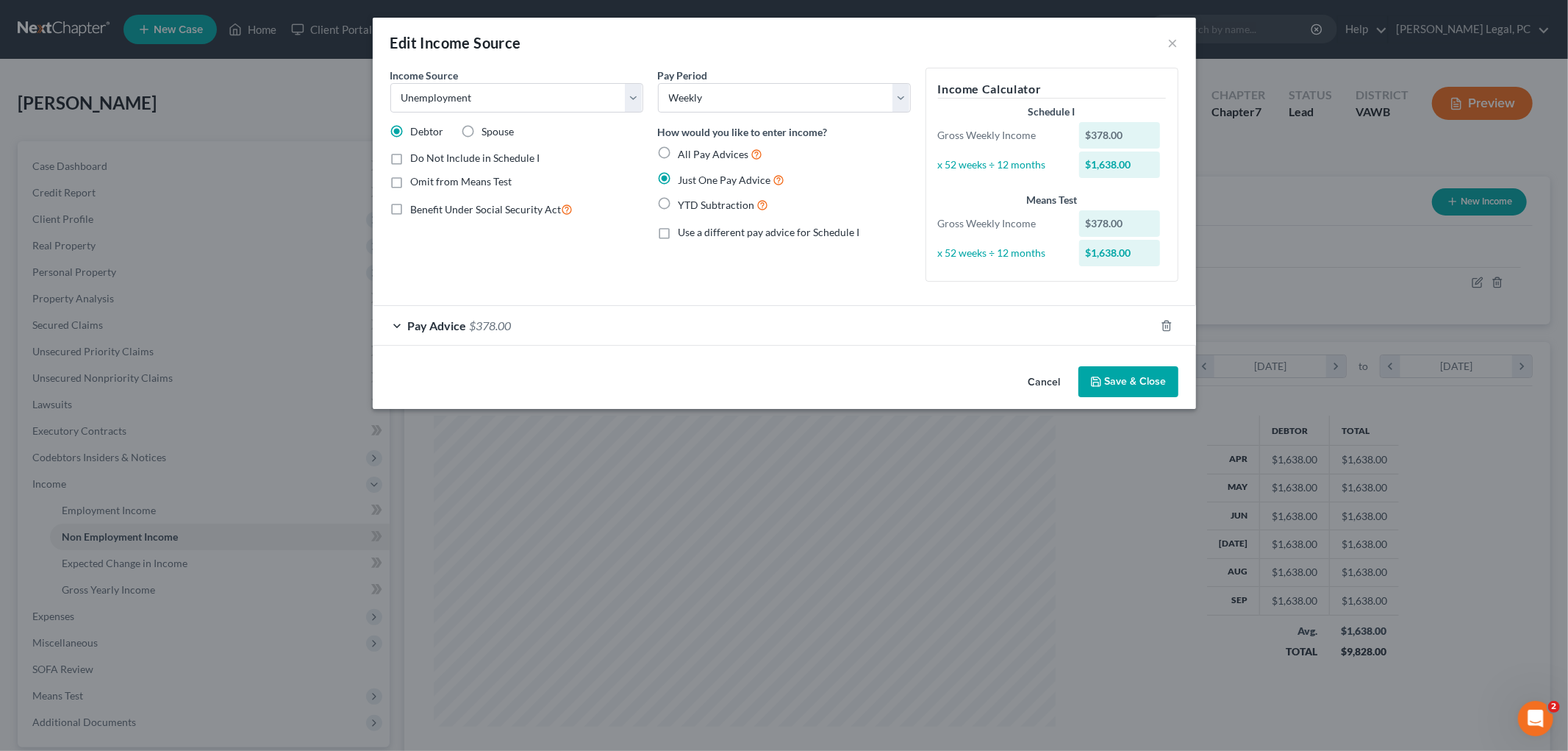
click at [573, 272] on div "Income Source * Select Unemployment Disability (from employer) Pension Retireme…" at bounding box center [516, 180] width 267 height 225
click at [546, 328] on div "Pay Advice $378.00" at bounding box center [763, 325] width 782 height 39
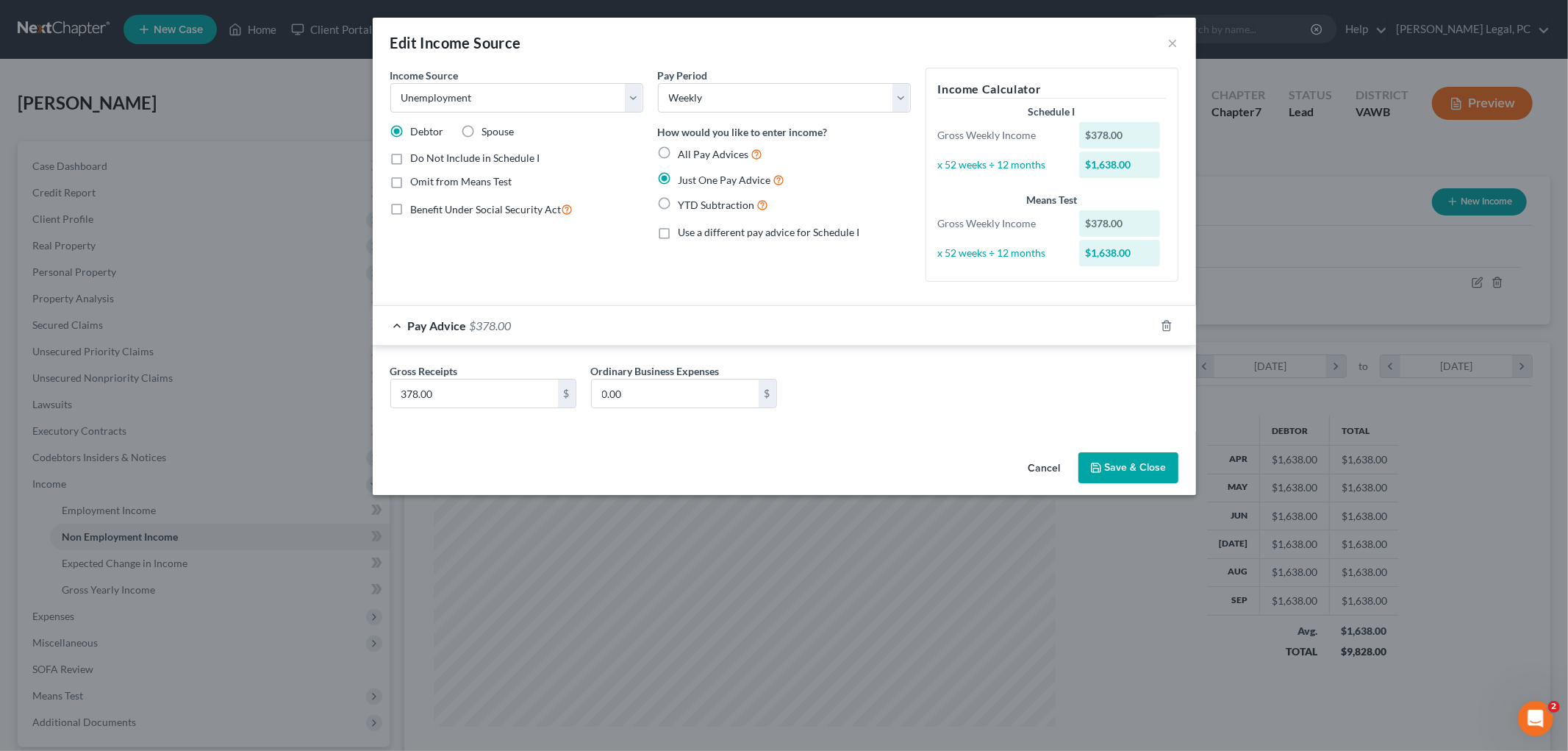
click at [485, 706] on div "Edit Income Source × Income Source * Select Unemployment Disability (from emplo…" at bounding box center [784, 375] width 1568 height 751
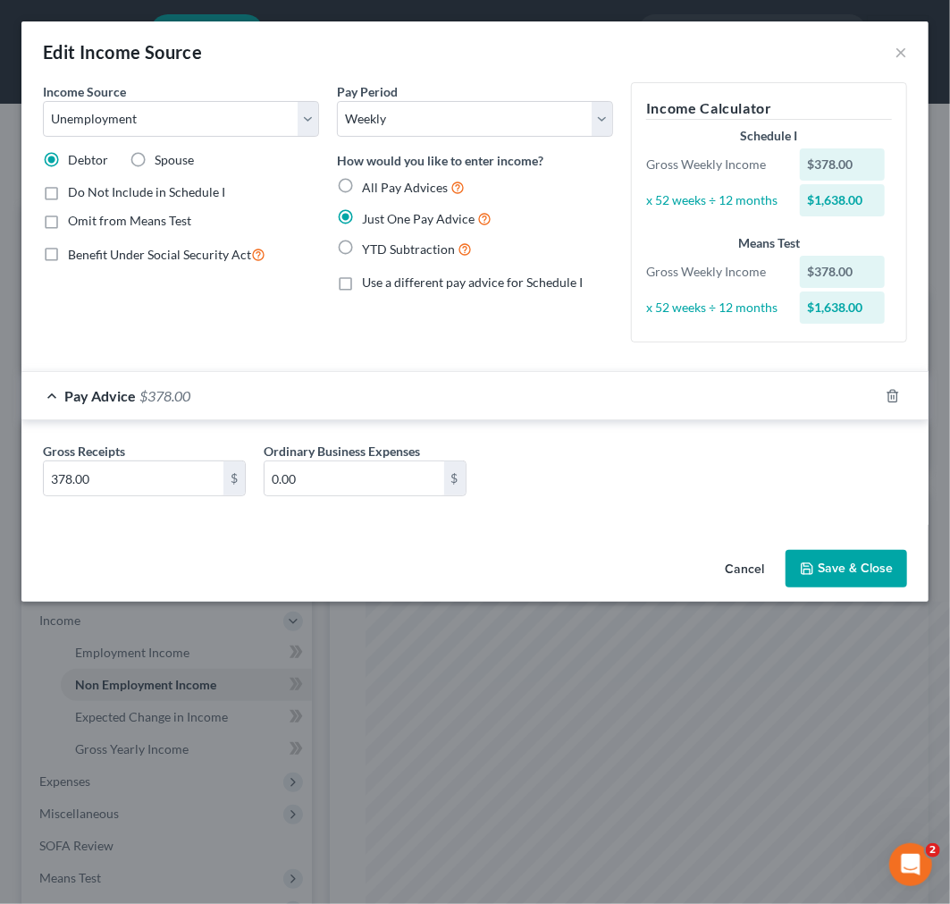
scroll to position [893629, 893330]
click at [362, 185] on label "All Pay Advices" at bounding box center [413, 187] width 103 height 21
click at [369, 185] on input "All Pay Advices" at bounding box center [375, 183] width 12 height 12
radio input "true"
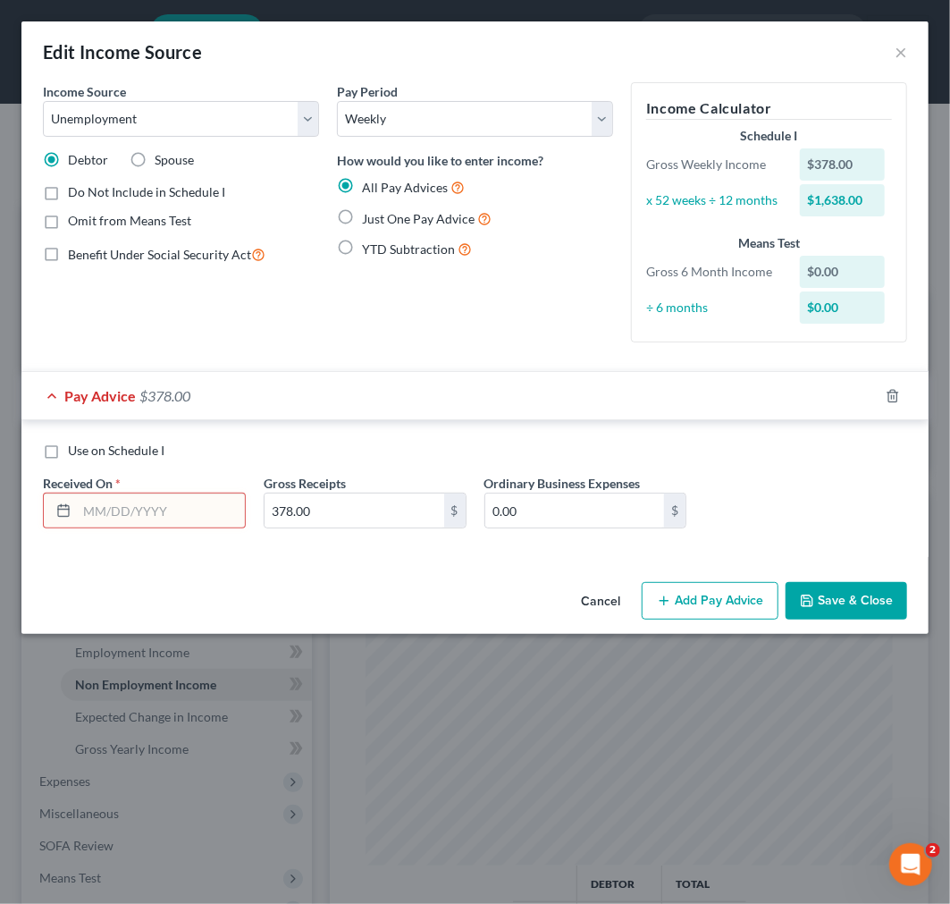
click at [139, 505] on input "text" at bounding box center [161, 510] width 168 height 34
type input "02/02/2025"
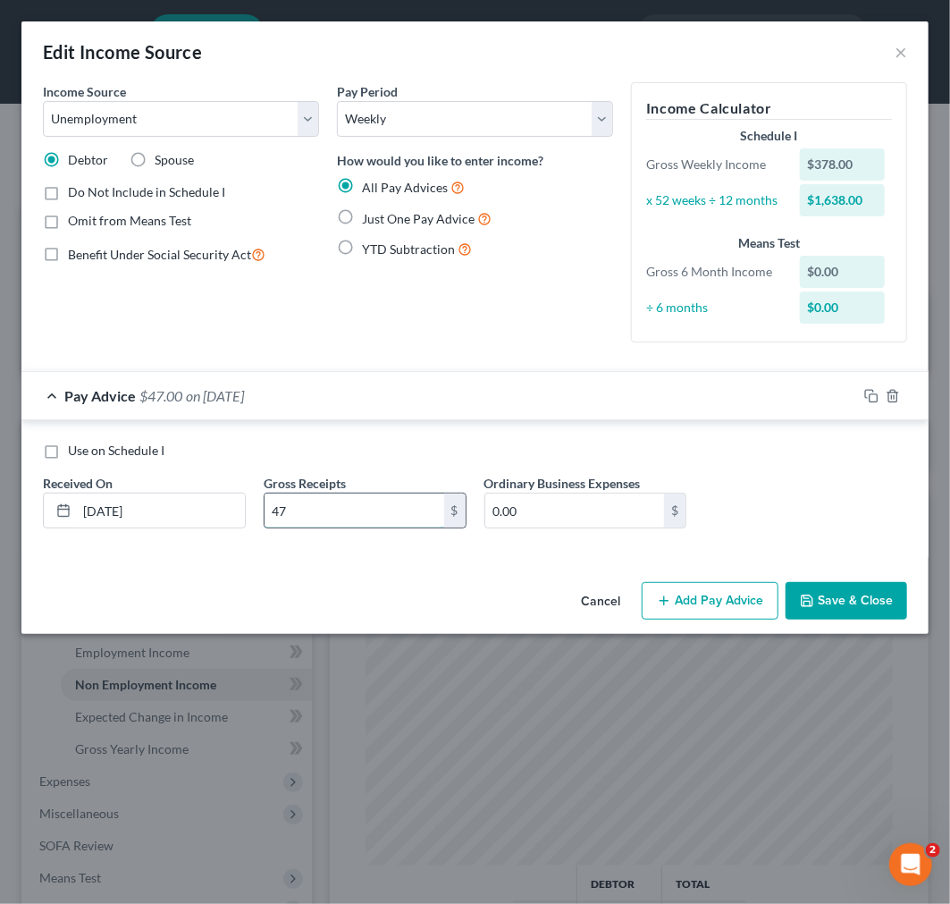
type input "4"
type input "3"
type input "378.00"
type input "37.80"
click at [131, 504] on input "02/02/2025" at bounding box center [161, 510] width 168 height 34
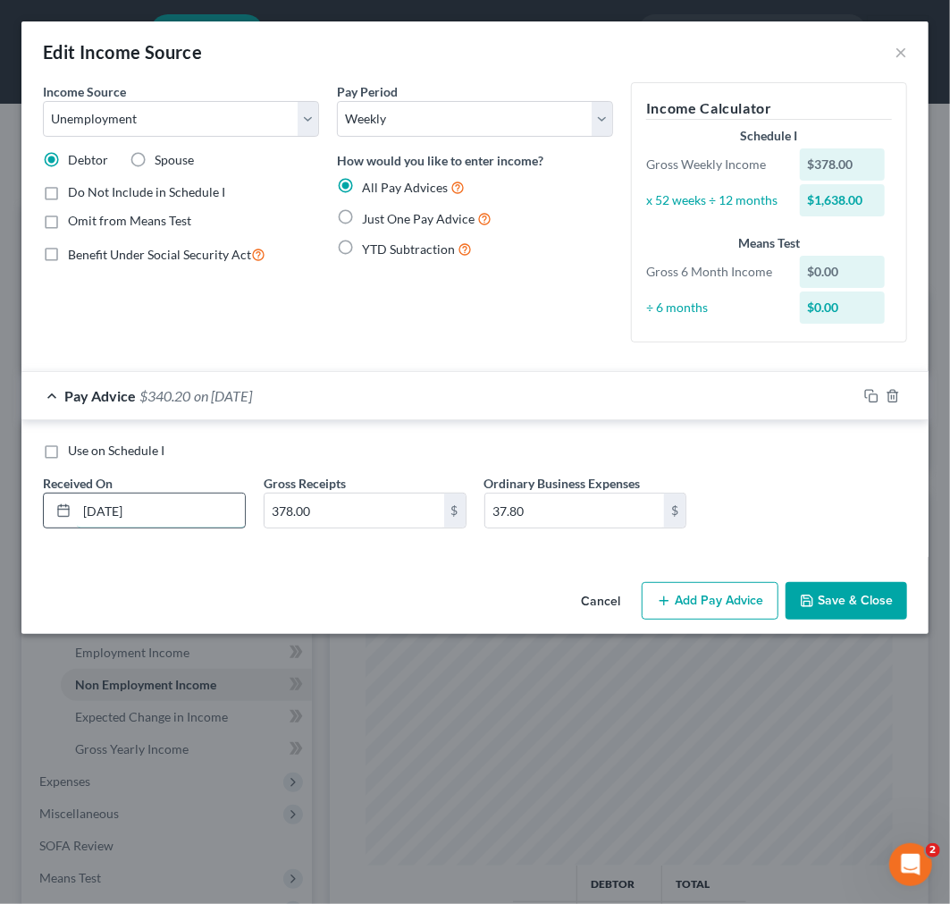
click at [131, 505] on input "02/02/2025" at bounding box center [161, 510] width 168 height 34
type input "08/02/2025"
click at [703, 592] on button "Add Pay Advice" at bounding box center [710, 601] width 137 height 38
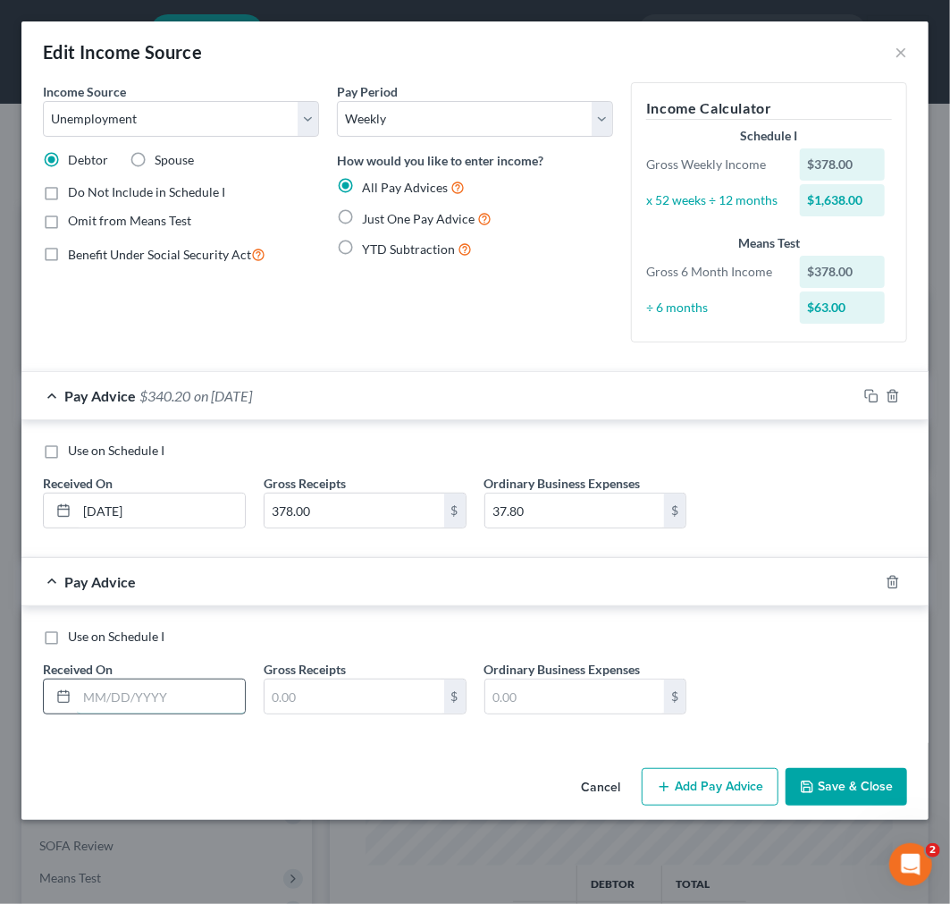
click at [95, 697] on input "text" at bounding box center [161, 696] width 168 height 34
type input "08/09/2025"
type input "378.00"
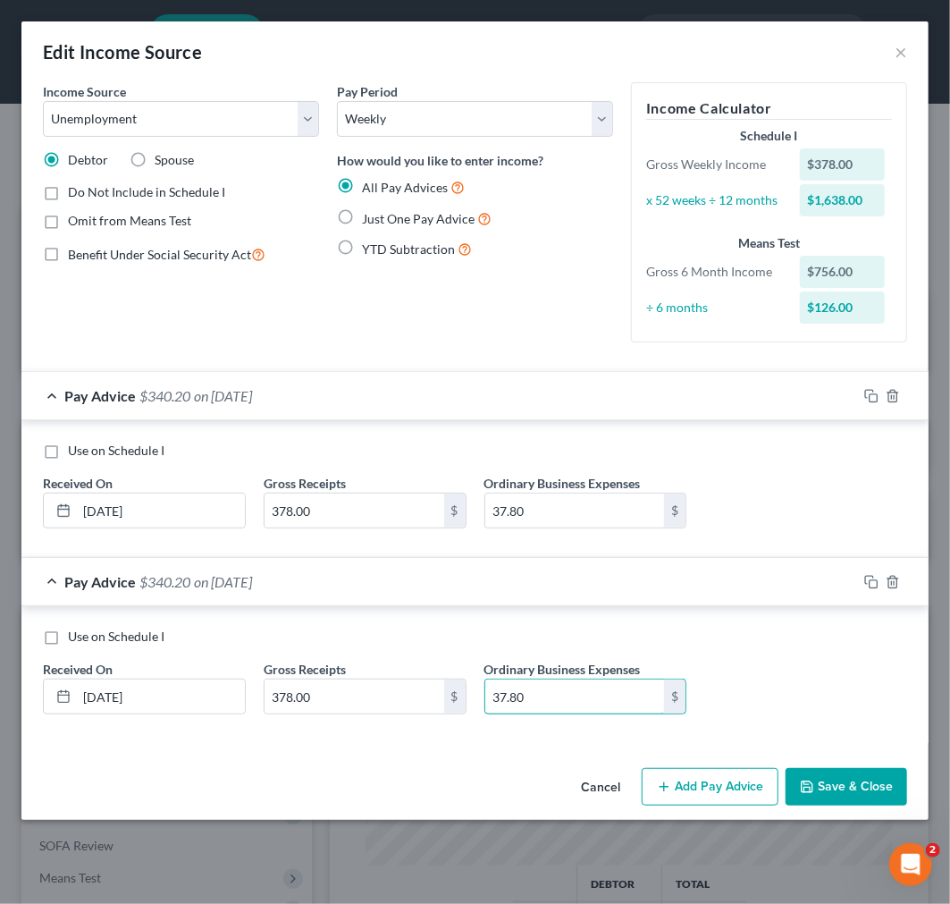
type input "37.80"
click at [702, 791] on button "Add Pay Advice" at bounding box center [710, 787] width 137 height 38
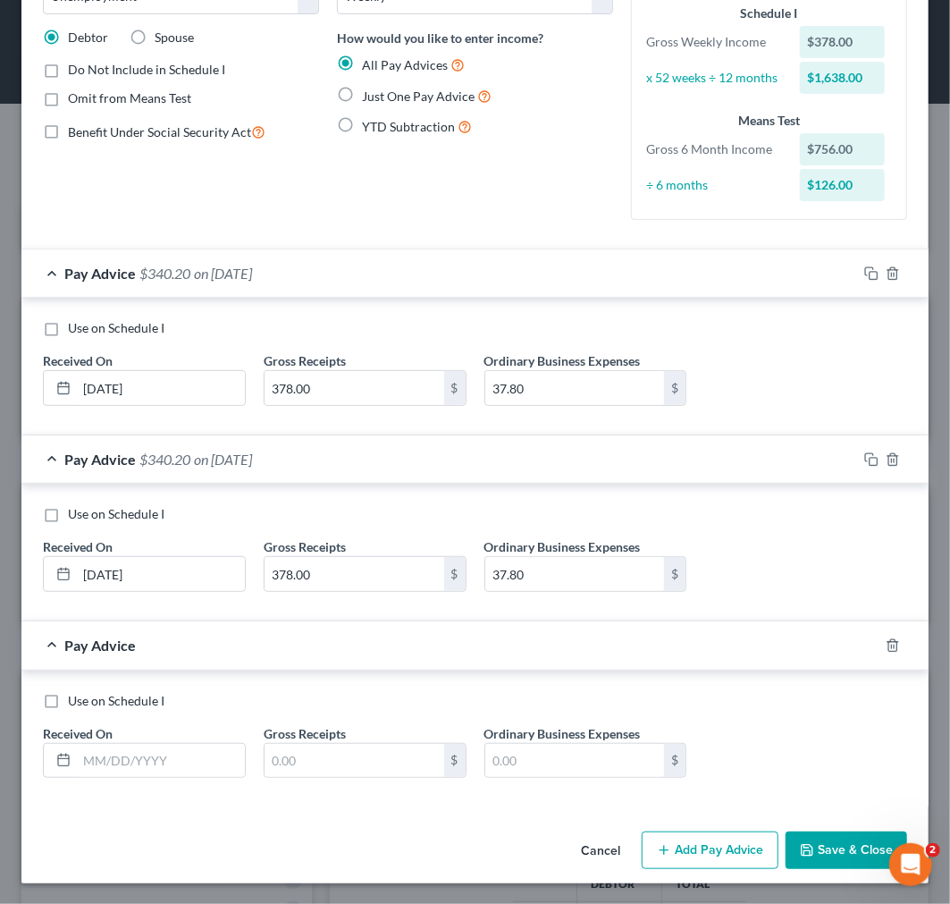
scroll to position [123, 0]
click at [132, 756] on input "text" at bounding box center [161, 760] width 168 height 34
type input "08/16/2025"
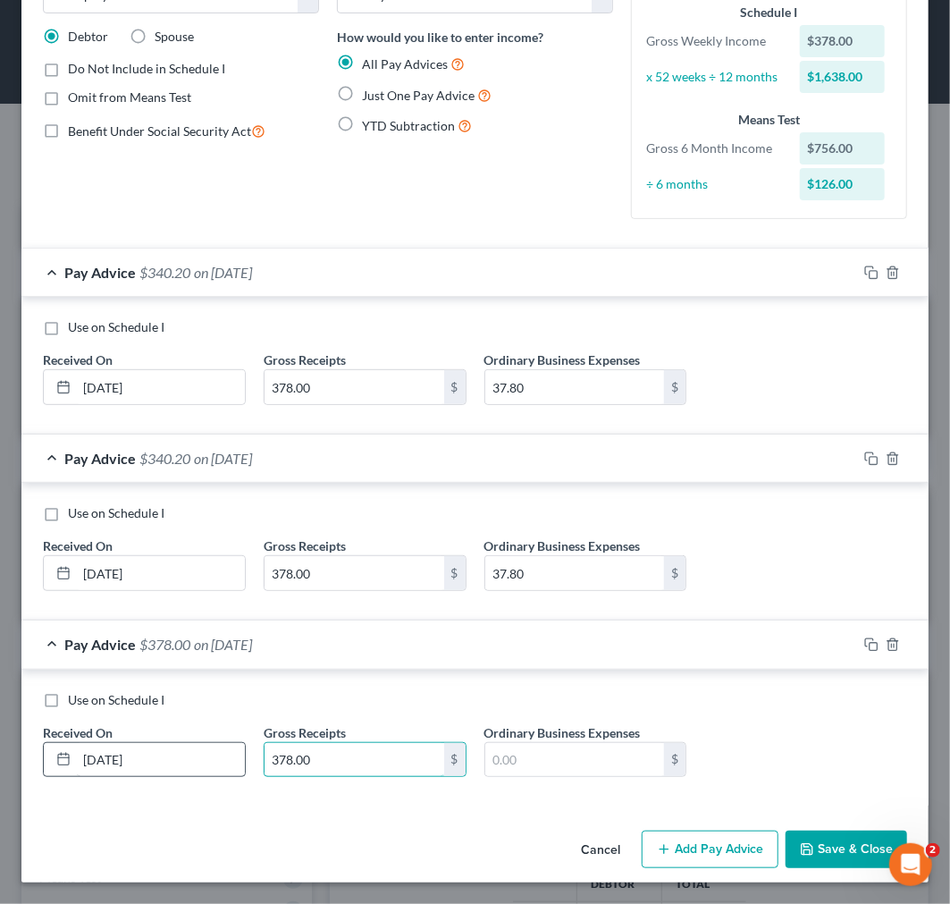
type input "378.00"
type input "37.8"
click at [695, 851] on button "Add Pay Advice" at bounding box center [710, 849] width 137 height 38
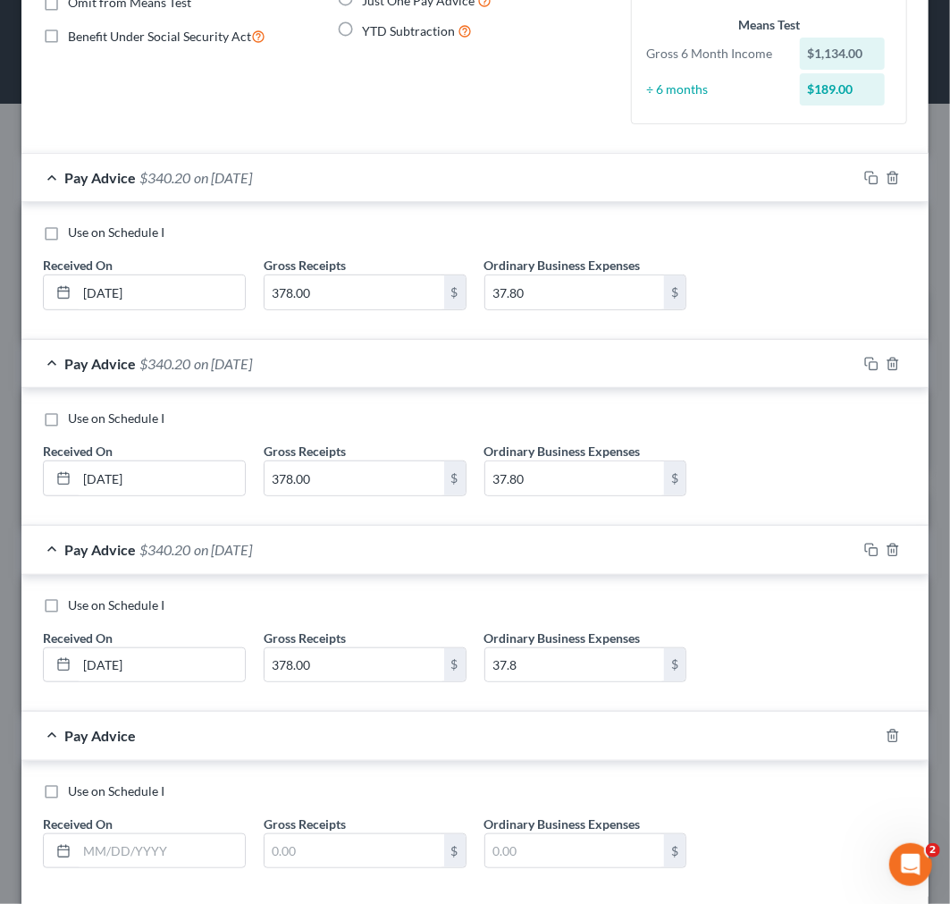
scroll to position [310, 0]
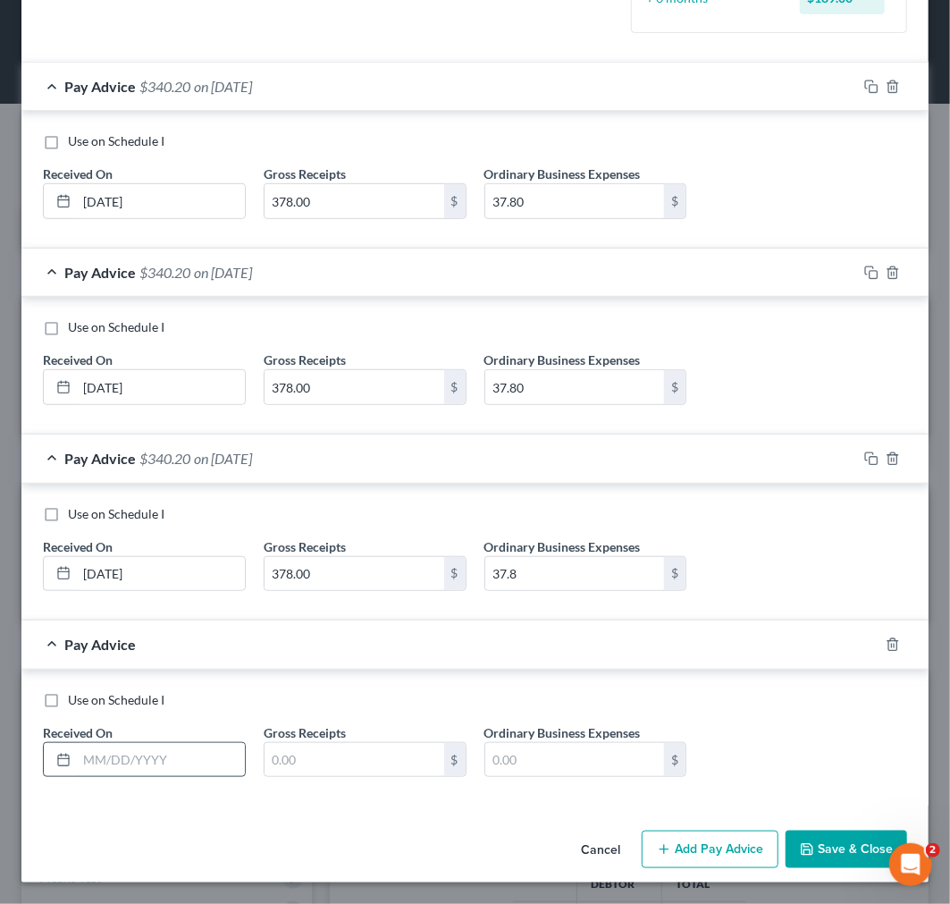
click at [122, 762] on input "text" at bounding box center [161, 760] width 168 height 34
type input "08/23/25"
type input "378.00"
type input "37.8"
drag, startPoint x: 720, startPoint y: 850, endPoint x: 600, endPoint y: 748, distance: 157.3
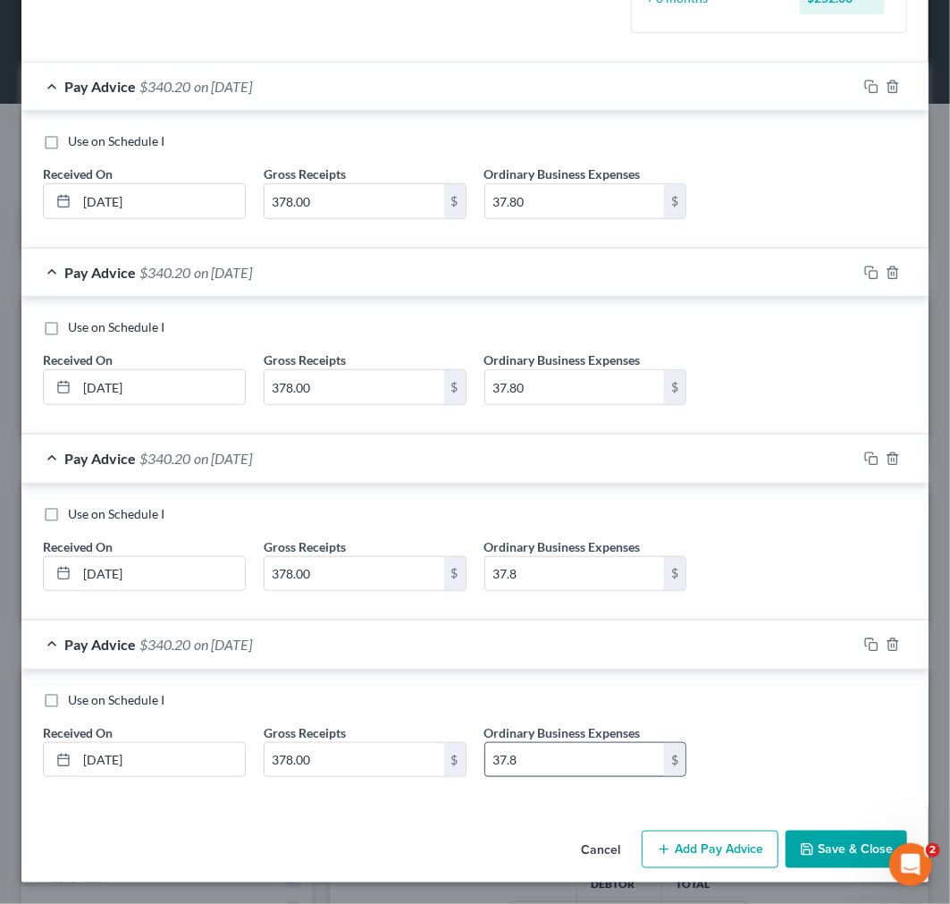
click at [719, 850] on button "Add Pay Advice" at bounding box center [710, 849] width 137 height 38
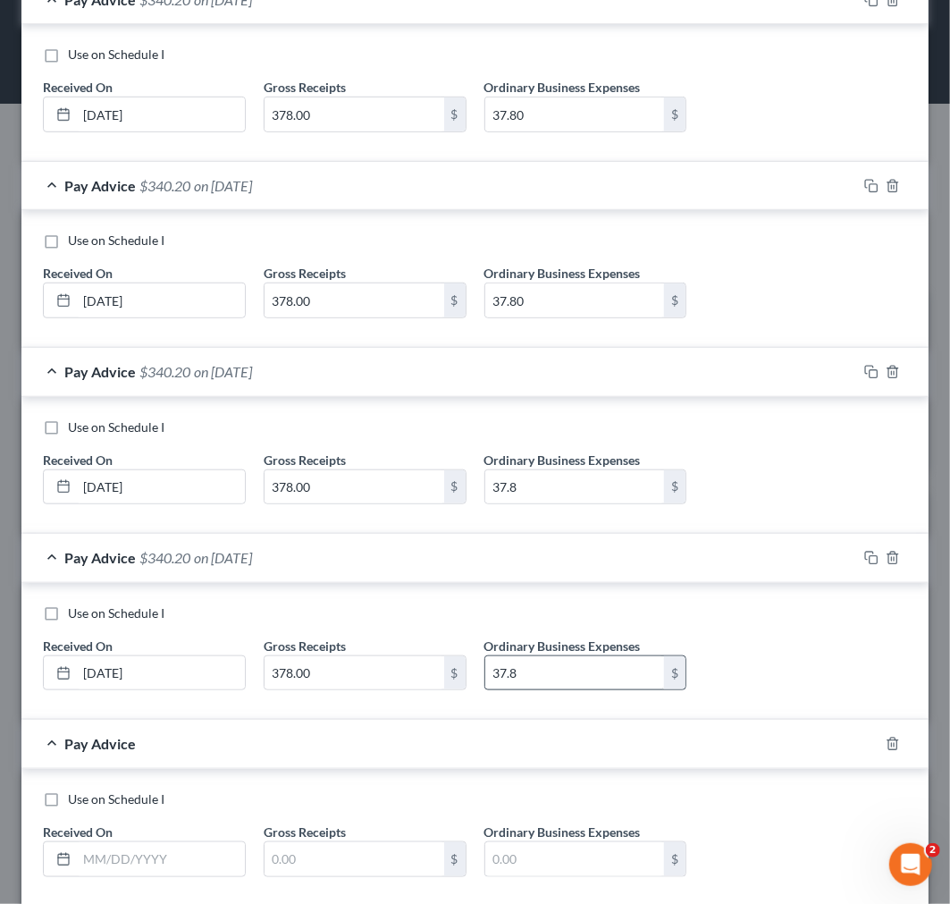
scroll to position [496, 0]
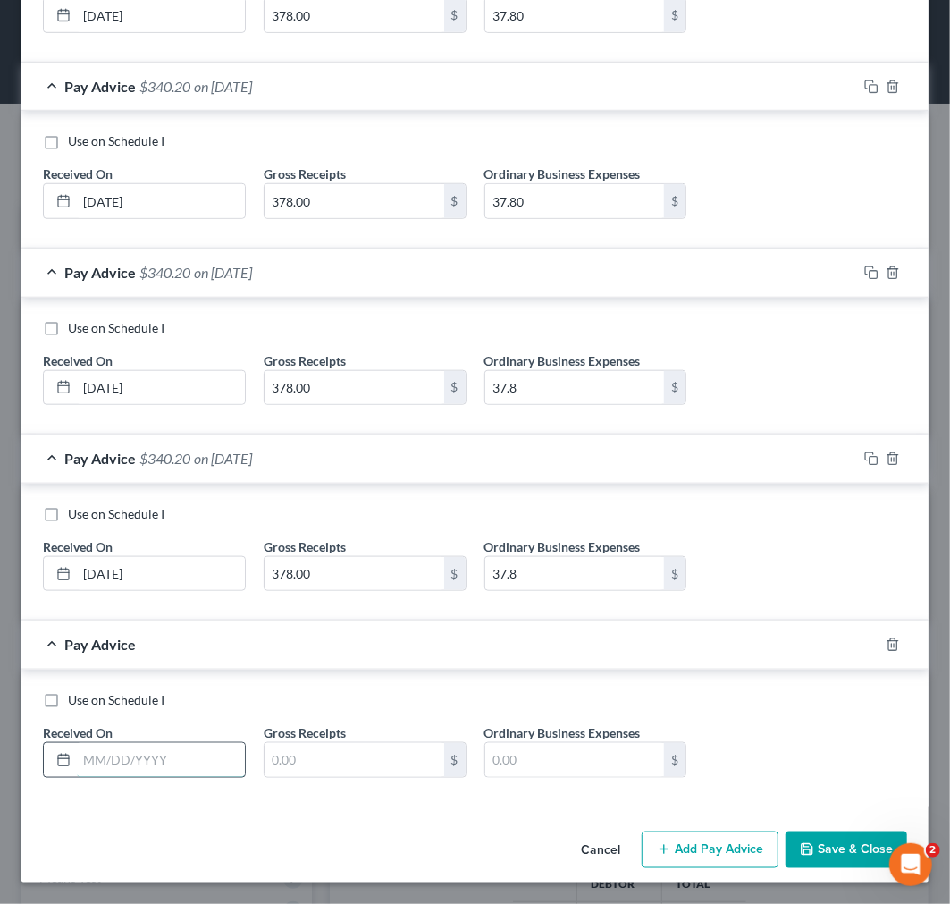
click at [95, 771] on input "text" at bounding box center [161, 760] width 168 height 34
type input "8/30/25"
type input "378.00"
type input "37.8"
drag, startPoint x: 713, startPoint y: 843, endPoint x: 667, endPoint y: 729, distance: 123.5
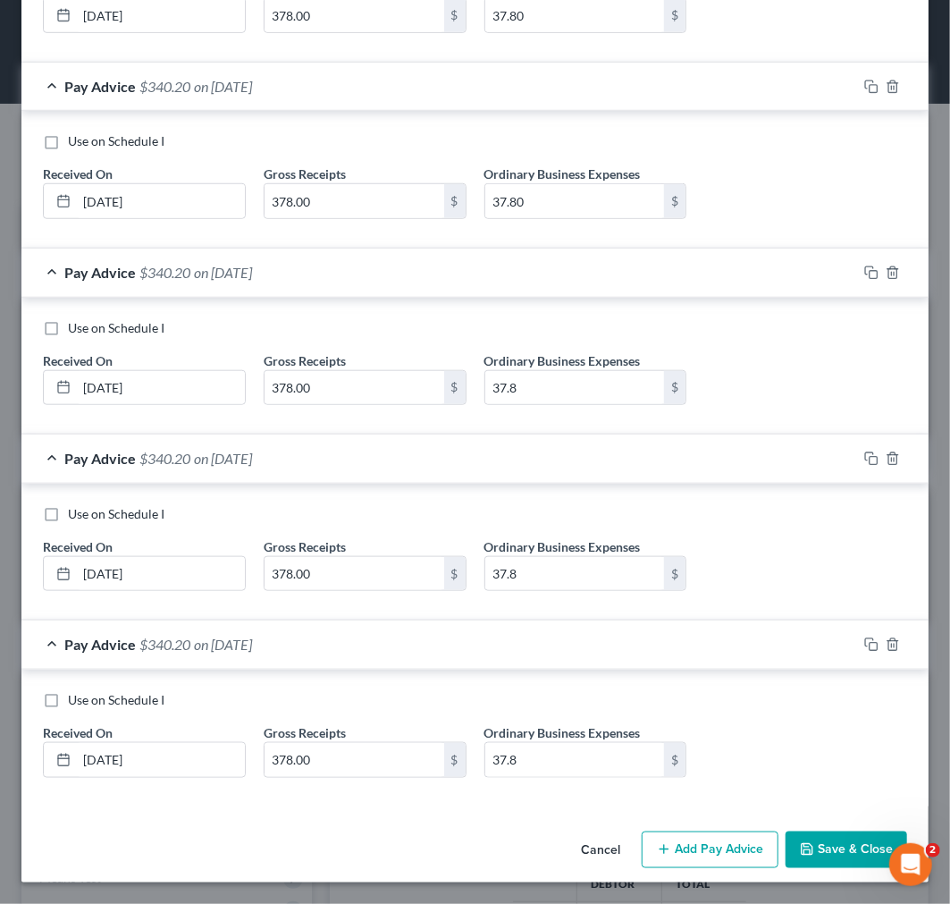
click at [711, 843] on button "Add Pay Advice" at bounding box center [710, 850] width 137 height 38
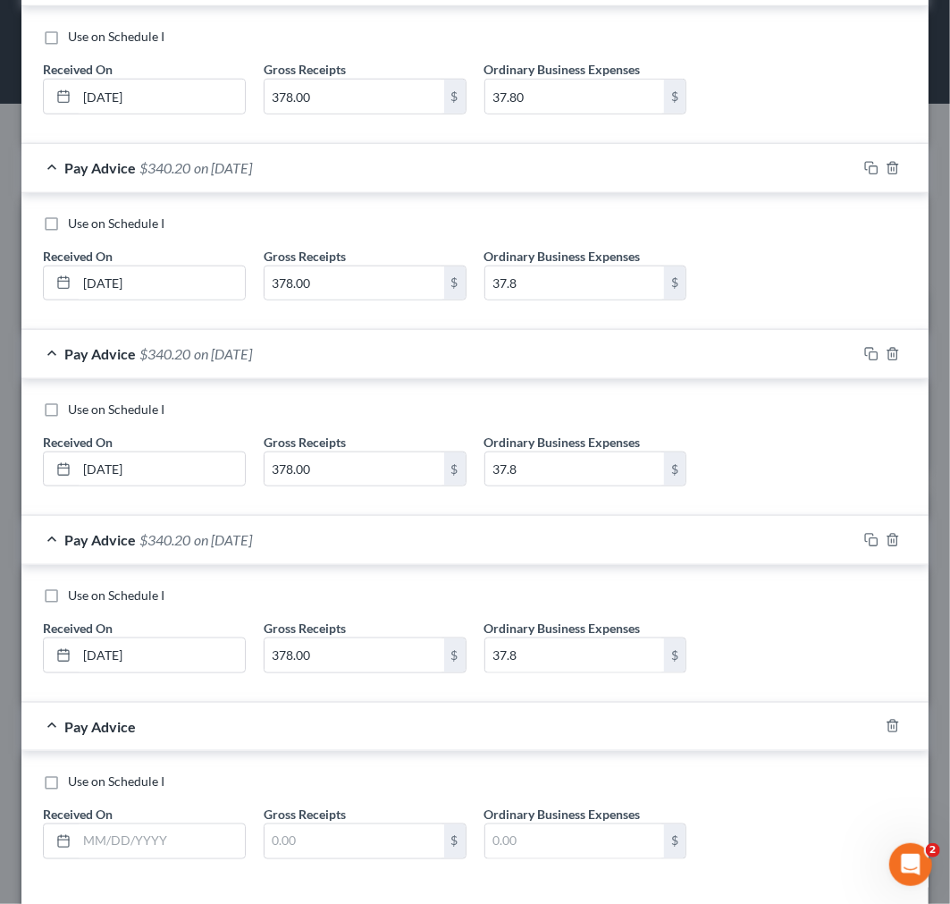
scroll to position [683, 0]
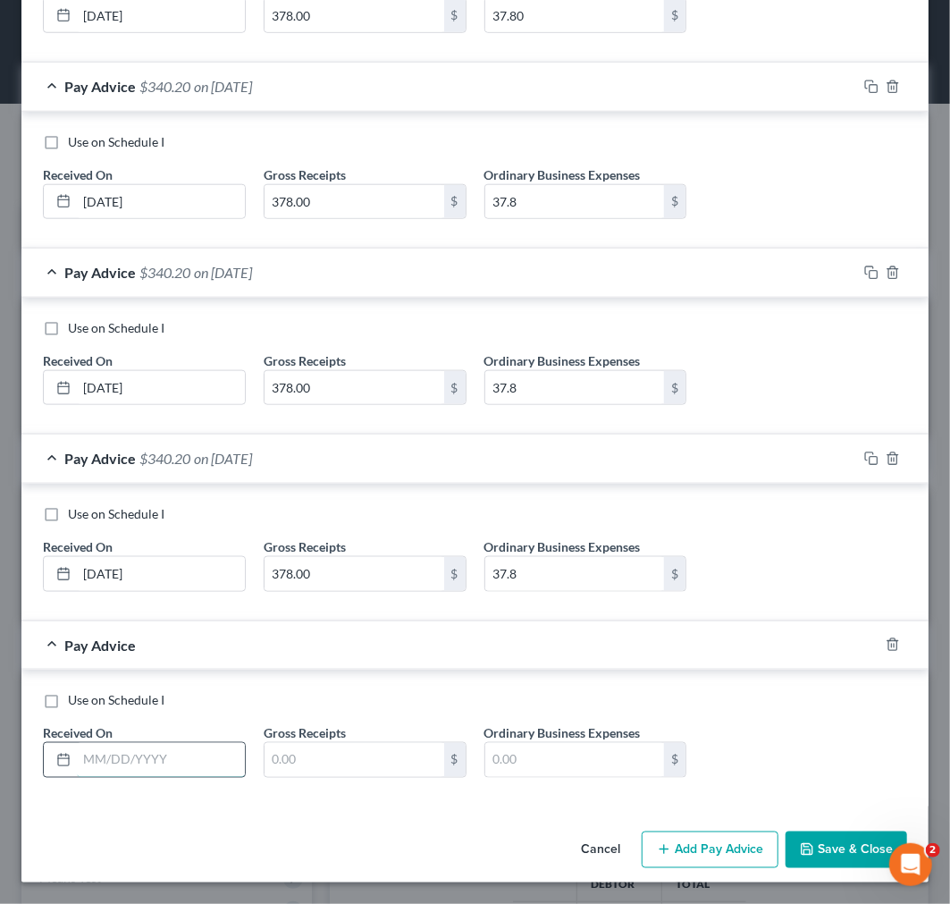
click at [130, 756] on input "text" at bounding box center [161, 760] width 168 height 34
type input "09/6/2025"
type input "378.00"
type input "37.8"
click at [712, 847] on button "Add Pay Advice" at bounding box center [710, 850] width 137 height 38
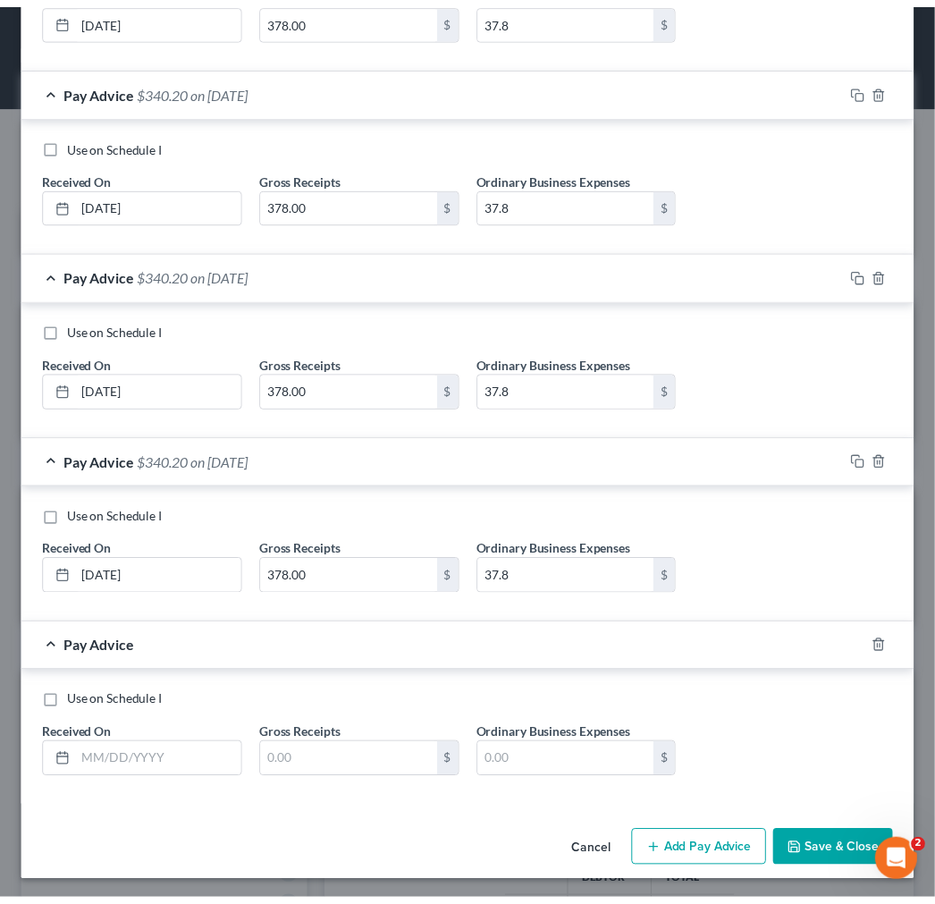
scroll to position [870, 0]
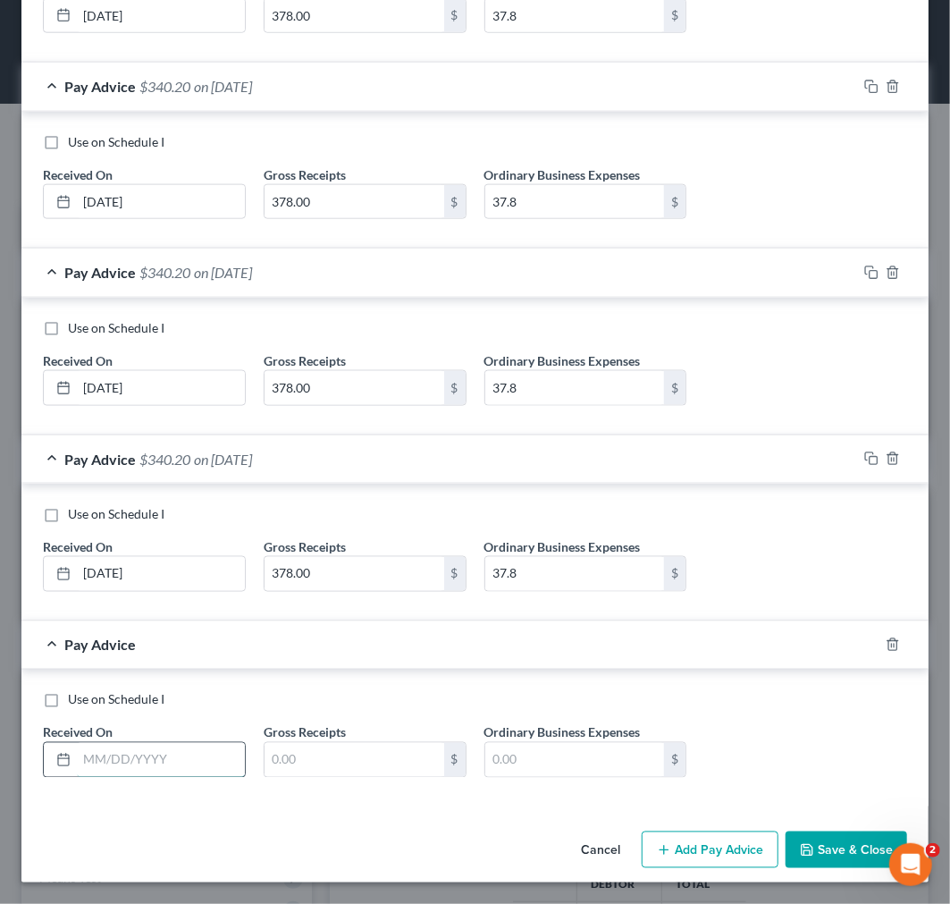
click at [198, 757] on input "text" at bounding box center [161, 760] width 168 height 34
type input "9/13/25"
type input "378.00"
type input "37.8"
click at [810, 851] on button "Save & Close" at bounding box center [847, 850] width 122 height 38
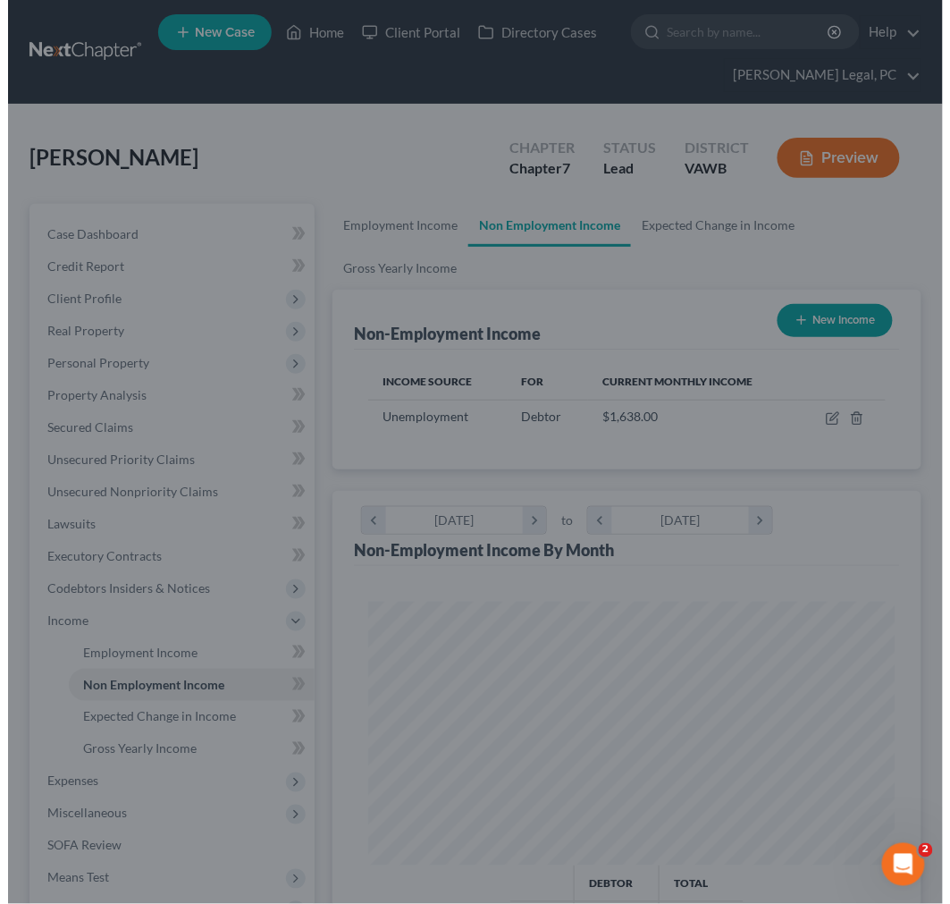
scroll to position [893635, 893340]
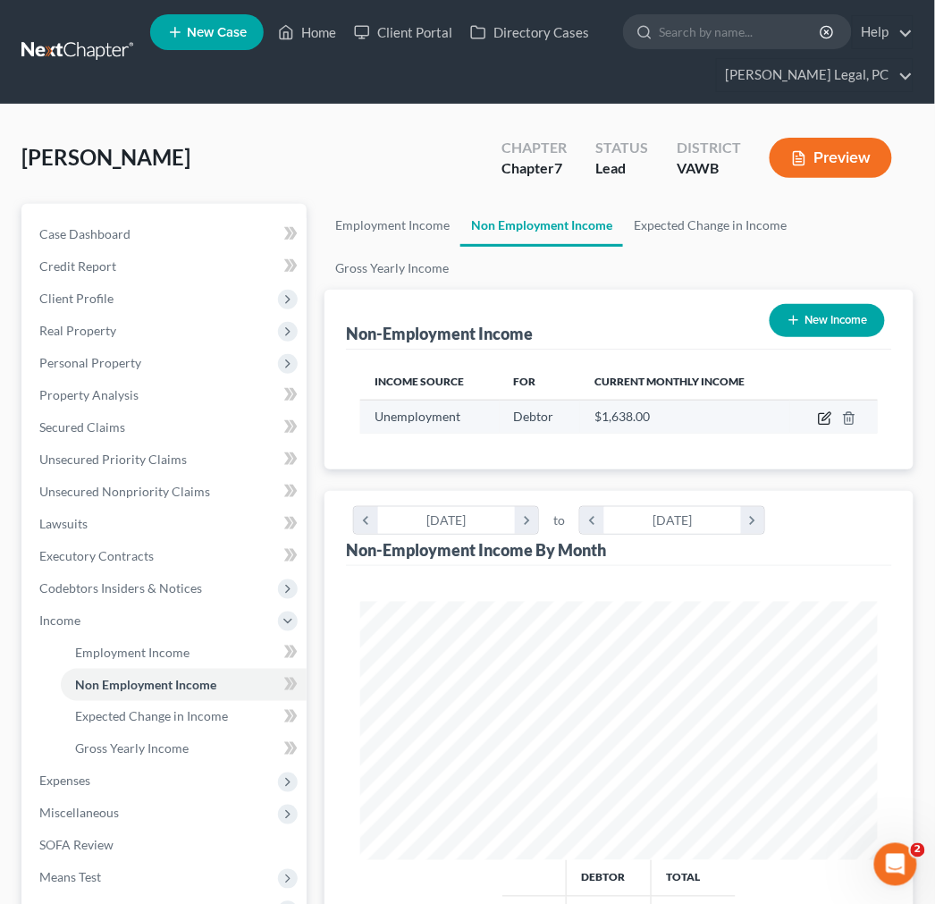
click at [822, 417] on icon "button" at bounding box center [825, 418] width 14 height 14
select select "0"
select select "3"
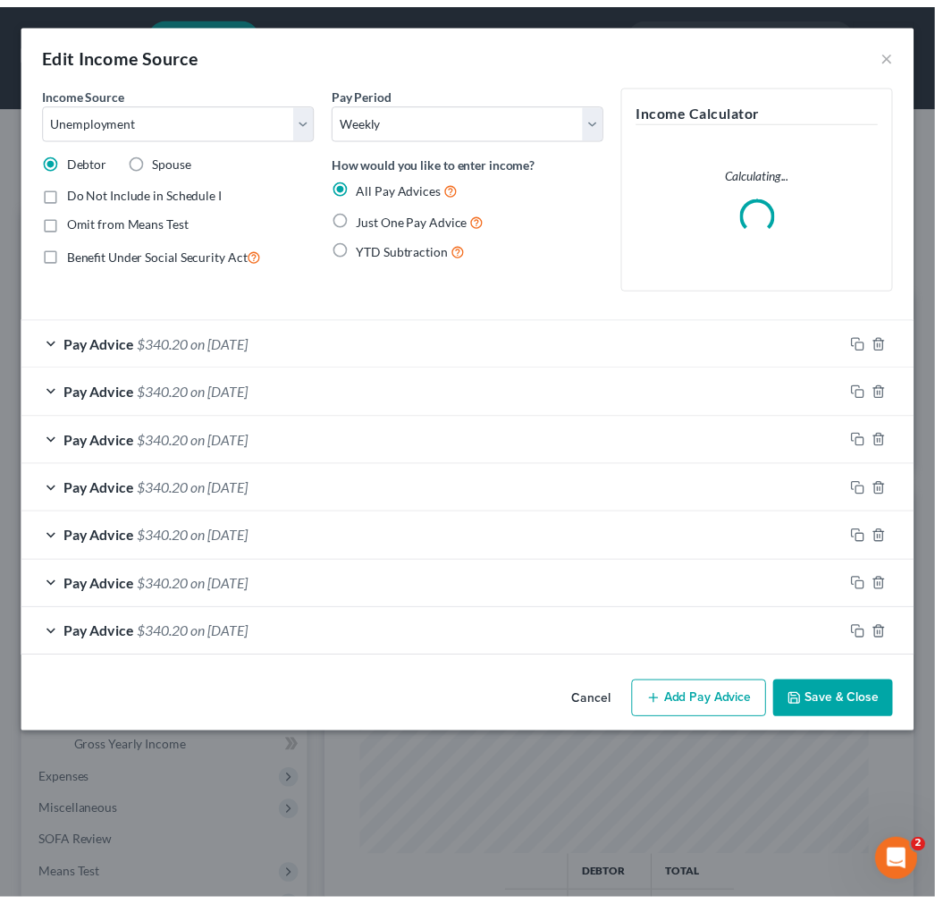
scroll to position [263, 563]
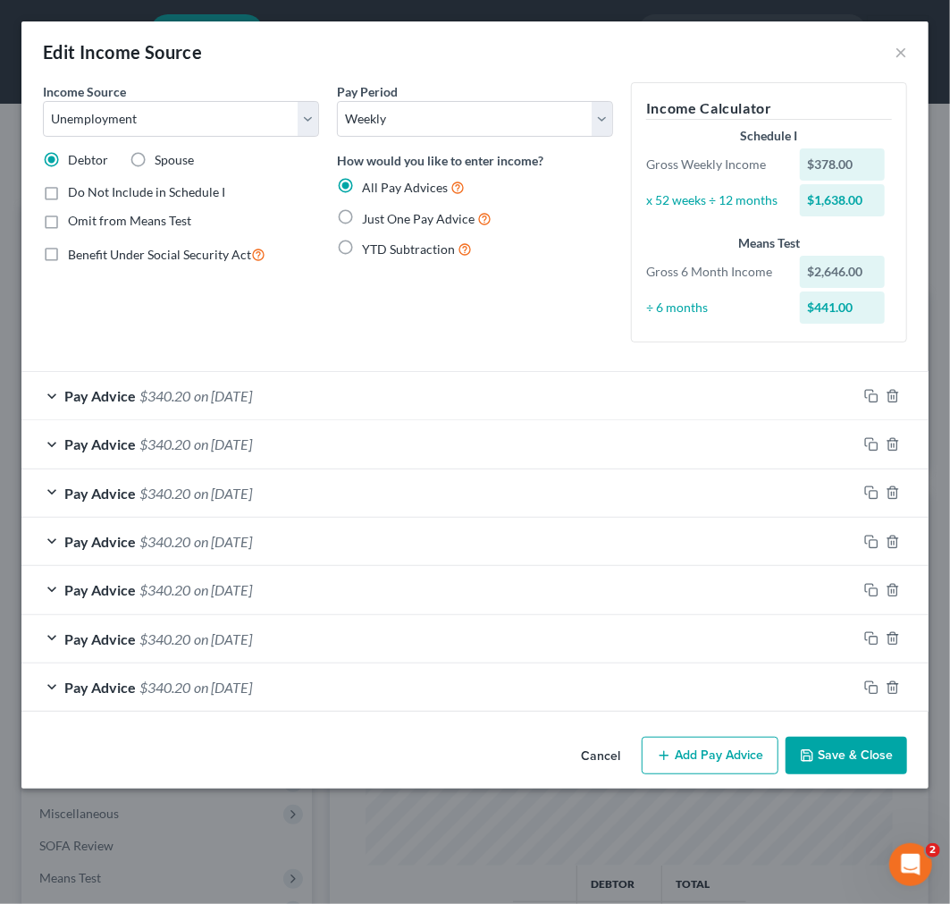
click at [68, 190] on label "Do Not Include in Schedule I" at bounding box center [146, 192] width 157 height 18
click at [75, 190] on input "Do Not Include in Schedule I" at bounding box center [81, 189] width 12 height 12
checkbox input "true"
click at [831, 755] on button "Save & Close" at bounding box center [847, 756] width 122 height 38
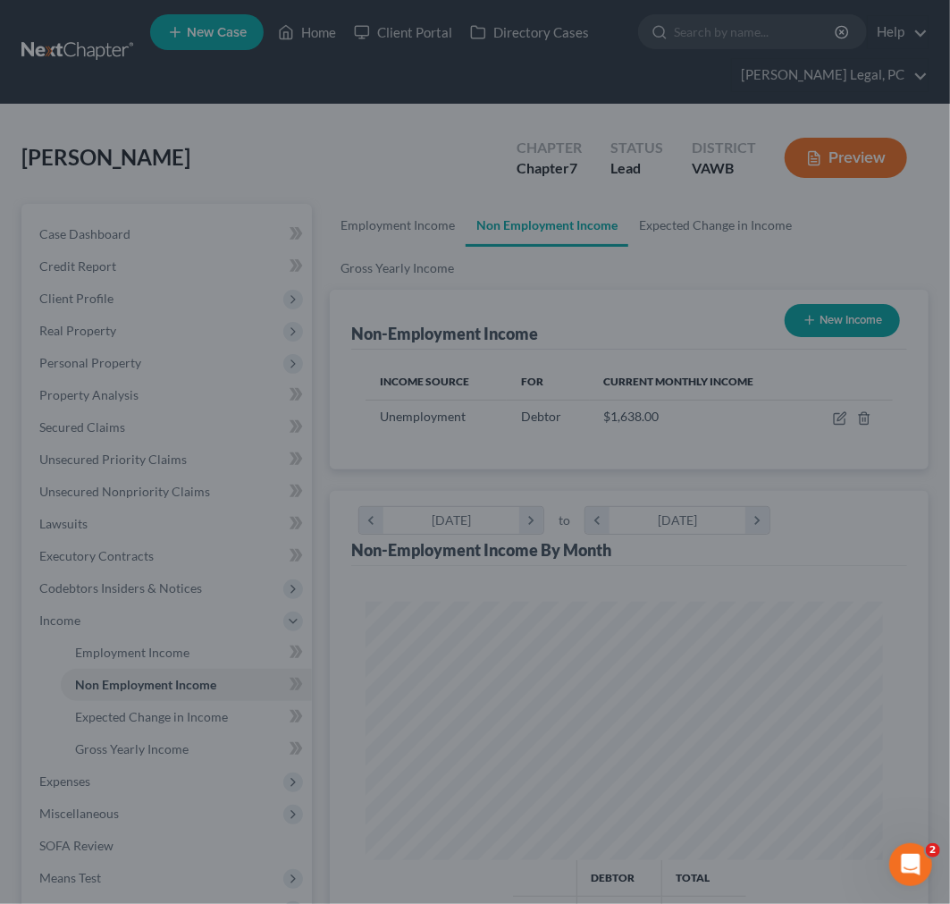
scroll to position [893635, 893340]
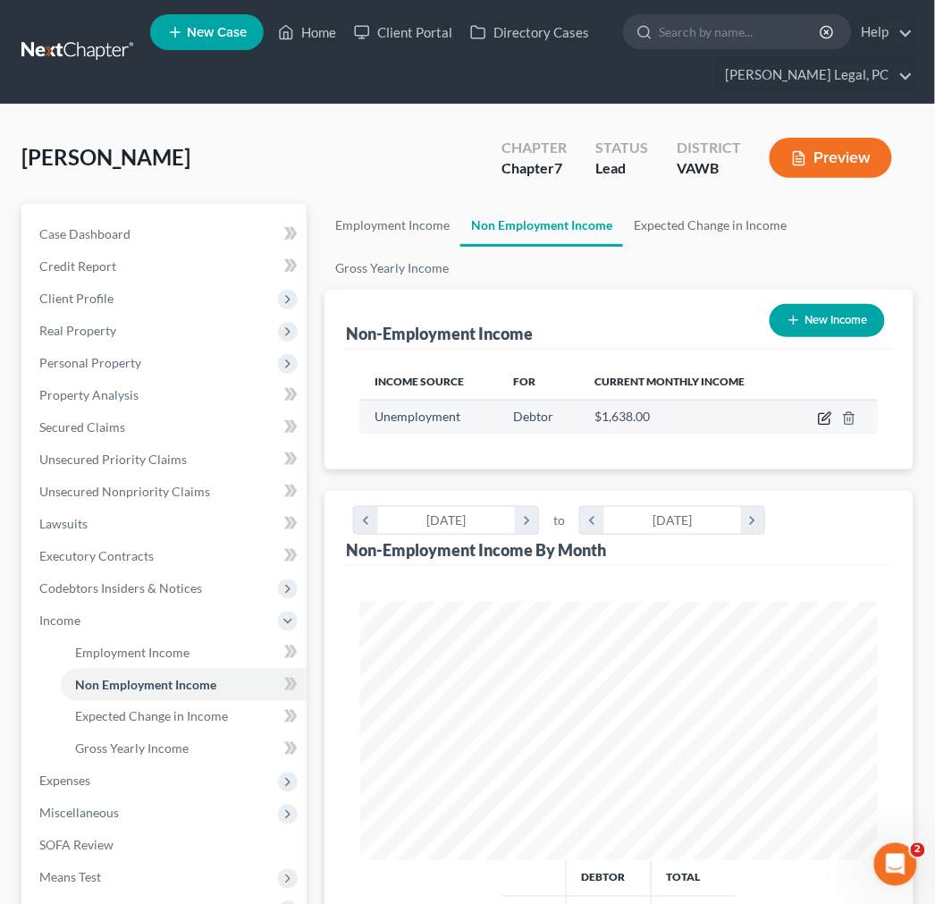
click at [825, 421] on icon "button" at bounding box center [825, 418] width 14 height 14
select select "0"
select select "3"
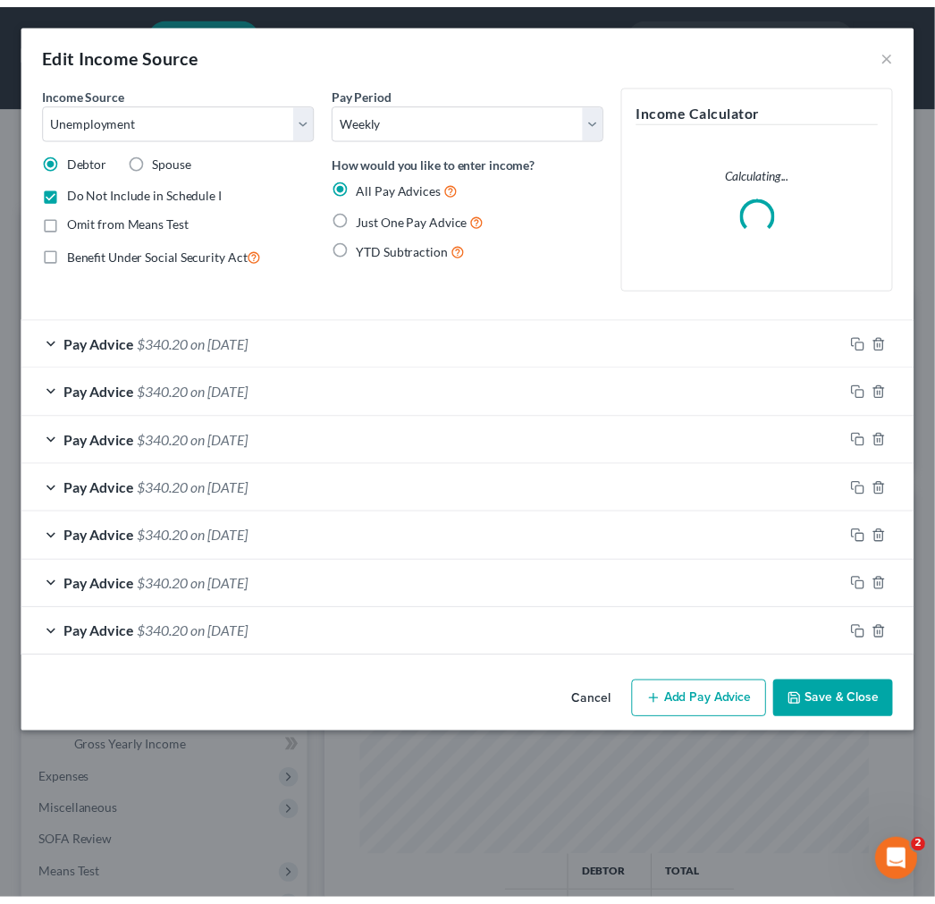
scroll to position [263, 563]
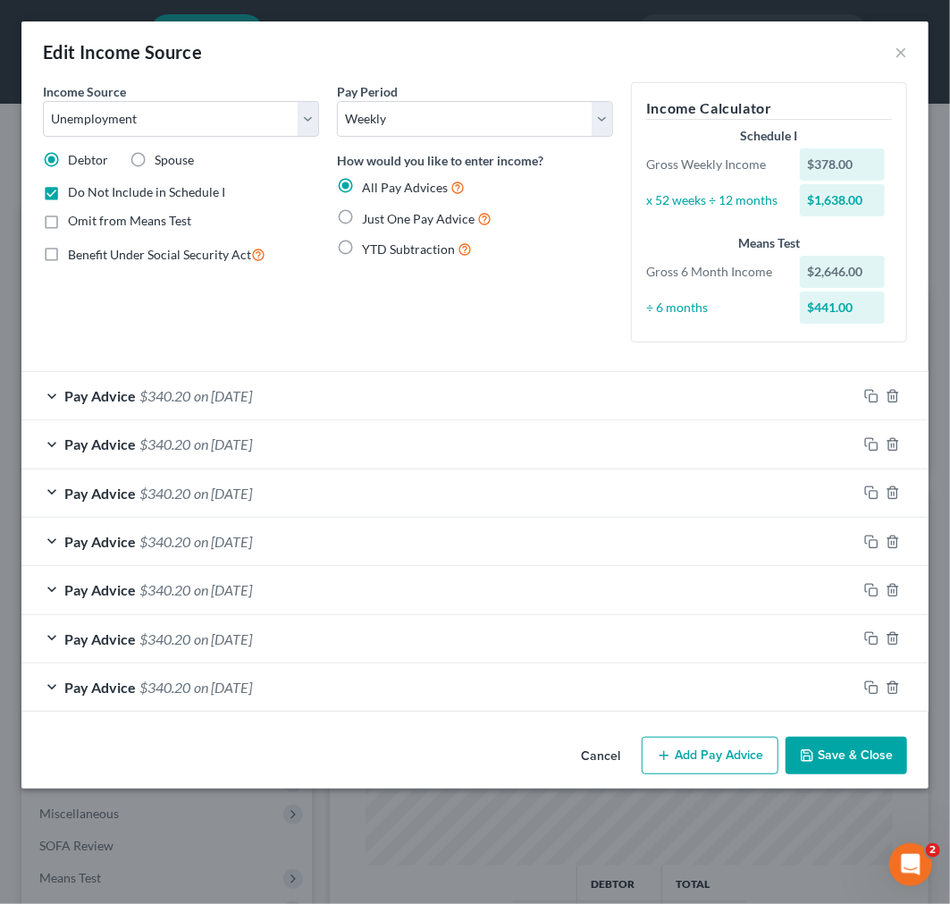
click at [873, 758] on button "Save & Close" at bounding box center [847, 756] width 122 height 38
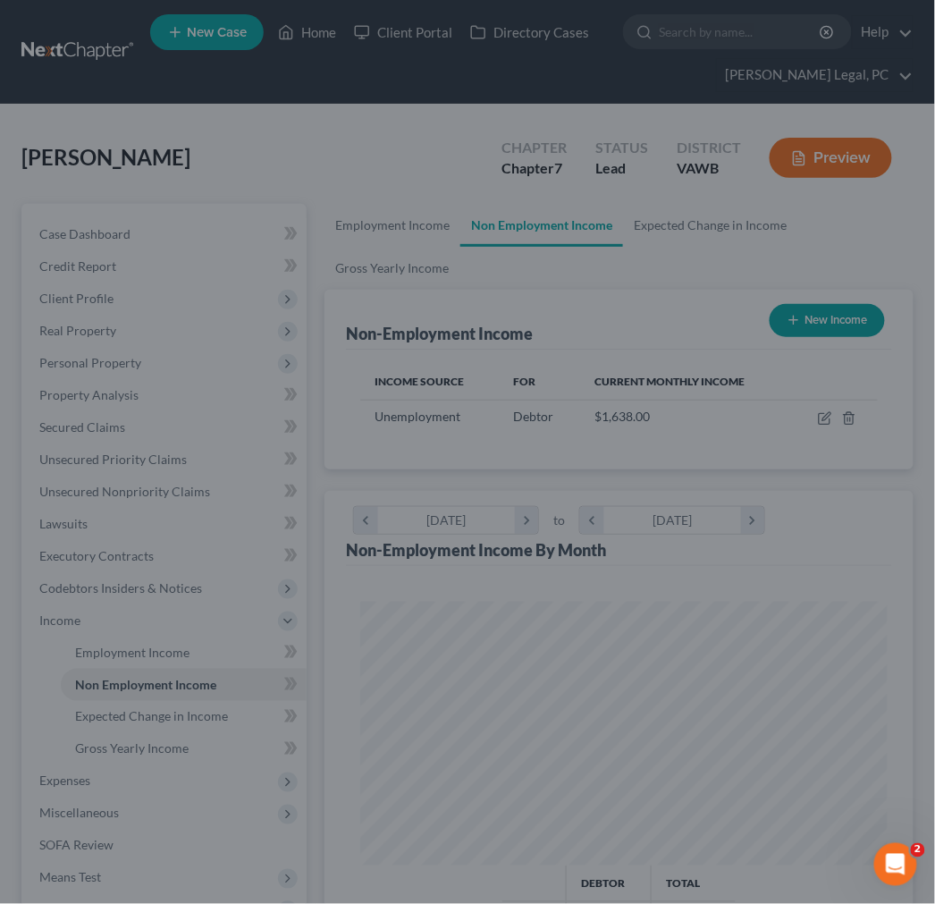
scroll to position [893635, 893340]
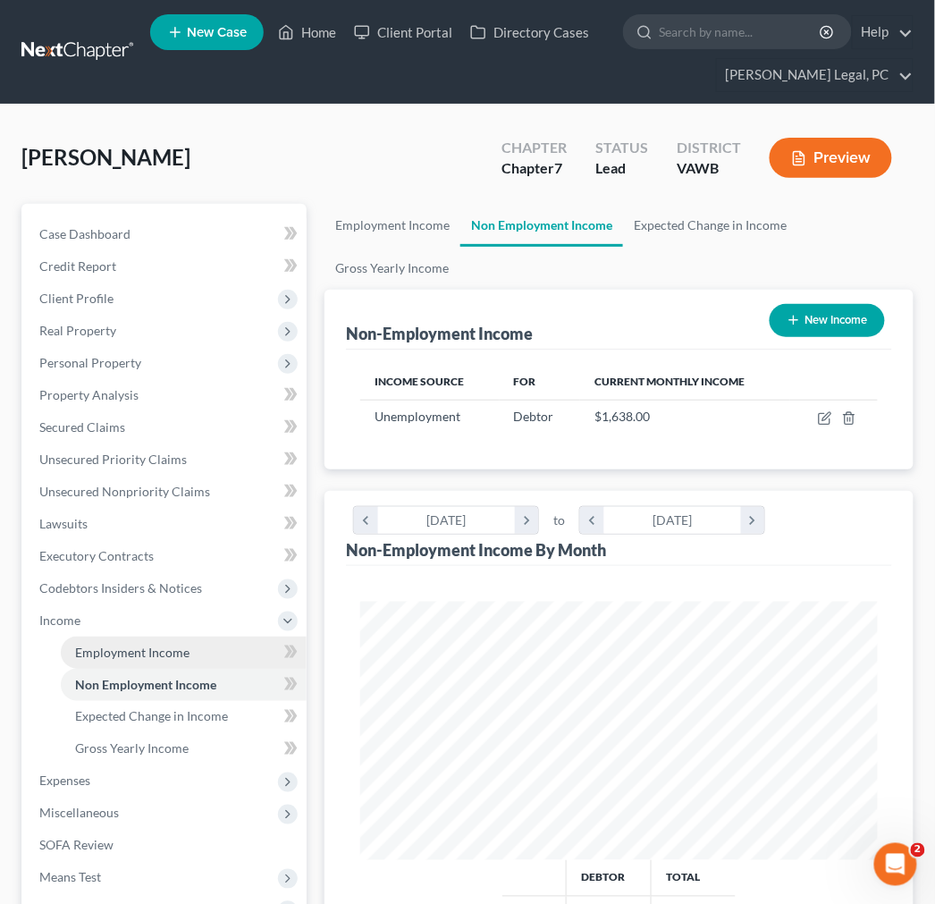
click at [121, 656] on span "Employment Income" at bounding box center [132, 651] width 114 height 15
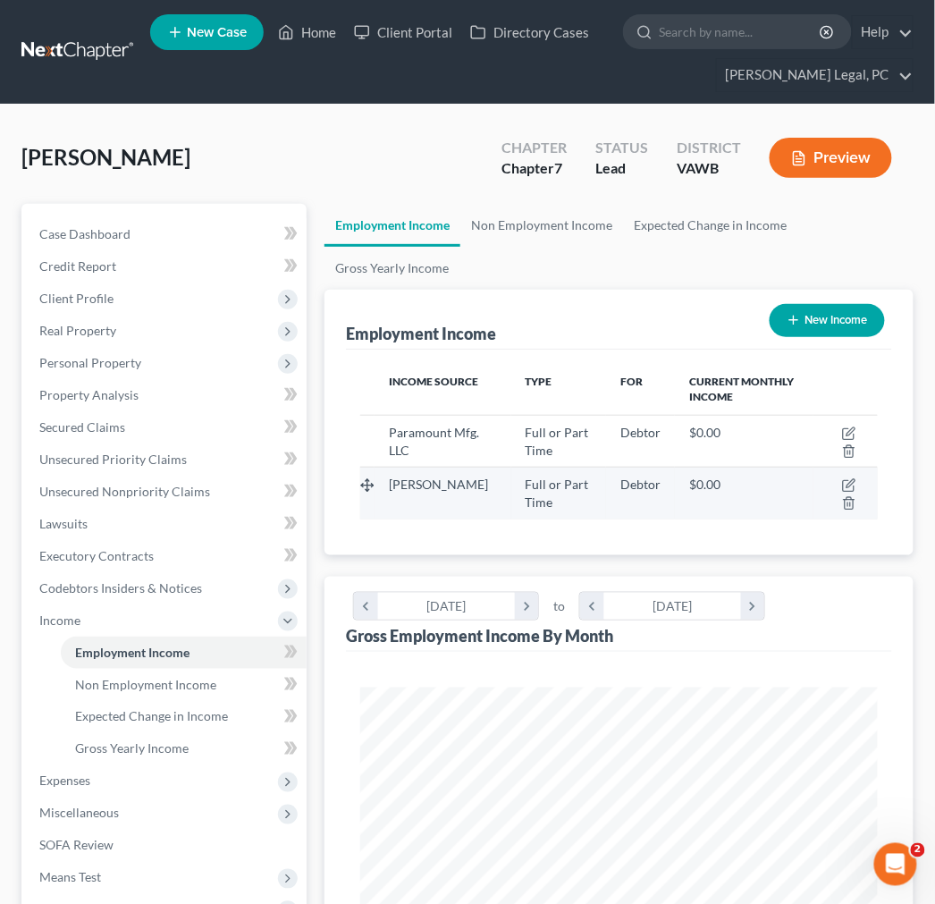
scroll to position [257, 552]
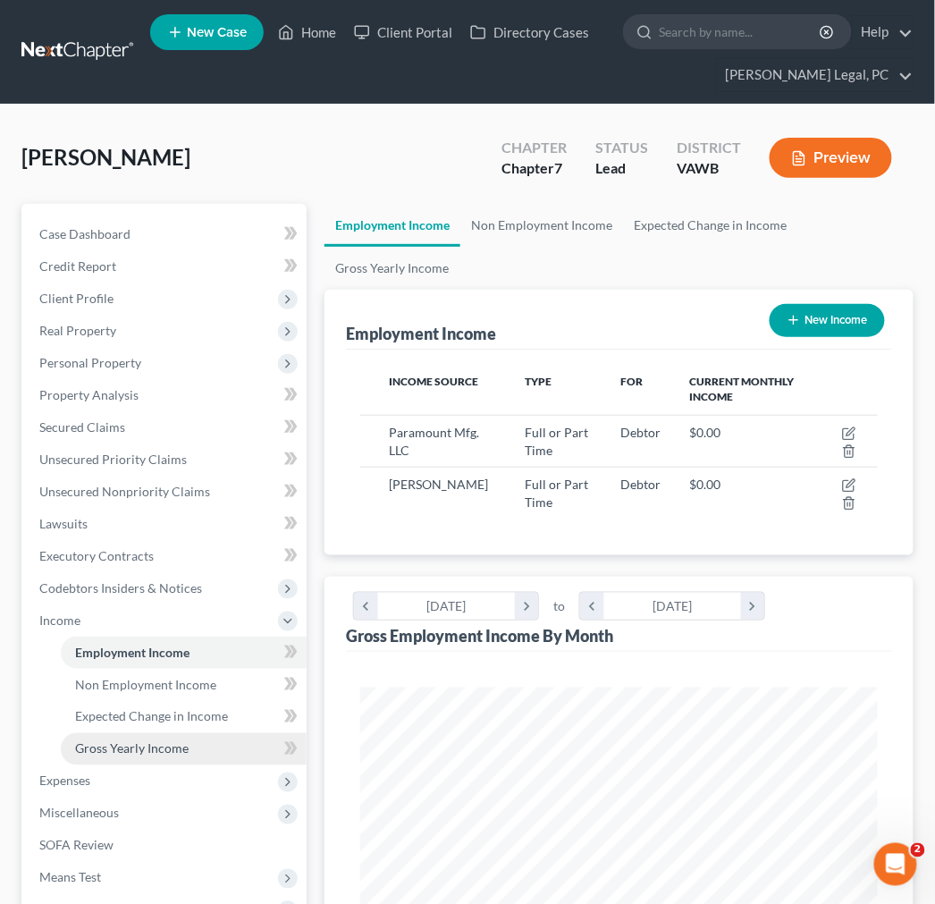
click at [100, 745] on span "Gross Yearly Income" at bounding box center [132, 748] width 114 height 15
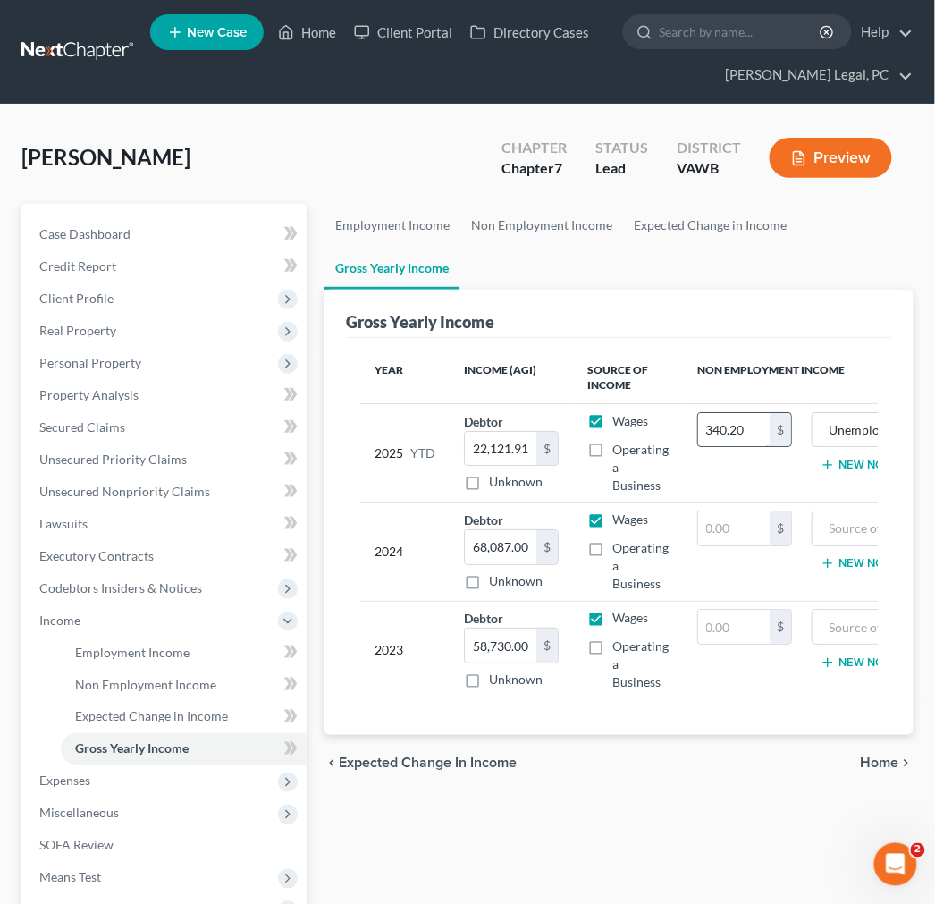
click at [729, 431] on input "340.20" at bounding box center [734, 430] width 72 height 34
type input "2,646.00"
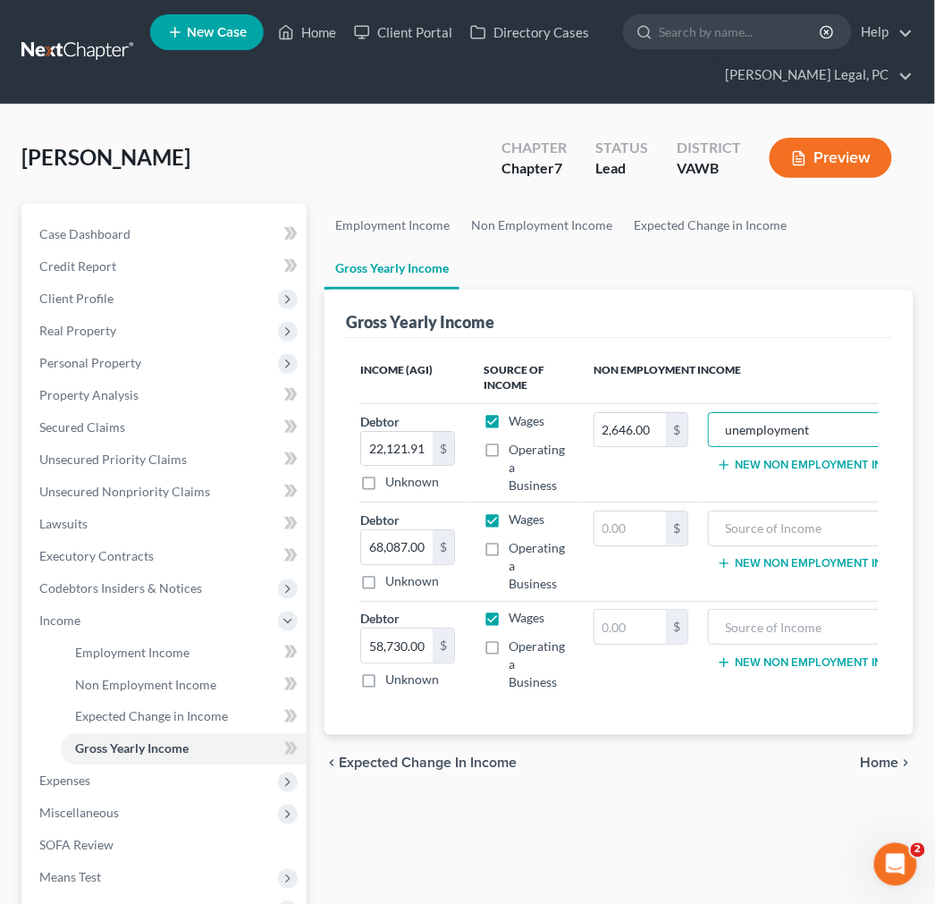
type input "unemployment"
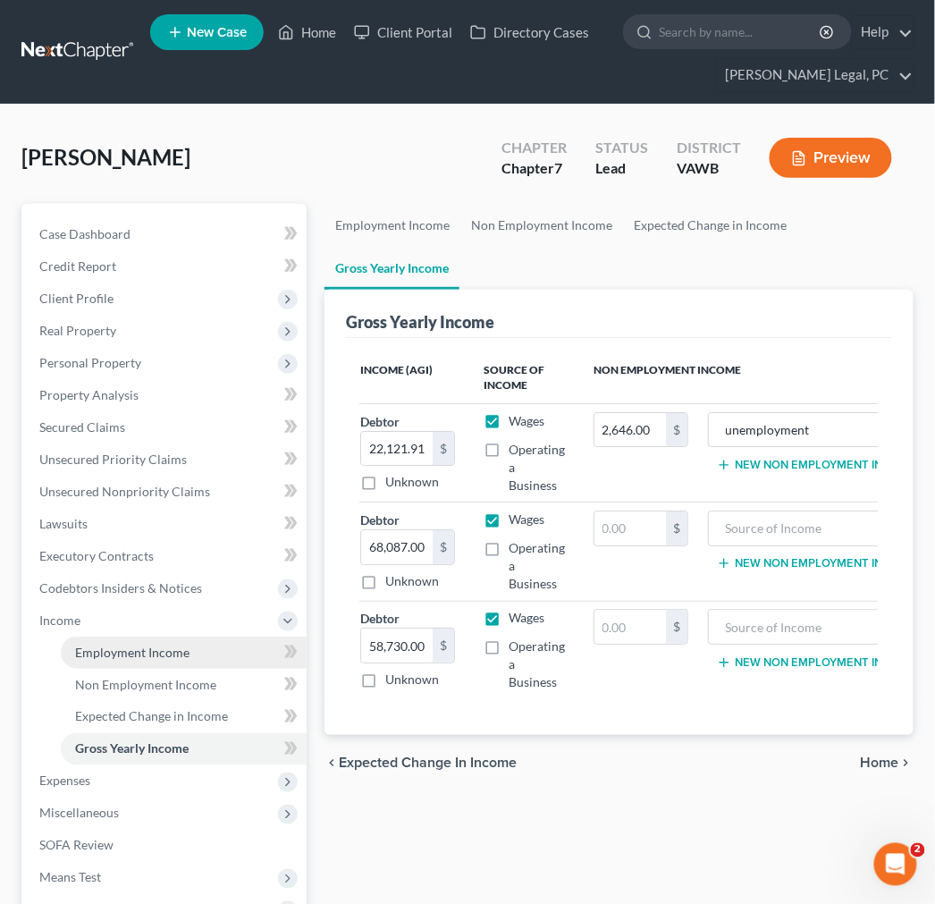
click at [130, 653] on span "Employment Income" at bounding box center [132, 651] width 114 height 15
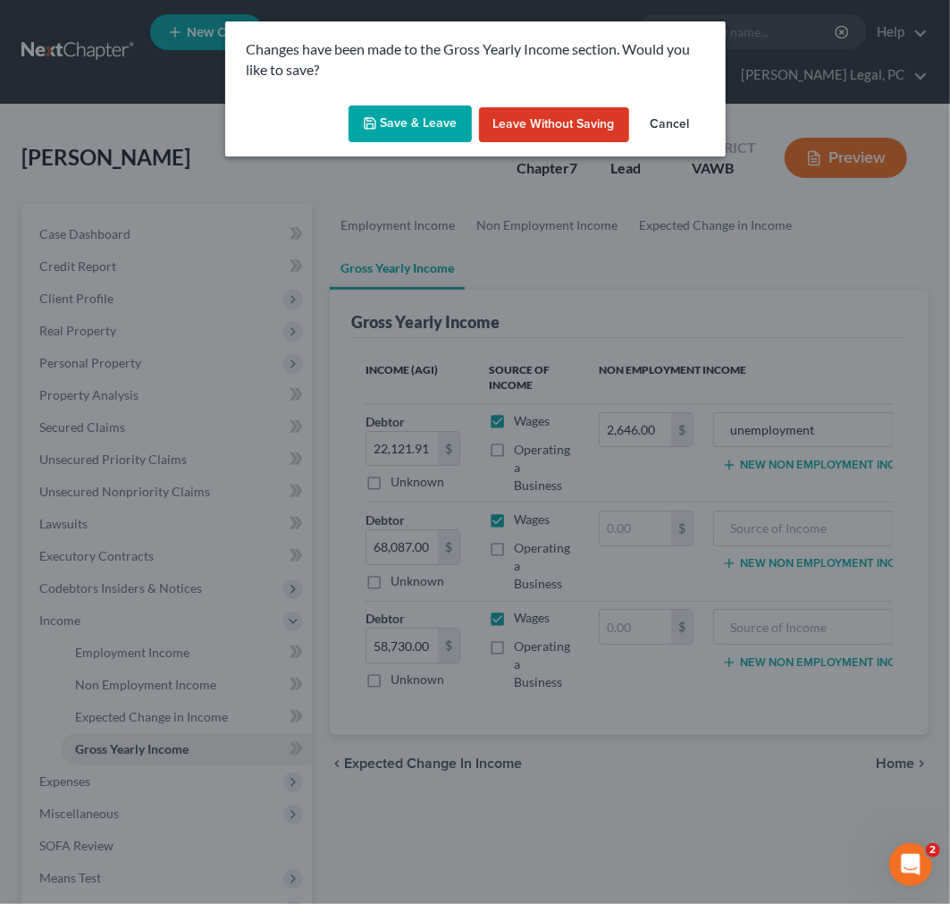
click at [394, 128] on button "Save & Leave" at bounding box center [410, 124] width 123 height 38
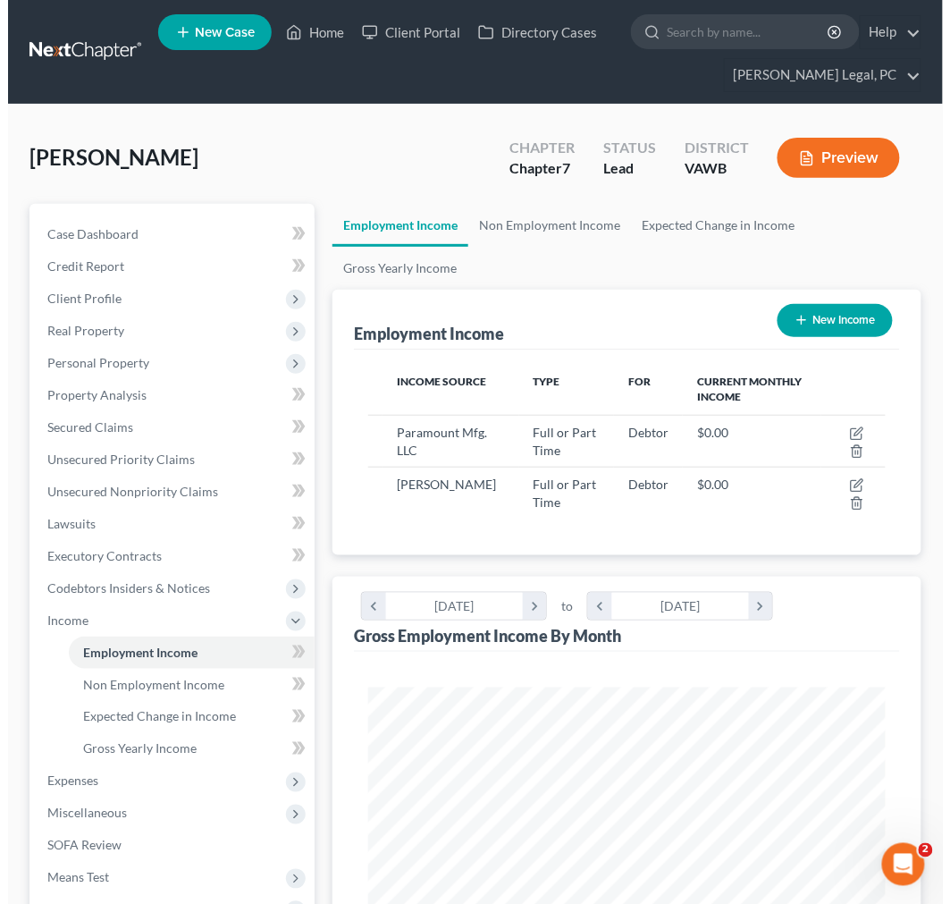
scroll to position [257, 552]
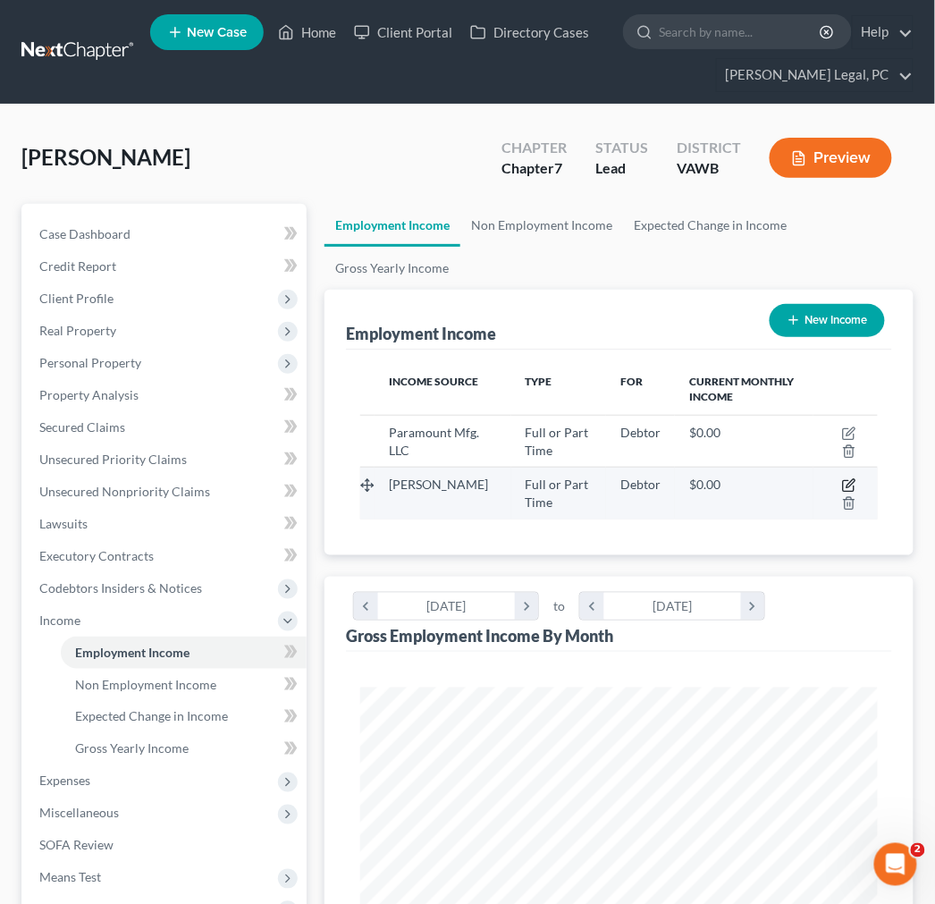
click at [844, 484] on icon "button" at bounding box center [848, 486] width 11 height 11
select select "0"
select select "3"
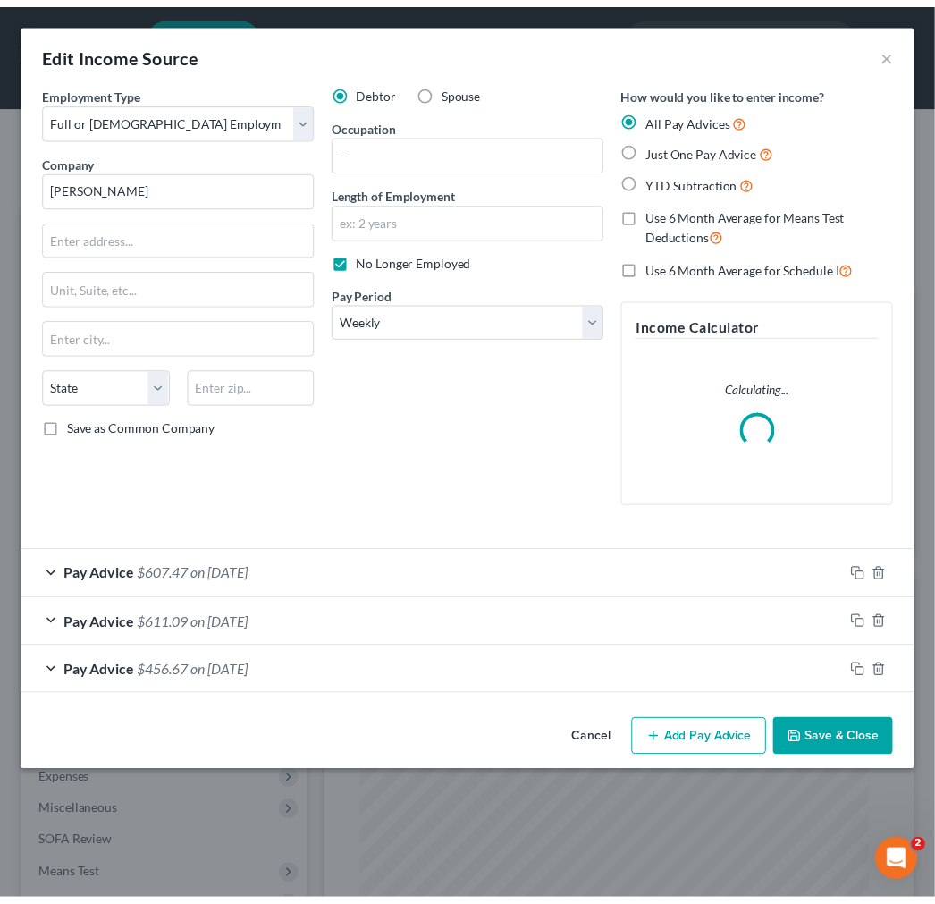
scroll to position [263, 563]
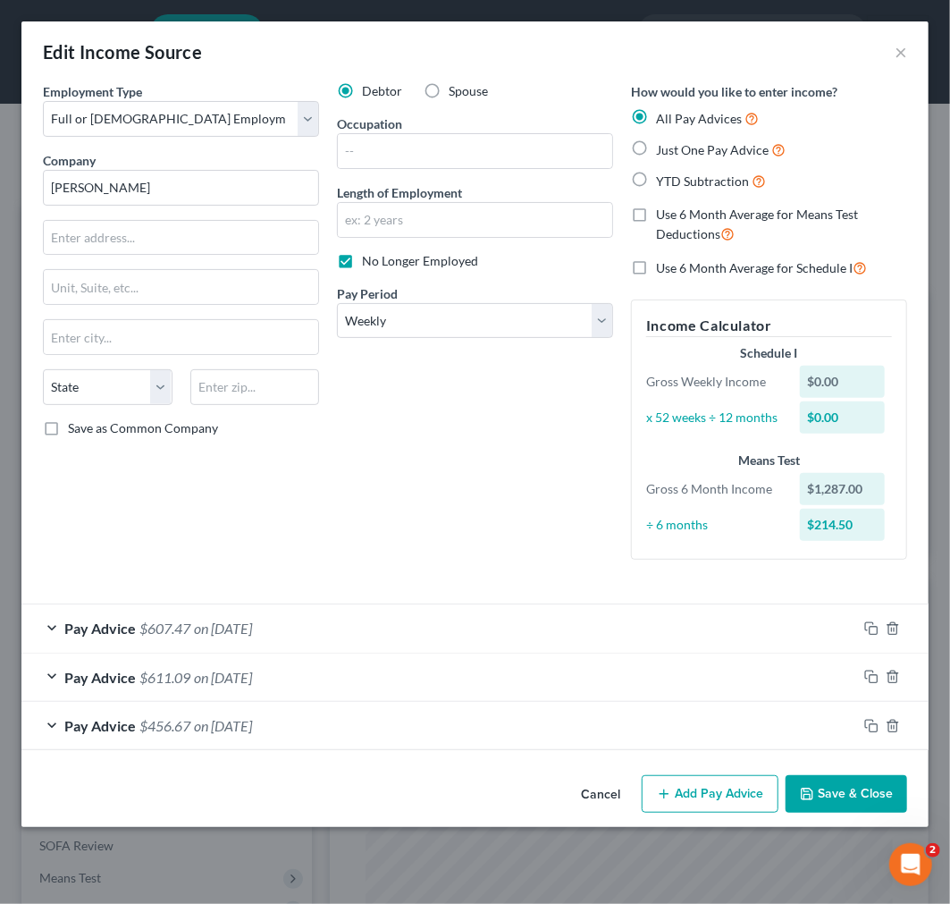
click at [845, 803] on button "Save & Close" at bounding box center [847, 794] width 122 height 38
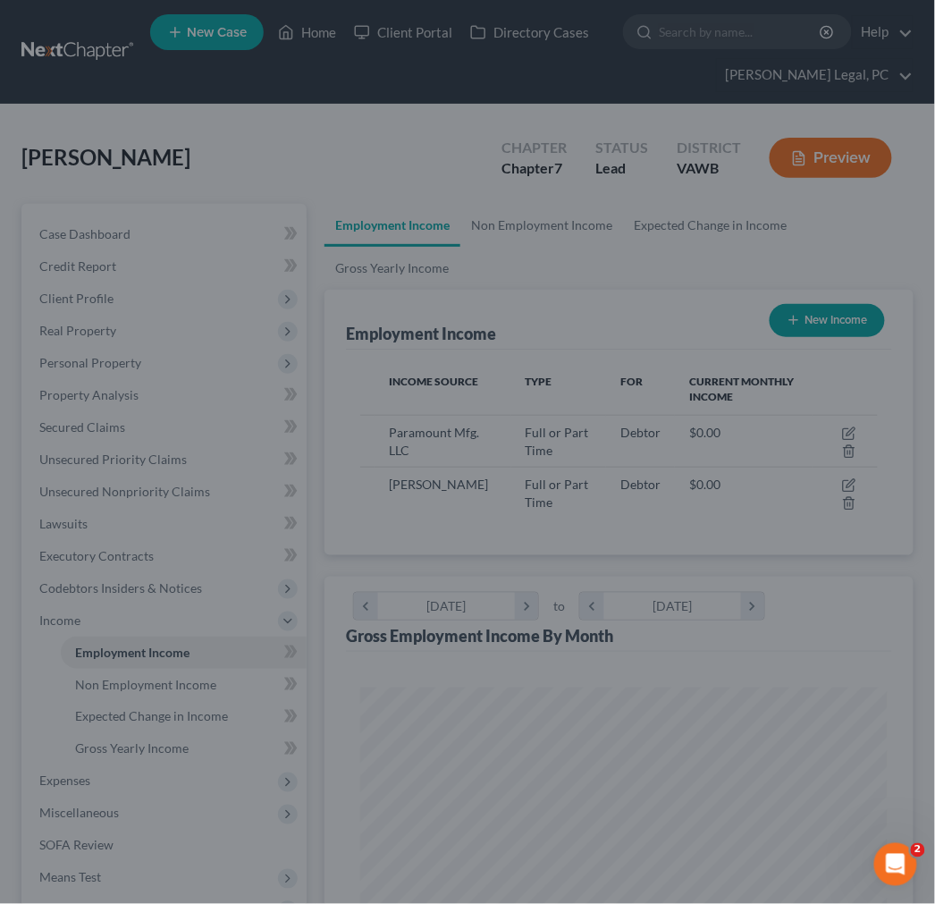
scroll to position [893635, 893340]
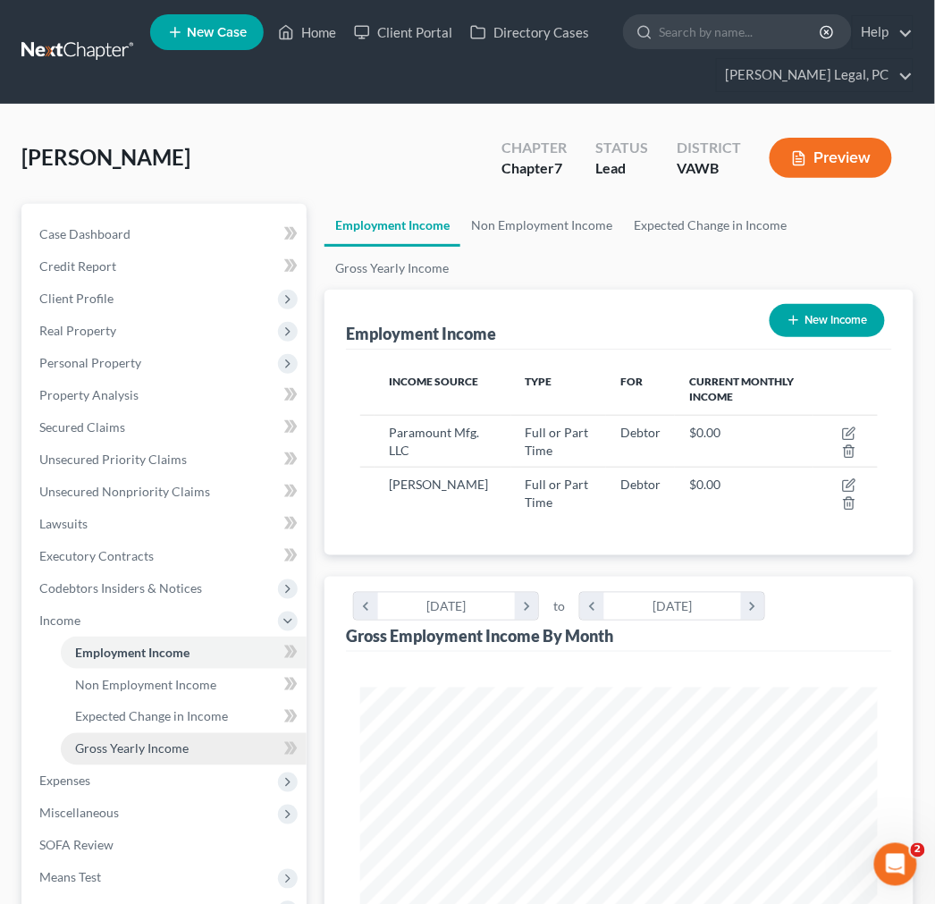
click at [134, 754] on span "Gross Yearly Income" at bounding box center [132, 748] width 114 height 15
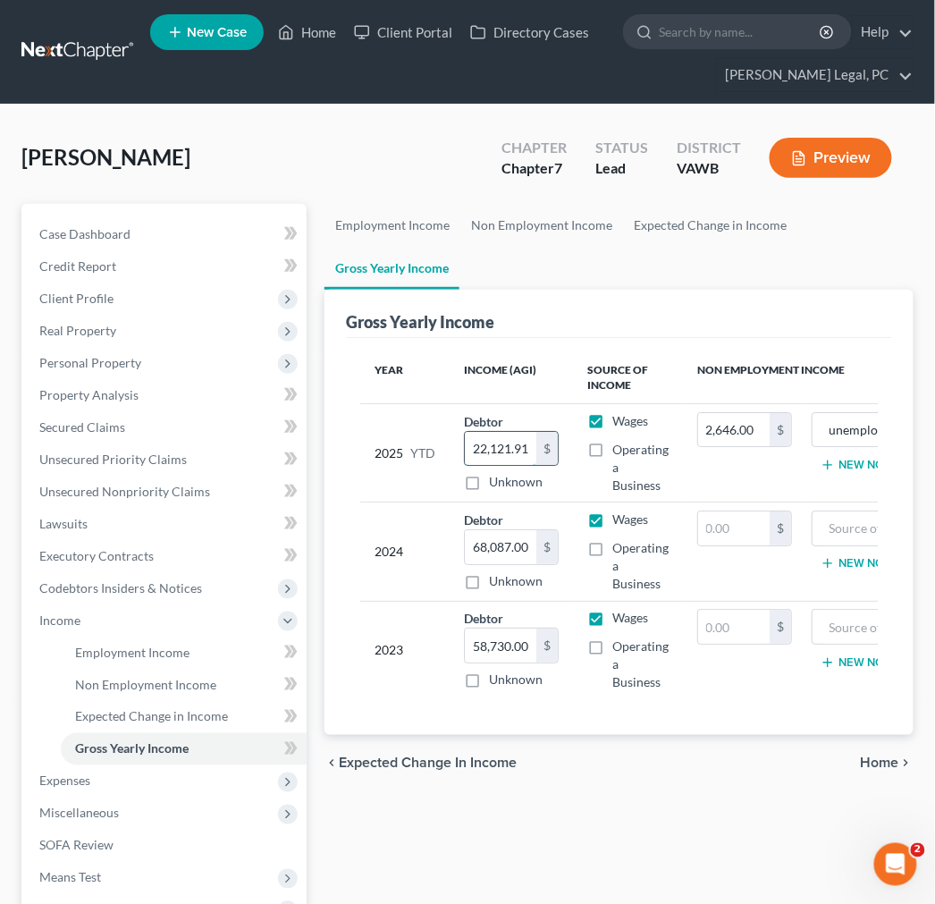
click at [497, 438] on input "22,121.91" at bounding box center [501, 449] width 72 height 34
type input "18,597.44"
click at [883, 771] on span "Home" at bounding box center [880, 763] width 38 height 14
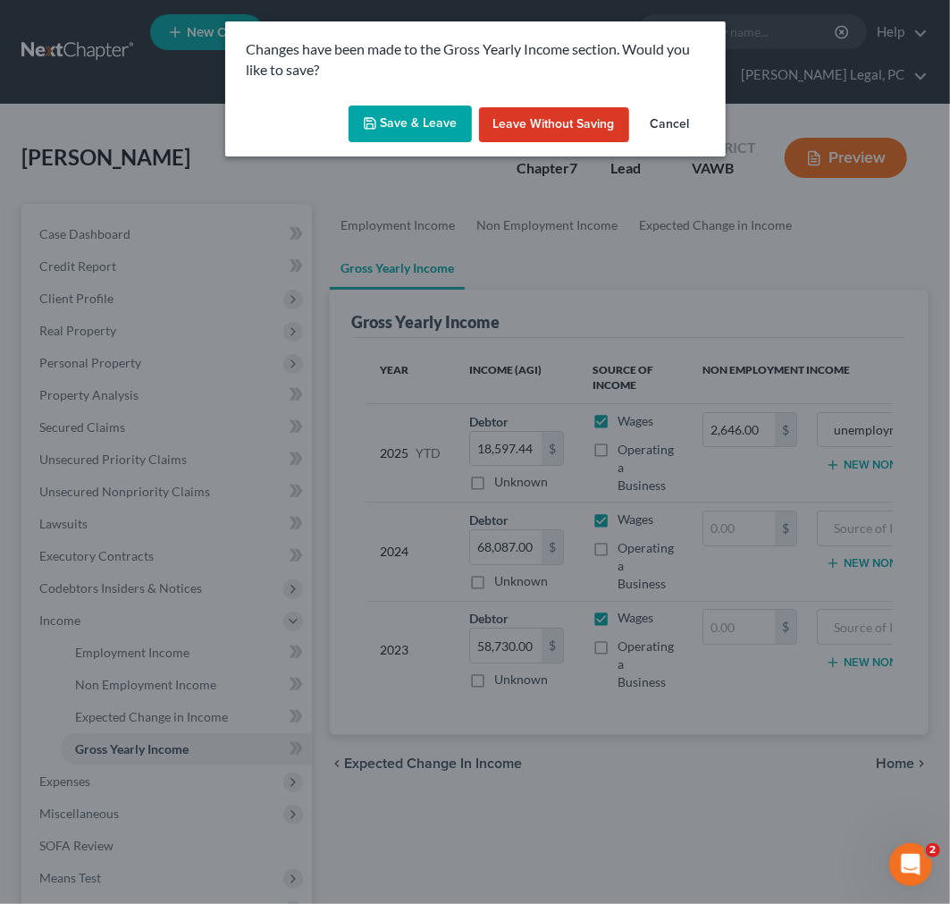
click at [417, 105] on button "Save & Leave" at bounding box center [410, 124] width 123 height 38
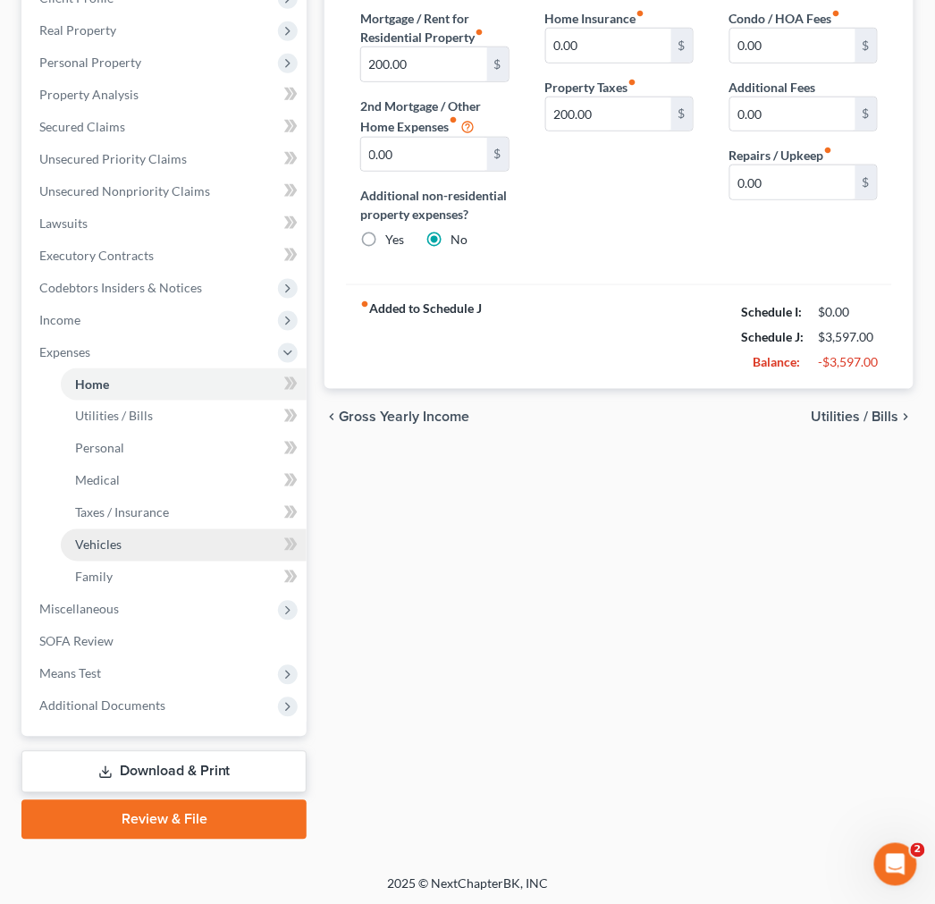
scroll to position [301, 0]
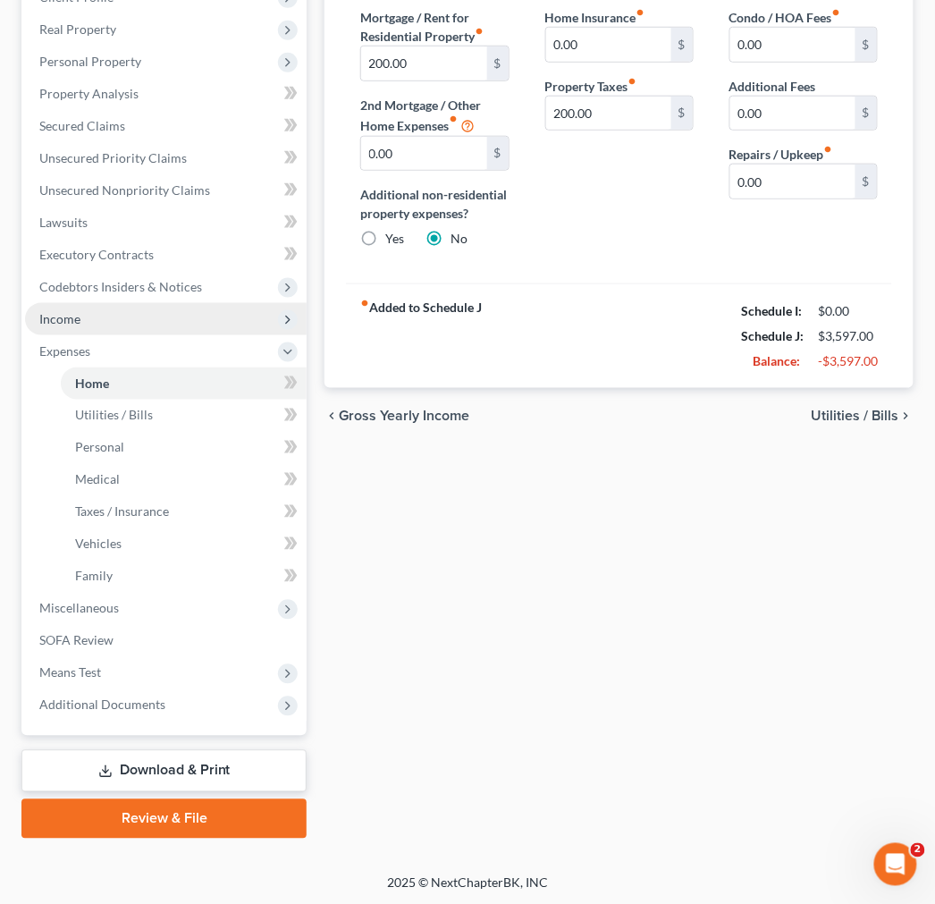
click at [69, 311] on span "Income" at bounding box center [59, 318] width 41 height 15
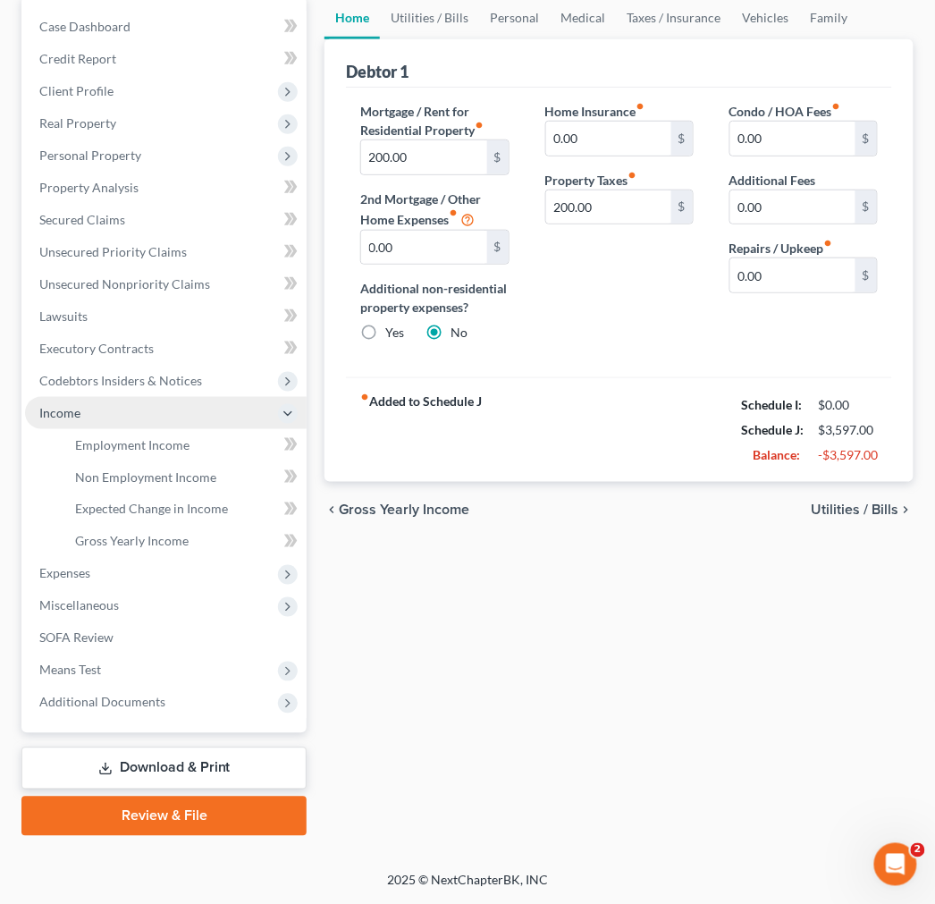
scroll to position [206, 0]
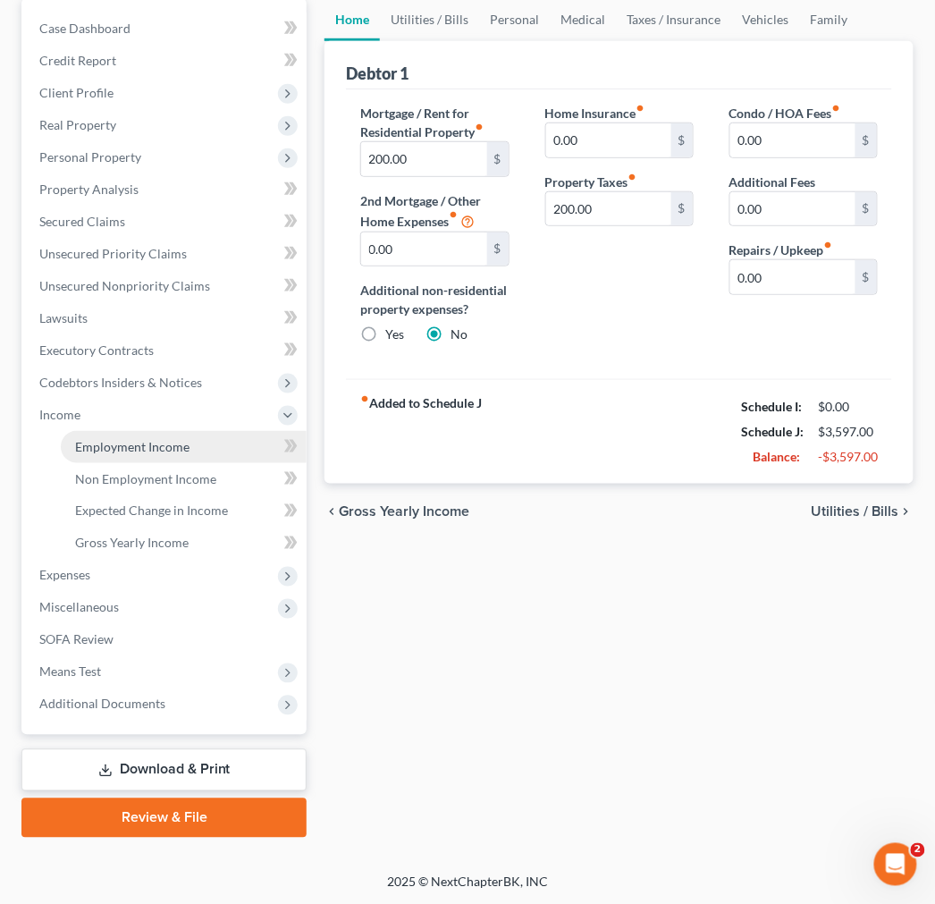
click at [135, 444] on span "Employment Income" at bounding box center [132, 446] width 114 height 15
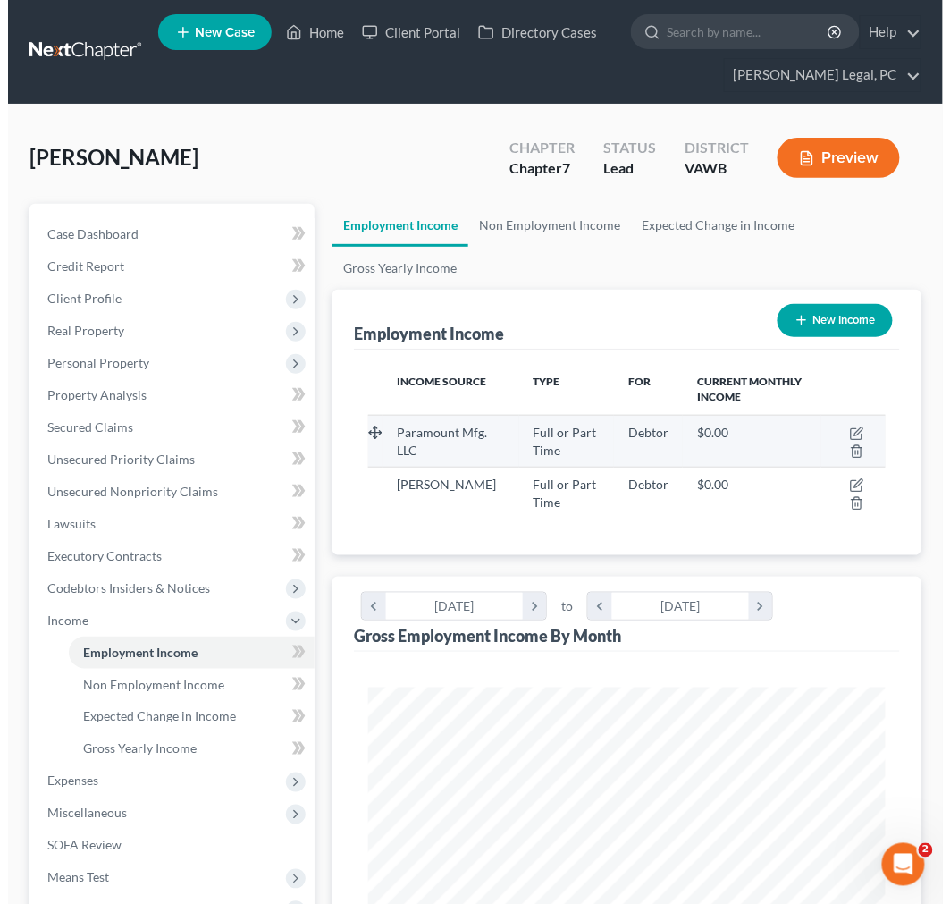
scroll to position [257, 552]
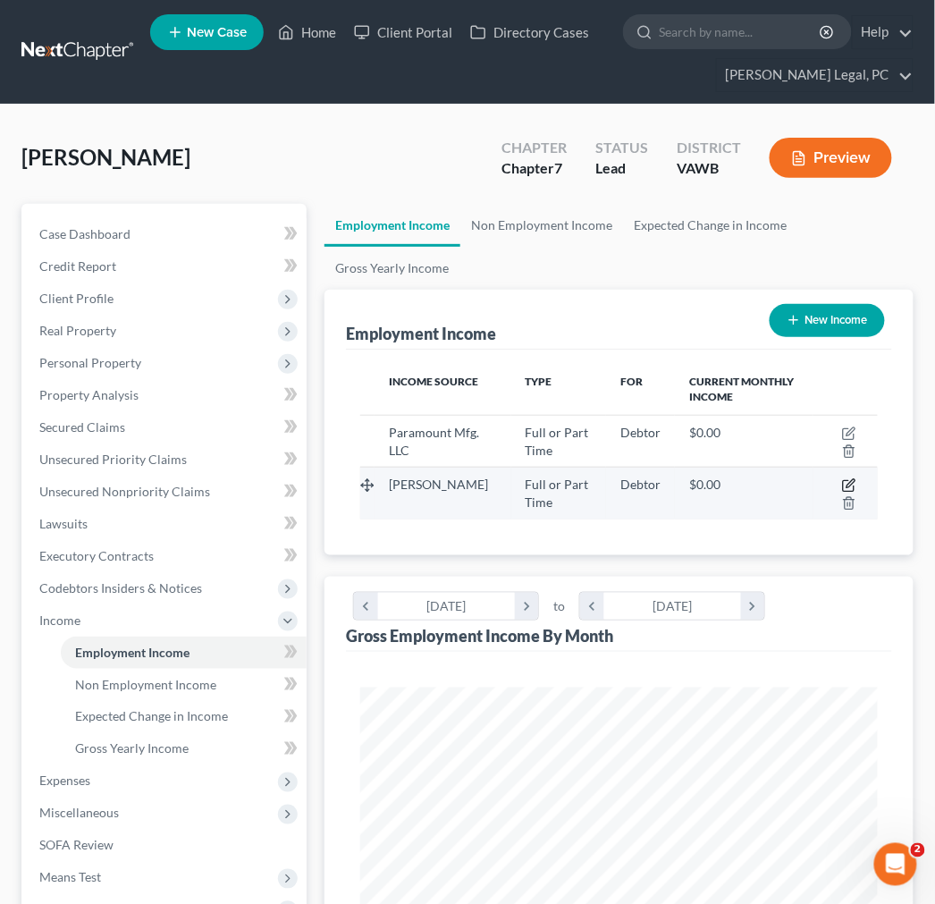
click at [852, 481] on icon "button" at bounding box center [851, 484] width 8 height 8
select select "0"
select select "3"
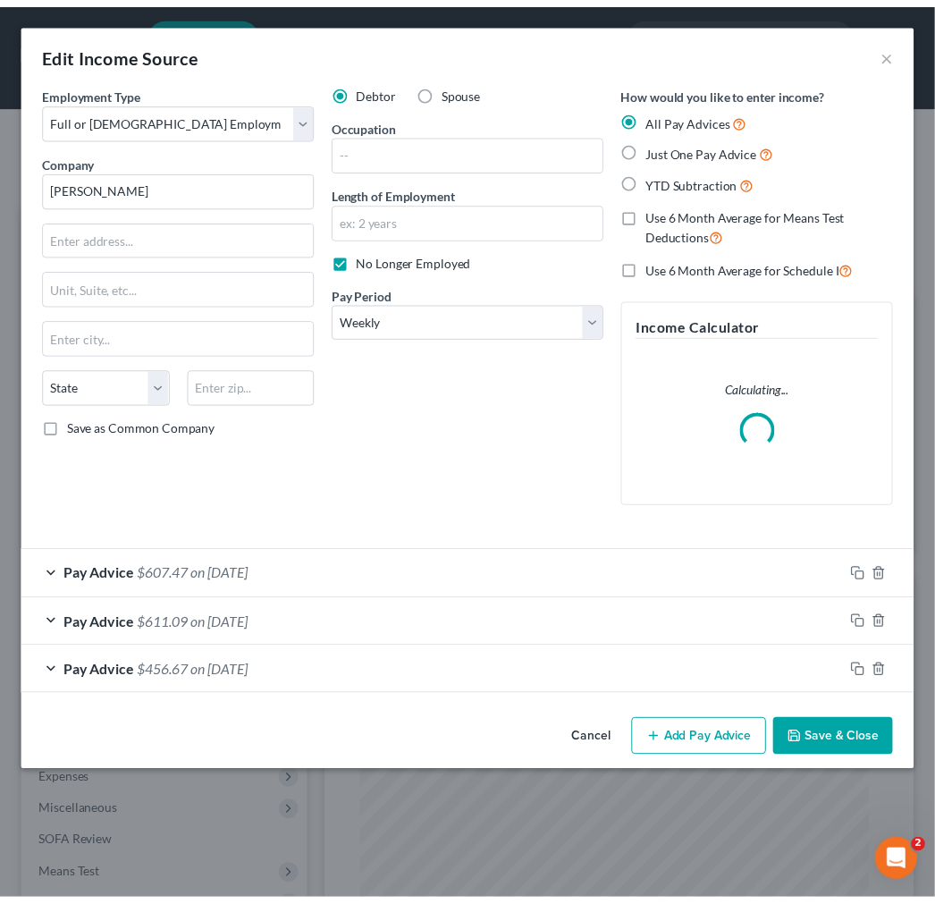
scroll to position [263, 563]
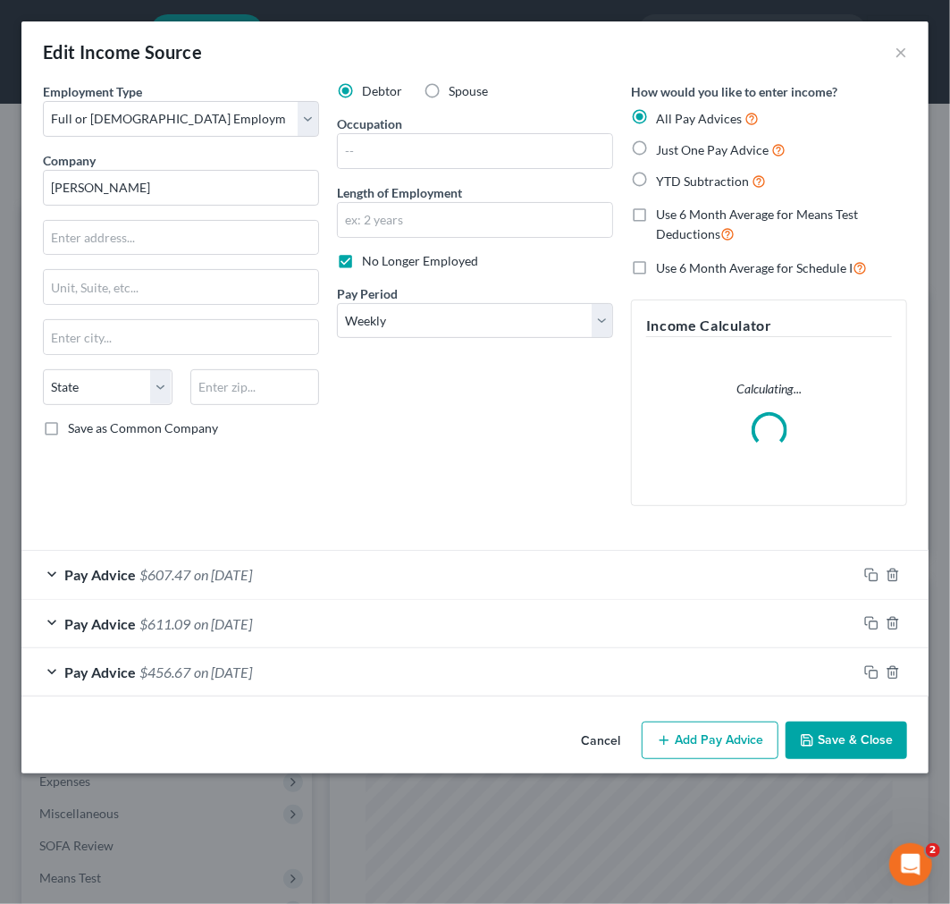
click at [362, 259] on label "No Longer Employed" at bounding box center [420, 261] width 116 height 18
click at [369, 259] on input "No Longer Employed" at bounding box center [375, 258] width 12 height 12
checkbox input "false"
click at [380, 215] on input "text" at bounding box center [475, 220] width 274 height 34
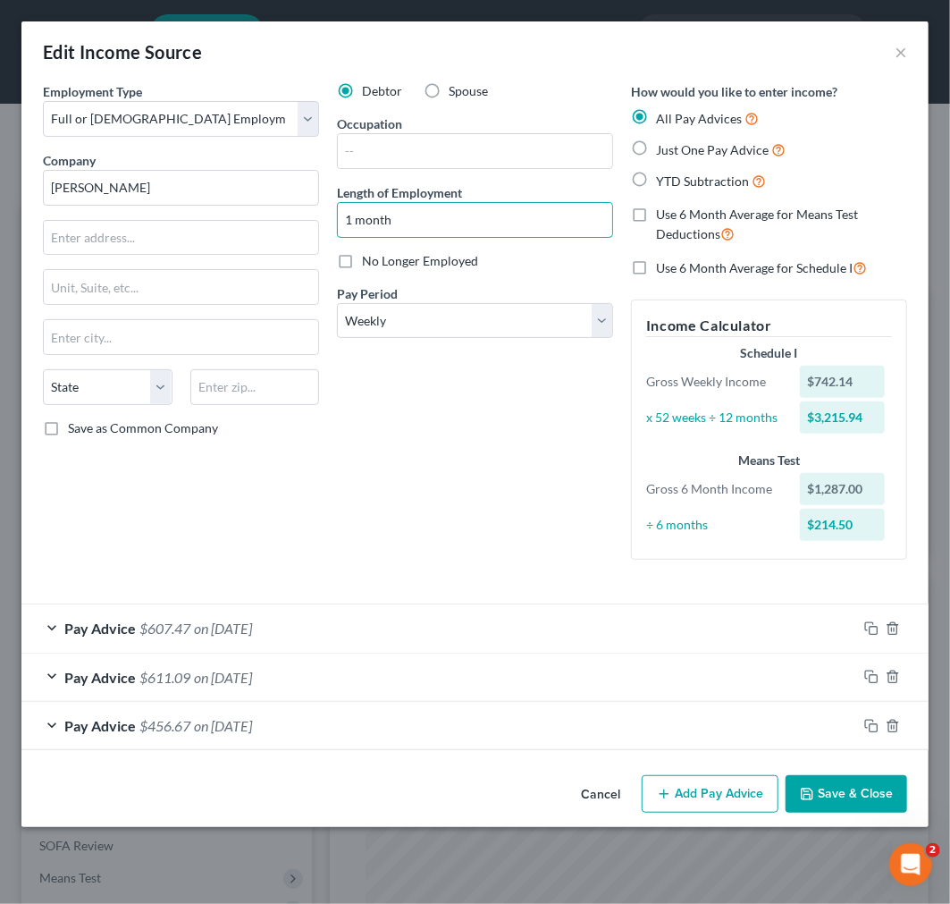
type input "1 month"
click at [849, 799] on button "Save & Close" at bounding box center [847, 794] width 122 height 38
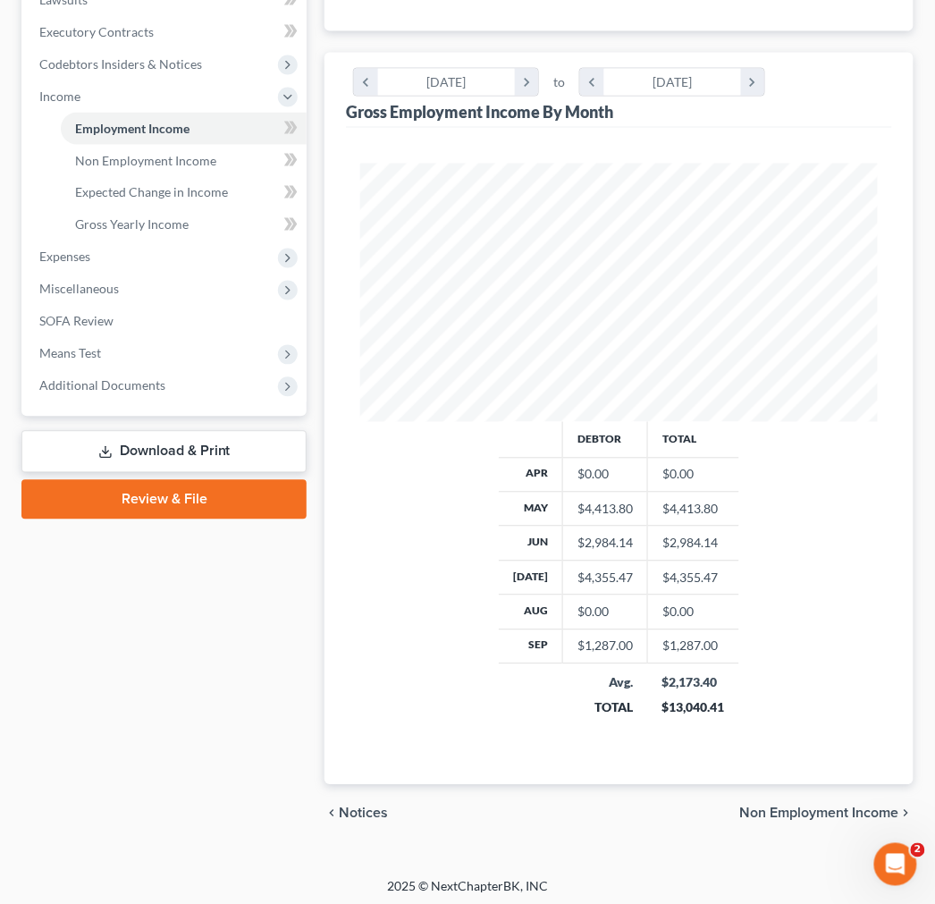
scroll to position [530, 0]
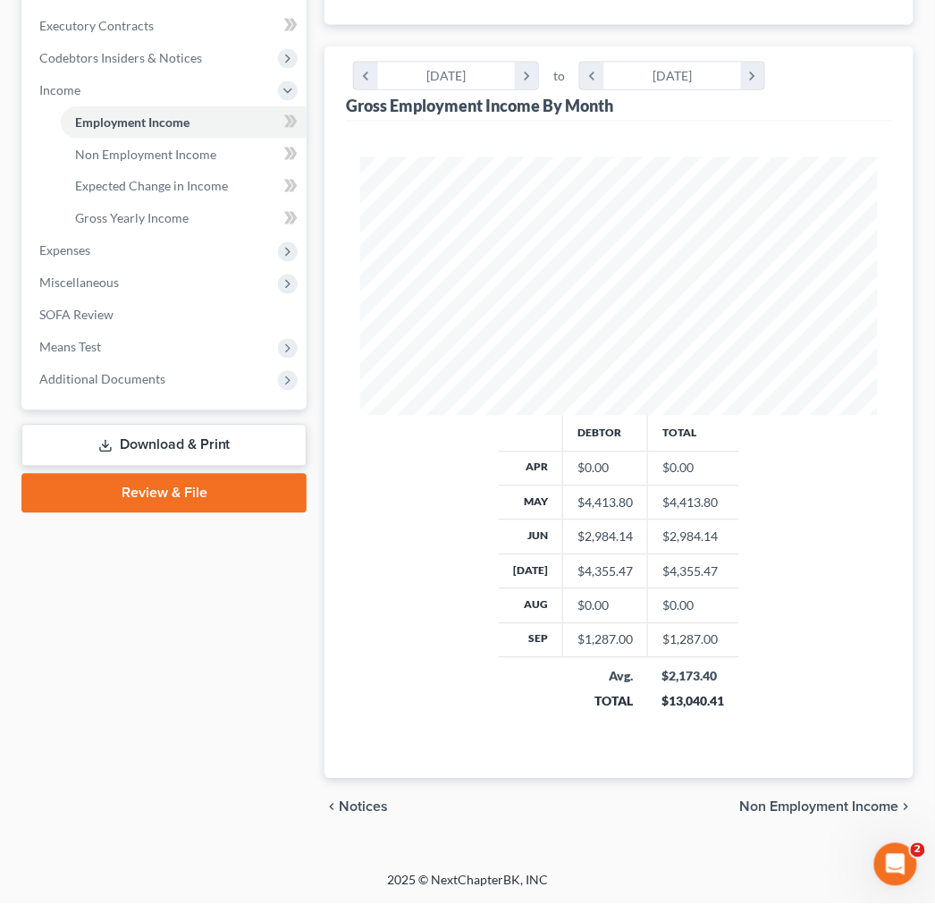
click at [885, 805] on span "Non Employment Income" at bounding box center [819, 807] width 159 height 14
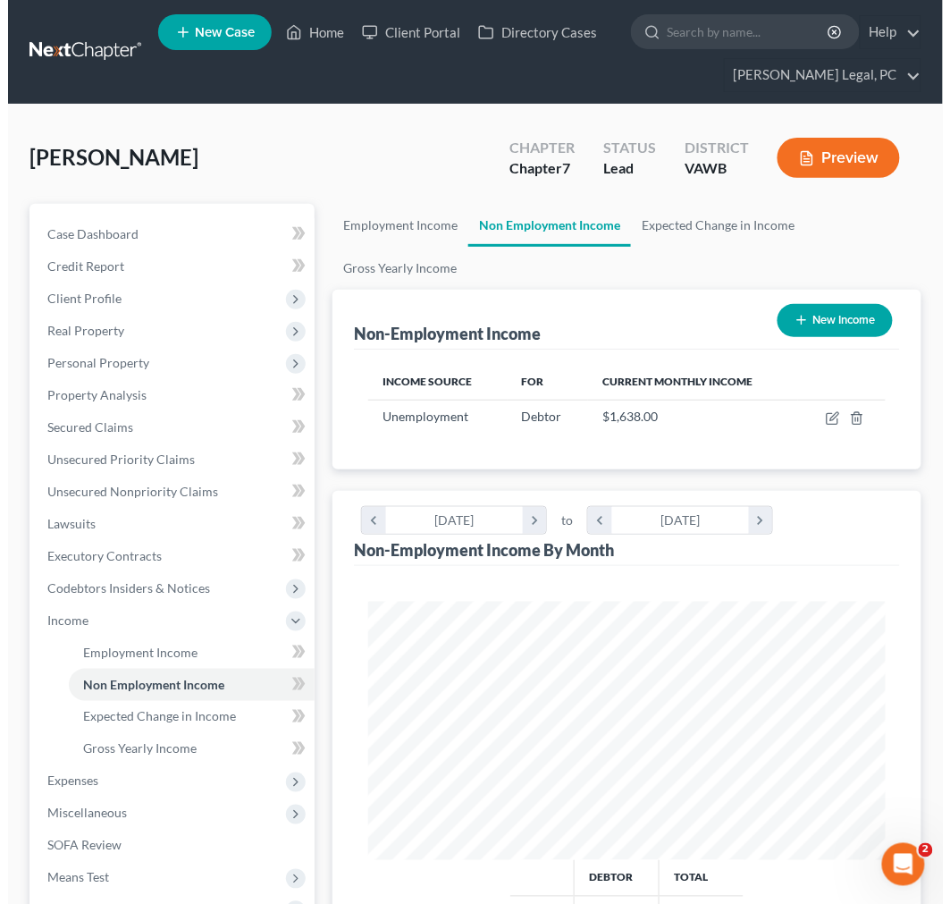
scroll to position [257, 552]
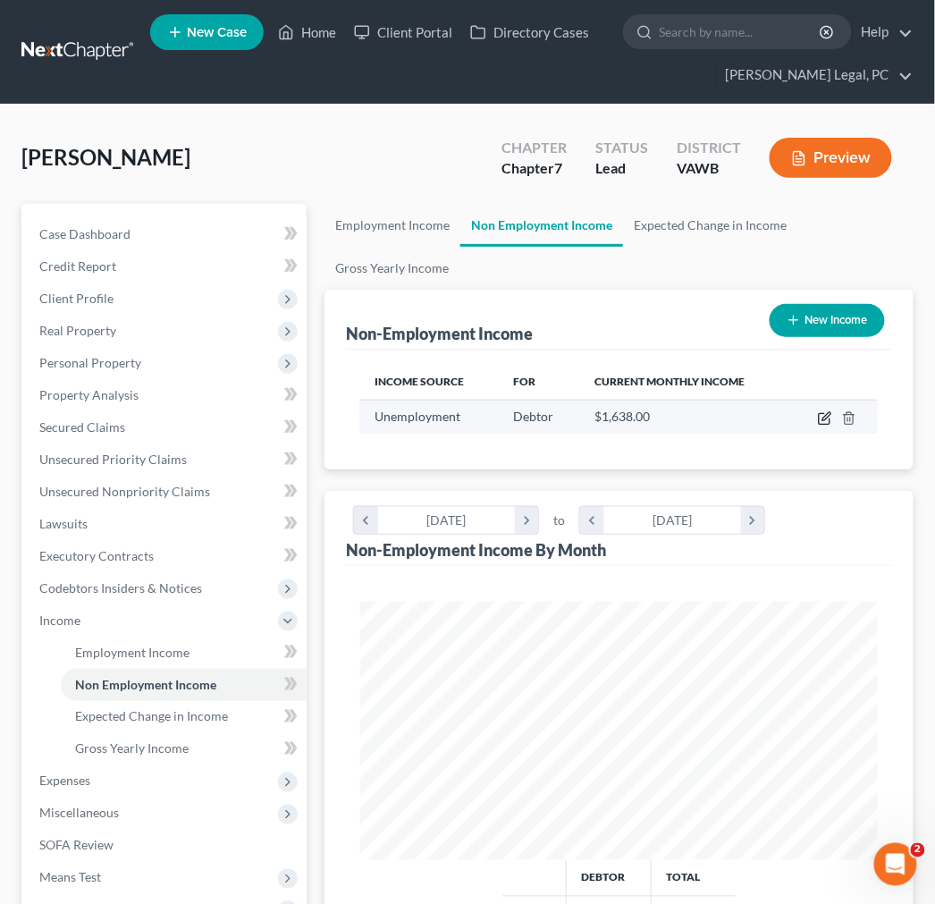
click at [823, 417] on icon "button" at bounding box center [825, 418] width 14 height 14
select select "0"
select select "3"
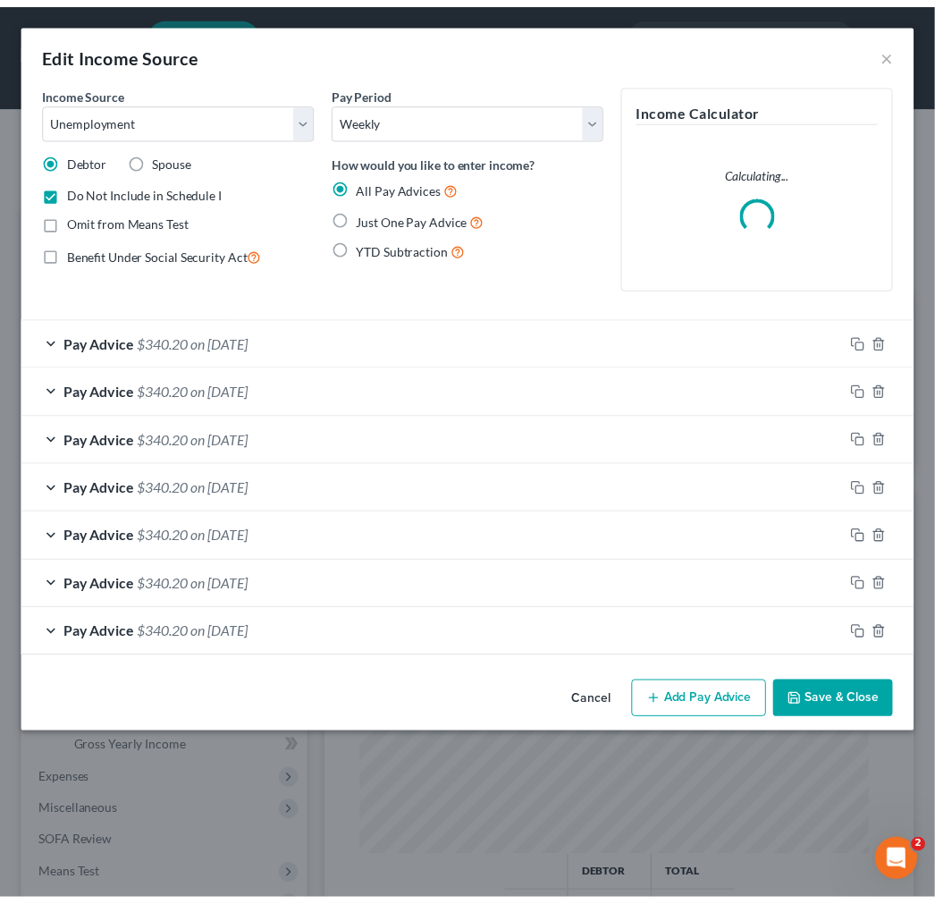
scroll to position [263, 563]
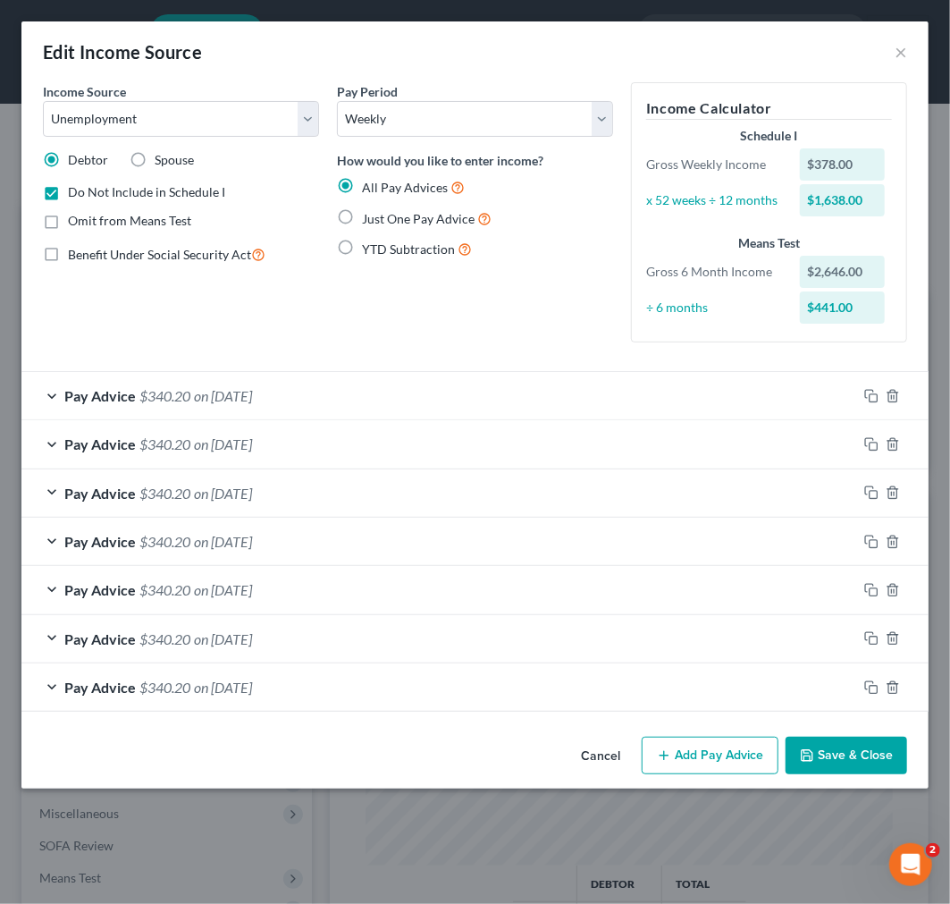
click at [851, 755] on button "Save & Close" at bounding box center [847, 756] width 122 height 38
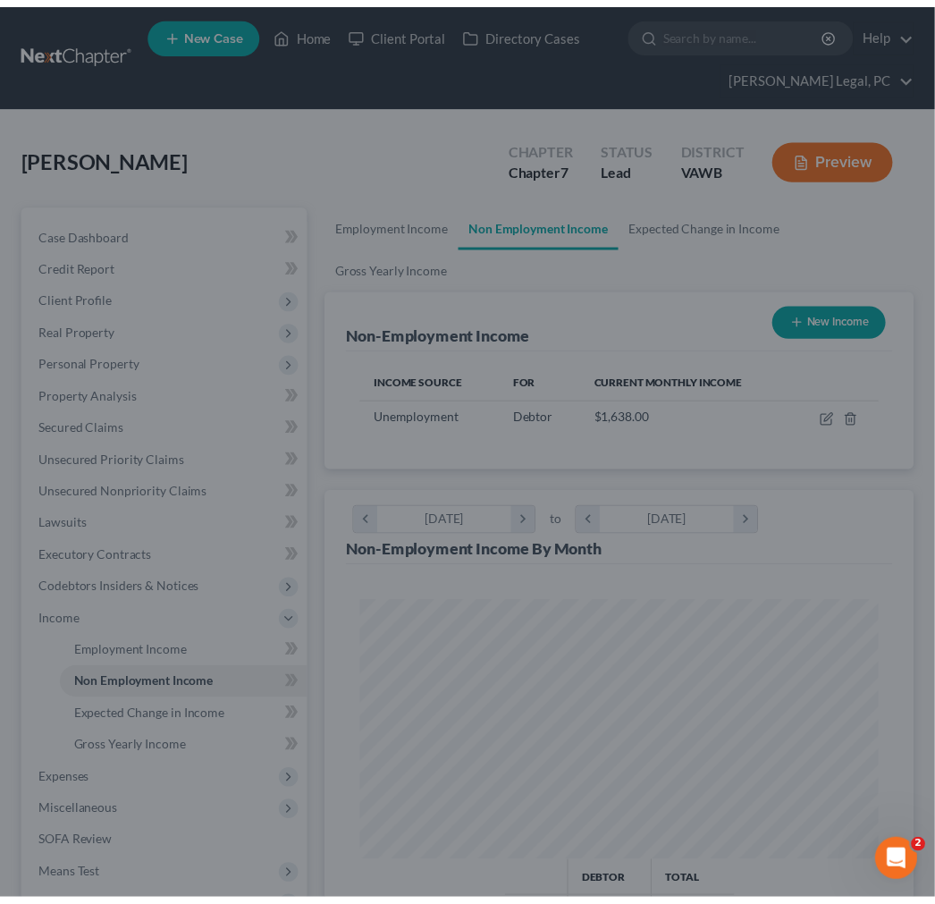
scroll to position [893635, 893340]
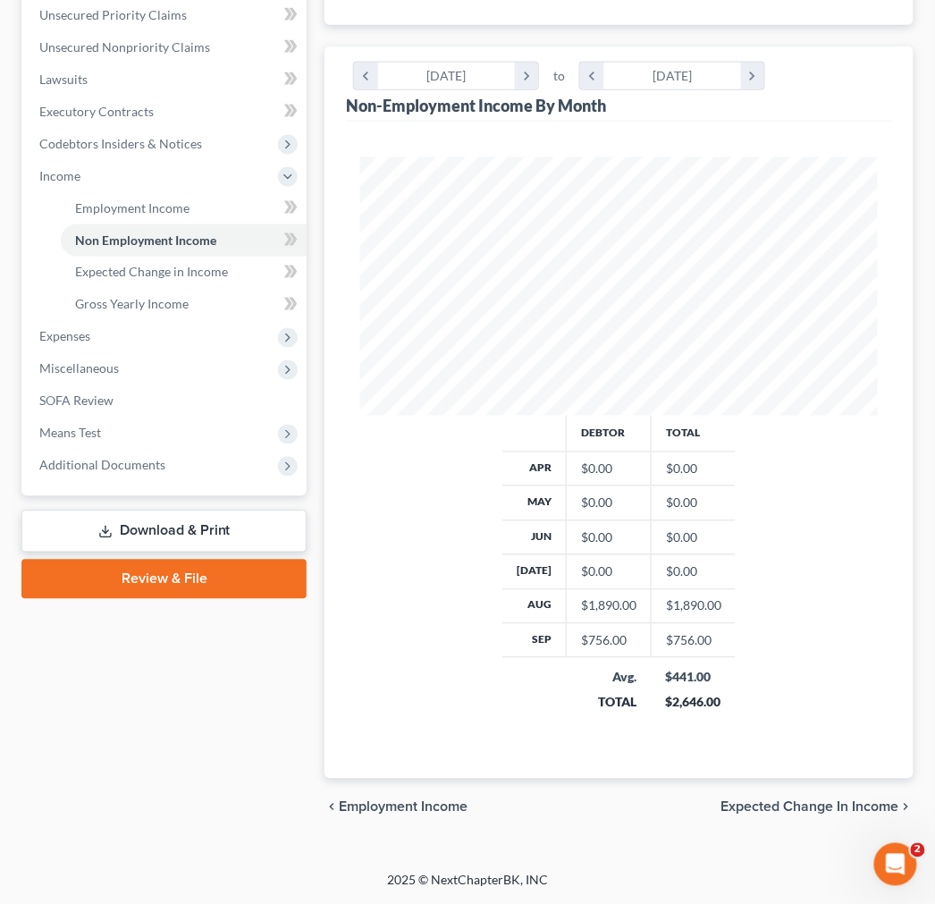
click at [872, 805] on span "Expected Change in Income" at bounding box center [810, 807] width 178 height 14
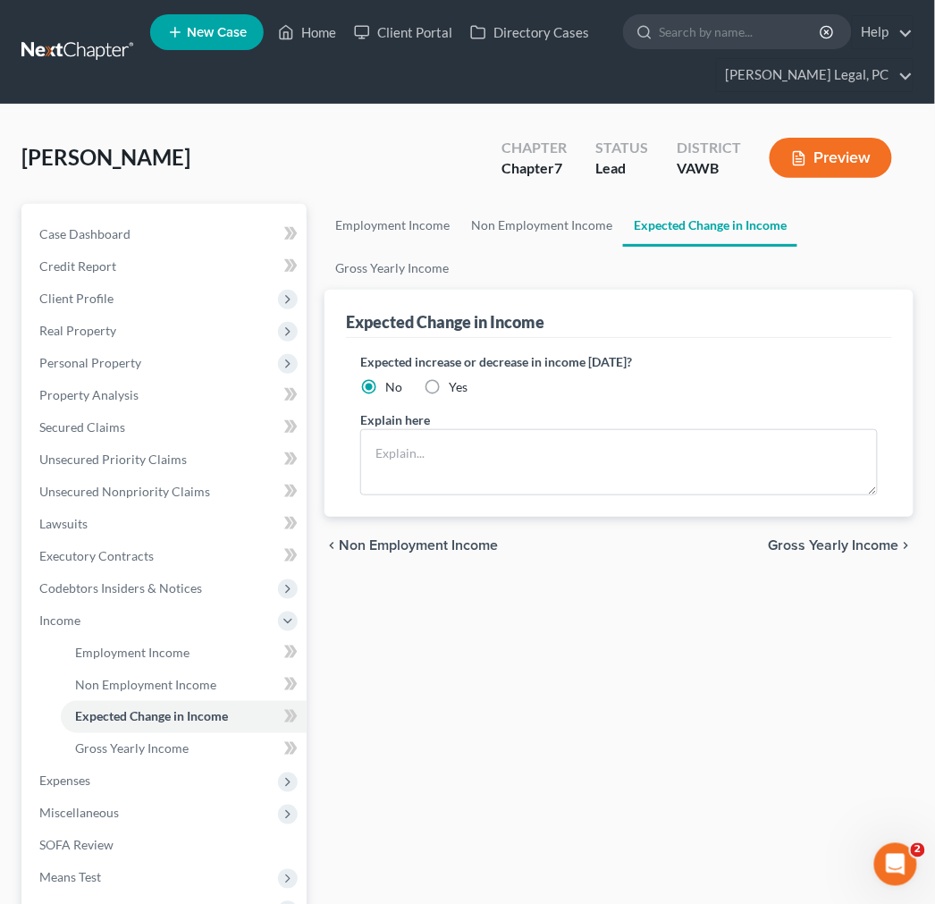
click at [862, 549] on span "Gross Yearly Income" at bounding box center [834, 545] width 131 height 14
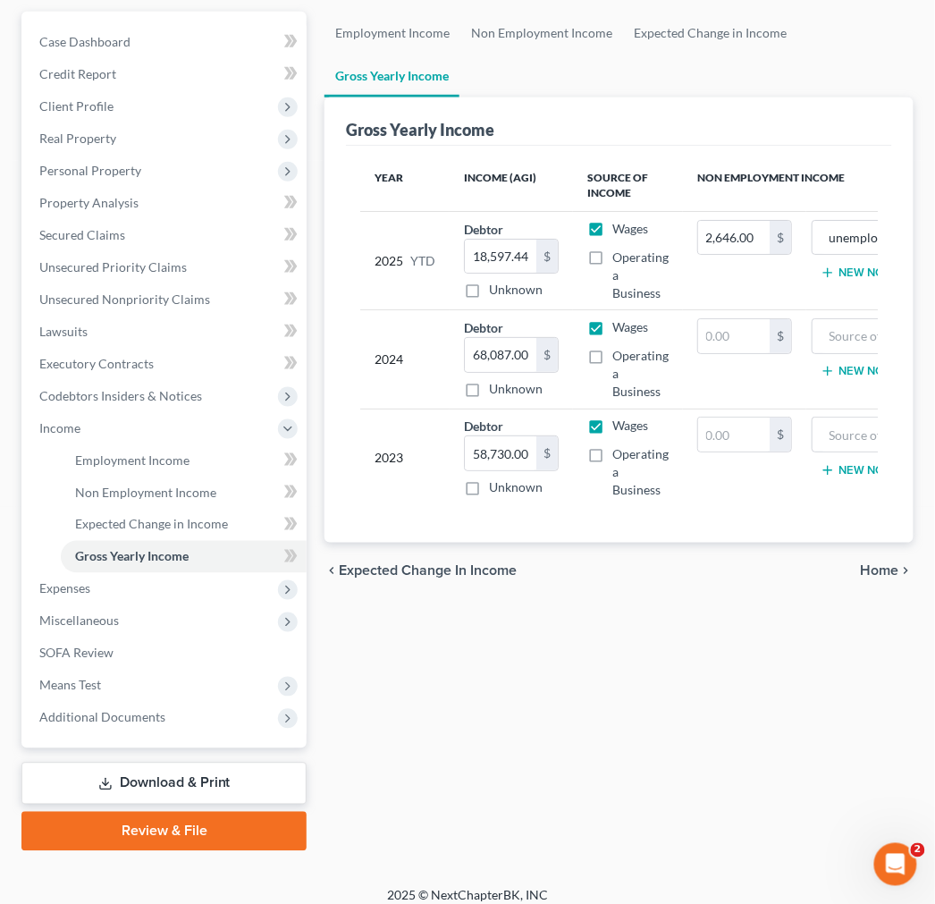
scroll to position [206, 0]
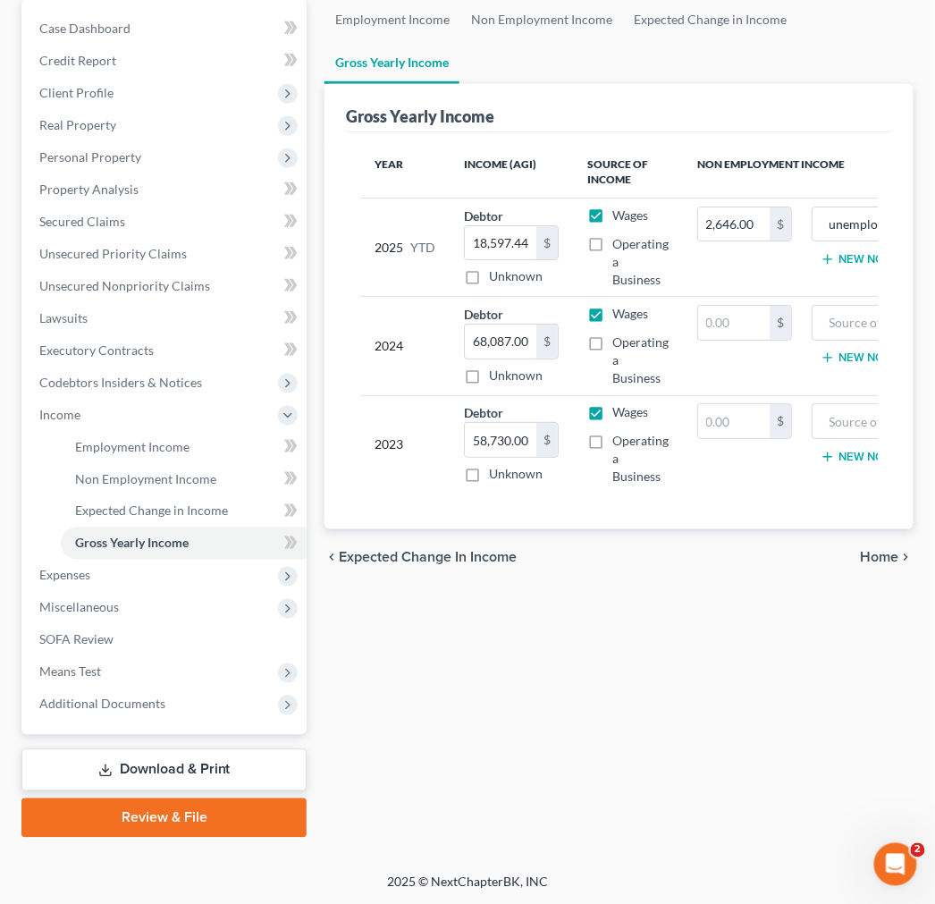
click at [882, 565] on span "Home" at bounding box center [880, 558] width 38 height 14
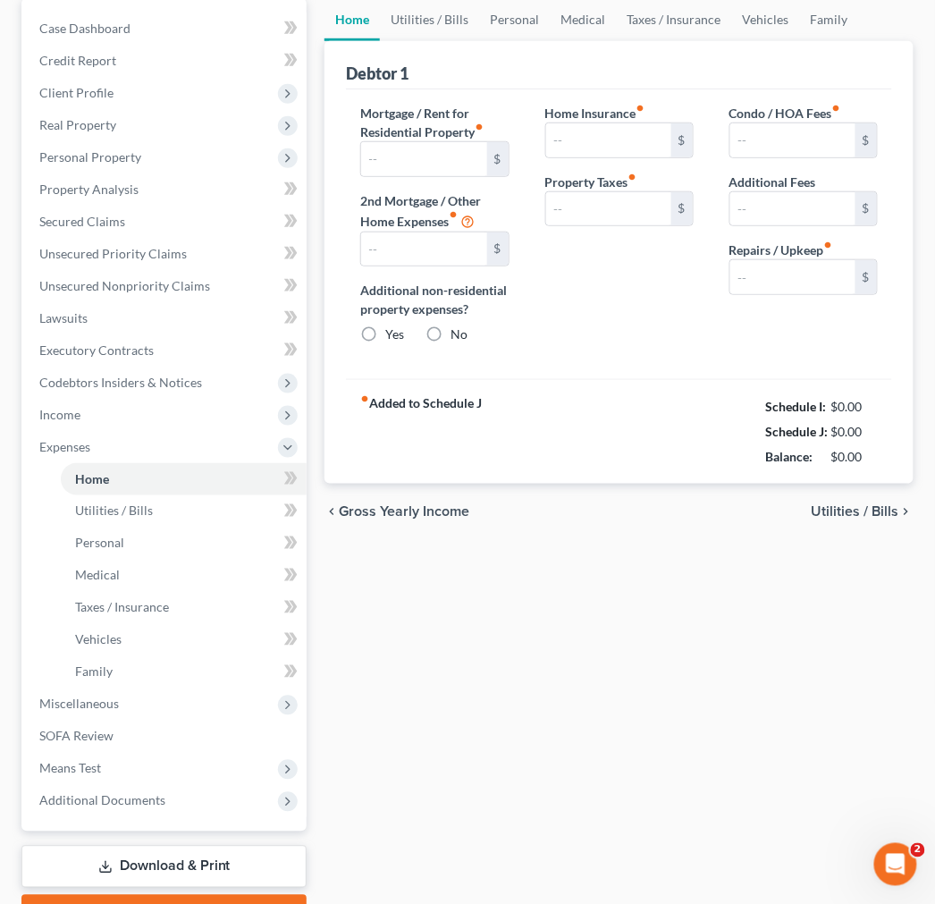
scroll to position [45, 0]
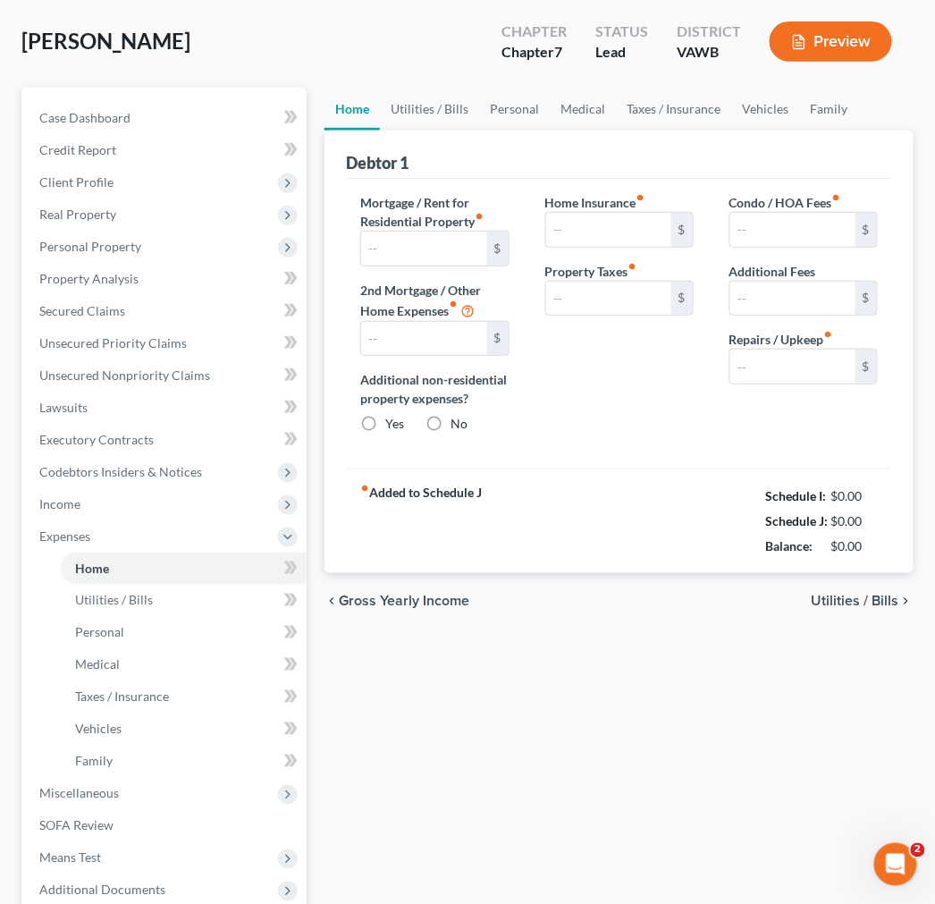
type input "200.00"
type input "0.00"
radio input "true"
type input "0.00"
type input "200.00"
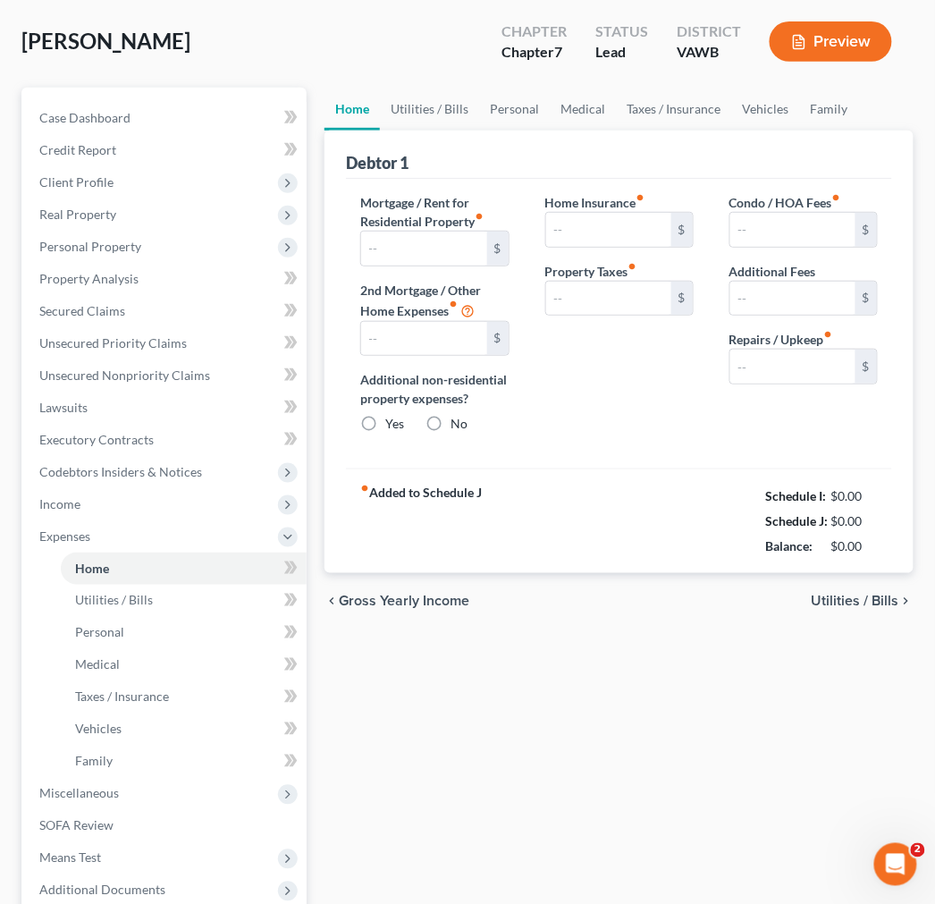
type input "0.00"
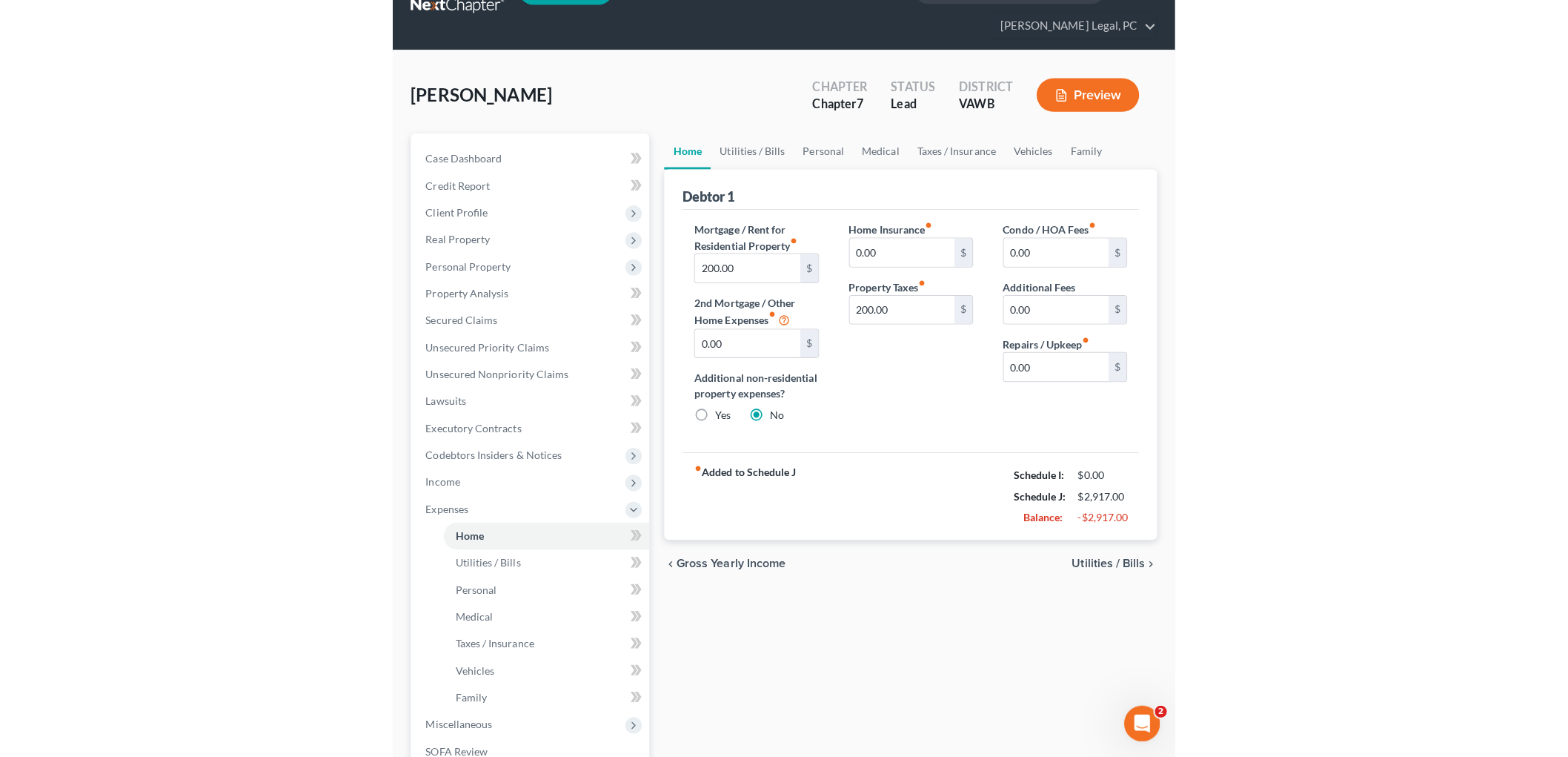
scroll to position [0, 0]
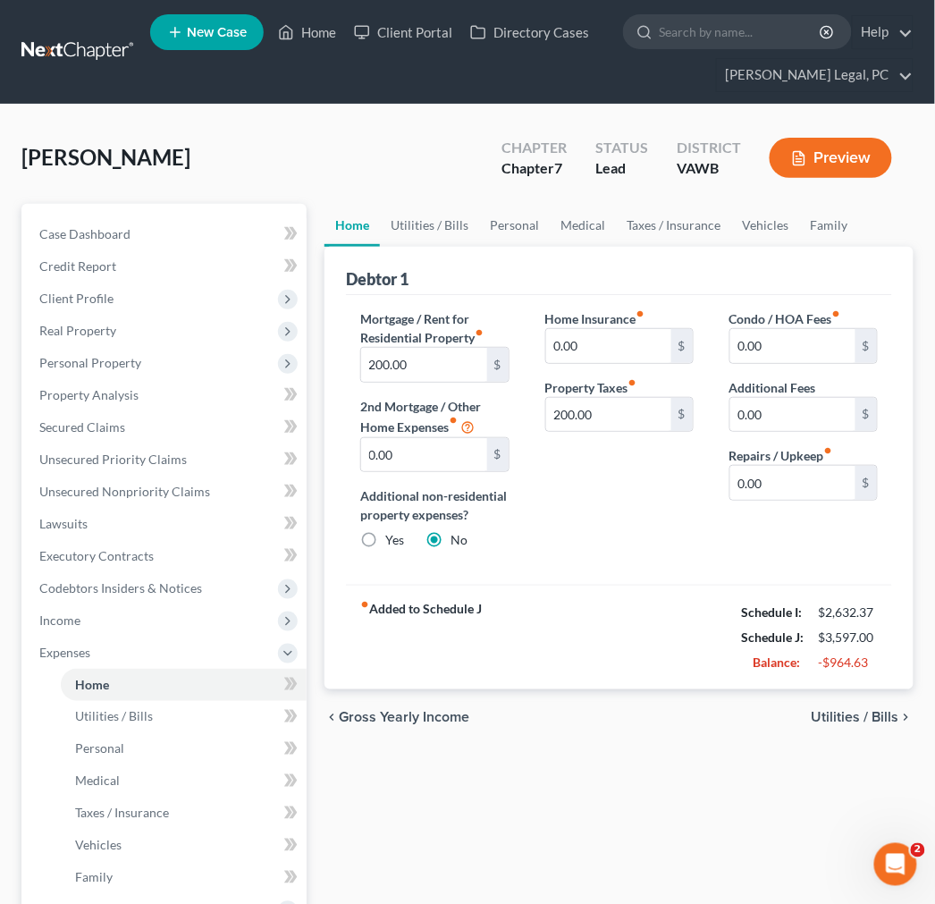
click at [864, 718] on span "Utilities / Bills" at bounding box center [856, 718] width 88 height 14
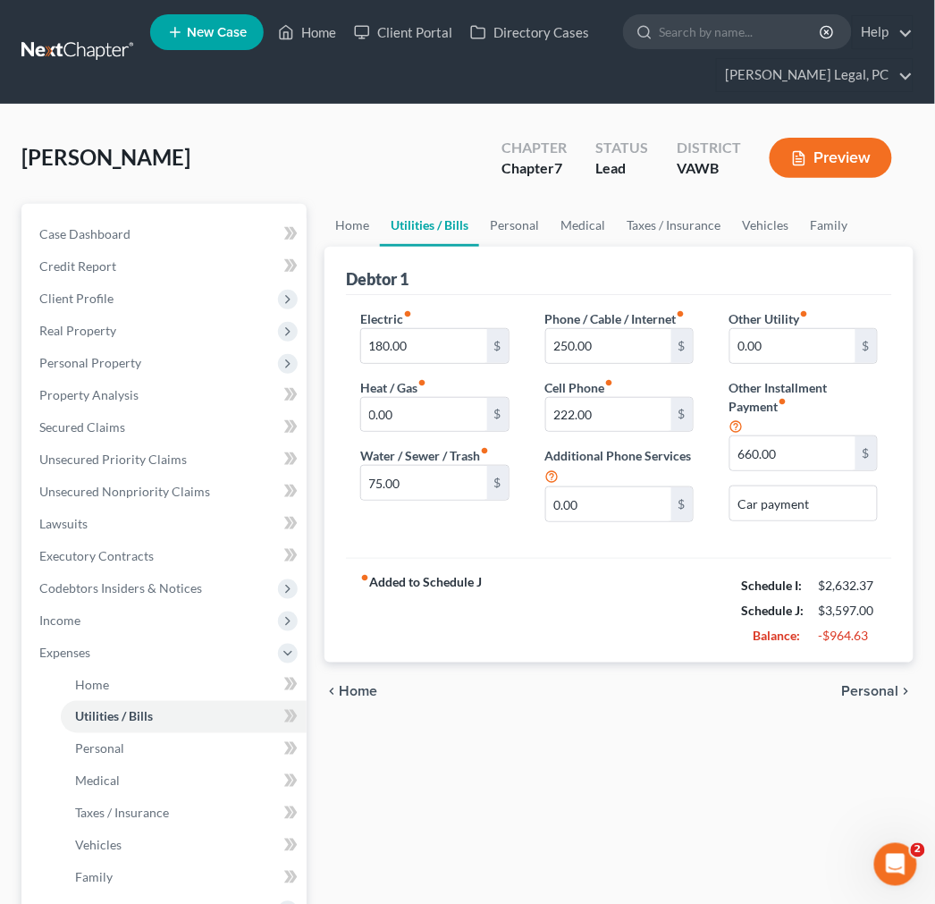
click at [864, 681] on div "chevron_left Home Personal chevron_right" at bounding box center [618, 690] width 589 height 57
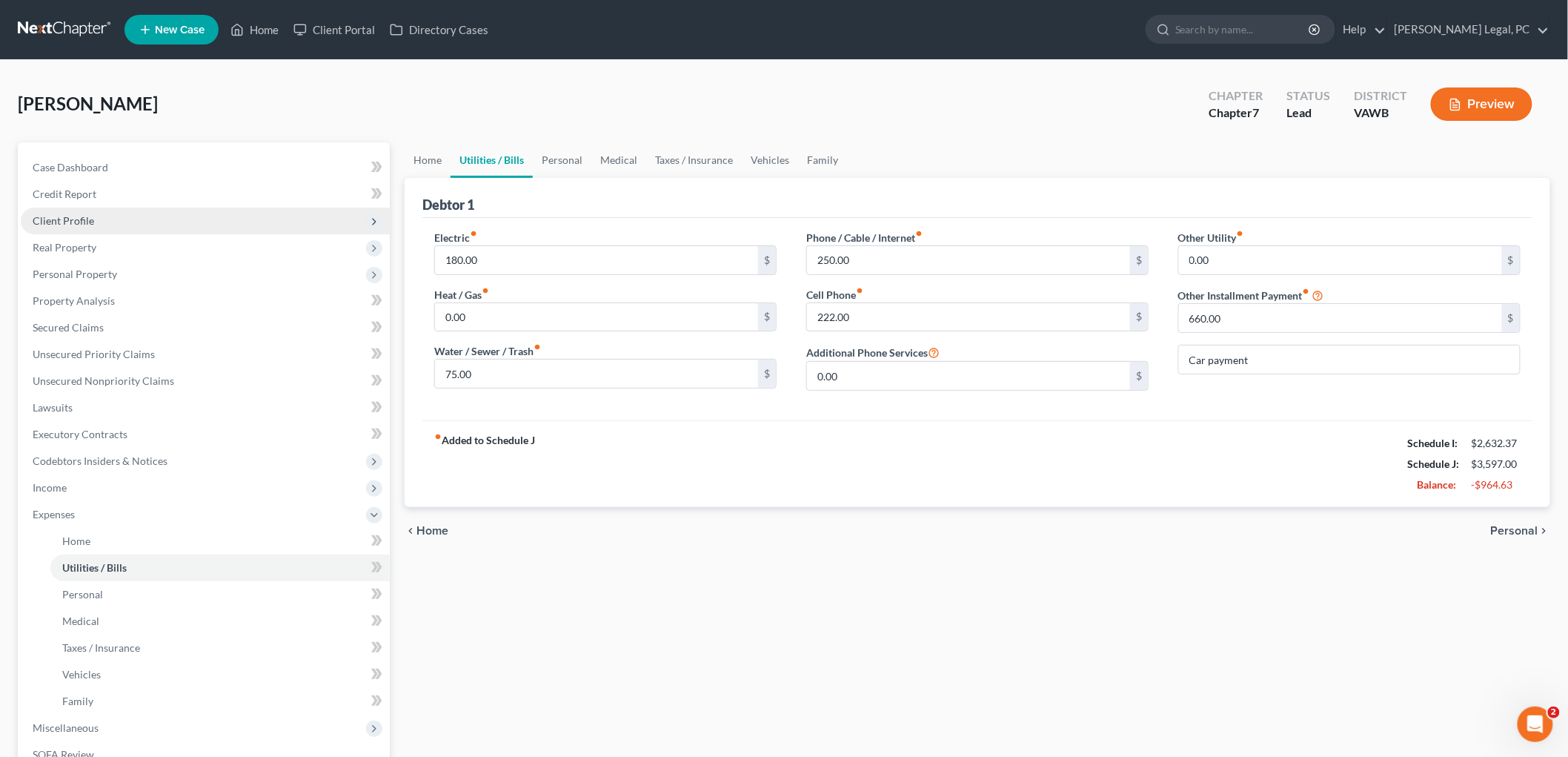
click at [64, 219] on span "Client Profile" at bounding box center [63, 220] width 61 height 12
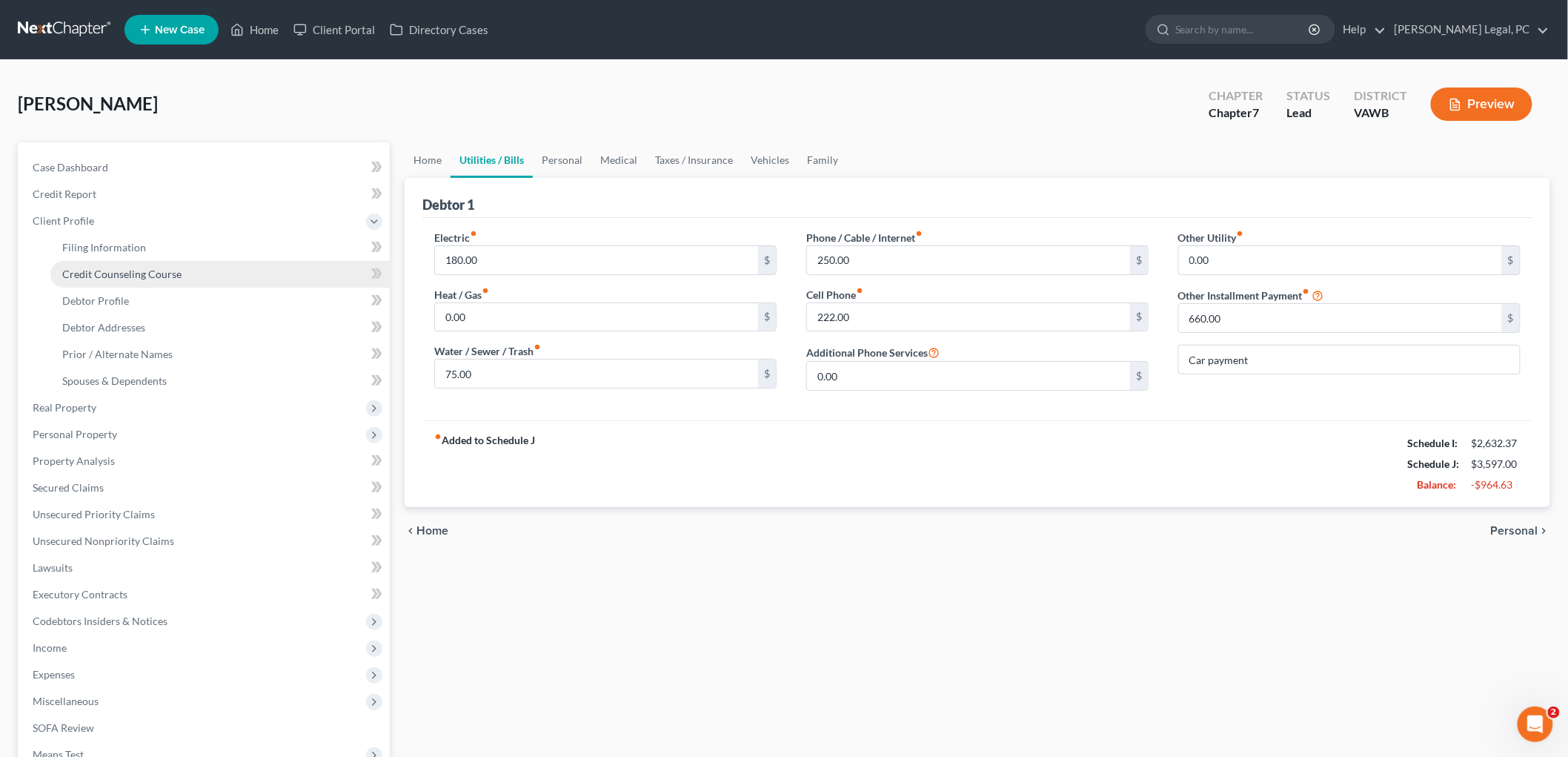
click at [83, 273] on span "Credit Counseling Course" at bounding box center [122, 274] width 119 height 12
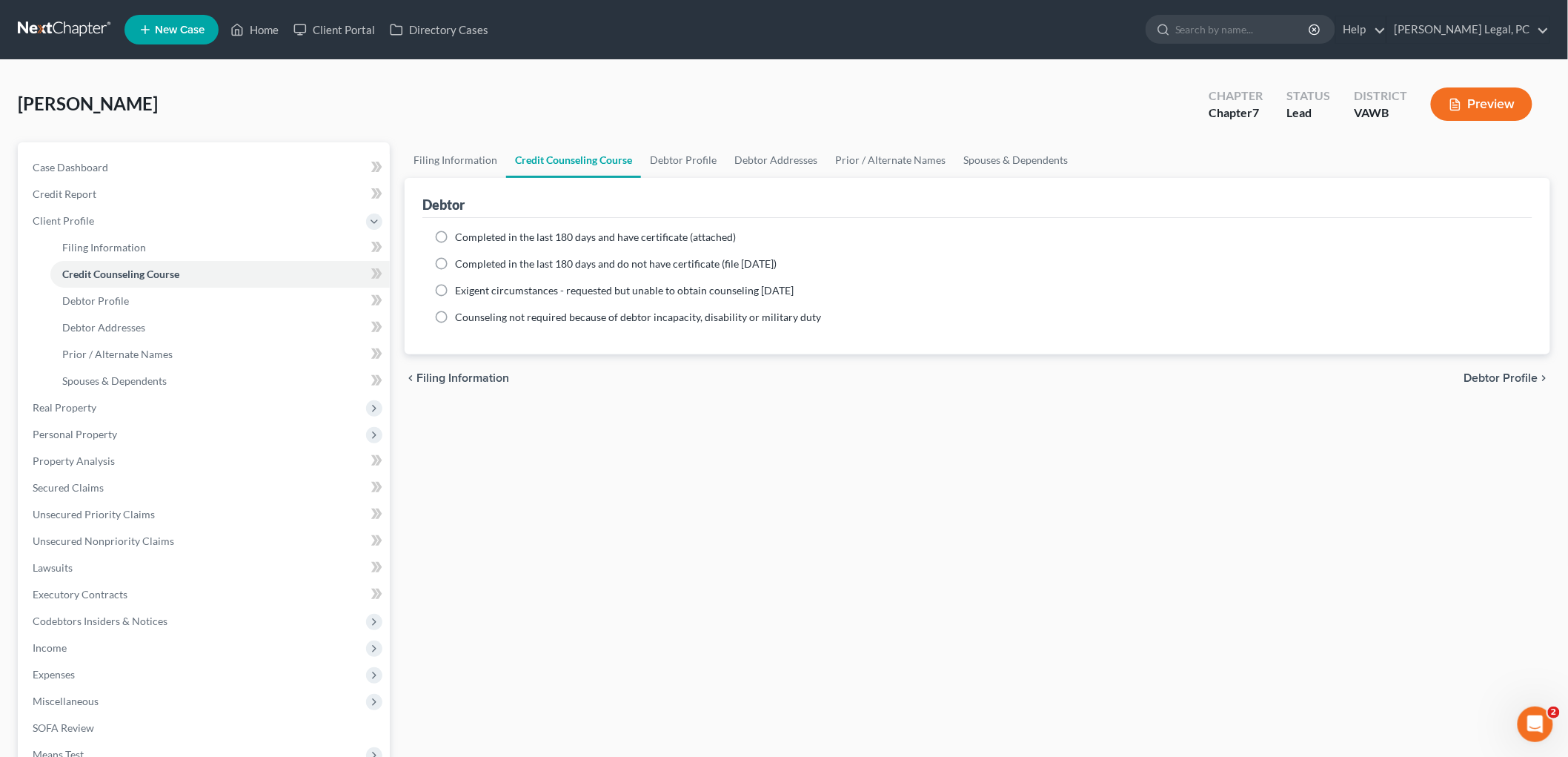
click at [1487, 102] on button "Preview" at bounding box center [1482, 104] width 101 height 33
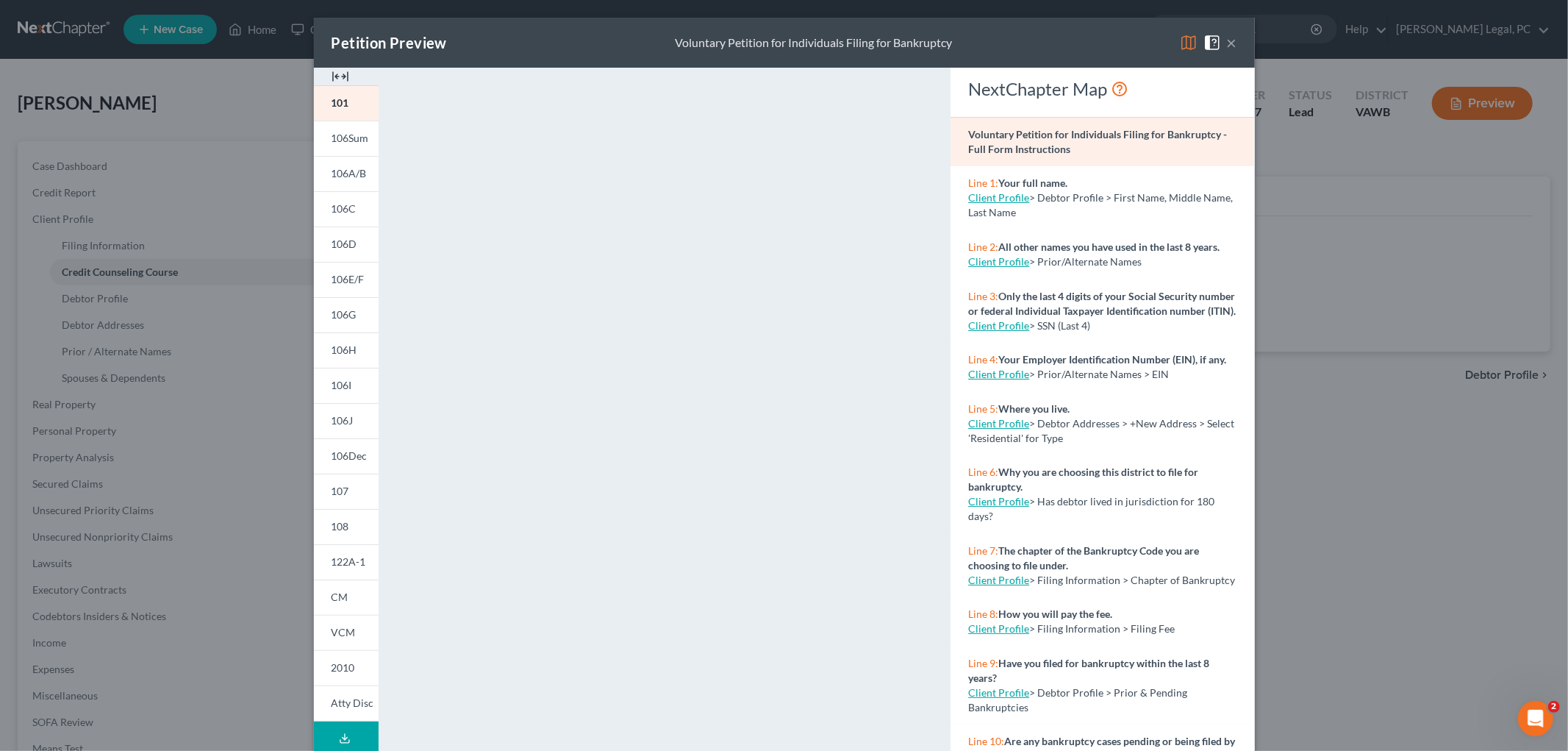
click at [334, 77] on img at bounding box center [340, 76] width 17 height 17
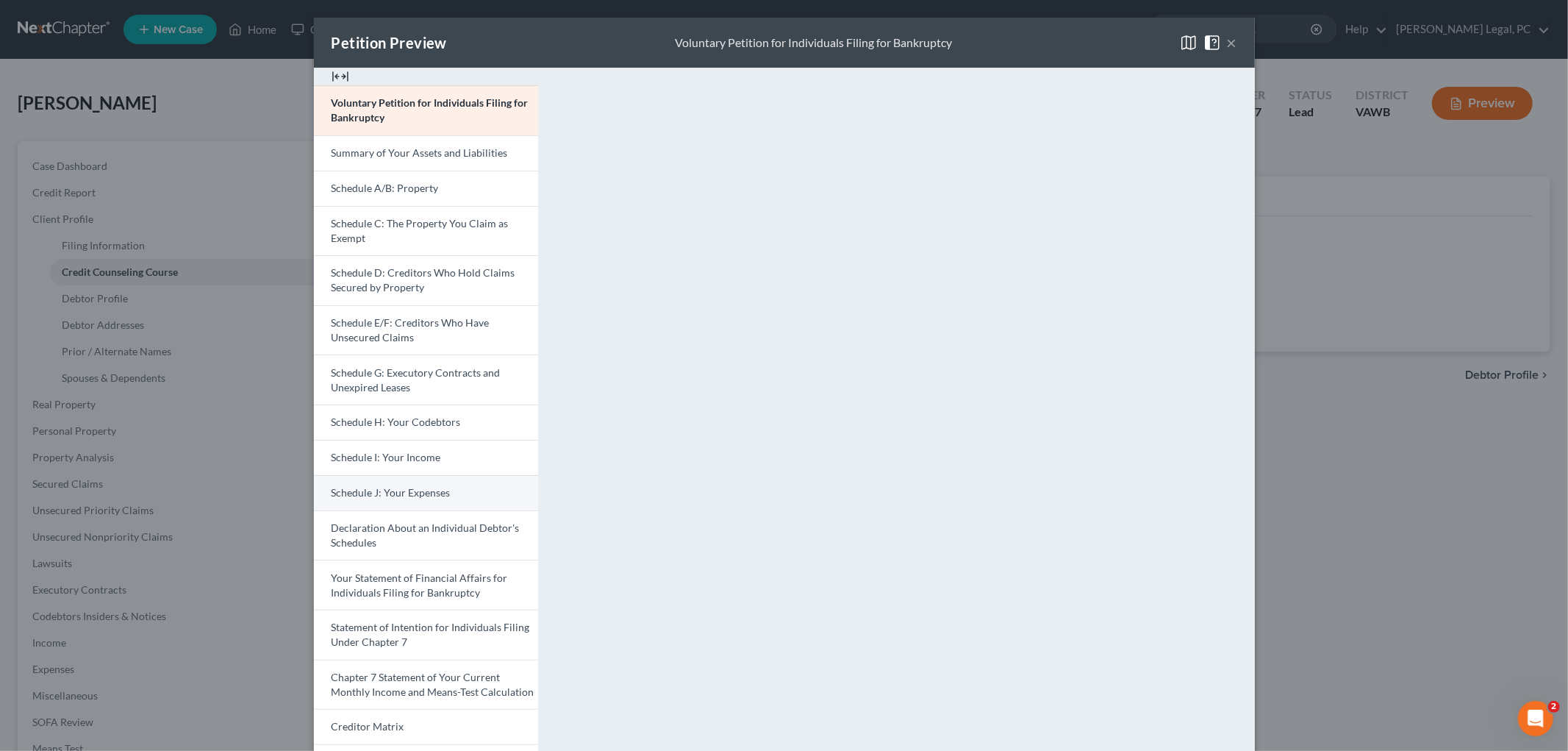
click at [409, 489] on span "Schedule J: Your Expenses" at bounding box center [391, 492] width 119 height 12
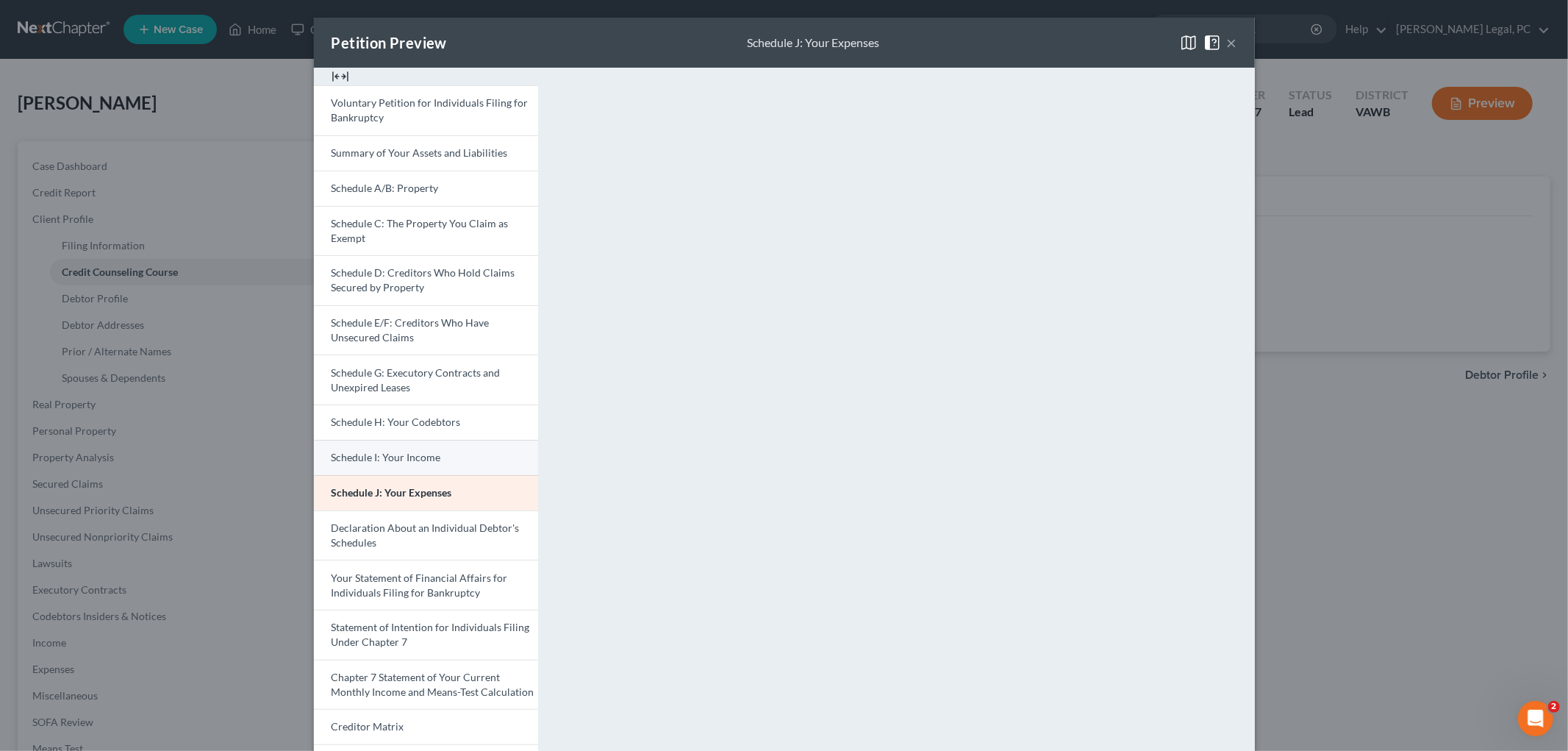
click at [385, 460] on span "Schedule I: Your Income" at bounding box center [386, 457] width 109 height 12
click at [1229, 41] on button "×" at bounding box center [1232, 42] width 11 height 17
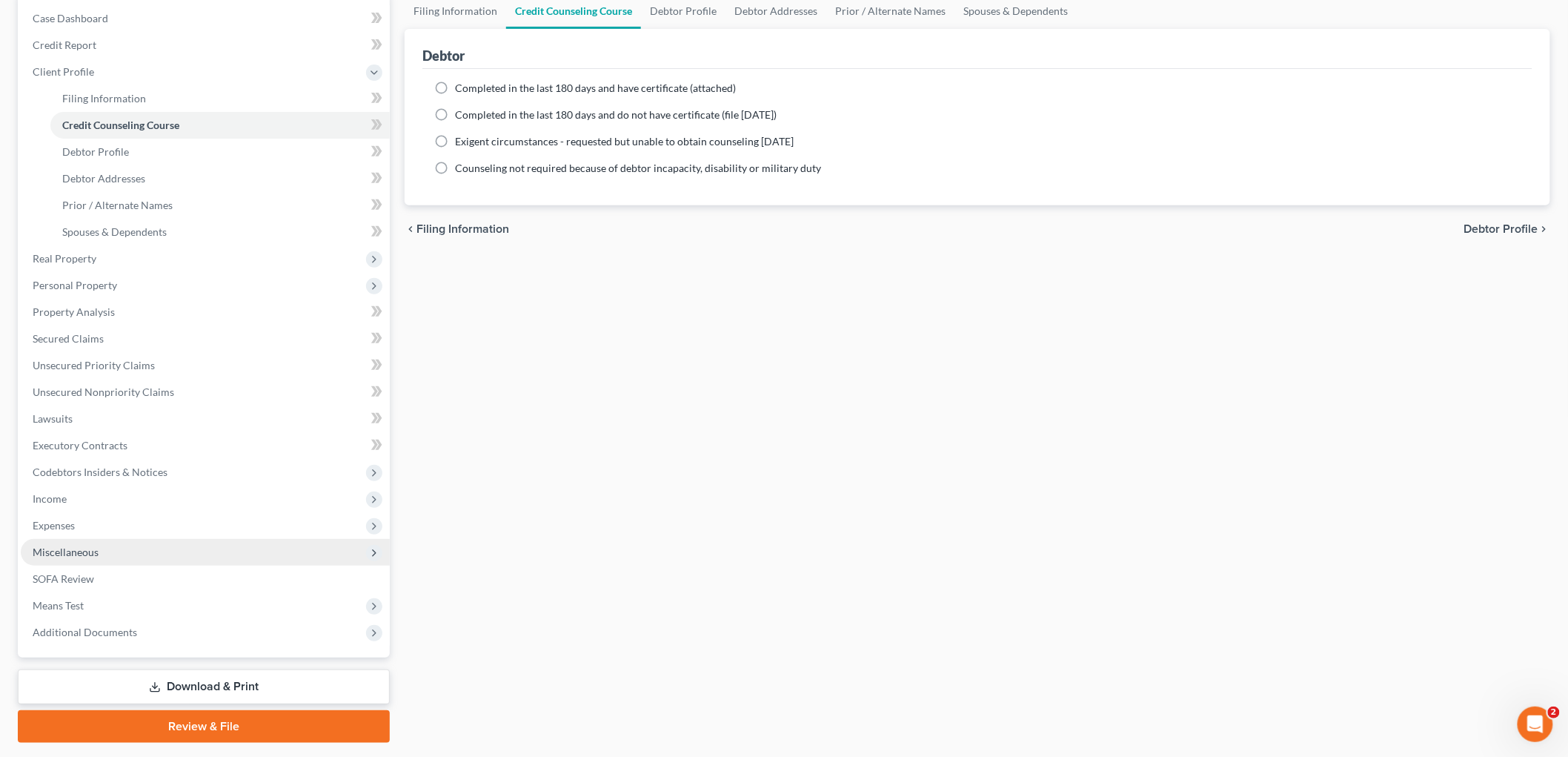
scroll to position [164, 0]
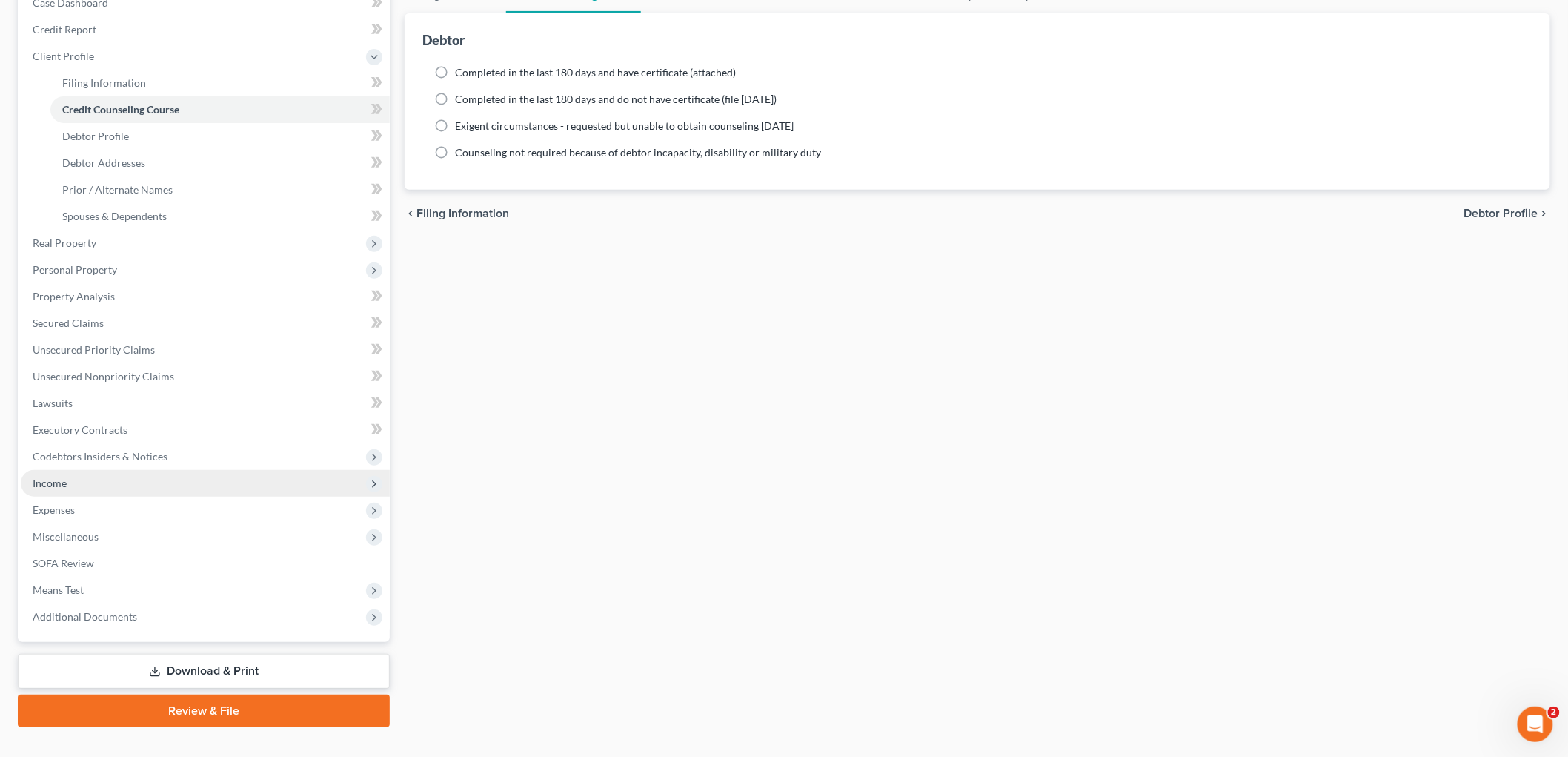
click at [57, 479] on span "Income" at bounding box center [49, 483] width 34 height 12
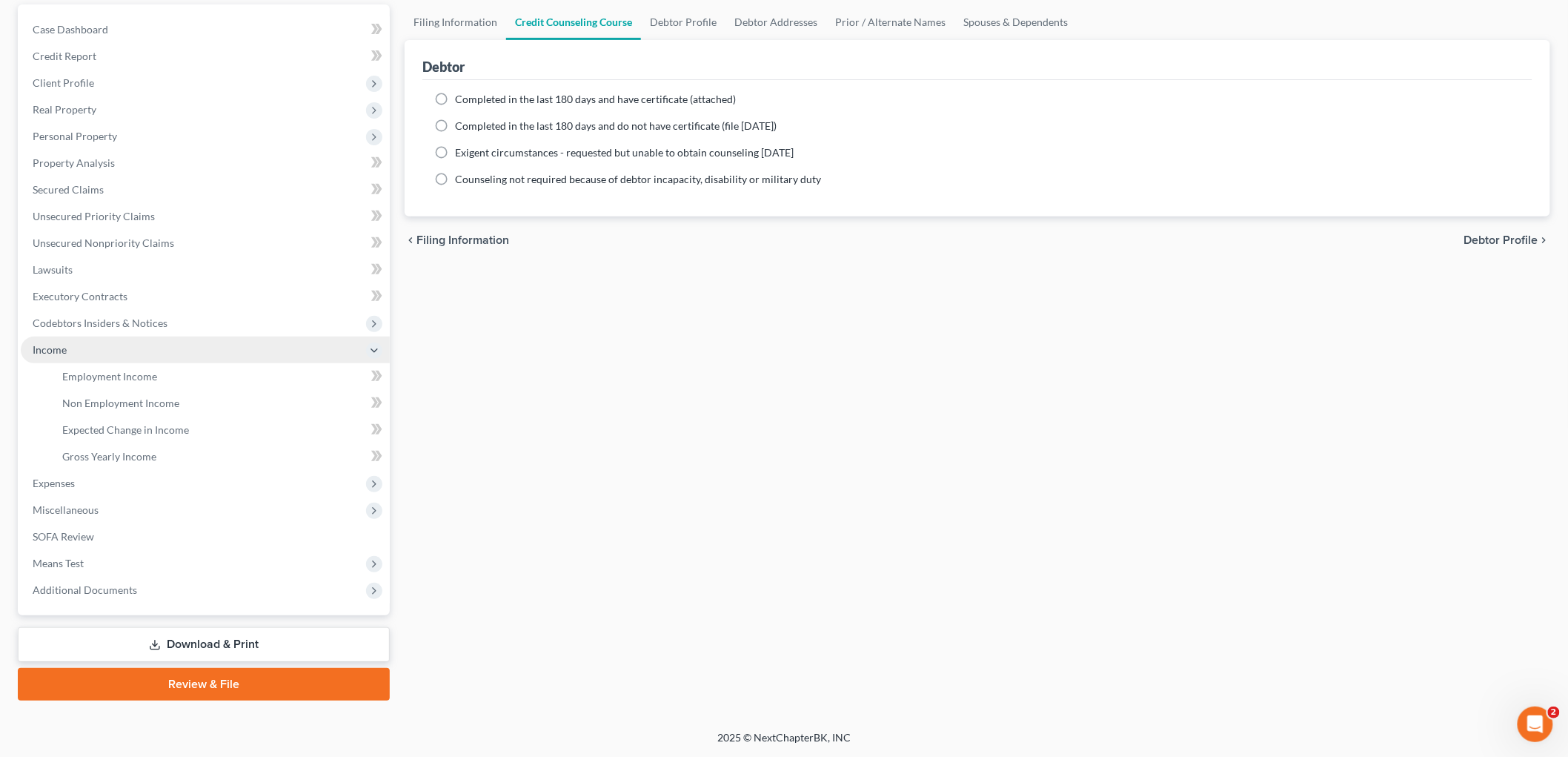
scroll to position [136, 0]
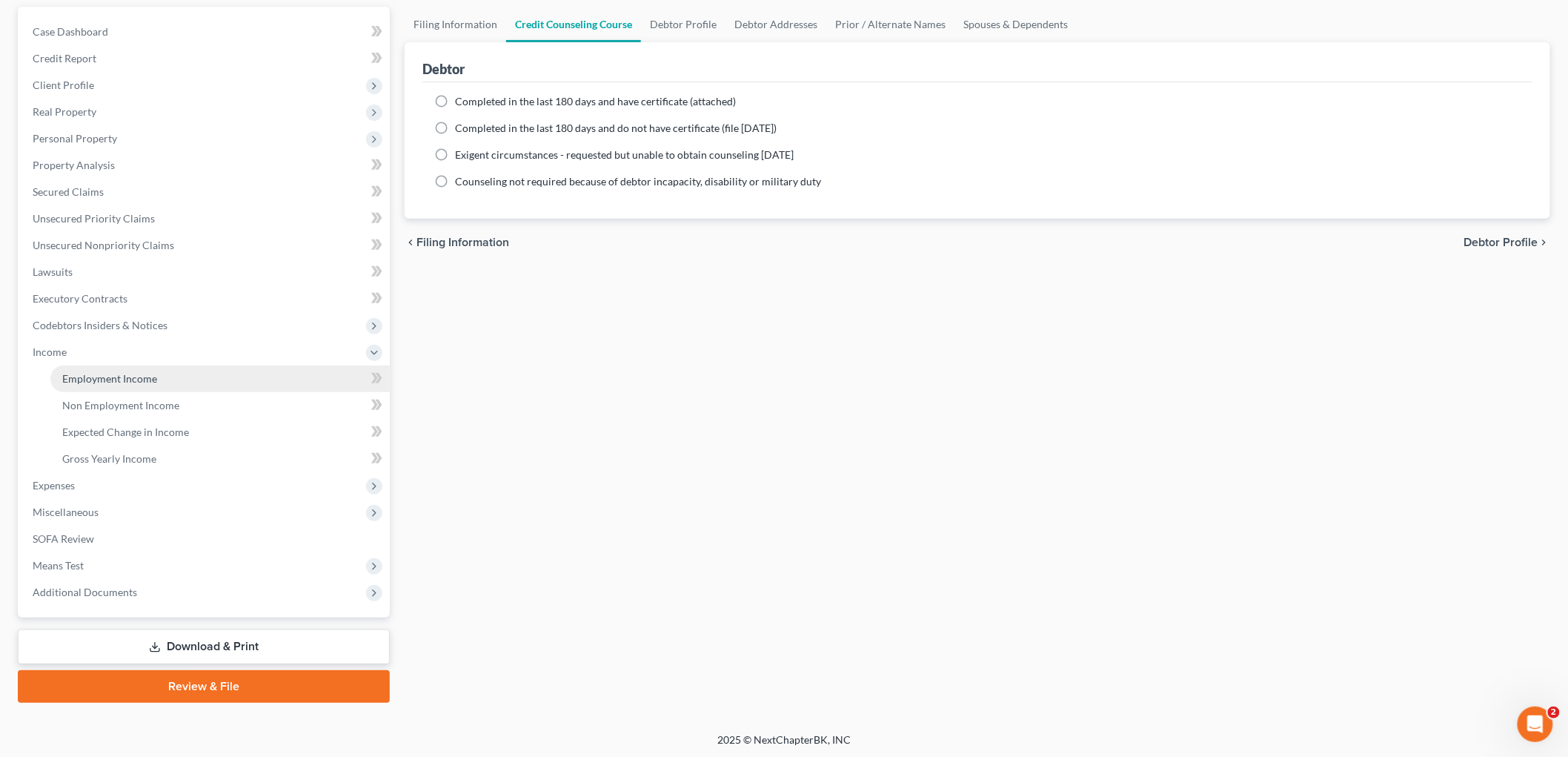
click at [89, 380] on span "Employment Income" at bounding box center [109, 378] width 95 height 12
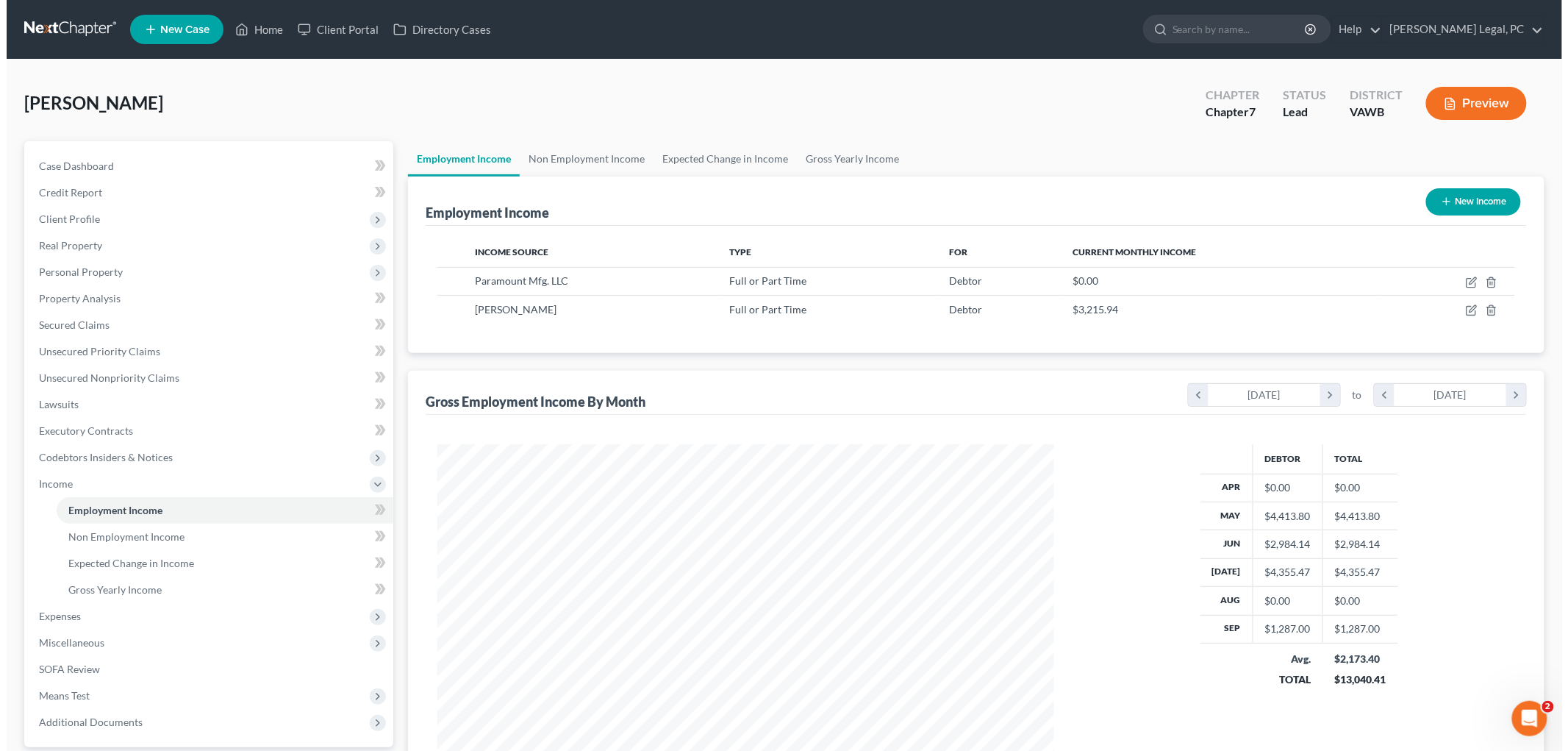
scroll to position [308, 645]
click at [1465, 312] on icon "button" at bounding box center [1464, 310] width 12 height 12
select select "0"
select select "3"
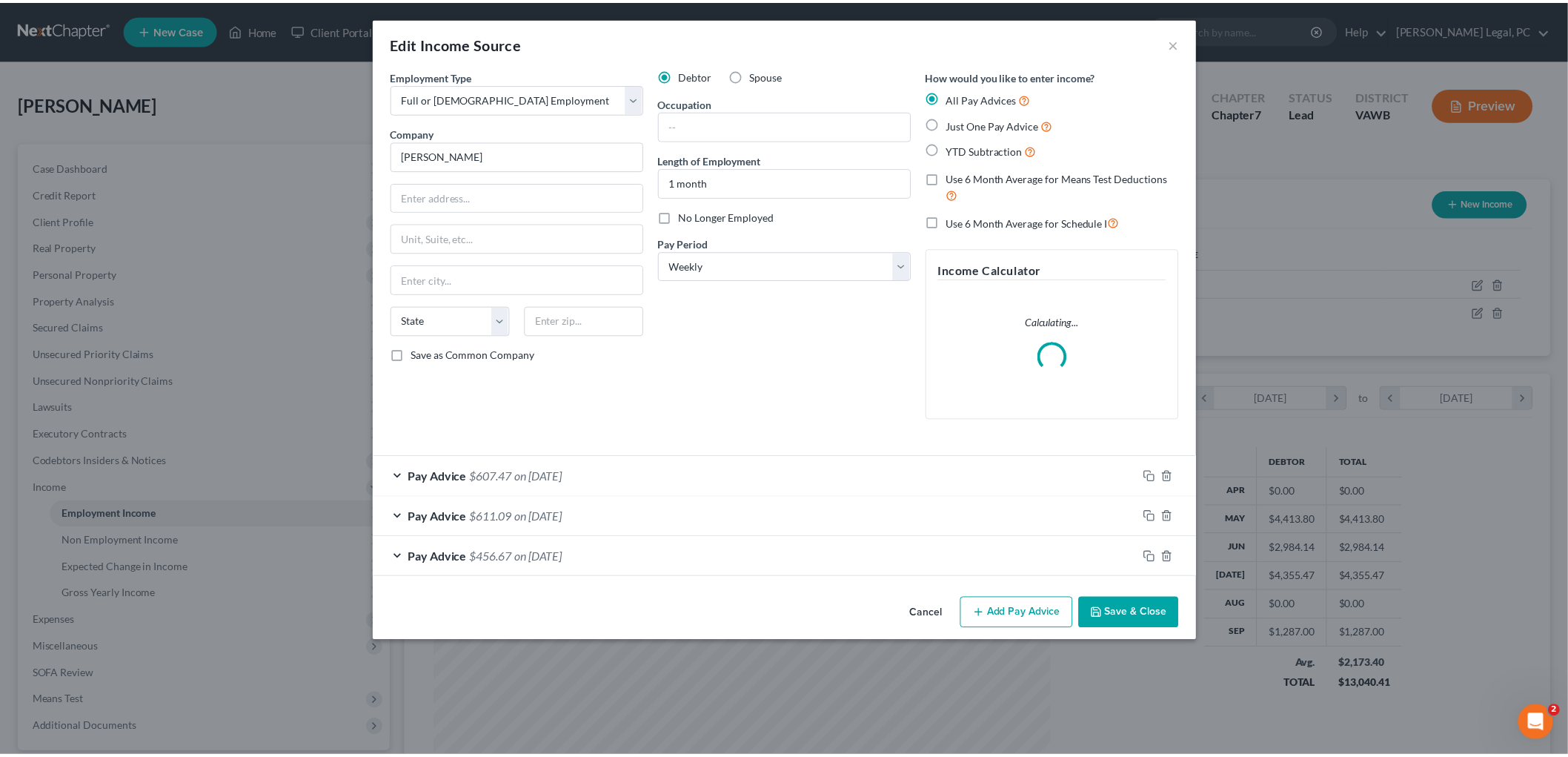
scroll to position [313, 657]
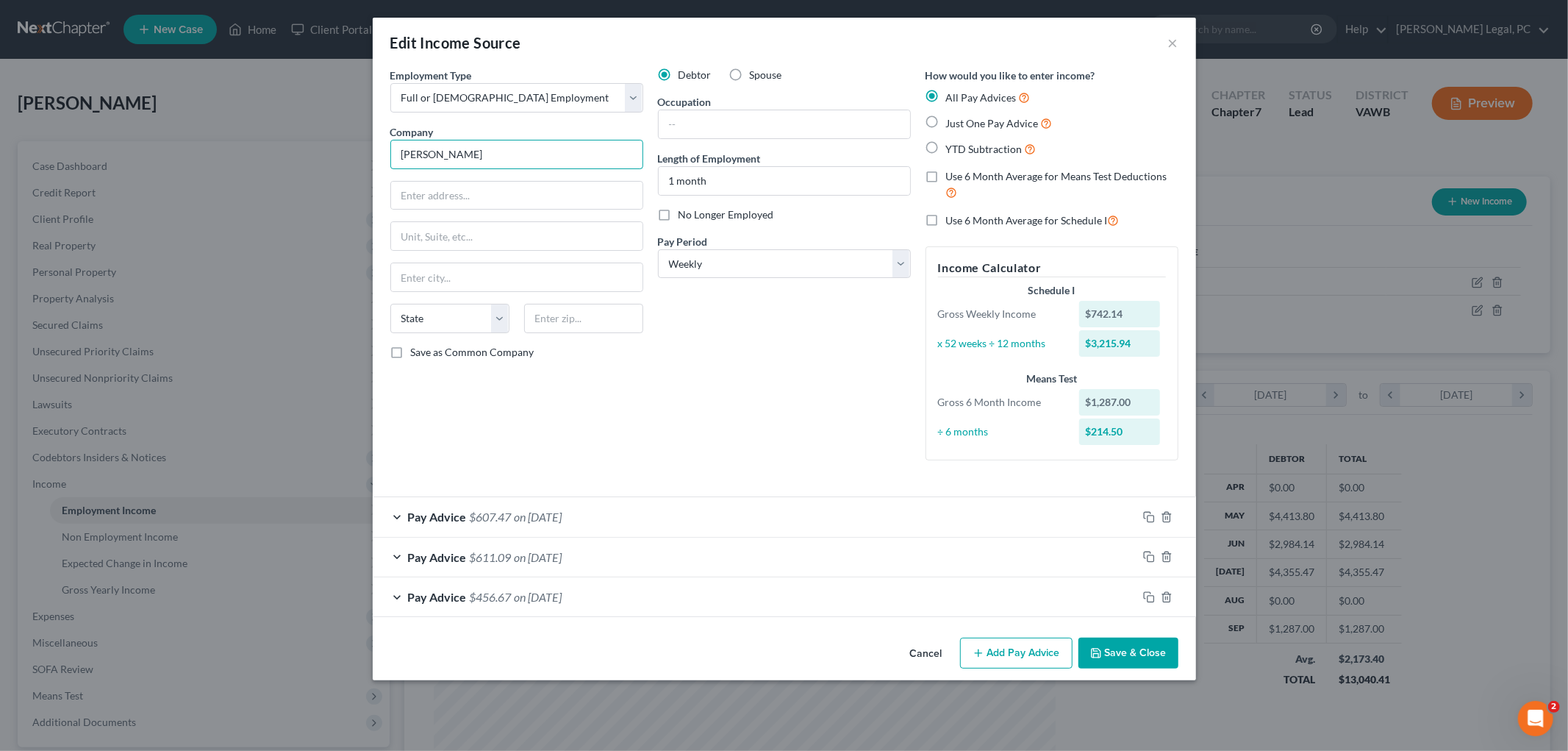
click at [493, 152] on input "[PERSON_NAME]" at bounding box center [516, 155] width 252 height 30
type input "Luttrell Staffing"
click at [724, 127] on input "text" at bounding box center [784, 124] width 252 height 28
type input "e"
type input "temp services"
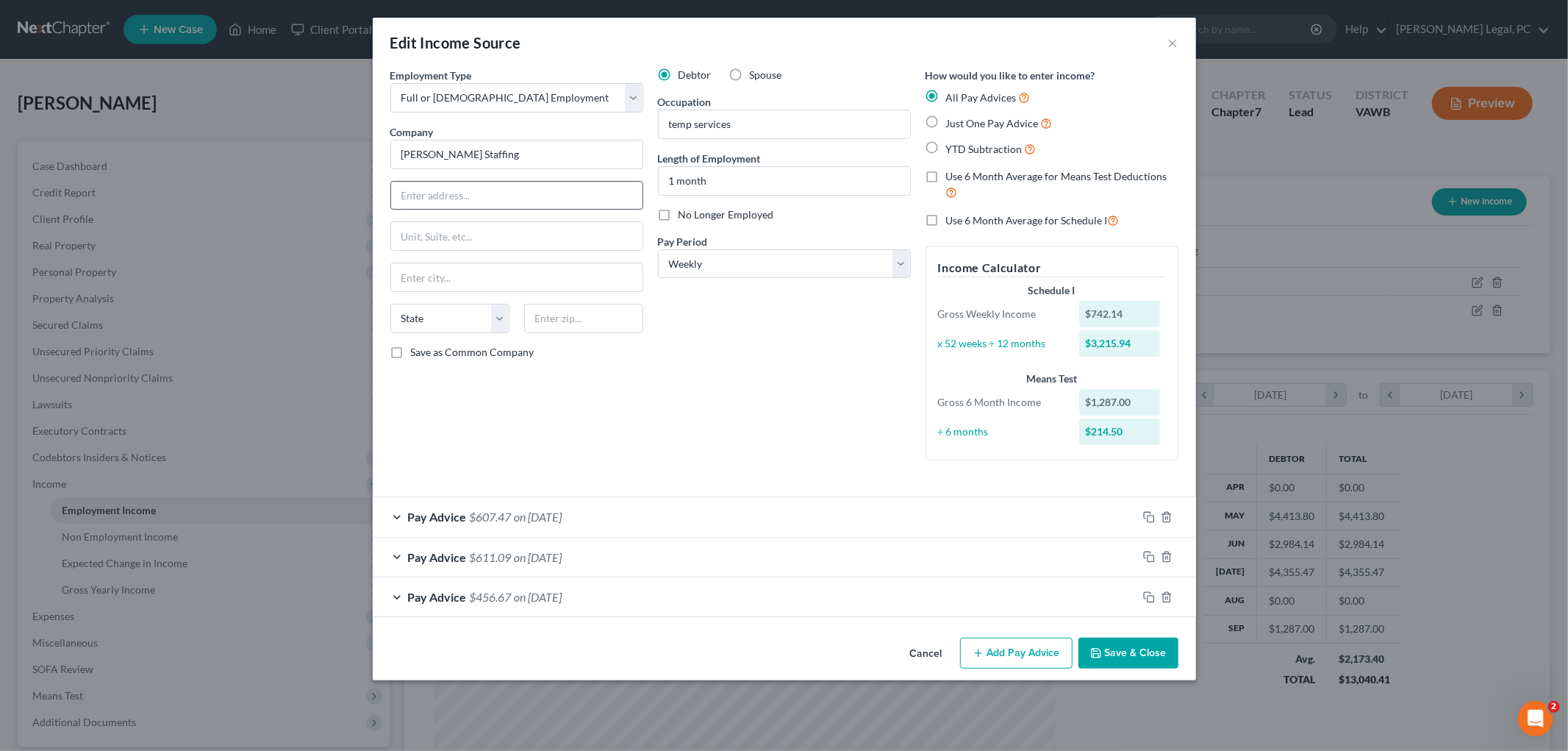
click at [476, 188] on input "text" at bounding box center [517, 196] width 252 height 28
paste input "230 Charwood Drive, Suite D Abingdon, VA 24210"
click at [622, 196] on input "230 Charwood Drive, Suite D Abingdon, VA 24210" at bounding box center [517, 196] width 252 height 28
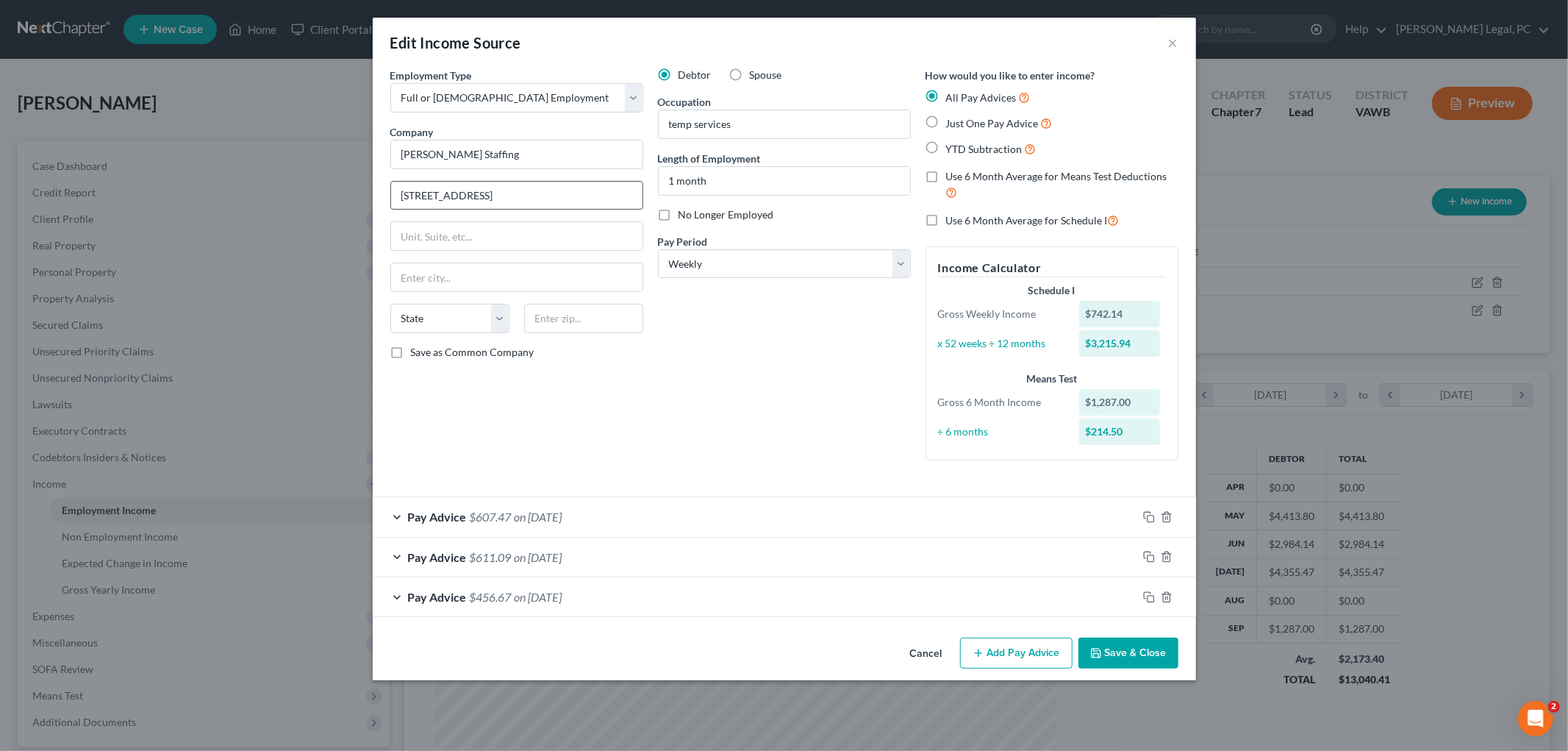
click at [622, 196] on input "230 Charwood Drive, Suite D Abingdon, VA 24210" at bounding box center [517, 196] width 252 height 28
type input "230 Charwood Drive, Suite D Abingdon, VA"
click at [603, 320] on input "text" at bounding box center [583, 318] width 119 height 30
paste input "24210"
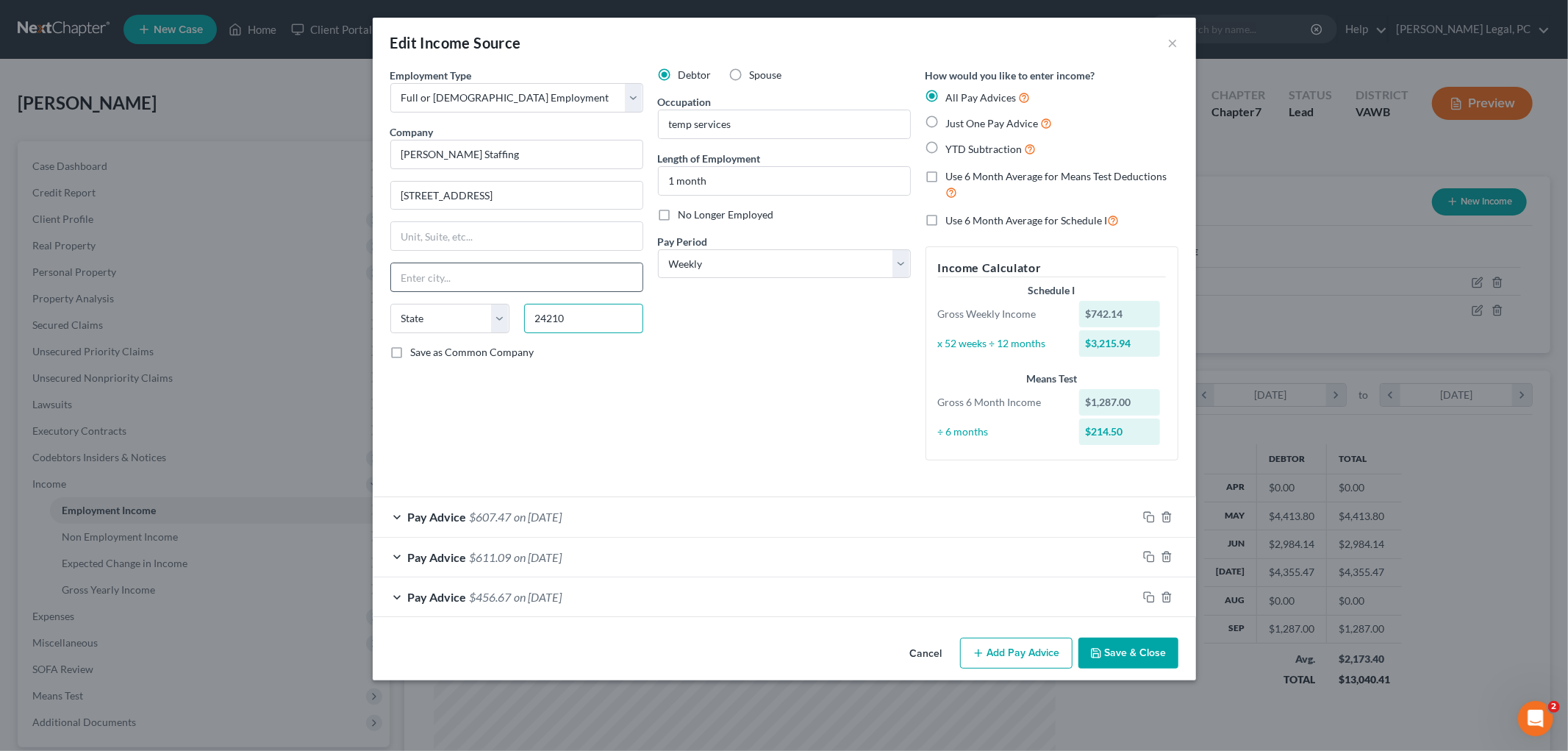
type input "24210"
drag, startPoint x: 597, startPoint y: 283, endPoint x: 592, endPoint y: 261, distance: 22.6
click at [597, 283] on input "text" at bounding box center [517, 277] width 252 height 28
type input "[GEOGRAPHIC_DATA]"
select select "48"
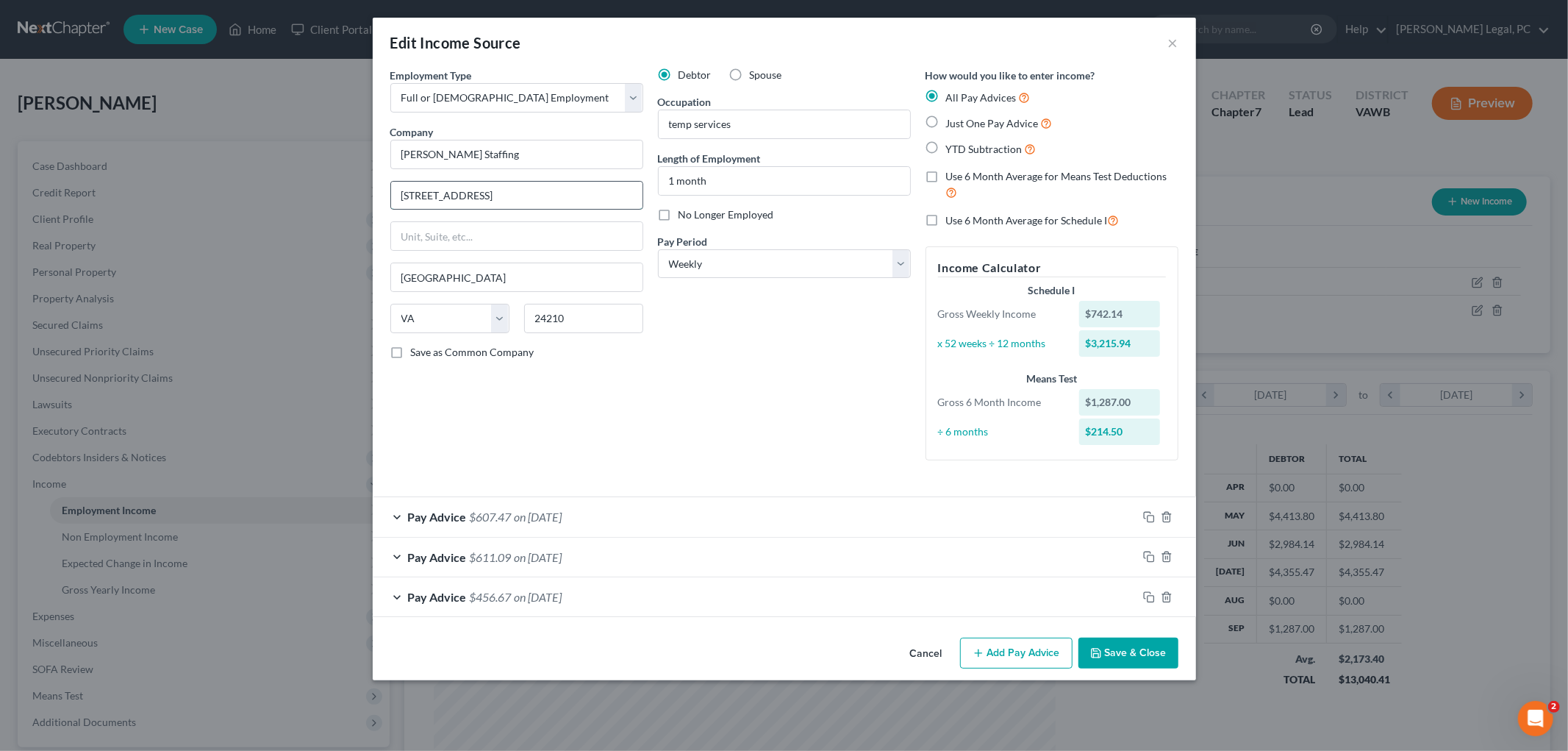
drag, startPoint x: 532, startPoint y: 192, endPoint x: 620, endPoint y: 205, distance: 89.0
click at [620, 205] on input "230 Charwood Drive, Suite D Abingdon, VA" at bounding box center [517, 196] width 252 height 28
type input "230 Charwood Drive, Suite D"
click at [1122, 648] on button "Save & Close" at bounding box center [1128, 653] width 100 height 31
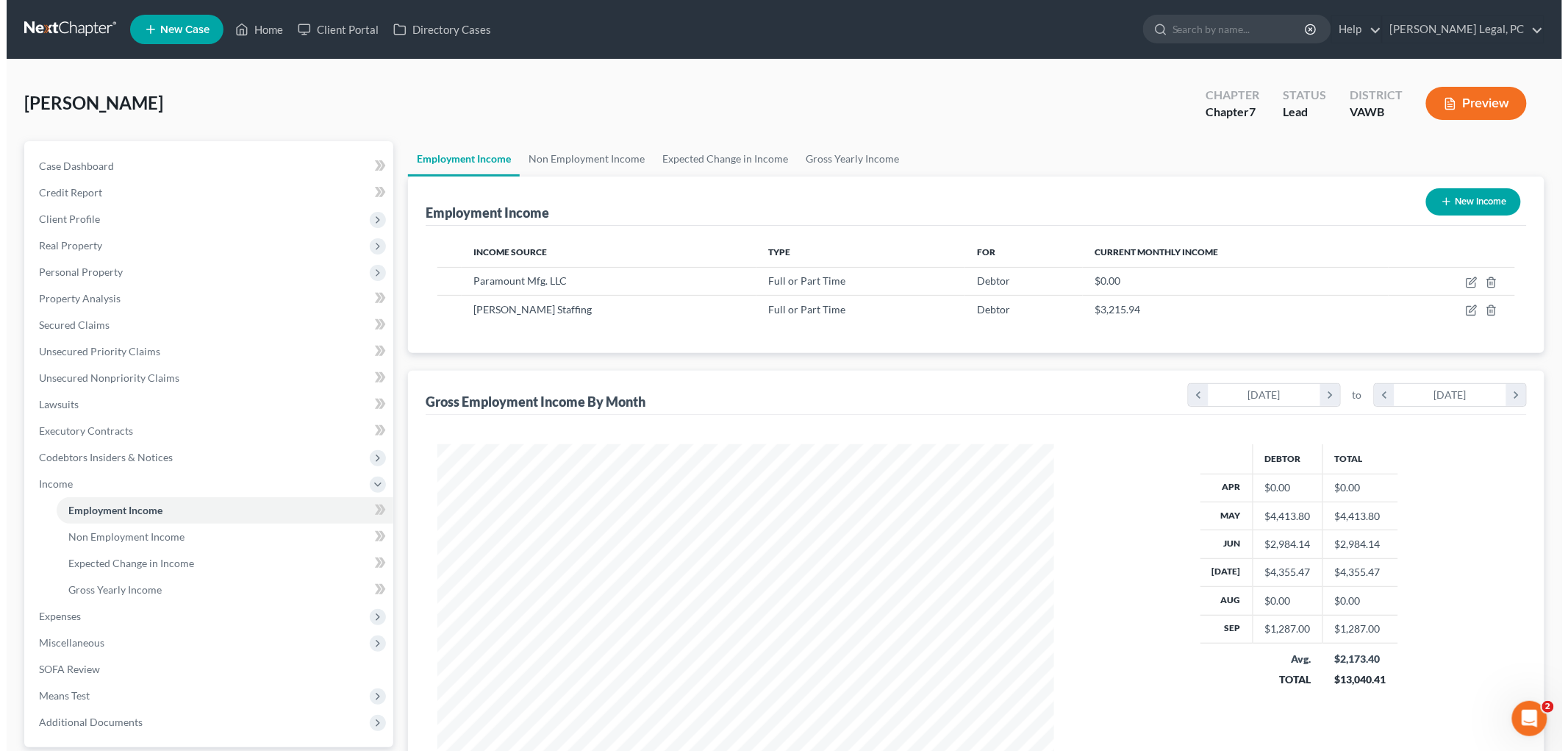
scroll to position [734976, 734343]
click at [1461, 106] on button "Preview" at bounding box center [1469, 103] width 100 height 33
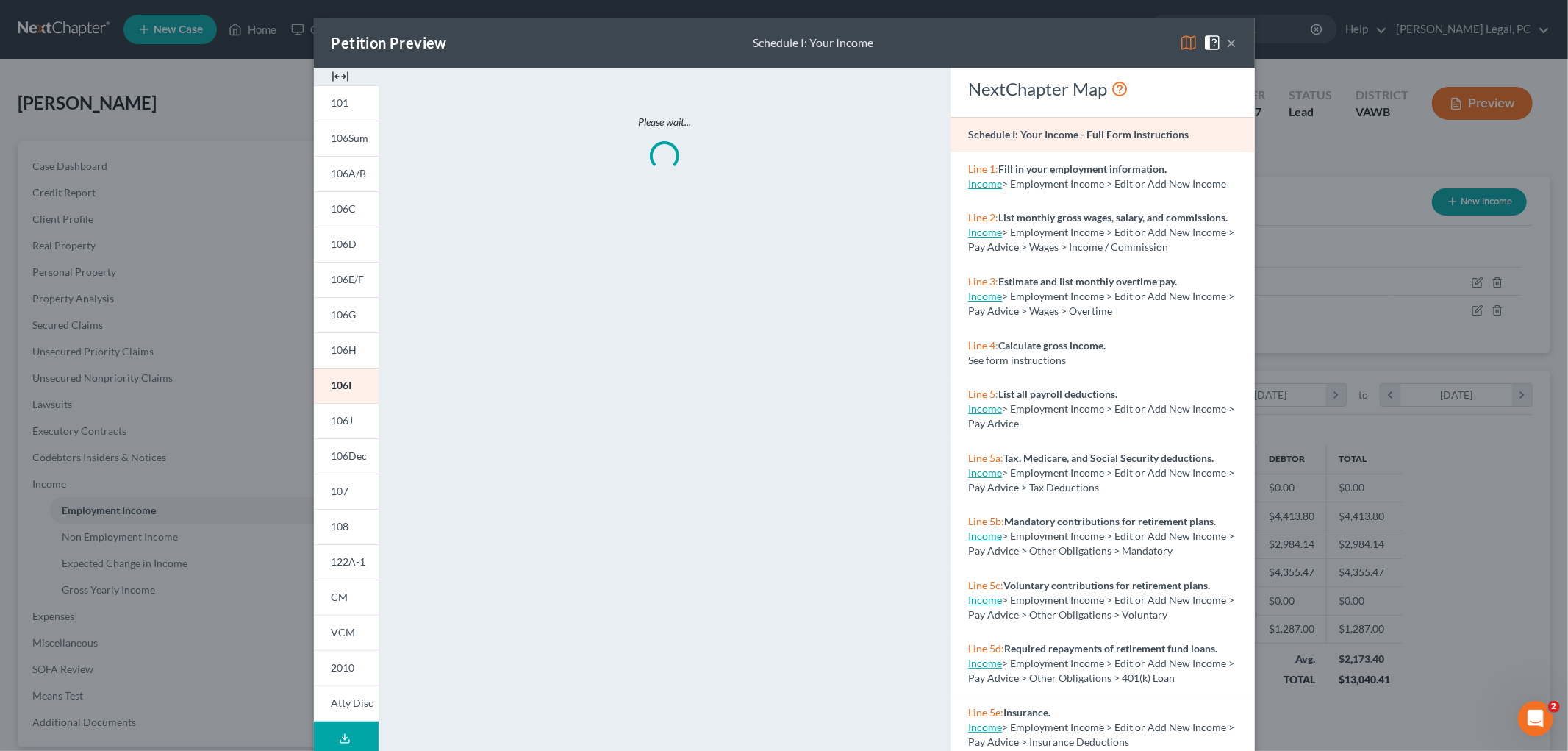
scroll to position [310, 651]
click at [341, 78] on img at bounding box center [340, 76] width 17 height 17
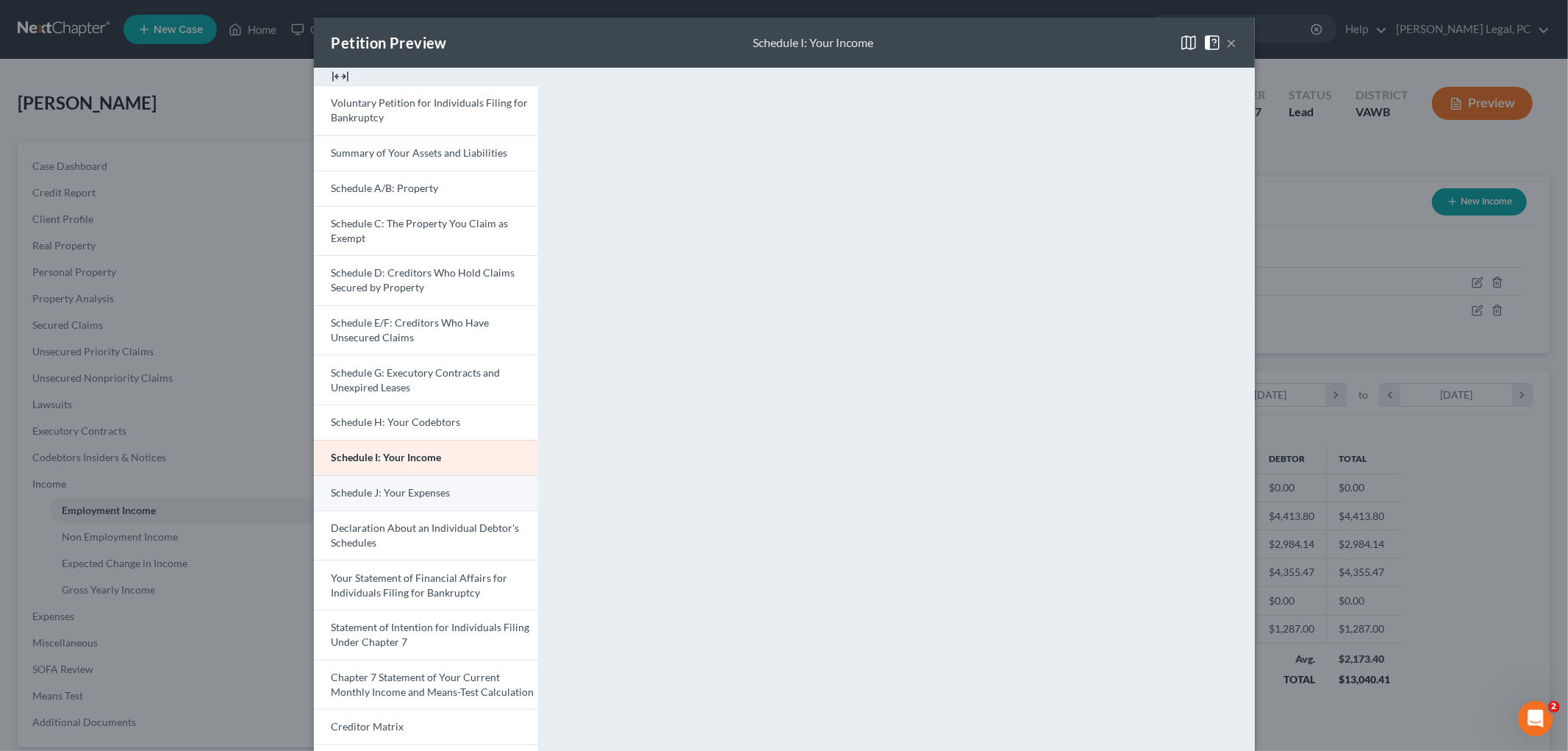
click at [387, 490] on span "Schedule J: Your Expenses" at bounding box center [391, 492] width 119 height 12
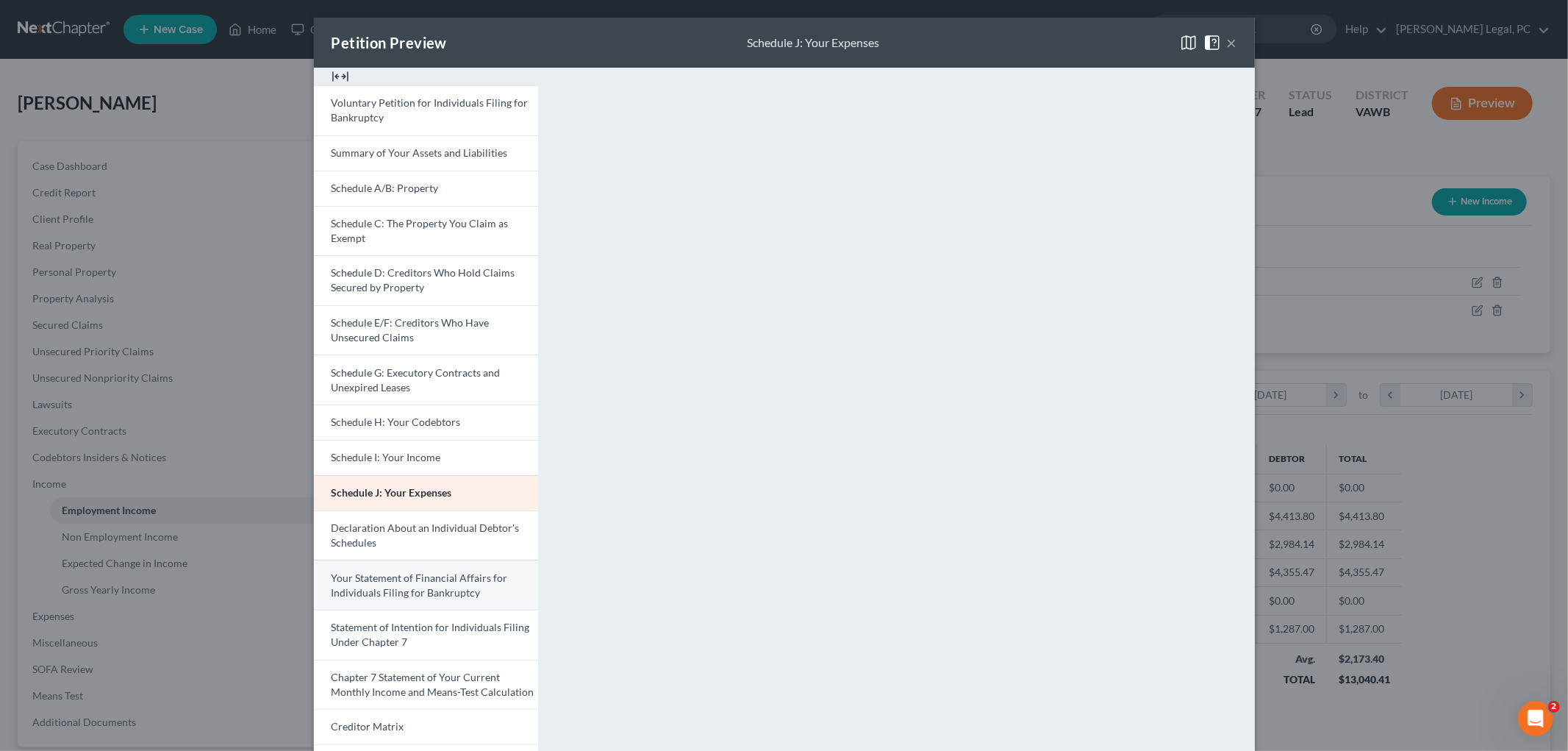
click at [358, 582] on span "Your Statement of Financial Affairs for Individuals Filing for Bankruptcy" at bounding box center [419, 585] width 177 height 27
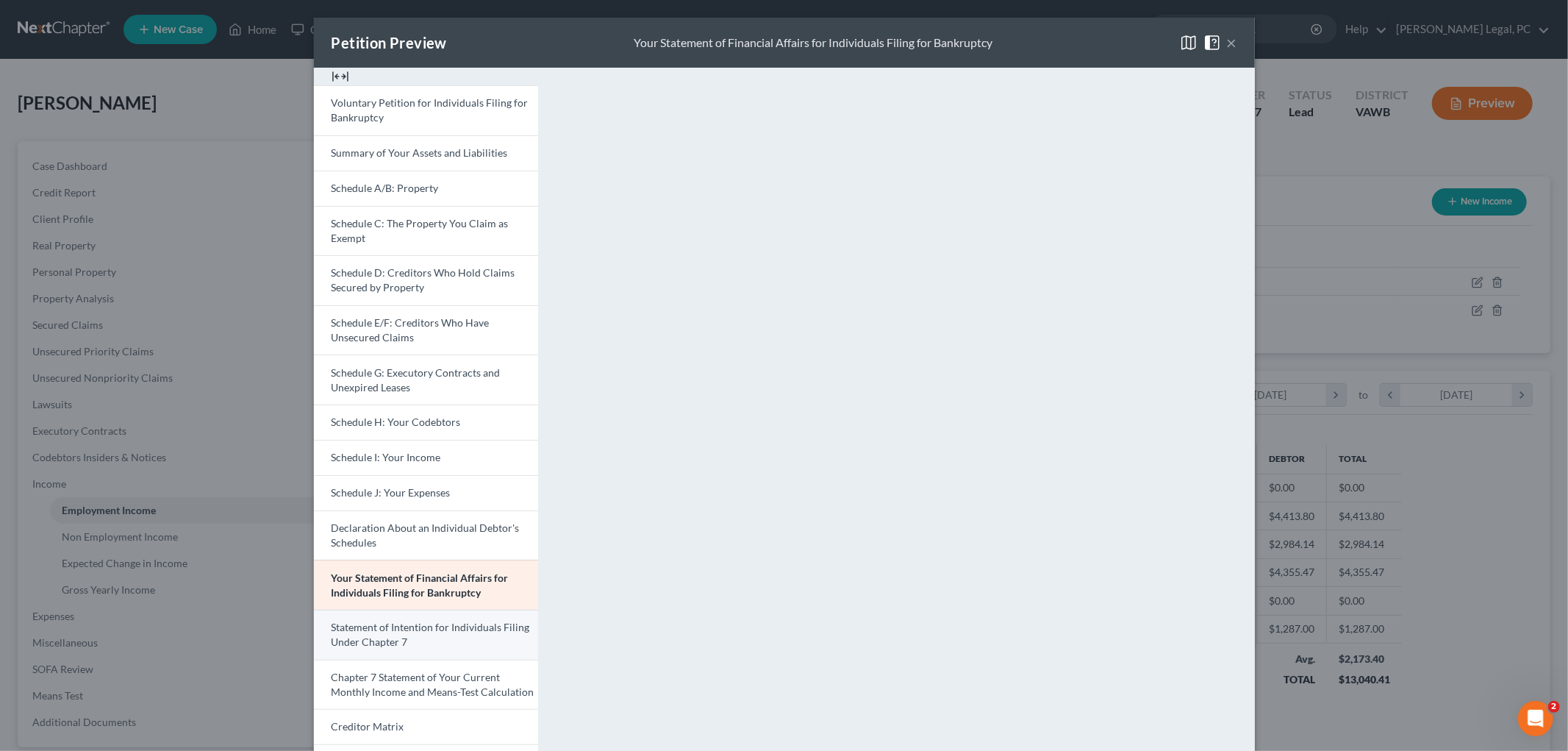
click at [377, 634] on link "Statement of Intention for Individuals Filing Under Chapter 7" at bounding box center [426, 634] width 224 height 50
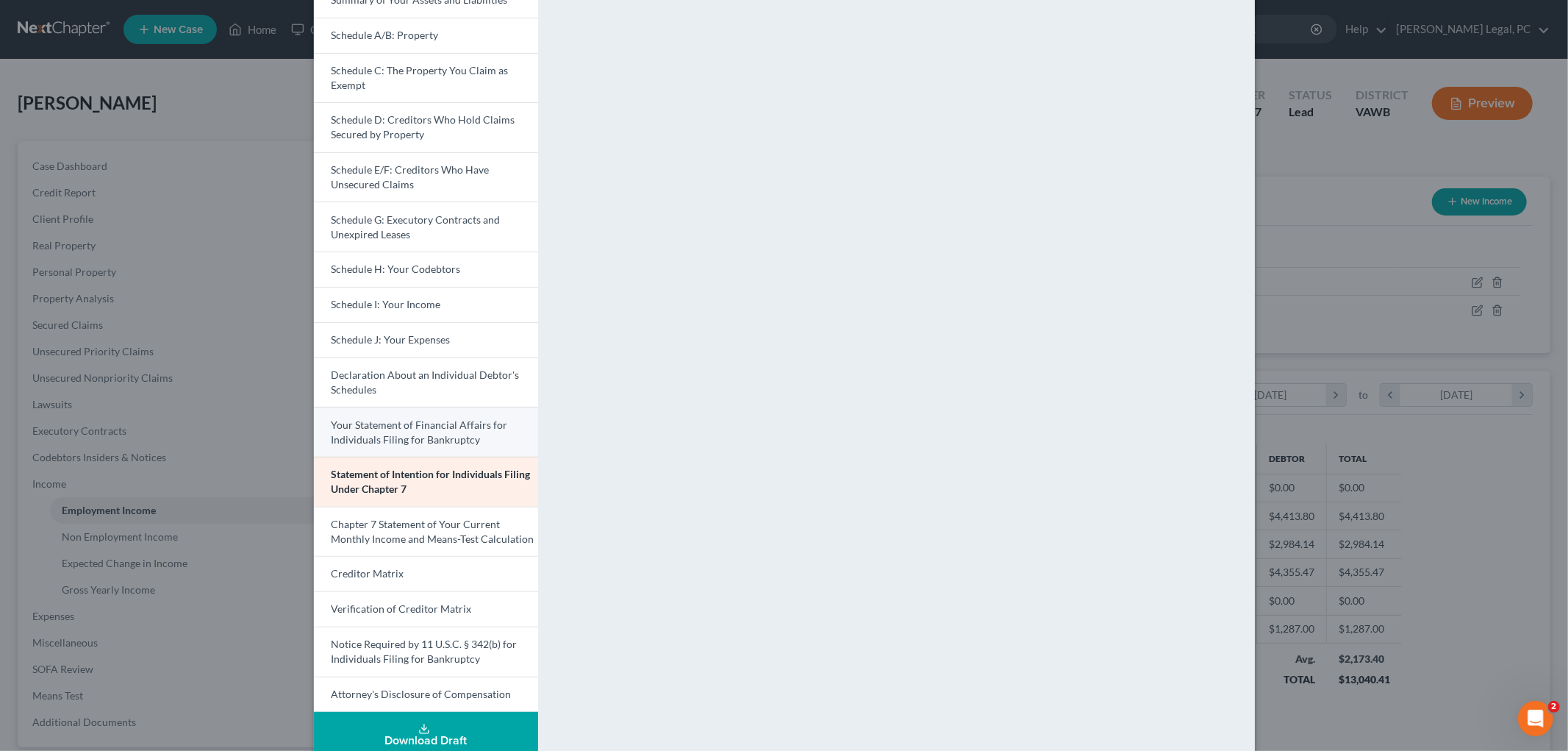
scroll to position [177, 0]
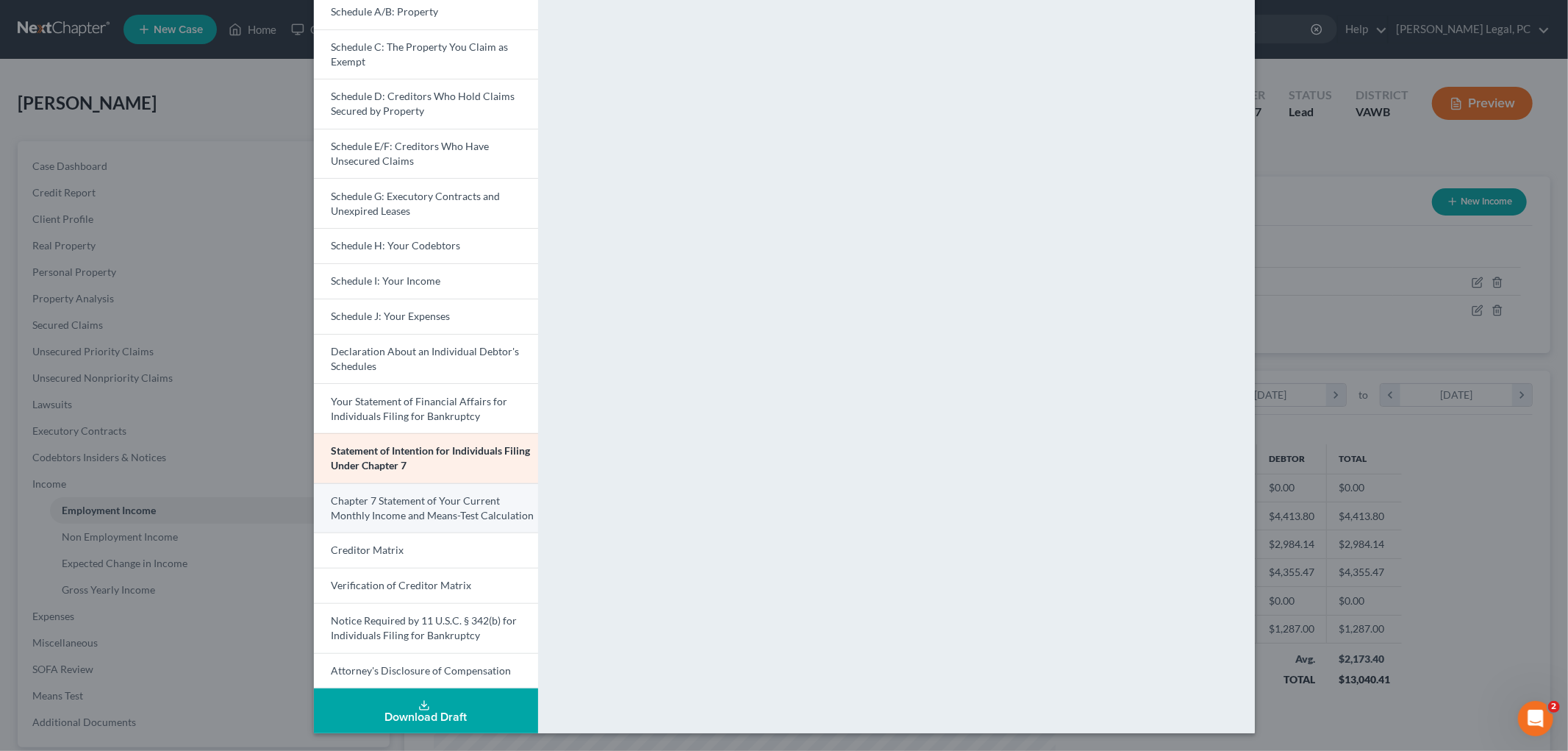
click at [397, 511] on span "Chapter 7 Statement of Your Current Monthly Income and Means-Test Calculation" at bounding box center [432, 508] width 203 height 27
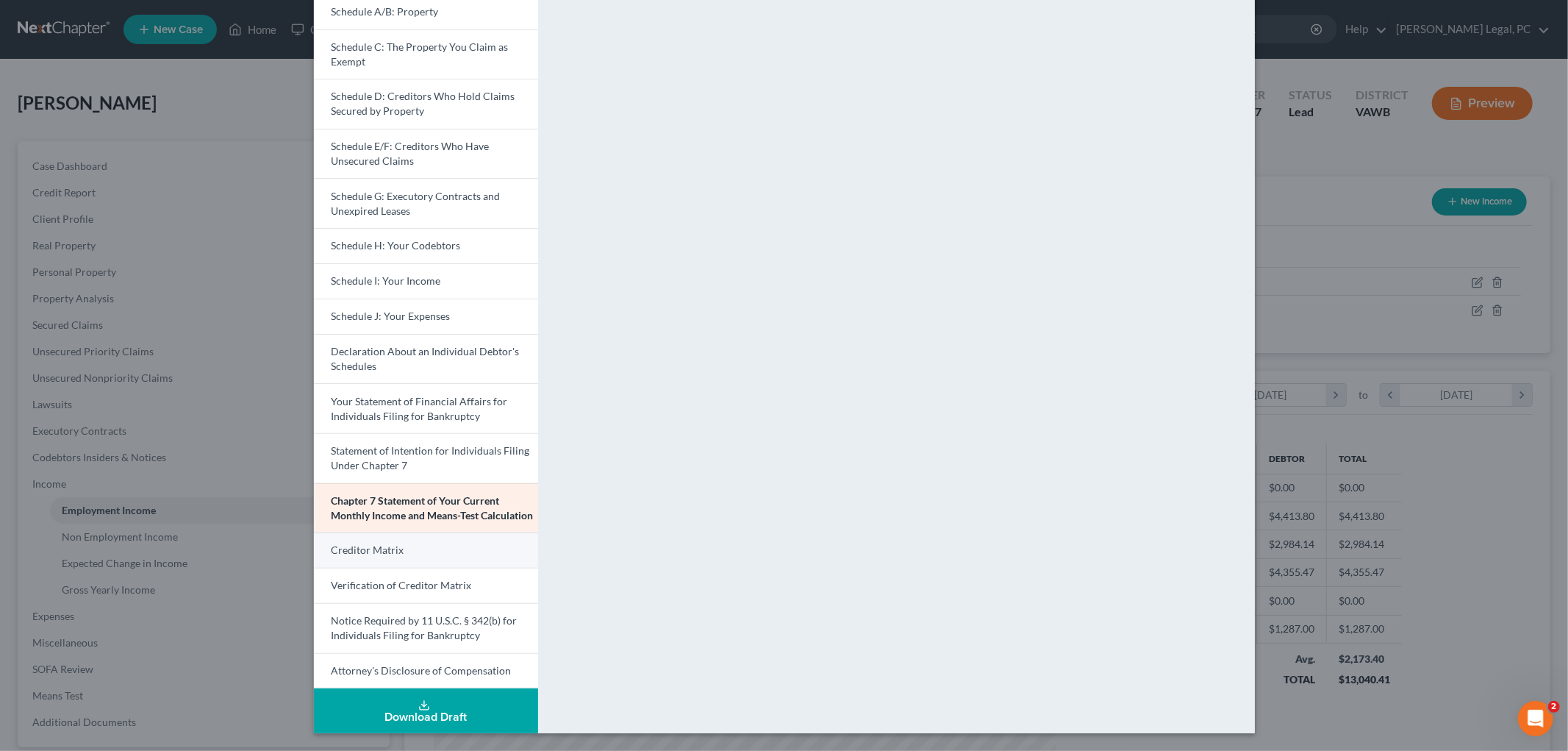
click at [405, 558] on link "Creditor Matrix" at bounding box center [426, 549] width 224 height 35
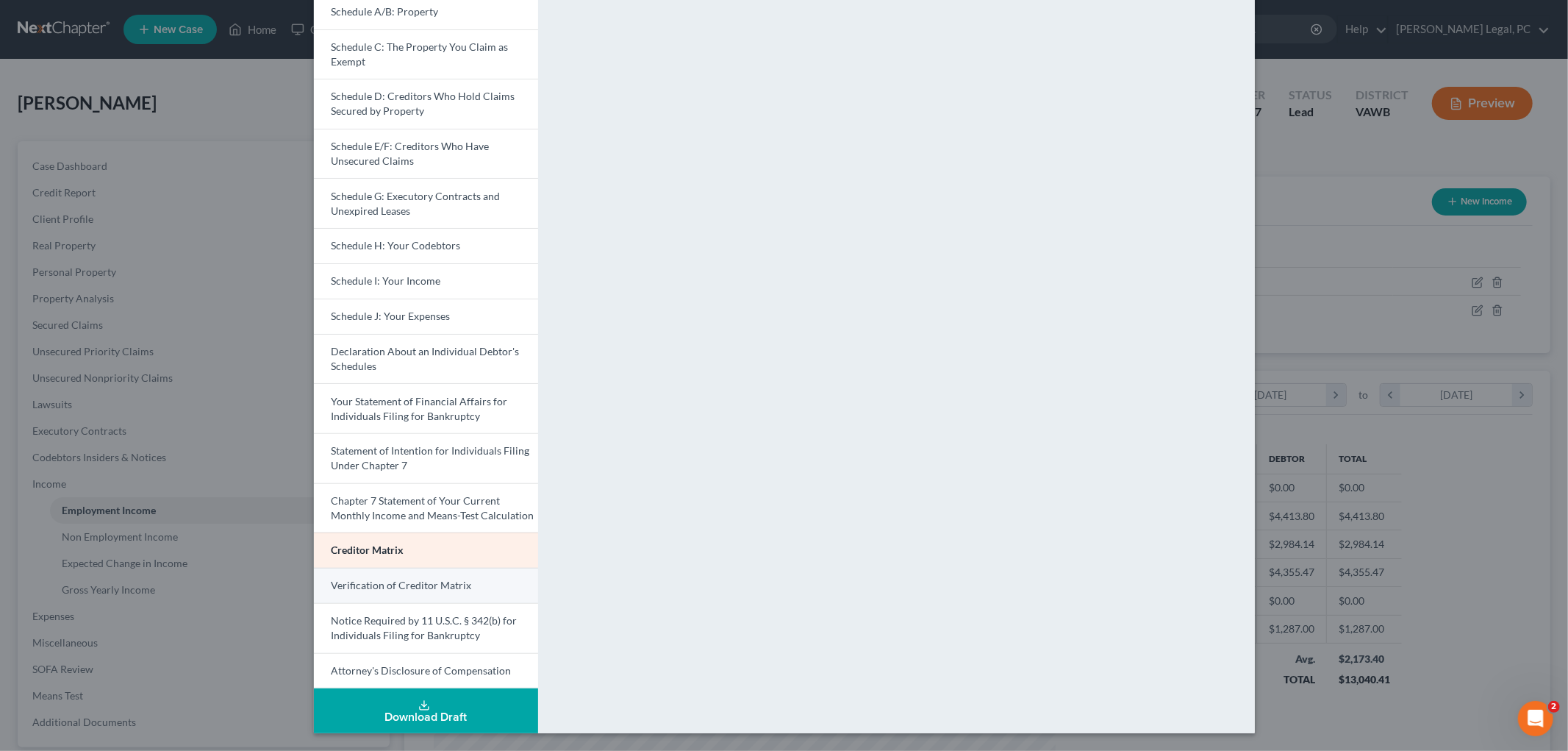
click at [395, 585] on span "Verification of Creditor Matrix" at bounding box center [401, 584] width 141 height 12
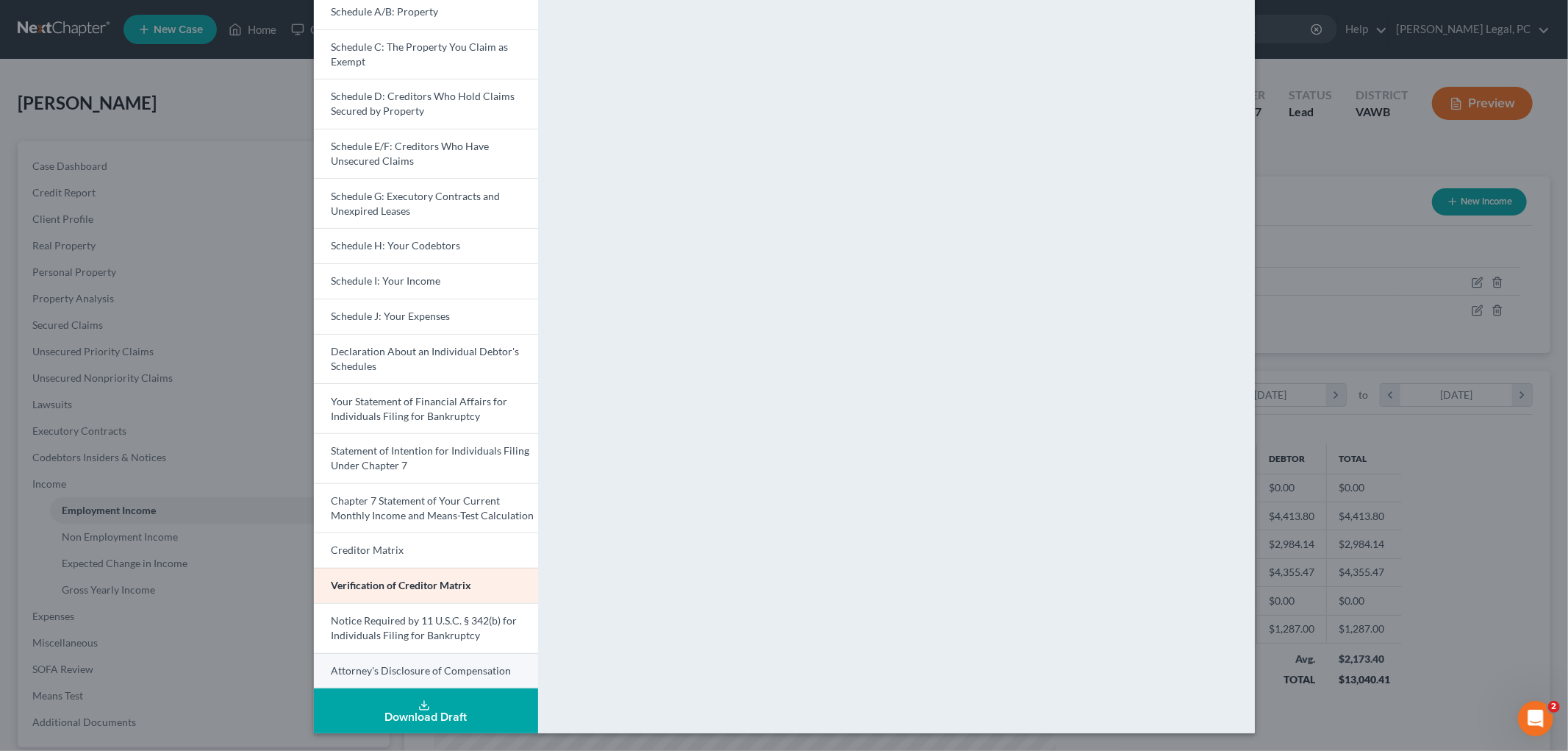
click at [382, 667] on span "Attorney's Disclosure of Compensation" at bounding box center [421, 670] width 180 height 12
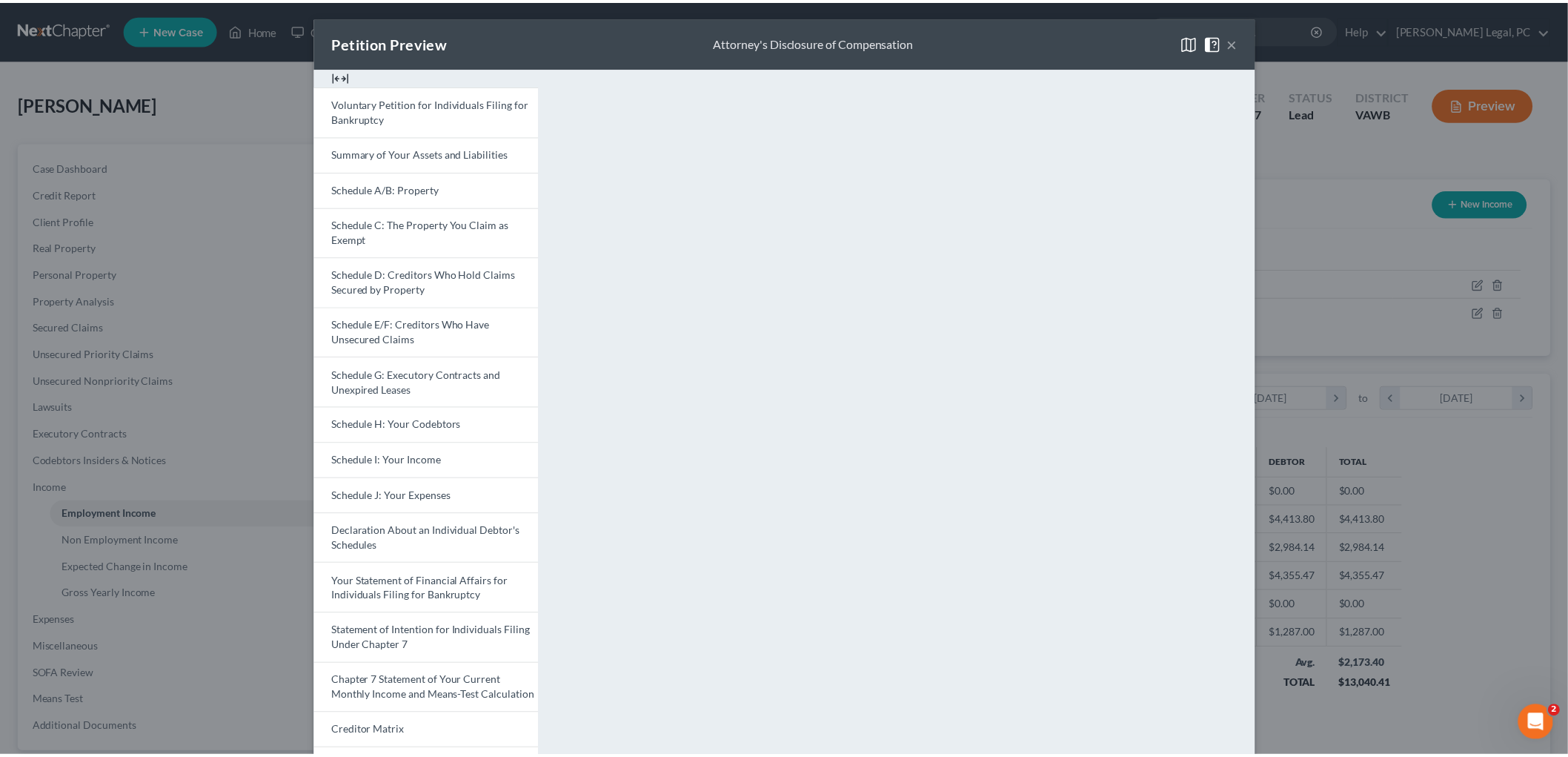
scroll to position [0, 0]
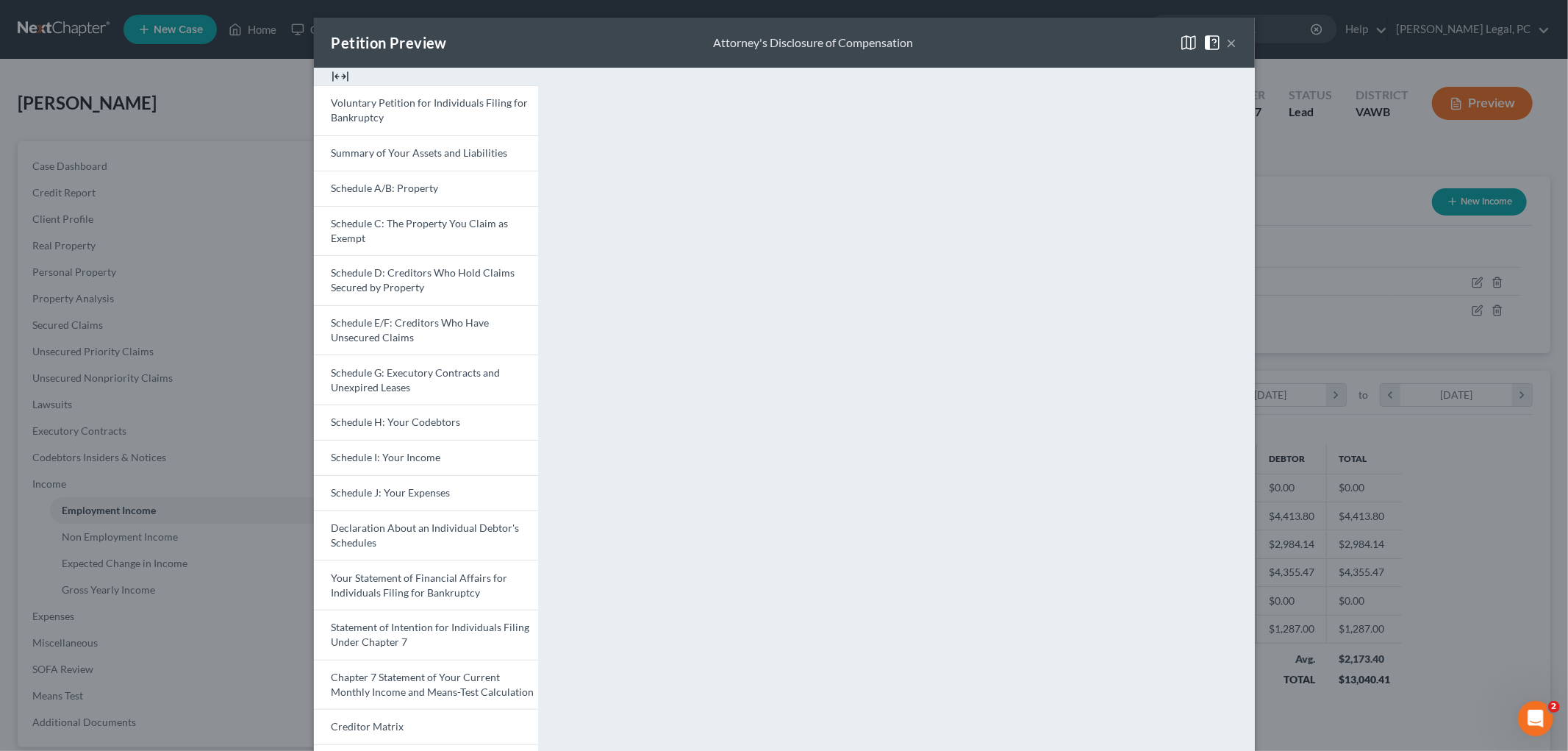
click at [1233, 39] on div "Petition Preview Attorney's Disclosure of Compensation ×" at bounding box center [784, 42] width 941 height 50
click at [1228, 39] on button "×" at bounding box center [1232, 42] width 11 height 17
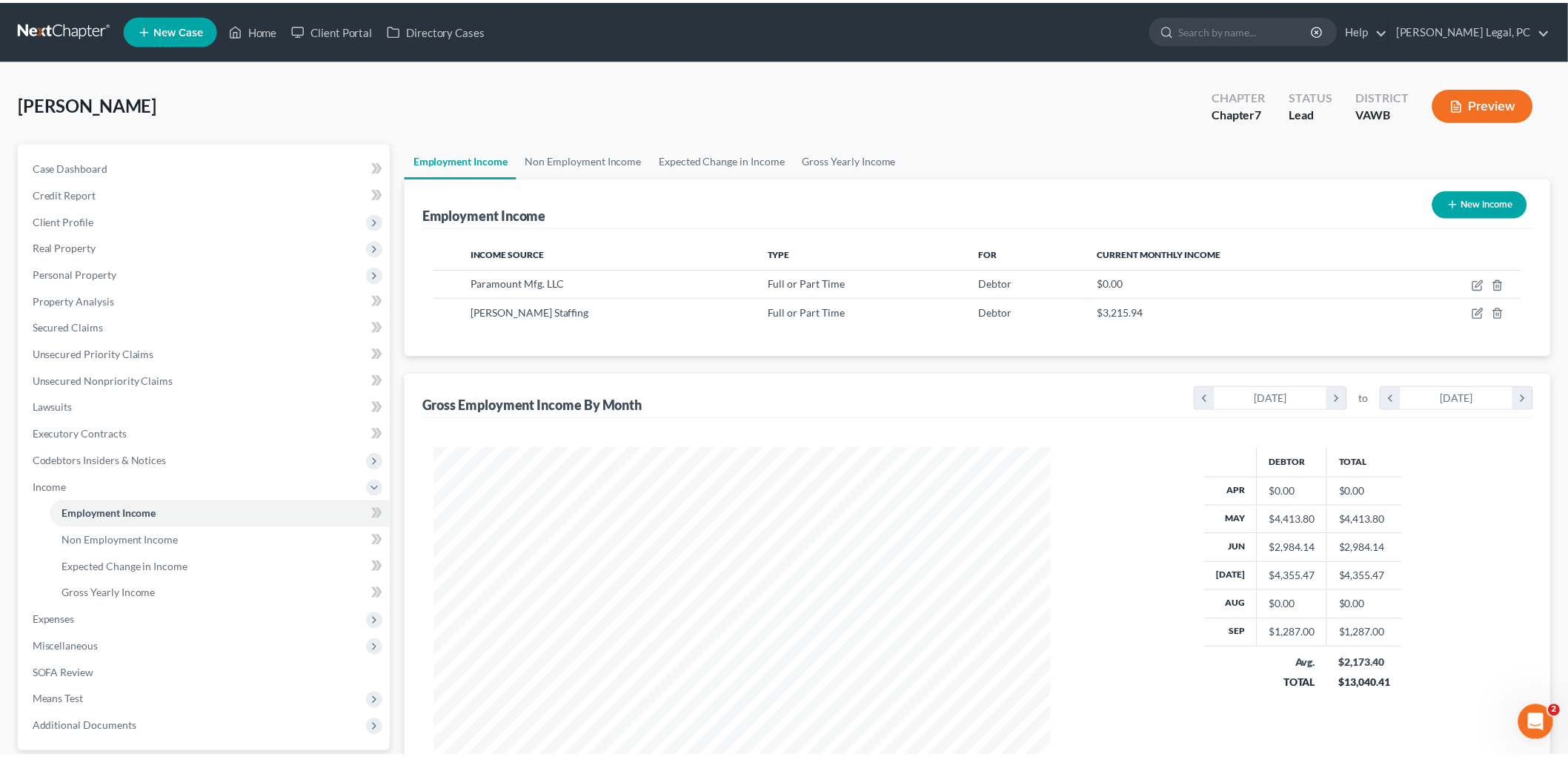
scroll to position [740848, 740556]
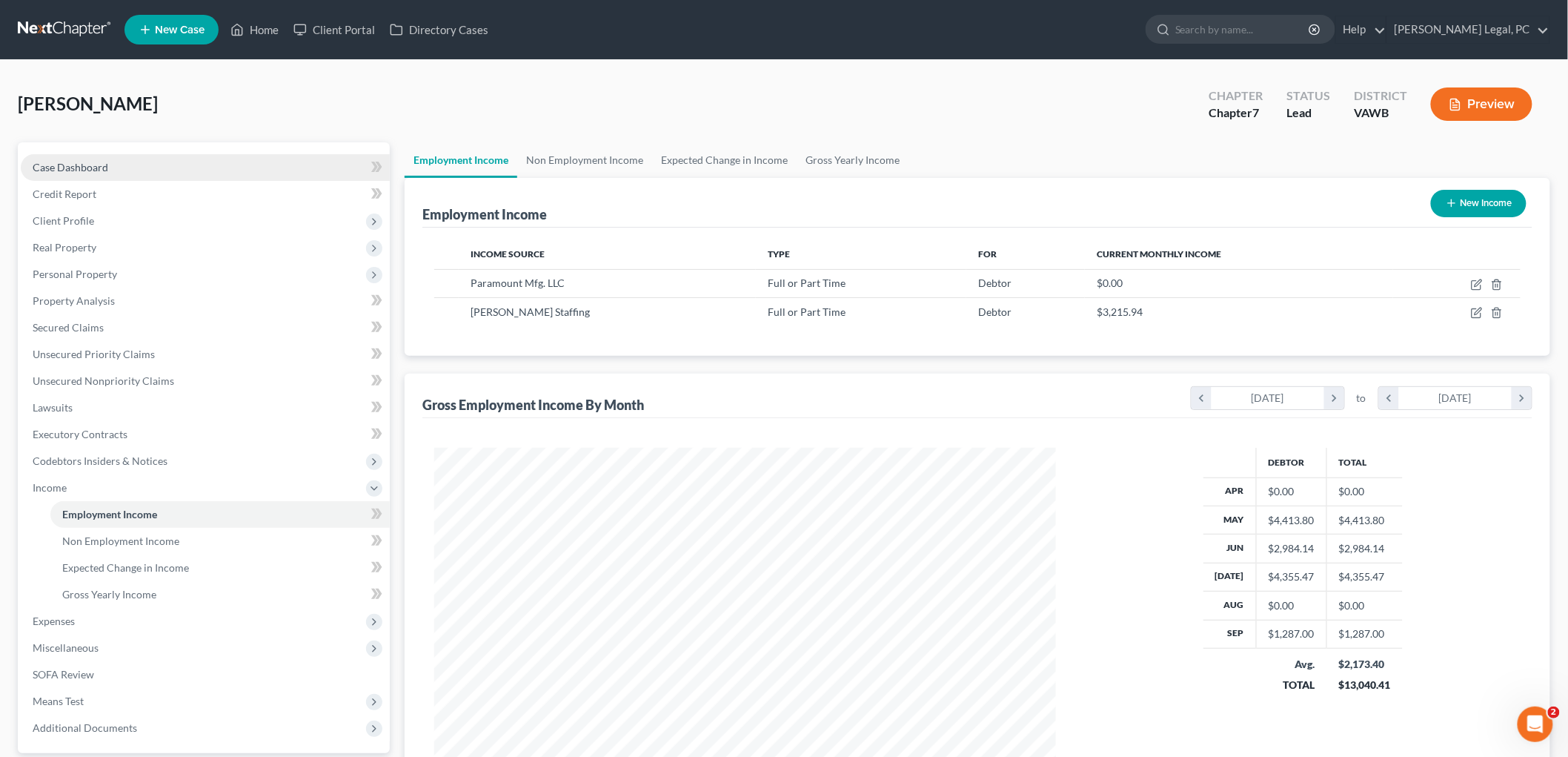
click at [81, 162] on span "Case Dashboard" at bounding box center [70, 167] width 75 height 12
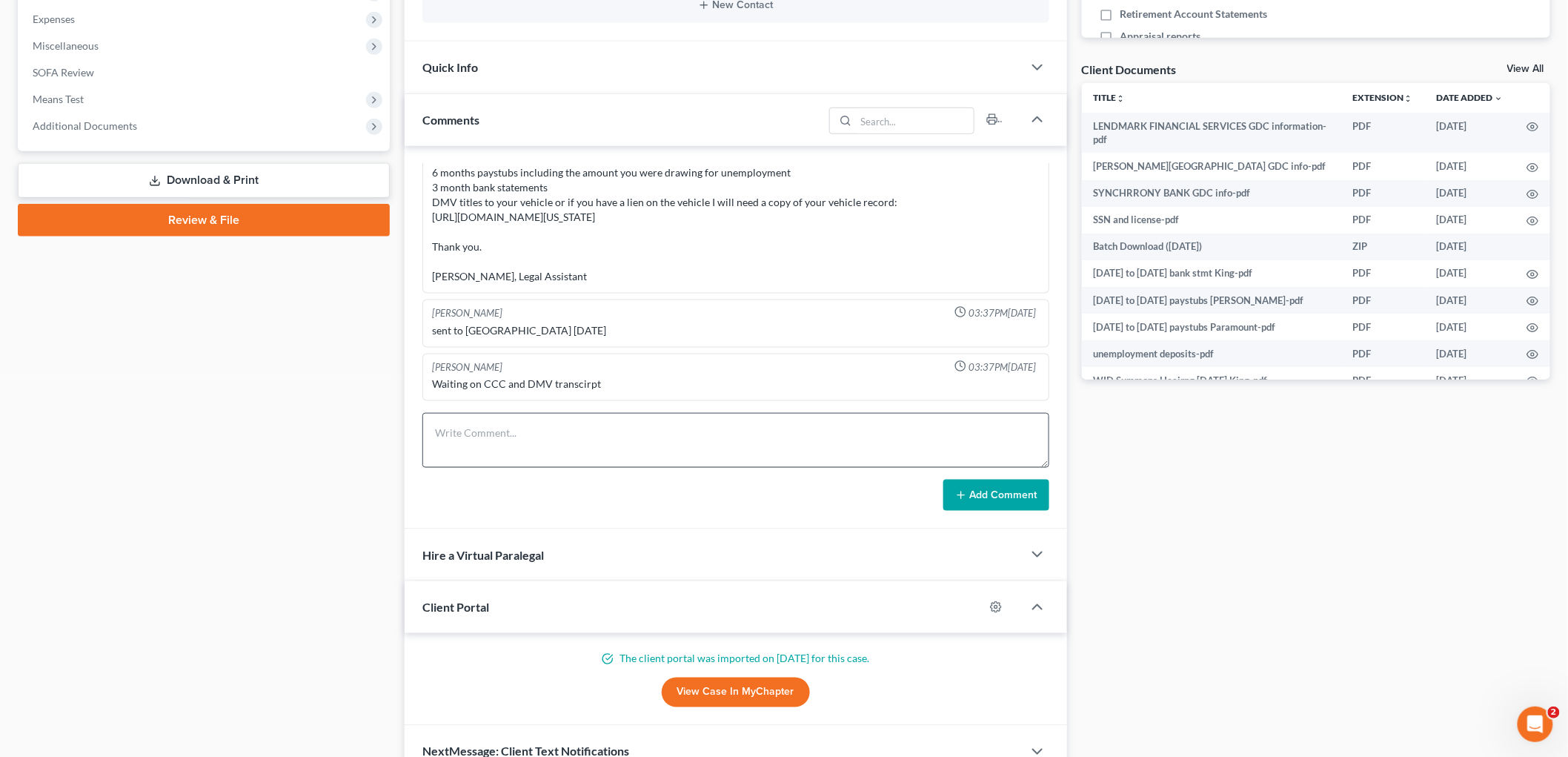
scroll to position [572, 0]
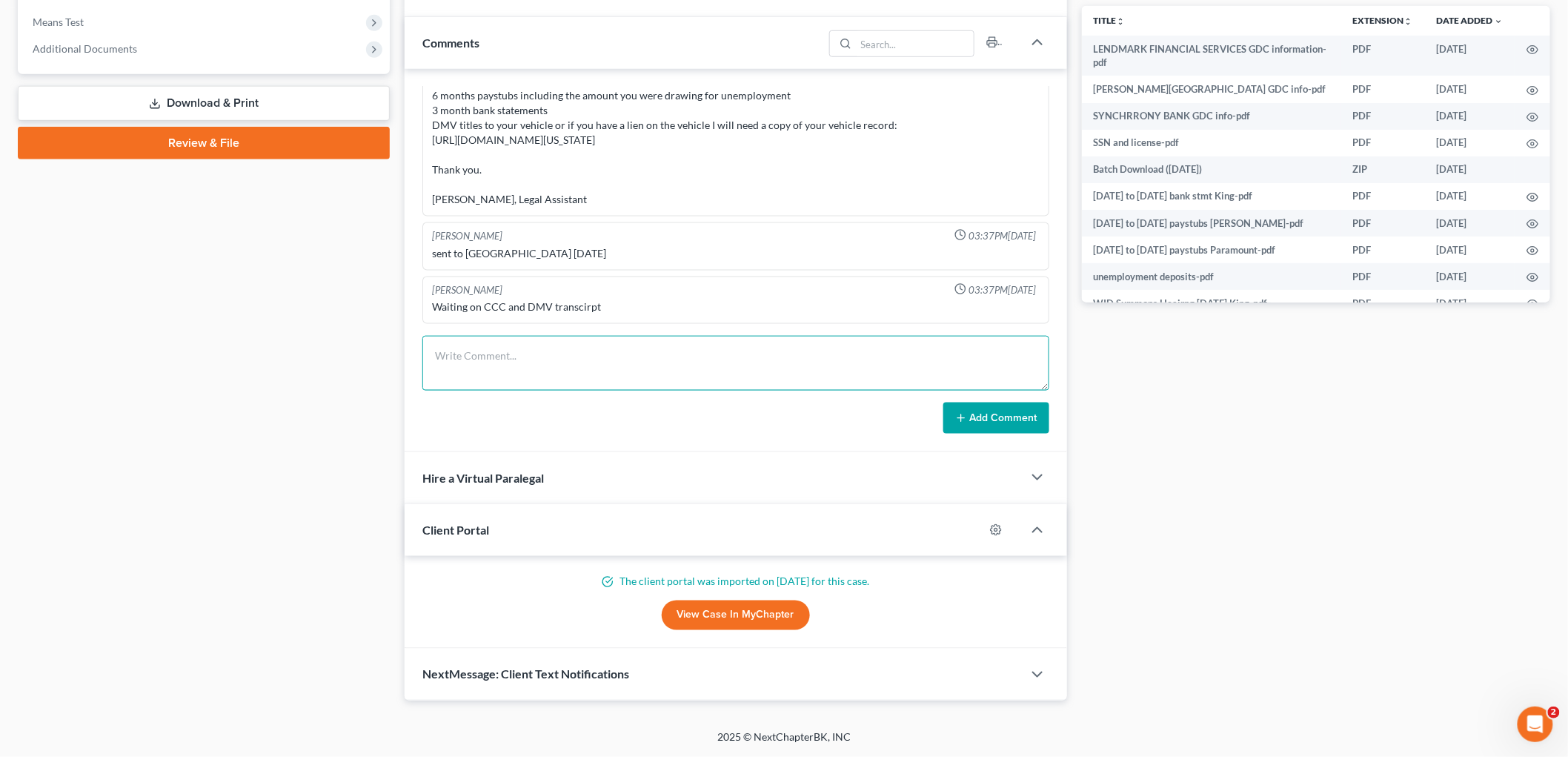
click at [638, 357] on textarea at bounding box center [736, 363] width 627 height 55
paste textarea "Need credit counseling certificate. Insert/update attorney fee information. Who…"
type textarea "Need credit counseling certificate. Insert/update attorney fee information. Who…"
click at [973, 414] on button "Add Comment" at bounding box center [997, 418] width 106 height 32
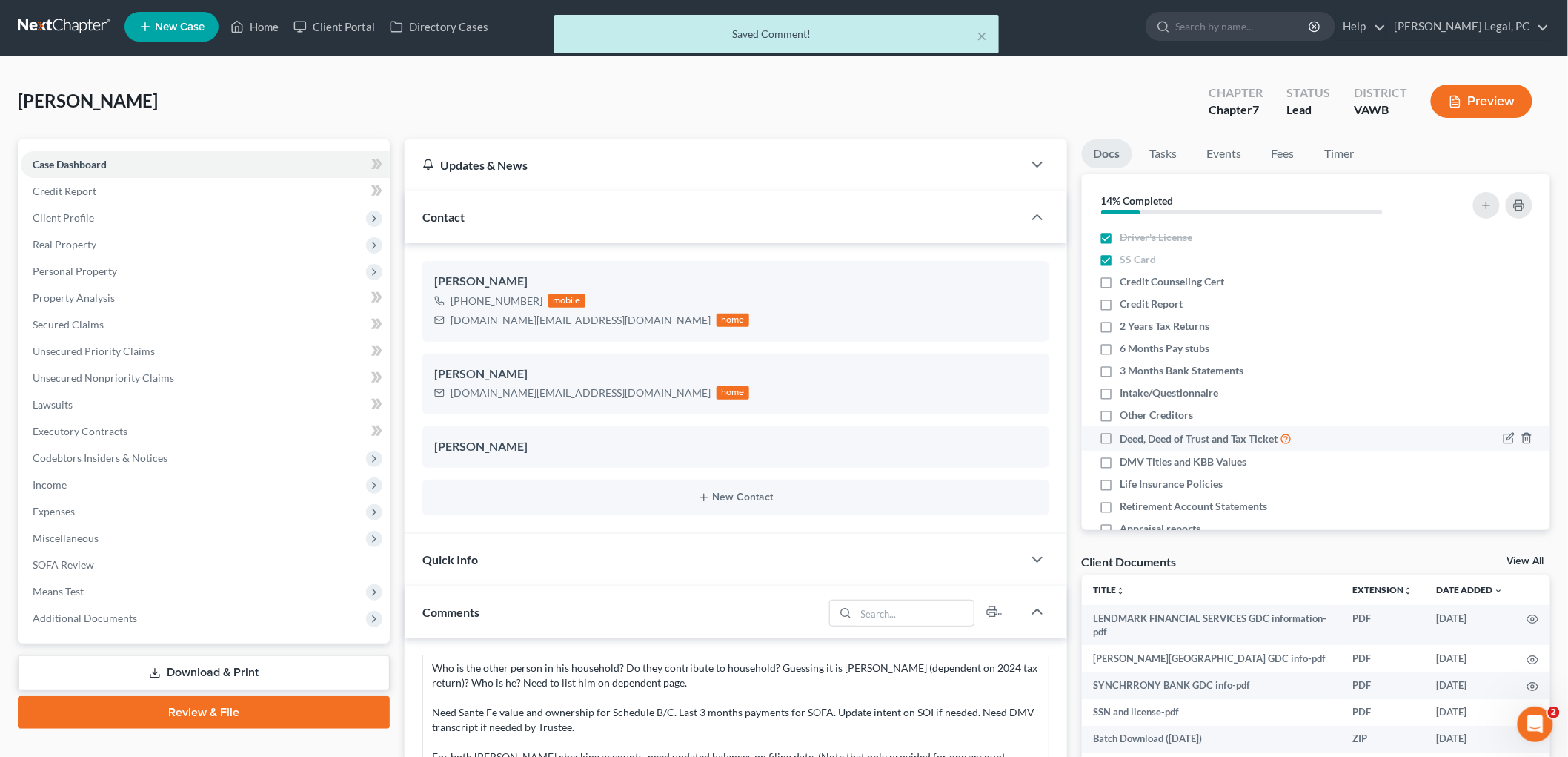
scroll to position [0, 0]
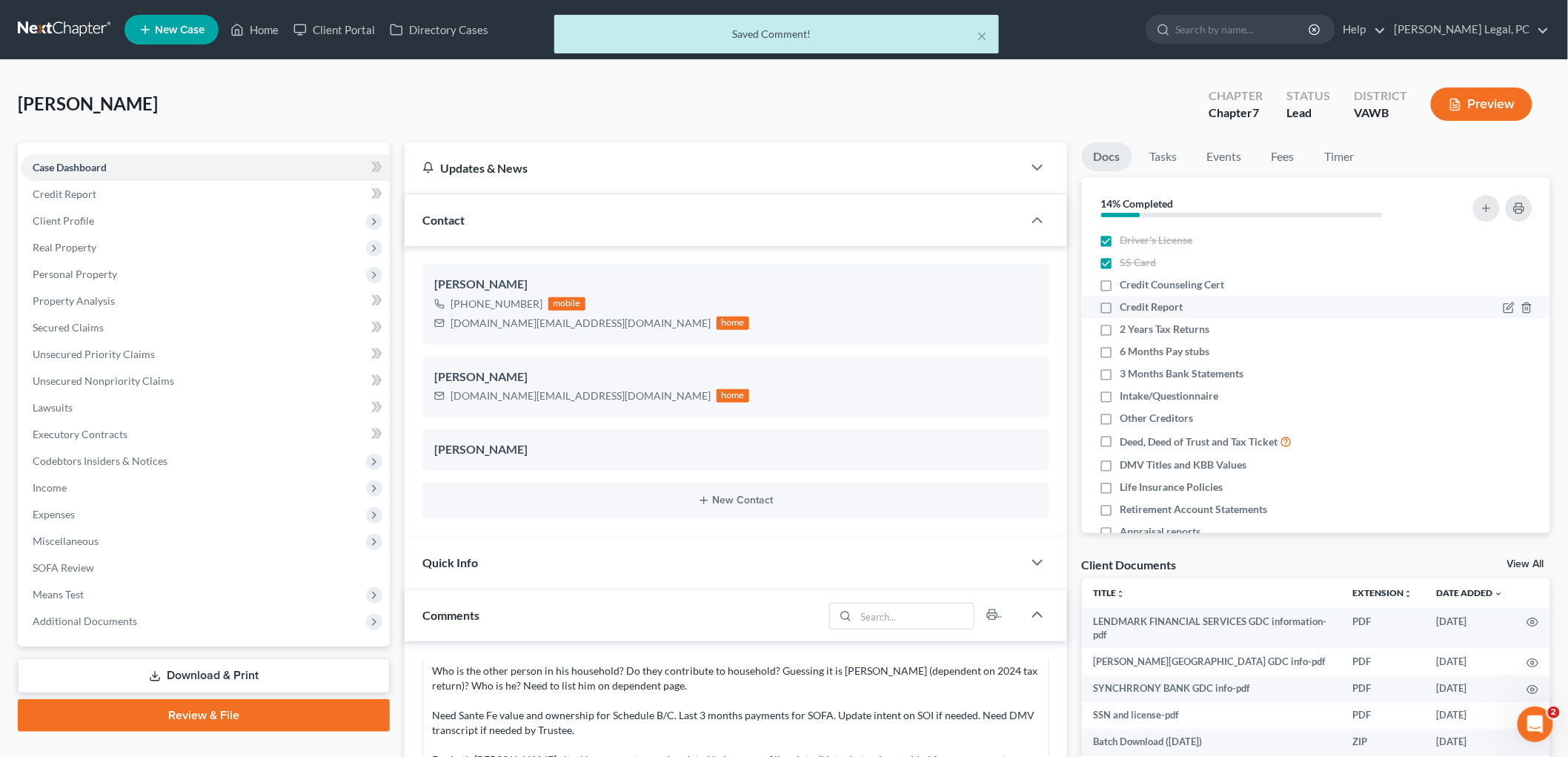
click at [1121, 308] on label "Credit Report" at bounding box center [1153, 307] width 63 height 15
click at [1127, 308] on input "Credit Report" at bounding box center [1132, 304] width 10 height 10
checkbox input "true"
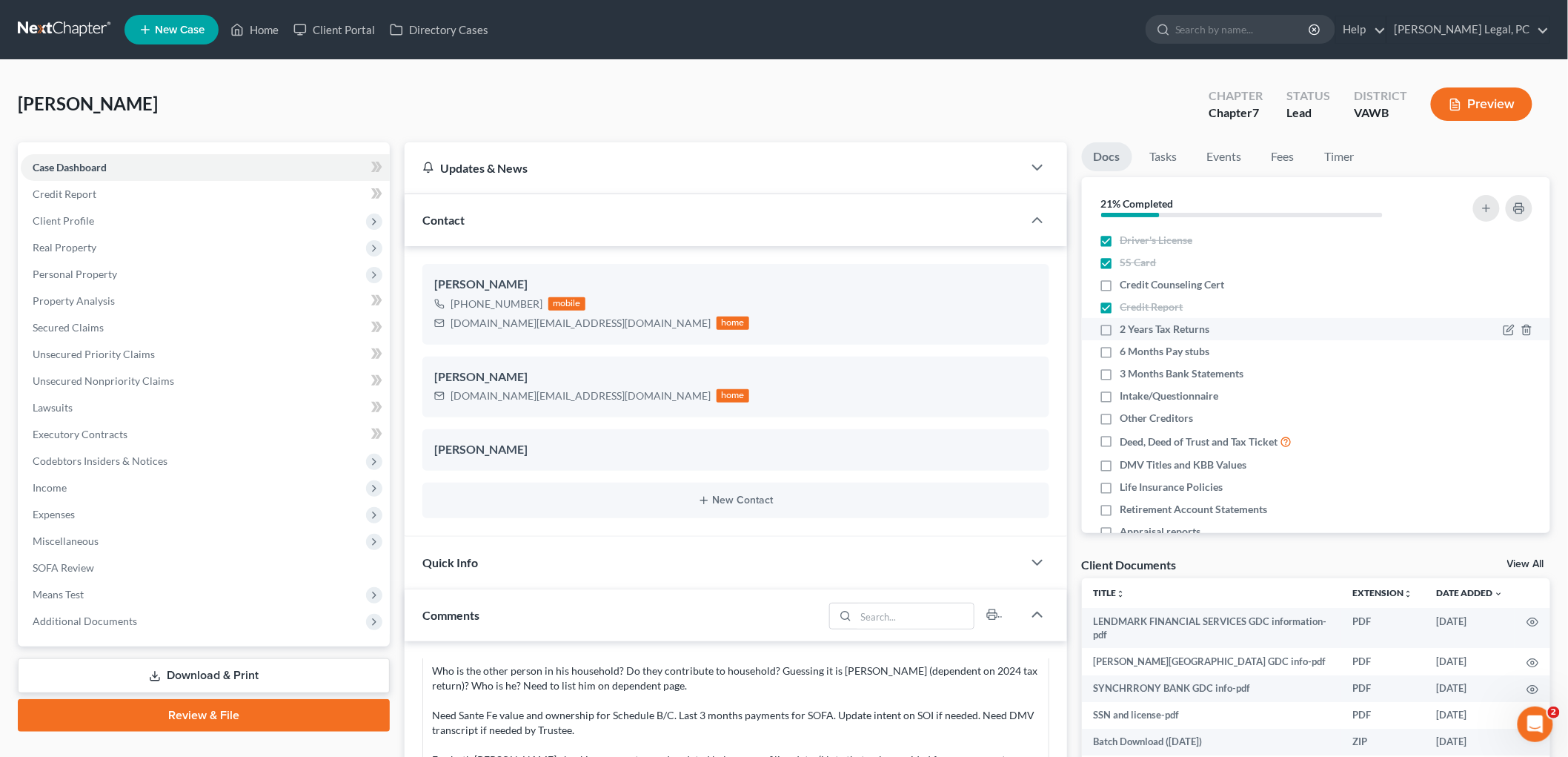
click at [1121, 328] on label "2 Years Tax Returns" at bounding box center [1166, 329] width 90 height 15
click at [1127, 328] on input "2 Years Tax Returns" at bounding box center [1132, 327] width 10 height 10
checkbox input "true"
click at [1121, 352] on label "6 Months Pay stubs" at bounding box center [1166, 352] width 90 height 15
click at [1127, 352] on input "6 Months Pay stubs" at bounding box center [1132, 349] width 10 height 10
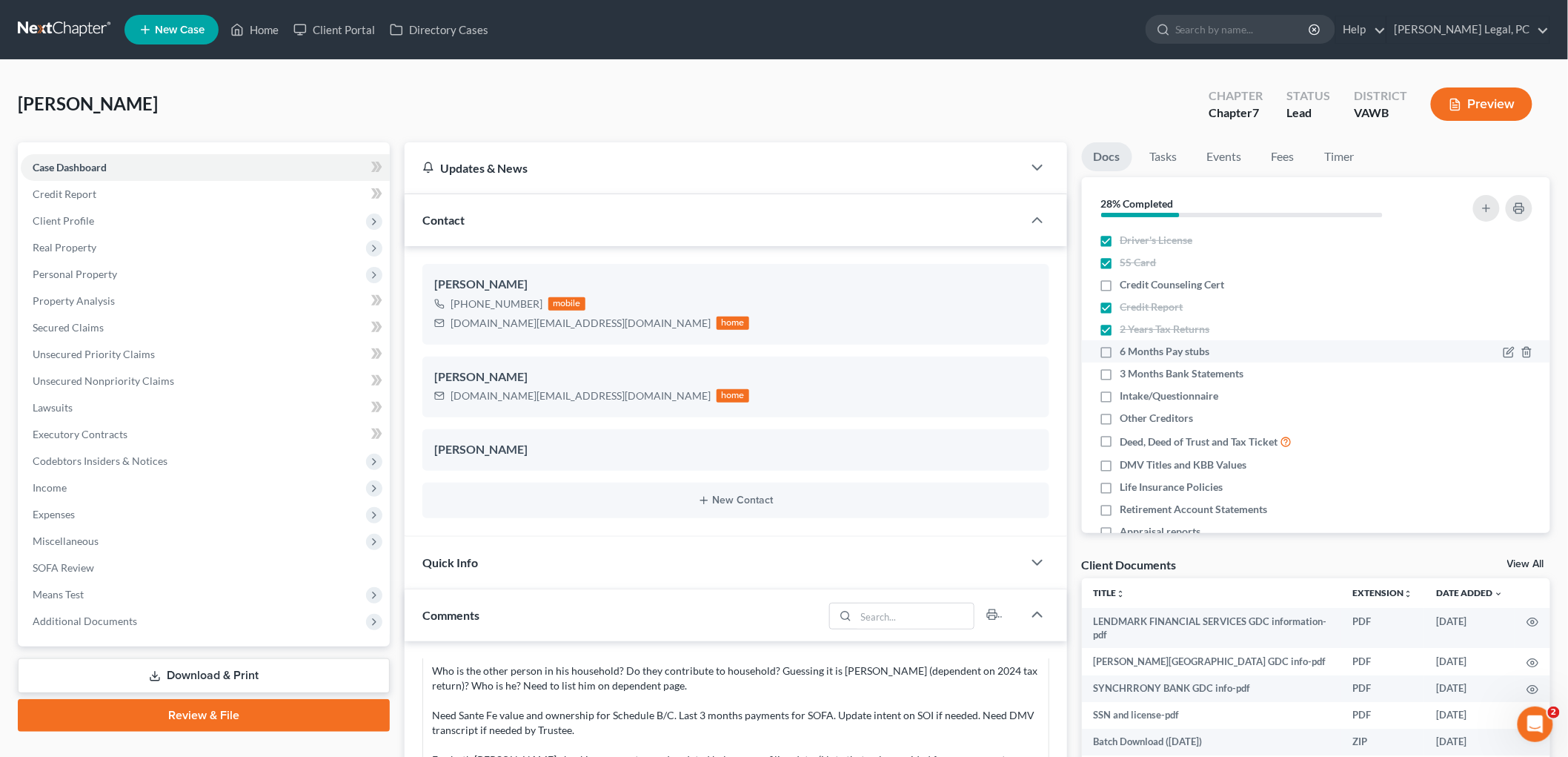
checkbox input "true"
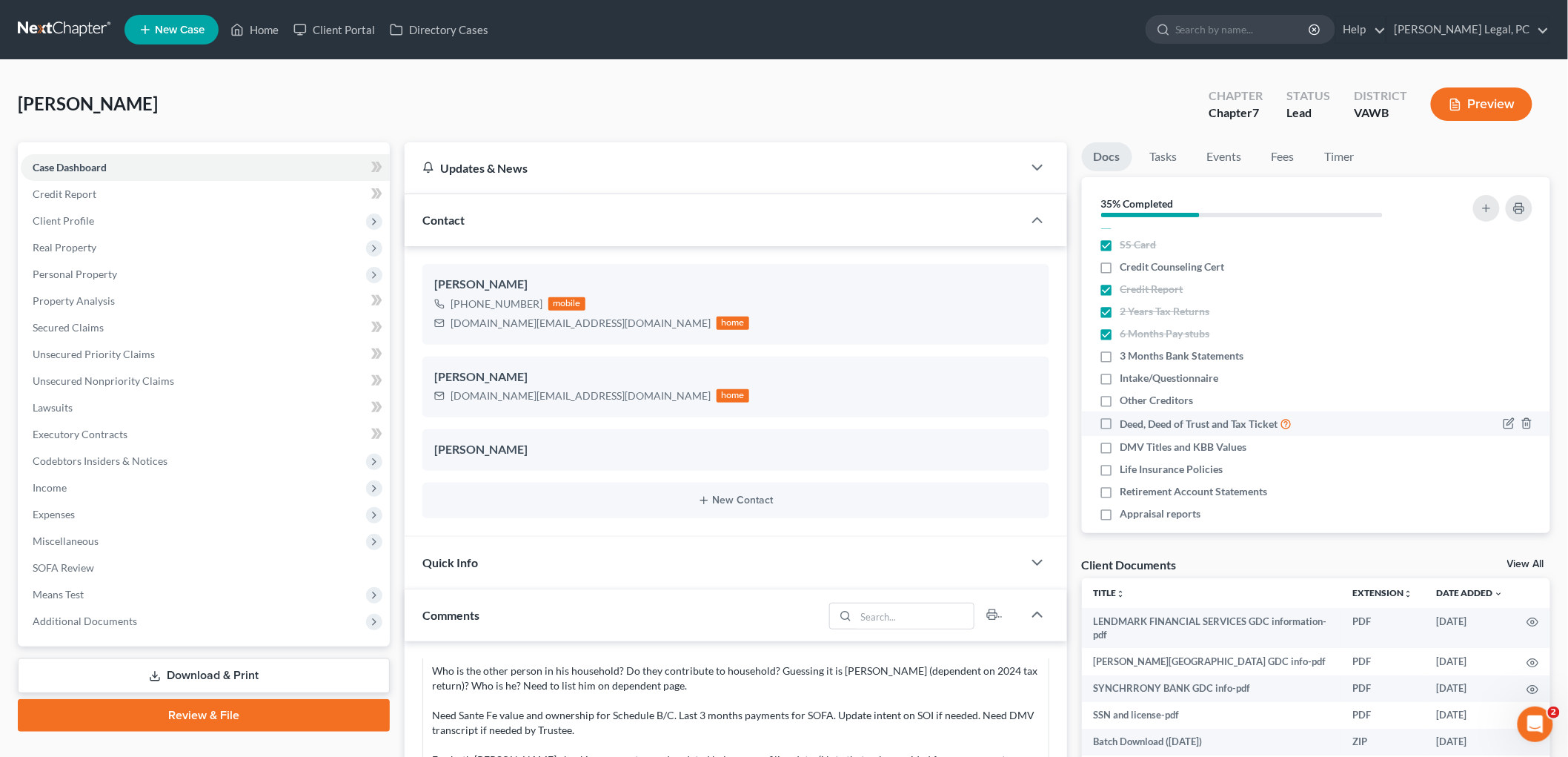
scroll to position [32, 0]
